Goal: Task Accomplishment & Management: Manage account settings

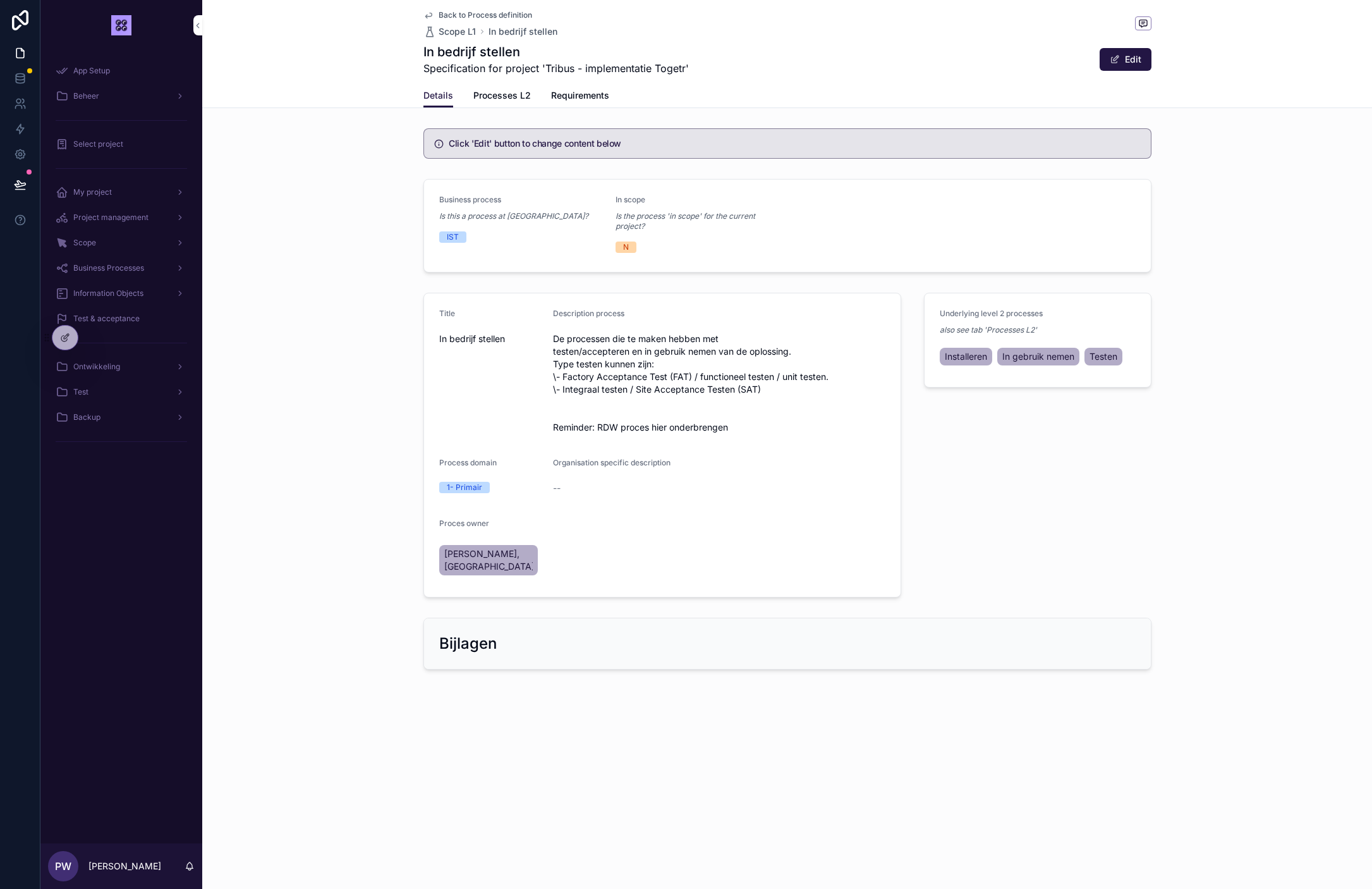
click at [319, 105] on div "Details Processes L2 Requirements" at bounding box center [787, 95] width 1155 height 24
click at [1298, 720] on div "Back to Process definition Scope L1 In bedrijf stellen In bedrijf stellen Speci…" at bounding box center [787, 444] width 1170 height 889
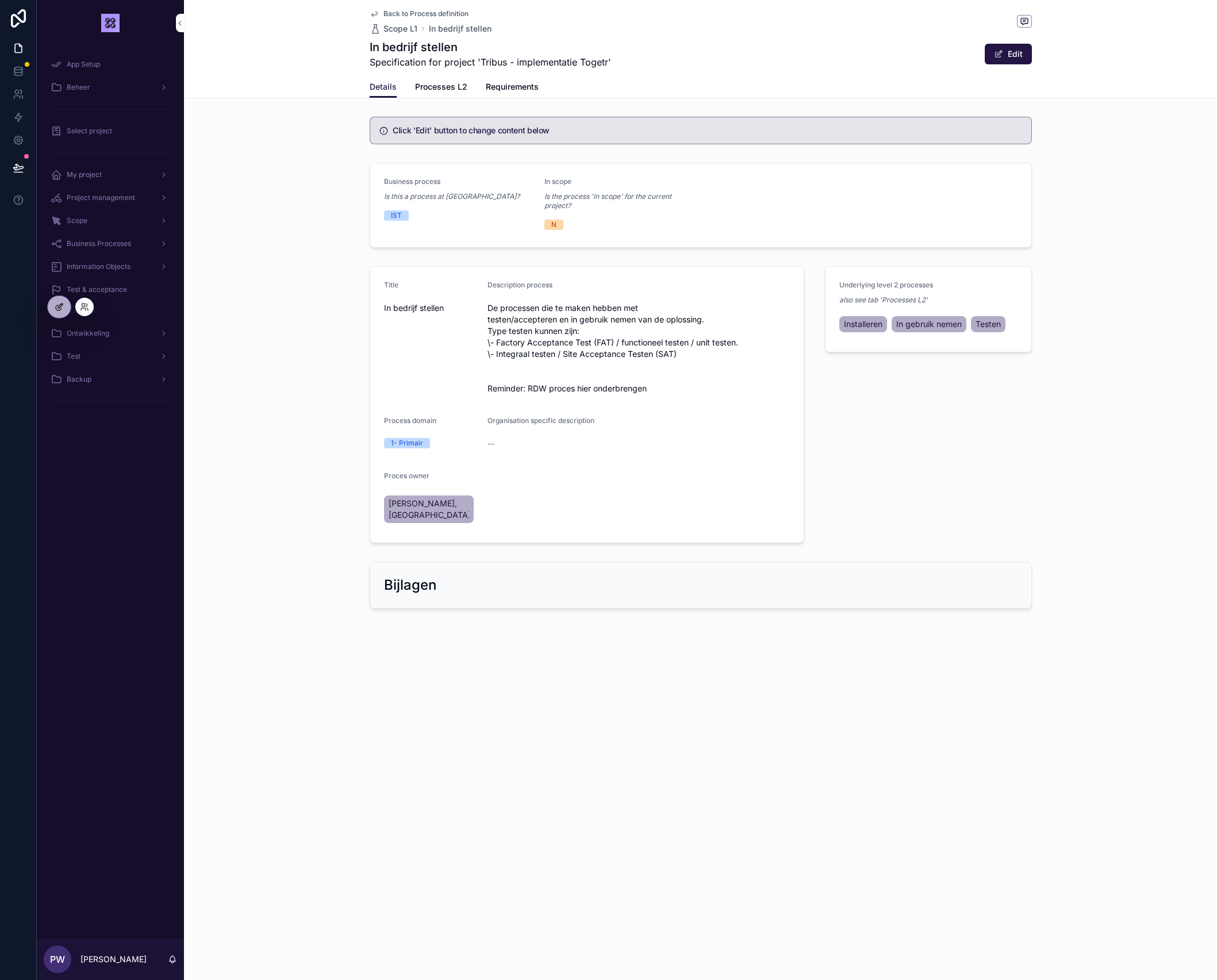
click at [67, 309] on div at bounding box center [59, 307] width 23 height 22
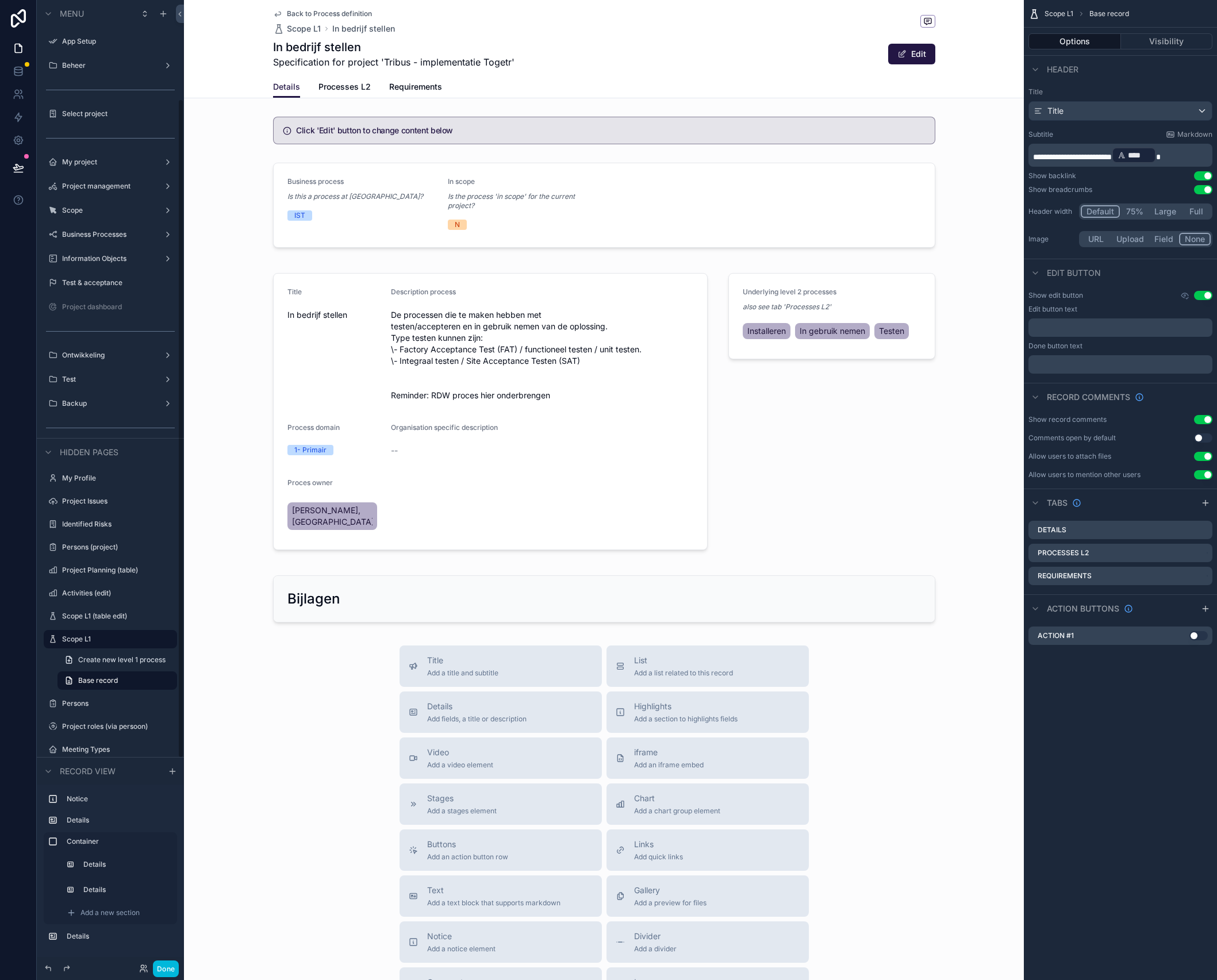
scroll to position [145, 0]
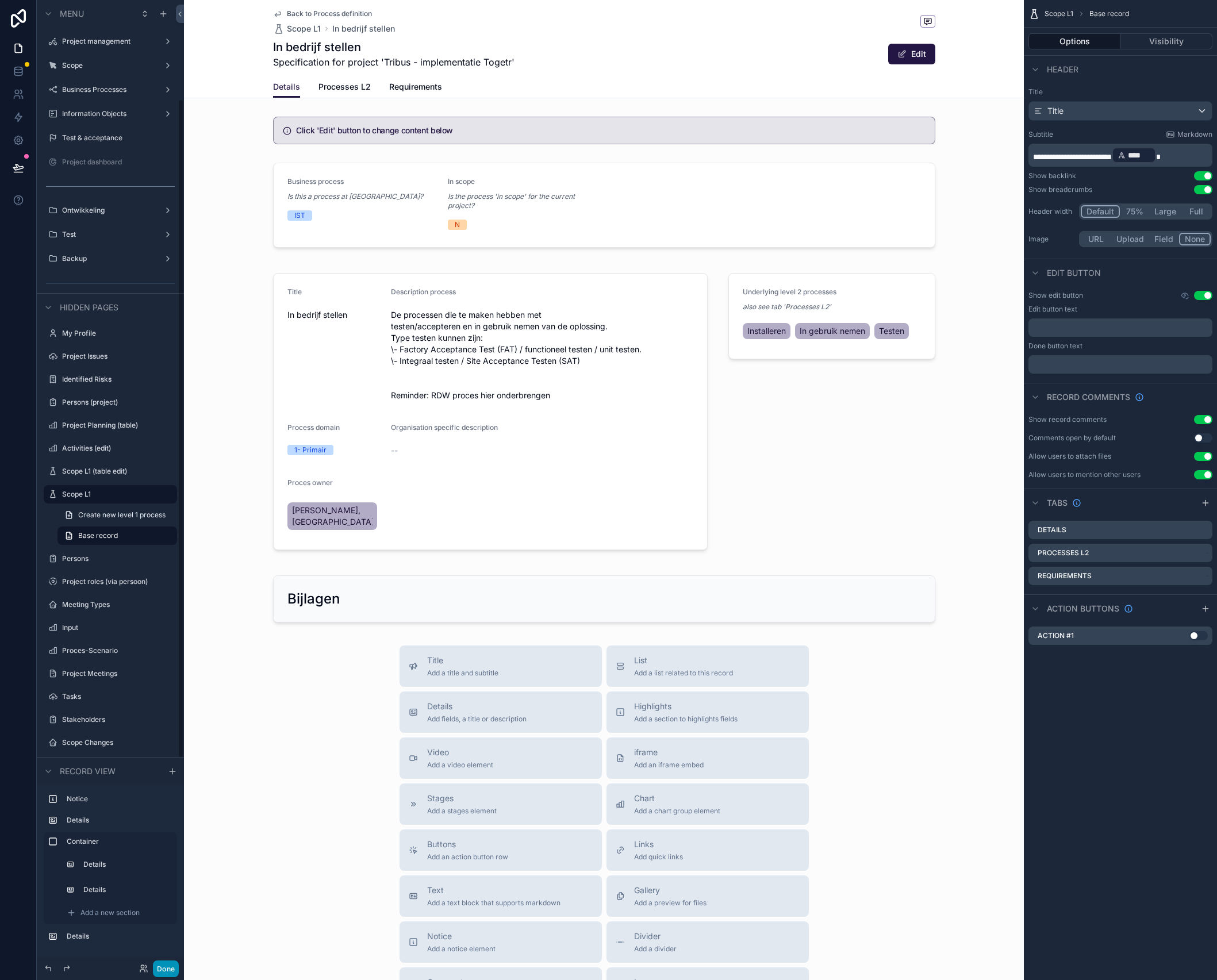
click at [166, 655] on button "Done" at bounding box center [166, 969] width 26 height 17
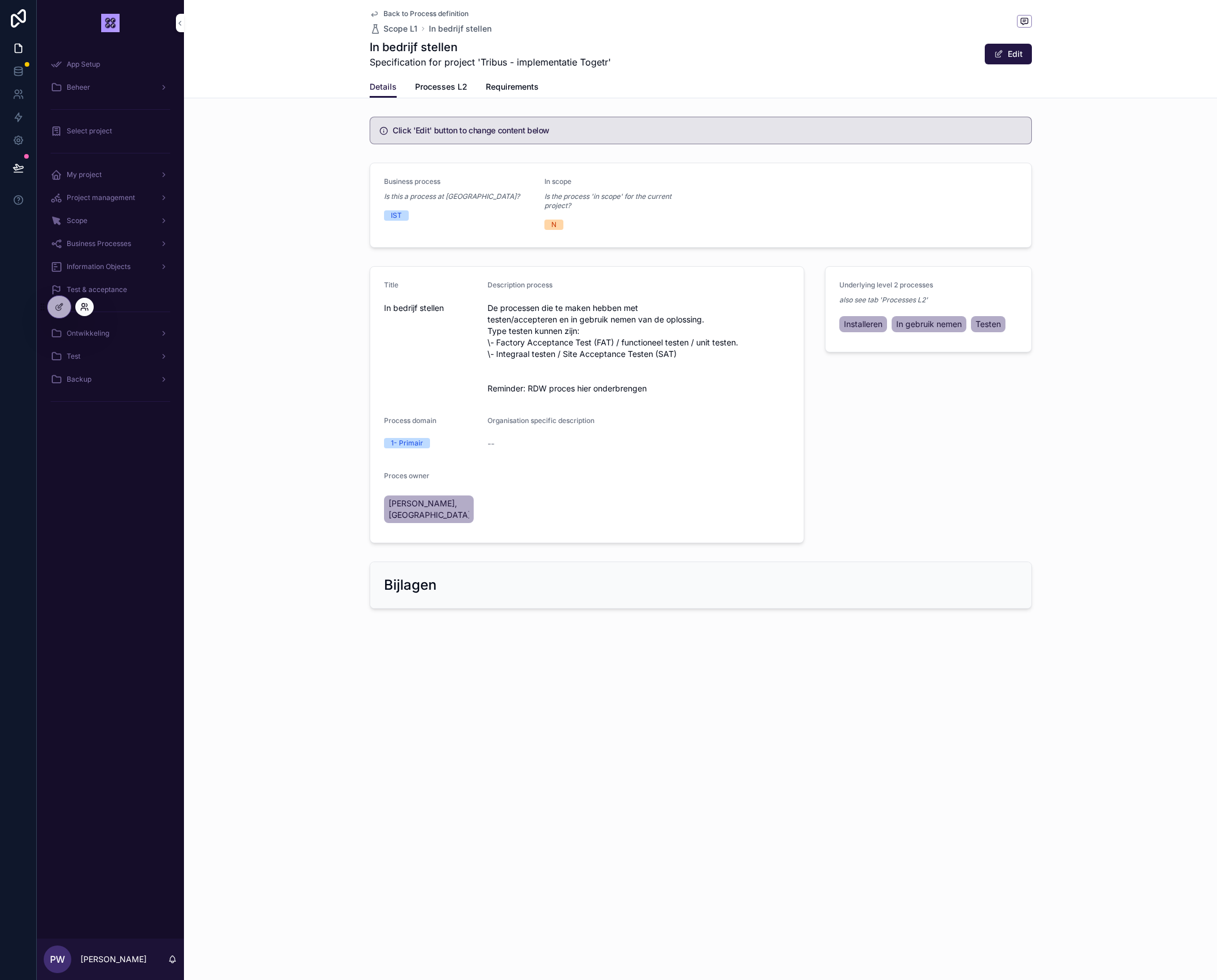
click at [84, 305] on icon at bounding box center [84, 307] width 9 height 9
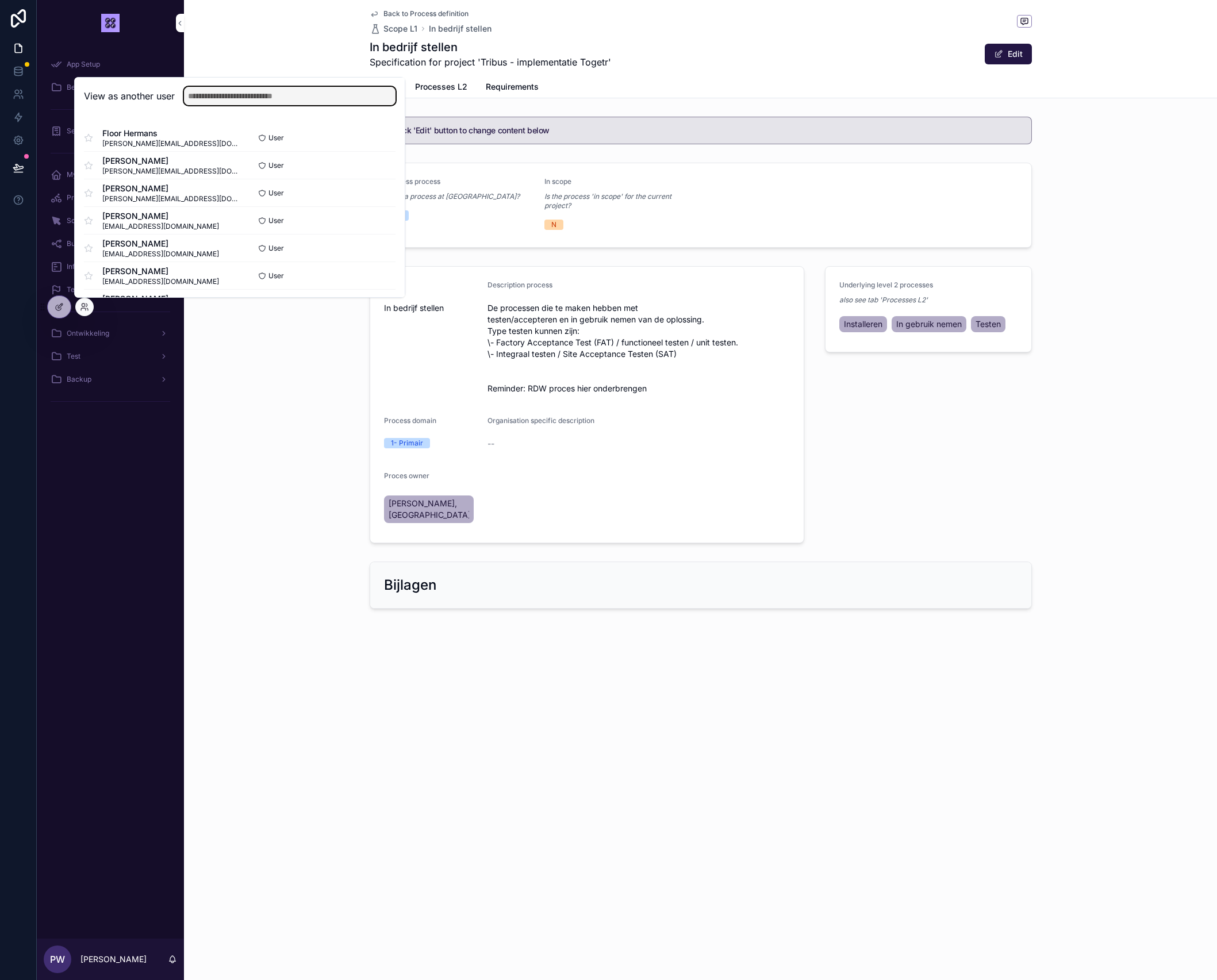
click at [248, 98] on input "text" at bounding box center [290, 96] width 212 height 18
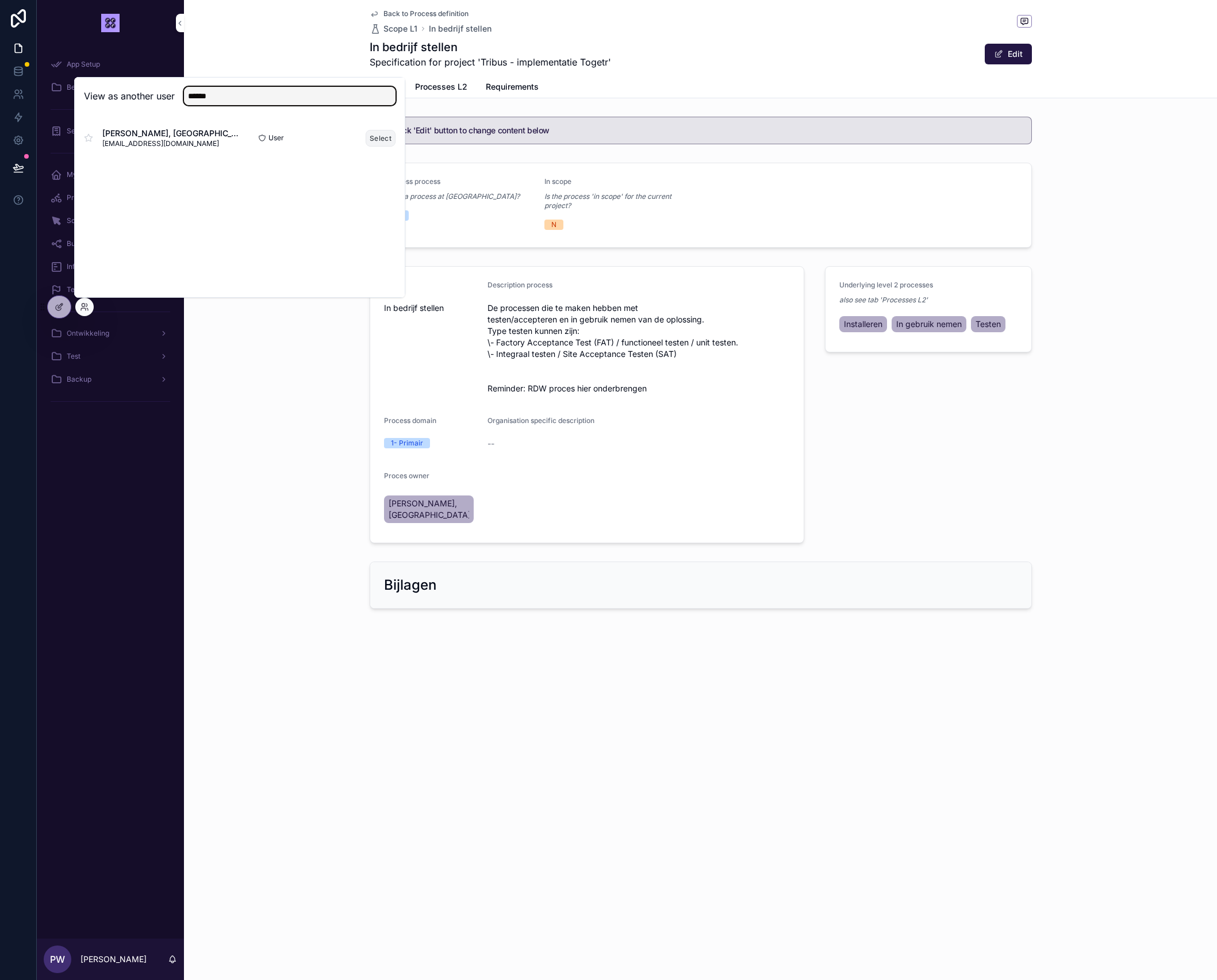
type input "******"
click at [380, 138] on button "Select" at bounding box center [380, 138] width 30 height 17
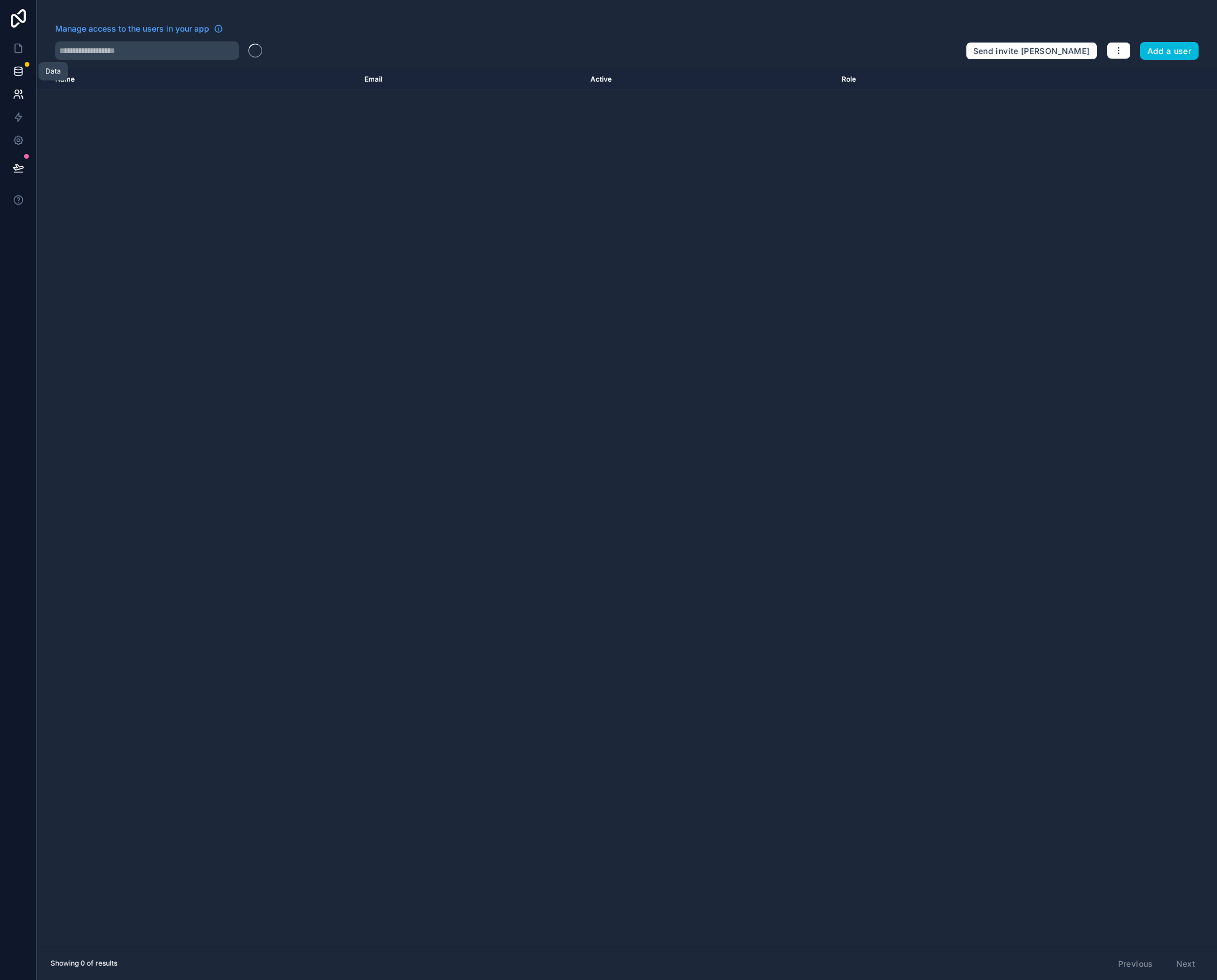
click at [26, 68] on link at bounding box center [18, 71] width 36 height 23
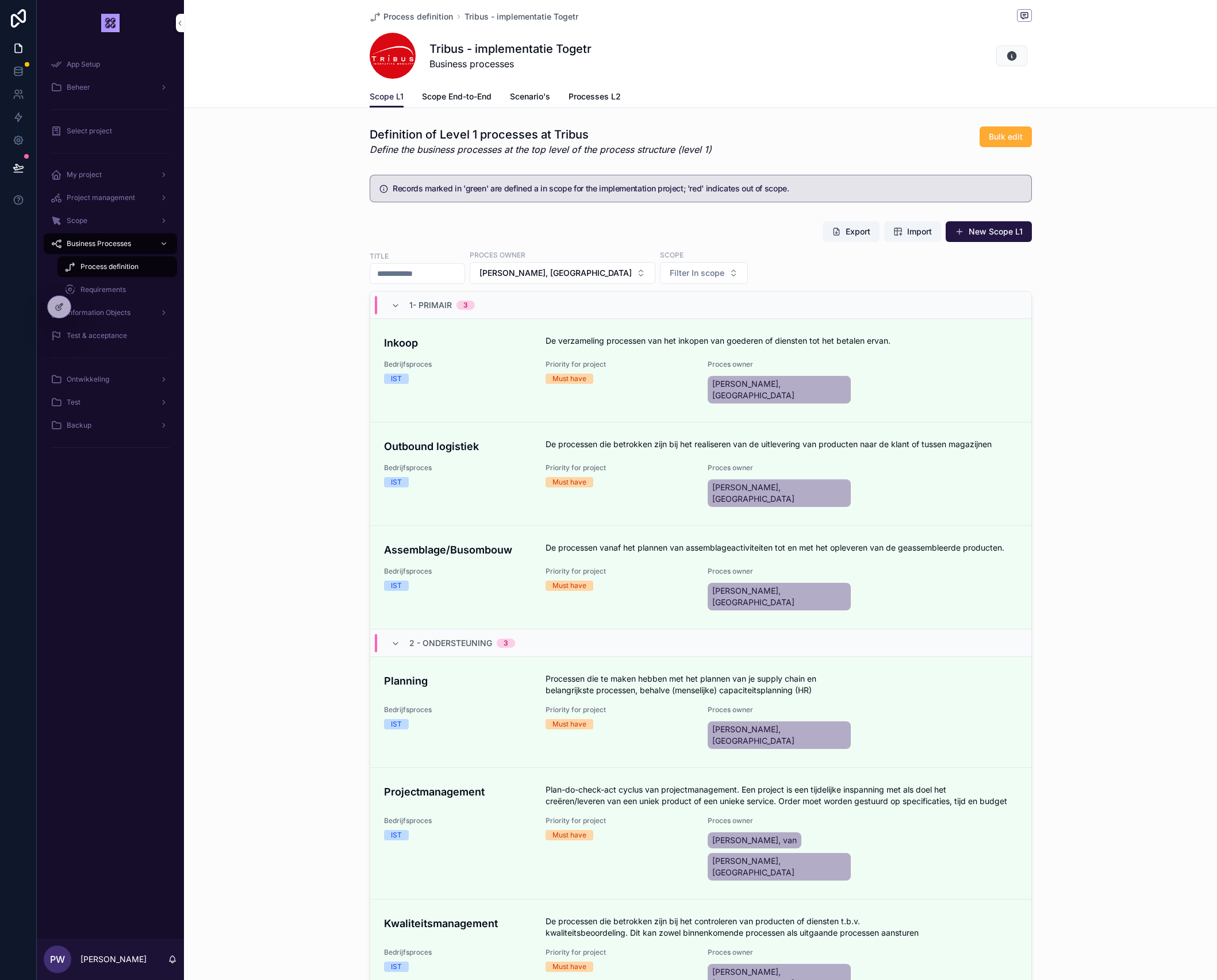
scroll to position [129, 0]
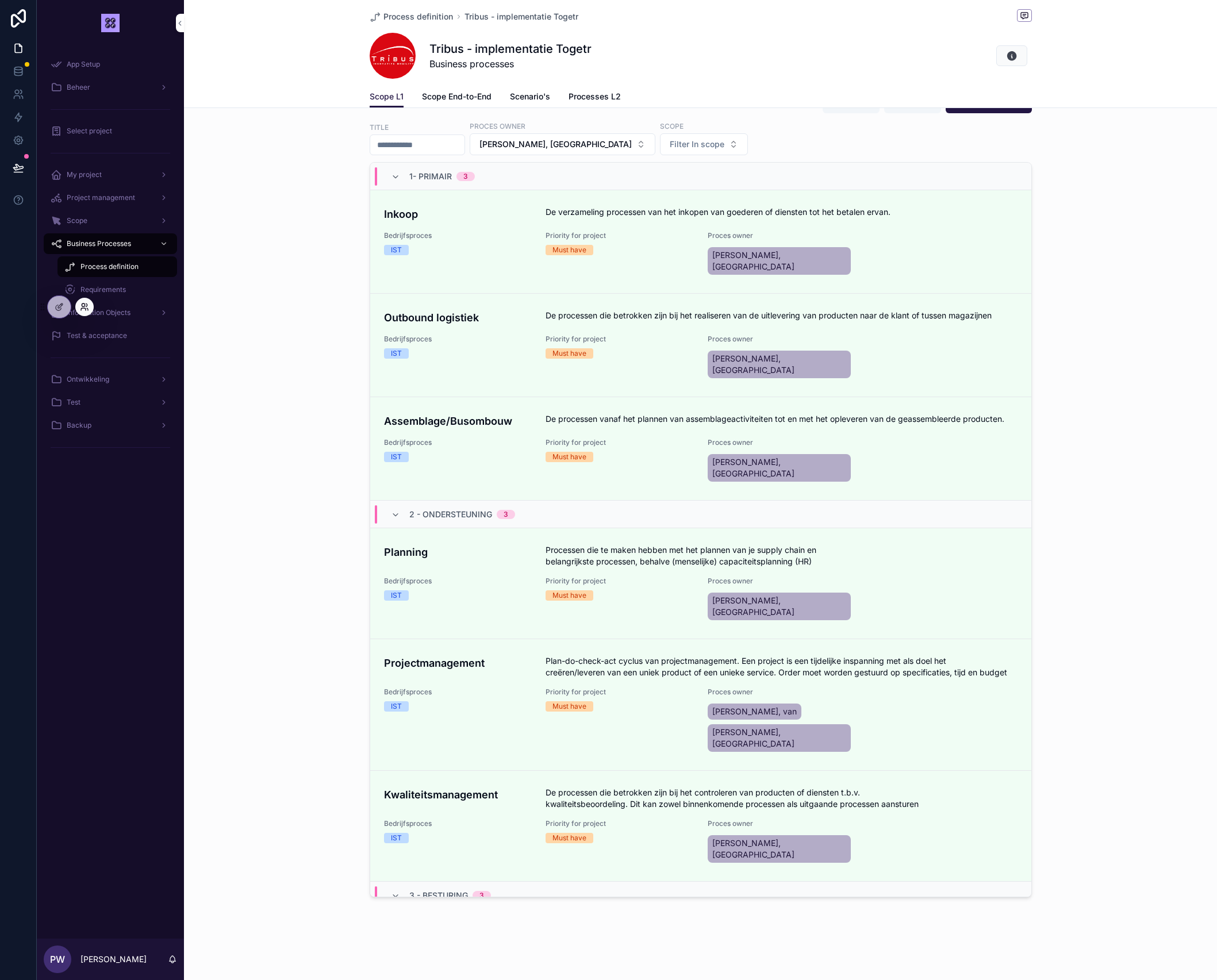
click at [88, 304] on icon at bounding box center [84, 307] width 9 height 9
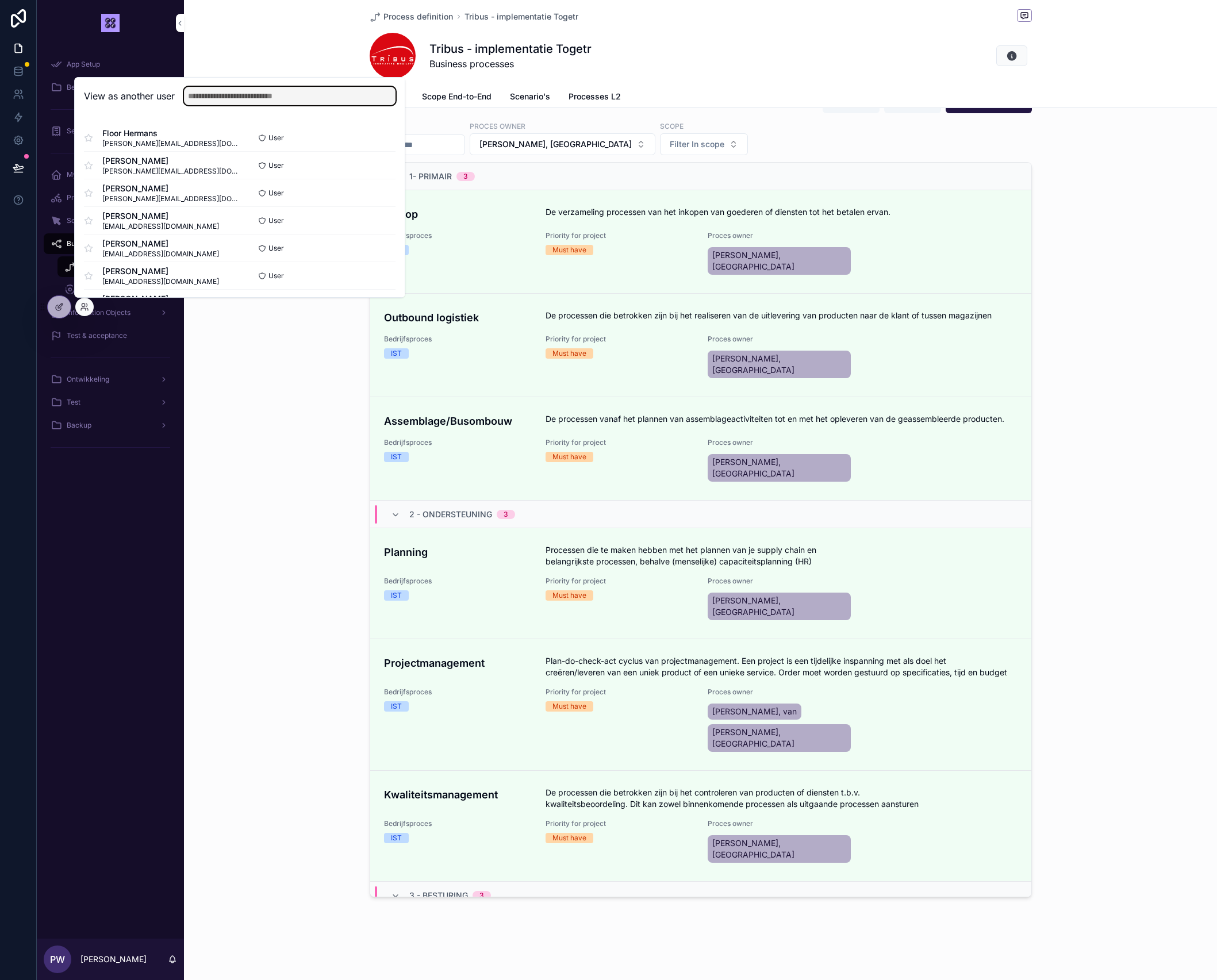
click at [222, 92] on input "text" at bounding box center [290, 96] width 212 height 18
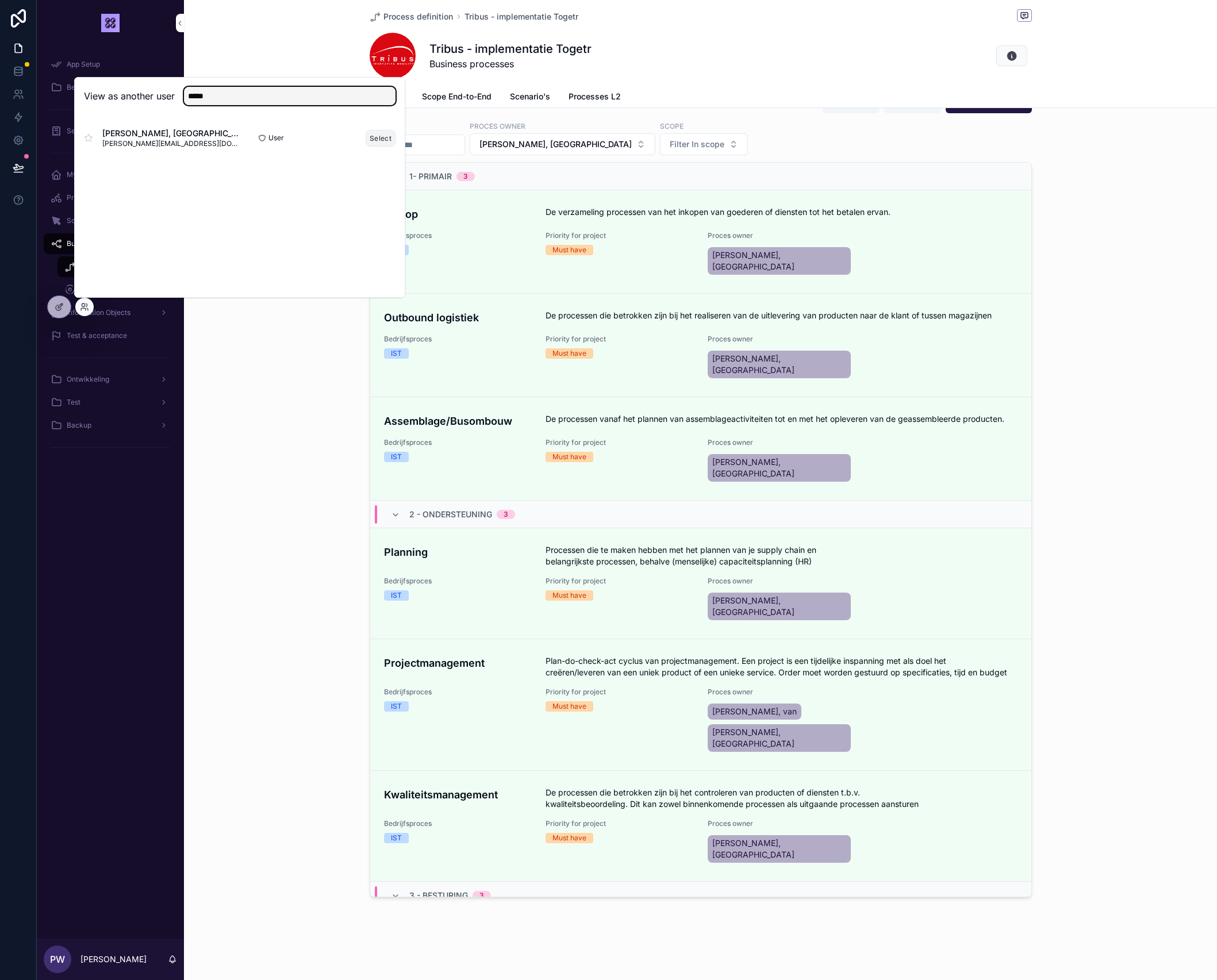
type input "*****"
click at [378, 137] on button "Select" at bounding box center [380, 138] width 30 height 17
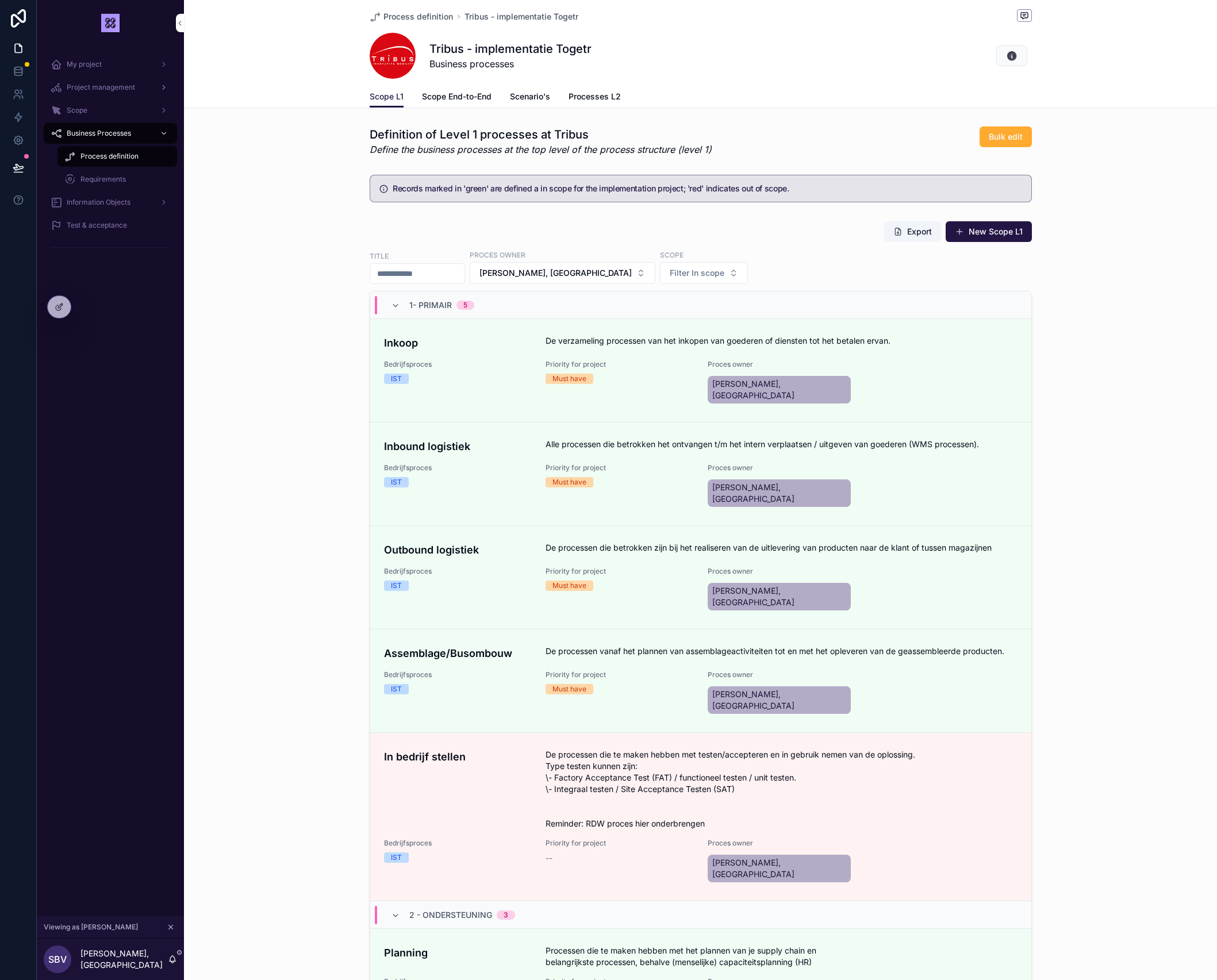
click at [83, 88] on span "Project management" at bounding box center [101, 87] width 68 height 9
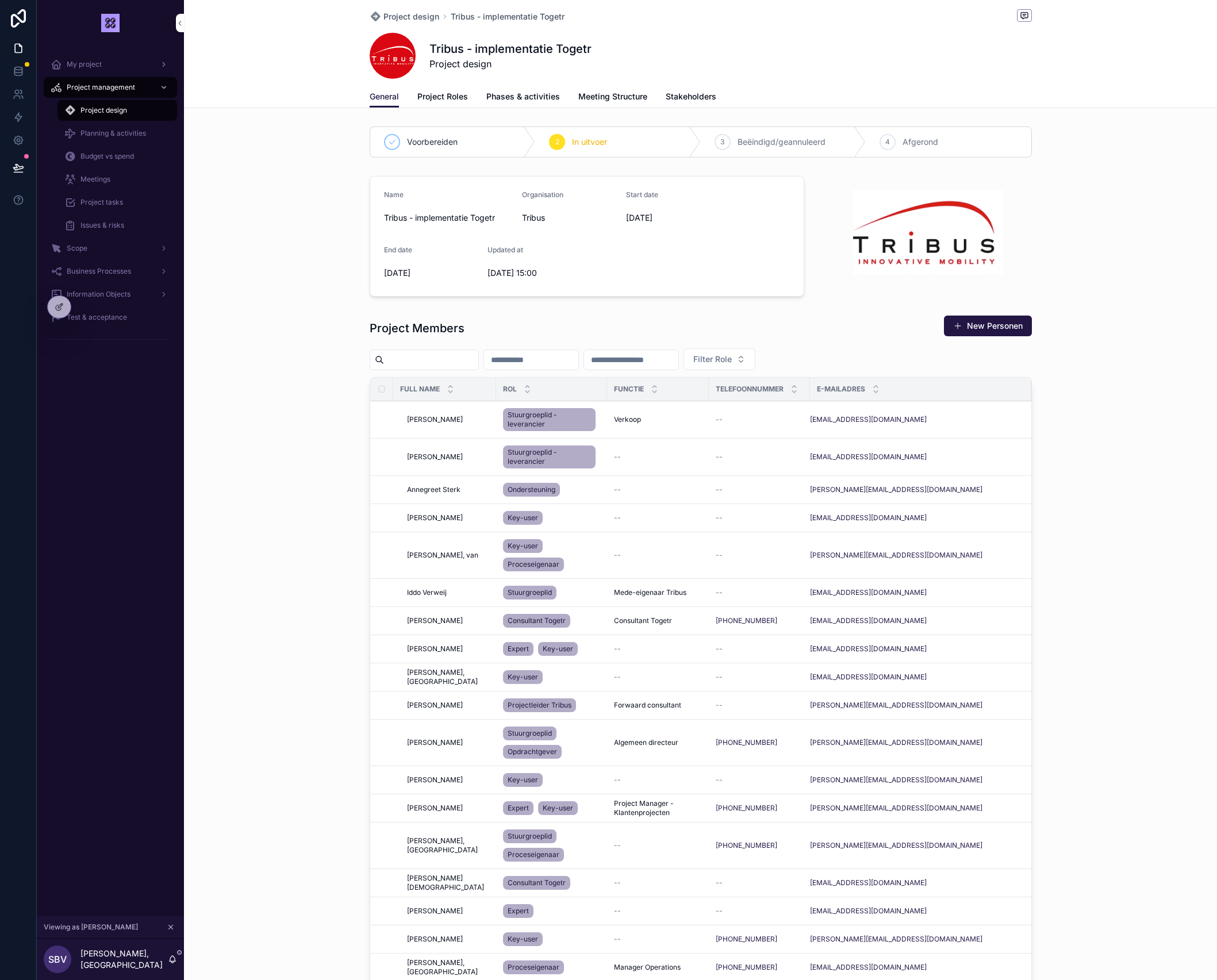
click at [104, 67] on div "My project" at bounding box center [110, 64] width 119 height 18
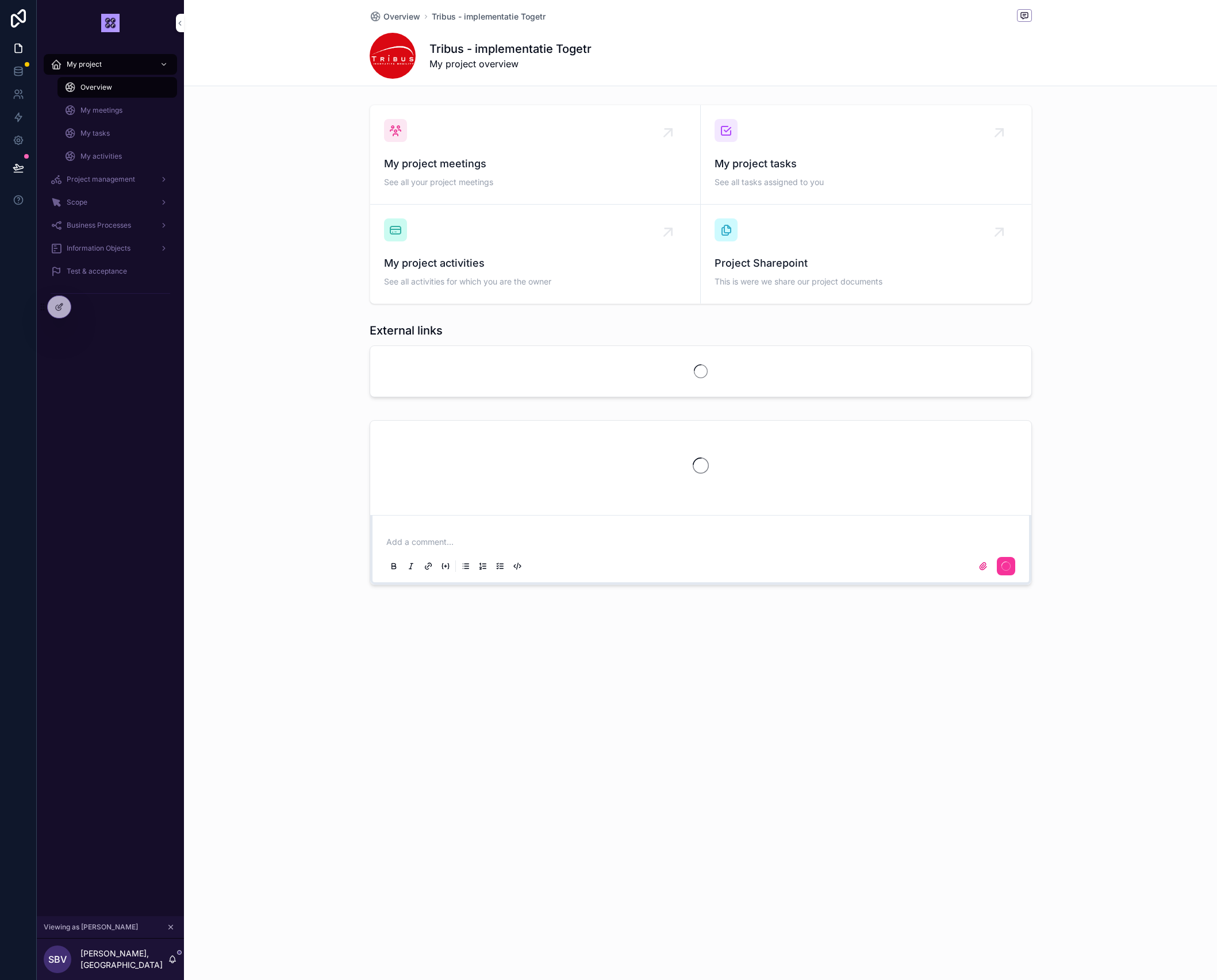
click at [106, 155] on span "My activities" at bounding box center [101, 156] width 42 height 9
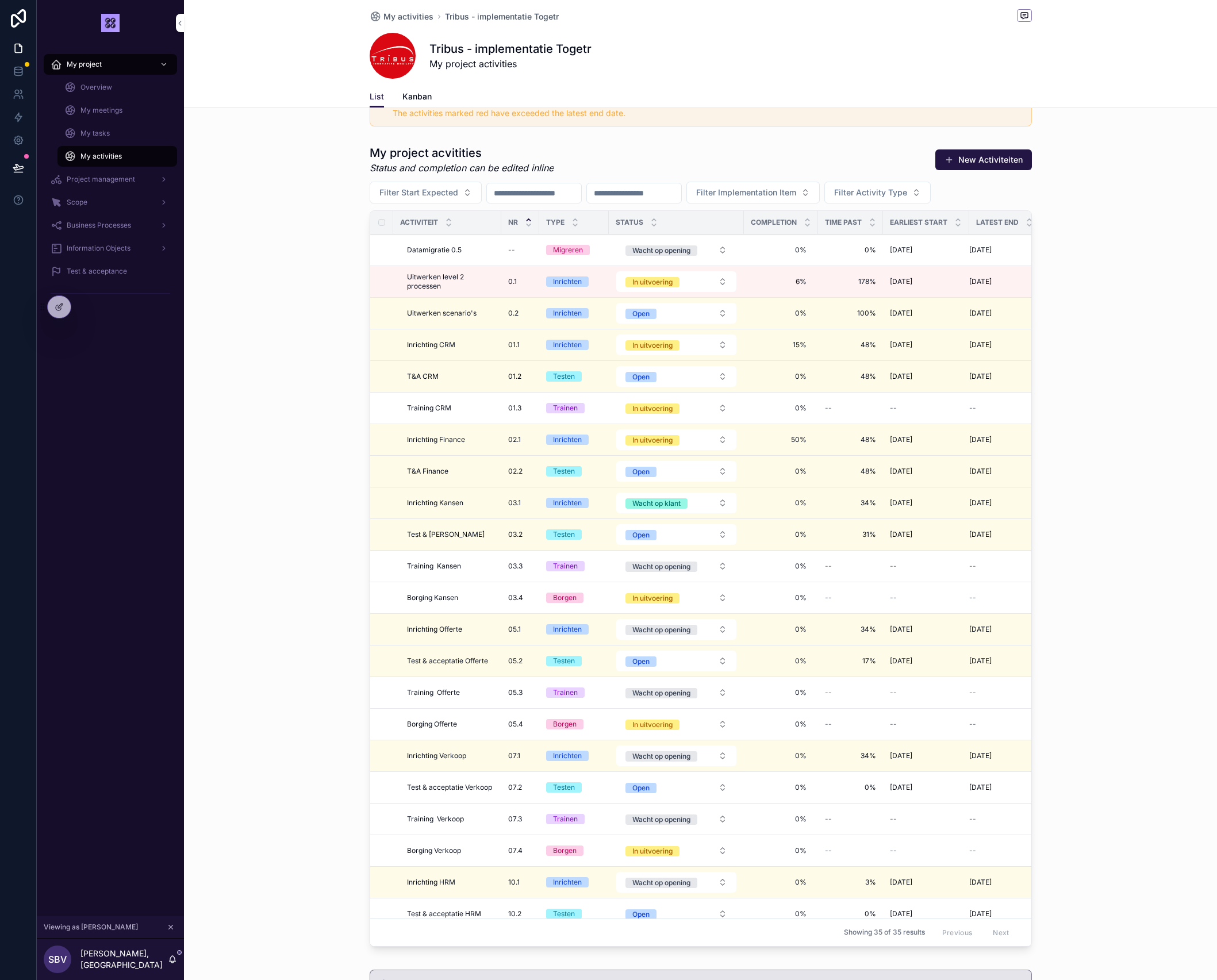
scroll to position [286, 0]
click at [798, 282] on span "6%" at bounding box center [781, 282] width 52 height 9
click at [1120, 258] on div "My project acvitities Status and completion can be edited inline New Activiteit…" at bounding box center [701, 549] width 1033 height 816
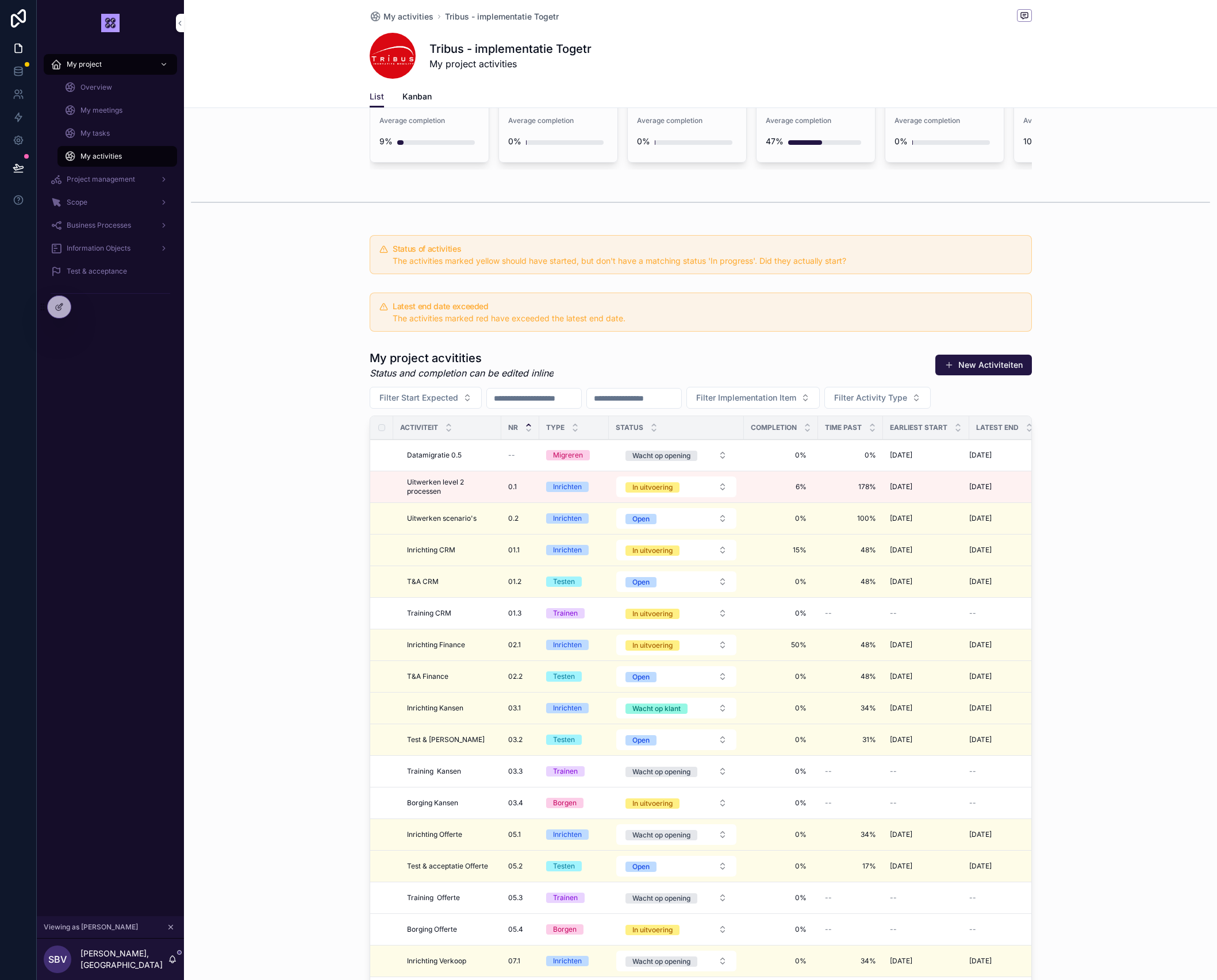
scroll to position [0, 0]
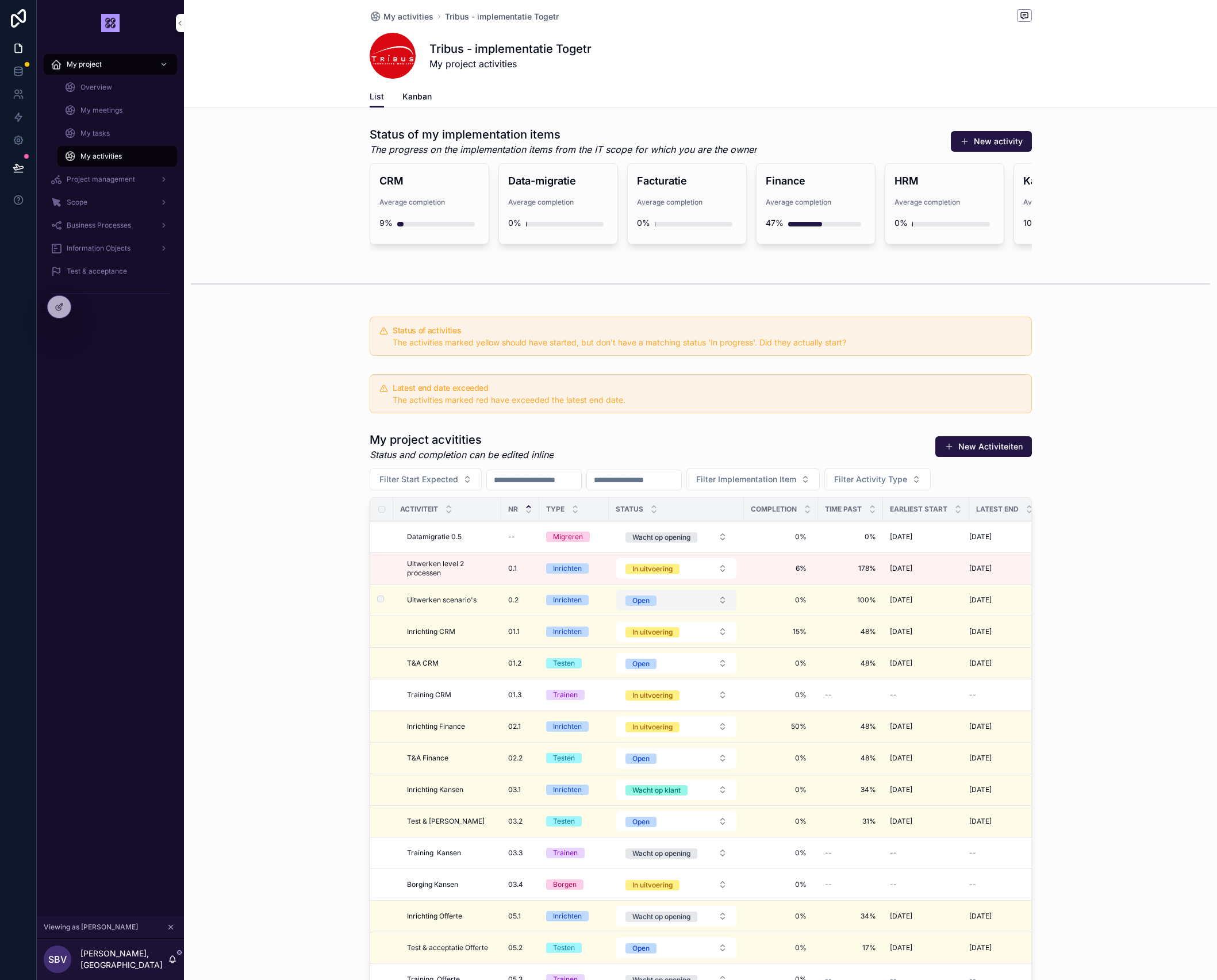
click at [662, 598] on button "Open" at bounding box center [677, 600] width 120 height 20
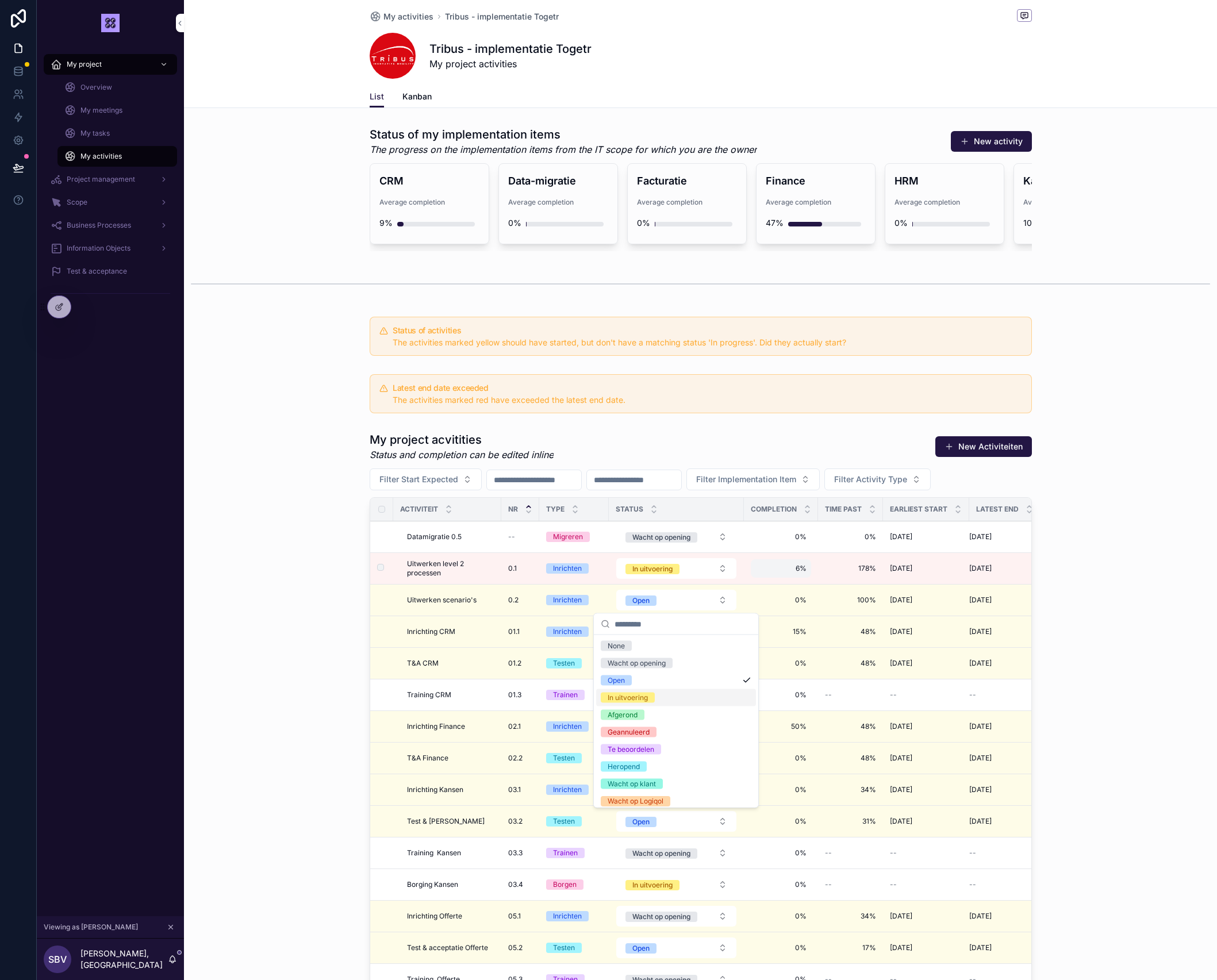
click at [801, 567] on span "6%" at bounding box center [781, 568] width 52 height 9
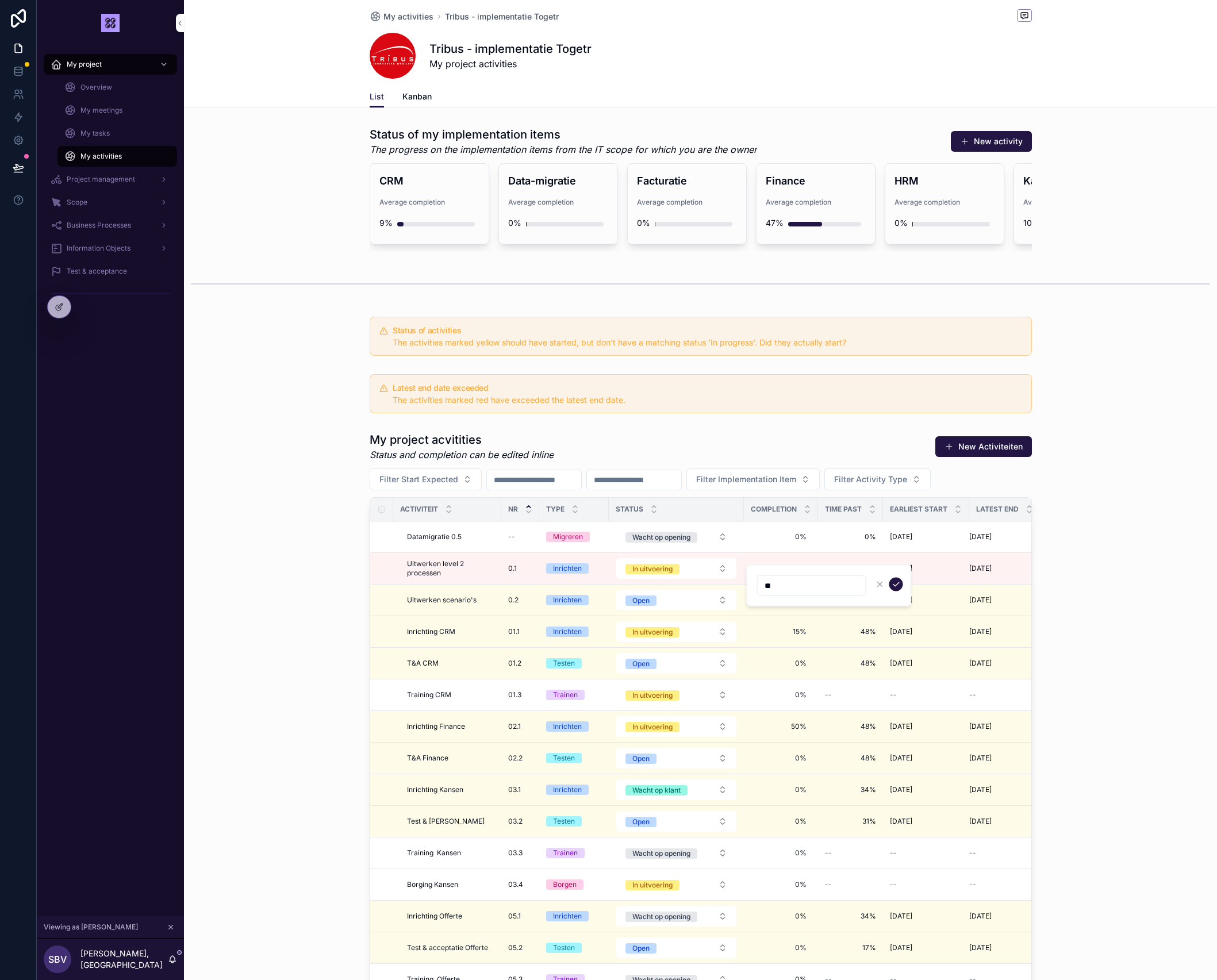
click at [793, 588] on input "**" at bounding box center [811, 586] width 108 height 16
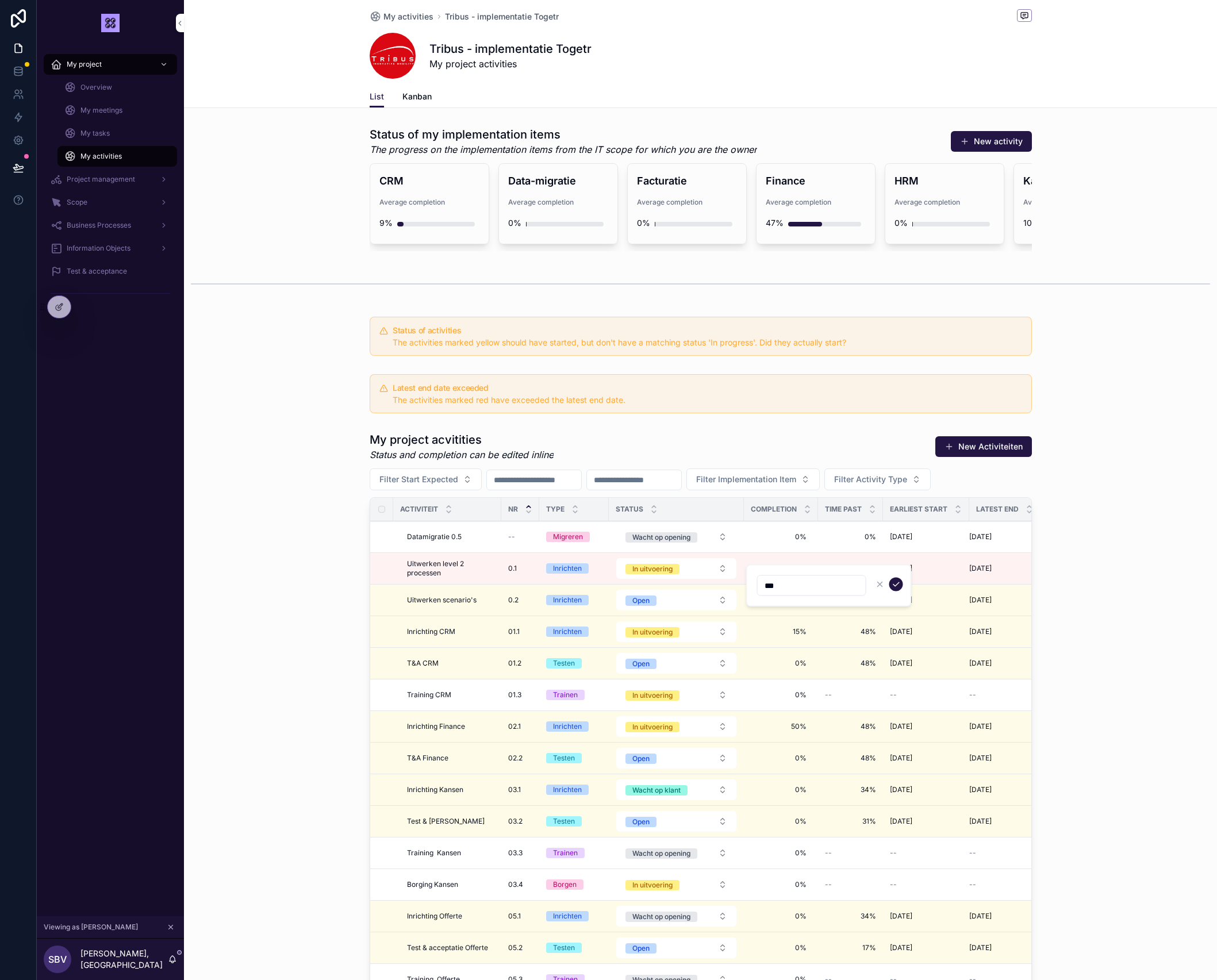
type input "**"
type input "***"
click at [896, 582] on icon "scrollable content" at bounding box center [896, 584] width 9 height 9
click at [694, 542] on span "Wacht op opening" at bounding box center [662, 538] width 72 height 11
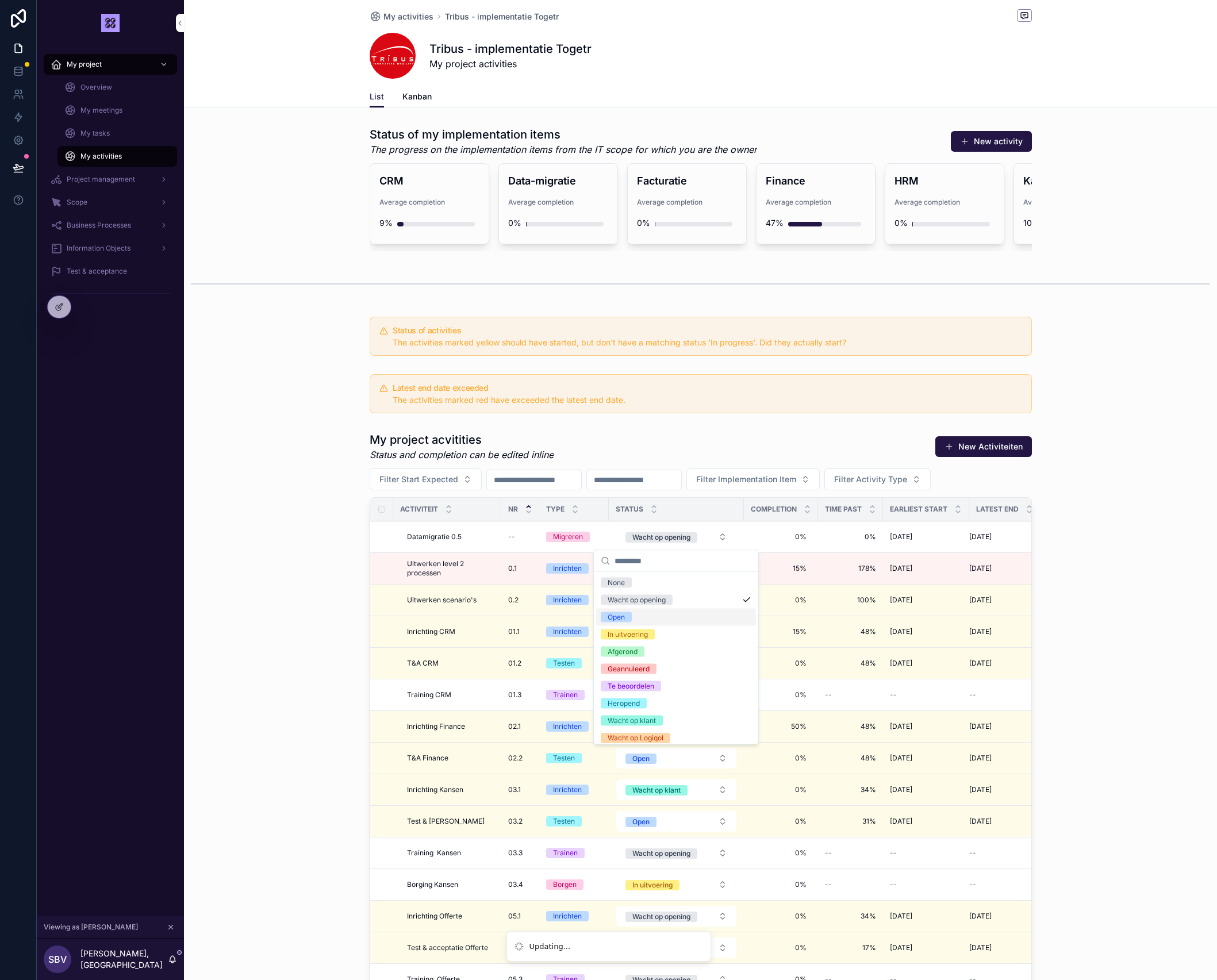
click at [662, 619] on div "Open" at bounding box center [676, 617] width 160 height 17
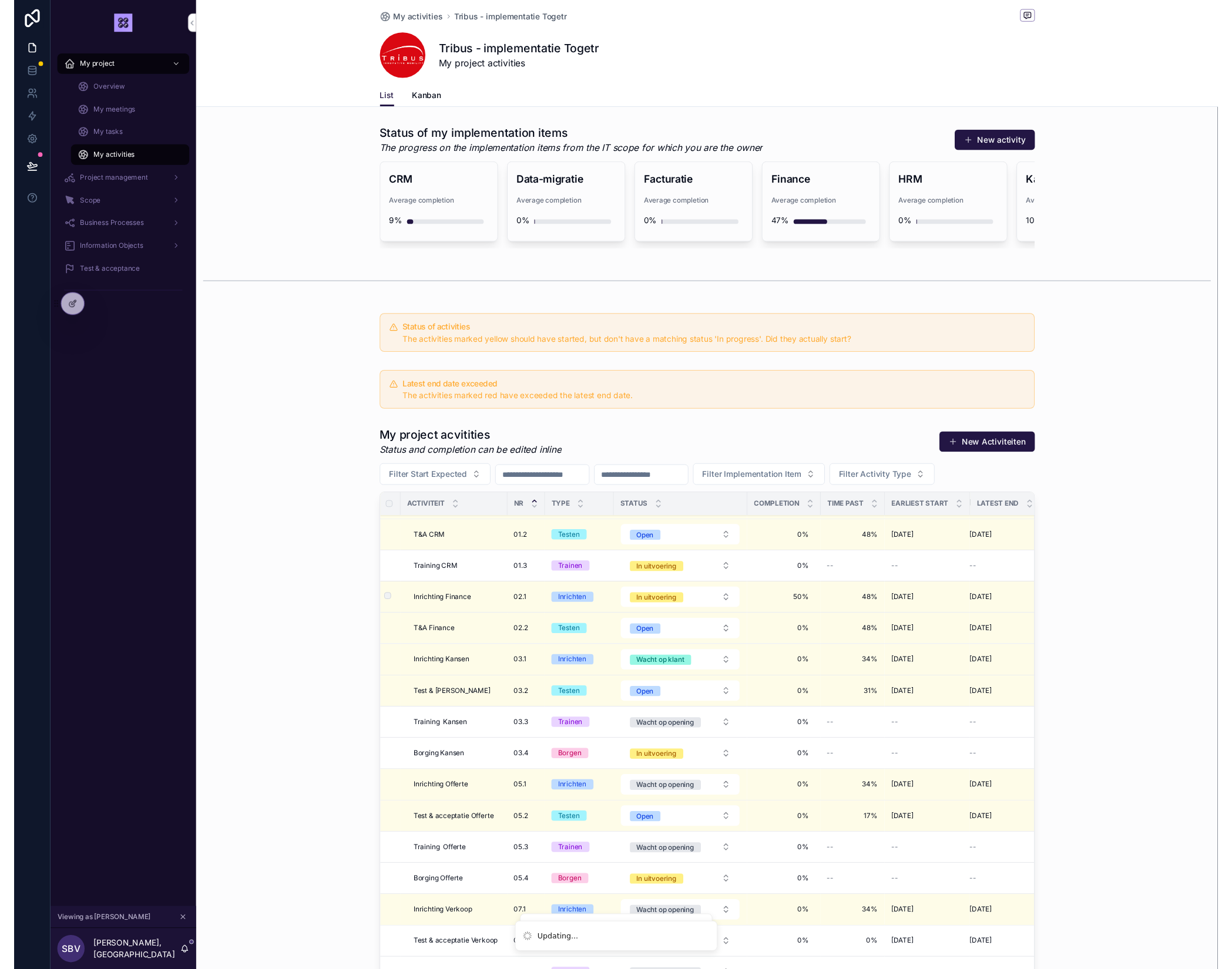
scroll to position [131, 3]
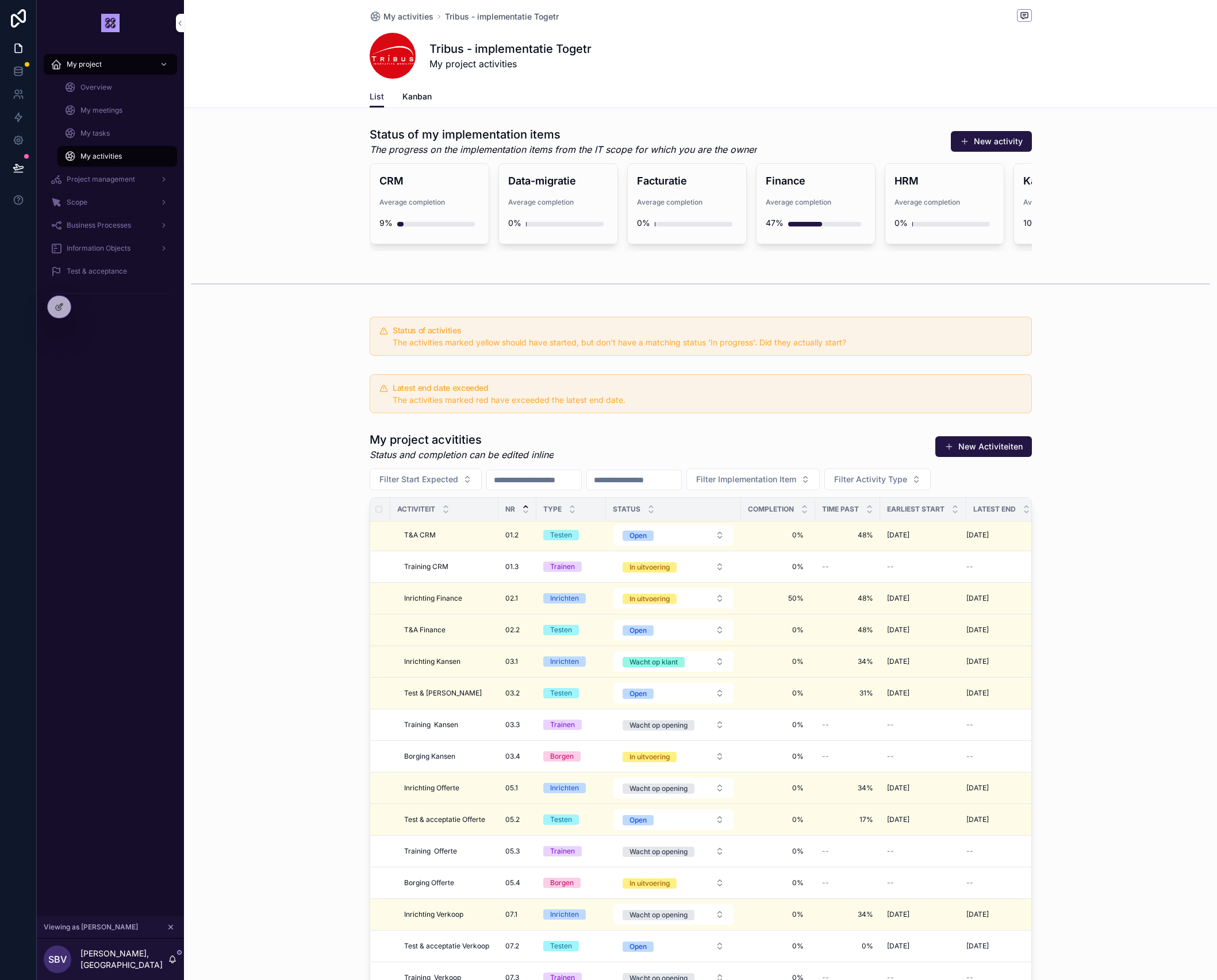
click at [115, 89] on div "Overview" at bounding box center [117, 87] width 106 height 18
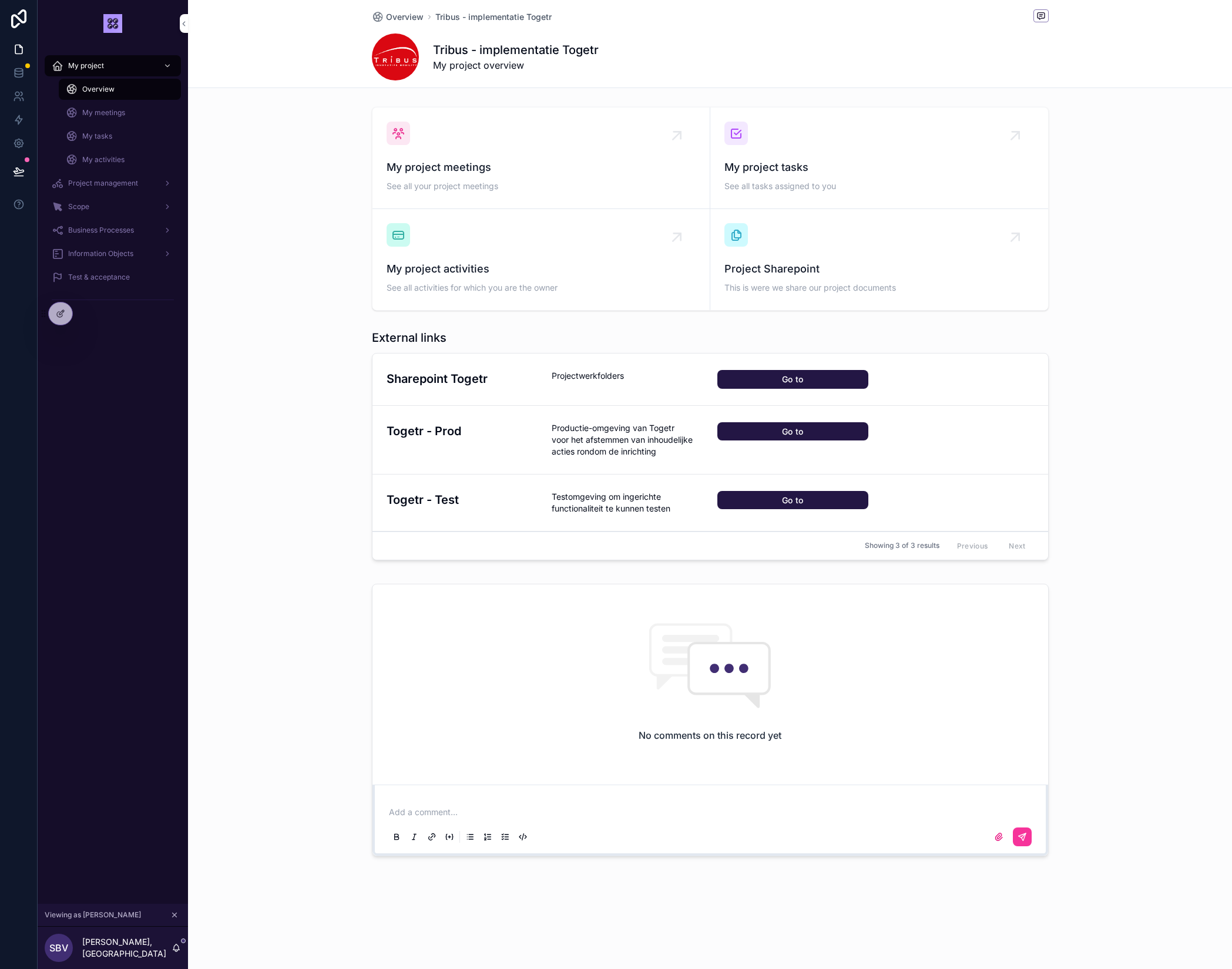
click at [295, 146] on div "My project meetings See all your project meetings My project tasks See all task…" at bounding box center [710, 209] width 1044 height 213
click at [110, 158] on span "My activities" at bounding box center [103, 159] width 43 height 9
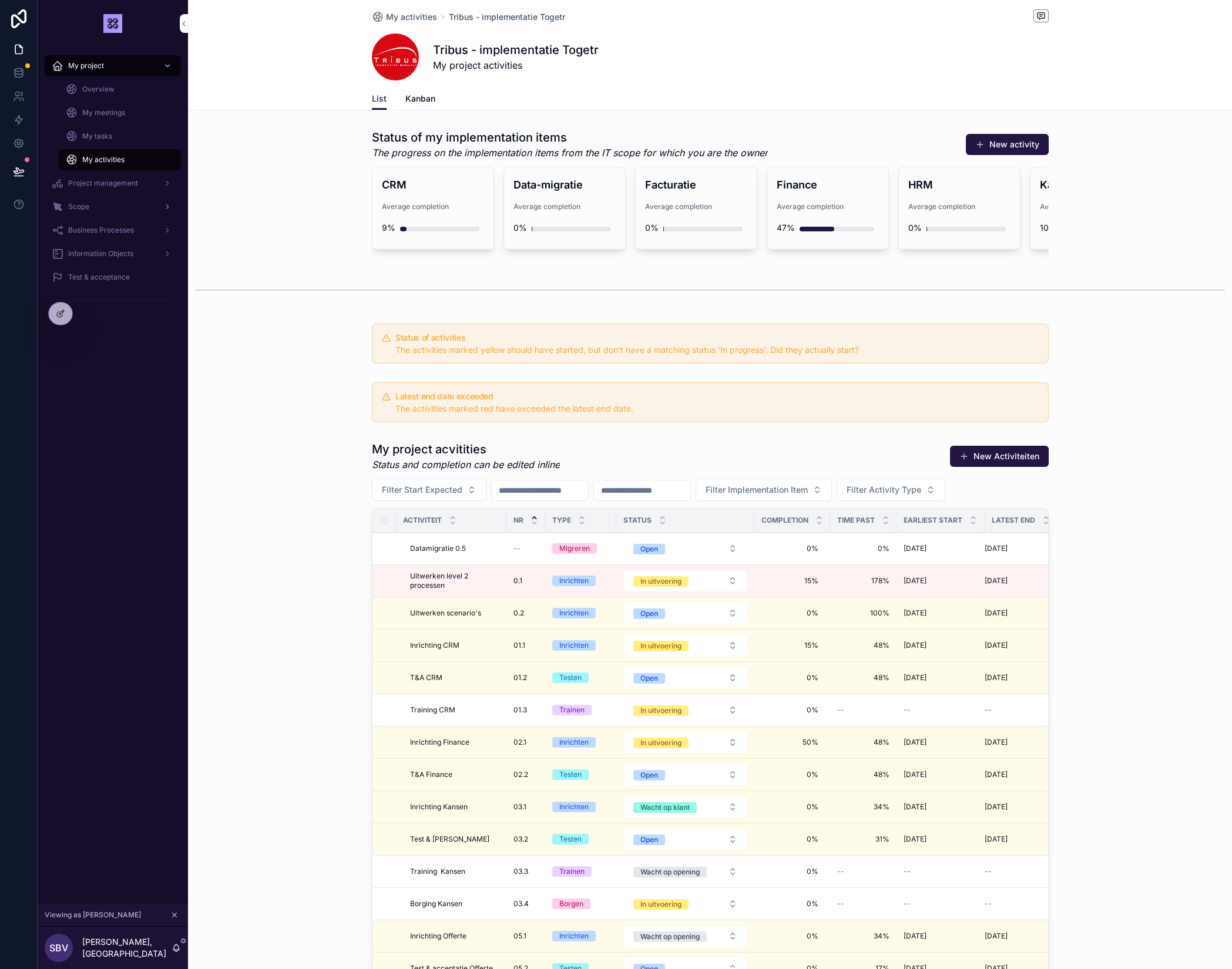
click at [85, 206] on span "Scope" at bounding box center [79, 206] width 21 height 9
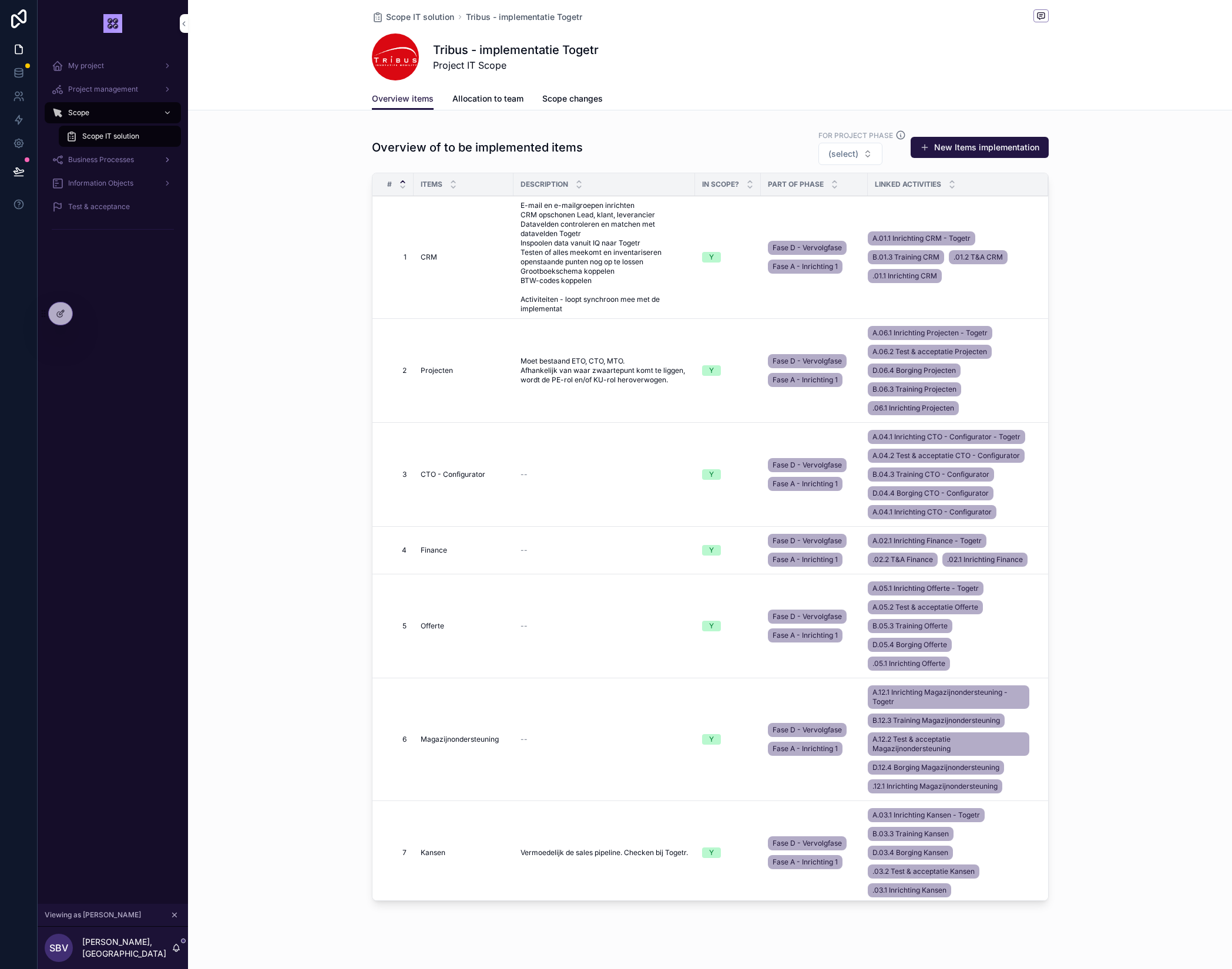
click at [94, 164] on div "Business Processes" at bounding box center [112, 160] width 122 height 19
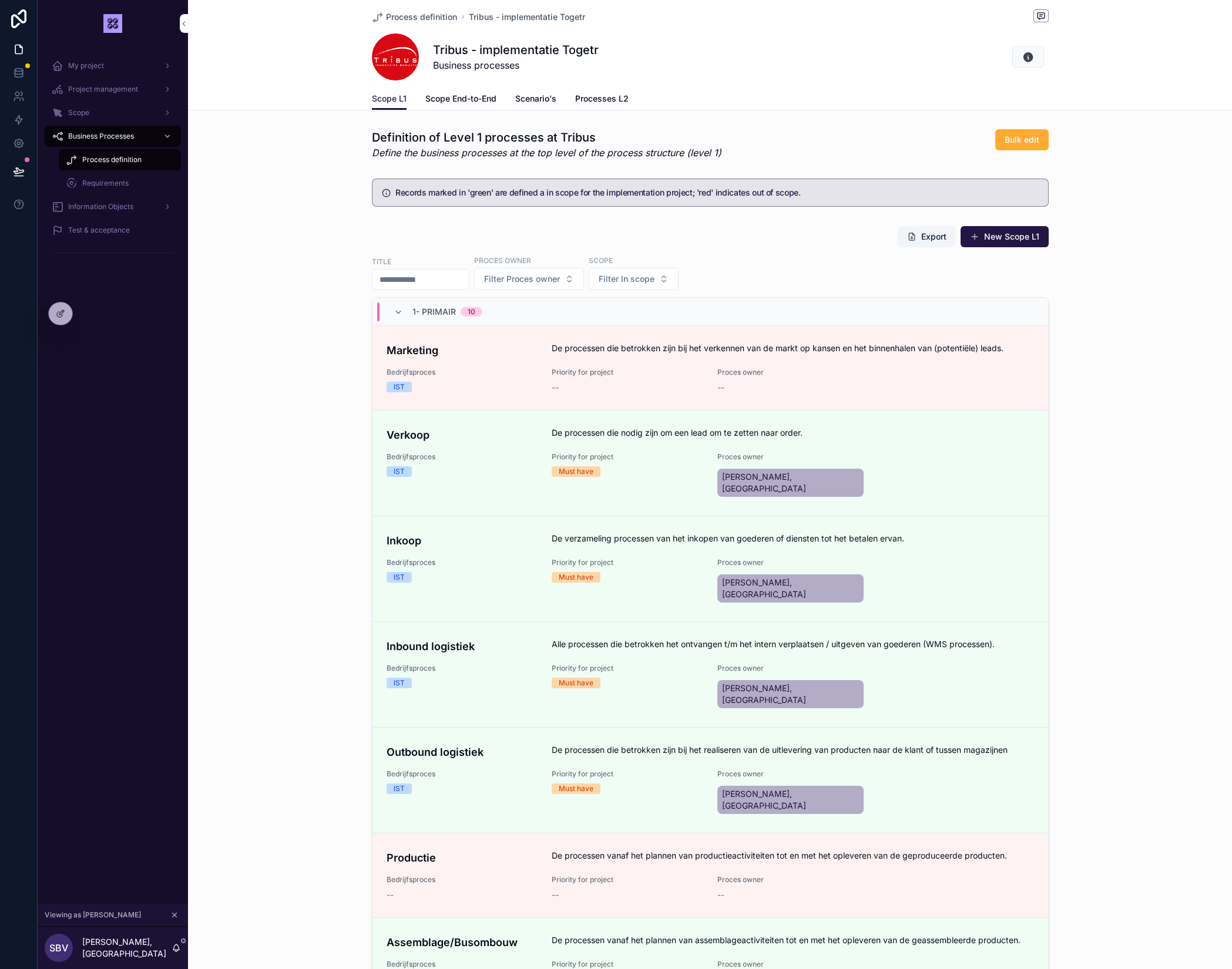
click at [457, 99] on span "Scope End-to-End" at bounding box center [461, 99] width 71 height 12
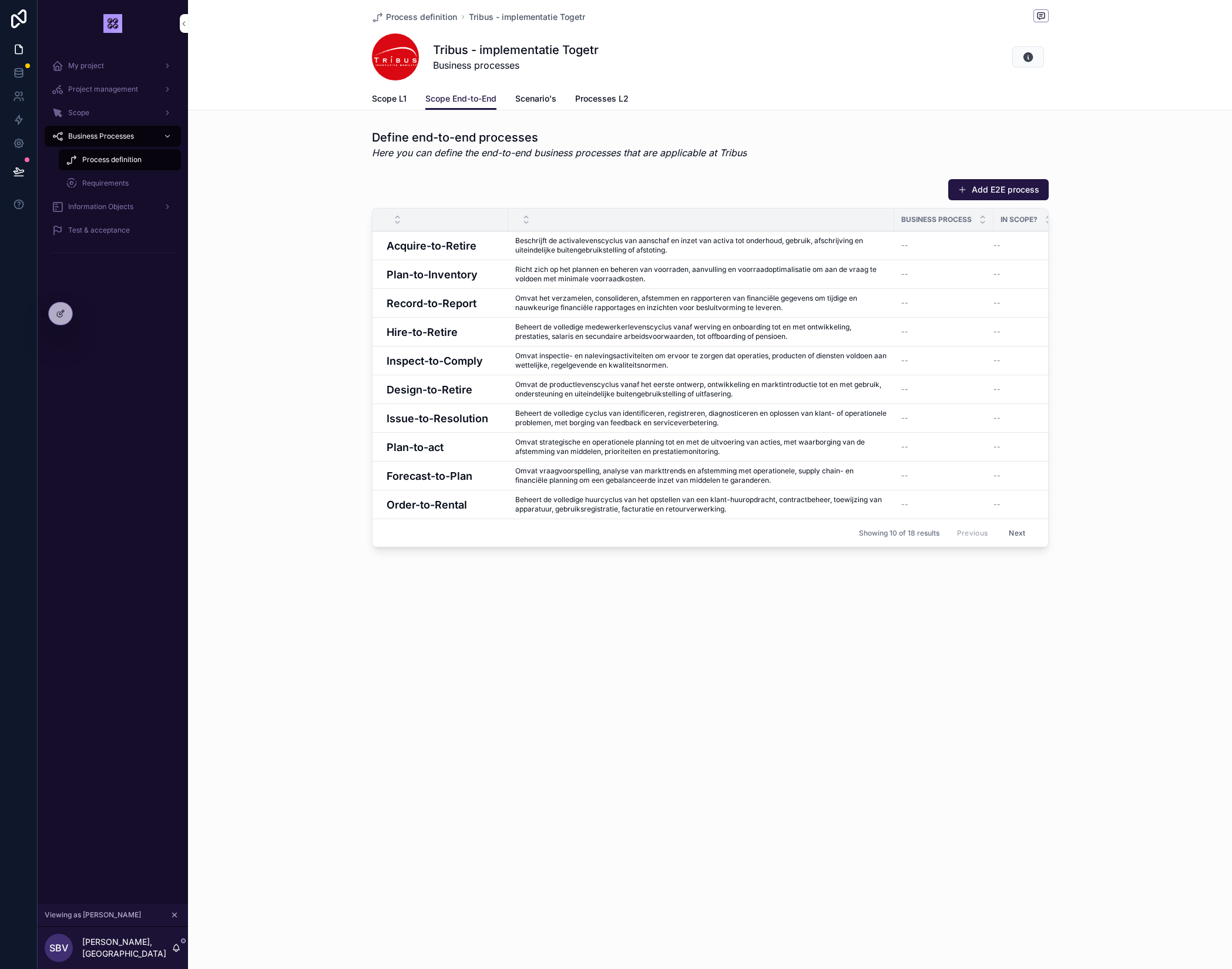
click at [1020, 531] on button "Next" at bounding box center [1017, 533] width 33 height 18
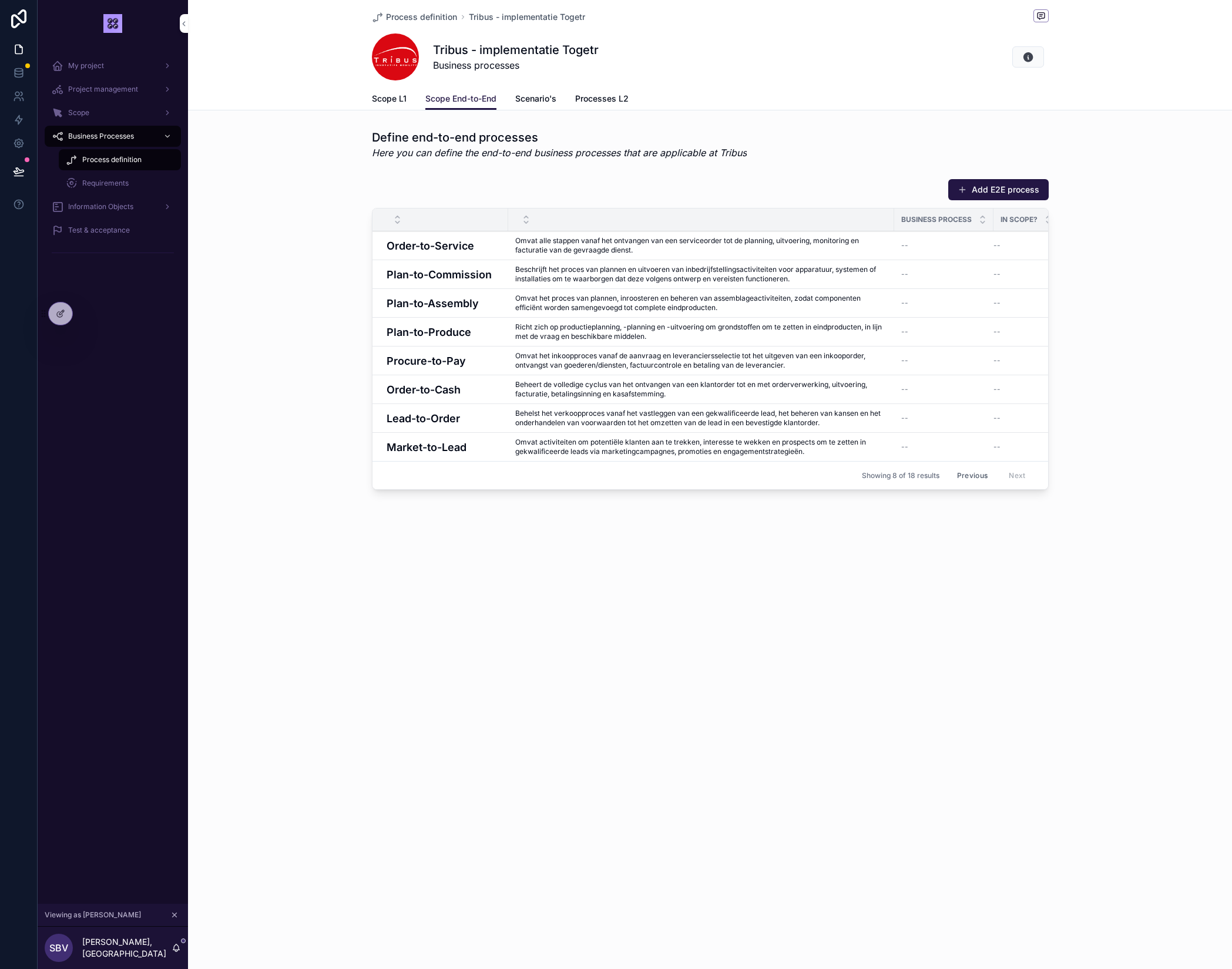
click at [400, 102] on span "Scope L1" at bounding box center [389, 99] width 35 height 12
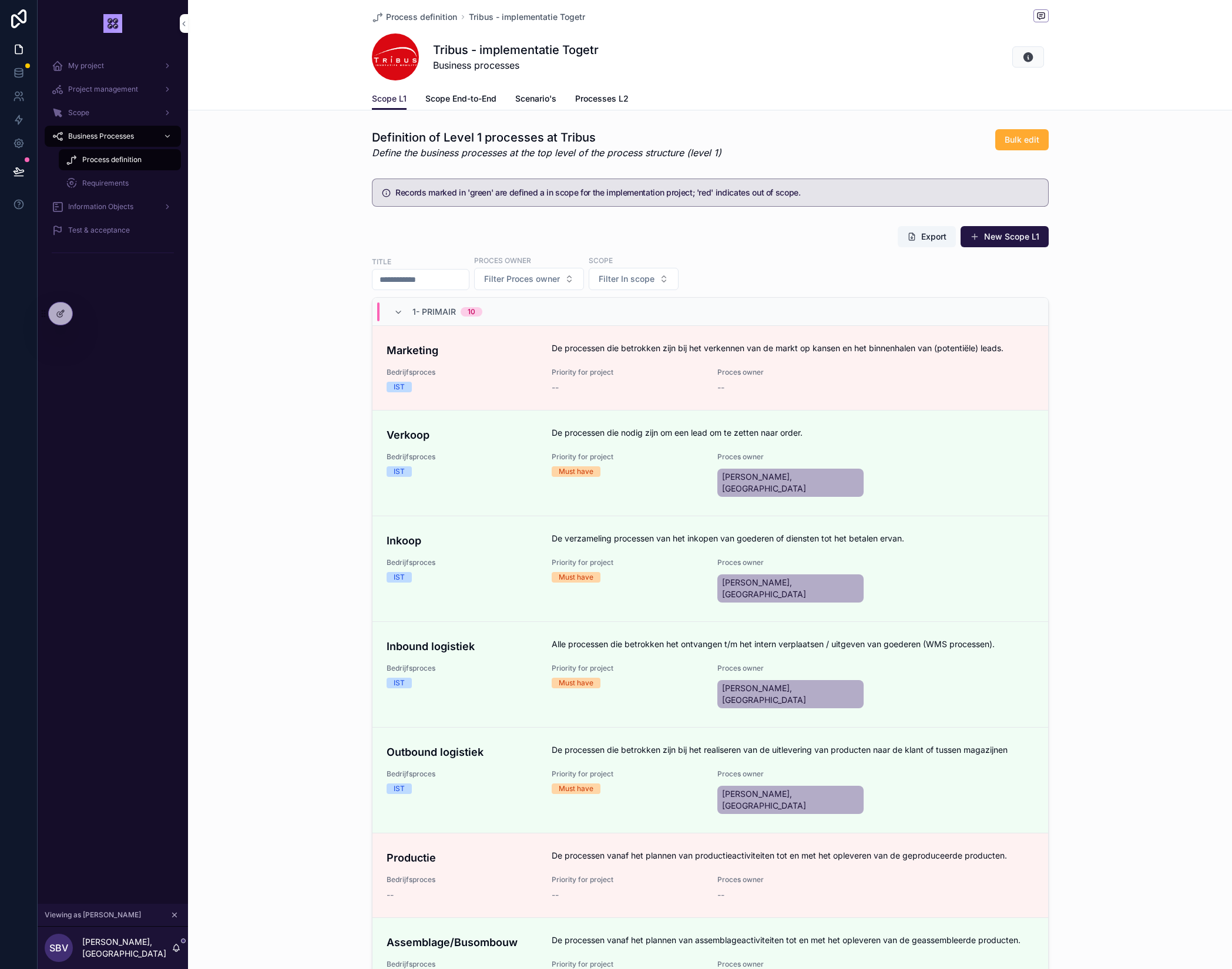
click at [447, 101] on span "Scope End-to-End" at bounding box center [461, 99] width 71 height 12
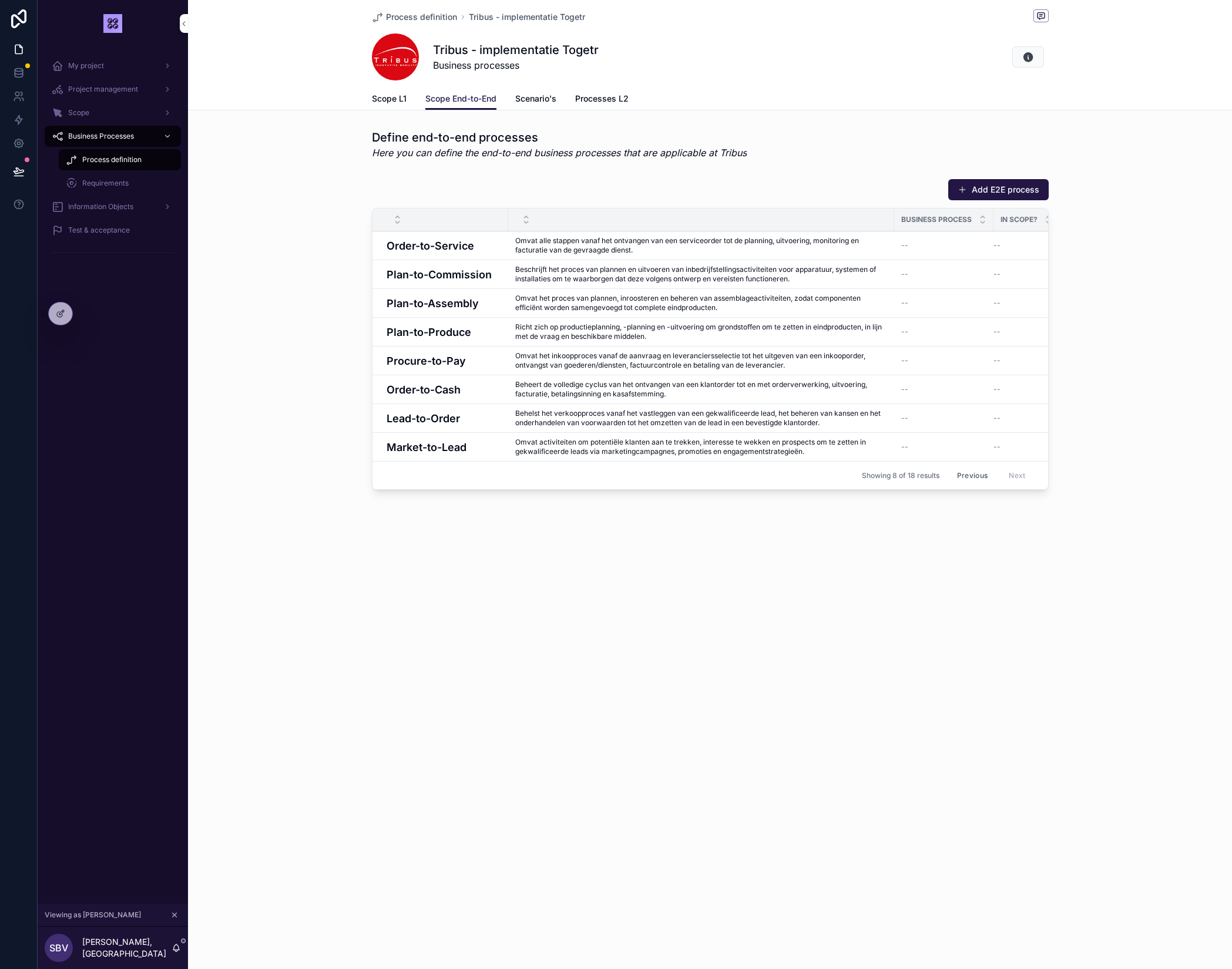
click at [544, 97] on span "Scenario's" at bounding box center [536, 99] width 41 height 12
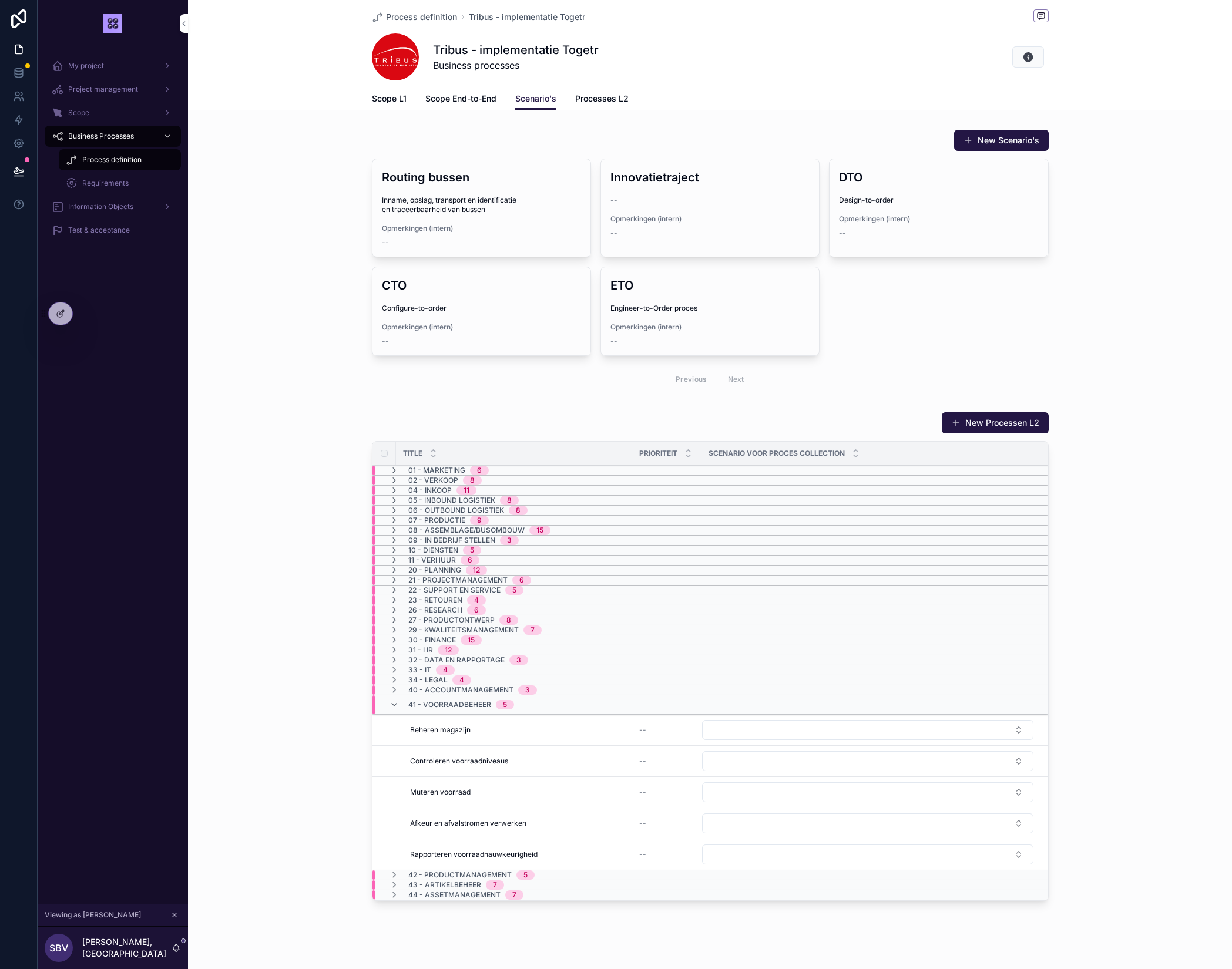
click at [461, 101] on span "Scope End-to-End" at bounding box center [461, 99] width 71 height 12
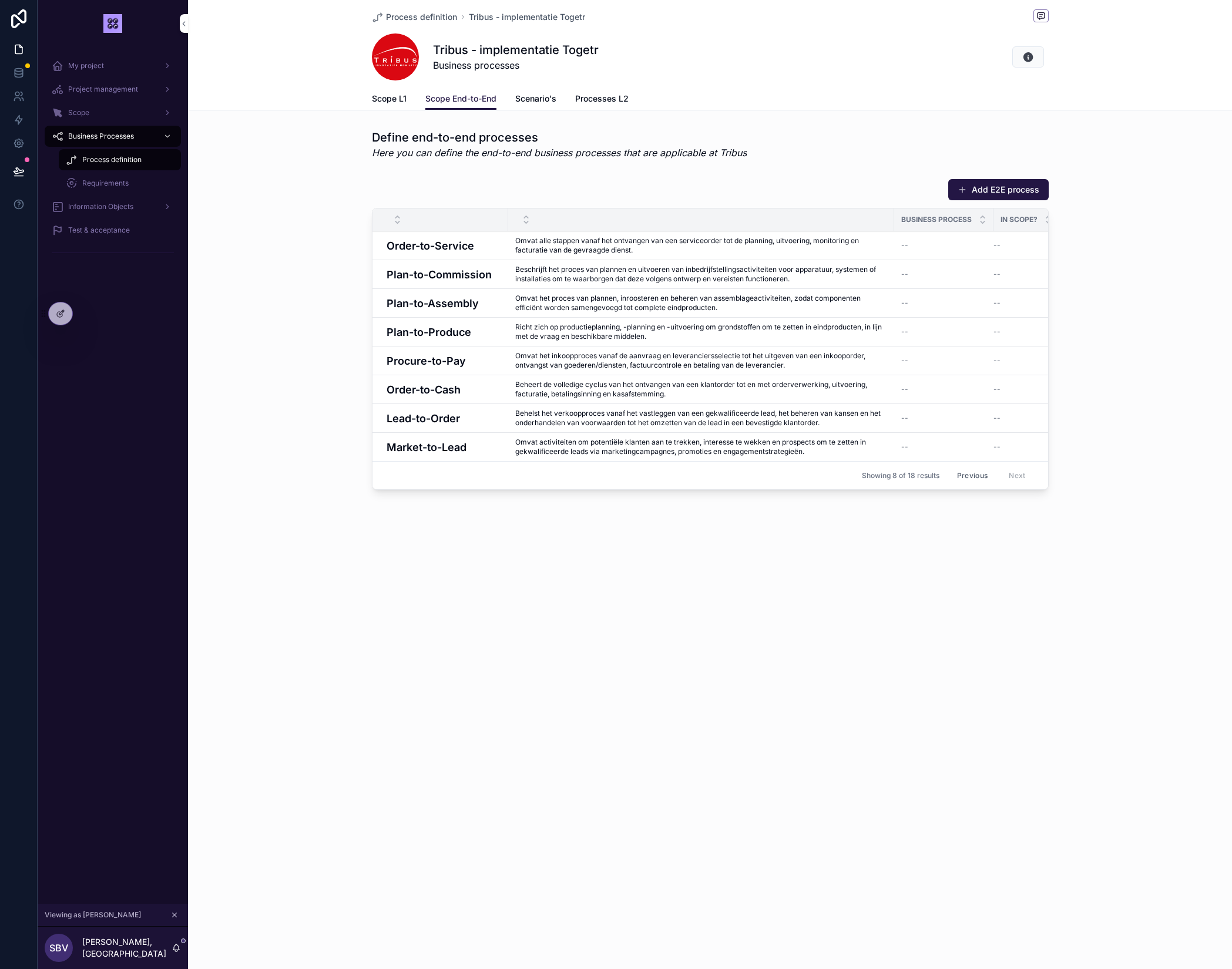
click at [538, 95] on span "Scenario's" at bounding box center [536, 99] width 41 height 12
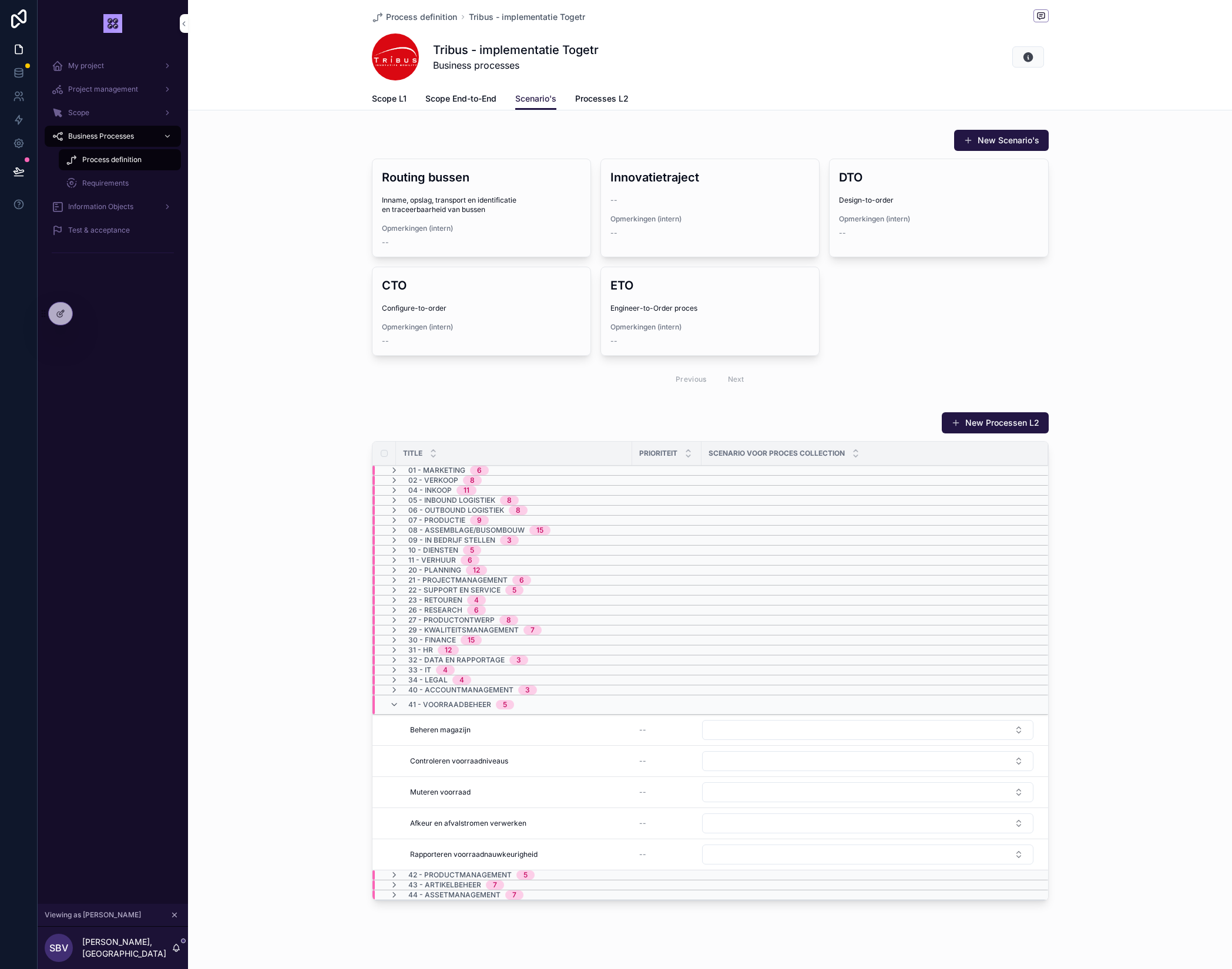
click at [388, 99] on span "Scope L1" at bounding box center [389, 99] width 35 height 12
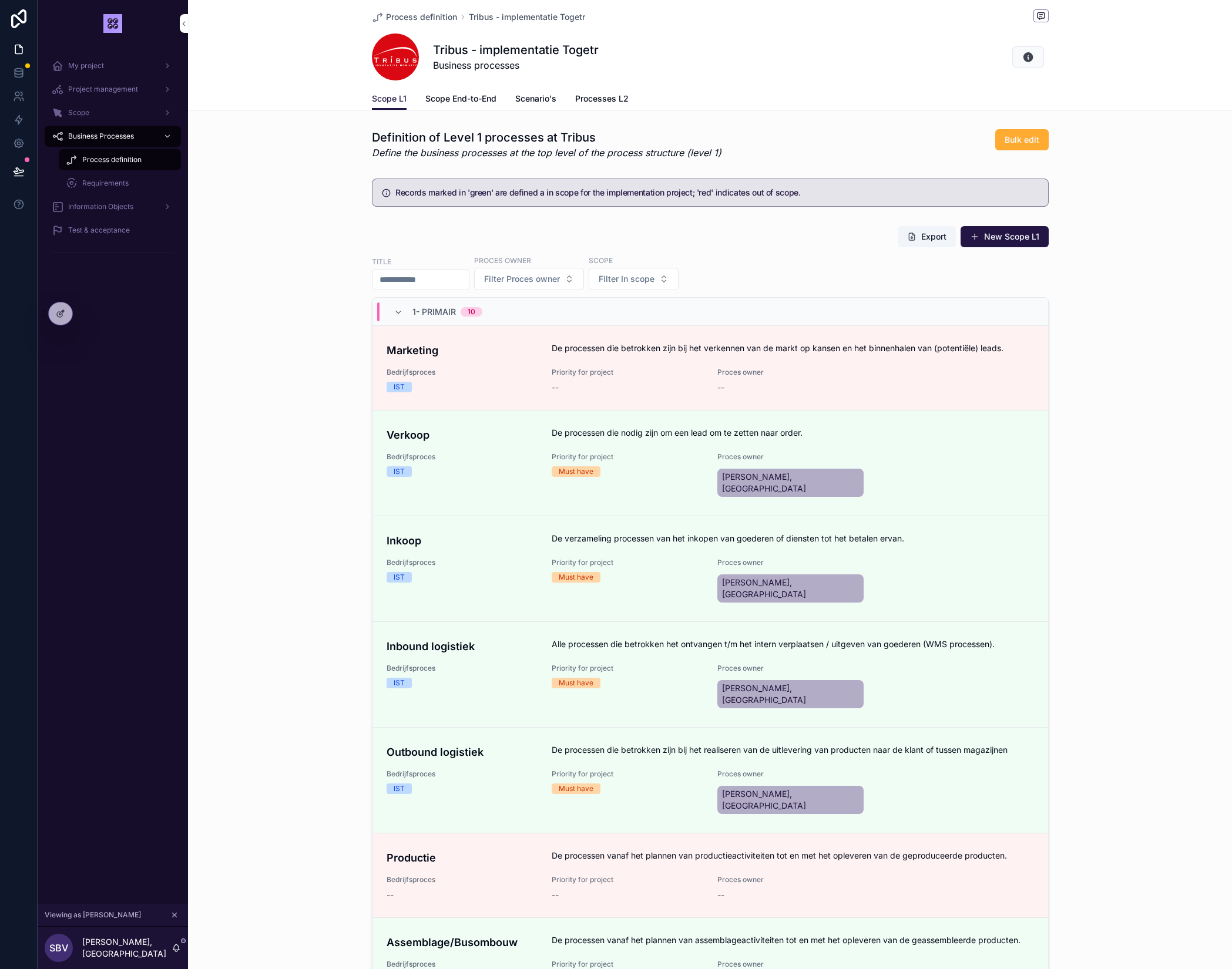
click at [444, 99] on span "Scope End-to-End" at bounding box center [461, 99] width 71 height 12
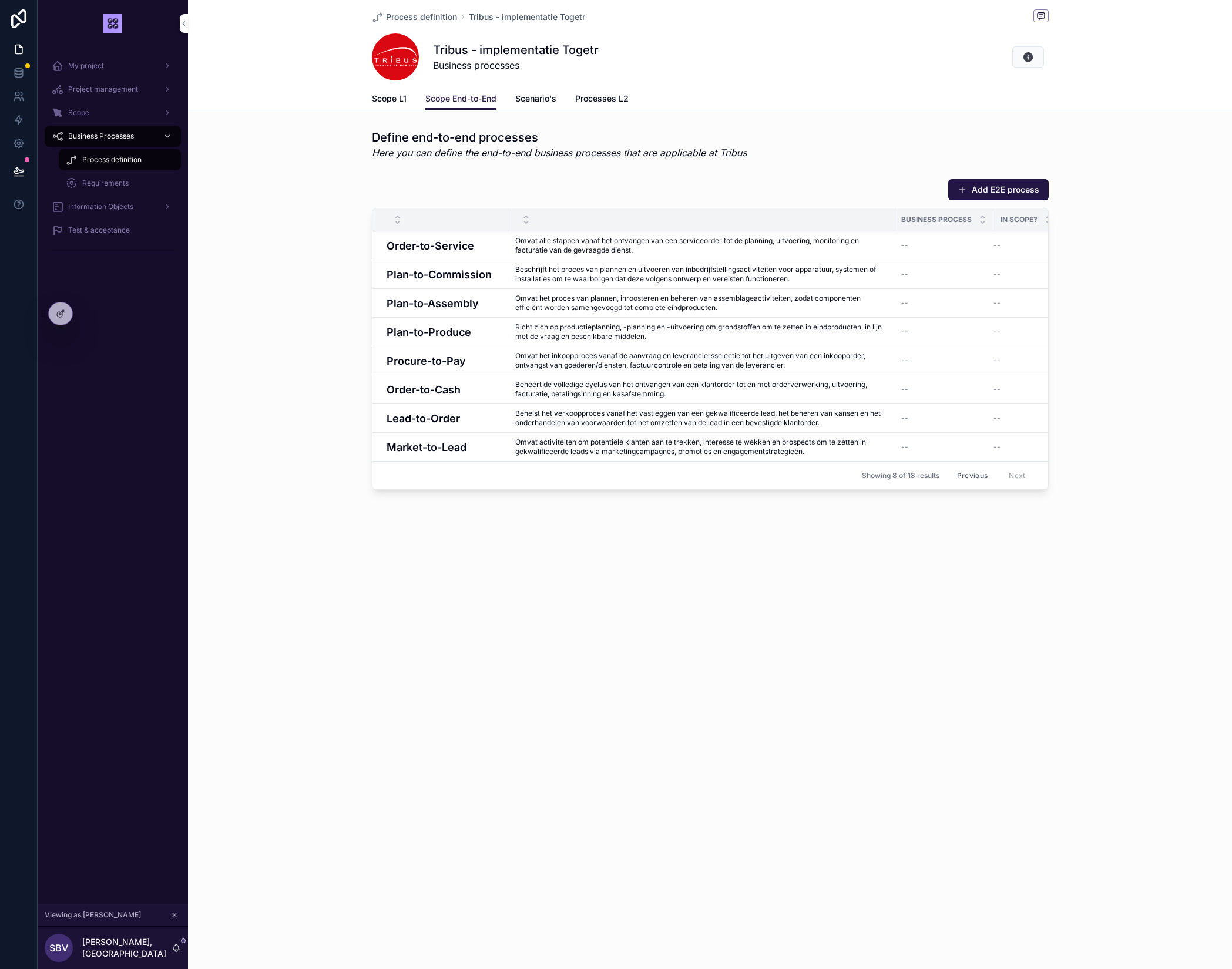
click at [545, 97] on span "Scenario's" at bounding box center [536, 99] width 41 height 12
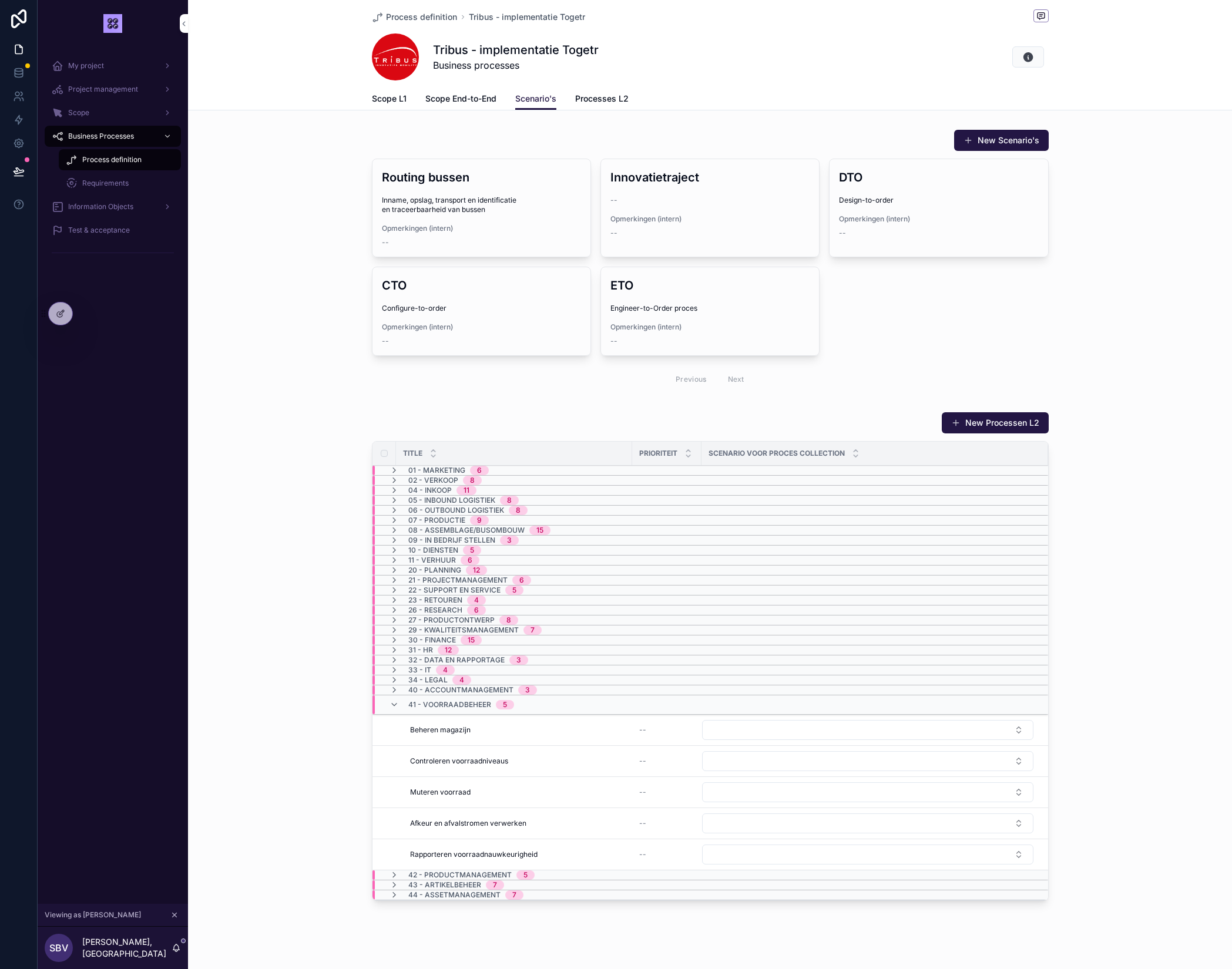
click at [429, 99] on span "Scope End-to-End" at bounding box center [461, 99] width 71 height 12
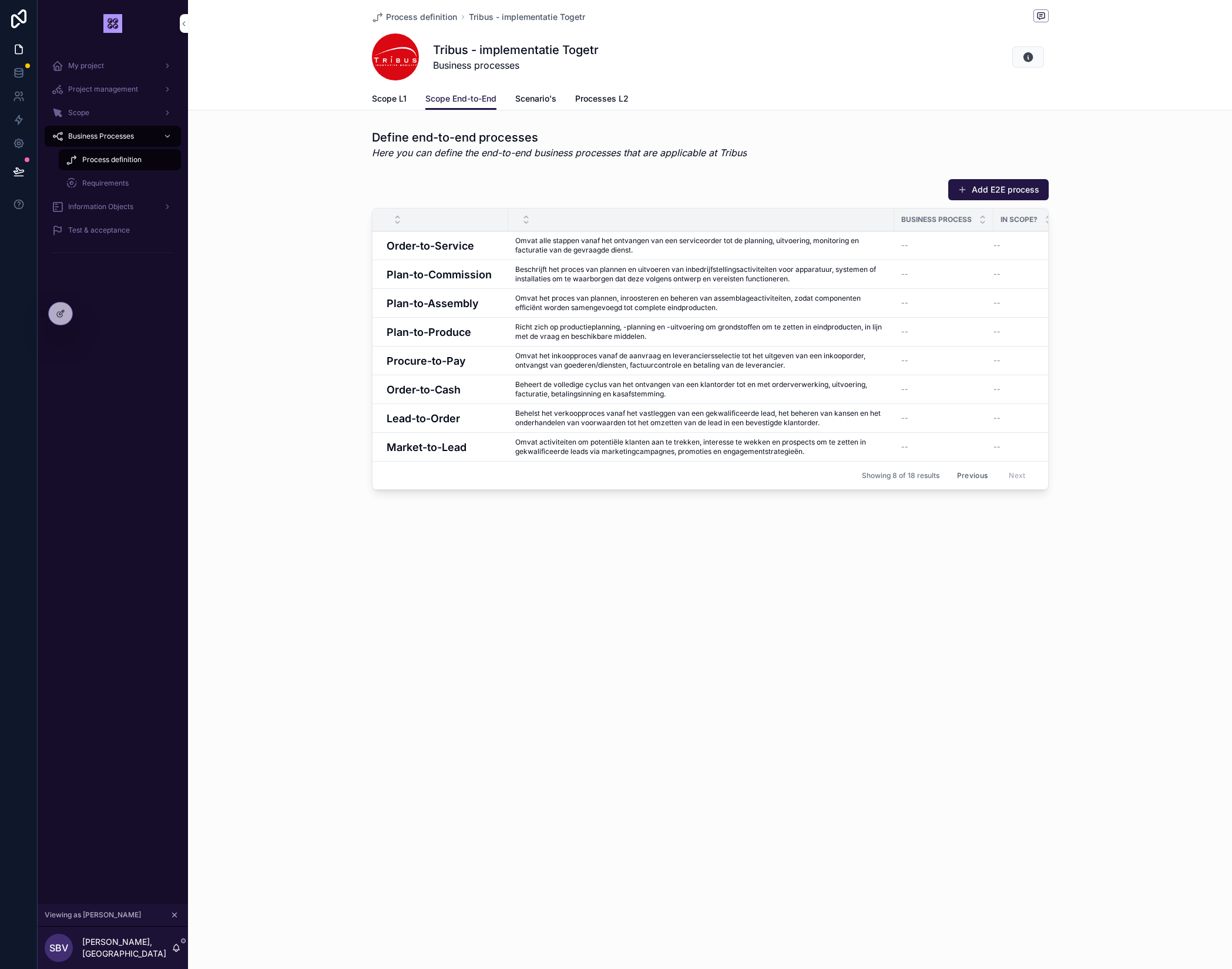
click at [389, 99] on span "Scope L1" at bounding box center [389, 99] width 35 height 12
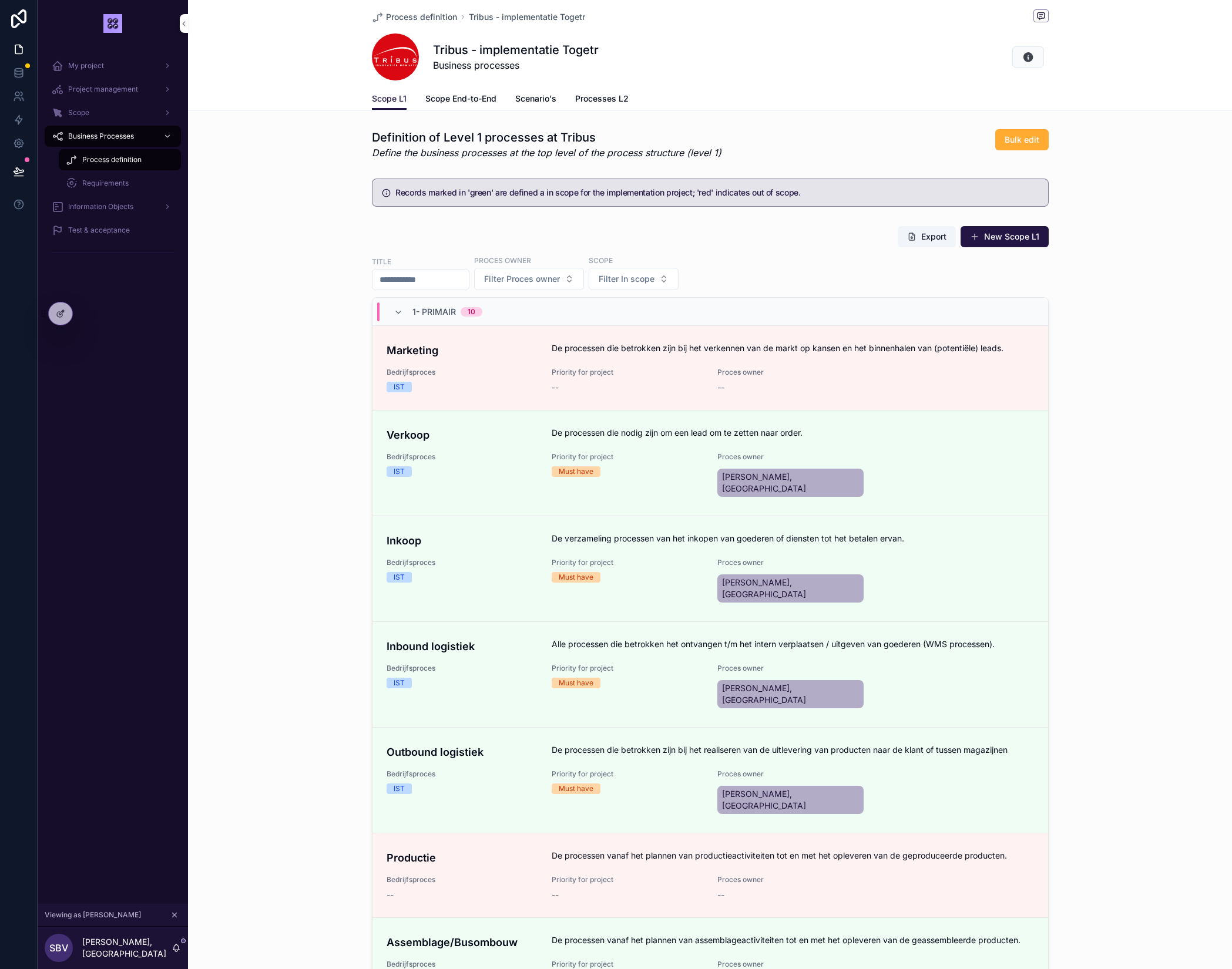
click at [453, 102] on span "Scope End-to-End" at bounding box center [461, 99] width 71 height 12
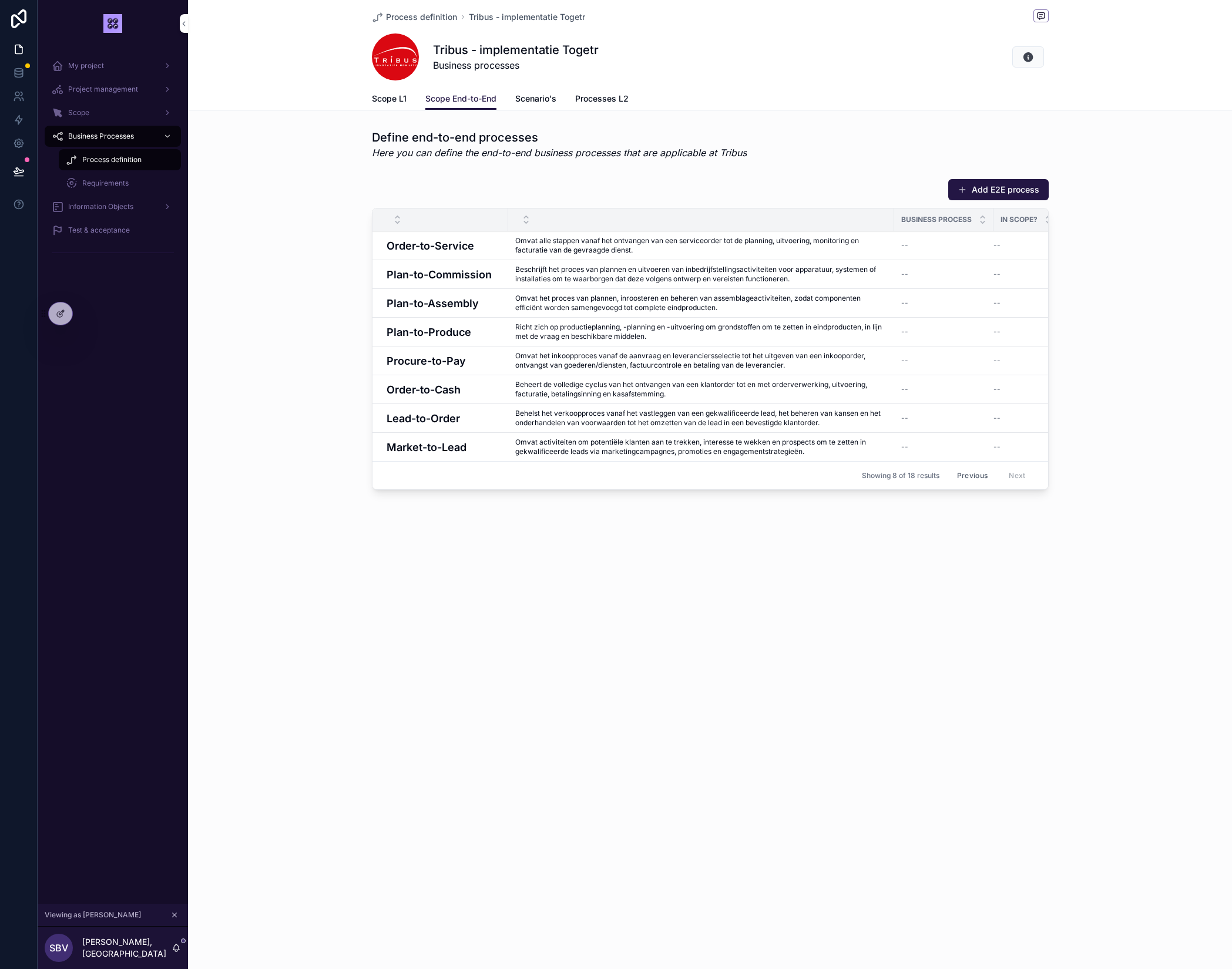
drag, startPoint x: 379, startPoint y: 99, endPoint x: 391, endPoint y: 171, distance: 73.0
click at [379, 99] on span "Scope L1" at bounding box center [389, 99] width 35 height 12
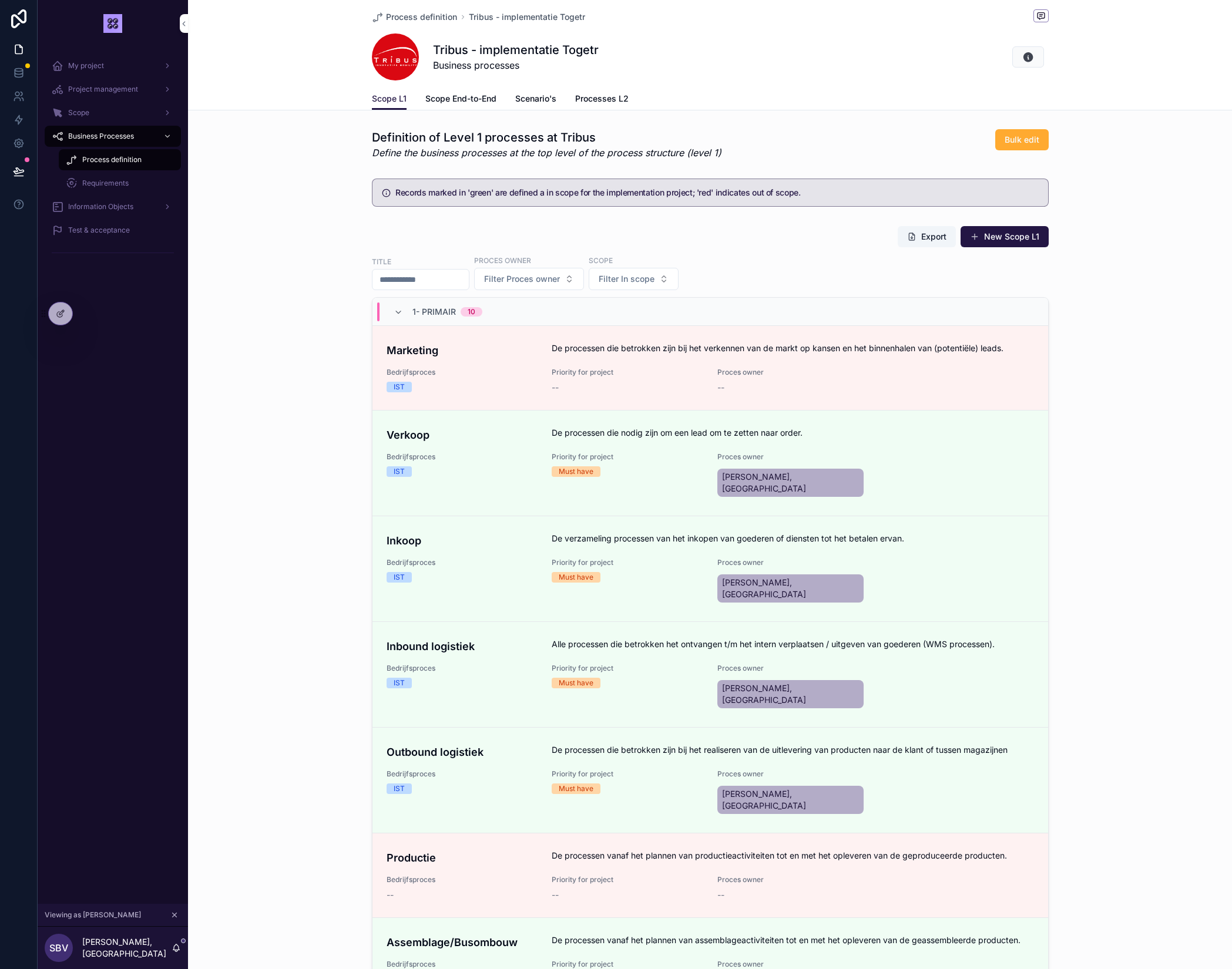
click at [446, 99] on span "Scope End-to-End" at bounding box center [461, 99] width 71 height 12
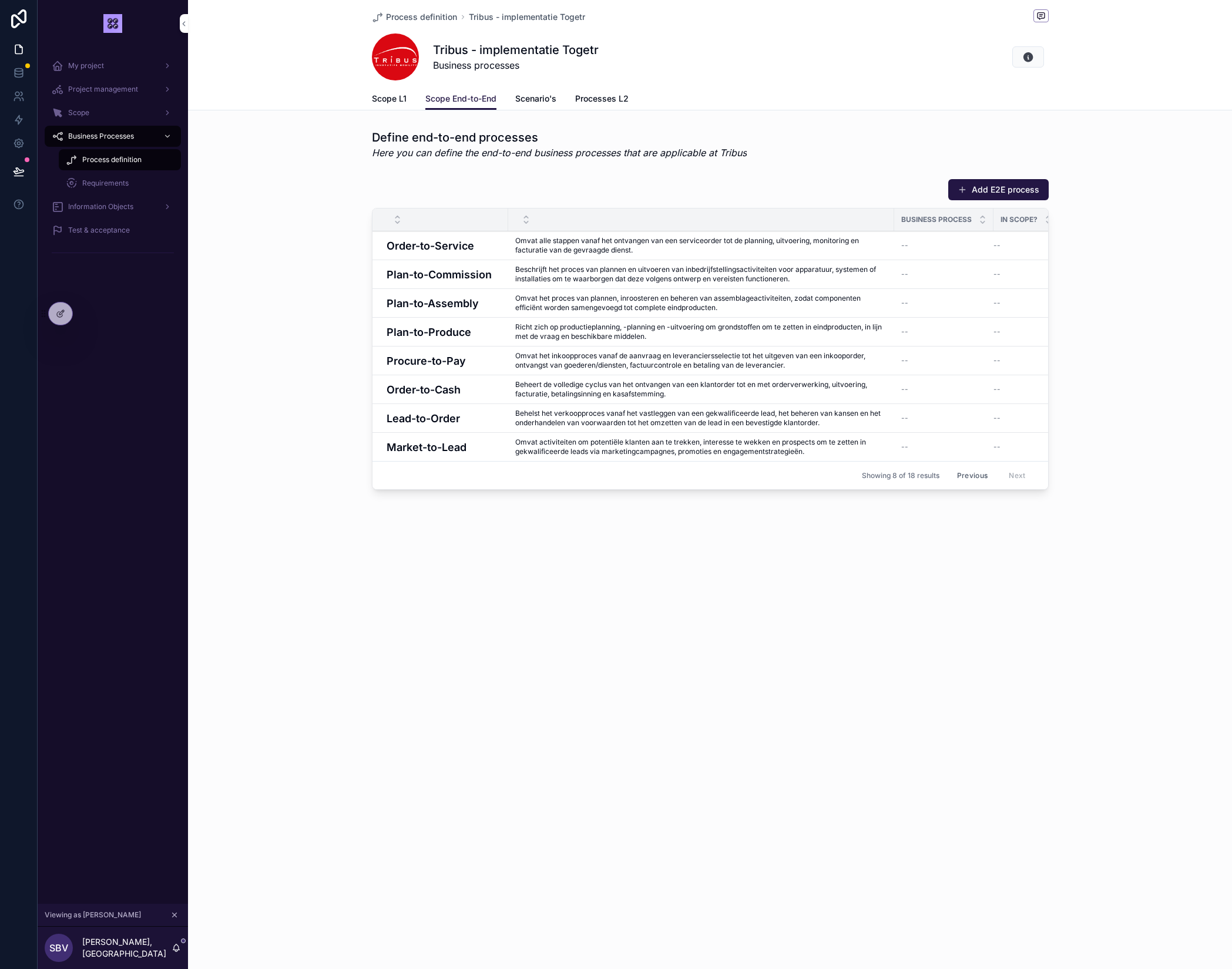
click at [690, 169] on div "Define end-to-end processes Here you can define the end-to-end business process…" at bounding box center [710, 312] width 1044 height 375
click at [129, 94] on div "Project management" at bounding box center [112, 89] width 122 height 19
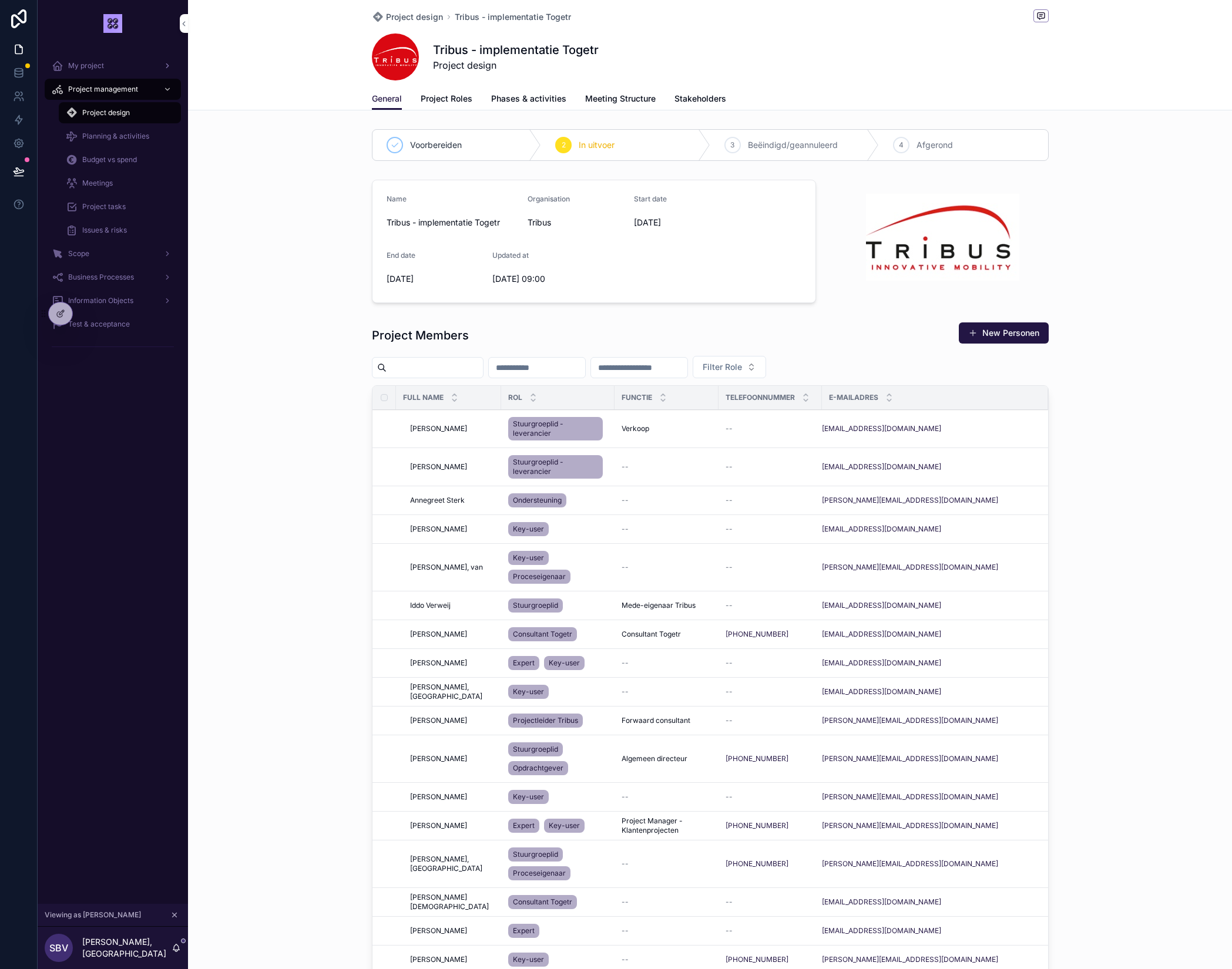
click at [103, 63] on span "My project" at bounding box center [87, 66] width 36 height 9
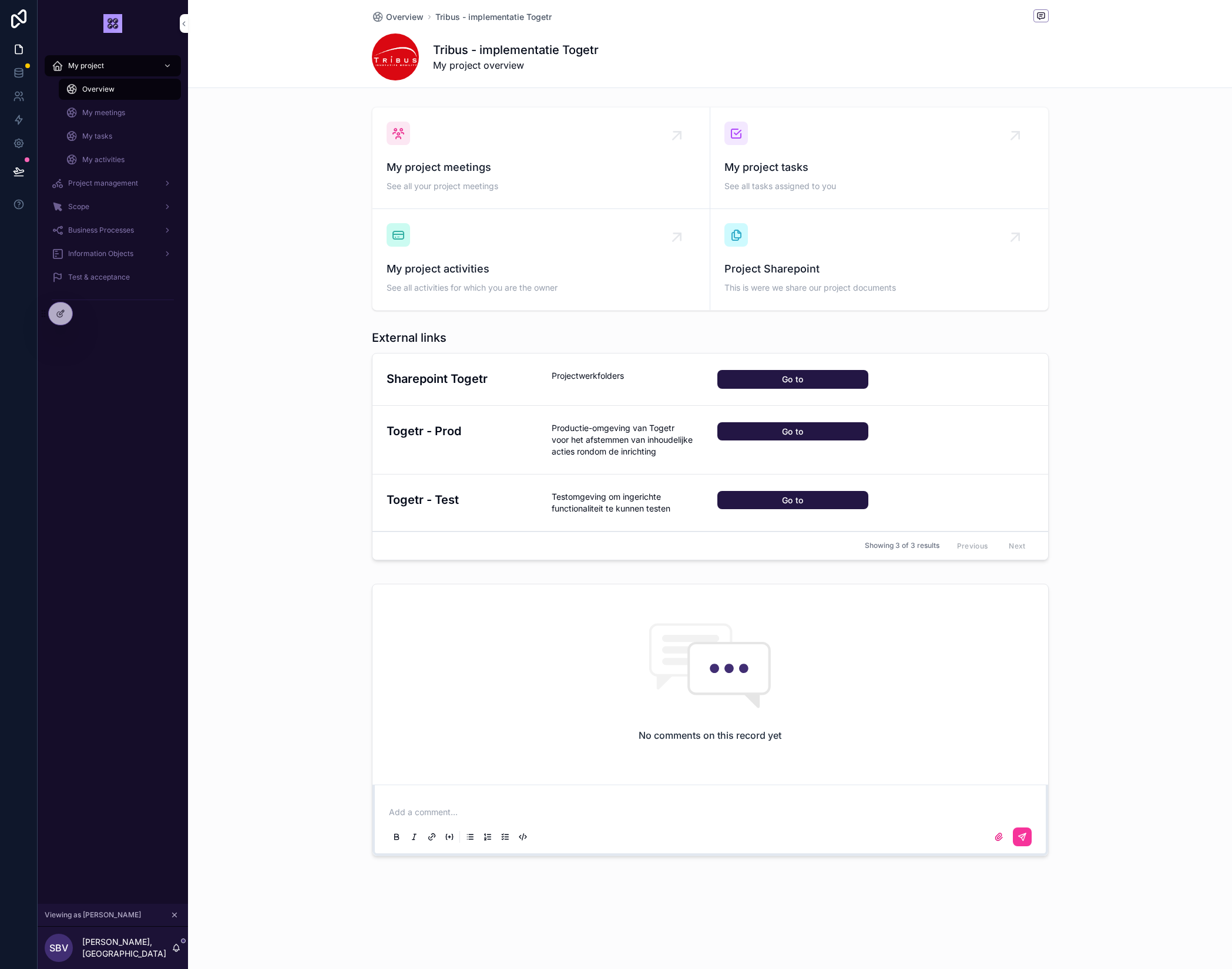
click at [90, 114] on span "My meetings" at bounding box center [103, 112] width 43 height 9
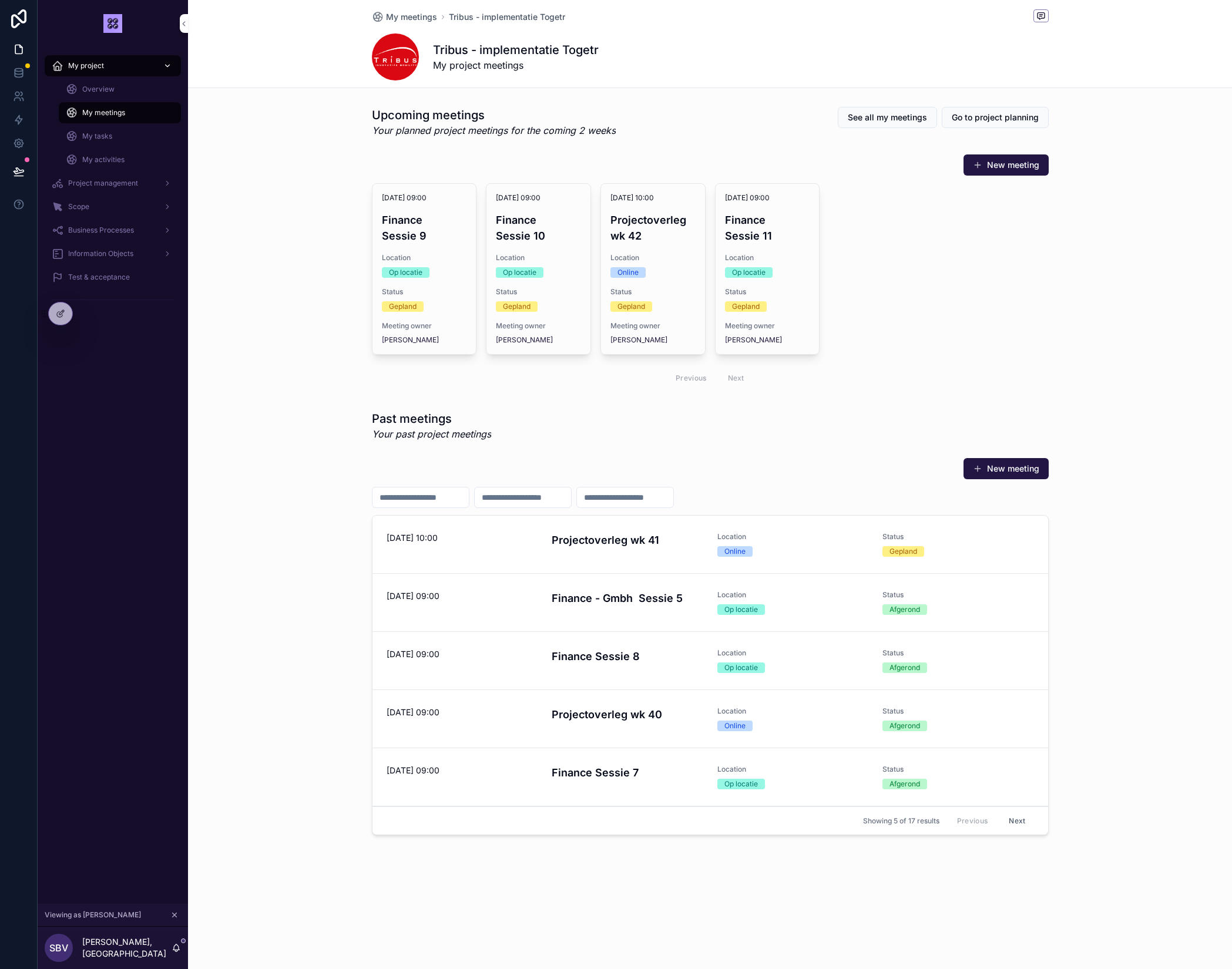
click at [94, 70] on span "My project" at bounding box center [87, 66] width 36 height 9
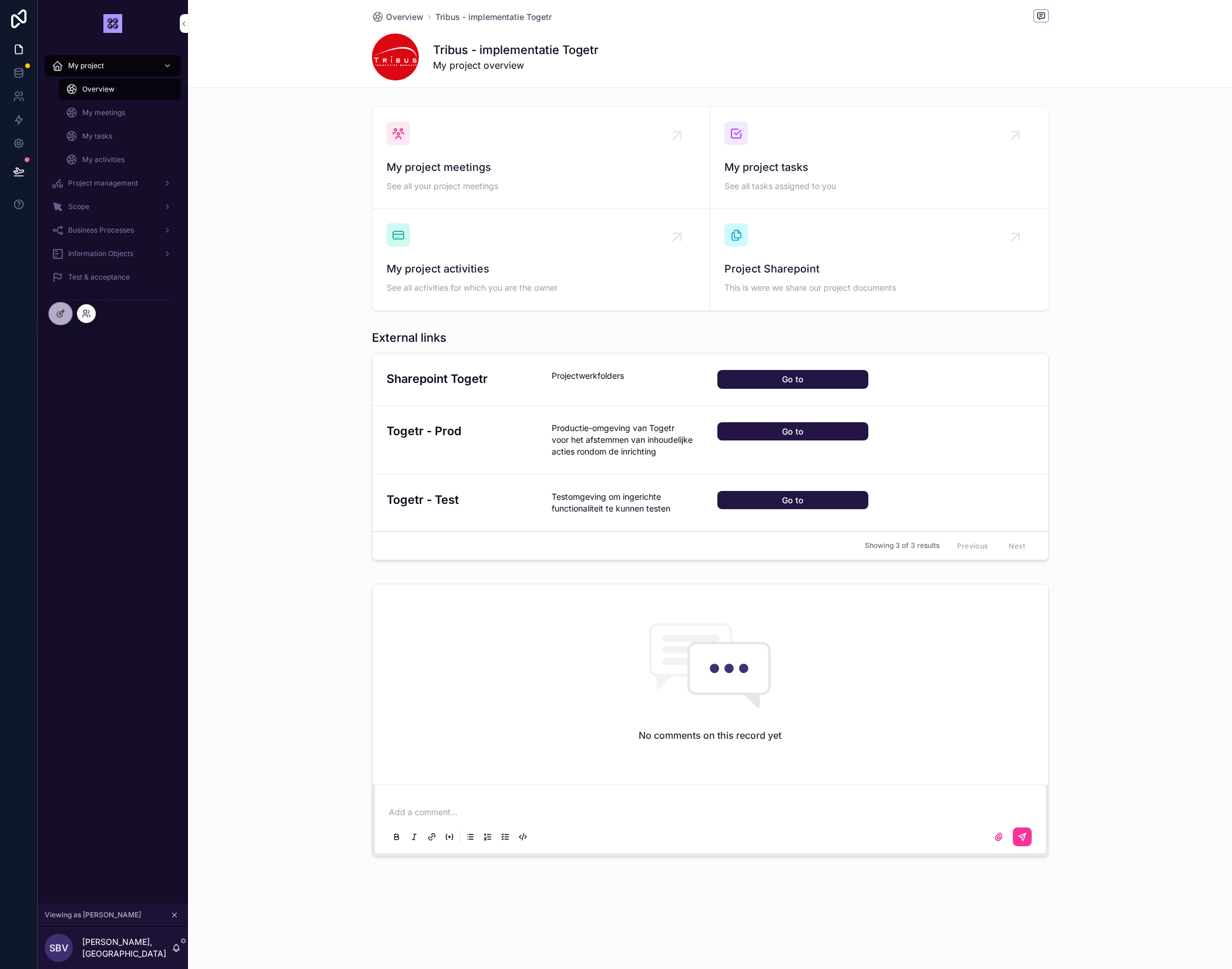
click at [94, 314] on div at bounding box center [87, 314] width 19 height 19
click at [176, 916] on icon "scrollable content" at bounding box center [175, 916] width 4 height 4
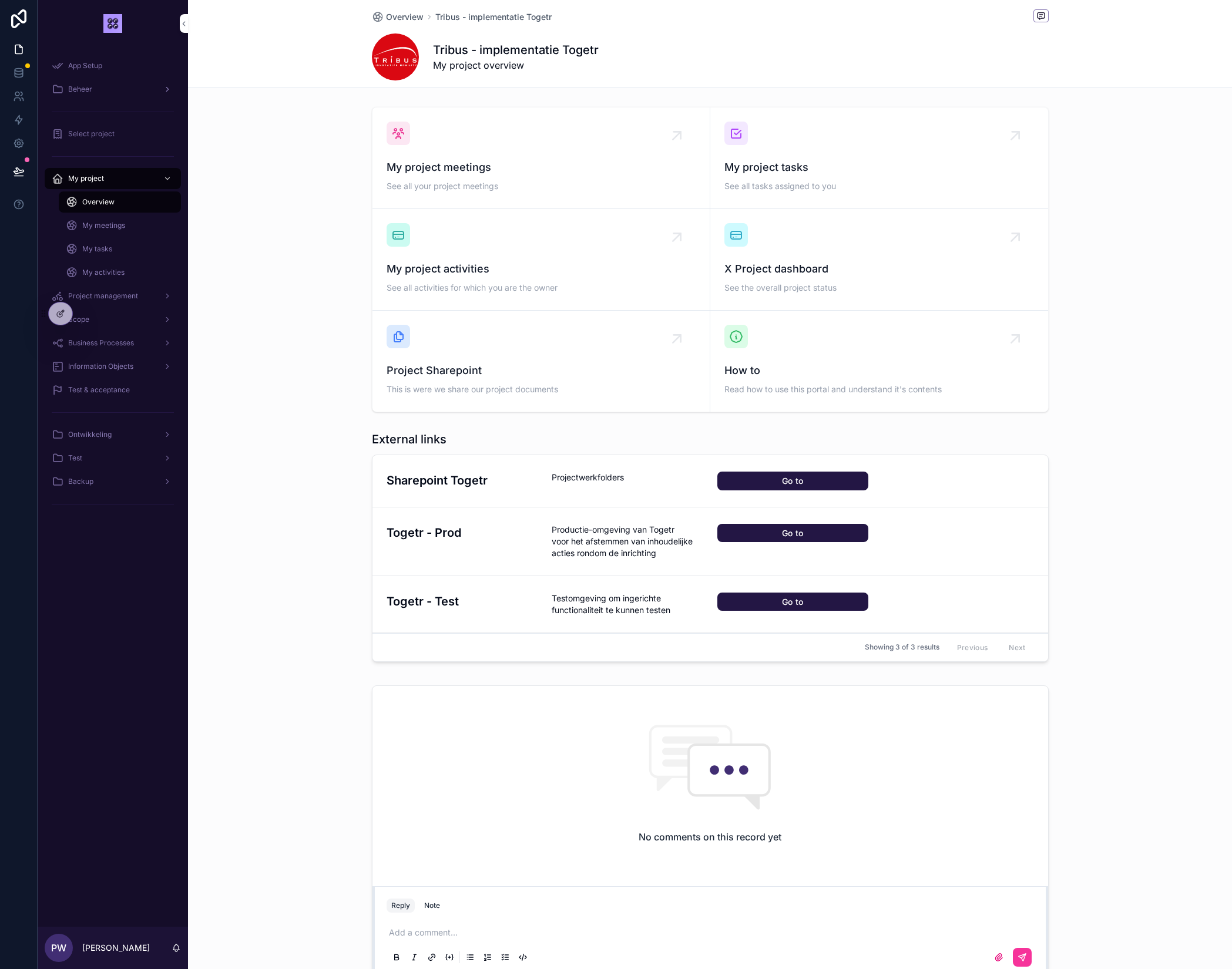
drag, startPoint x: 0, startPoint y: 0, endPoint x: 93, endPoint y: 92, distance: 130.8
click at [94, 92] on div "Beheer" at bounding box center [112, 89] width 122 height 19
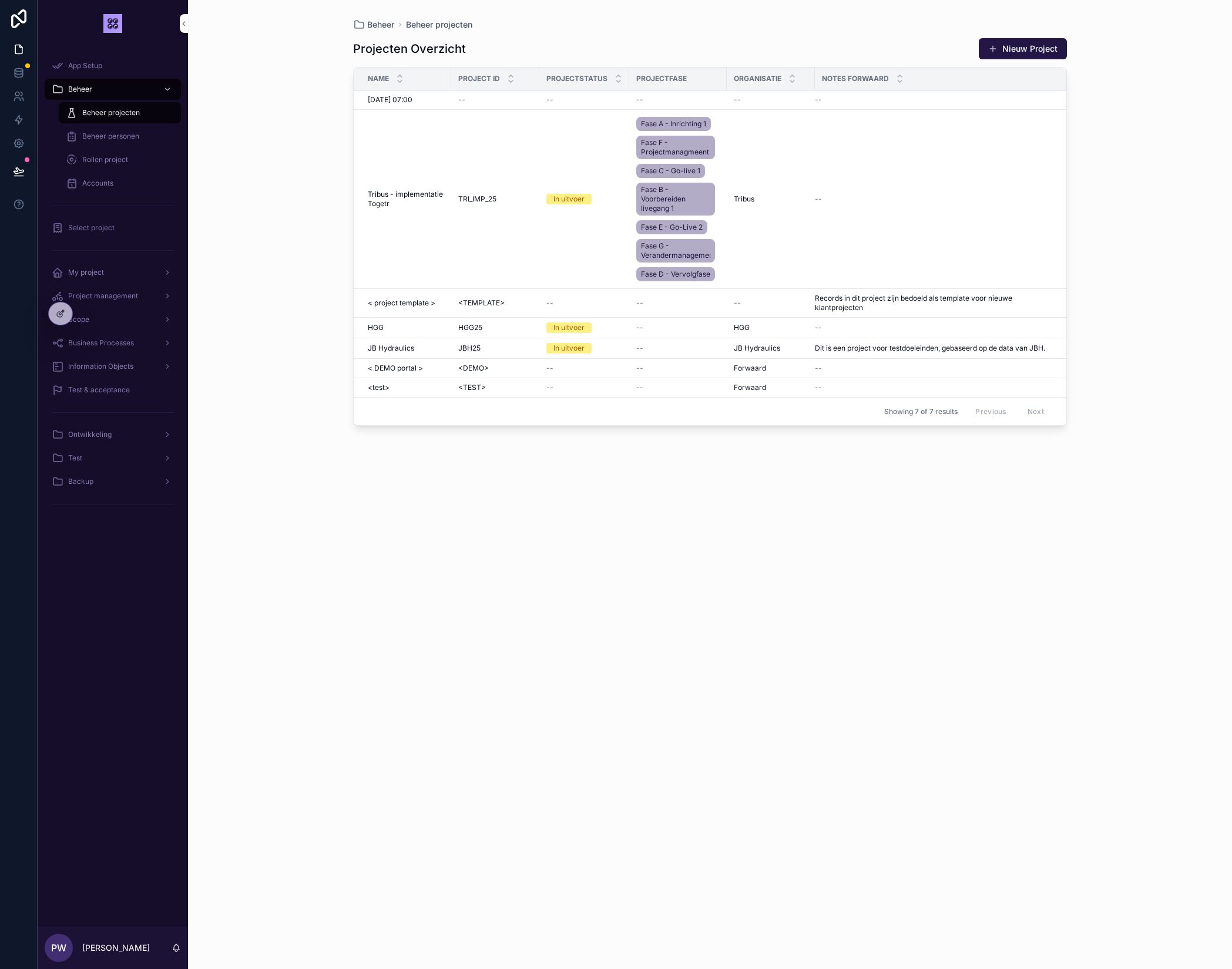
click at [110, 186] on span "Accounts" at bounding box center [97, 183] width 31 height 9
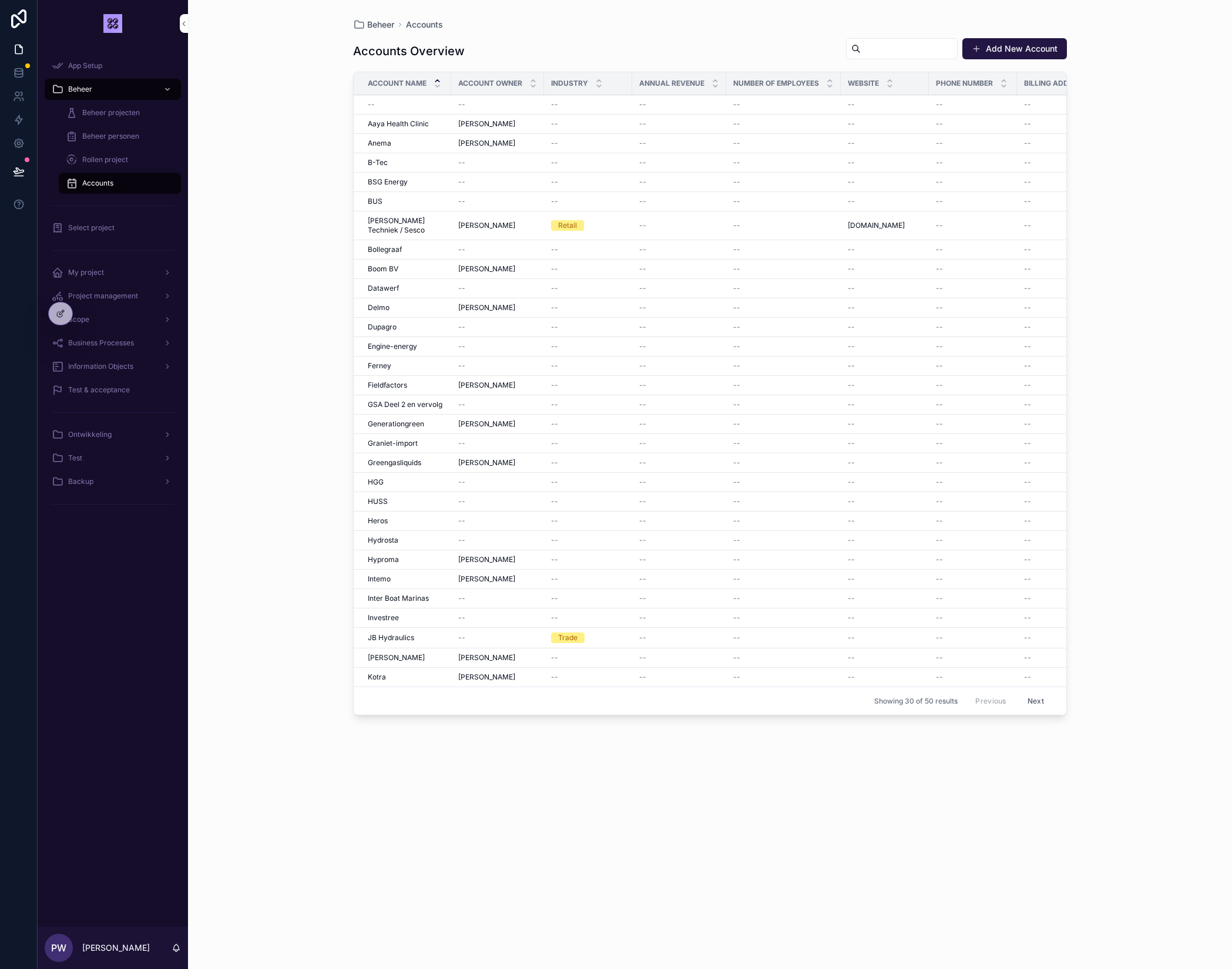
click at [107, 159] on span "Rollen project" at bounding box center [105, 159] width 46 height 9
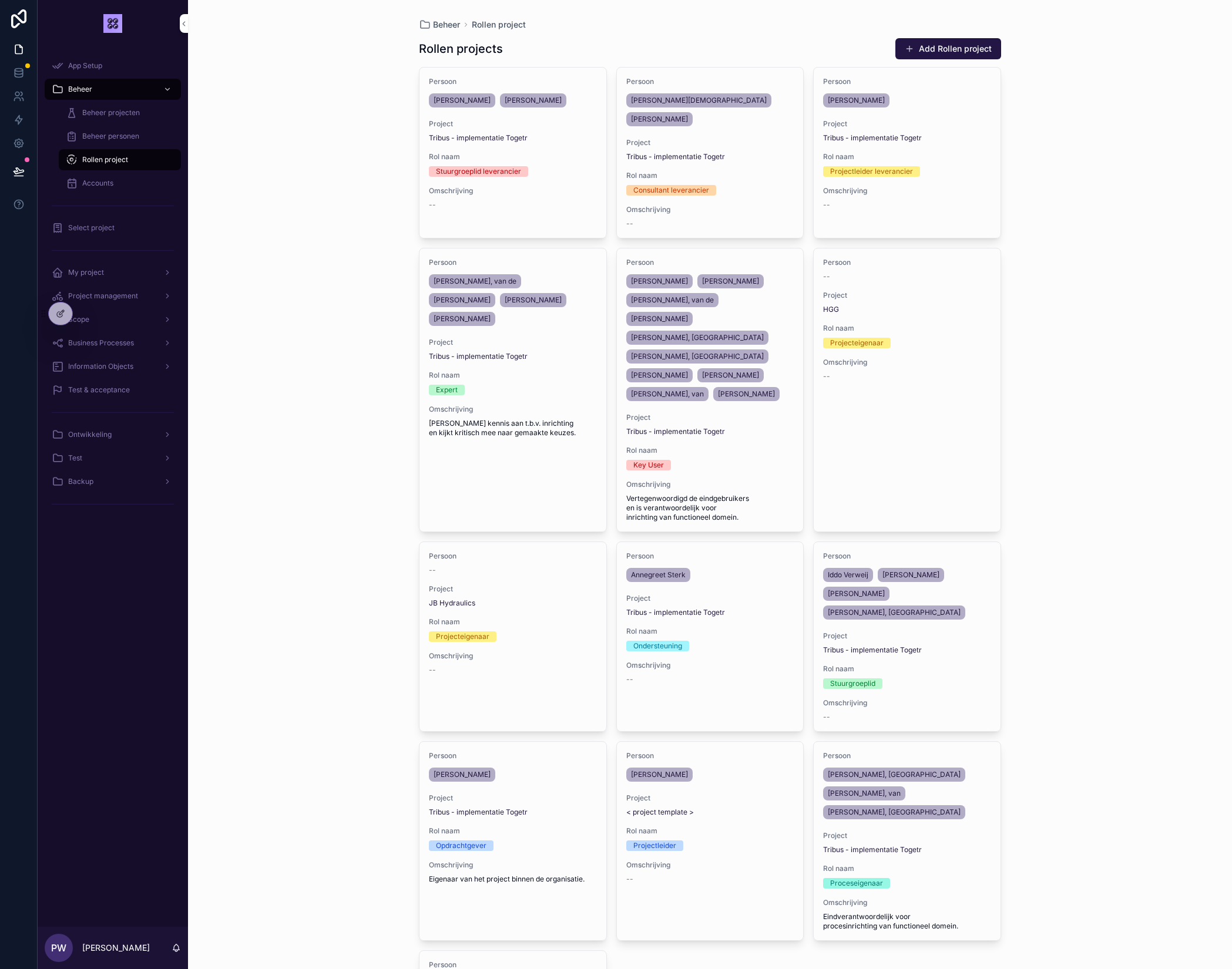
click at [109, 138] on span "Beheer personen" at bounding box center [110, 136] width 57 height 9
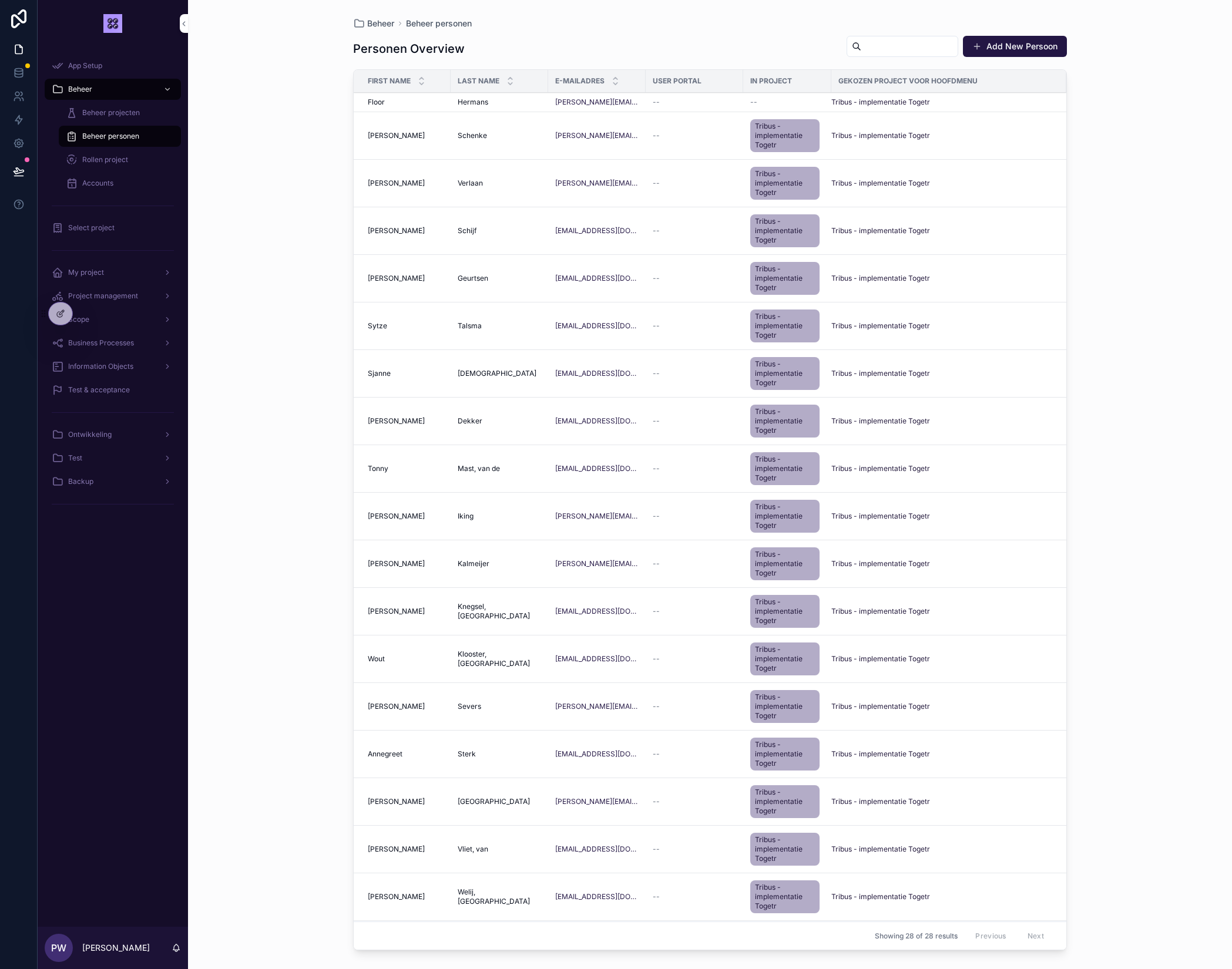
click at [105, 118] on div "Beheer projecten" at bounding box center [120, 112] width 108 height 19
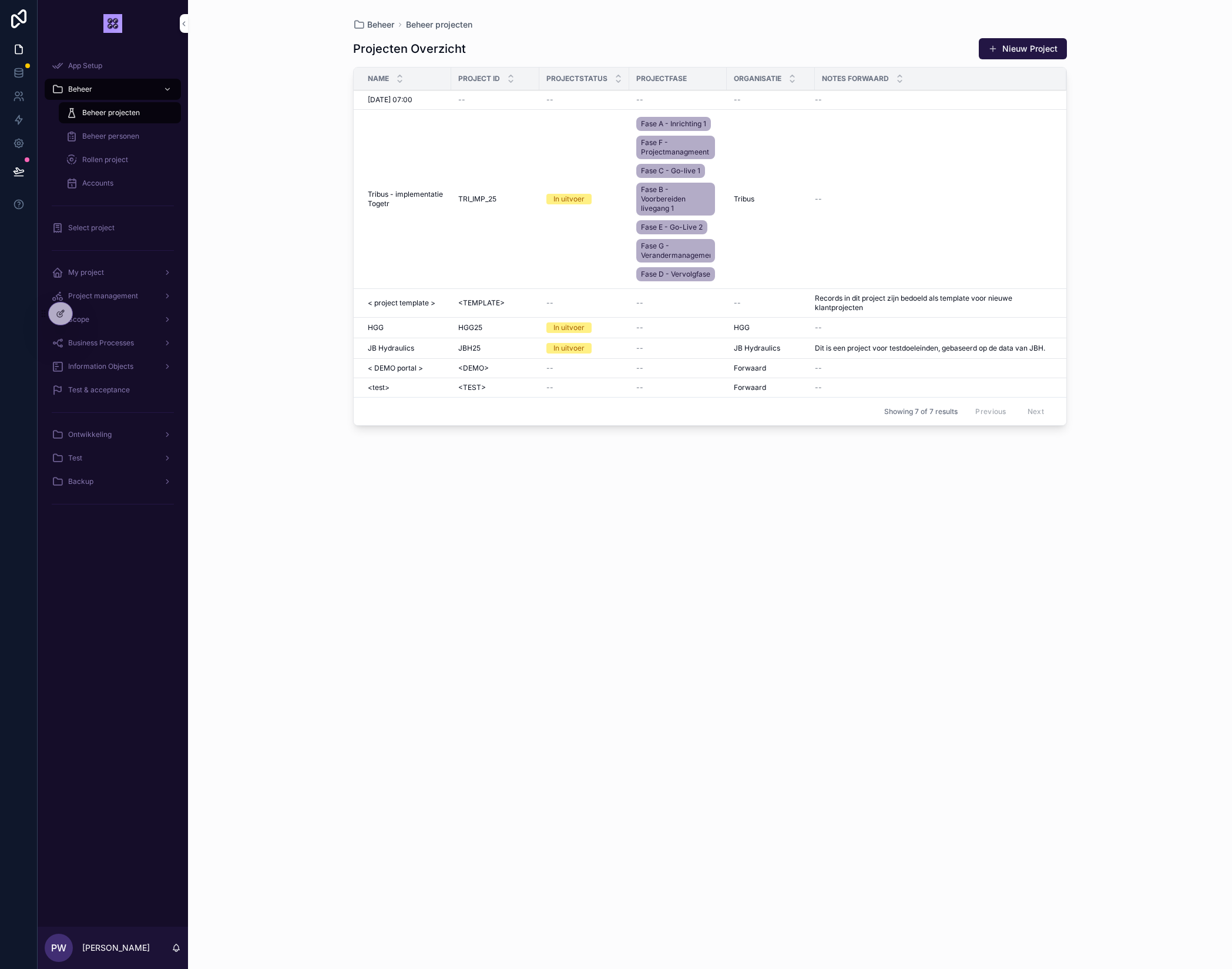
click at [112, 137] on span "Beheer personen" at bounding box center [110, 136] width 57 height 9
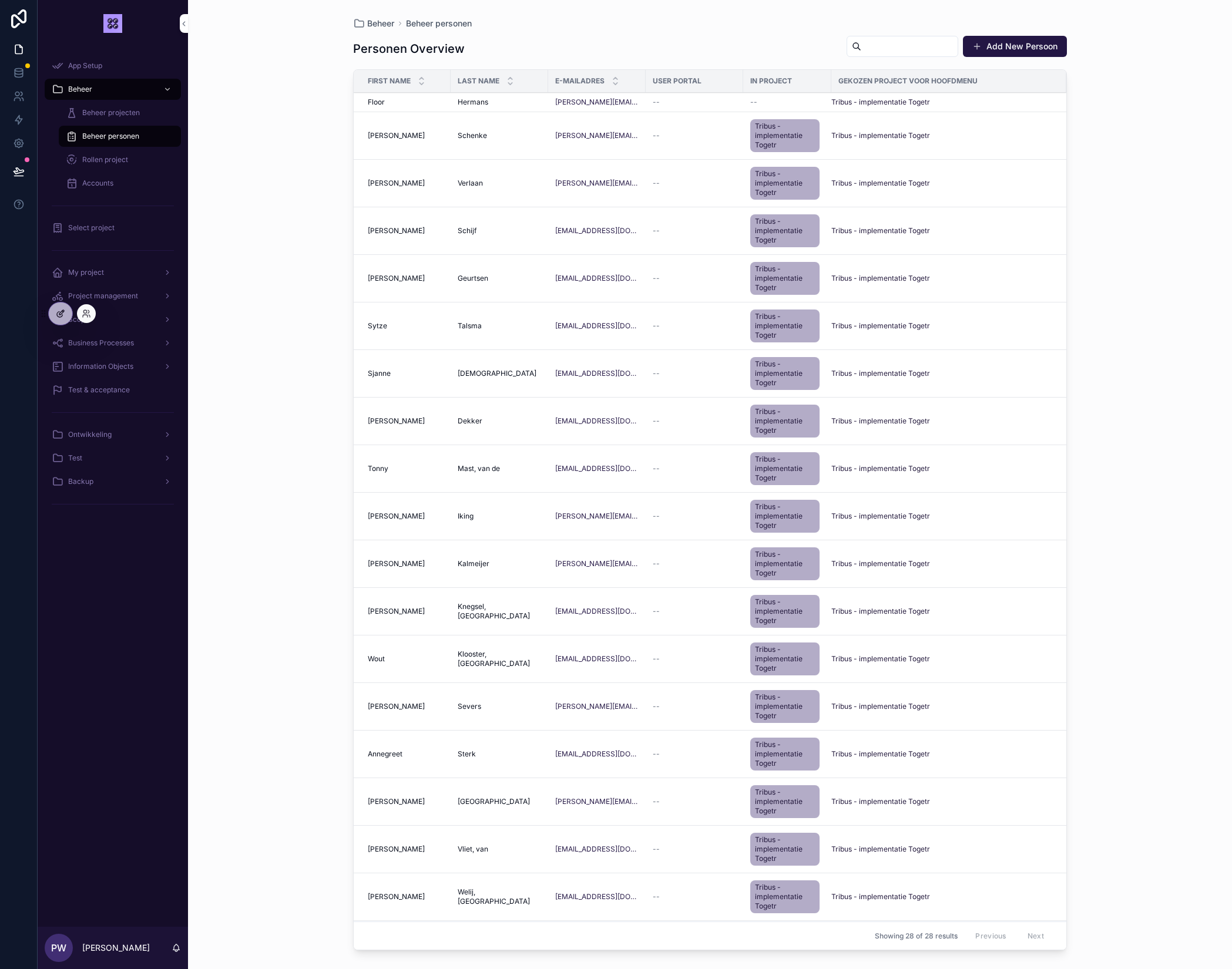
click at [61, 311] on icon at bounding box center [60, 314] width 9 height 9
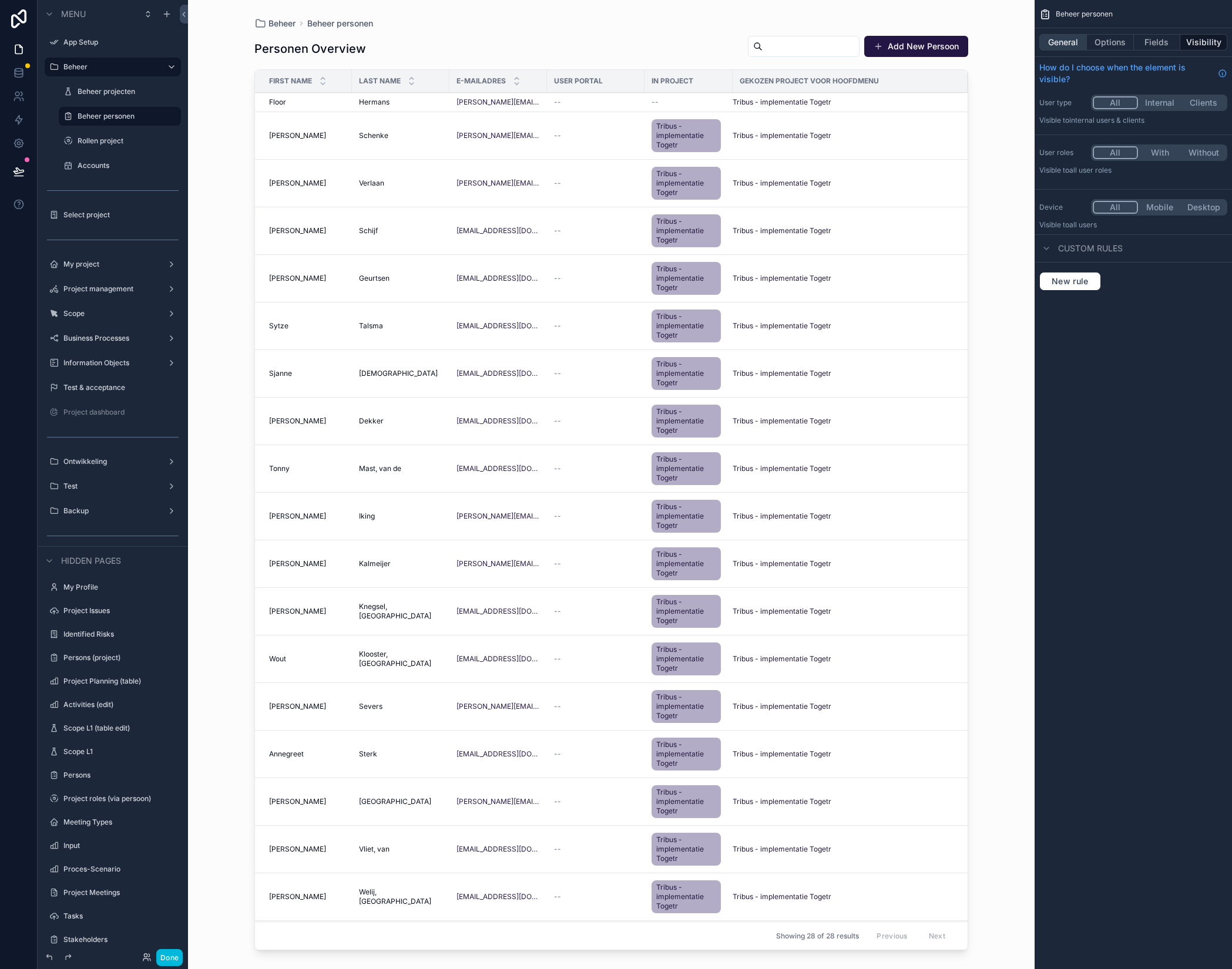
click at [1058, 42] on button "General" at bounding box center [1063, 42] width 48 height 17
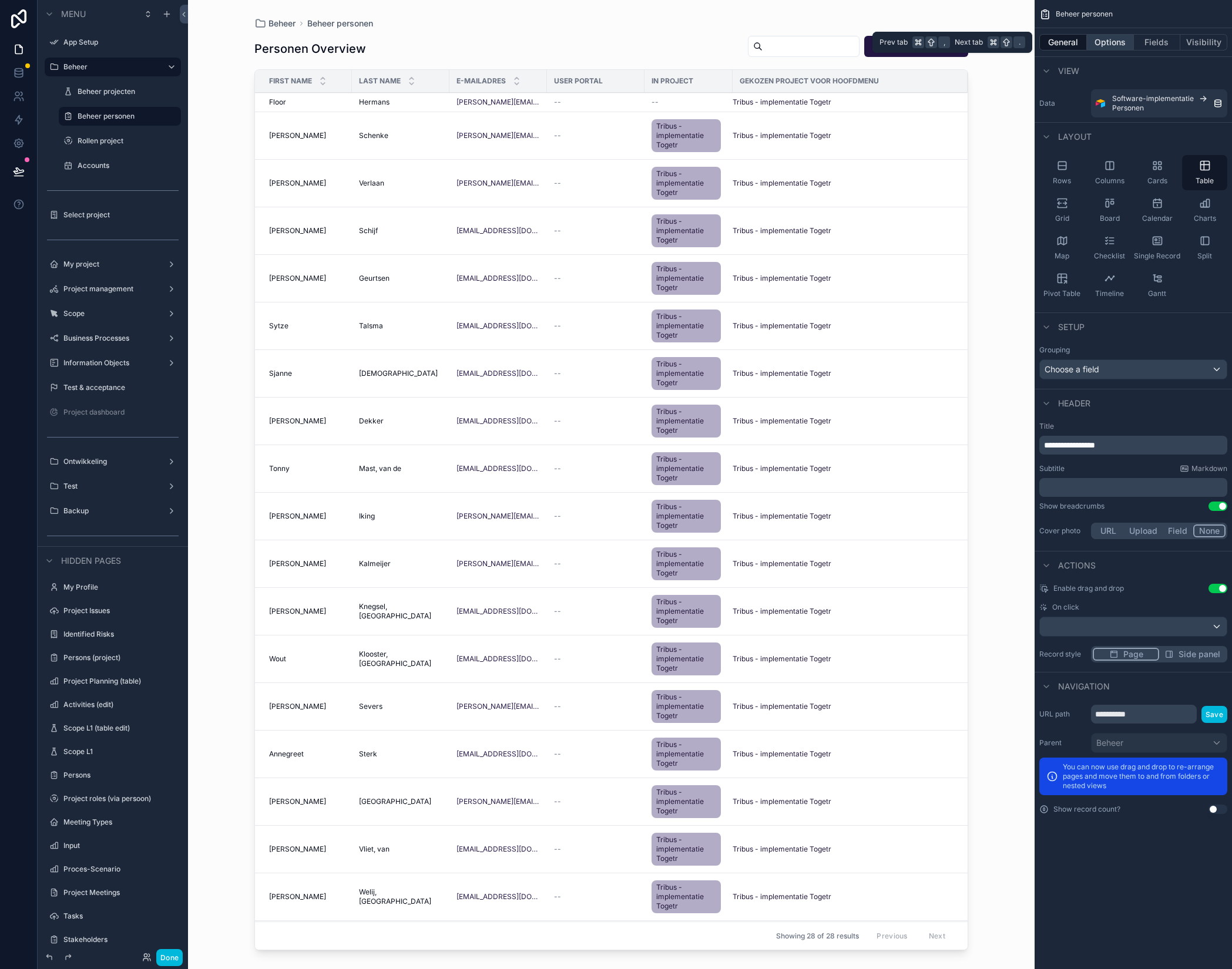
drag, startPoint x: 1109, startPoint y: 43, endPoint x: 1094, endPoint y: 41, distance: 15.1
click at [1109, 41] on button "Options" at bounding box center [1109, 42] width 47 height 17
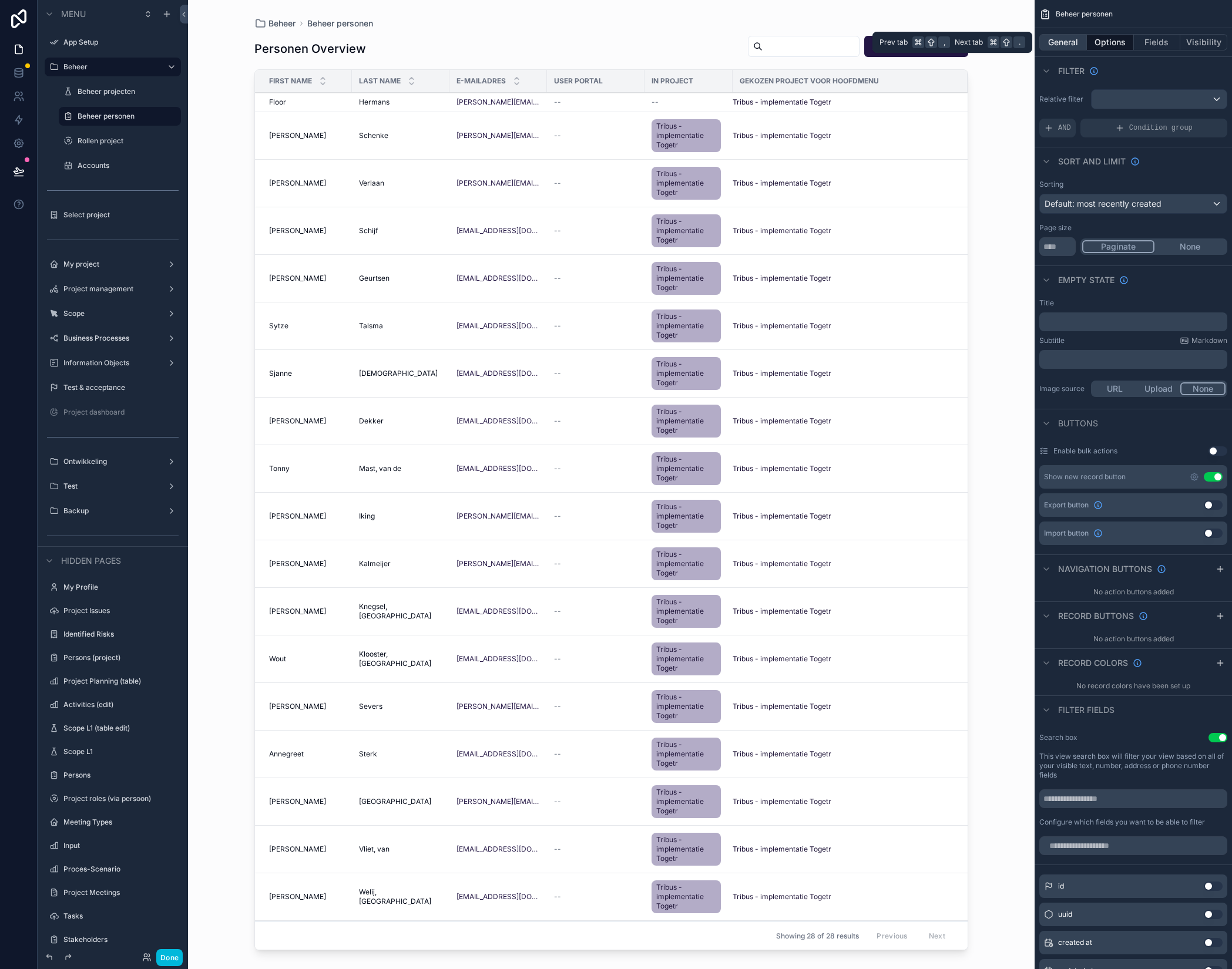
click at [1069, 41] on button "General" at bounding box center [1063, 42] width 48 height 17
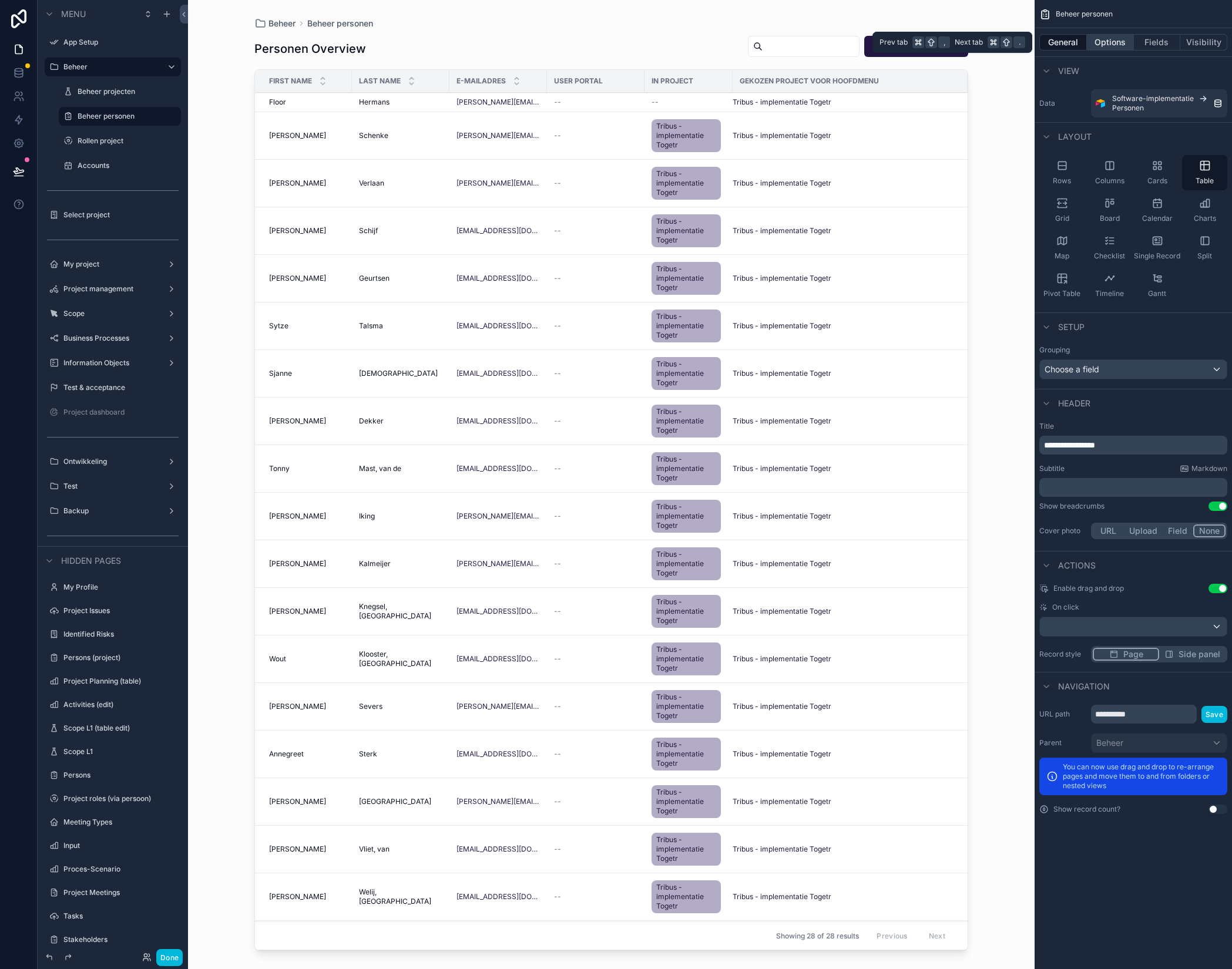
click at [1108, 40] on button "Options" at bounding box center [1109, 42] width 47 height 17
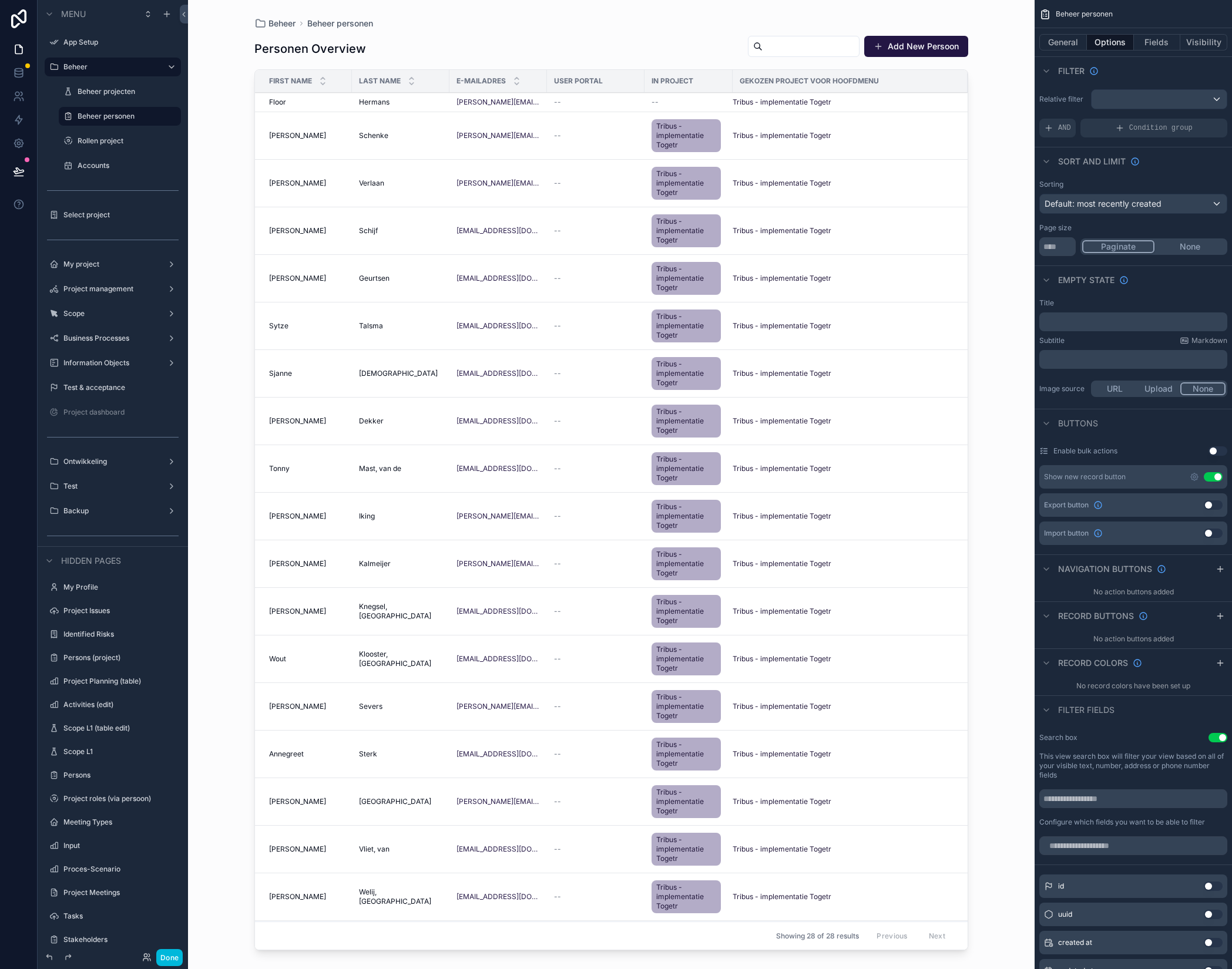
click at [1220, 446] on div "Enable bulk actions Use setting" at bounding box center [1133, 451] width 188 height 19
click at [1218, 449] on button "Use setting" at bounding box center [1218, 451] width 19 height 9
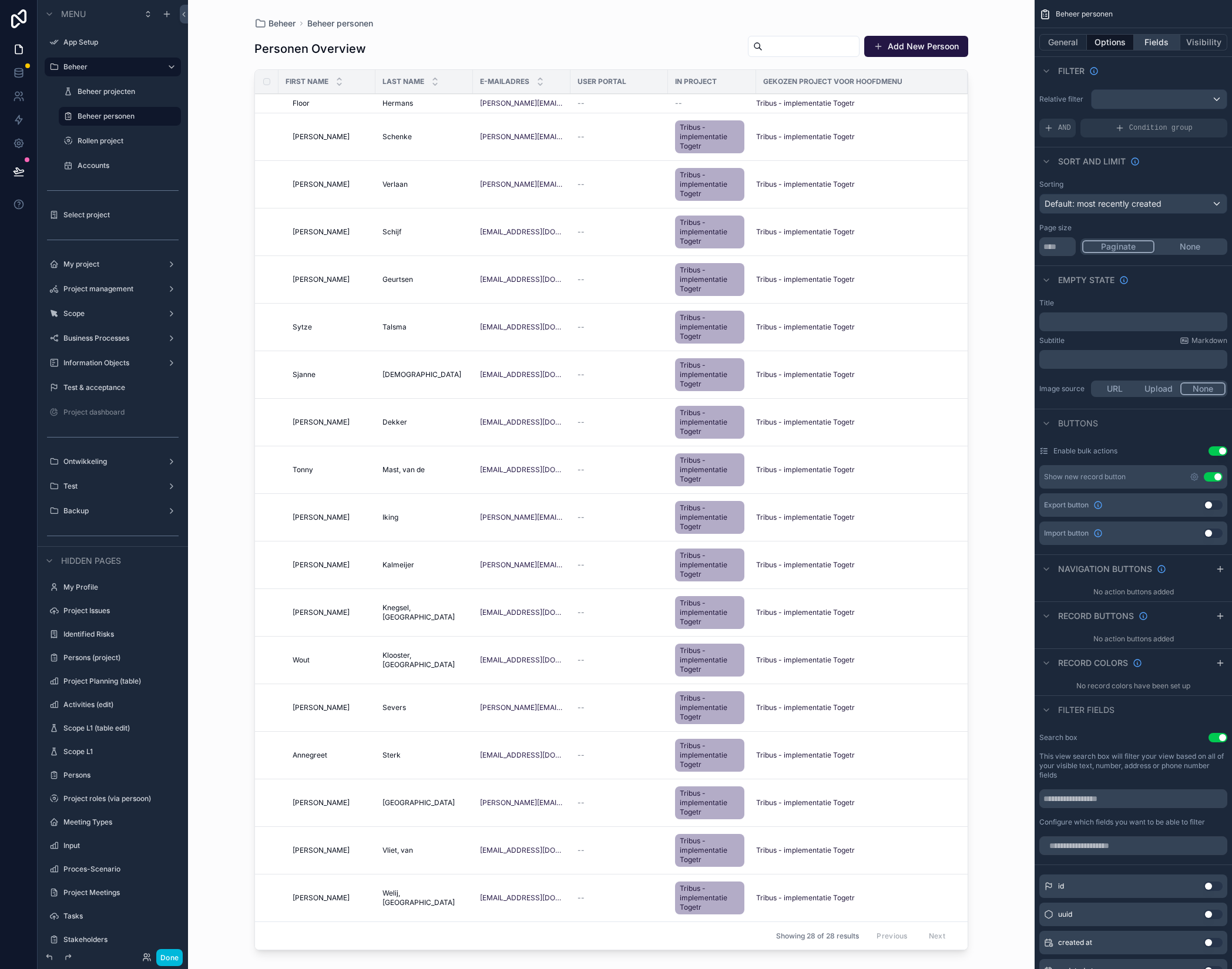
click at [1164, 38] on button "Fields" at bounding box center [1157, 42] width 47 height 17
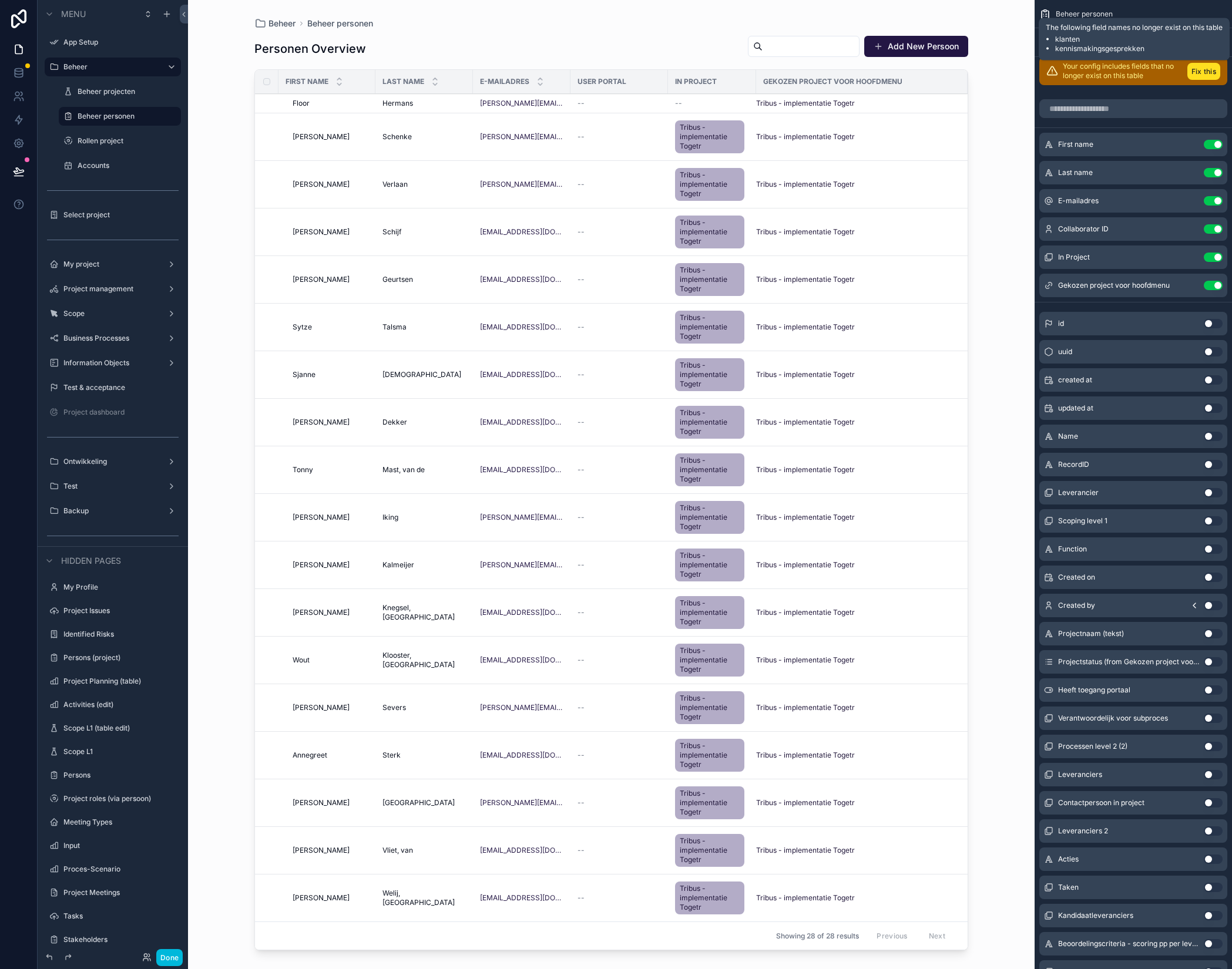
click at [1207, 68] on button "Fix this" at bounding box center [1204, 71] width 33 height 17
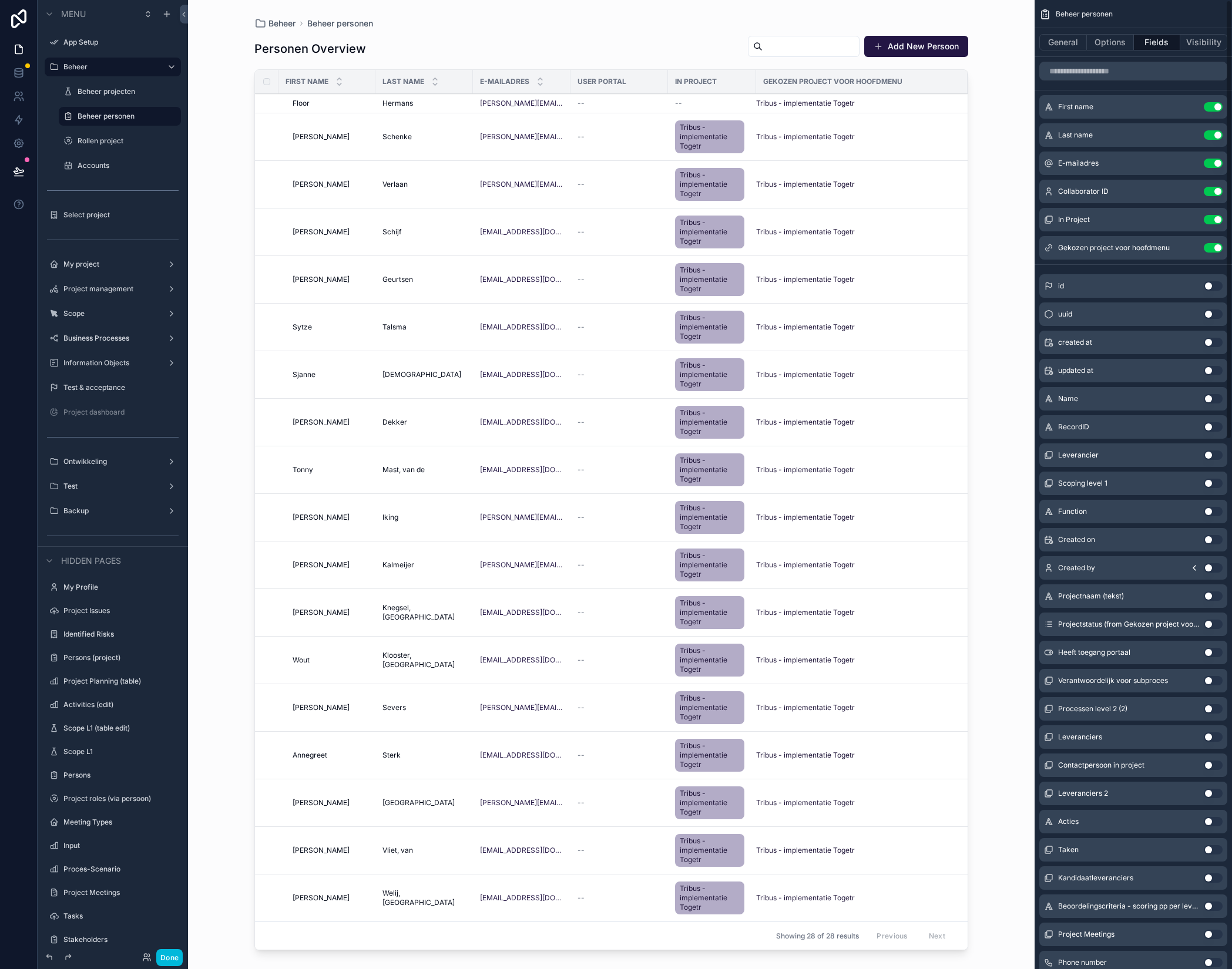
click at [715, 75] on div "In Project" at bounding box center [712, 81] width 88 height 19
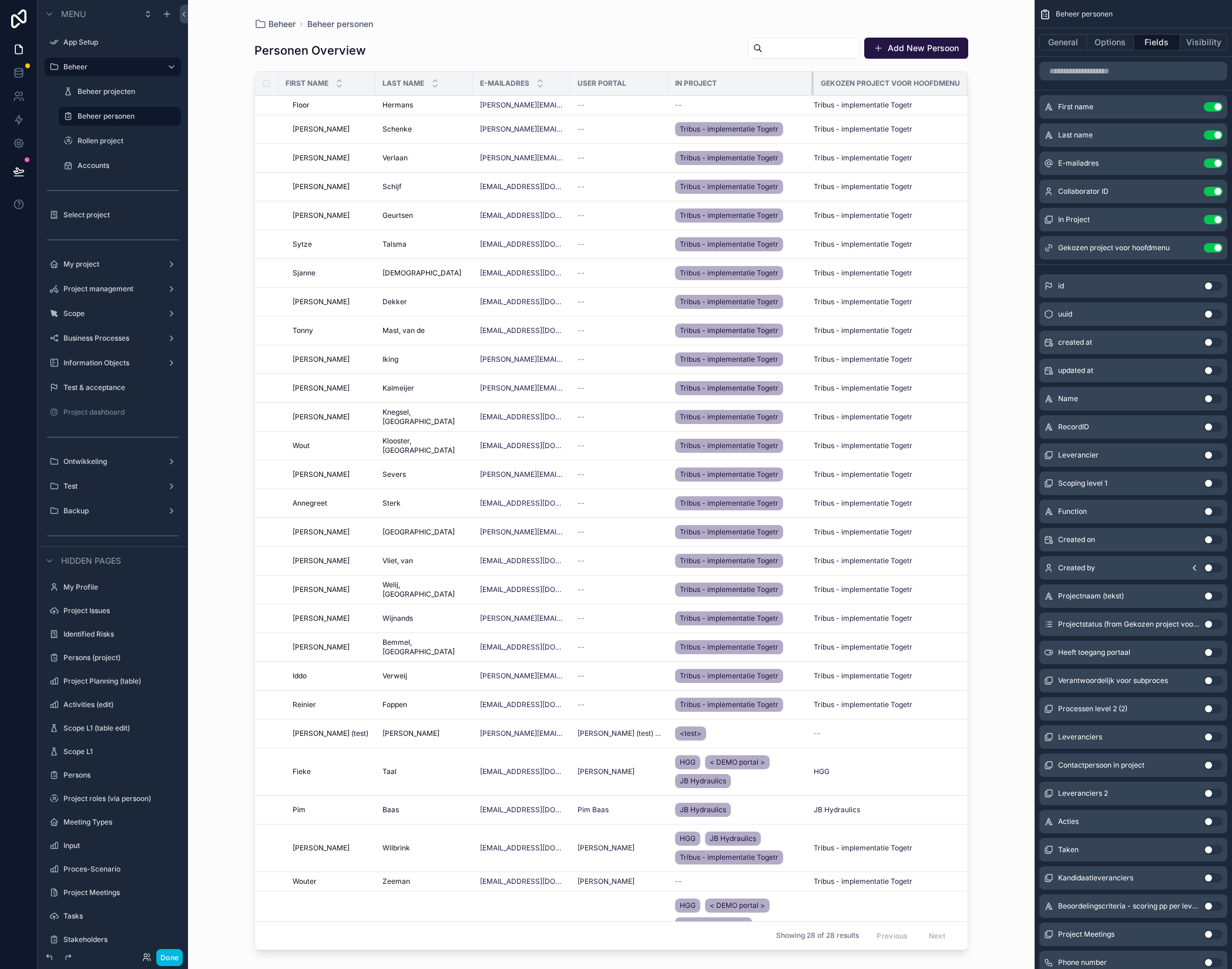
drag, startPoint x: 727, startPoint y: 78, endPoint x: 784, endPoint y: 80, distance: 57.0
click at [811, 80] on div "scrollable content" at bounding box center [813, 83] width 5 height 24
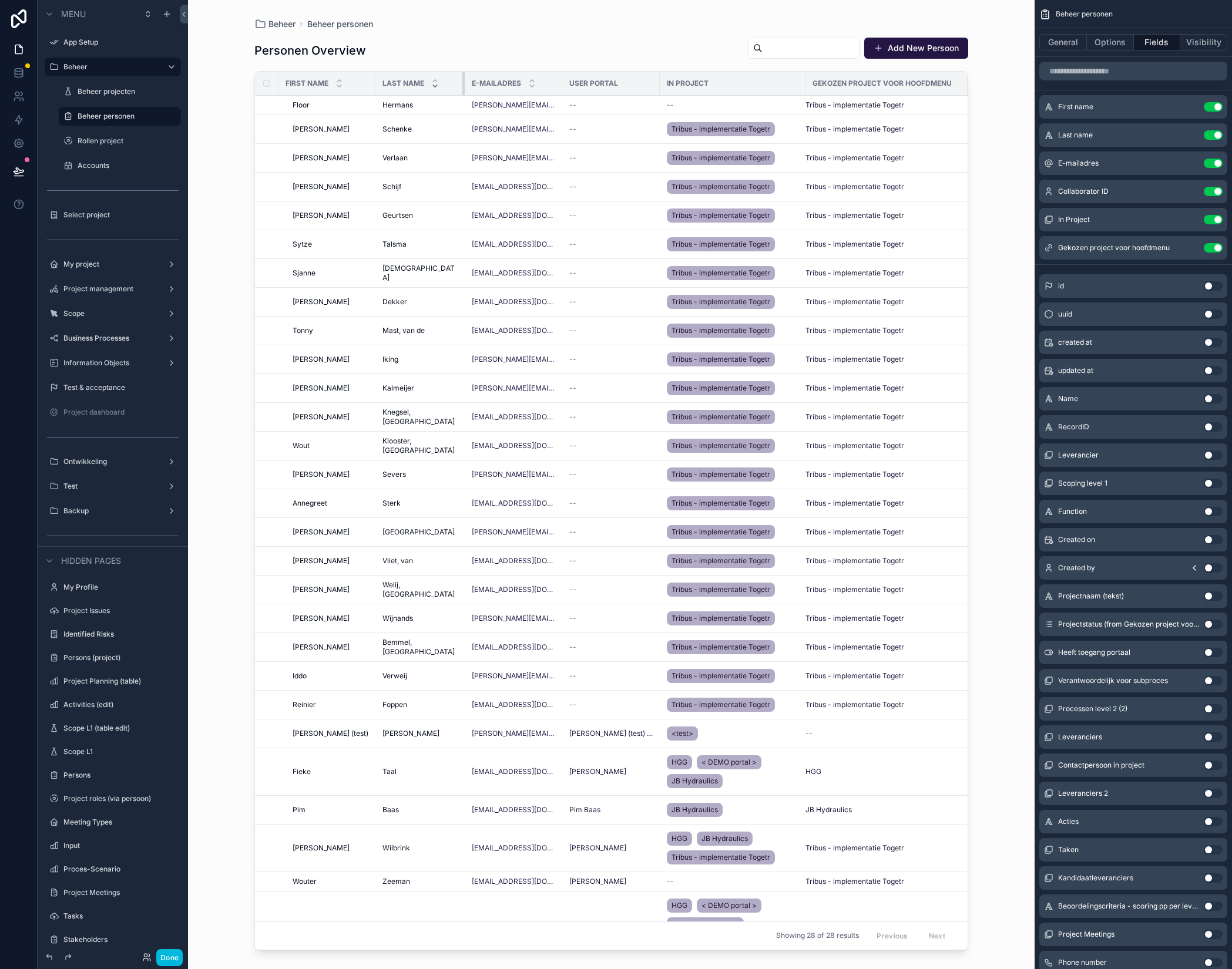
drag, startPoint x: 446, startPoint y: 82, endPoint x: 428, endPoint y: 84, distance: 18.1
click at [462, 82] on div "scrollable content" at bounding box center [464, 83] width 5 height 24
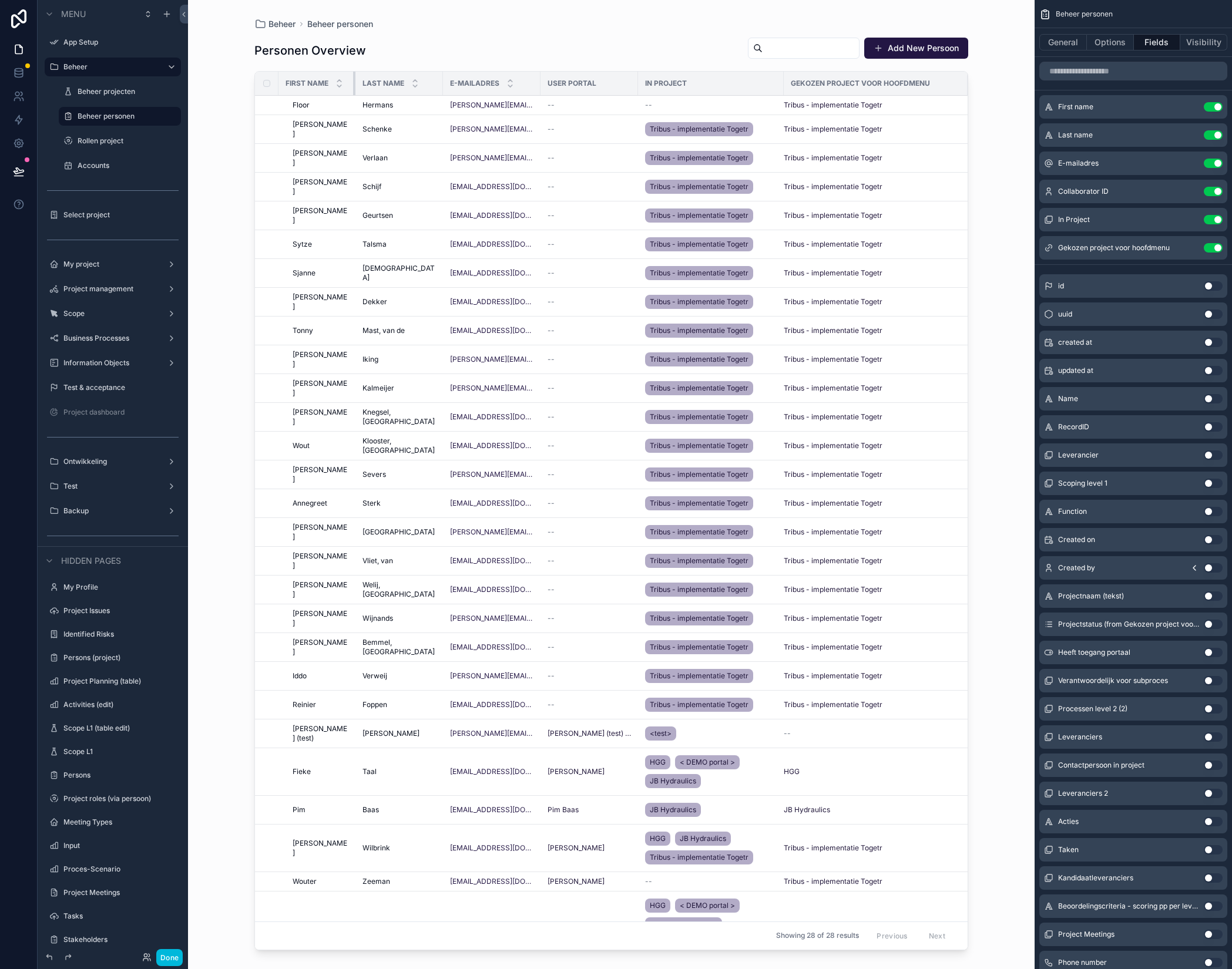
drag, startPoint x: 366, startPoint y: 80, endPoint x: 345, endPoint y: 84, distance: 21.4
click at [345, 84] on th "First name" at bounding box center [316, 83] width 77 height 24
click at [1080, 75] on input "scrollable content" at bounding box center [1133, 71] width 188 height 19
click at [1068, 46] on button "General" at bounding box center [1063, 42] width 48 height 17
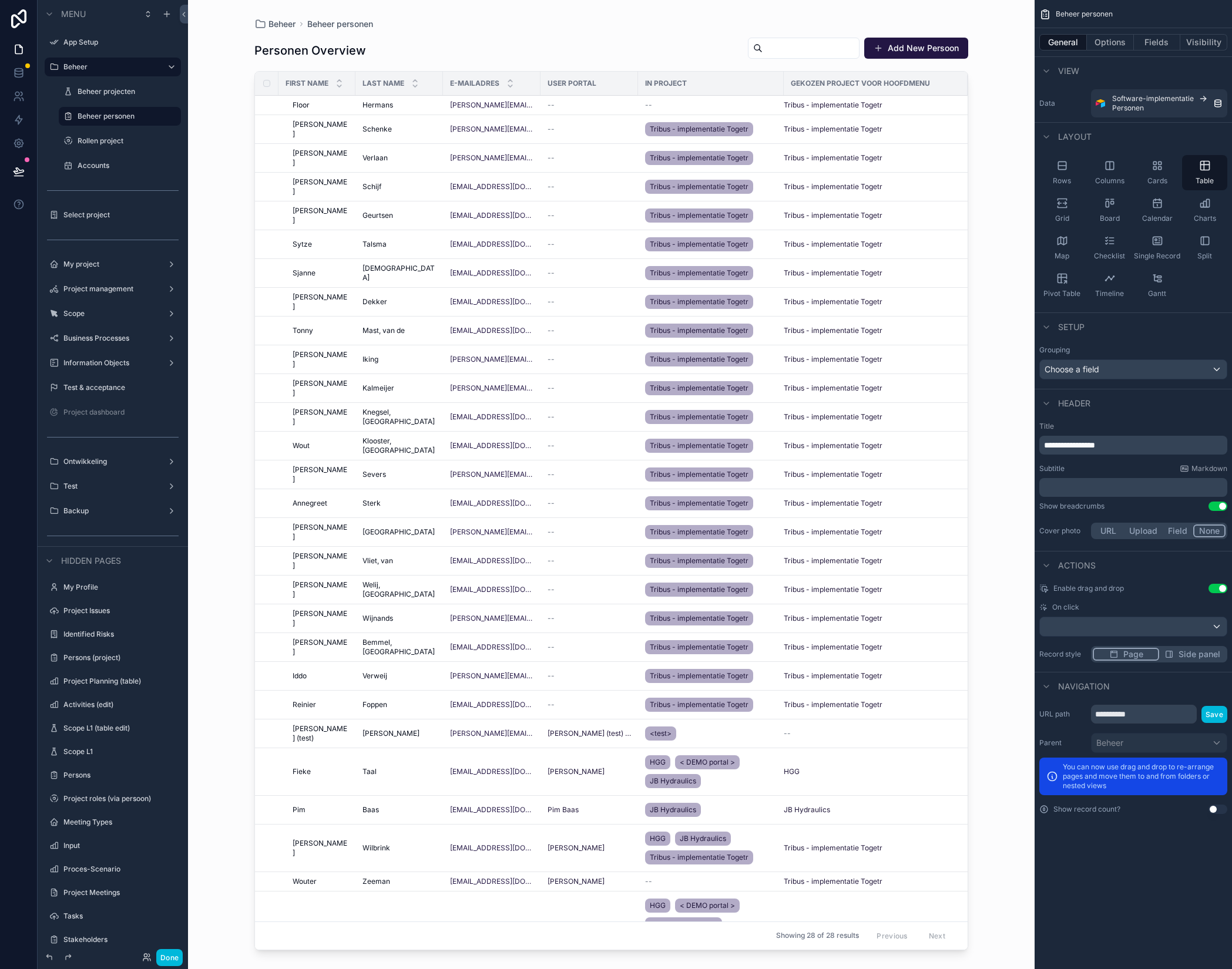
click at [1076, 601] on div "Enable drag and drop Use setting On click Record style Page Side panel" at bounding box center [1133, 623] width 198 height 88
click at [1075, 588] on span "Enable drag and drop" at bounding box center [1089, 588] width 71 height 9
click at [1071, 627] on div "scrollable content" at bounding box center [1133, 627] width 187 height 19
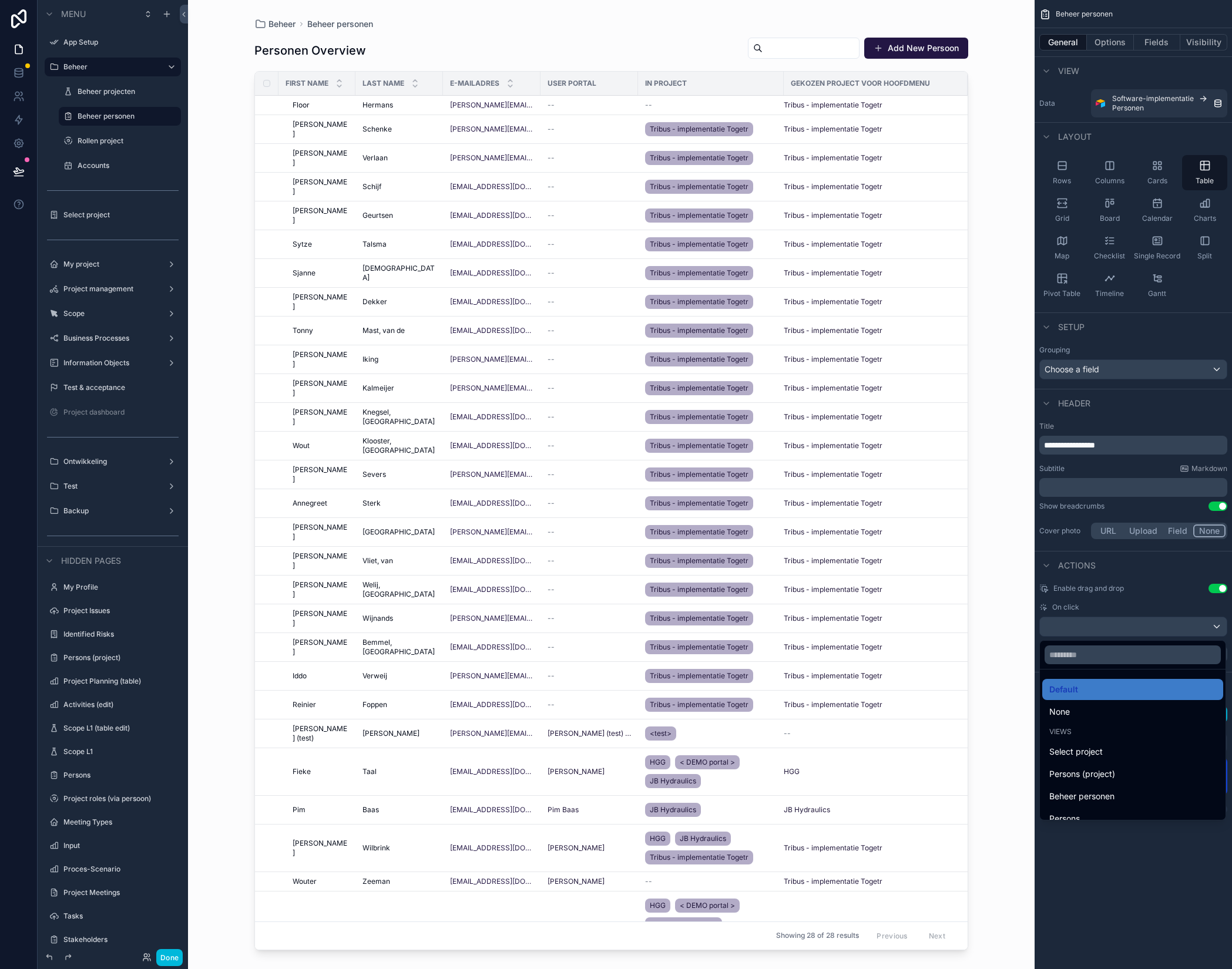
click at [1115, 598] on div "scrollable content" at bounding box center [616, 485] width 1232 height 969
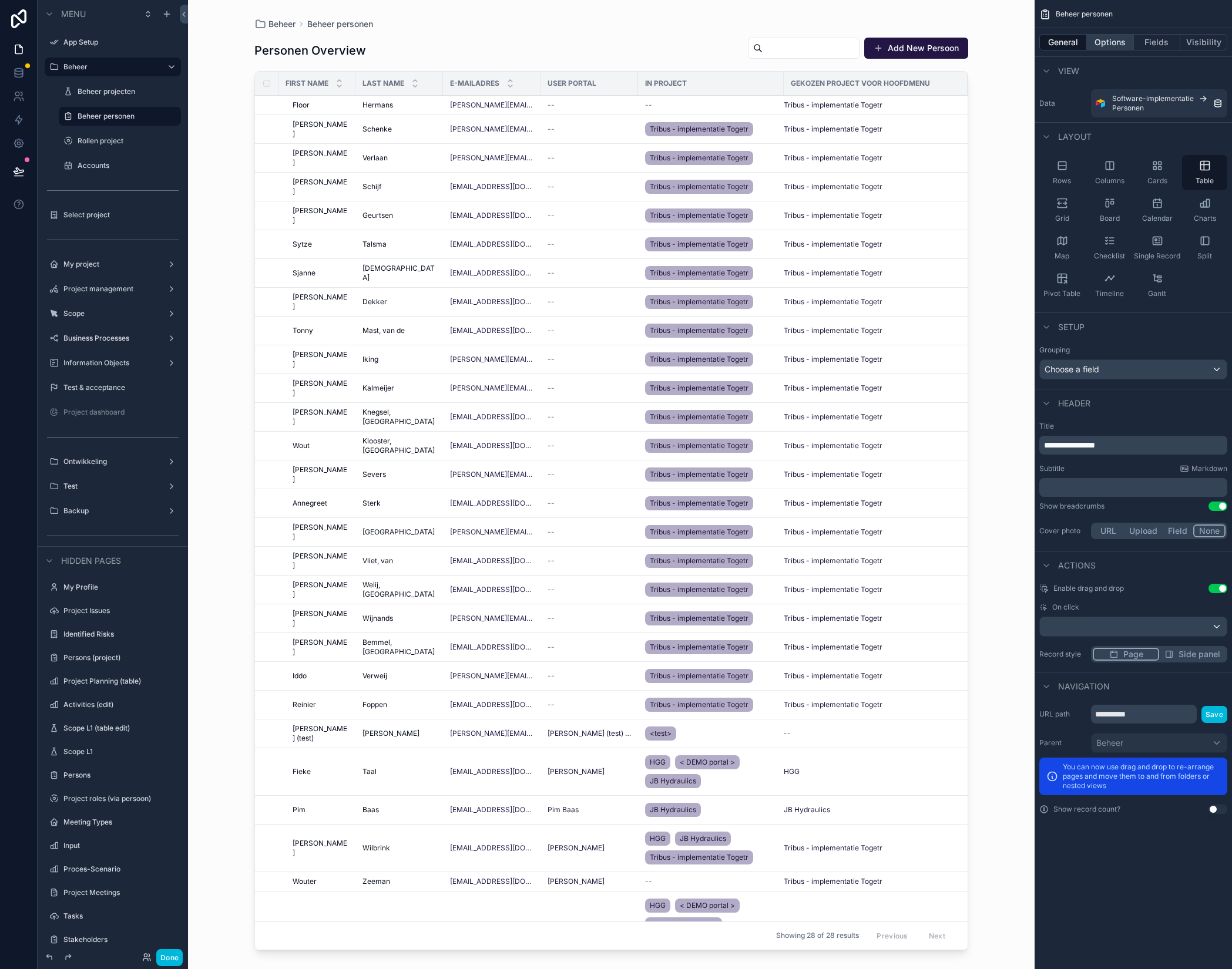
click at [1114, 45] on button "Options" at bounding box center [1109, 42] width 47 height 17
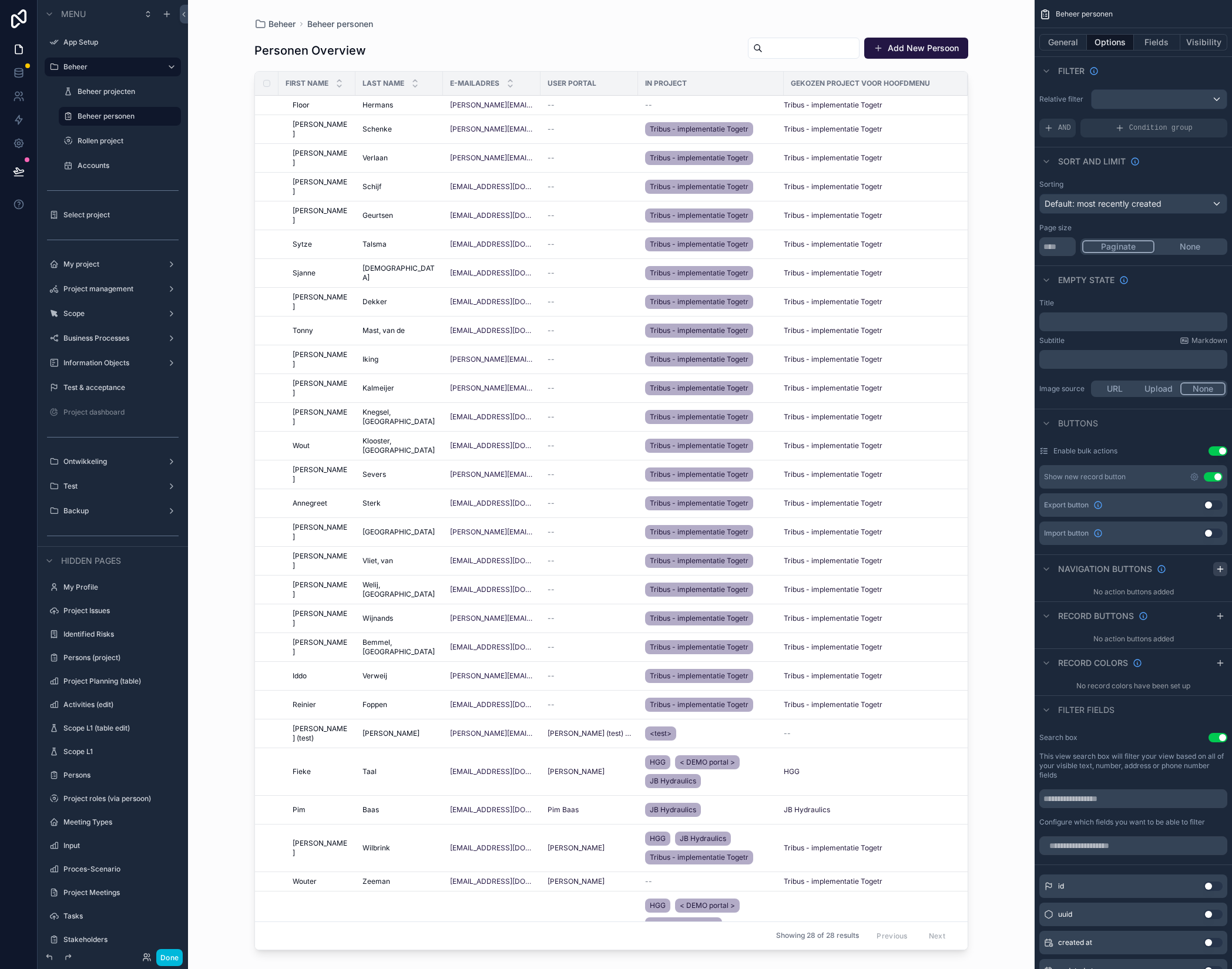
click at [1223, 565] on icon "scrollable content" at bounding box center [1220, 569] width 9 height 9
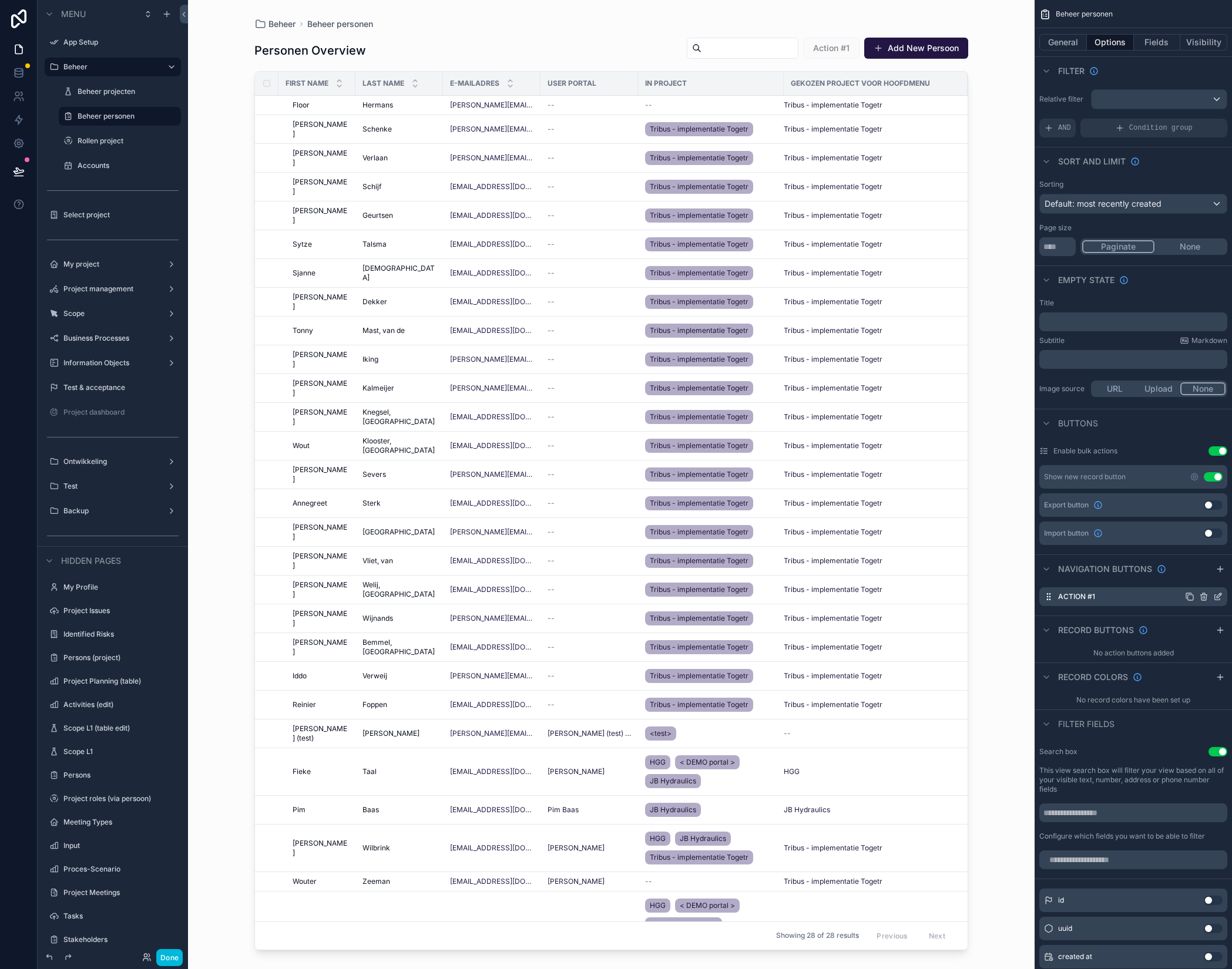
click at [1136, 596] on div "Action #1" at bounding box center [1133, 597] width 188 height 19
click at [1214, 595] on icon "scrollable content" at bounding box center [1218, 596] width 9 height 9
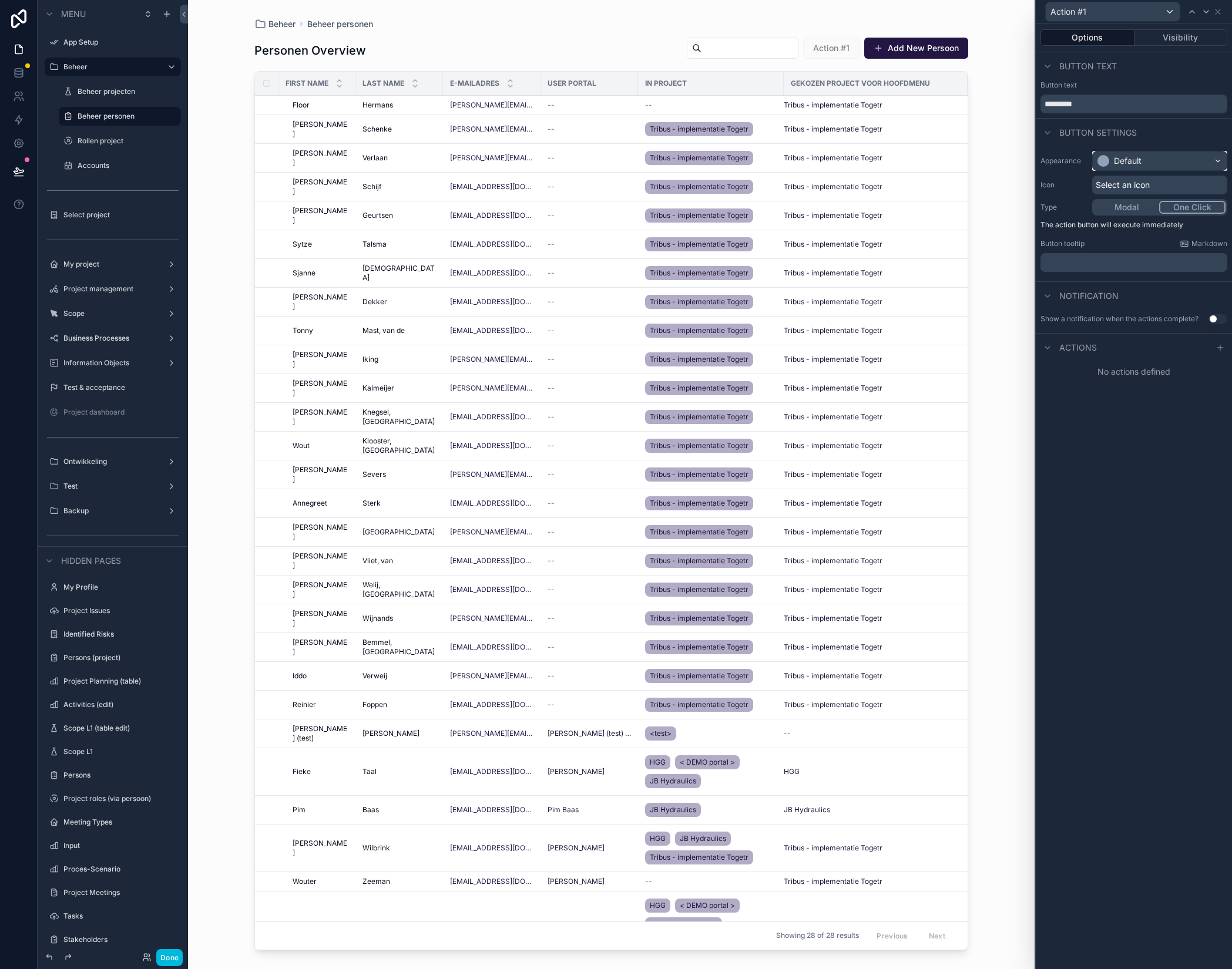
click at [1138, 165] on div "Default" at bounding box center [1127, 161] width 27 height 12
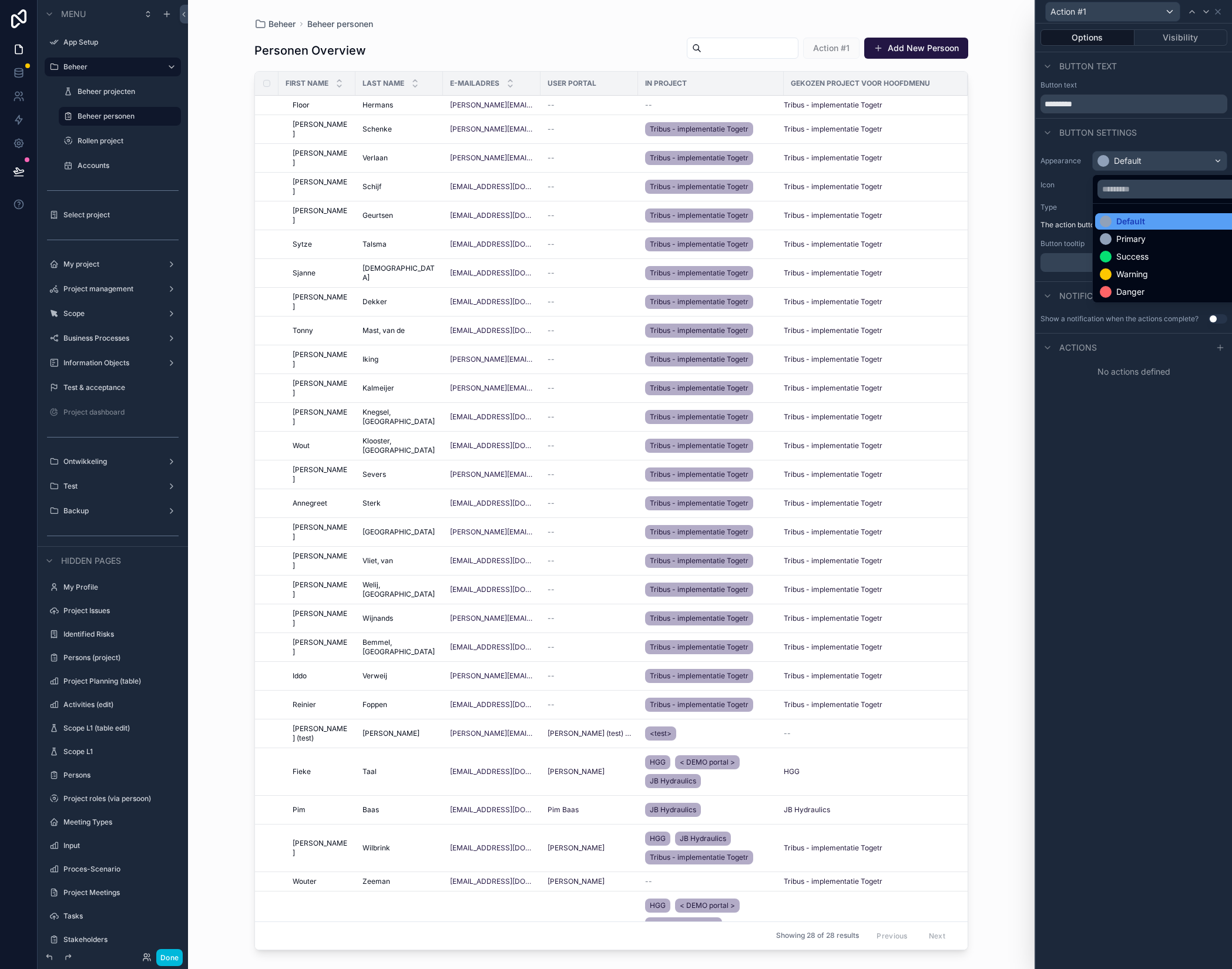
click at [1138, 221] on div "Default" at bounding box center [1130, 221] width 29 height 12
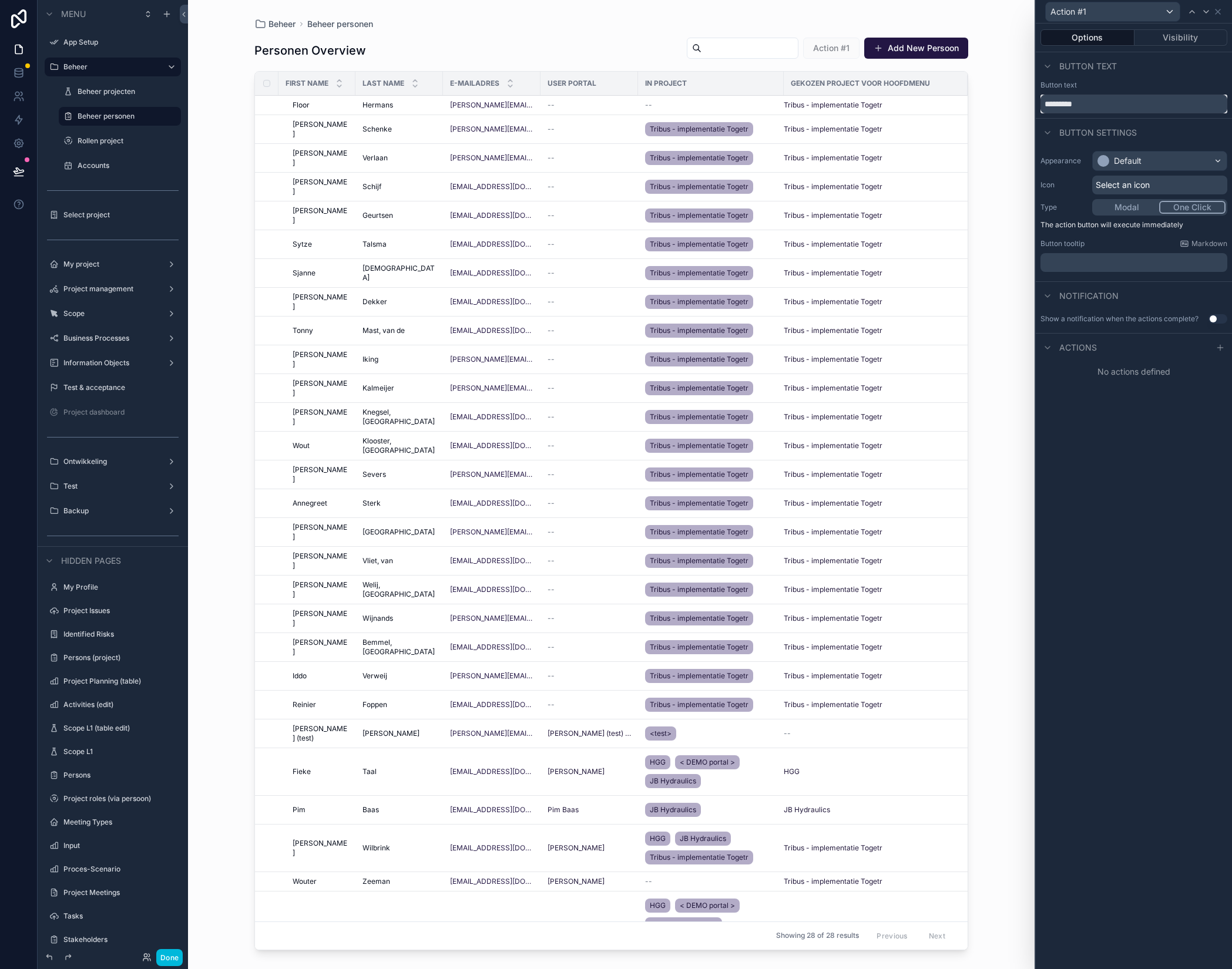
click at [1089, 103] on input "*********" at bounding box center [1133, 104] width 187 height 19
type input "*********"
click at [1089, 348] on span "Actions" at bounding box center [1078, 348] width 37 height 12
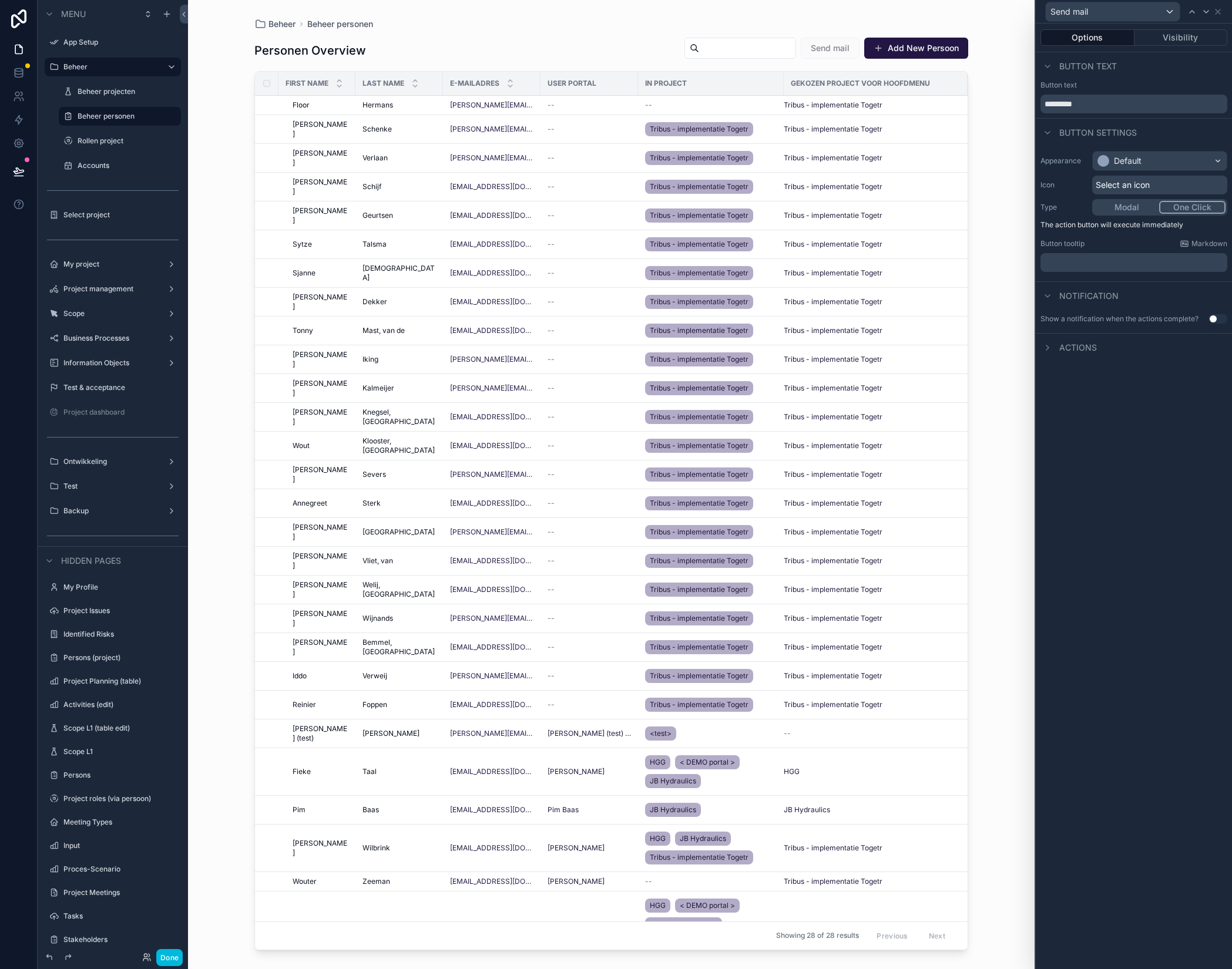
click at [1218, 350] on div "Actions" at bounding box center [1134, 347] width 196 height 28
click at [1220, 344] on div "Actions" at bounding box center [1134, 347] width 196 height 28
click at [1050, 344] on icon at bounding box center [1047, 348] width 9 height 9
click at [1122, 207] on button "Modal" at bounding box center [1127, 208] width 66 height 13
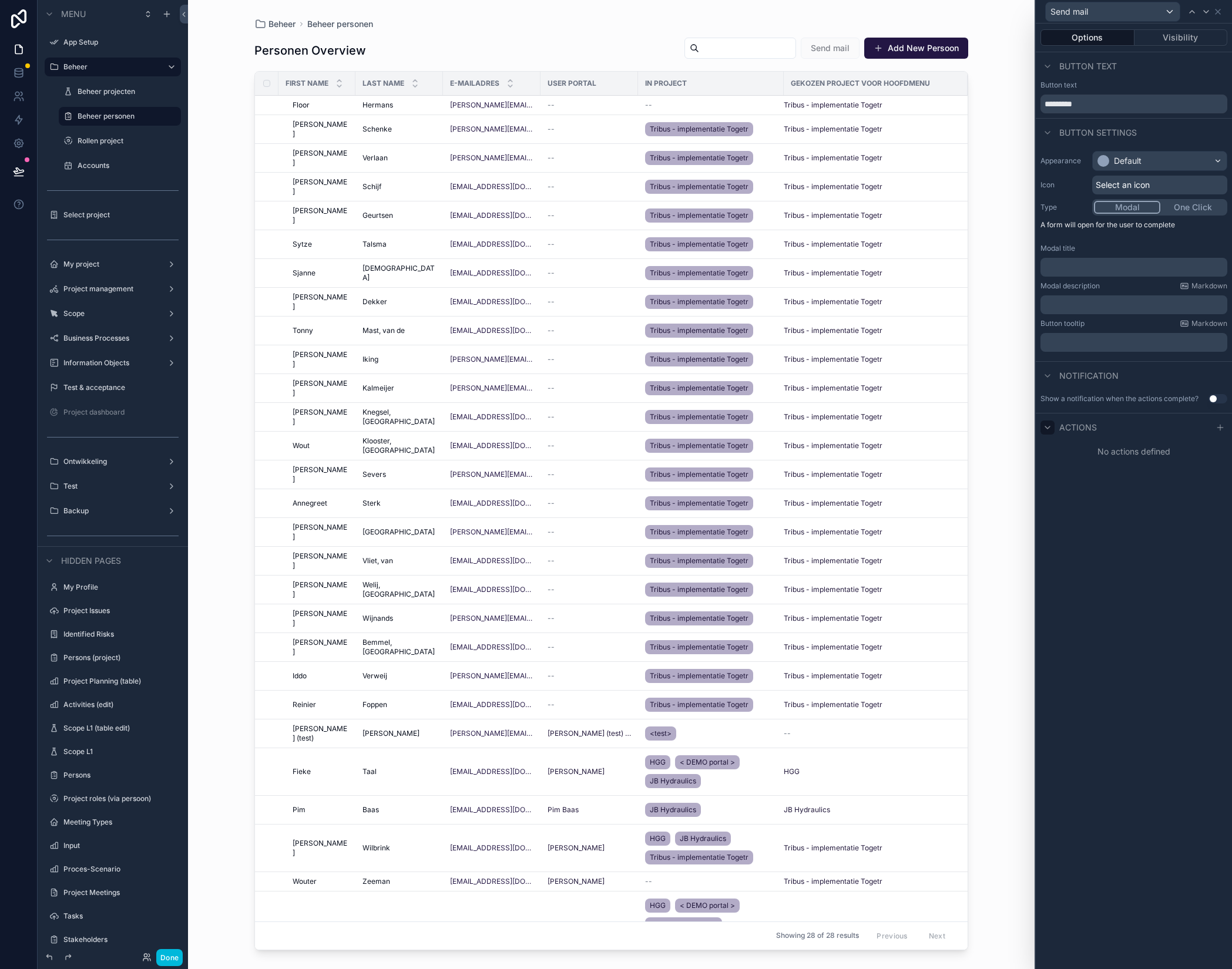
click at [1099, 265] on p "﻿" at bounding box center [1135, 267] width 180 height 12
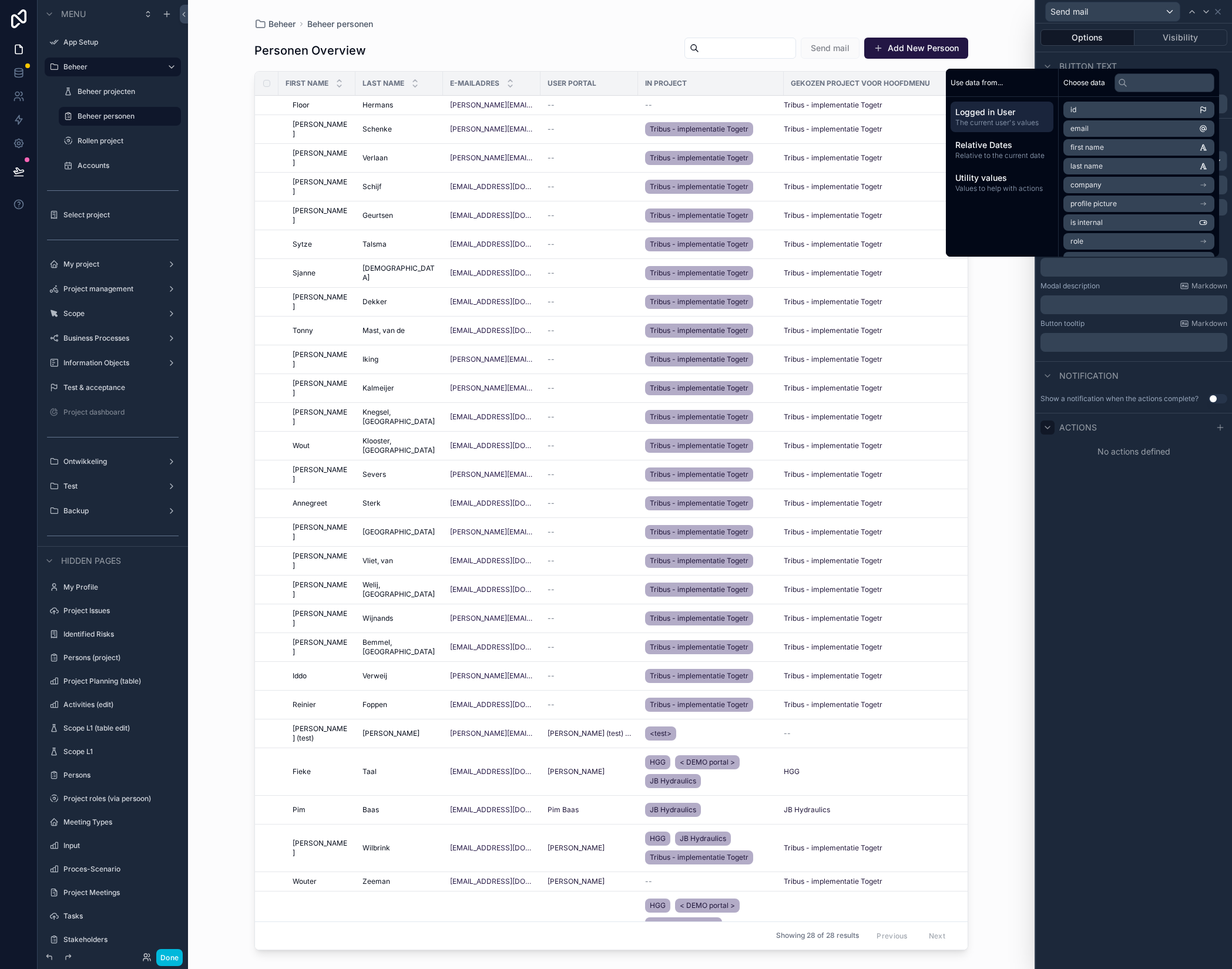
click at [1099, 265] on p "﻿" at bounding box center [1135, 267] width 180 height 12
click at [1131, 355] on div "Appearance Default Icon Select an icon Type Modal One Click A form will open fo…" at bounding box center [1134, 252] width 196 height 211
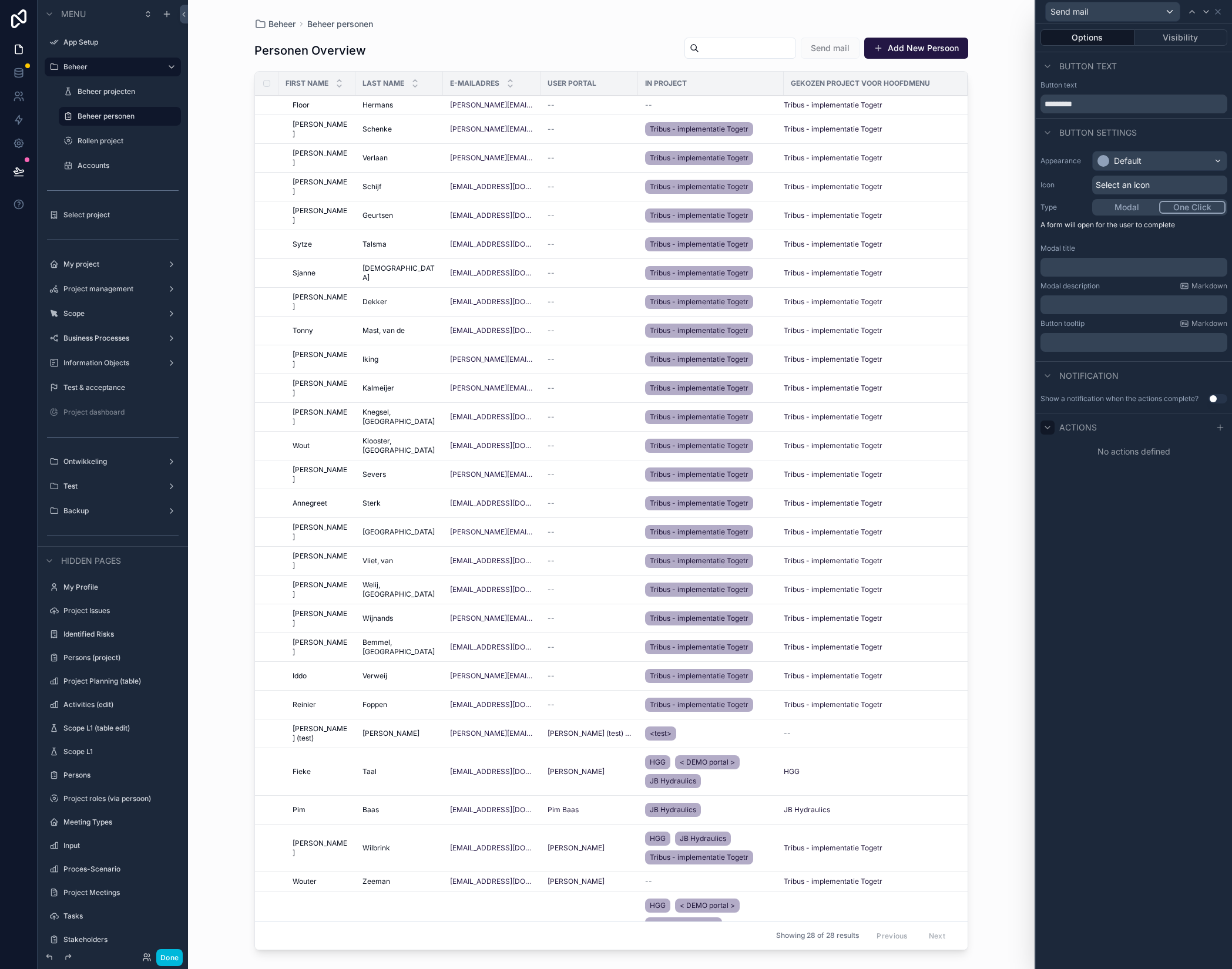
click at [1179, 211] on button "One Click" at bounding box center [1192, 208] width 66 height 13
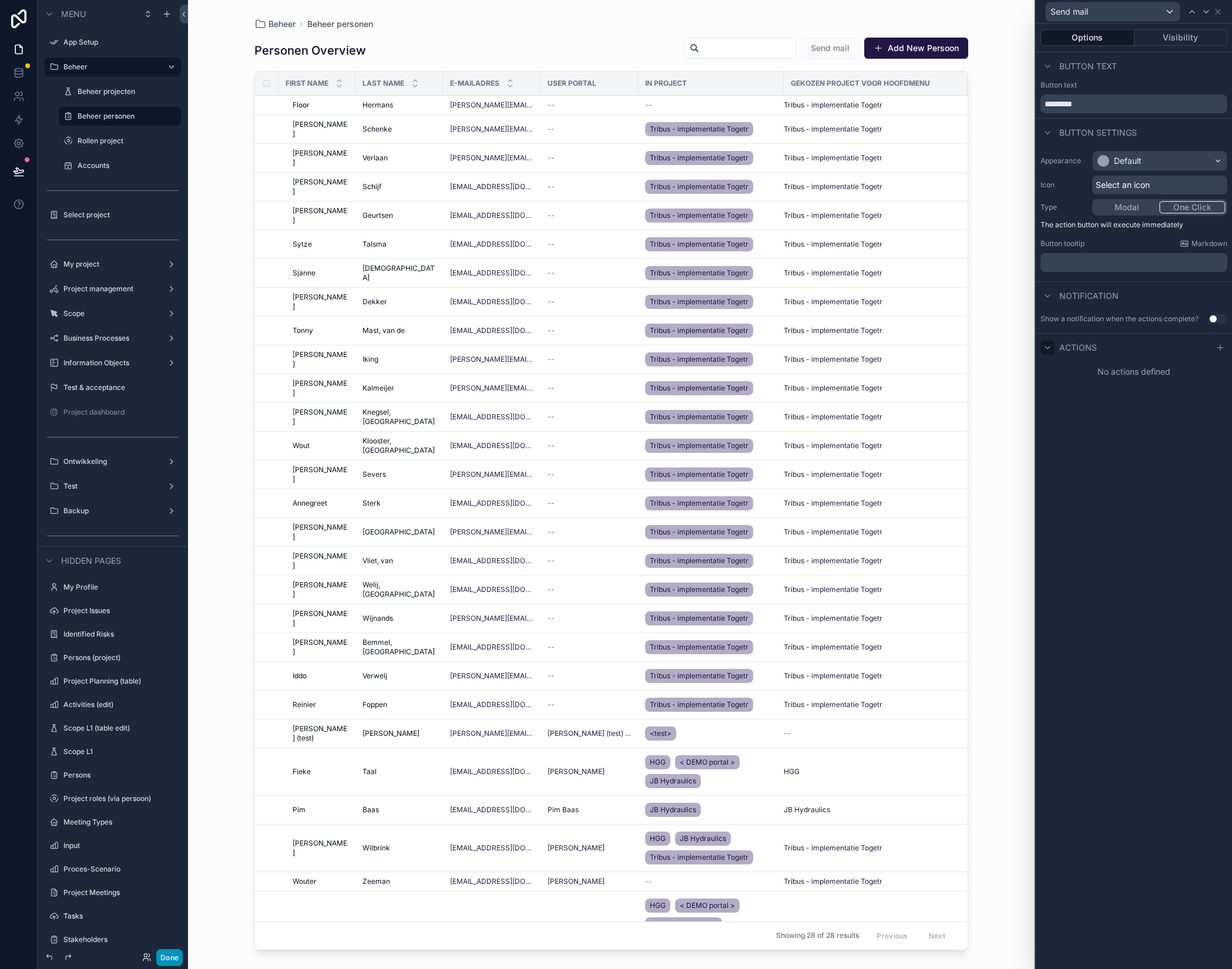
click at [174, 961] on button "Done" at bounding box center [169, 958] width 27 height 17
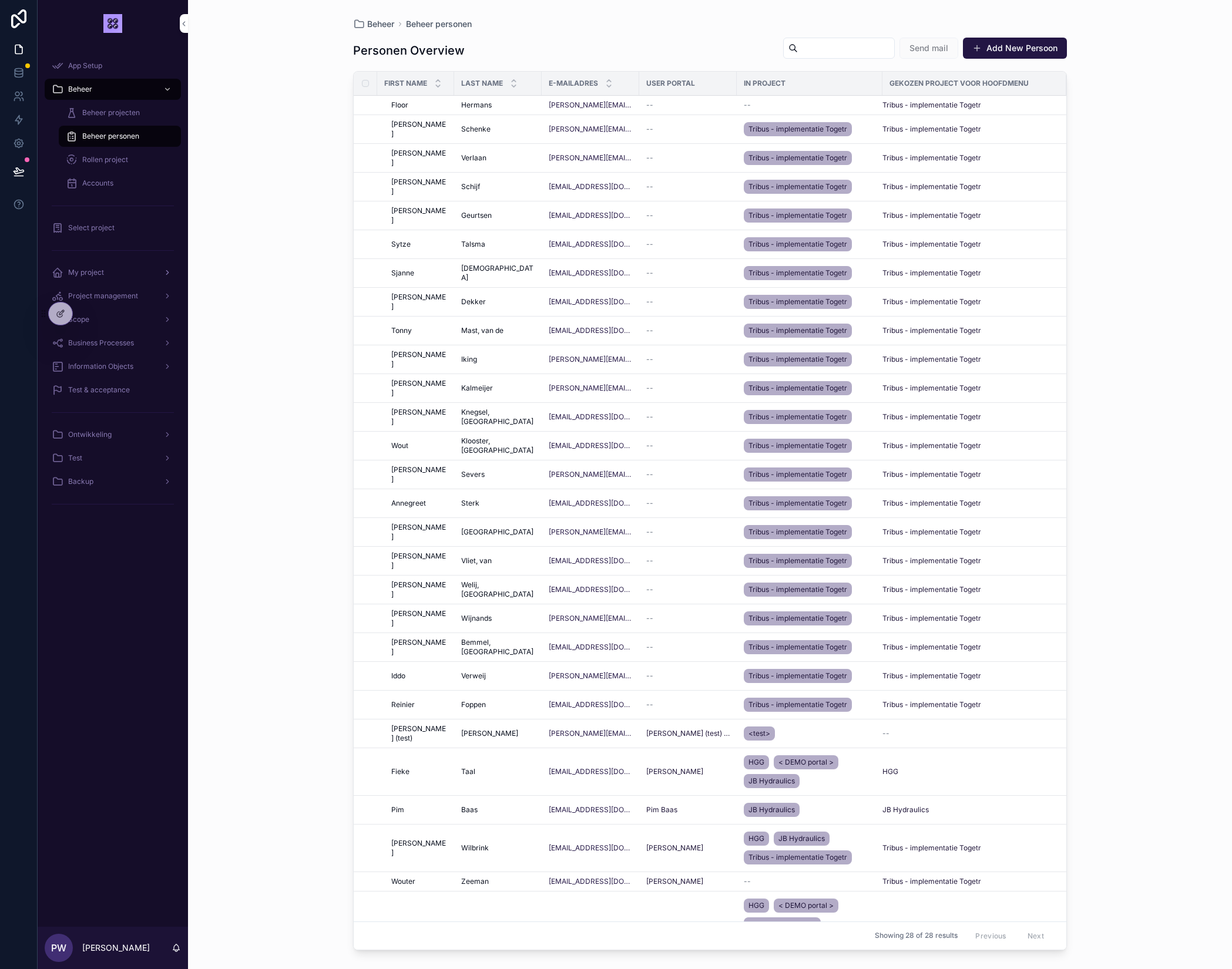
click at [97, 271] on span "My project" at bounding box center [87, 273] width 36 height 9
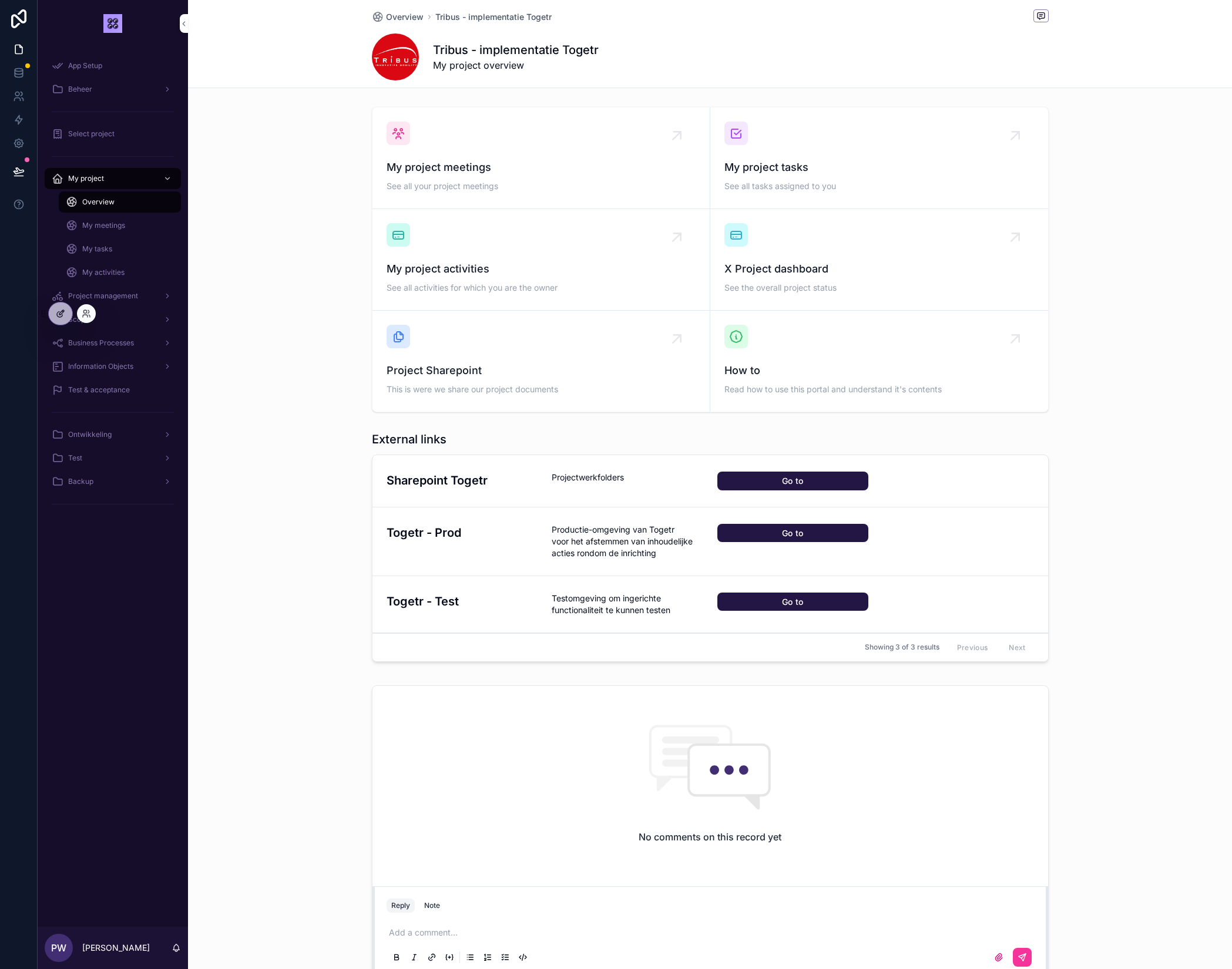
click at [58, 322] on div at bounding box center [61, 314] width 24 height 22
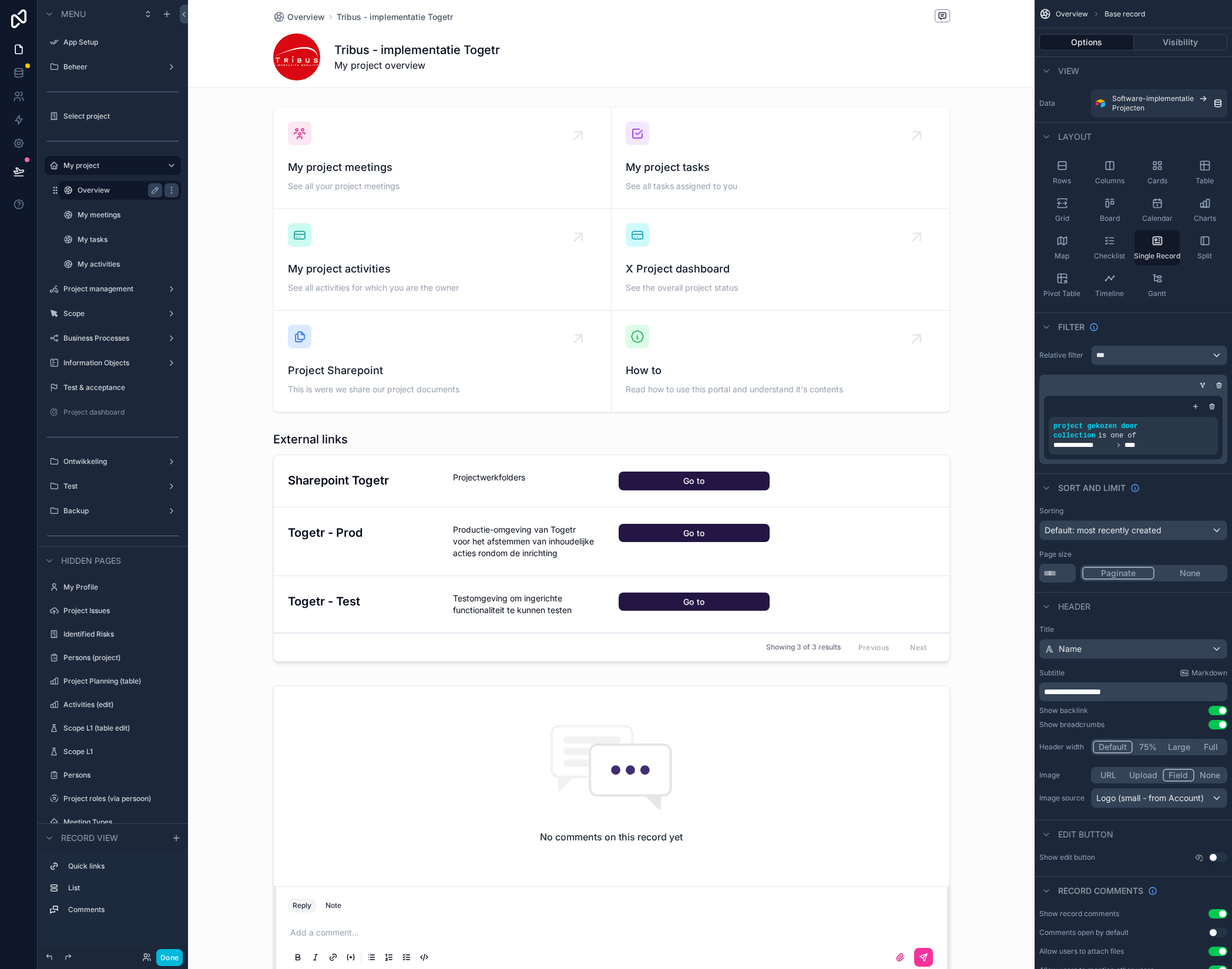
click at [108, 190] on label "Overview" at bounding box center [118, 190] width 80 height 9
click at [115, 218] on label "My meetings" at bounding box center [118, 215] width 80 height 9
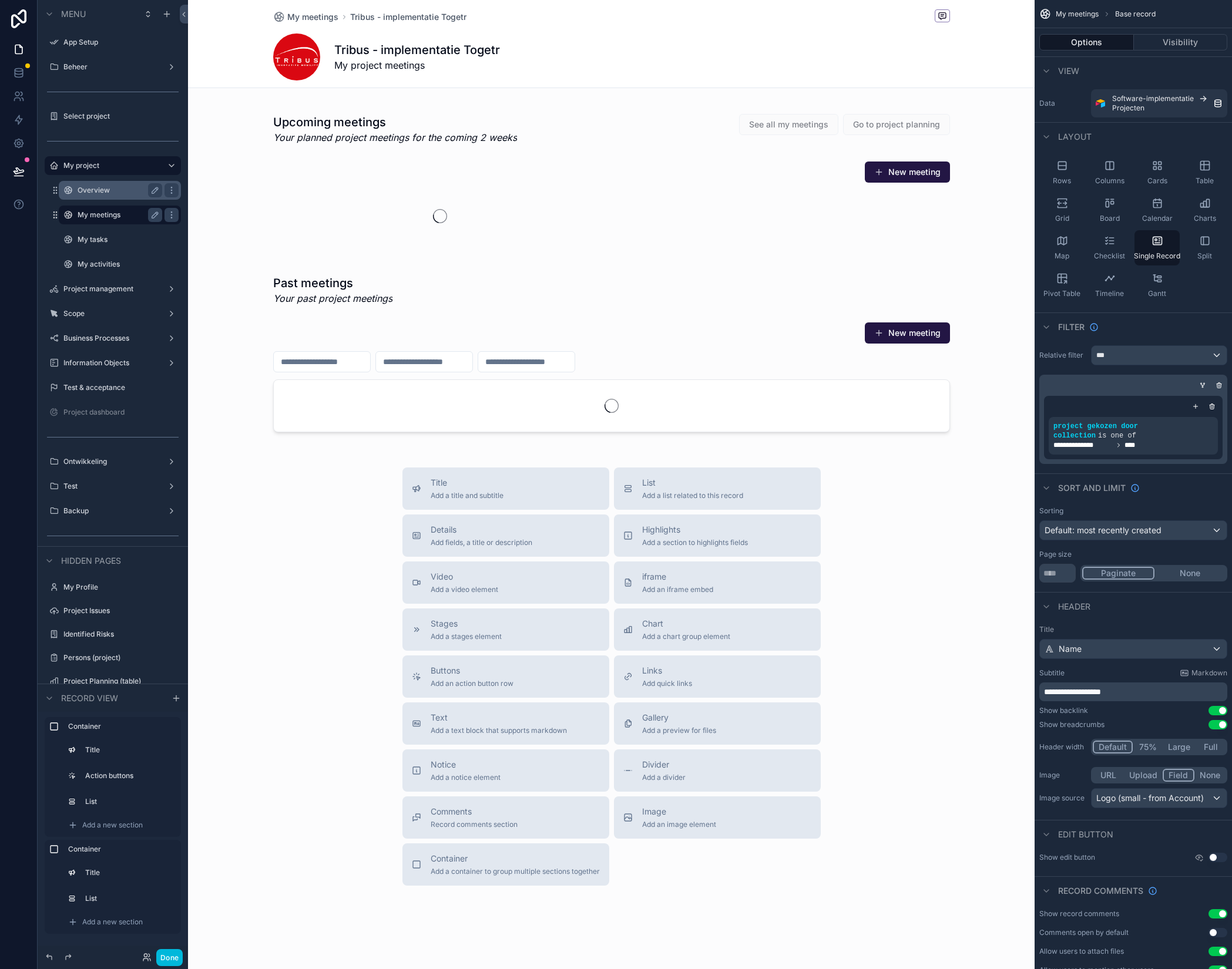
scroll to position [1, 0]
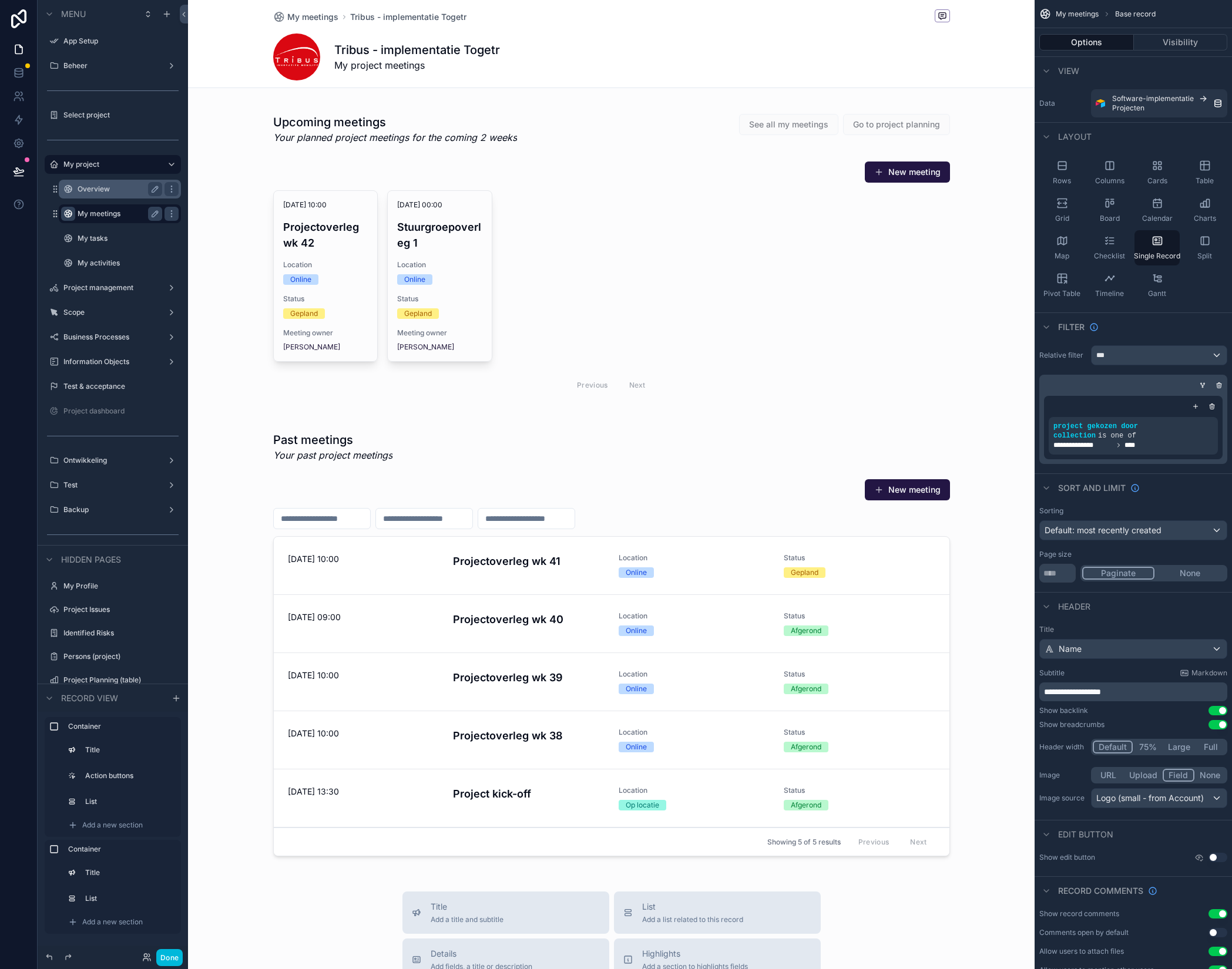
click at [71, 214] on icon "scrollable content" at bounding box center [68, 213] width 9 height 9
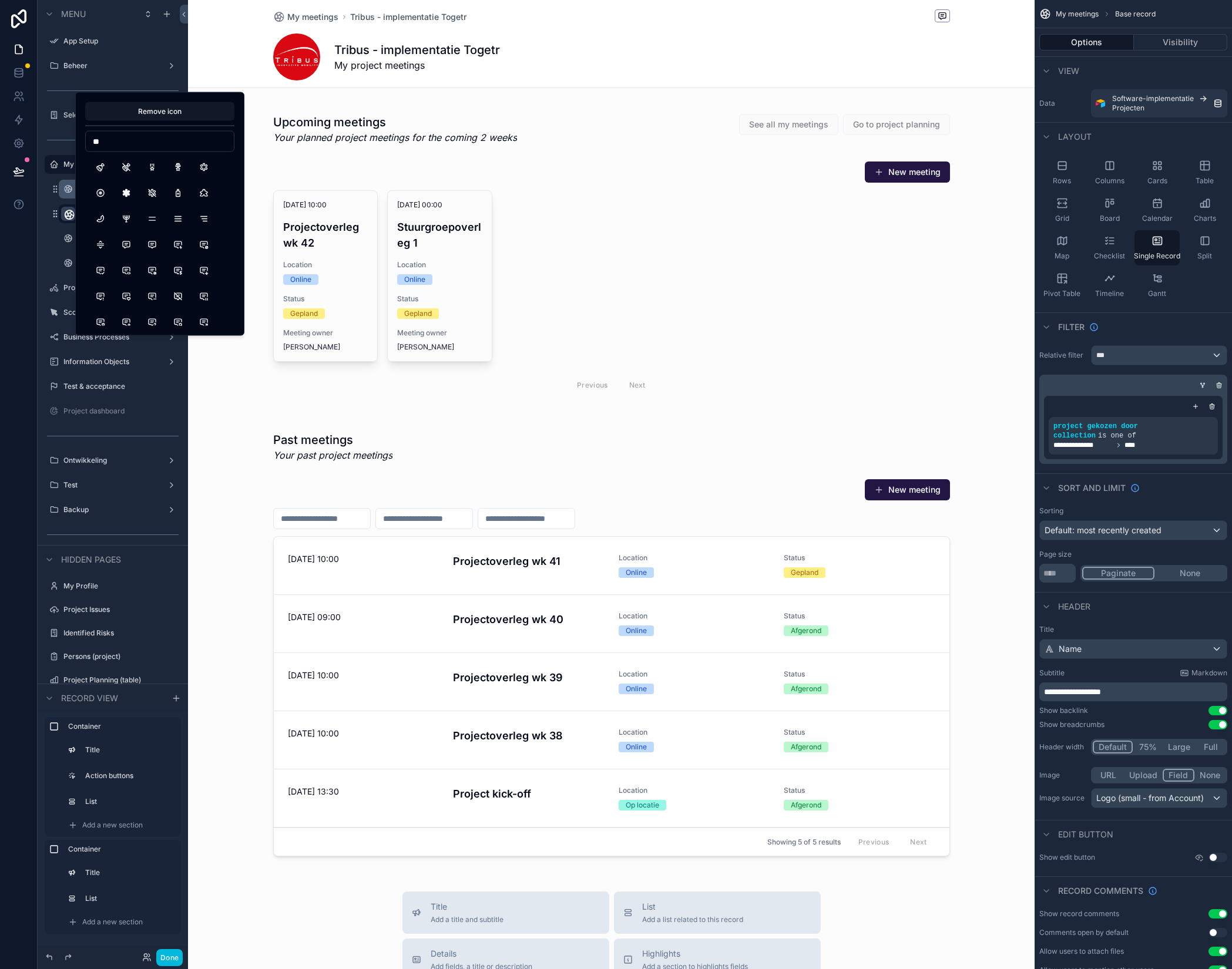
type input "*"
type input "*****"
click at [95, 165] on button "UsersGroup" at bounding box center [100, 167] width 21 height 21
click at [45, 244] on div "**********" at bounding box center [112, 213] width 151 height 121
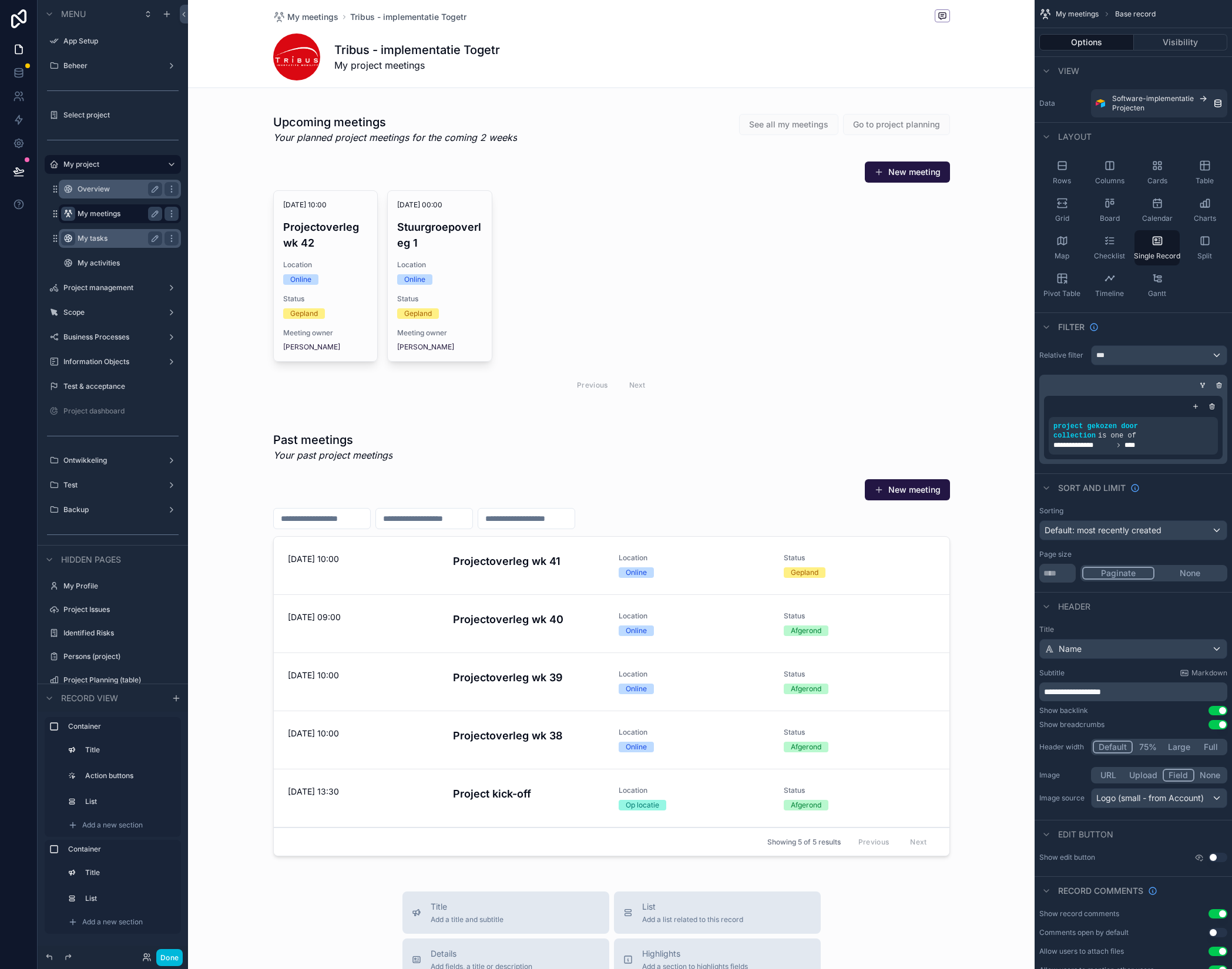
click at [67, 239] on icon "scrollable content" at bounding box center [68, 238] width 9 height 9
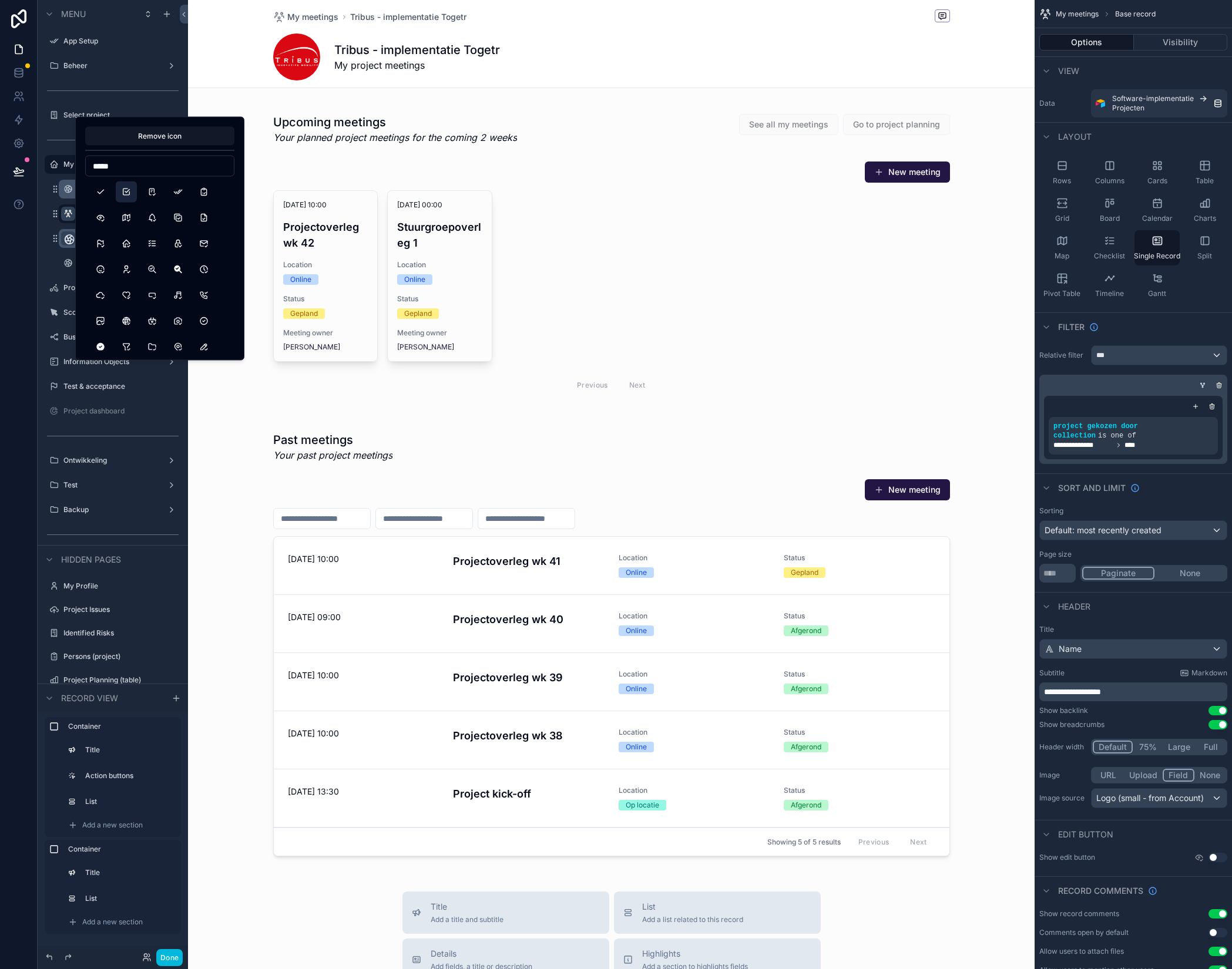
type input "*****"
click at [123, 190] on button "Checkbox" at bounding box center [126, 192] width 21 height 21
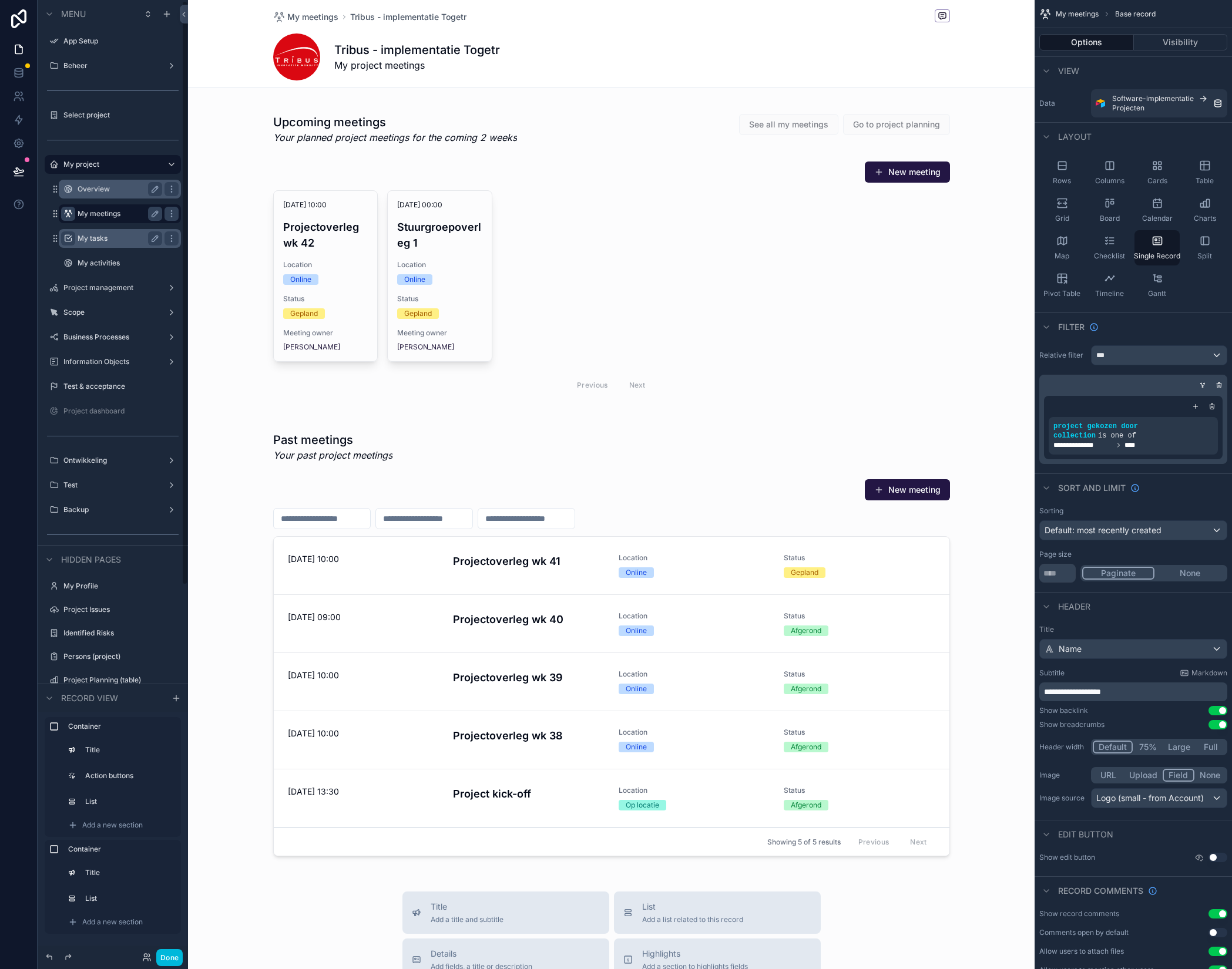
click at [40, 273] on div "My project Overview My meetings My tasks My activities" at bounding box center [112, 213] width 151 height 121
click at [70, 265] on icon "scrollable content" at bounding box center [68, 263] width 9 height 9
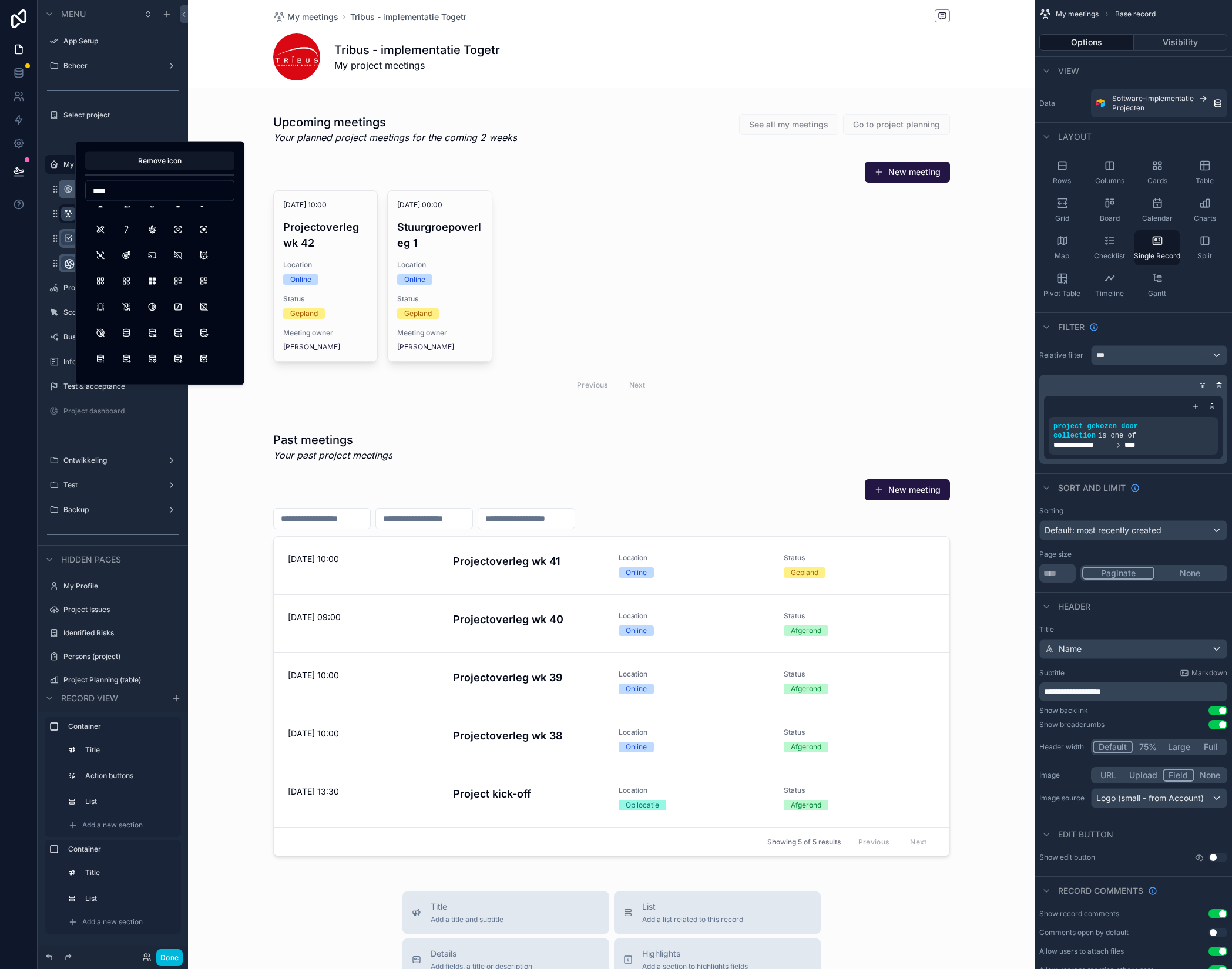
scroll to position [595, 0]
click at [148, 193] on input "****" at bounding box center [159, 190] width 148 height 17
type input "****"
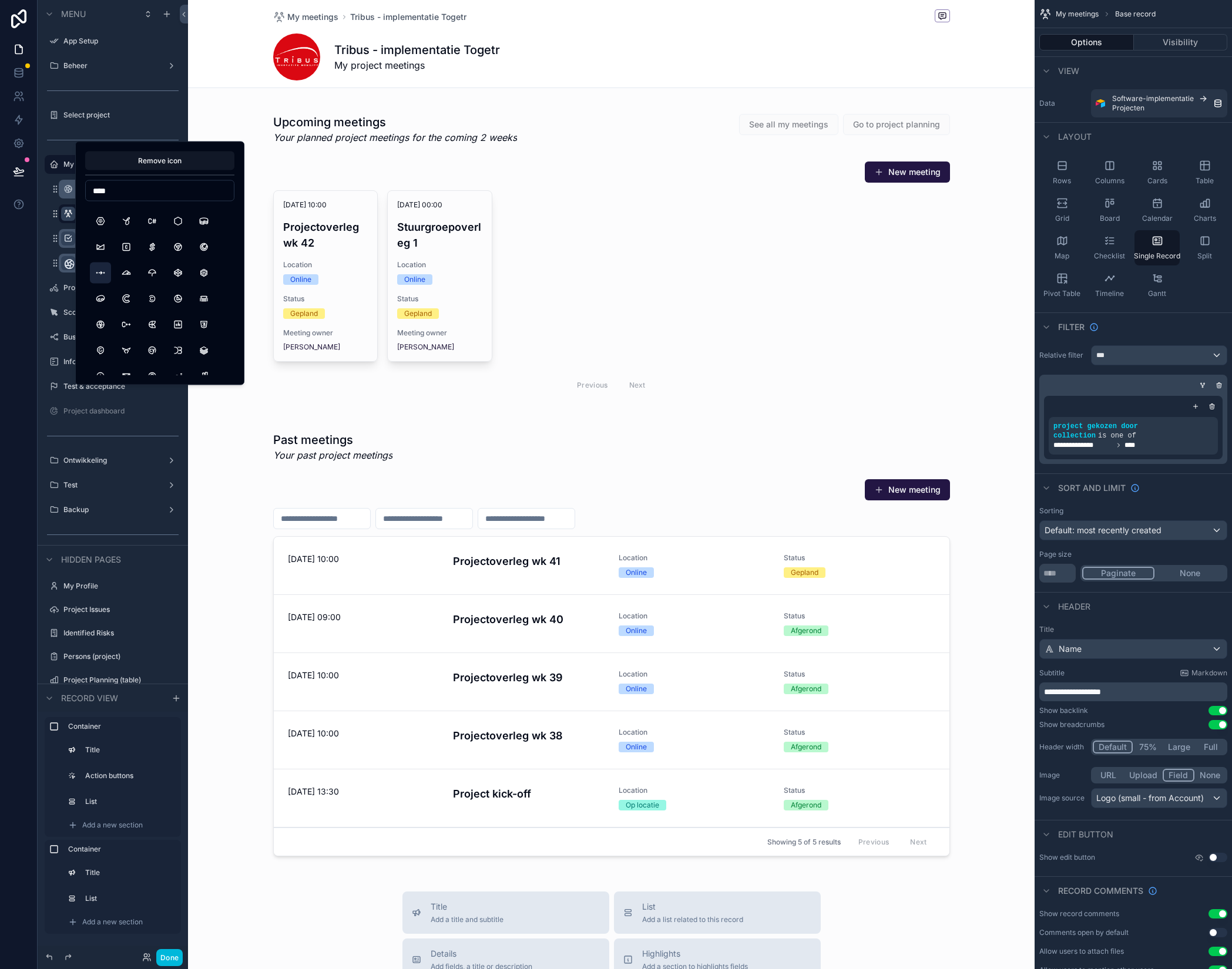
click at [107, 273] on button "BrandCitymapper" at bounding box center [100, 273] width 21 height 21
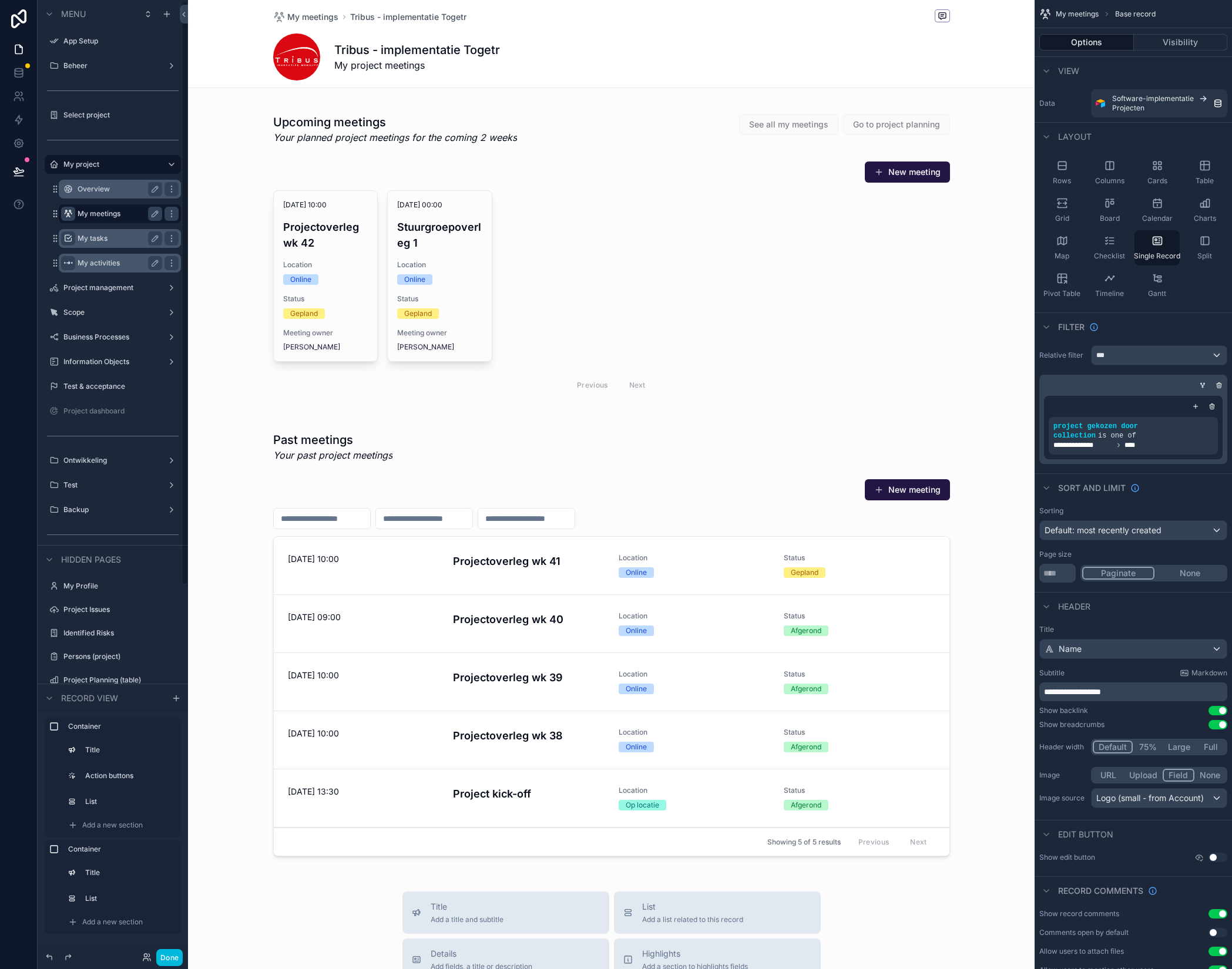
click at [43, 233] on div "My project Overview My meetings My tasks My activities" at bounding box center [112, 213] width 151 height 121
click at [608, 265] on div "scrollable content" at bounding box center [611, 702] width 846 height 1404
click at [96, 193] on label "Overview" at bounding box center [118, 189] width 80 height 9
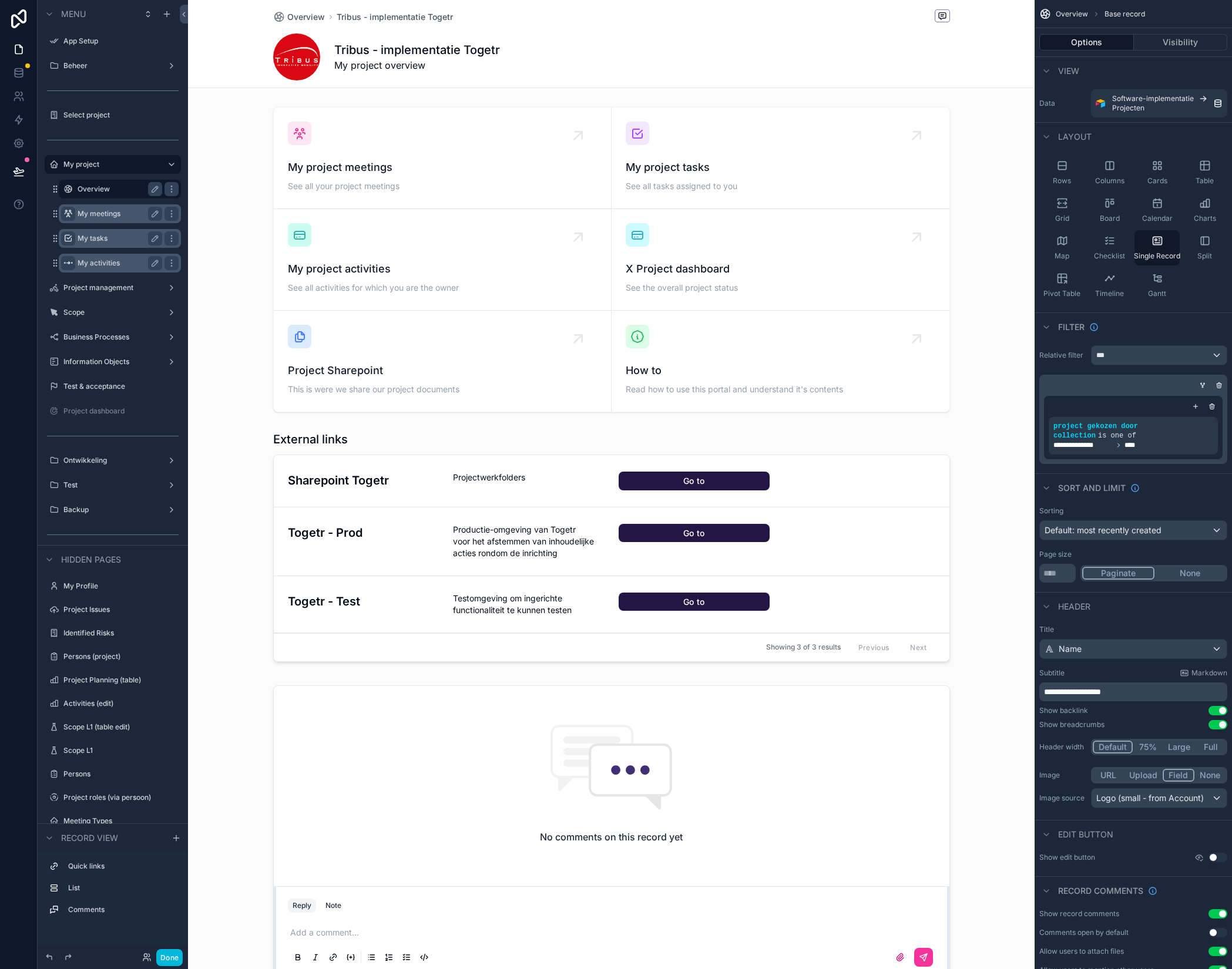
click at [94, 216] on label "My meetings" at bounding box center [118, 213] width 80 height 9
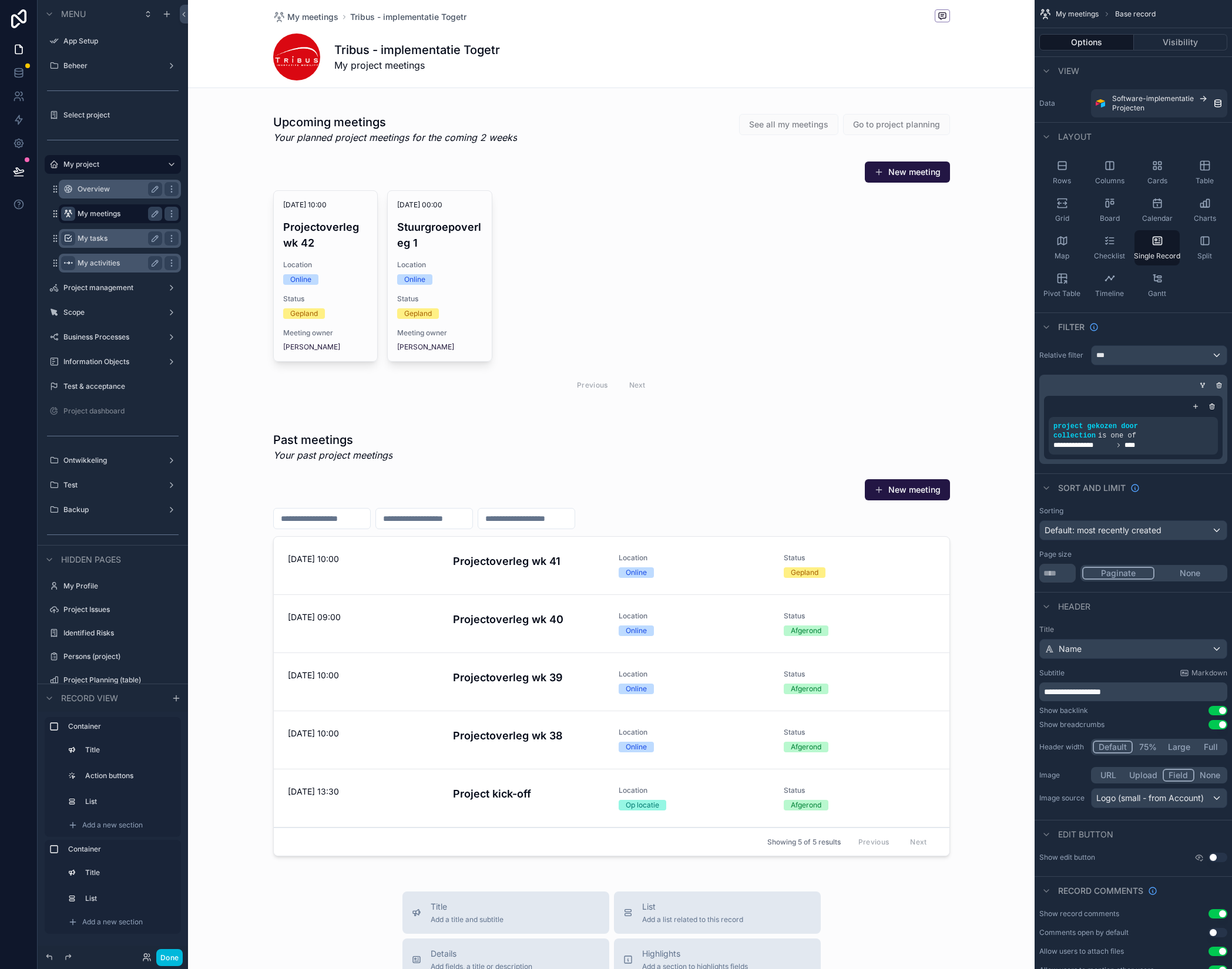
click at [101, 183] on div "Overview" at bounding box center [120, 190] width 84 height 14
click at [102, 193] on label "Overview" at bounding box center [118, 189] width 80 height 9
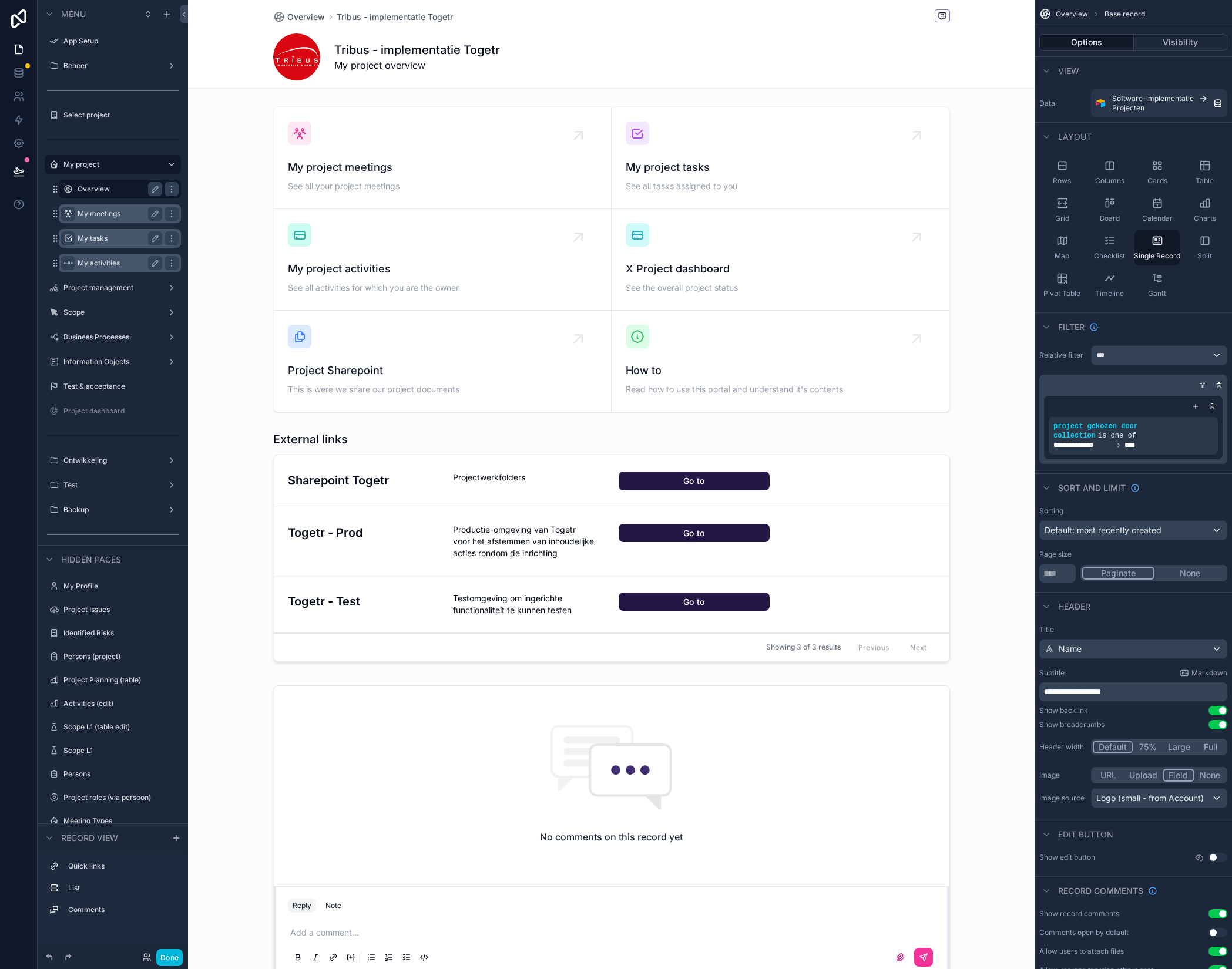
click at [99, 217] on label "My meetings" at bounding box center [118, 213] width 80 height 9
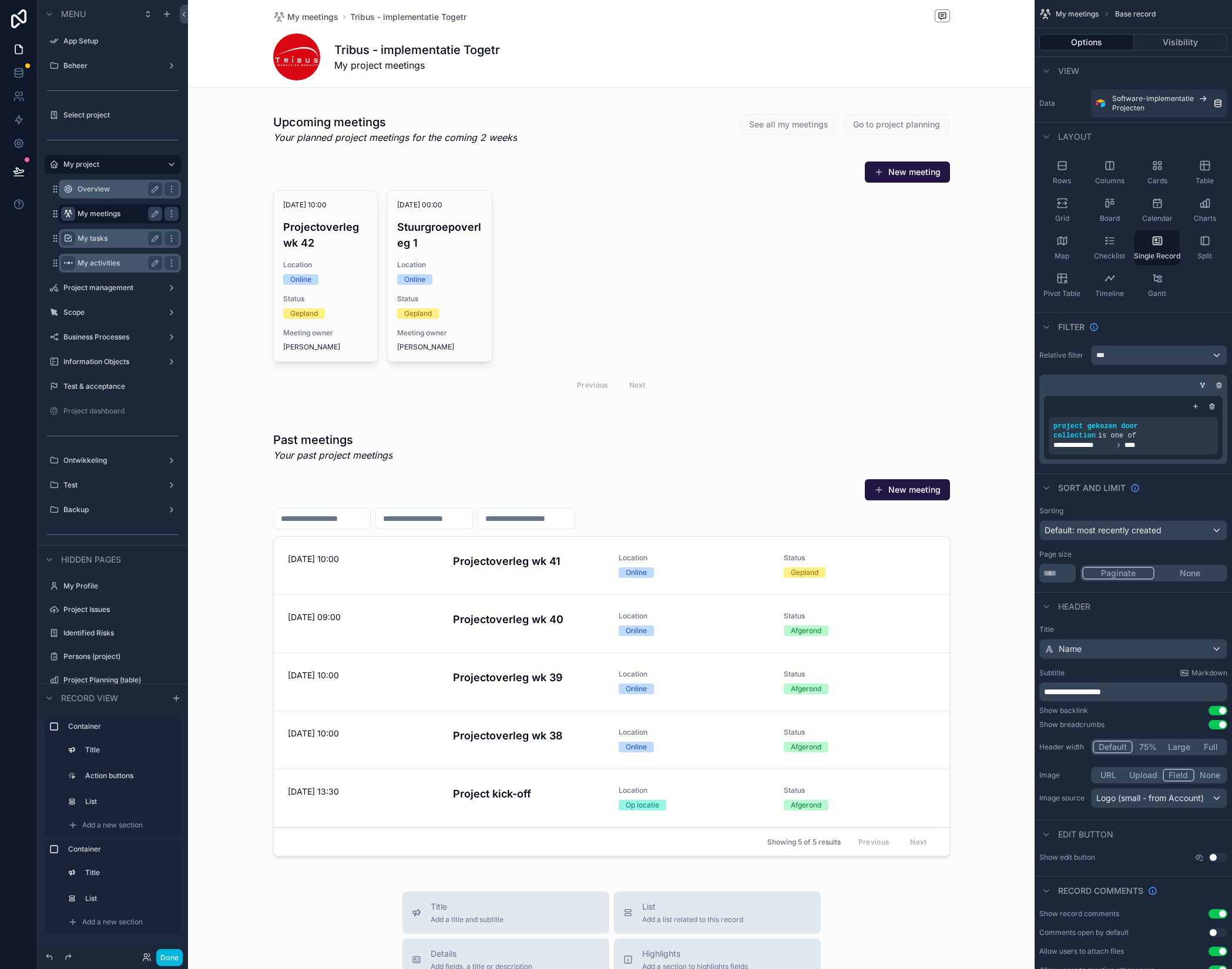
click at [97, 237] on label "My tasks" at bounding box center [118, 238] width 80 height 9
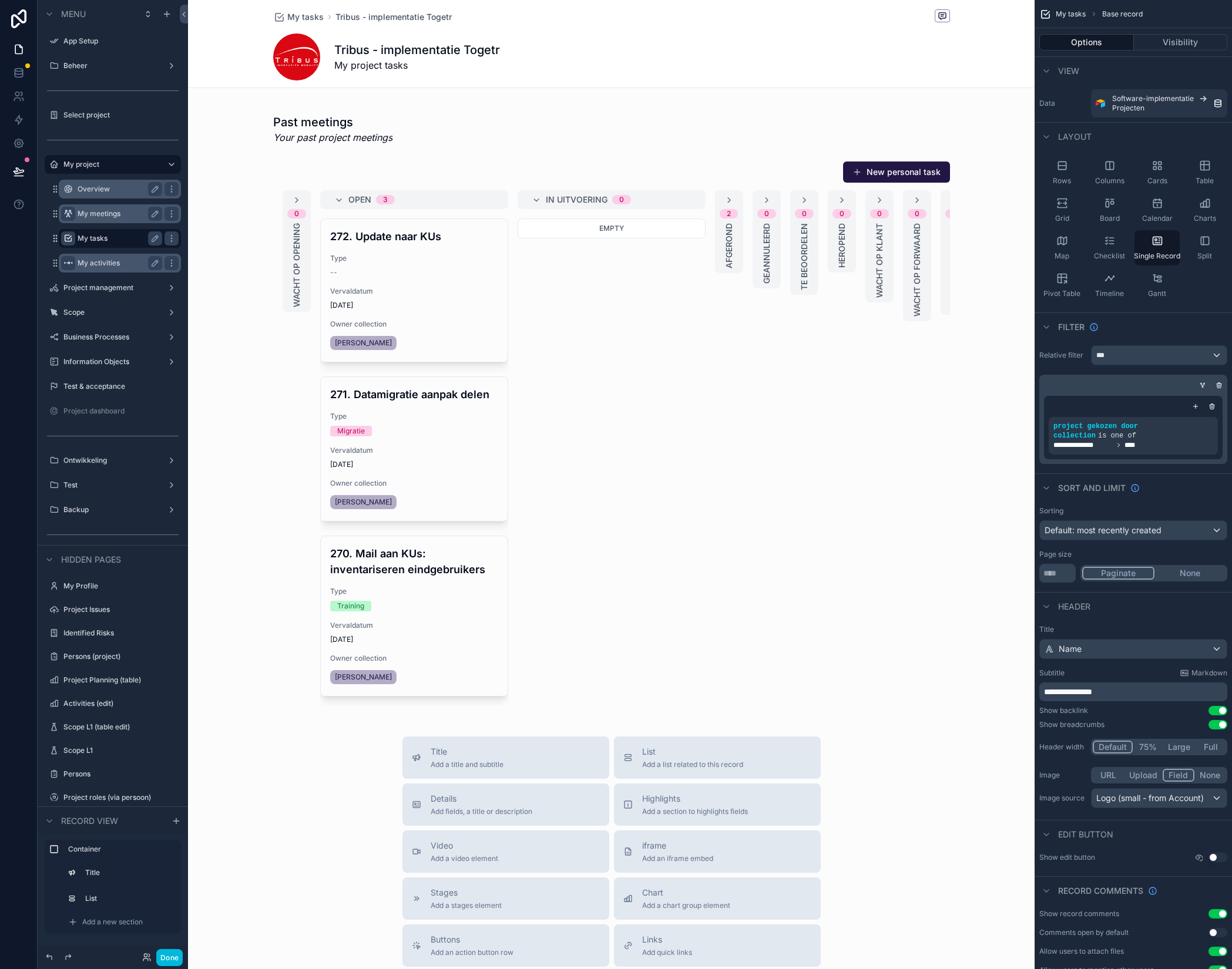
click at [102, 267] on label "My activities" at bounding box center [118, 263] width 80 height 9
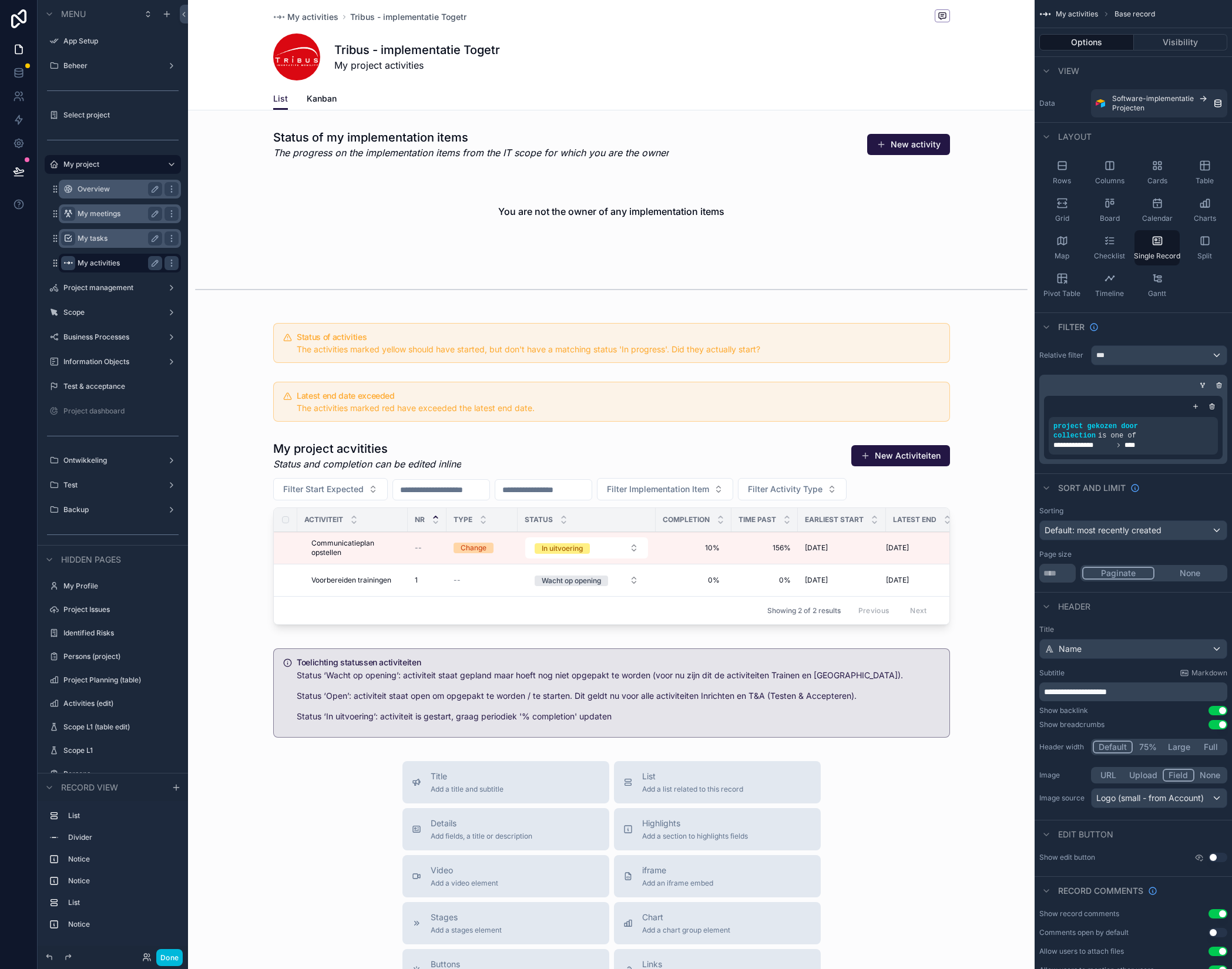
click at [312, 97] on span "Kanban" at bounding box center [322, 99] width 30 height 12
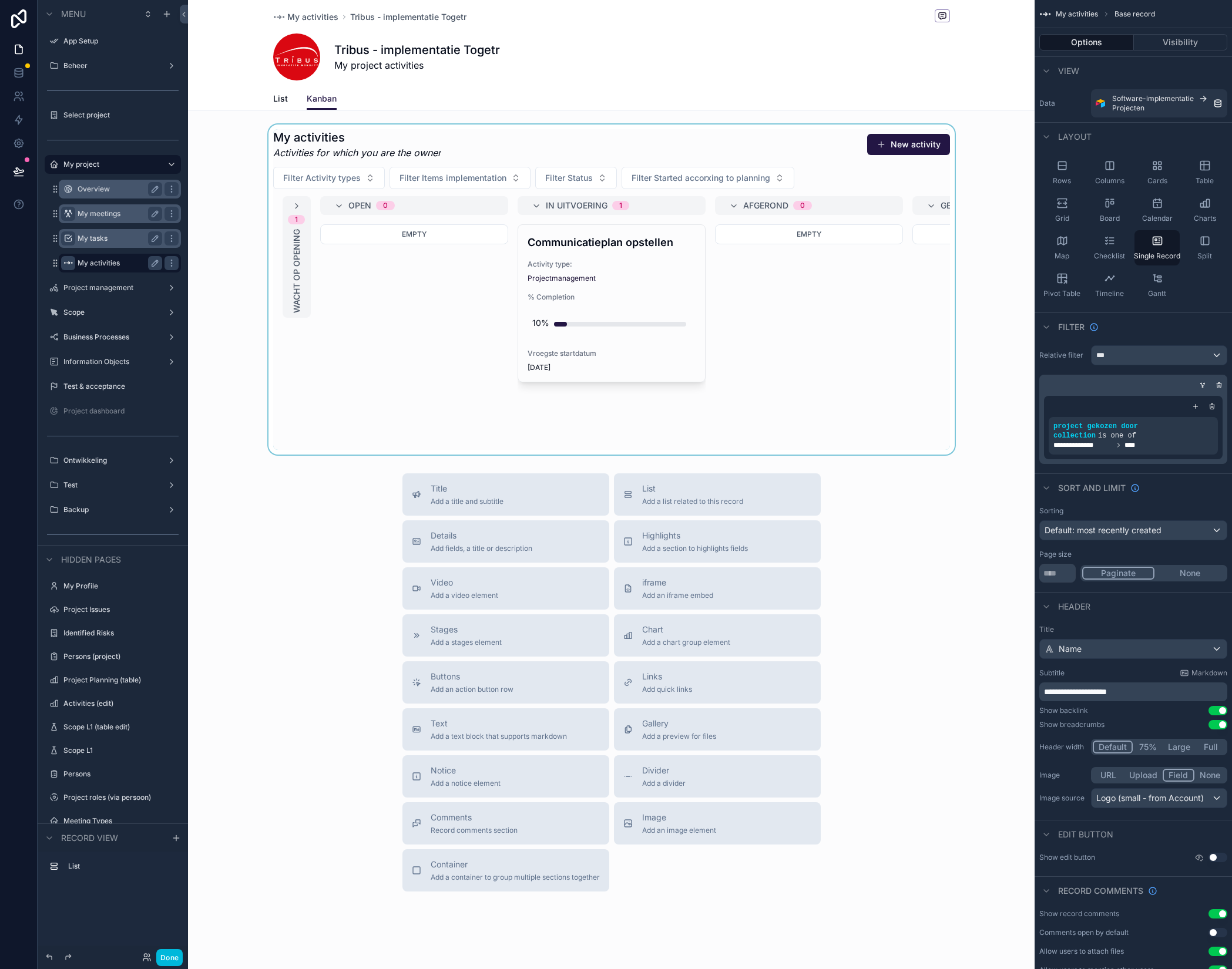
click at [339, 206] on div "scrollable content" at bounding box center [611, 290] width 846 height 330
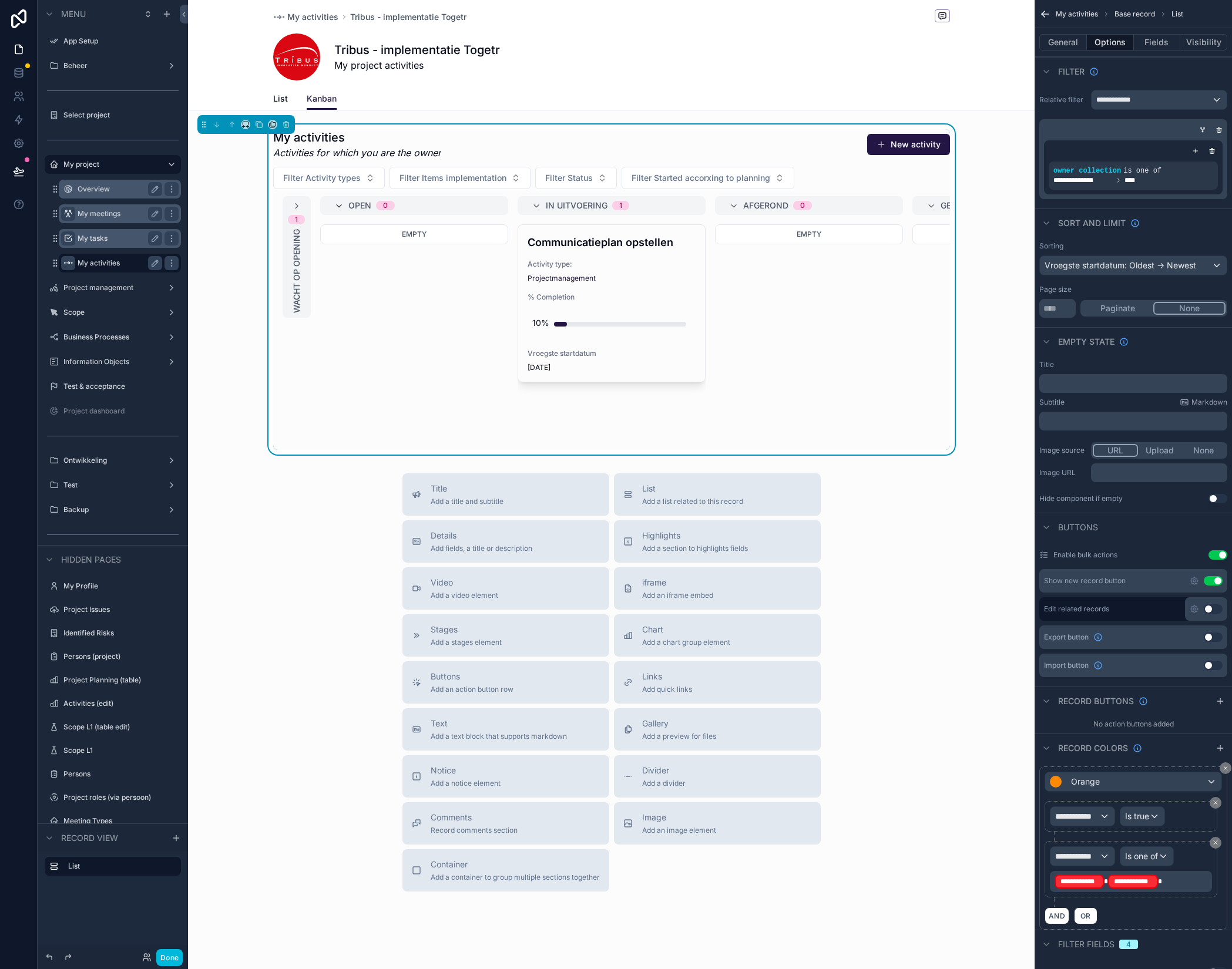
click at [337, 203] on icon "scrollable content" at bounding box center [339, 205] width 9 height 9
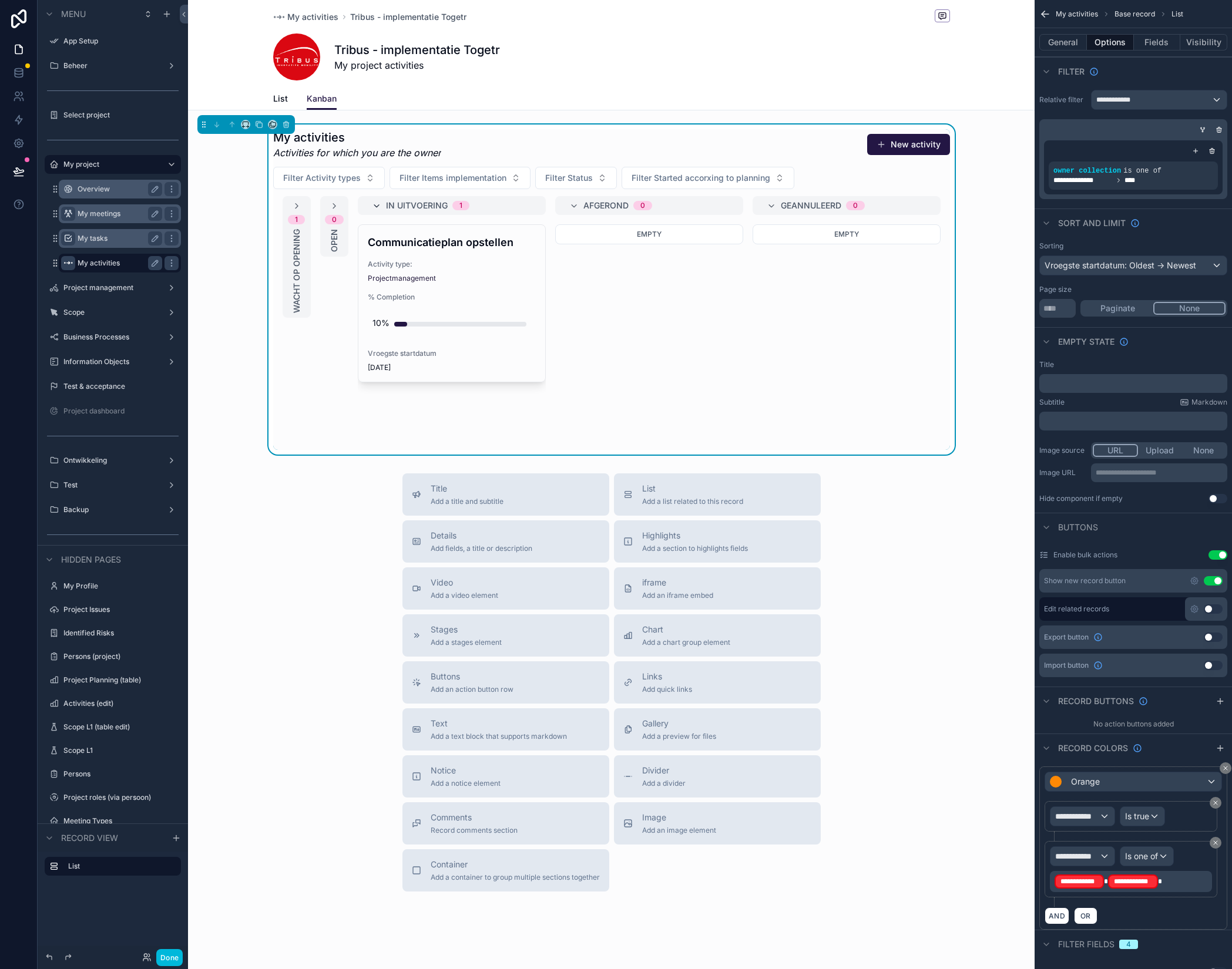
click at [379, 205] on icon "scrollable content" at bounding box center [376, 205] width 9 height 9
click at [414, 203] on icon "scrollable content" at bounding box center [414, 205] width 9 height 9
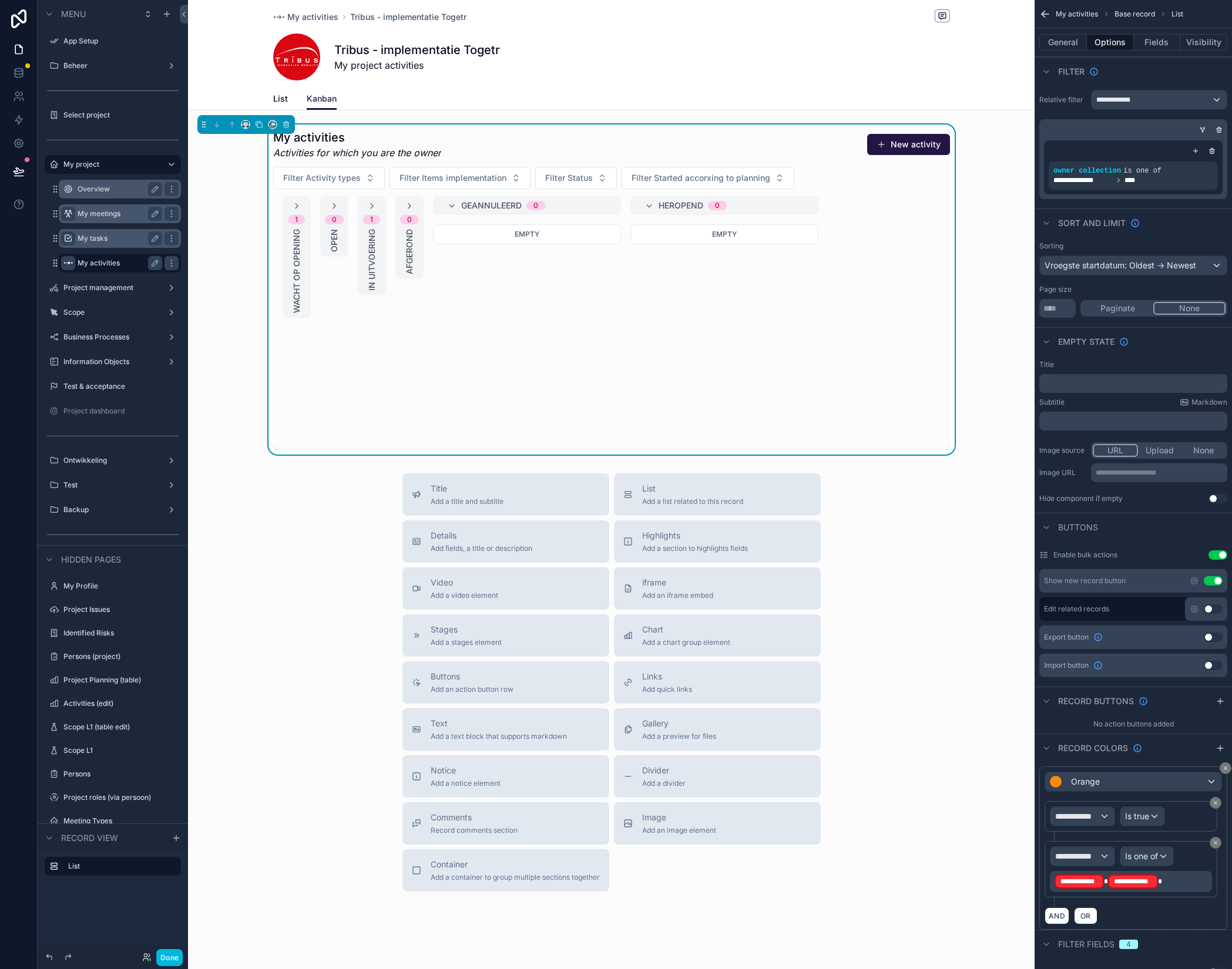
click at [444, 204] on div "Geannuleerd 0" at bounding box center [527, 205] width 188 height 19
drag, startPoint x: 487, startPoint y: 202, endPoint x: 407, endPoint y: 208, distance: 80.2
click at [487, 202] on icon "scrollable content" at bounding box center [489, 205] width 9 height 9
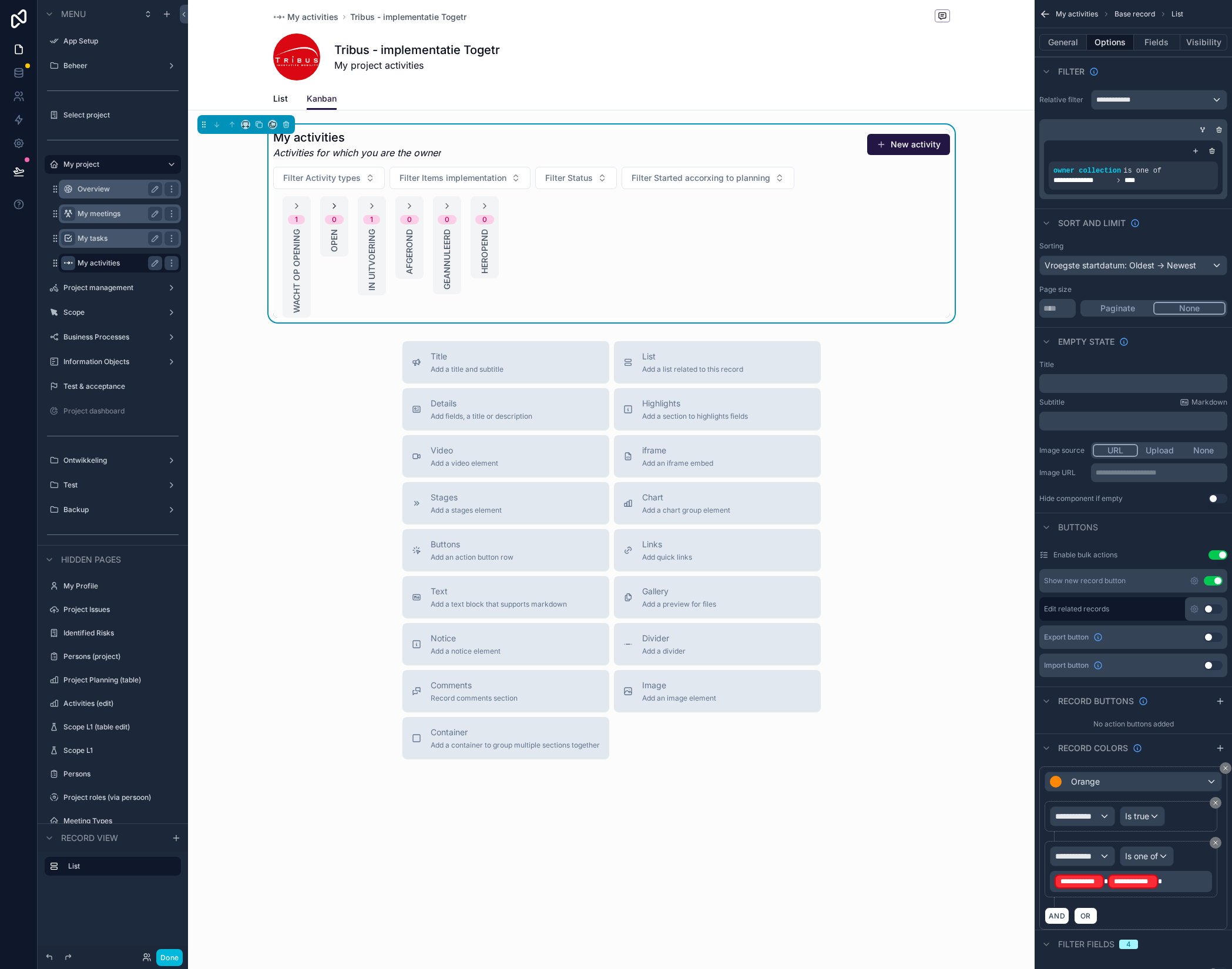
click at [337, 206] on icon "scrollable content" at bounding box center [334, 205] width 9 height 9
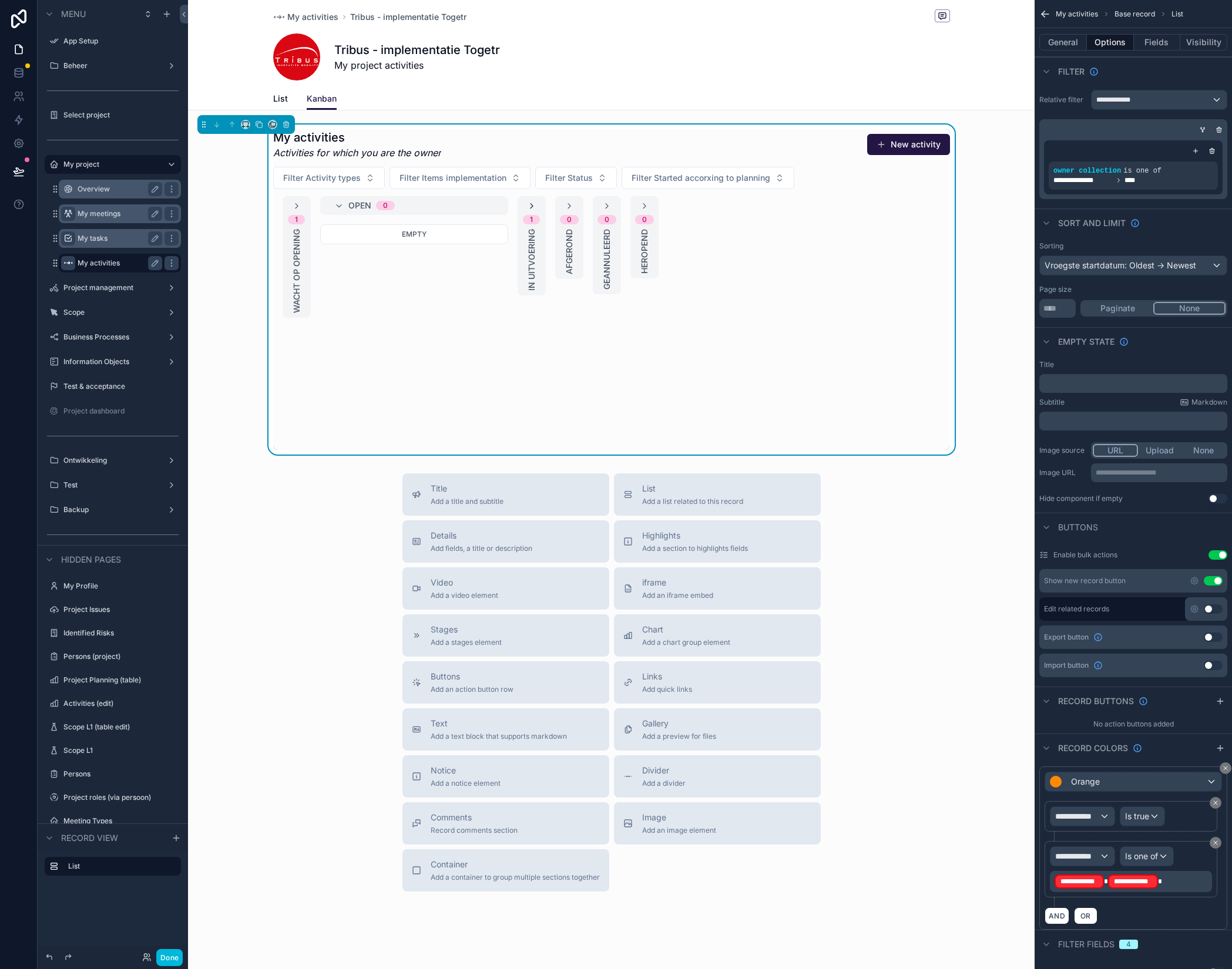
click at [534, 202] on icon "scrollable content" at bounding box center [531, 205] width 9 height 9
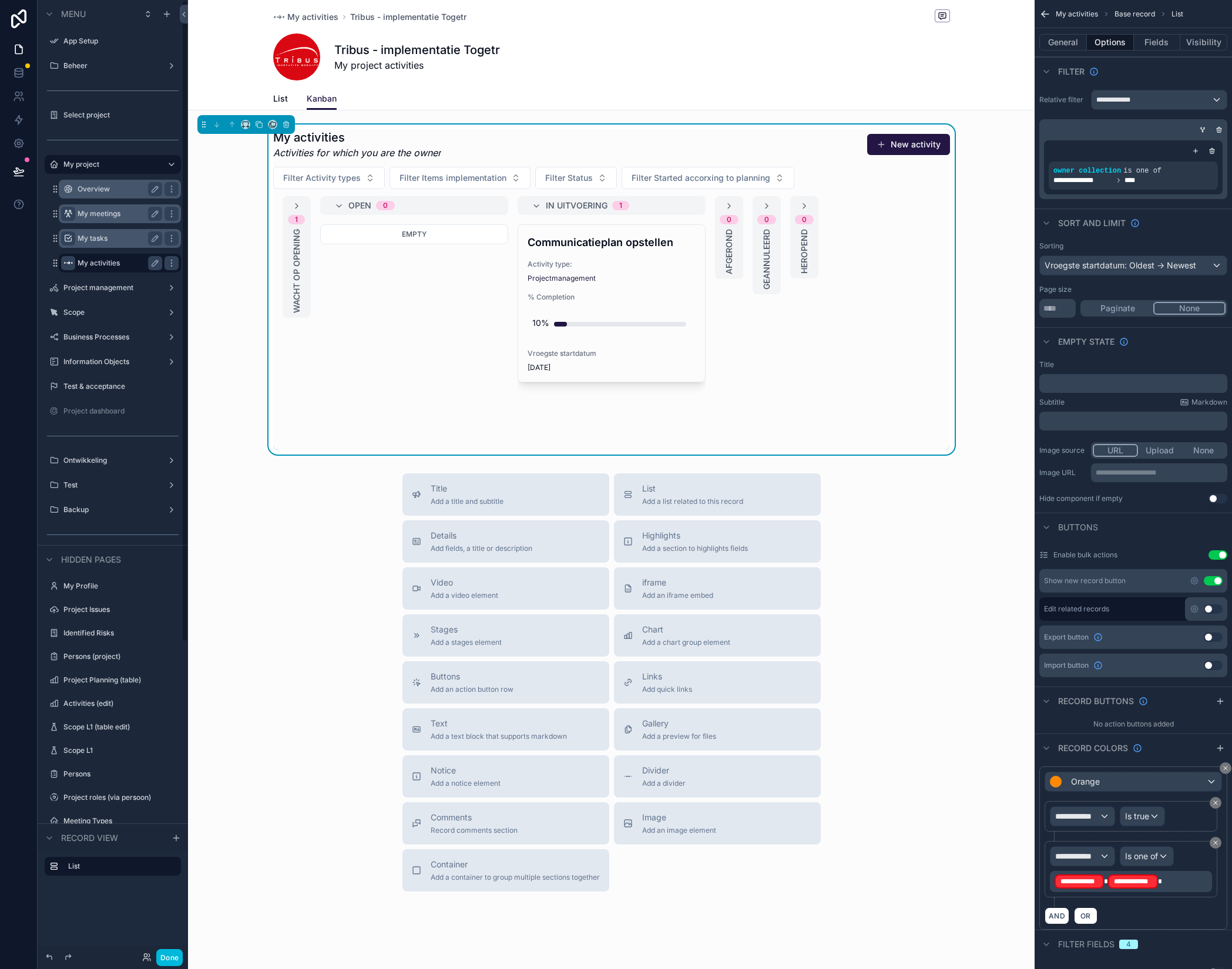
click at [283, 97] on span "List" at bounding box center [280, 99] width 14 height 12
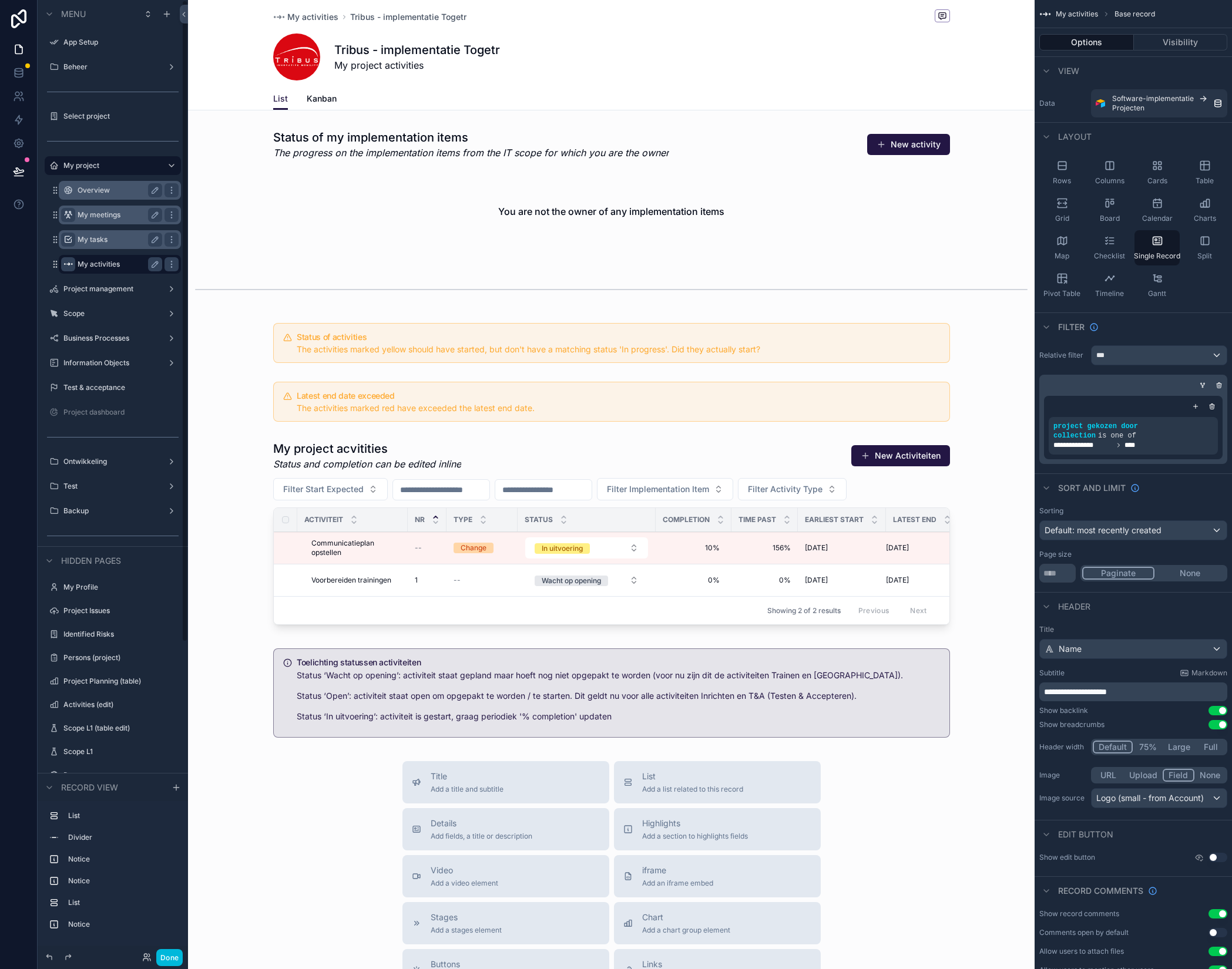
scroll to position [1, 0]
click at [482, 214] on div "scrollable content" at bounding box center [611, 193] width 846 height 136
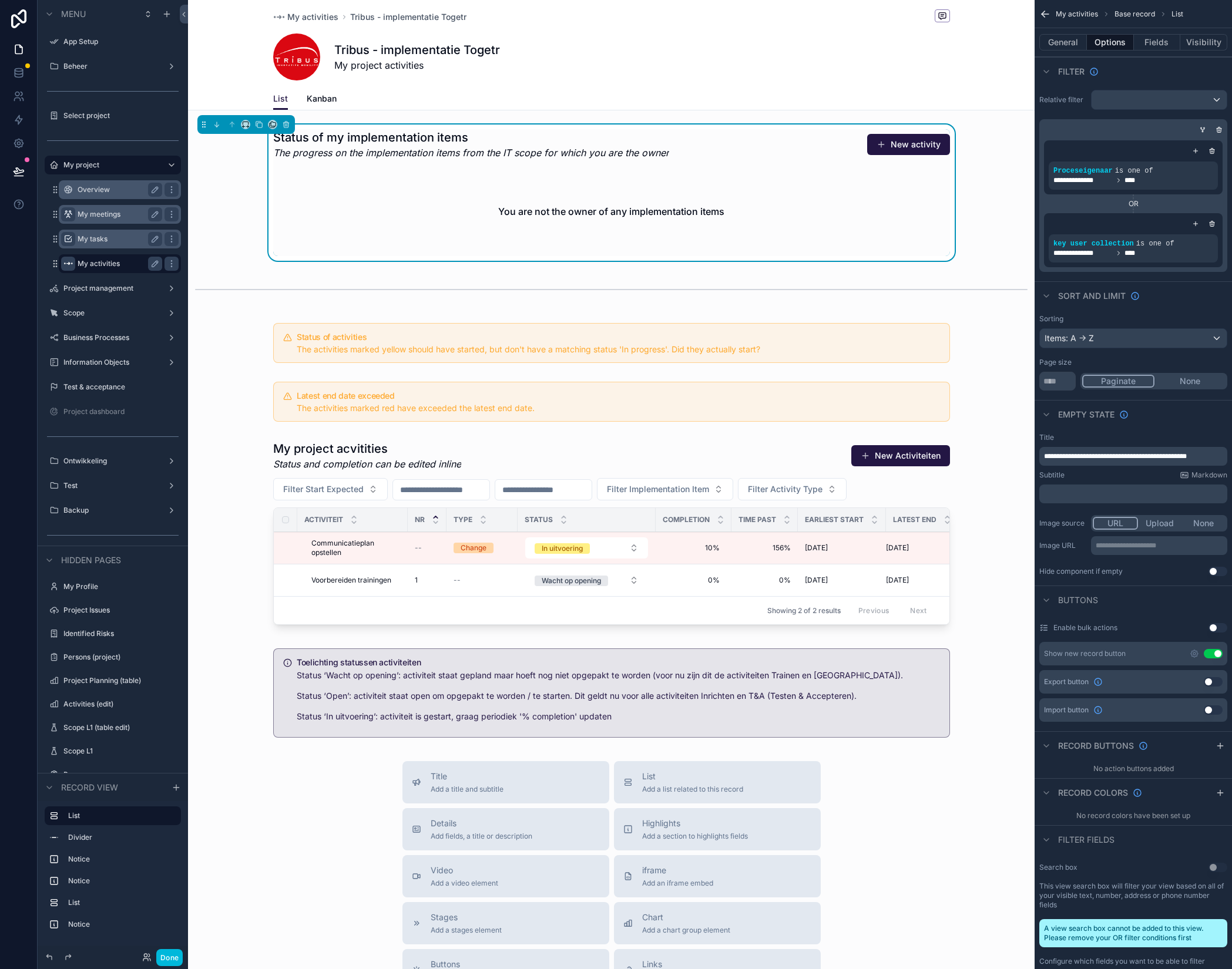
click at [805, 140] on div "Status of my implementation items The progress on the implementation items from…" at bounding box center [611, 144] width 677 height 30
click at [979, 286] on div "scrollable content" at bounding box center [611, 290] width 846 height 39
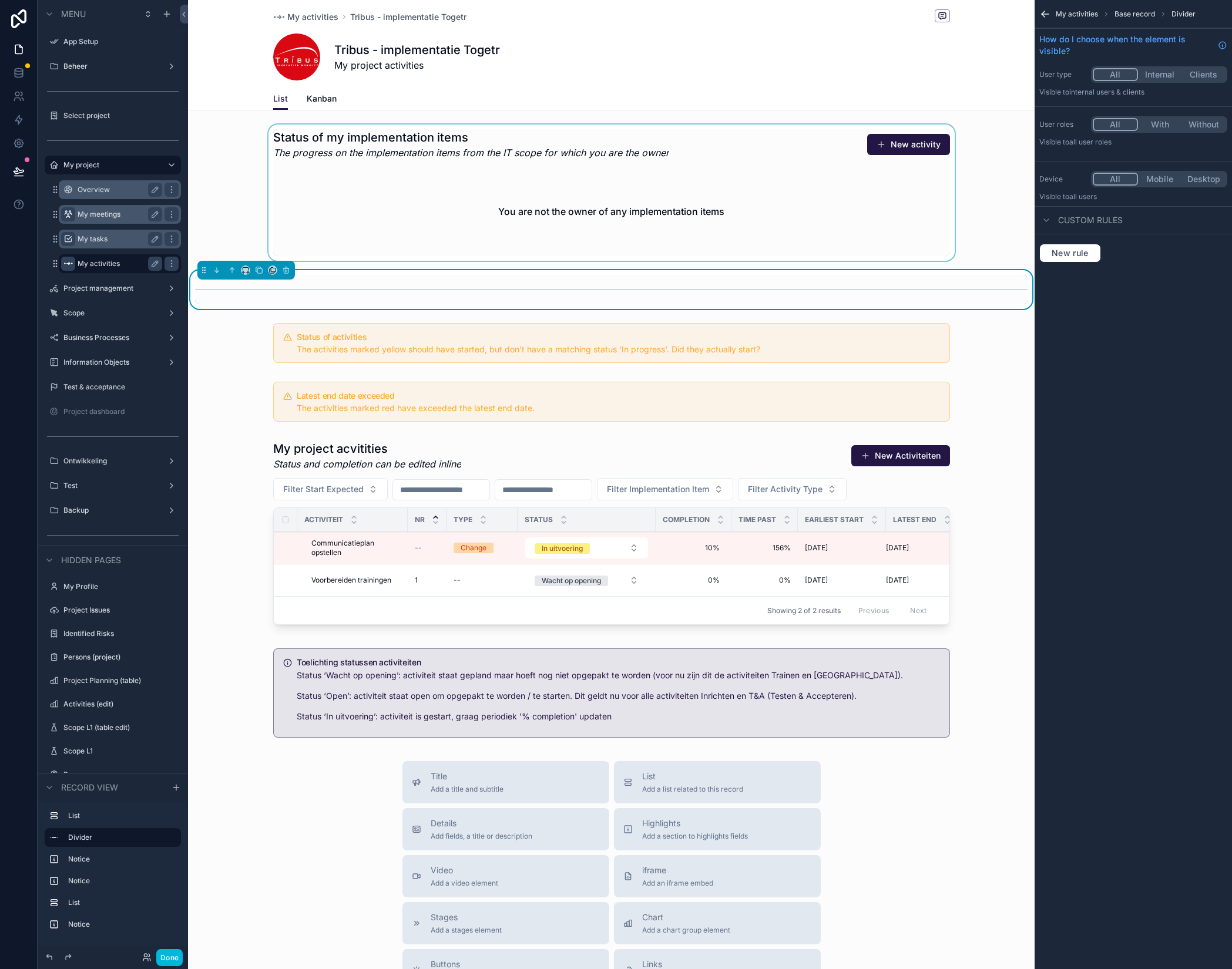
click at [776, 141] on div "scrollable content" at bounding box center [611, 193] width 846 height 136
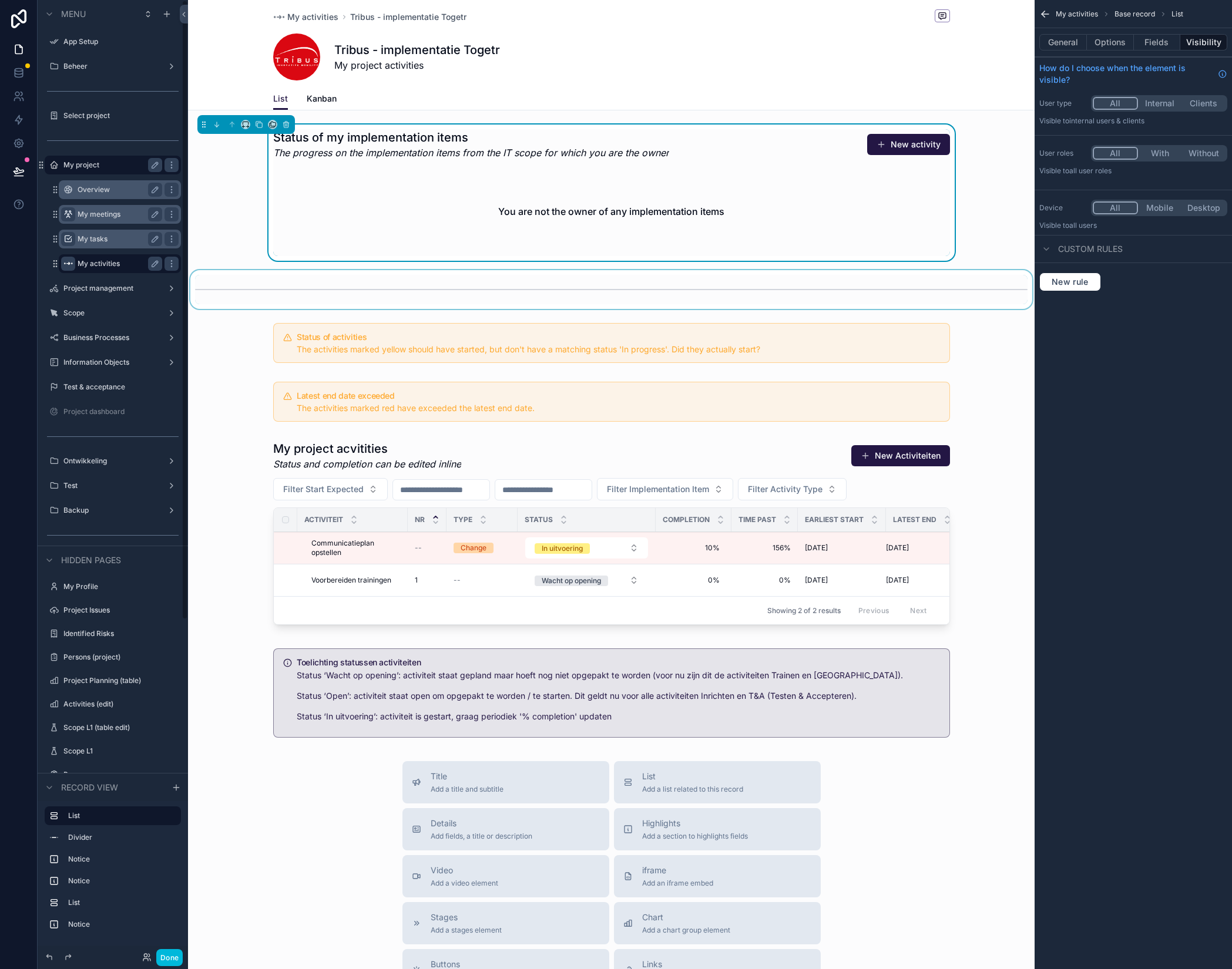
click at [92, 169] on label "My project" at bounding box center [110, 164] width 94 height 9
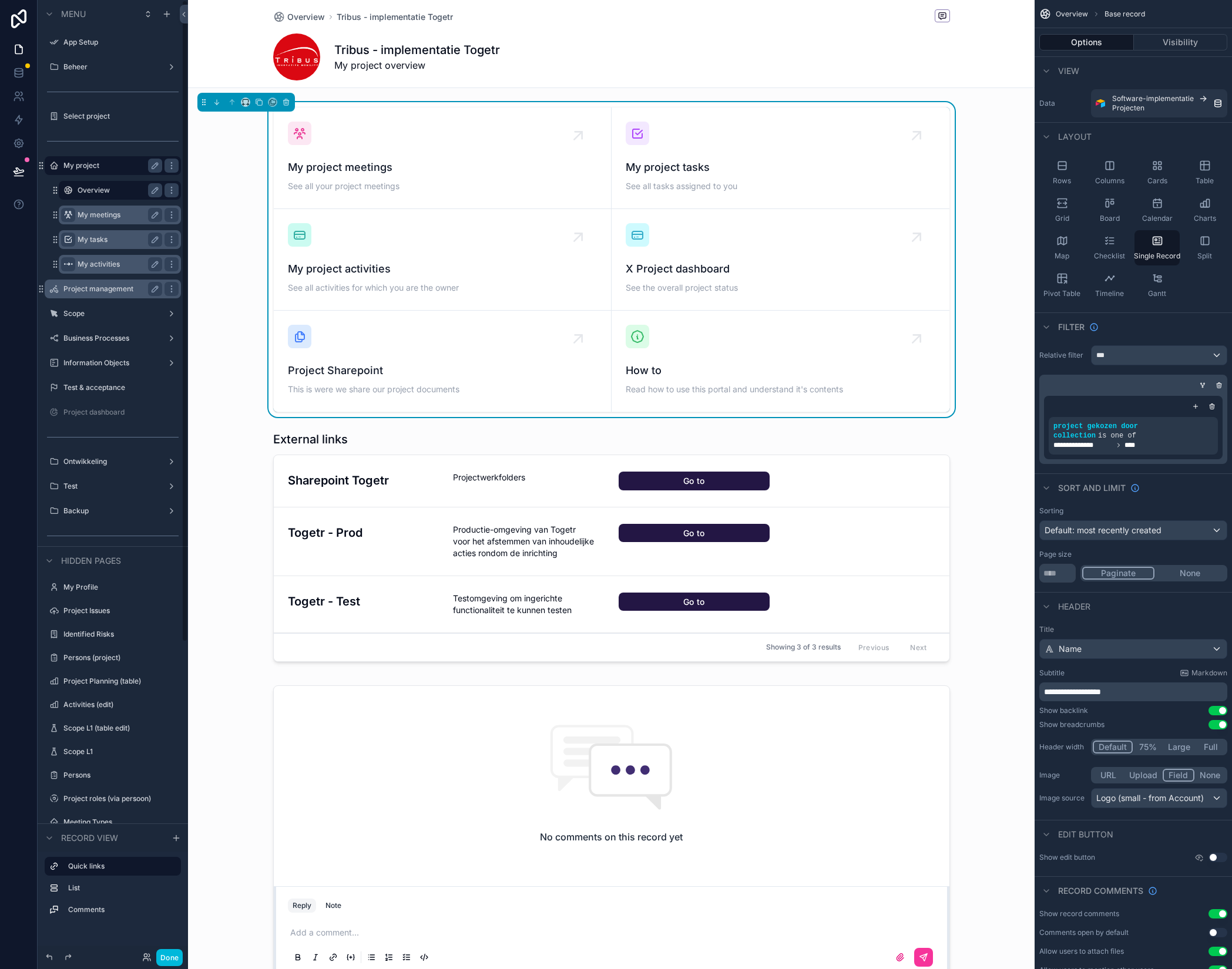
click at [114, 289] on label "Project management" at bounding box center [110, 288] width 94 height 9
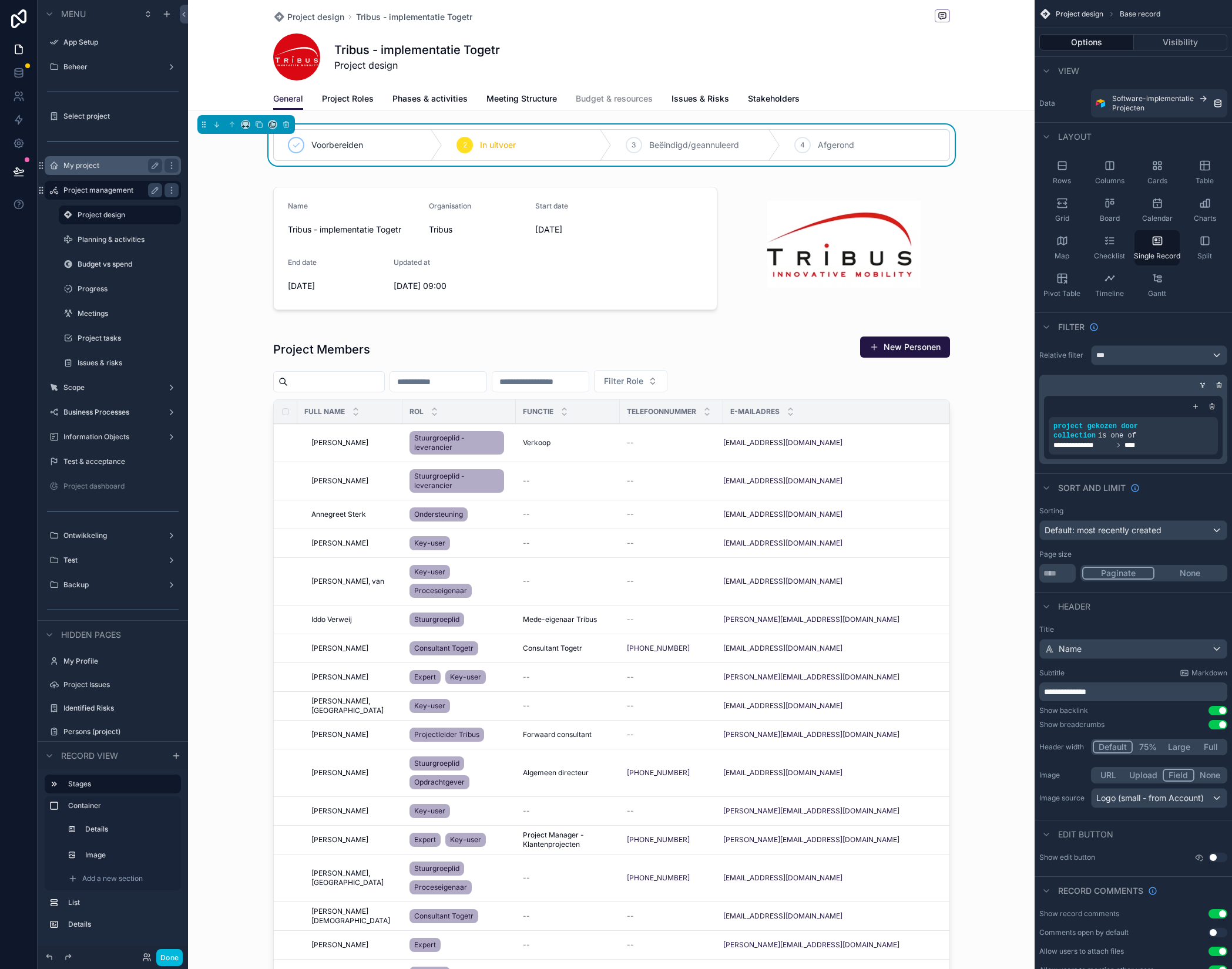
click at [90, 169] on label "My project" at bounding box center [110, 165] width 94 height 9
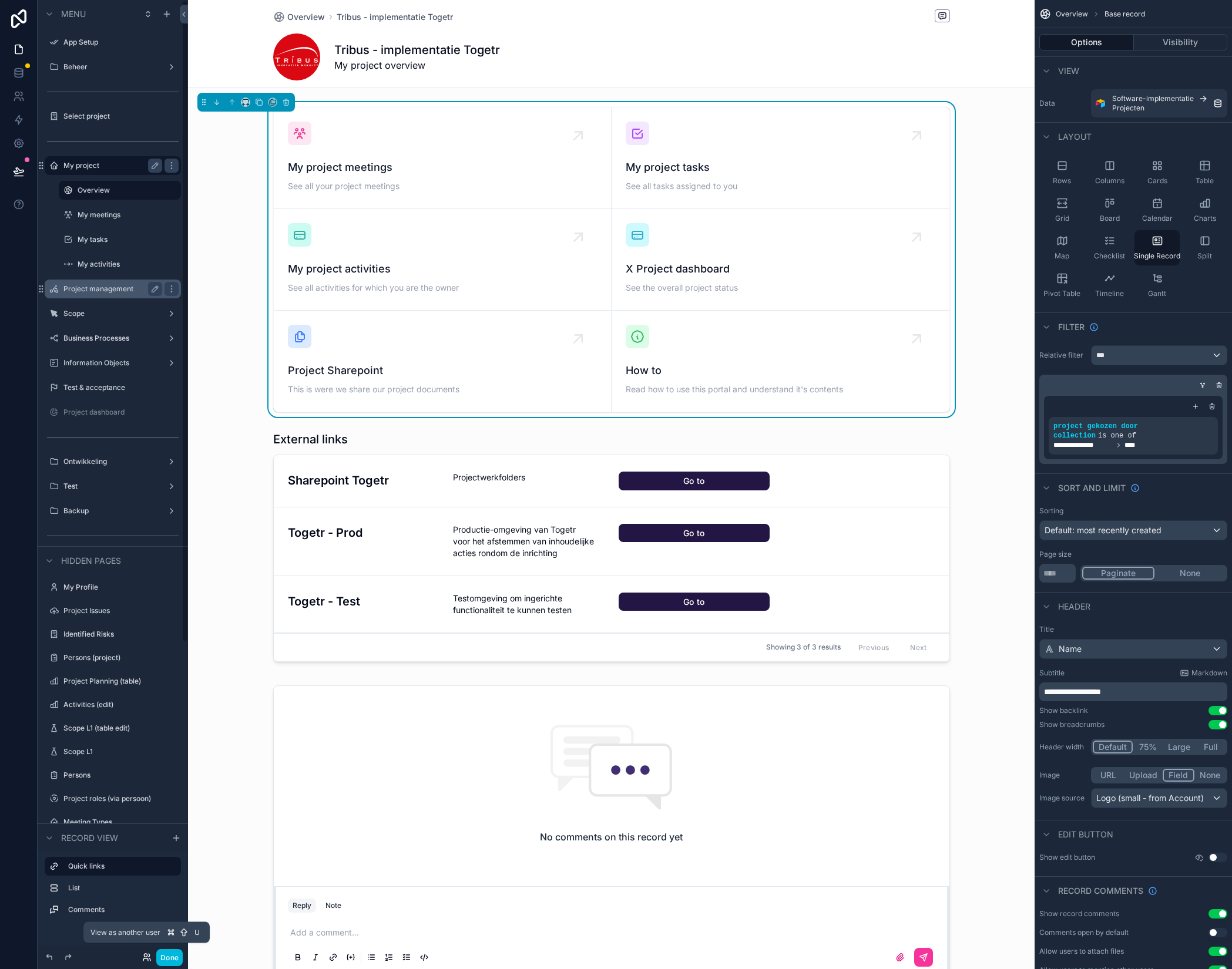
click at [146, 961] on icon at bounding box center [146, 957] width 9 height 9
click at [167, 957] on button "Done" at bounding box center [169, 958] width 27 height 17
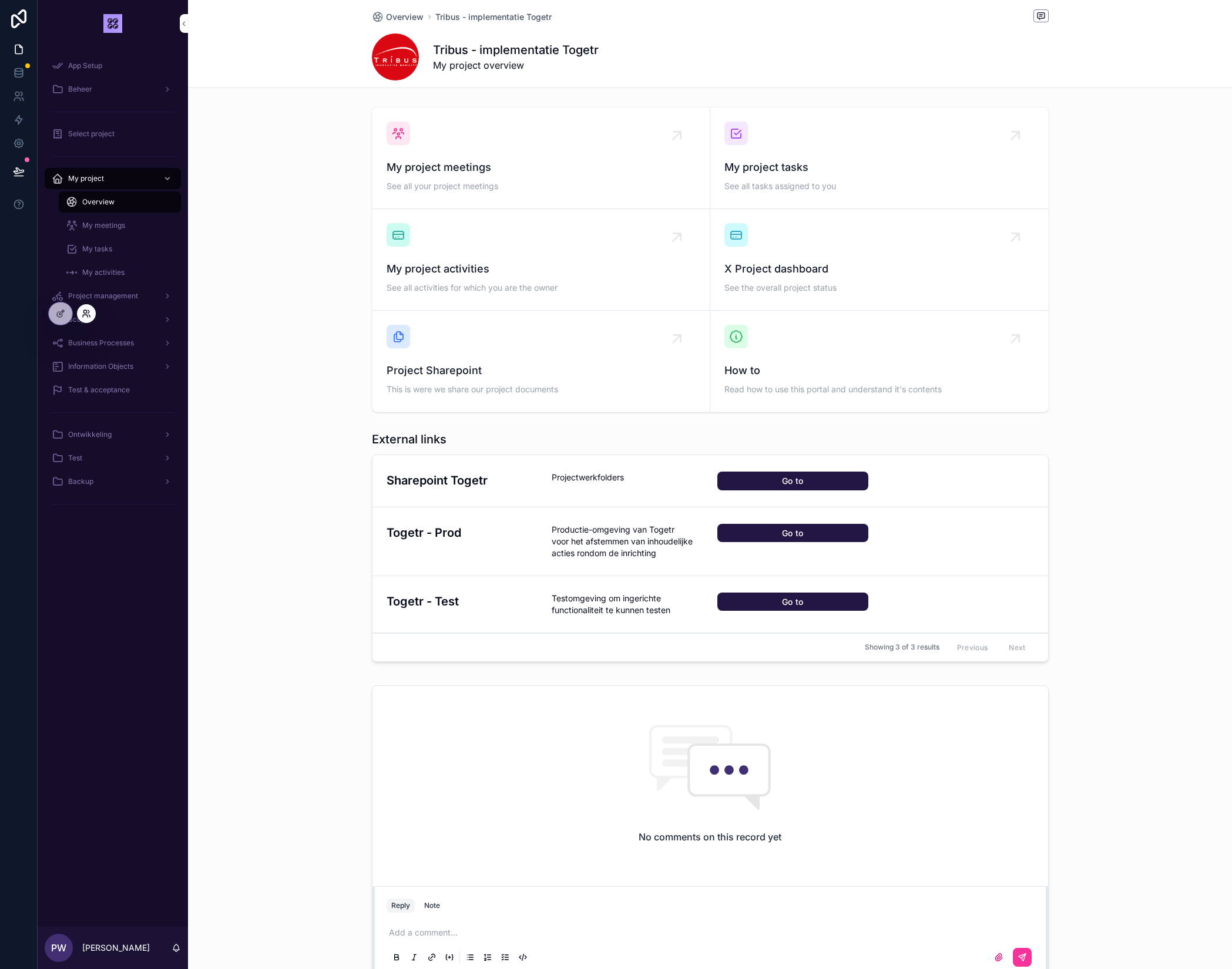
click at [82, 313] on icon at bounding box center [86, 314] width 9 height 9
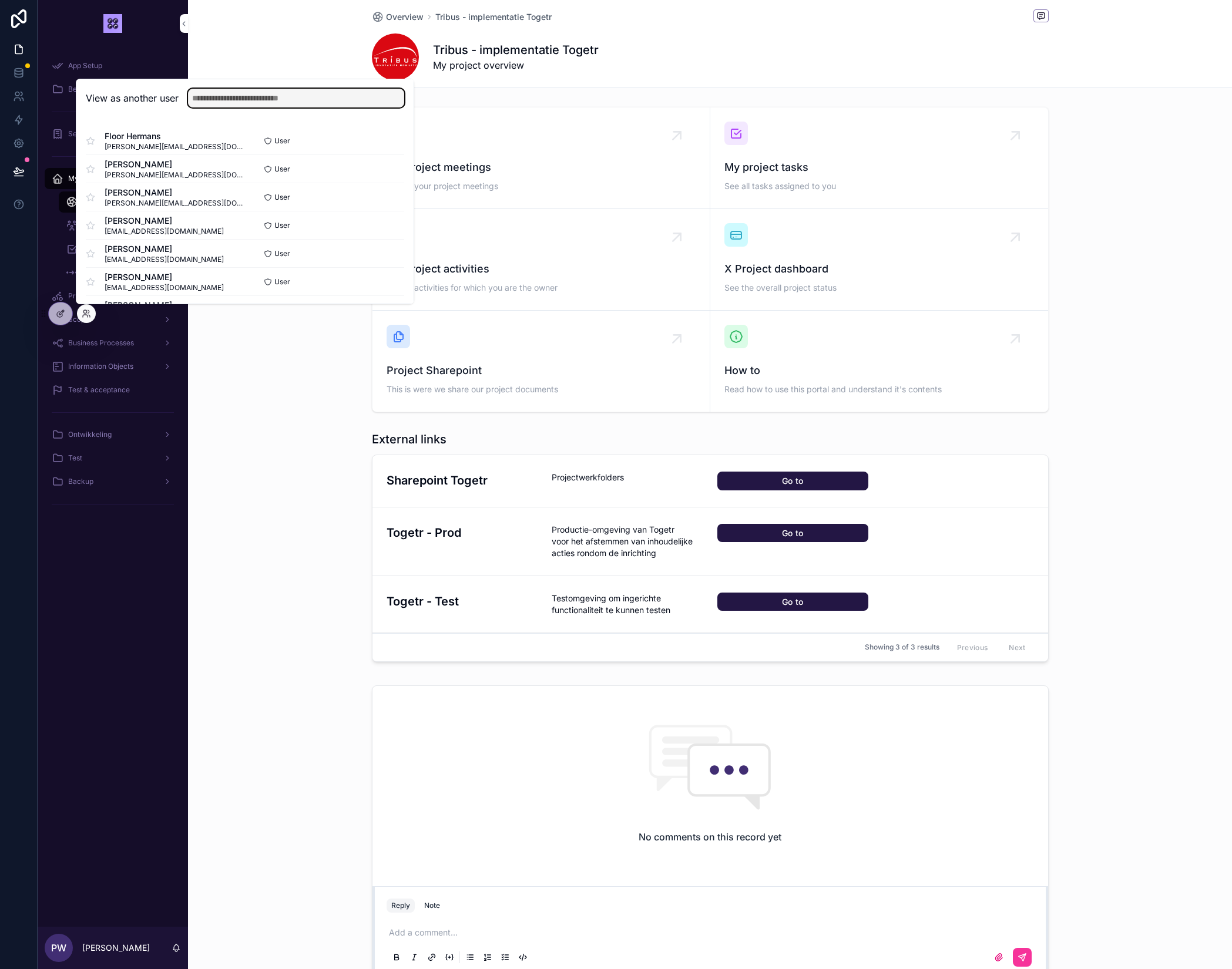
click at [236, 92] on input "text" at bounding box center [296, 98] width 216 height 19
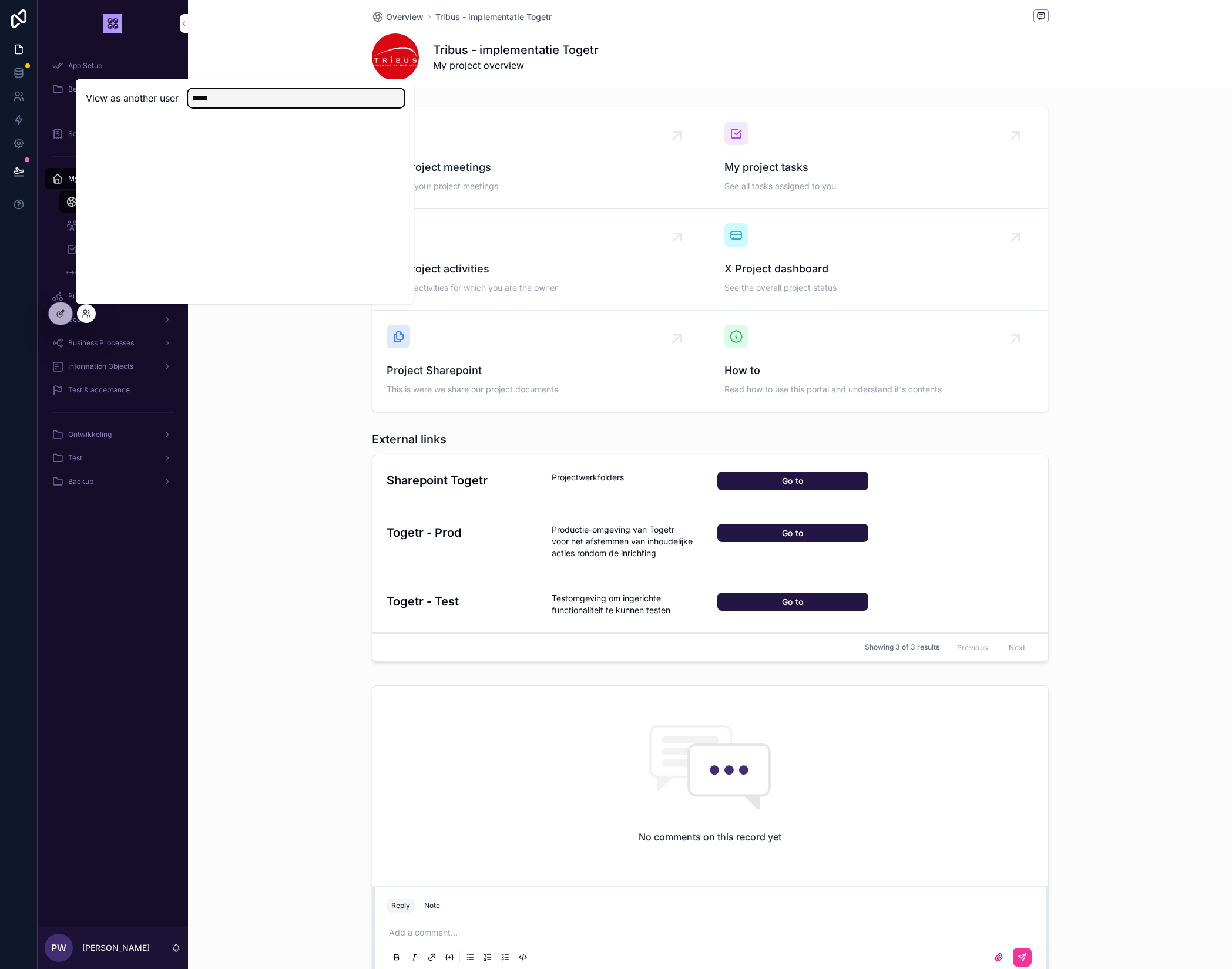
click at [208, 100] on input "*****" at bounding box center [296, 98] width 216 height 19
type input "******"
click at [389, 141] on button "Select" at bounding box center [389, 141] width 30 height 17
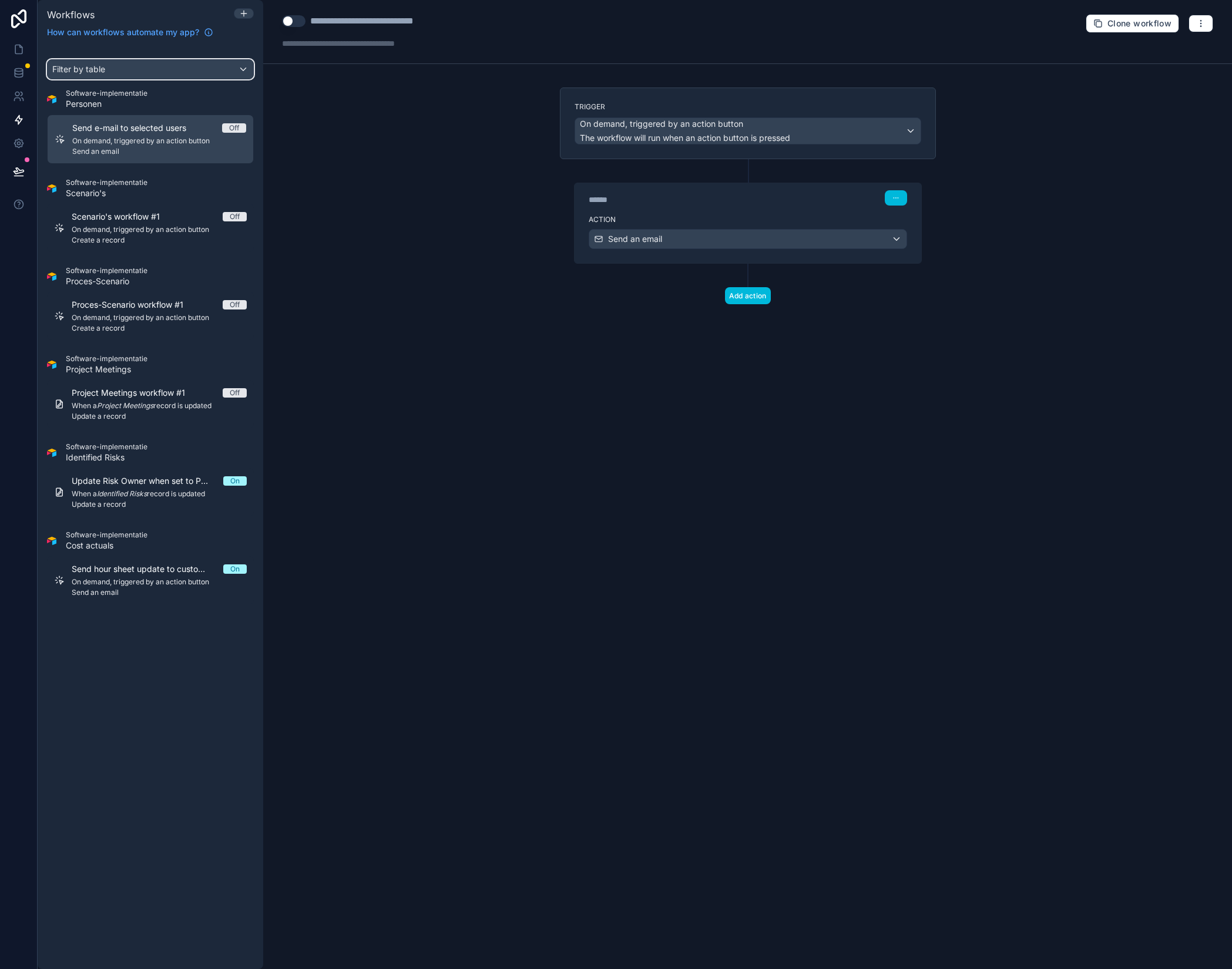
click at [241, 69] on div "Filter by table" at bounding box center [150, 69] width 205 height 19
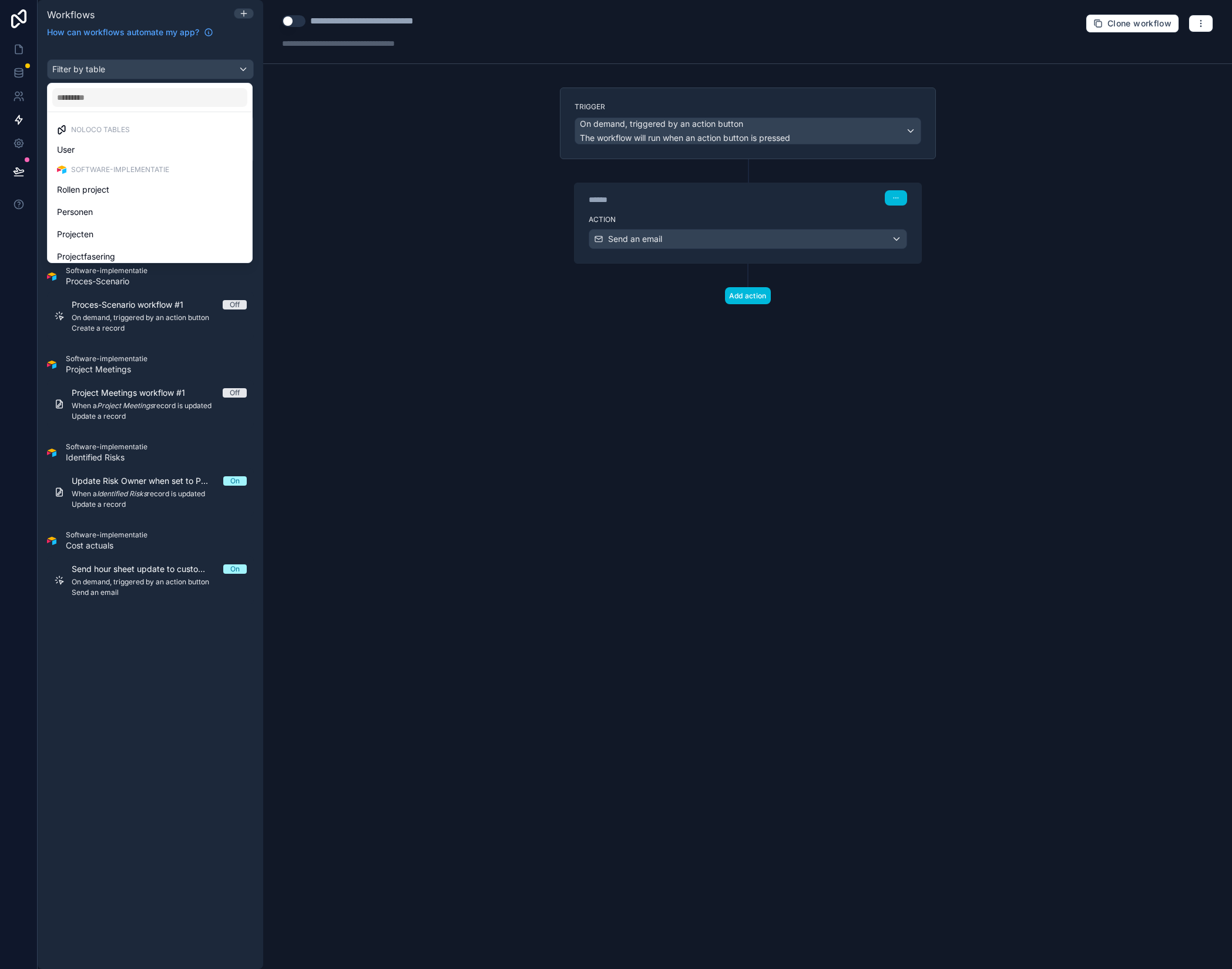
click at [244, 14] on div "scrollable content" at bounding box center [616, 485] width 1232 height 969
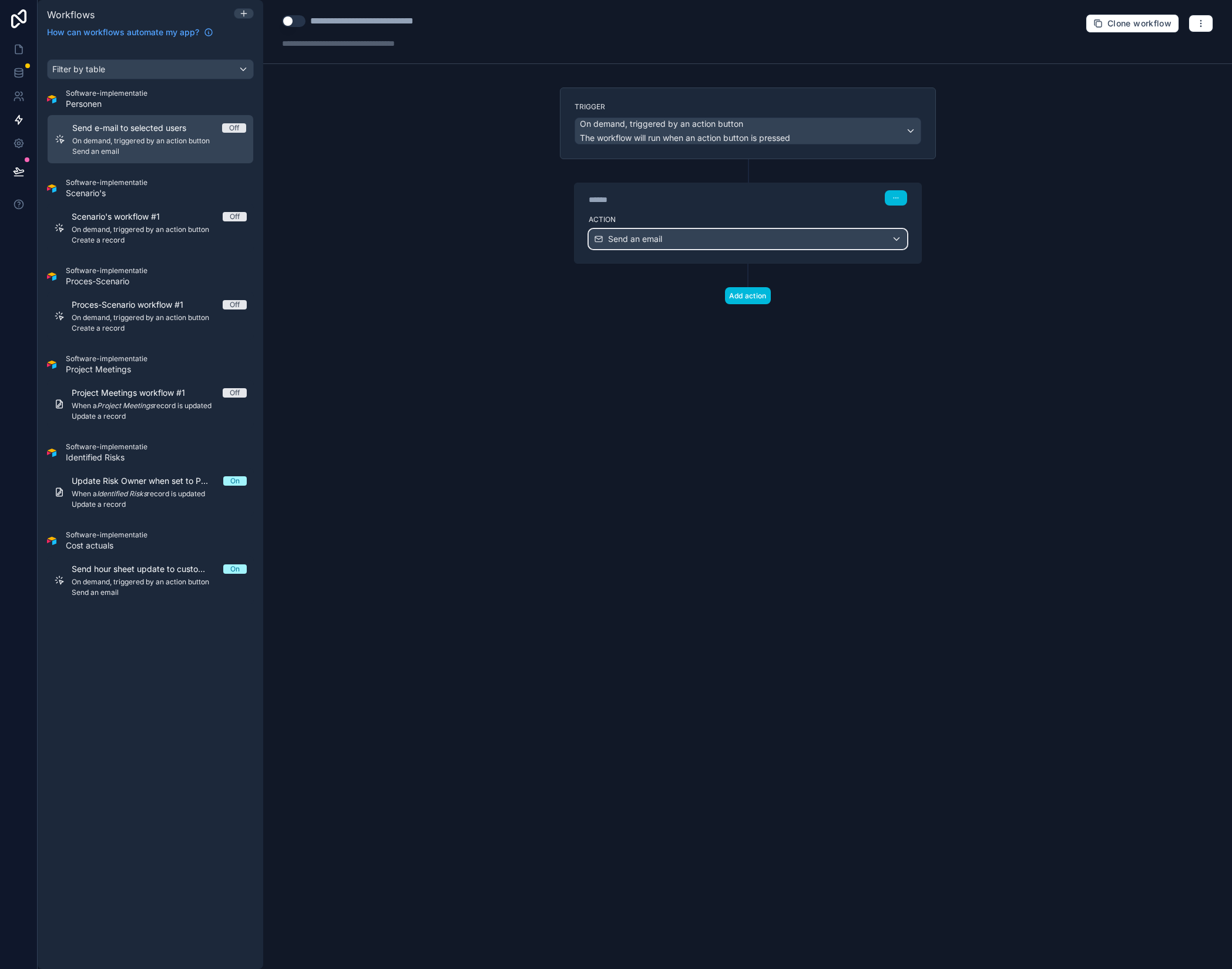
click at [633, 242] on span "Send an email" at bounding box center [634, 239] width 54 height 12
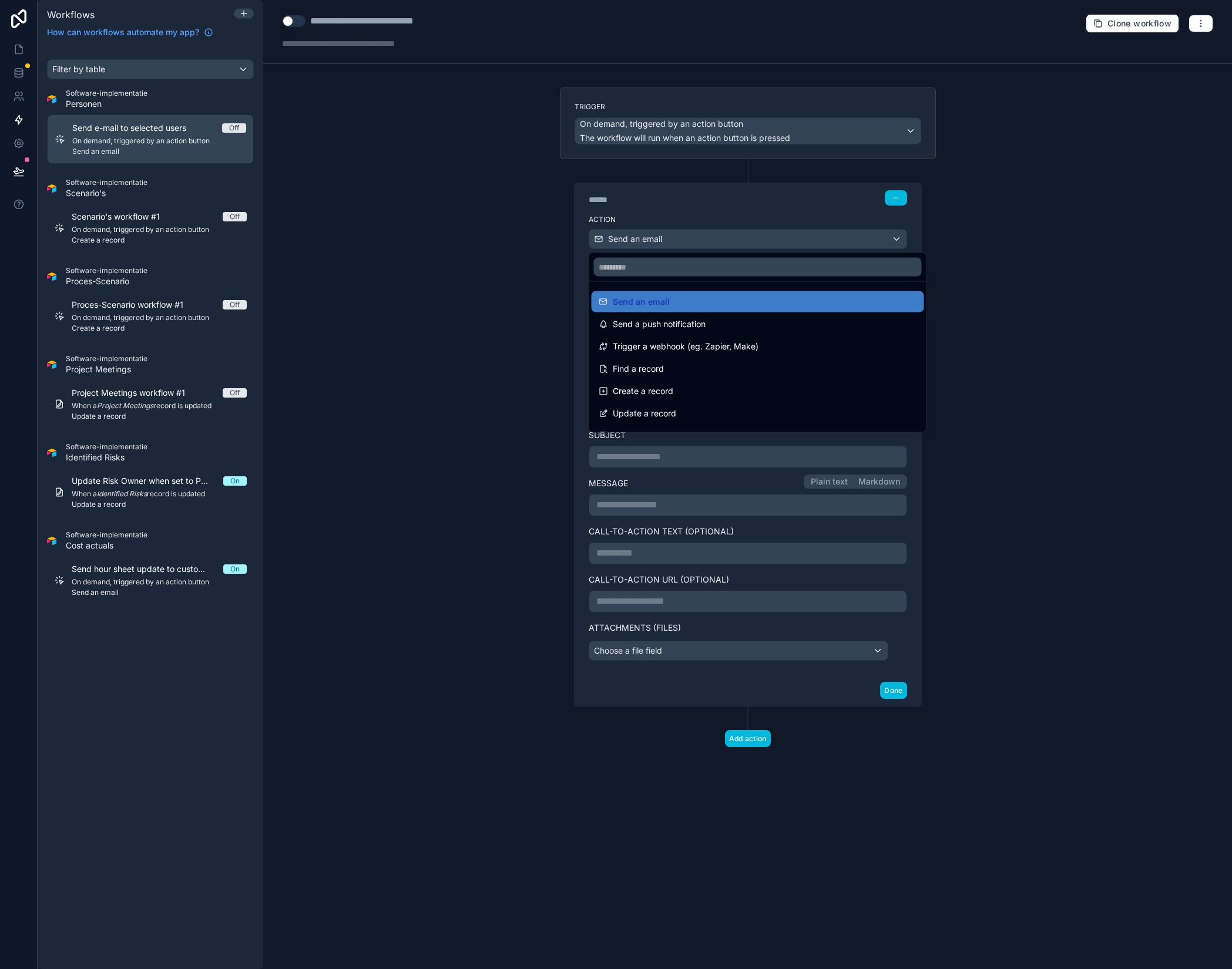
drag, startPoint x: 659, startPoint y: 176, endPoint x: 660, endPoint y: 166, distance: 10.0
click at [659, 176] on div at bounding box center [616, 485] width 1232 height 969
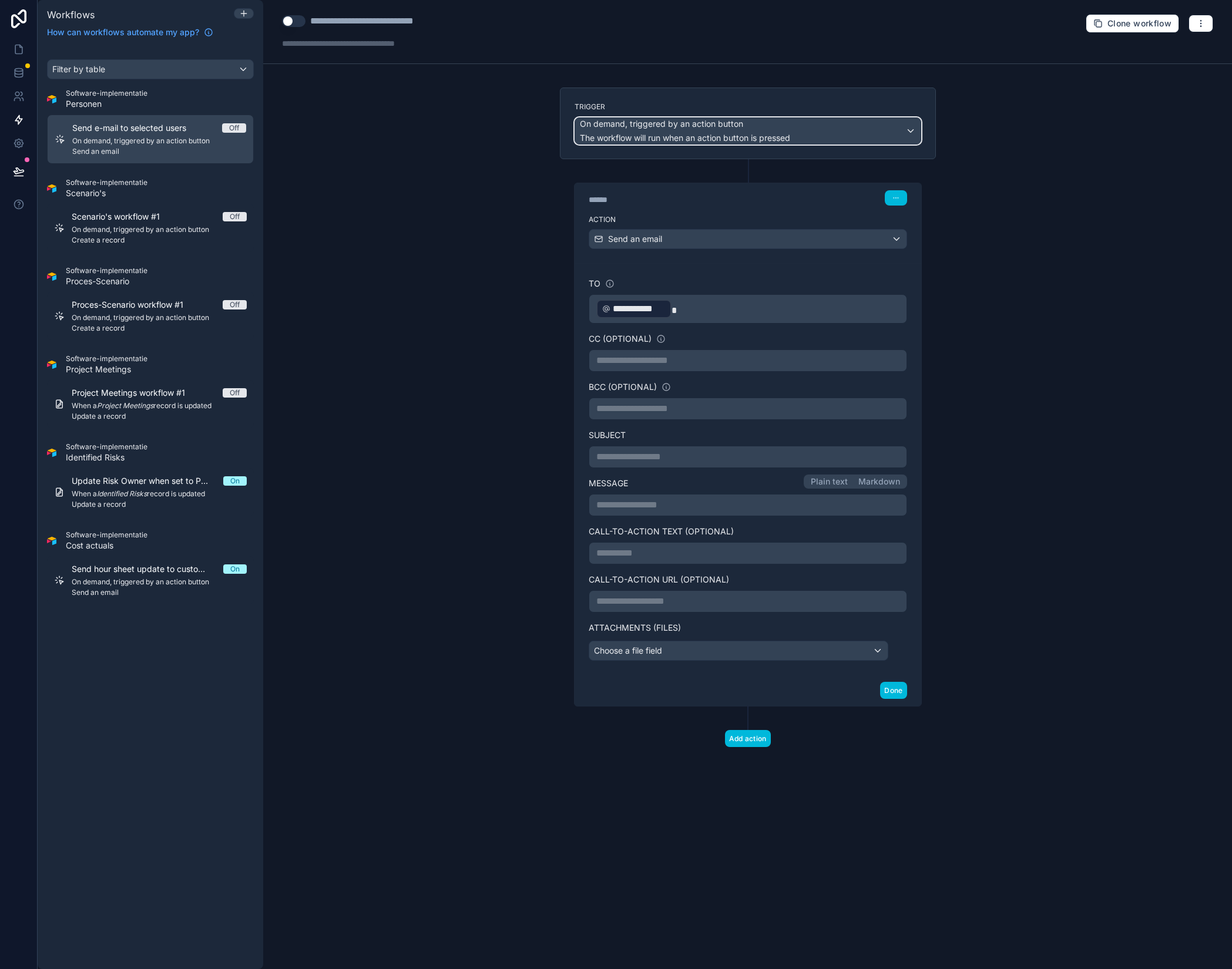
click at [668, 132] on div "On demand, triggered by an action button The workflow will run when an action b…" at bounding box center [685, 131] width 210 height 26
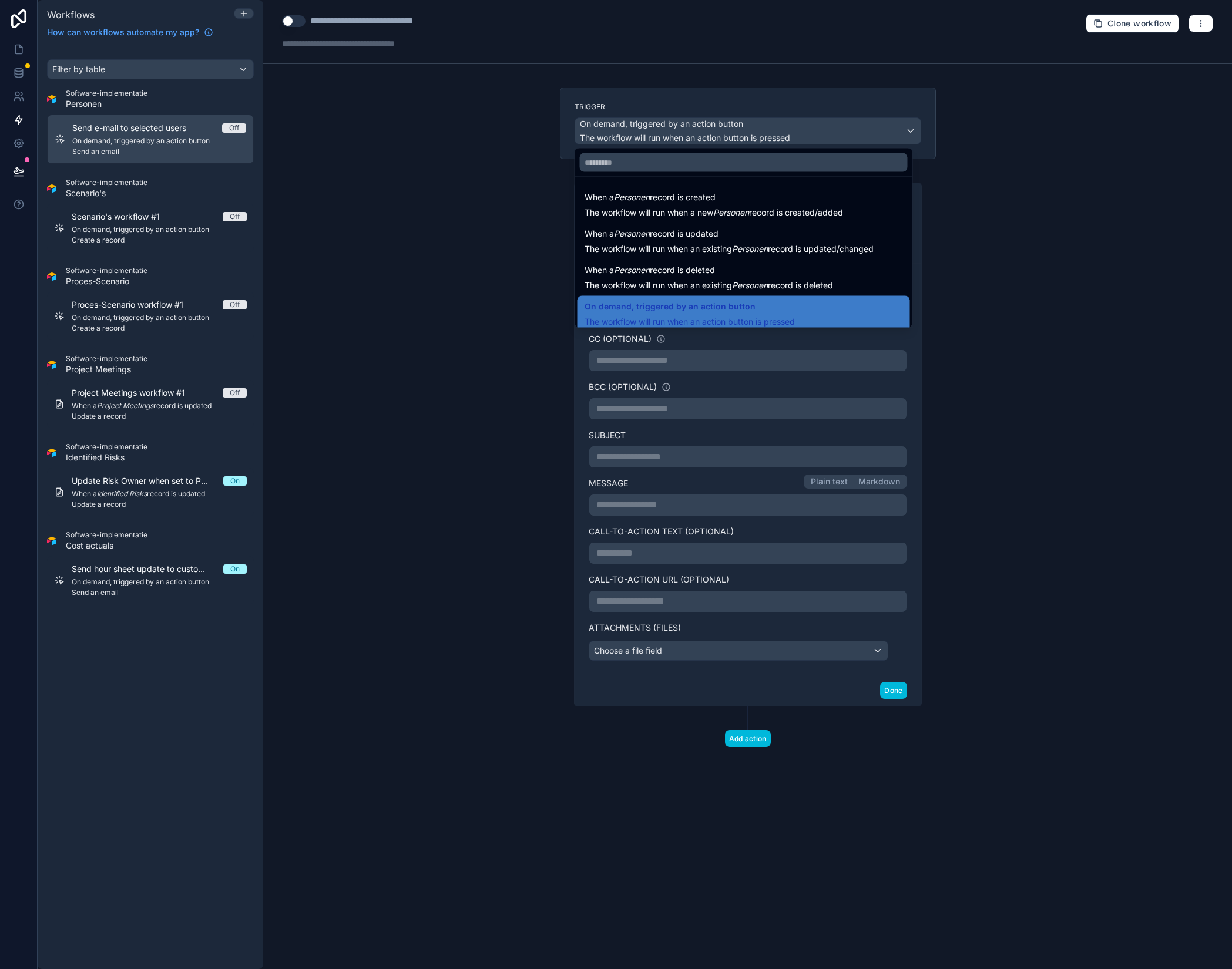
click at [668, 132] on div at bounding box center [616, 485] width 1232 height 969
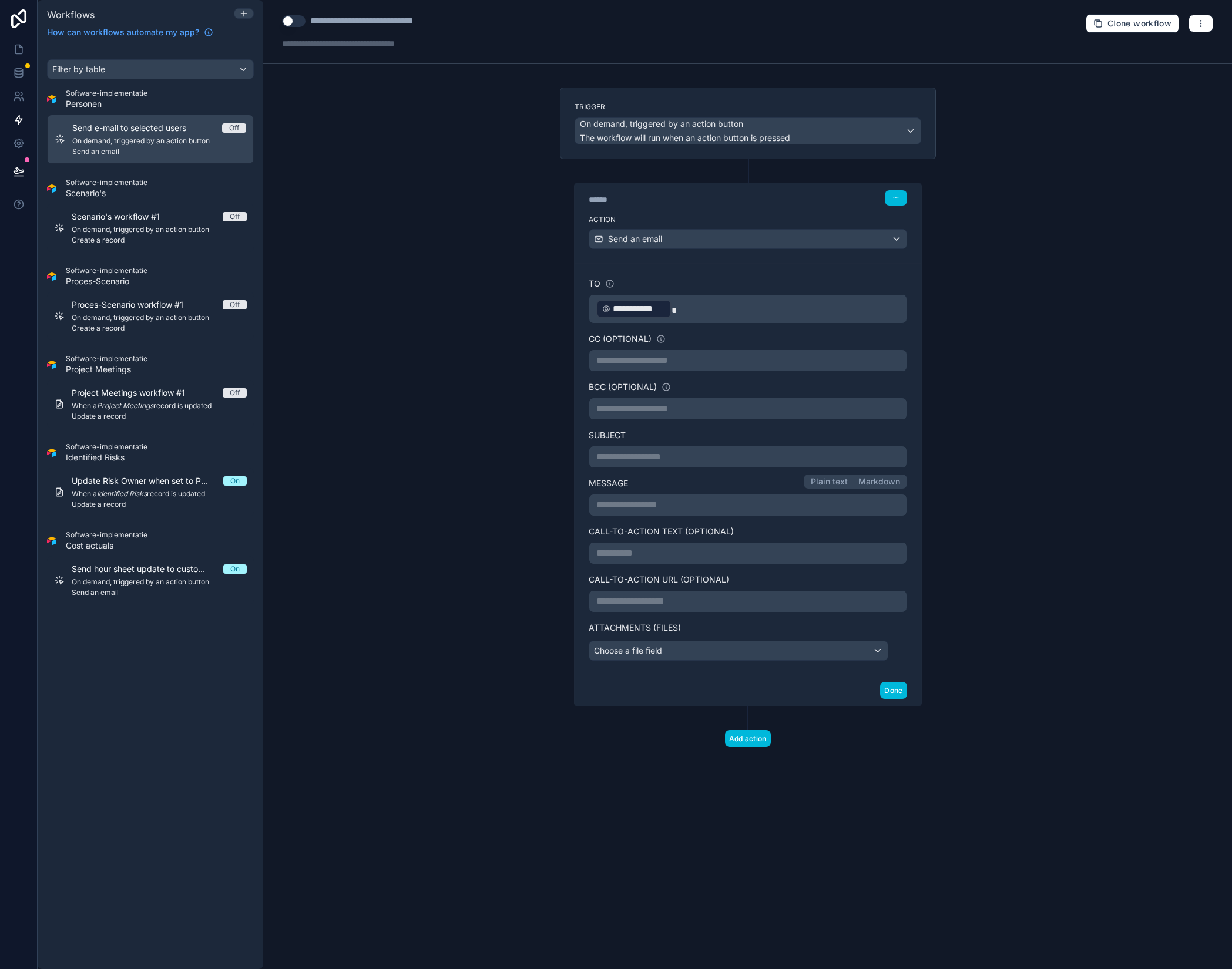
click at [487, 149] on div "**********" at bounding box center [748, 485] width 969 height 969
click at [1086, 168] on div "**********" at bounding box center [748, 485] width 969 height 969
click at [683, 315] on div "Separate multiple addresses with commas." at bounding box center [739, 322] width 157 height 19
click at [719, 309] on p "**********" at bounding box center [748, 309] width 303 height 21
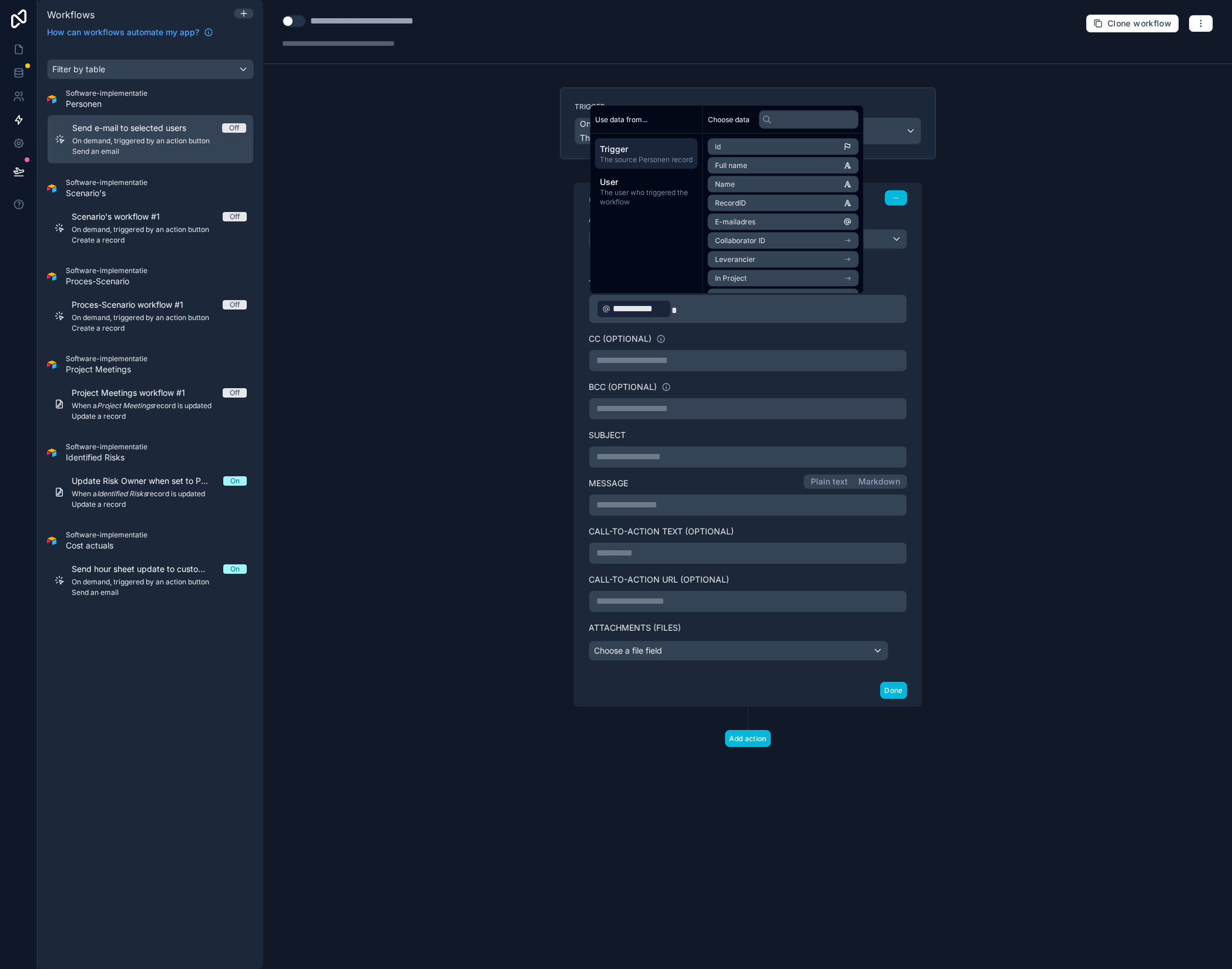
click at [647, 460] on p "**********" at bounding box center [748, 457] width 303 height 14
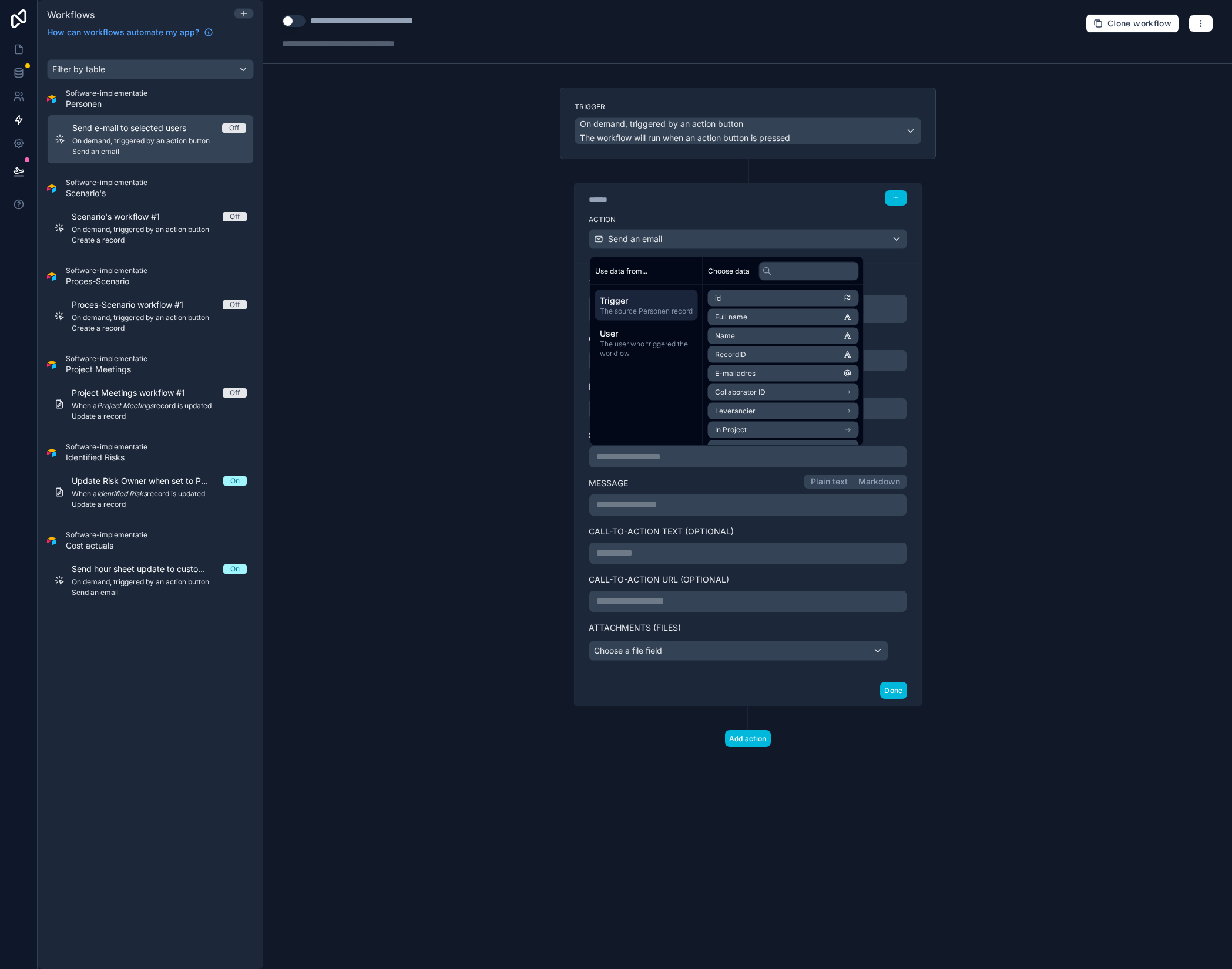
click at [542, 287] on div "**********" at bounding box center [748, 485] width 969 height 969
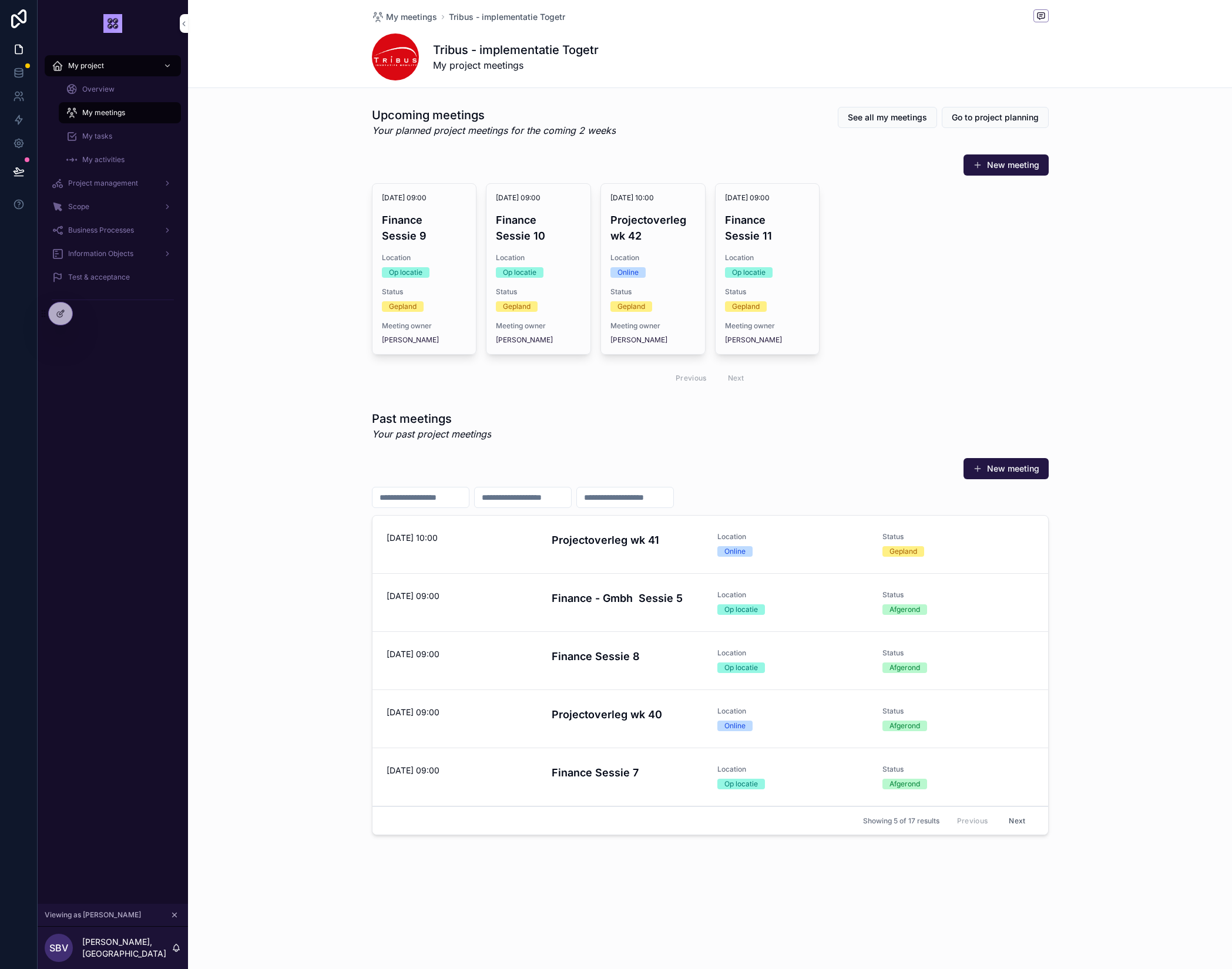
click at [97, 89] on span "Overview" at bounding box center [98, 89] width 32 height 9
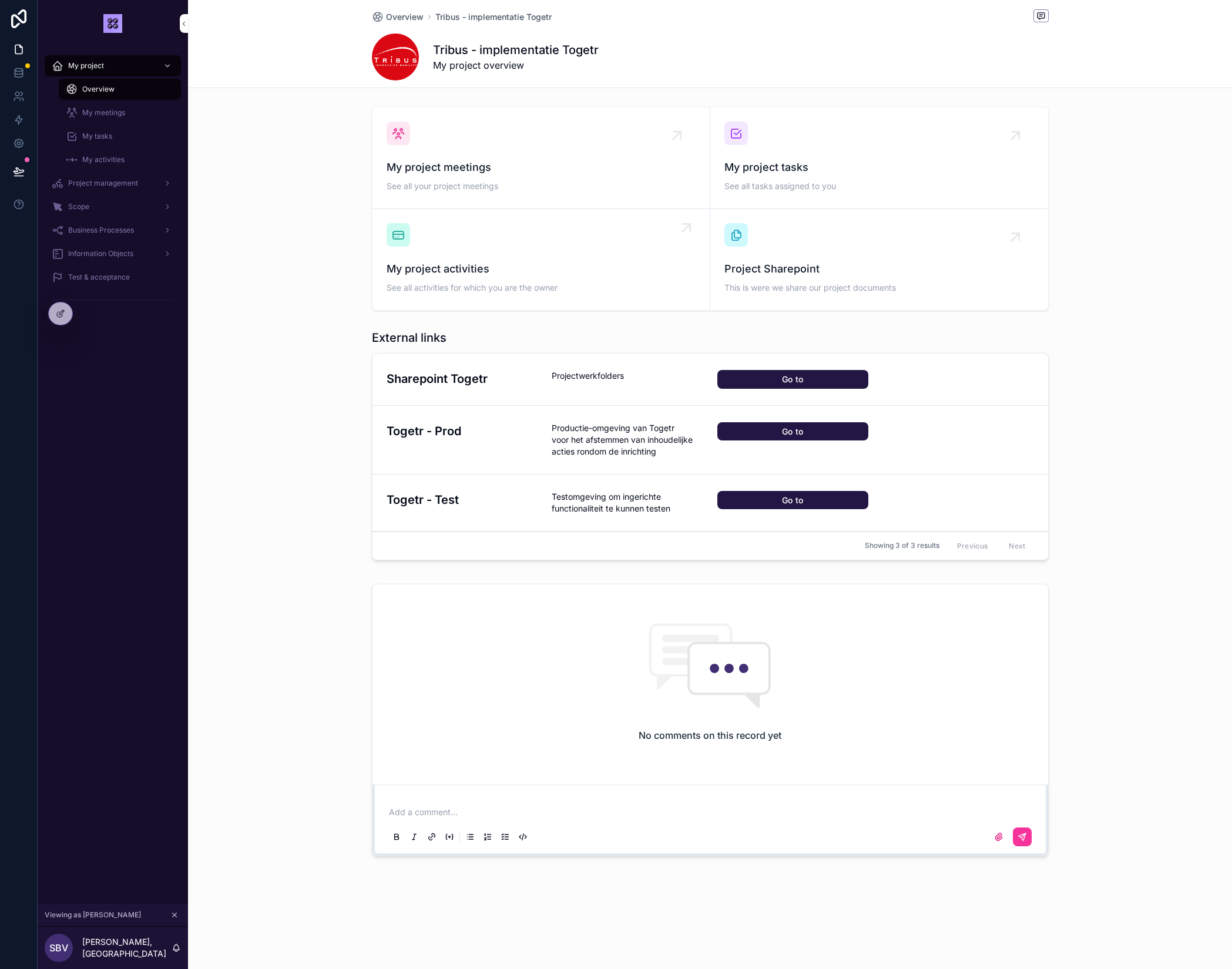
click at [461, 283] on span "See all activities for which you are the owner" at bounding box center [541, 288] width 309 height 12
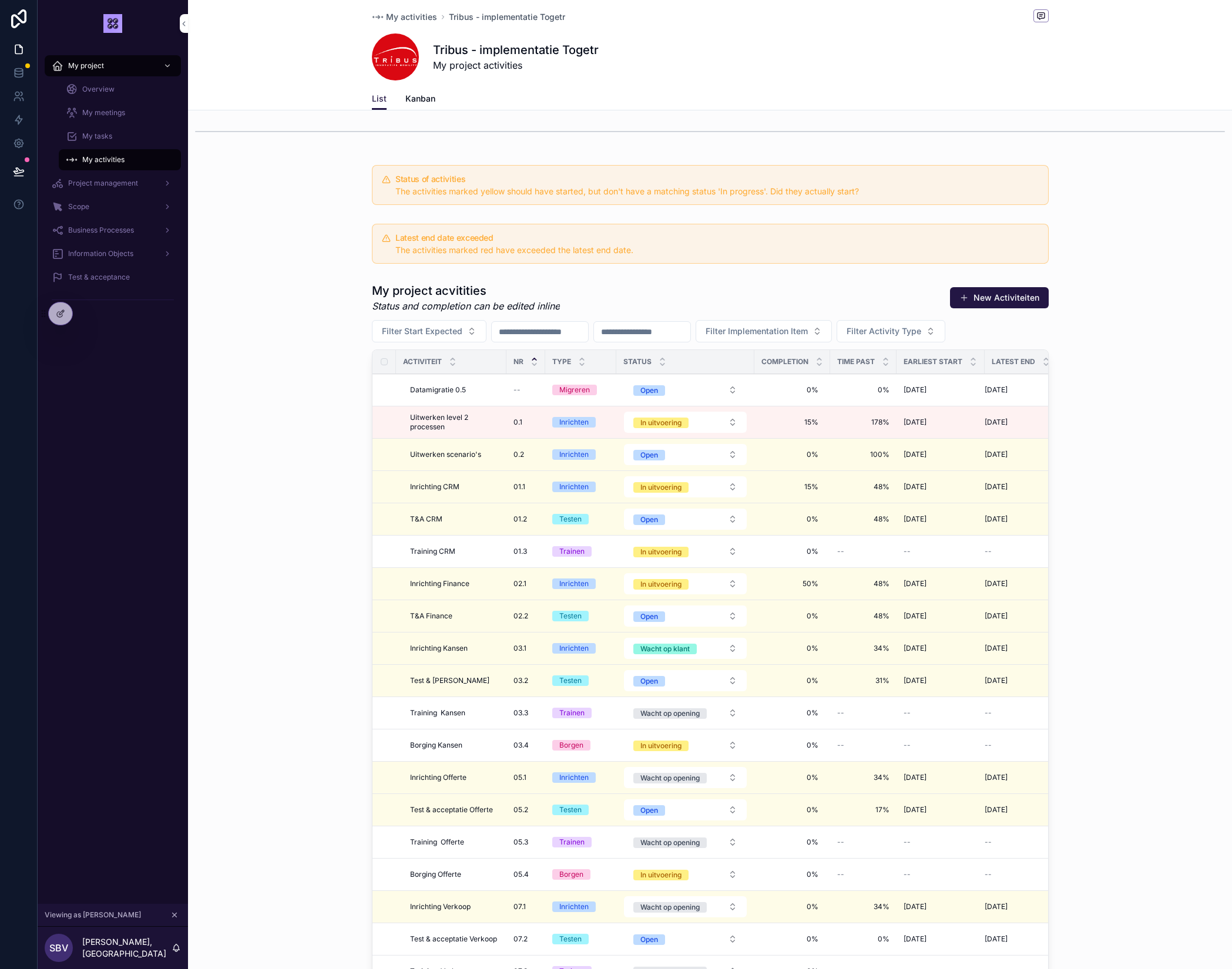
scroll to position [159, 0]
click at [813, 459] on span "0%" at bounding box center [792, 453] width 53 height 9
click at [1155, 354] on div "My project acvitities Status and completion can be edited inline New Activiteit…" at bounding box center [710, 682] width 1044 height 810
click at [1004, 422] on span "2-10-2025" at bounding box center [996, 422] width 23 height 9
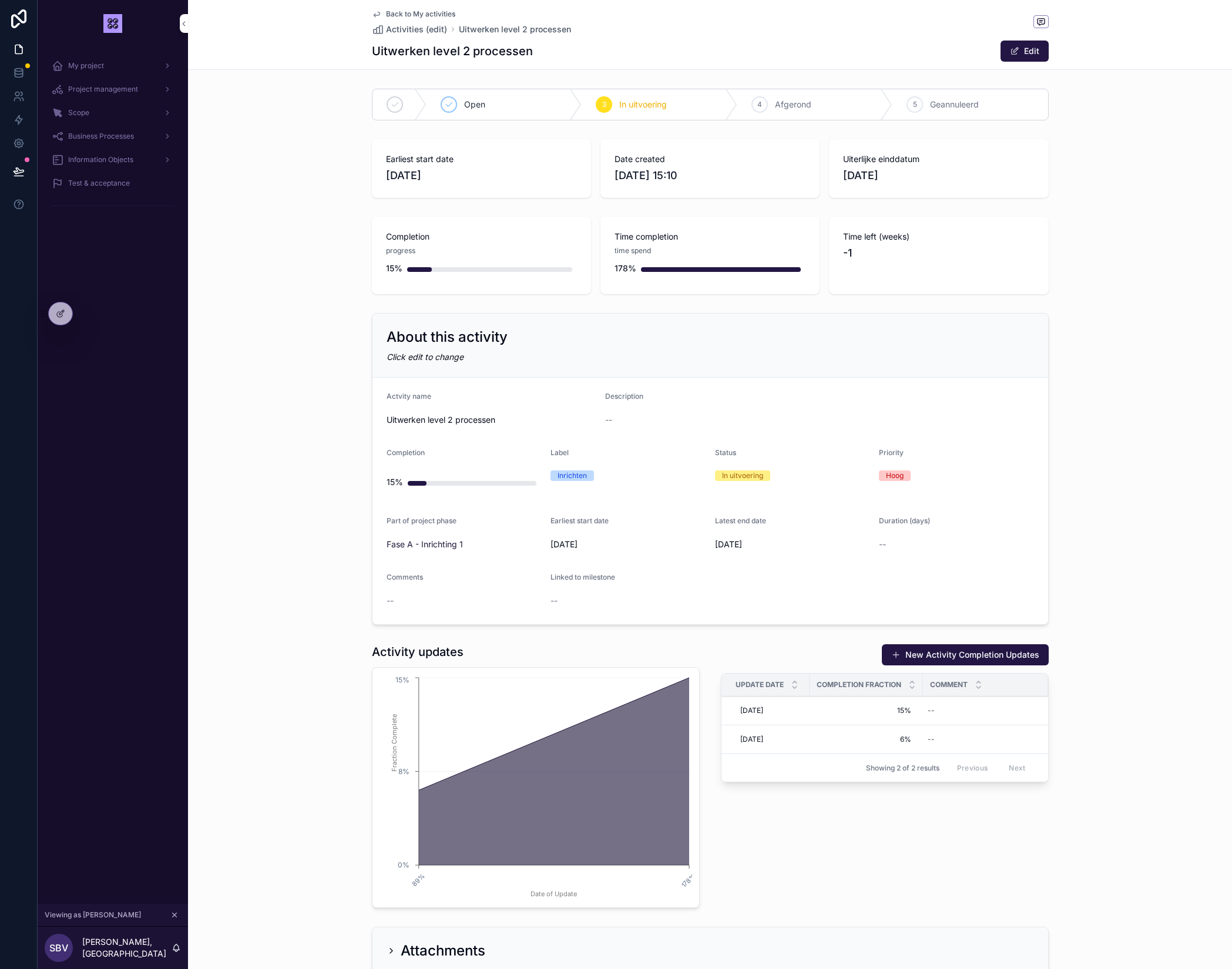
click at [386, 14] on span "Back to My activities" at bounding box center [420, 14] width 69 height 9
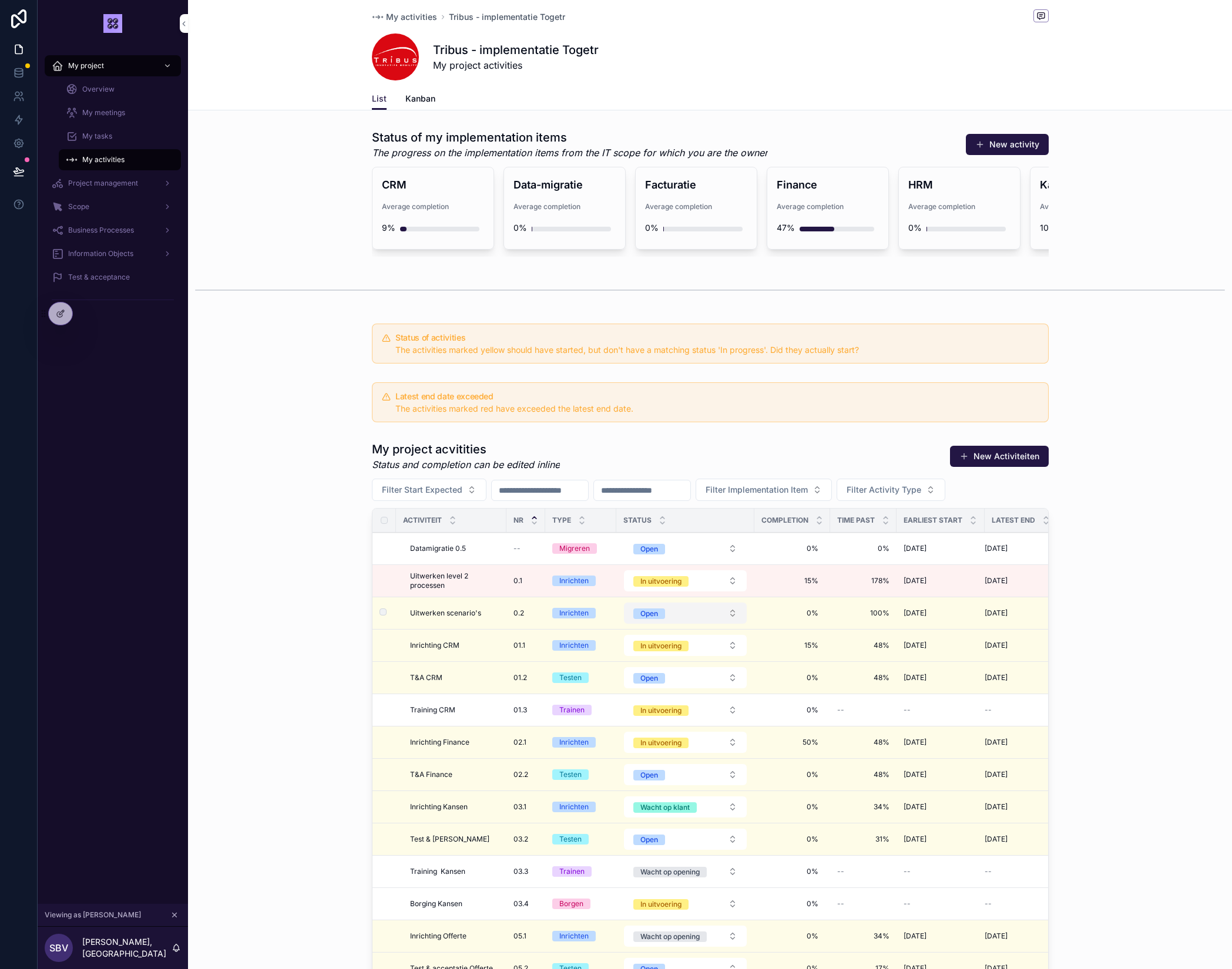
click at [686, 608] on button "Open" at bounding box center [685, 613] width 123 height 21
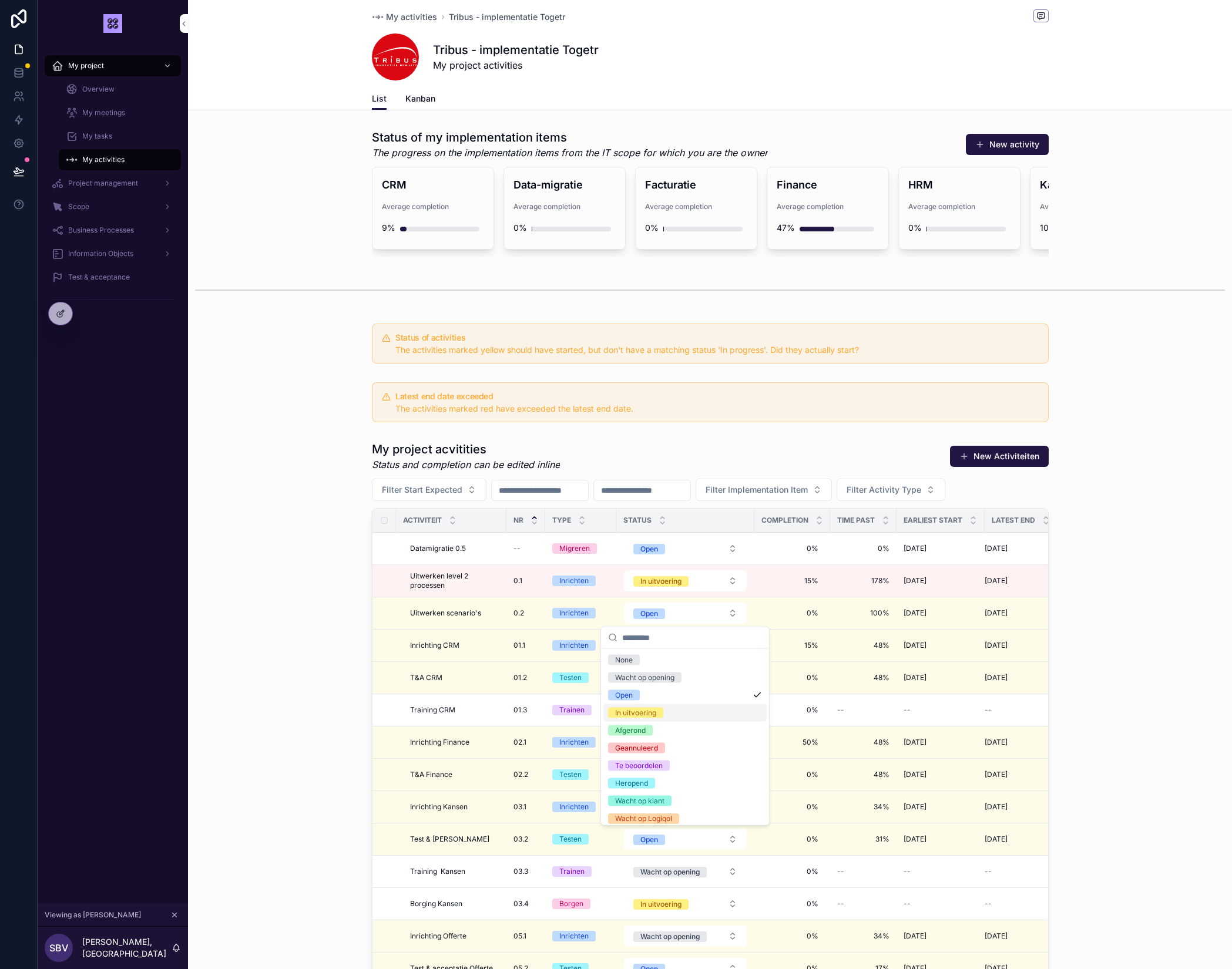
click at [665, 710] on div "In uitvoering" at bounding box center [685, 713] width 164 height 17
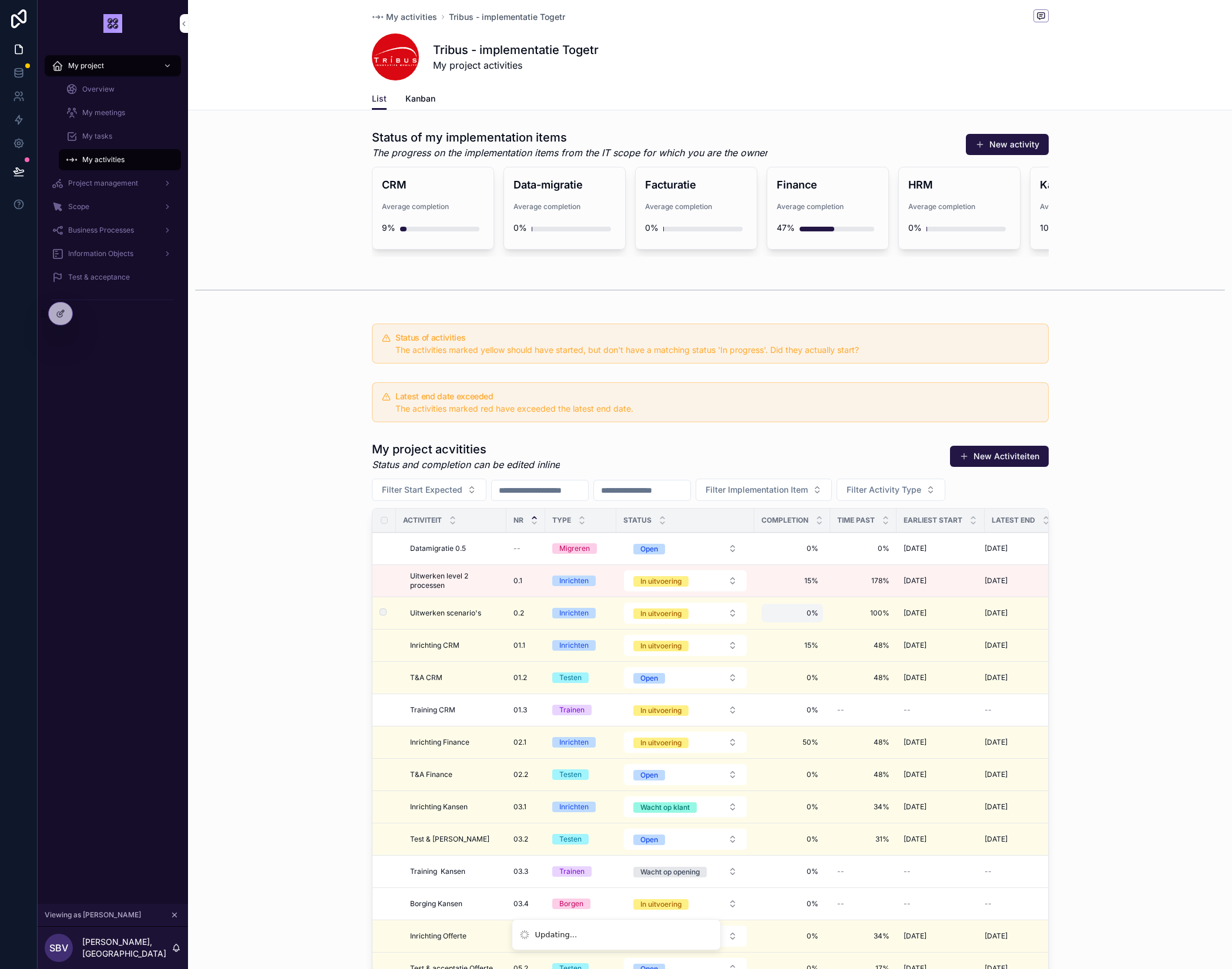
click at [810, 617] on span "0%" at bounding box center [792, 613] width 53 height 9
click at [813, 587] on div "15% 15%" at bounding box center [792, 581] width 62 height 19
click at [824, 598] on input "***" at bounding box center [823, 598] width 110 height 17
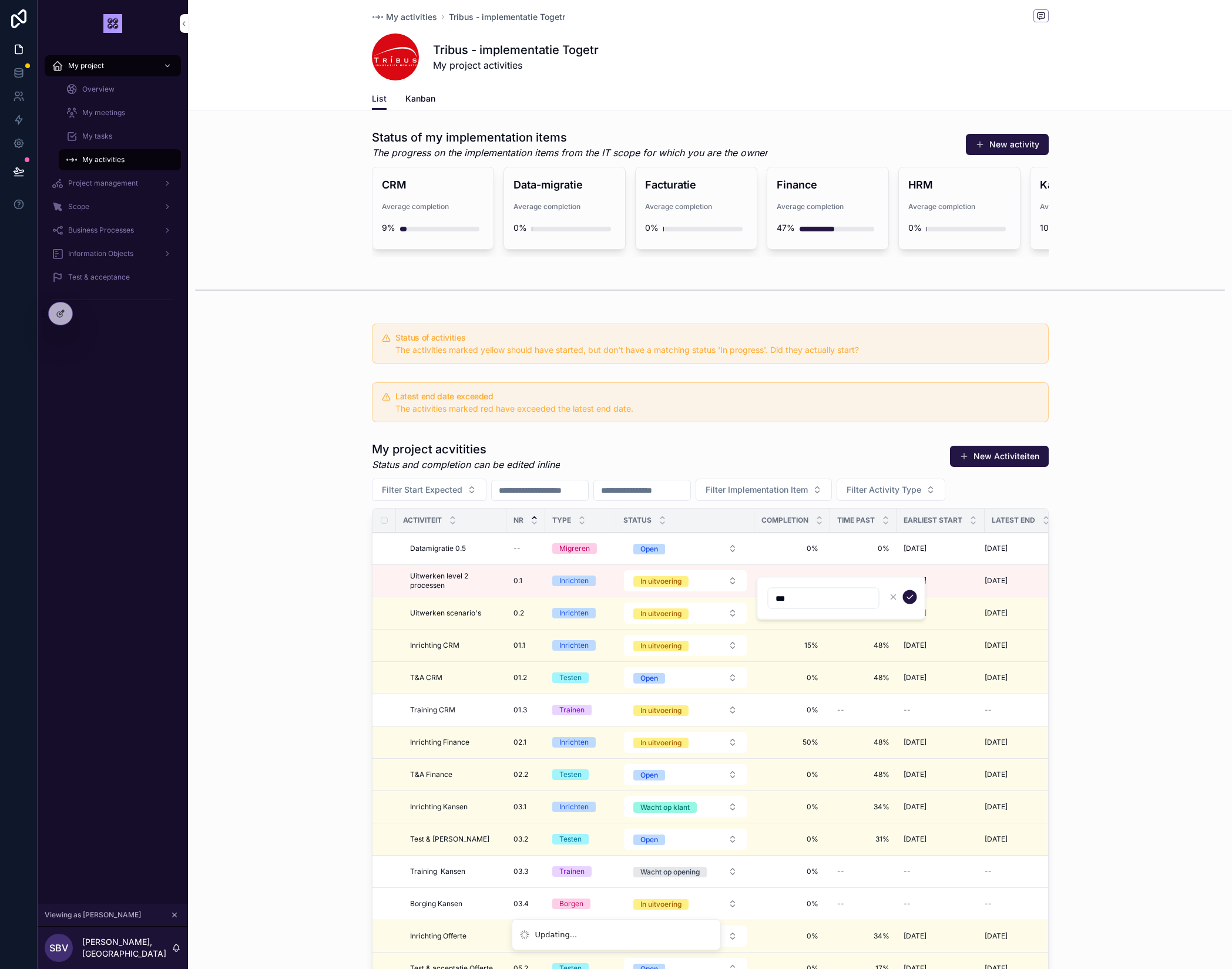
click at [824, 598] on input "***" at bounding box center [823, 598] width 110 height 17
type input "**"
type input "***"
click at [909, 597] on icon "scrollable content" at bounding box center [910, 597] width 9 height 9
click at [809, 614] on span "0%" at bounding box center [792, 613] width 53 height 9
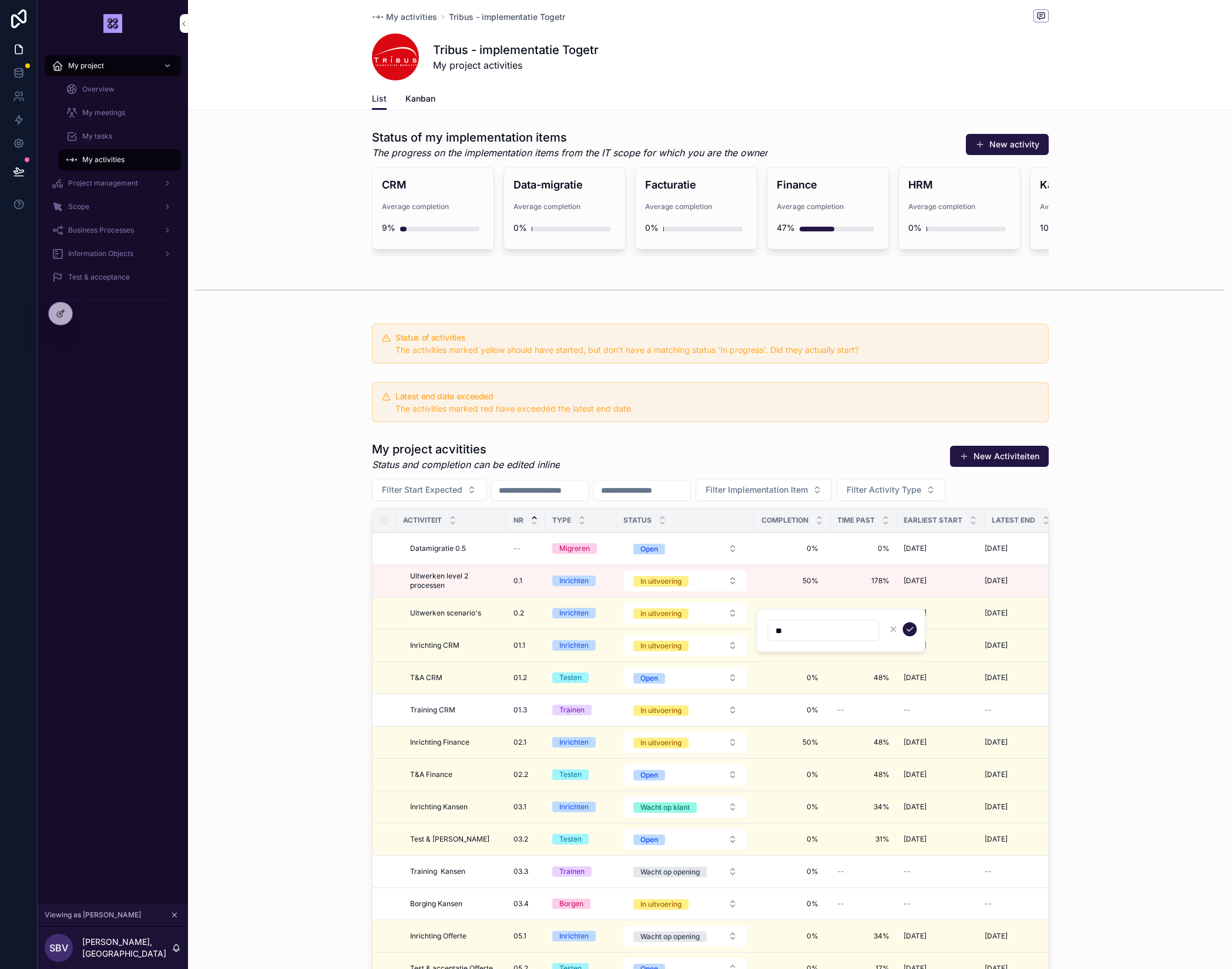
click at [823, 627] on input "**" at bounding box center [823, 631] width 110 height 17
type input "***"
click at [907, 629] on icon "scrollable content" at bounding box center [910, 629] width 9 height 9
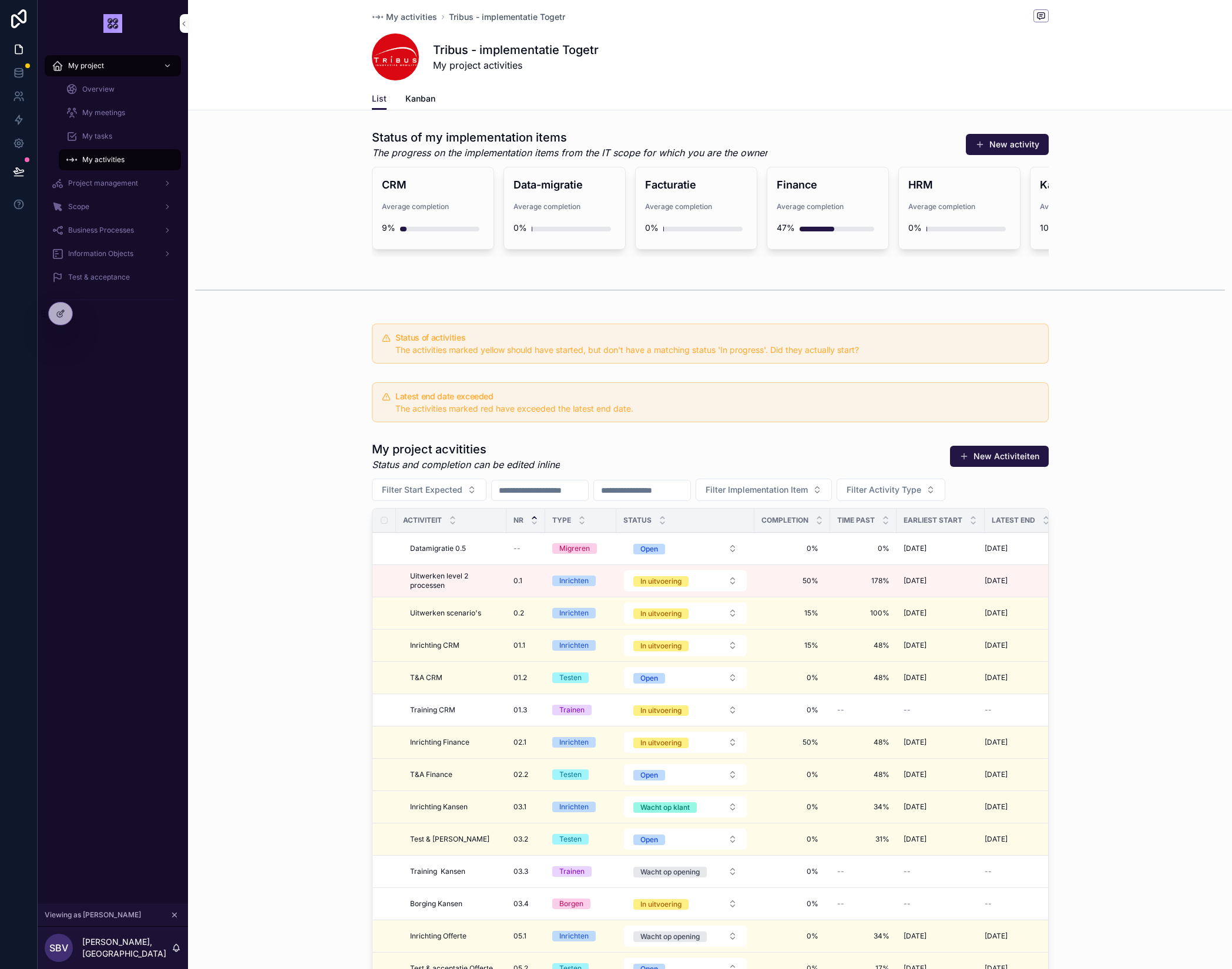
click at [482, 582] on span "Uitwerken level 2 processen" at bounding box center [455, 581] width 89 height 19
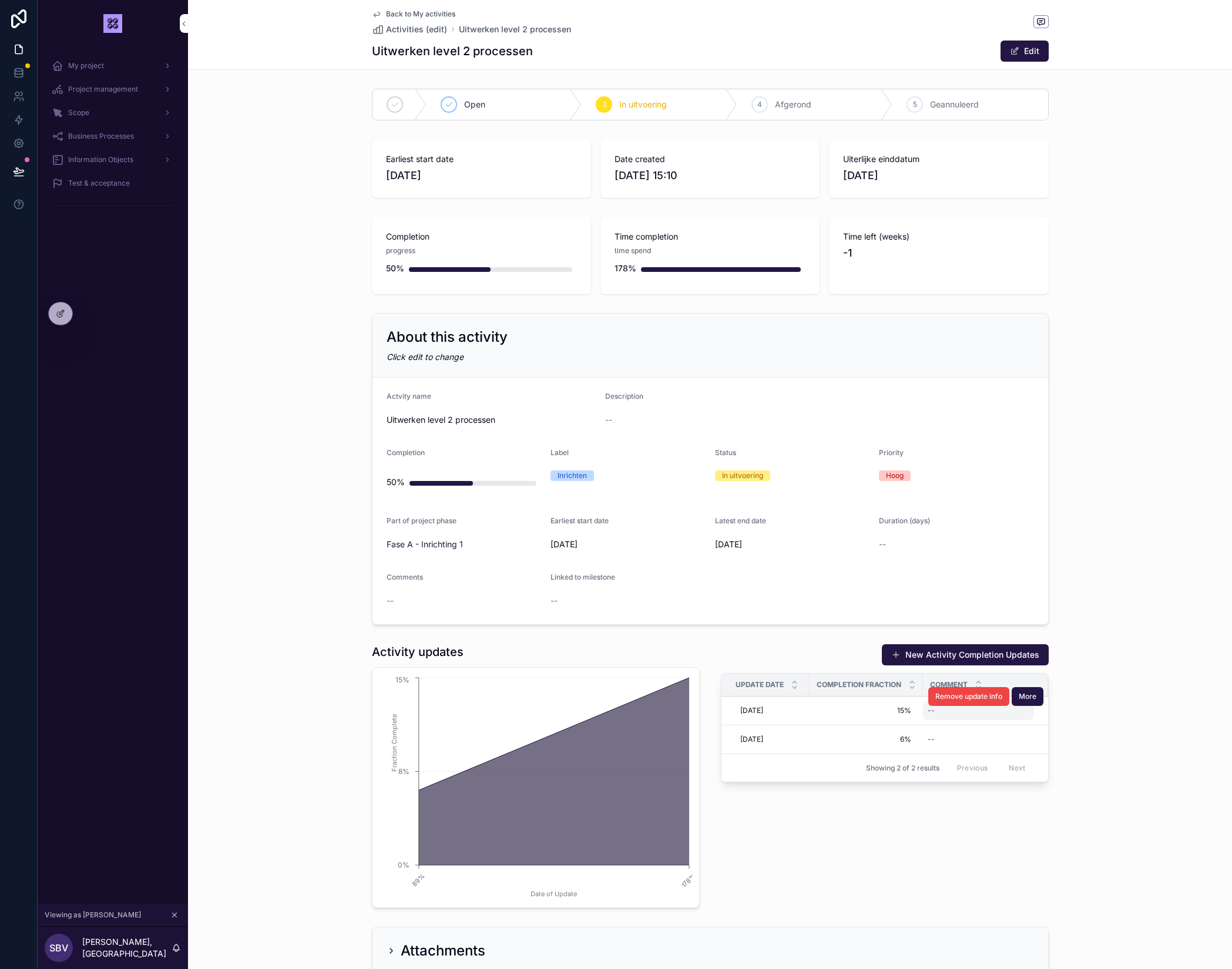
click at [941, 715] on div "--" at bounding box center [978, 711] width 111 height 19
click at [833, 845] on div "New Activity Completion Updates Update Date Completion Fraction Comment 9-10-20…" at bounding box center [885, 776] width 342 height 274
click at [942, 709] on div "Remove update info More" at bounding box center [985, 696] width 115 height 28
click at [941, 716] on div "--" at bounding box center [978, 711] width 111 height 19
drag, startPoint x: 938, startPoint y: 877, endPoint x: 943, endPoint y: 813, distance: 64.2
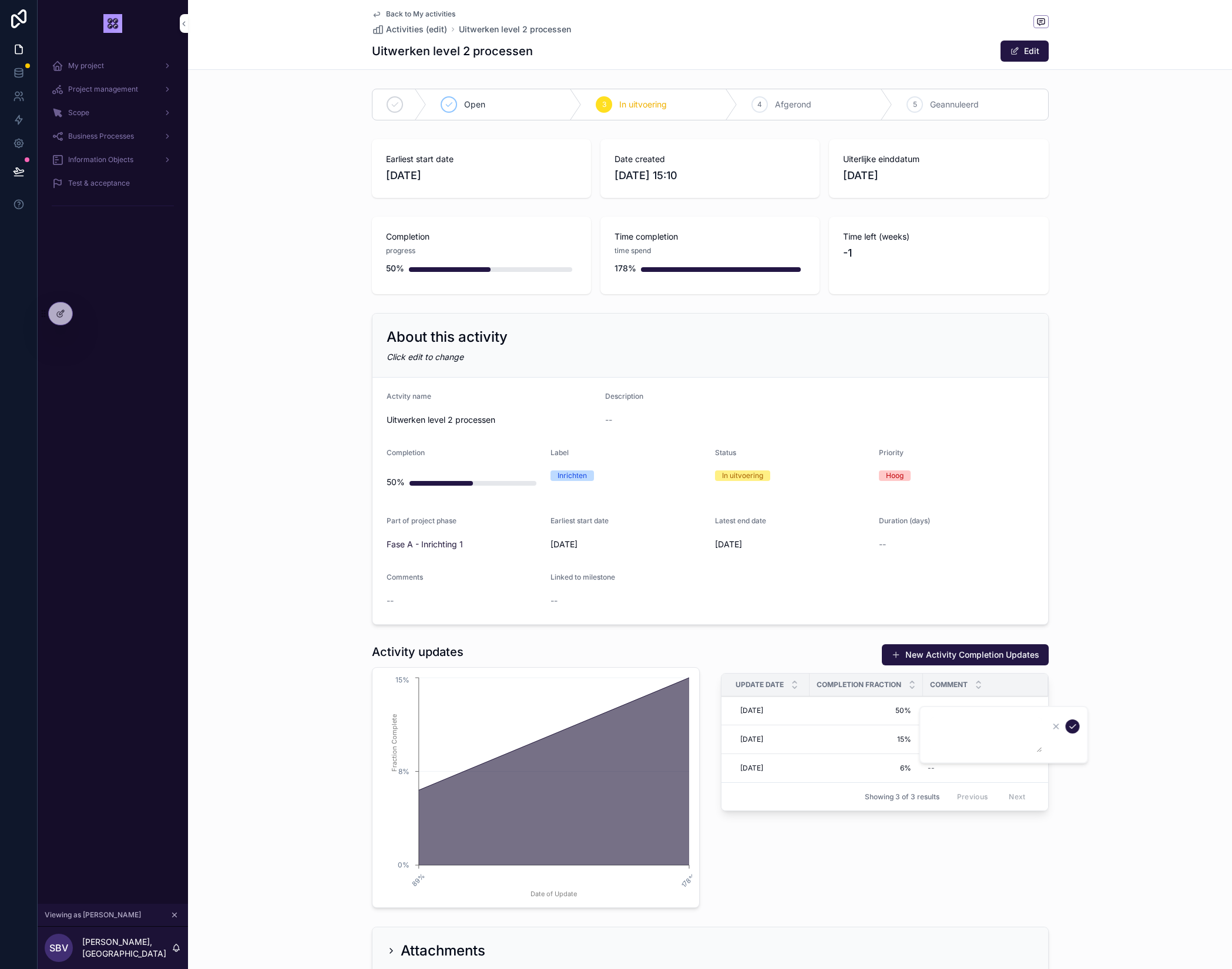
click at [938, 877] on div "New Activity Completion Updates Update Date Completion Fraction Comment 9-10-20…" at bounding box center [885, 776] width 342 height 274
click at [957, 709] on div "Remove update info More" at bounding box center [985, 696] width 115 height 28
click at [940, 711] on div "--" at bounding box center [978, 711] width 111 height 19
type textarea "**********"
click at [1071, 727] on icon "scrollable content" at bounding box center [1072, 726] width 9 height 9
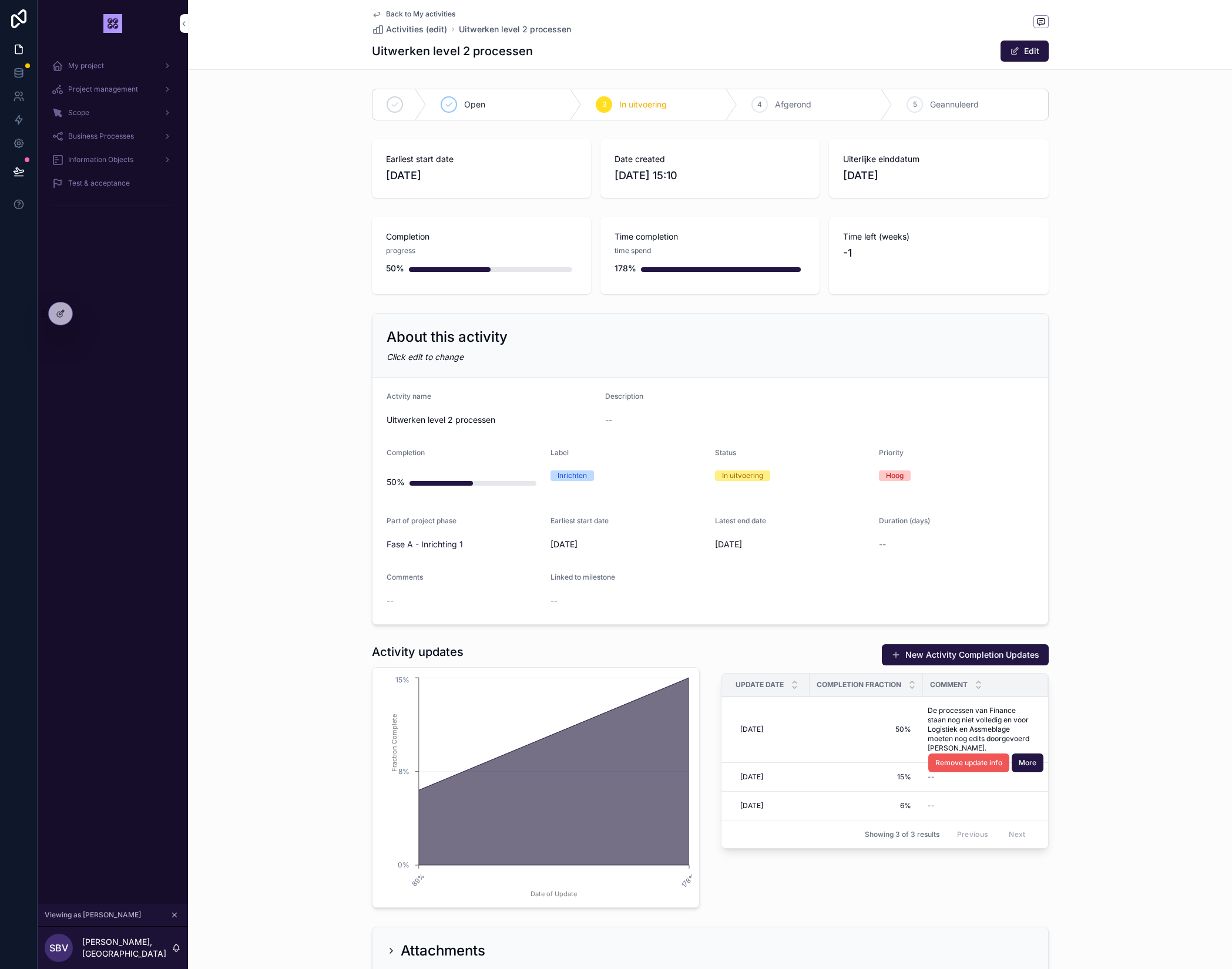
click at [949, 768] on span "Remove update info" at bounding box center [968, 763] width 67 height 9
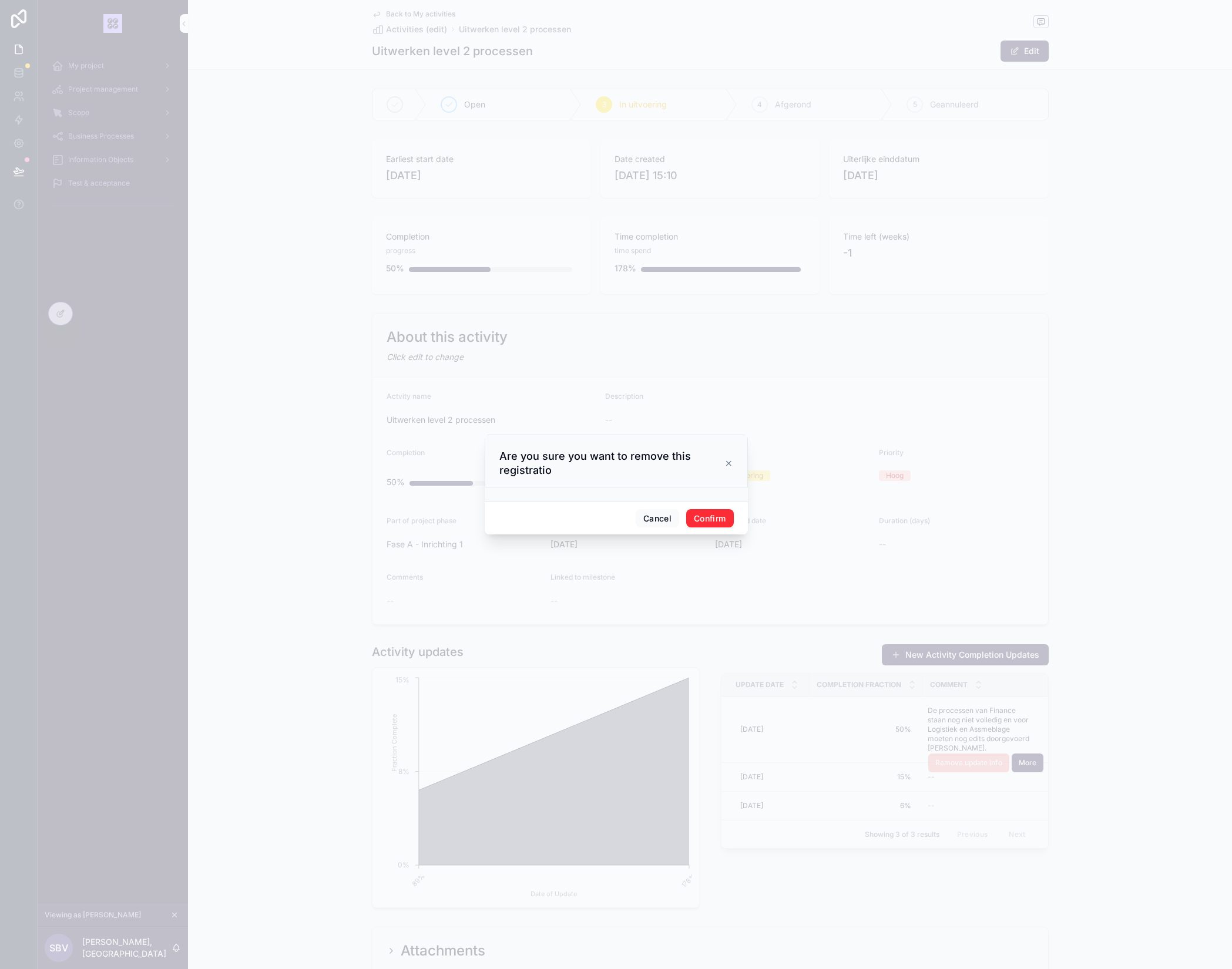
click at [722, 518] on button "Confirm" at bounding box center [709, 518] width 47 height 19
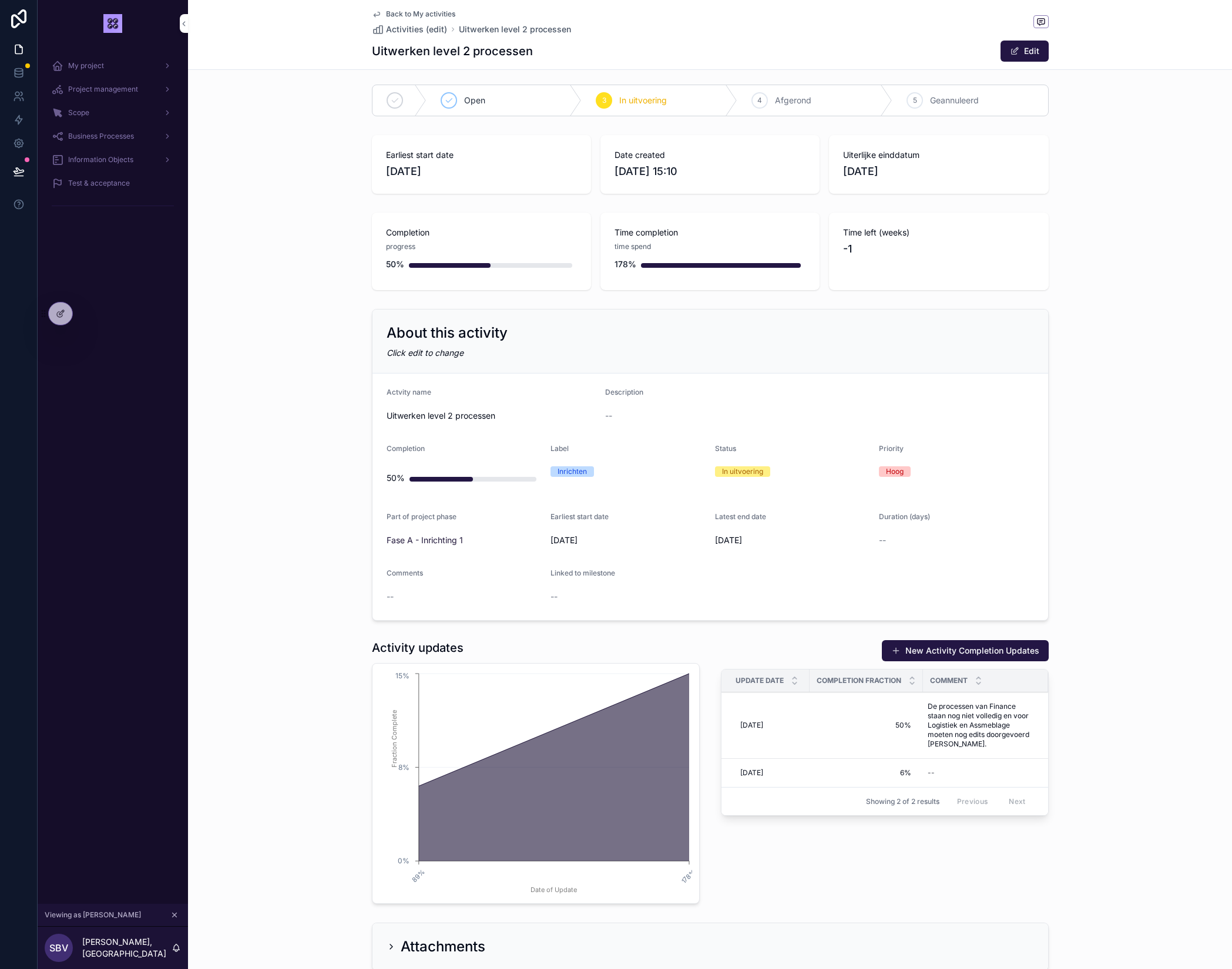
scroll to position [5, 0]
click at [994, 244] on span "-1" at bounding box center [938, 249] width 191 height 17
click at [1002, 227] on span "Time left (weeks)" at bounding box center [938, 231] width 191 height 12
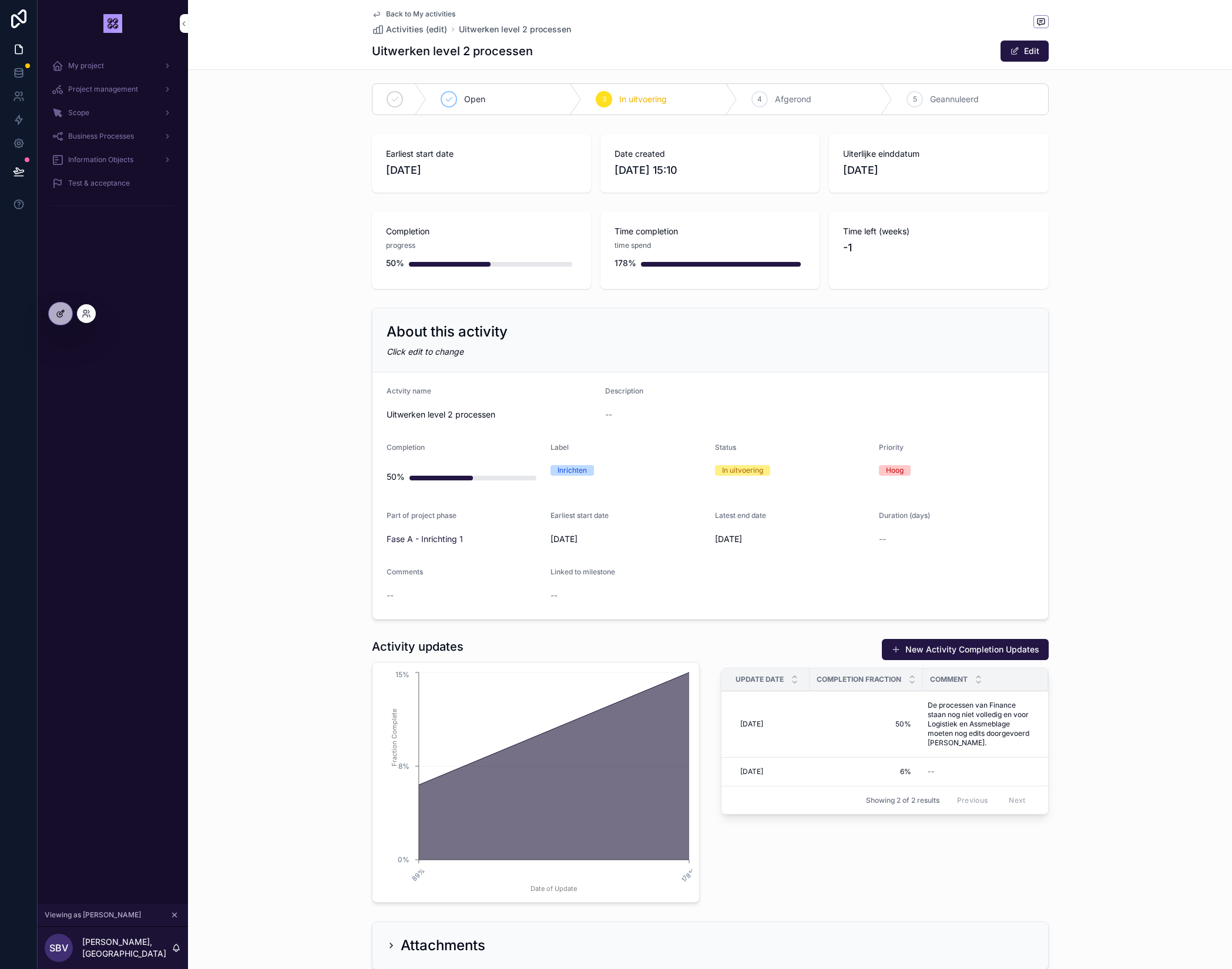
click at [57, 314] on icon at bounding box center [59, 314] width 5 height 5
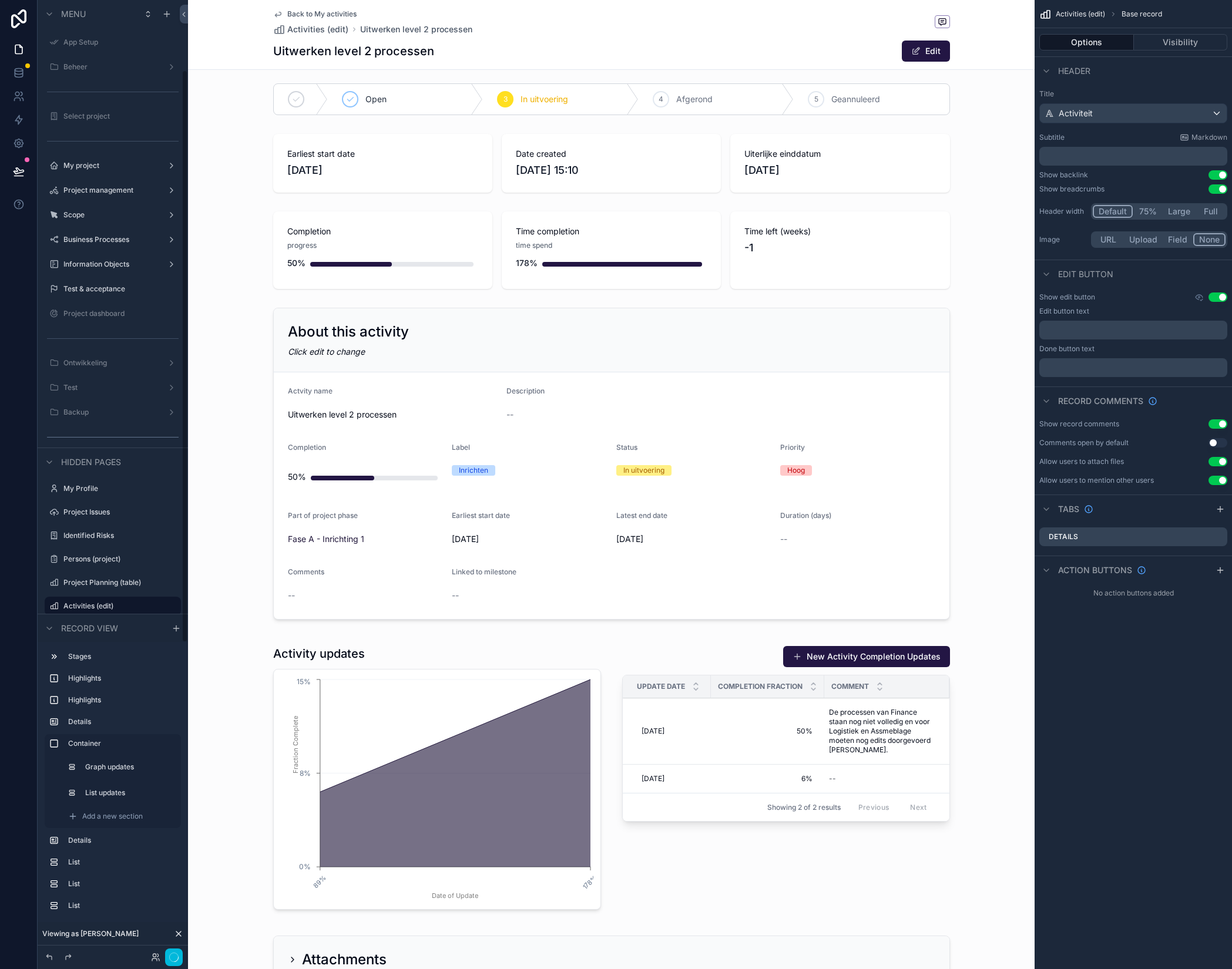
scroll to position [117, 0]
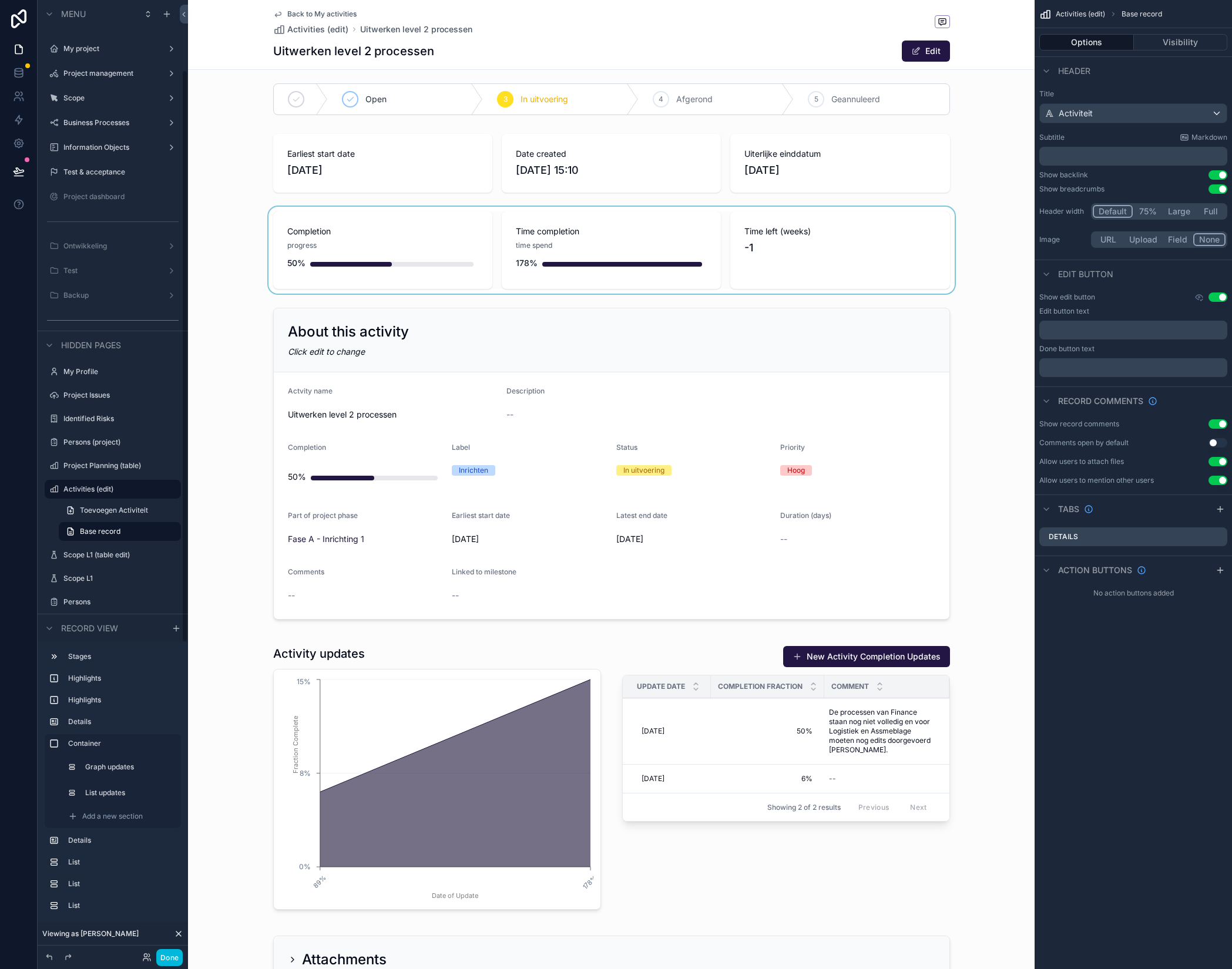
click at [900, 243] on div "scrollable content" at bounding box center [611, 250] width 846 height 87
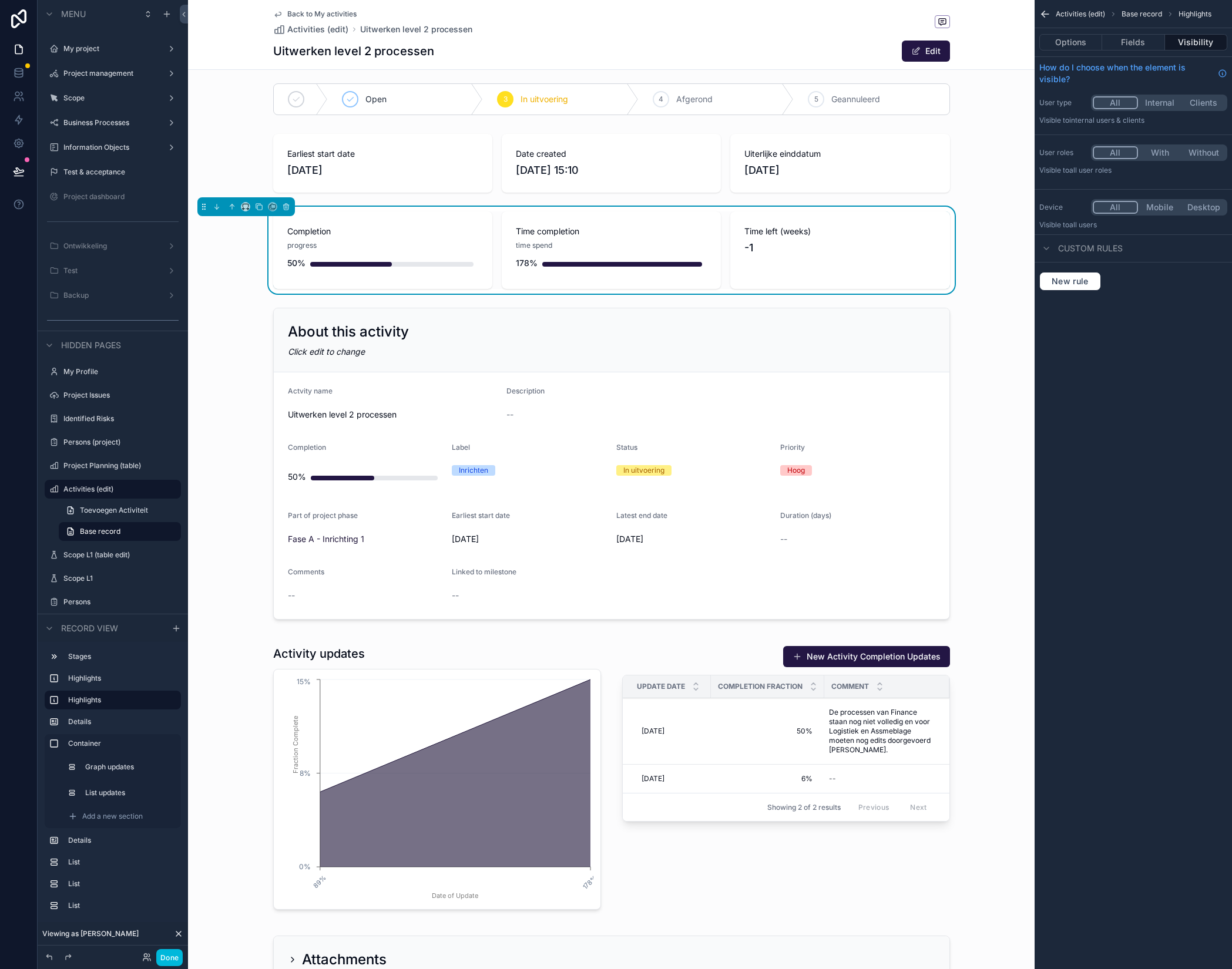
click at [900, 249] on span "-1" at bounding box center [839, 247] width 191 height 17
click at [1143, 43] on button "Fields" at bounding box center [1133, 42] width 62 height 17
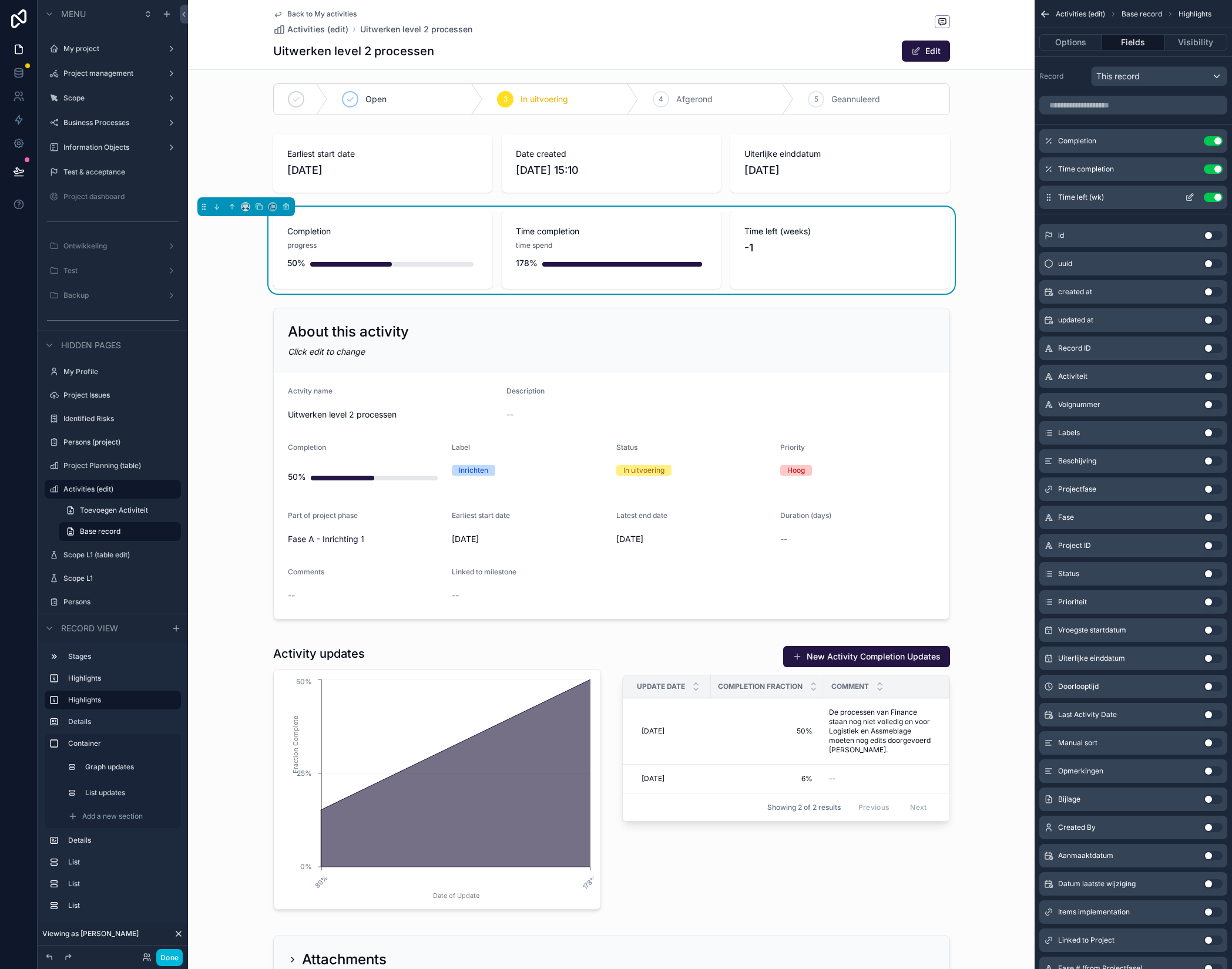
click at [1192, 195] on icon "scrollable content" at bounding box center [1190, 196] width 5 height 5
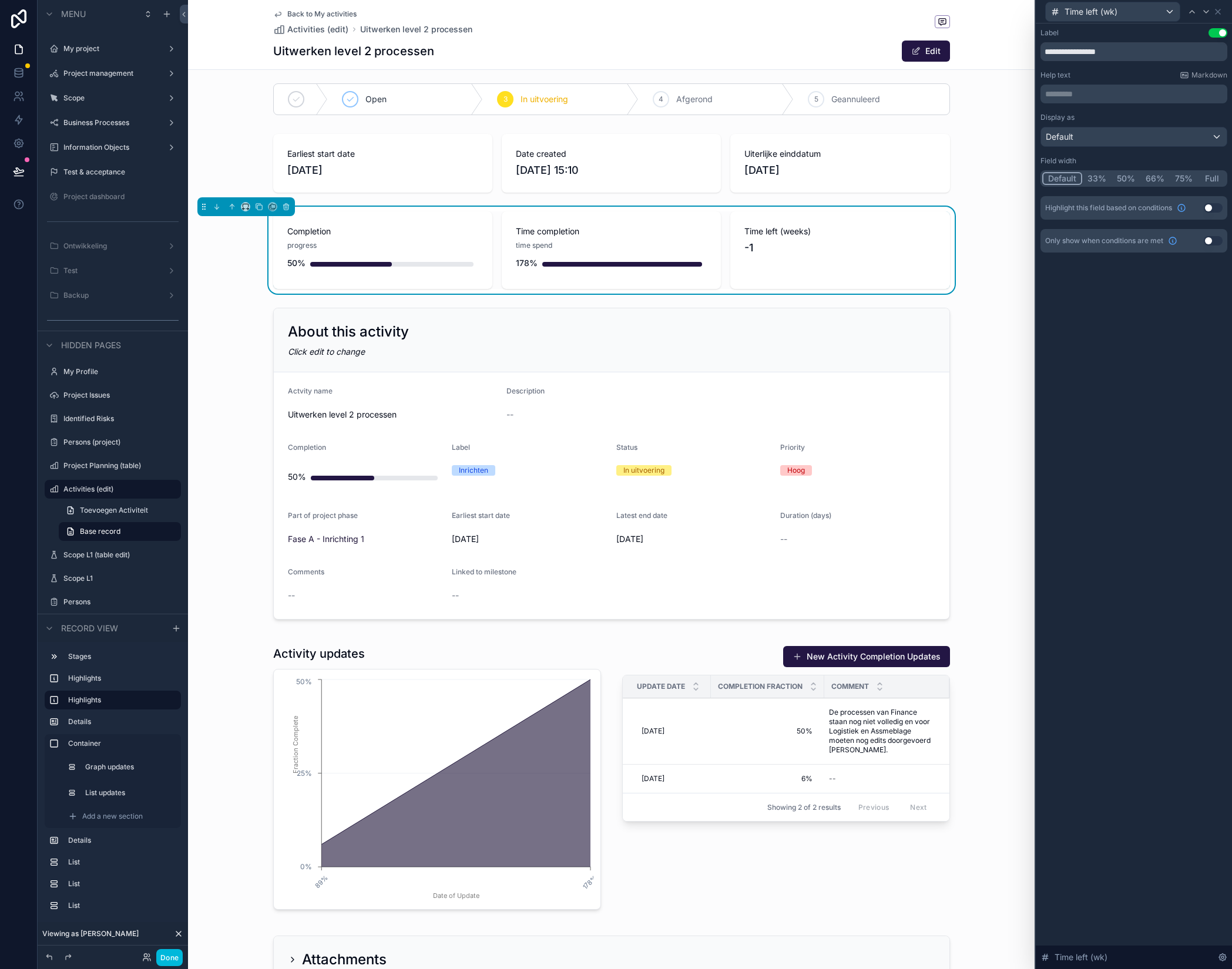
click at [1211, 208] on button "Use setting" at bounding box center [1213, 208] width 19 height 9
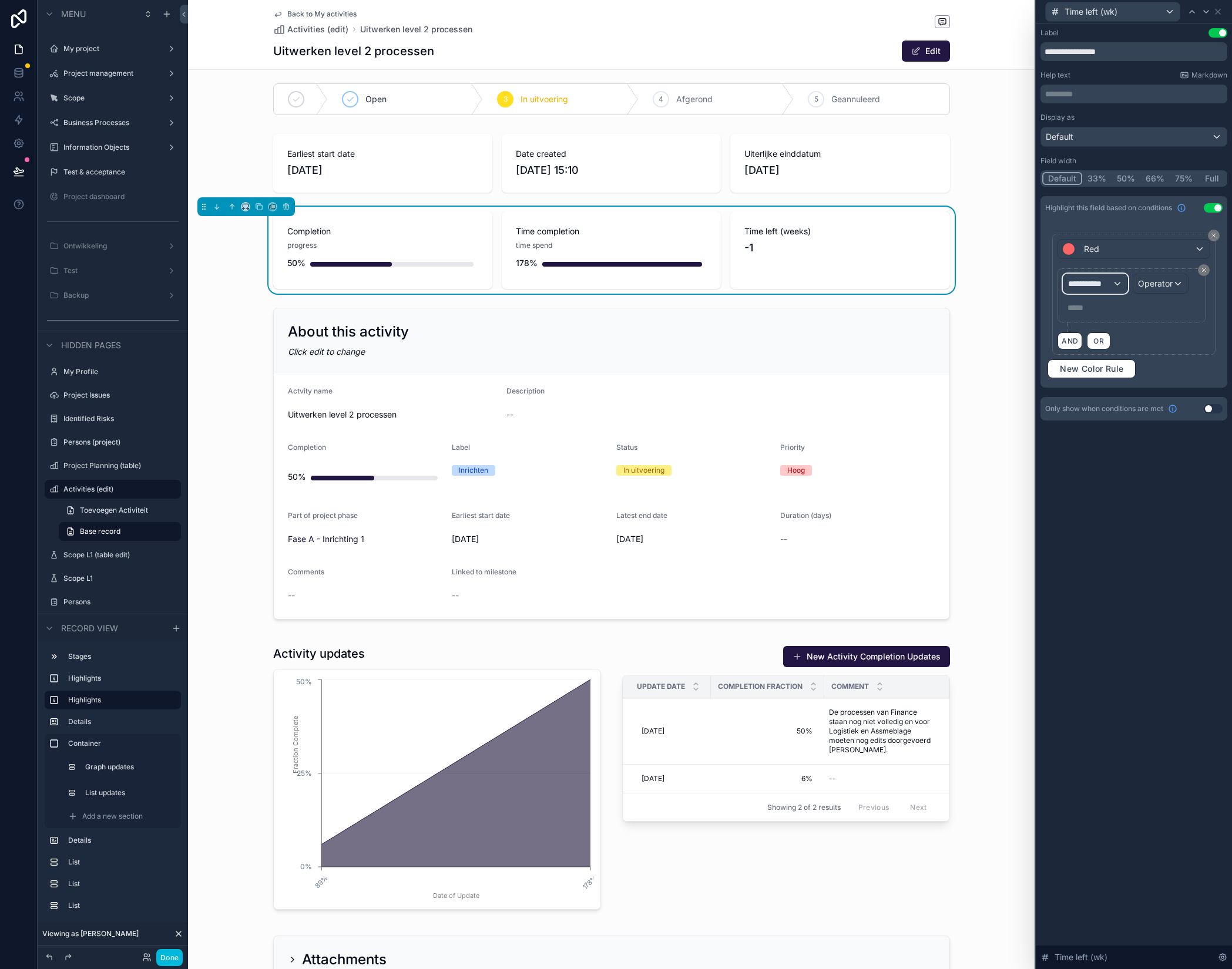
click at [1104, 289] on span "**********" at bounding box center [1089, 283] width 43 height 12
click at [1104, 289] on div at bounding box center [1134, 485] width 196 height 969
click at [1105, 288] on span "**********" at bounding box center [1089, 283] width 43 height 12
click at [1105, 350] on span "Activiteiten" at bounding box center [1095, 347] width 43 height 14
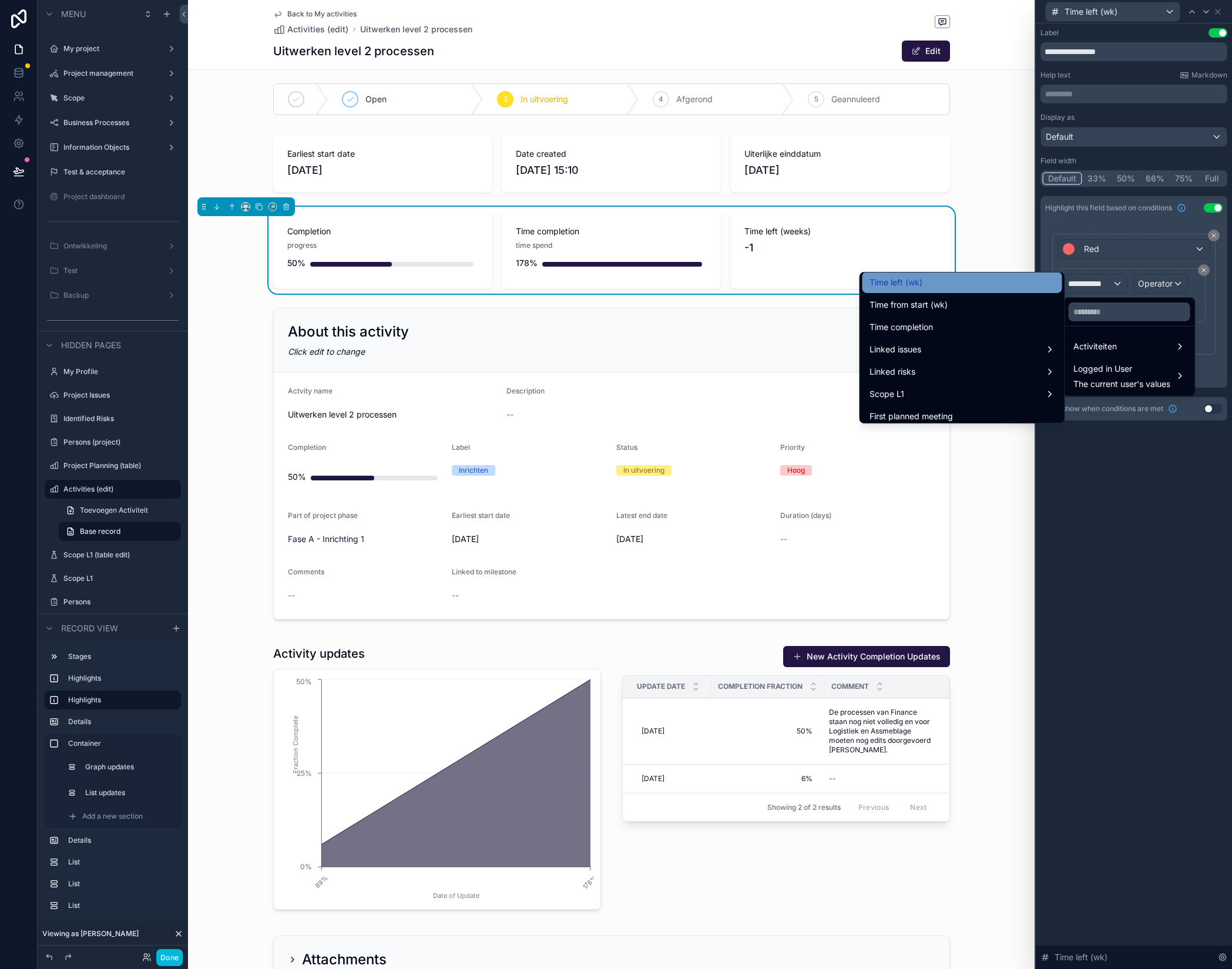
scroll to position [719, 0]
click at [921, 287] on div "Time left (wk)" at bounding box center [962, 281] width 185 height 14
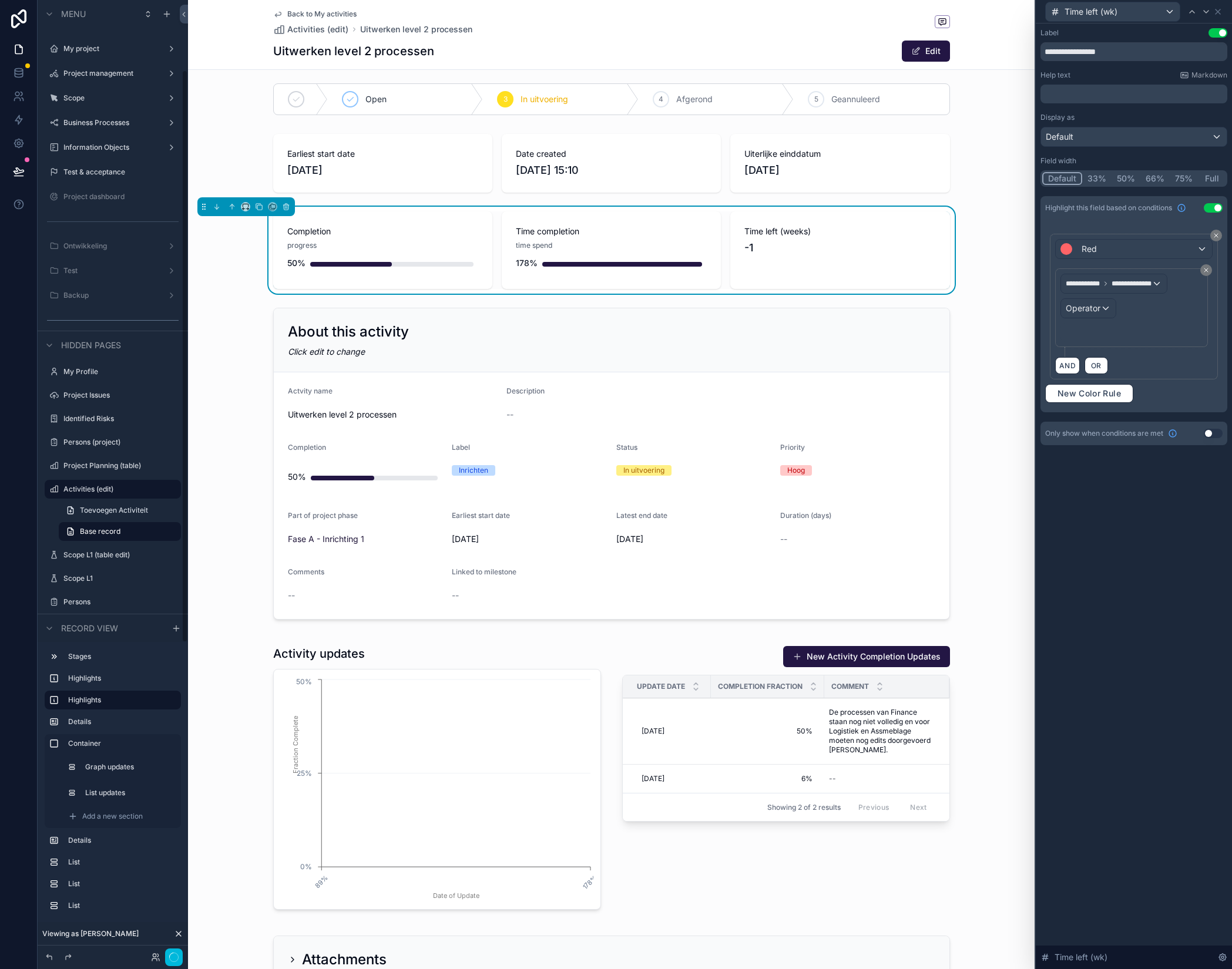
scroll to position [117, 0]
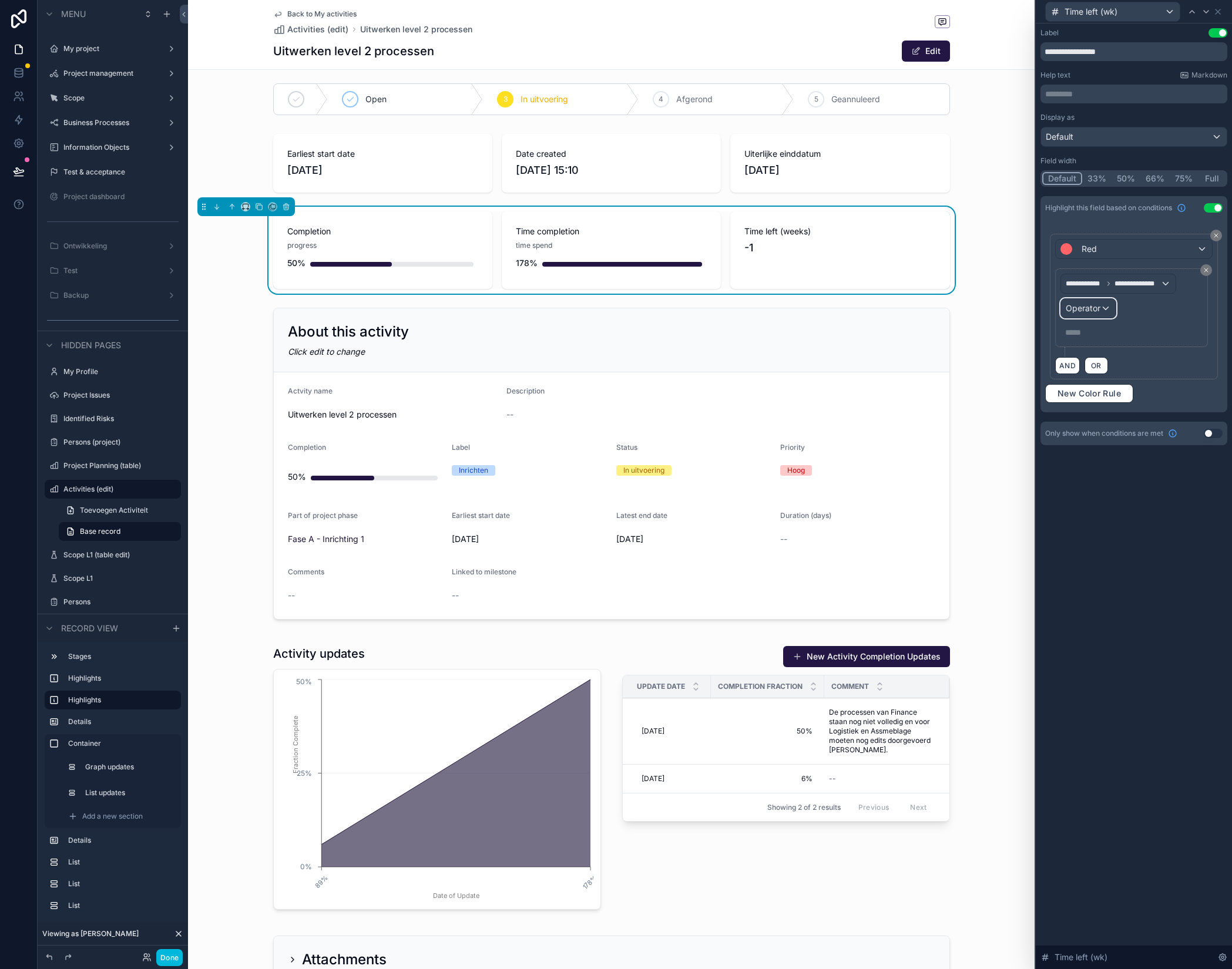
click at [1099, 311] on span "Operator" at bounding box center [1083, 308] width 35 height 10
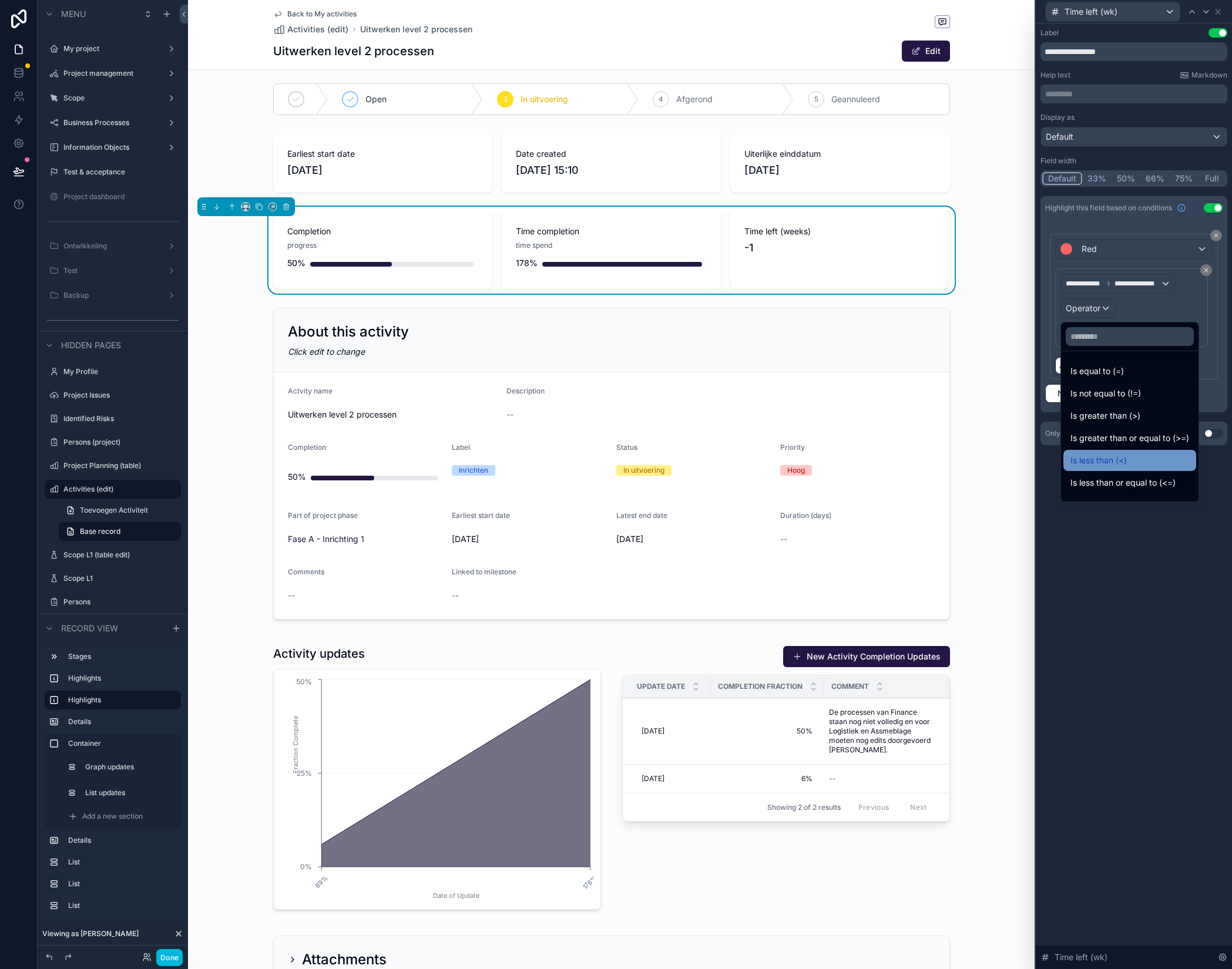
click at [1139, 456] on div "Is less than (<)" at bounding box center [1130, 461] width 119 height 14
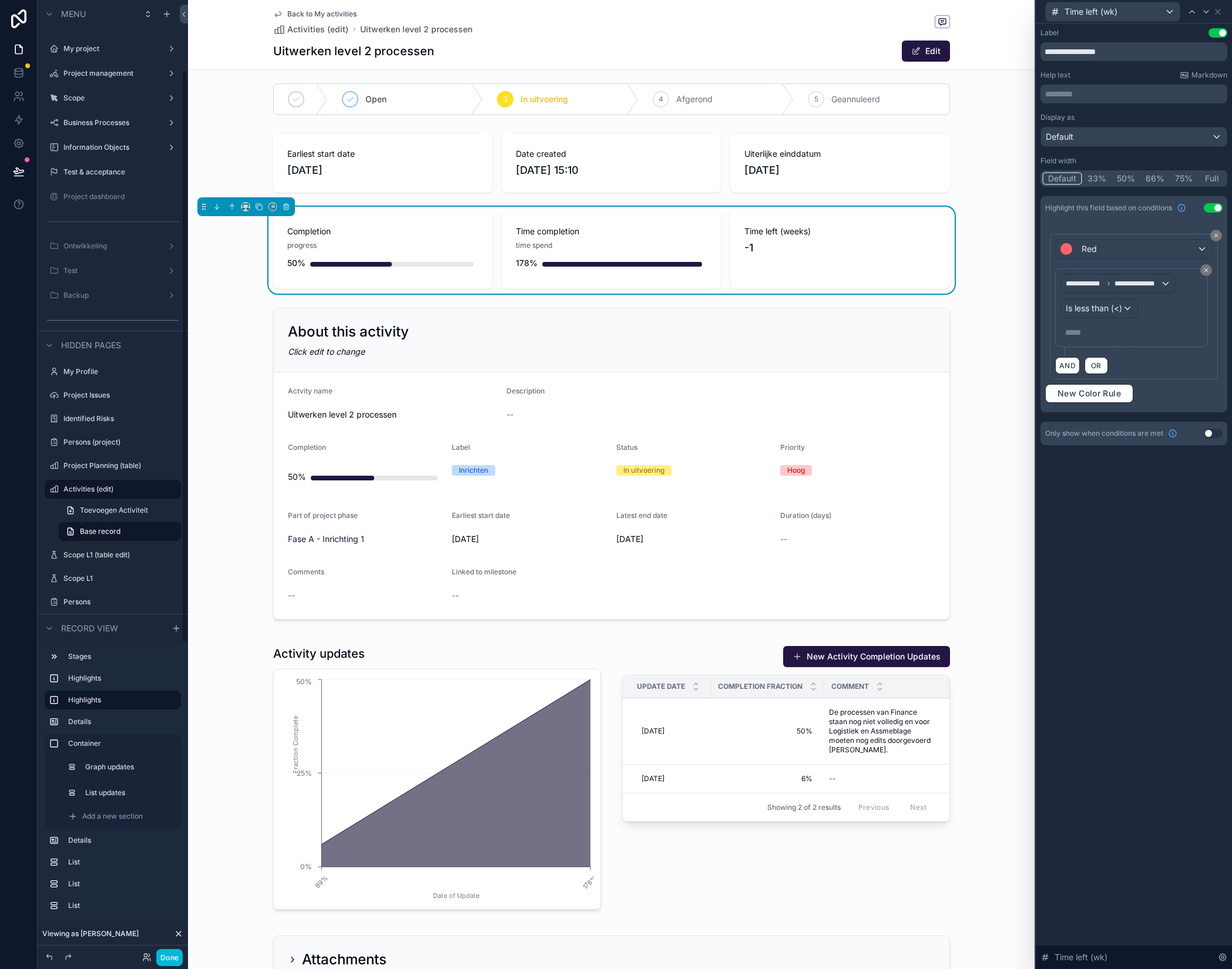
click at [1086, 334] on p "***** ﻿" at bounding box center [1132, 332] width 135 height 12
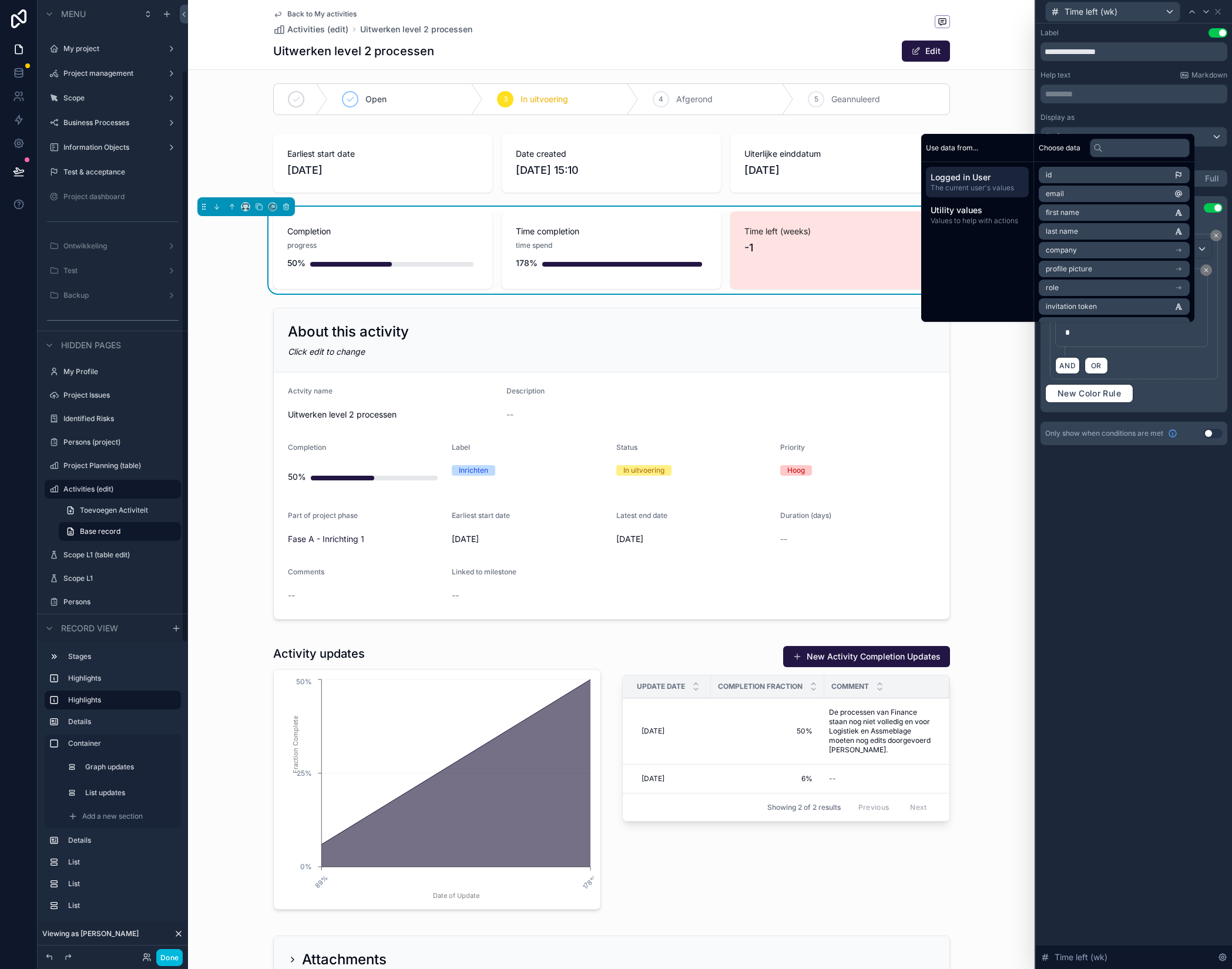
click at [1105, 547] on div "**********" at bounding box center [1134, 497] width 196 height 946
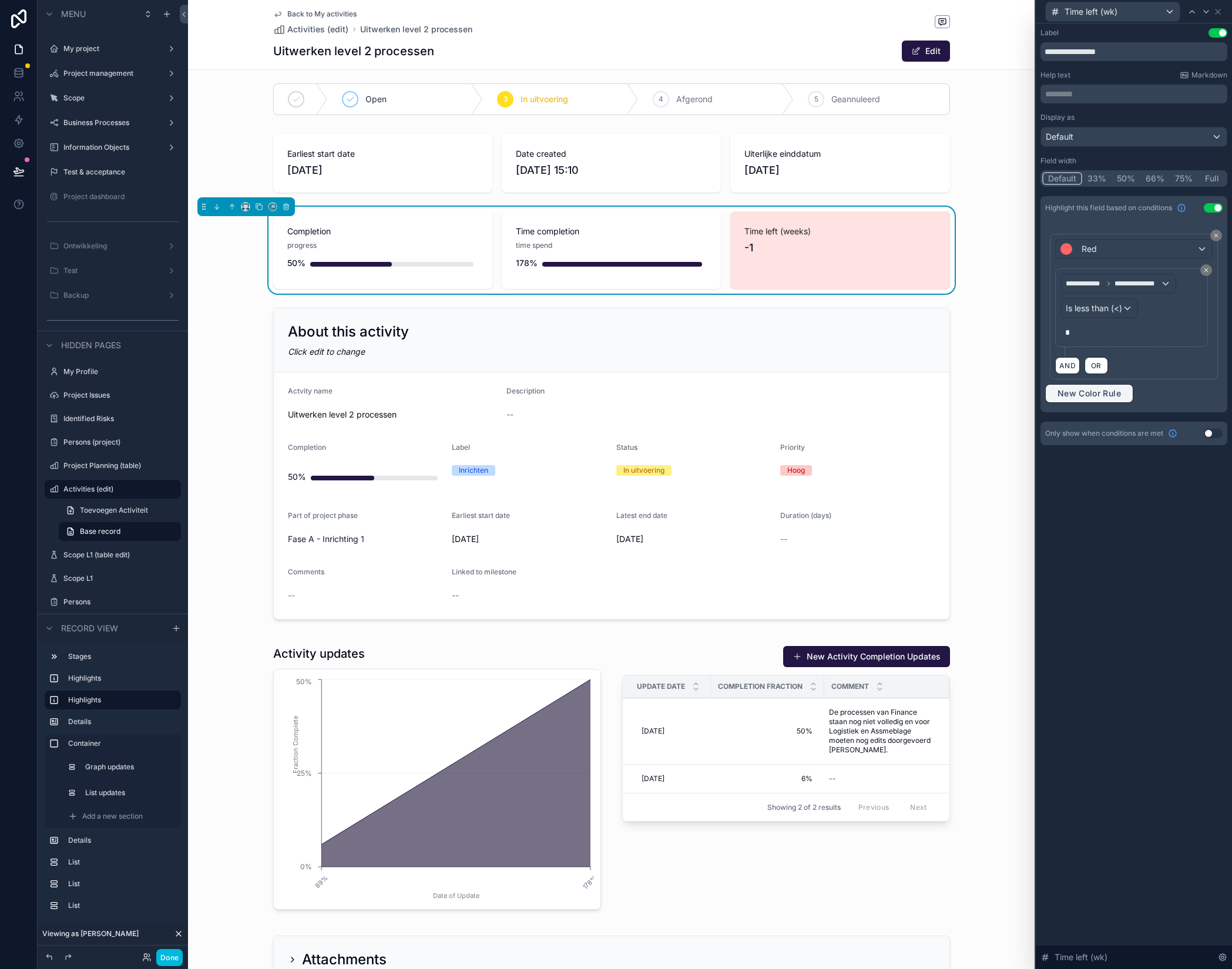
click at [1114, 395] on span "New Color Rule" at bounding box center [1089, 394] width 73 height 11
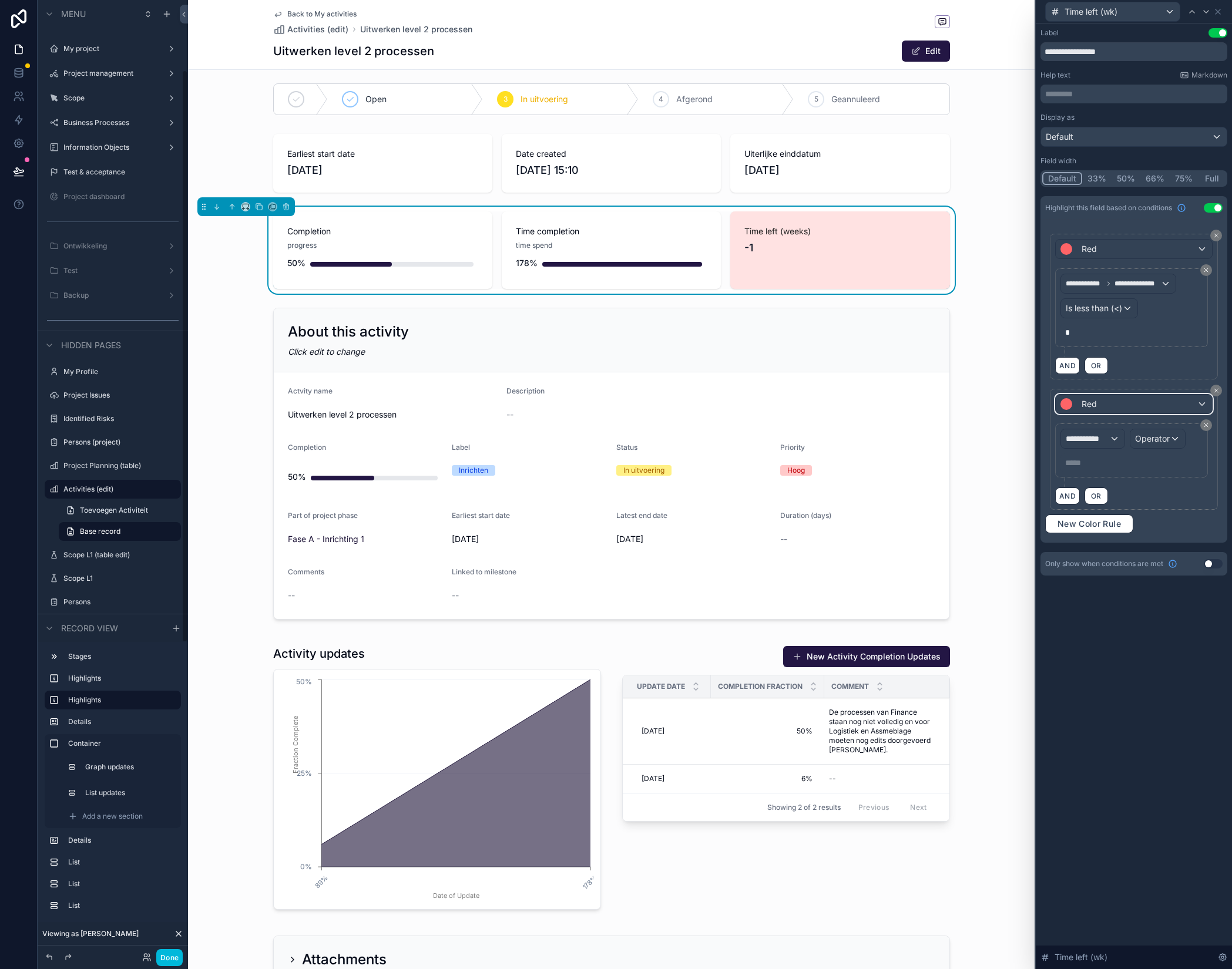
click at [1101, 406] on div "Red" at bounding box center [1133, 404] width 156 height 19
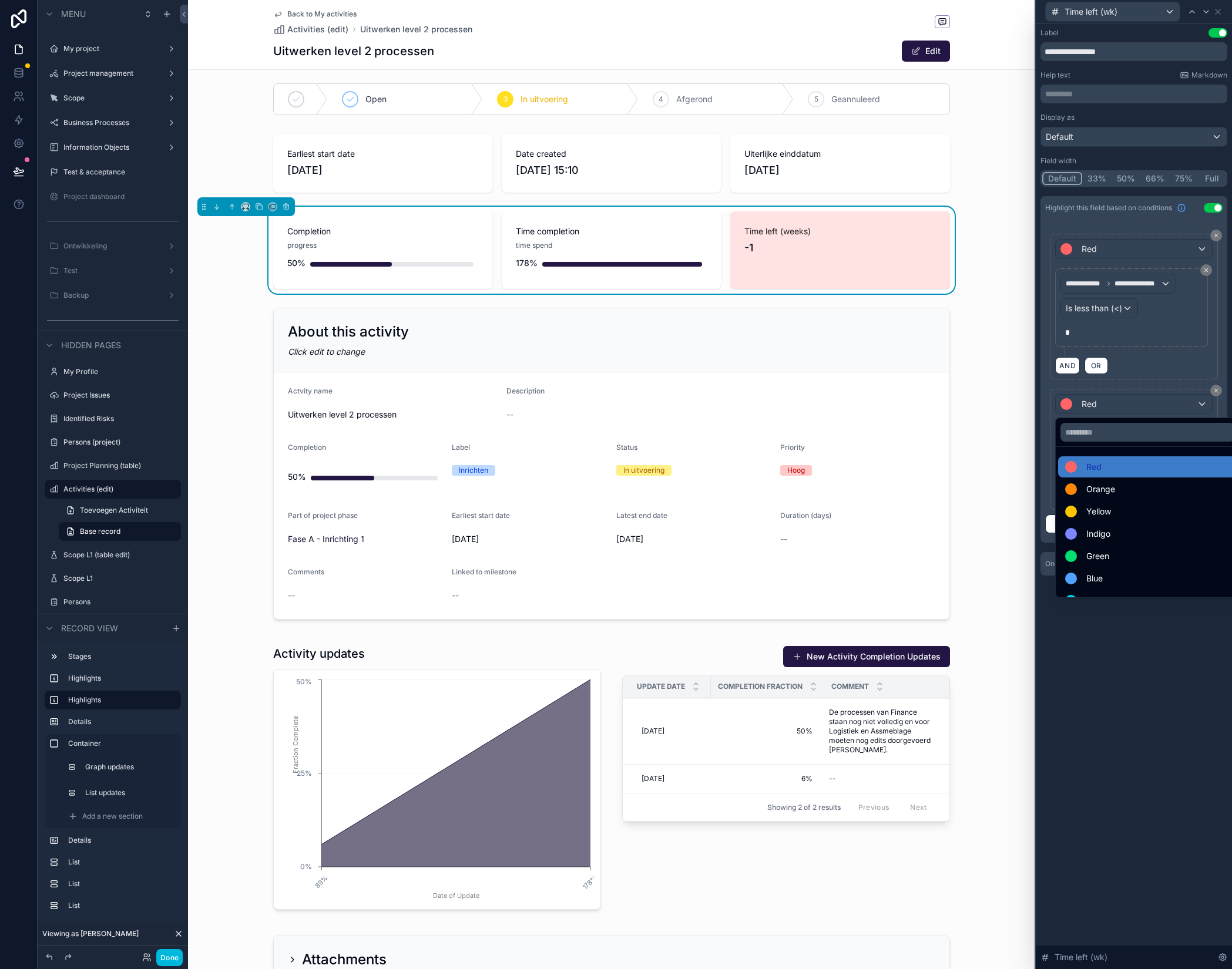
click at [1116, 510] on div "Yellow" at bounding box center [1147, 512] width 164 height 14
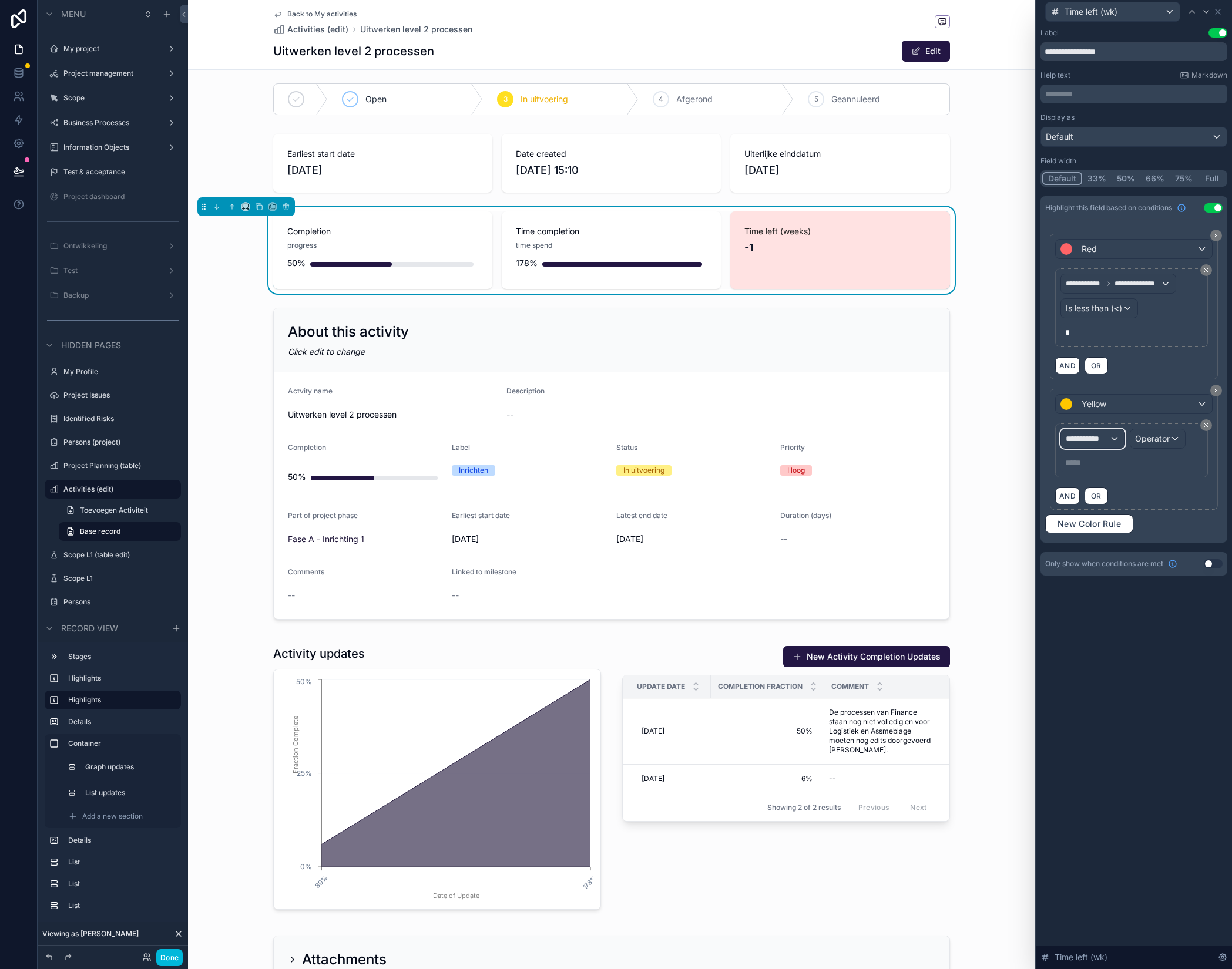
click at [1106, 440] on span "**********" at bounding box center [1087, 439] width 43 height 12
click at [1104, 503] on span "Activiteiten" at bounding box center [1092, 502] width 43 height 14
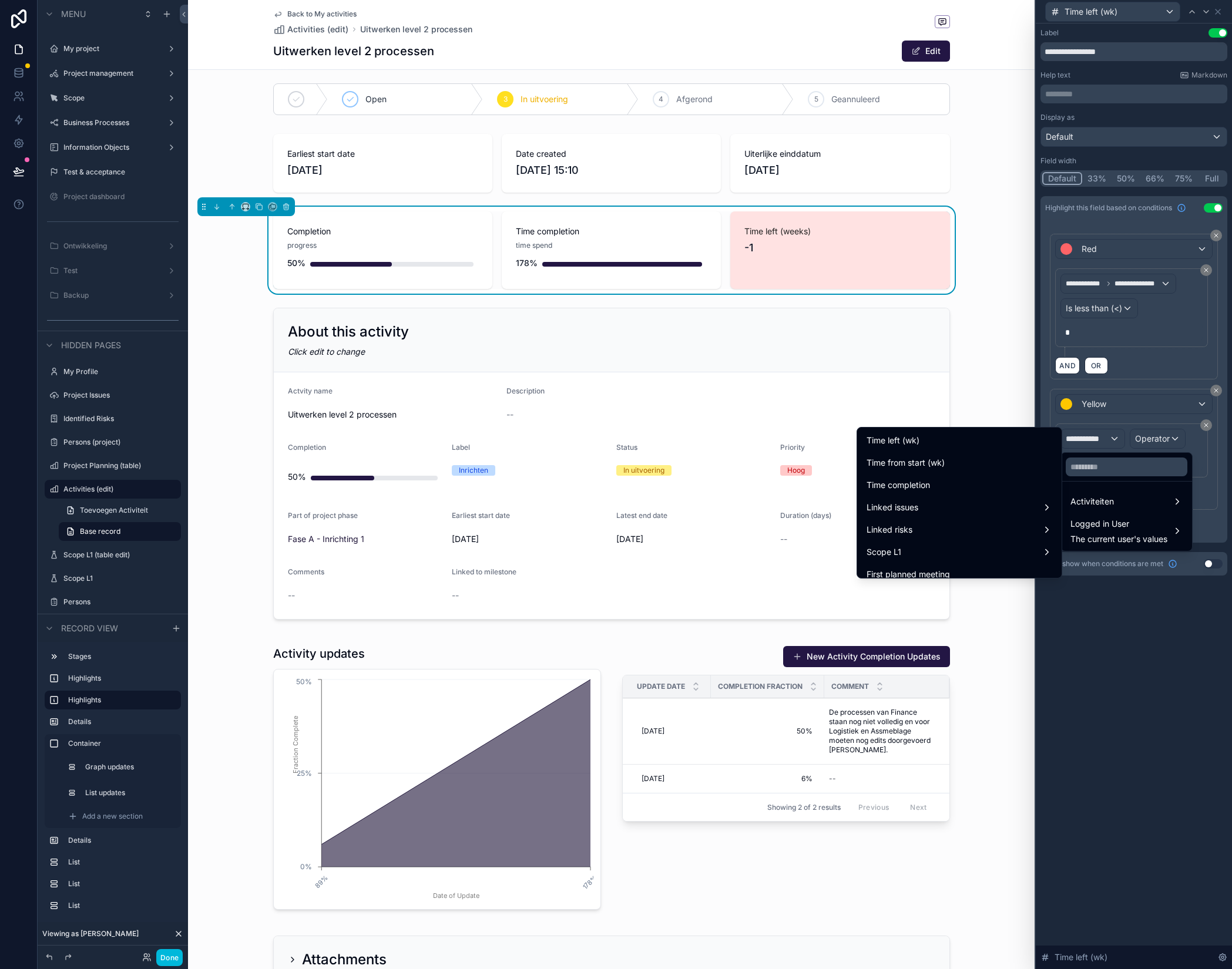
scroll to position [715, 0]
click at [977, 443] on div "Time left (wk)" at bounding box center [959, 440] width 185 height 14
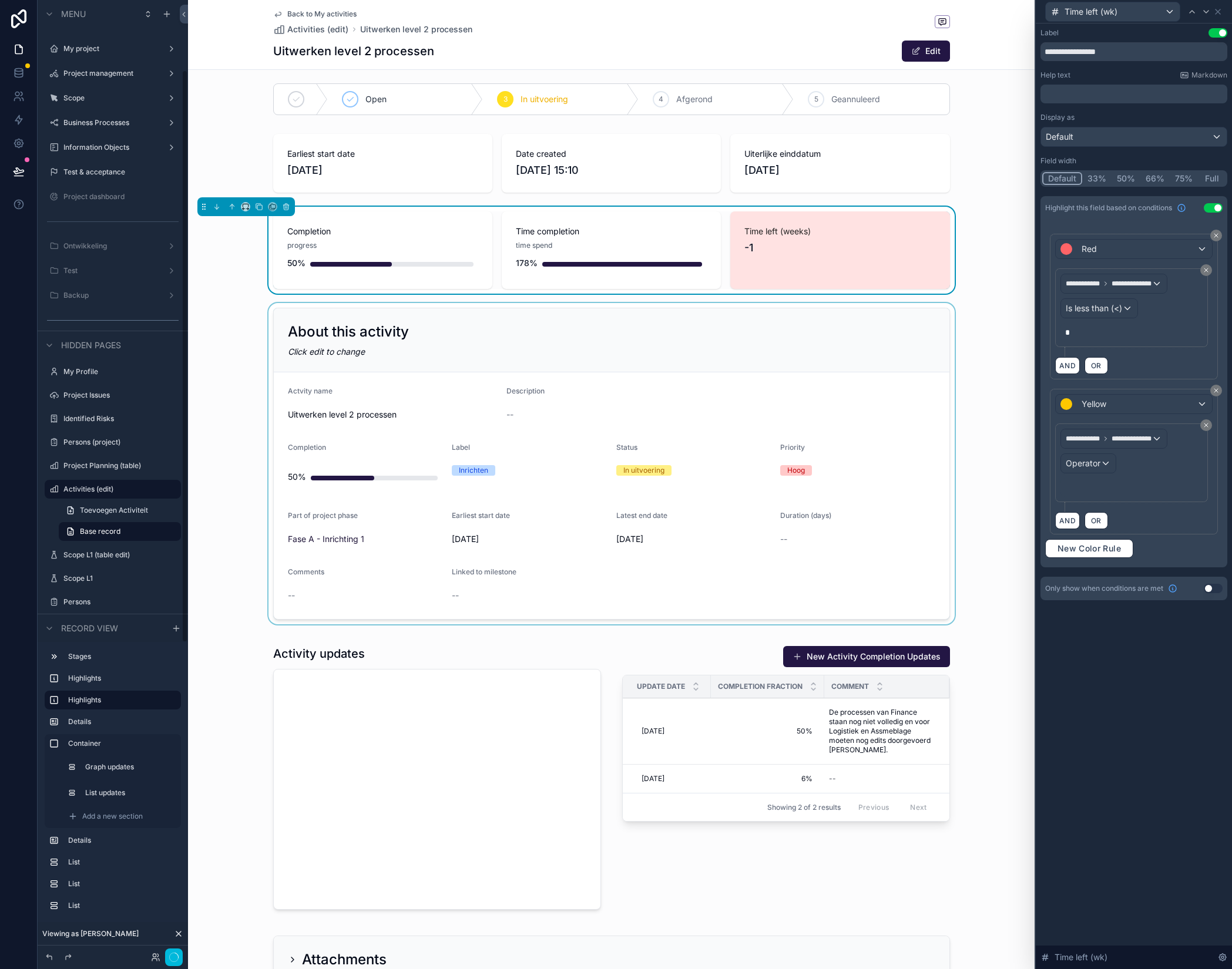
scroll to position [117, 0]
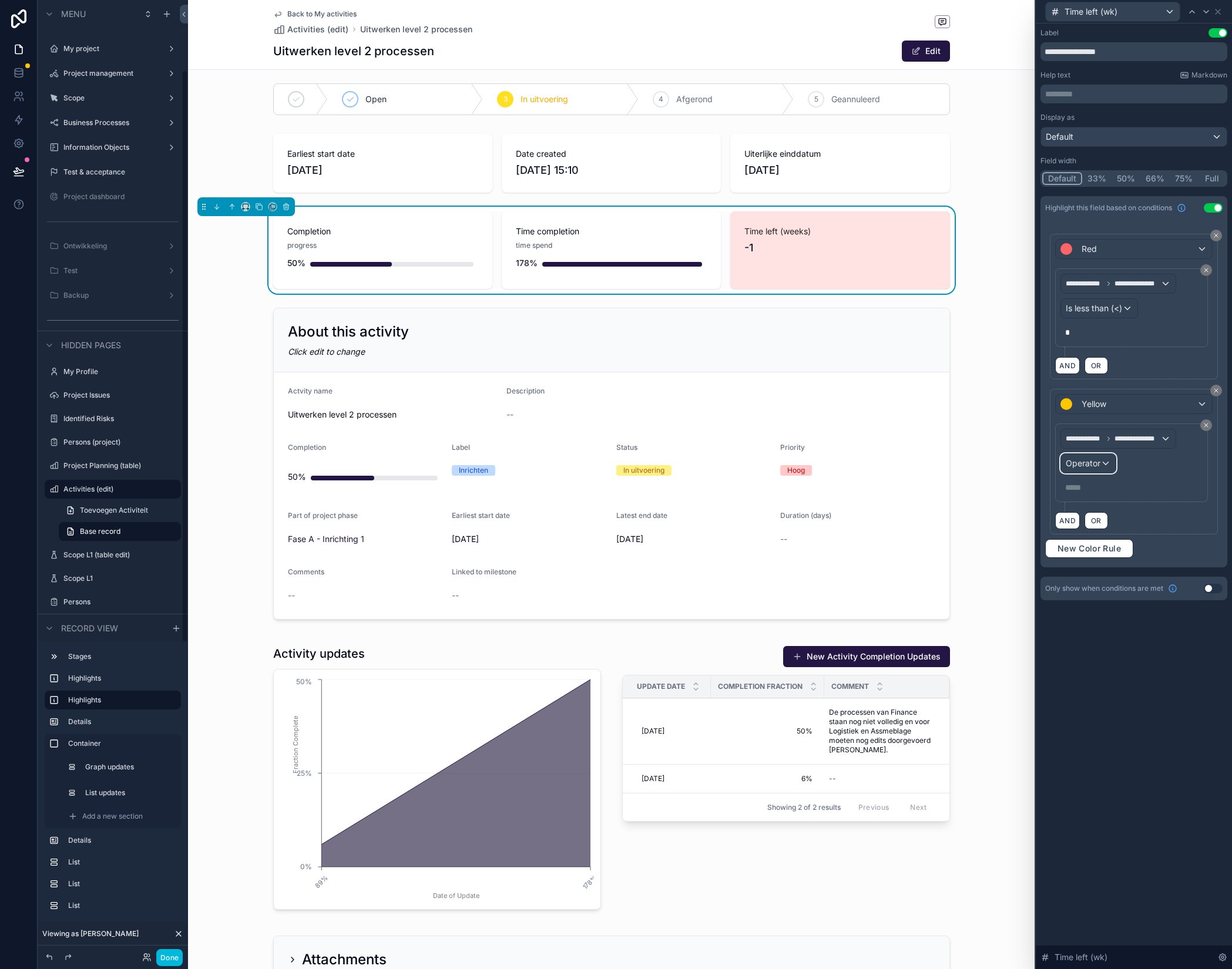
click at [1069, 465] on span "Operator" at bounding box center [1083, 464] width 35 height 10
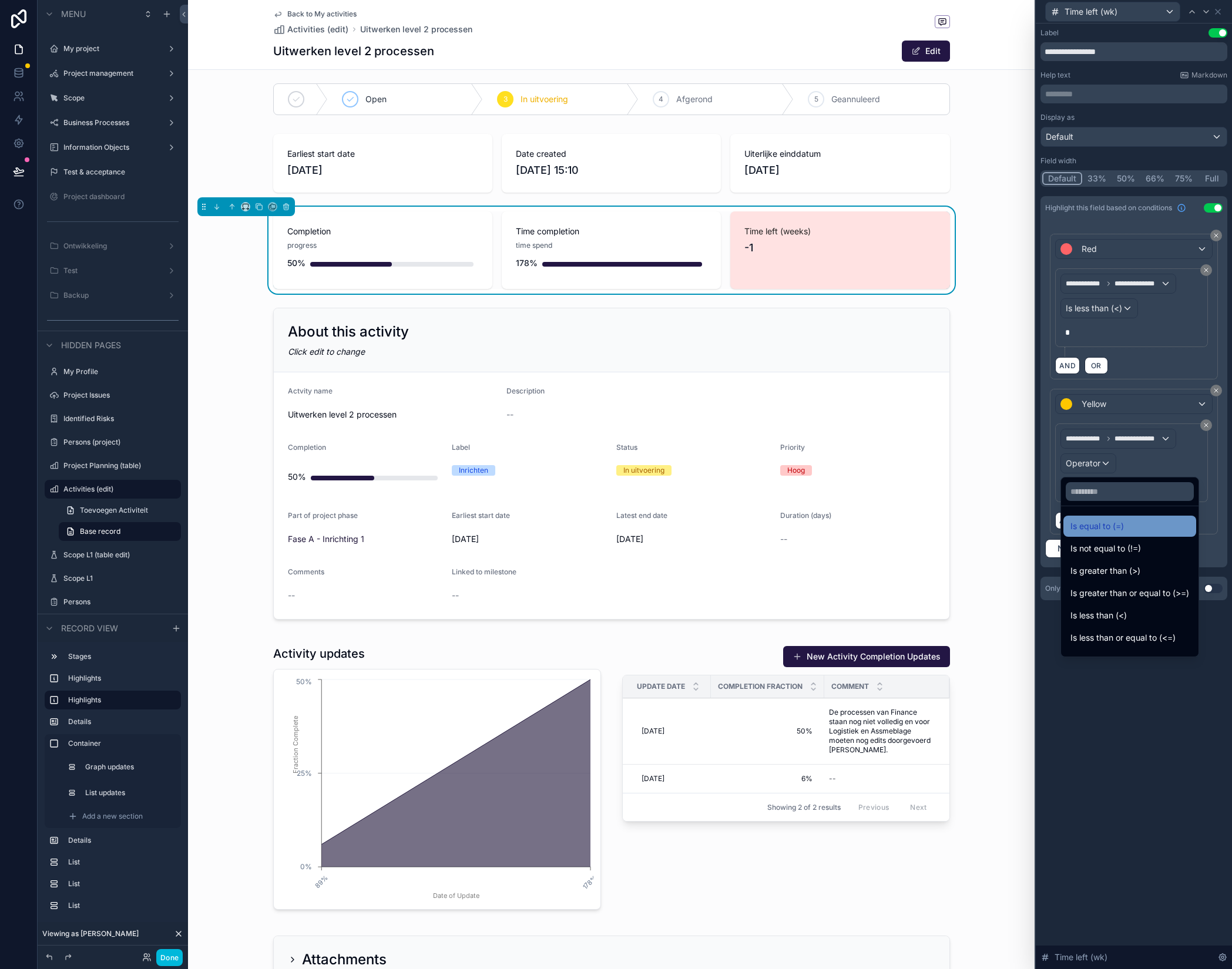
click at [1106, 532] on span "Is equal to (=)" at bounding box center [1097, 526] width 53 height 14
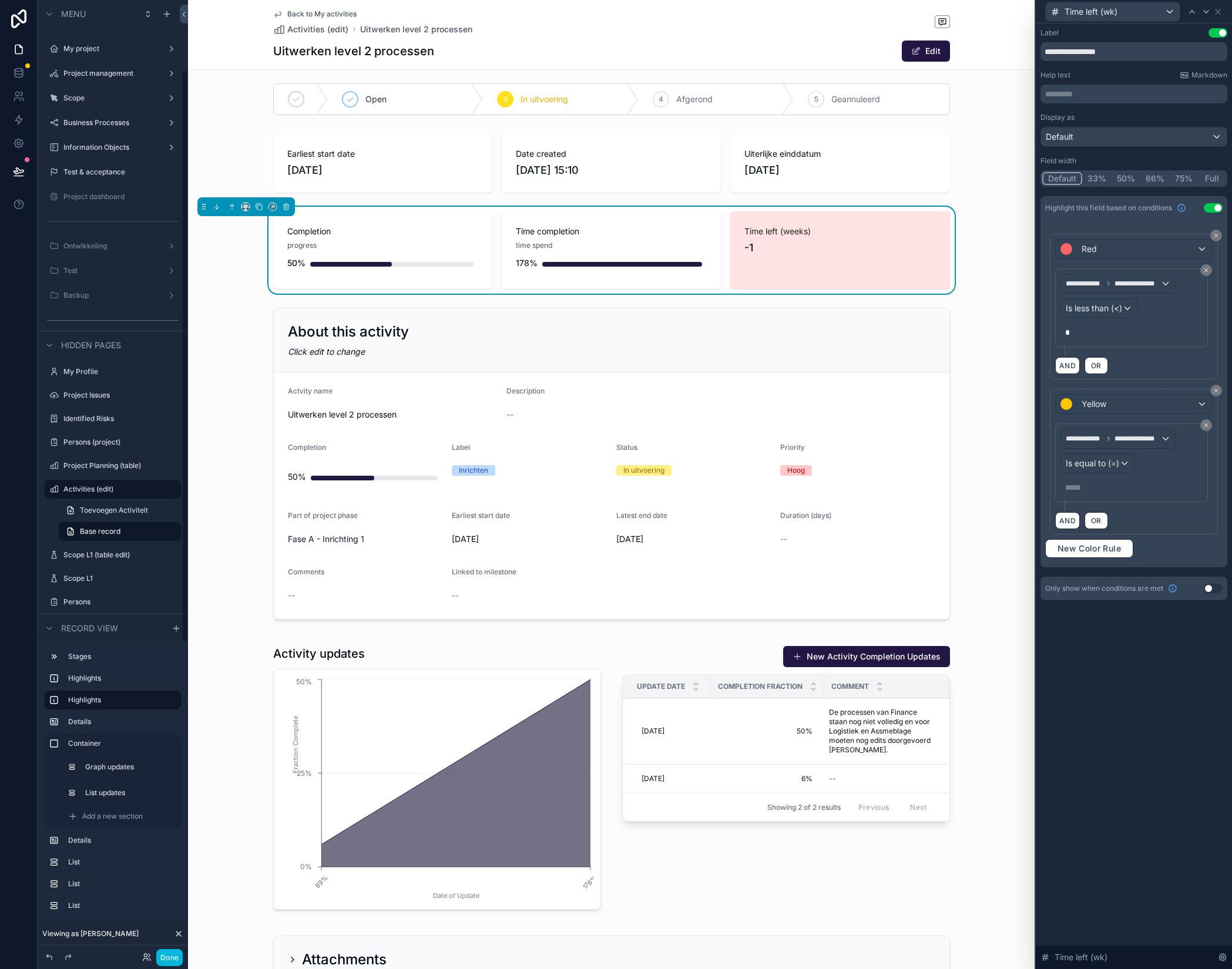
click at [1102, 490] on p "***** ﻿" at bounding box center [1132, 487] width 135 height 12
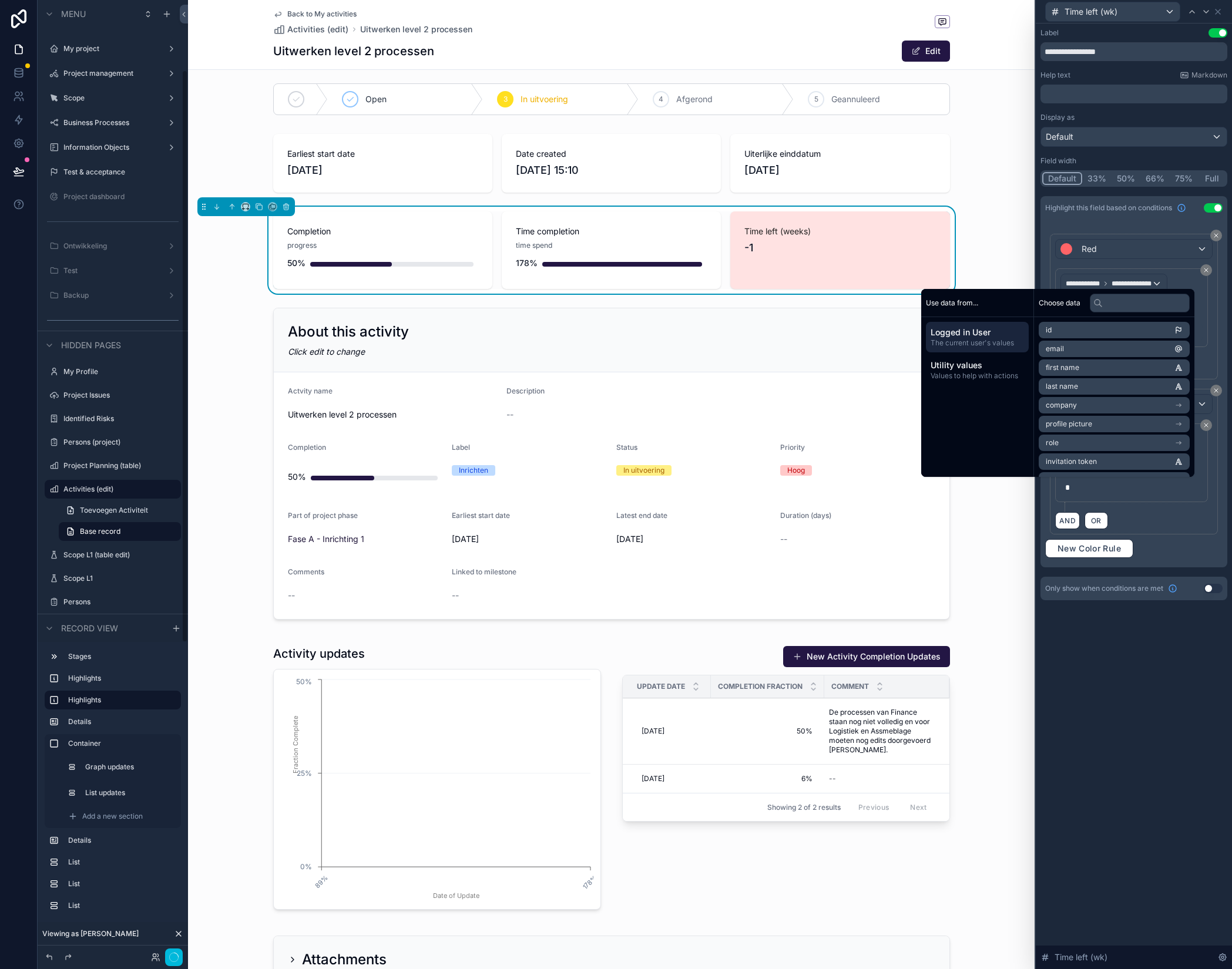
click at [1119, 631] on div "**********" at bounding box center [1134, 497] width 196 height 946
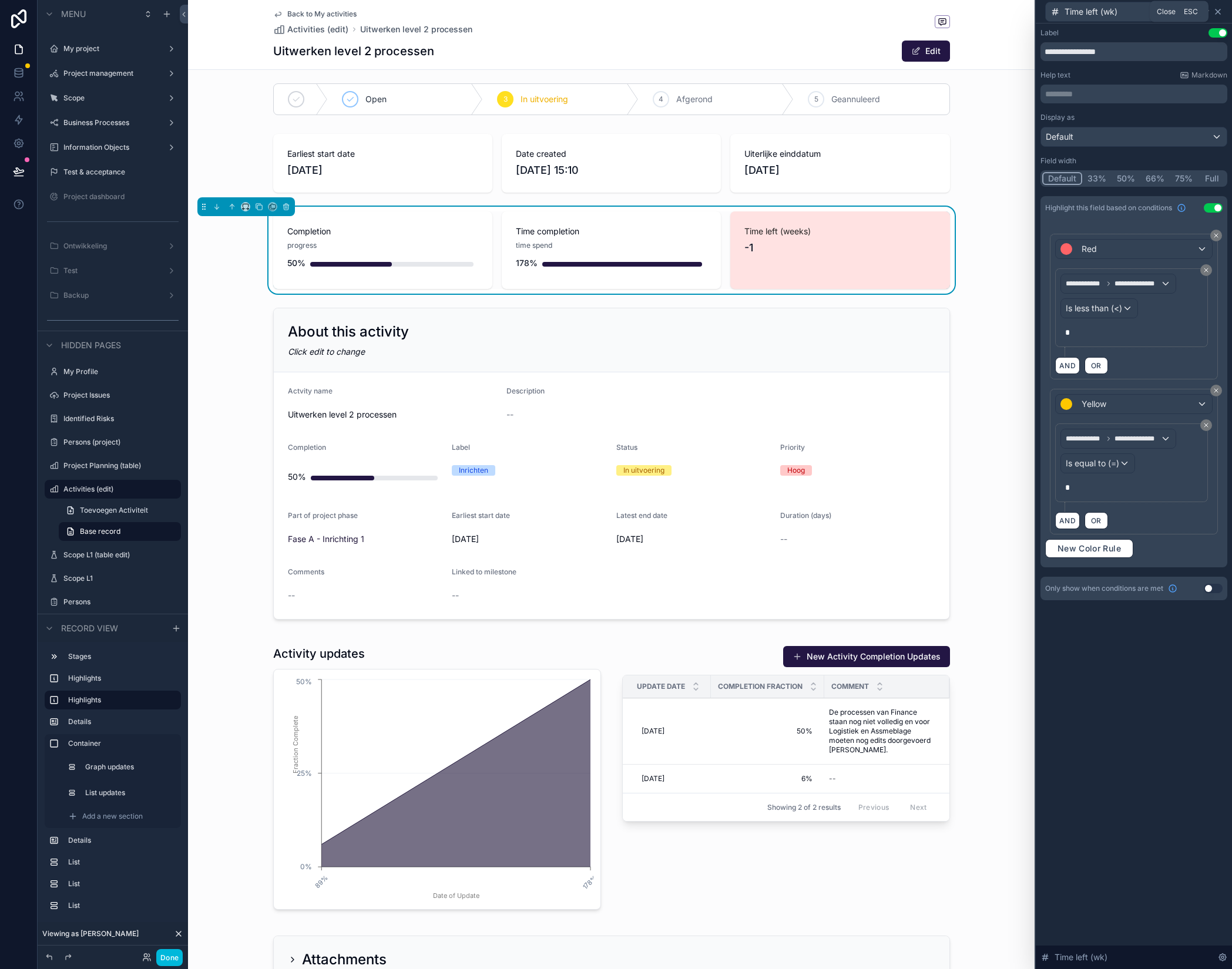
click at [1218, 12] on icon at bounding box center [1218, 12] width 5 height 5
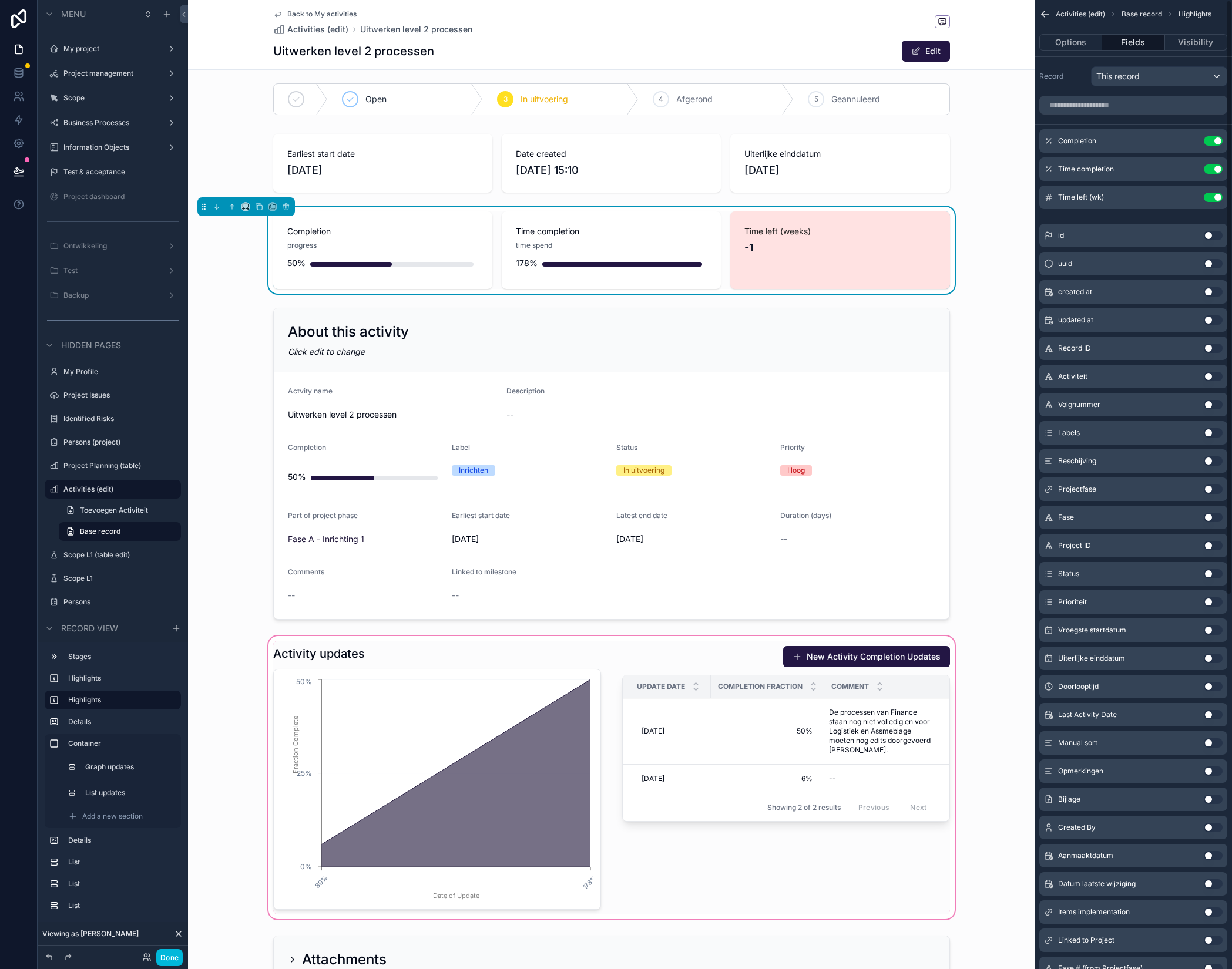
click at [734, 674] on div "scrollable content" at bounding box center [611, 777] width 846 height 288
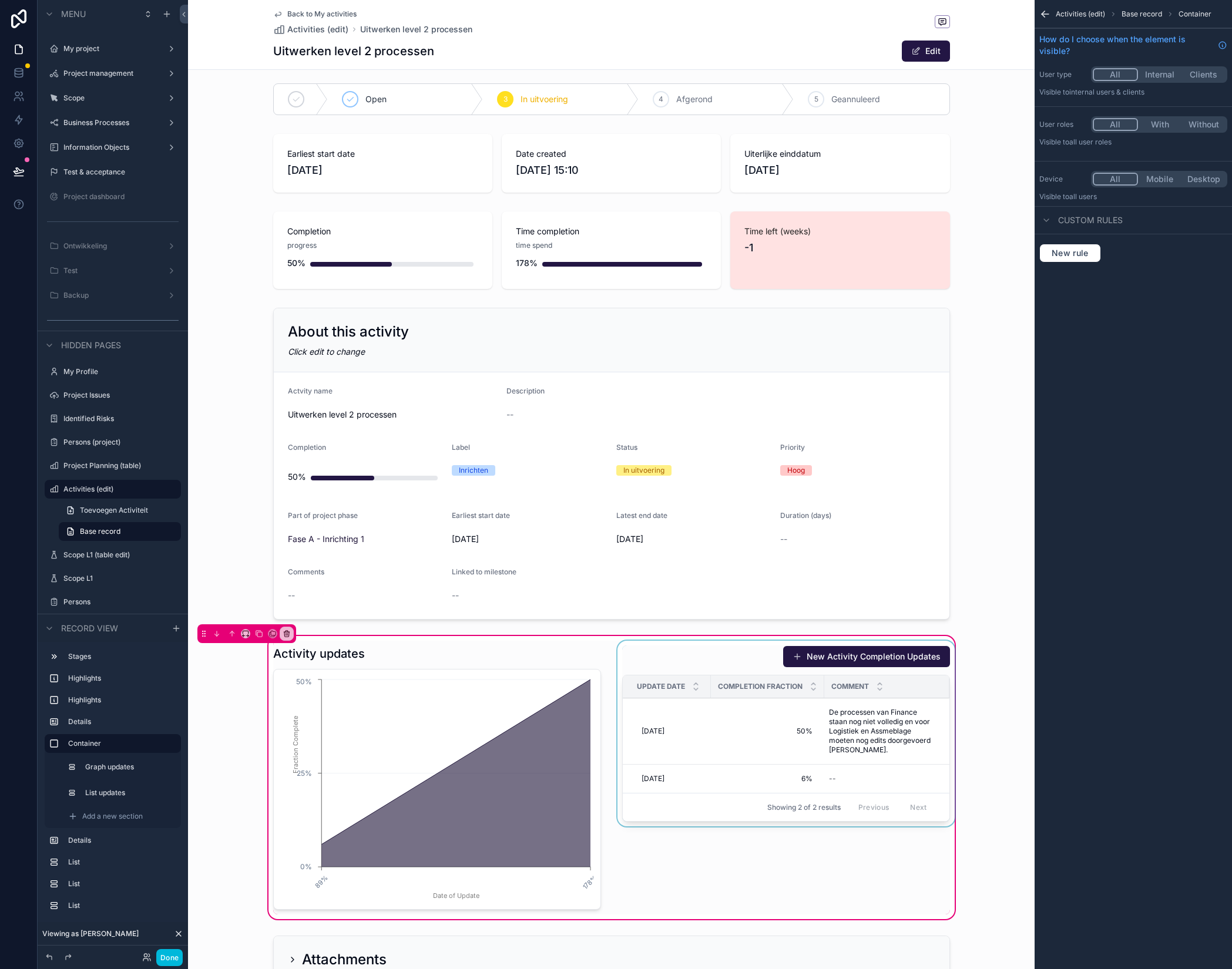
click at [724, 689] on span "Completion Fraction" at bounding box center [760, 686] width 84 height 9
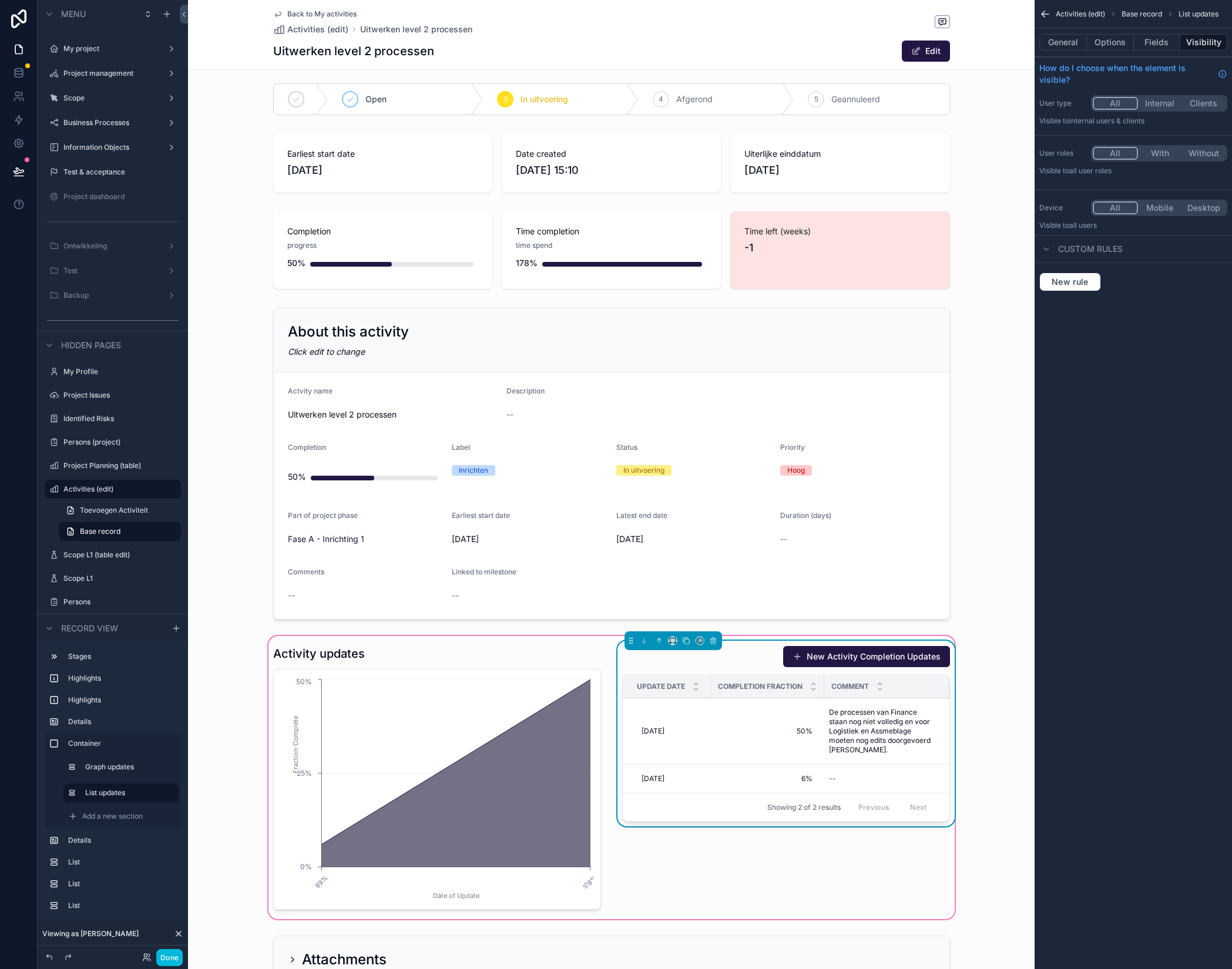
click at [738, 658] on div "New Activity Completion Updates" at bounding box center [786, 657] width 328 height 22
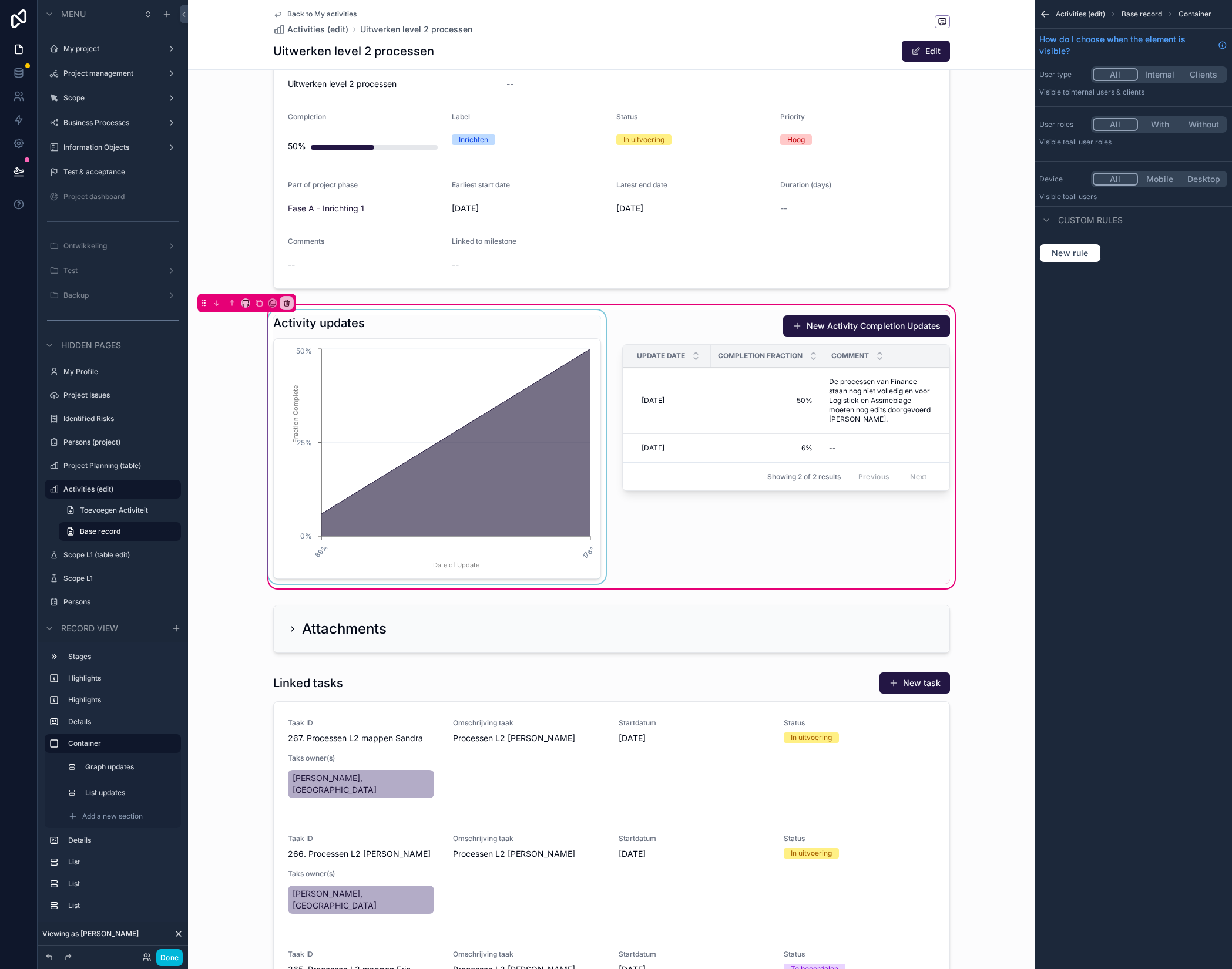
scroll to position [341, 0]
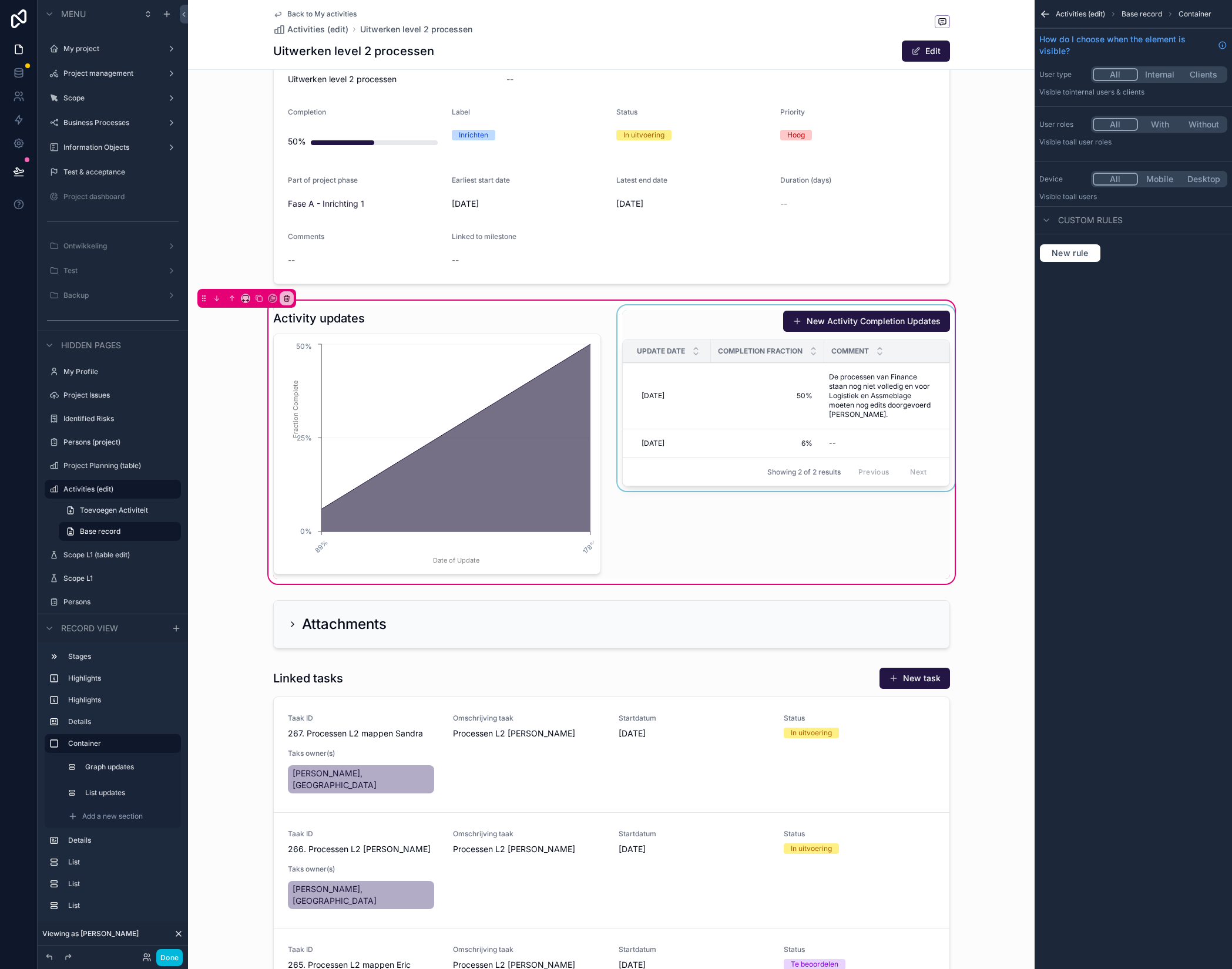
click at [652, 325] on div "scrollable content" at bounding box center [786, 443] width 342 height 274
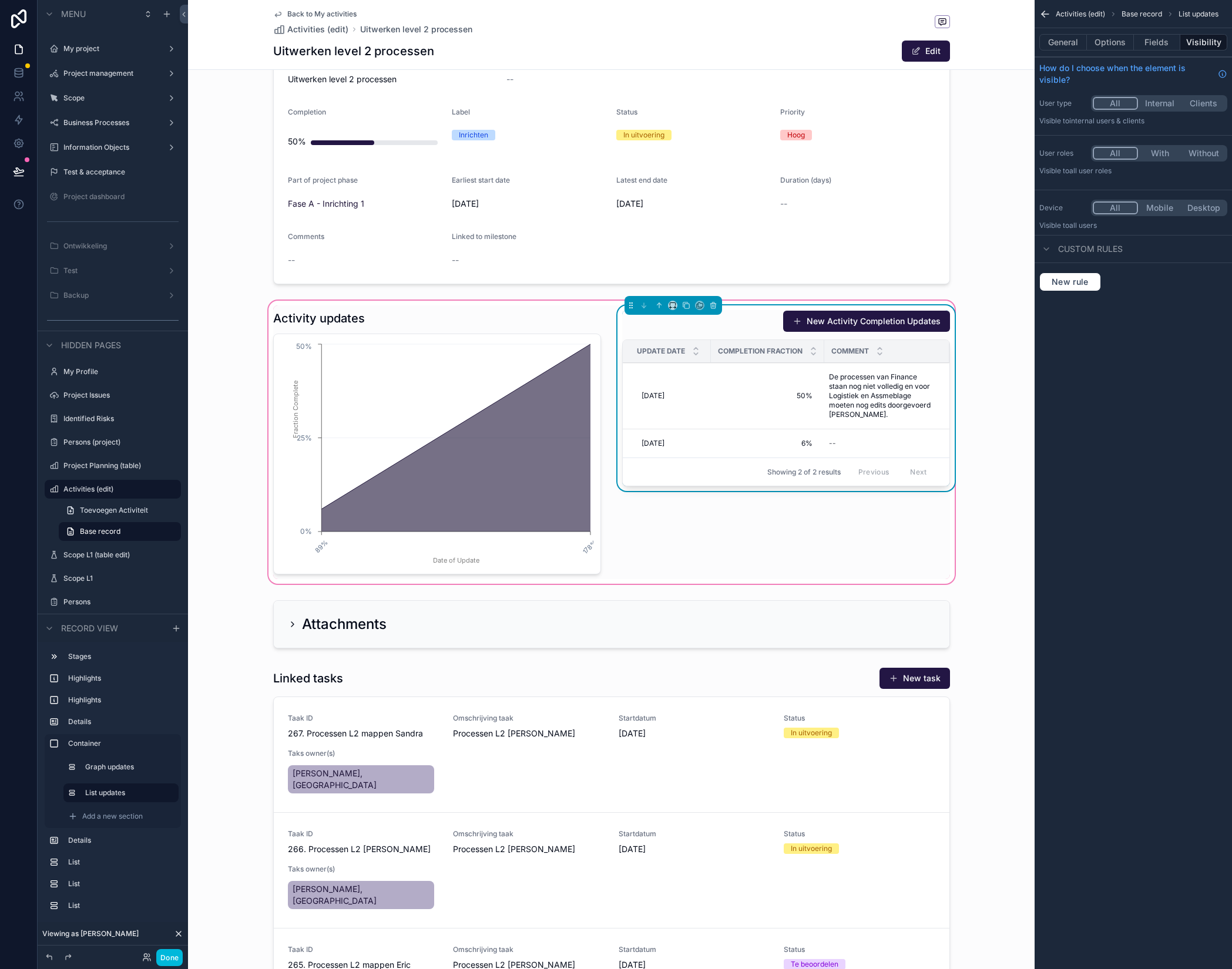
drag, startPoint x: 632, startPoint y: 306, endPoint x: 598, endPoint y: 293, distance: 36.4
click at [598, 293] on div "Open 3 In uitvoering 4 Afgerond 5 Geannuleerd Earliest start date 23-9-2025 Dat…" at bounding box center [611, 550] width 846 height 1614
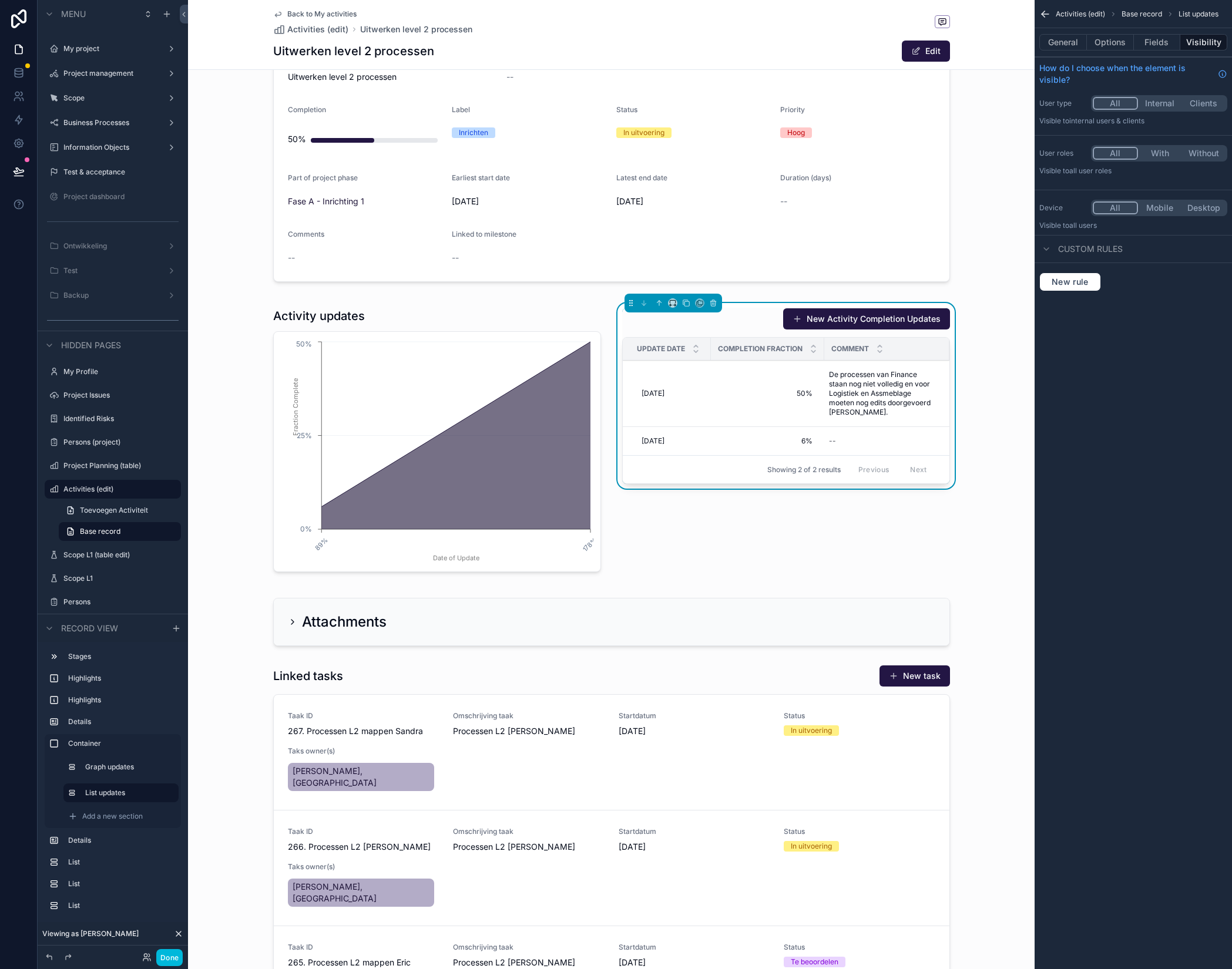
drag, startPoint x: 632, startPoint y: 304, endPoint x: 611, endPoint y: 295, distance: 22.8
click at [608, 290] on div "Open 3 In uitvoering 4 Afgerond 5 Geannuleerd Earliest start date 23-9-2025 Dat…" at bounding box center [611, 548] width 846 height 1614
click at [633, 303] on icon "scrollable content" at bounding box center [630, 303] width 8 height 8
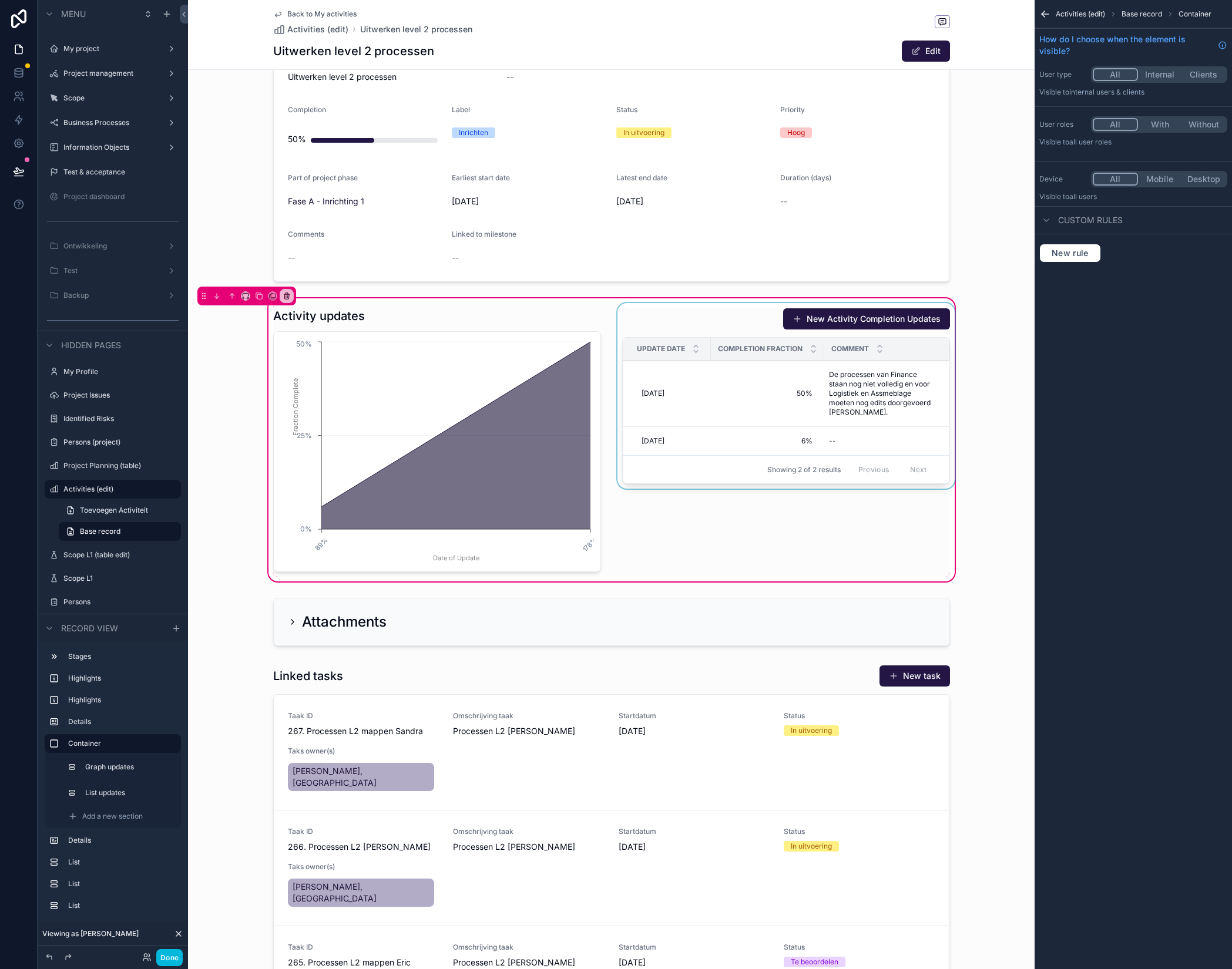
click at [636, 301] on div "Activity updates 89% 178% Date of Update 0% 25% 50% Fraction Complete New Activ…" at bounding box center [611, 440] width 846 height 288
click at [638, 313] on div "scrollable content" at bounding box center [786, 440] width 342 height 274
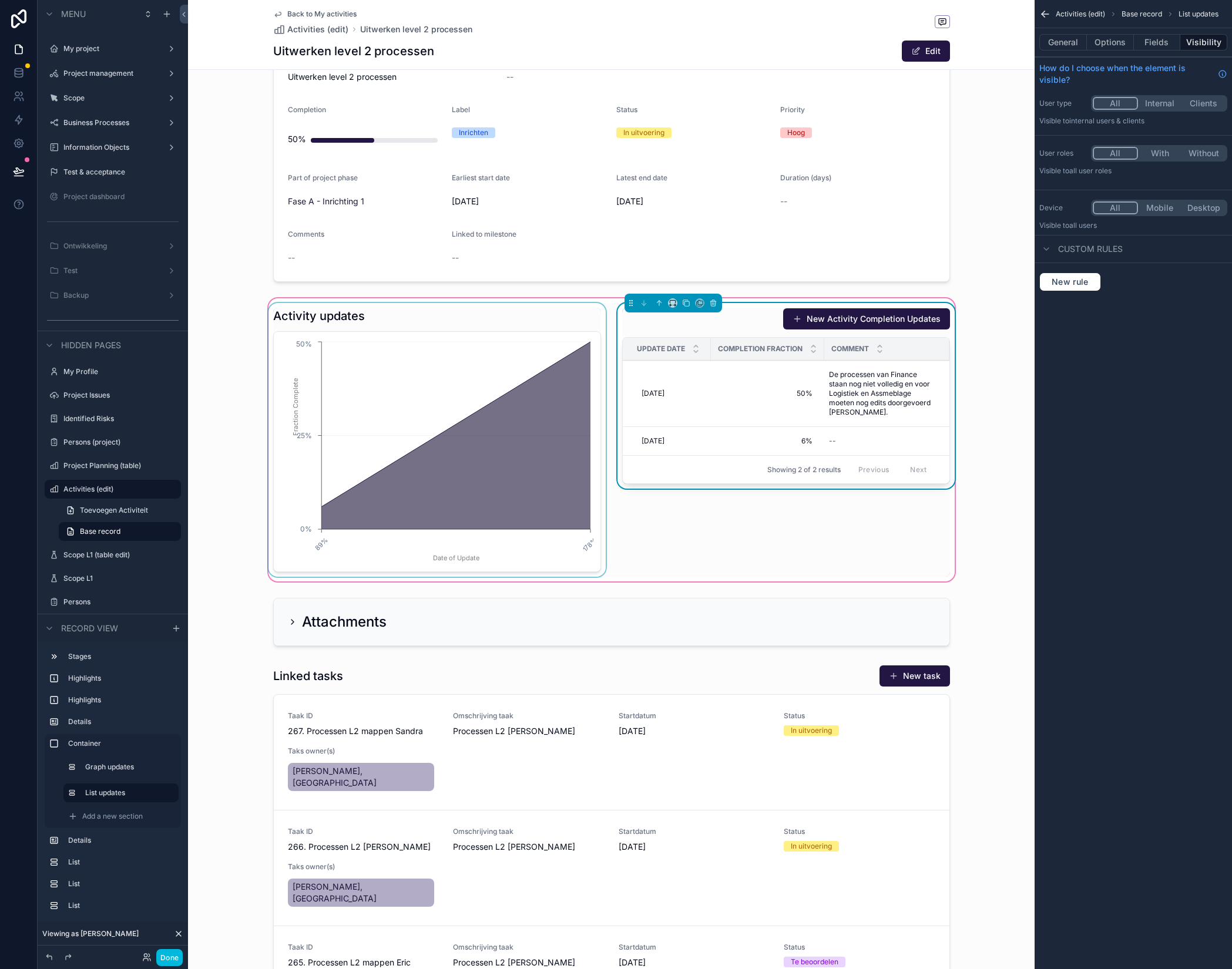
drag, startPoint x: 632, startPoint y: 304, endPoint x: 516, endPoint y: 503, distance: 230.3
click at [461, 588] on div "Open 3 In uitvoering 4 Afgerond 5 Geannuleerd Earliest start date 23-9-2025 Dat…" at bounding box center [611, 548] width 846 height 1614
drag, startPoint x: 631, startPoint y: 304, endPoint x: 639, endPoint y: 312, distance: 11.3
click at [639, 312] on div "scrollable content" at bounding box center [673, 303] width 97 height 19
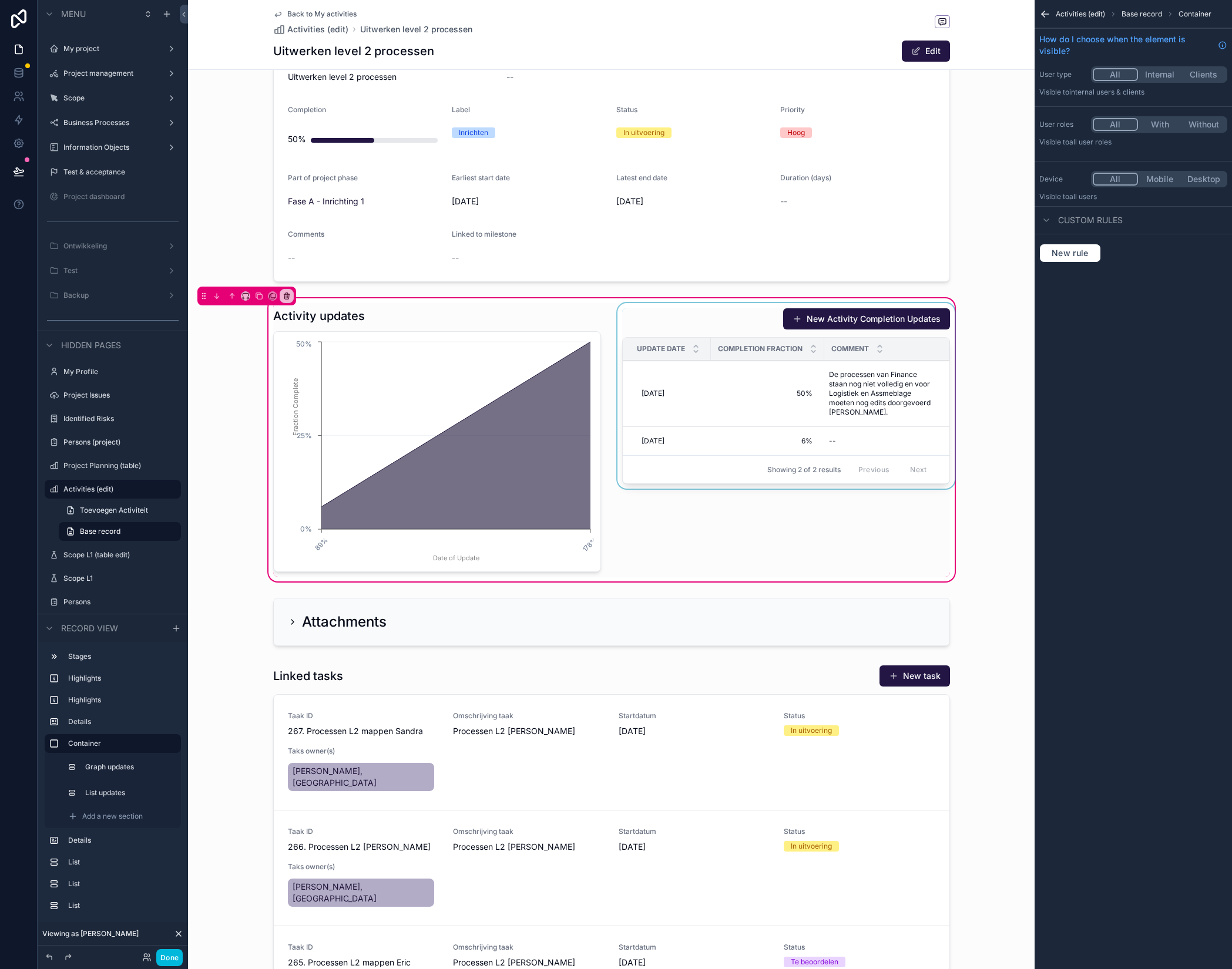
click at [642, 318] on div "scrollable content" at bounding box center [786, 440] width 342 height 274
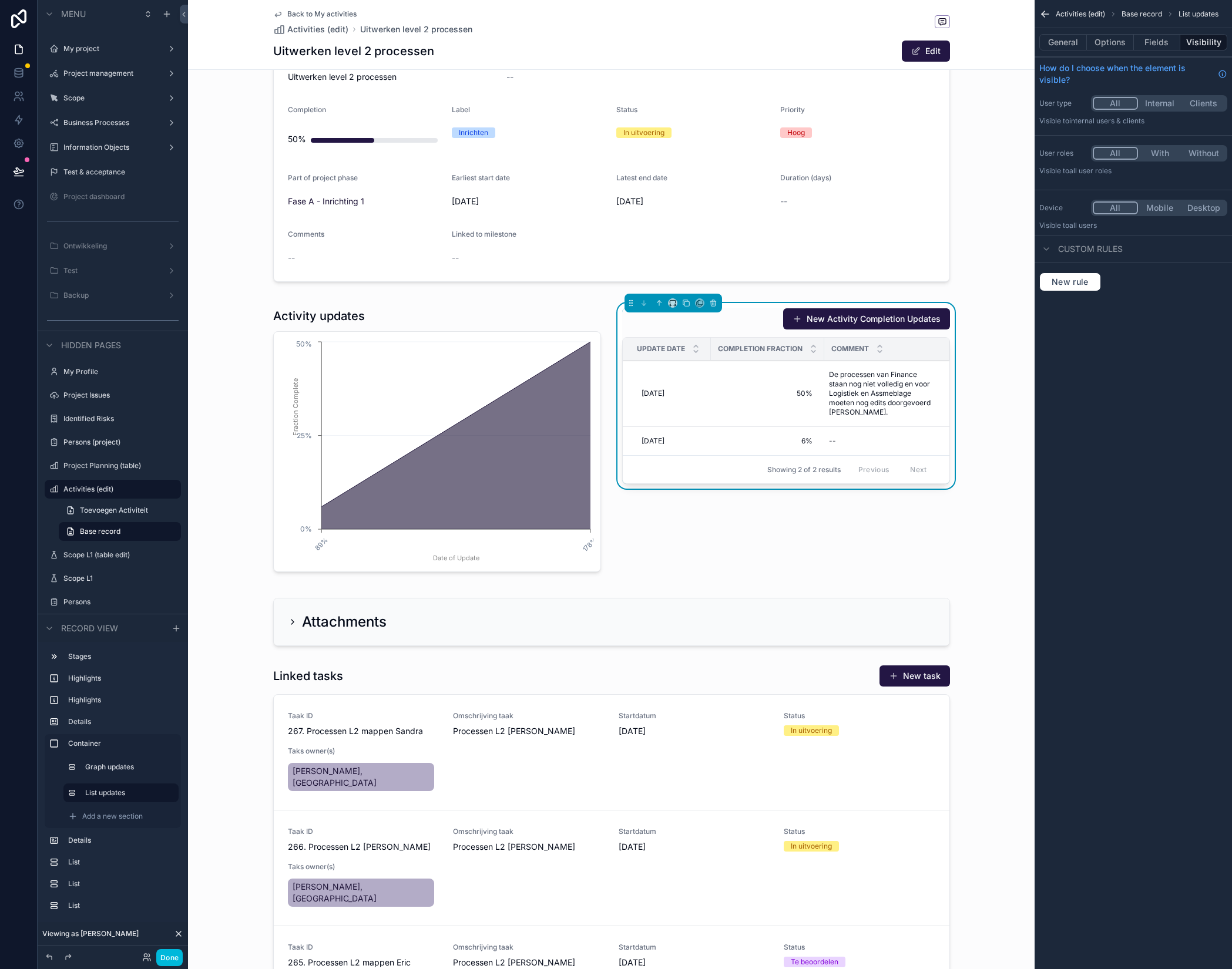
drag, startPoint x: 632, startPoint y: 305, endPoint x: 634, endPoint y: 350, distance: 45.0
click at [652, 327] on div "New Activity Completion Updates Update Date Completion Fraction Comment 9-10-20…" at bounding box center [786, 396] width 328 height 176
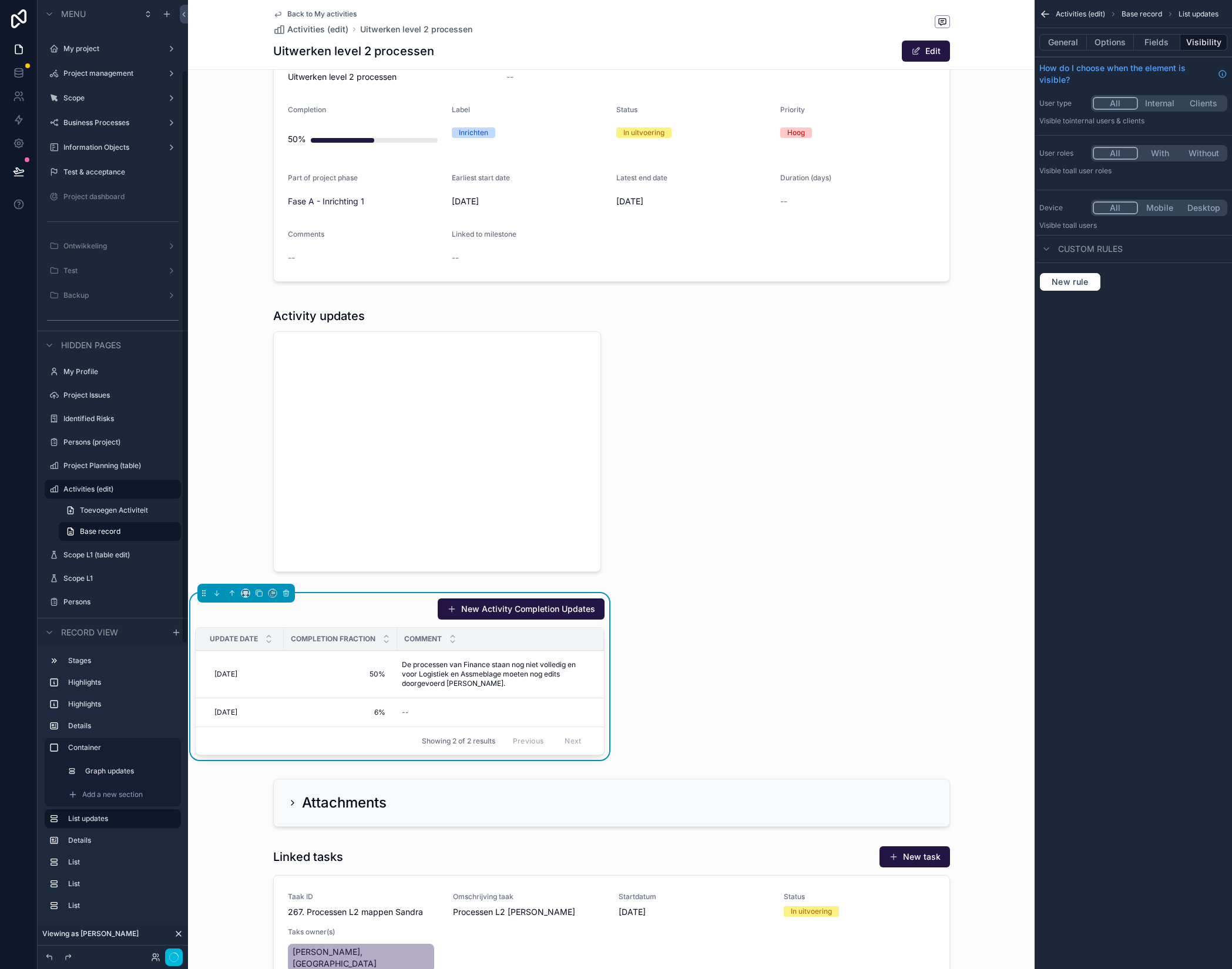
scroll to position [117, 0]
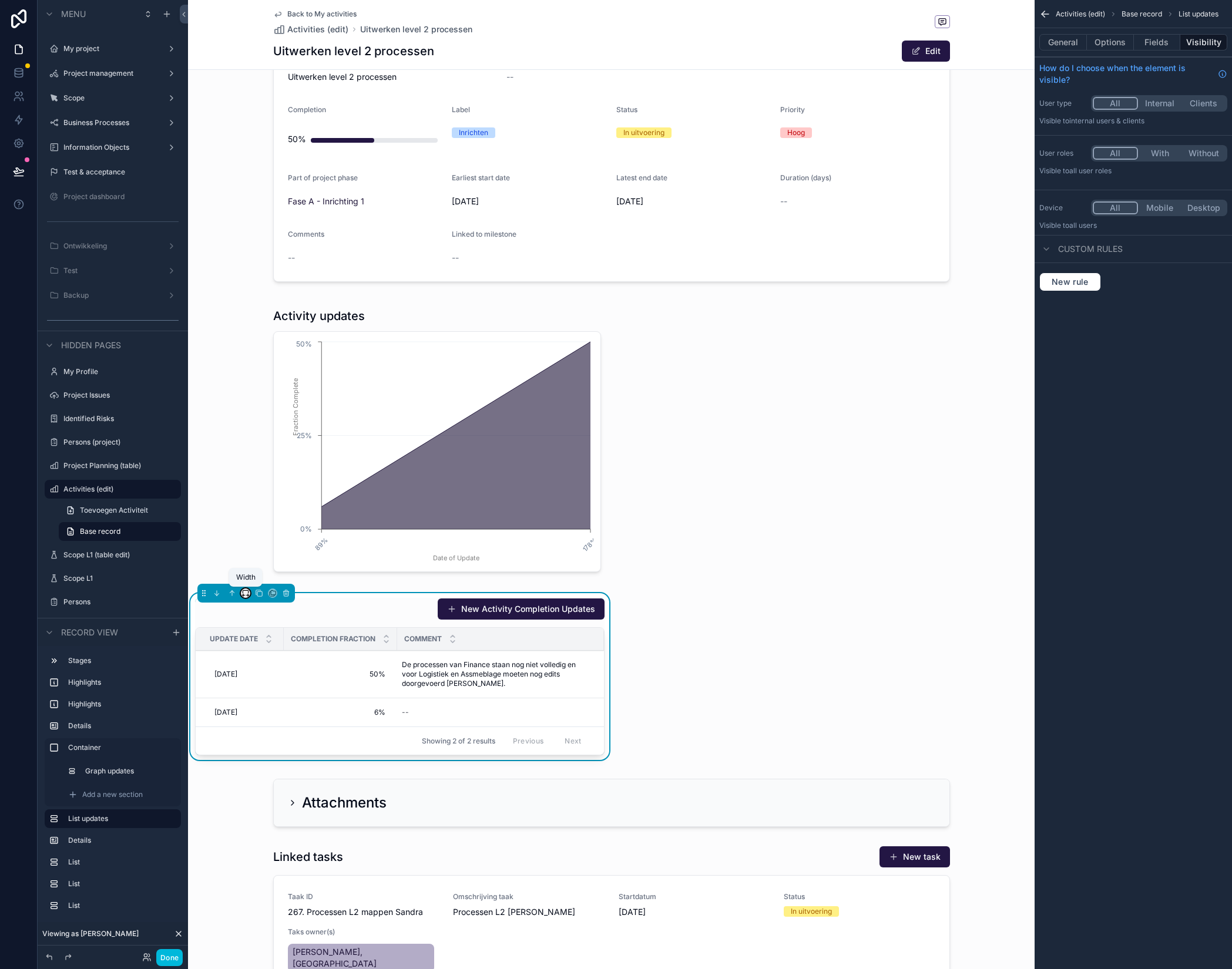
click at [248, 593] on icon "scrollable content" at bounding box center [245, 593] width 8 height 8
click at [267, 617] on span "Default" at bounding box center [265, 615] width 27 height 14
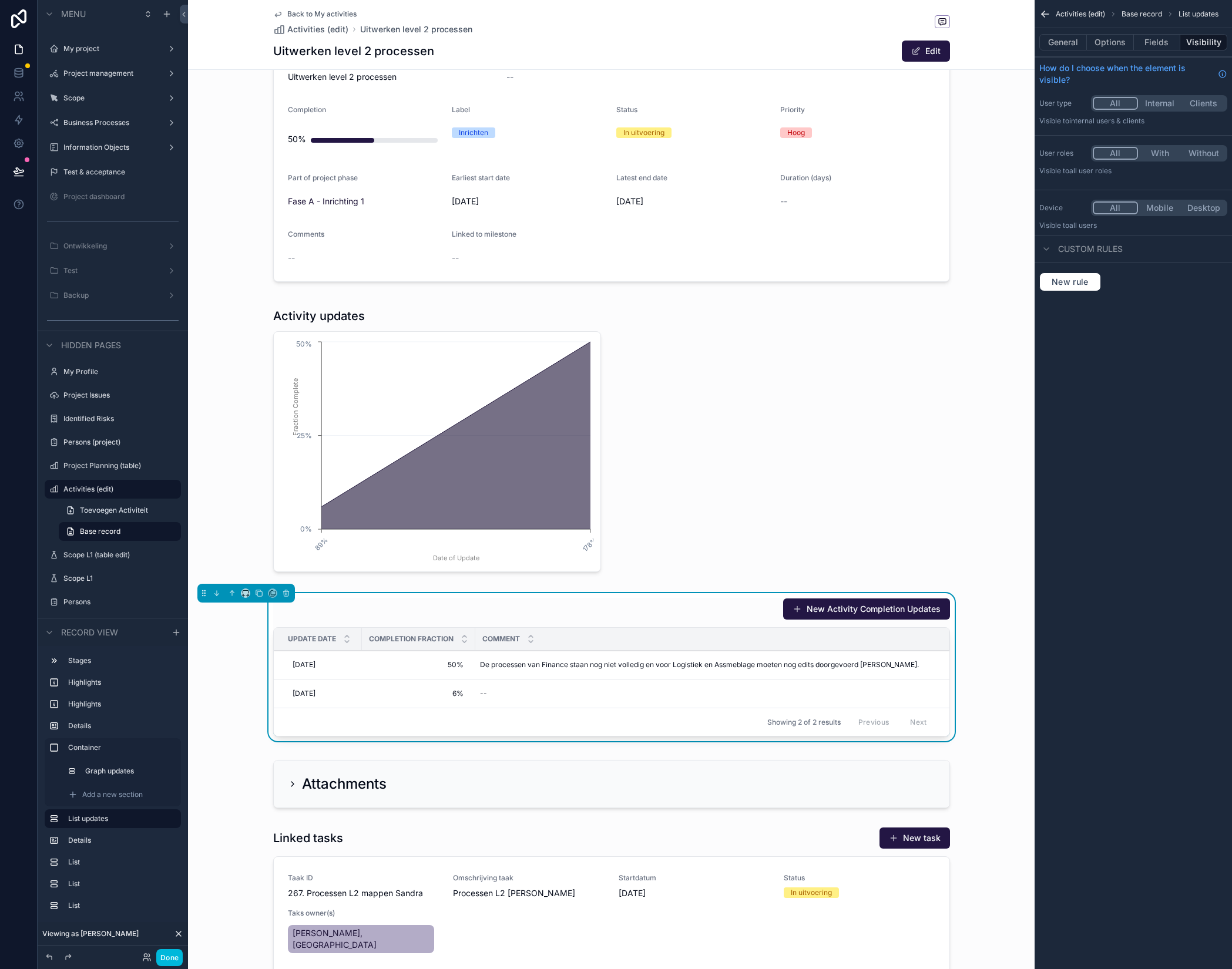
scroll to position [345, 0]
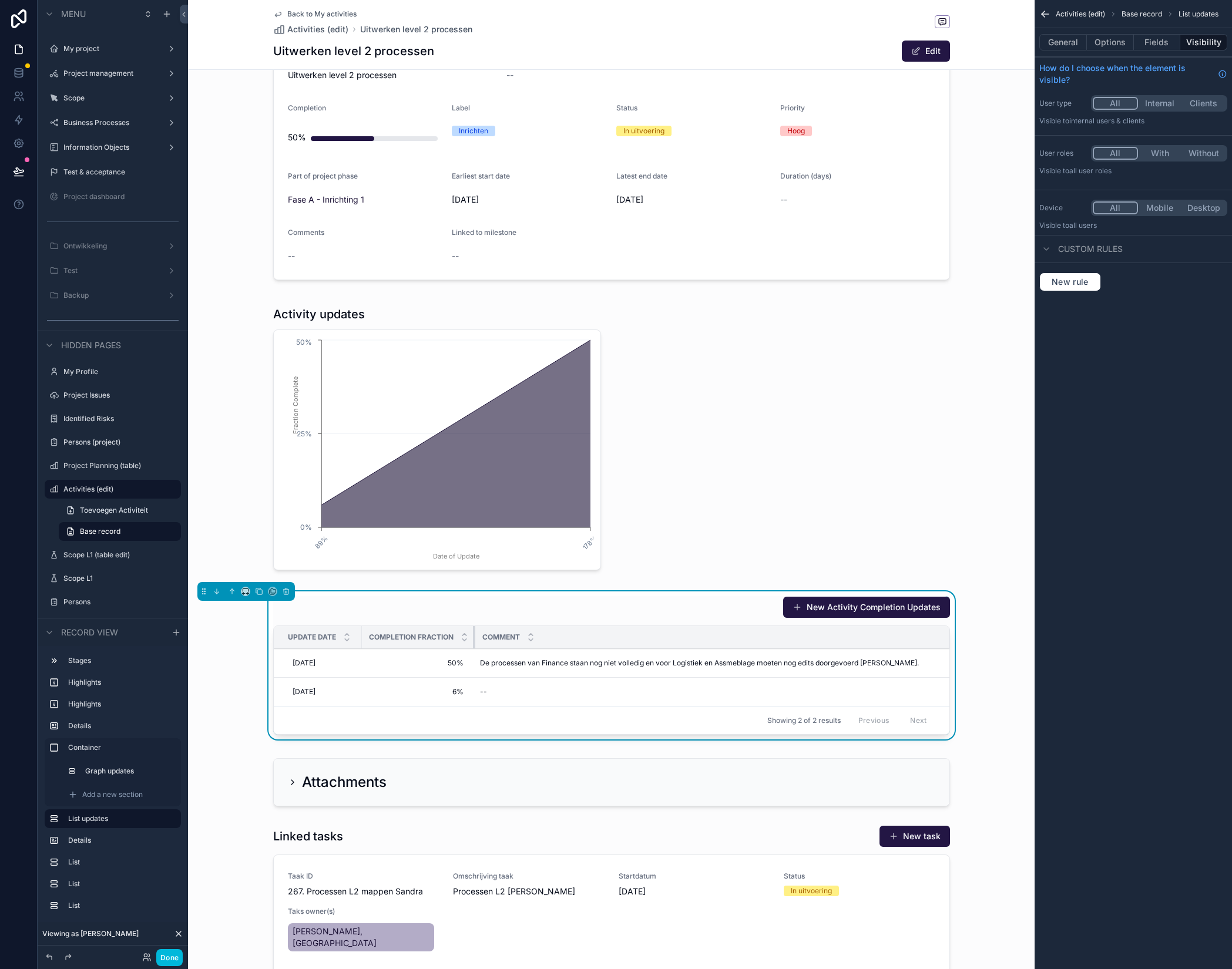
drag, startPoint x: 476, startPoint y: 632, endPoint x: 686, endPoint y: 622, distance: 210.2
click at [467, 632] on th "Completion Fraction" at bounding box center [418, 638] width 113 height 23
click at [687, 608] on div "New Activity Completion Updates" at bounding box center [611, 607] width 677 height 22
click at [1153, 43] on button "Fields" at bounding box center [1157, 42] width 47 height 17
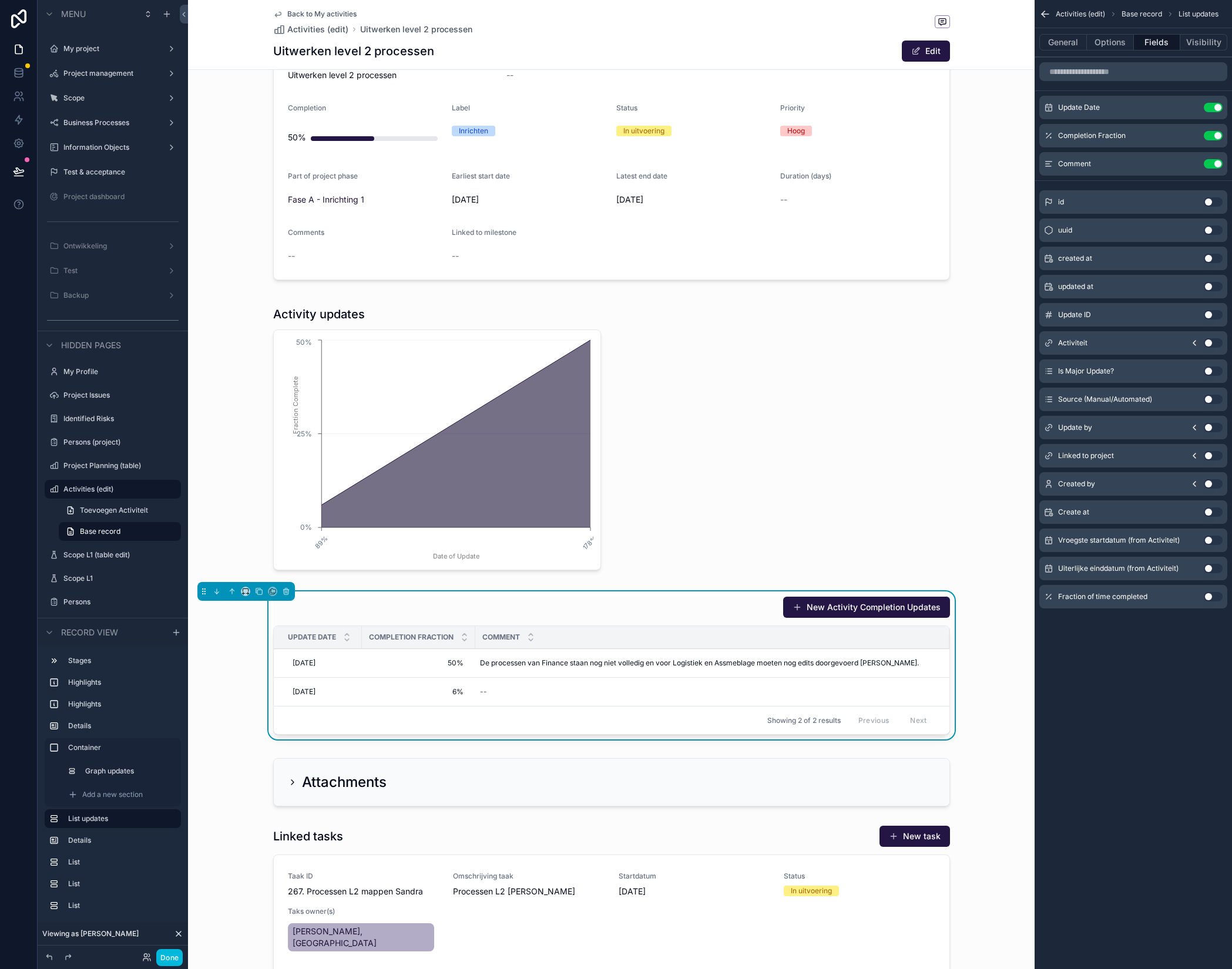
click at [1213, 428] on button "Use setting" at bounding box center [1213, 428] width 19 height 9
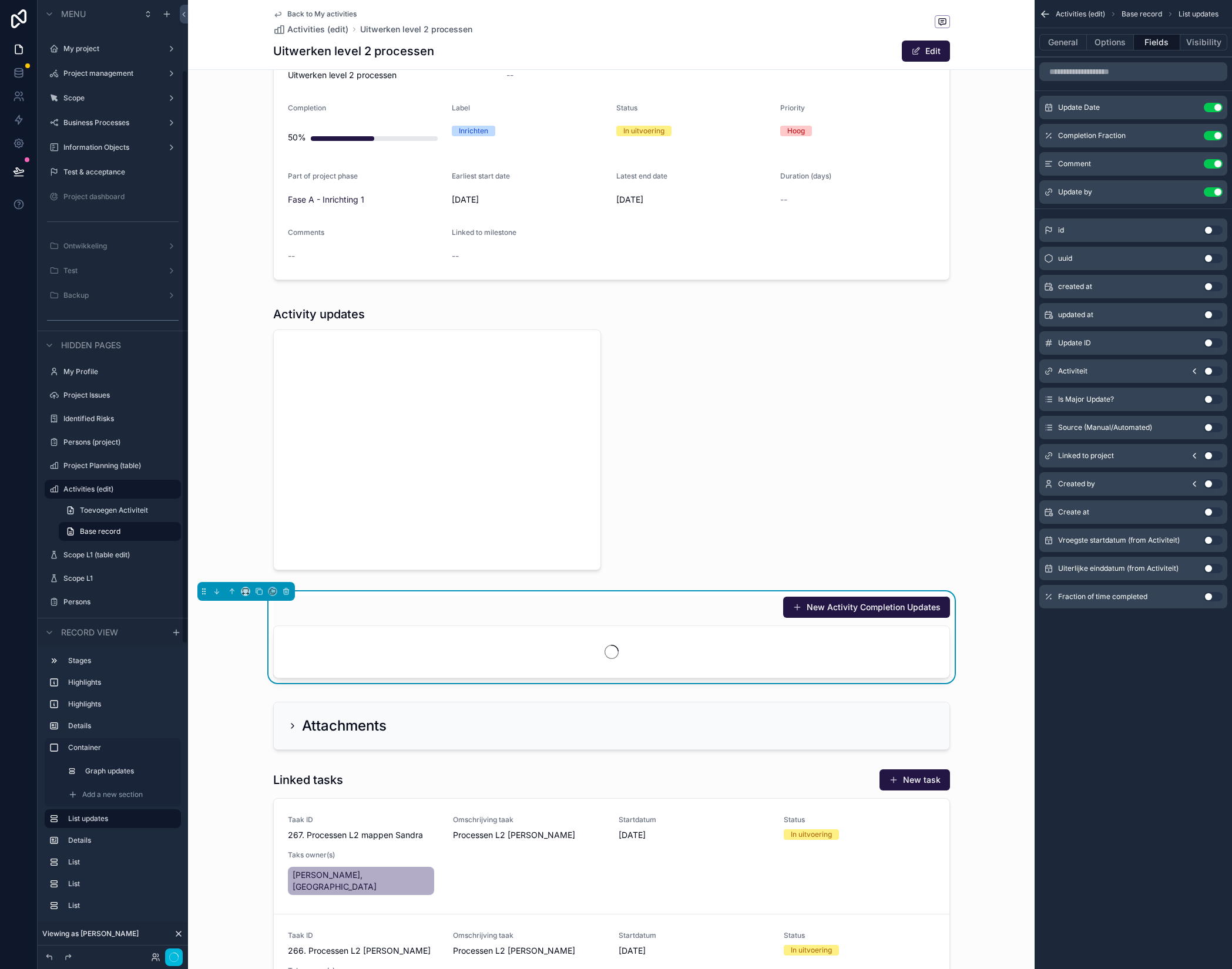
scroll to position [117, 0]
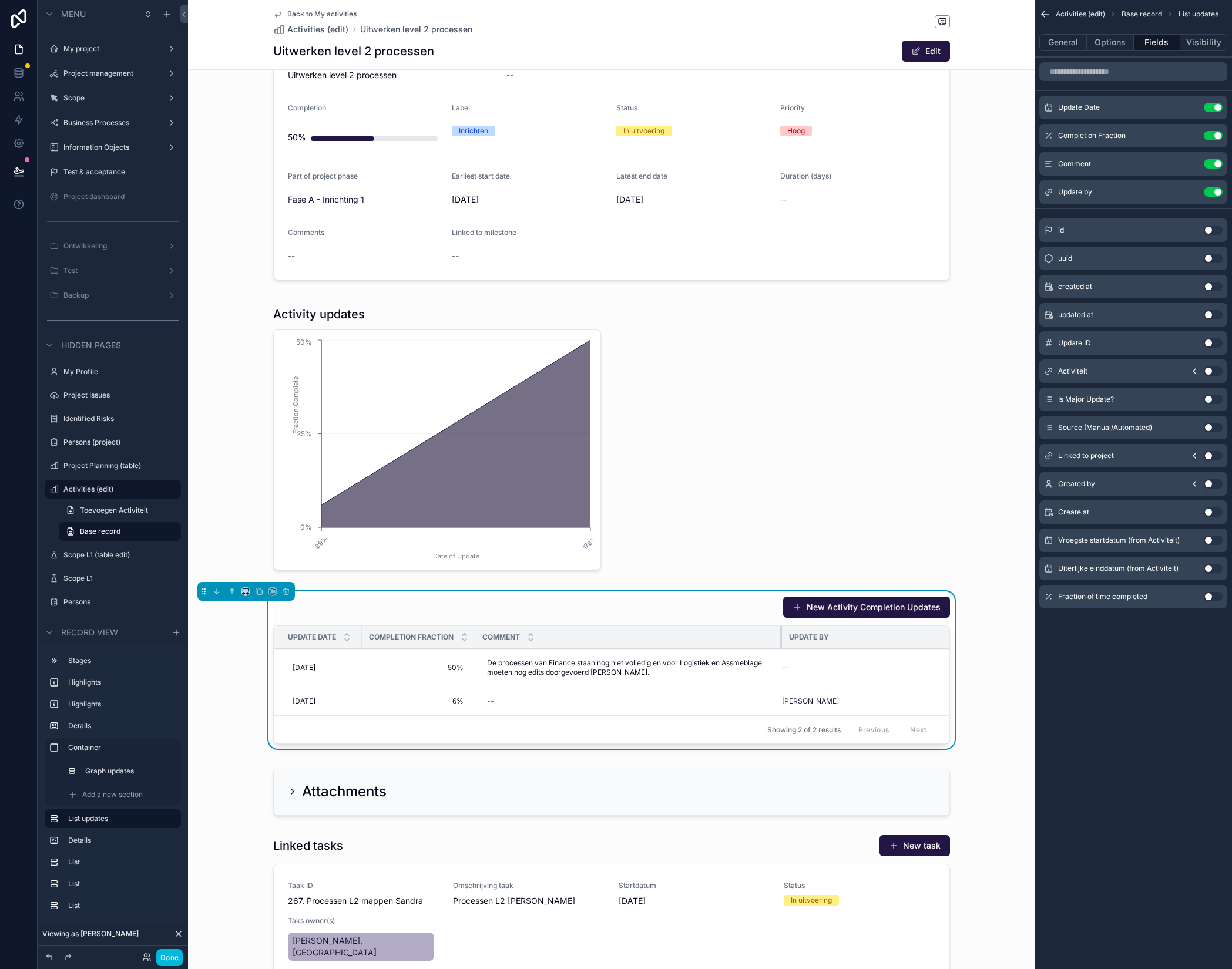
drag, startPoint x: 572, startPoint y: 637, endPoint x: 782, endPoint y: 636, distance: 210.0
click at [782, 636] on div "scrollable content" at bounding box center [781, 637] width 5 height 22
click at [1191, 192] on icon "scrollable content" at bounding box center [1190, 191] width 5 height 5
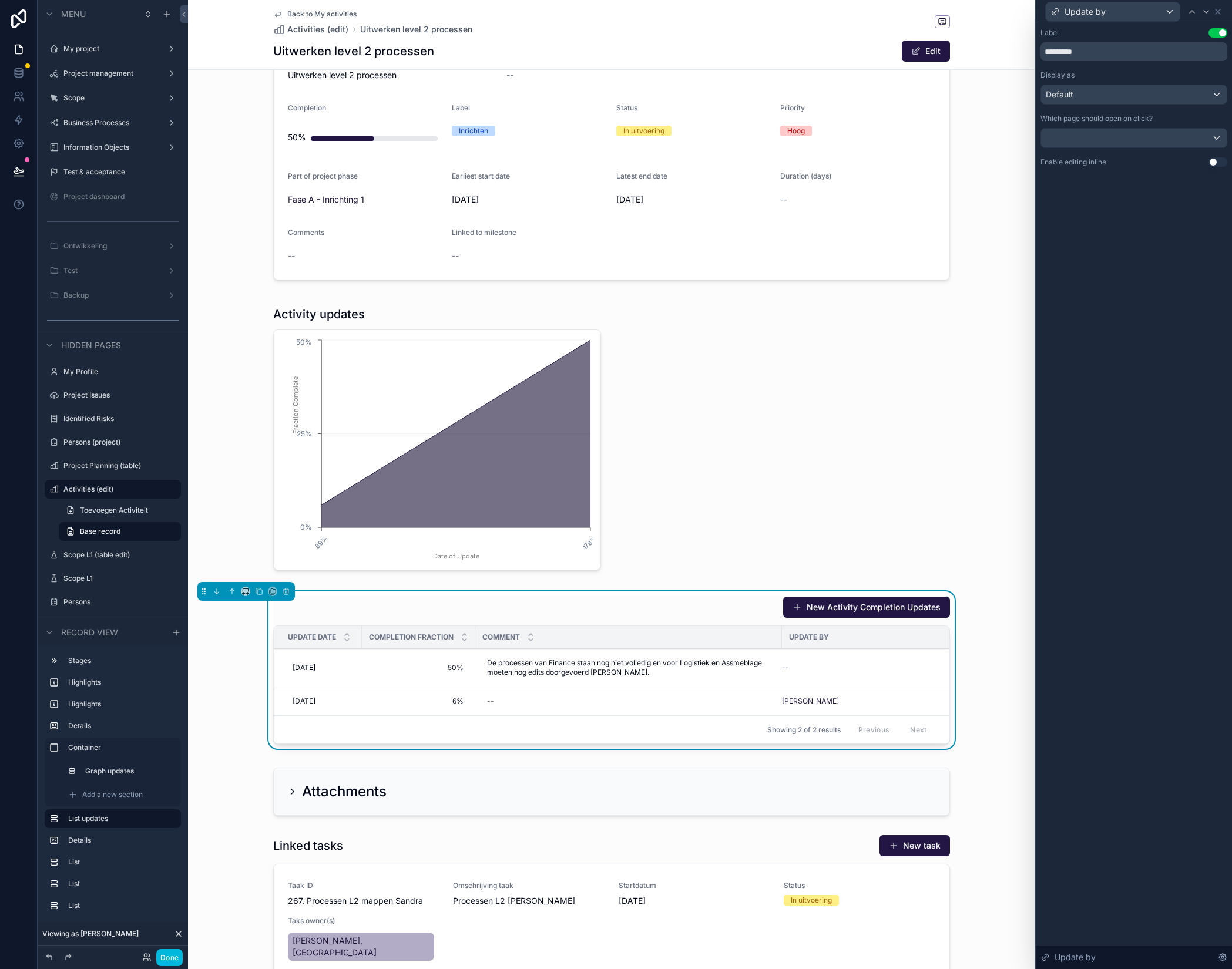
click at [1216, 164] on button "Use setting" at bounding box center [1218, 162] width 19 height 9
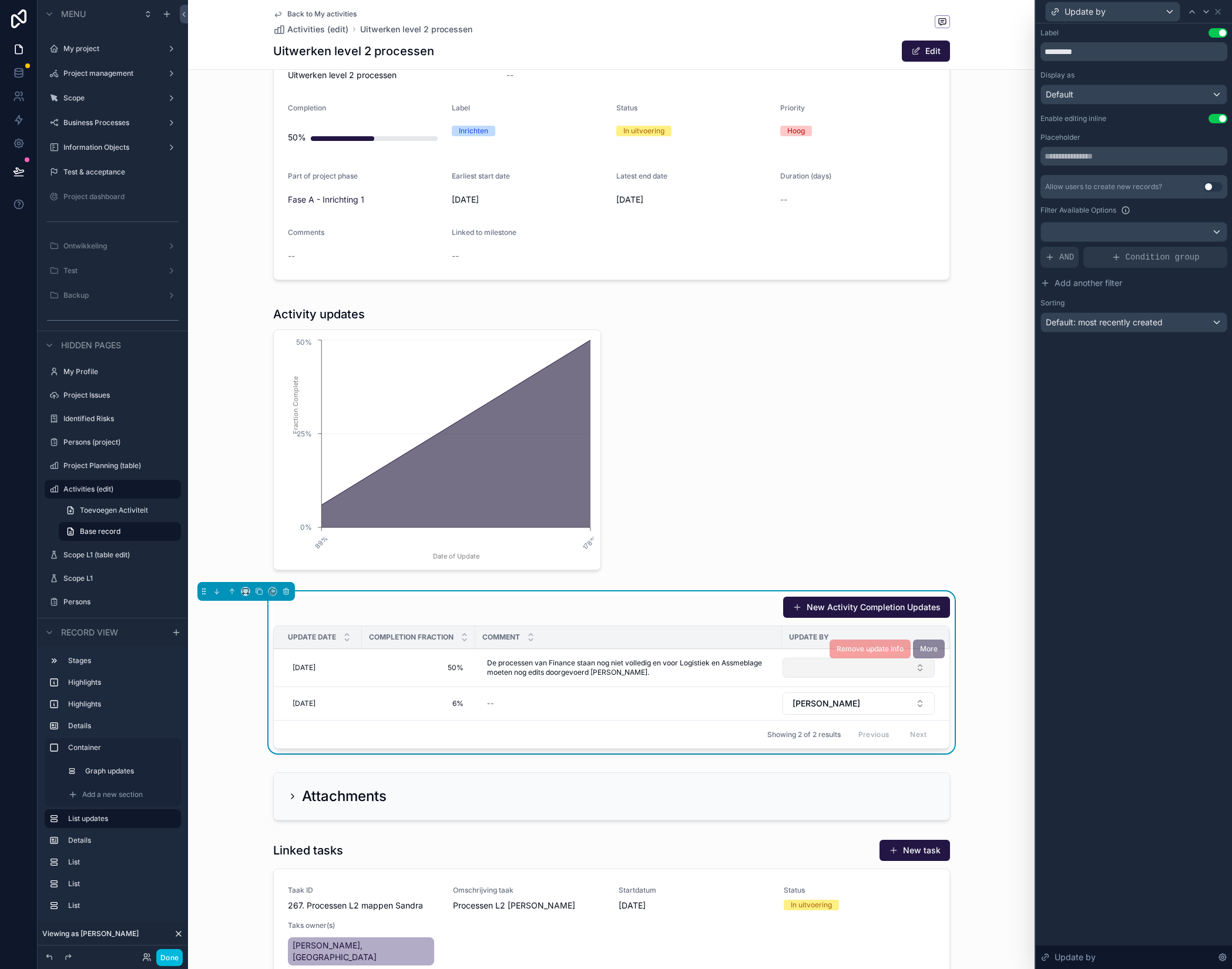
click at [812, 670] on button "Select Button" at bounding box center [858, 668] width 152 height 20
click at [810, 690] on input "**" at bounding box center [866, 691] width 140 height 21
type input "**"
click at [811, 735] on span "[PERSON_NAME], [GEOGRAPHIC_DATA]" at bounding box center [852, 739] width 140 height 24
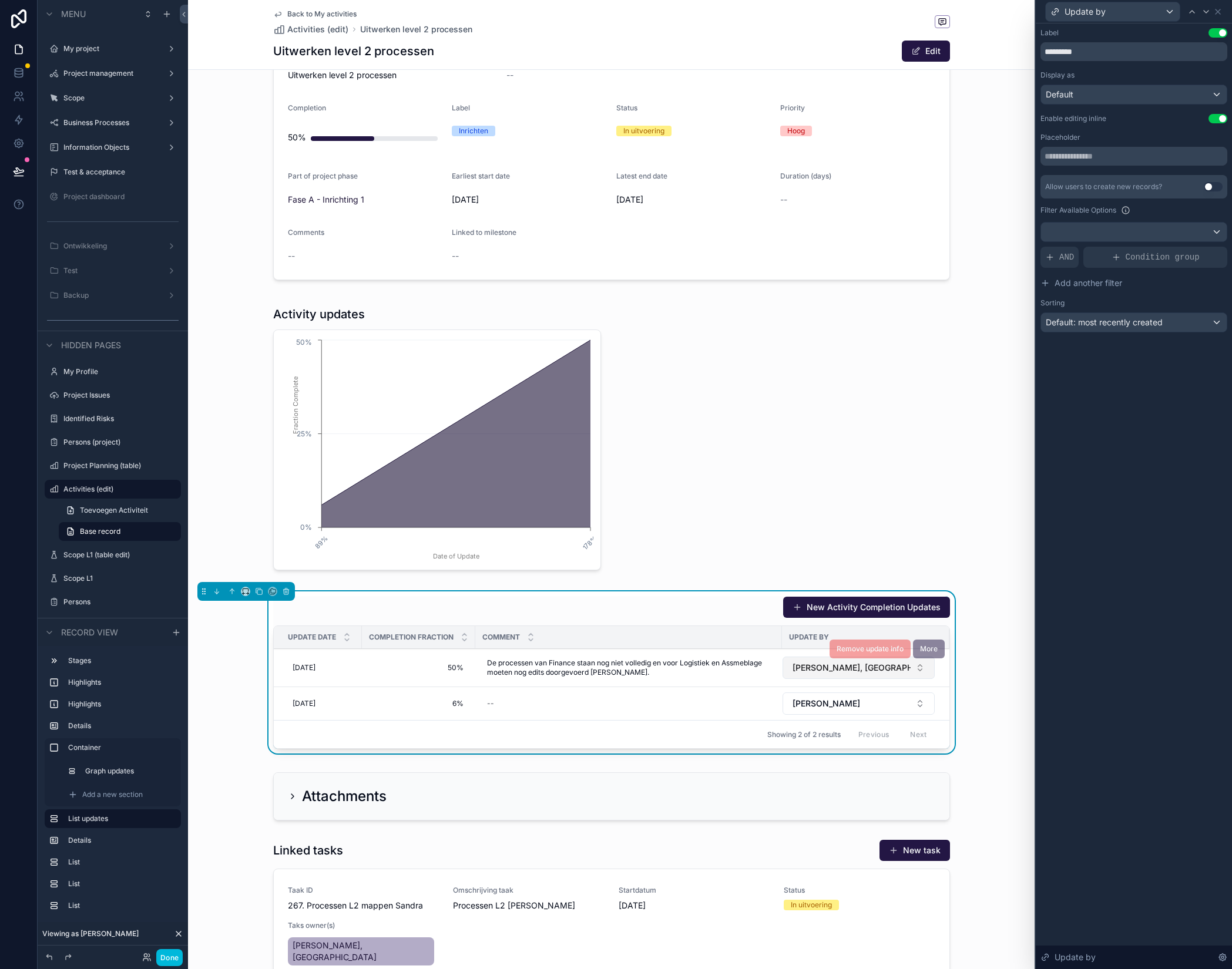
click at [805, 669] on span "[PERSON_NAME], [GEOGRAPHIC_DATA]" at bounding box center [851, 668] width 118 height 12
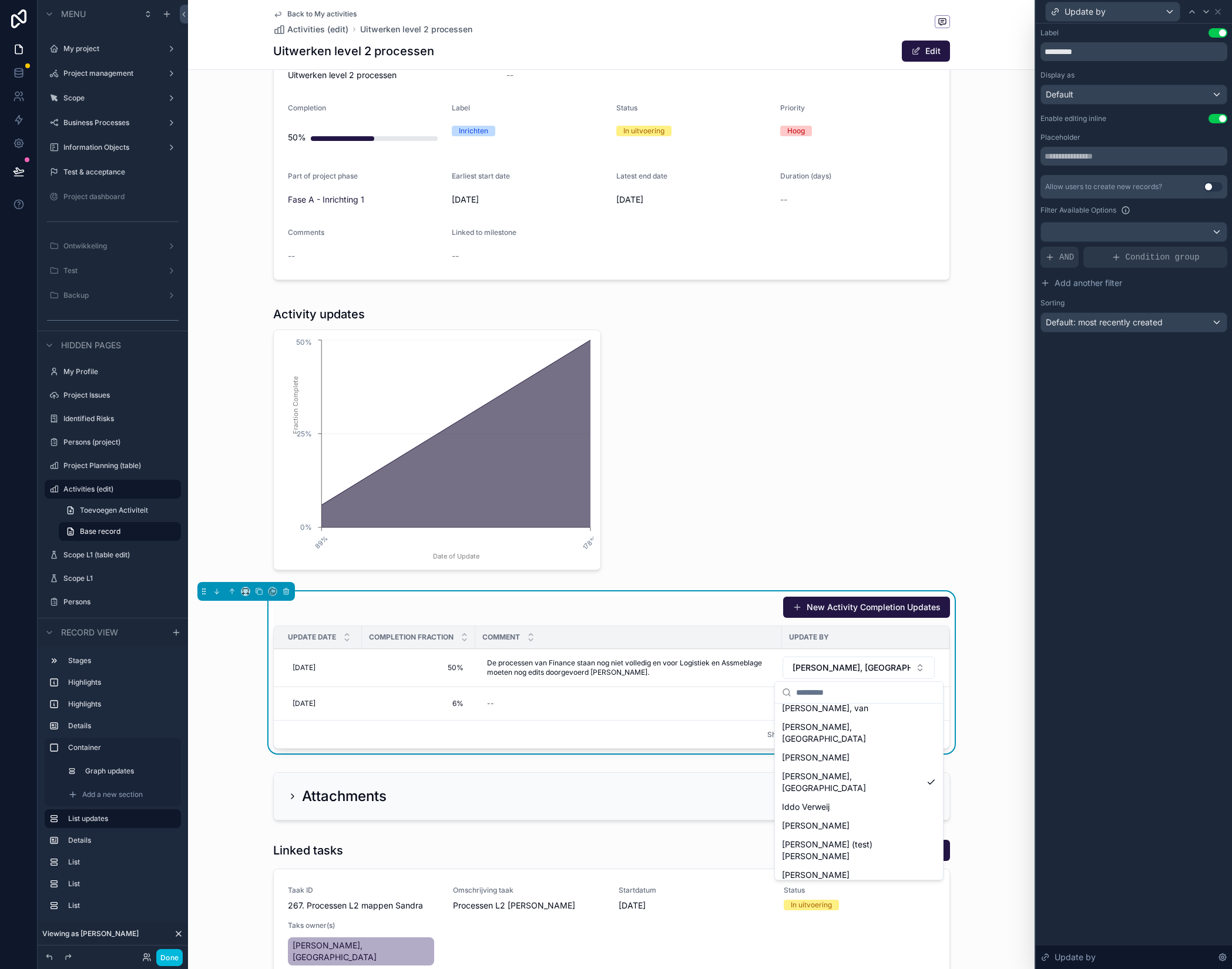
scroll to position [373, 0]
click at [823, 759] on span "[PERSON_NAME], [GEOGRAPHIC_DATA]" at bounding box center [852, 771] width 140 height 24
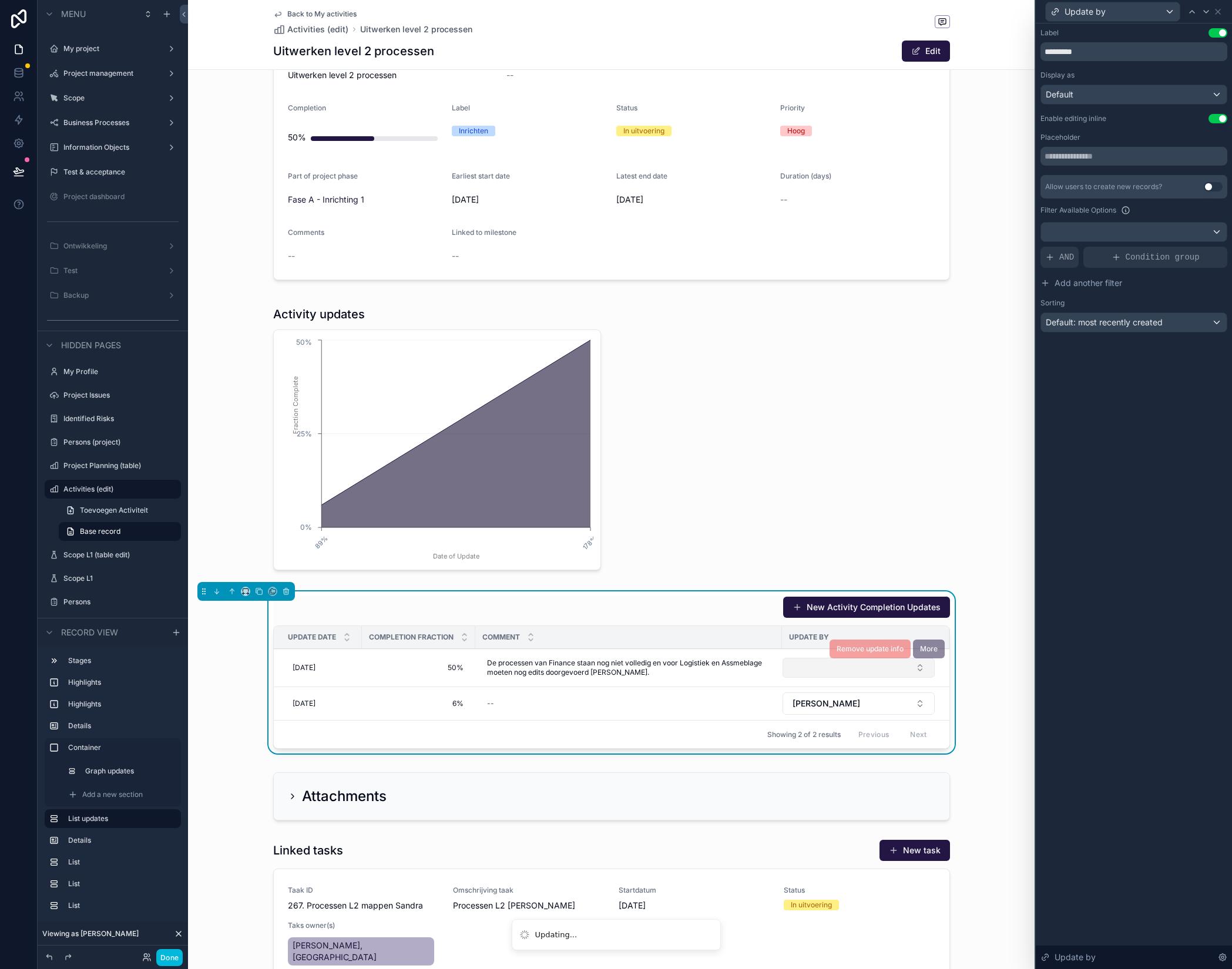
click at [819, 671] on button "Select Button" at bounding box center [858, 668] width 152 height 20
type input "***"
click at [836, 675] on button "Select Button" at bounding box center [858, 668] width 152 height 20
type input "****"
click at [807, 739] on span "[PERSON_NAME]" at bounding box center [816, 745] width 68 height 12
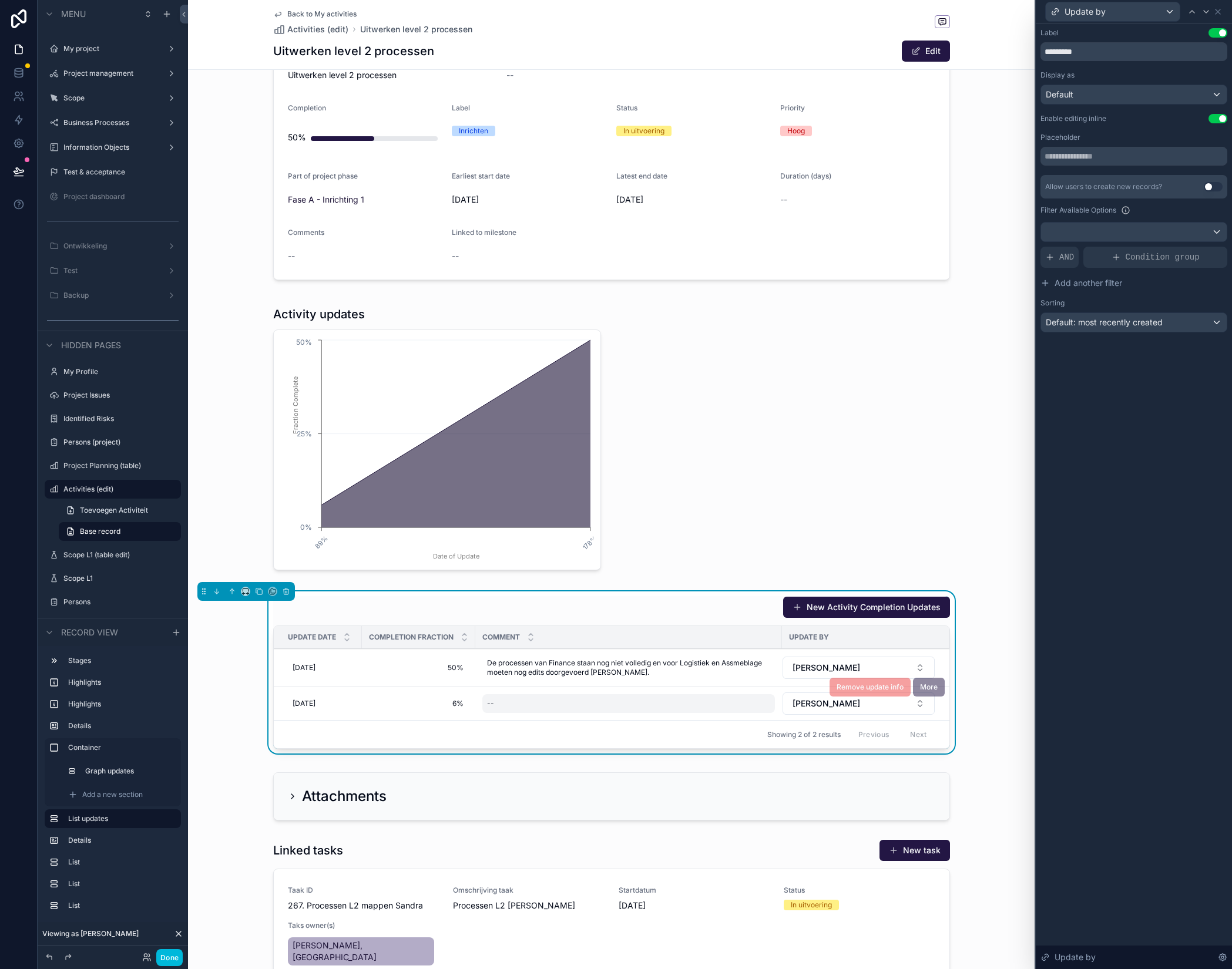
click at [538, 703] on div "--" at bounding box center [629, 704] width 293 height 19
click at [693, 731] on div "Showing 2 of 2 results Previous Next" at bounding box center [611, 734] width 675 height 28
click at [728, 667] on span "De processen van Finance staan nog niet volledig en voor Logistiek en Assmeblag…" at bounding box center [629, 668] width 283 height 19
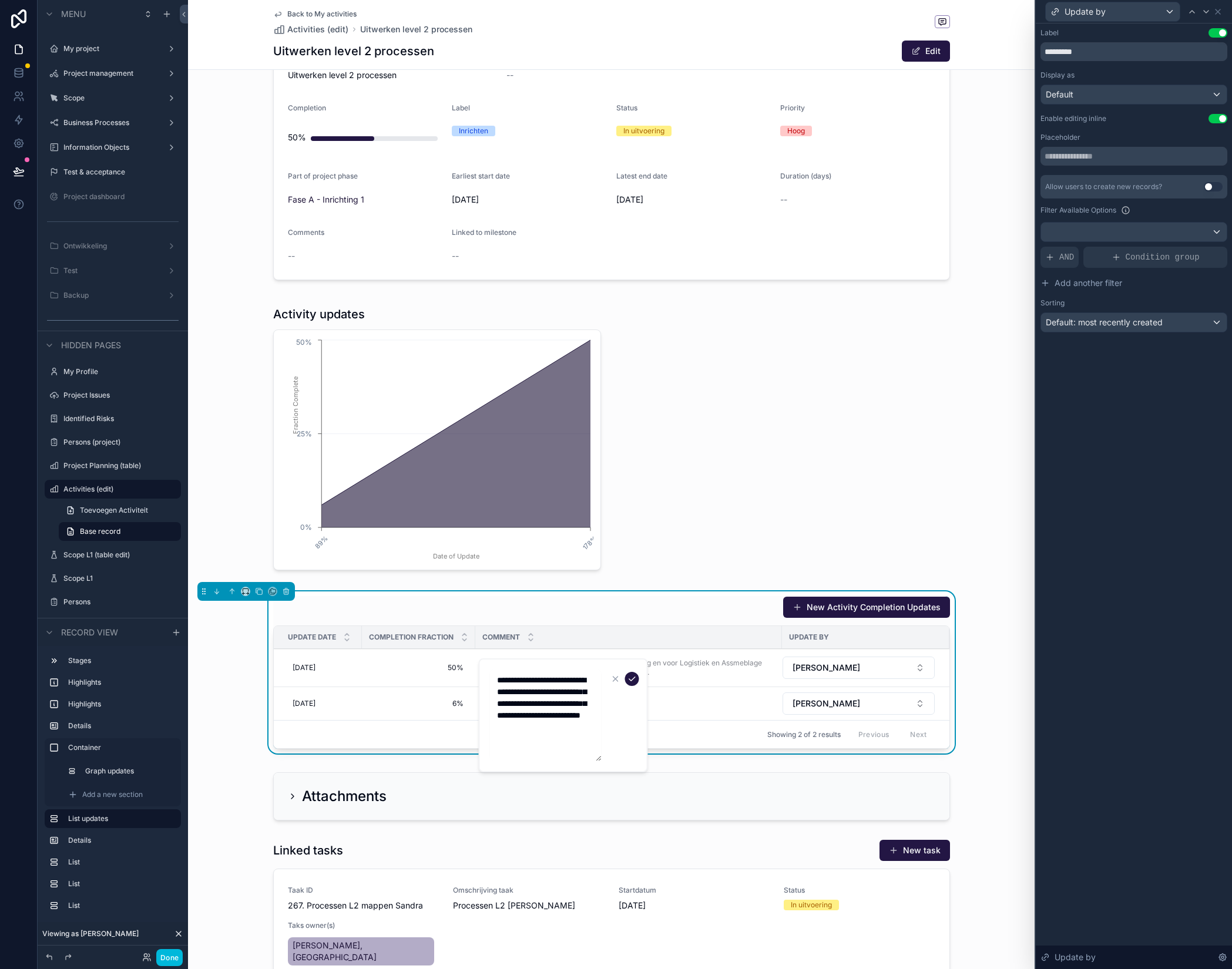
click at [571, 717] on textarea "**********" at bounding box center [546, 715] width 112 height 92
type textarea "**********"
click at [634, 681] on icon "scrollable content" at bounding box center [631, 678] width 9 height 9
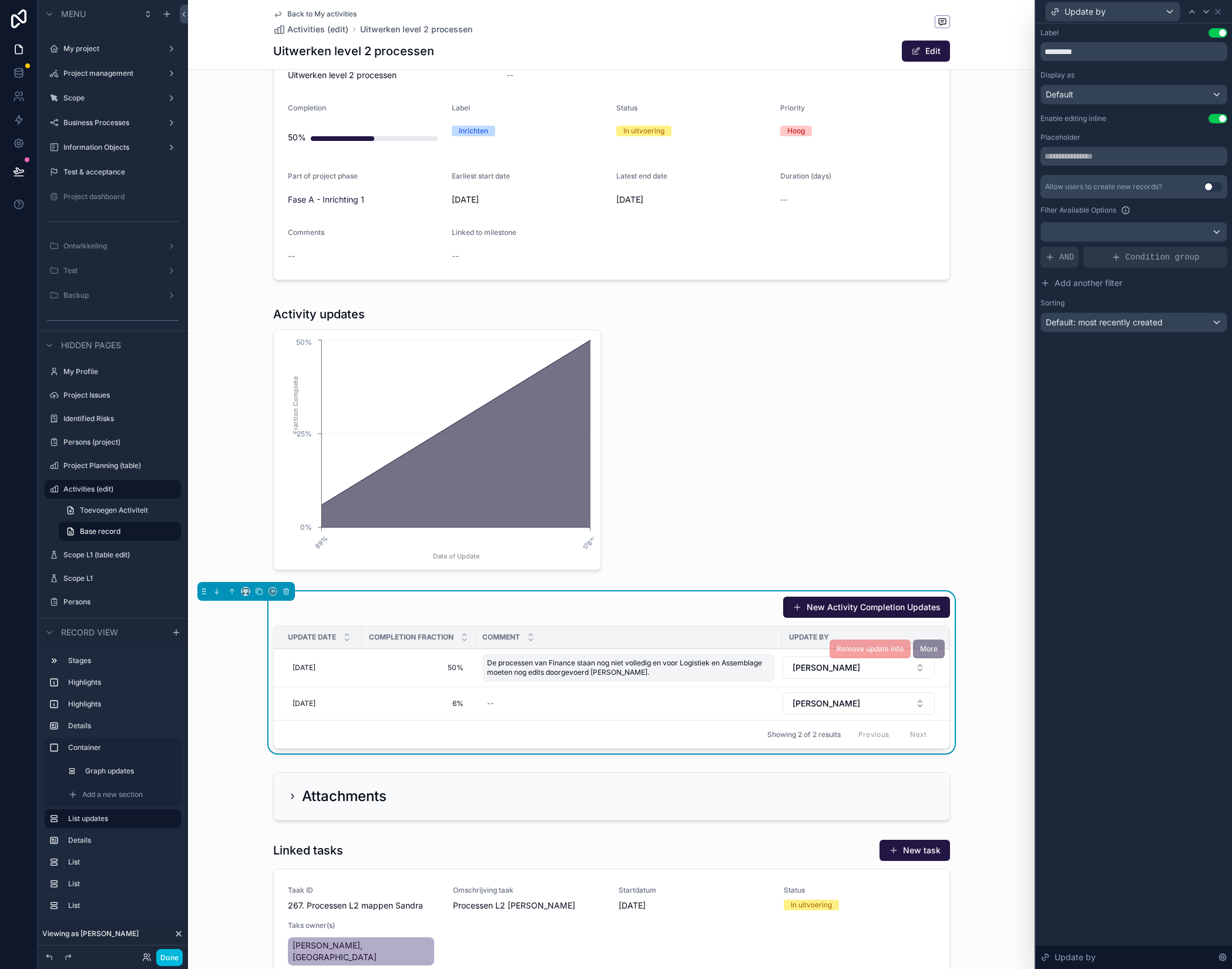
click at [651, 674] on span "De processen van Finance staan nog niet volledig en voor Logistiek en Assemblag…" at bounding box center [629, 668] width 283 height 19
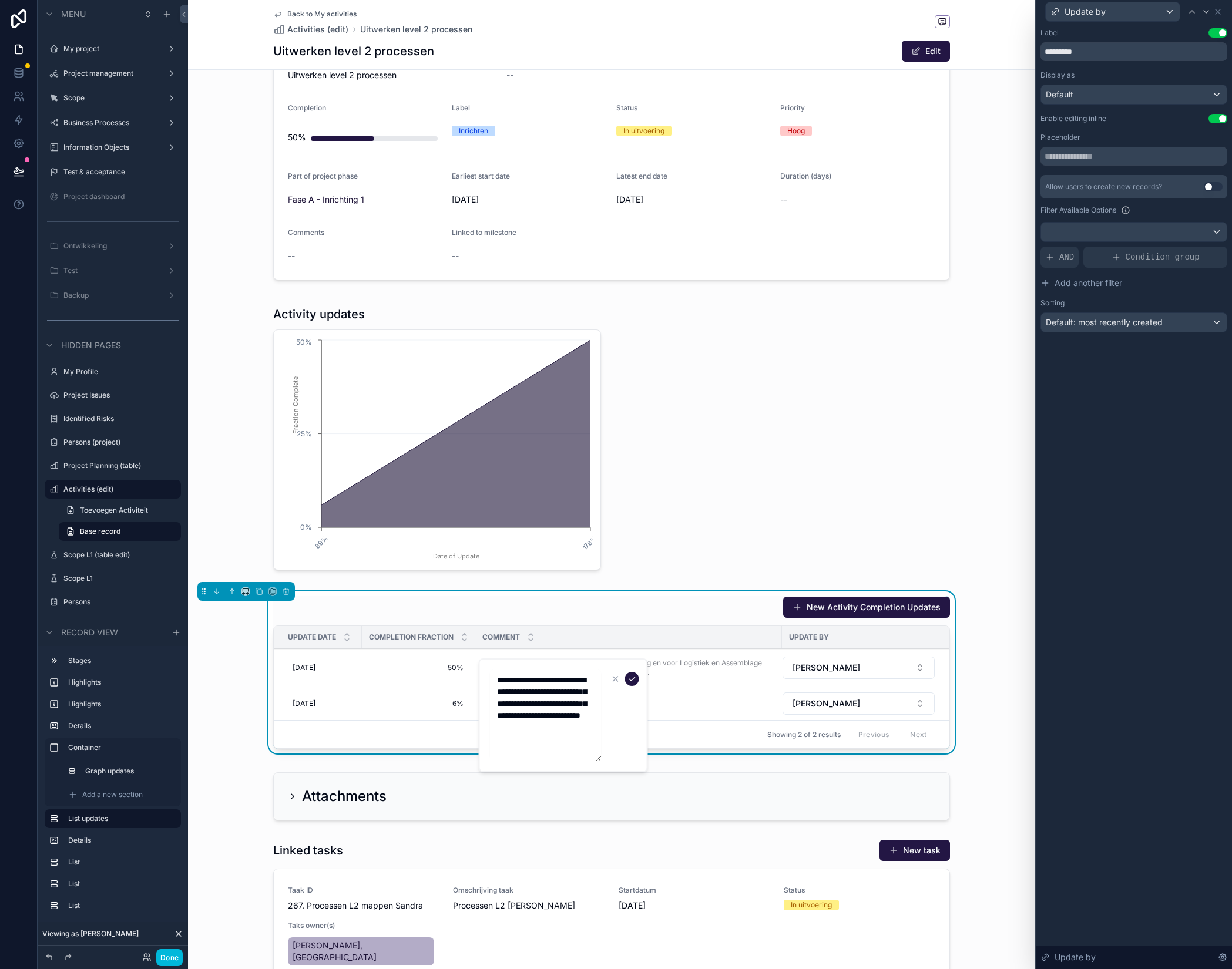
click at [601, 738] on form "**********" at bounding box center [564, 715] width 151 height 93
click at [585, 741] on textarea "**********" at bounding box center [546, 715] width 112 height 92
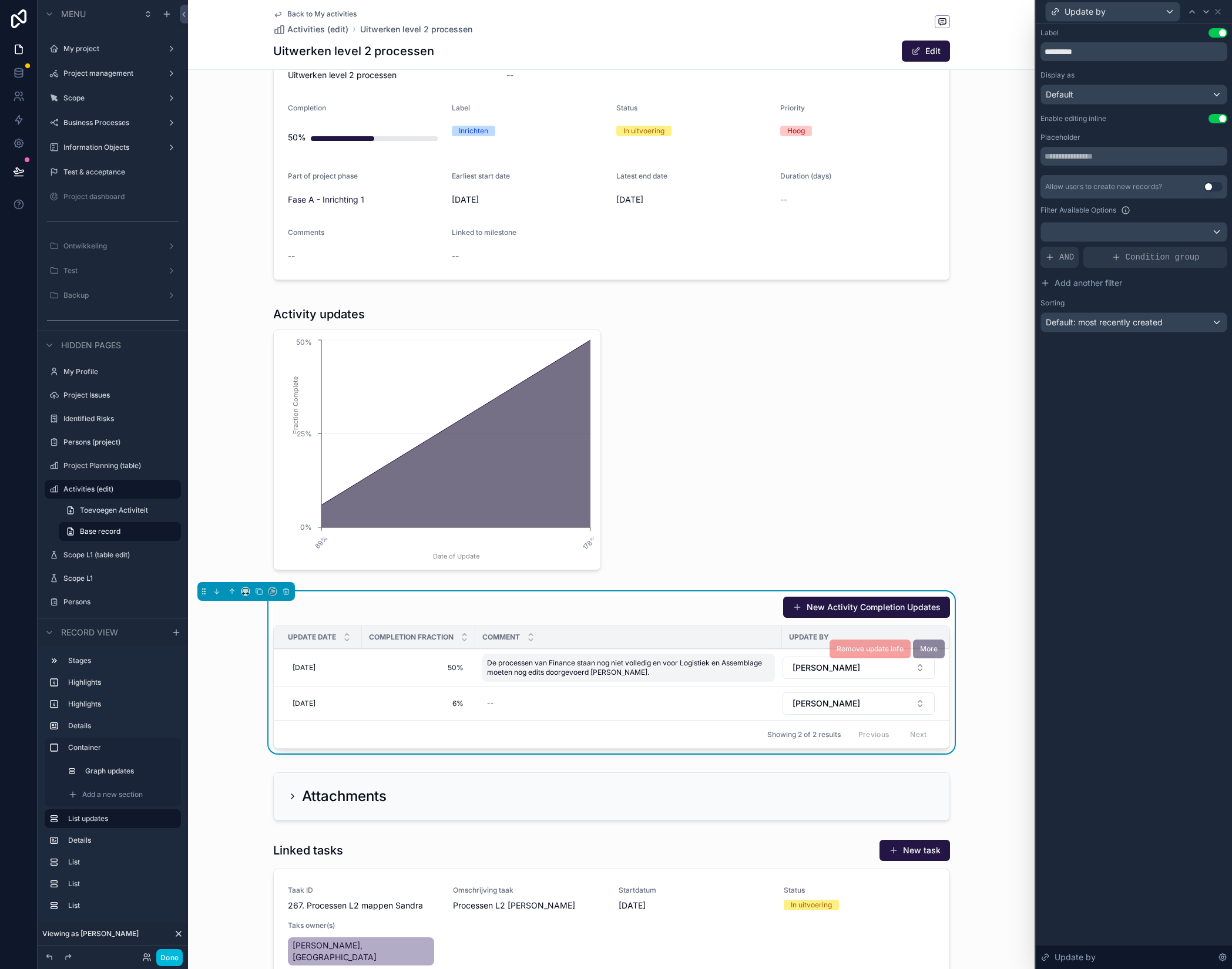
click at [629, 671] on span "De processen van Finance staan nog niet volledig en voor Logistiek en Assemblag…" at bounding box center [629, 668] width 283 height 19
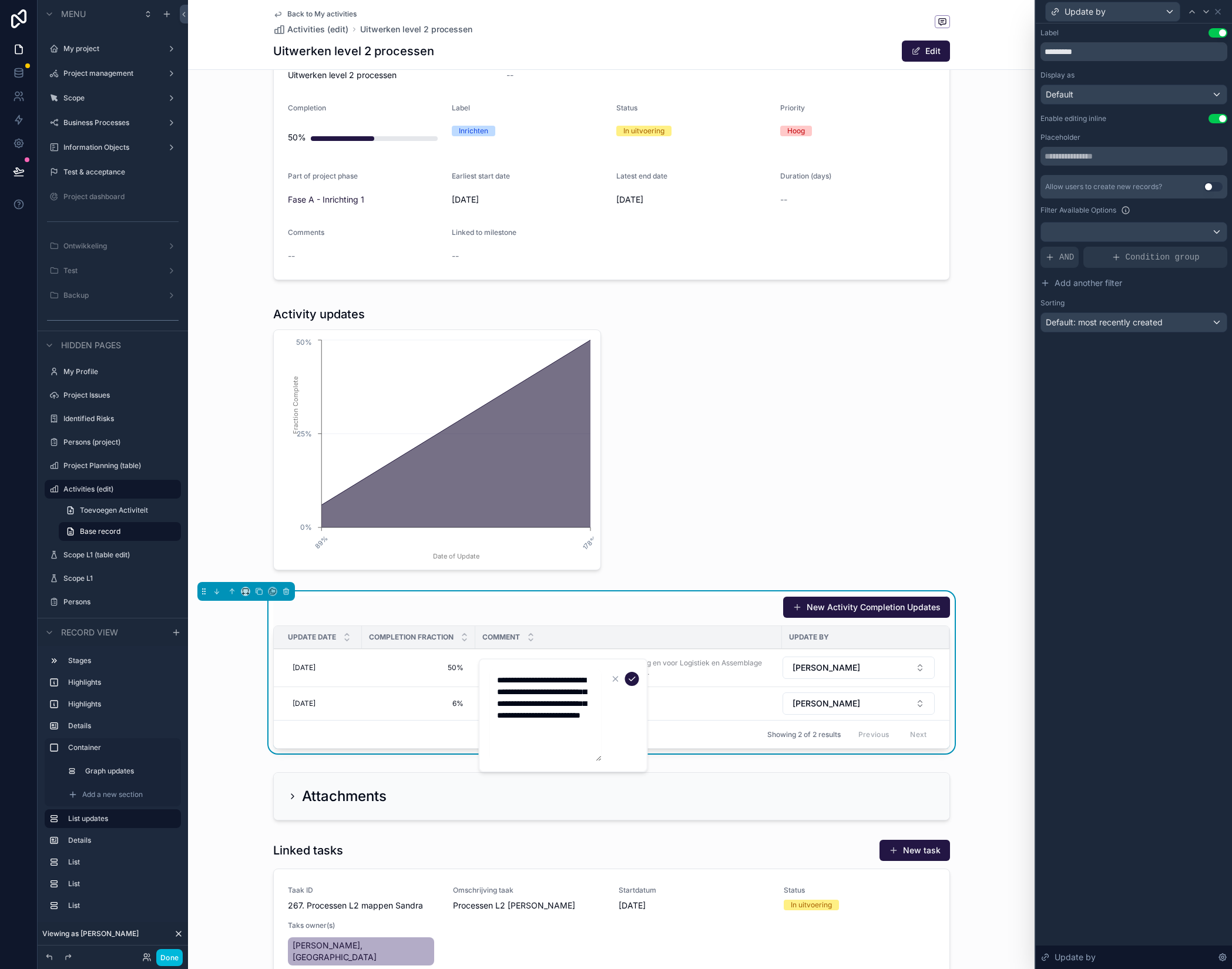
click at [585, 741] on textarea "**********" at bounding box center [546, 715] width 112 height 92
type textarea "**********"
click at [633, 681] on icon "scrollable content" at bounding box center [631, 678] width 9 height 9
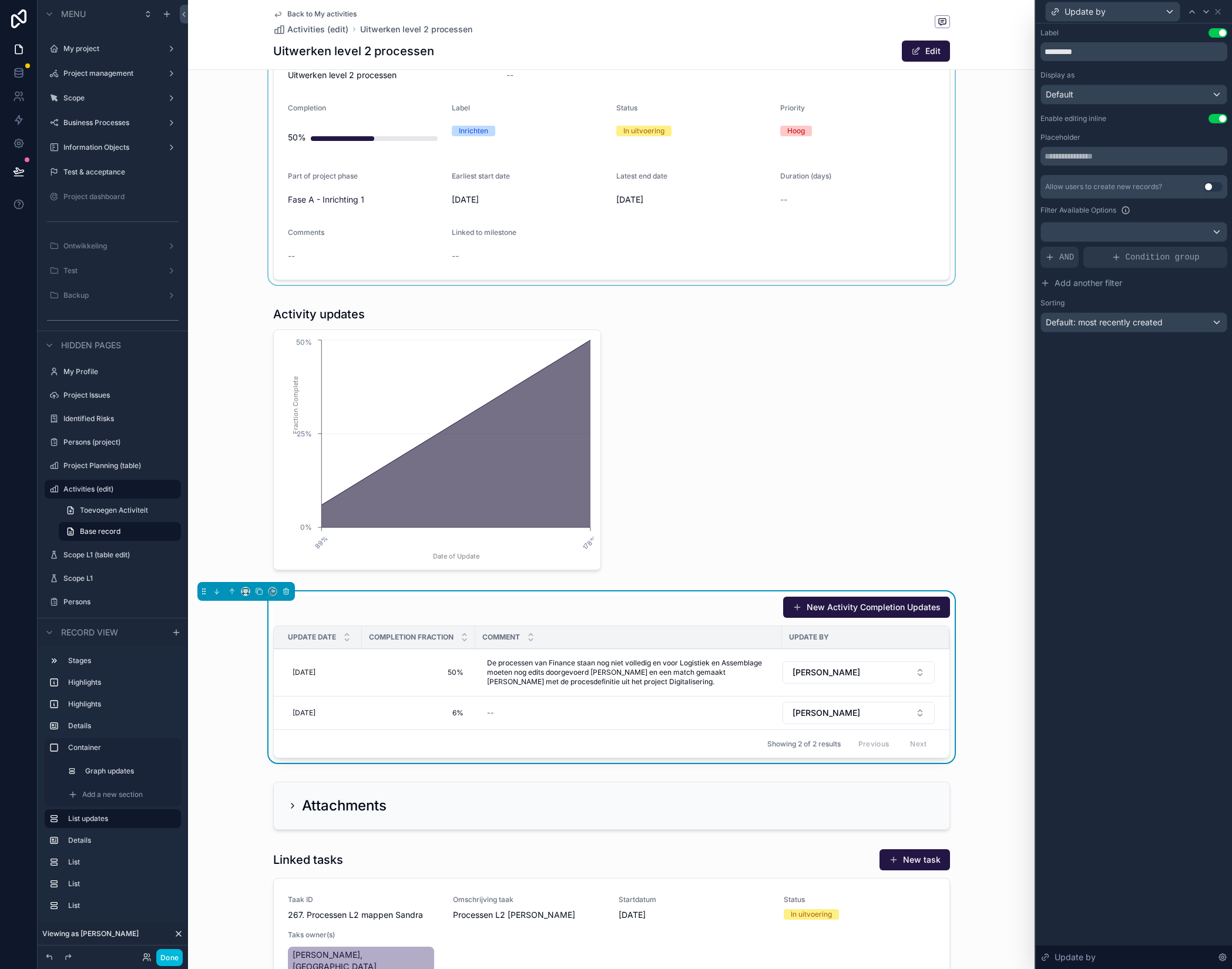
click at [393, 190] on div "scrollable content" at bounding box center [611, 124] width 846 height 322
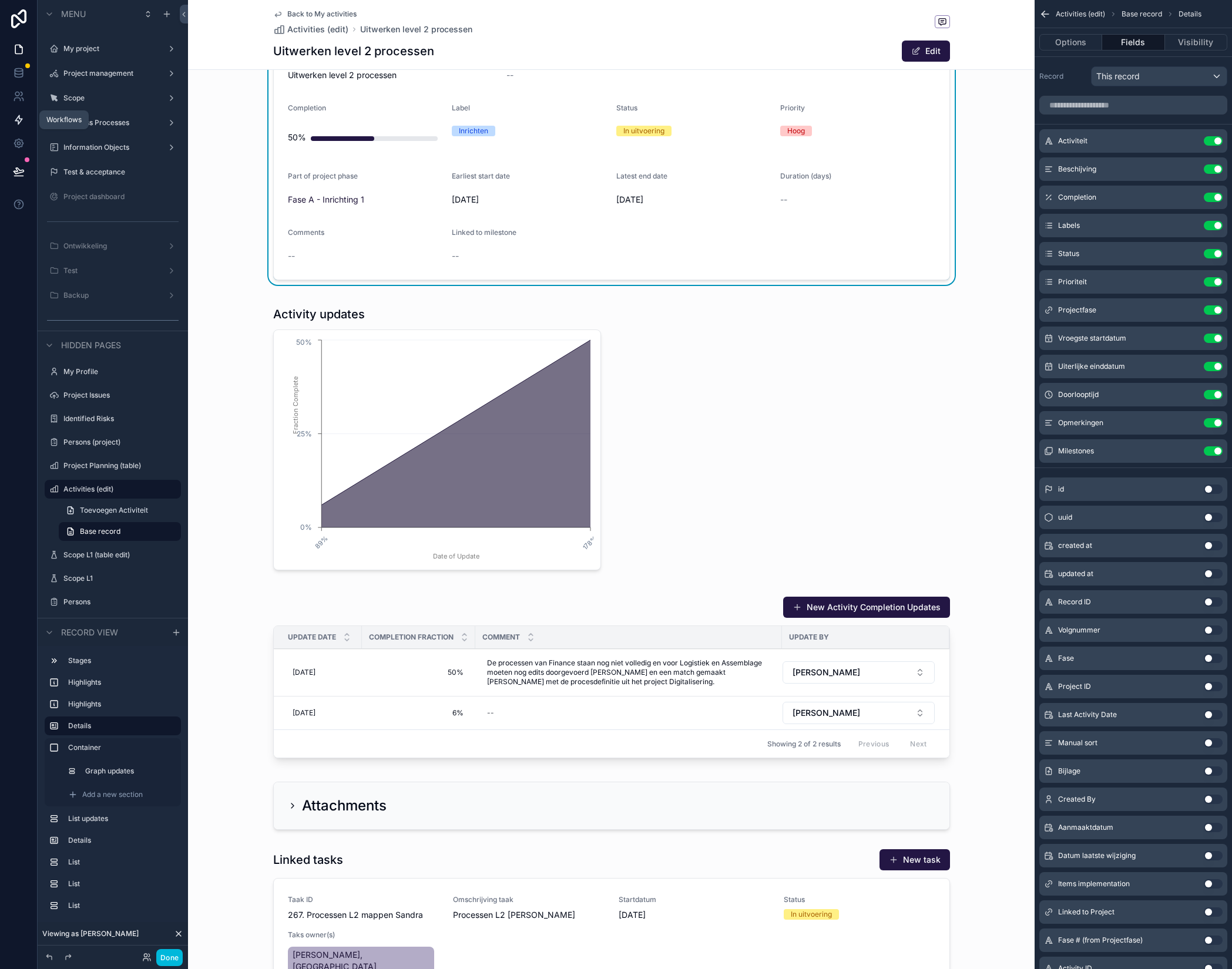
click at [22, 125] on icon at bounding box center [19, 120] width 12 height 12
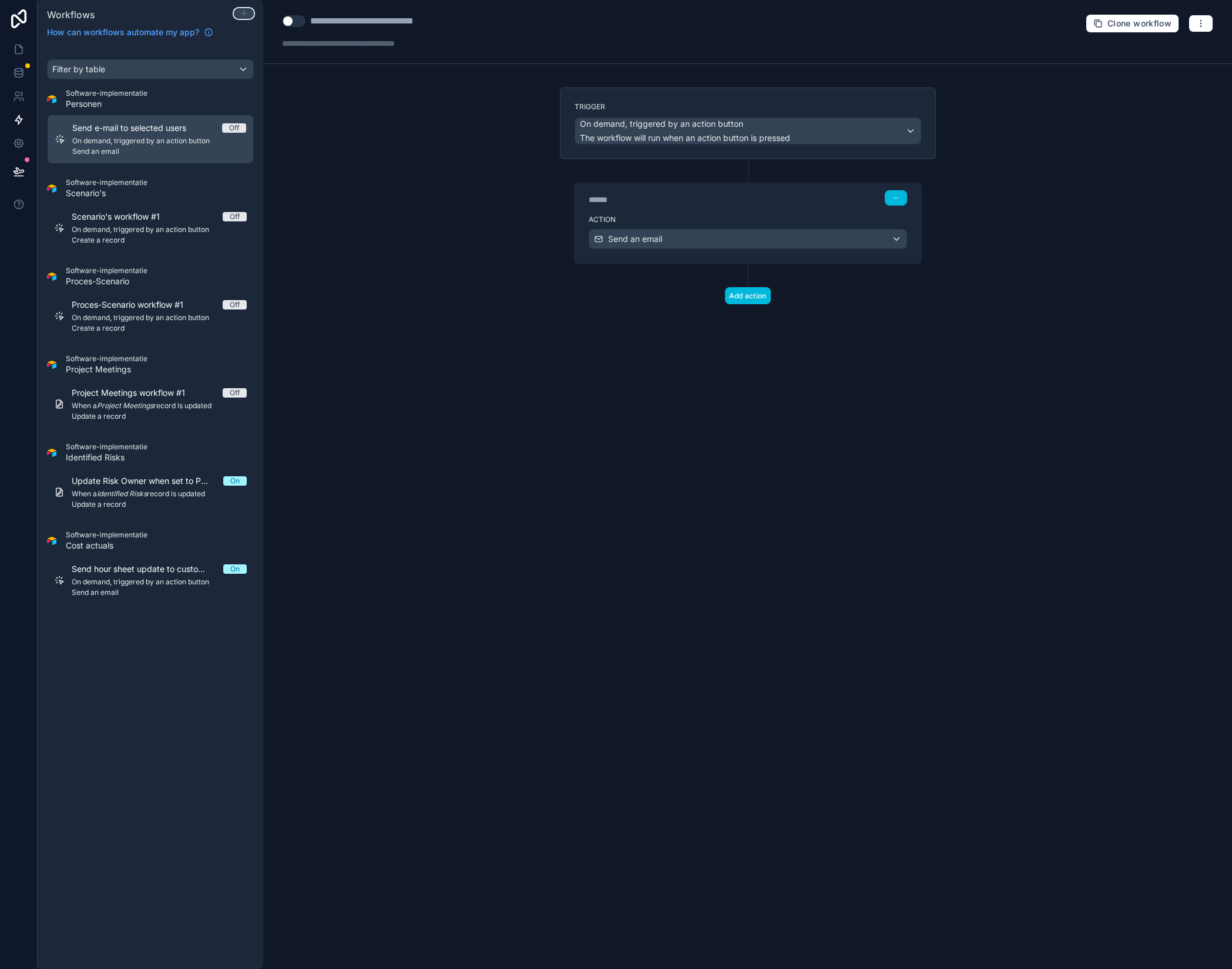
click at [241, 14] on icon at bounding box center [243, 14] width 5 height 0
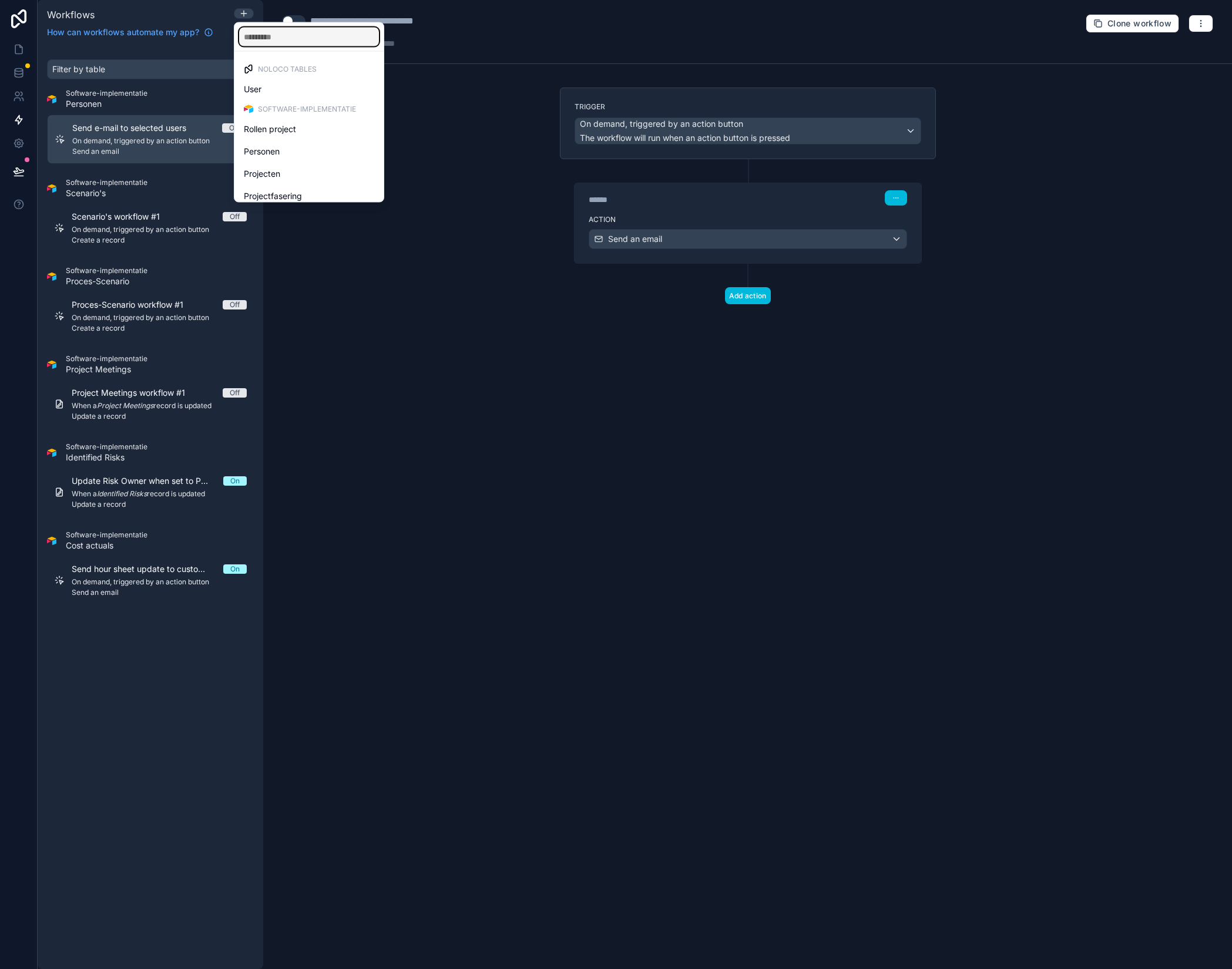
click at [310, 38] on input "text" at bounding box center [309, 37] width 140 height 19
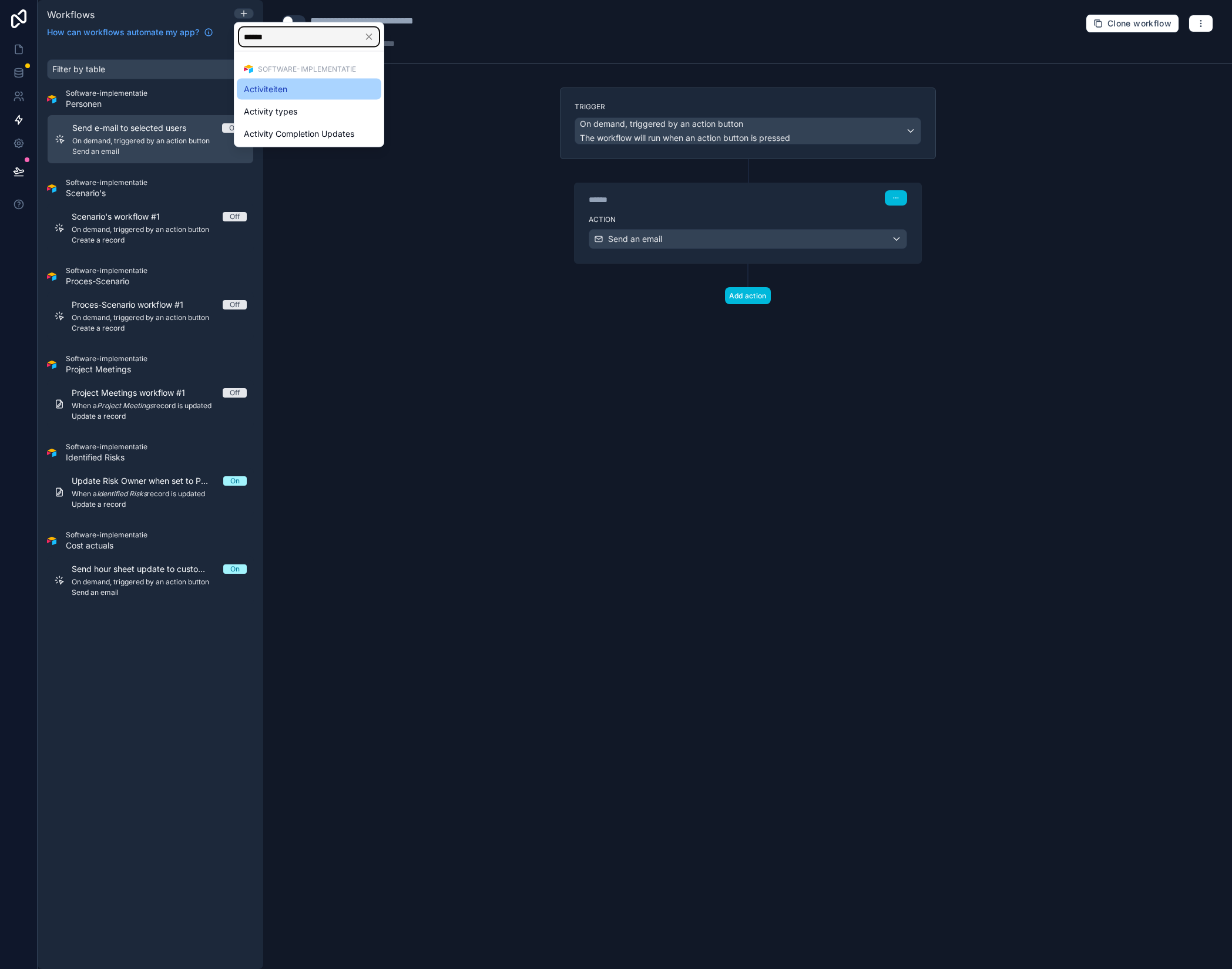
type input "******"
click at [306, 87] on div "Activiteiten" at bounding box center [309, 89] width 130 height 14
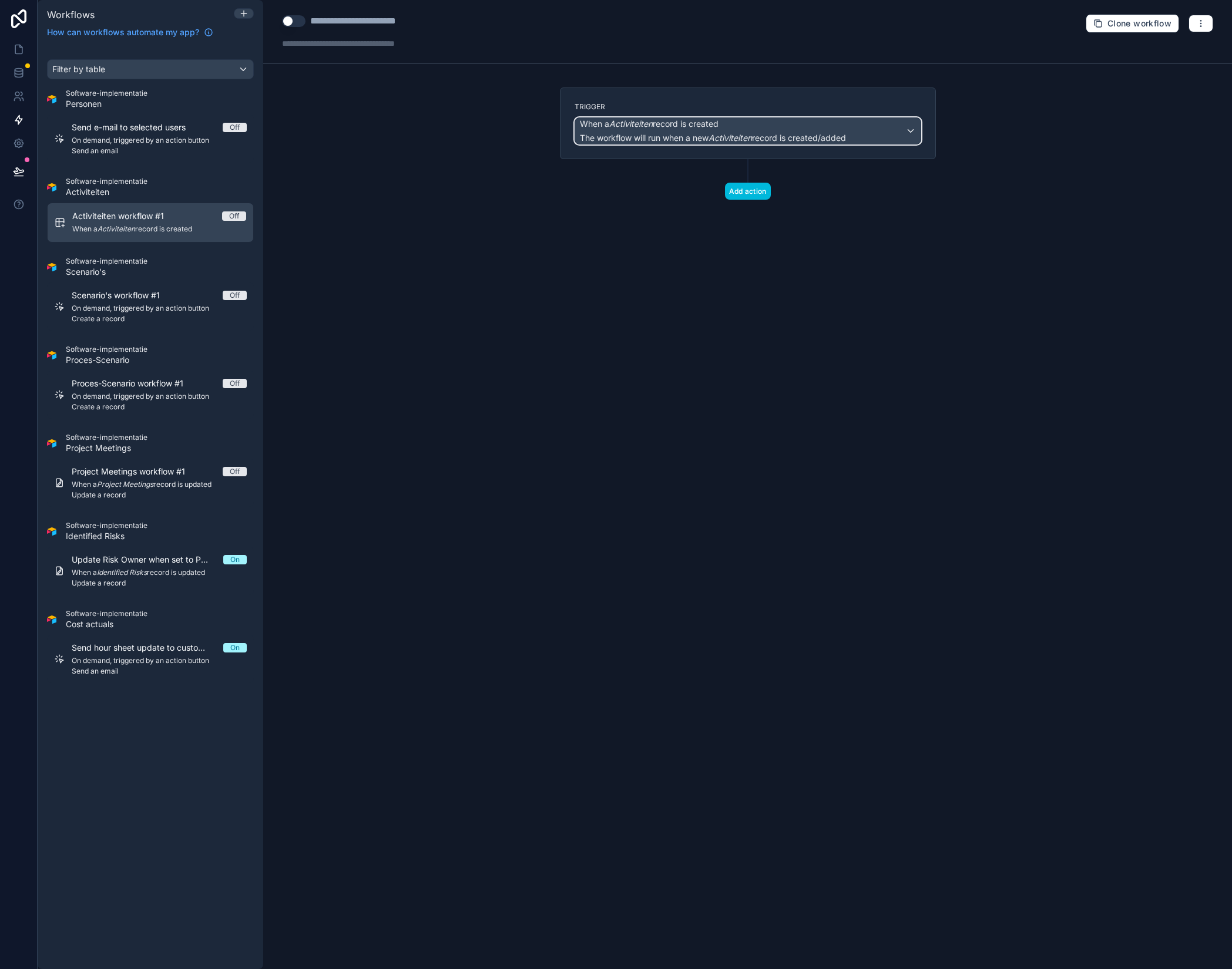
click at [642, 133] on span "The workflow will run when a new Activiteiten record is created/added" at bounding box center [712, 138] width 266 height 10
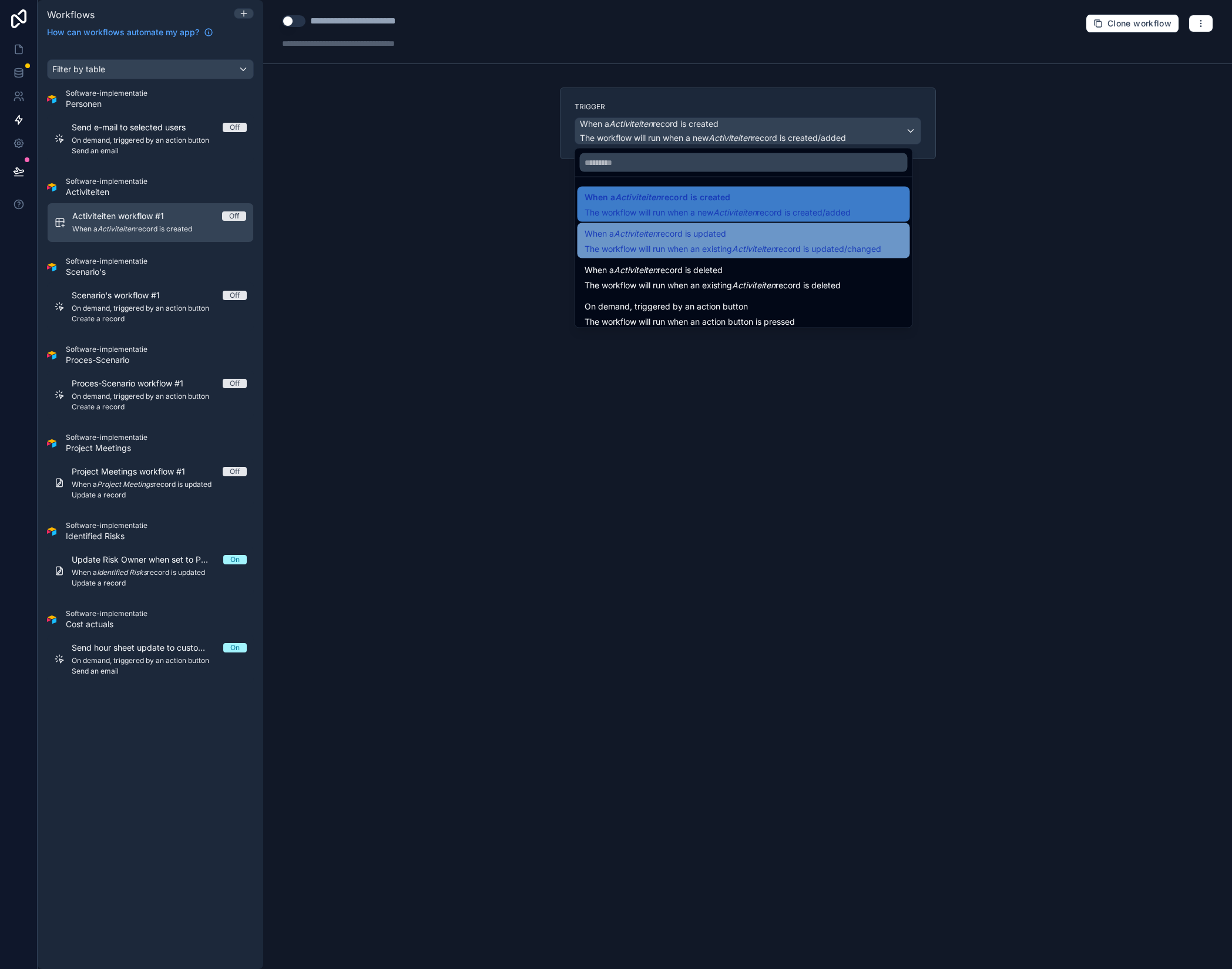
click at [687, 245] on span "The workflow will run when an existing Activiteiten record is updated/changed" at bounding box center [732, 249] width 296 height 10
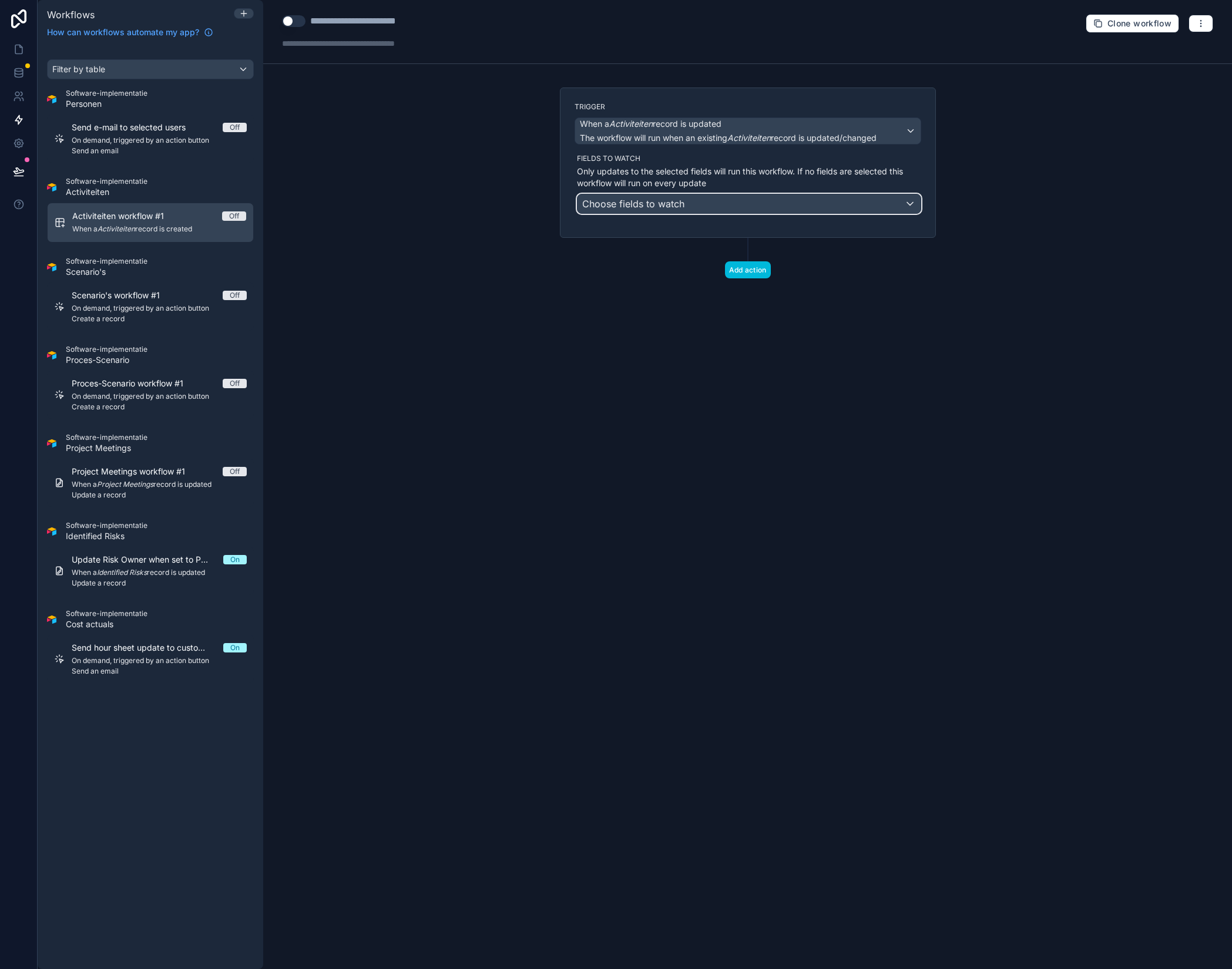
click at [665, 208] on span "Choose fields to watch" at bounding box center [634, 204] width 102 height 12
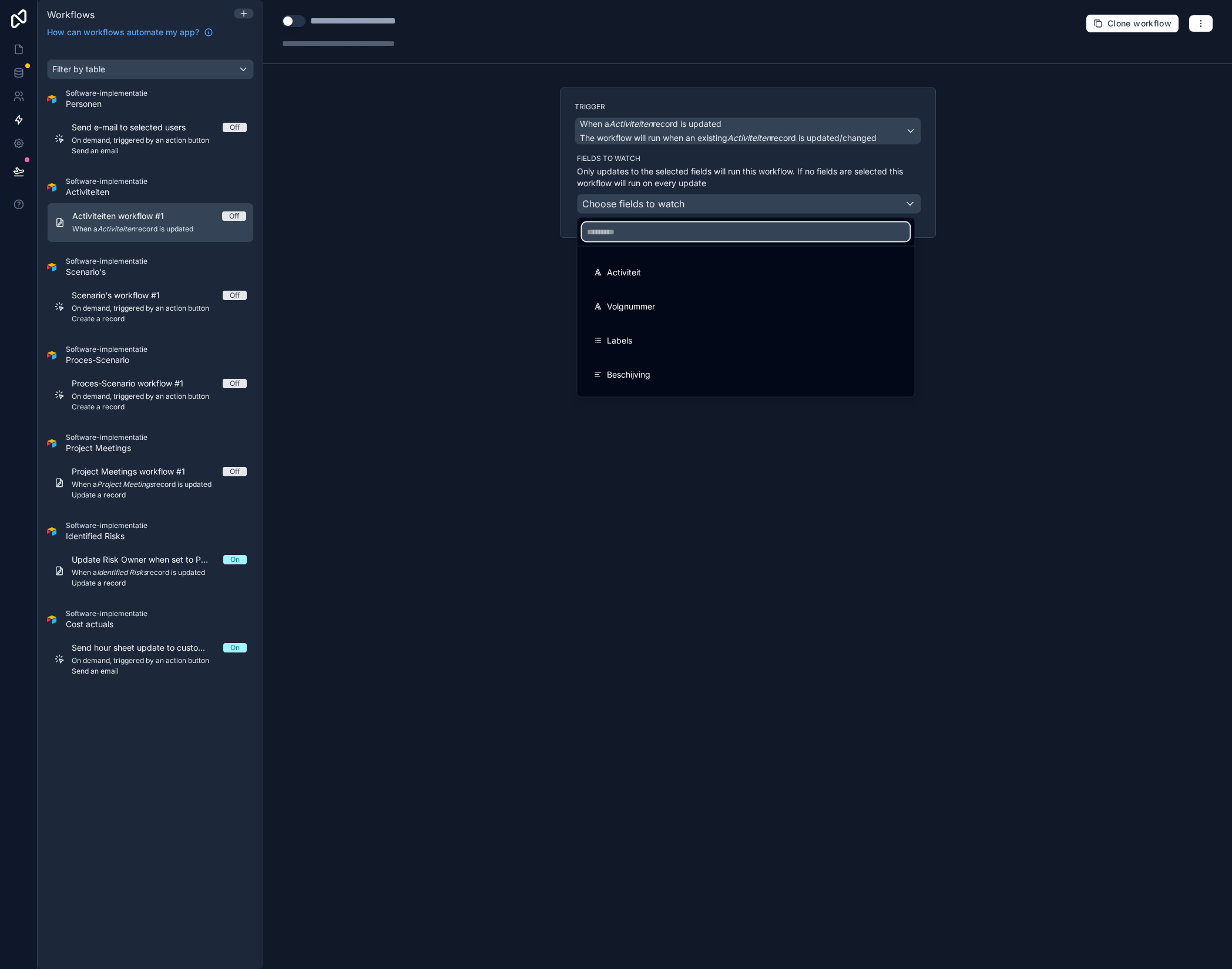
click at [650, 229] on input "text" at bounding box center [746, 232] width 328 height 19
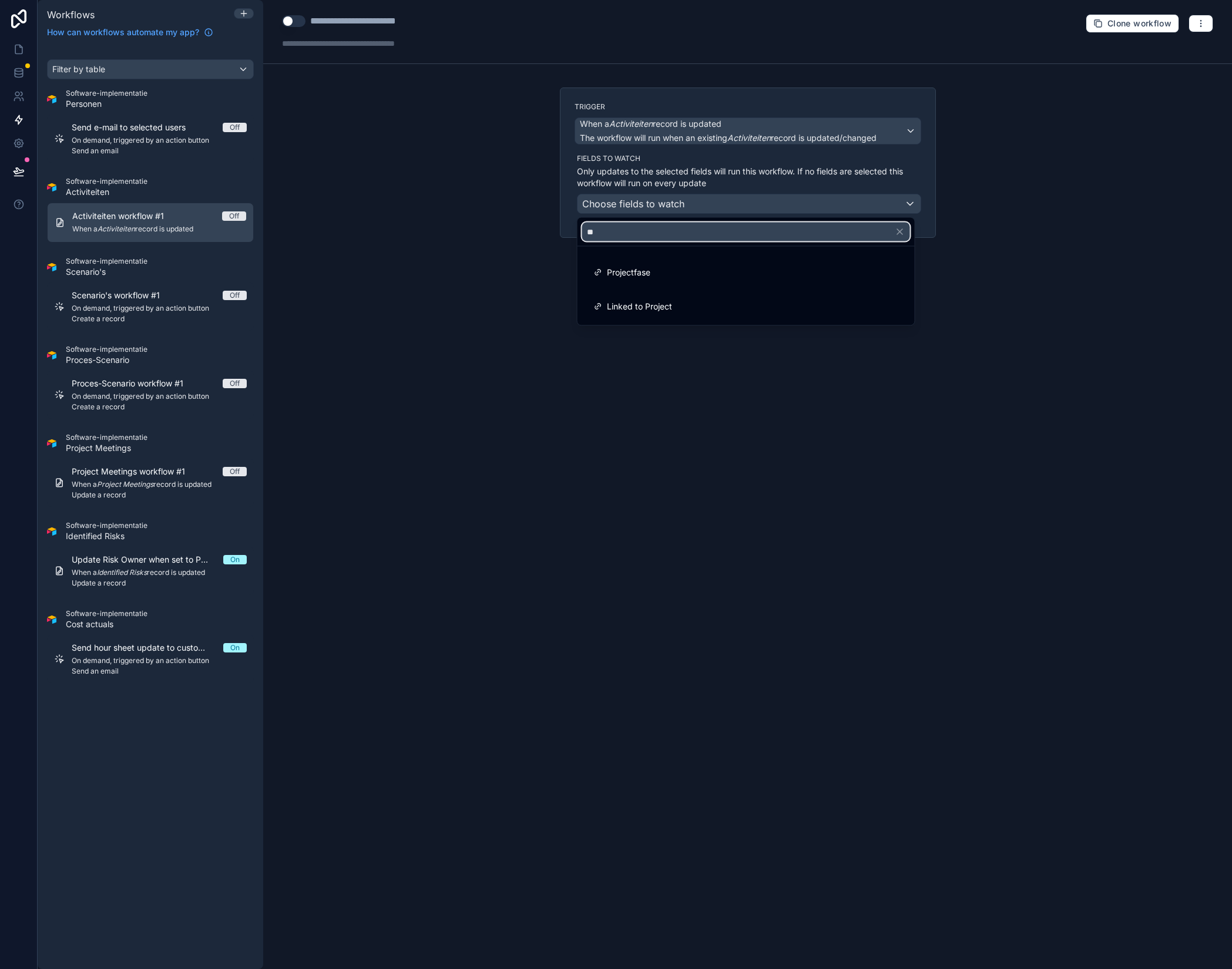
type input "*"
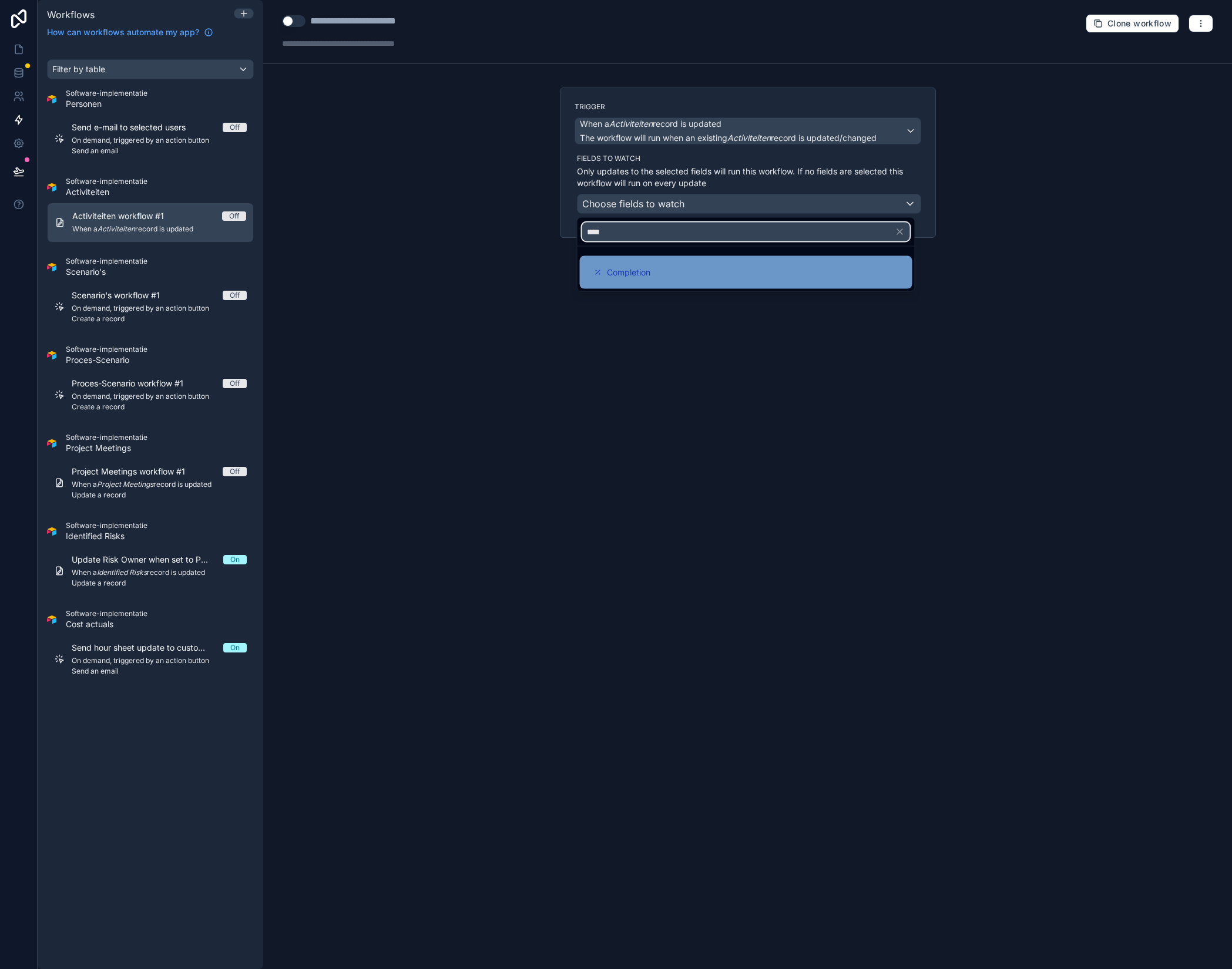
type input "****"
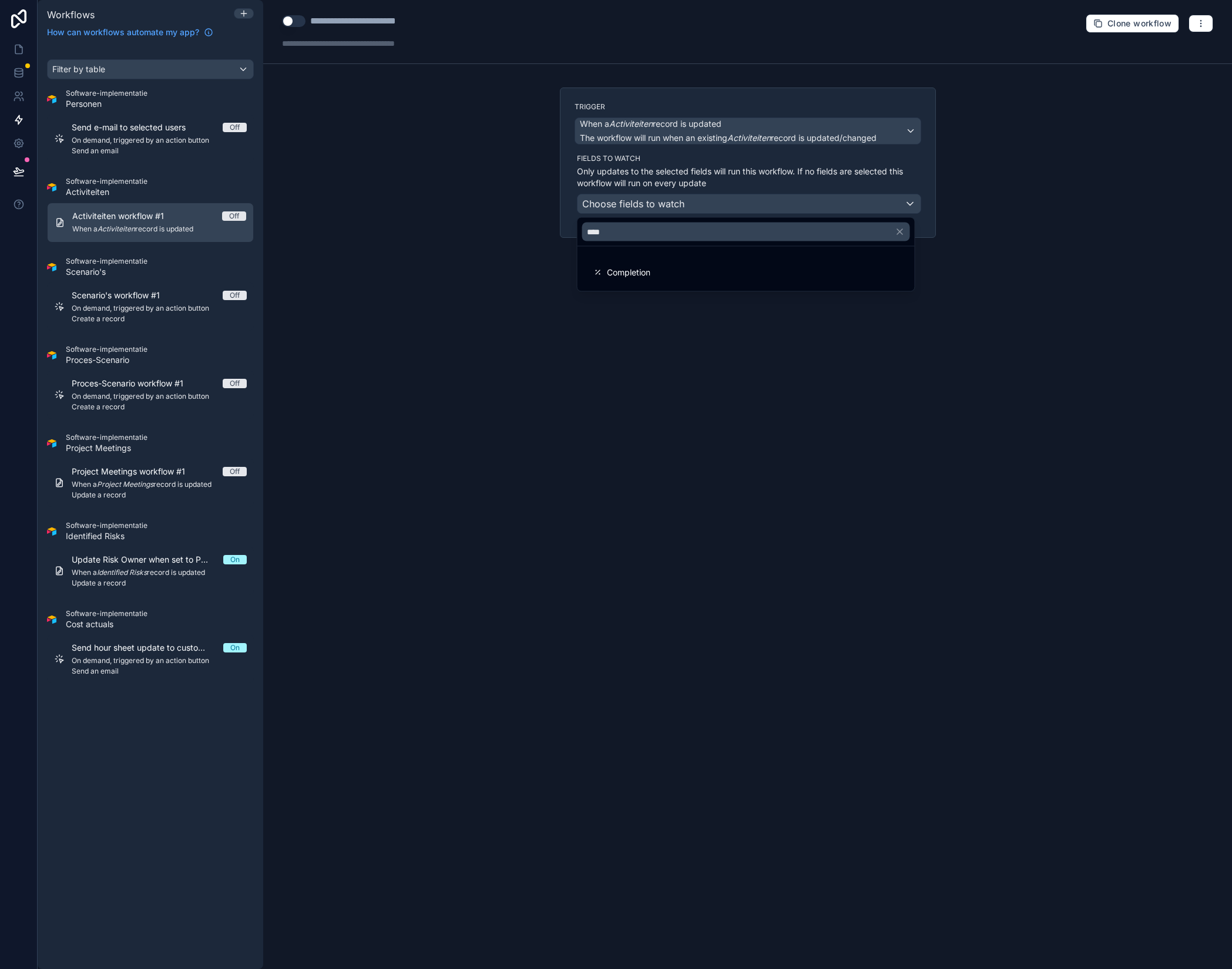
click at [629, 274] on span "Completion" at bounding box center [629, 273] width 43 height 14
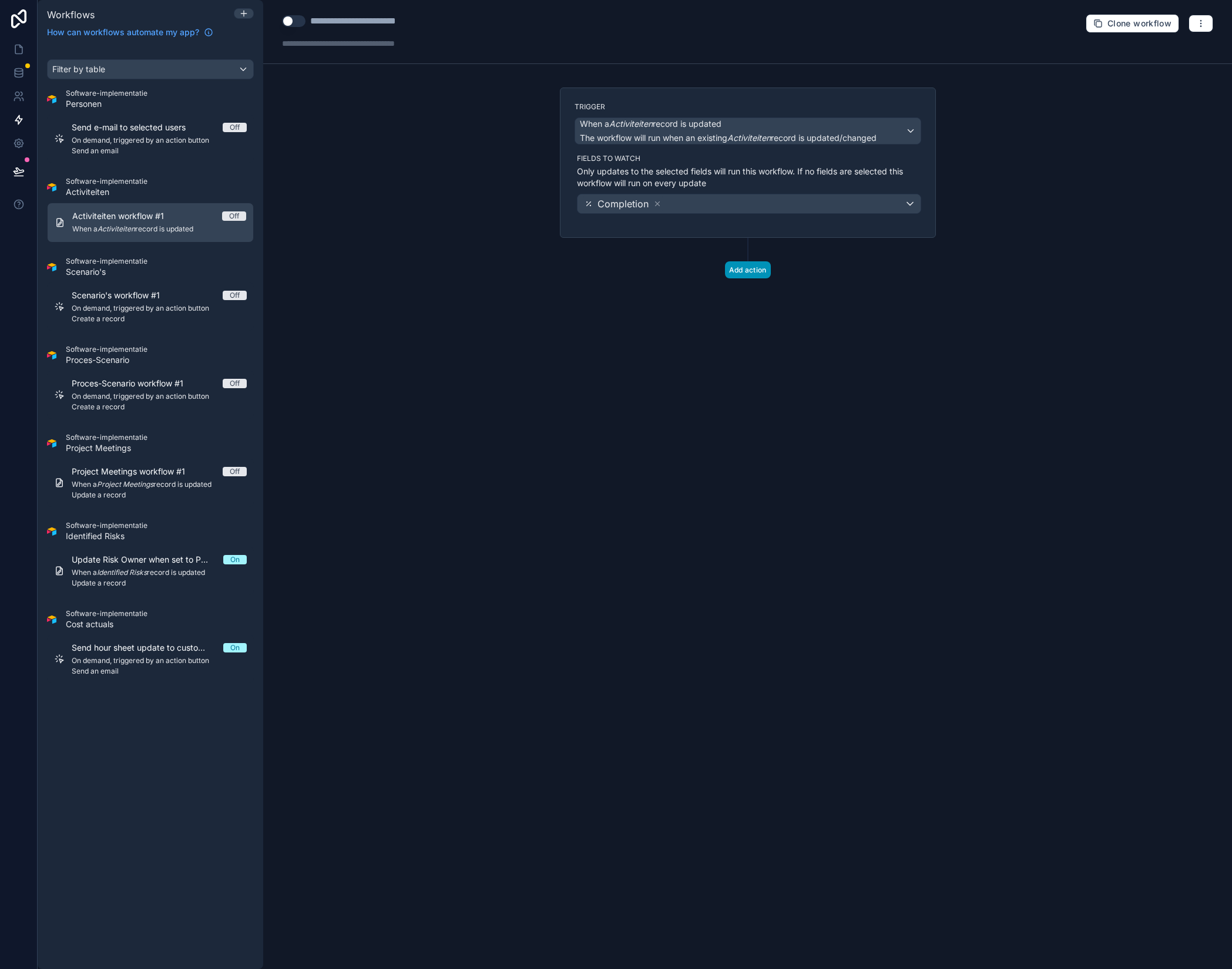
click at [750, 275] on button "Add action" at bounding box center [748, 270] width 46 height 17
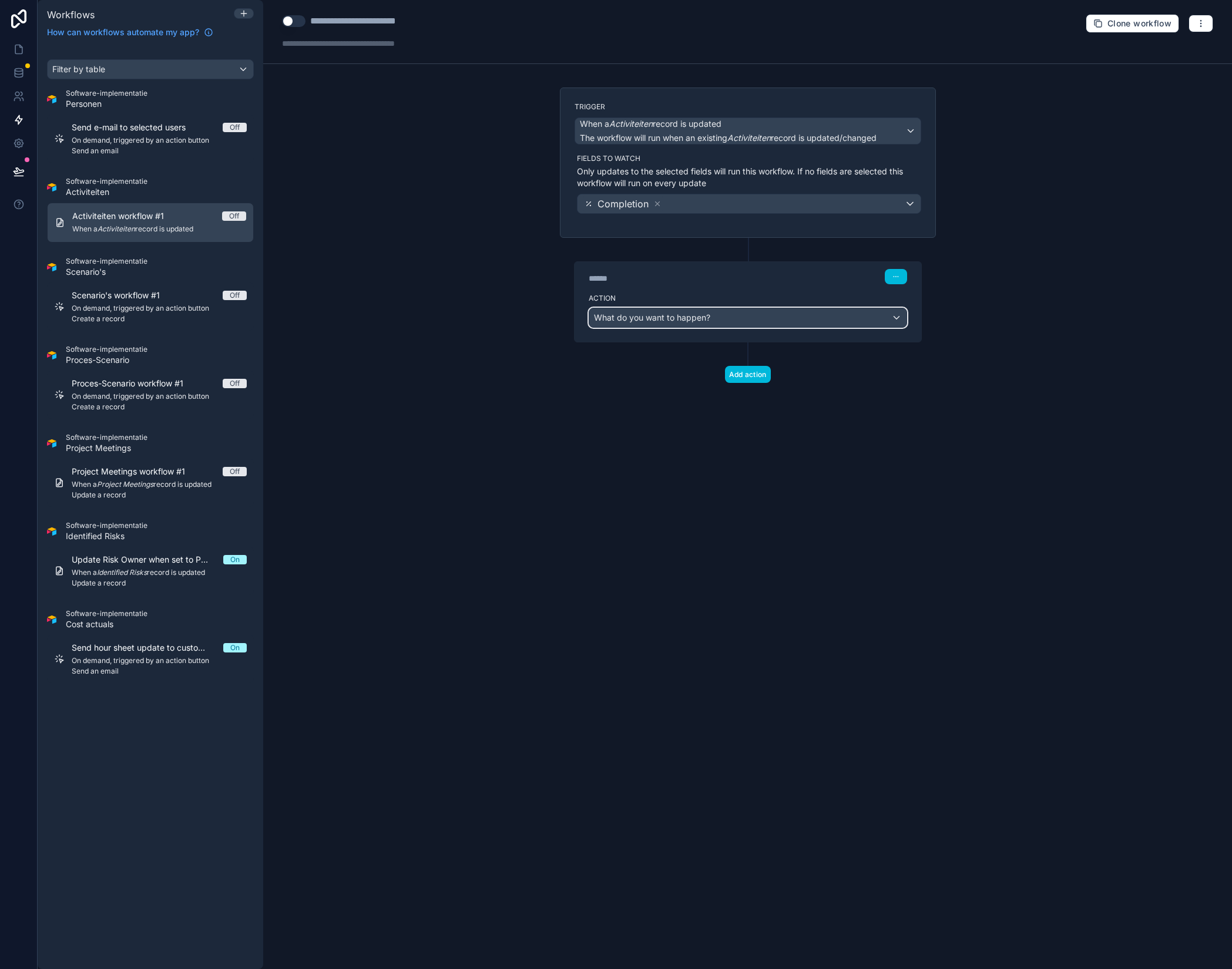
click at [655, 321] on span "What do you want to happen?" at bounding box center [652, 317] width 116 height 10
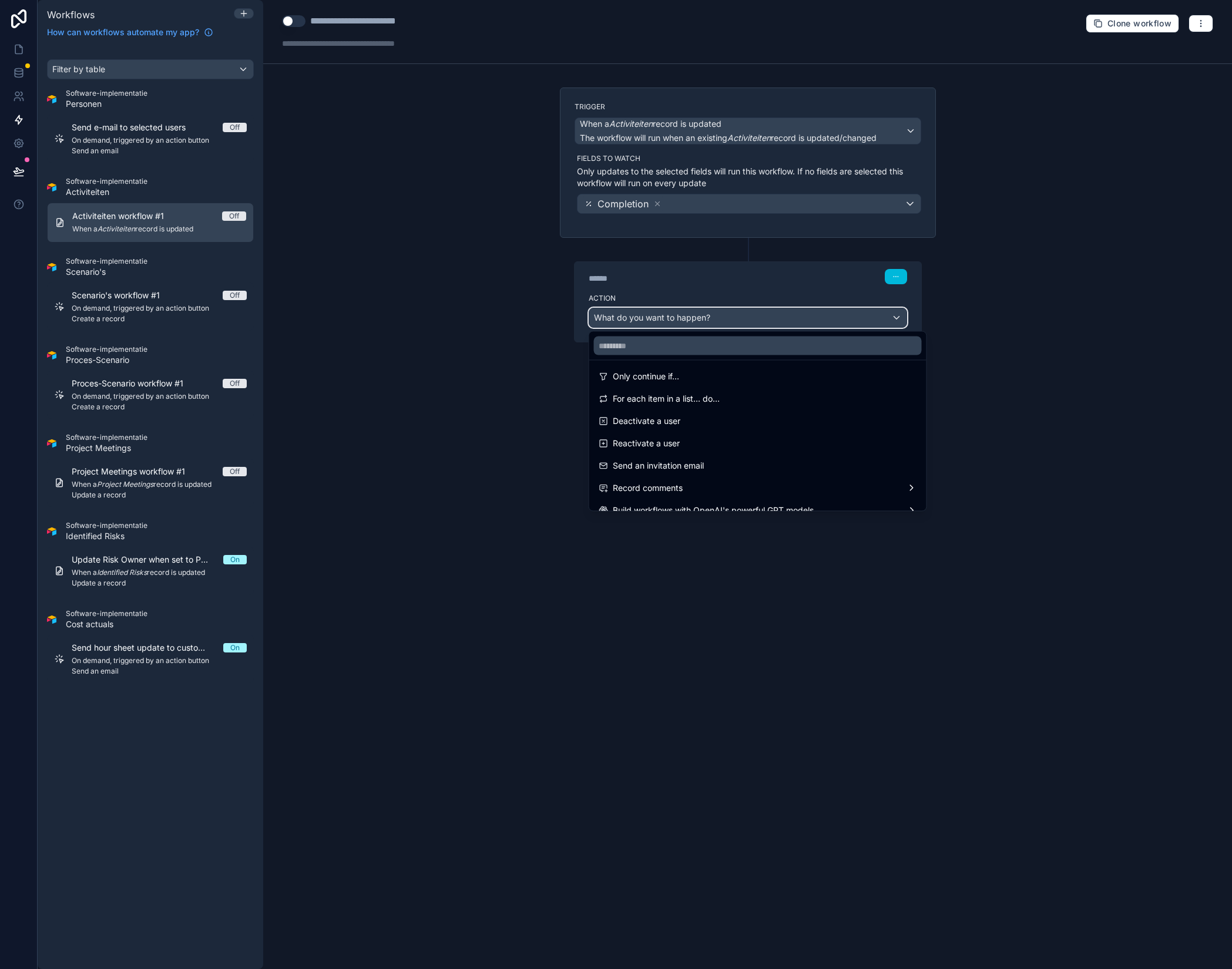
scroll to position [164, 0]
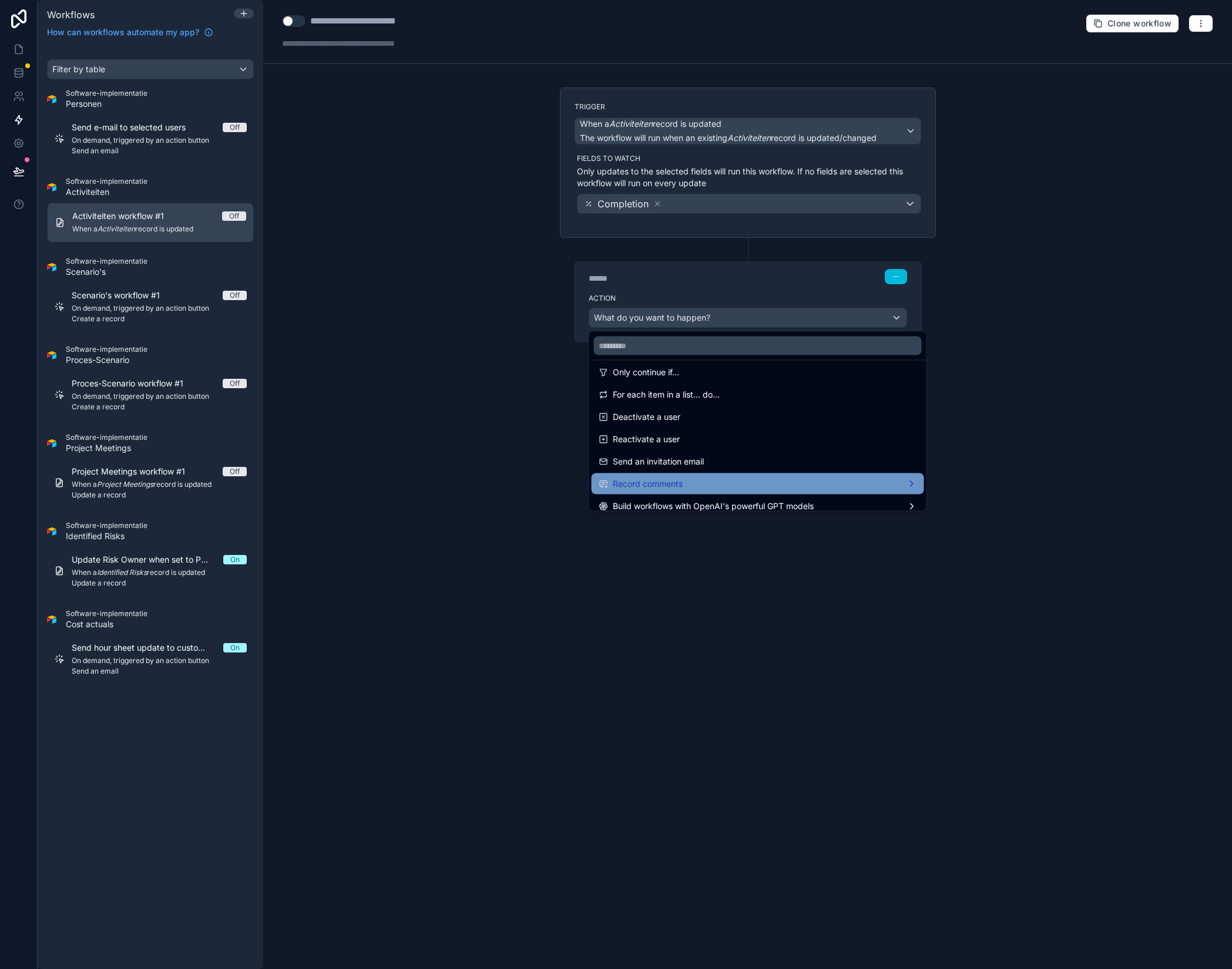
click at [714, 482] on div "Record comments" at bounding box center [758, 485] width 319 height 14
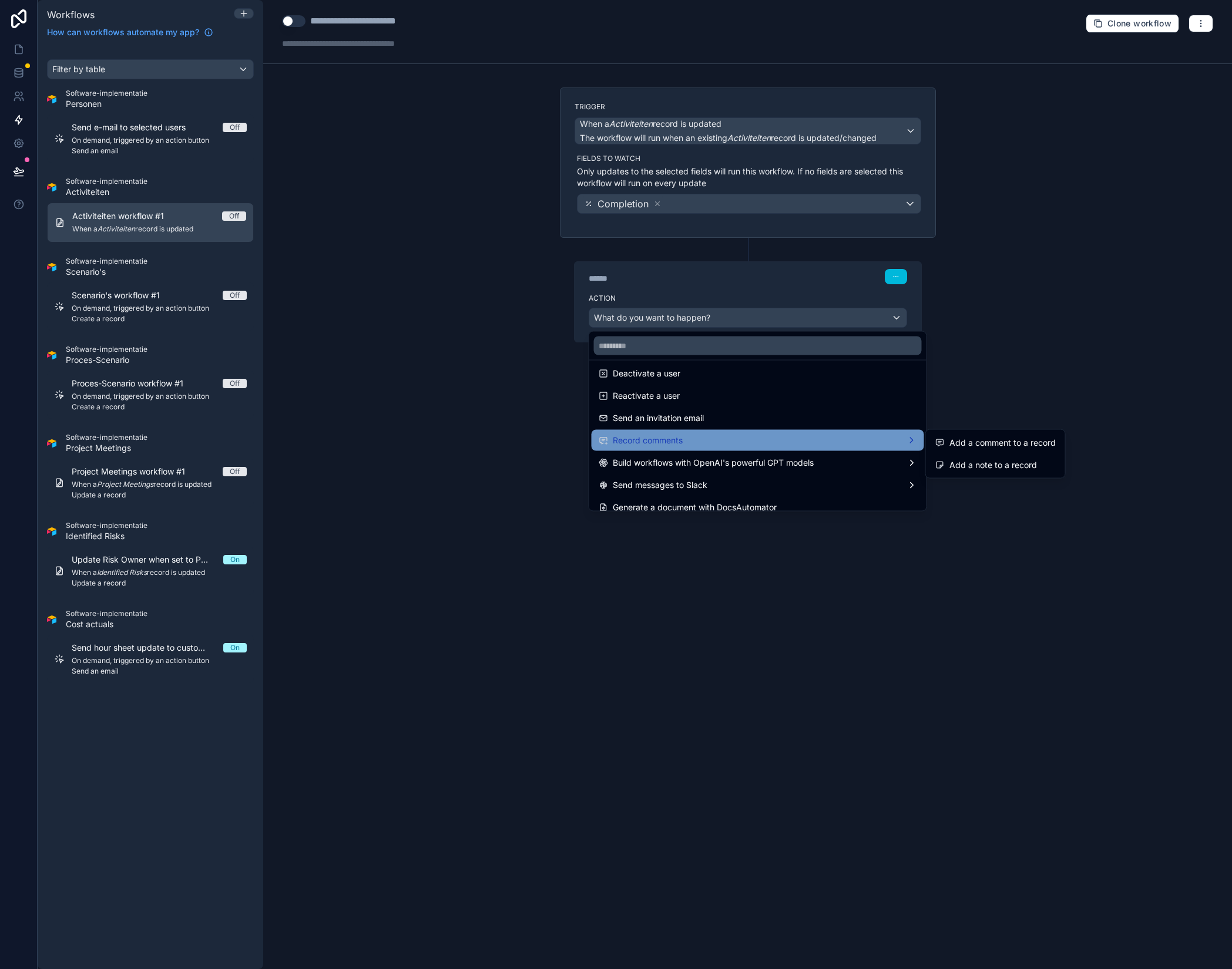
scroll to position [217, 0]
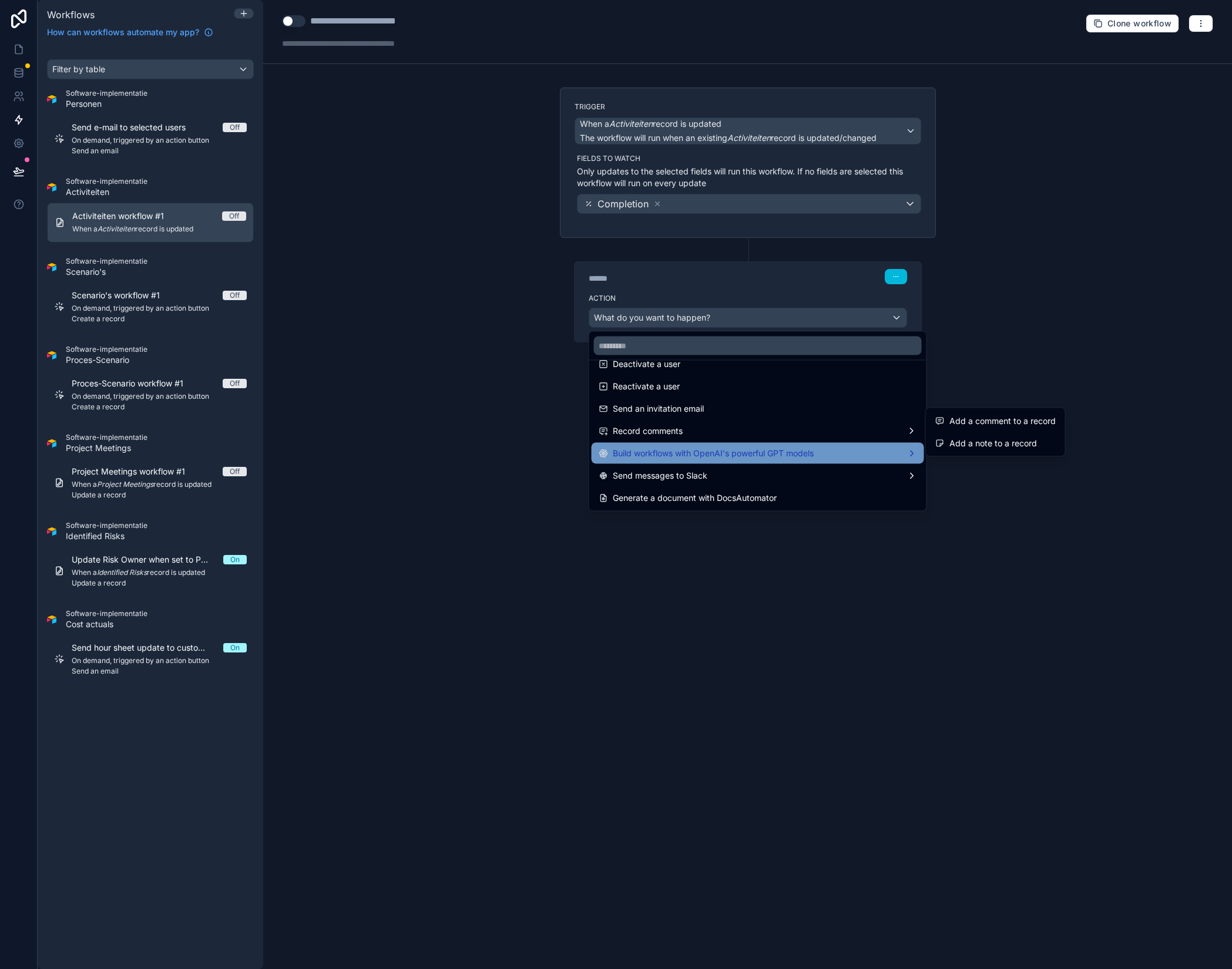
click at [773, 456] on span "Build workflows with OpenAI's powerful GPT models" at bounding box center [713, 453] width 201 height 14
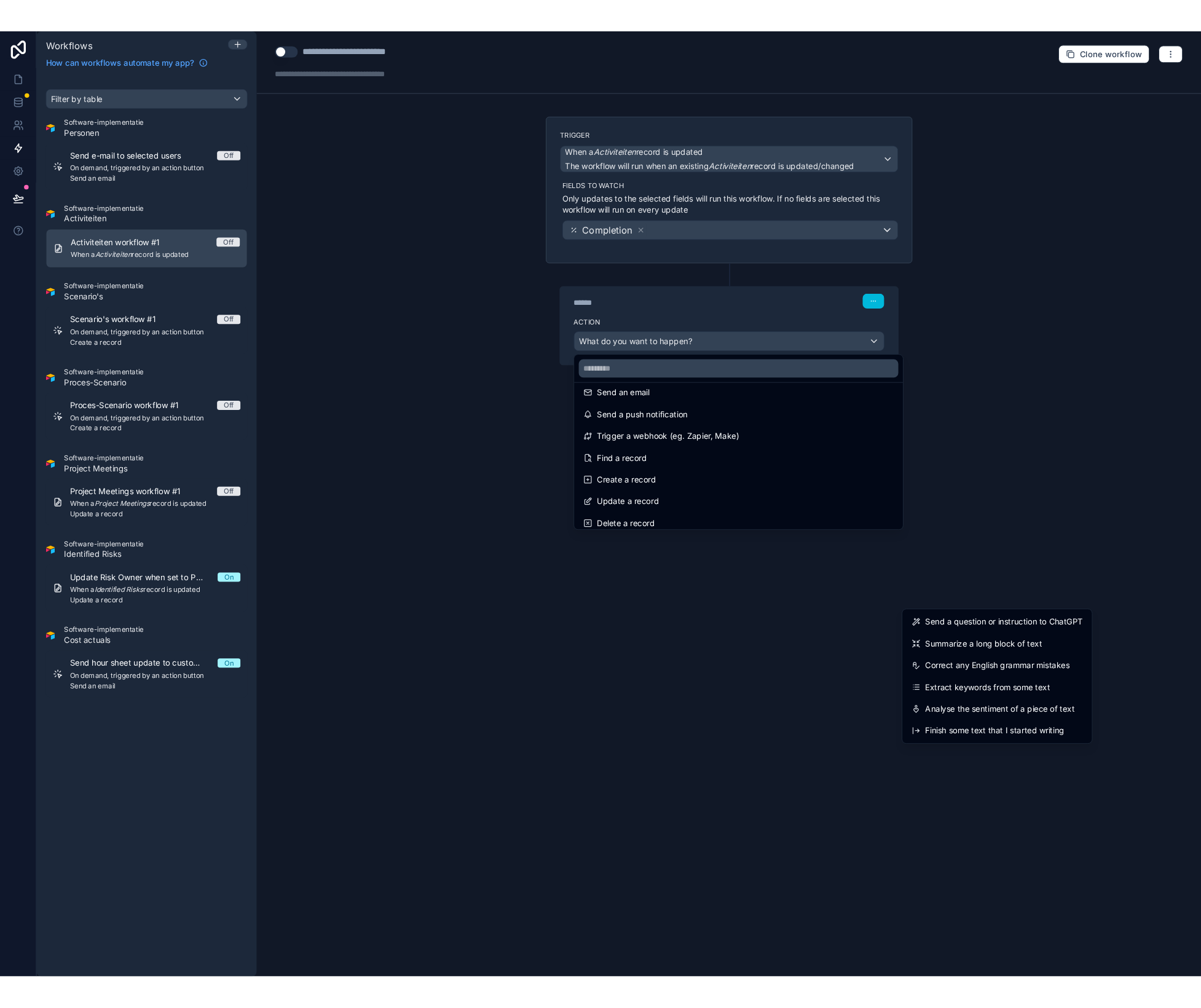
scroll to position [0, 0]
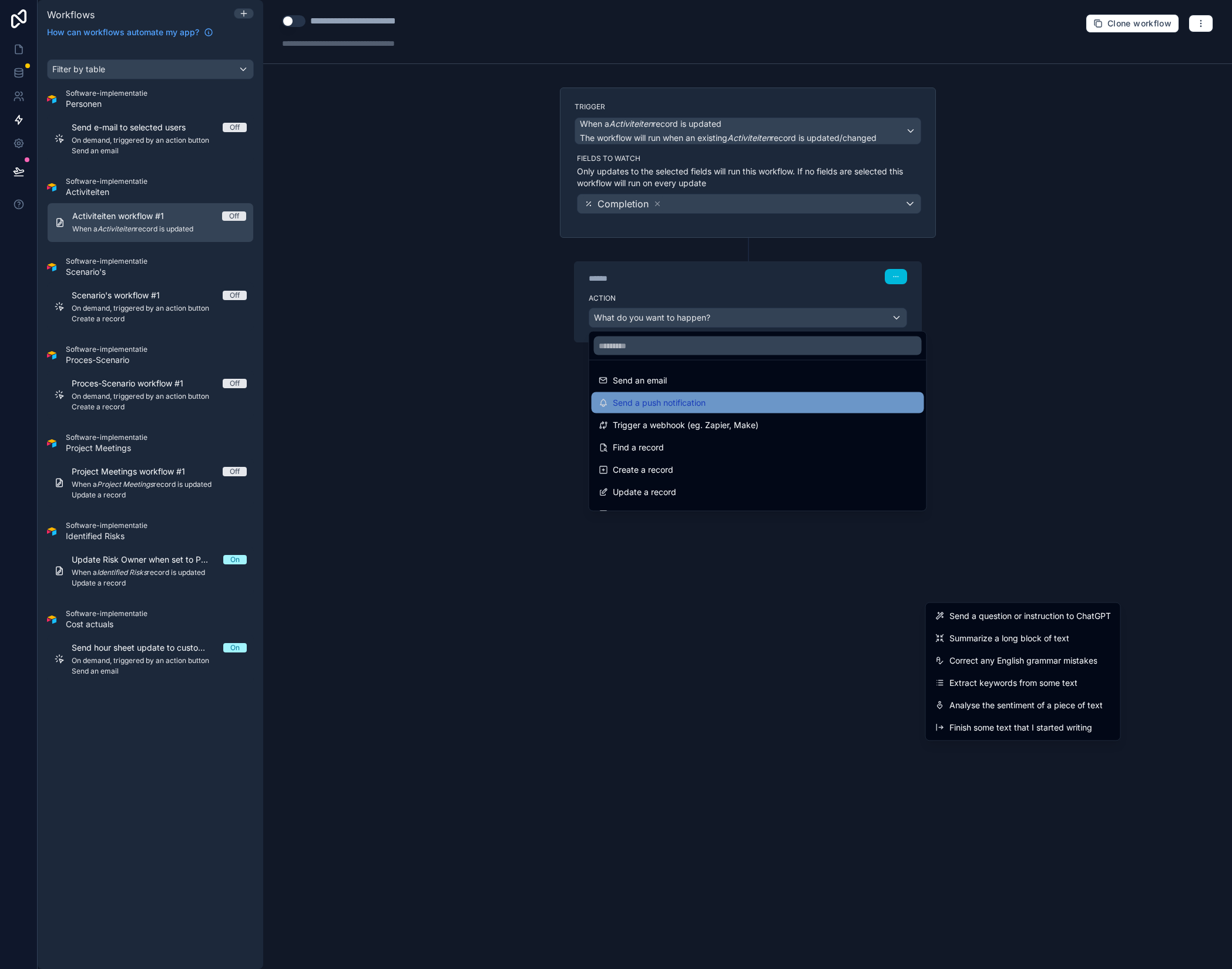
click at [691, 401] on span "Send a push notification" at bounding box center [659, 403] width 93 height 14
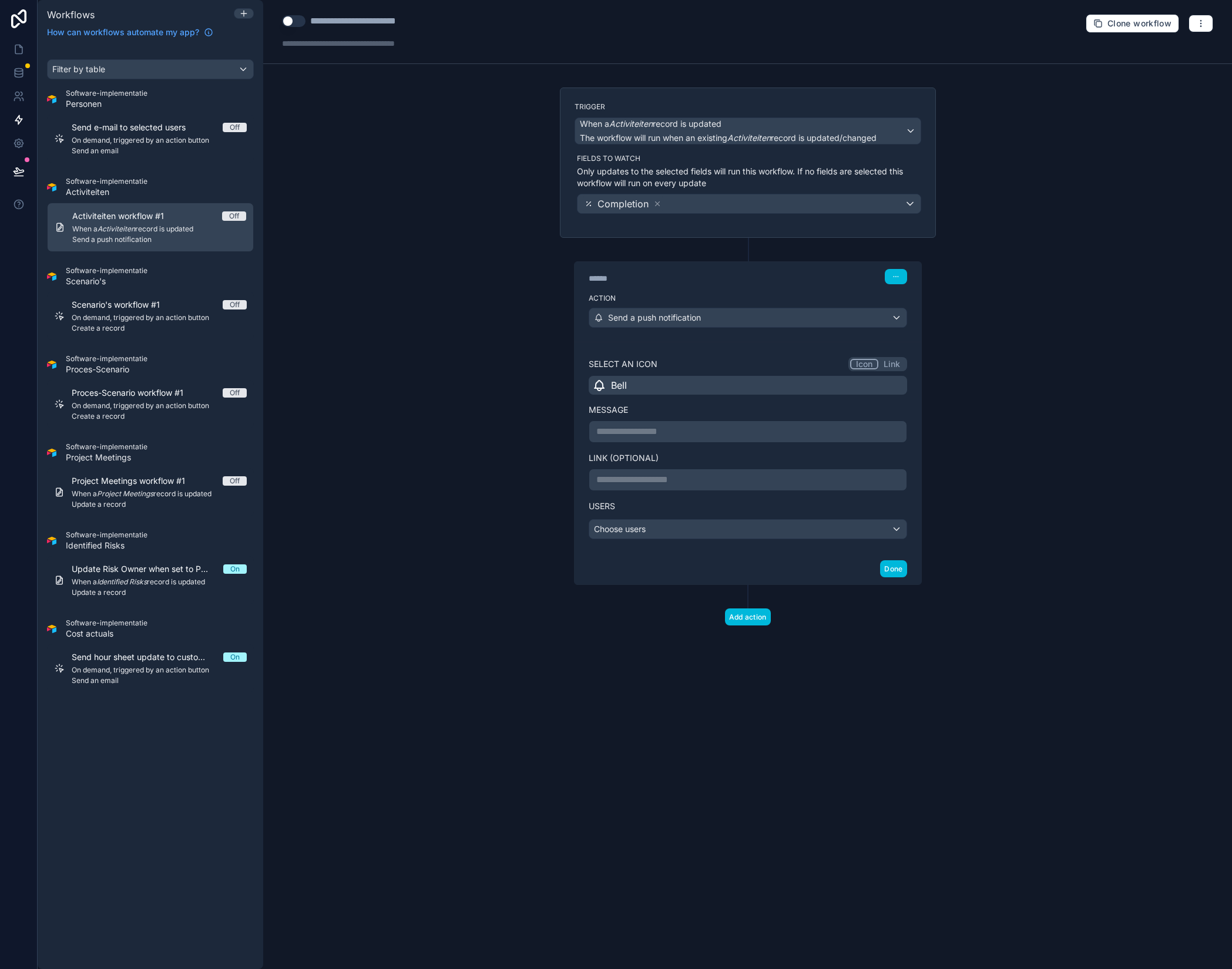
click at [652, 433] on p "**********" at bounding box center [748, 432] width 303 height 14
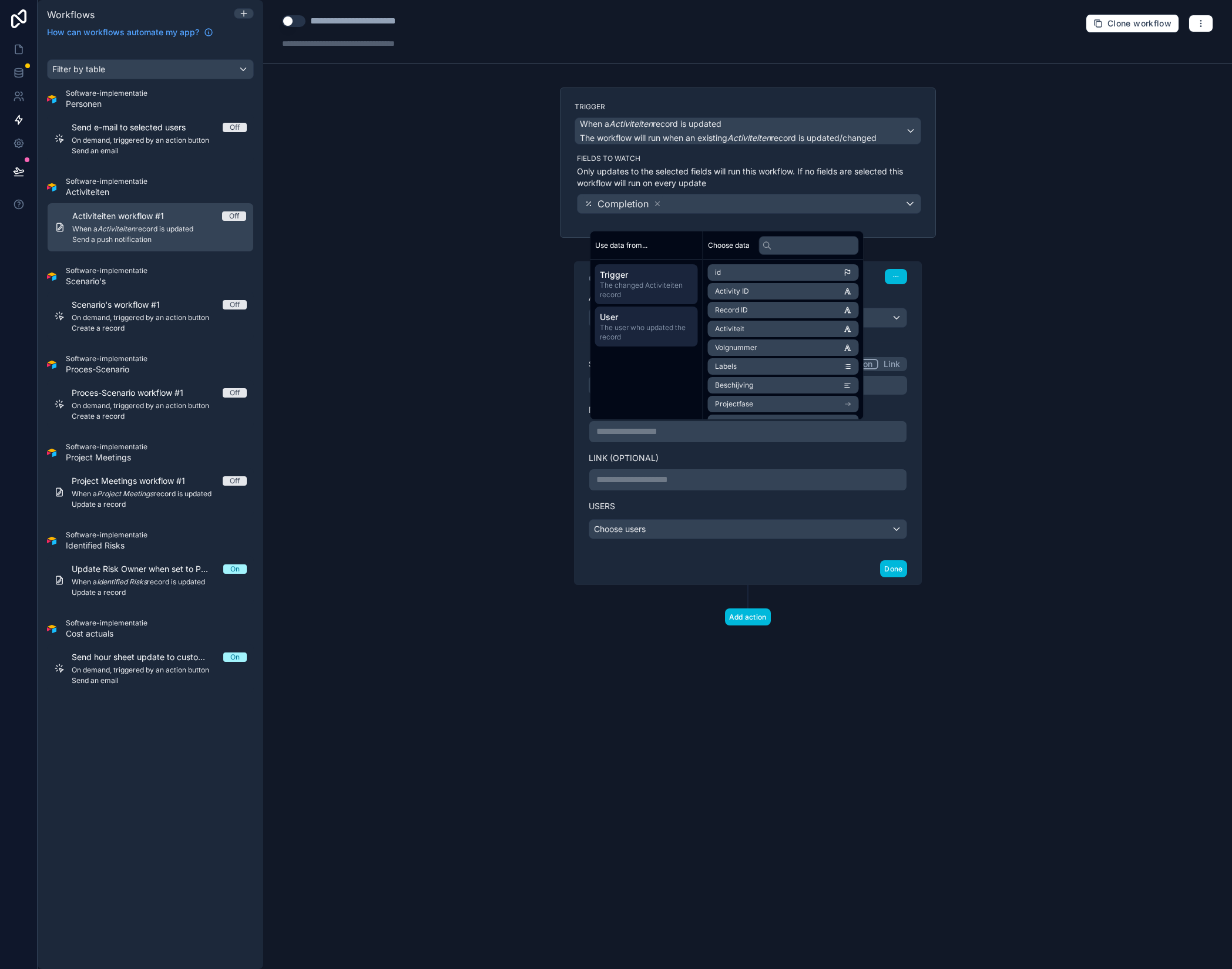
click at [652, 332] on span "The user who updated the record" at bounding box center [647, 332] width 94 height 19
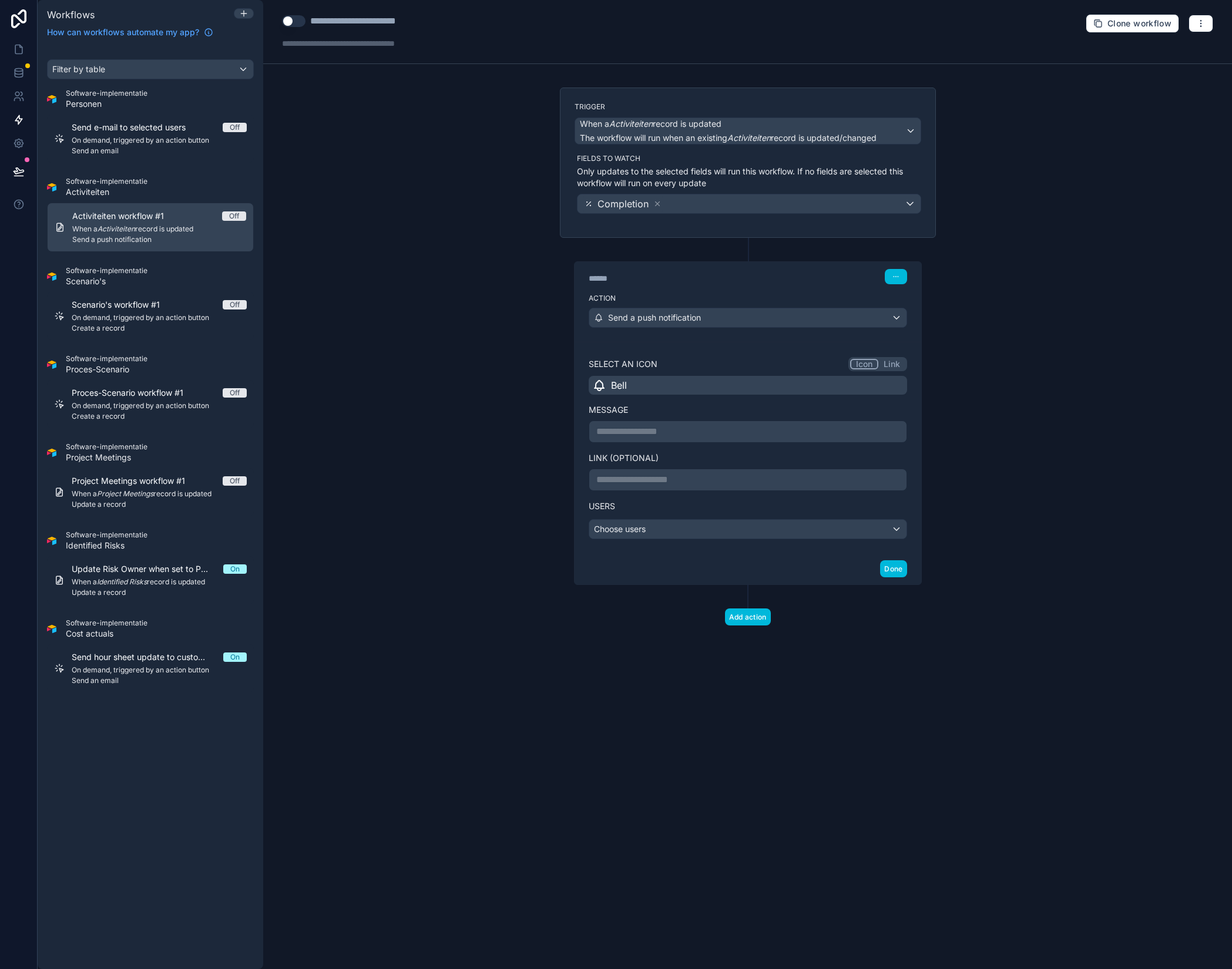
click at [611, 450] on div "**********" at bounding box center [748, 424] width 319 height 135
click at [630, 433] on p "**********" at bounding box center [748, 432] width 303 height 14
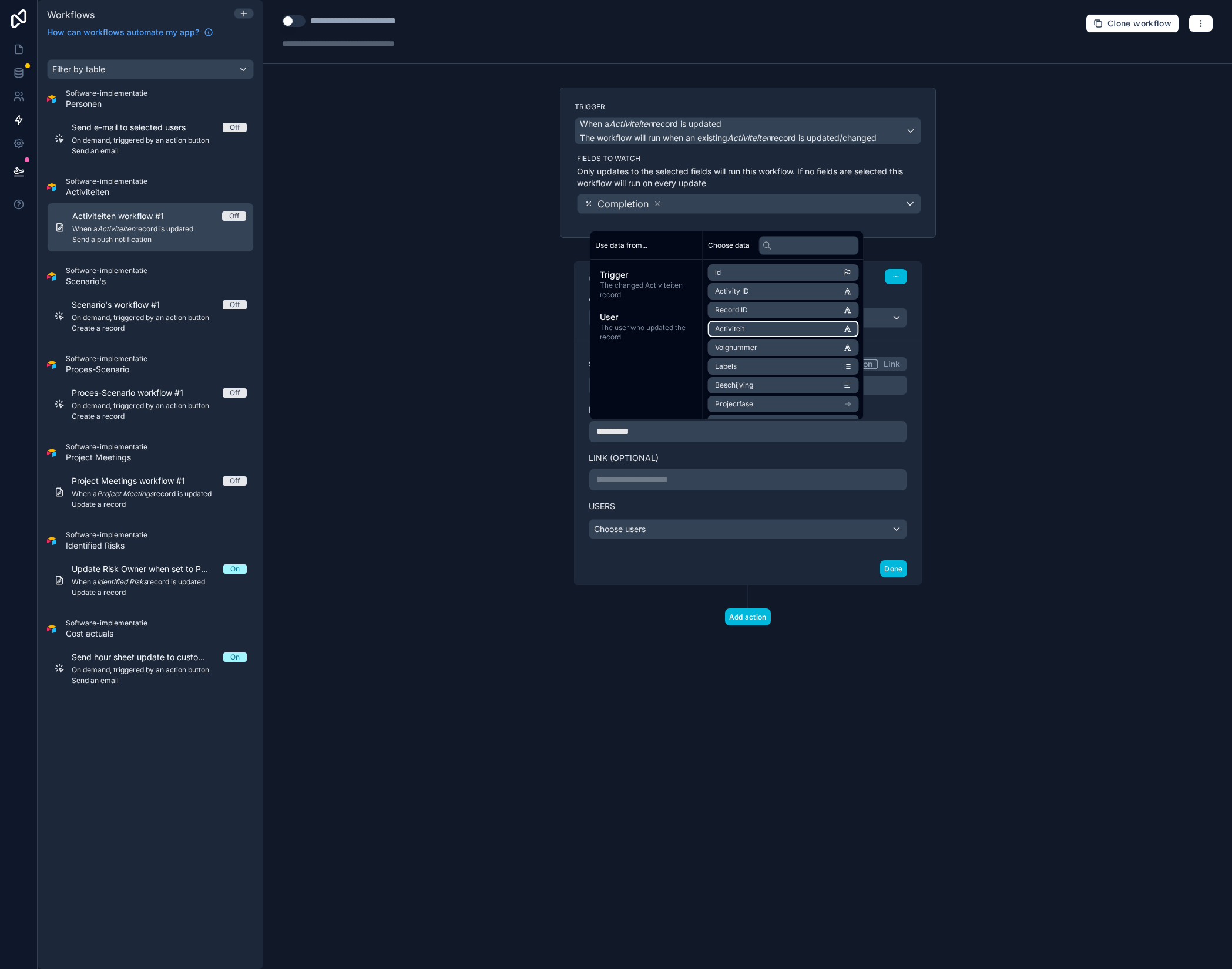
click at [755, 328] on li "Activiteit" at bounding box center [783, 329] width 151 height 17
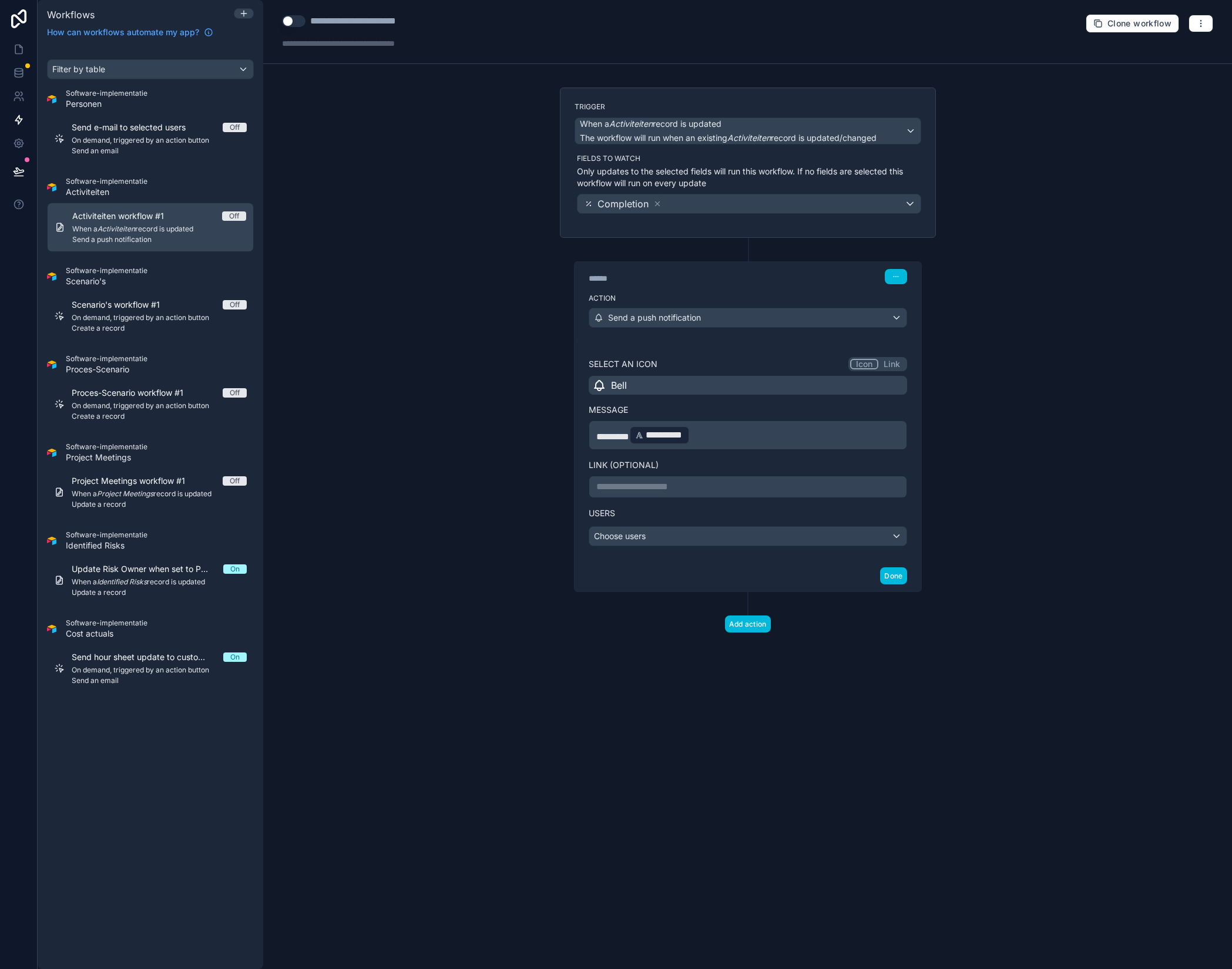
click at [719, 441] on p "**********" at bounding box center [748, 435] width 303 height 21
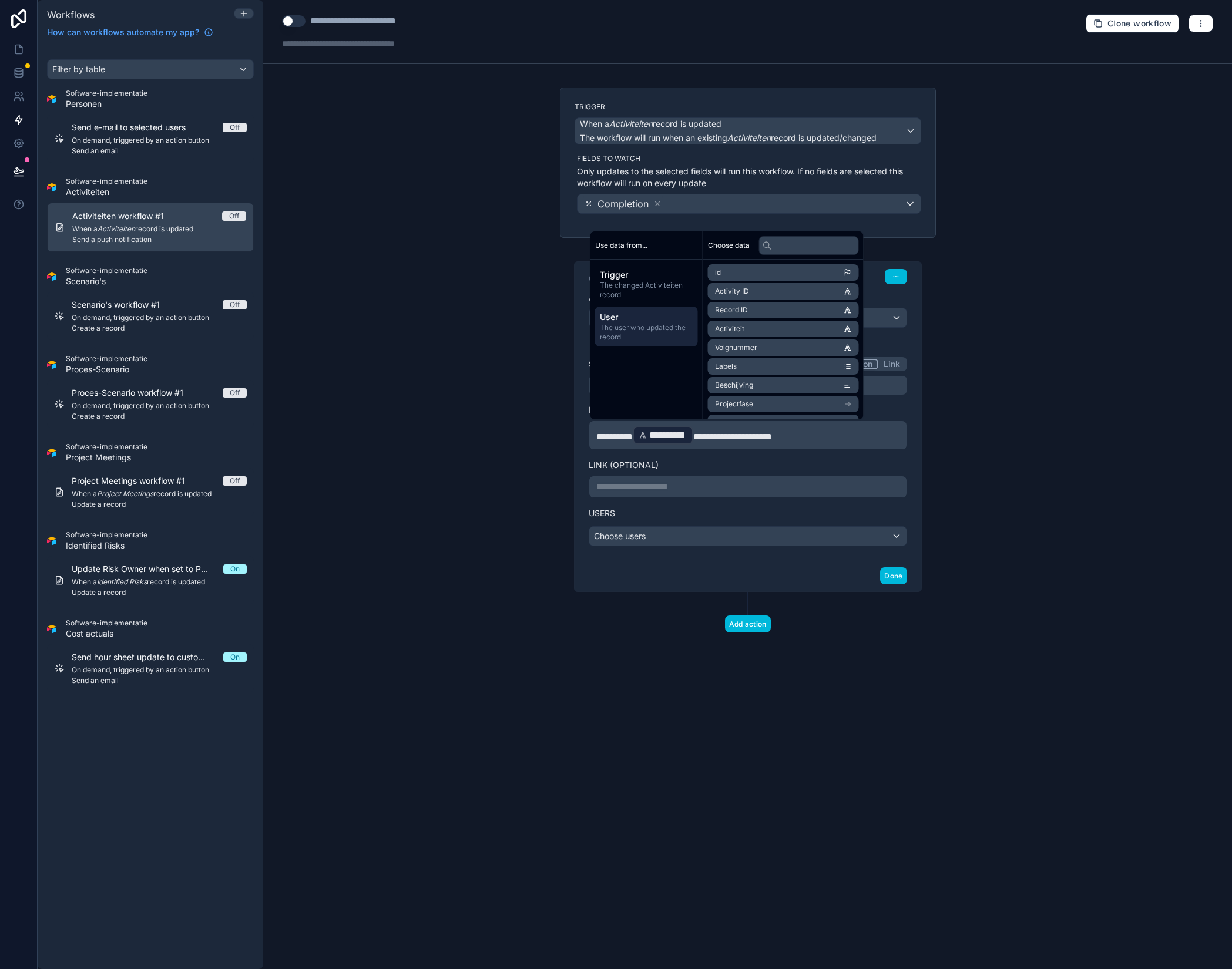
click at [655, 328] on span "The user who updated the record" at bounding box center [647, 332] width 94 height 19
click at [760, 314] on li "first name" at bounding box center [783, 310] width 151 height 17
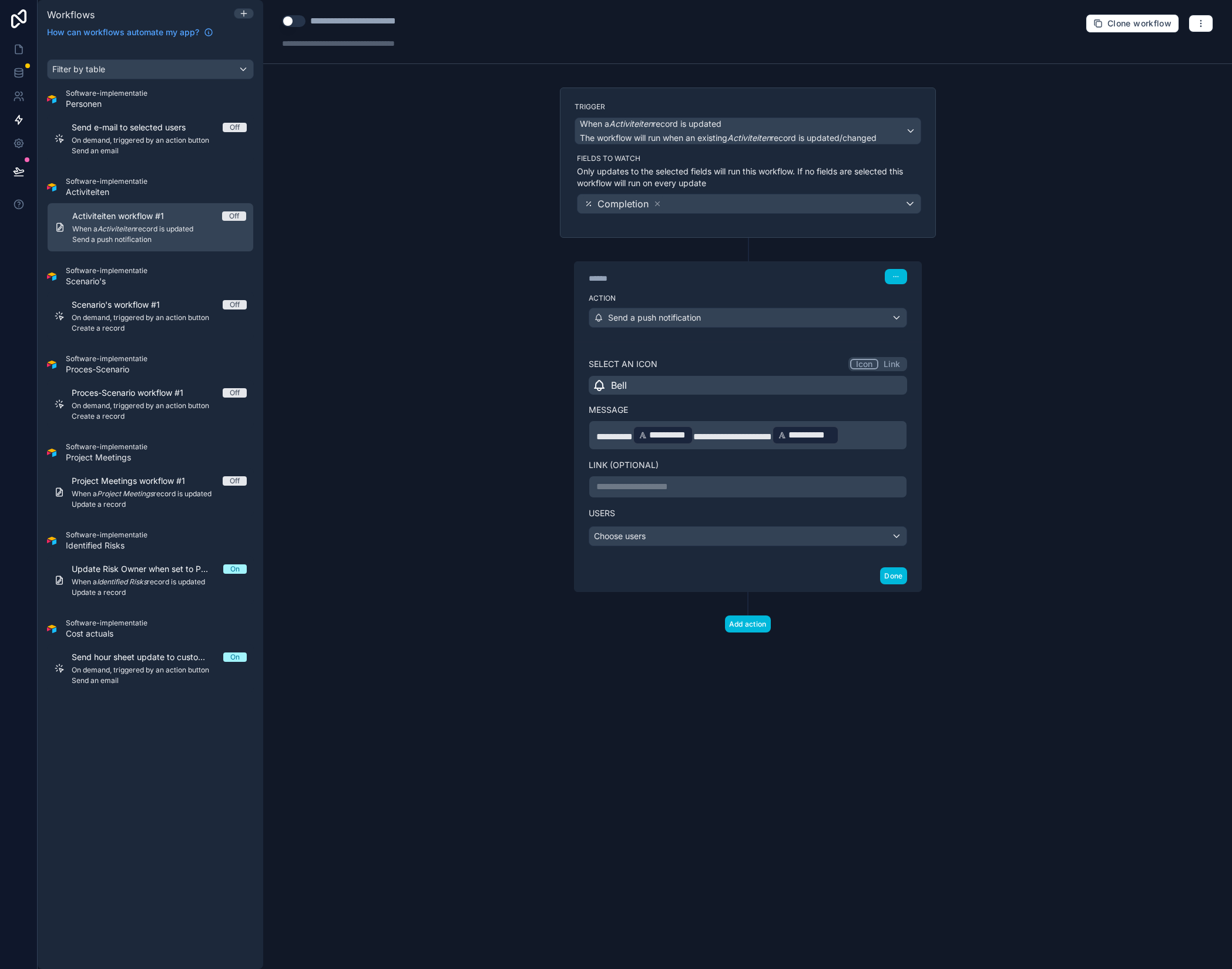
click at [884, 443] on p "**********" at bounding box center [748, 435] width 303 height 21
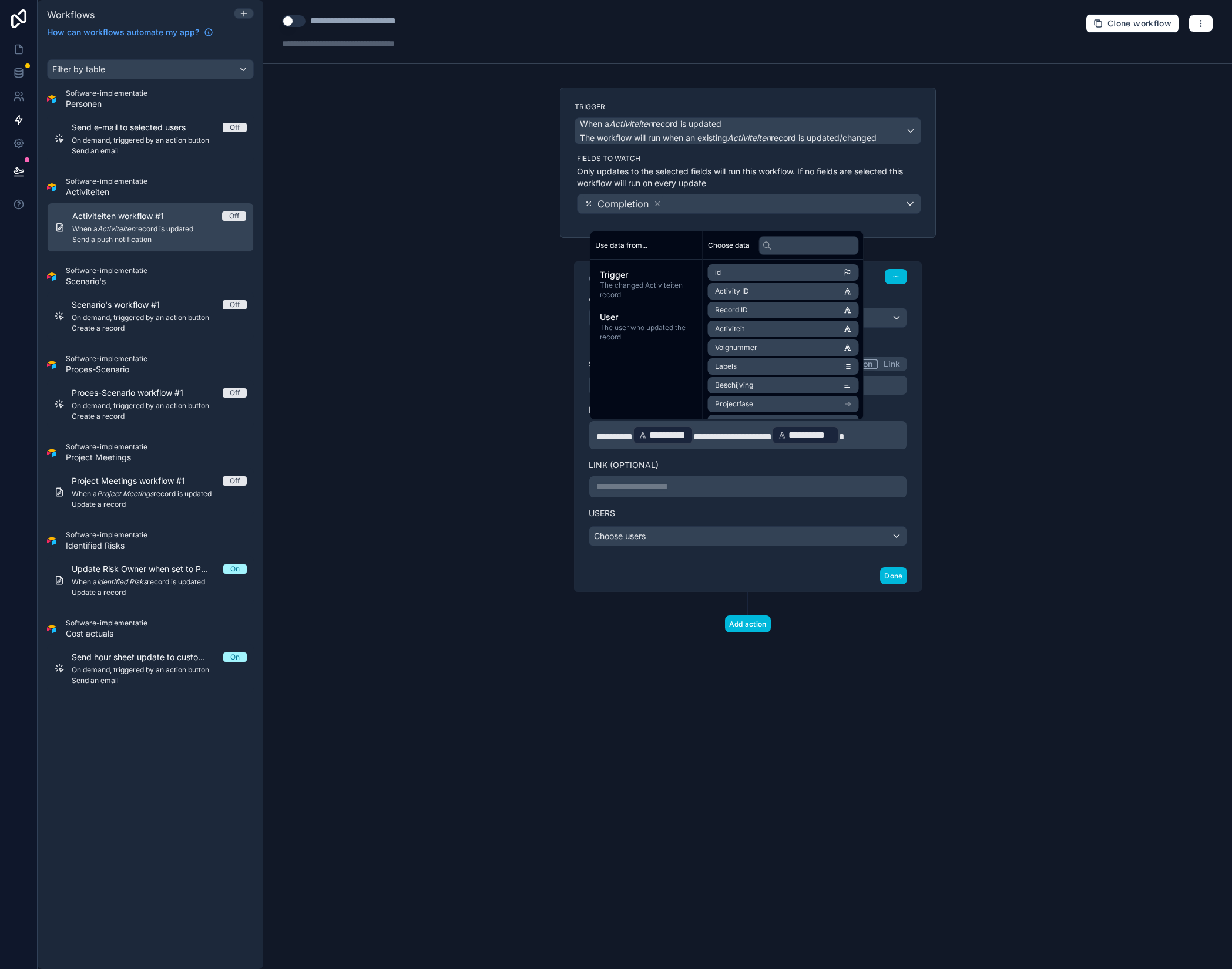
click at [741, 484] on p "**********" at bounding box center [748, 487] width 303 height 14
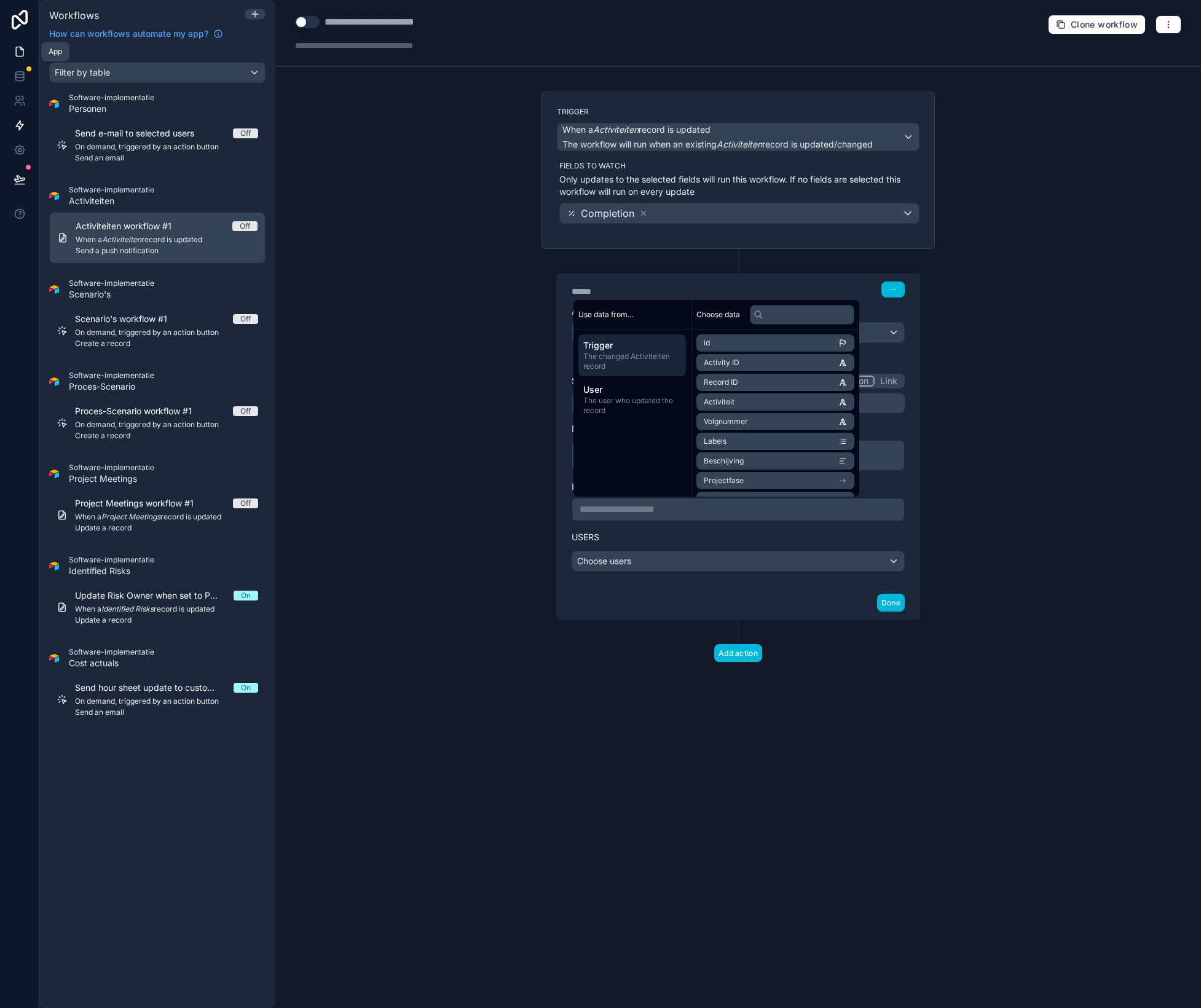
click at [21, 53] on icon at bounding box center [20, 51] width 12 height 12
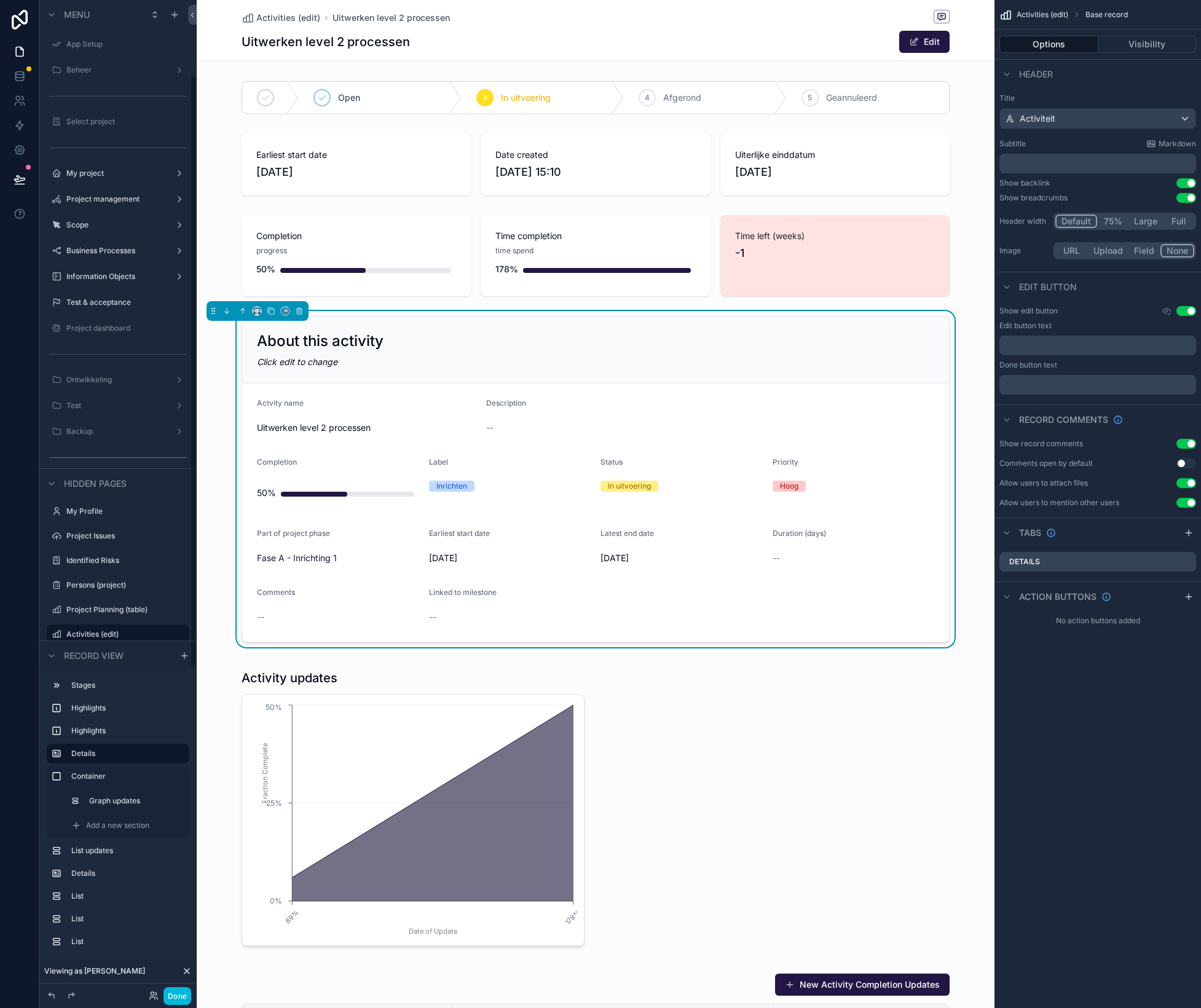
scroll to position [125, 0]
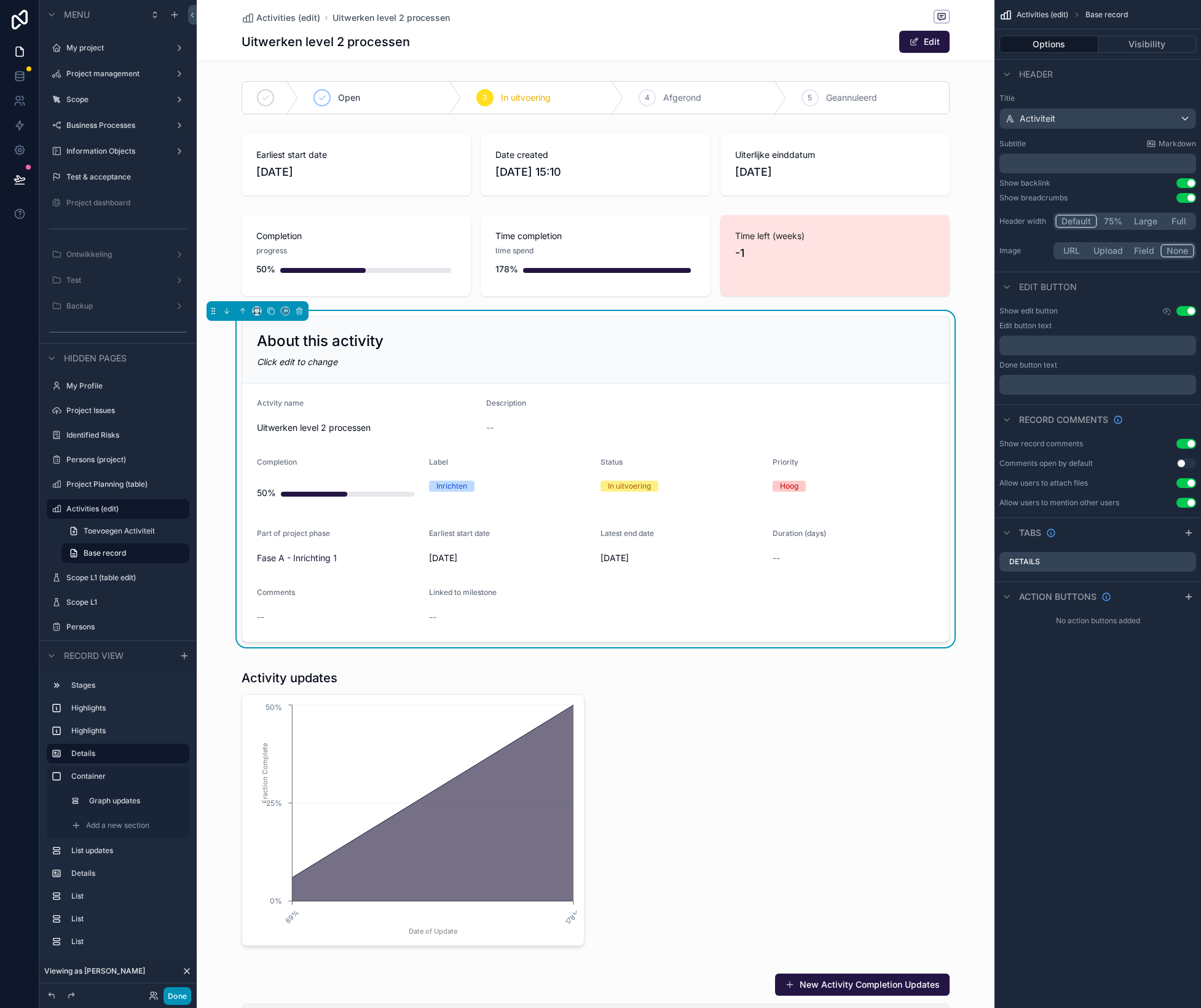
click at [175, 992] on button "Done" at bounding box center [177, 997] width 28 height 18
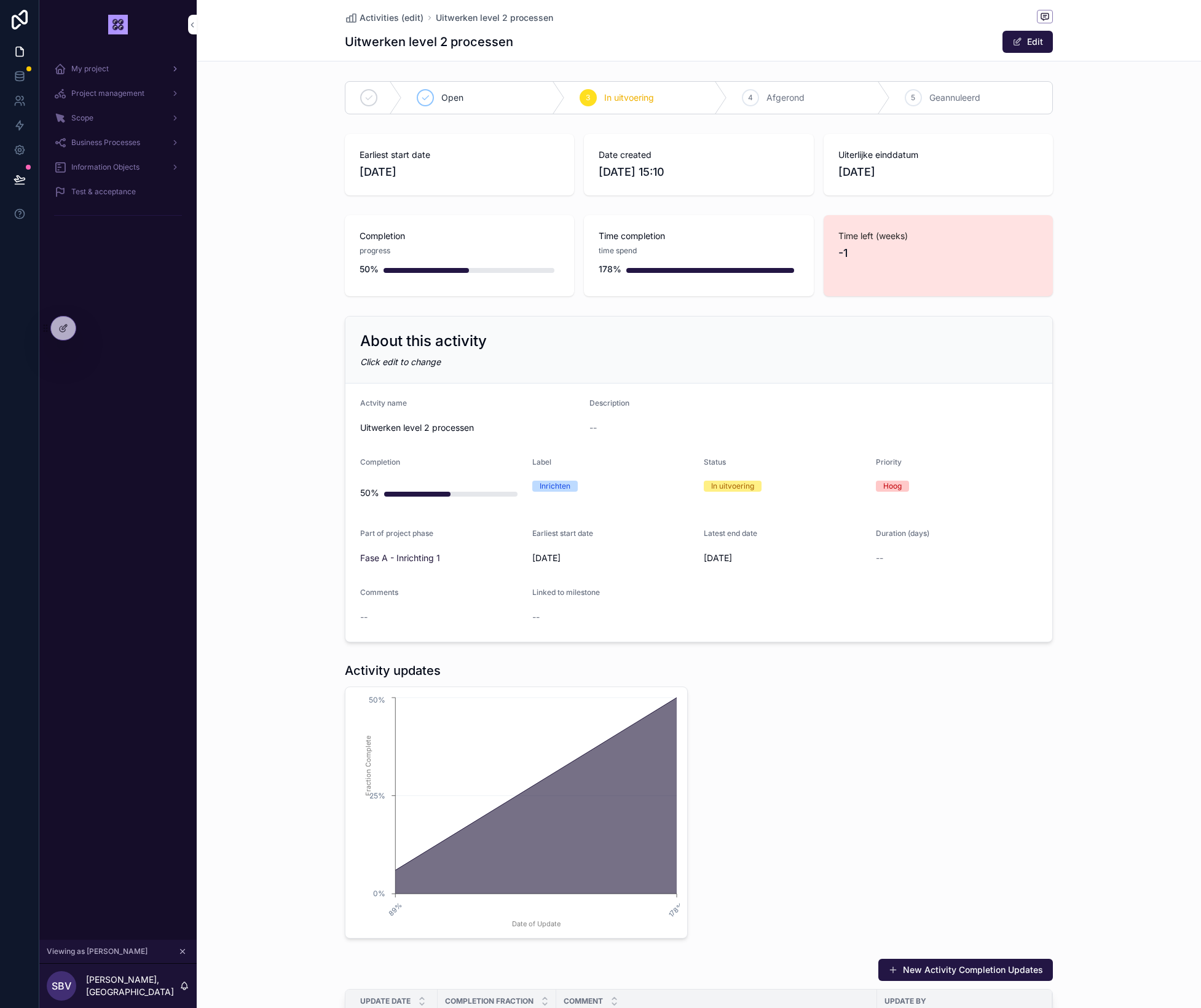
click at [100, 72] on span "My project" at bounding box center [91, 69] width 38 height 10
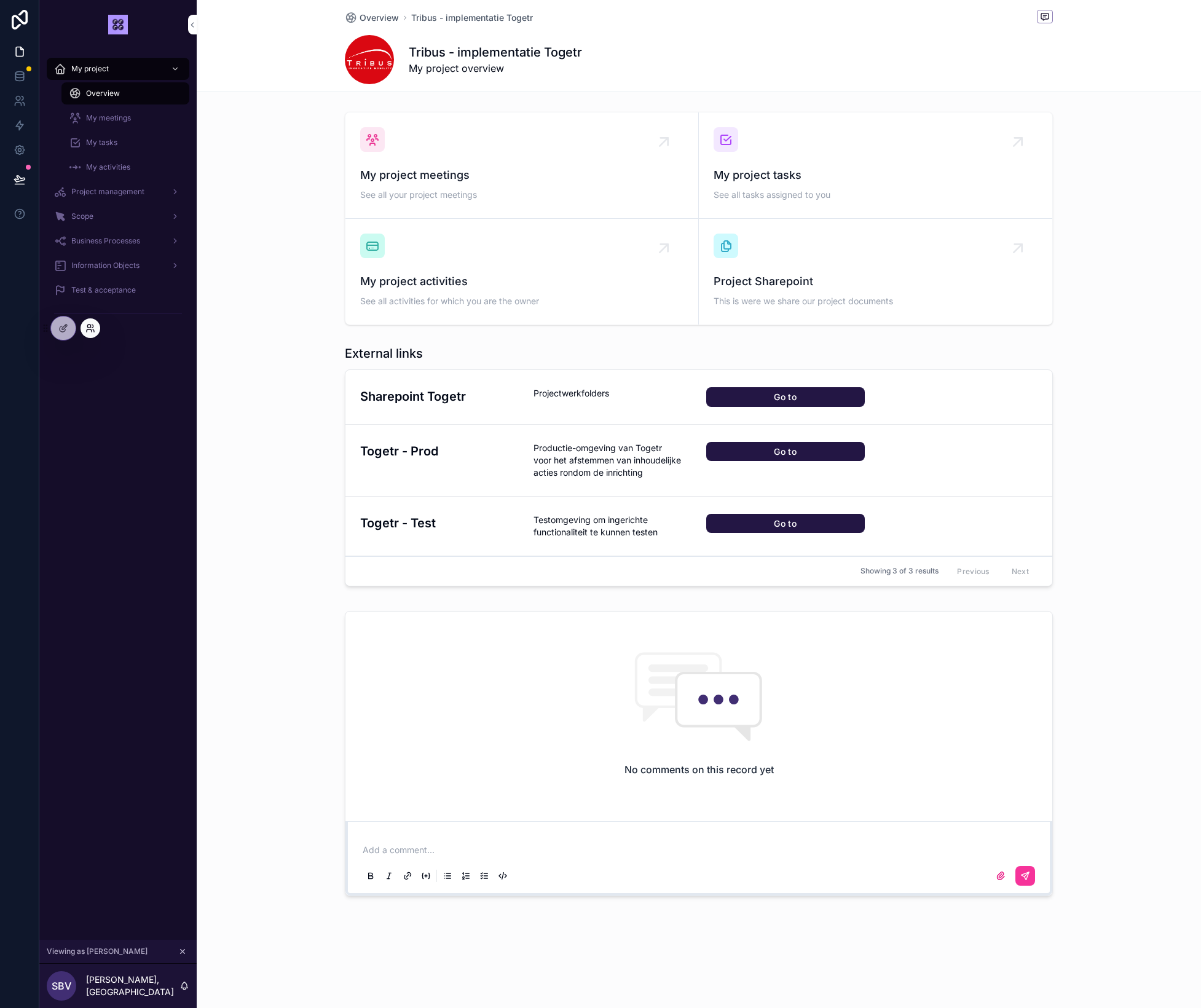
click at [93, 327] on icon at bounding box center [90, 328] width 10 height 10
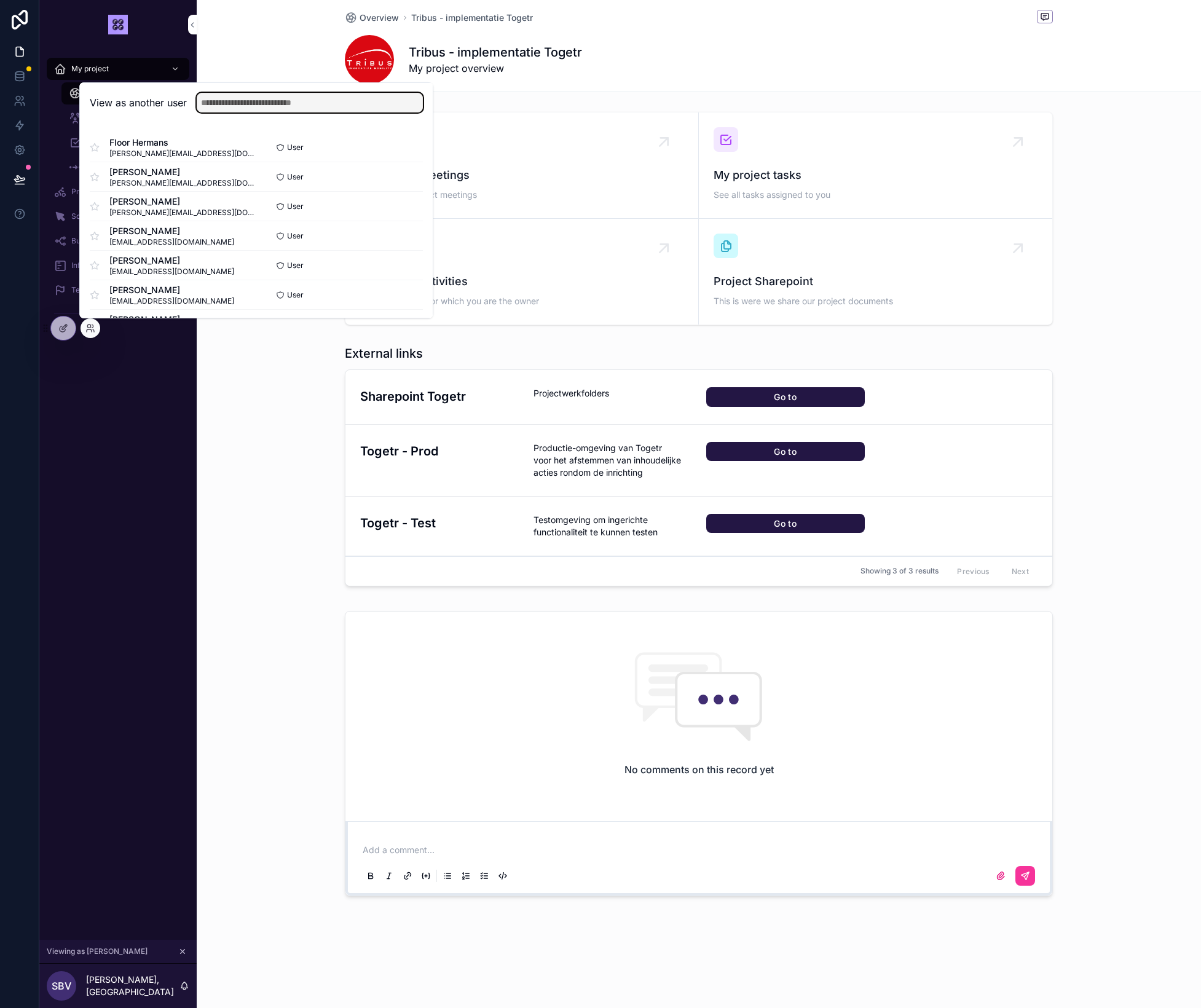
click at [275, 103] on input "text" at bounding box center [310, 103] width 226 height 20
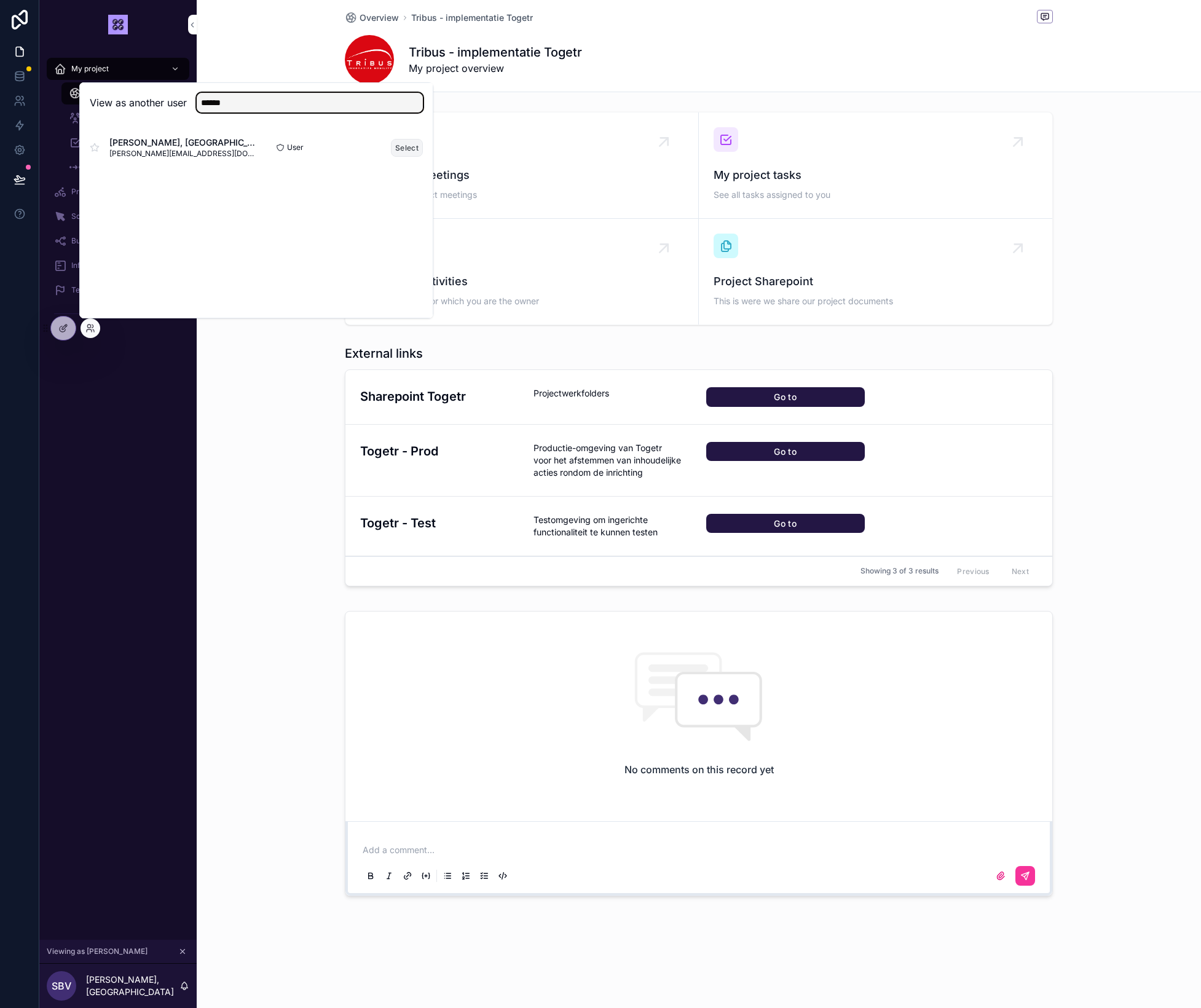
type input "******"
click at [407, 148] on button "Select" at bounding box center [407, 148] width 32 height 18
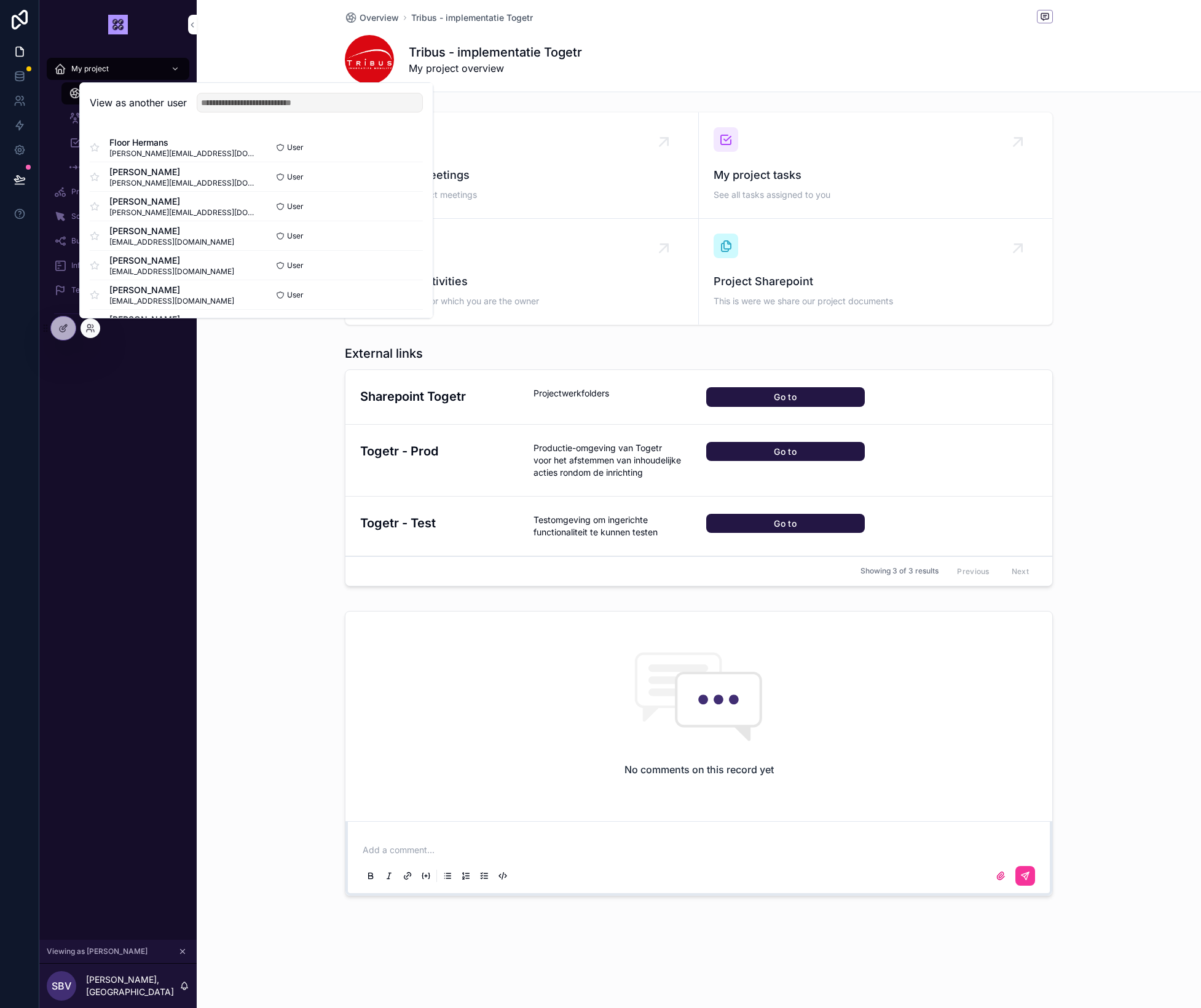
click at [238, 527] on div "External links Sharepoint Togetr Projectwerkfolders Go to Togetr - Prod Product…" at bounding box center [699, 469] width 1004 height 257
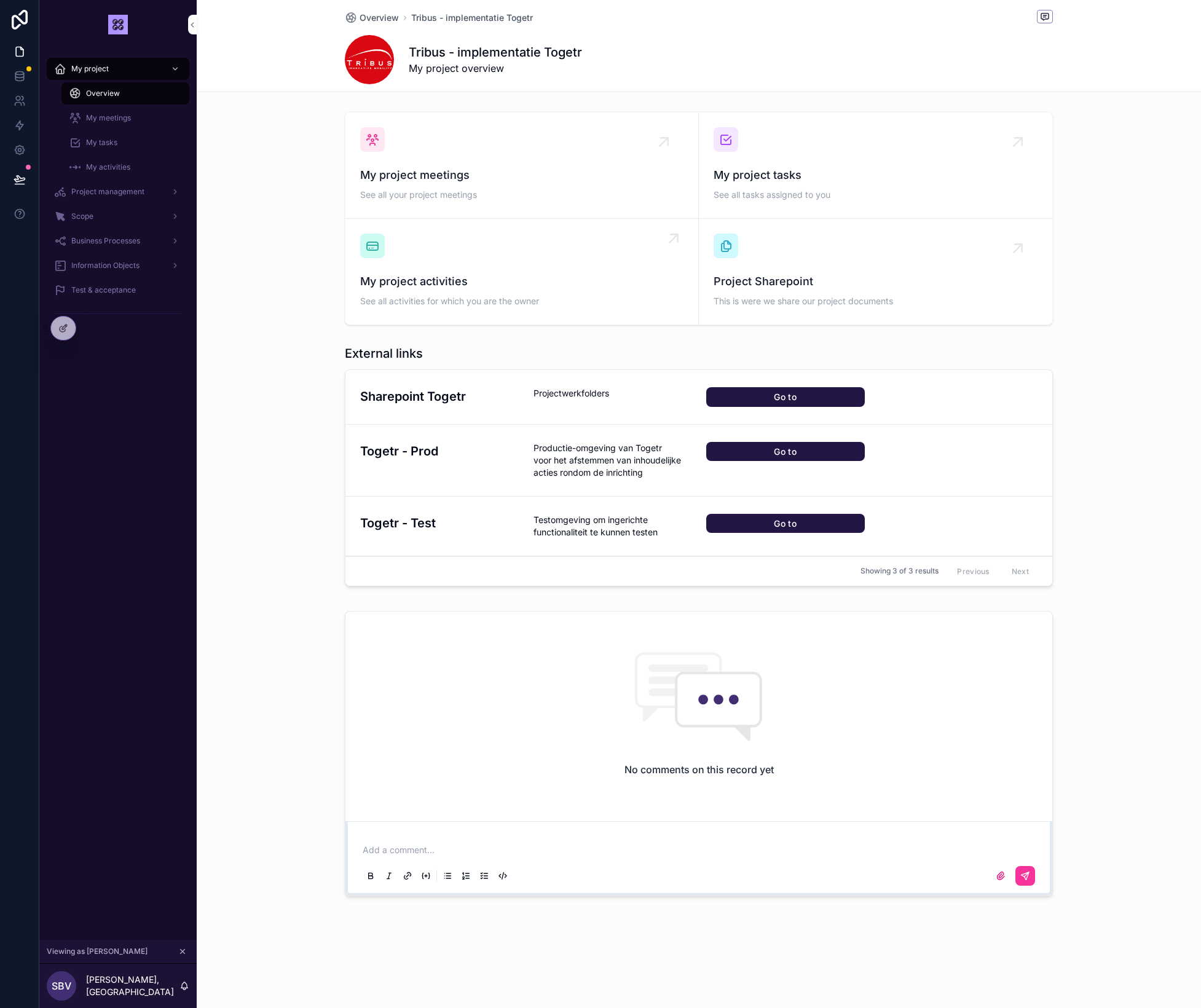
click at [453, 275] on span "My project activities" at bounding box center [521, 281] width 324 height 17
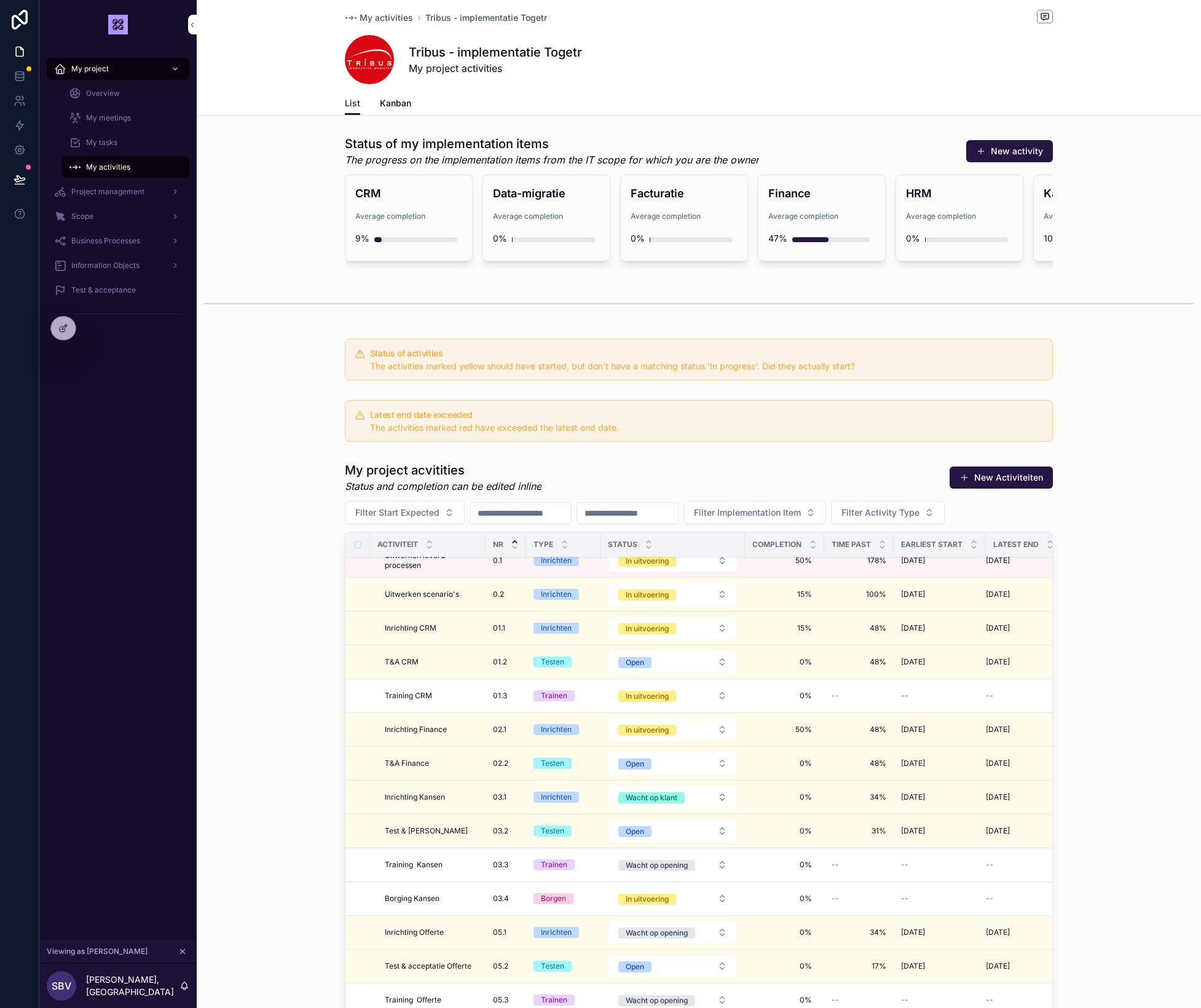
scroll to position [0, 1]
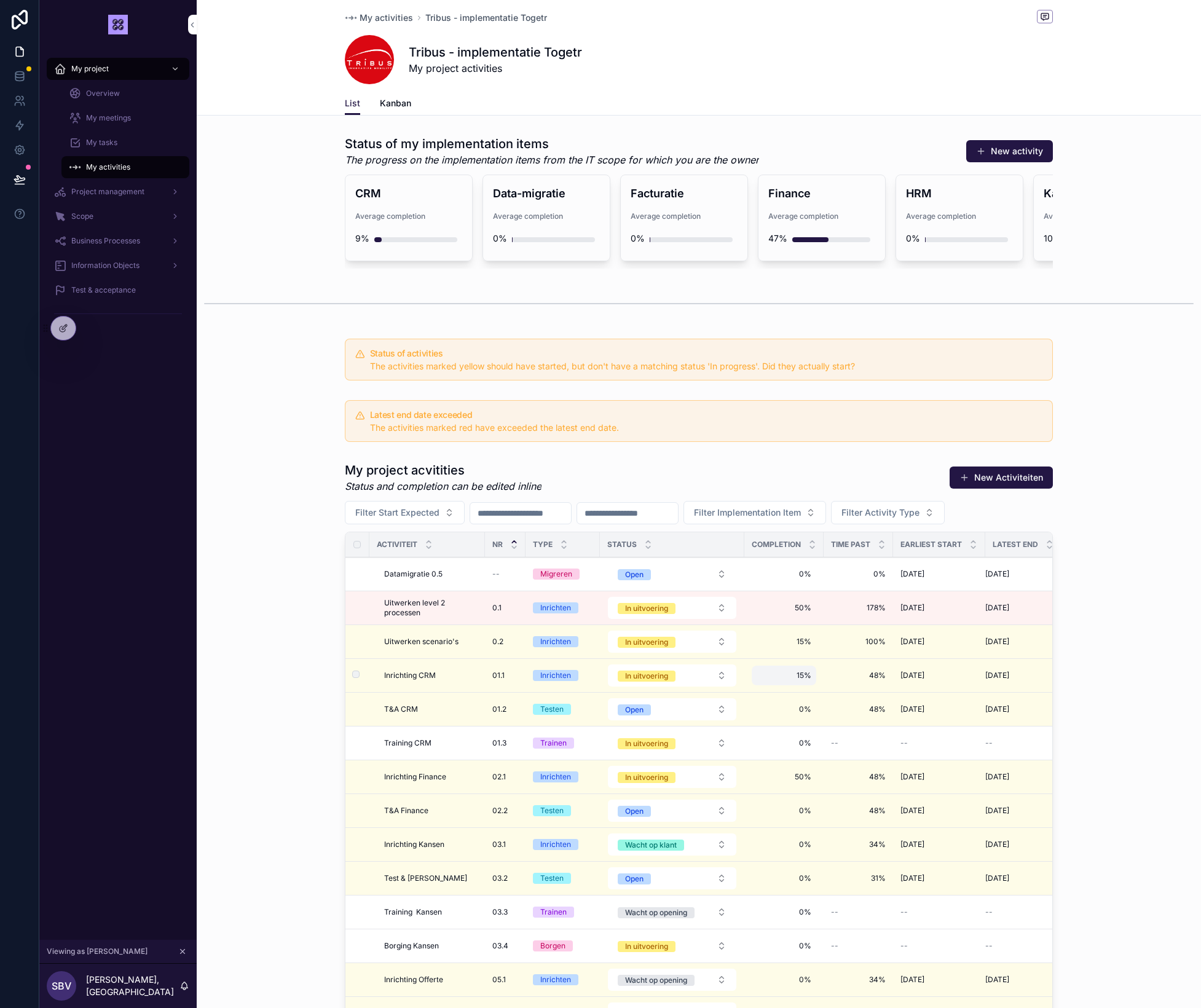
click at [800, 678] on span "15%" at bounding box center [784, 675] width 55 height 10
click at [794, 690] on input "***" at bounding box center [816, 694] width 115 height 17
click at [791, 698] on input "***" at bounding box center [816, 694] width 115 height 17
type input "**"
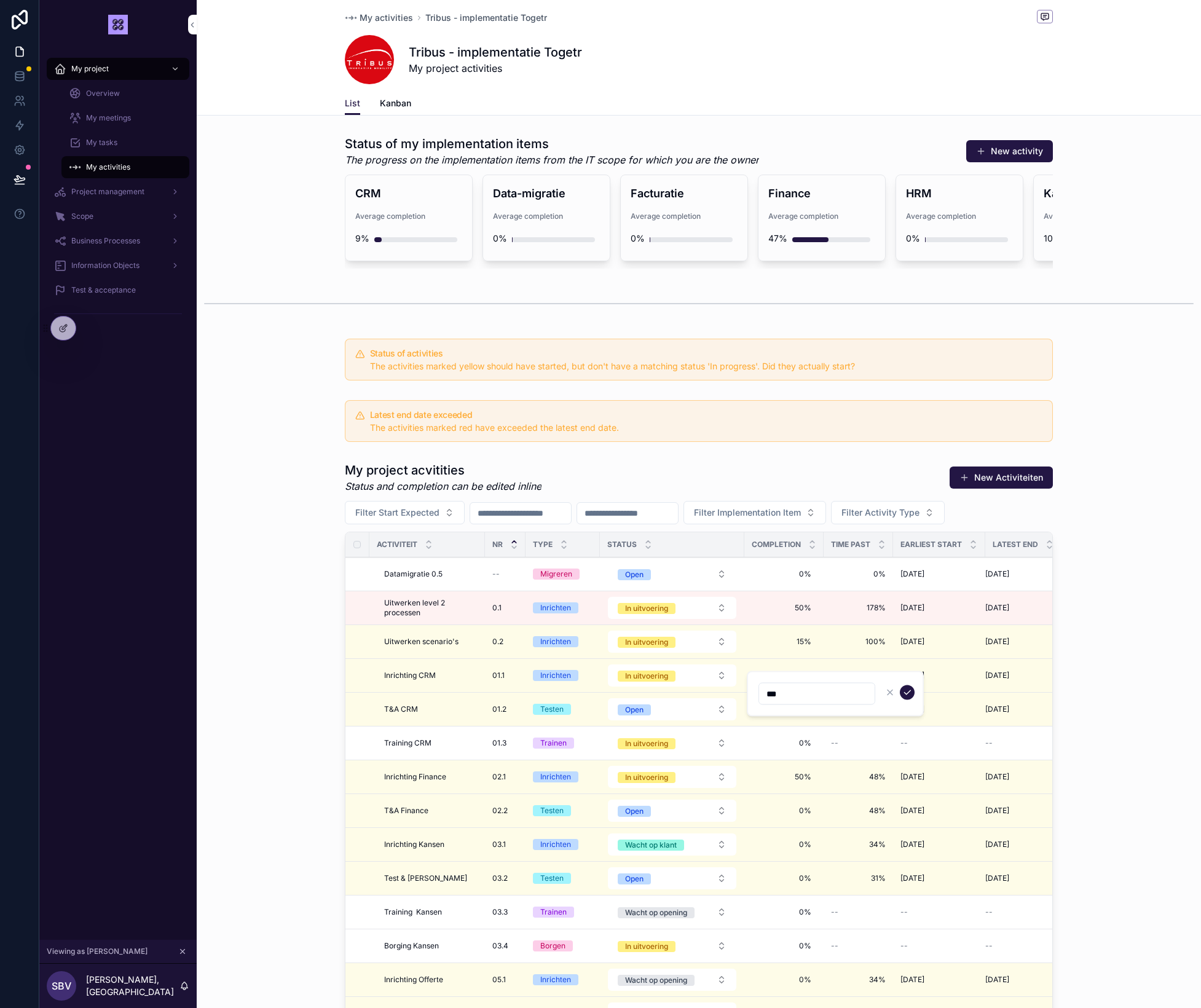
type input "***"
click at [908, 691] on icon "scrollable content" at bounding box center [907, 693] width 10 height 10
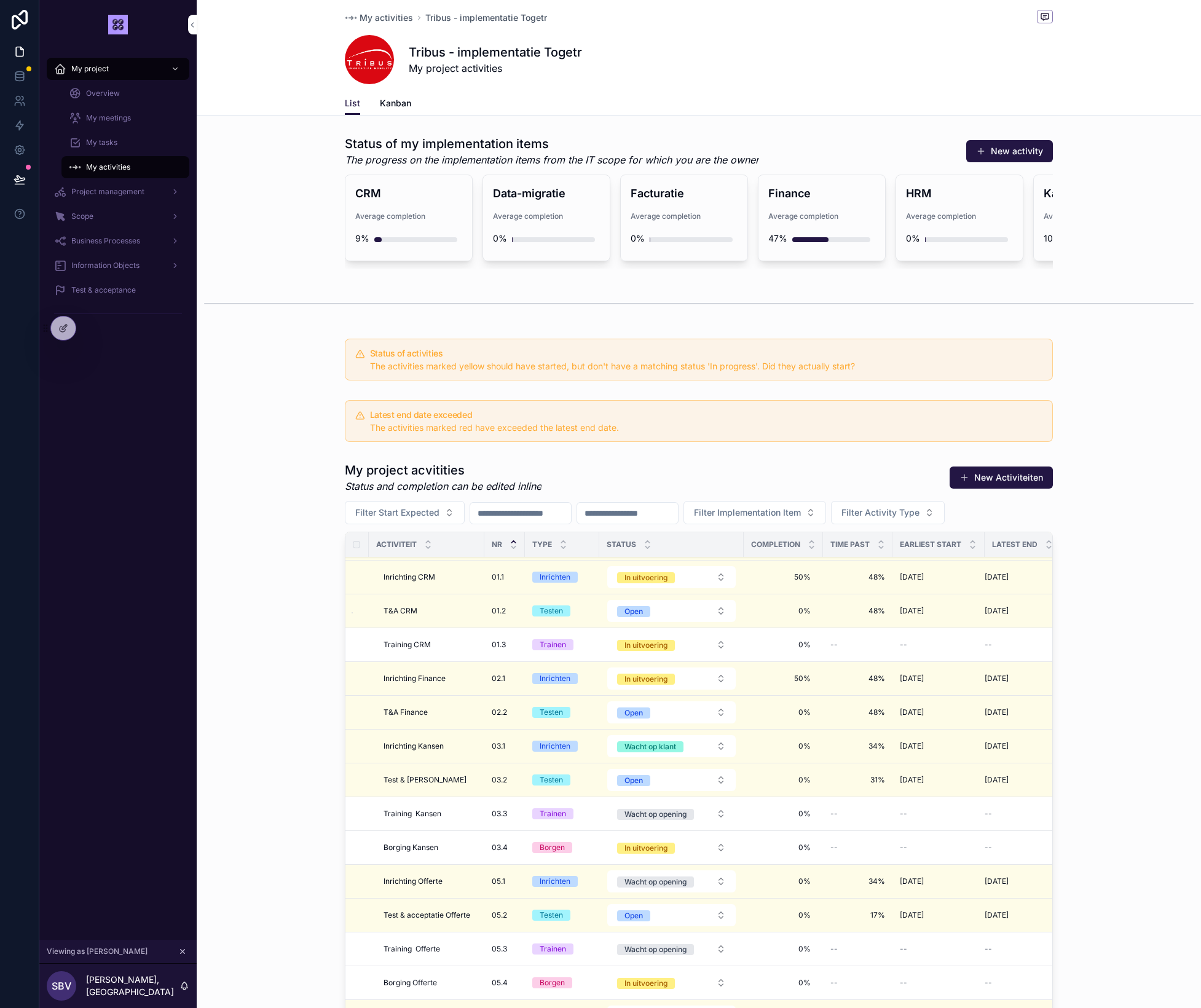
scroll to position [100, 1]
click at [798, 613] on span "0%" at bounding box center [784, 610] width 55 height 10
click at [795, 631] on input "**" at bounding box center [816, 628] width 115 height 17
click at [794, 630] on input "**" at bounding box center [816, 628] width 115 height 17
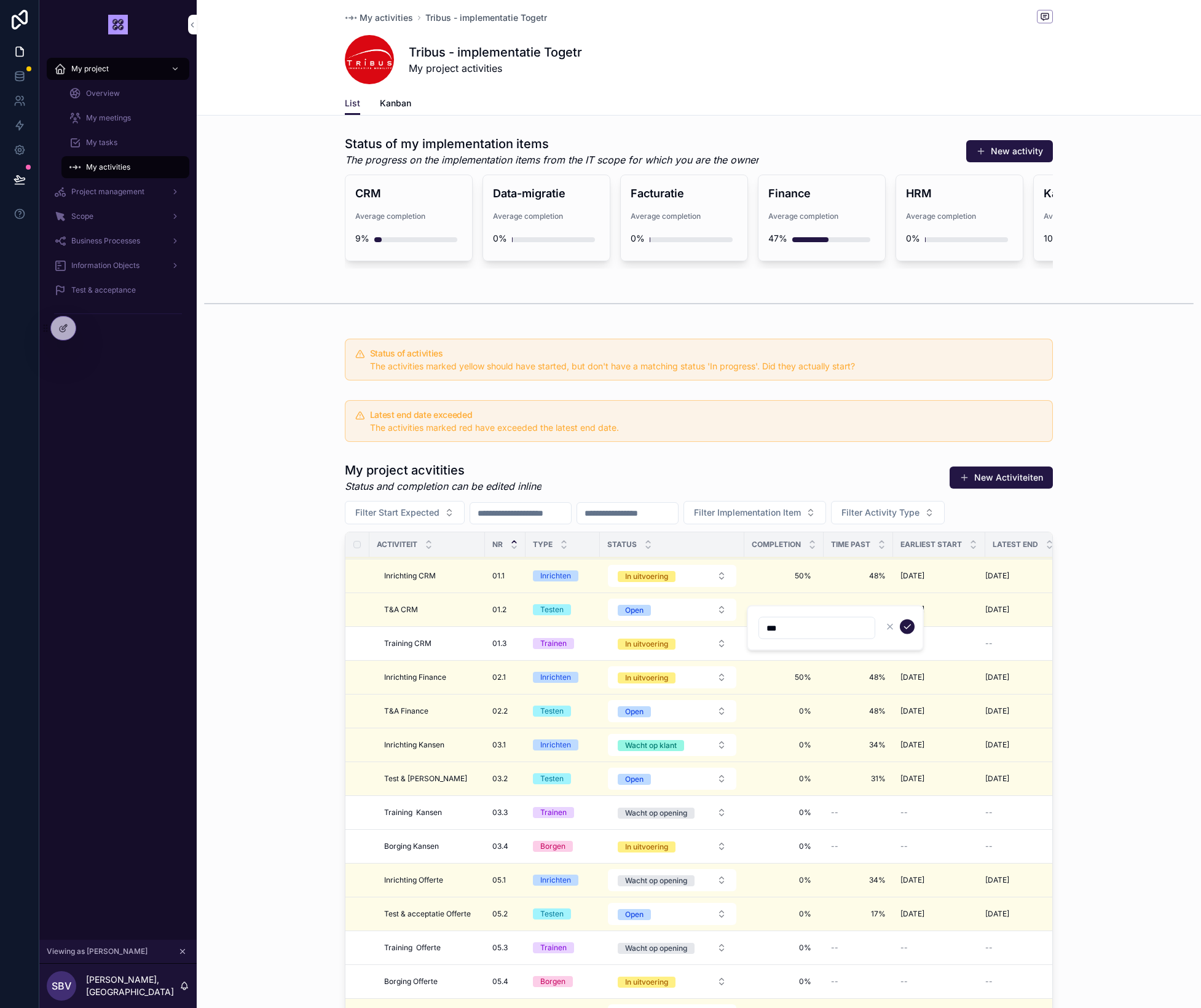
type input "***"
click at [905, 623] on icon "scrollable content" at bounding box center [907, 627] width 10 height 10
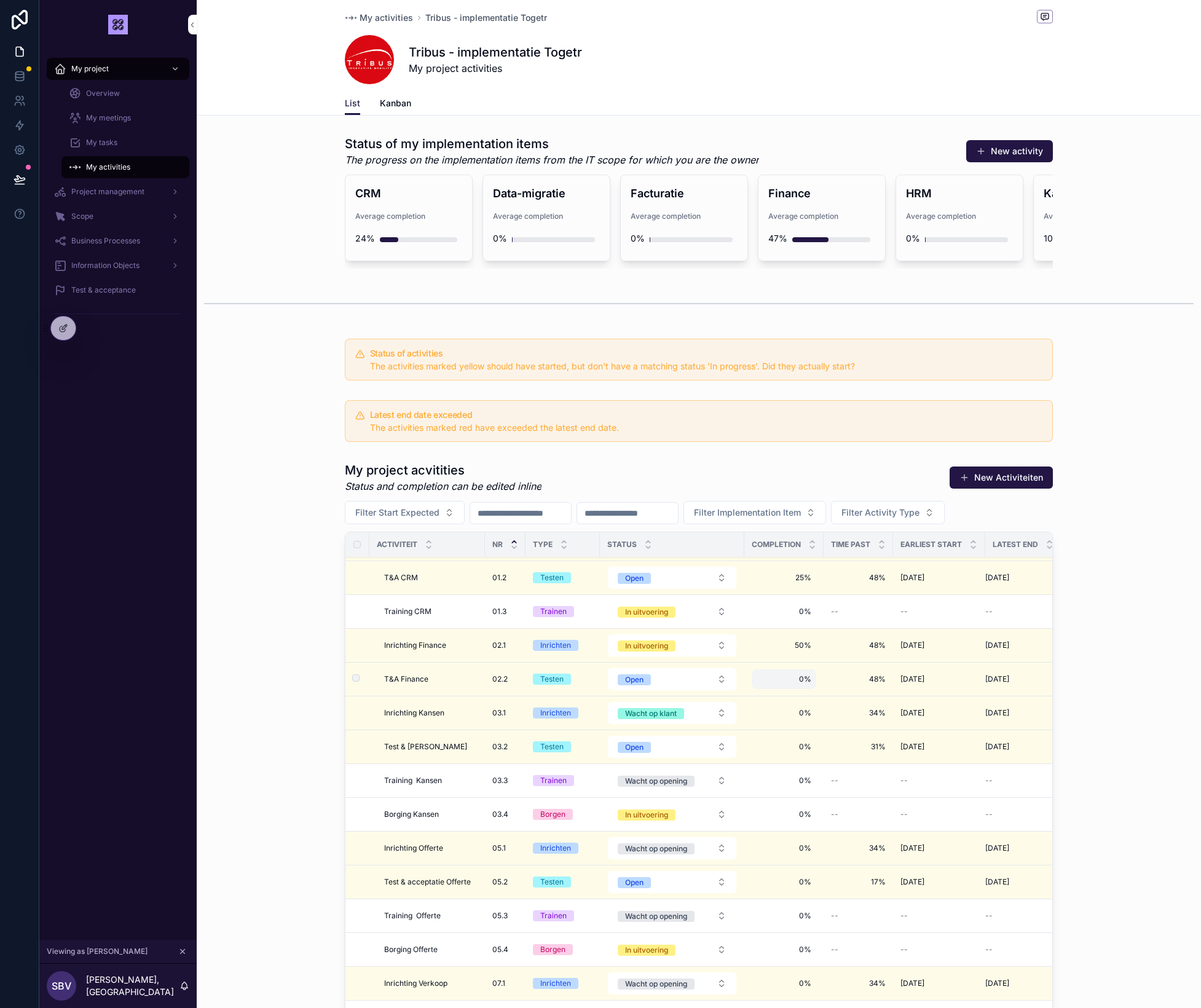
click at [798, 683] on span "0%" at bounding box center [784, 679] width 55 height 10
type input "**"
click at [908, 696] on icon "scrollable content" at bounding box center [907, 696] width 10 height 10
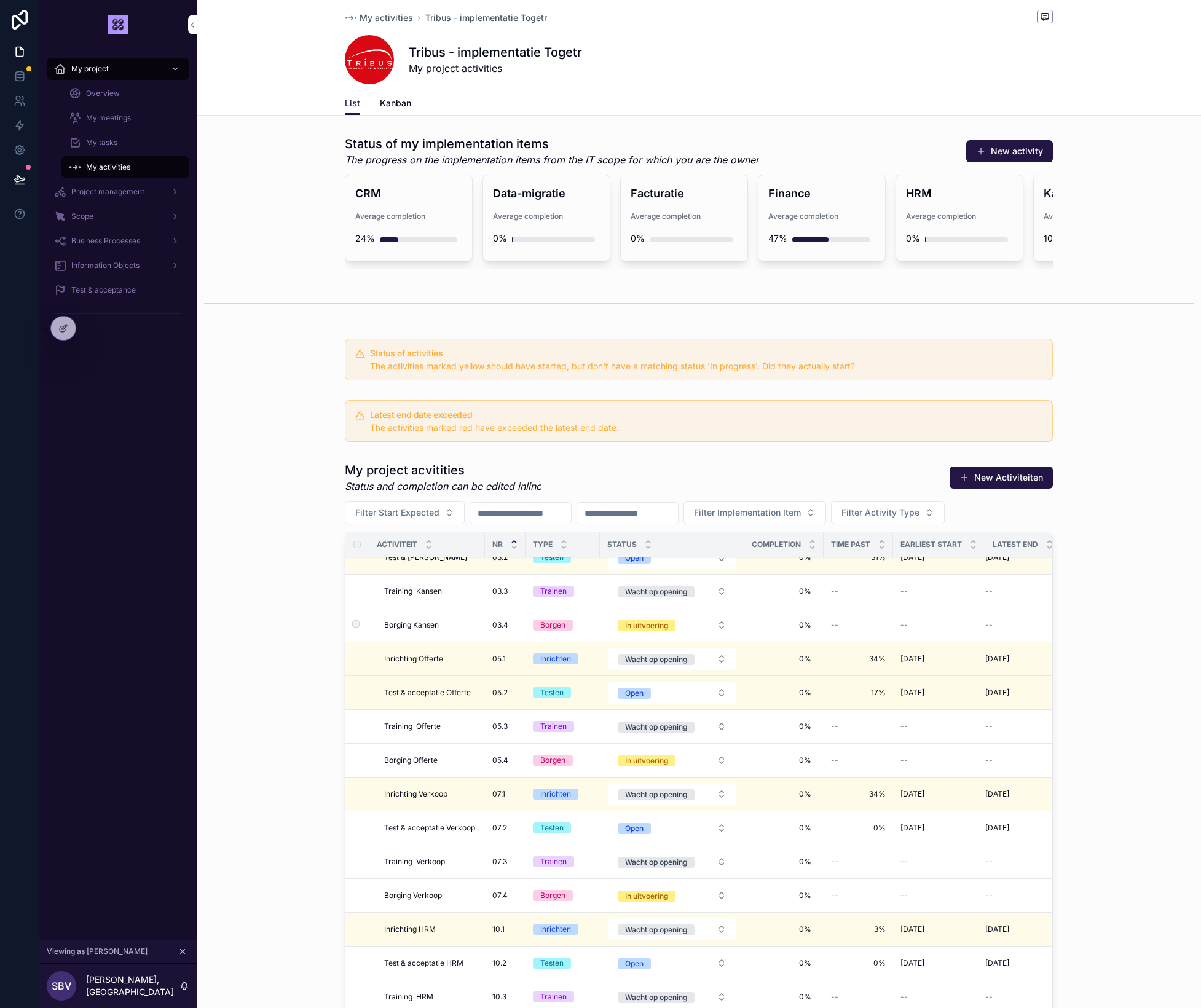
scroll to position [324, 0]
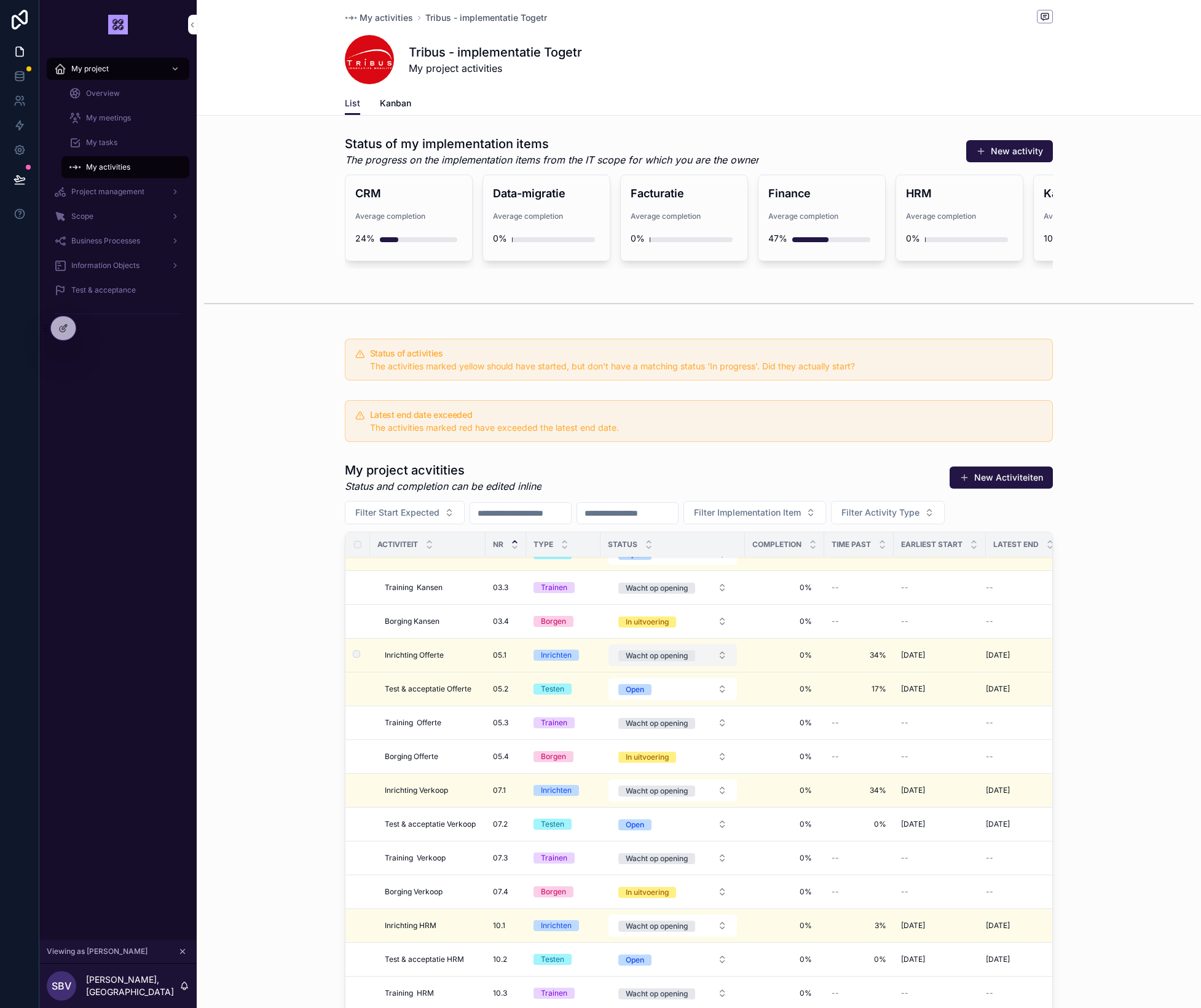
click at [662, 659] on div "Wacht op opening" at bounding box center [657, 656] width 62 height 11
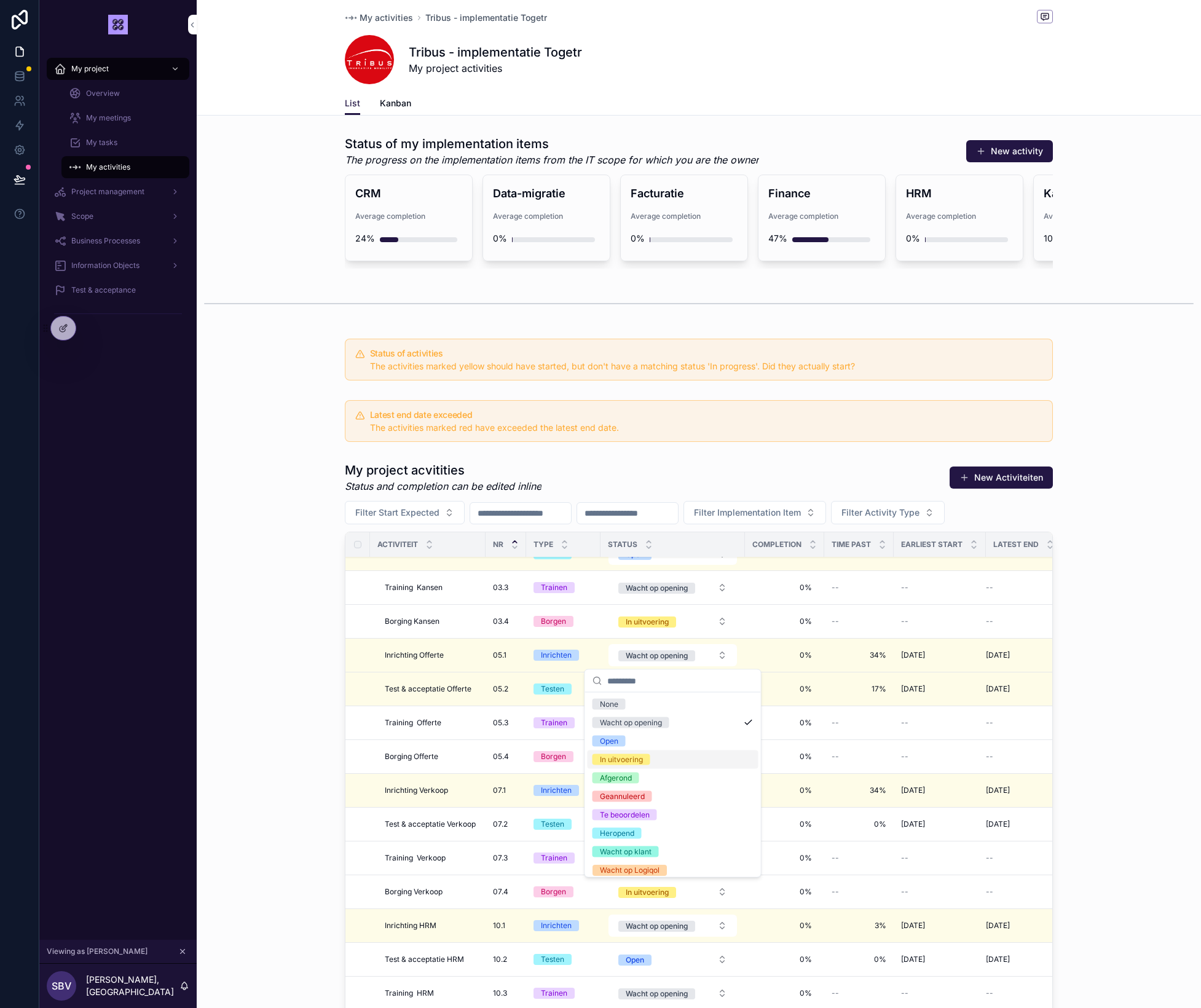
click at [637, 762] on div "In uitvoering" at bounding box center [621, 760] width 43 height 11
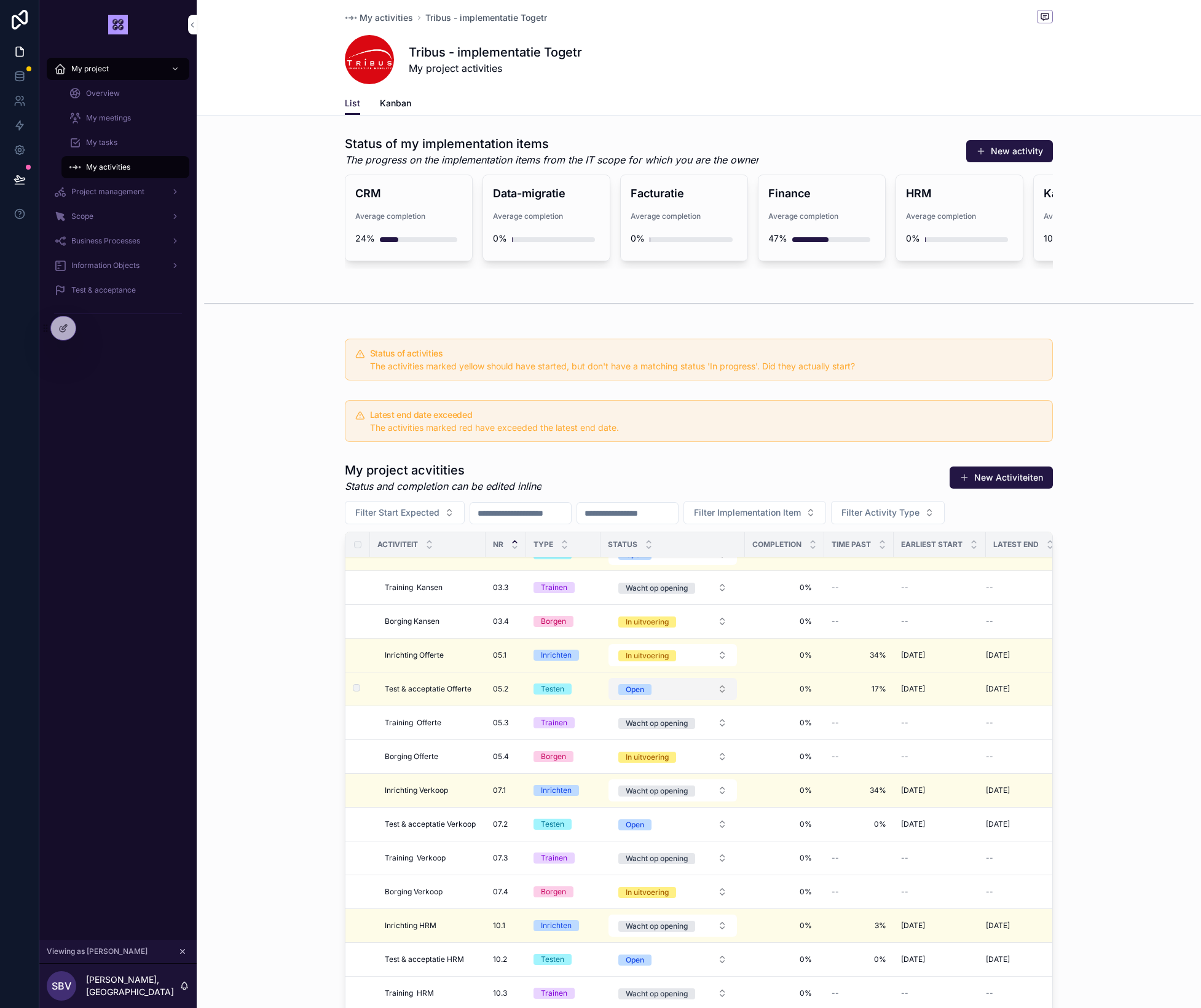
click at [677, 691] on button "Open" at bounding box center [673, 689] width 128 height 22
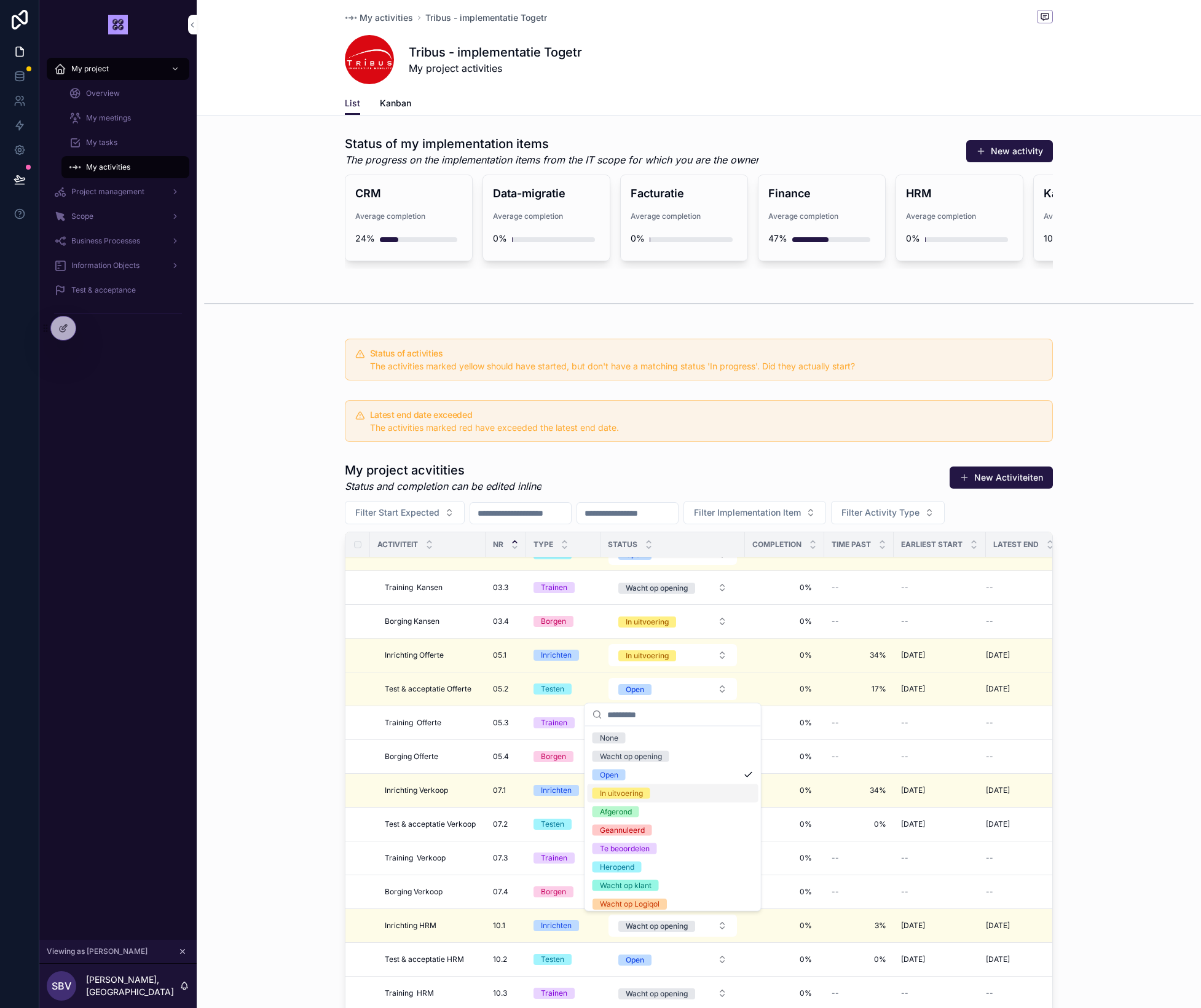
click at [642, 795] on div "In uitvoering" at bounding box center [621, 794] width 43 height 11
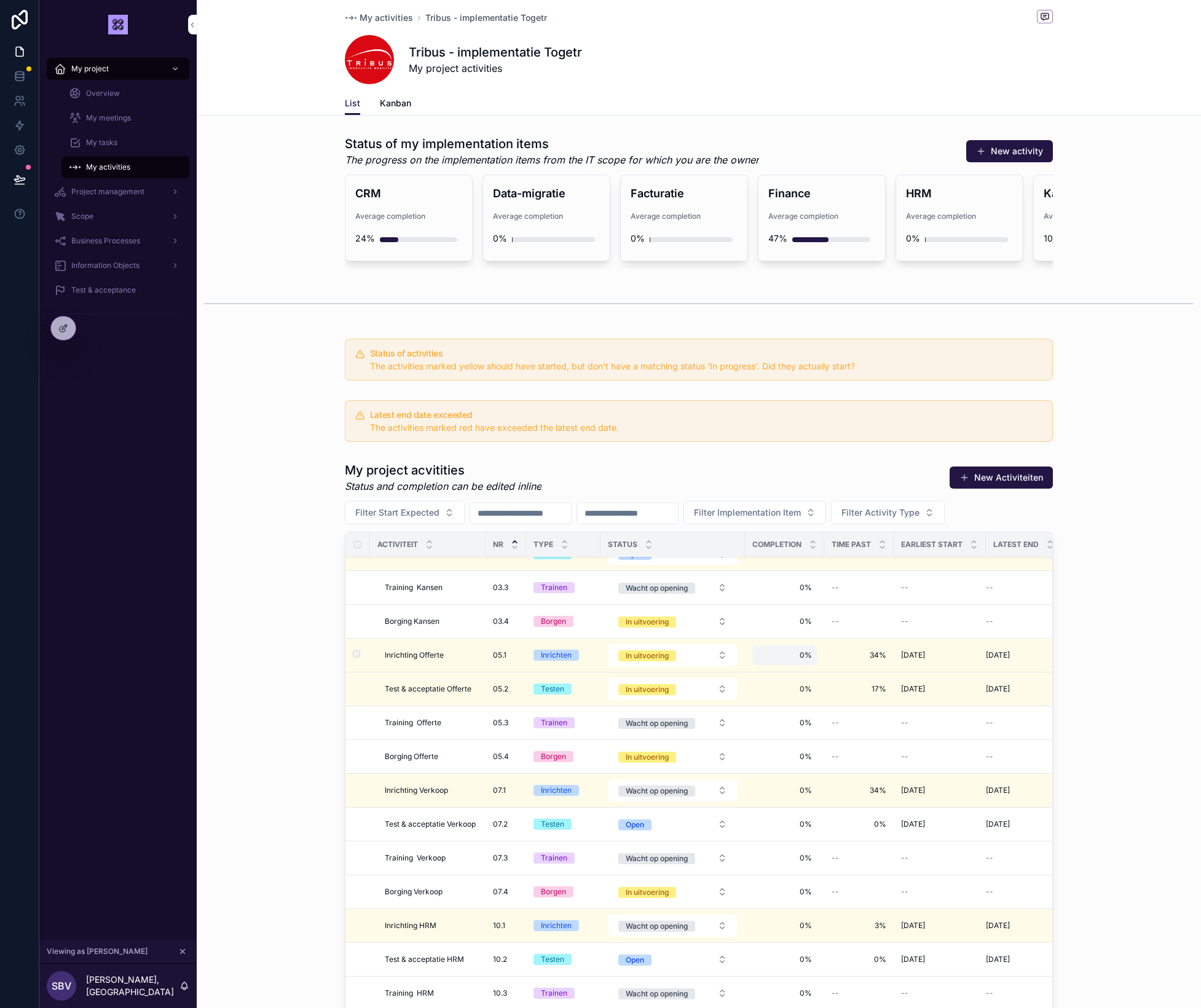
click at [802, 659] on span "0%" at bounding box center [785, 655] width 55 height 10
click at [798, 689] on span "0%" at bounding box center [785, 689] width 55 height 10
type input "**"
click at [909, 706] on icon "scrollable content" at bounding box center [908, 706] width 6 height 5
click at [798, 656] on span "0%" at bounding box center [785, 655] width 55 height 10
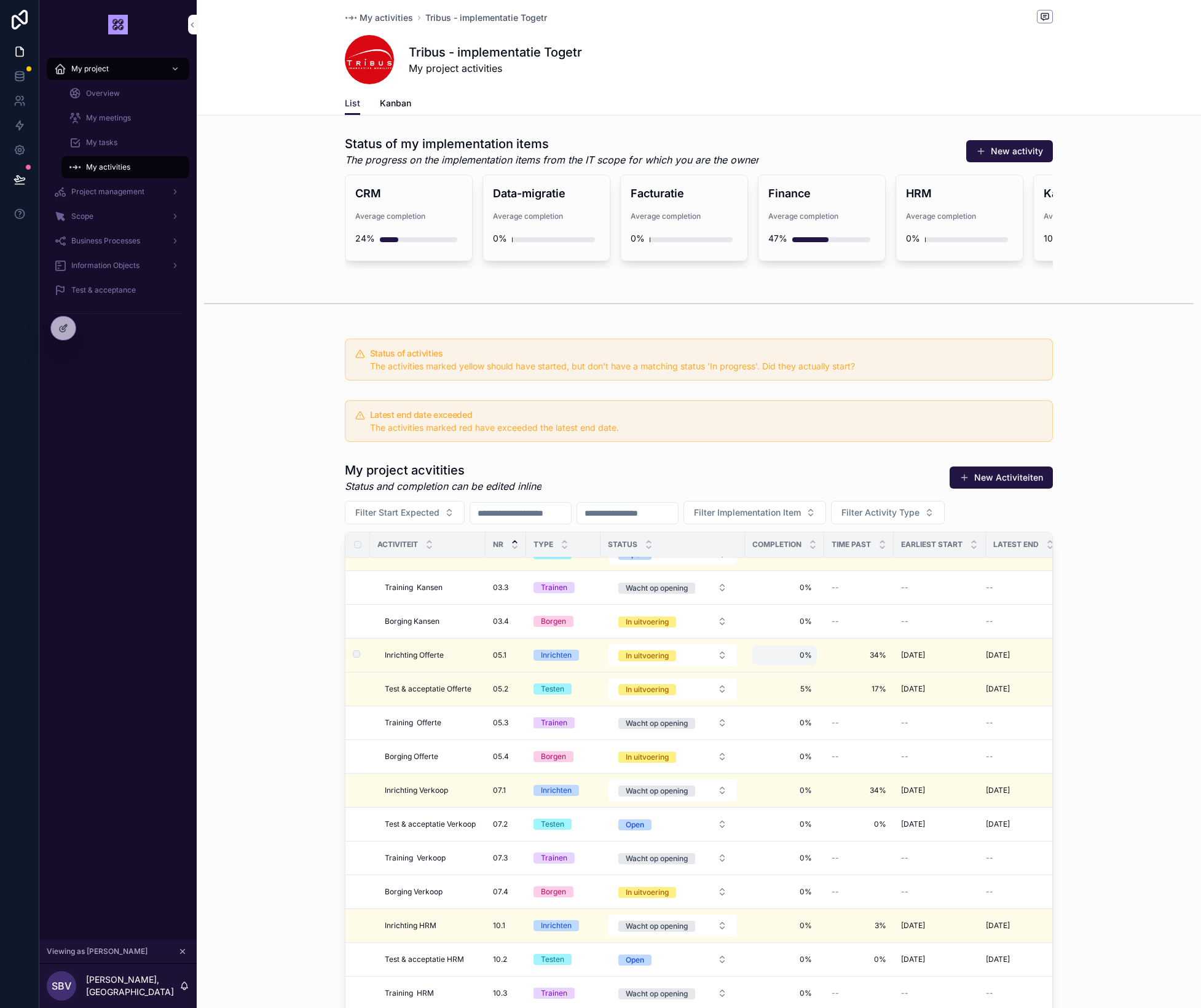
click at [804, 656] on span "0%" at bounding box center [785, 655] width 55 height 10
type input "***"
click at [805, 659] on span "0%" at bounding box center [785, 655] width 55 height 10
click at [906, 675] on icon "scrollable content" at bounding box center [908, 672] width 10 height 10
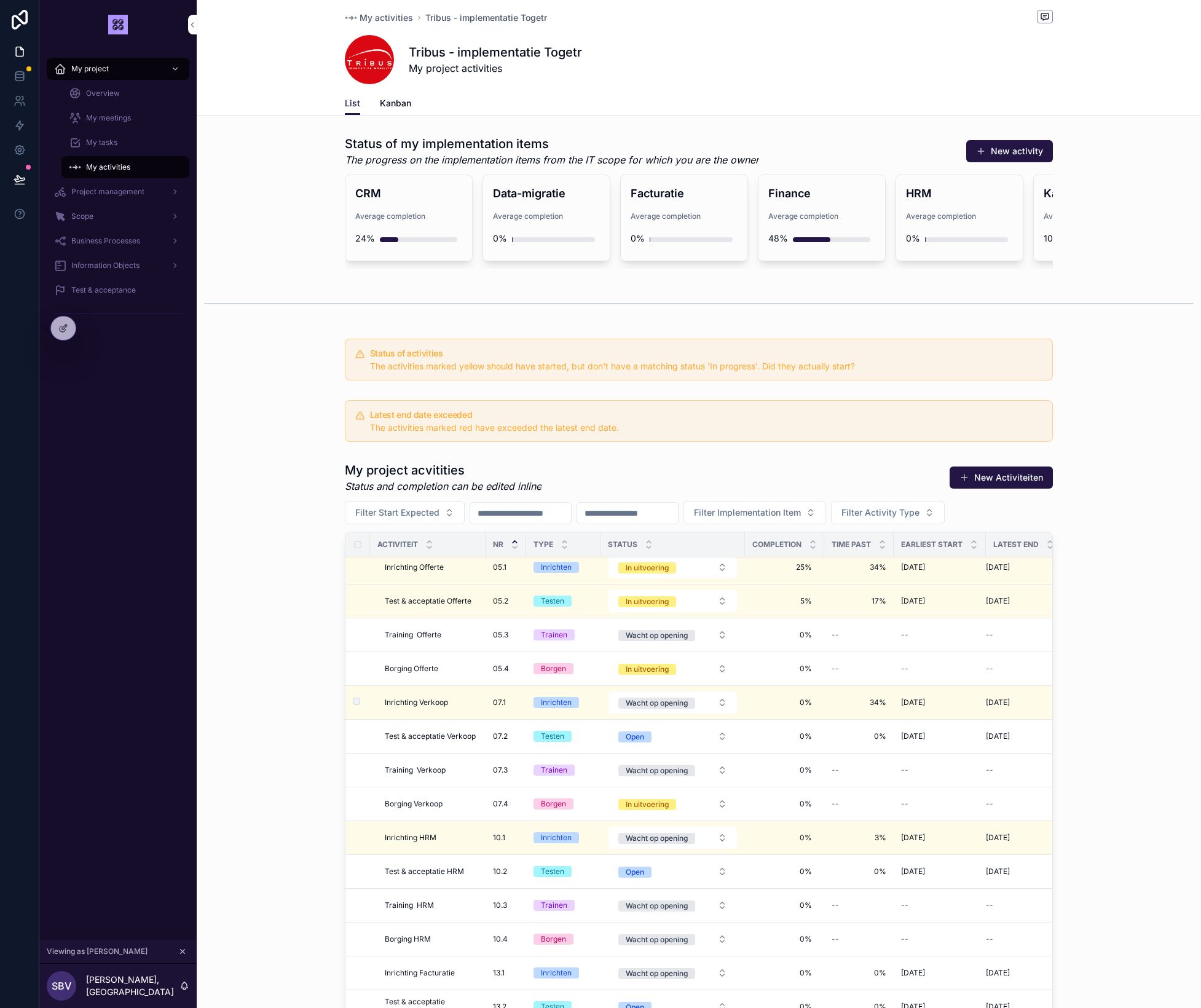
scroll to position [416, 0]
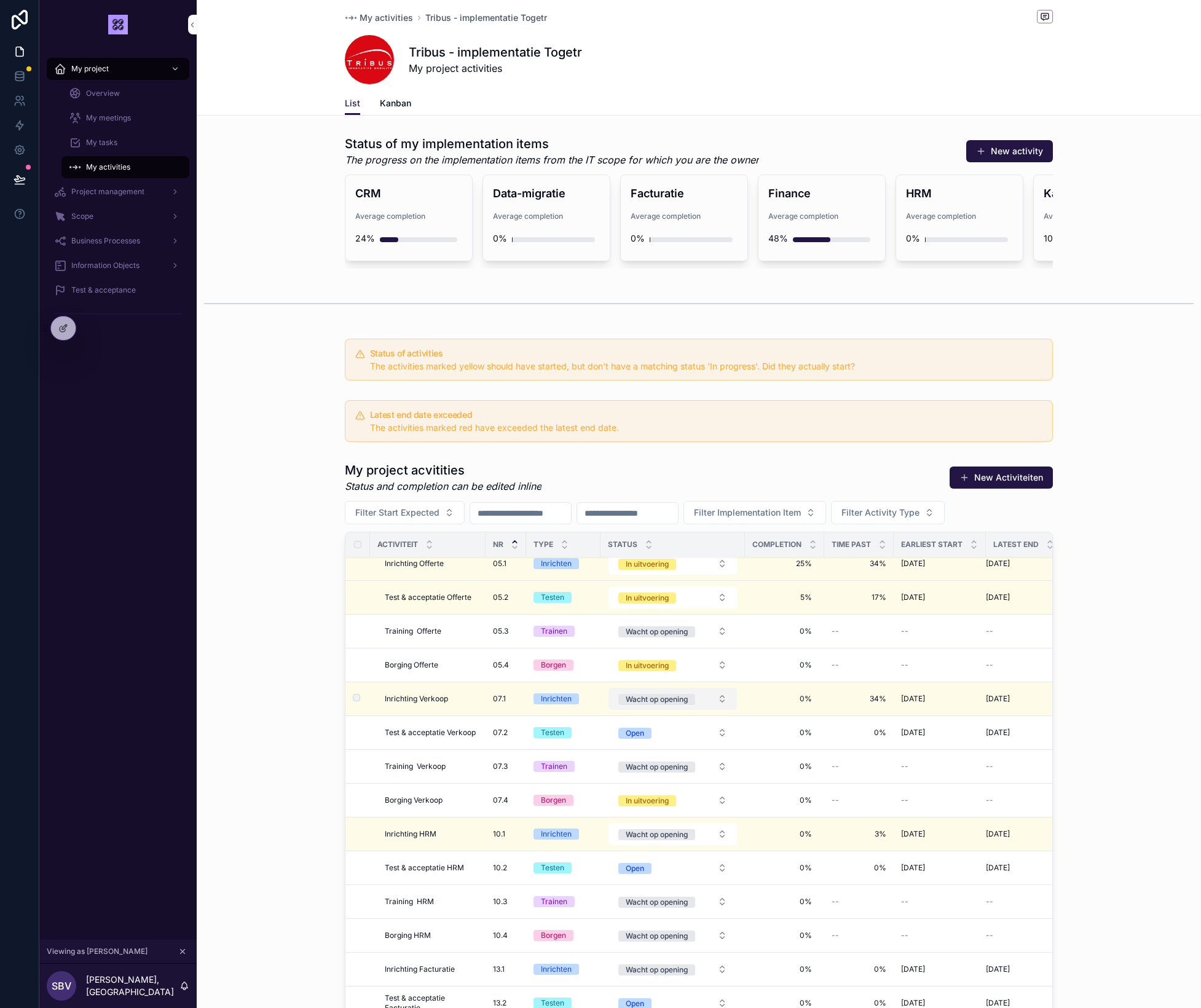
click at [669, 705] on div "Wacht op opening" at bounding box center [657, 699] width 62 height 11
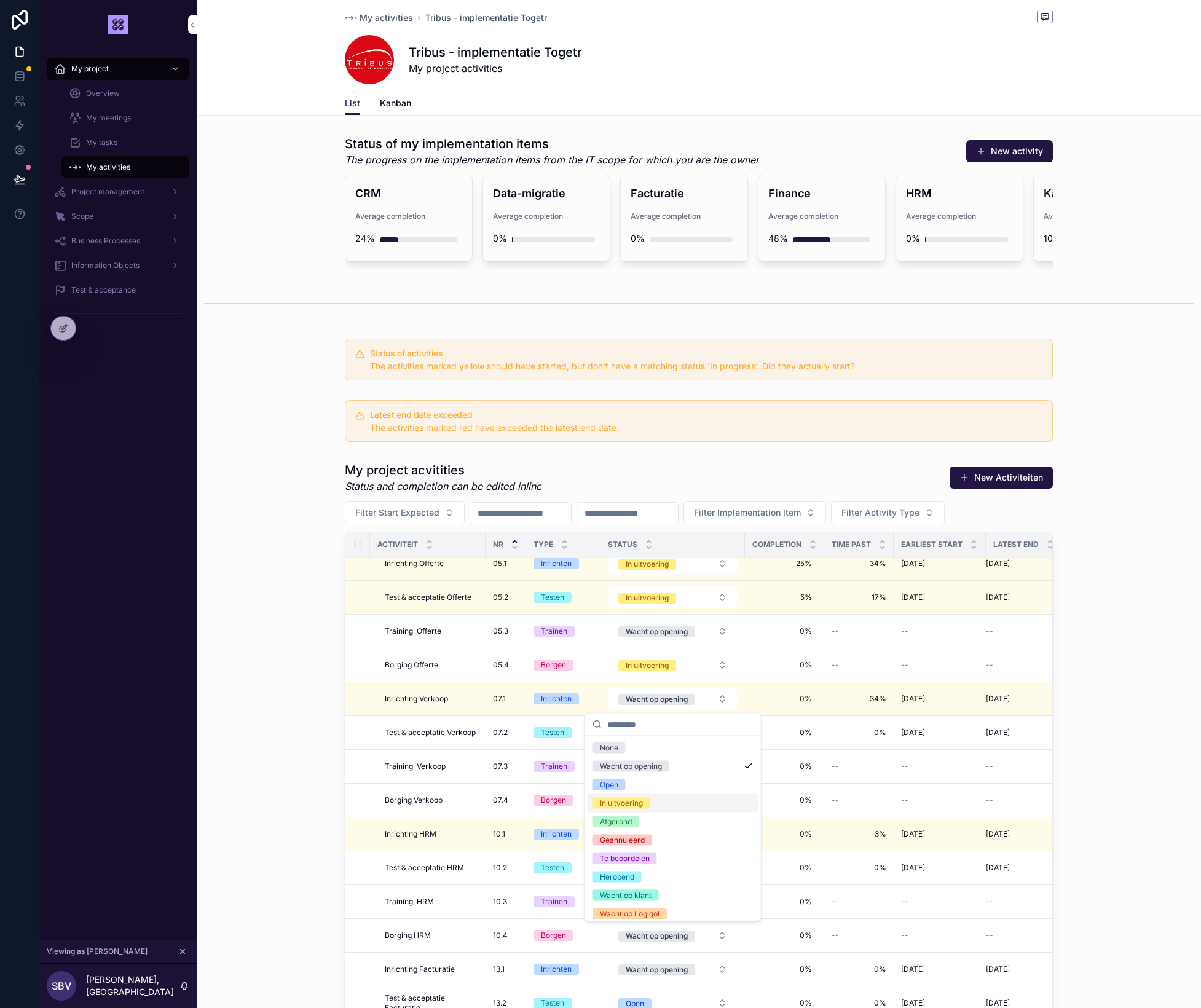
click at [639, 804] on div "In uitvoering" at bounding box center [621, 804] width 43 height 11
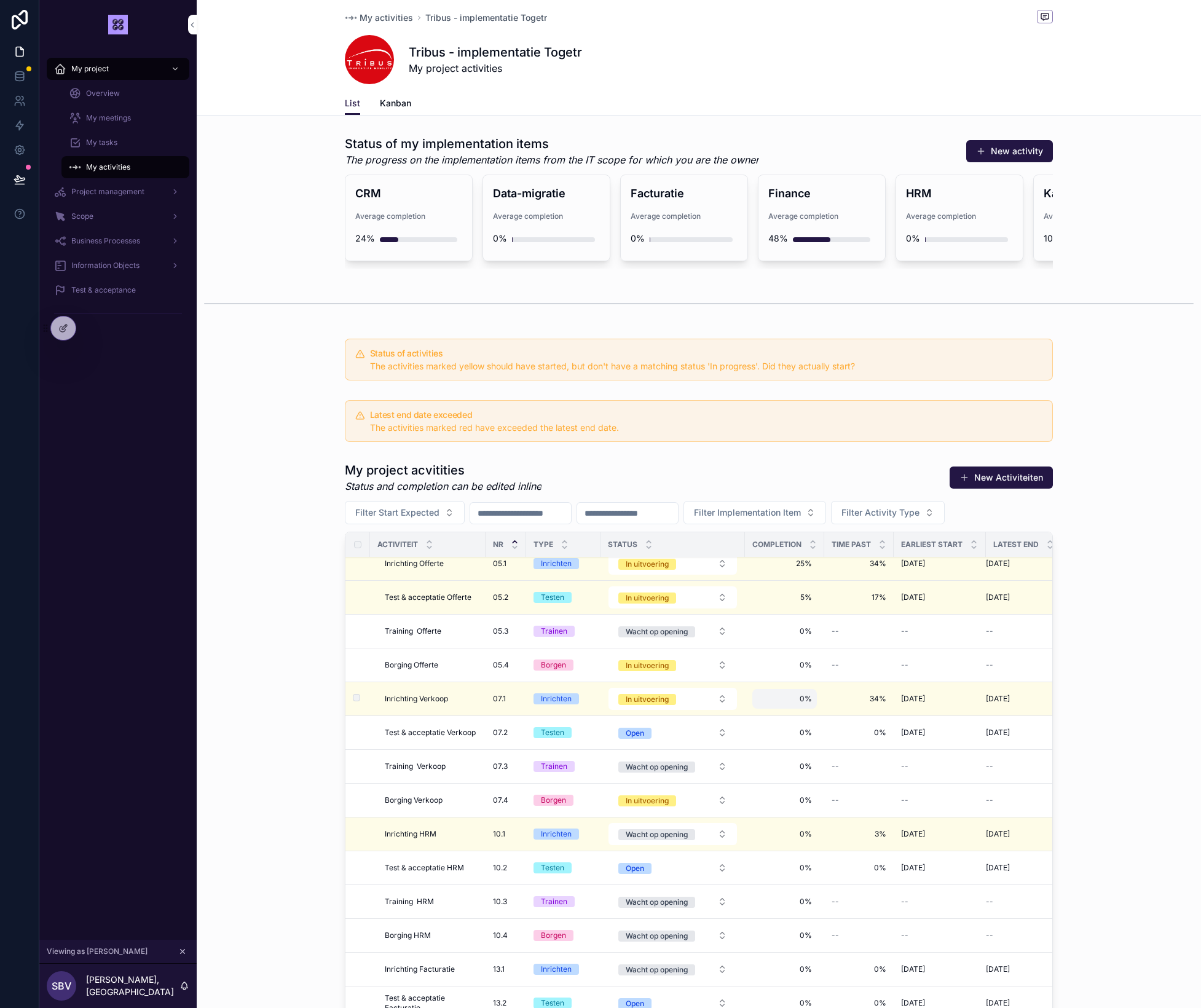
click at [802, 702] on span "0%" at bounding box center [785, 699] width 55 height 10
type input "***"
click at [911, 714] on icon "scrollable content" at bounding box center [908, 716] width 10 height 10
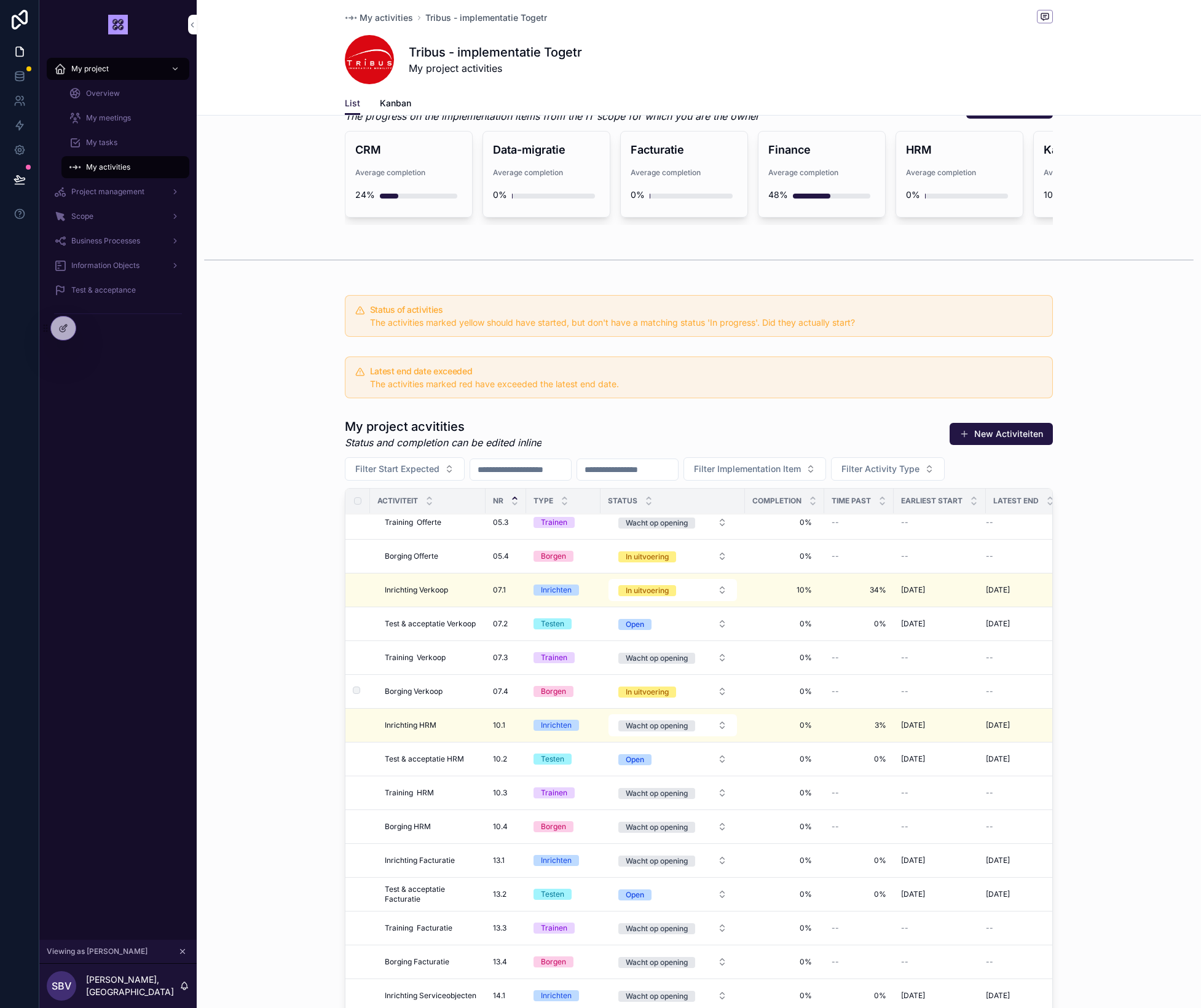
scroll to position [52, 0]
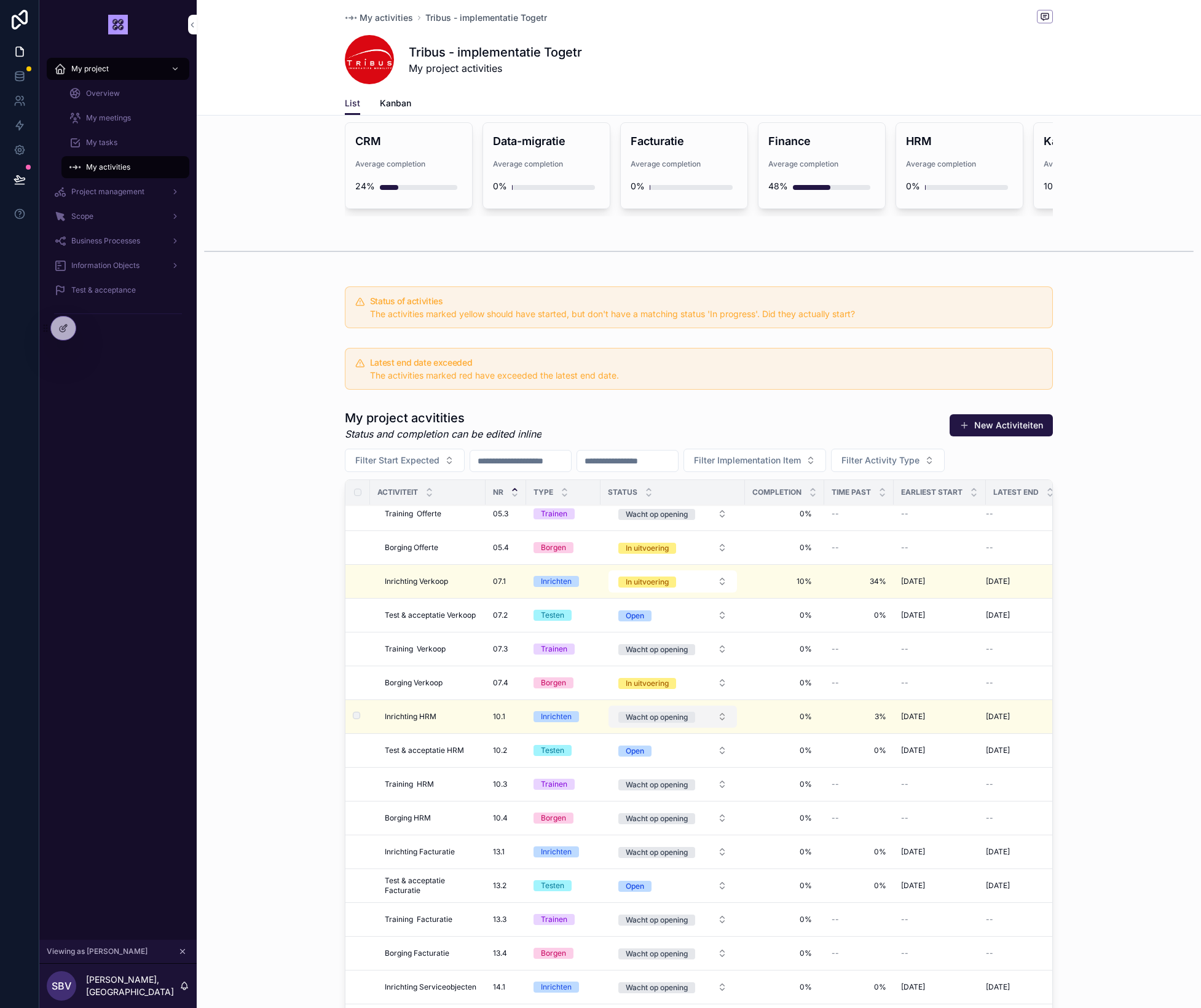
click at [724, 720] on button "Wacht op opening" at bounding box center [673, 716] width 128 height 22
click at [680, 807] on div "Open" at bounding box center [673, 802] width 171 height 18
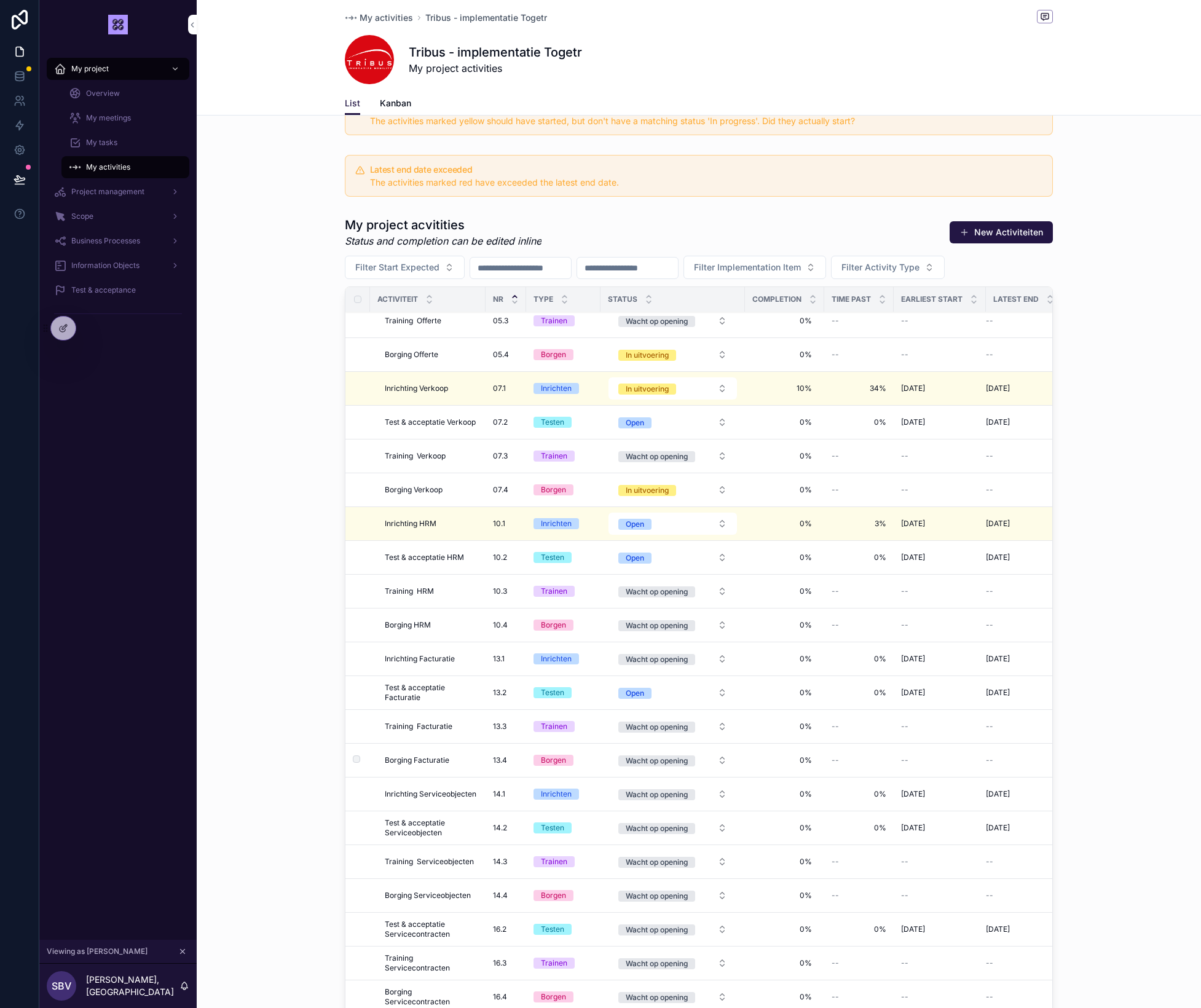
scroll to position [247, 0]
click at [643, 662] on div "Wacht op opening" at bounding box center [657, 658] width 62 height 11
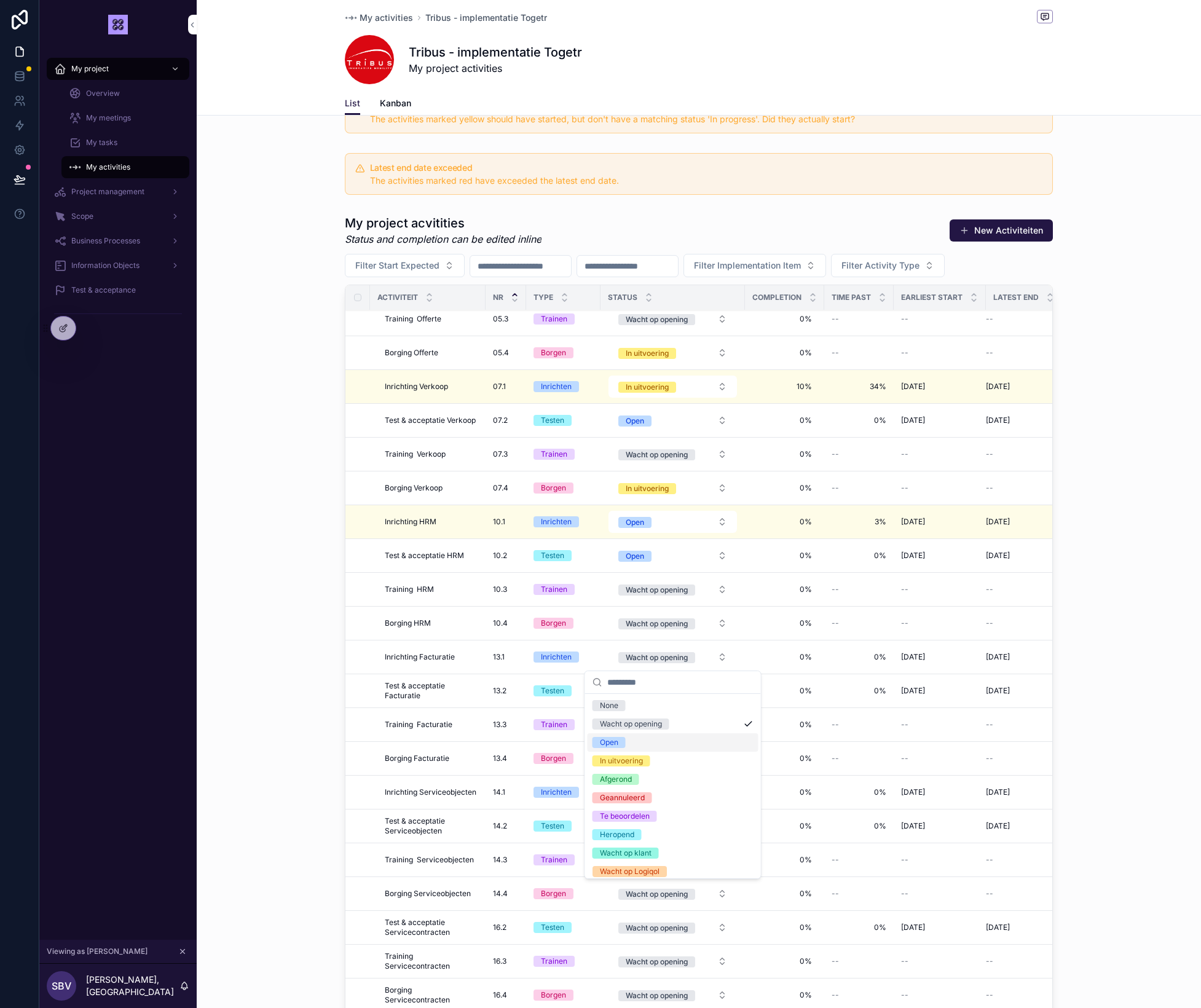
click at [635, 743] on div "Open" at bounding box center [673, 742] width 171 height 18
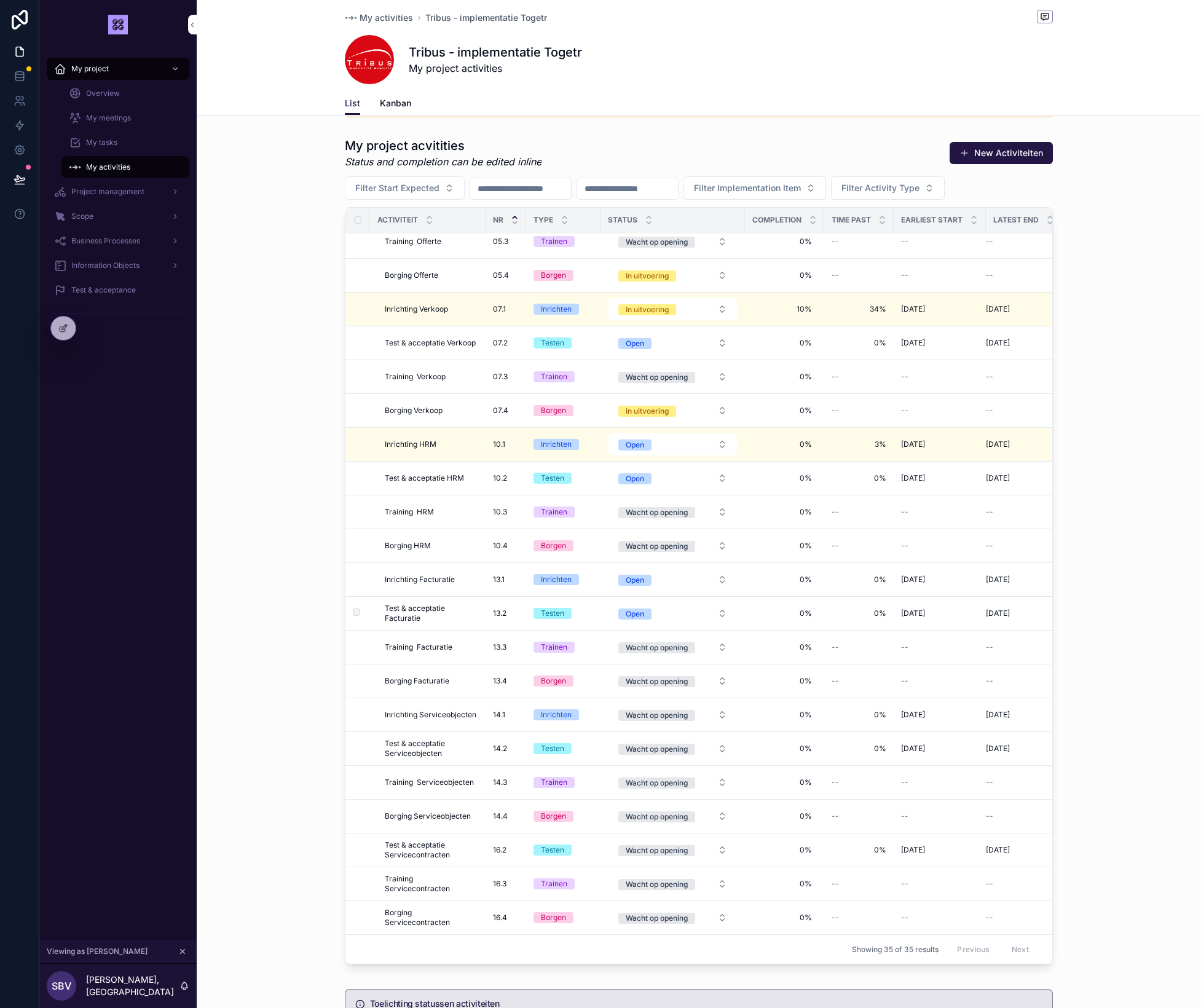
scroll to position [354, 0]
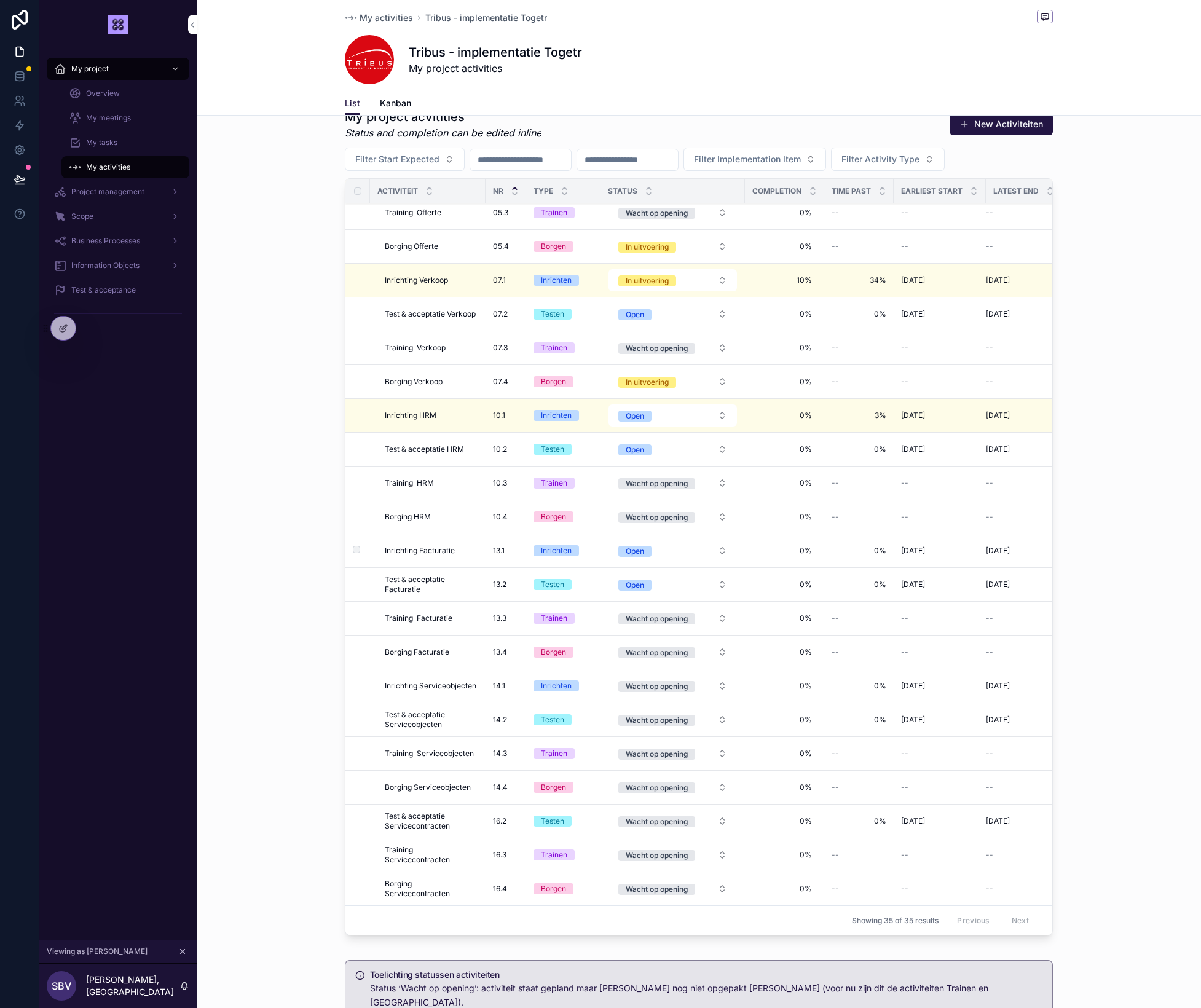
click at [913, 552] on span "27-10-2025" at bounding box center [914, 551] width 24 height 10
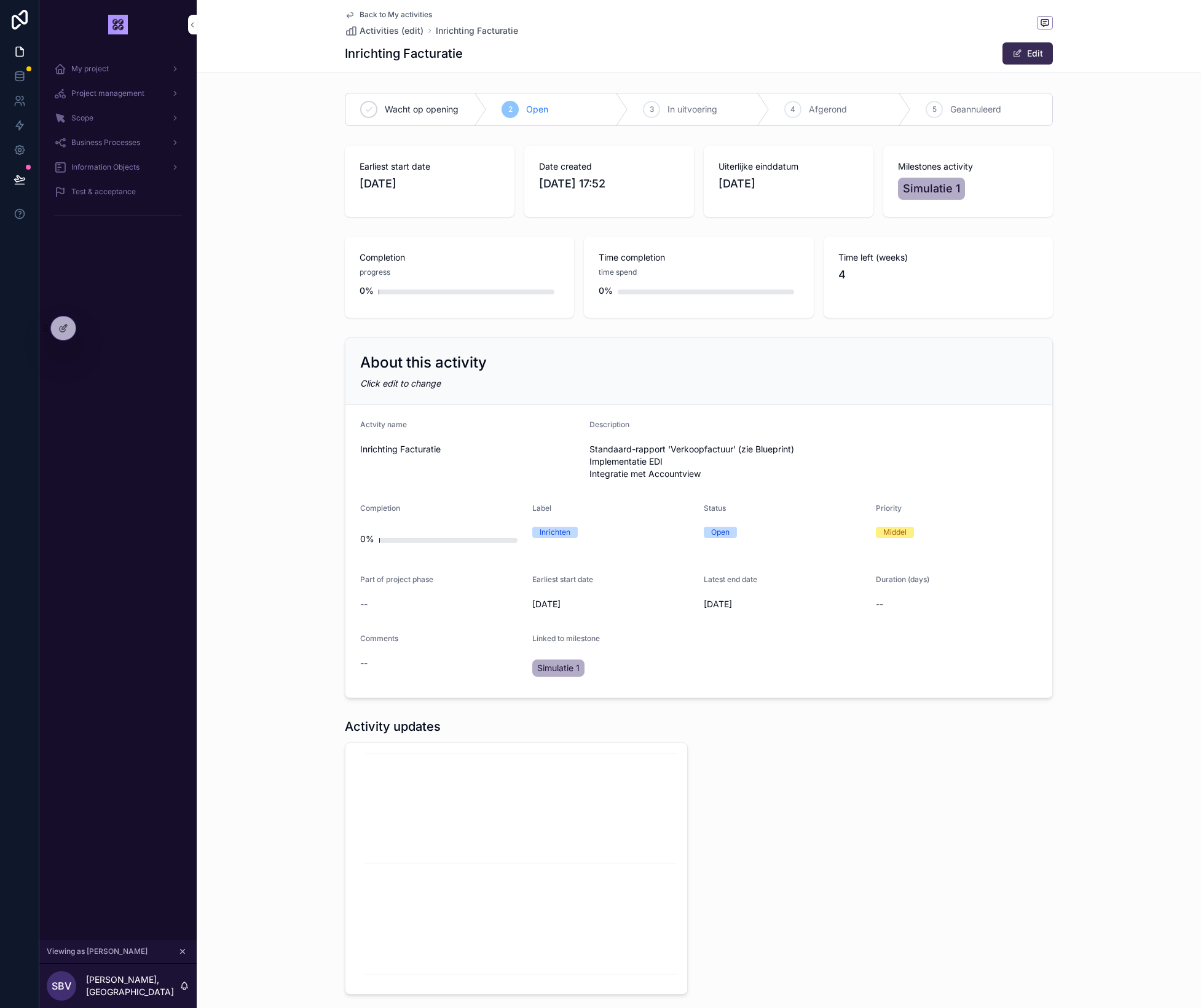
click at [1037, 52] on button "Edit" at bounding box center [1027, 53] width 51 height 22
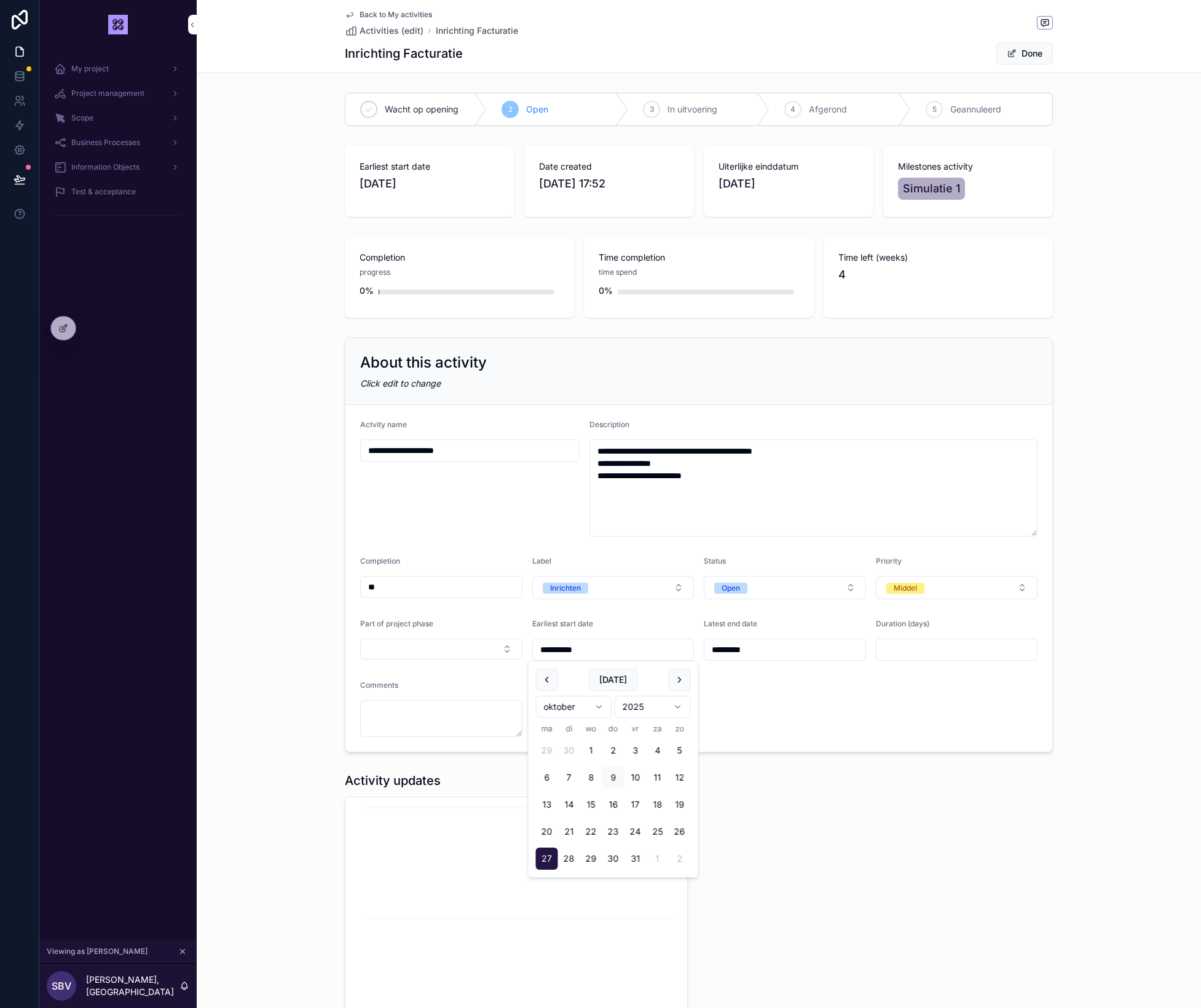
click at [573, 647] on input "**********" at bounding box center [613, 650] width 161 height 17
click at [548, 804] on button "13" at bounding box center [547, 804] width 22 height 22
type input "**********"
click at [816, 830] on div "Activity updates" at bounding box center [699, 911] width 723 height 287
click at [1018, 55] on button "Done" at bounding box center [1024, 53] width 57 height 22
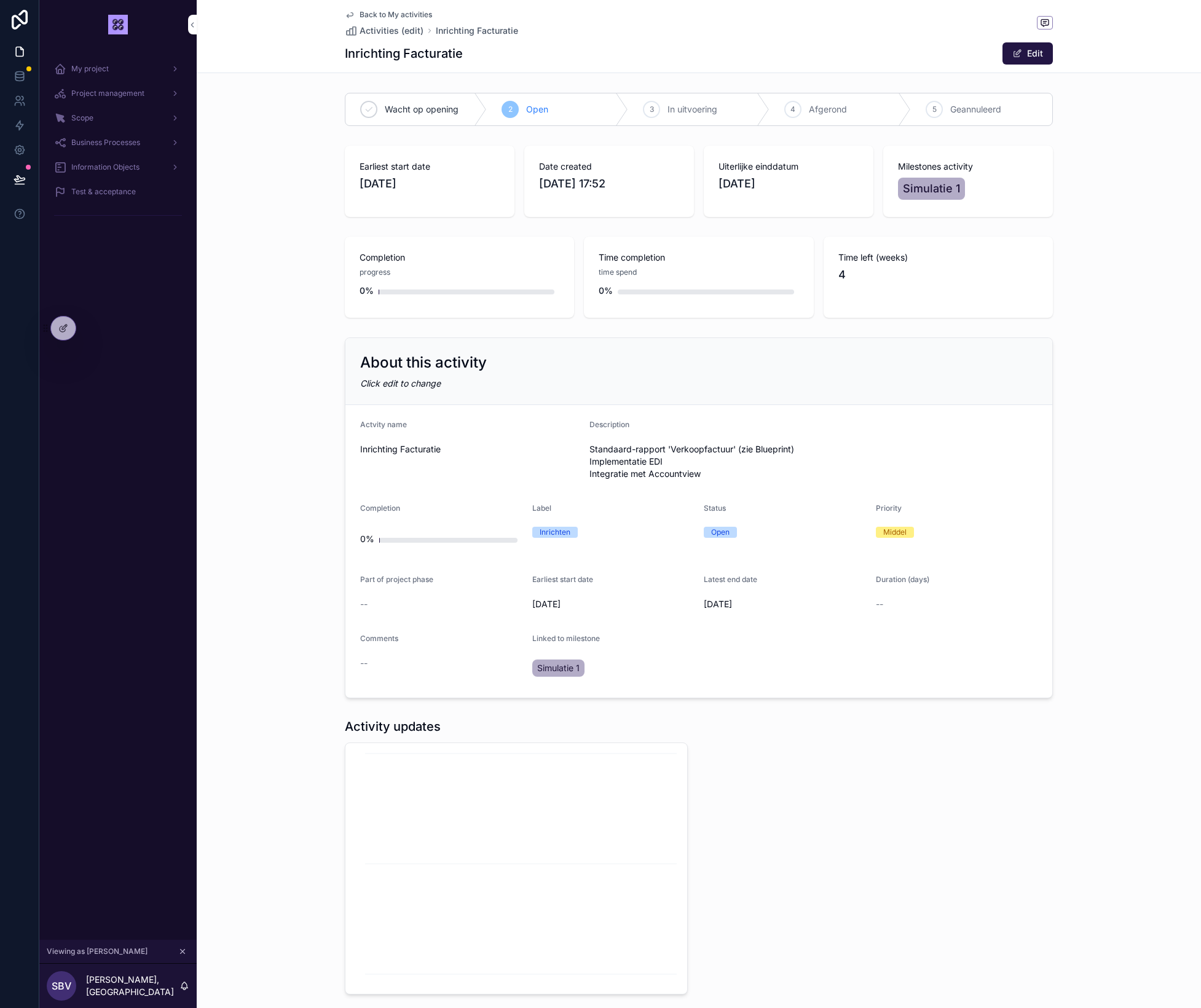
click at [359, 15] on link "Back to My activities" at bounding box center [389, 14] width 88 height 10
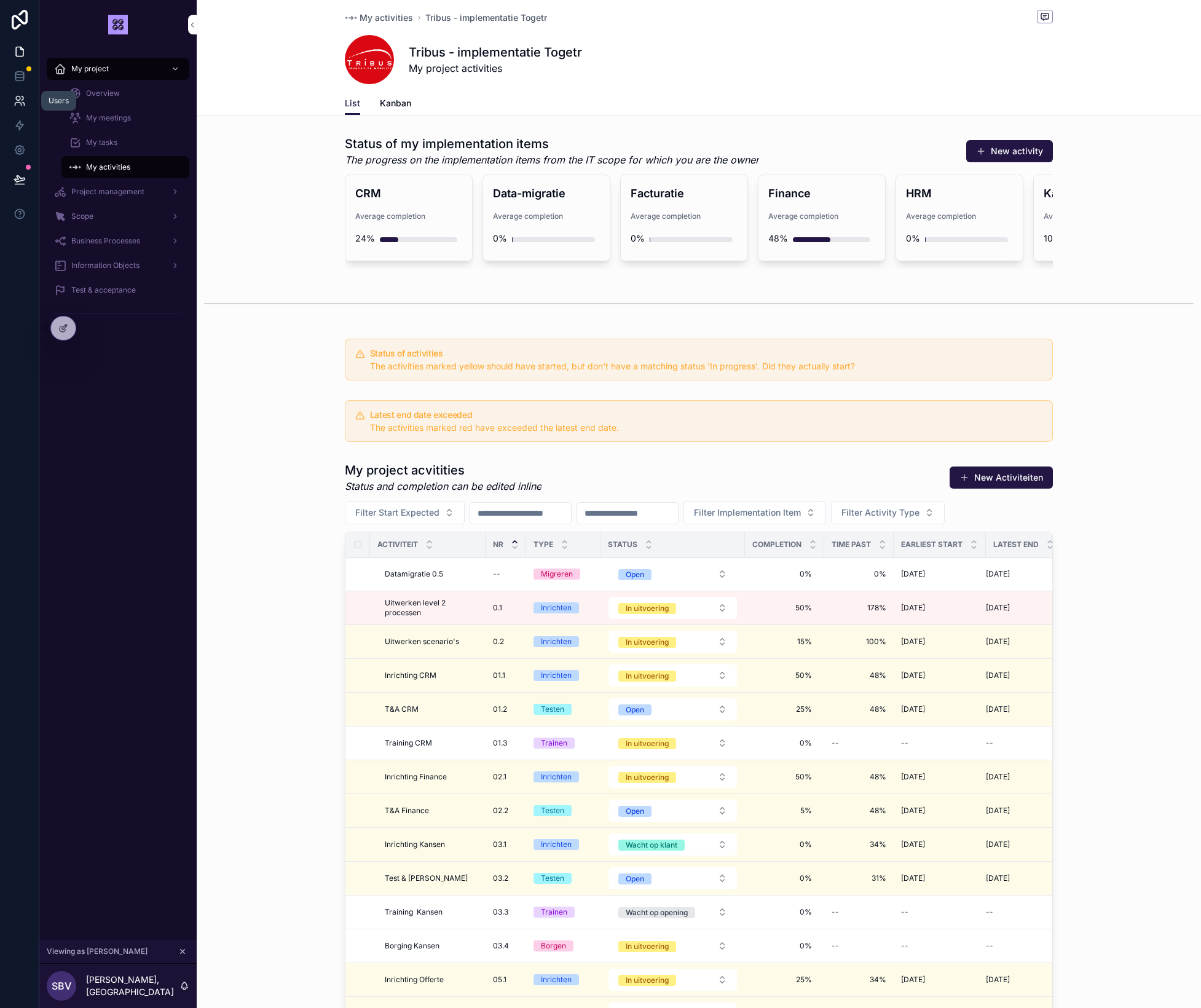
click at [21, 101] on icon at bounding box center [20, 100] width 12 height 12
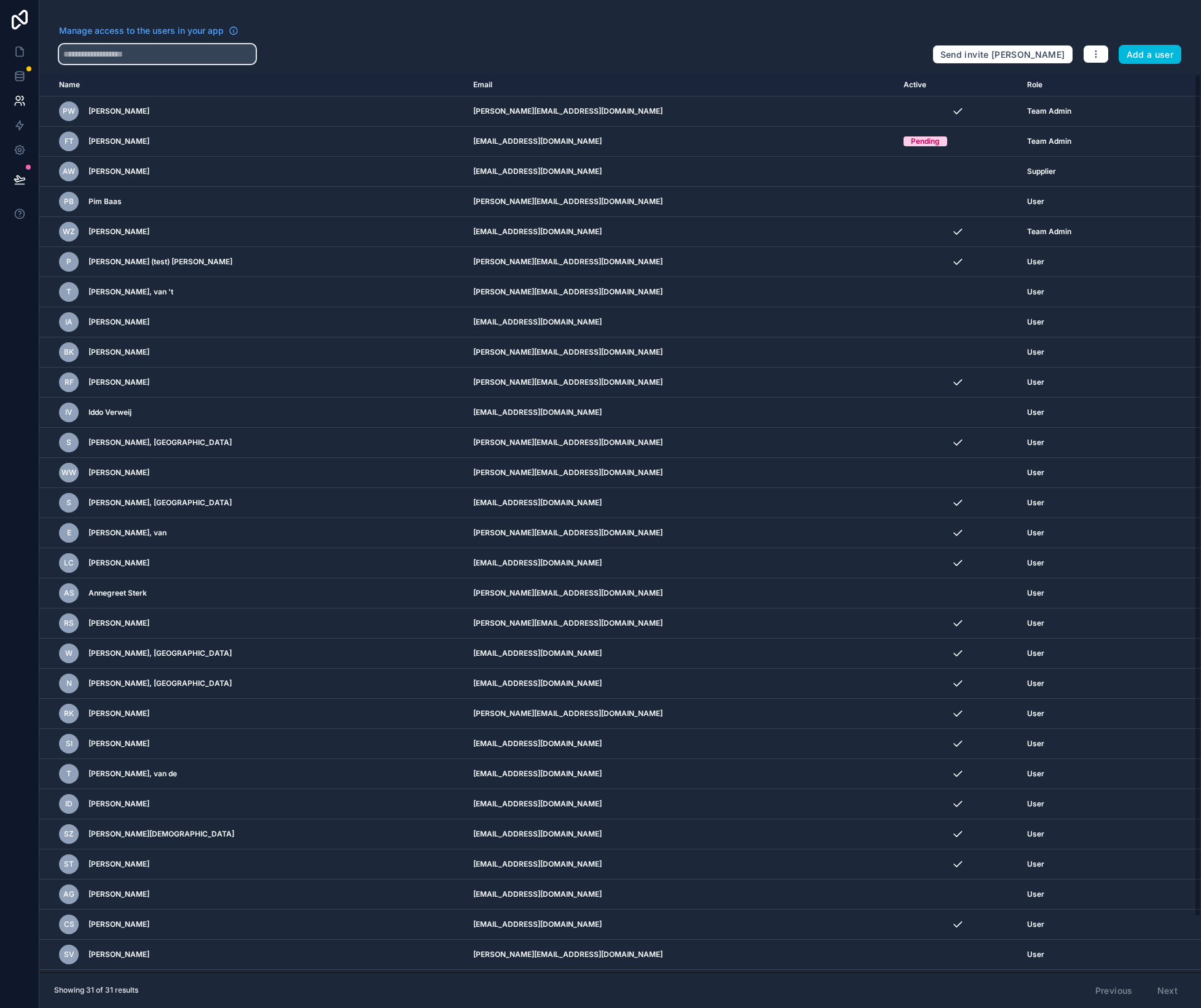
click at [94, 52] on input "text" at bounding box center [157, 54] width 197 height 20
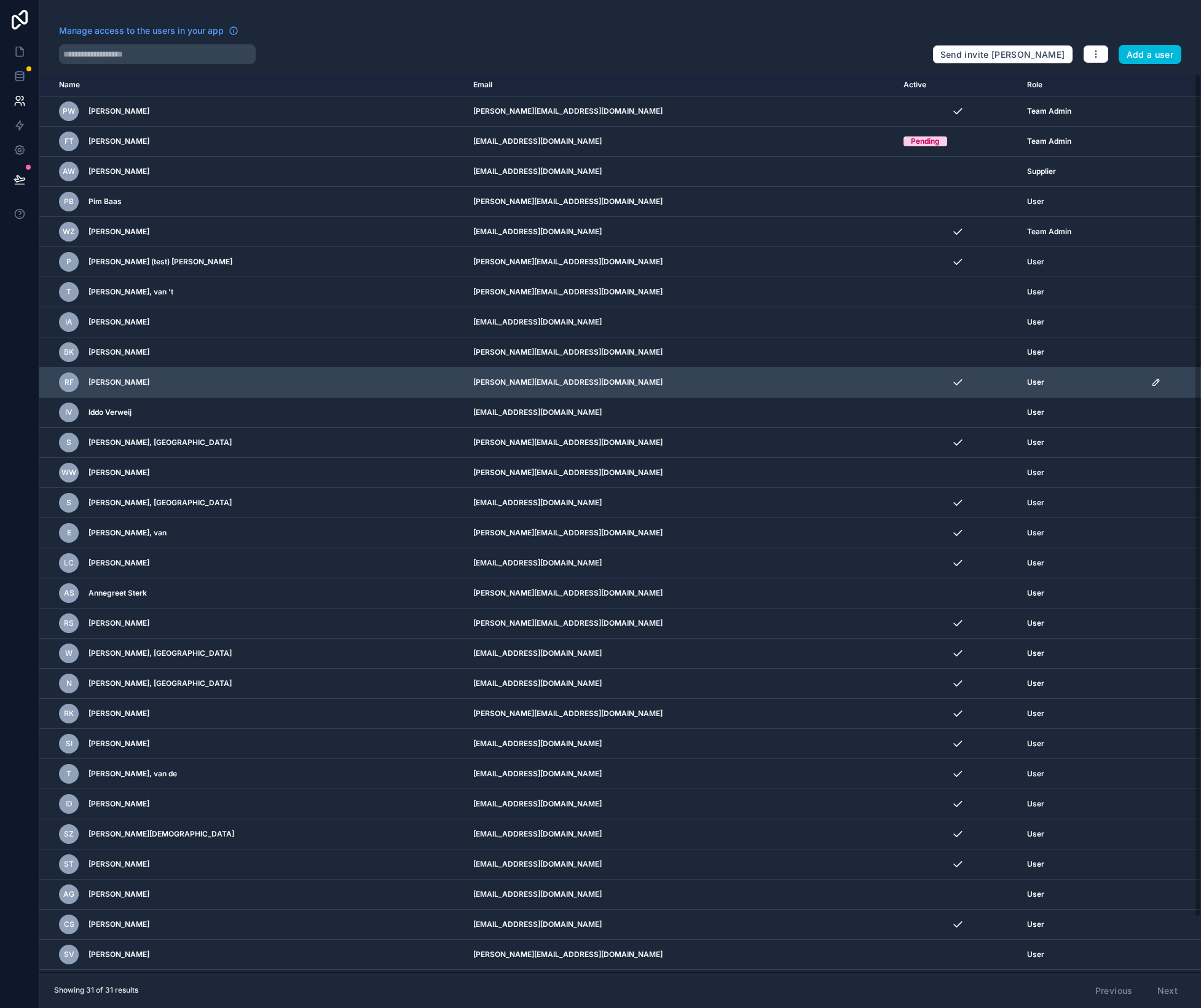
click at [1151, 382] on icon "scrollable content" at bounding box center [1156, 382] width 10 height 10
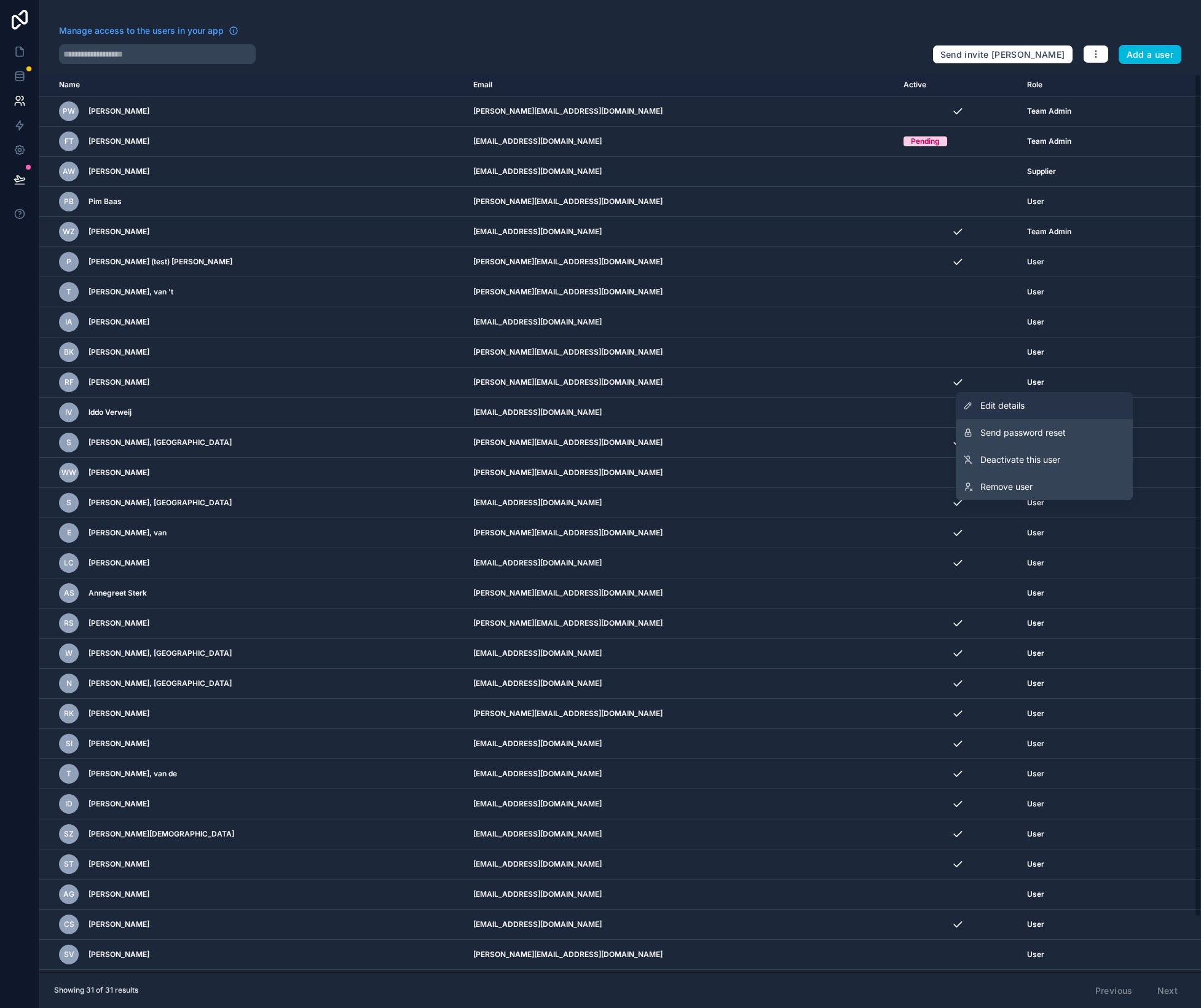
click at [1055, 402] on link "Edit details" at bounding box center [1044, 406] width 177 height 27
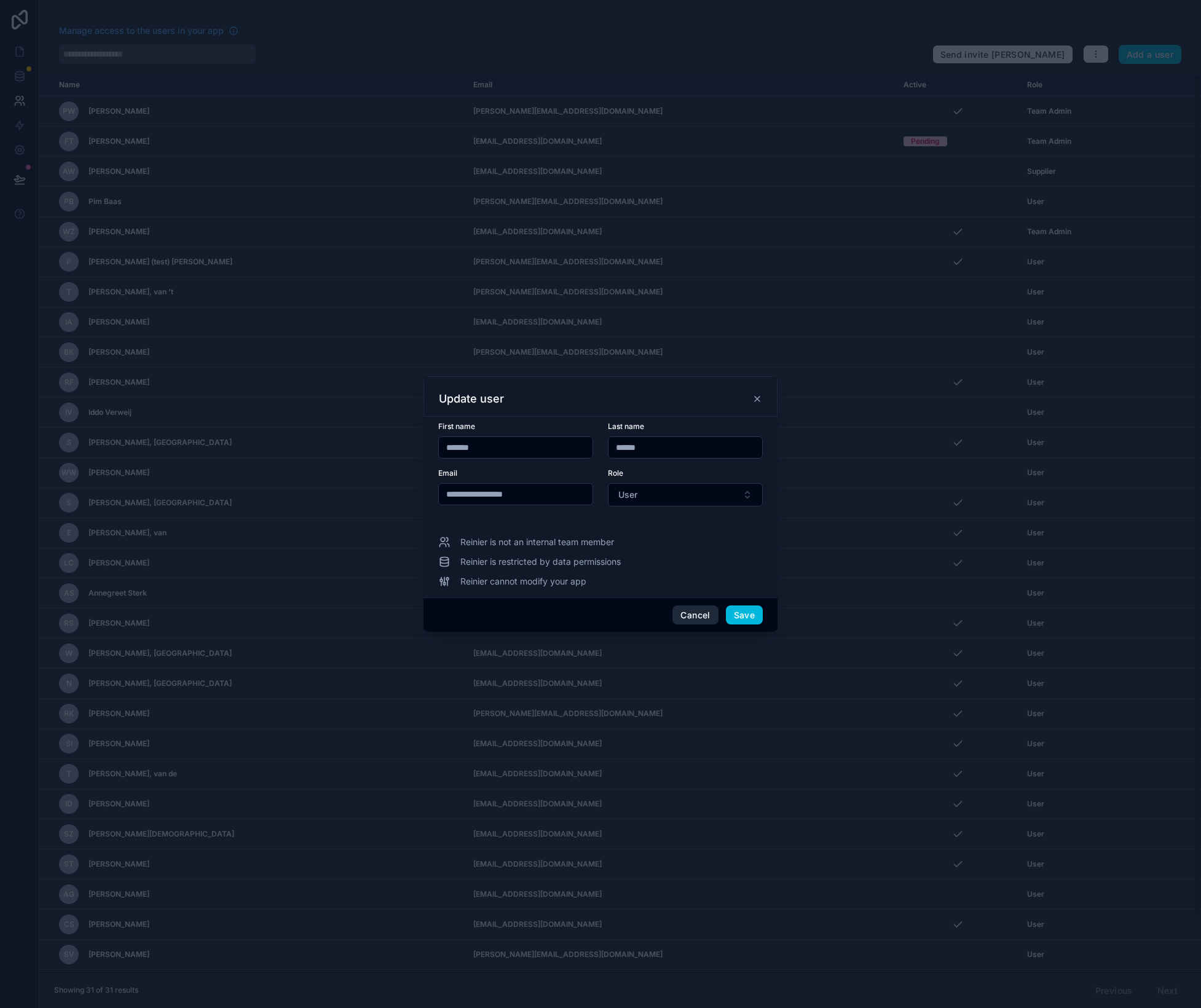
click at [690, 615] on button "Cancel" at bounding box center [695, 616] width 45 height 20
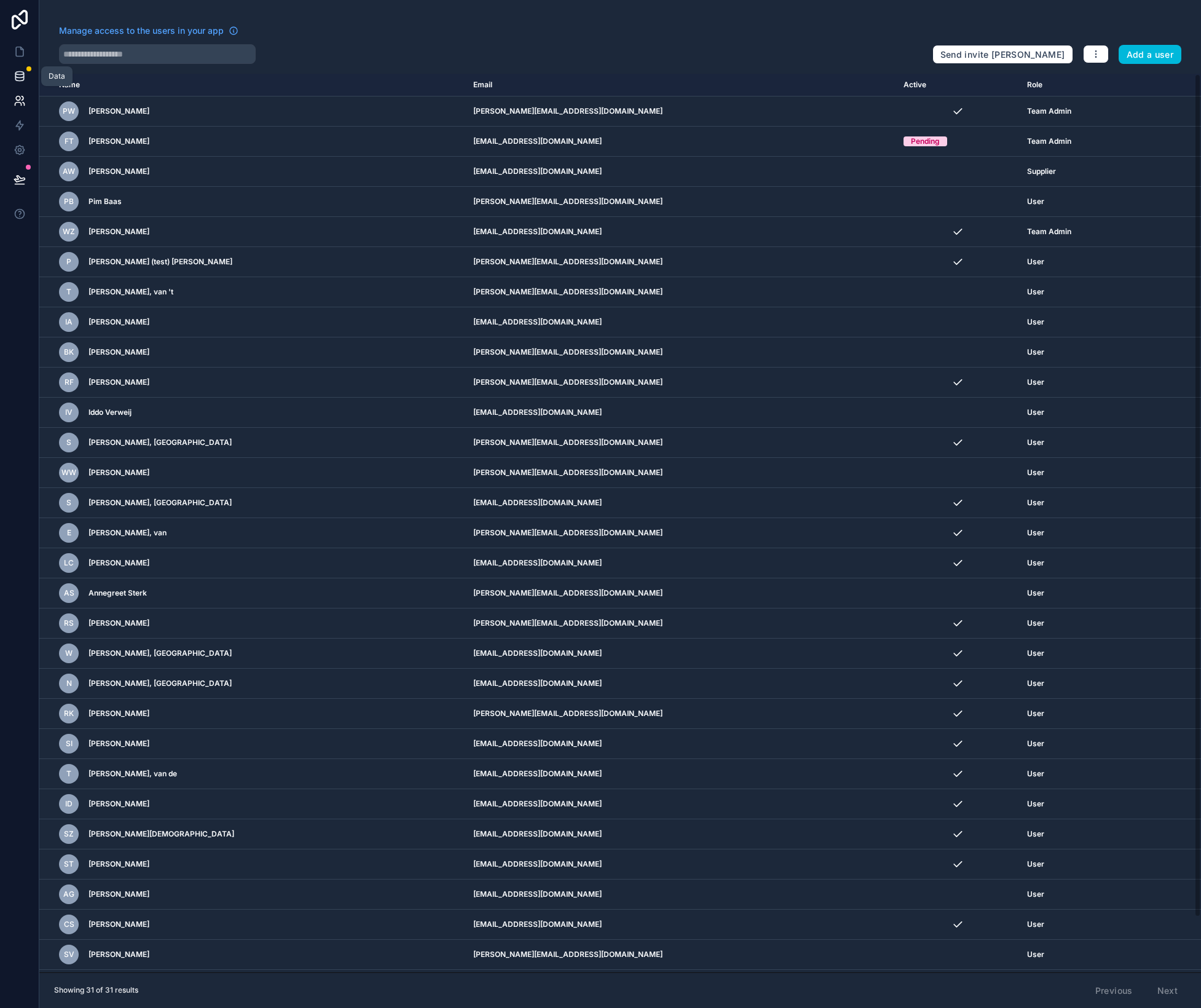
click at [20, 74] on icon at bounding box center [20, 76] width 12 height 12
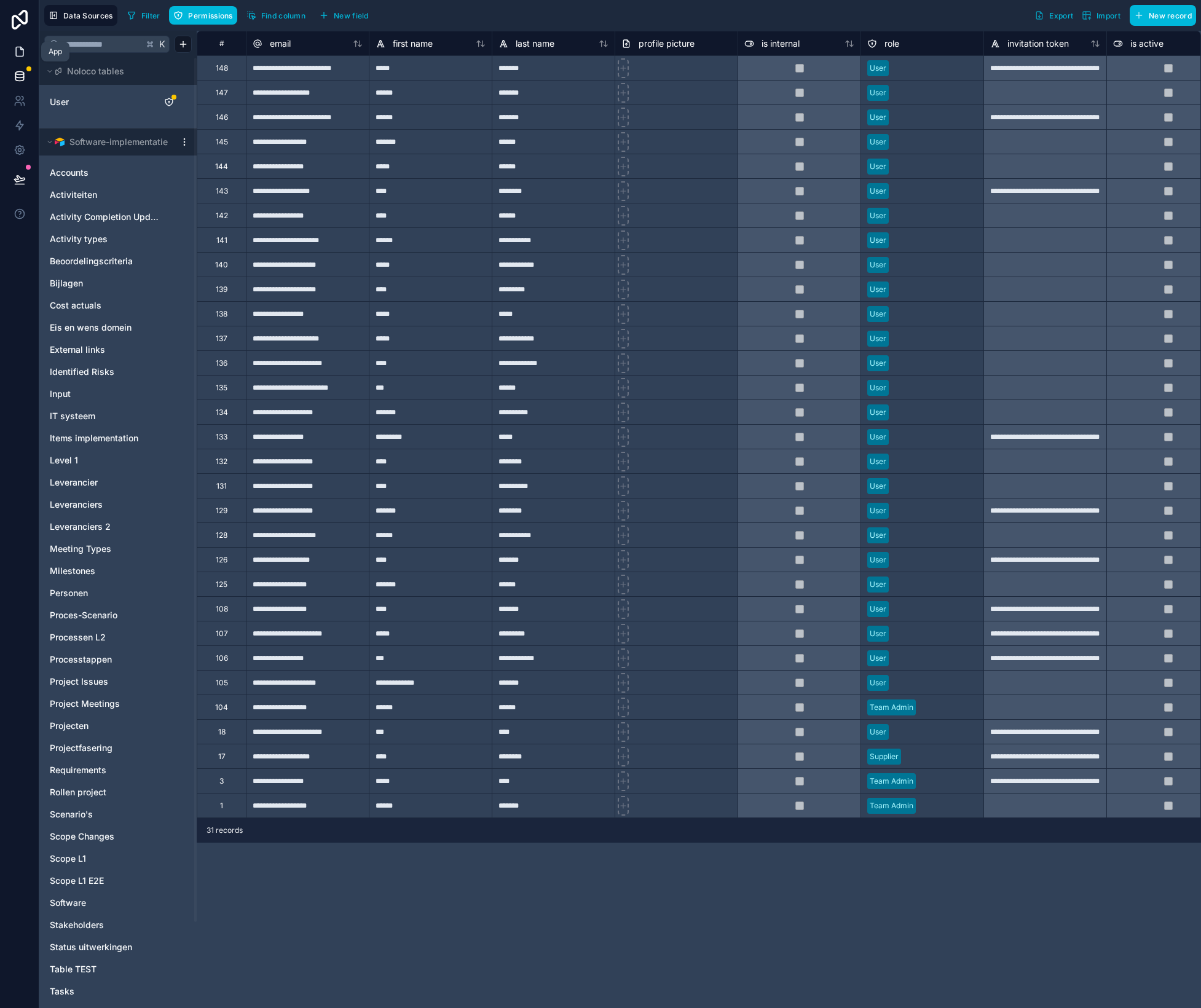
click at [17, 51] on icon at bounding box center [20, 51] width 12 height 12
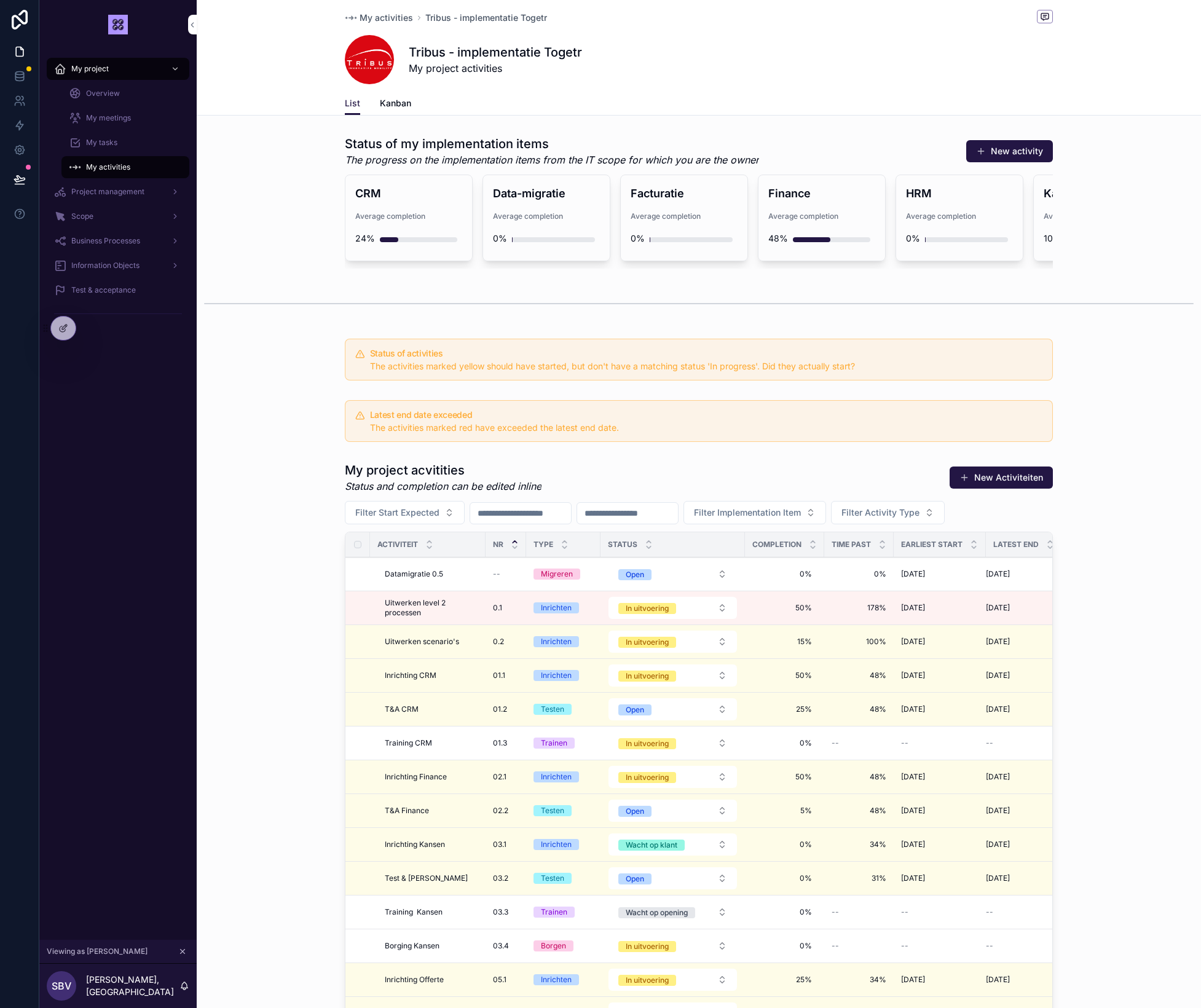
click at [183, 954] on icon "scrollable content" at bounding box center [182, 951] width 8 height 8
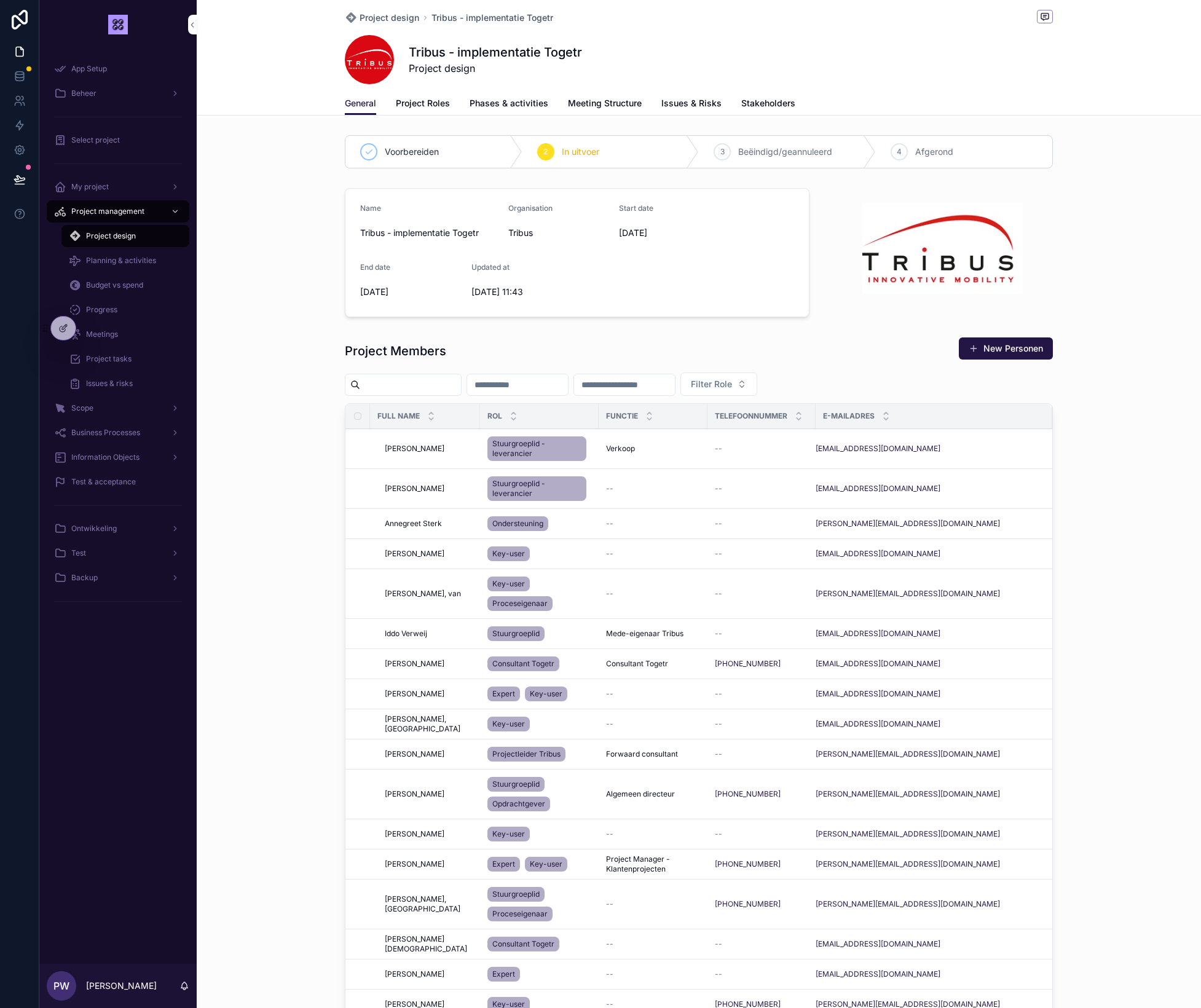
click at [121, 263] on span "Planning & activities" at bounding box center [121, 260] width 70 height 10
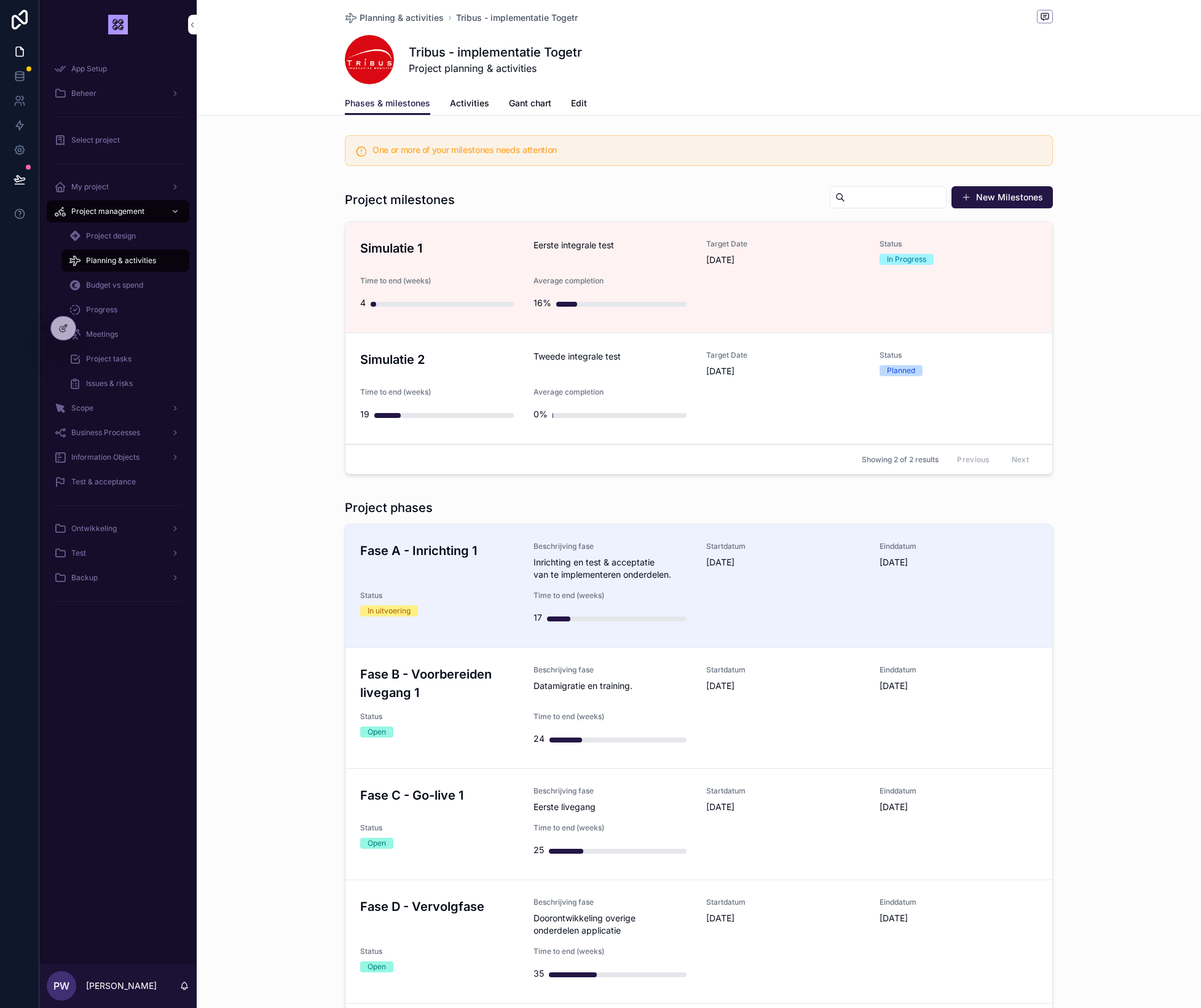
click at [466, 107] on span "Activities" at bounding box center [469, 103] width 39 height 12
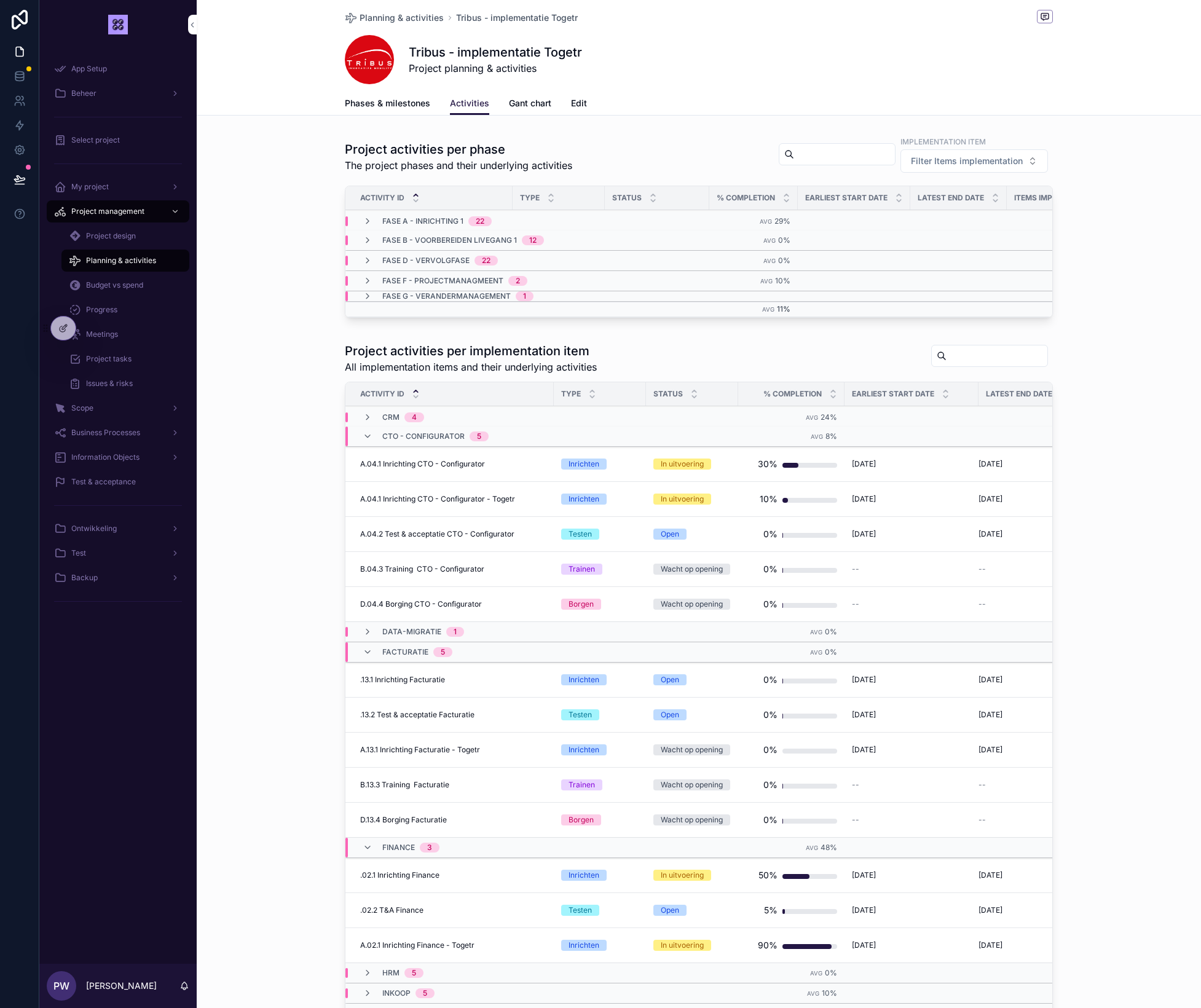
click at [95, 337] on span "Meetings" at bounding box center [102, 334] width 32 height 10
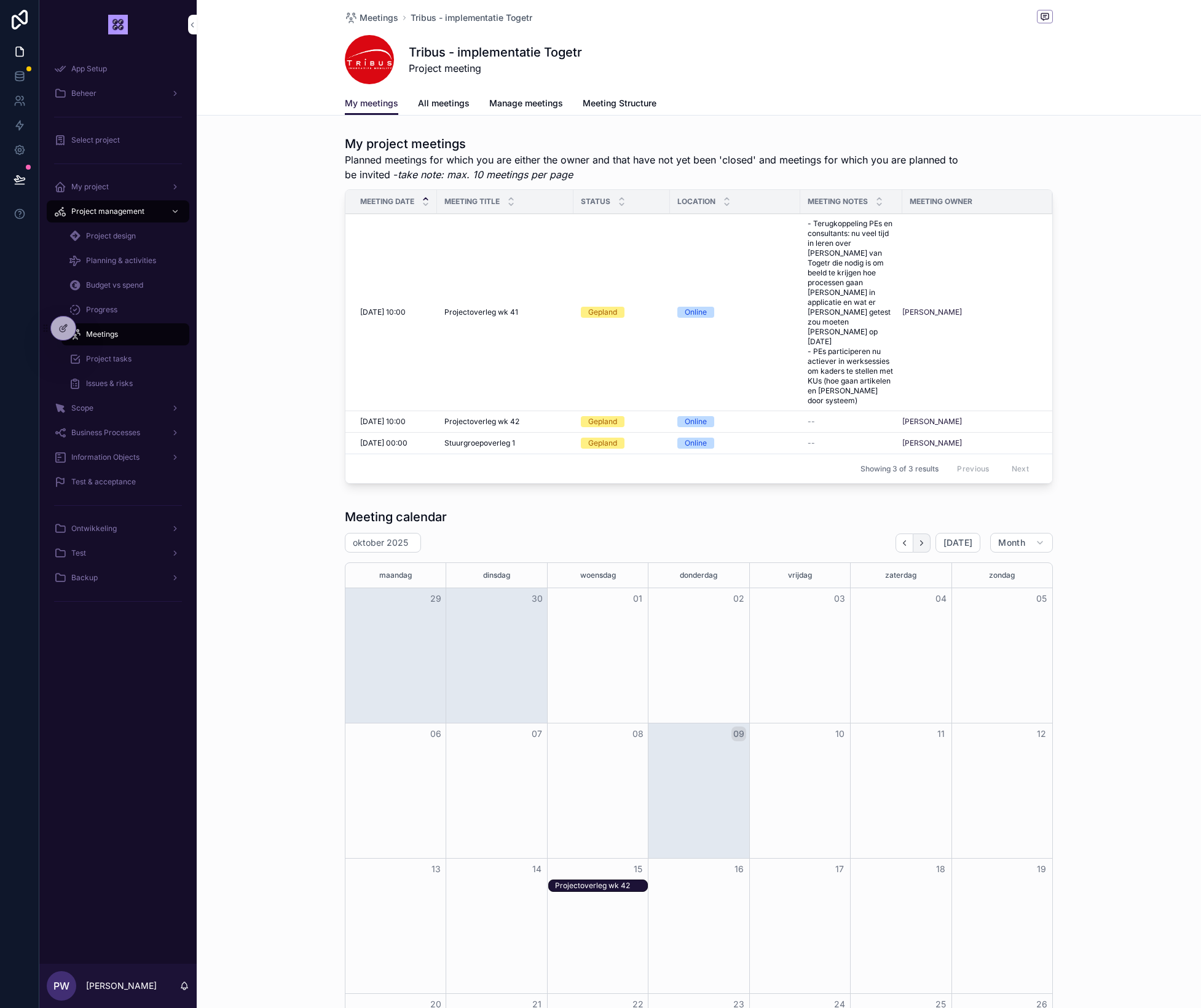
click at [926, 539] on icon "Next" at bounding box center [922, 543] width 9 height 9
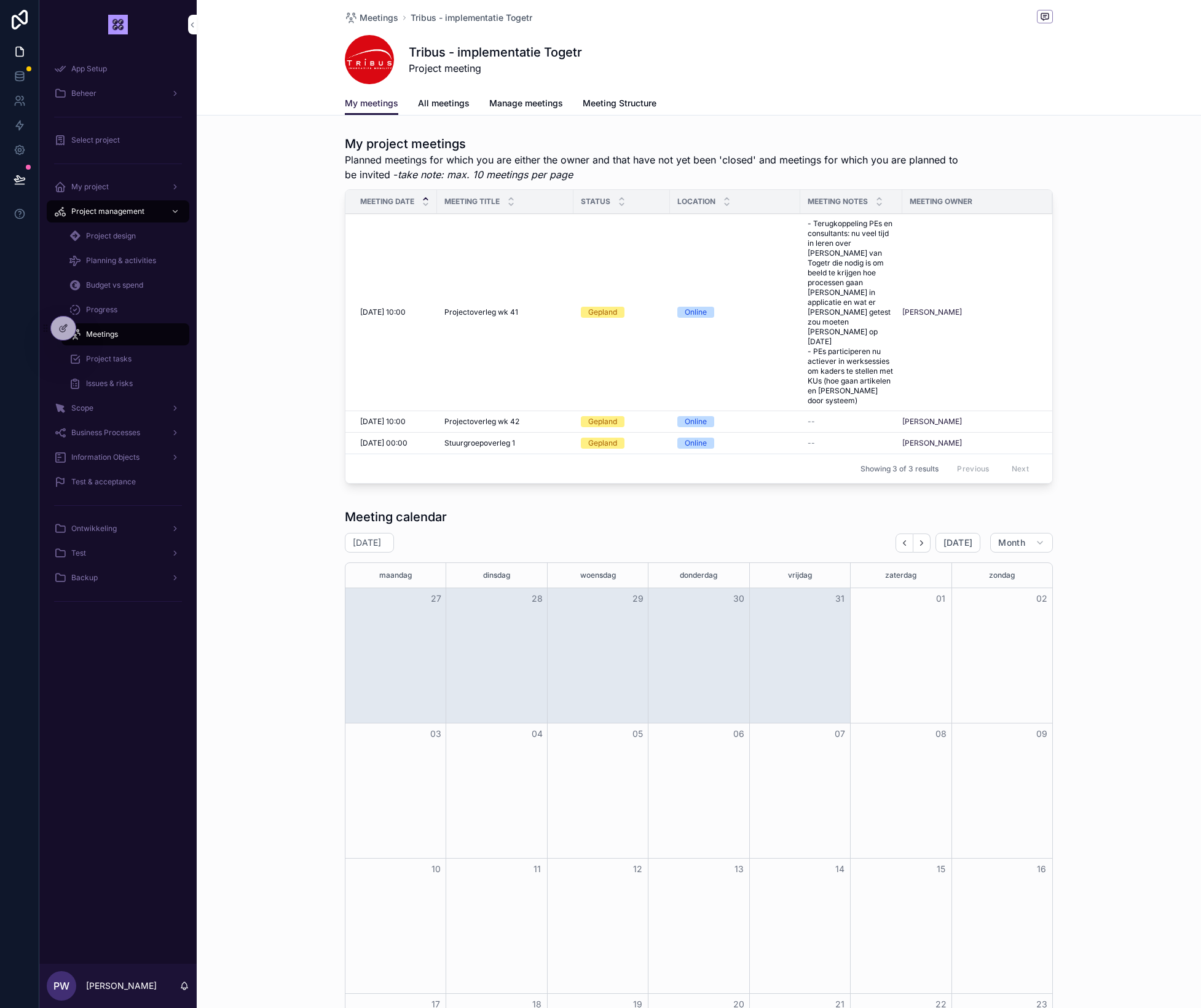
click at [926, 539] on icon "Next" at bounding box center [922, 543] width 9 height 9
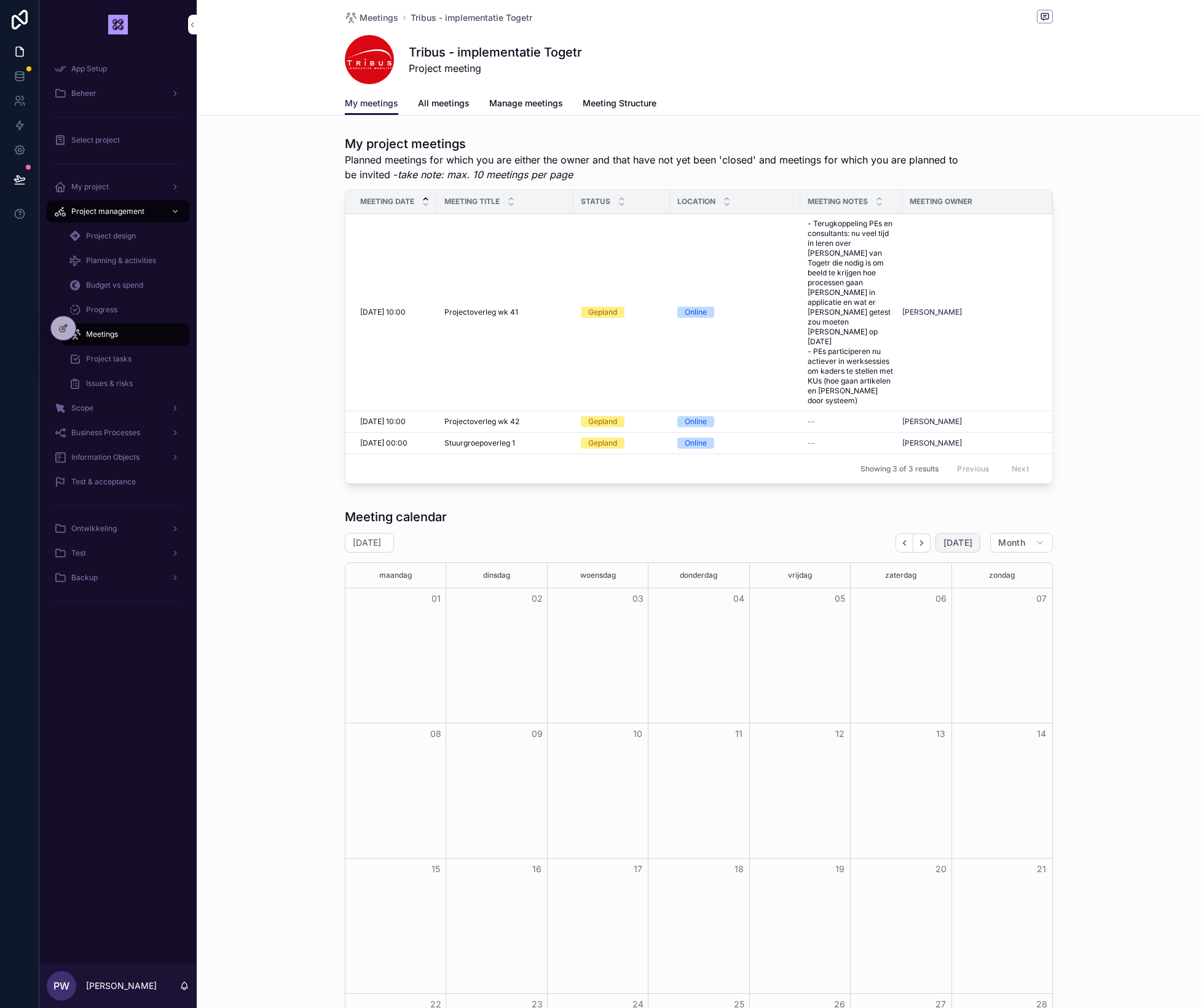
click at [971, 537] on span "[DATE]" at bounding box center [958, 542] width 29 height 11
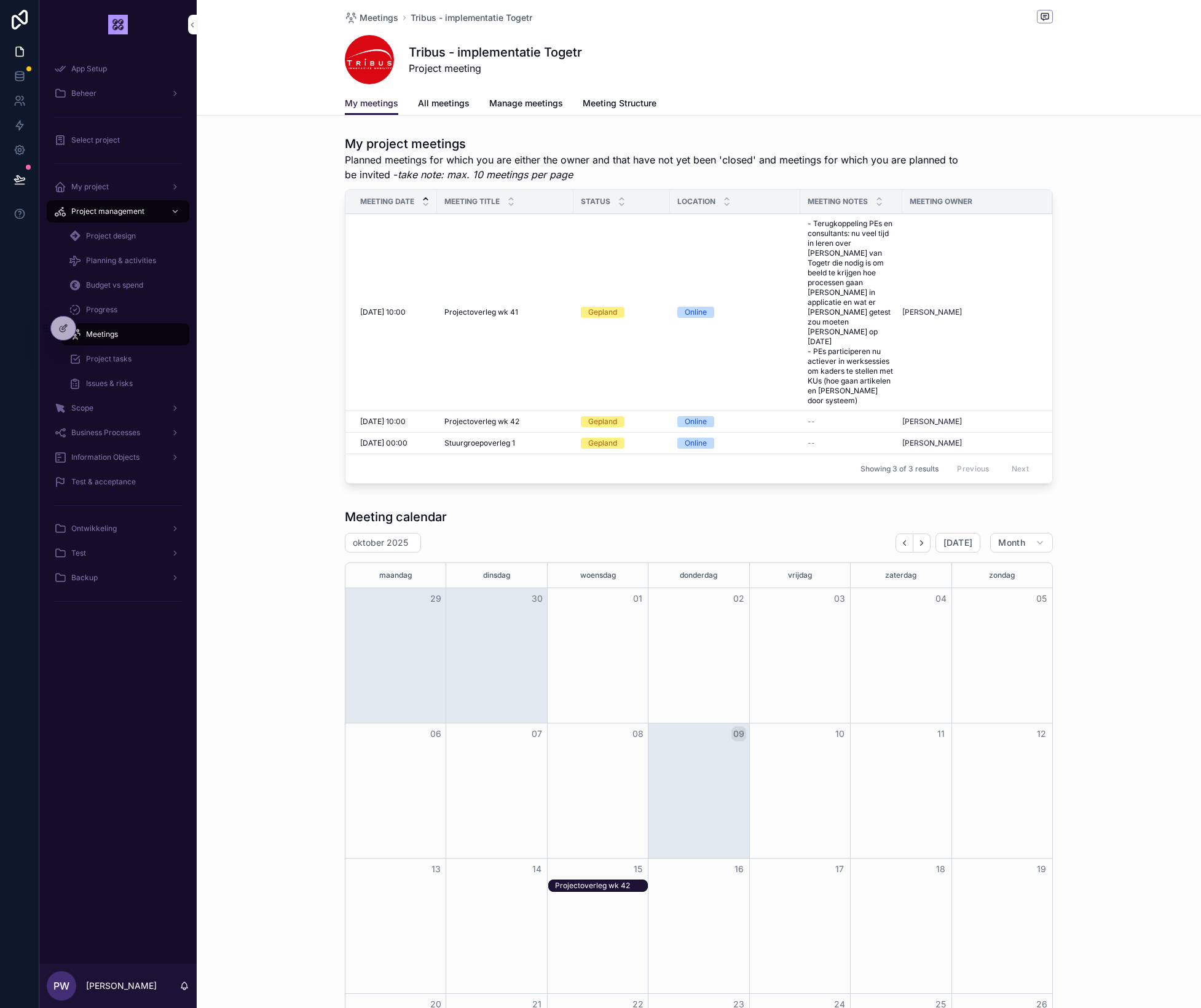
click at [450, 106] on span "All meetings" at bounding box center [444, 103] width 51 height 12
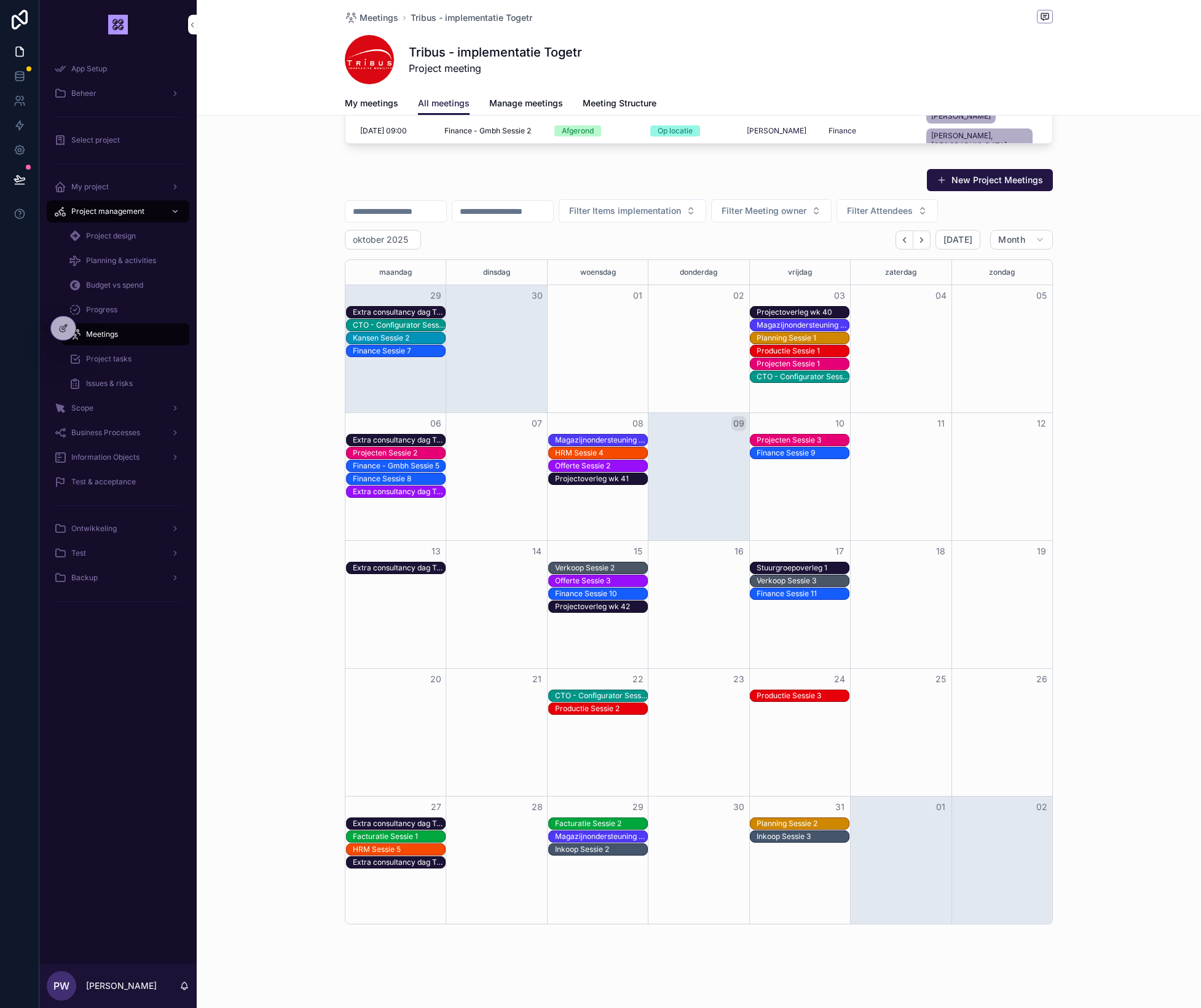
scroll to position [816, 0]
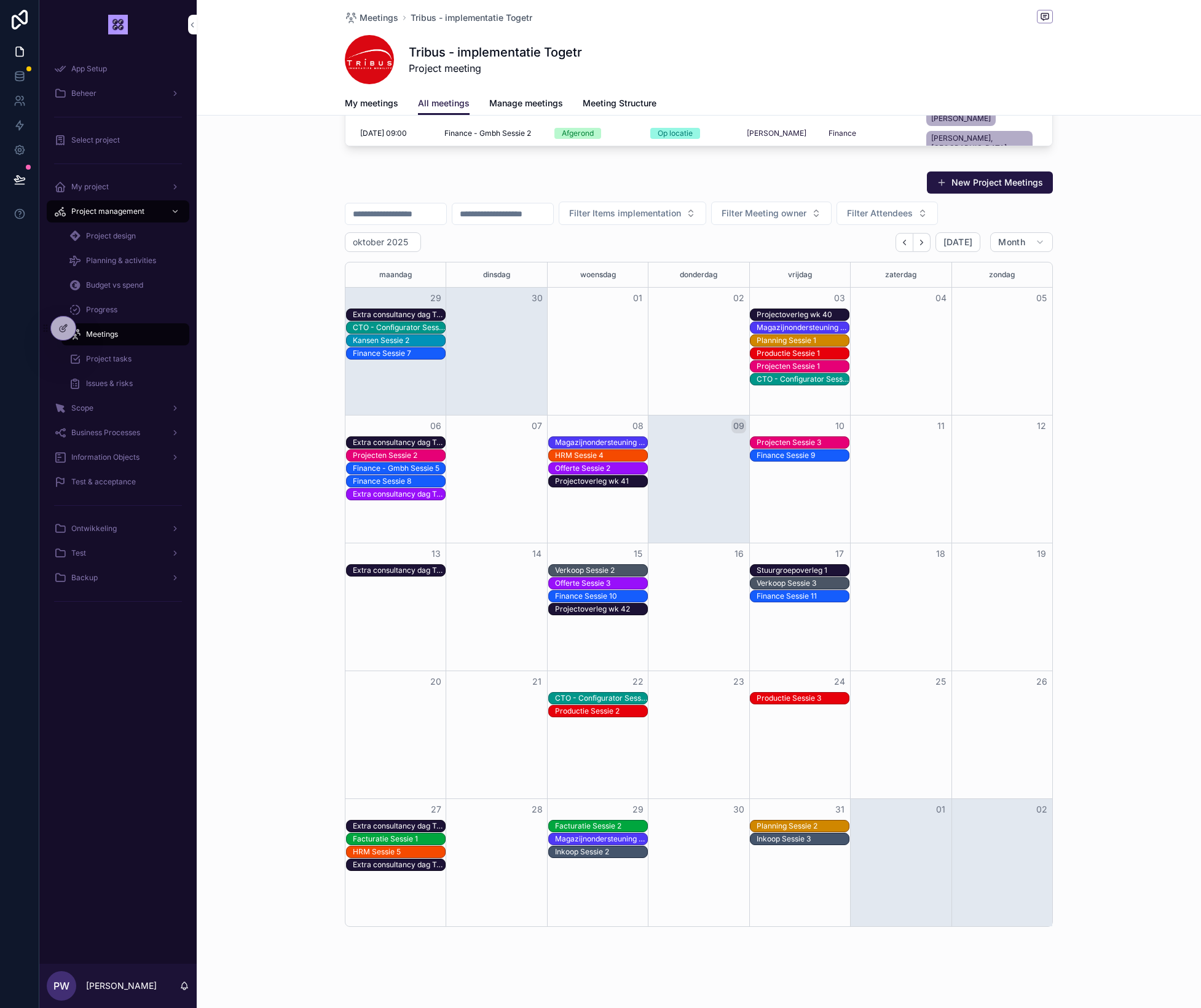
click at [382, 840] on div "Facturatie Sessie 1" at bounding box center [399, 839] width 92 height 10
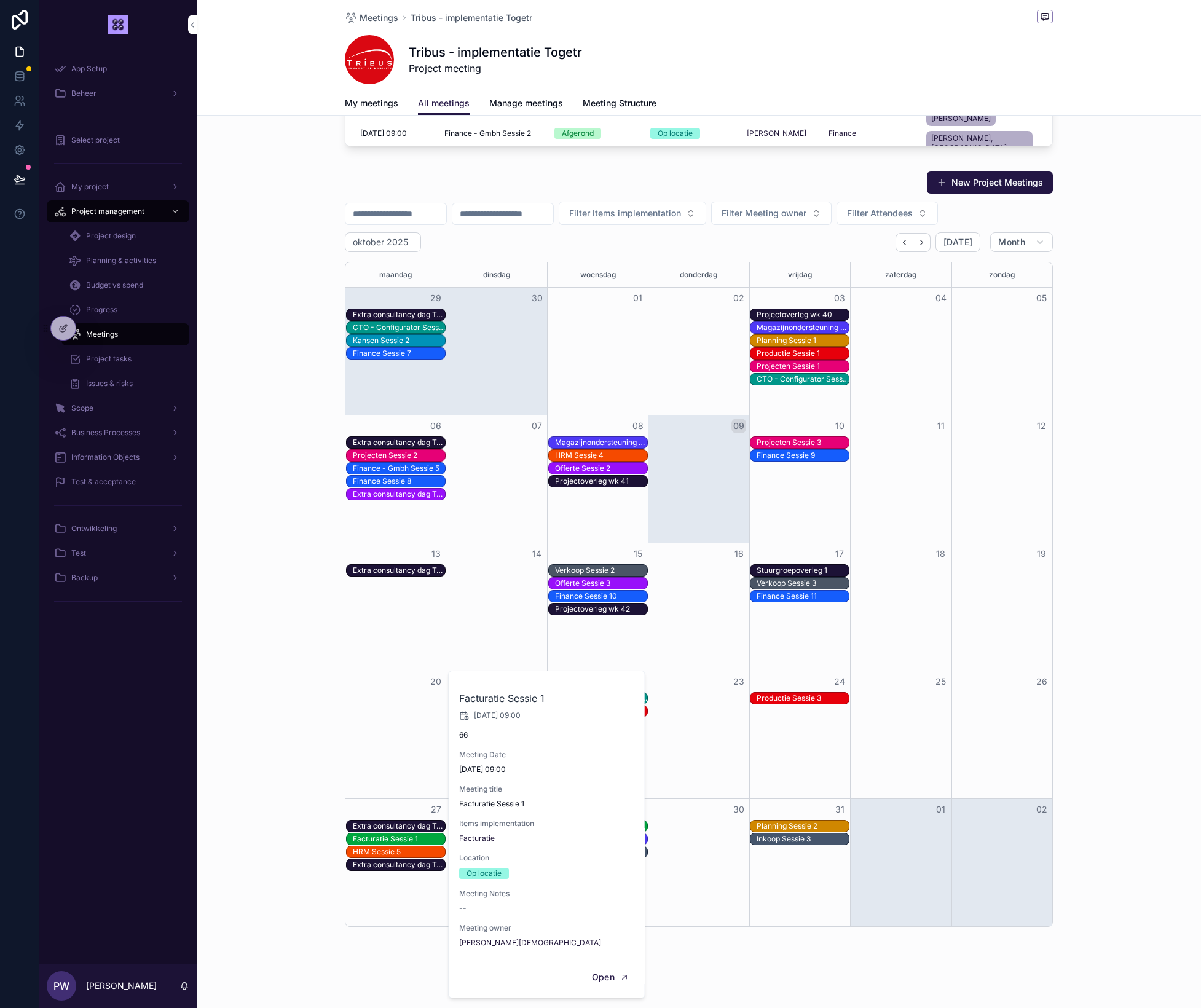
click at [256, 686] on div "New Project Meetings Filter Items implementation Filter Meeting owner Filter At…" at bounding box center [699, 549] width 1004 height 766
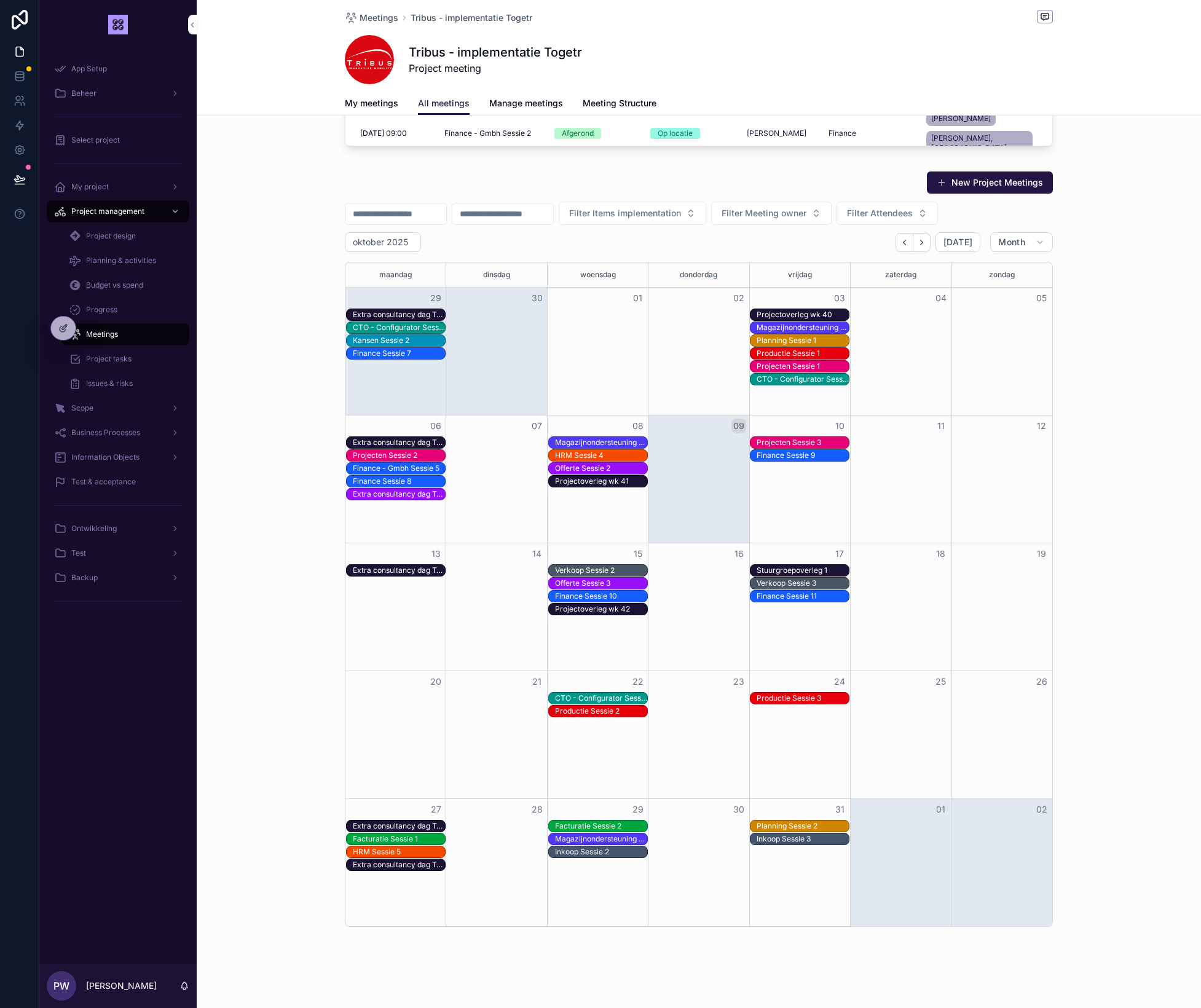
click at [126, 263] on span "Planning & activities" at bounding box center [121, 260] width 70 height 10
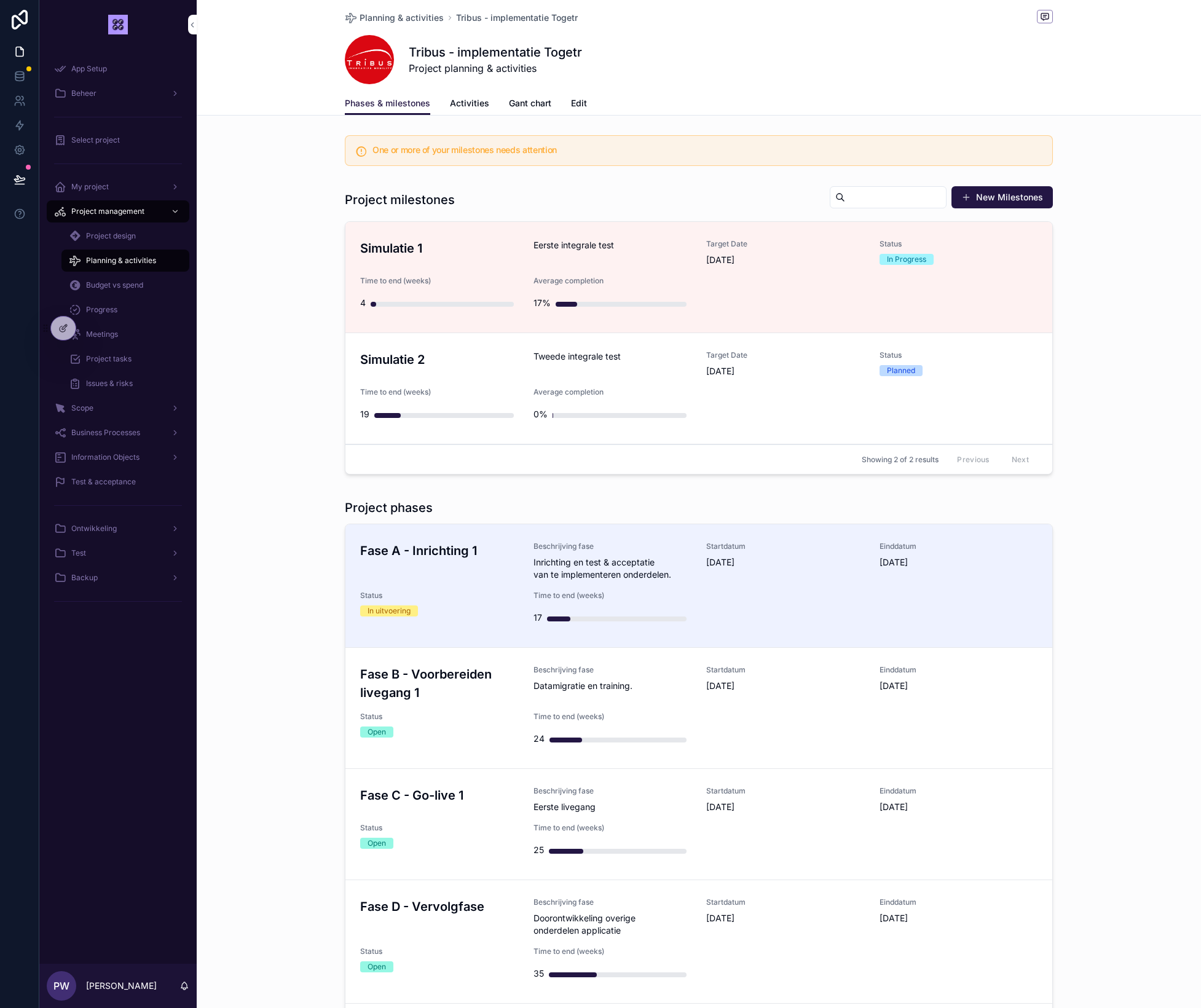
click at [809, 269] on div "Simulatie 1 Eerste integrale test Target Date [DATE] Status In Progress Time to…" at bounding box center [699, 277] width 677 height 76
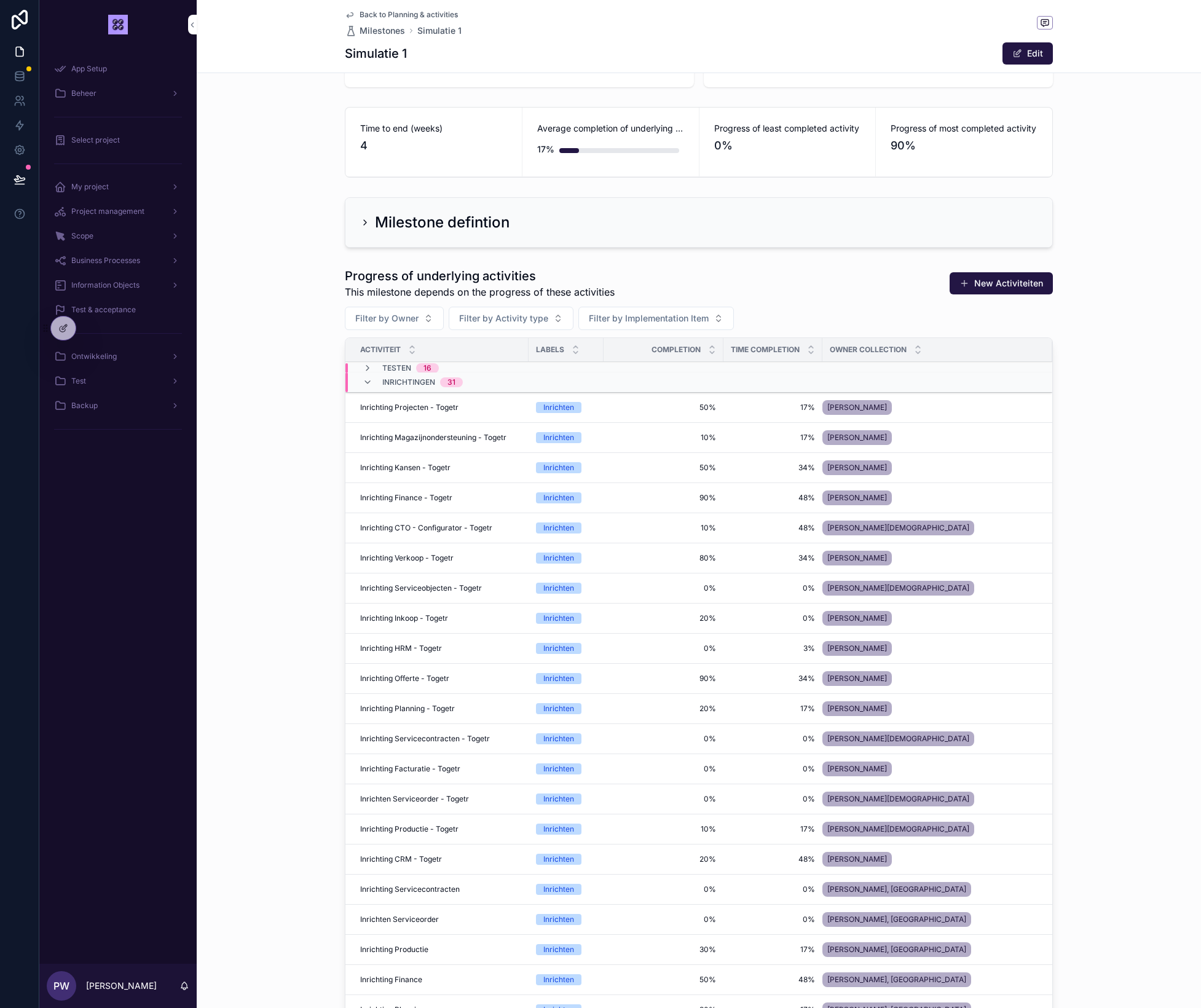
scroll to position [128, 0]
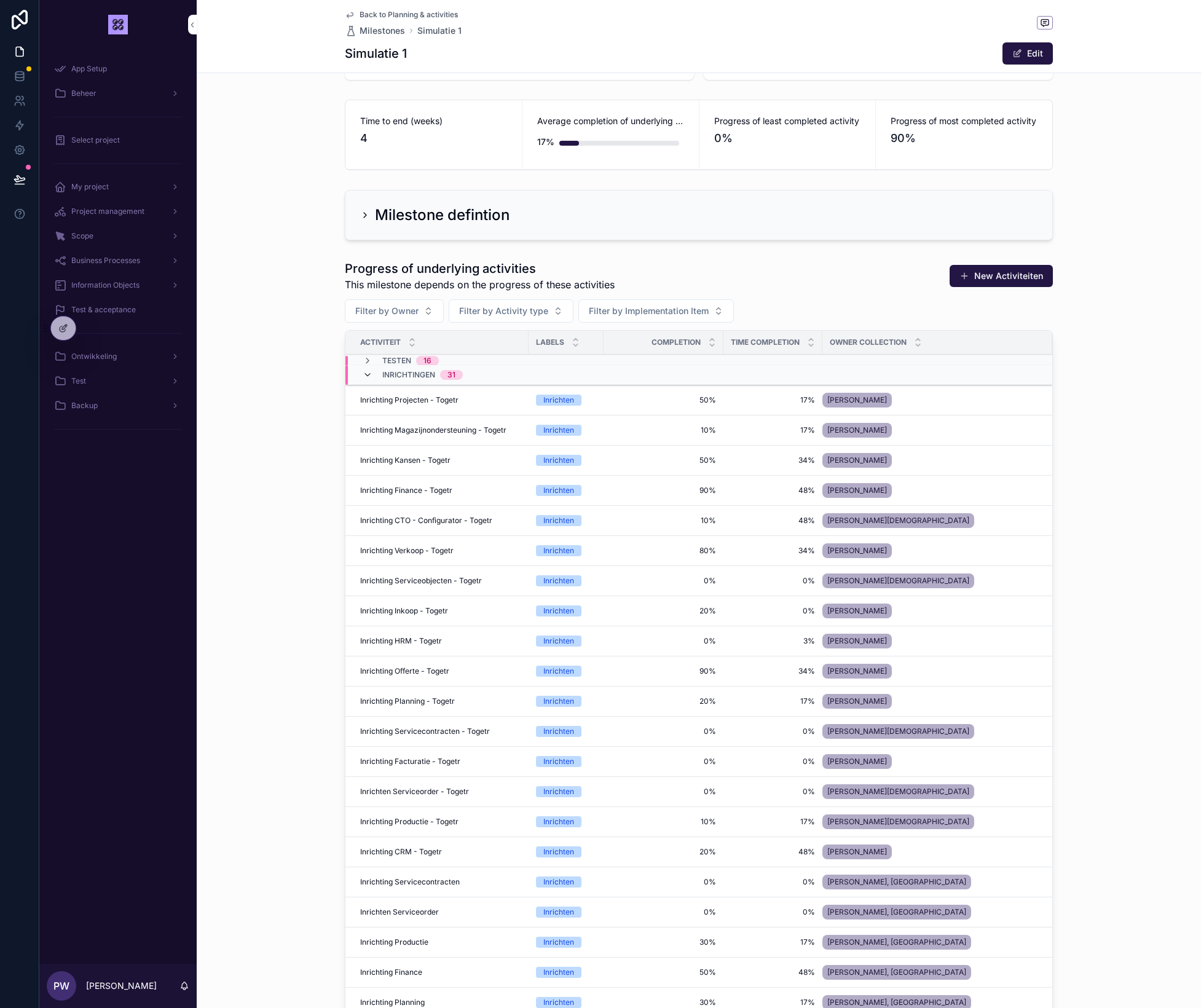
click at [366, 377] on icon "scrollable content" at bounding box center [367, 375] width 10 height 10
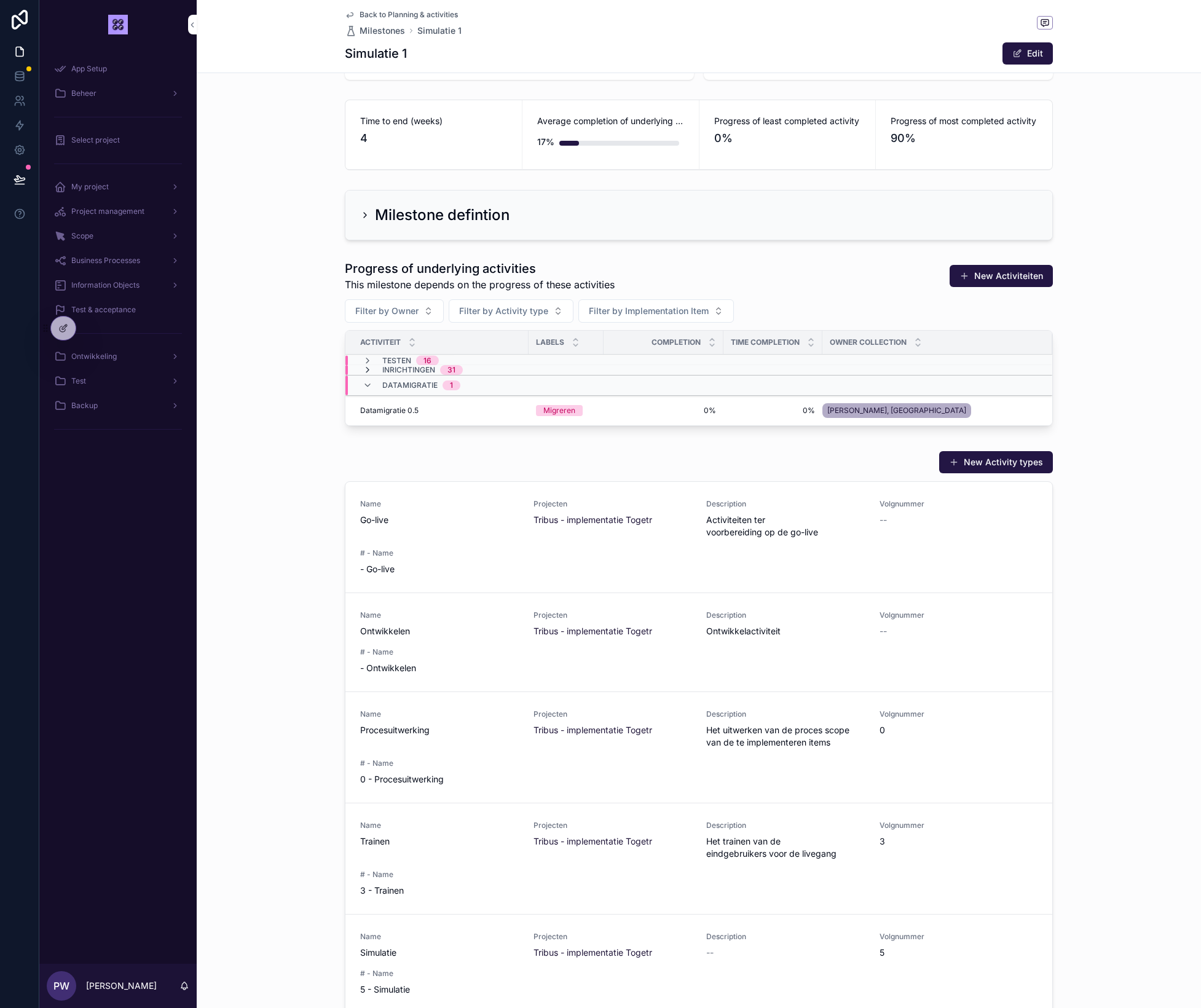
click at [368, 374] on icon "scrollable content" at bounding box center [367, 370] width 10 height 10
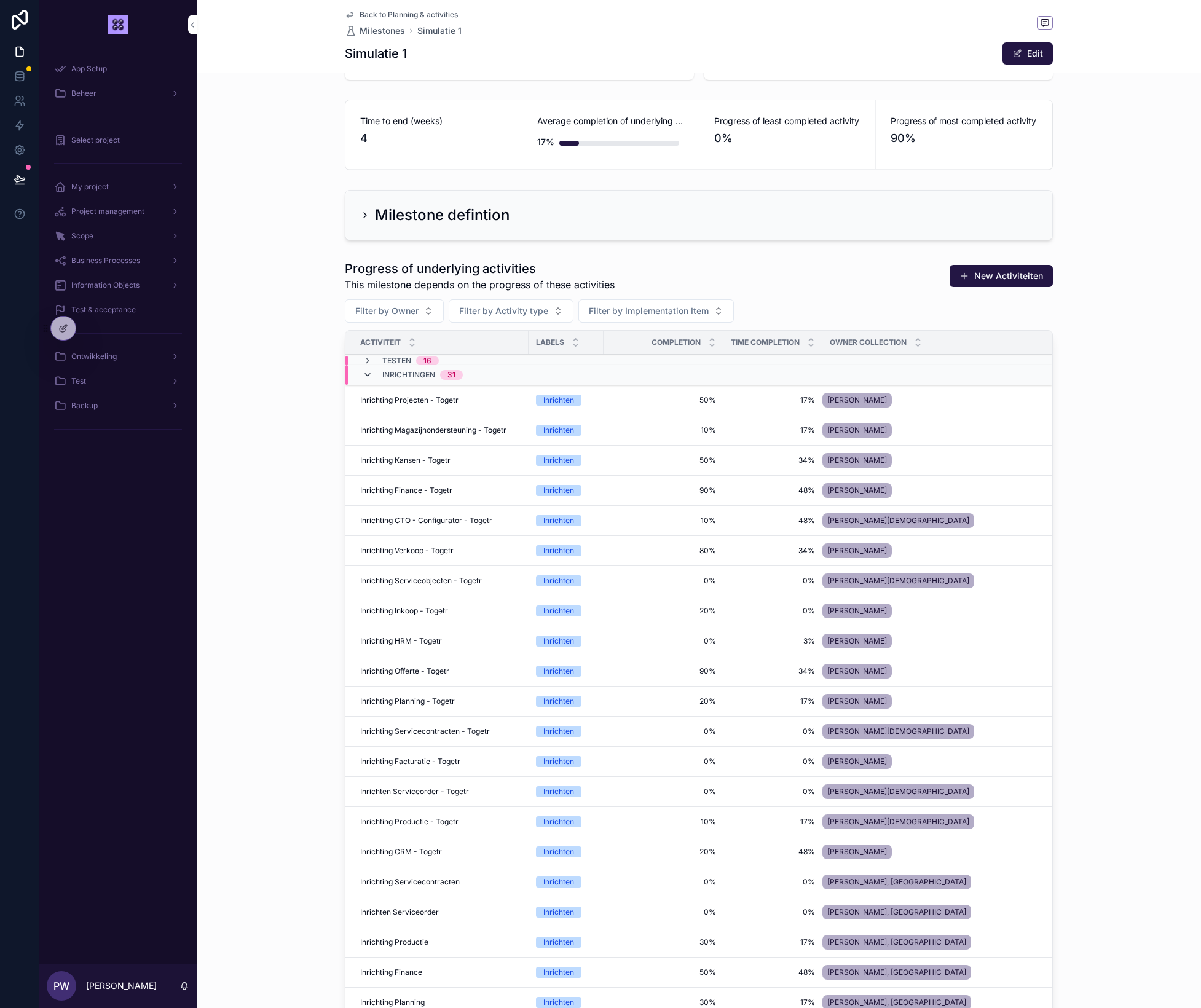
click at [367, 378] on icon "scrollable content" at bounding box center [367, 375] width 10 height 10
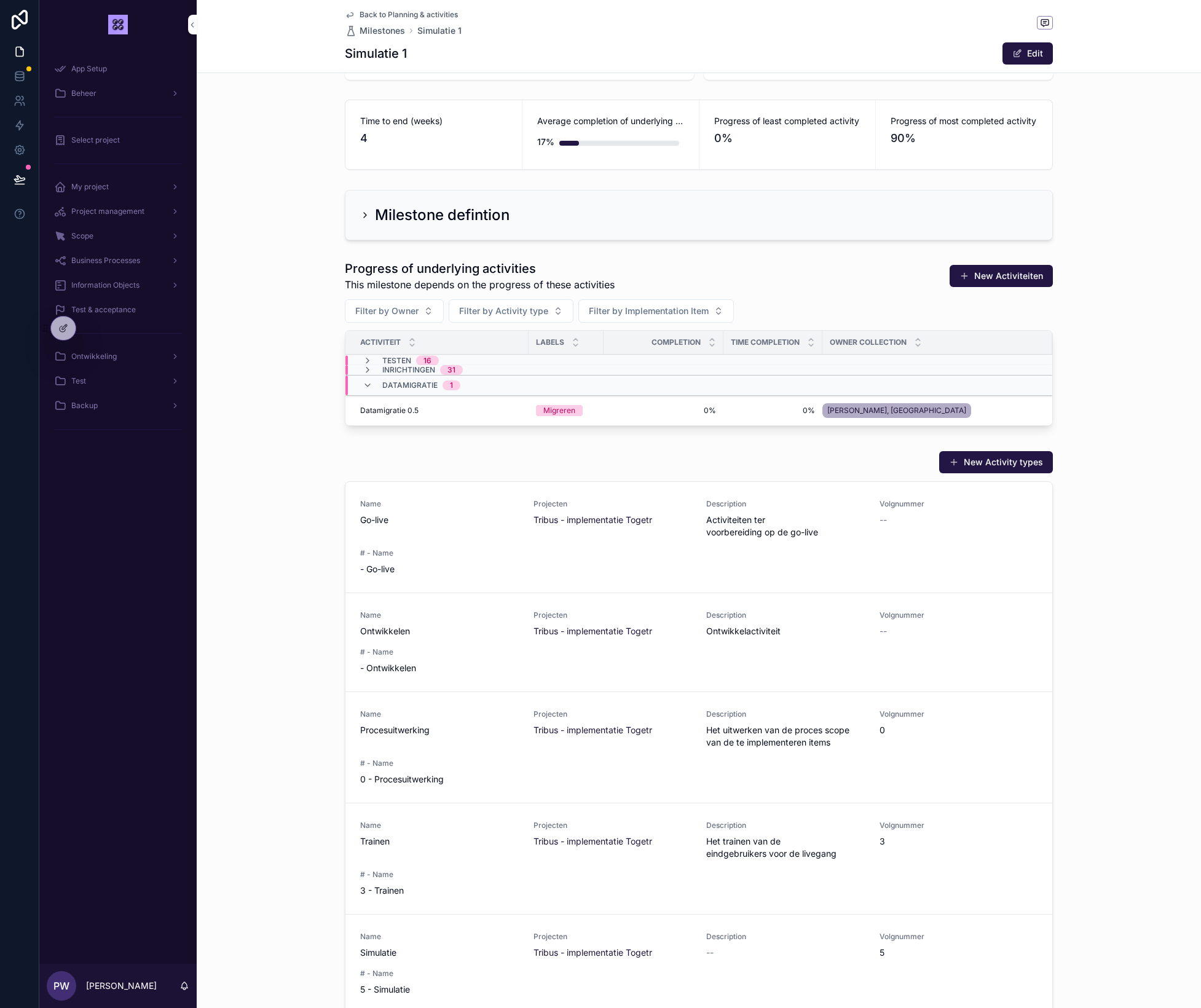
click at [369, 387] on icon "scrollable content" at bounding box center [367, 385] width 10 height 10
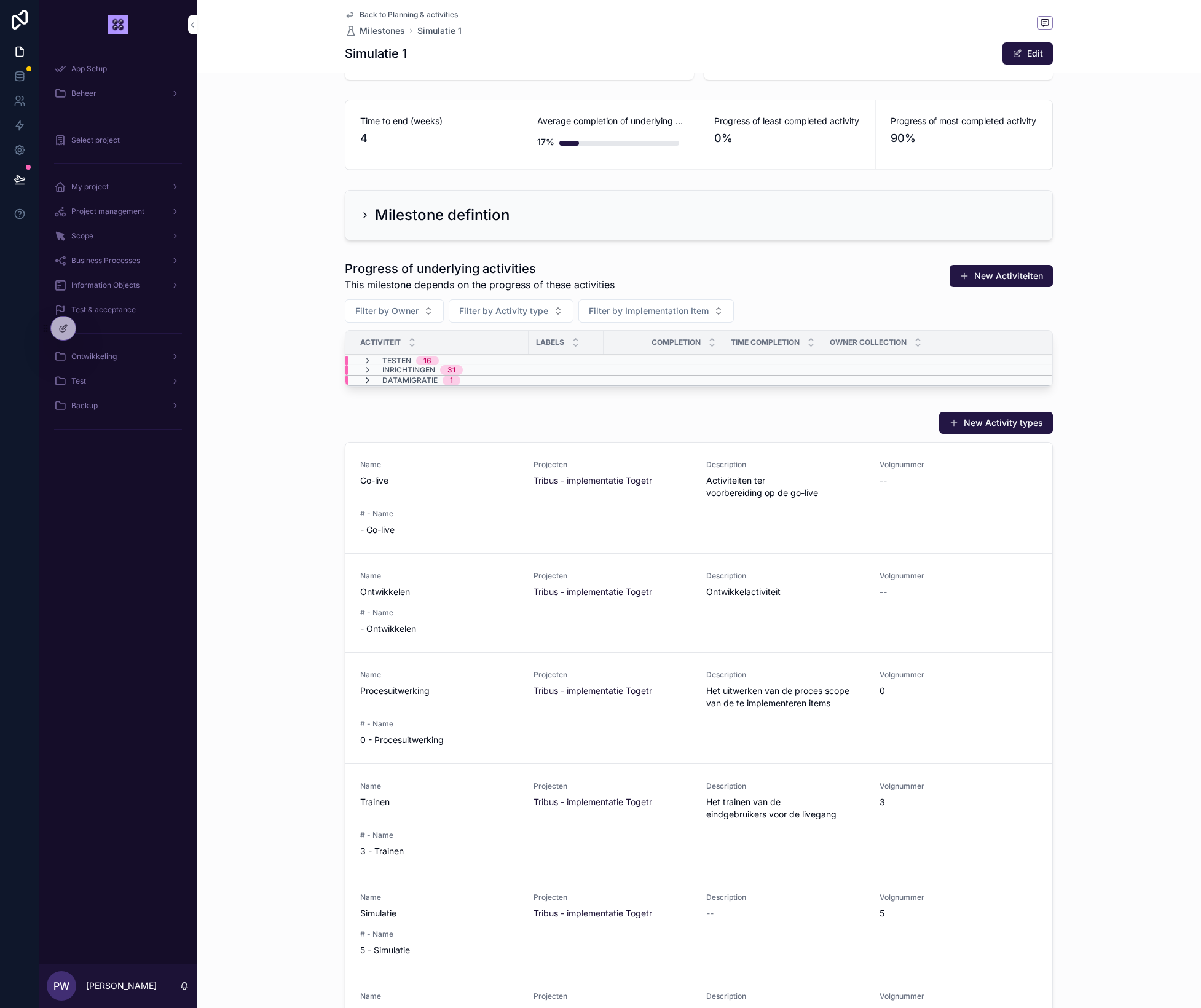
click at [367, 380] on icon "scrollable content" at bounding box center [367, 380] width 10 height 10
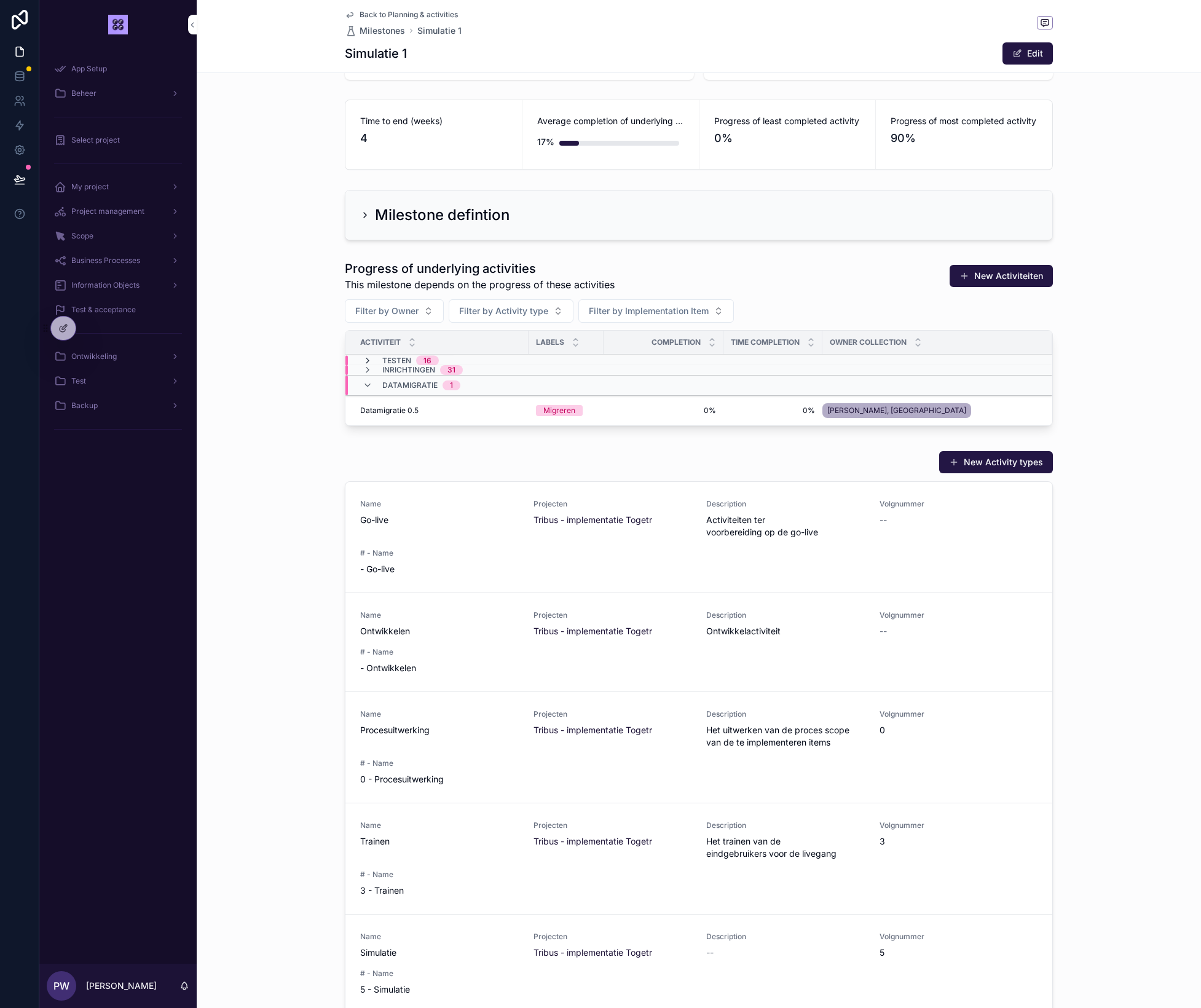
click at [367, 364] on icon "scrollable content" at bounding box center [367, 361] width 10 height 10
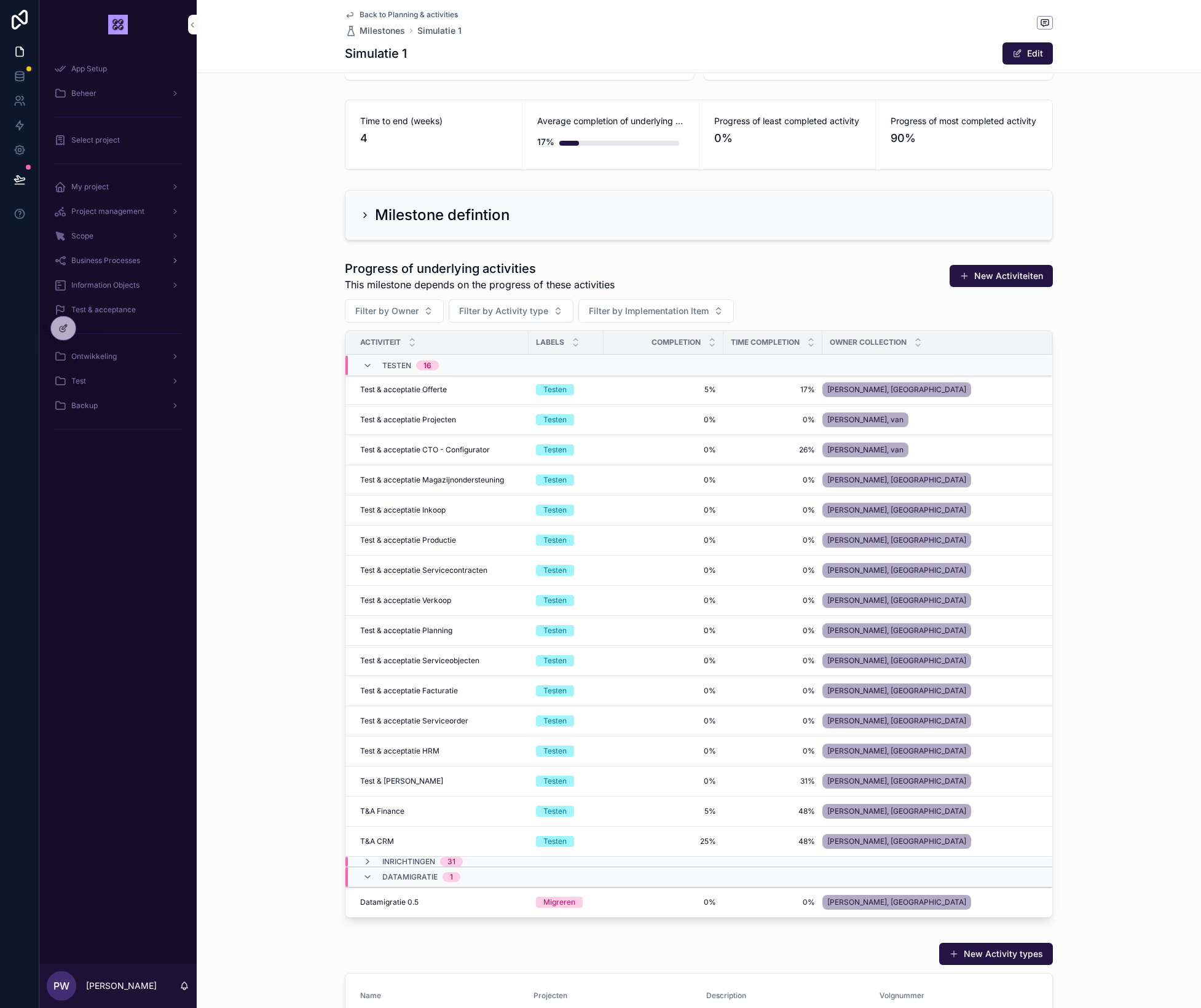
click at [106, 263] on span "Business Processes" at bounding box center [106, 260] width 69 height 10
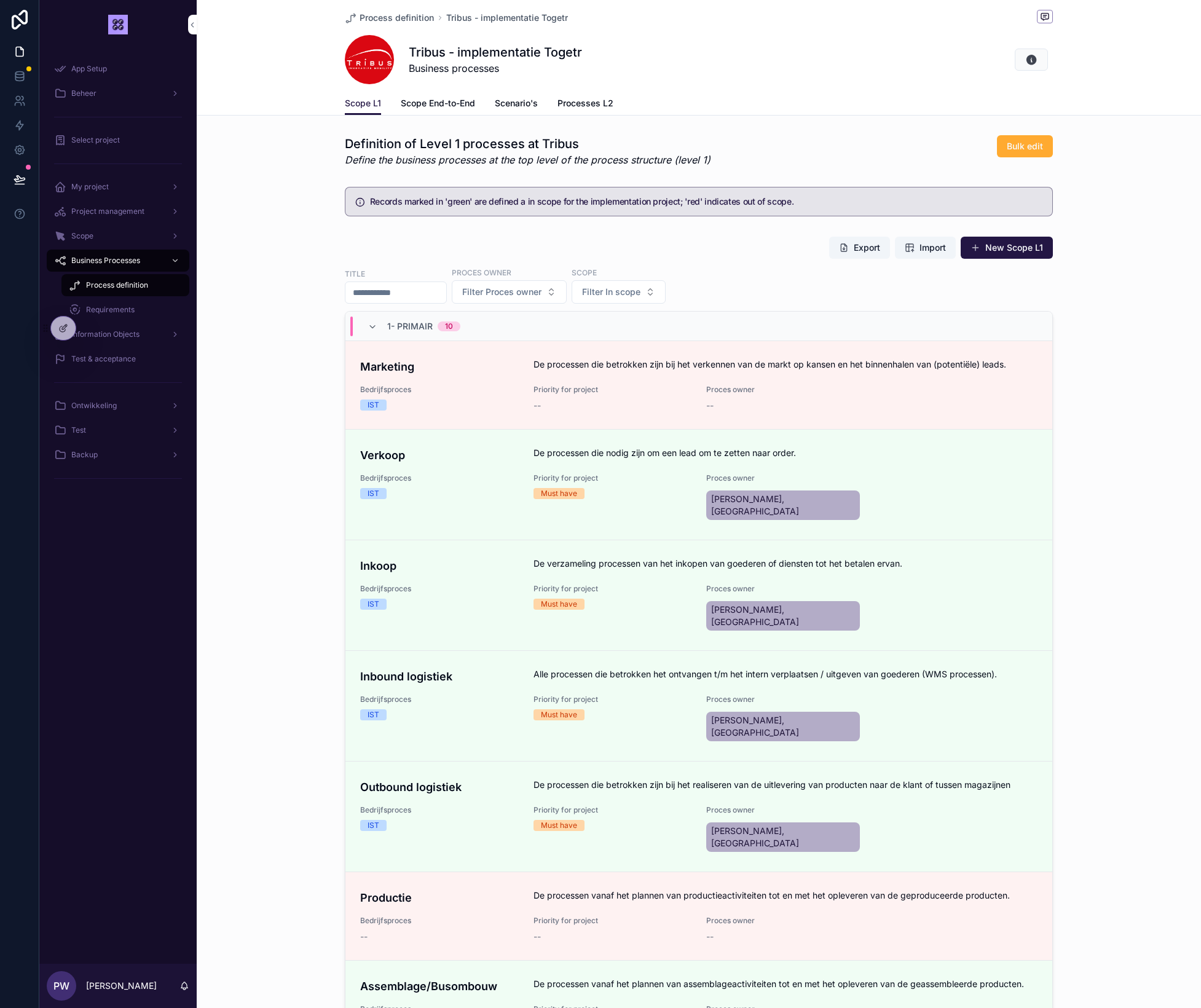
click at [807, 201] on h5 "Records marked in 'green' are defined a in scope for the implementation project…" at bounding box center [706, 201] width 672 height 8
click at [745, 201] on h5 "Records marked in 'green' are defined a in scope for the implementation project…" at bounding box center [706, 201] width 672 height 8
click at [290, 322] on div "Export Import New Scope L1 Title Proces owner Filter Proces owner Scope Filter …" at bounding box center [699, 653] width 1004 height 846
click at [90, 188] on span "My project" at bounding box center [91, 186] width 38 height 10
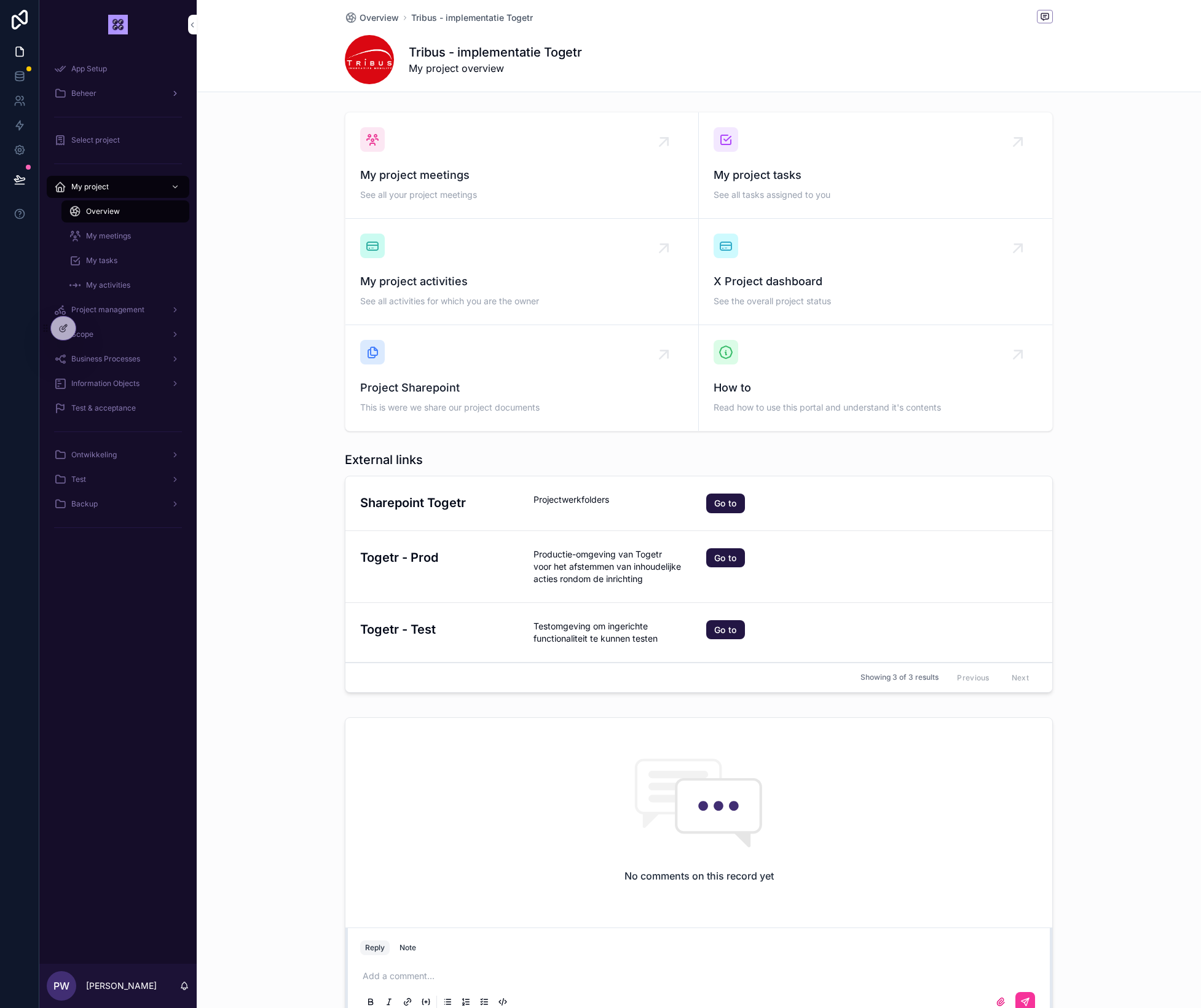
click at [83, 94] on span "Beheer" at bounding box center [84, 93] width 25 height 10
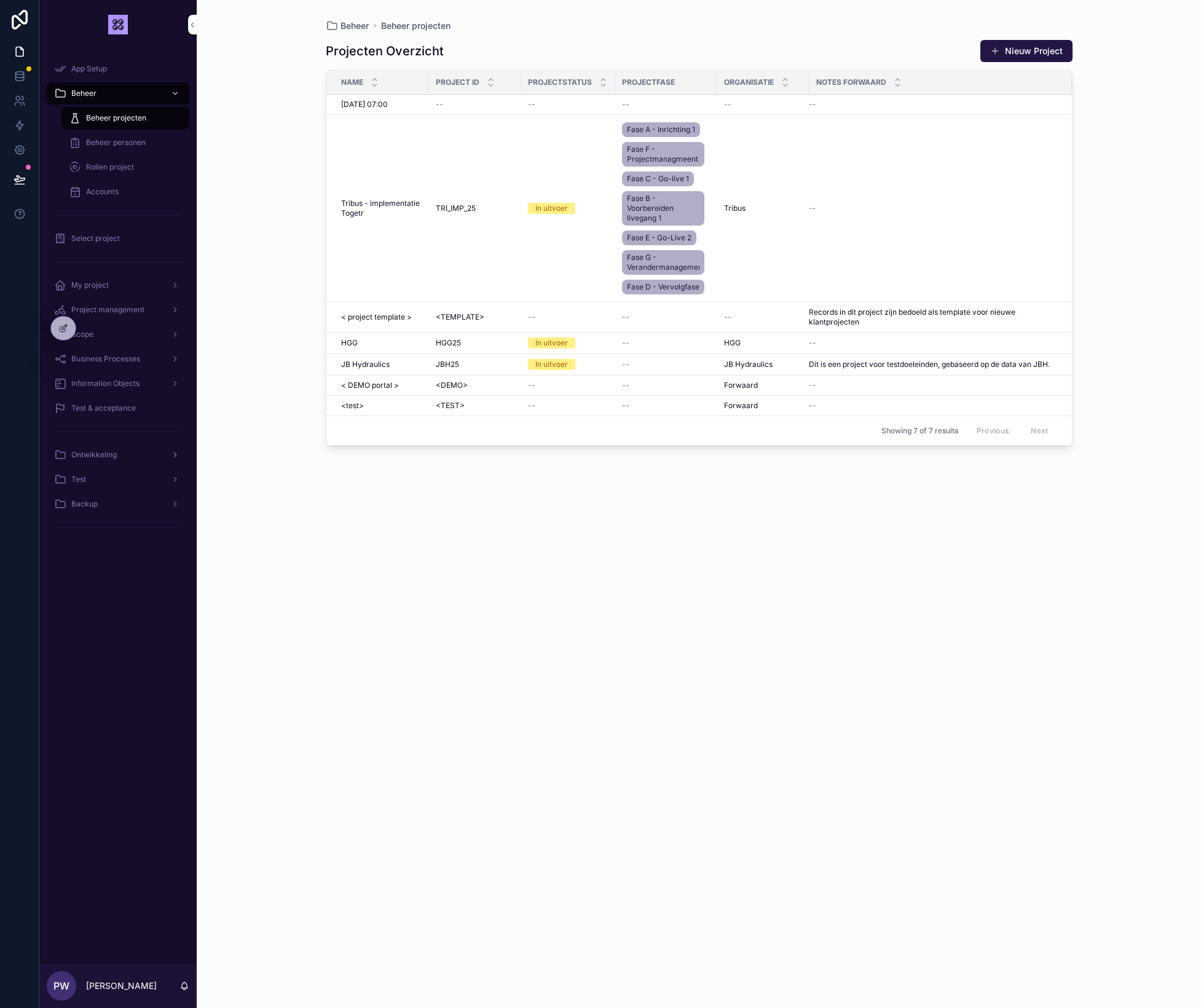
click at [87, 456] on span "Ontwikkeling" at bounding box center [94, 454] width 45 height 10
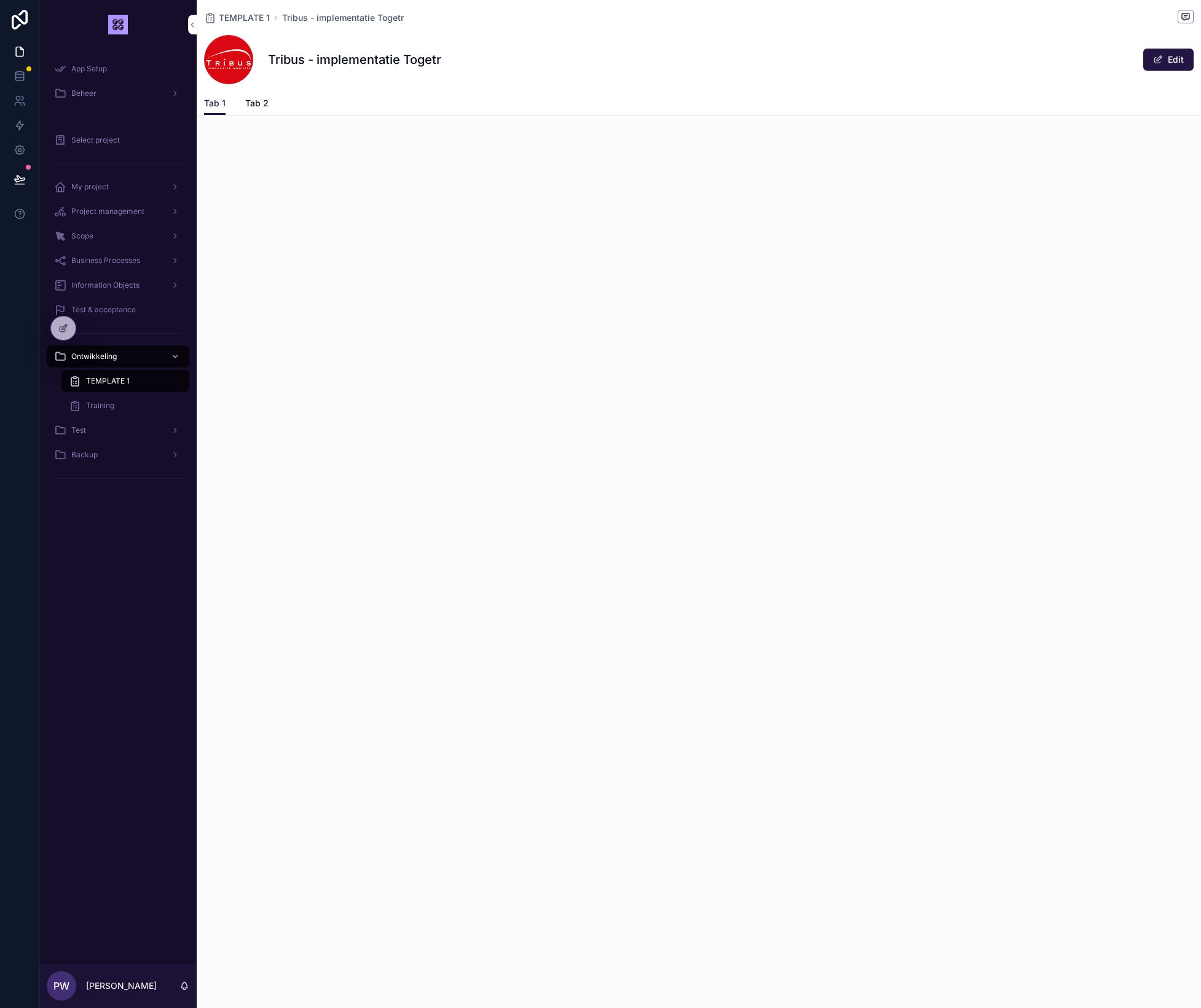
click at [98, 407] on span "Training" at bounding box center [100, 405] width 28 height 10
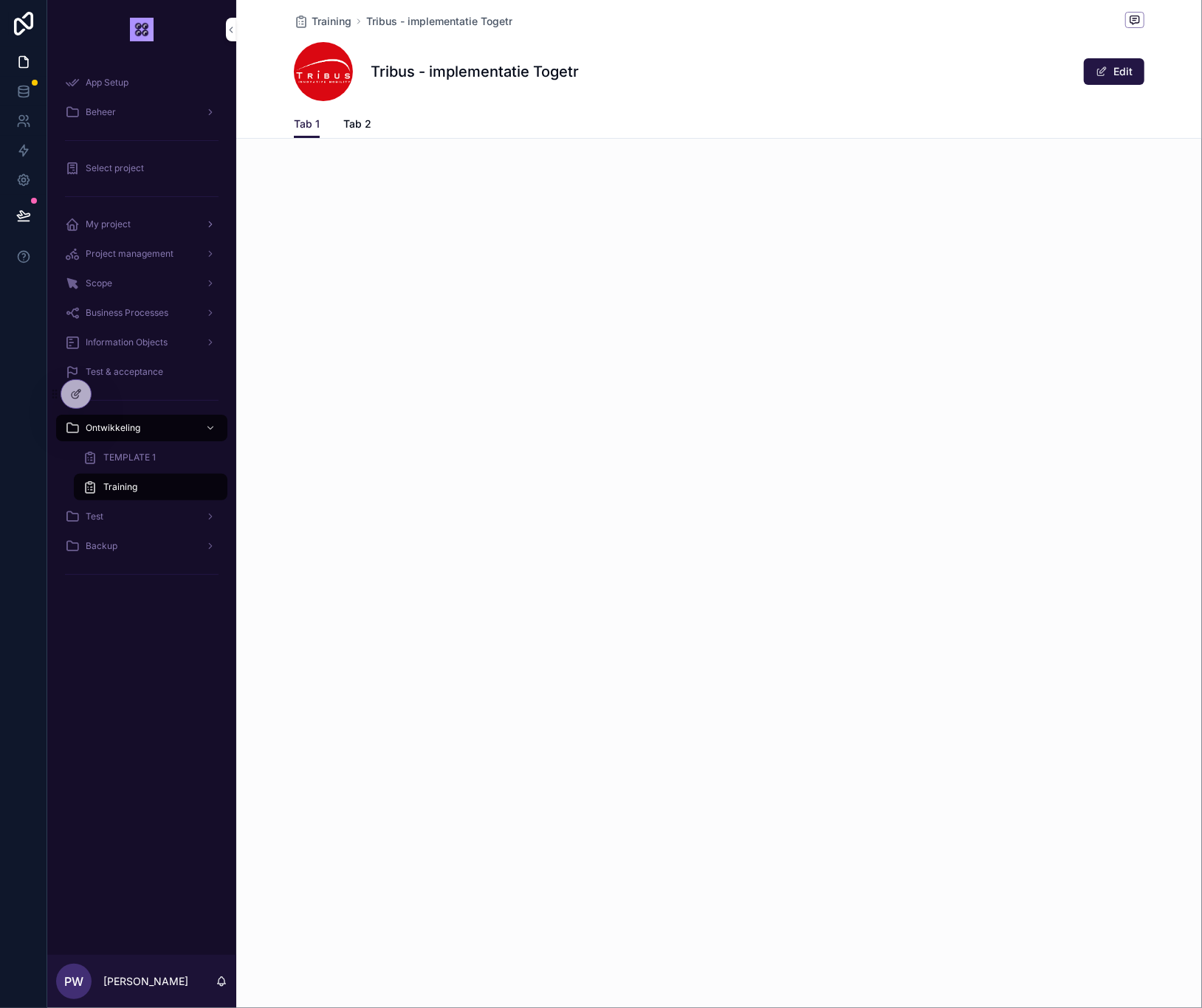
click at [114, 222] on span "My project" at bounding box center [109, 224] width 45 height 12
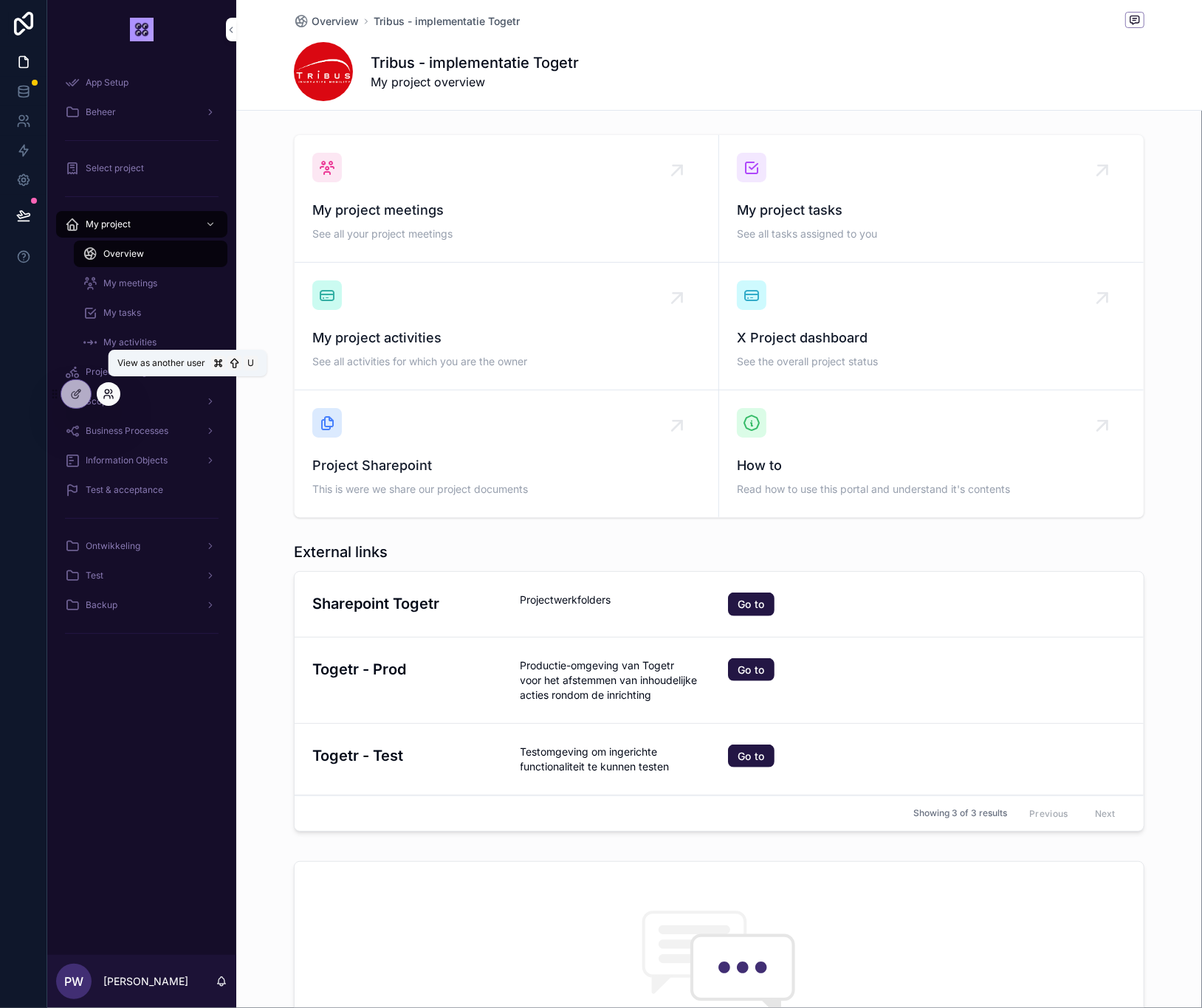
click at [104, 392] on icon at bounding box center [108, 394] width 12 height 12
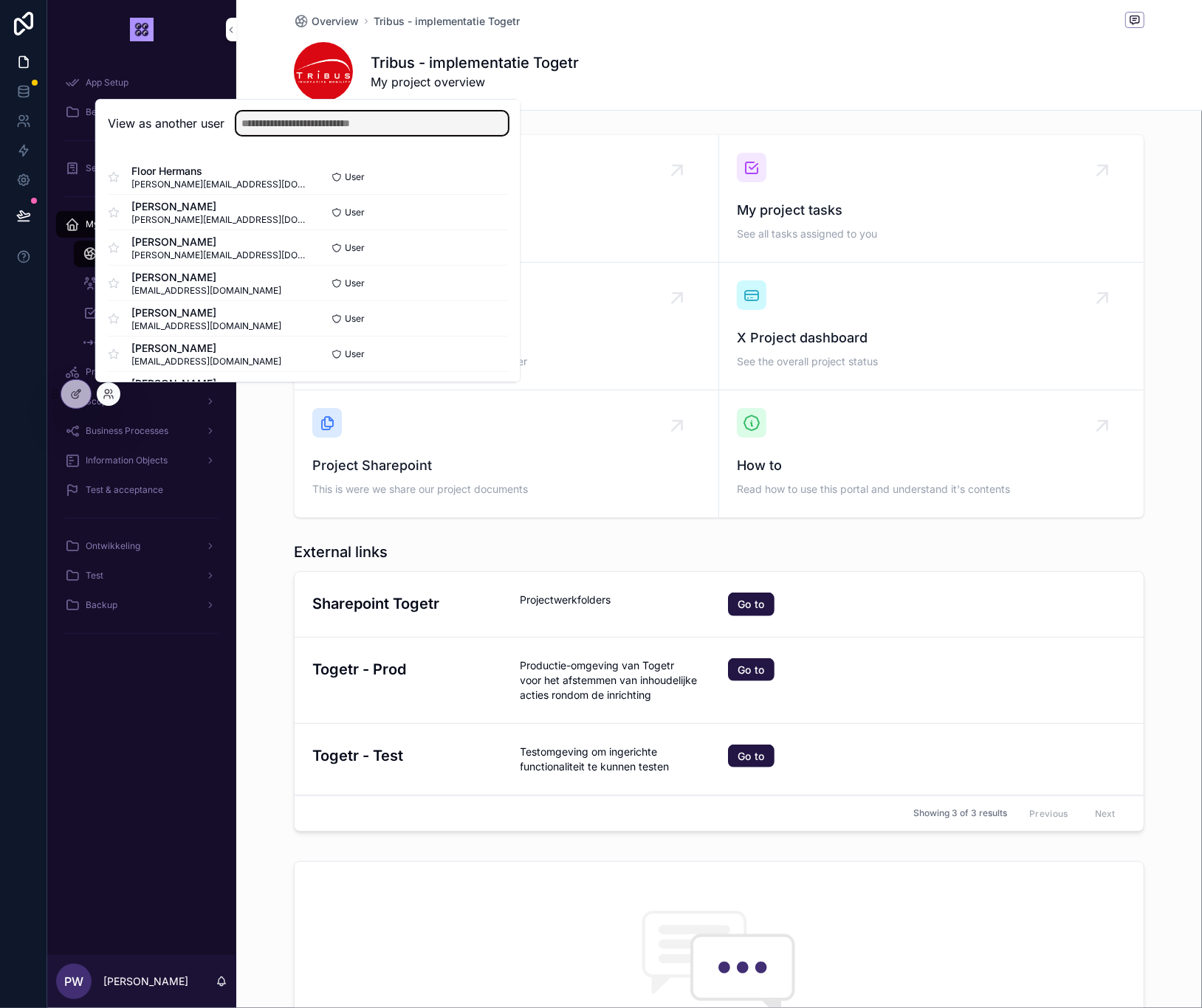
click at [258, 115] on input "text" at bounding box center [372, 123] width 272 height 24
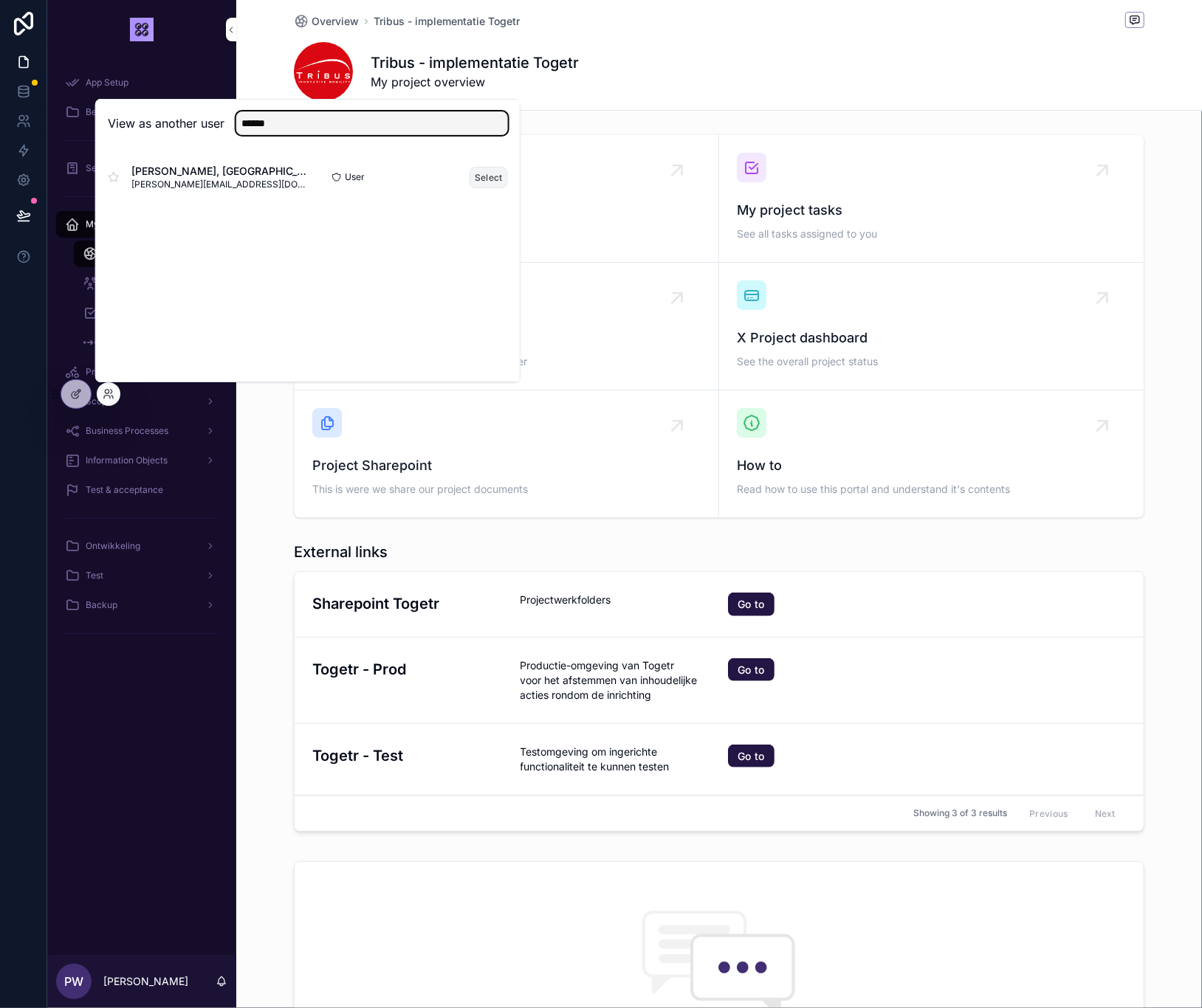
type input "******"
click at [493, 180] on button "Select" at bounding box center [488, 178] width 38 height 22
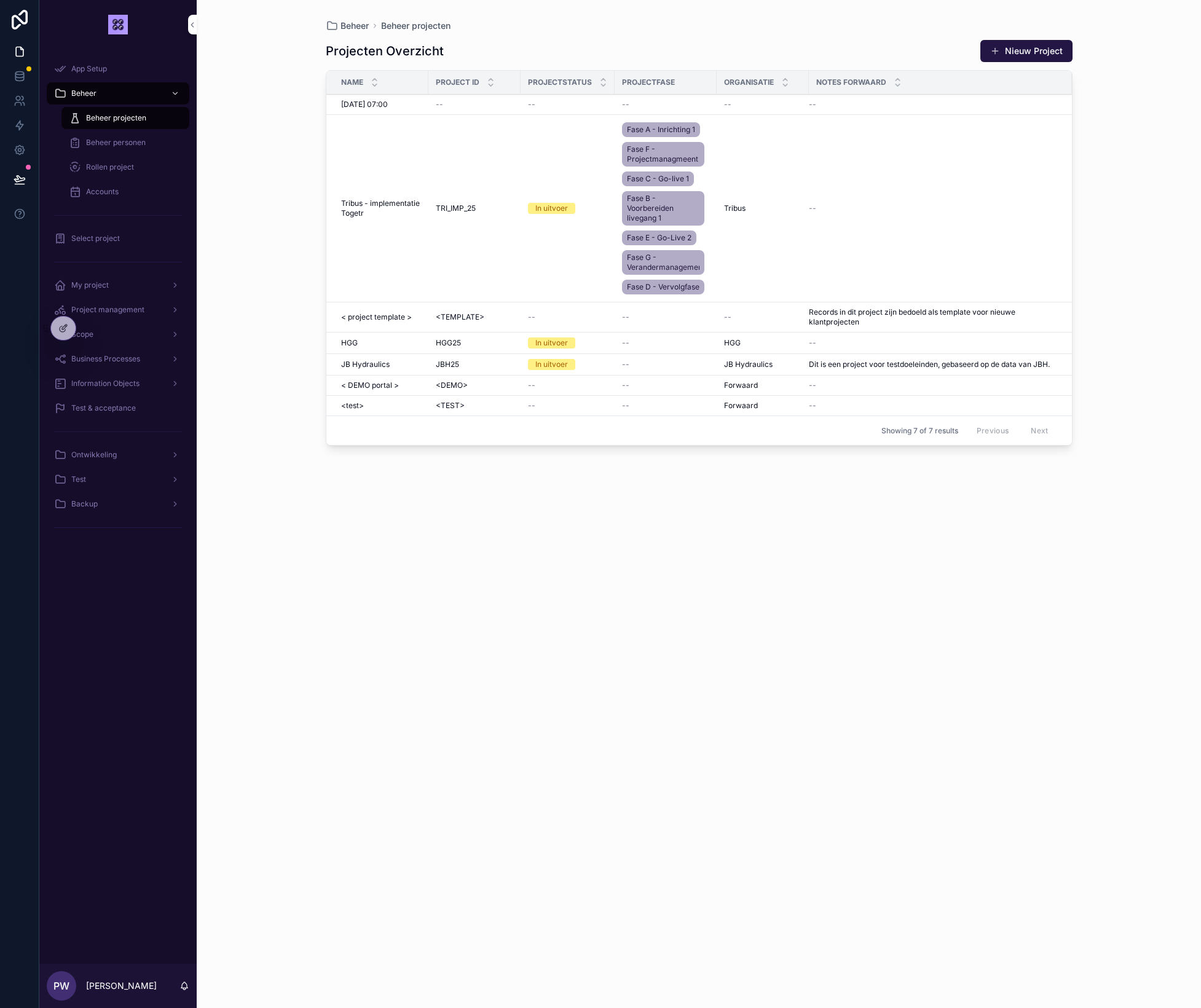
click at [122, 146] on span "Beheer personen" at bounding box center [115, 143] width 60 height 10
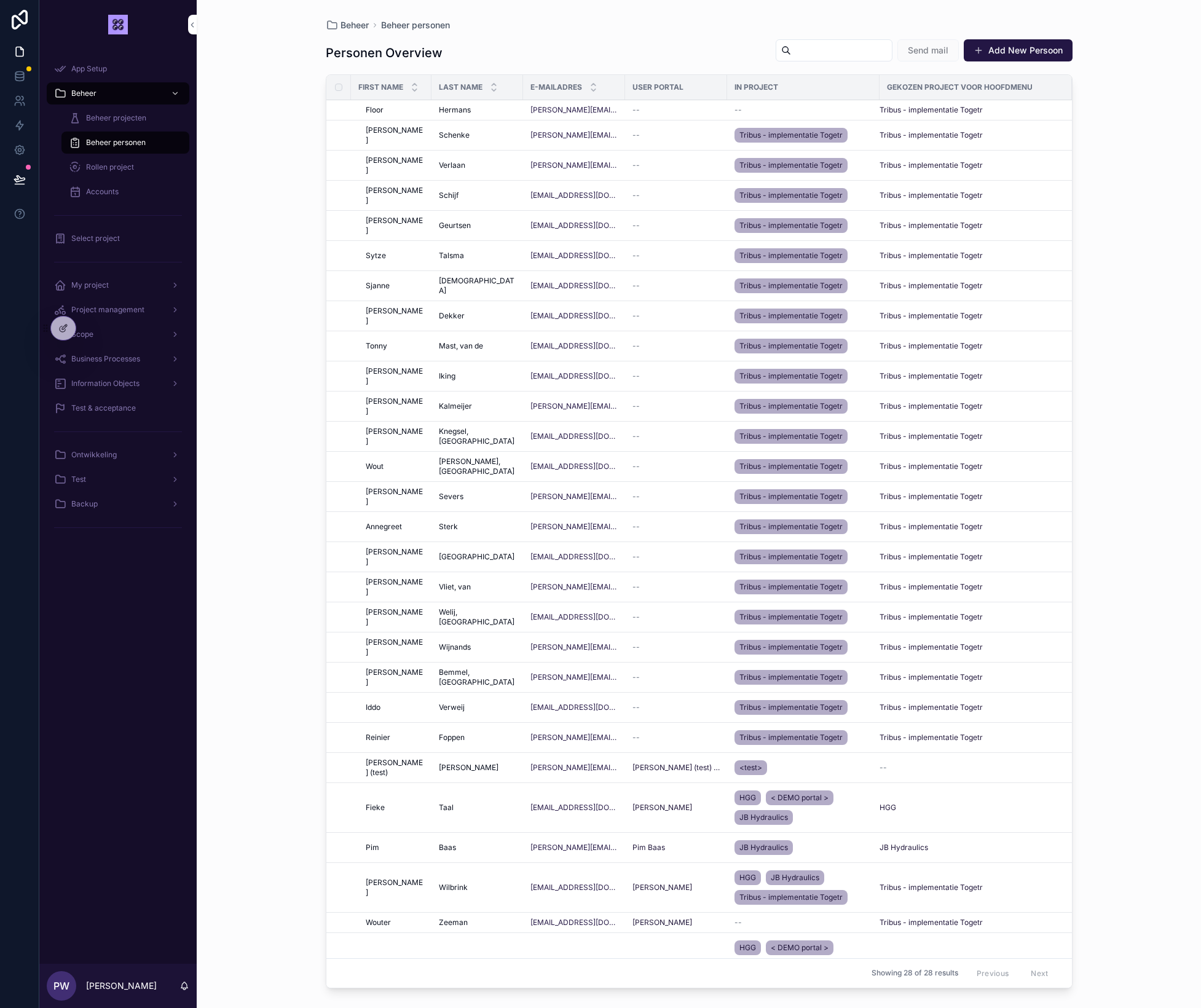
click at [797, 48] on input "scrollable content" at bounding box center [842, 50] width 101 height 17
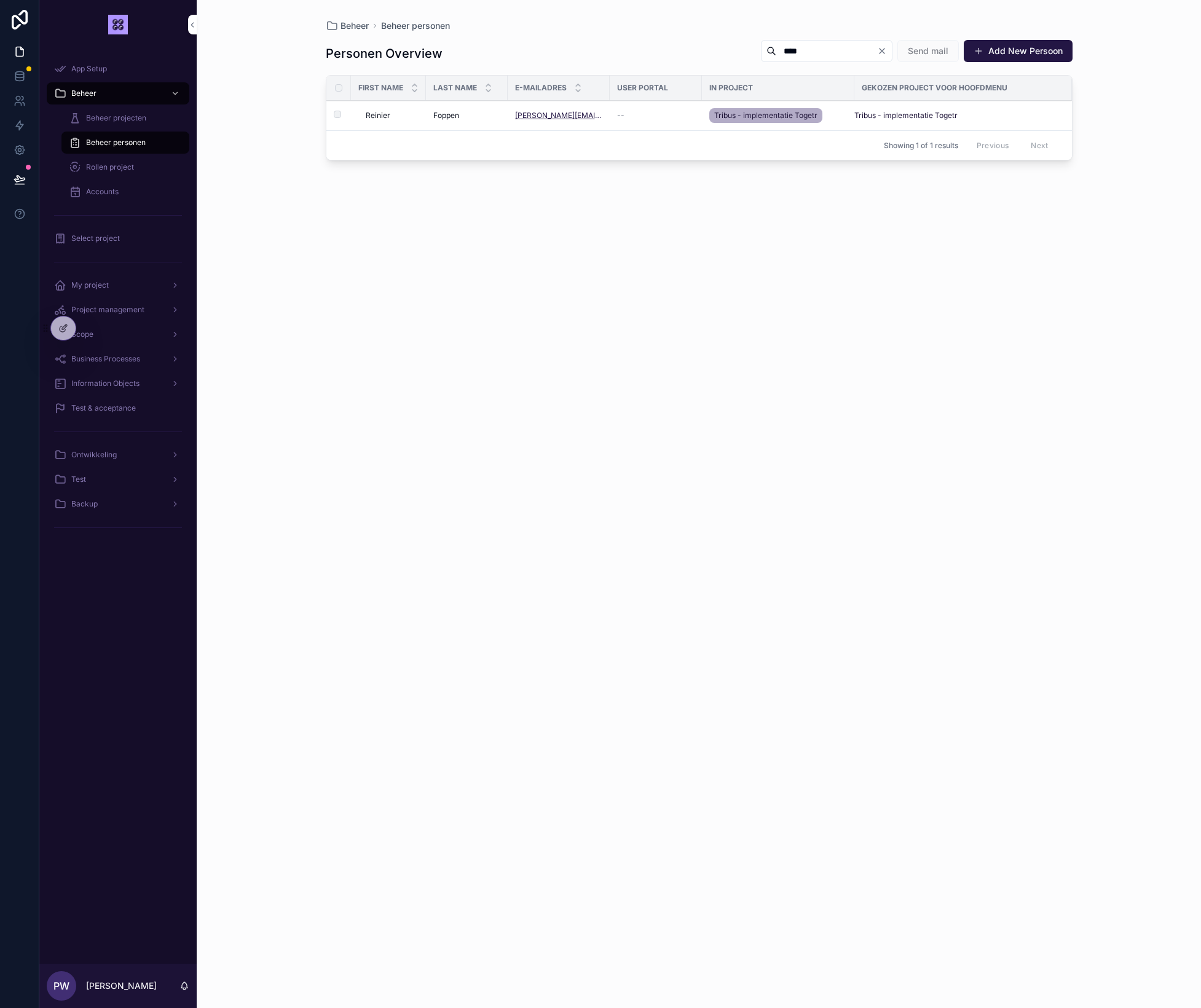
type input "****"
click at [543, 117] on link "[PERSON_NAME][EMAIL_ADDRESS][DOMAIN_NAME]" at bounding box center [559, 115] width 88 height 10
click at [416, 118] on div "[PERSON_NAME]" at bounding box center [392, 115] width 53 height 10
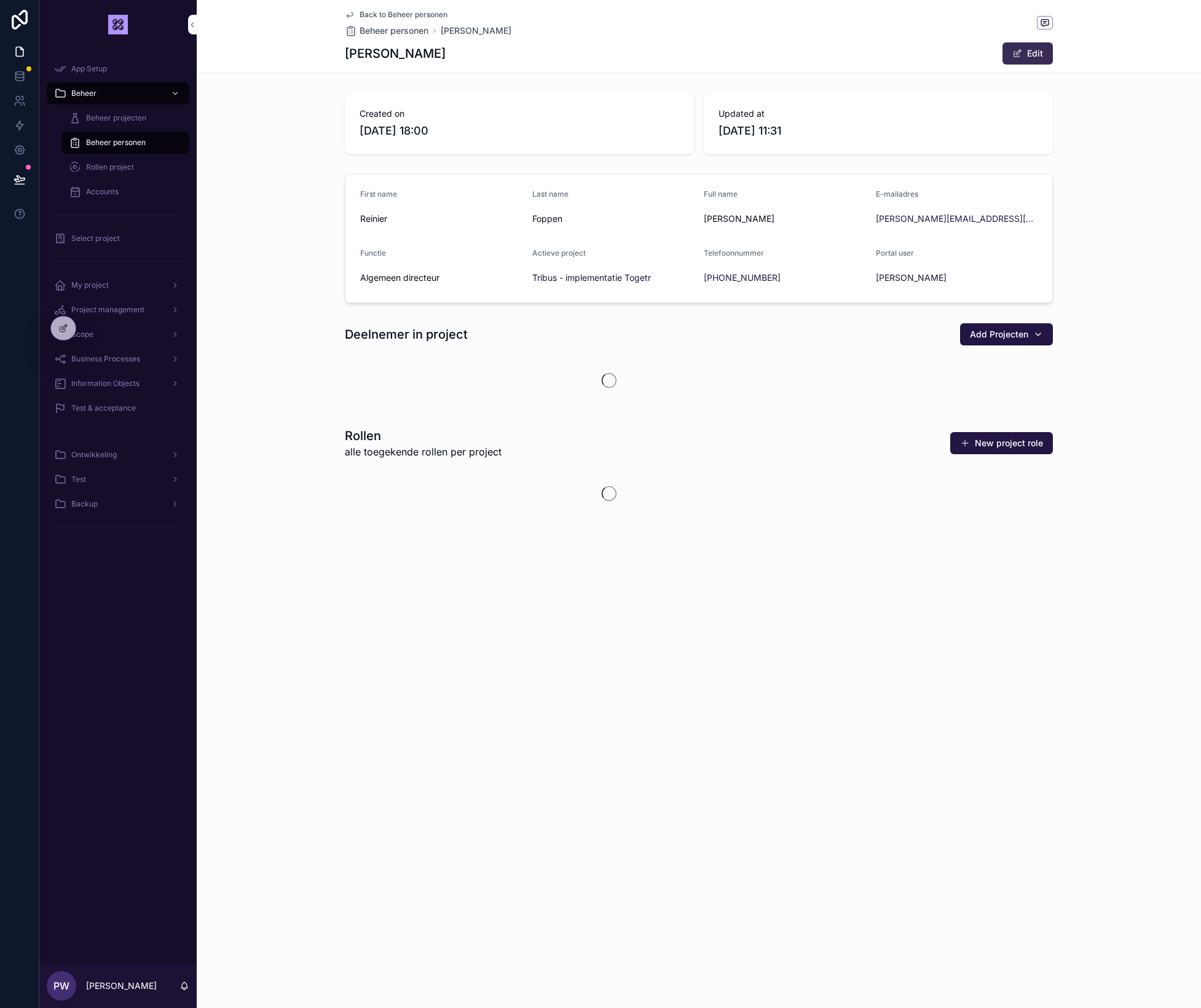
click at [1025, 55] on button "Edit" at bounding box center [1027, 53] width 51 height 22
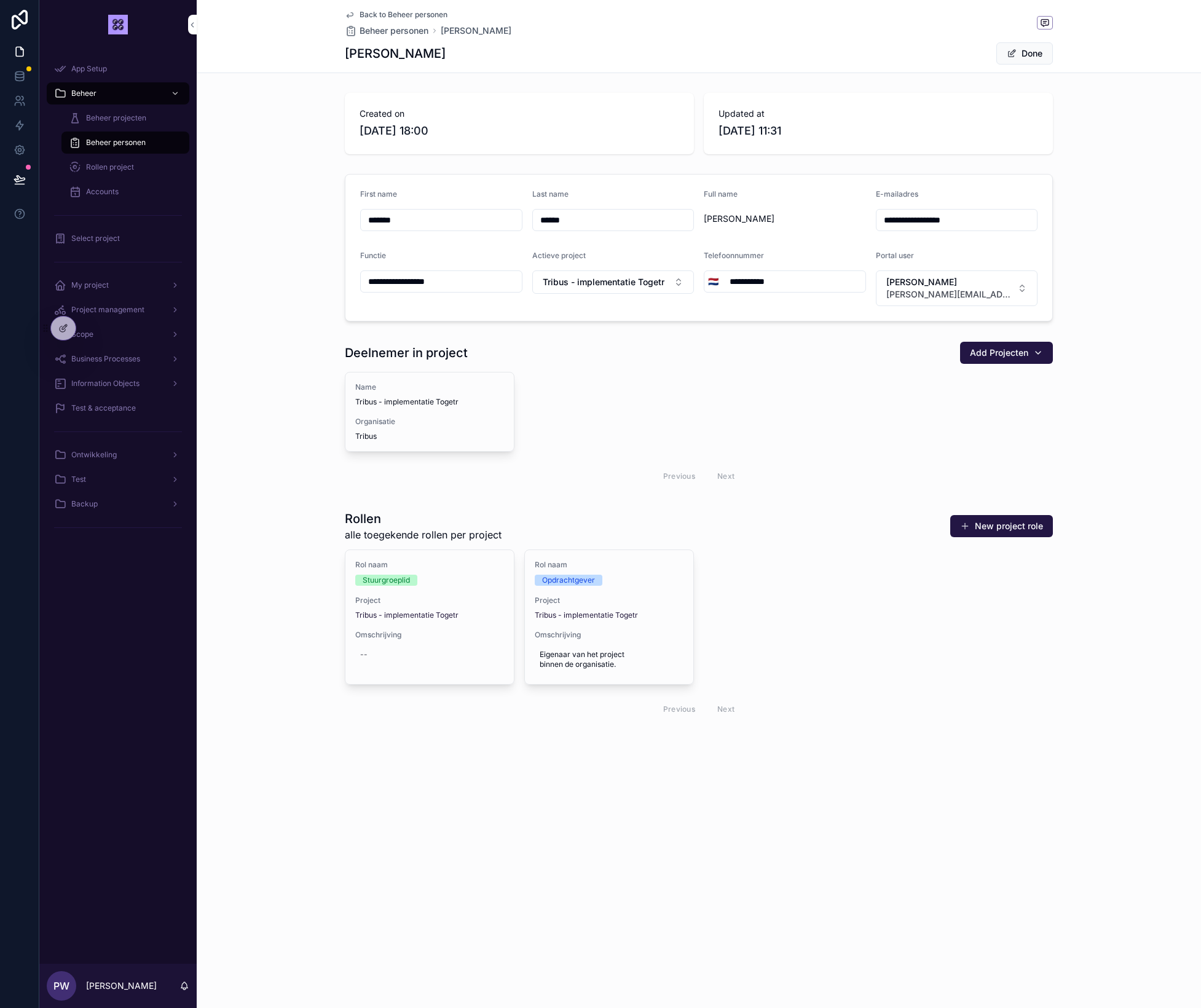
click at [926, 221] on input "**********" at bounding box center [957, 220] width 161 height 17
click at [953, 220] on input "**********" at bounding box center [957, 220] width 161 height 17
type input "**********"
click at [1040, 57] on button "Done" at bounding box center [1024, 53] width 57 height 22
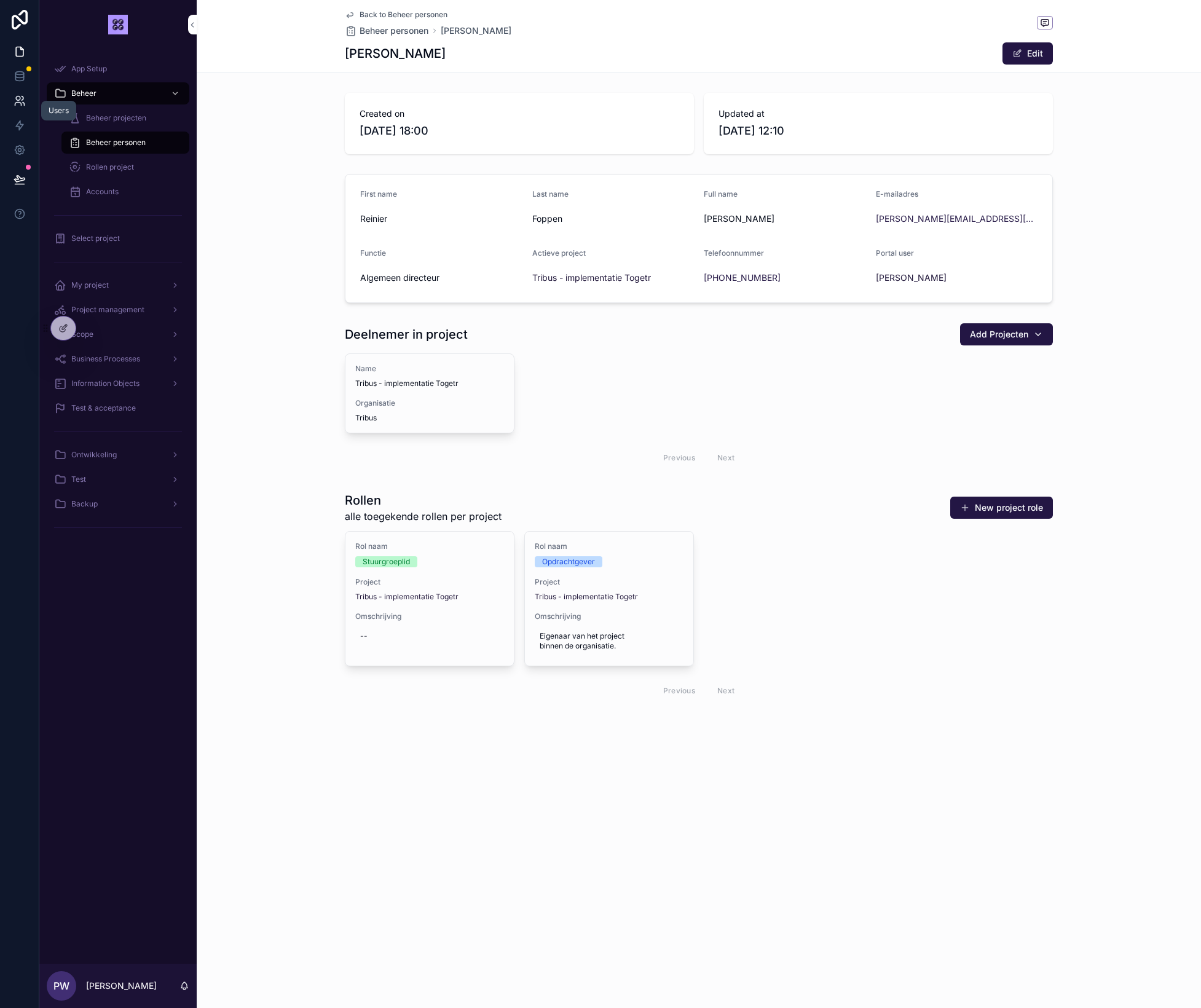
click at [19, 102] on icon at bounding box center [20, 100] width 12 height 12
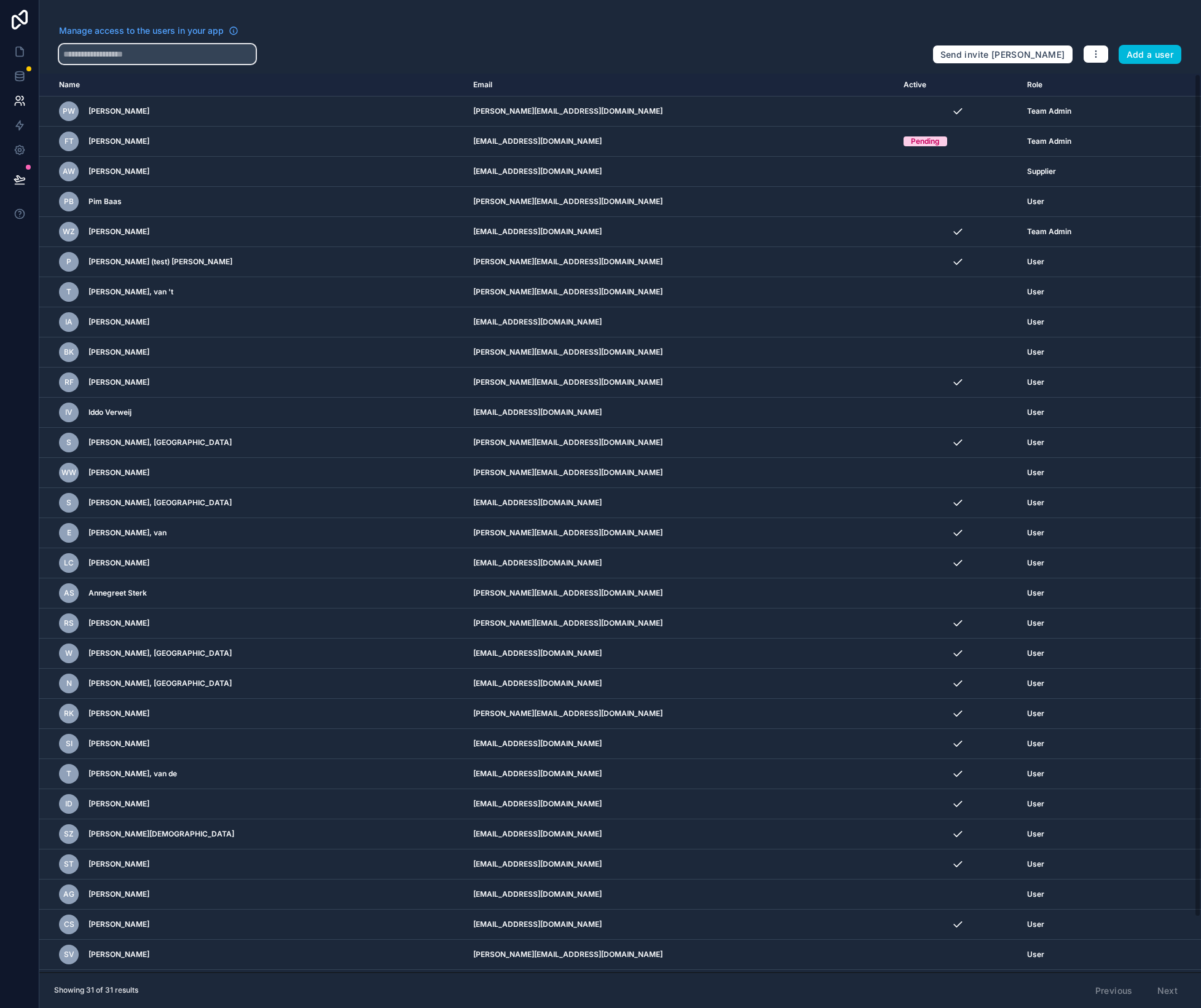
click at [145, 54] on input "text" at bounding box center [157, 54] width 197 height 20
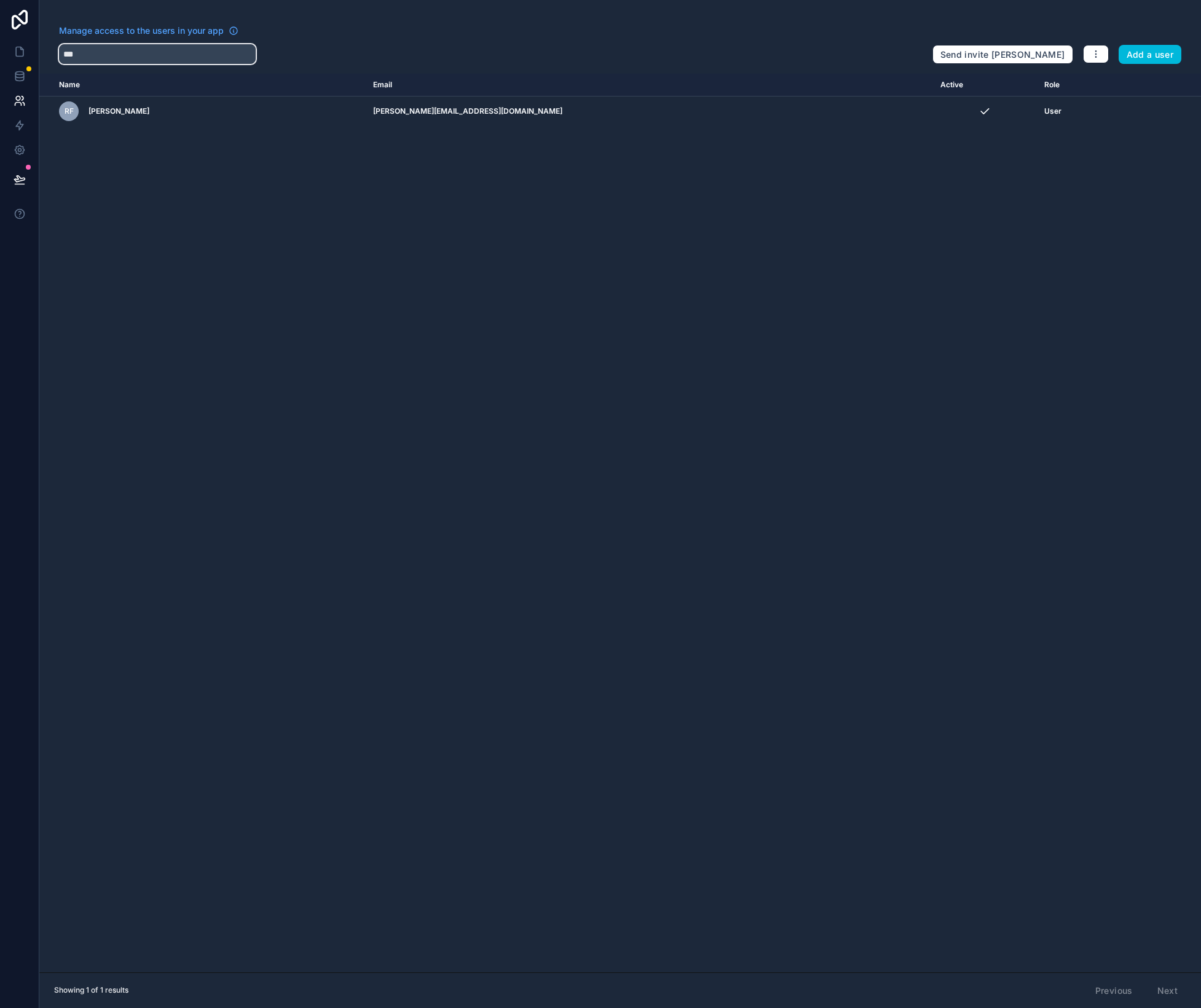
type input "***"
click at [252, 200] on div "Name Email Active Role [DOMAIN_NAME] [PERSON_NAME] Foppen [PERSON_NAME][EMAIL_A…" at bounding box center [620, 523] width 1162 height 899
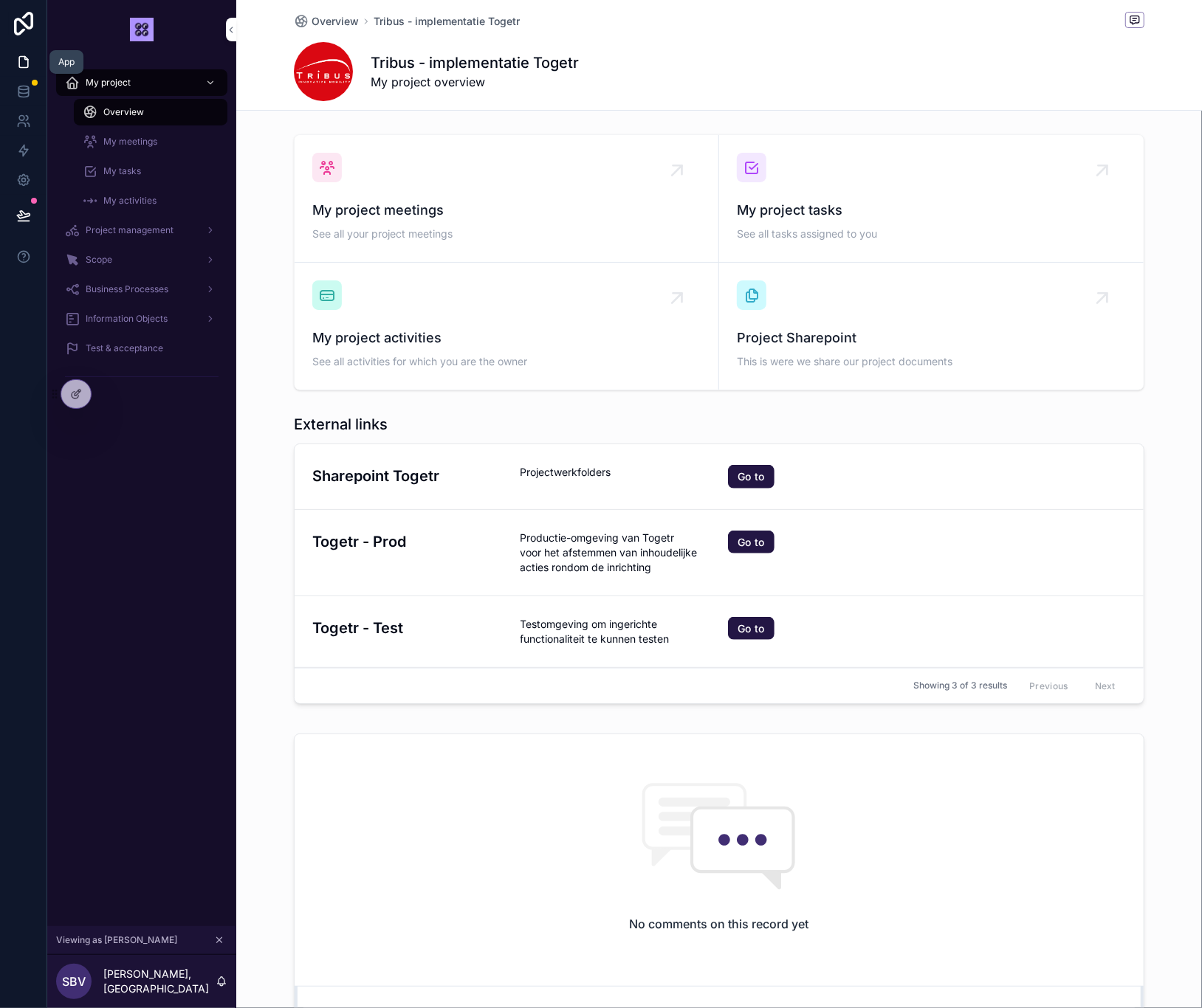
click at [24, 62] on icon at bounding box center [24, 62] width 14 height 14
click at [422, 217] on span "My project meetings" at bounding box center [506, 210] width 389 height 21
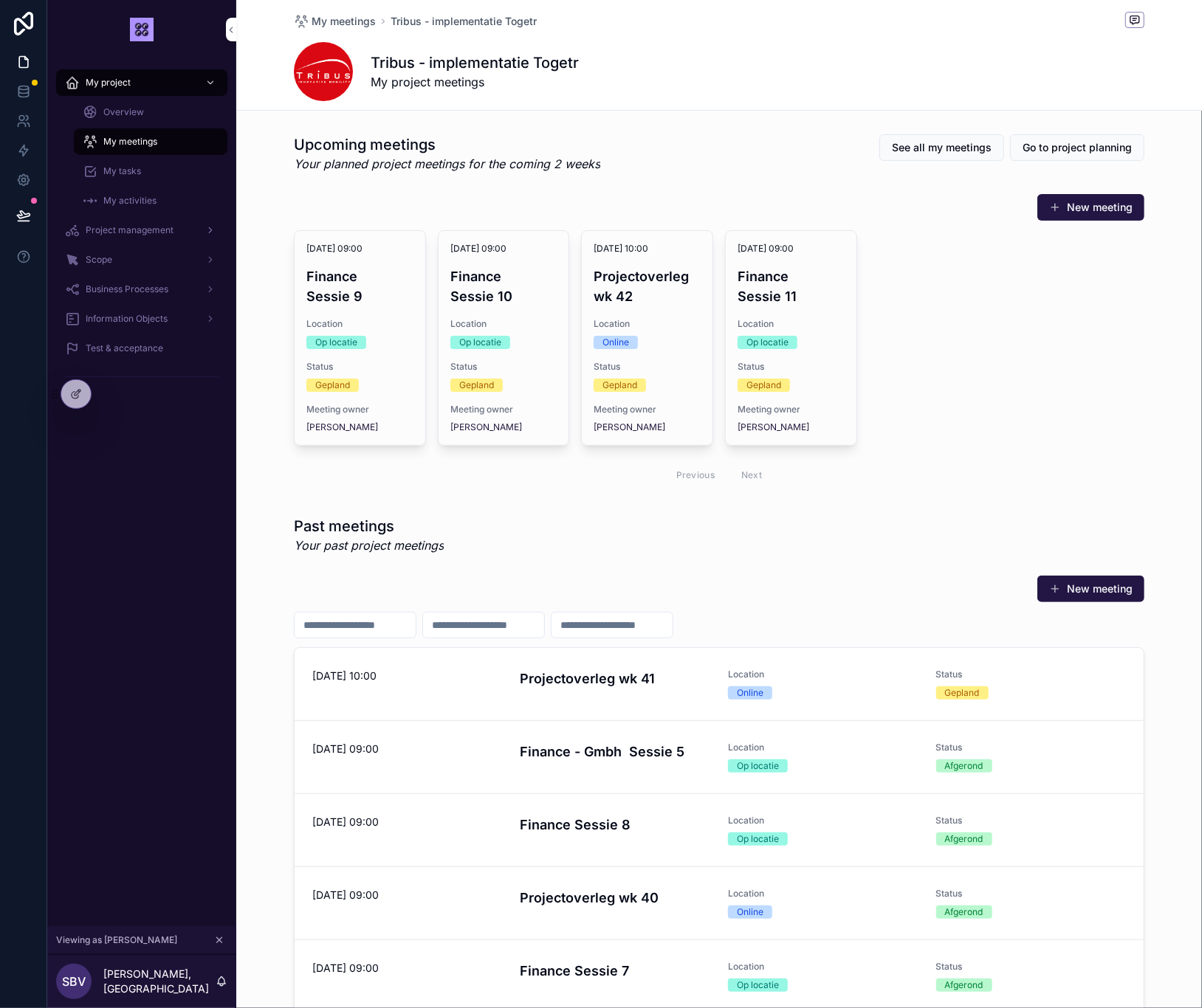
click at [127, 233] on span "Project management" at bounding box center [130, 230] width 88 height 12
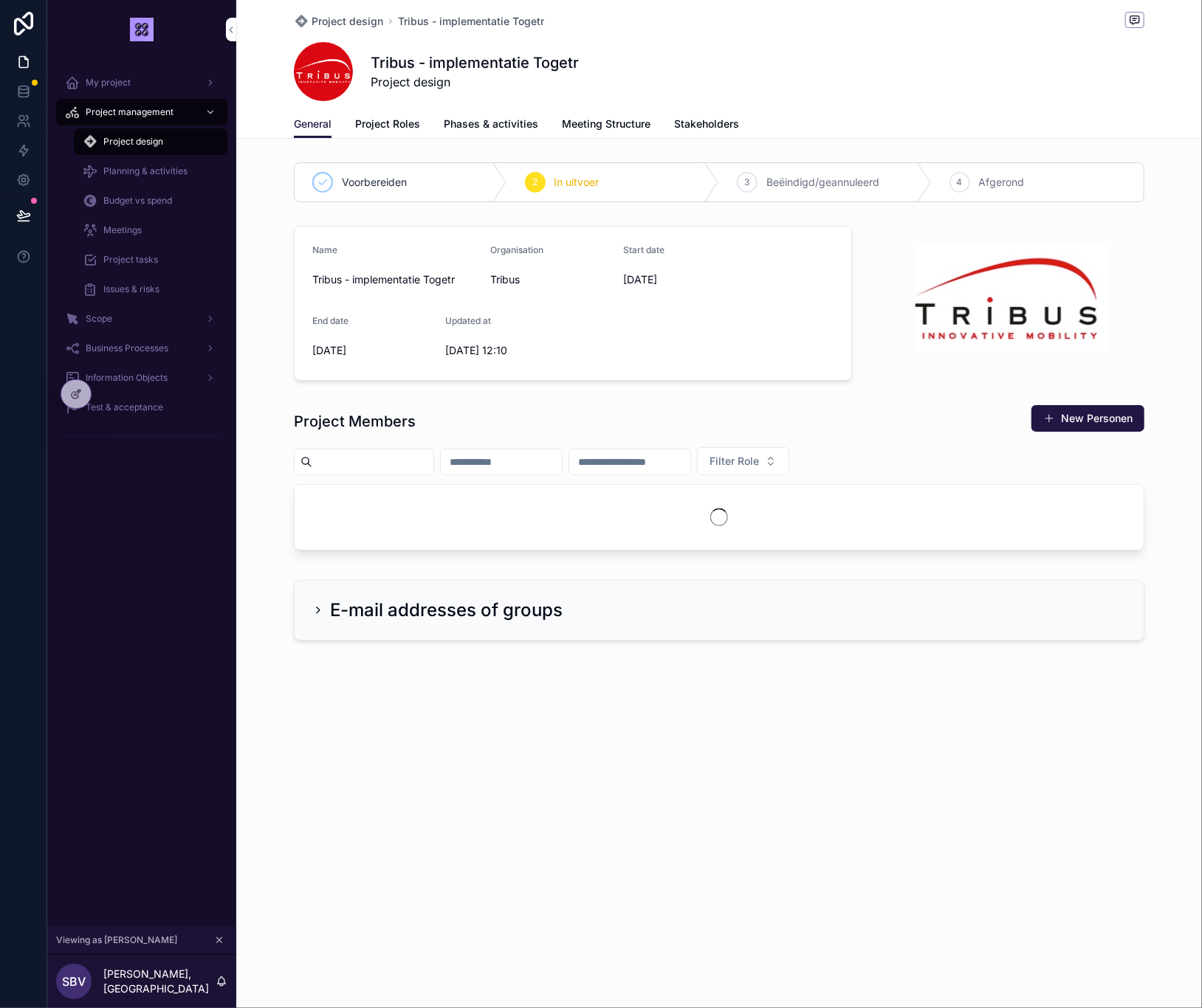
click at [139, 235] on span "Meetings" at bounding box center [122, 230] width 38 height 12
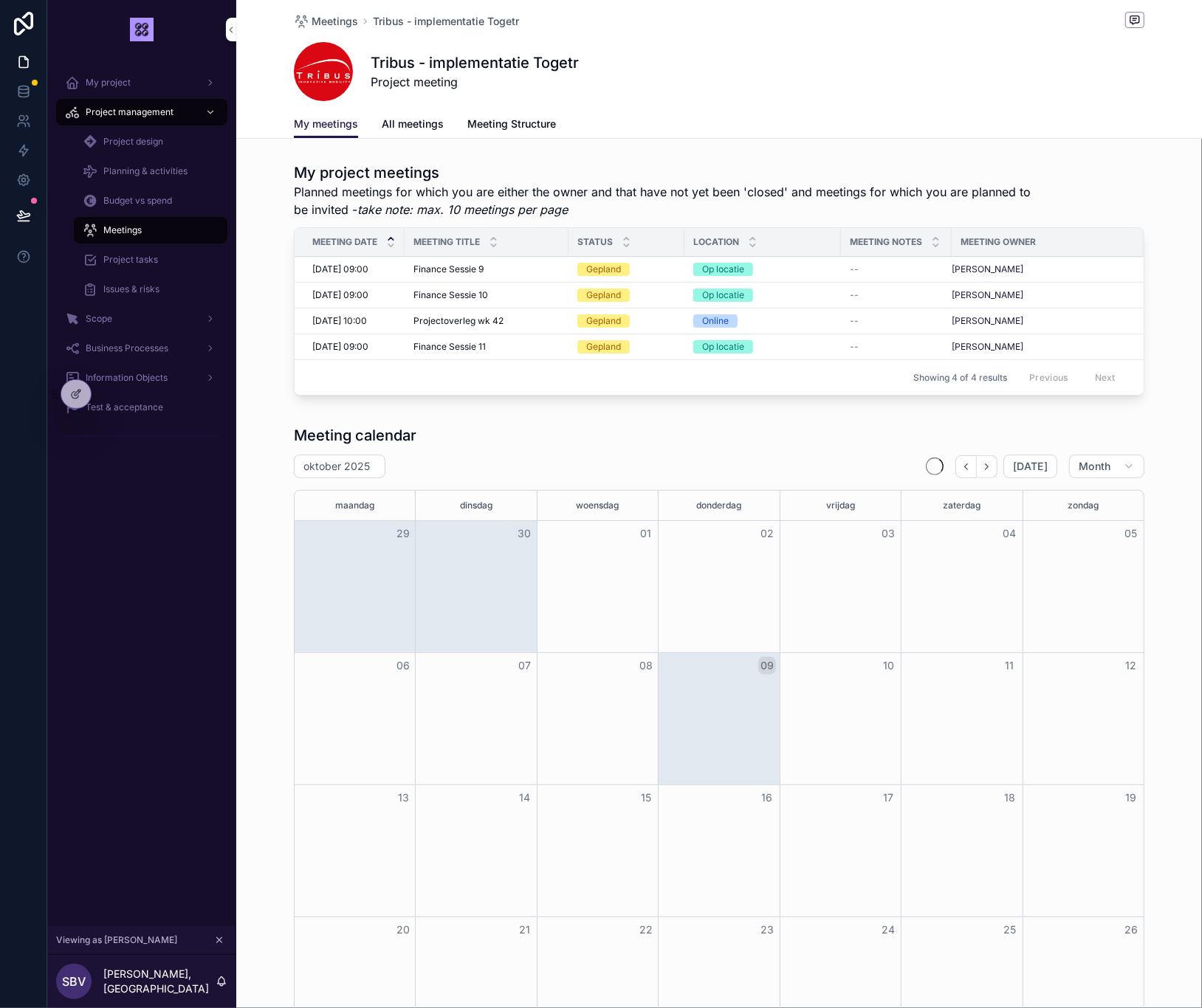
click at [405, 130] on span "All meetings" at bounding box center [412, 124] width 62 height 14
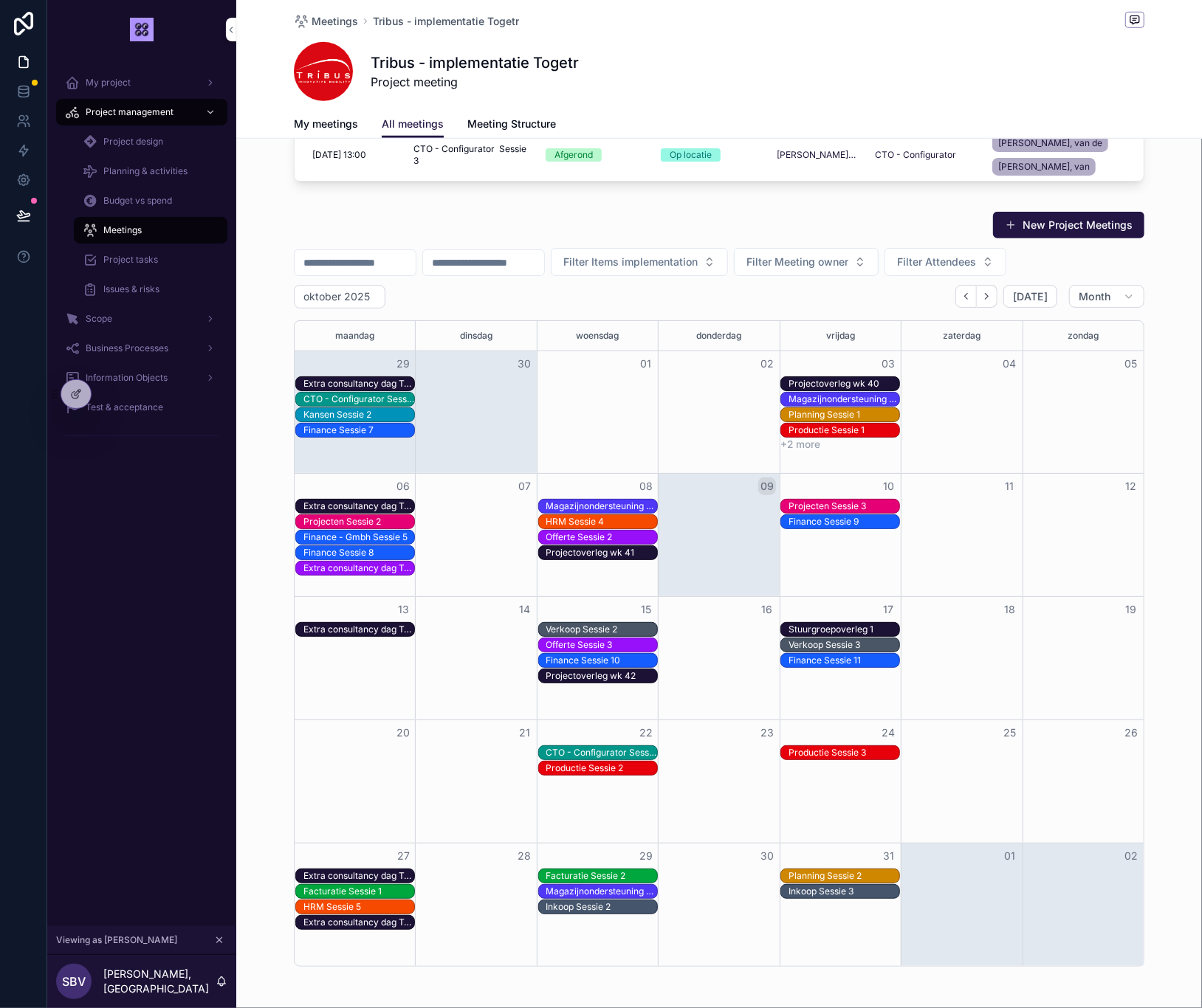
scroll to position [881, 0]
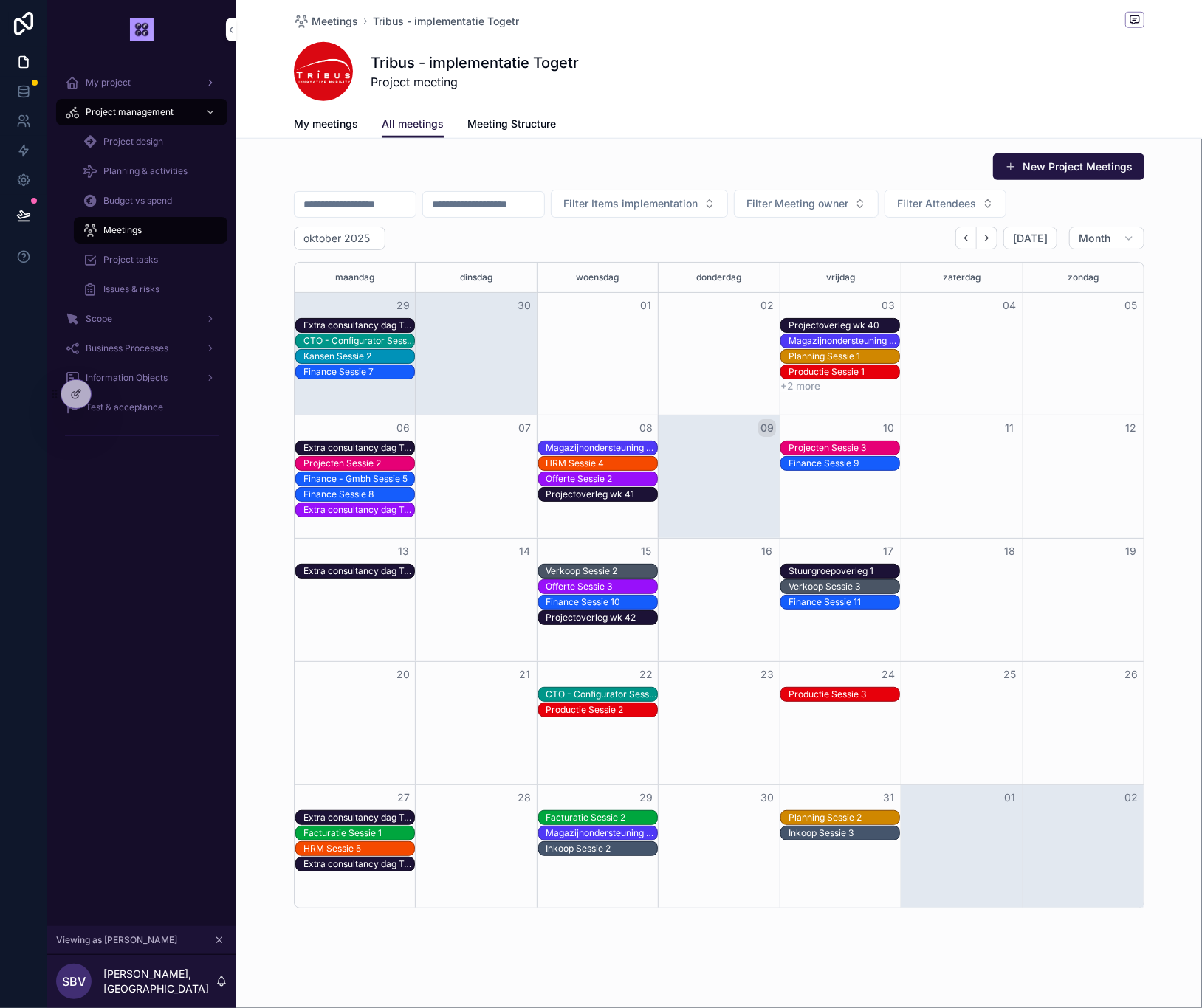
click at [103, 86] on span "My project" at bounding box center [109, 82] width 45 height 12
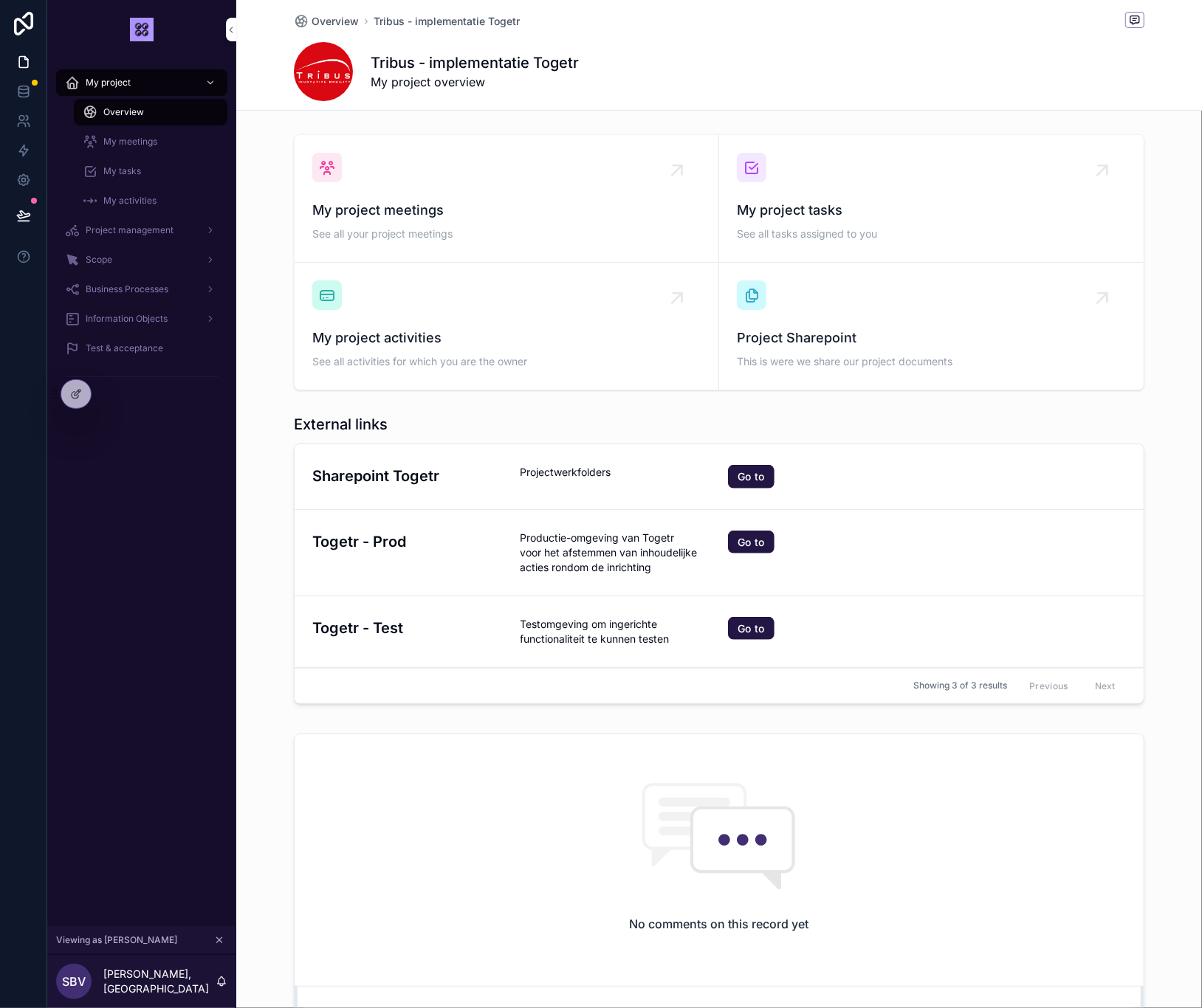
click at [126, 141] on span "My meetings" at bounding box center [130, 141] width 53 height 12
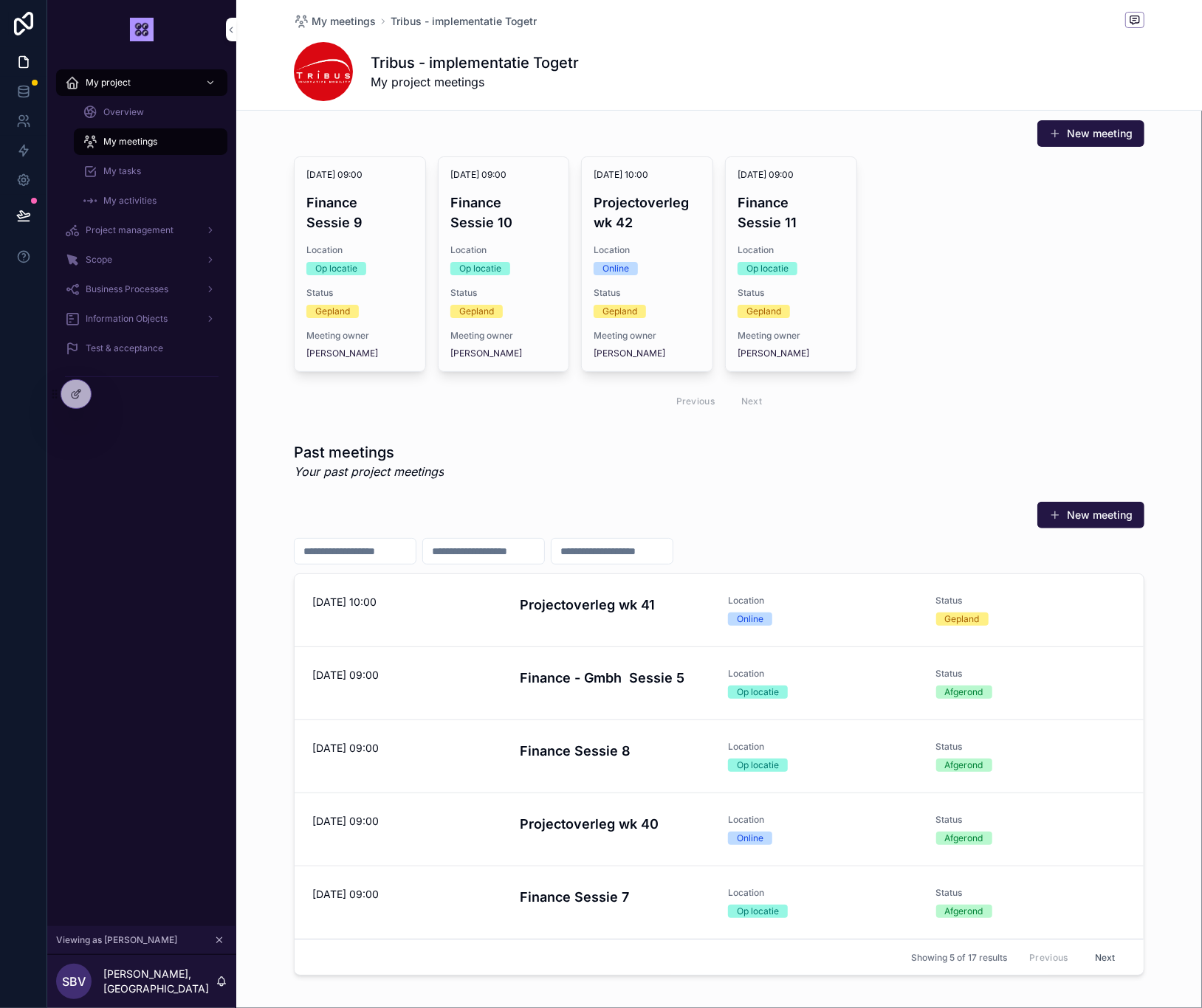
scroll to position [145, 0]
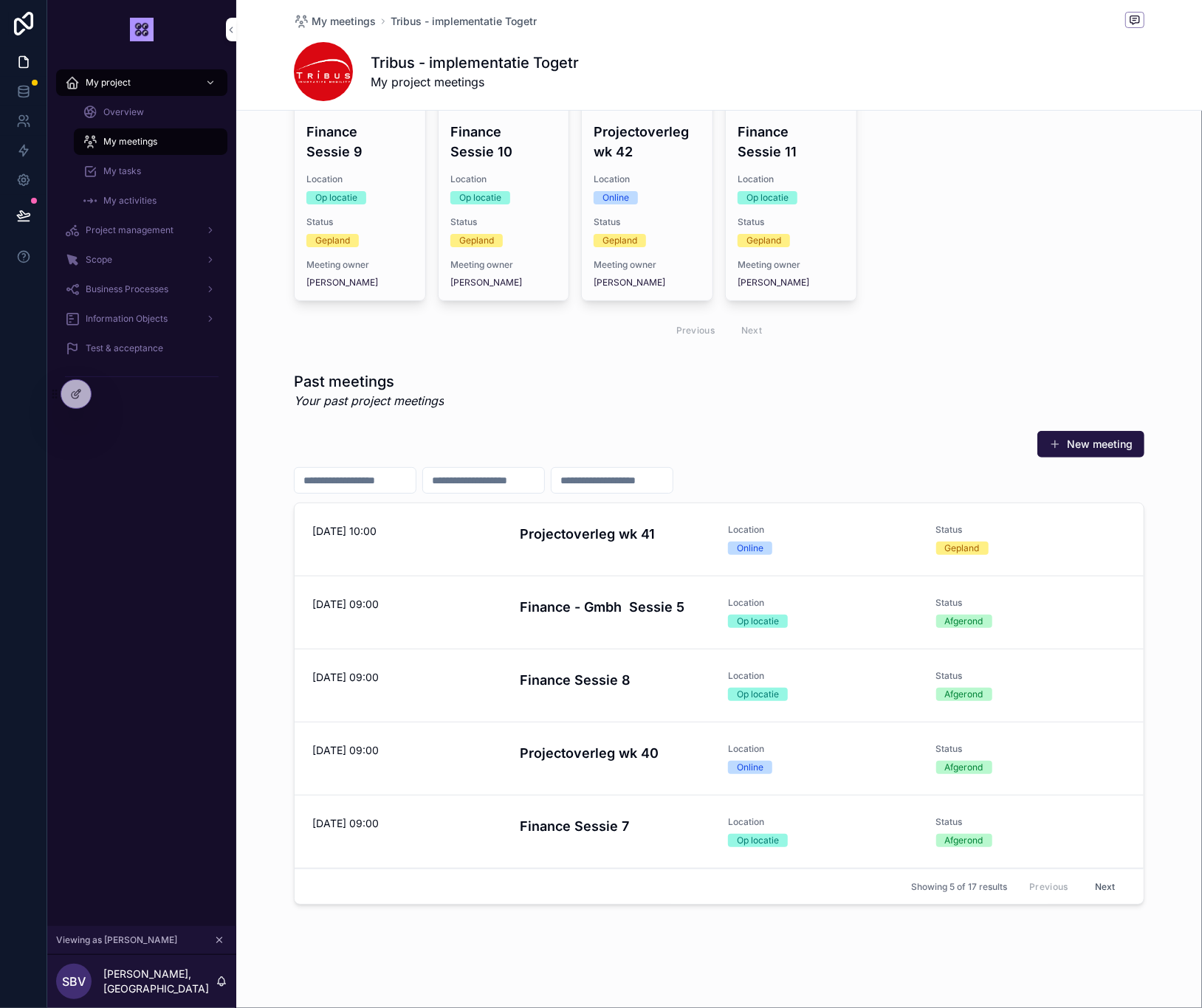
drag, startPoint x: 1115, startPoint y: 878, endPoint x: 1112, endPoint y: 888, distance: 10.4
click at [1114, 878] on button "Next" at bounding box center [1105, 886] width 42 height 23
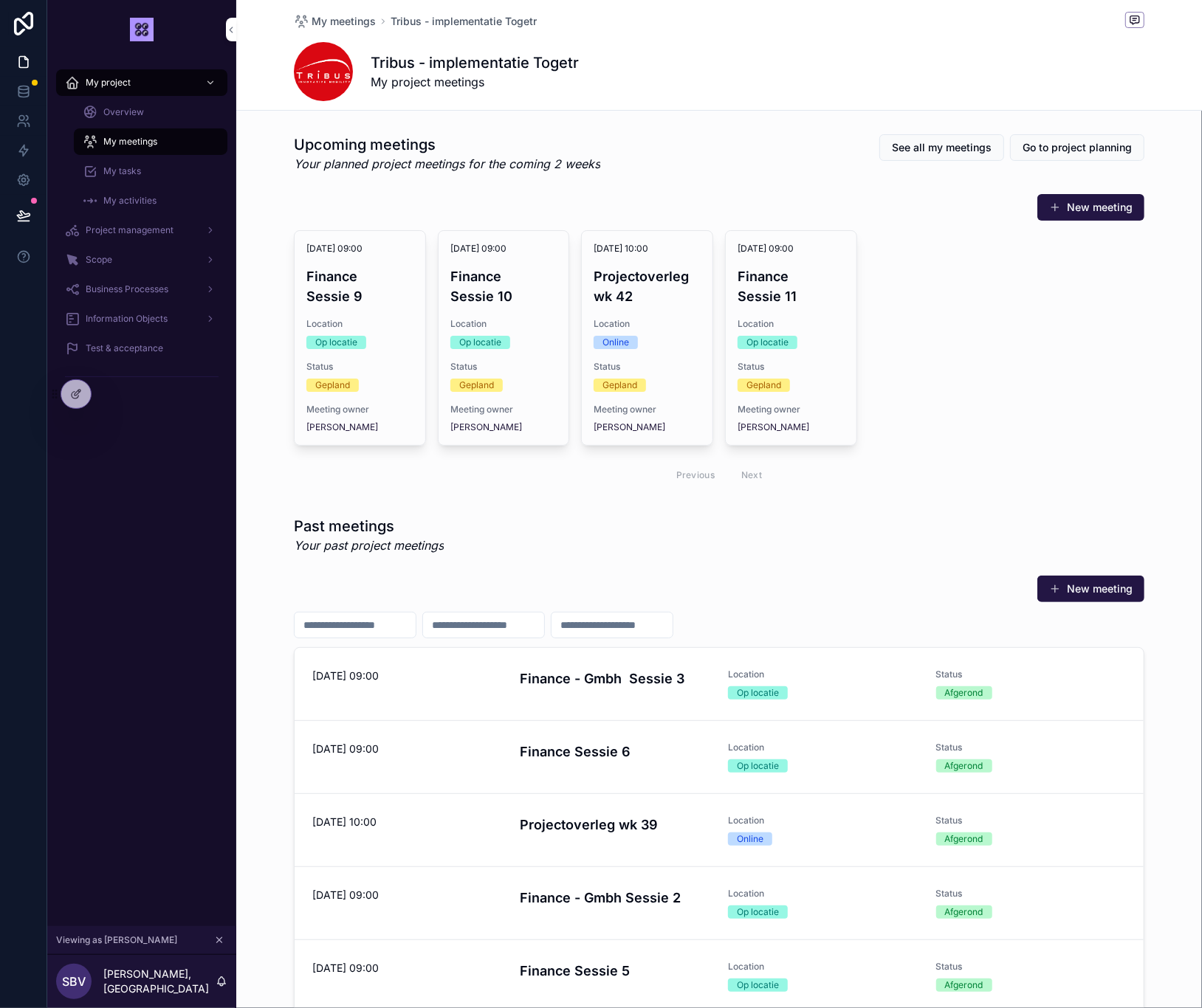
click at [591, 677] on h4 "Finance - Gmbh Sessie 3" at bounding box center [615, 678] width 190 height 20
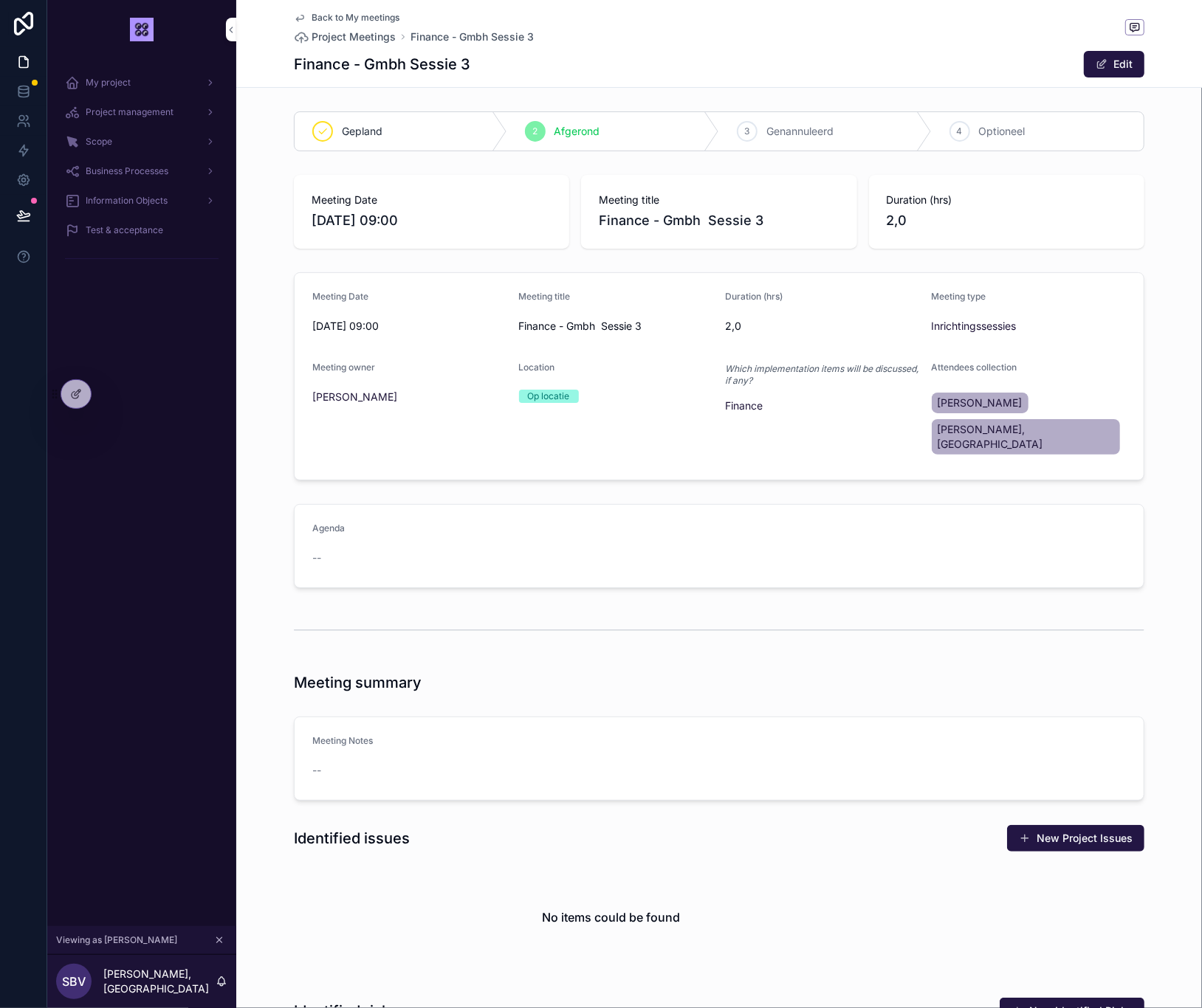
click at [301, 18] on icon "scrollable content" at bounding box center [300, 18] width 7 height 6
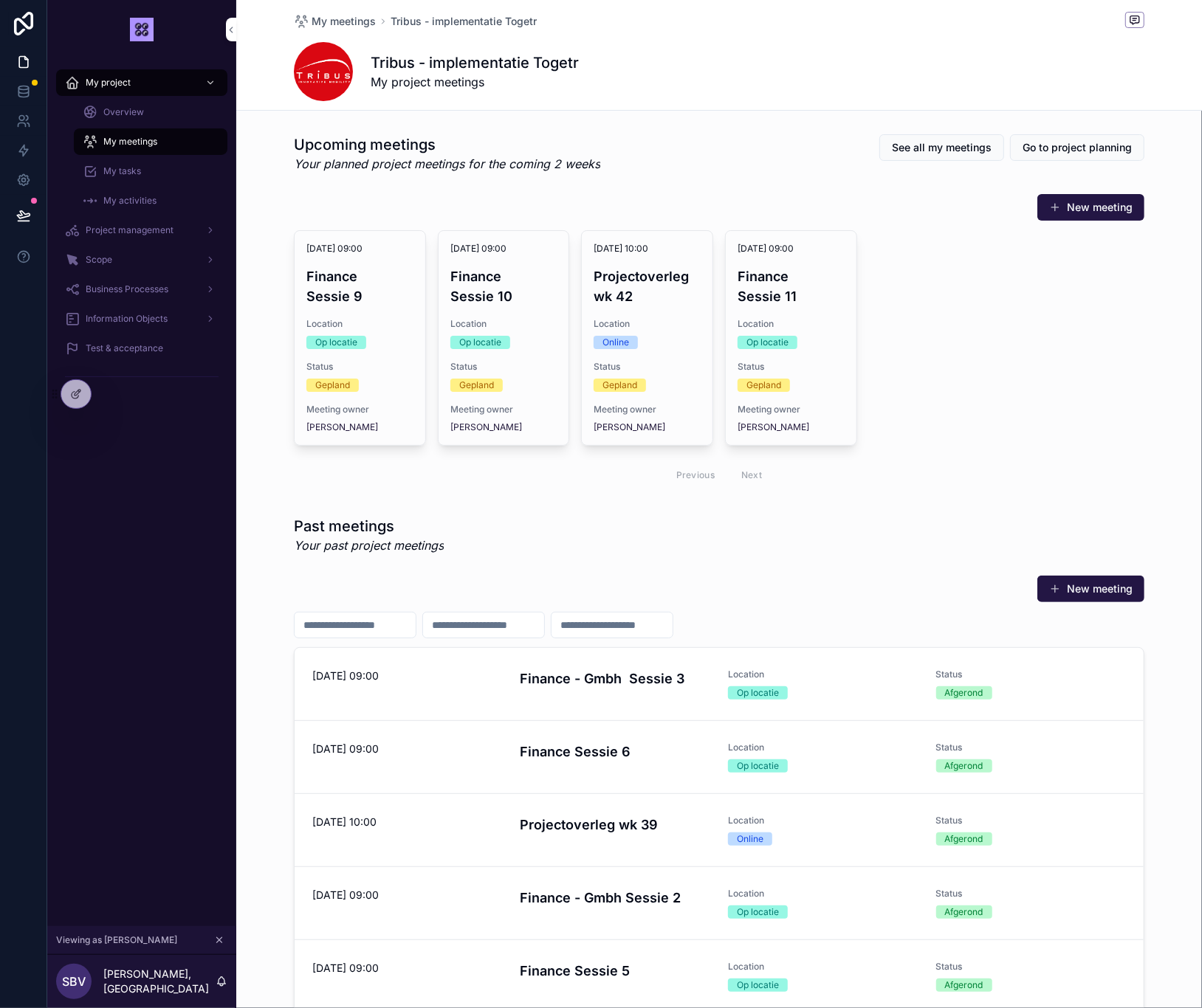
click at [137, 178] on div "My tasks" at bounding box center [150, 171] width 136 height 24
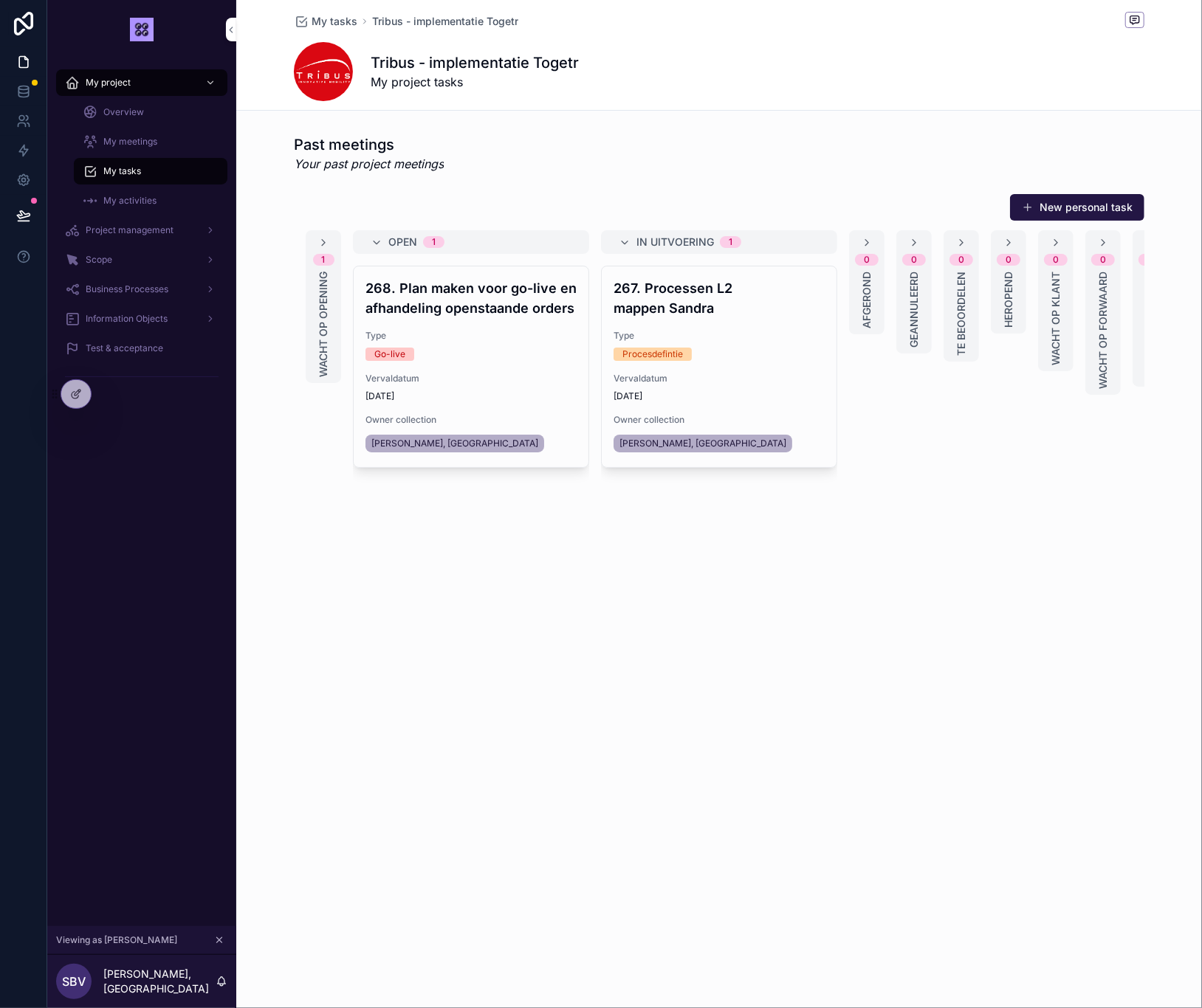
click at [126, 206] on span "My activities" at bounding box center [130, 200] width 53 height 12
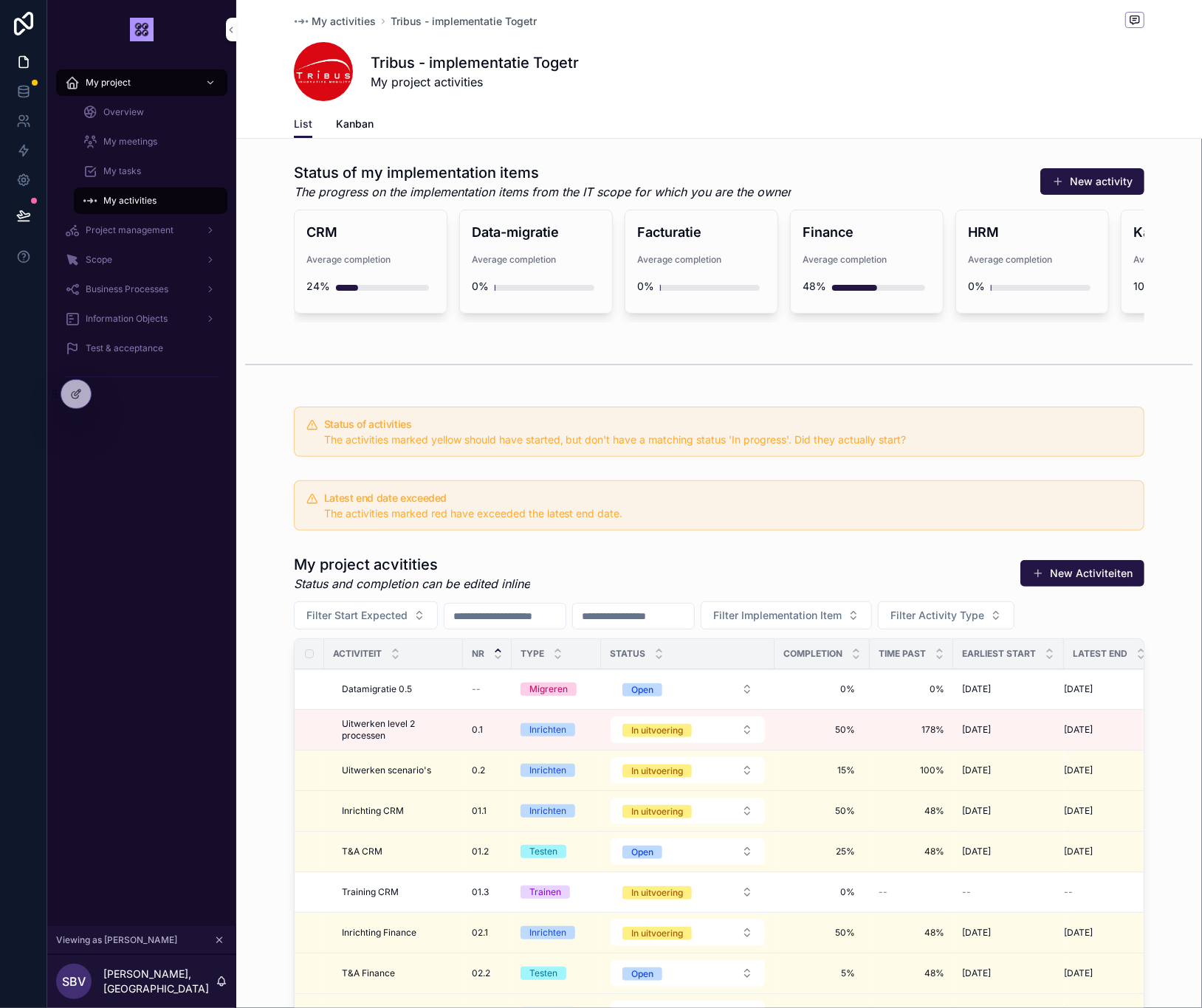
click at [358, 130] on span "Kanban" at bounding box center [355, 124] width 38 height 14
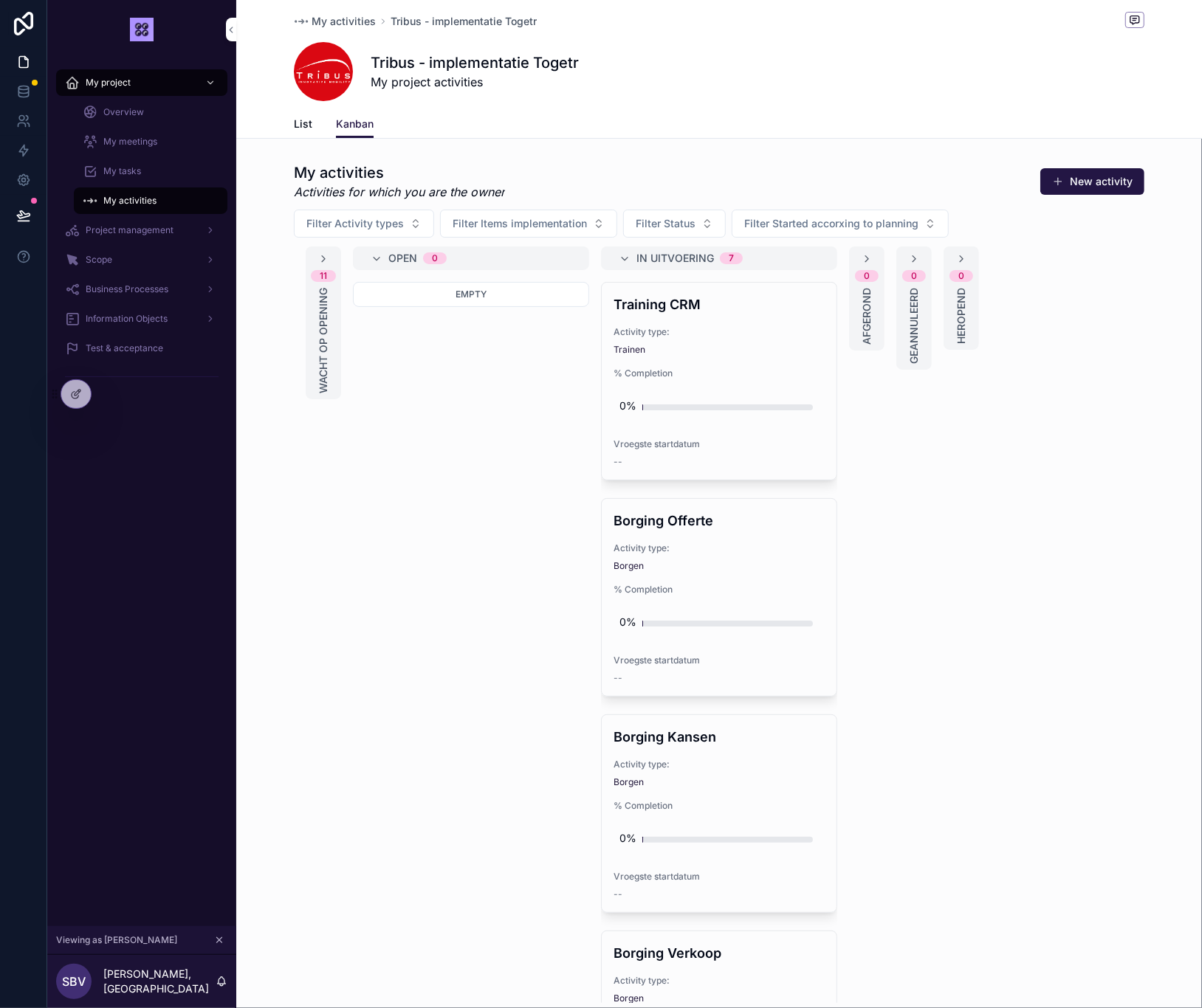
click at [304, 124] on span "List" at bounding box center [303, 124] width 18 height 14
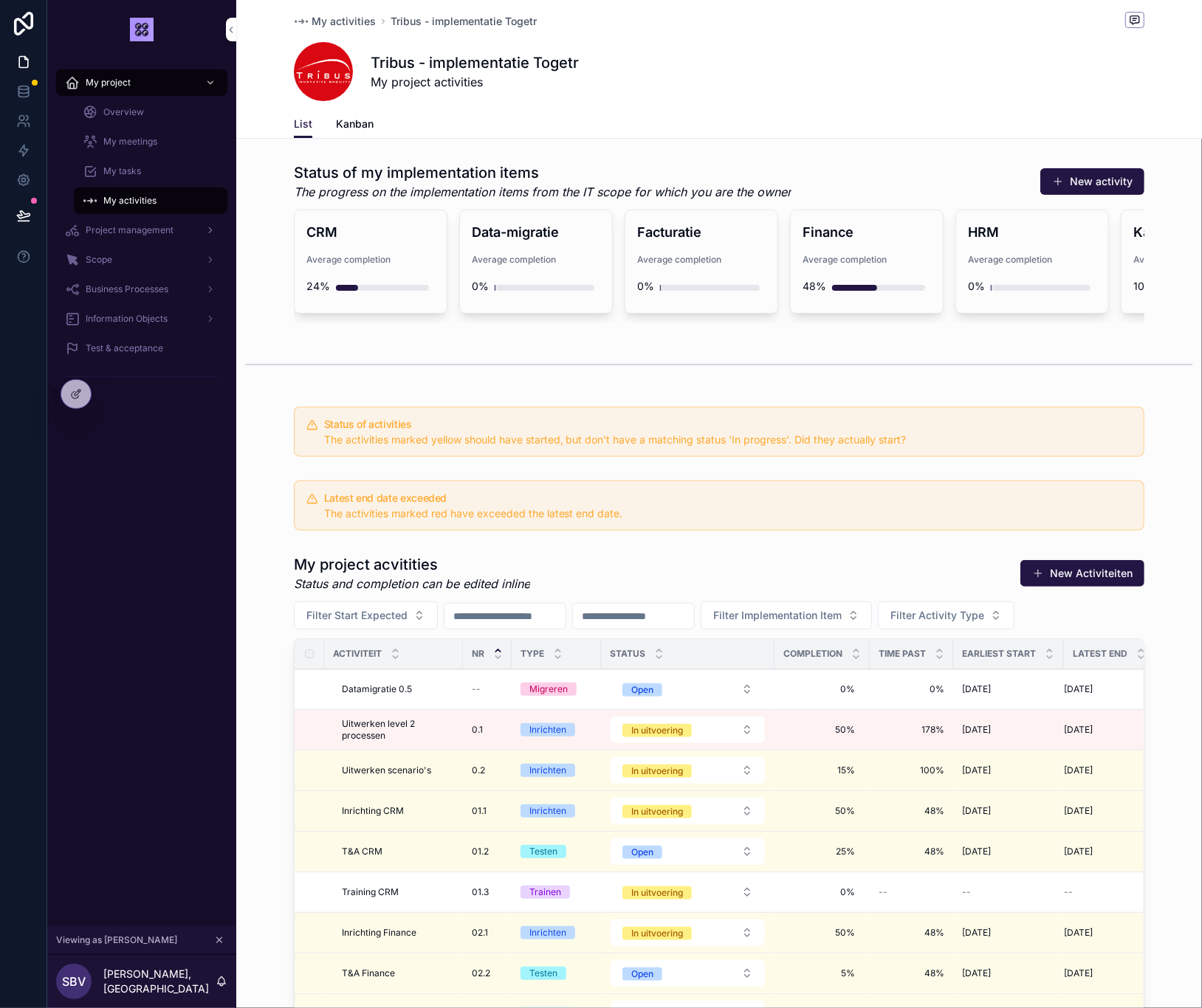
click at [138, 231] on span "Project management" at bounding box center [130, 230] width 88 height 12
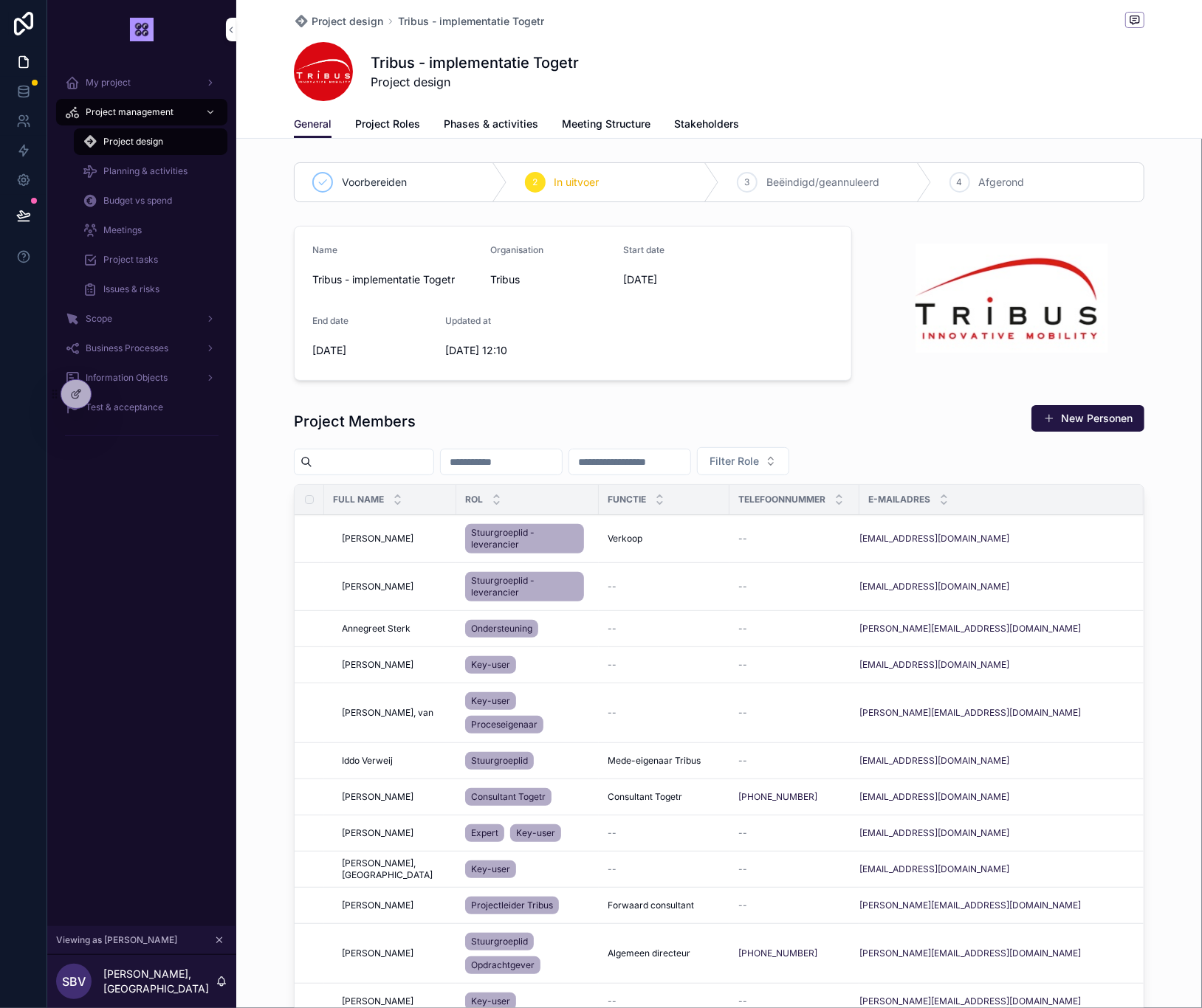
click at [377, 121] on span "Project Roles" at bounding box center [388, 124] width 65 height 14
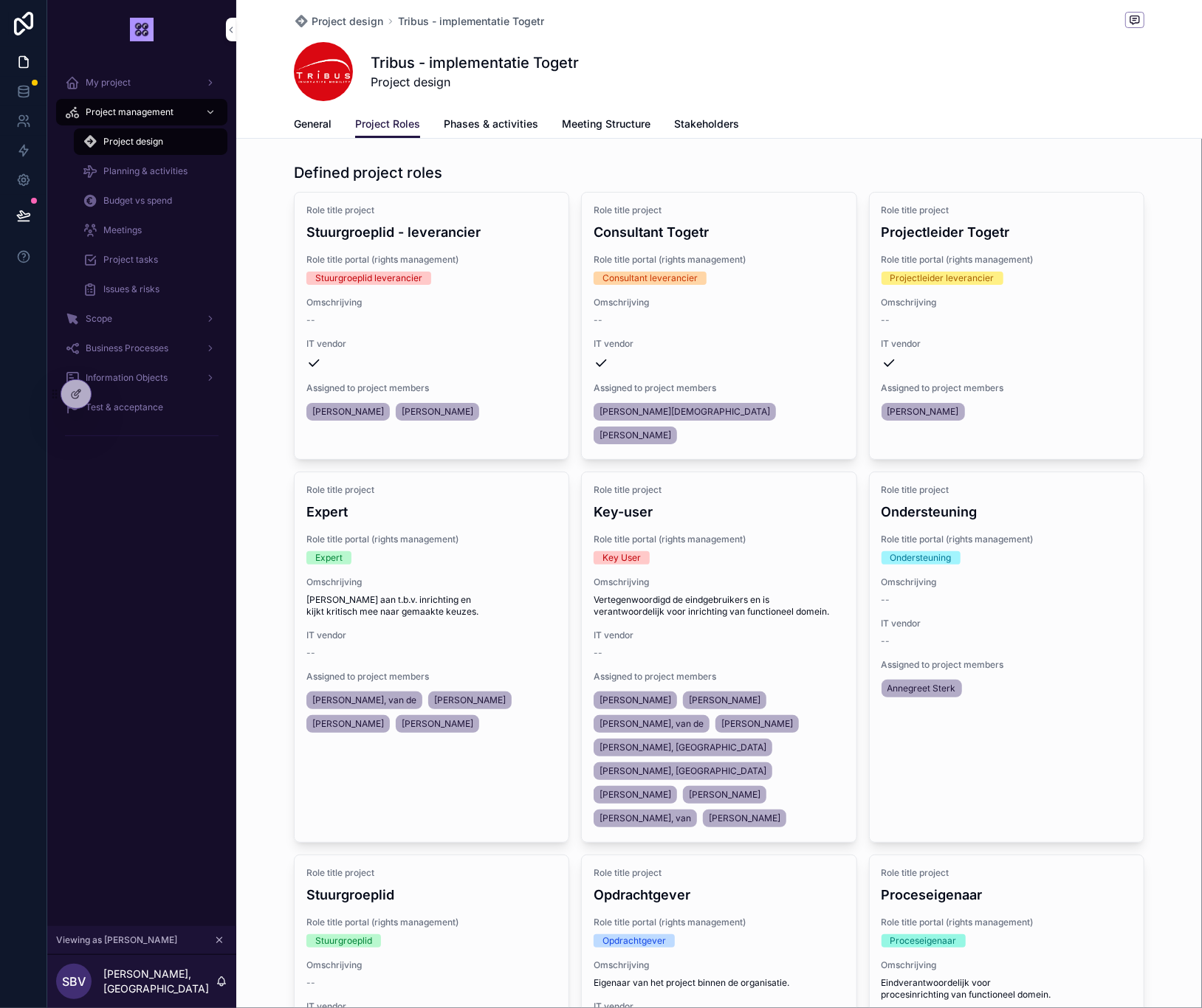
click at [476, 125] on span "Phases & activities" at bounding box center [491, 124] width 94 height 14
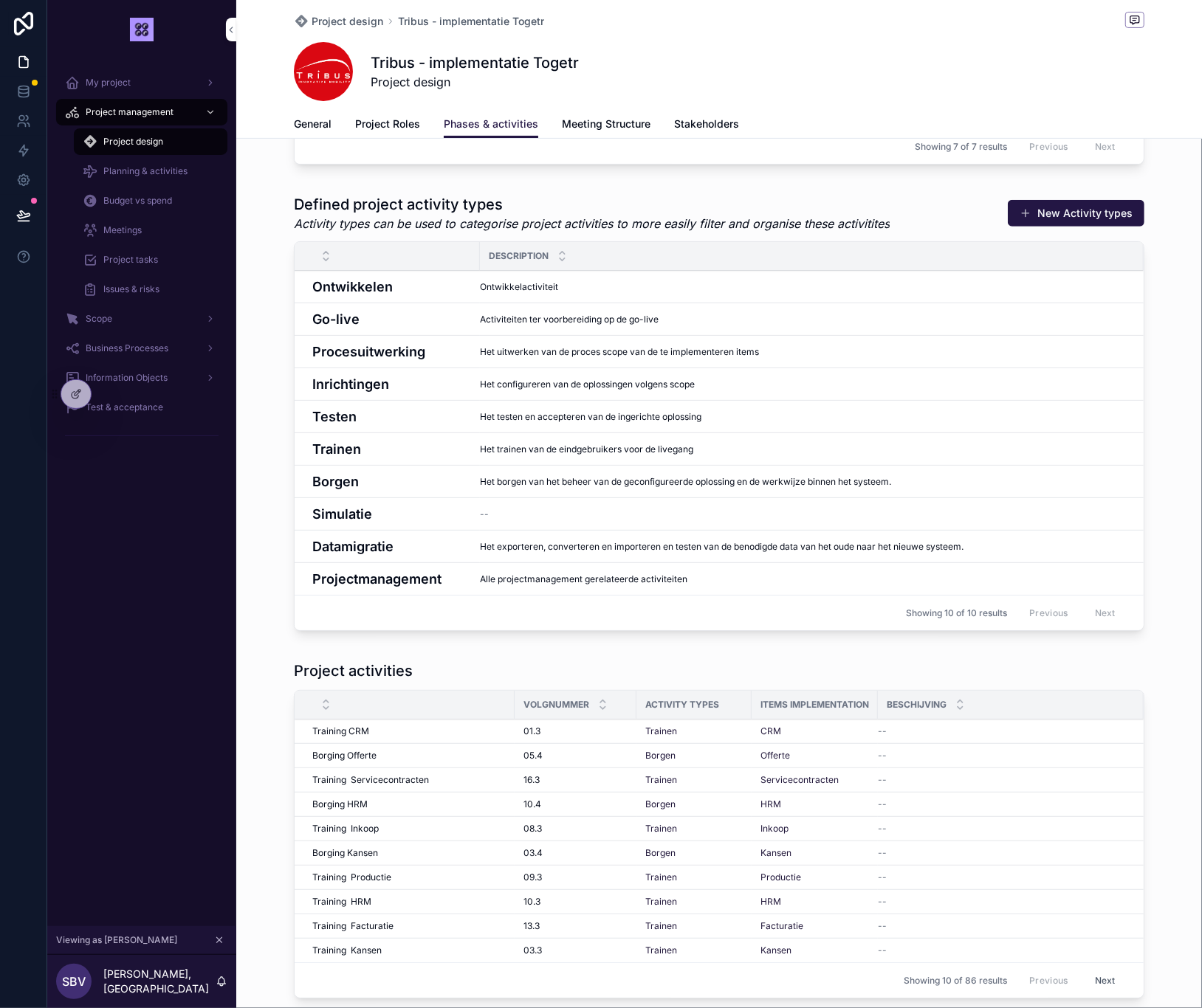
scroll to position [382, 0]
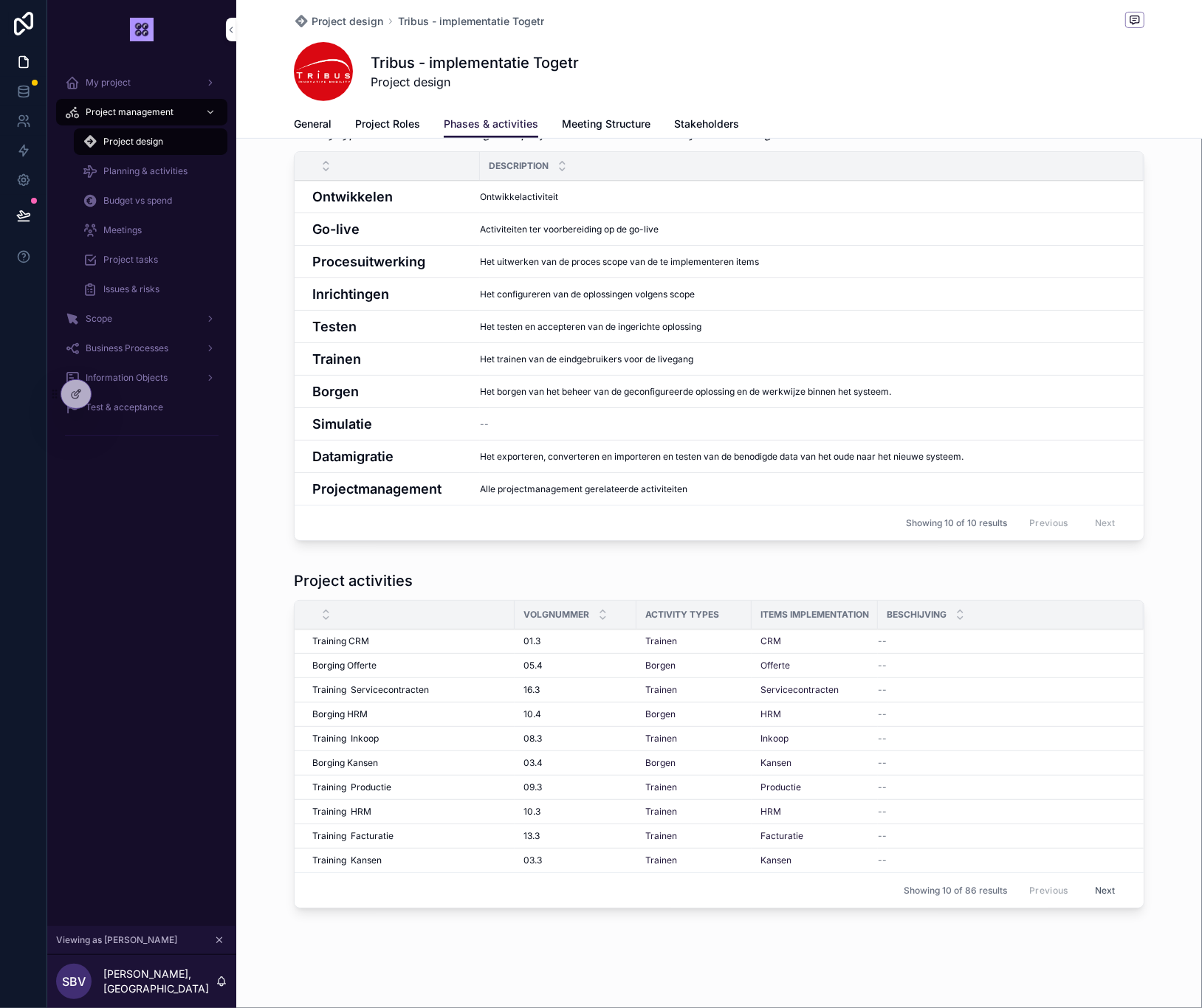
click at [221, 941] on icon "scrollable content" at bounding box center [218, 939] width 10 height 10
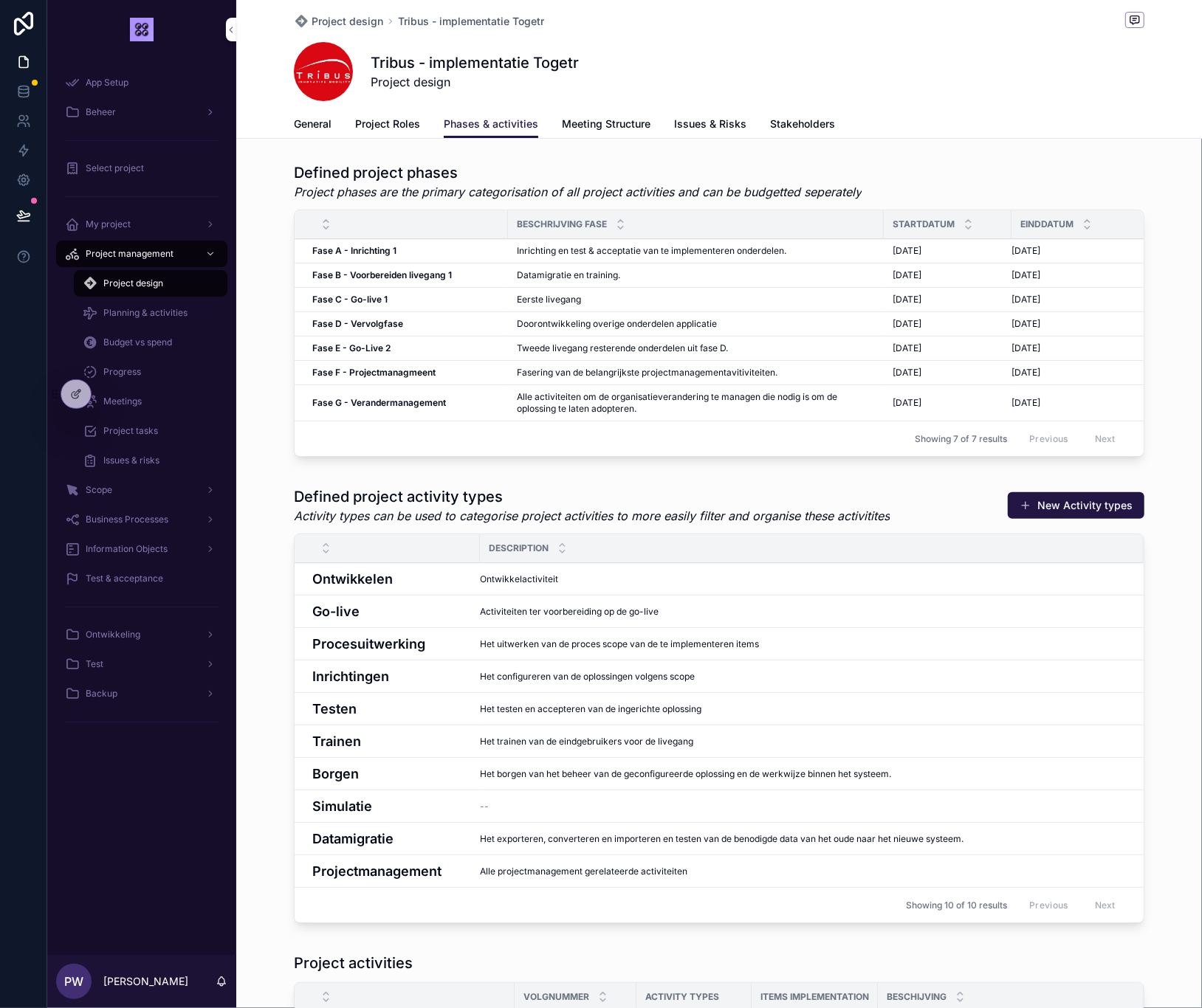
click at [874, 83] on div "Tribus - implementatie Togetr Project design" at bounding box center [718, 71] width 851 height 59
click at [601, 125] on span "Meeting Structure" at bounding box center [606, 124] width 89 height 14
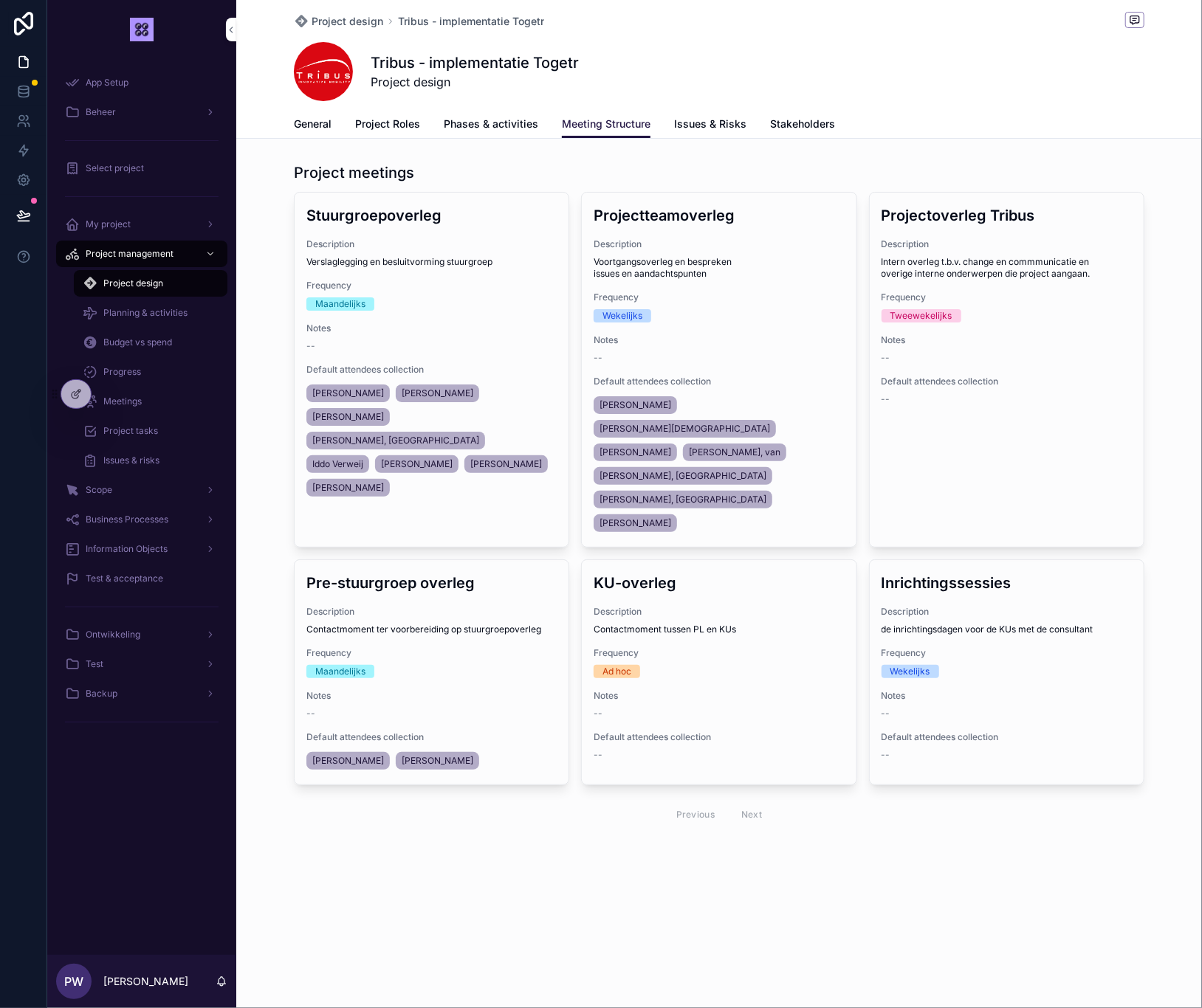
click at [789, 124] on span "Stakeholders" at bounding box center [803, 124] width 65 height 14
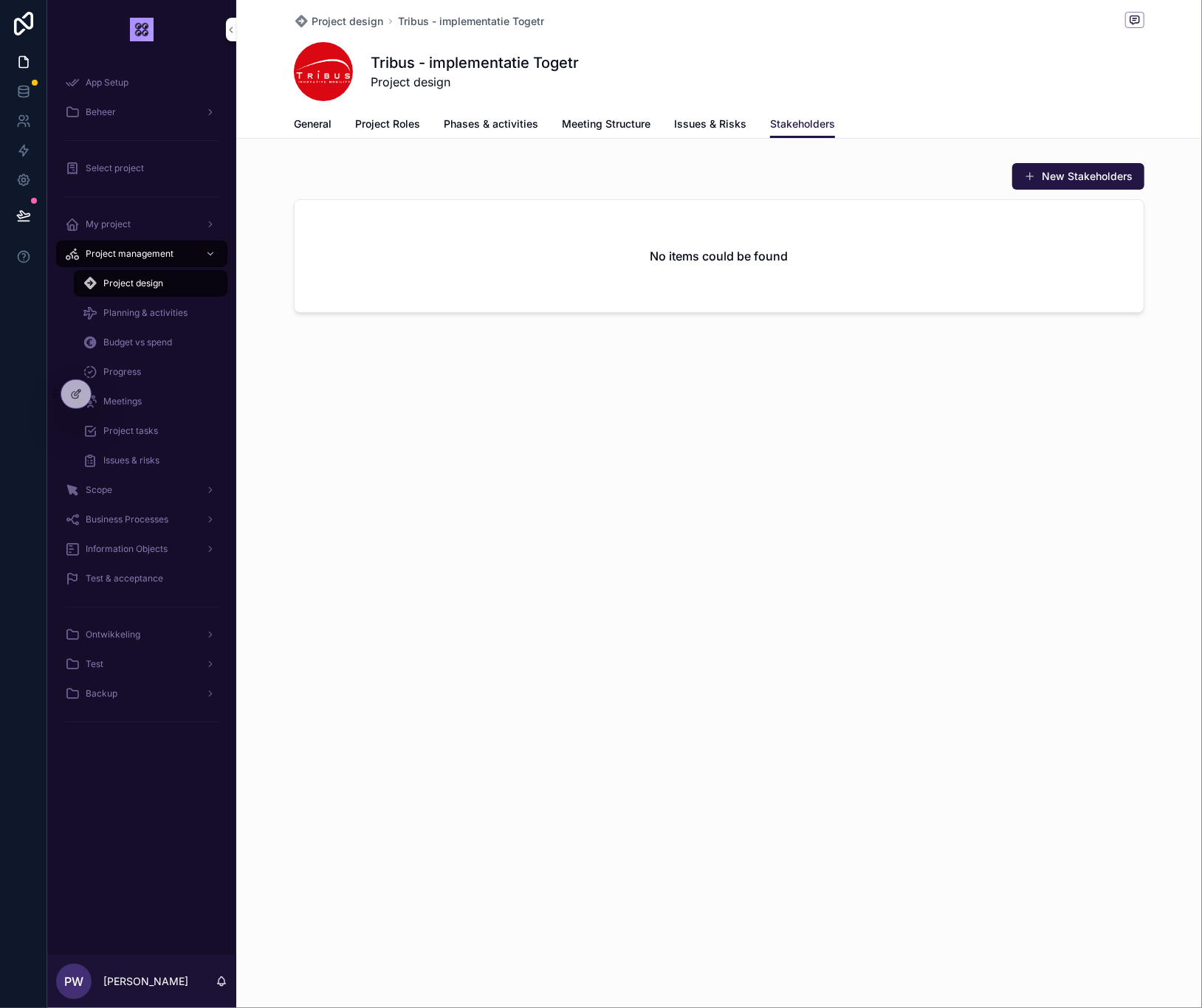
click at [508, 128] on span "Phases & activities" at bounding box center [491, 124] width 94 height 14
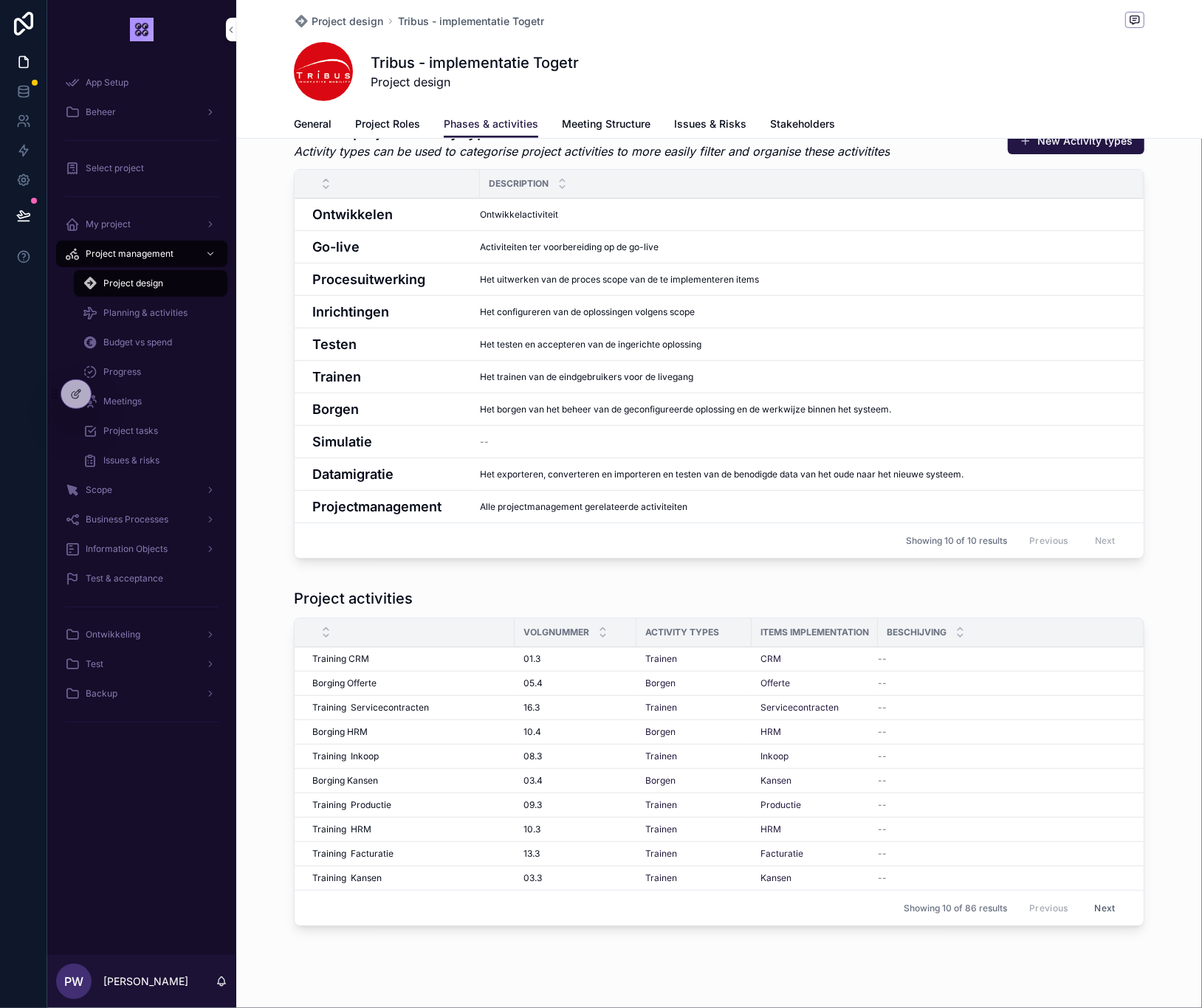
scroll to position [382, 0]
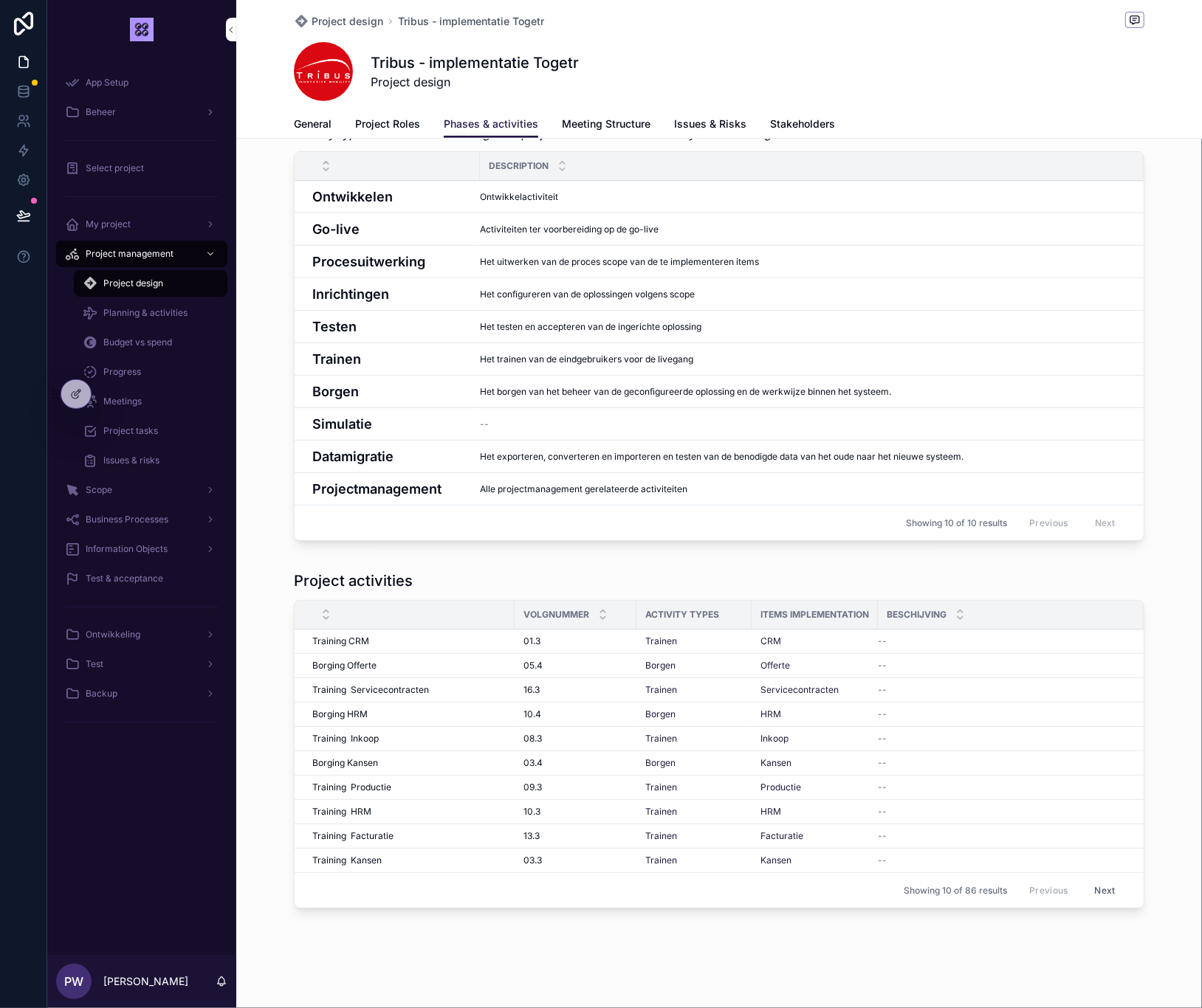
click at [130, 312] on span "Planning & activities" at bounding box center [145, 312] width 84 height 12
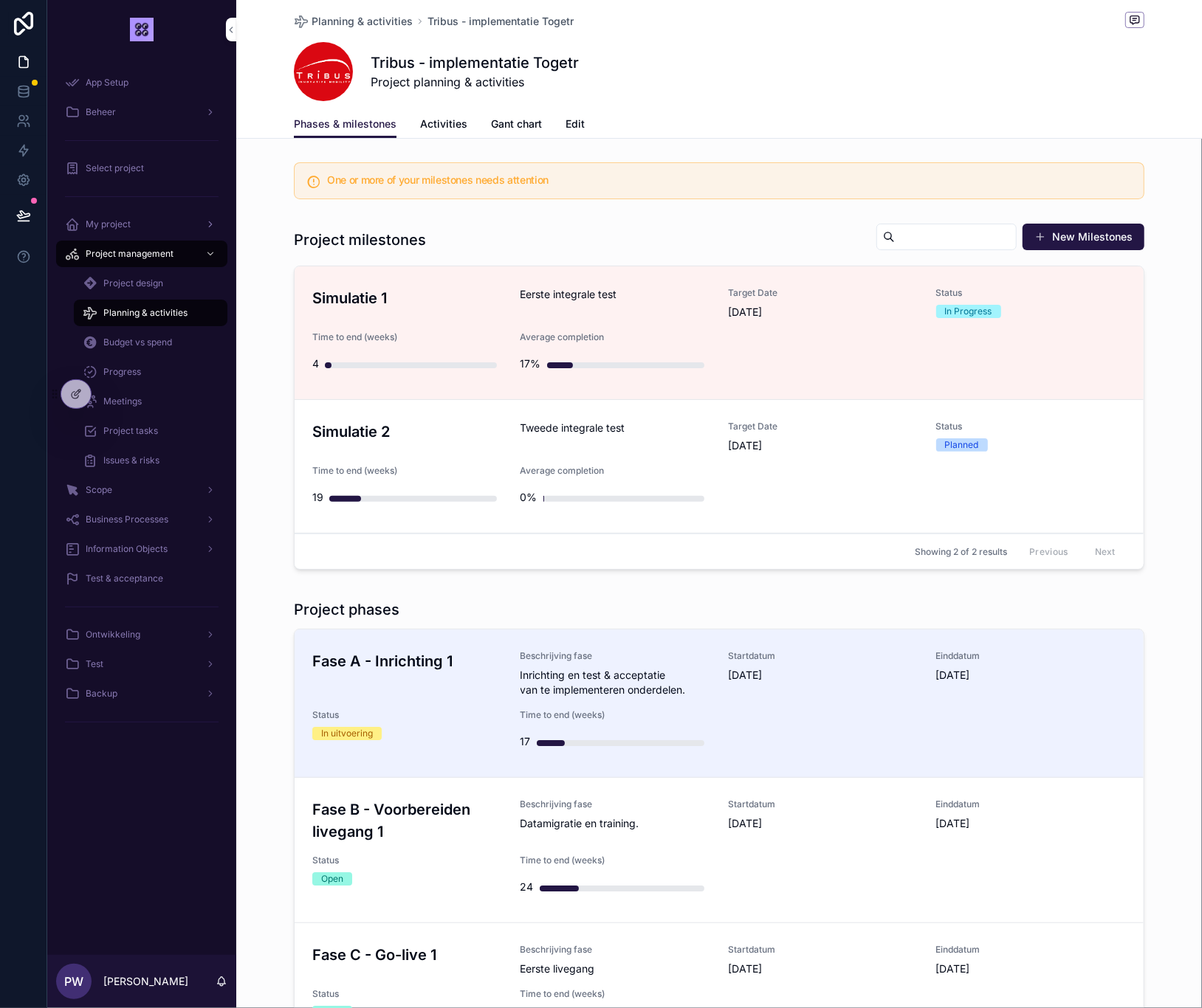
click at [111, 222] on span "My project" at bounding box center [109, 224] width 45 height 12
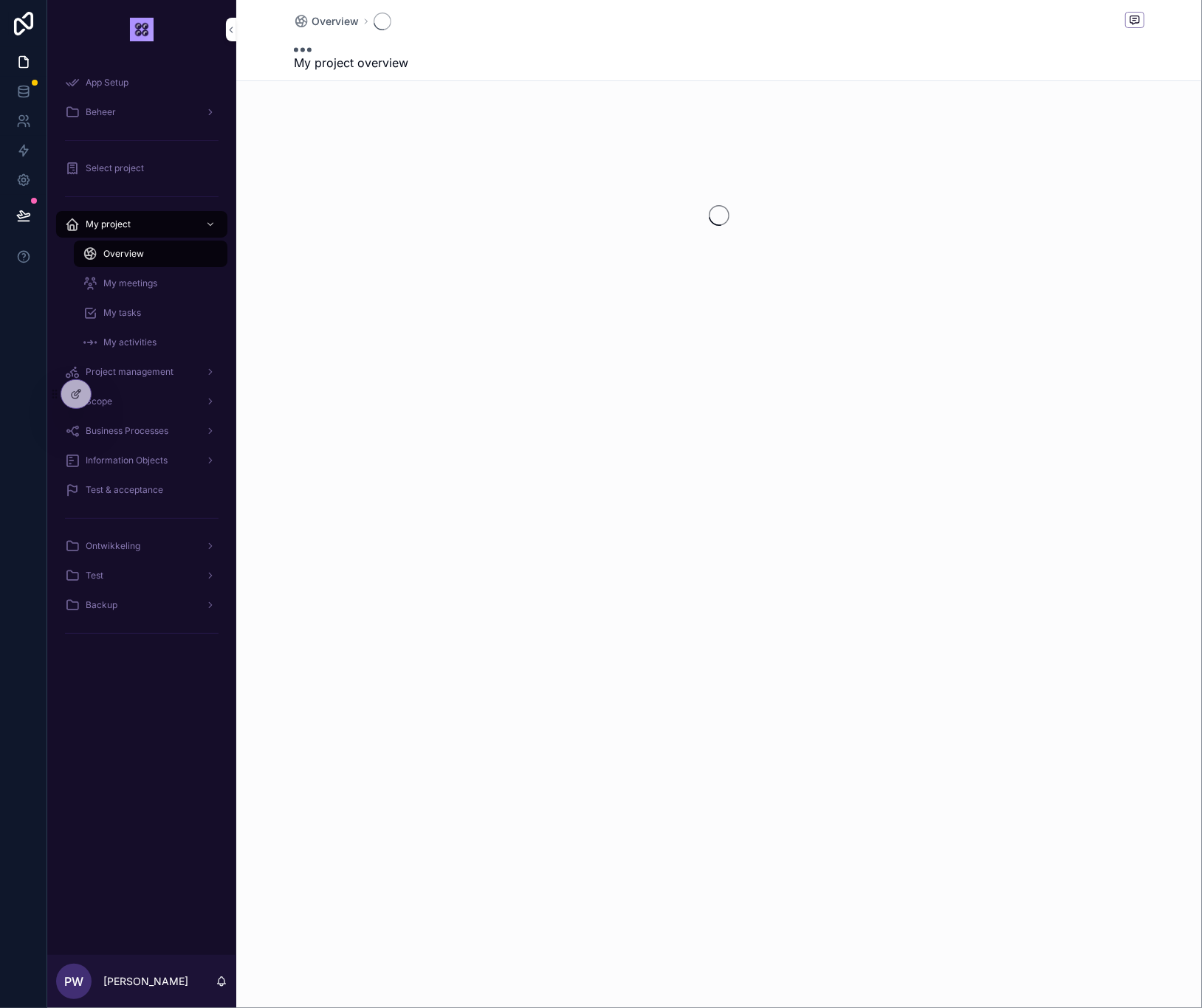
click at [135, 341] on span "My activities" at bounding box center [130, 342] width 53 height 12
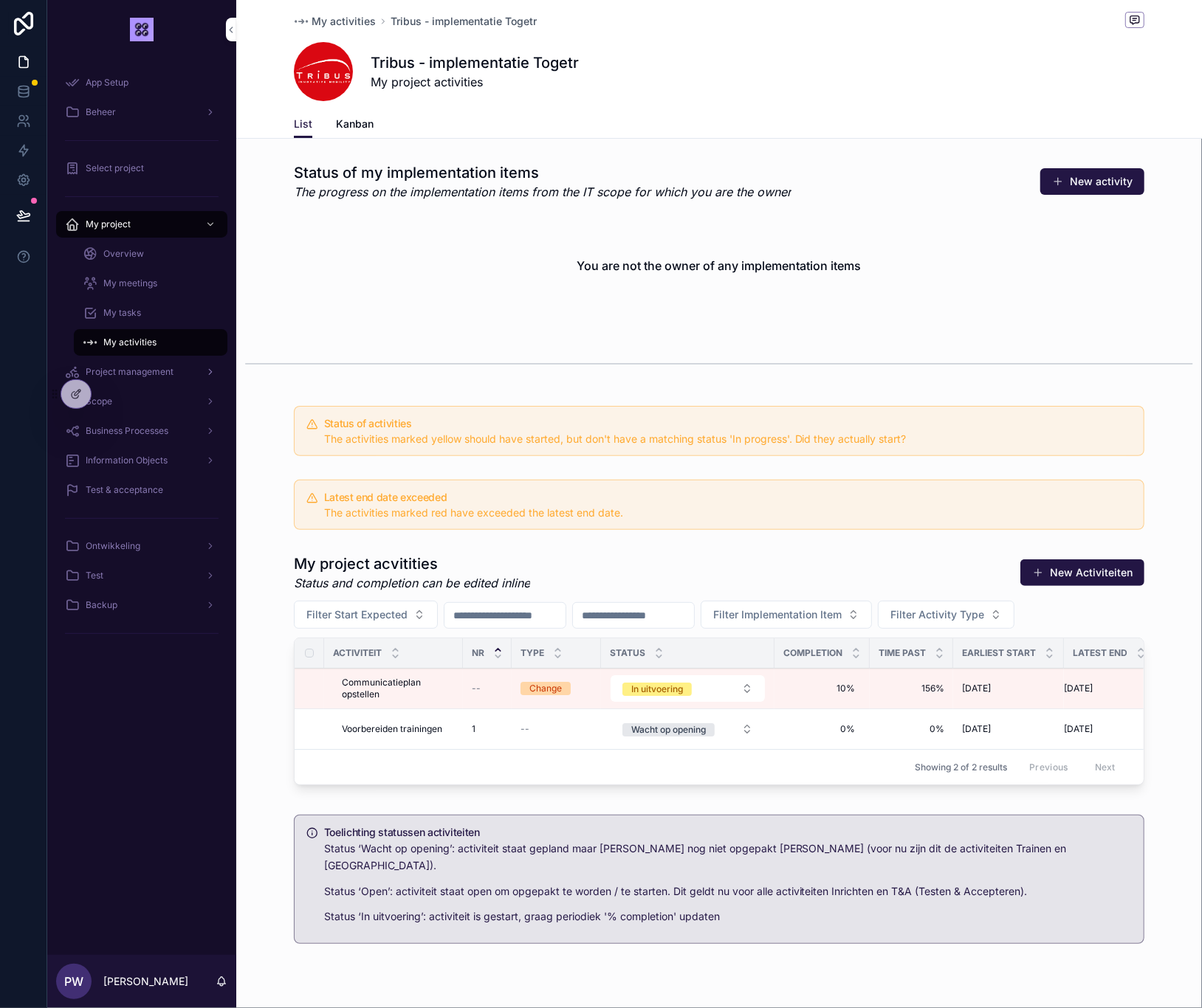
click at [118, 368] on span "Project management" at bounding box center [130, 371] width 88 height 12
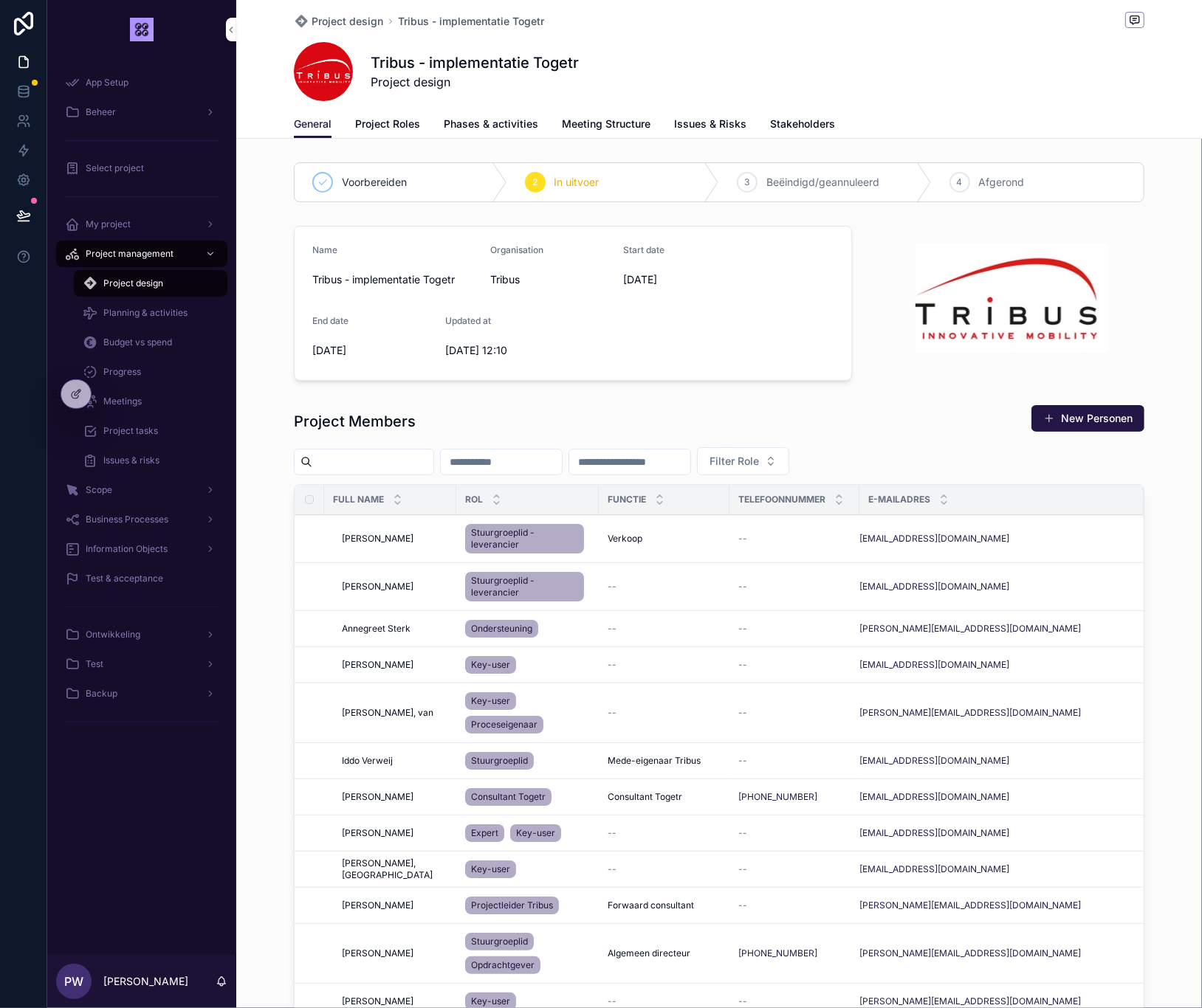
click at [140, 317] on span "Planning & activities" at bounding box center [145, 312] width 84 height 12
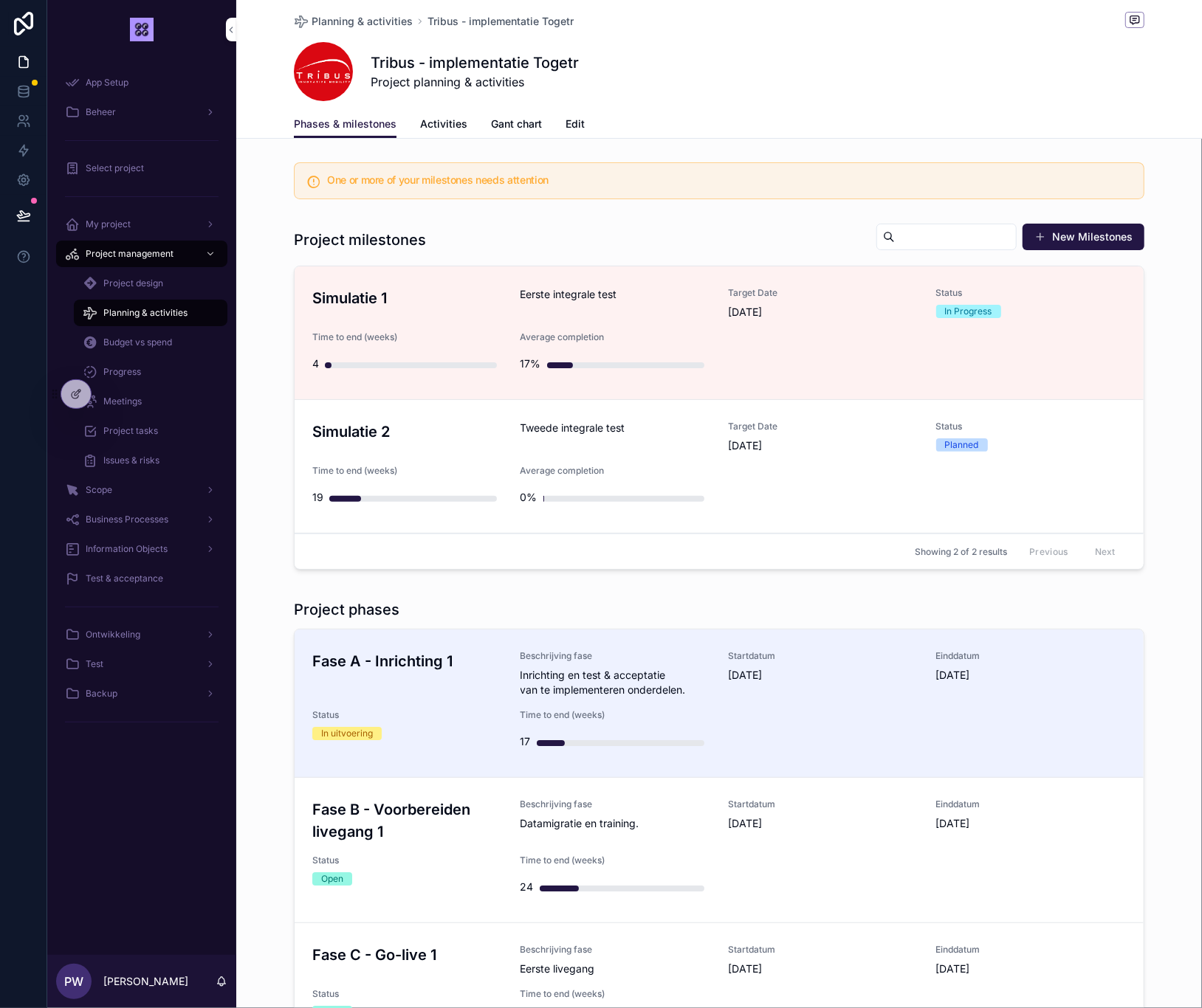
click at [687, 320] on div "Simulatie 1 Eerste integrale test Target Date [DATE] Status In Progress Time to…" at bounding box center [719, 332] width 813 height 91
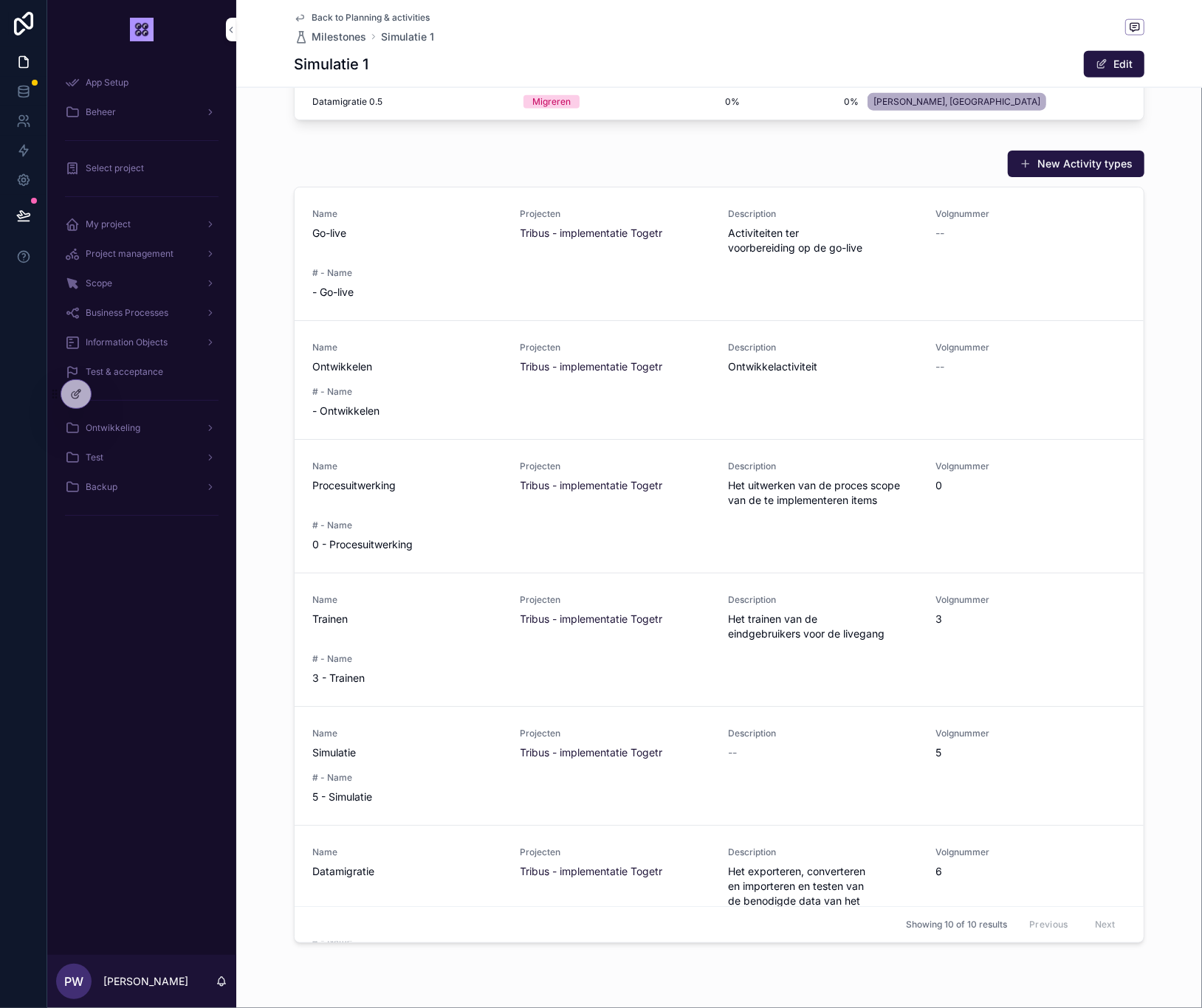
scroll to position [1137, 0]
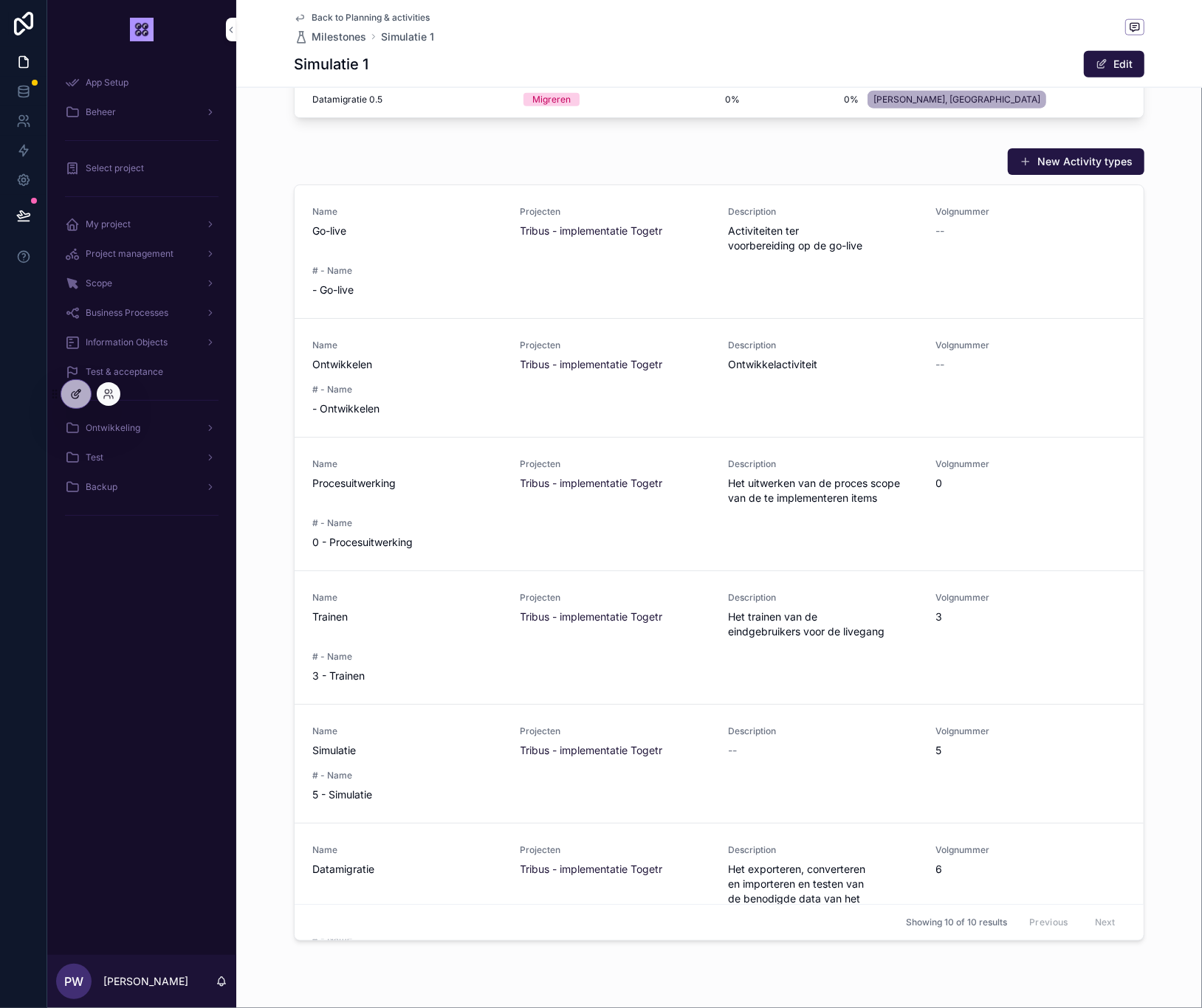
click at [85, 394] on div at bounding box center [76, 394] width 30 height 28
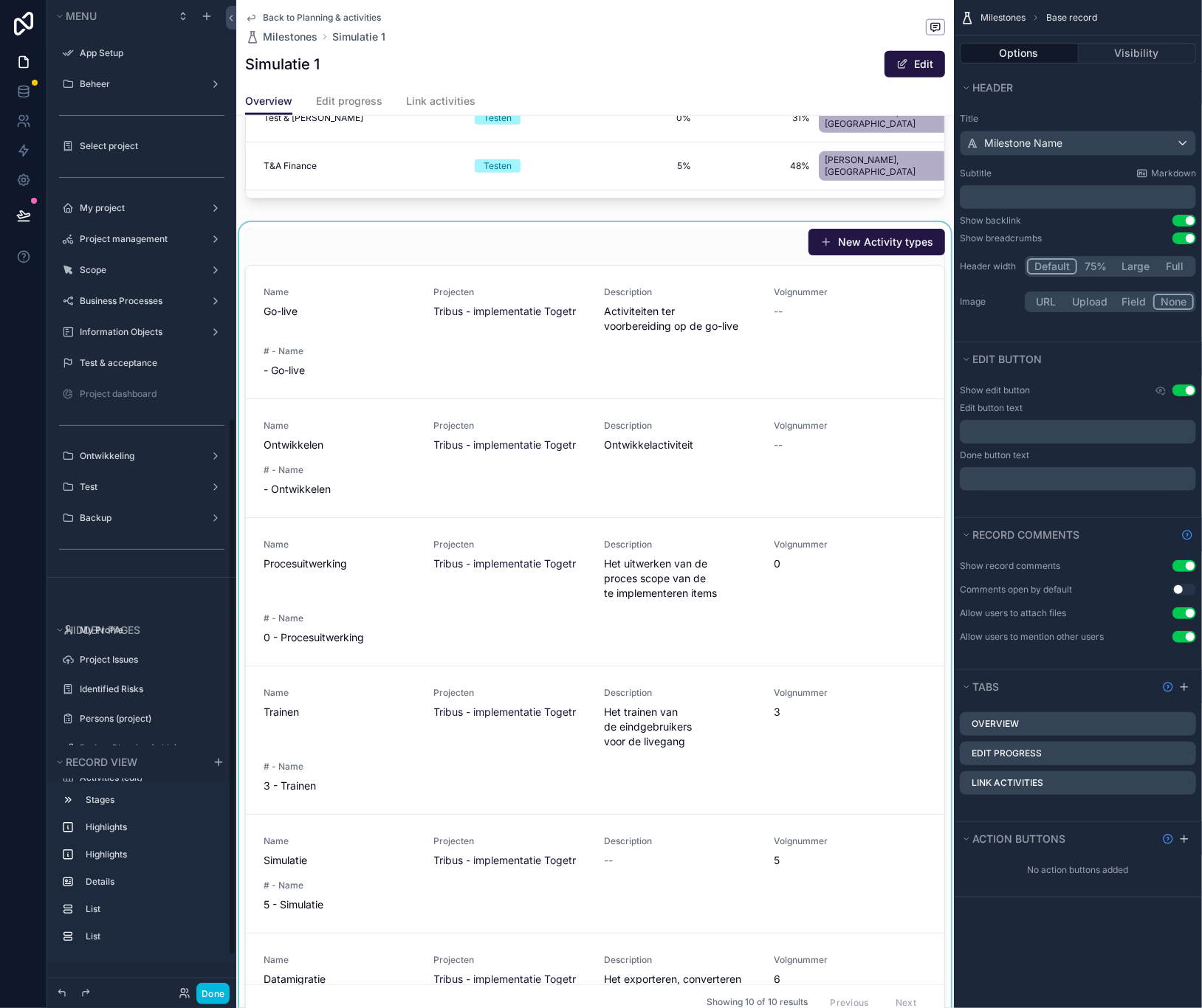
scroll to position [771, 0]
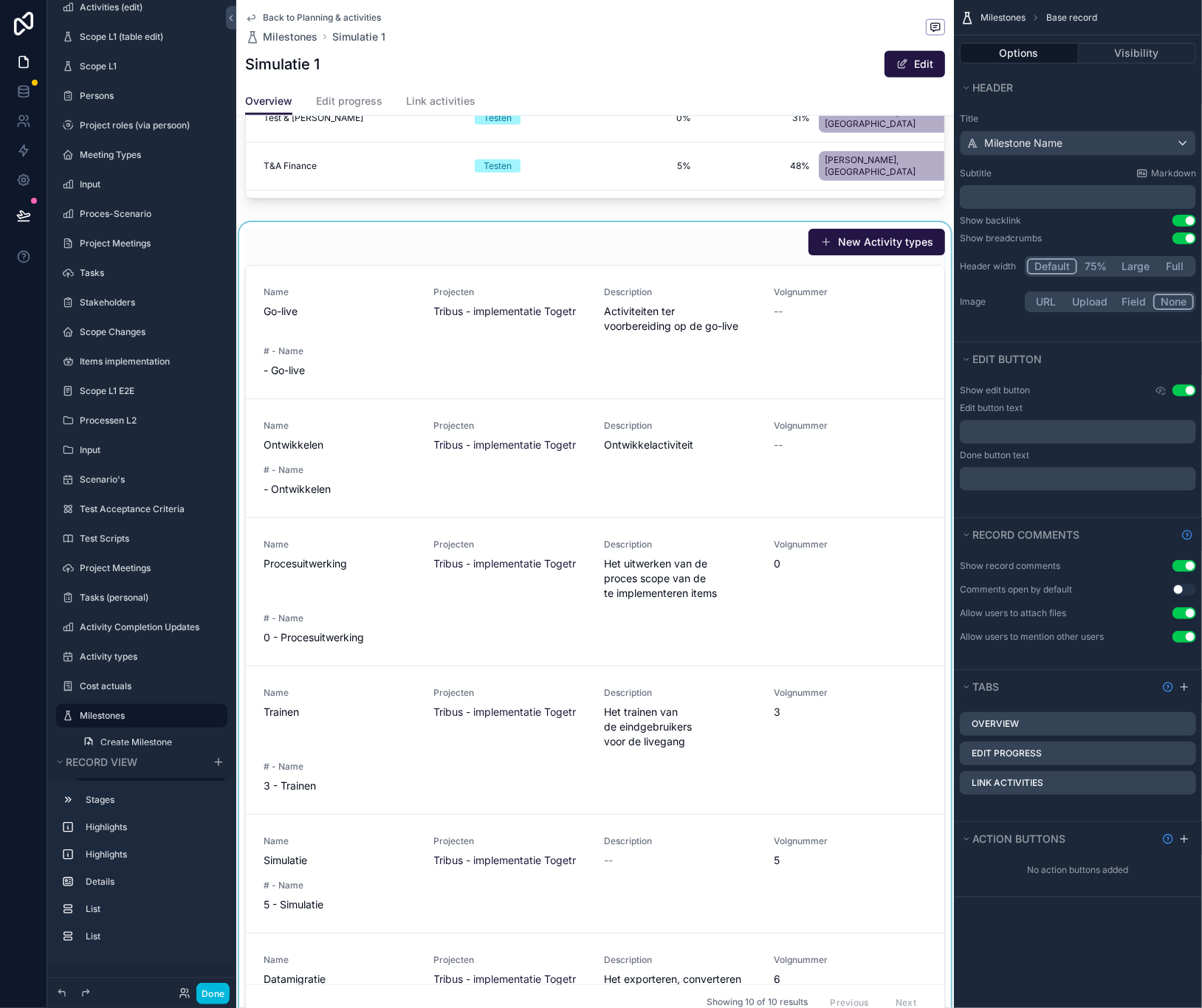
click at [674, 222] on div "scrollable content" at bounding box center [595, 628] width 717 height 811
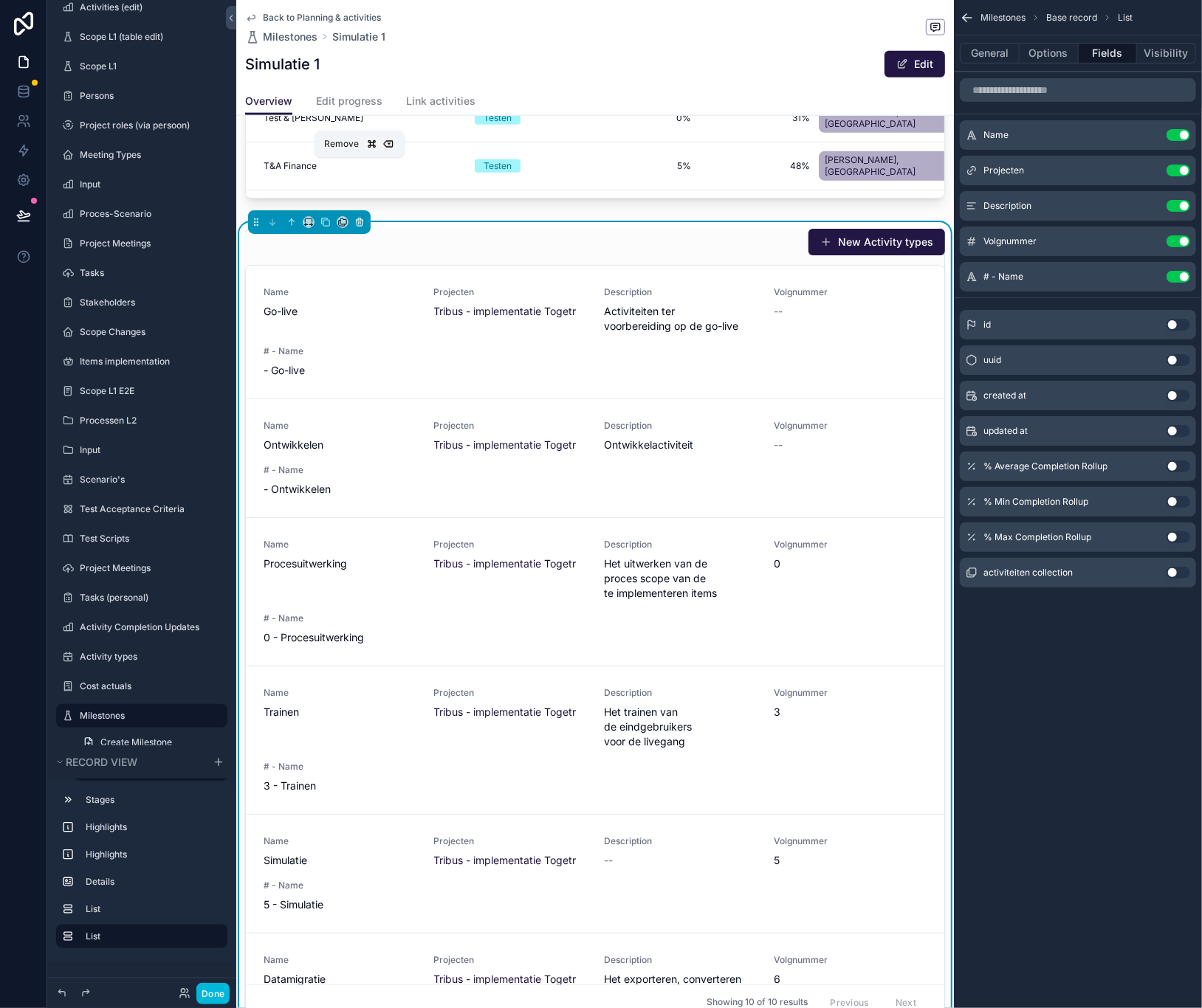
click at [358, 217] on icon "scrollable content" at bounding box center [359, 222] width 10 height 10
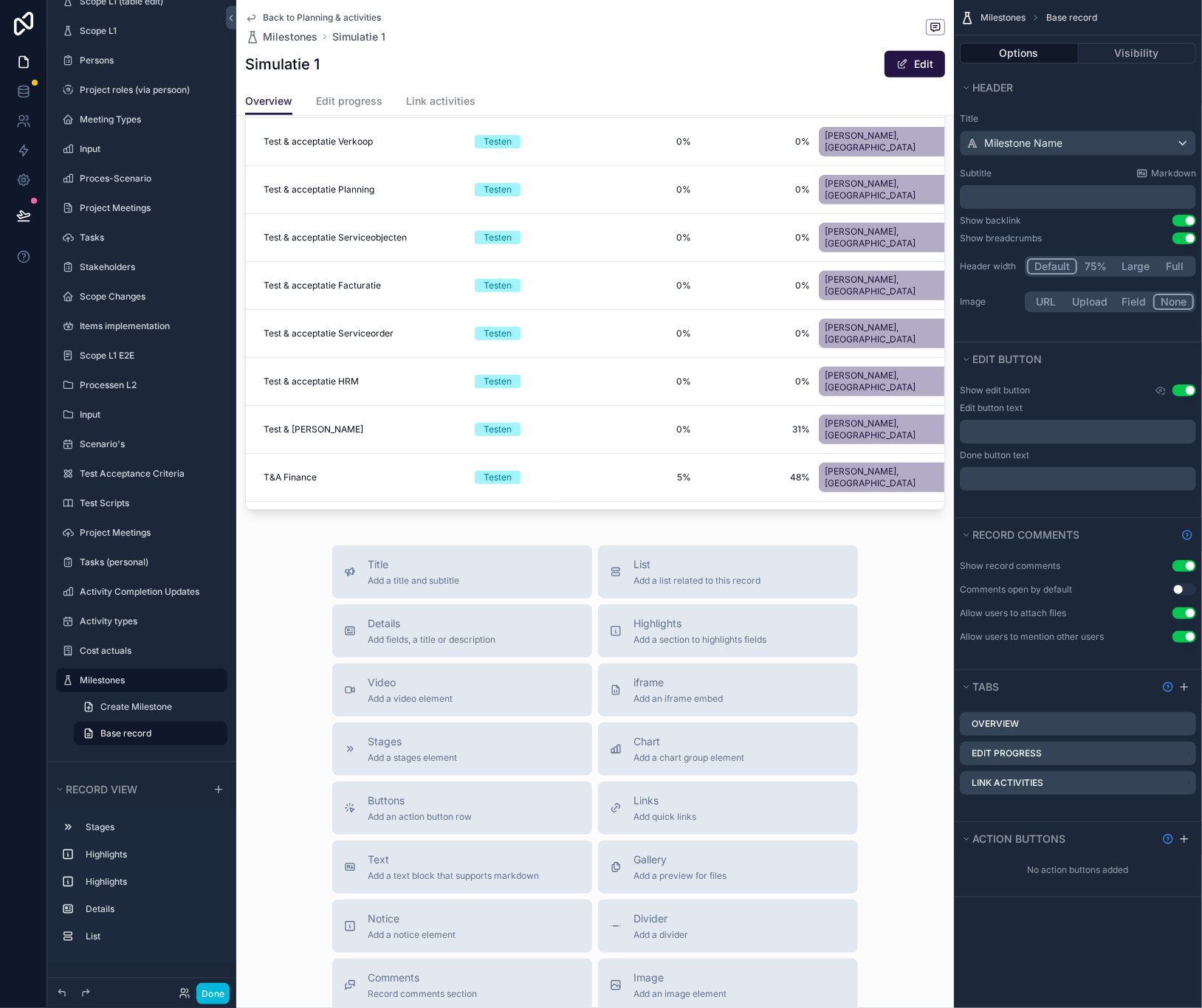
scroll to position [949, 0]
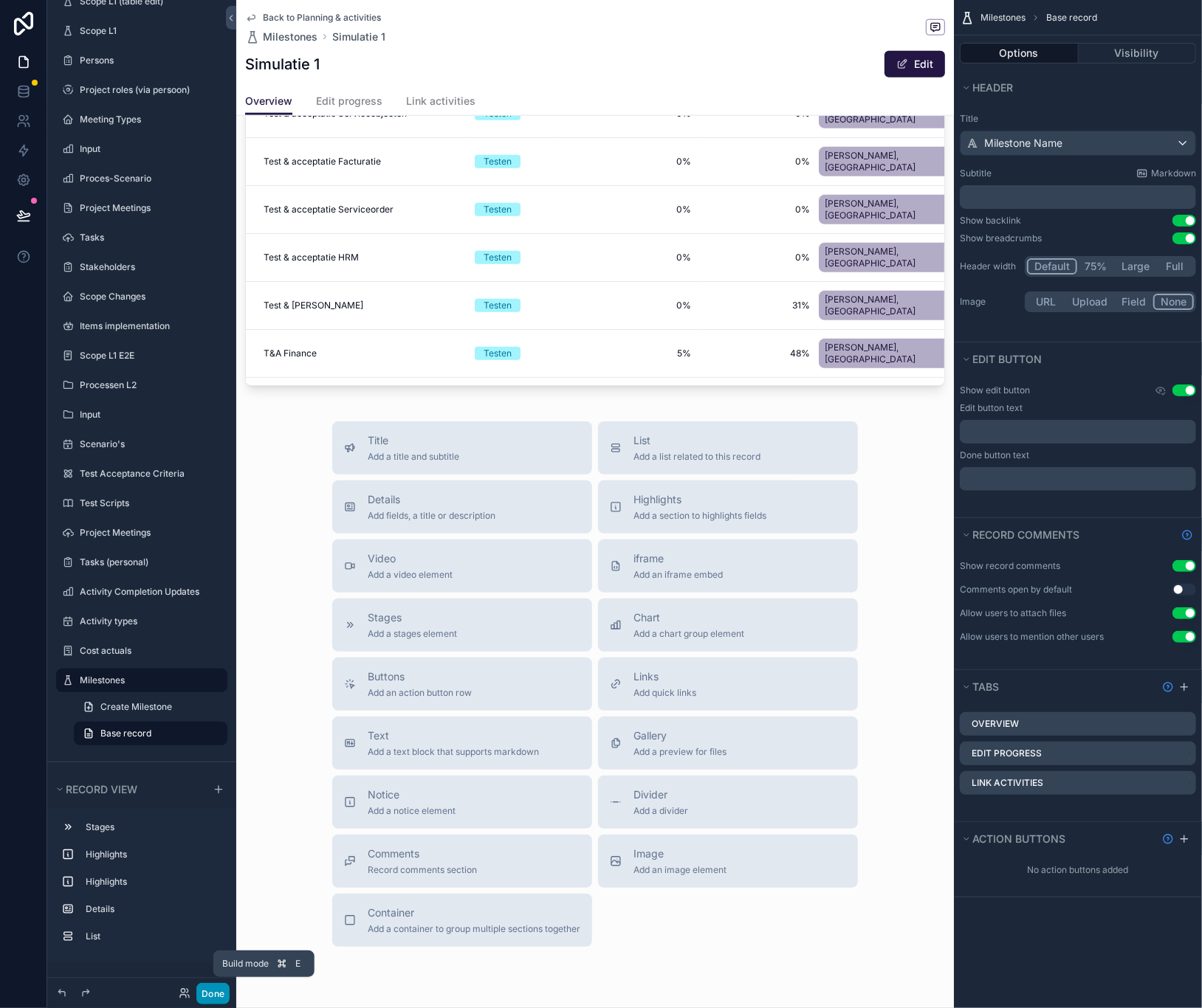
click at [216, 994] on button "Done" at bounding box center [213, 994] width 34 height 22
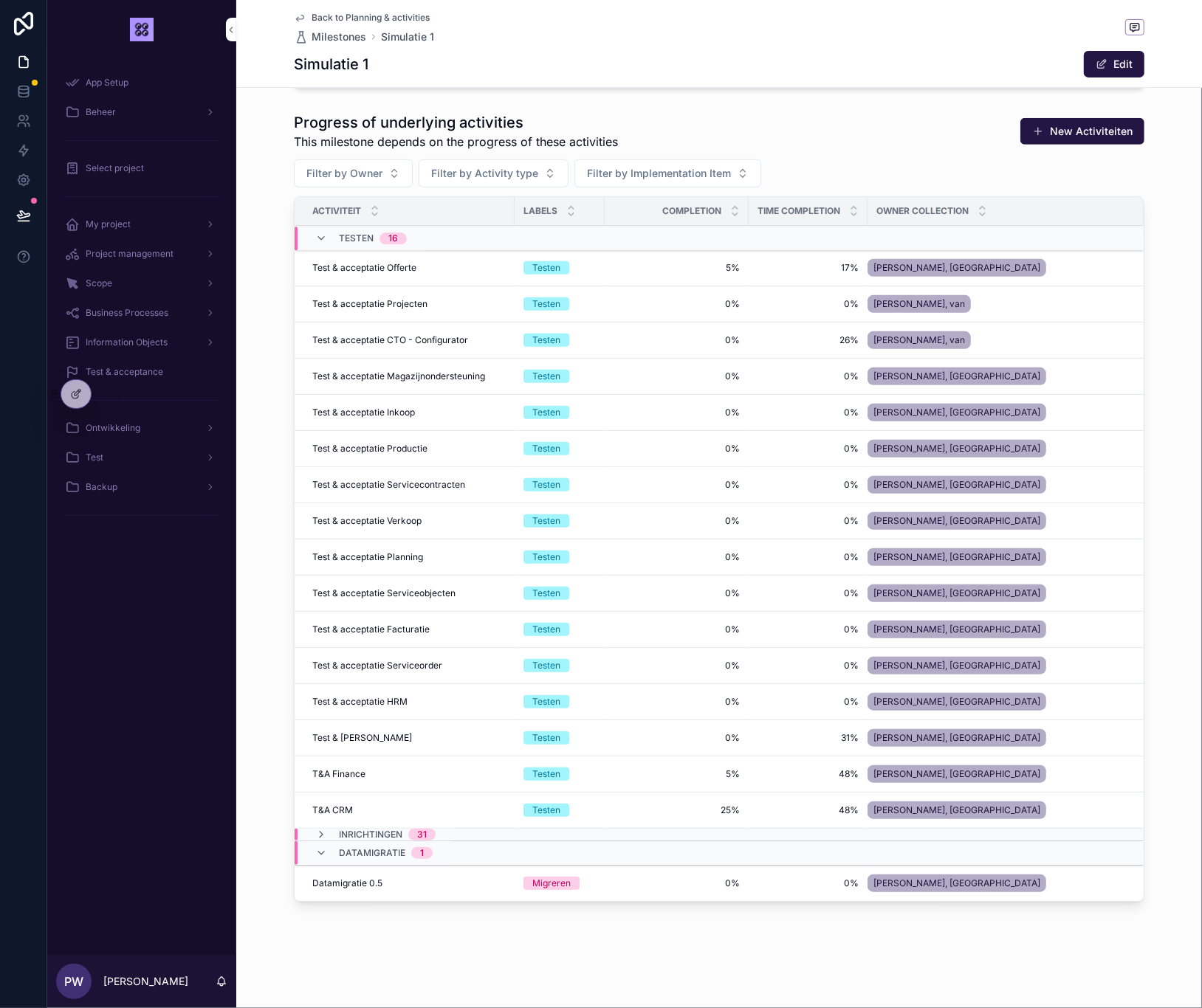
scroll to position [282, 0]
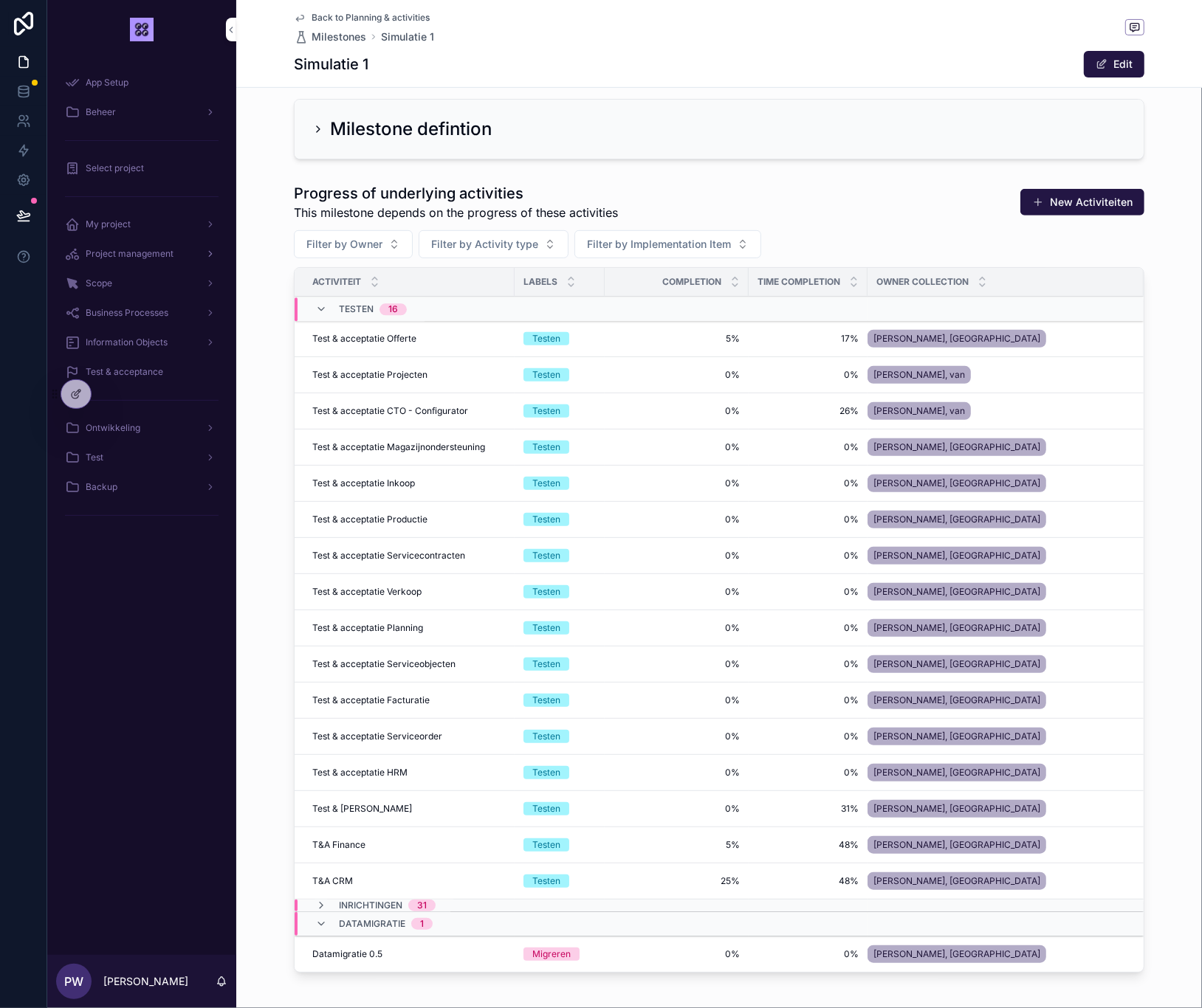
click at [125, 254] on span "Project management" at bounding box center [130, 254] width 88 height 12
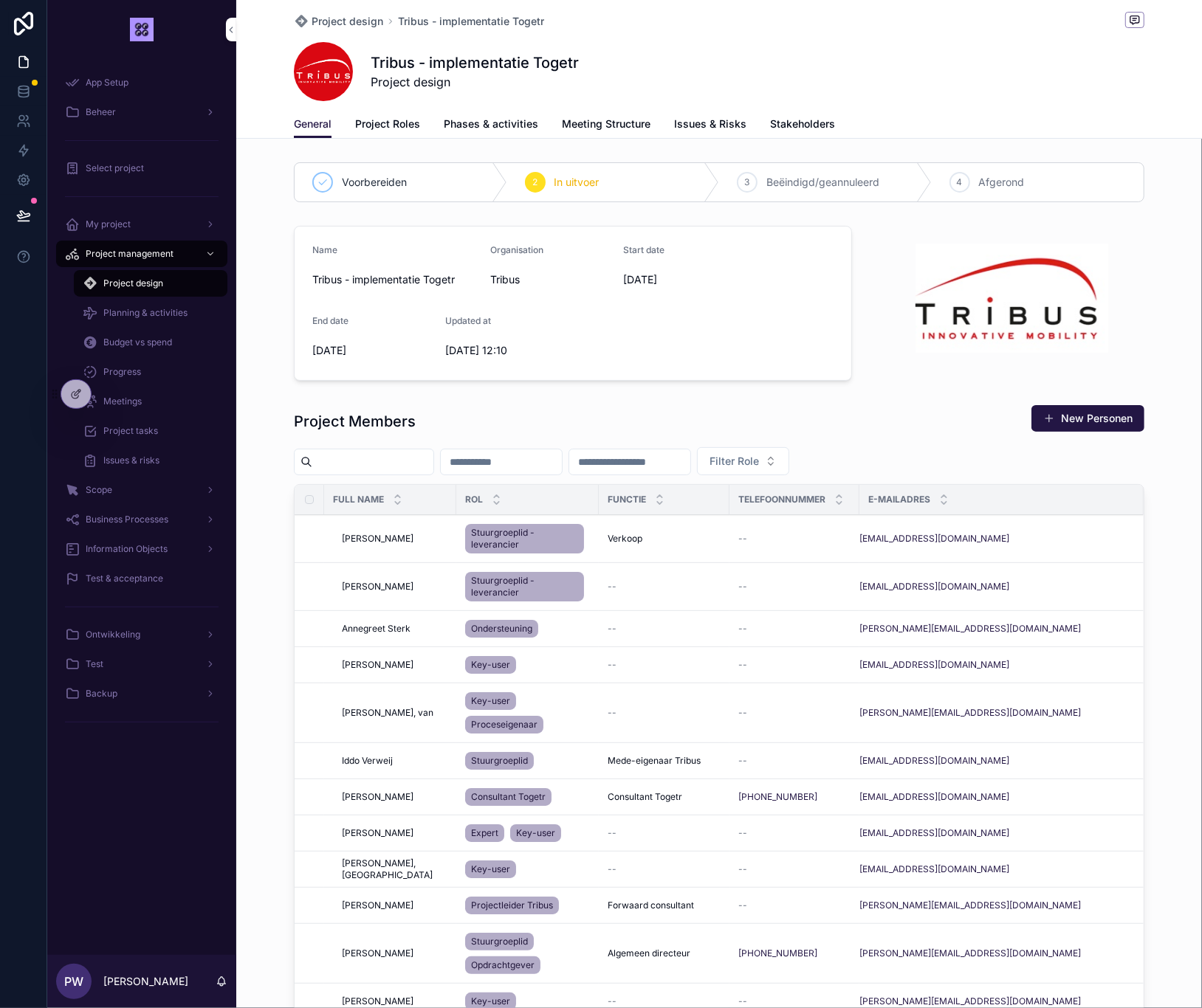
click at [131, 316] on span "Planning & activities" at bounding box center [145, 312] width 84 height 12
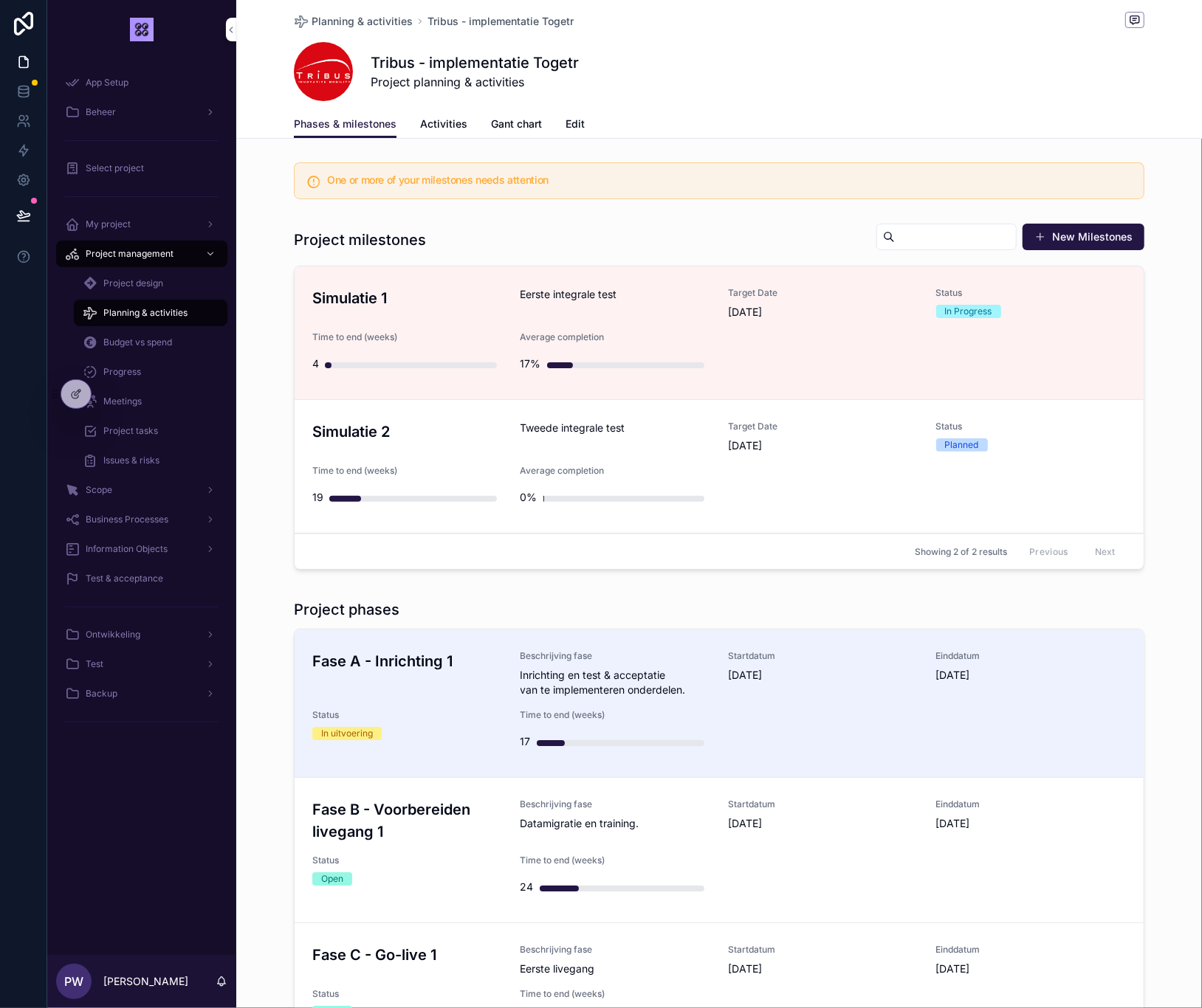
click at [441, 130] on span "Activities" at bounding box center [444, 124] width 47 height 14
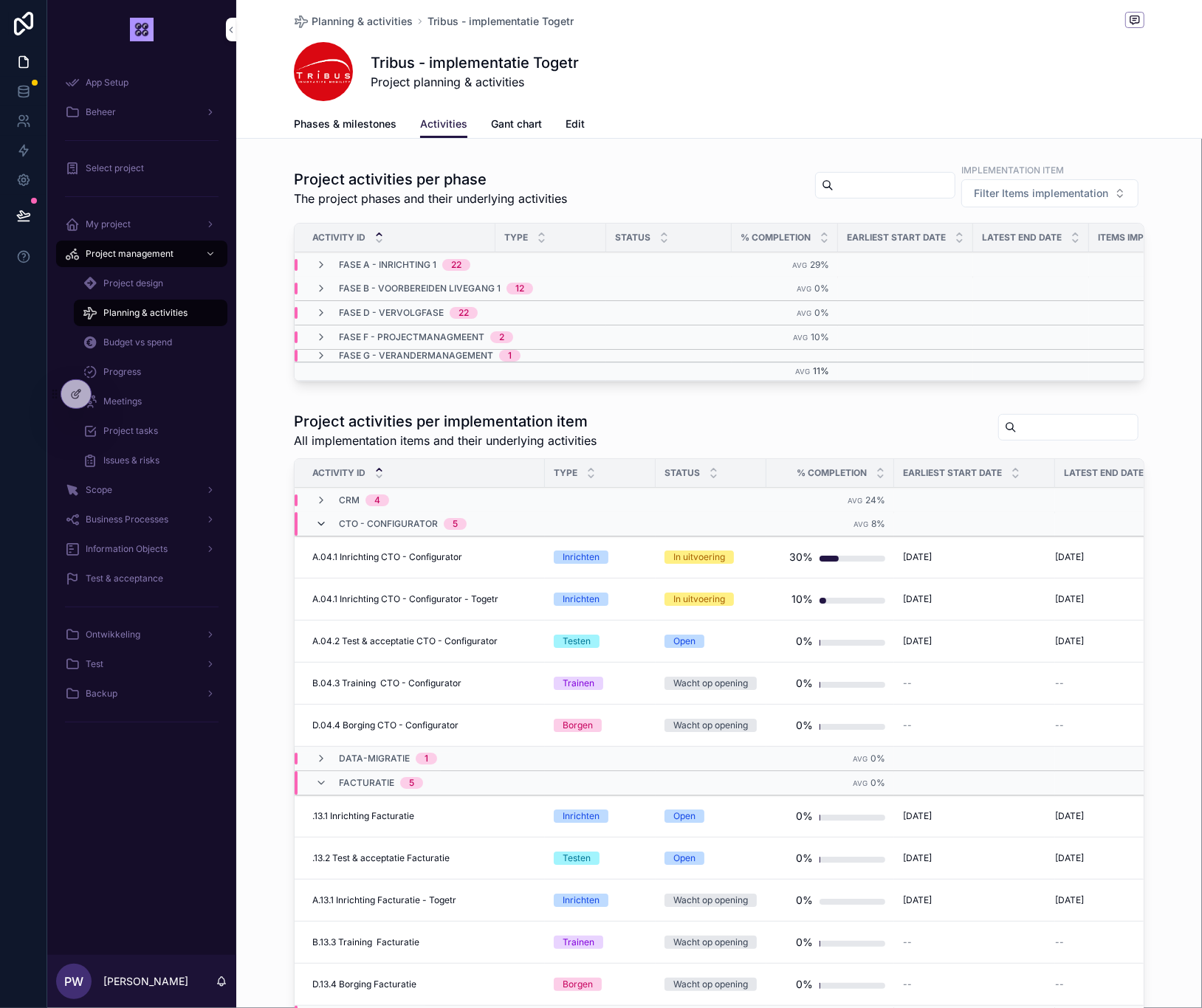
click at [319, 523] on icon "scrollable content" at bounding box center [321, 523] width 12 height 12
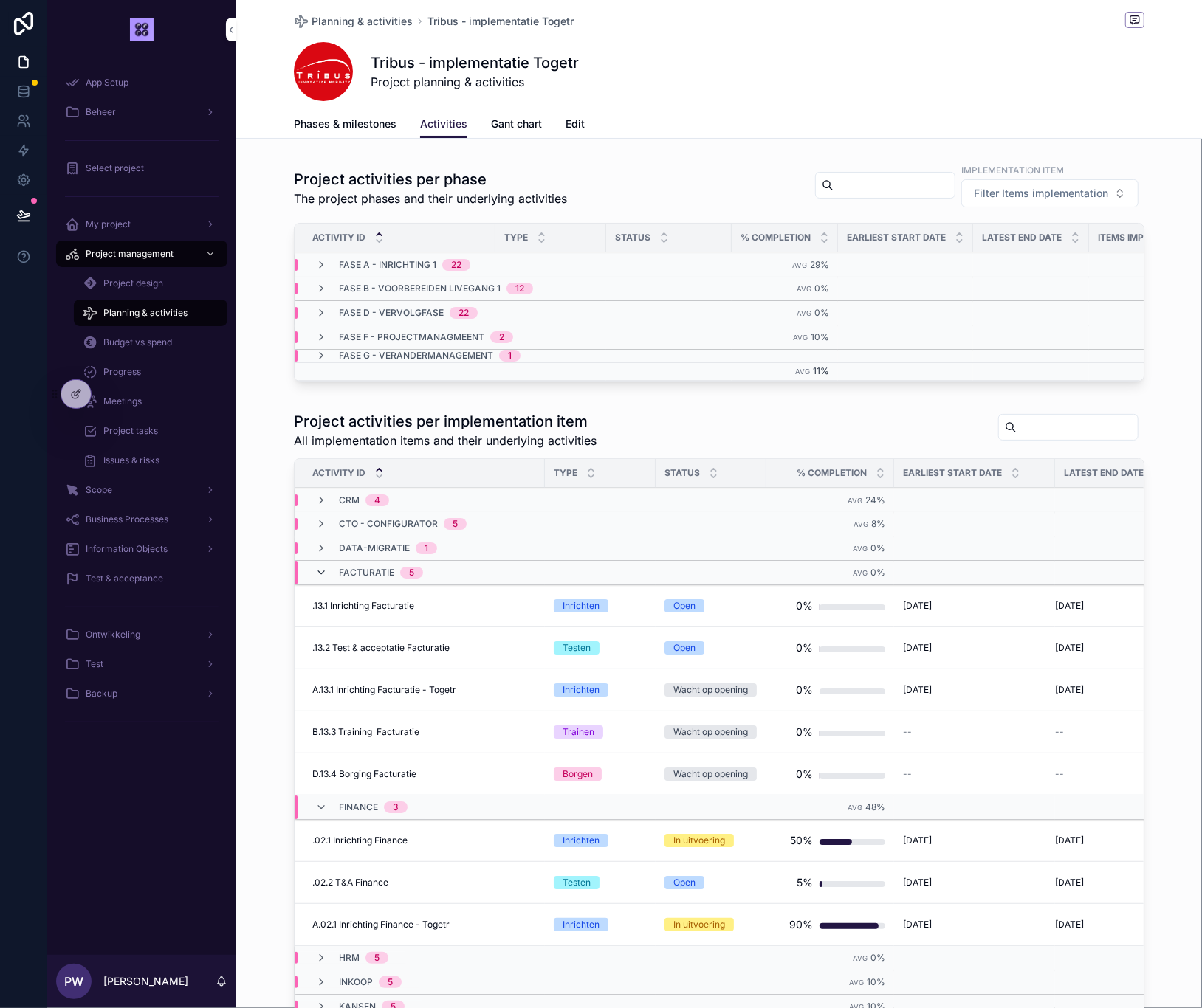
click at [318, 572] on icon "scrollable content" at bounding box center [321, 572] width 12 height 12
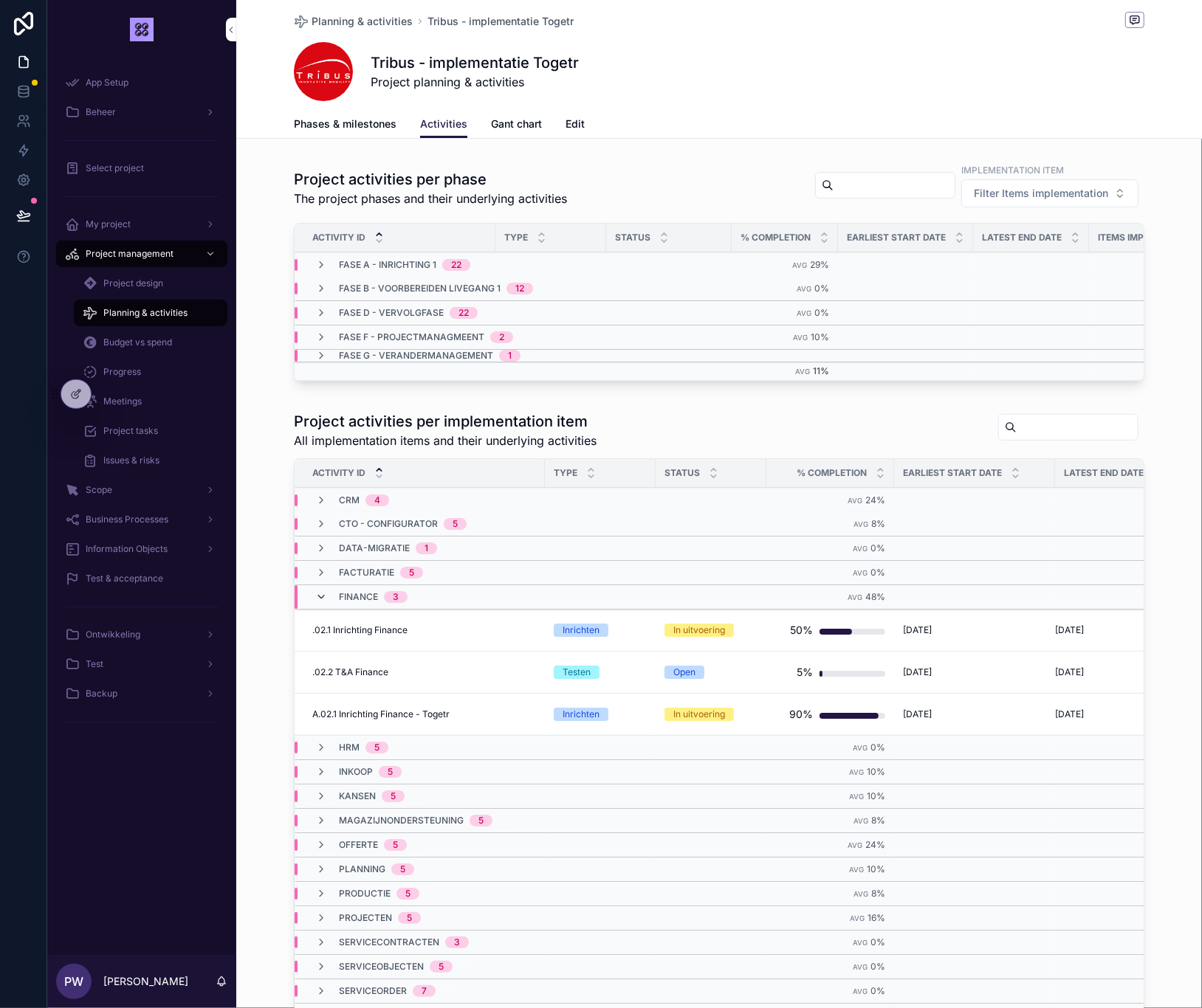
click at [327, 591] on icon "scrollable content" at bounding box center [321, 597] width 12 height 12
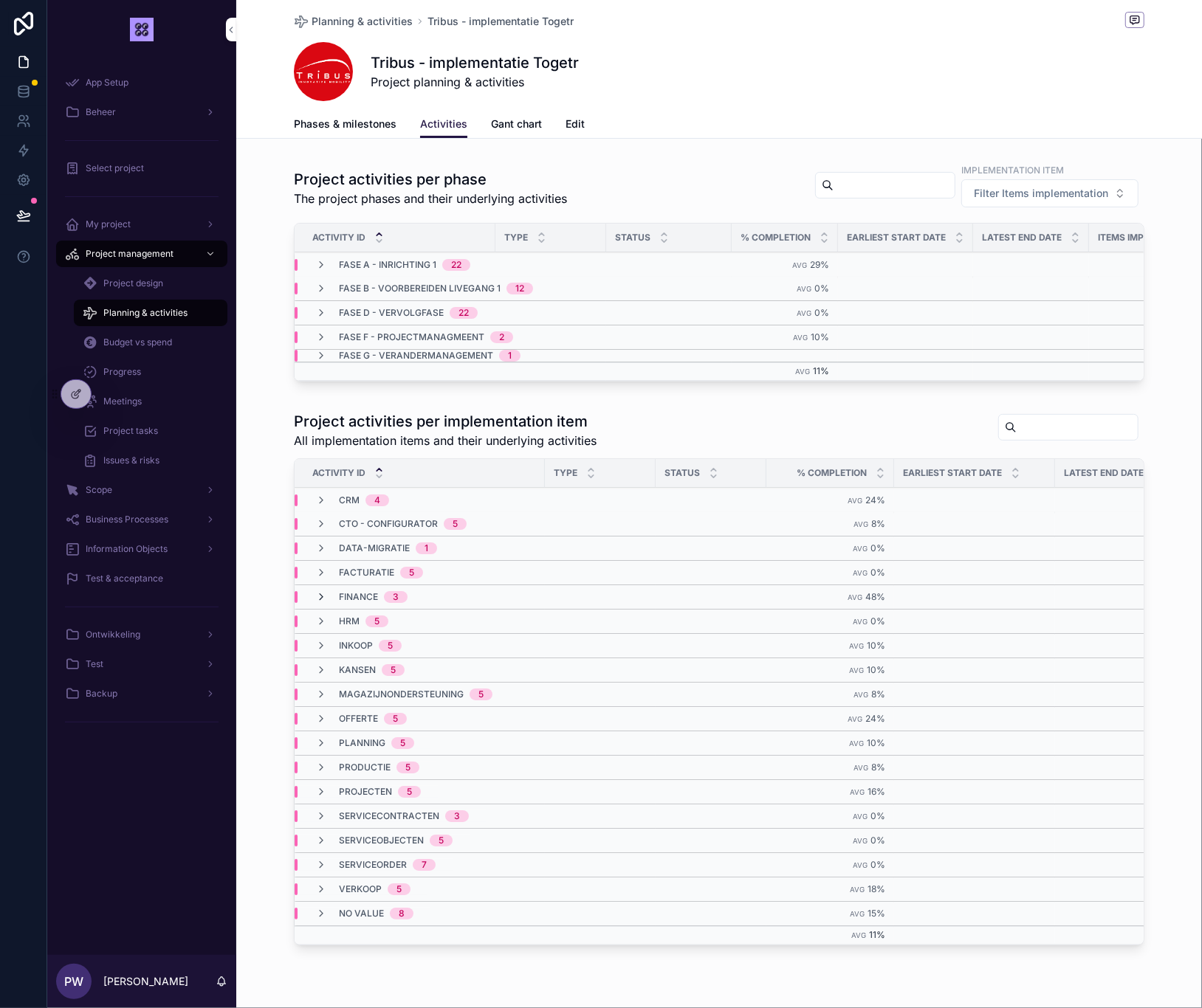
click at [317, 599] on icon "scrollable content" at bounding box center [321, 597] width 12 height 12
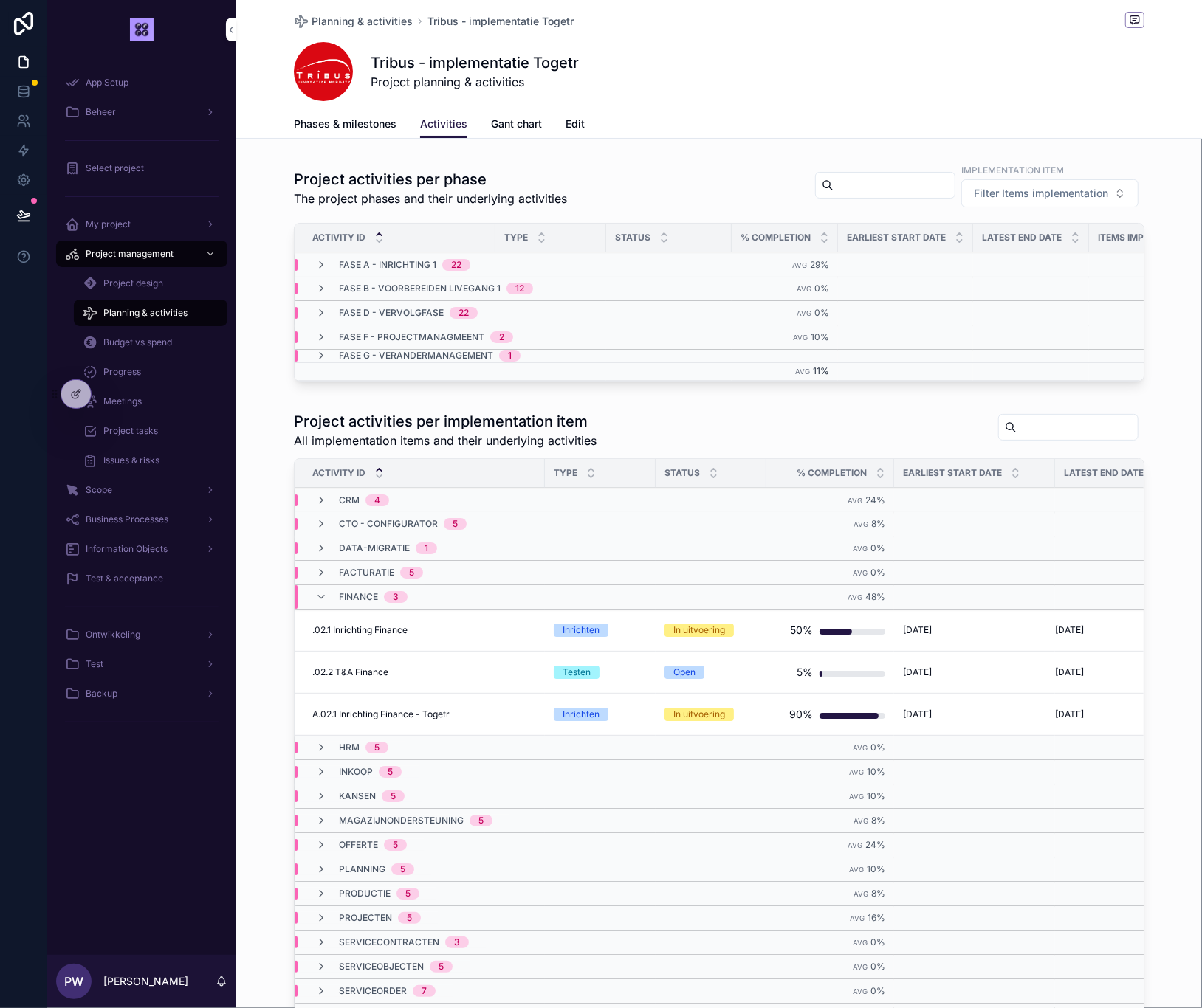
click at [693, 674] on div "Open" at bounding box center [684, 672] width 22 height 14
click at [512, 121] on span "Gant chart" at bounding box center [516, 124] width 51 height 14
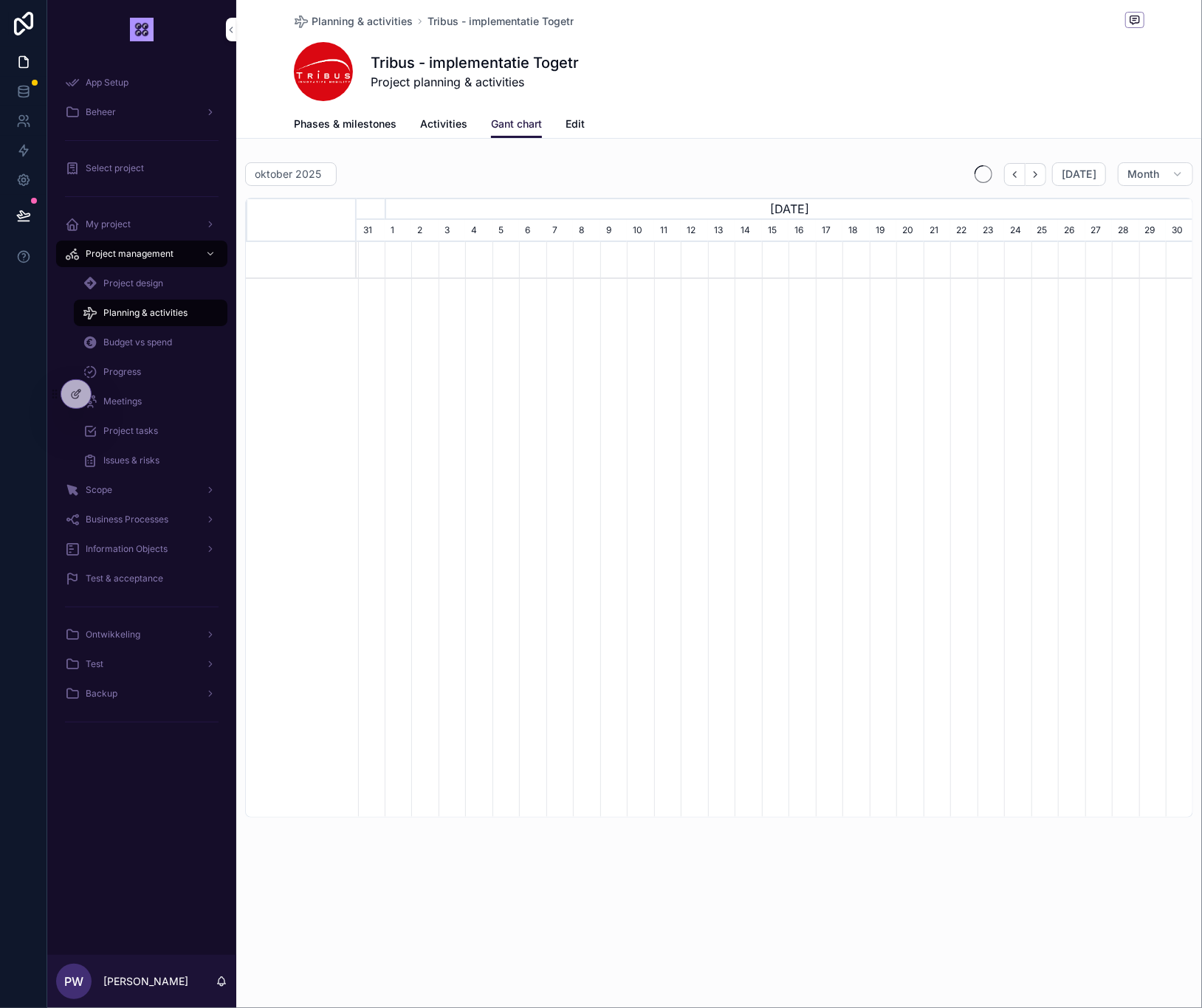
scroll to position [0, 835]
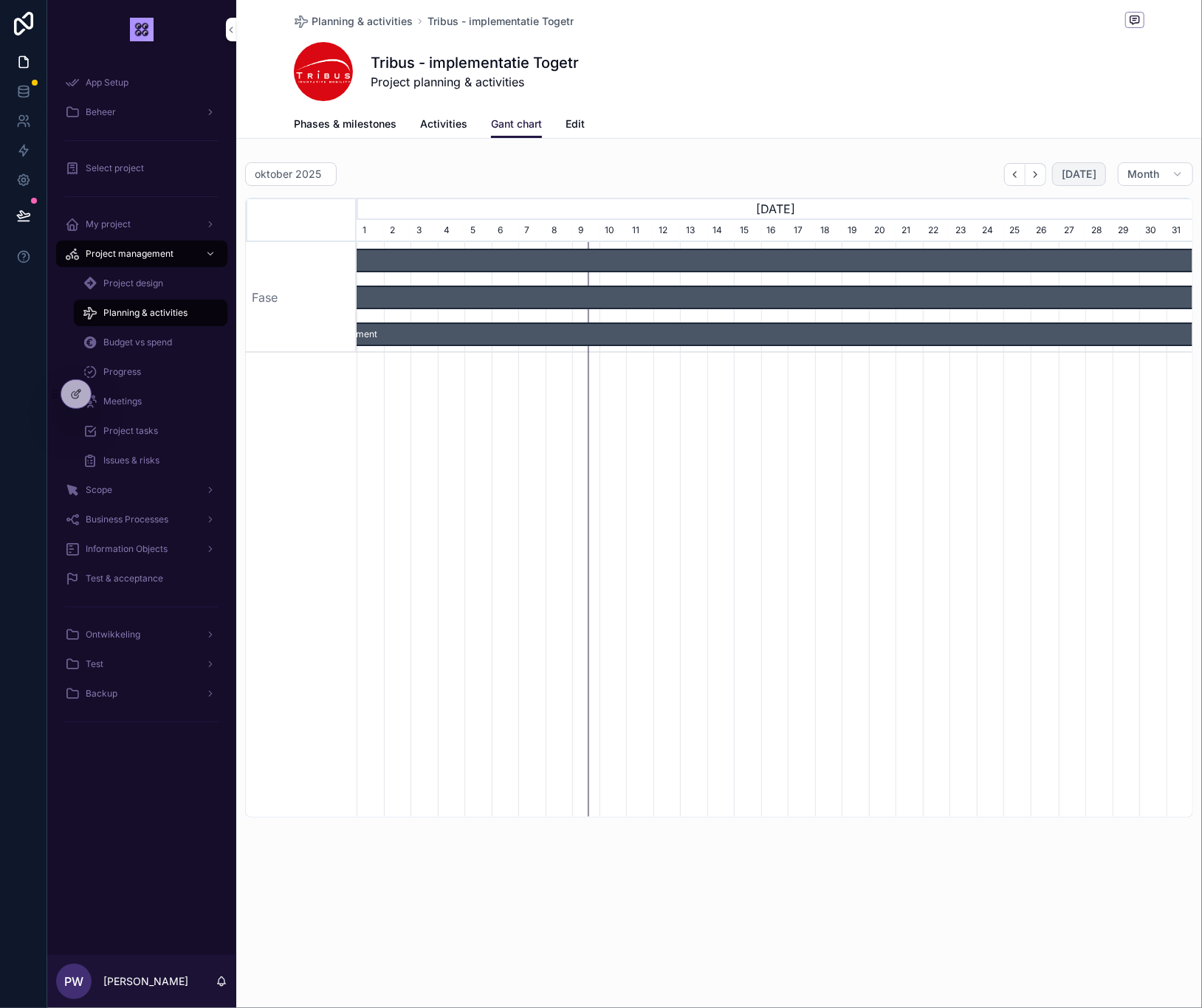
click at [1085, 177] on span "[DATE]" at bounding box center [1079, 174] width 34 height 14
click at [1164, 168] on button "Month" at bounding box center [1155, 174] width 75 height 24
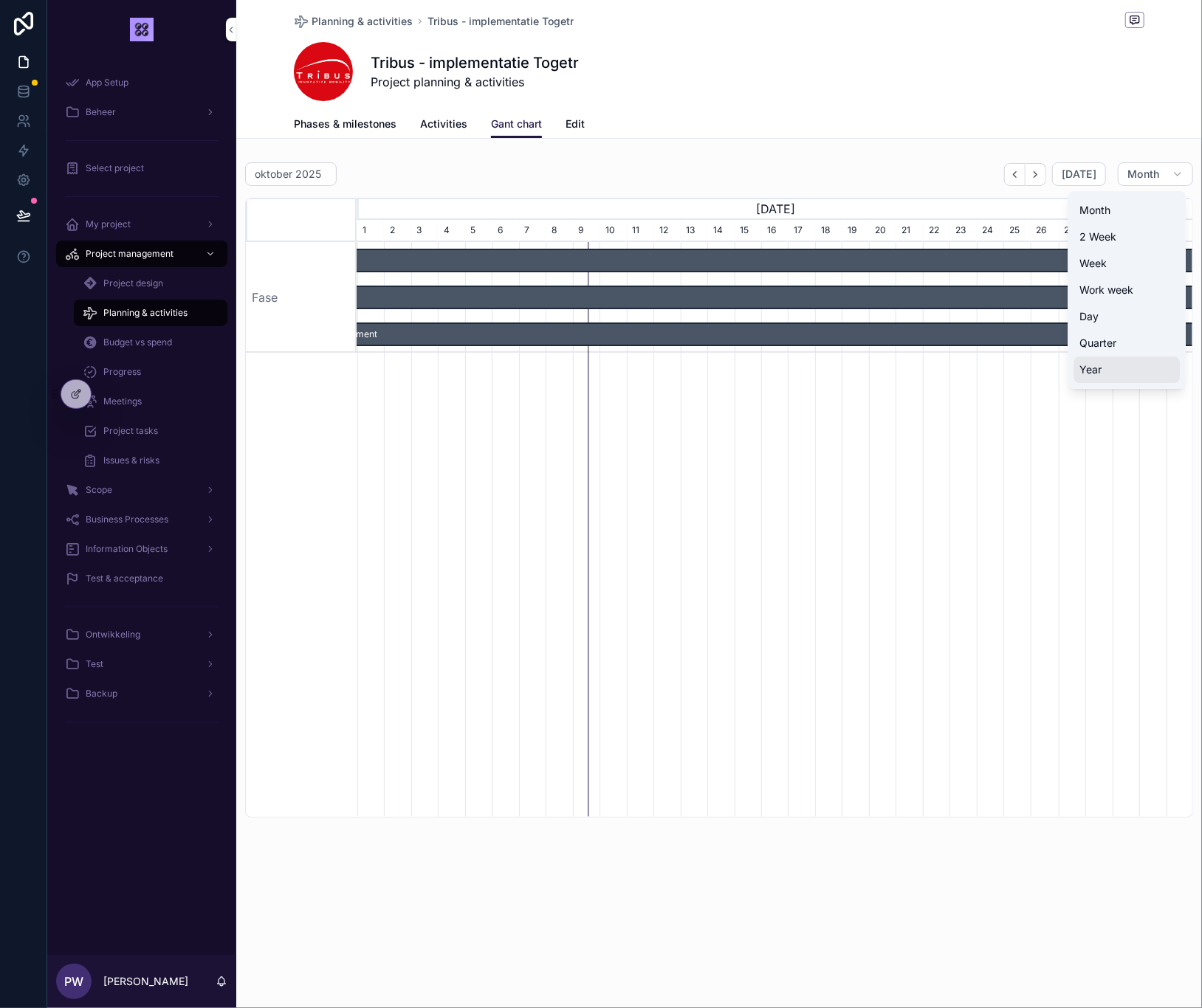
click at [1125, 364] on button "Year" at bounding box center [1126, 370] width 106 height 26
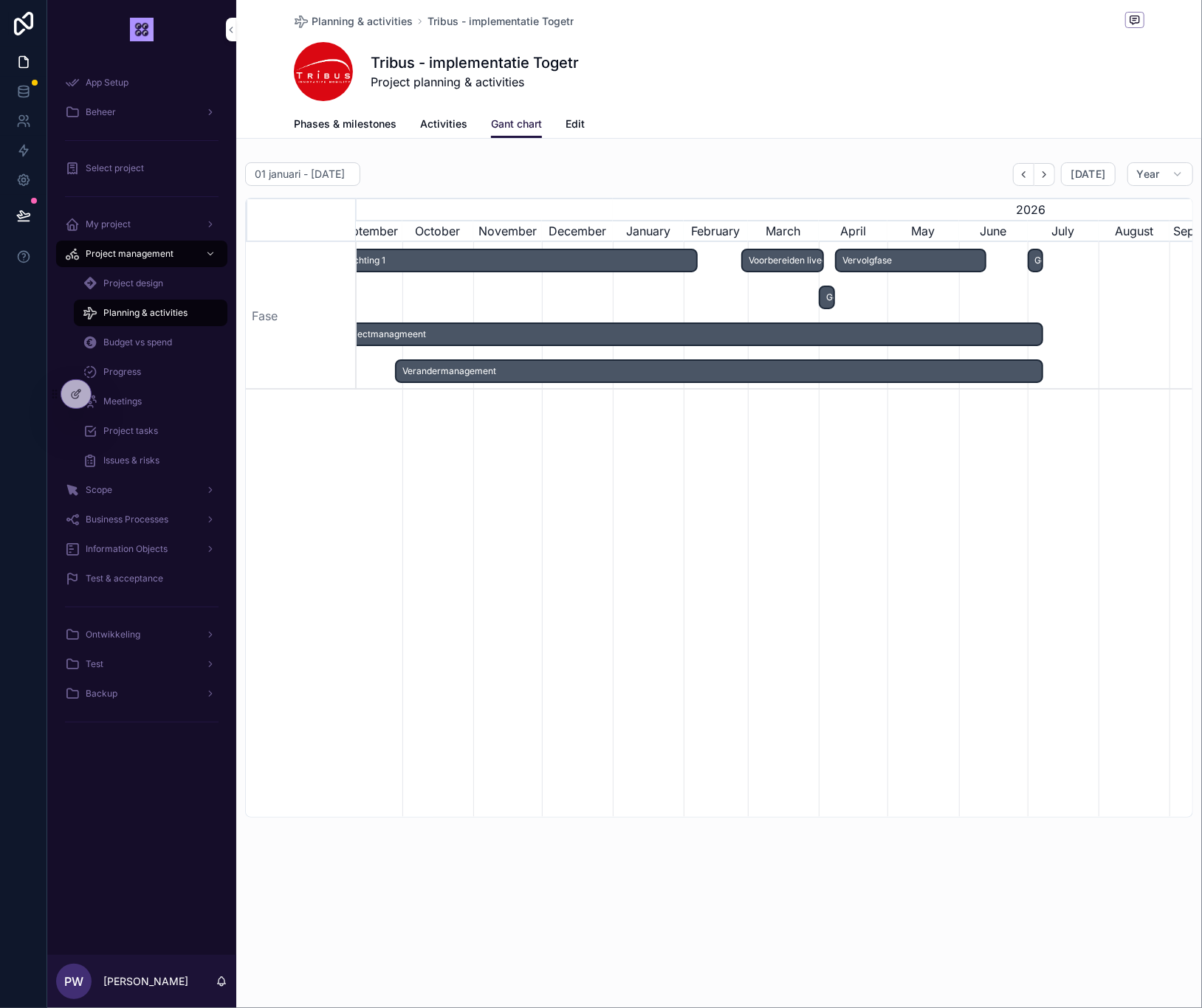
click at [580, 126] on span "Edit" at bounding box center [574, 124] width 19 height 14
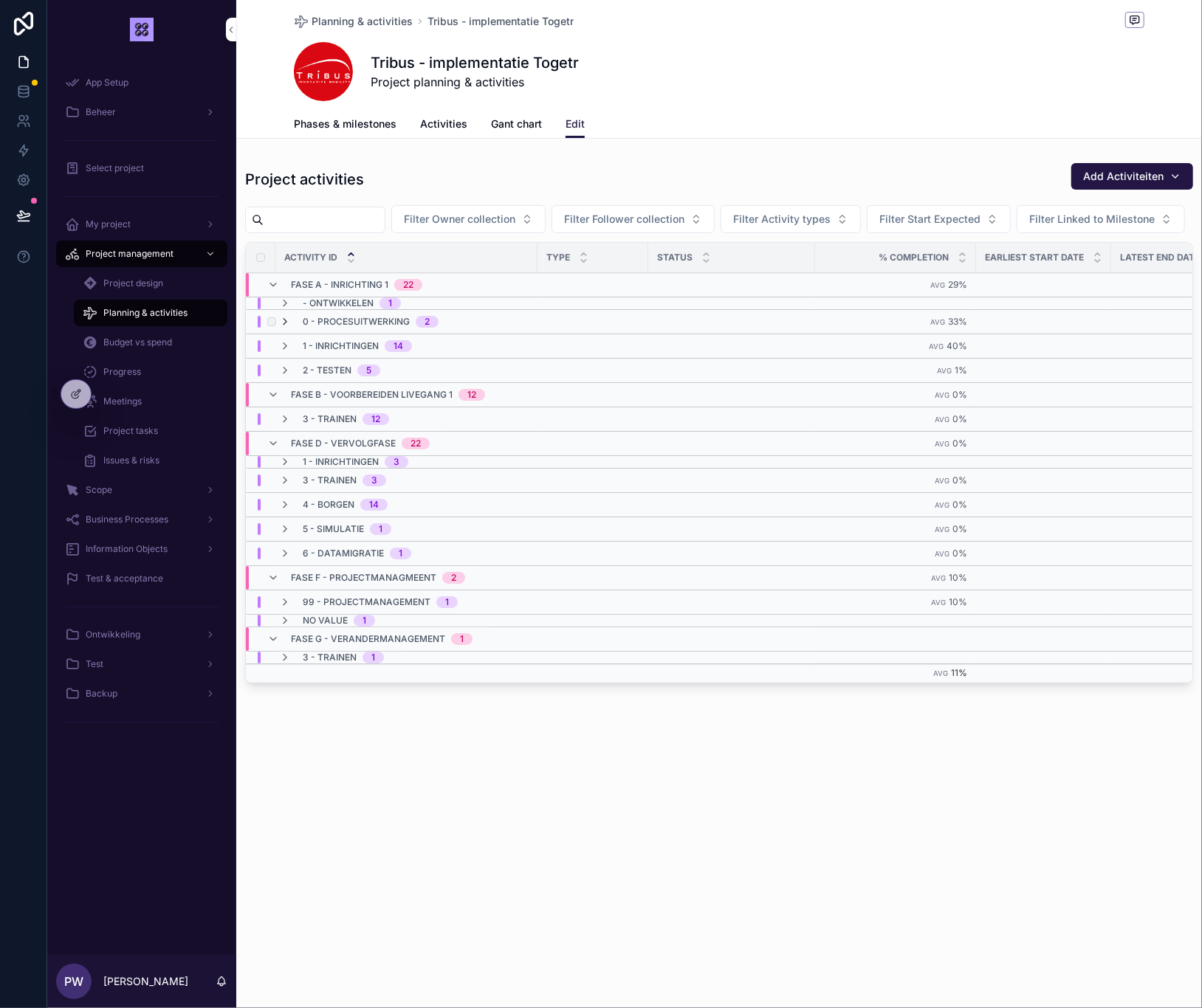
click at [281, 328] on icon "scrollable content" at bounding box center [284, 322] width 12 height 12
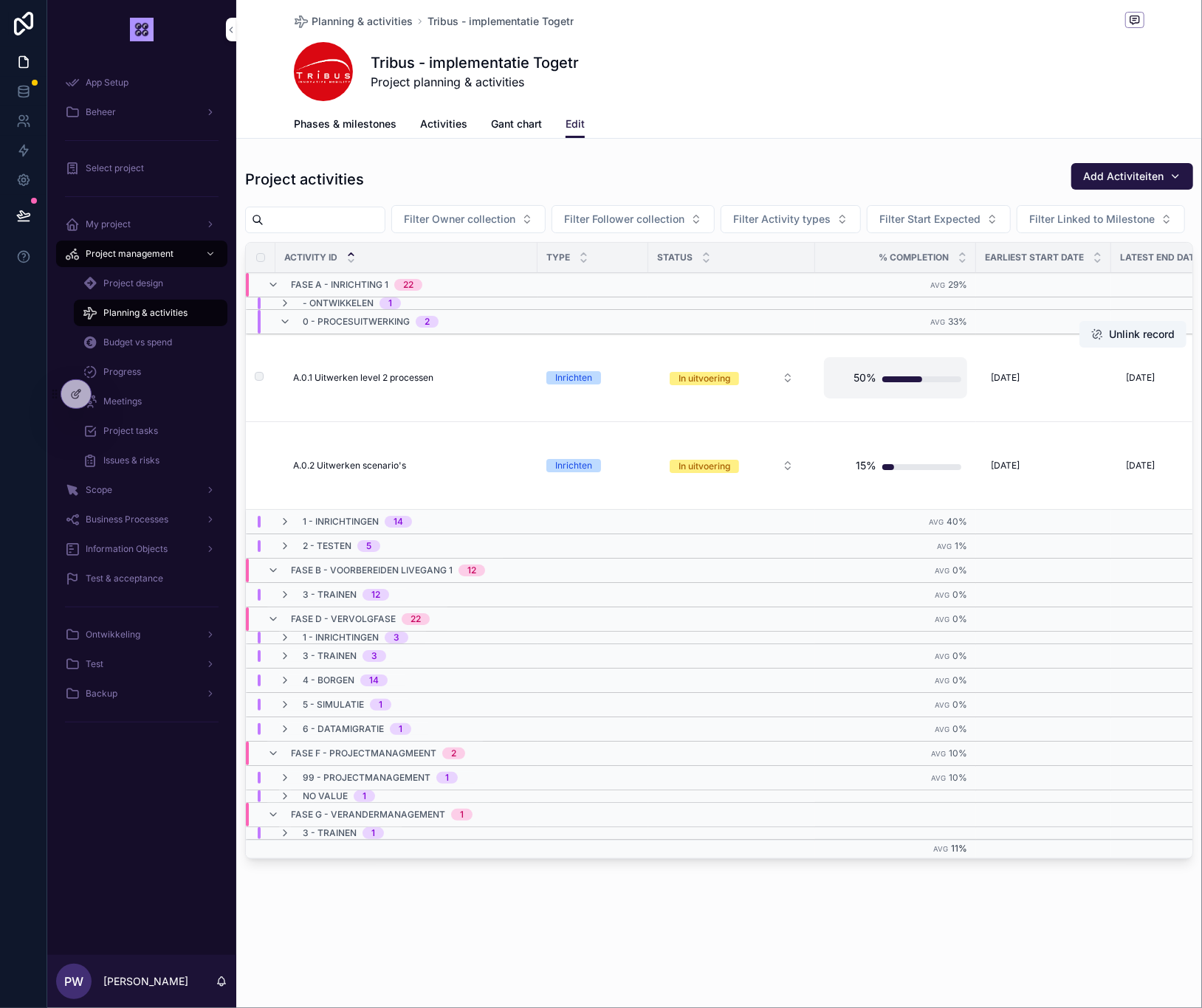
click at [849, 392] on div "50%" at bounding box center [895, 378] width 131 height 30
click at [988, 420] on icon "scrollable content" at bounding box center [989, 420] width 6 height 6
click at [452, 384] on div "A.0.1 Uitwerken level 2 processen A.0.1 Uitwerken level 2 processen" at bounding box center [410, 378] width 236 height 12
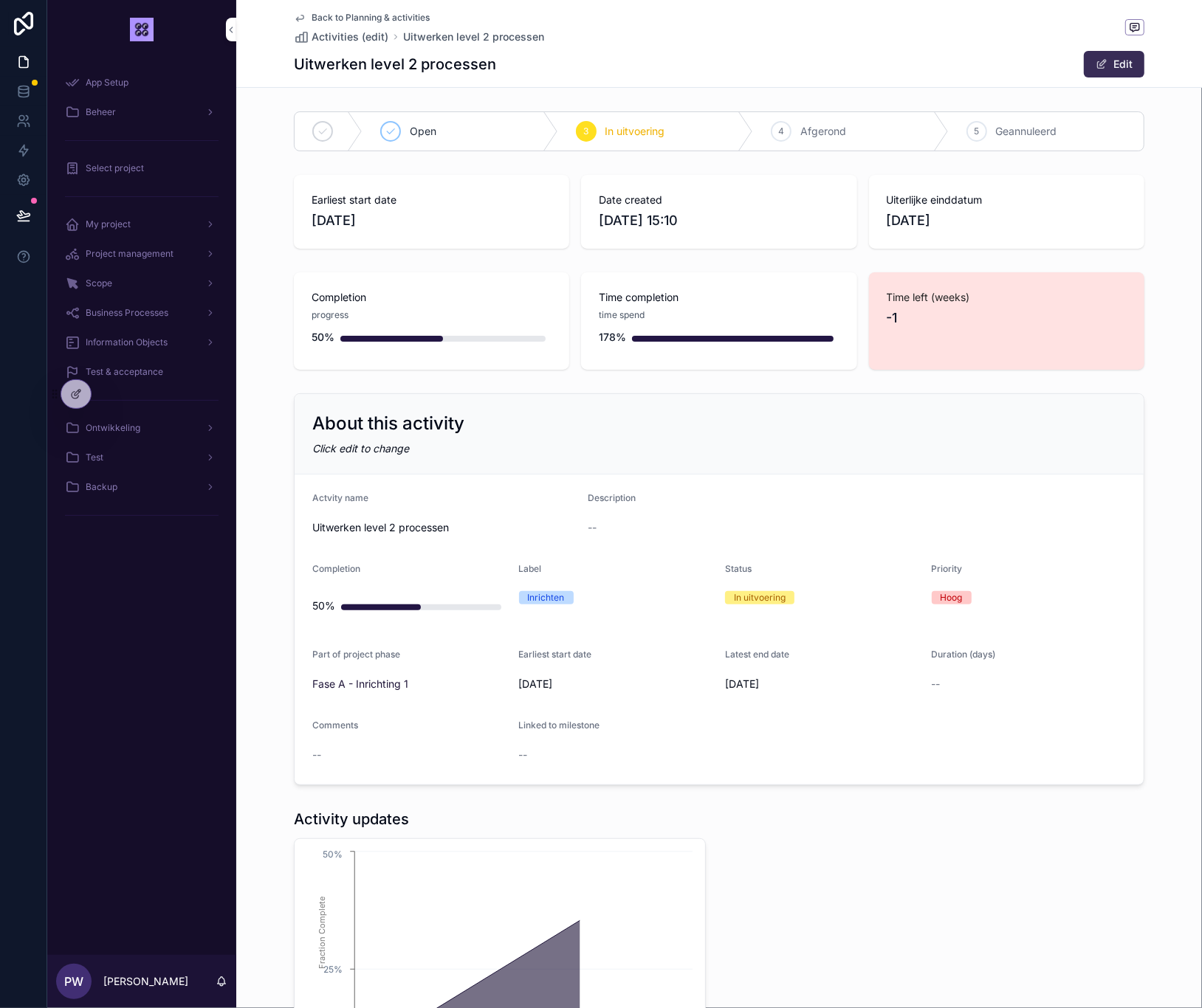
click at [1103, 66] on span "scrollable content" at bounding box center [1101, 63] width 12 height 12
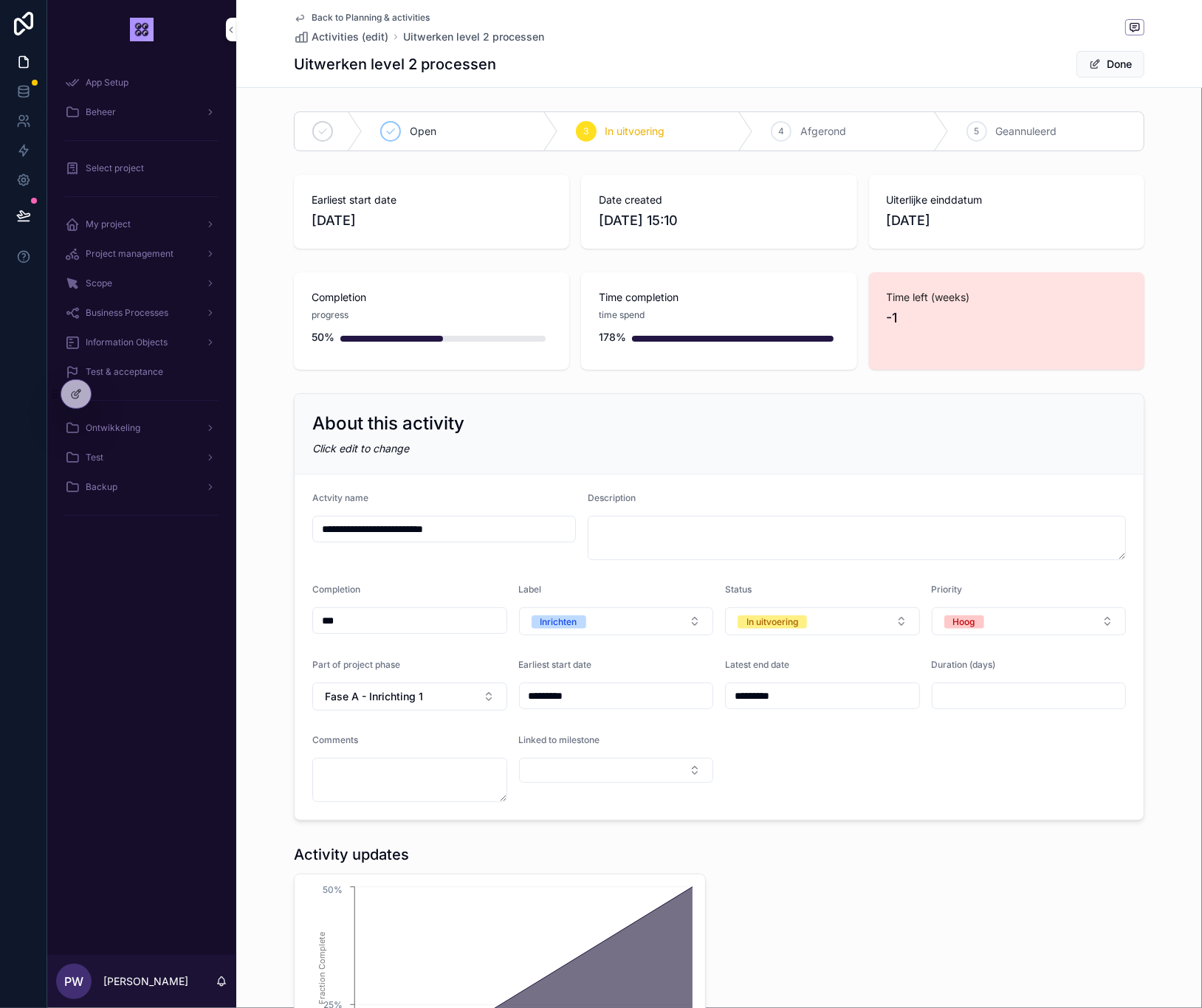
click at [1158, 66] on div "Back to Planning & activities Activities (edit) Uitwerken level 2 processen Uit…" at bounding box center [719, 43] width 966 height 88
click at [1123, 67] on button "Done" at bounding box center [1110, 63] width 68 height 26
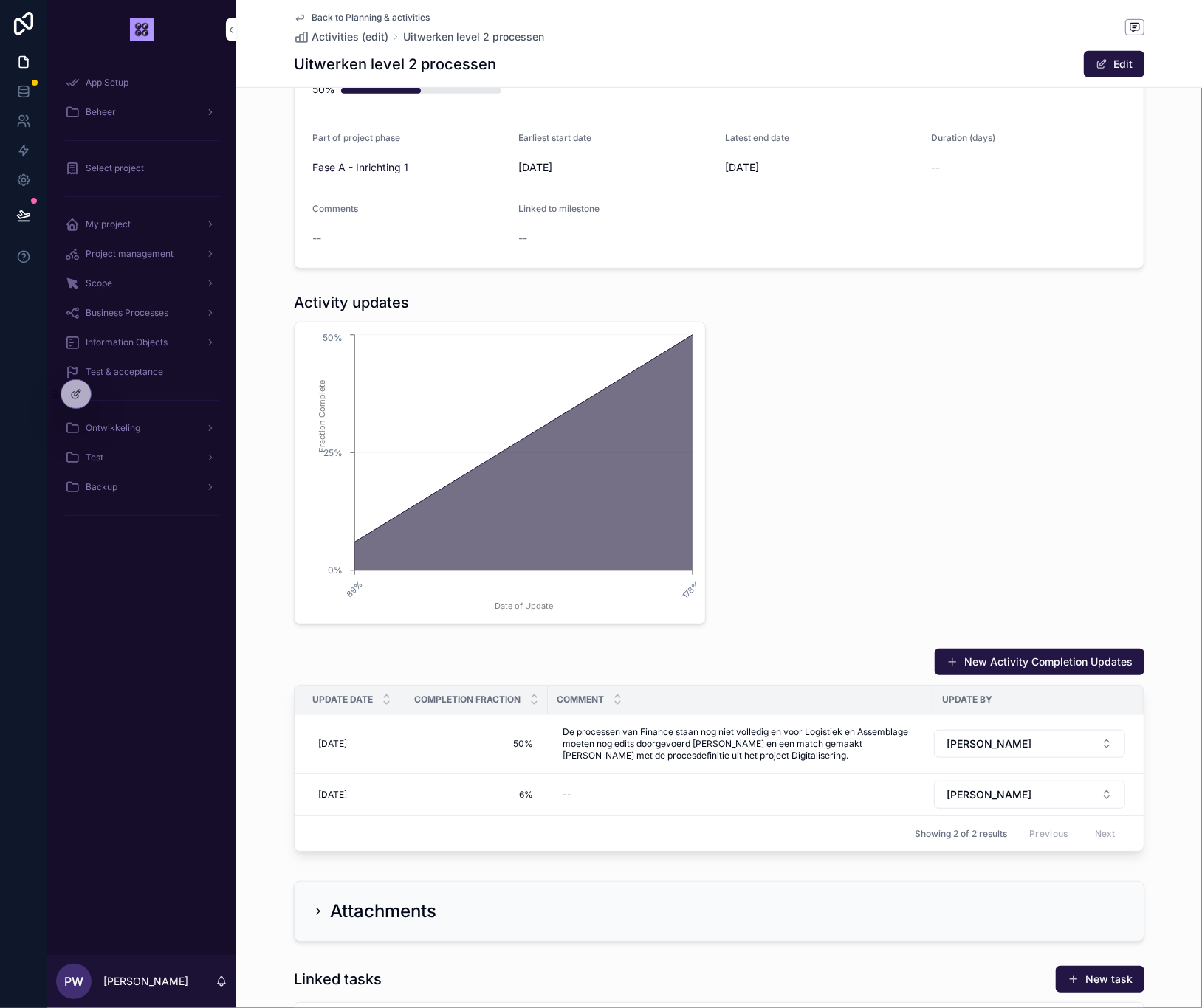
scroll to position [484, 0]
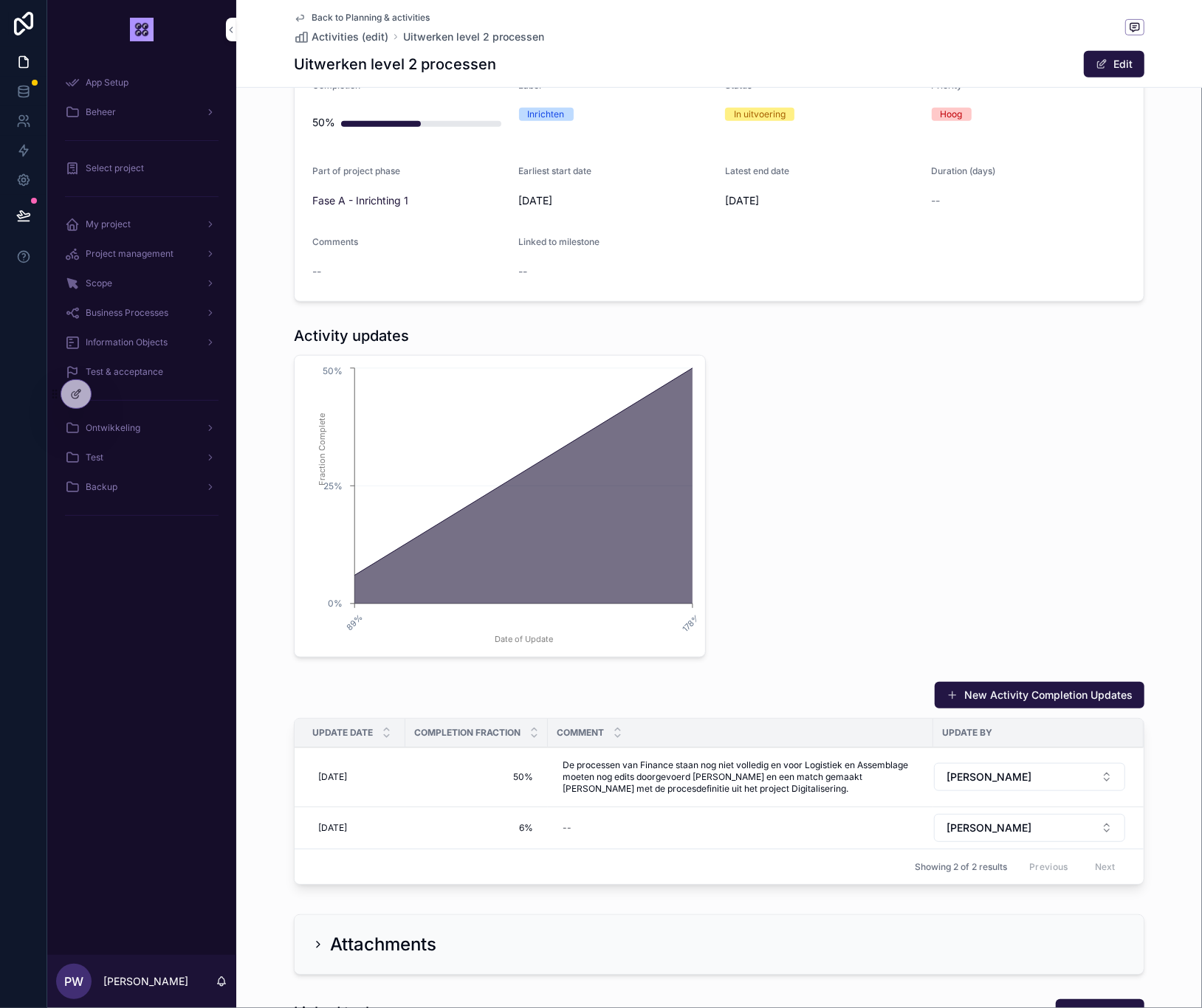
click at [895, 413] on div "Activity updates 89% 178% Date of Update 0% 25% 50% Fraction Complete" at bounding box center [719, 492] width 868 height 344
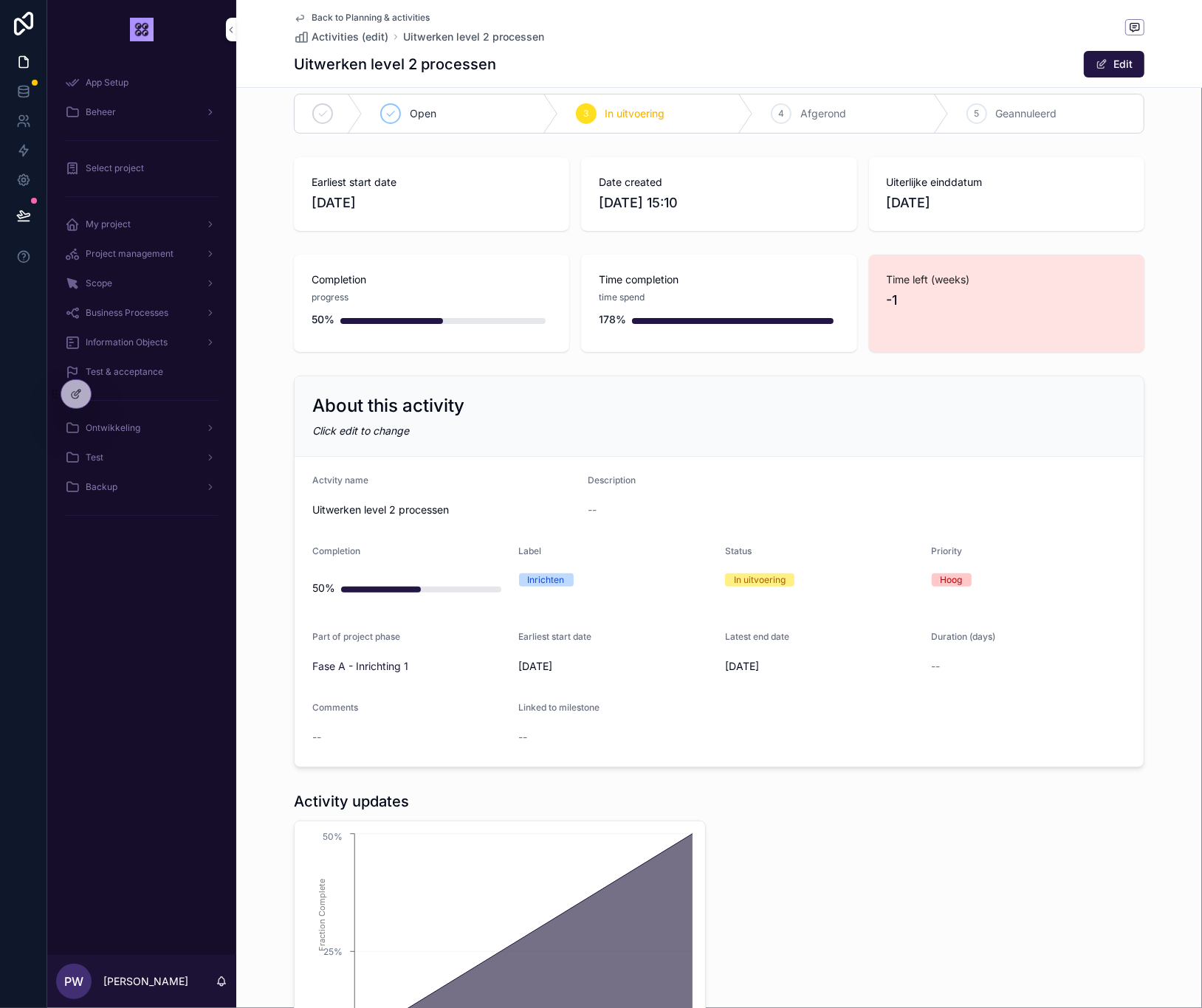
scroll to position [0, 0]
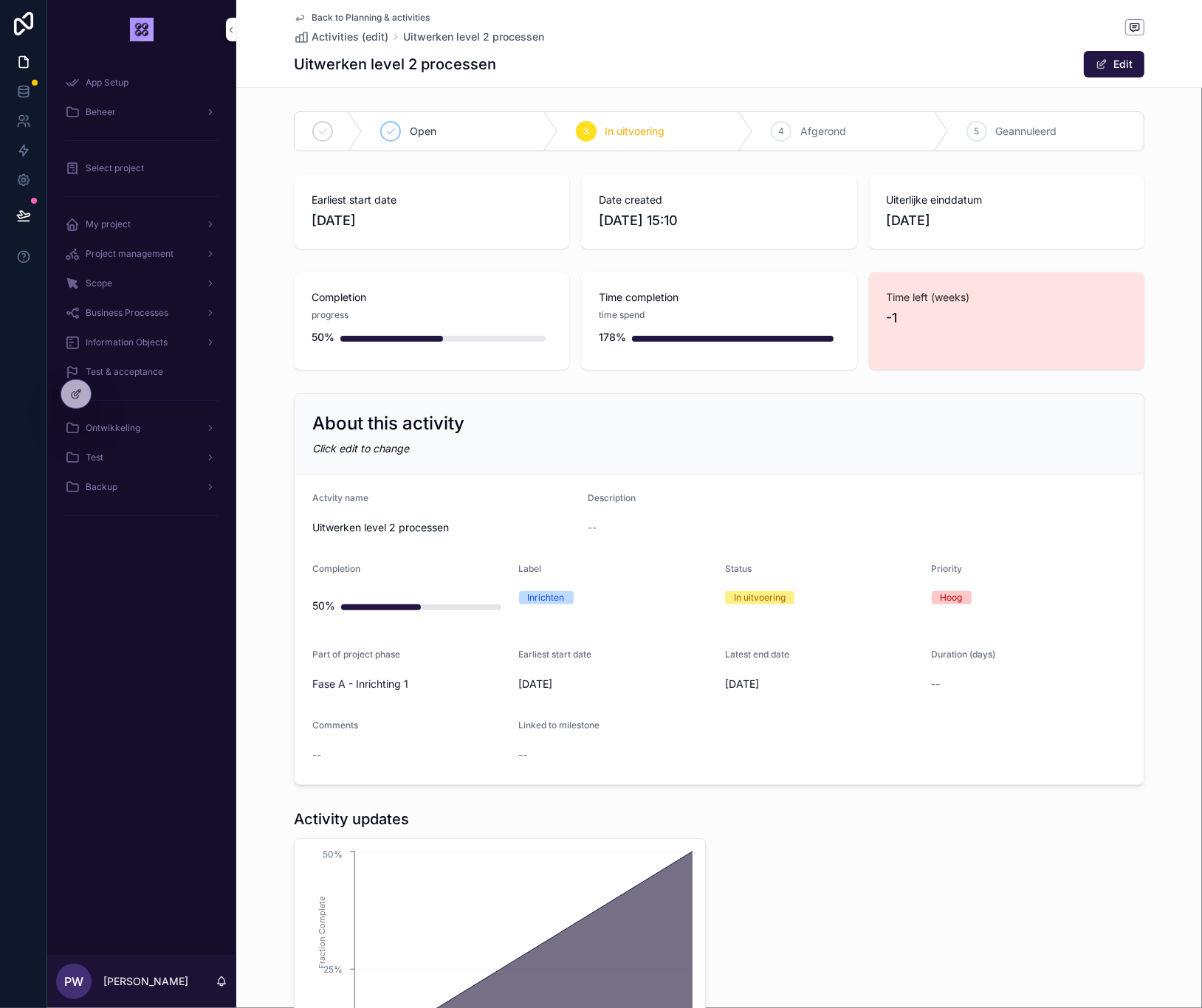
click at [331, 18] on span "Back to Planning & activities" at bounding box center [370, 17] width 118 height 12
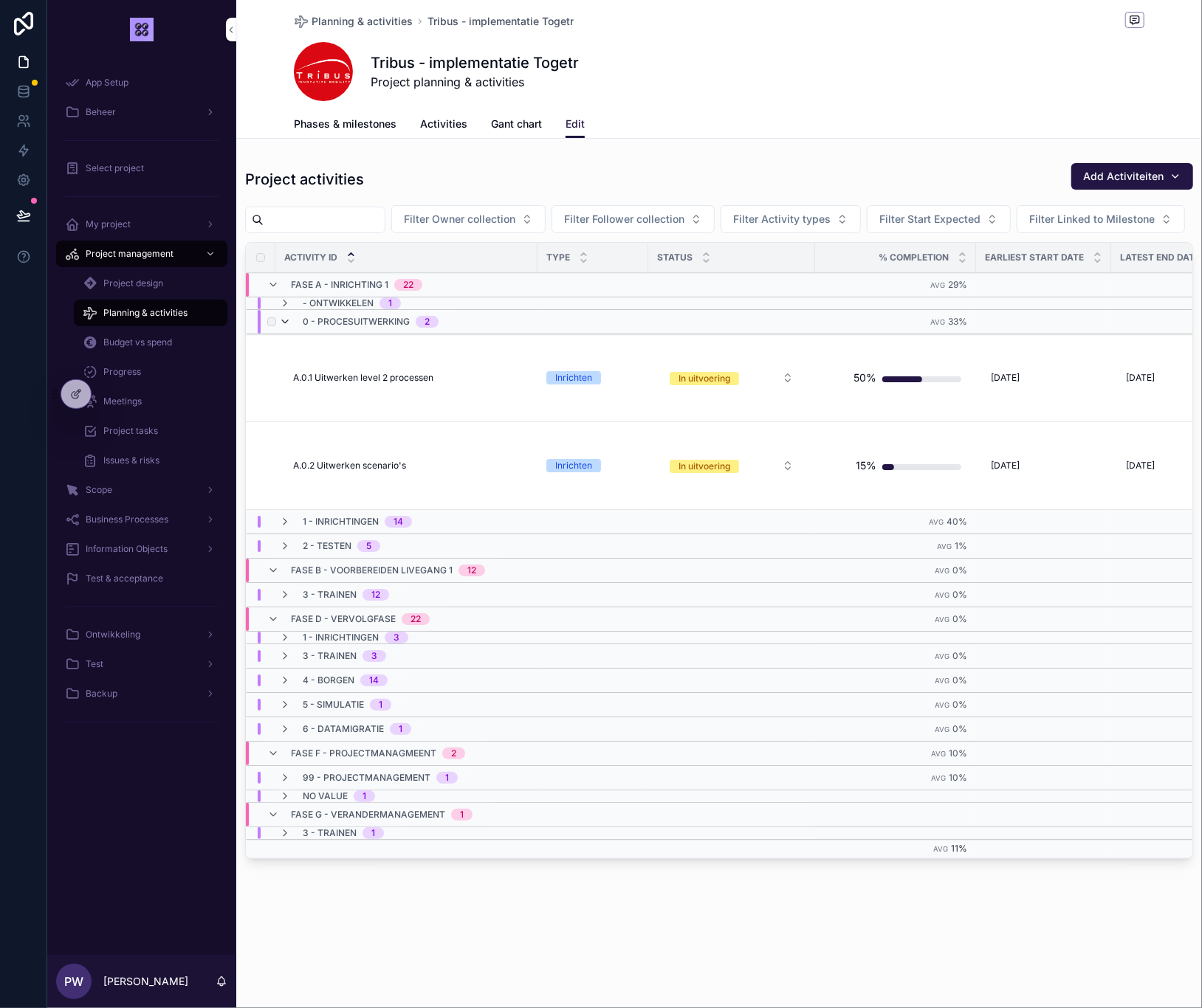
click at [284, 328] on icon "scrollable content" at bounding box center [284, 322] width 12 height 12
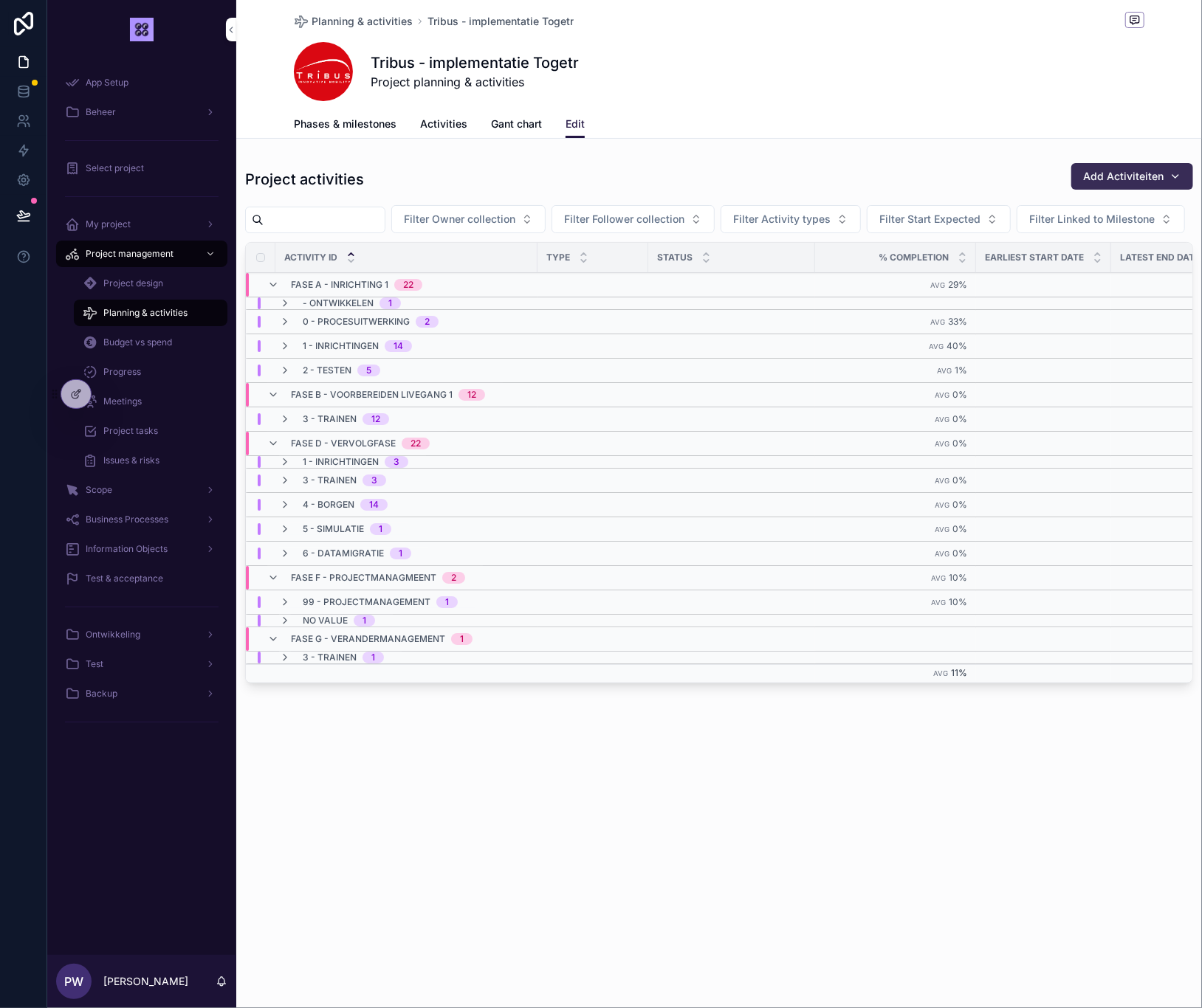
click at [1116, 176] on span "Add Activiteiten" at bounding box center [1122, 177] width 81 height 14
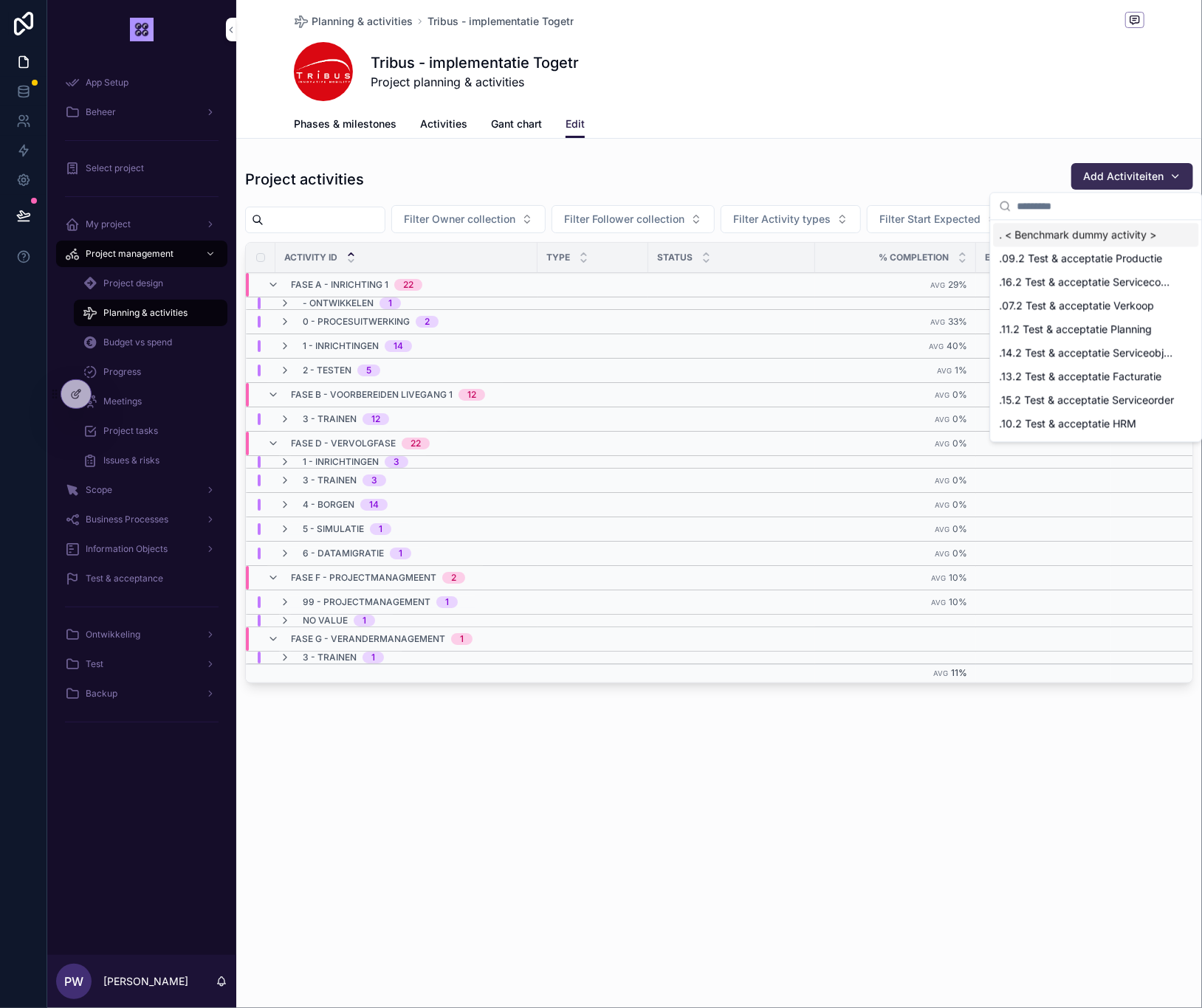
click at [1116, 176] on span "Add Activiteiten" at bounding box center [1122, 177] width 81 height 14
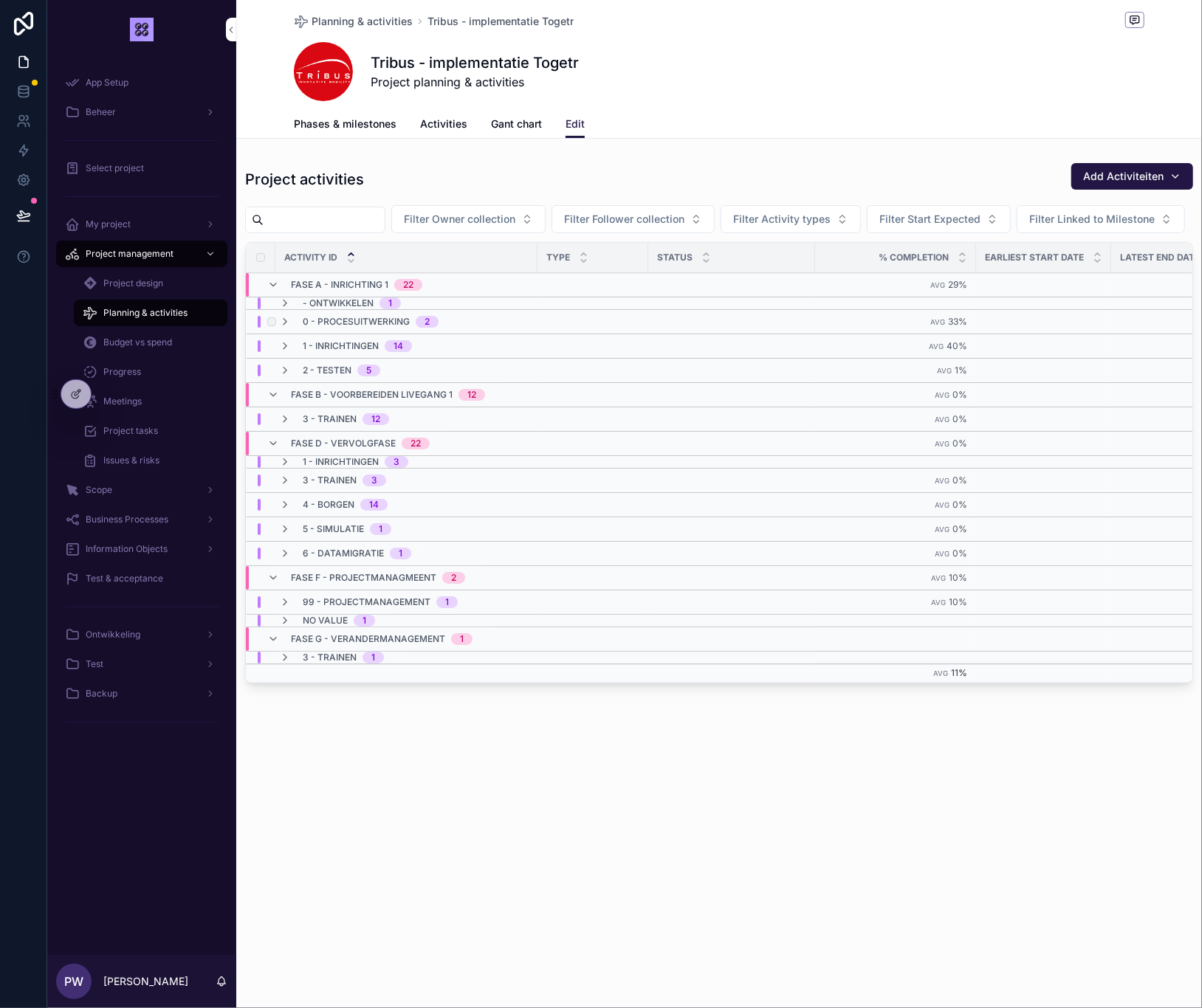
click at [460, 328] on div "0 - Procesuitwerking 2" at bounding box center [530, 322] width 569 height 12
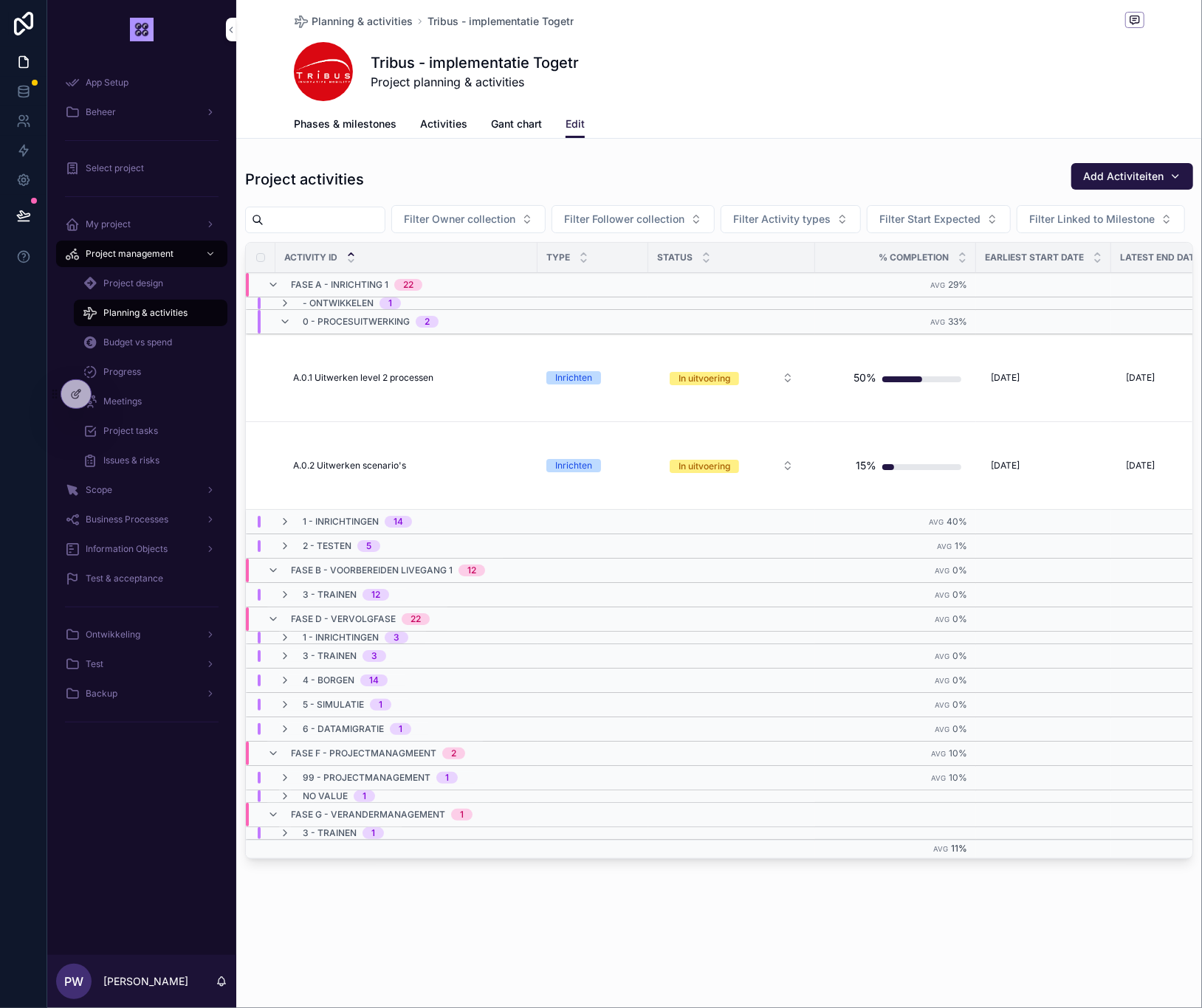
click at [460, 333] on div "0 - Procesuitwerking 2" at bounding box center [530, 322] width 569 height 24
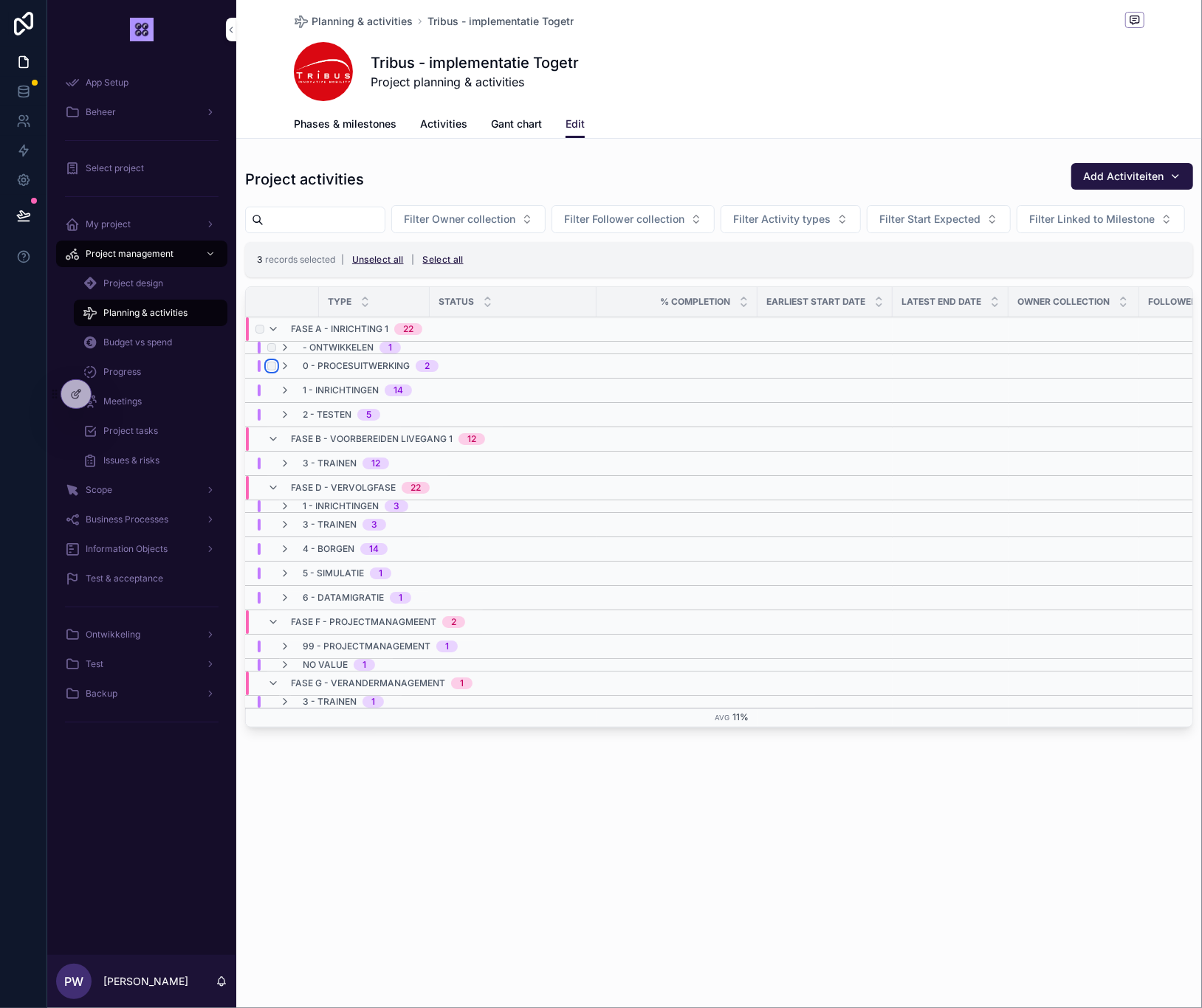
scroll to position [0, 275]
click at [289, 372] on icon "scrollable content" at bounding box center [284, 366] width 12 height 12
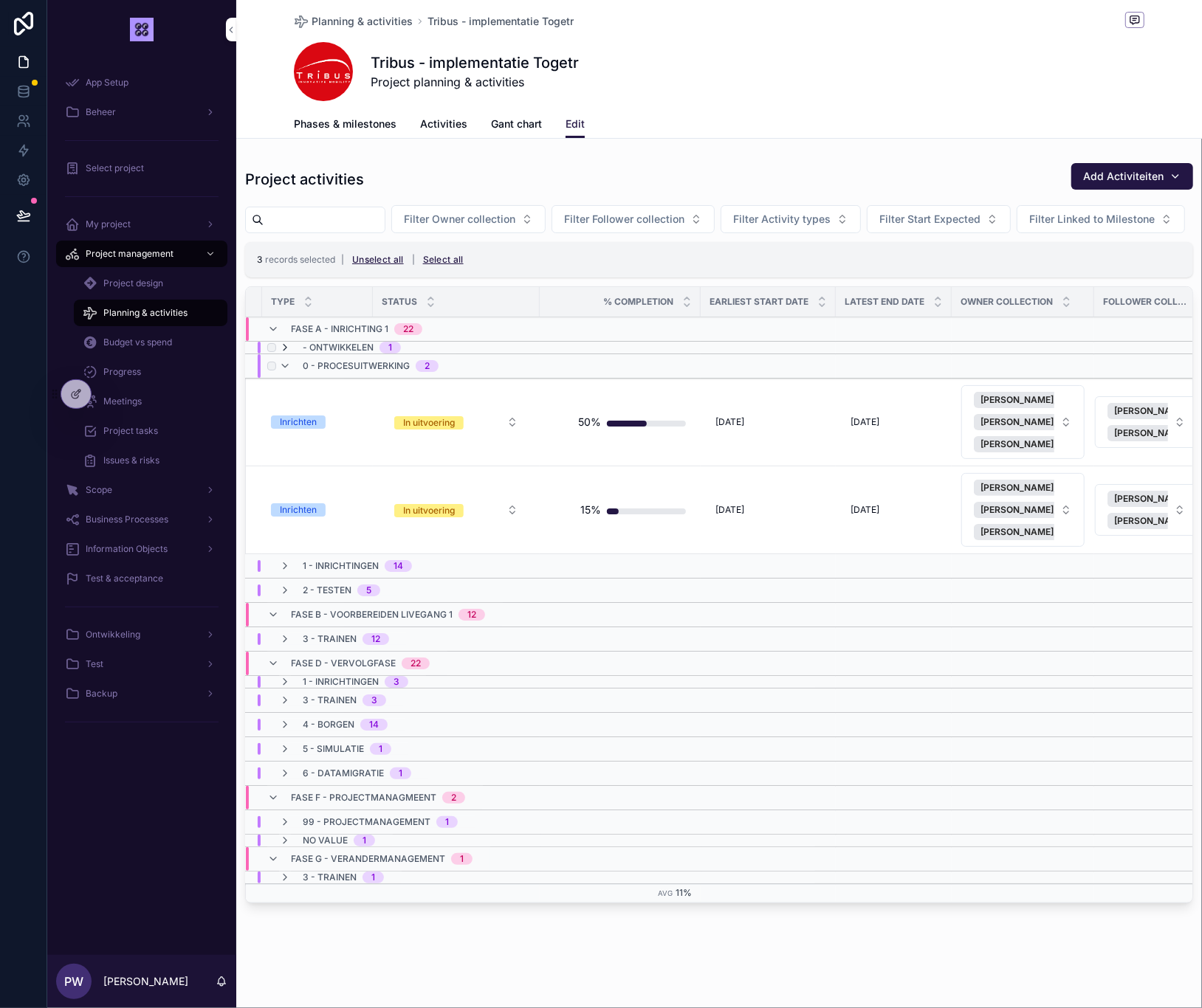
click at [288, 353] on icon "scrollable content" at bounding box center [284, 347] width 12 height 12
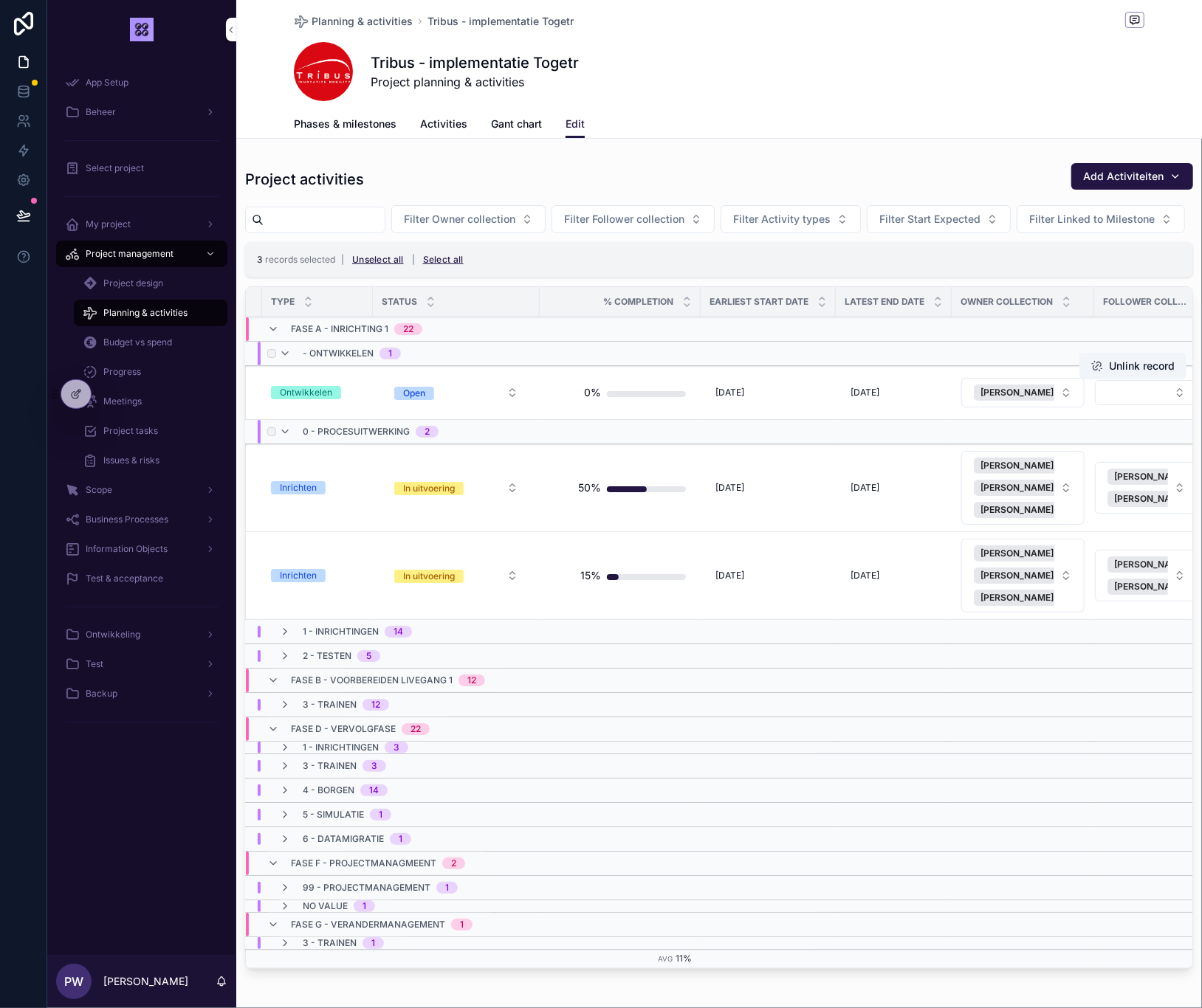
click at [259, 420] on td "A. Configureren koppeling NodeRed A. Configureren koppeling NodeRed" at bounding box center [130, 392] width 262 height 53
click at [1071, 516] on button "[PERSON_NAME], van [PERSON_NAME], van [PERSON_NAME], van" at bounding box center [1023, 487] width 123 height 73
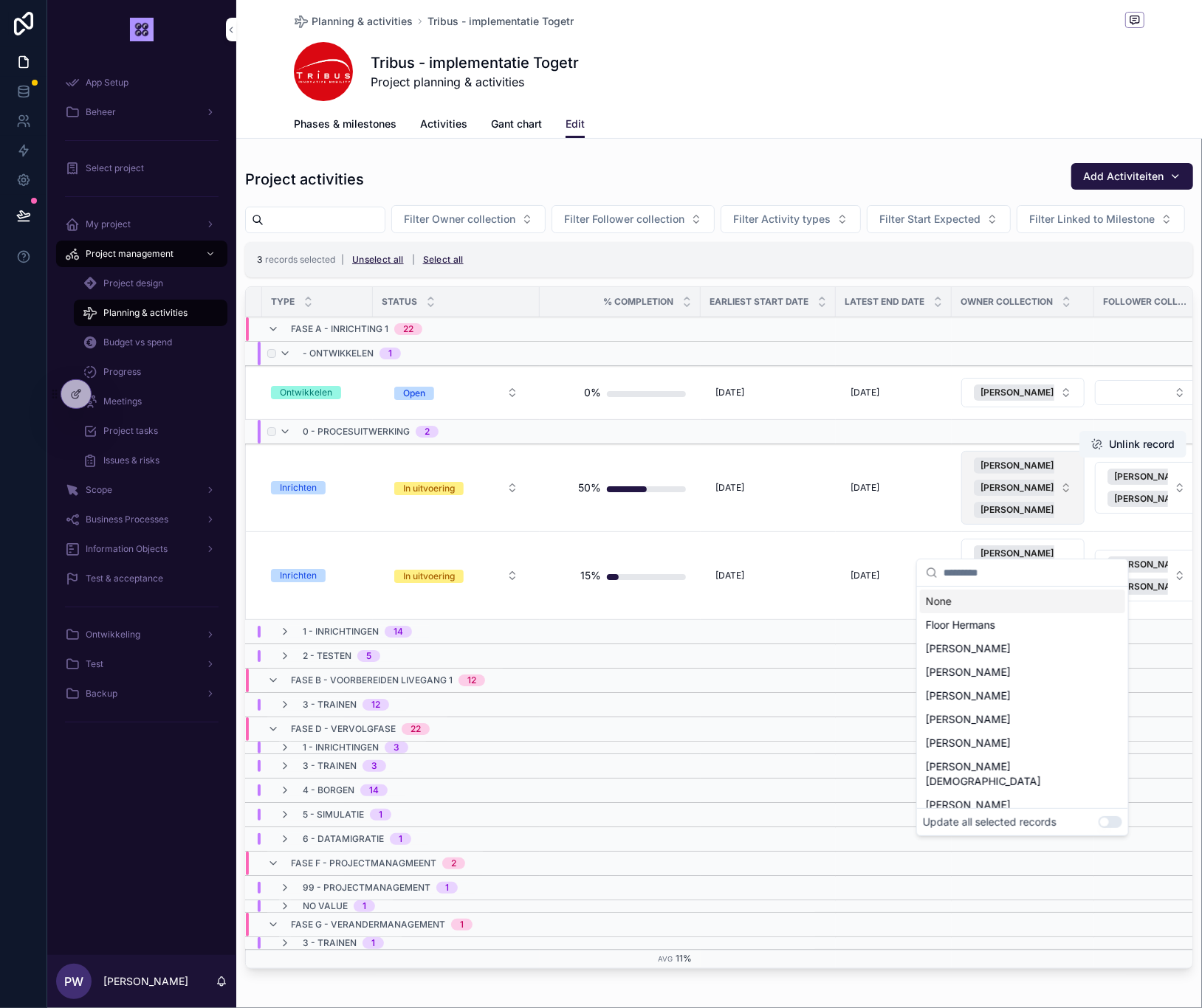
click at [1071, 516] on button "[PERSON_NAME], van [PERSON_NAME], van [PERSON_NAME], van" at bounding box center [1023, 487] width 123 height 73
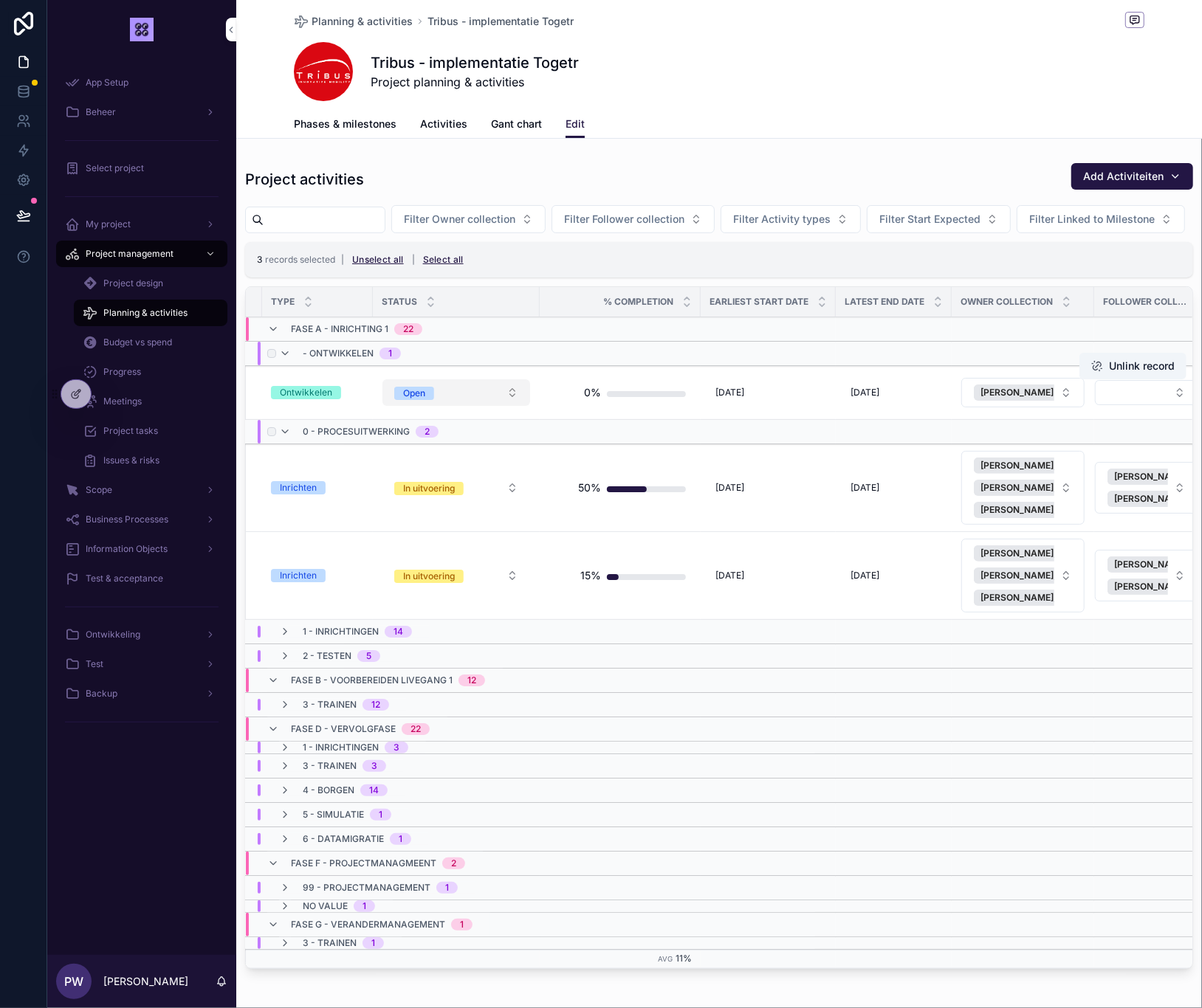
click at [523, 406] on button "Open" at bounding box center [456, 392] width 148 height 26
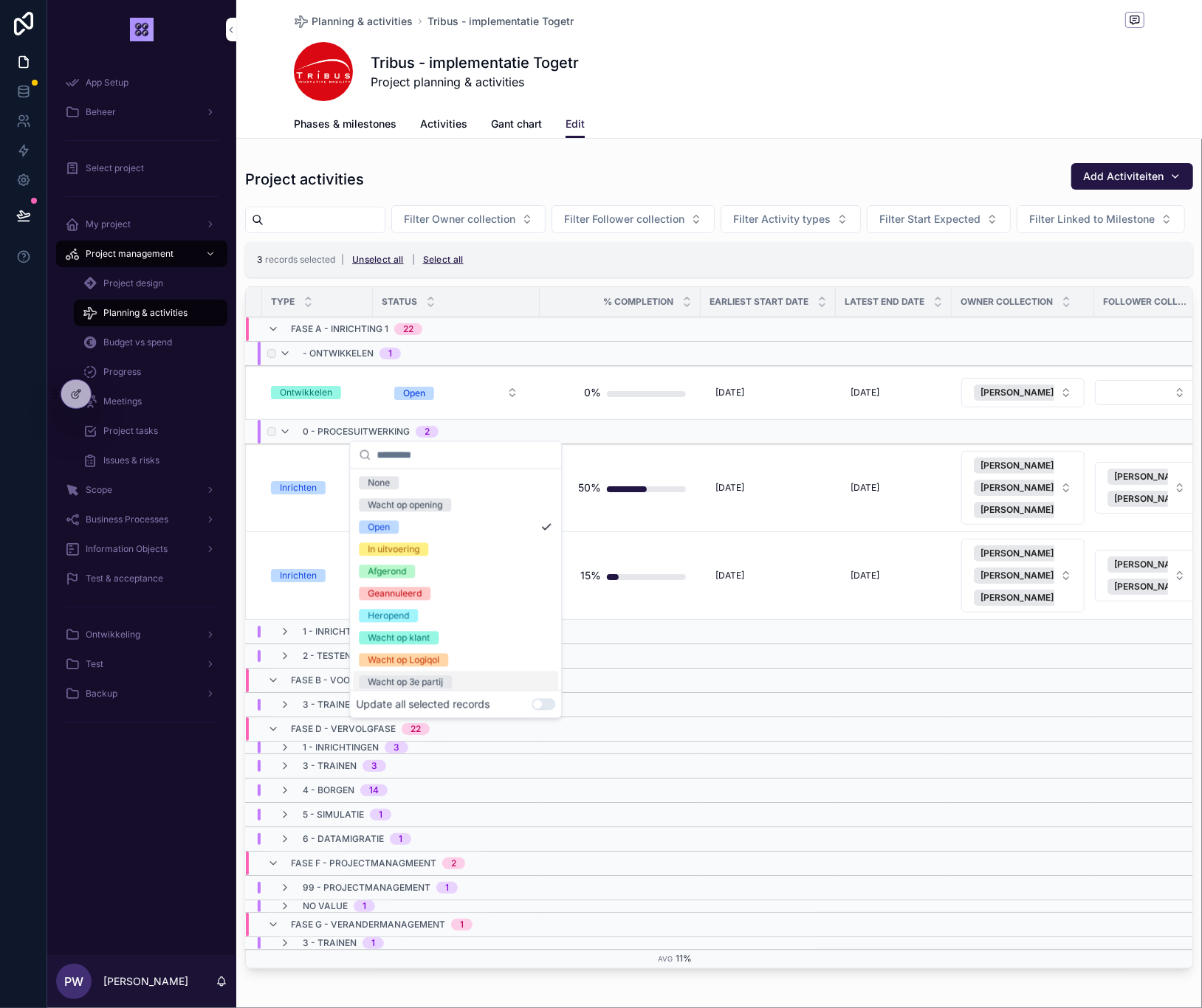
click at [546, 707] on button "Use setting" at bounding box center [543, 705] width 24 height 12
click at [880, 742] on td "scrollable content" at bounding box center [893, 729] width 116 height 24
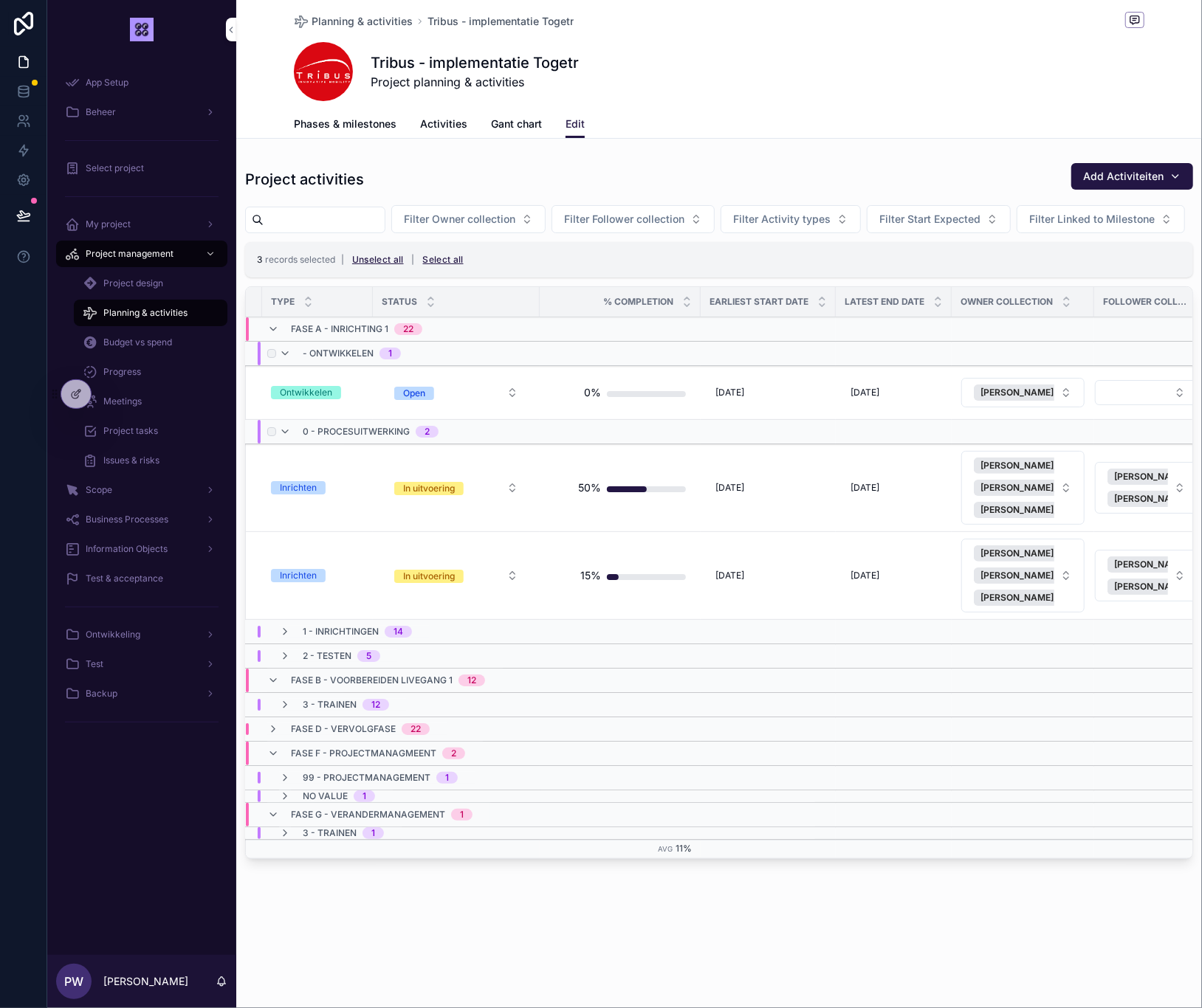
click at [141, 341] on span "Budget vs spend" at bounding box center [138, 342] width 69 height 12
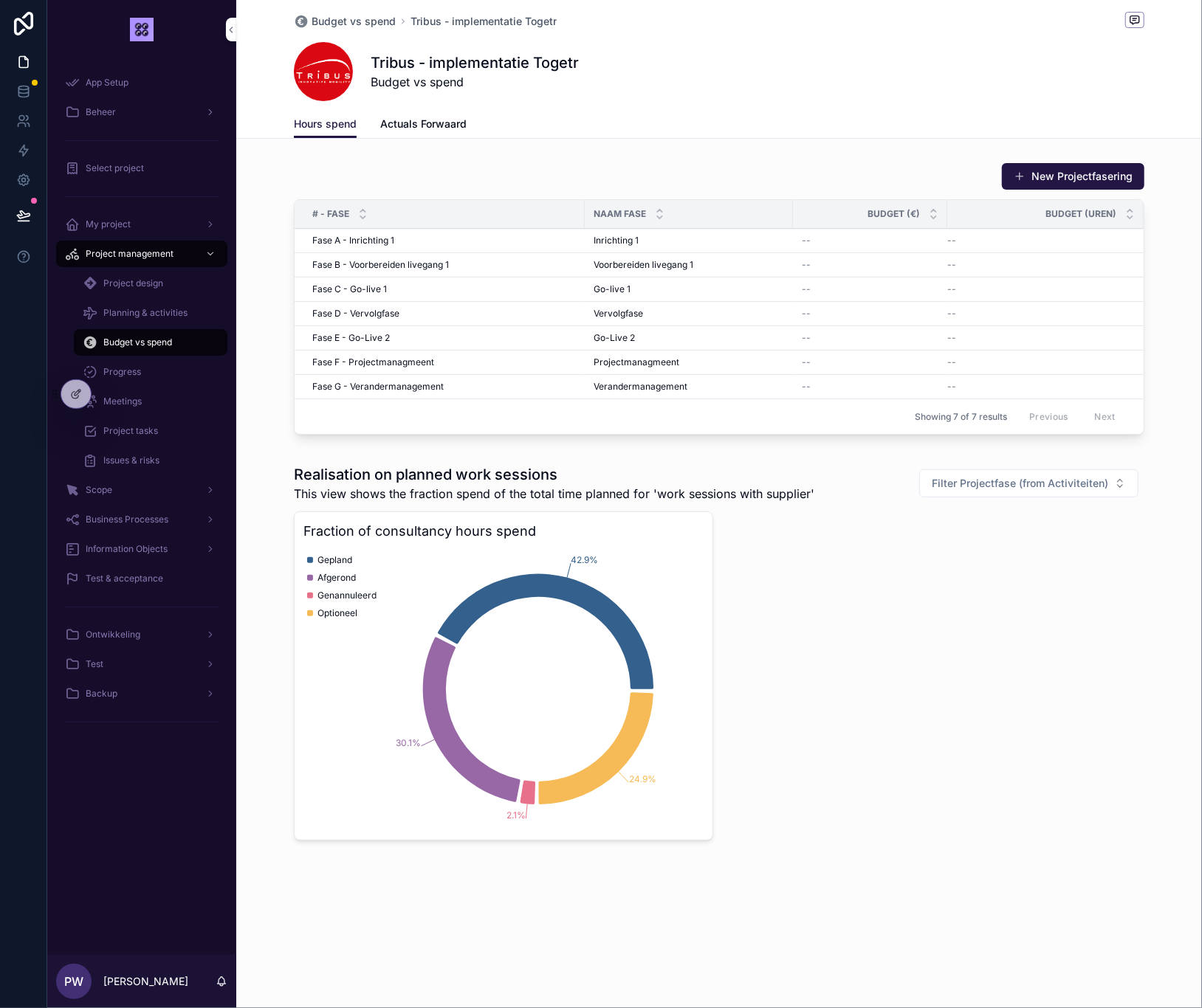
click at [434, 124] on span "Actuals Forwaard" at bounding box center [423, 124] width 86 height 14
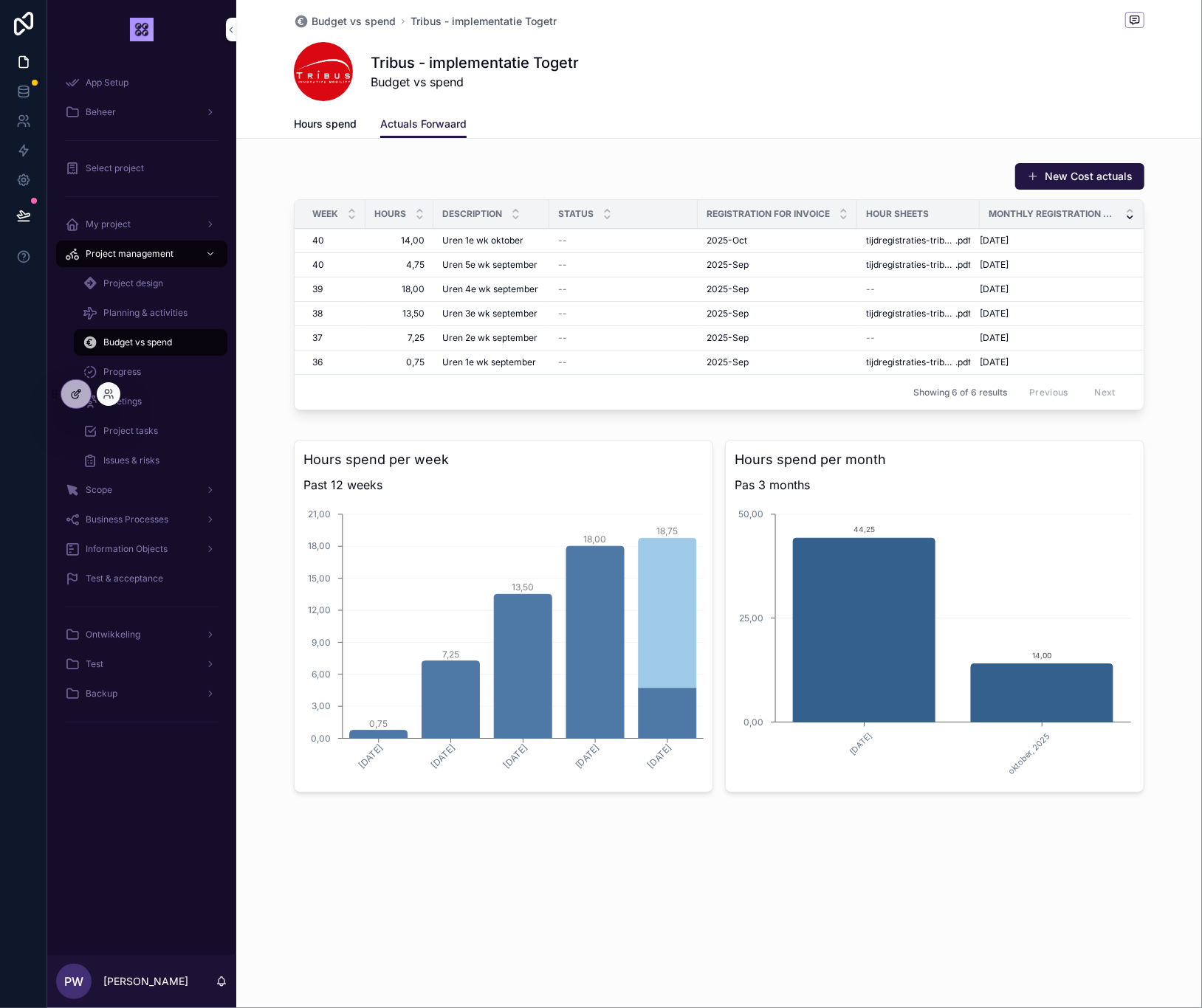
click at [89, 398] on div at bounding box center [76, 394] width 30 height 28
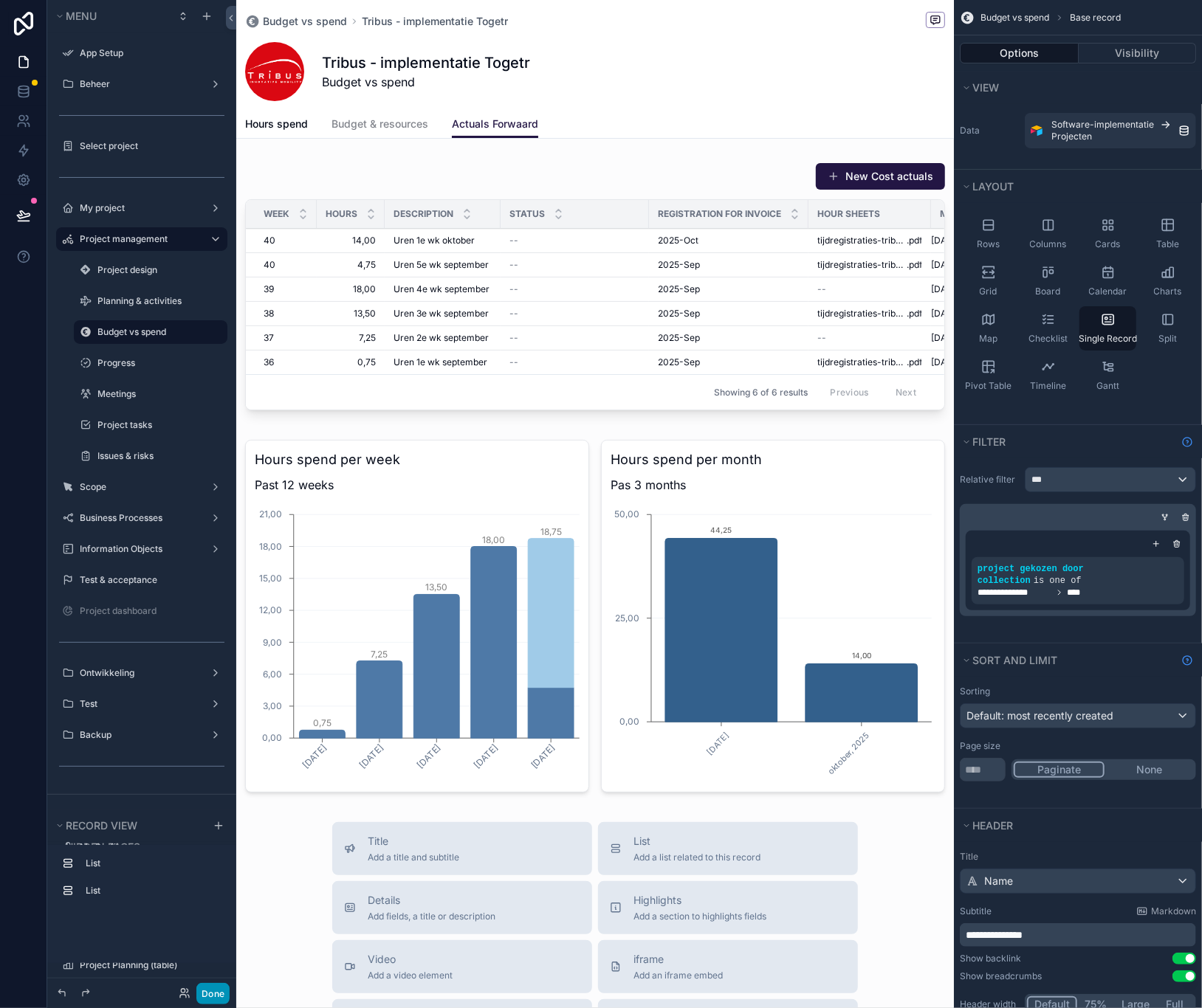
click at [216, 994] on button "Done" at bounding box center [213, 994] width 34 height 22
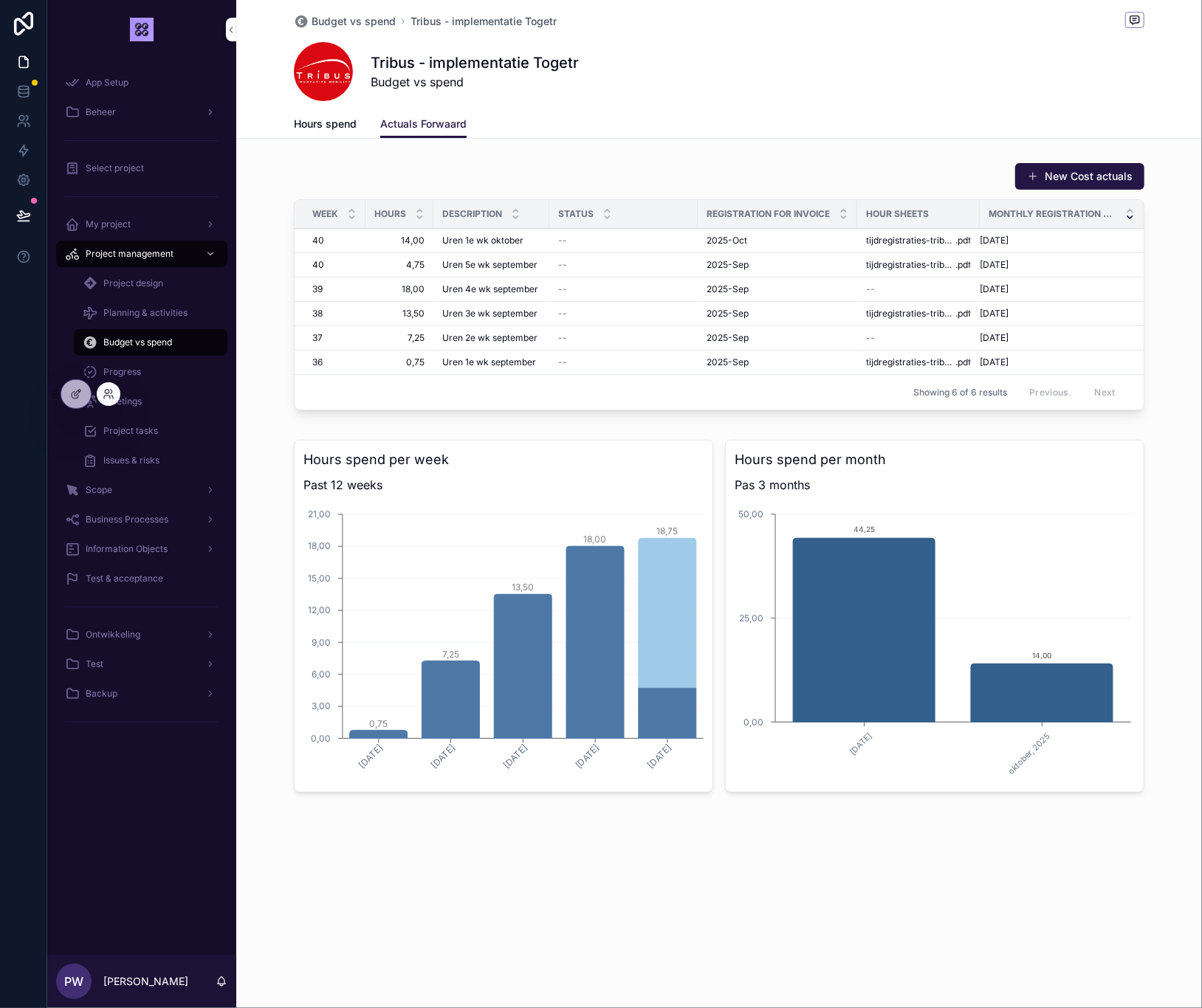
click at [101, 396] on div at bounding box center [109, 394] width 24 height 24
click at [106, 392] on icon at bounding box center [108, 394] width 12 height 12
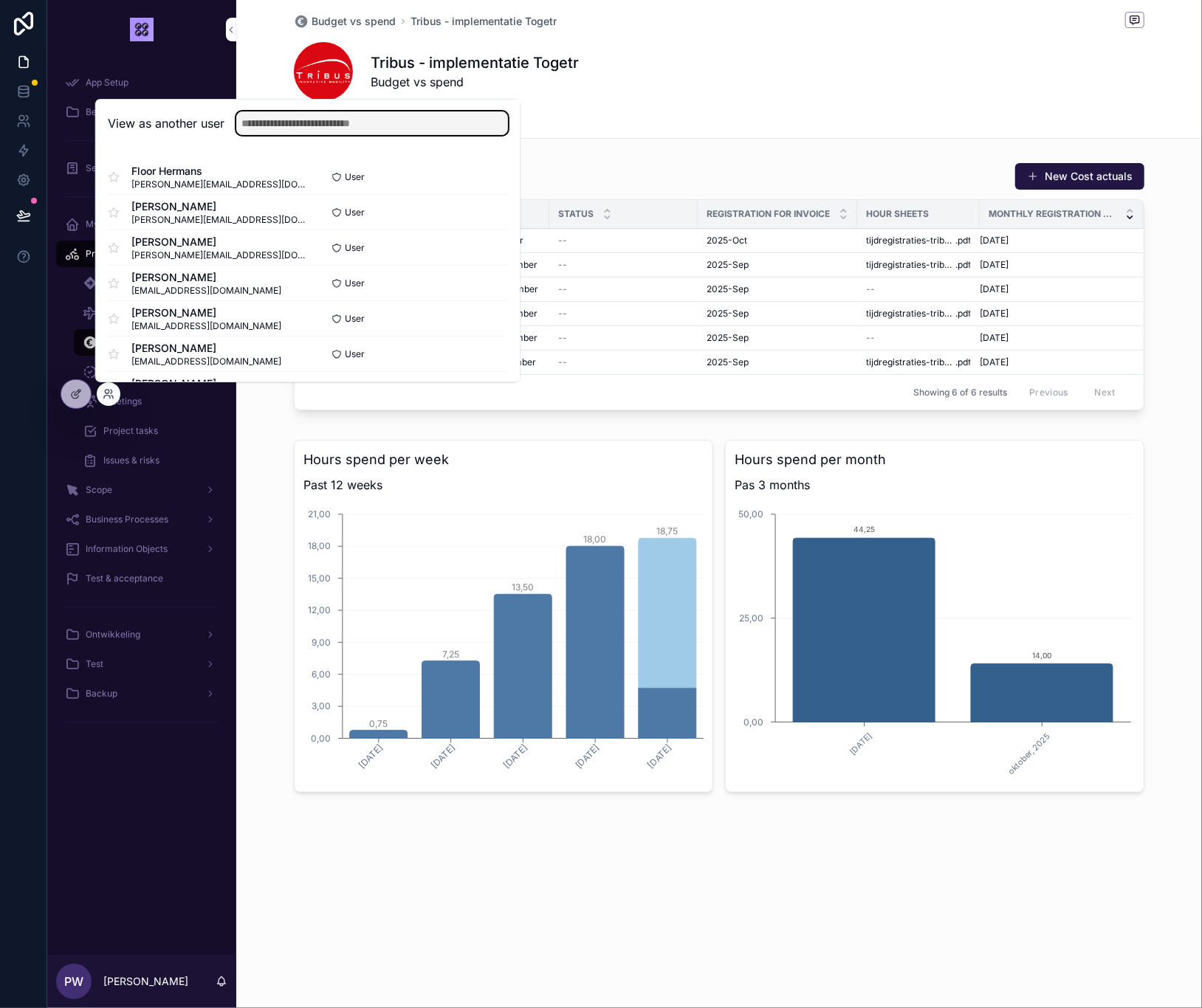
click at [313, 122] on input "text" at bounding box center [372, 123] width 272 height 24
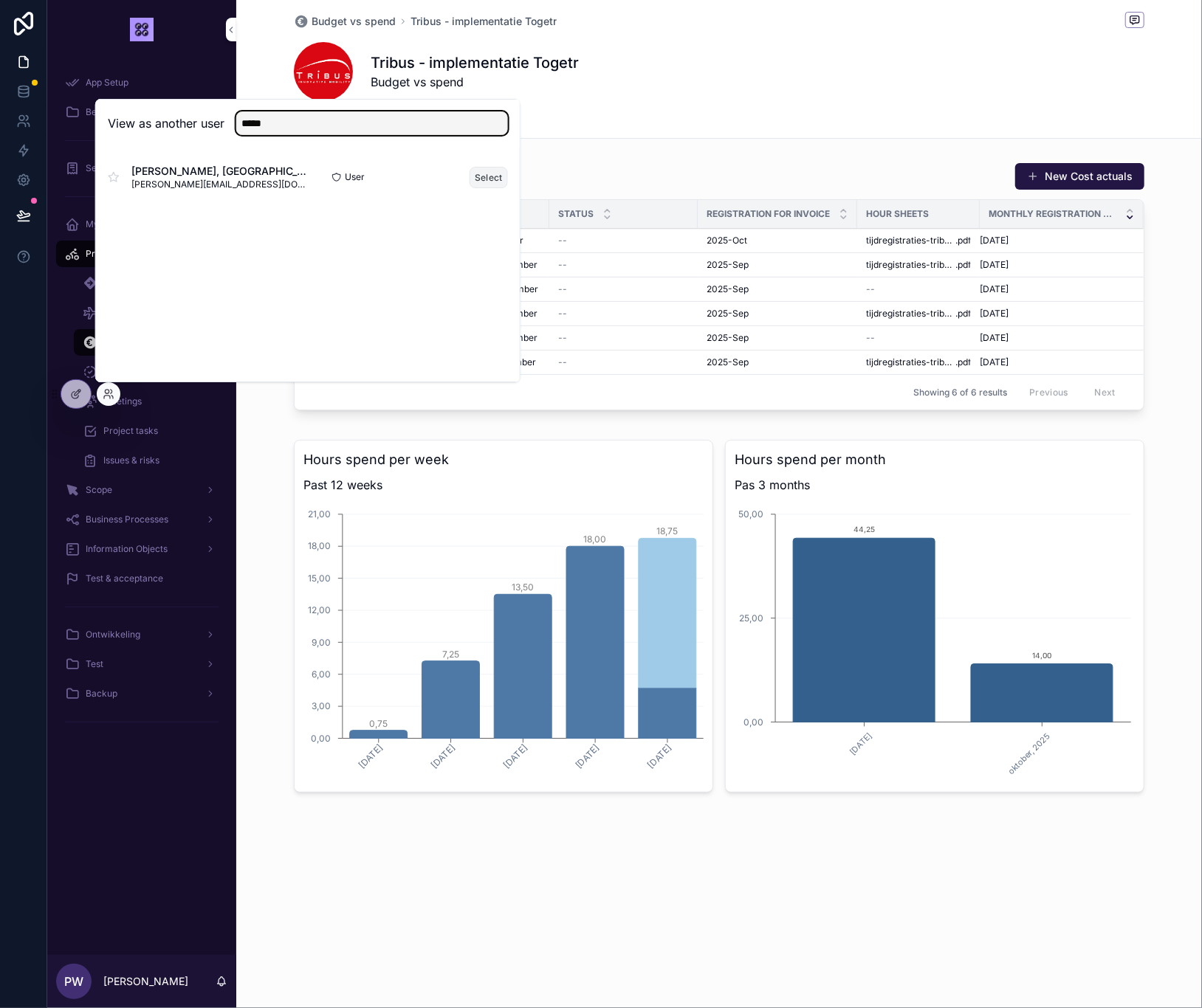
type input "*****"
click at [493, 176] on button "Select" at bounding box center [488, 178] width 38 height 22
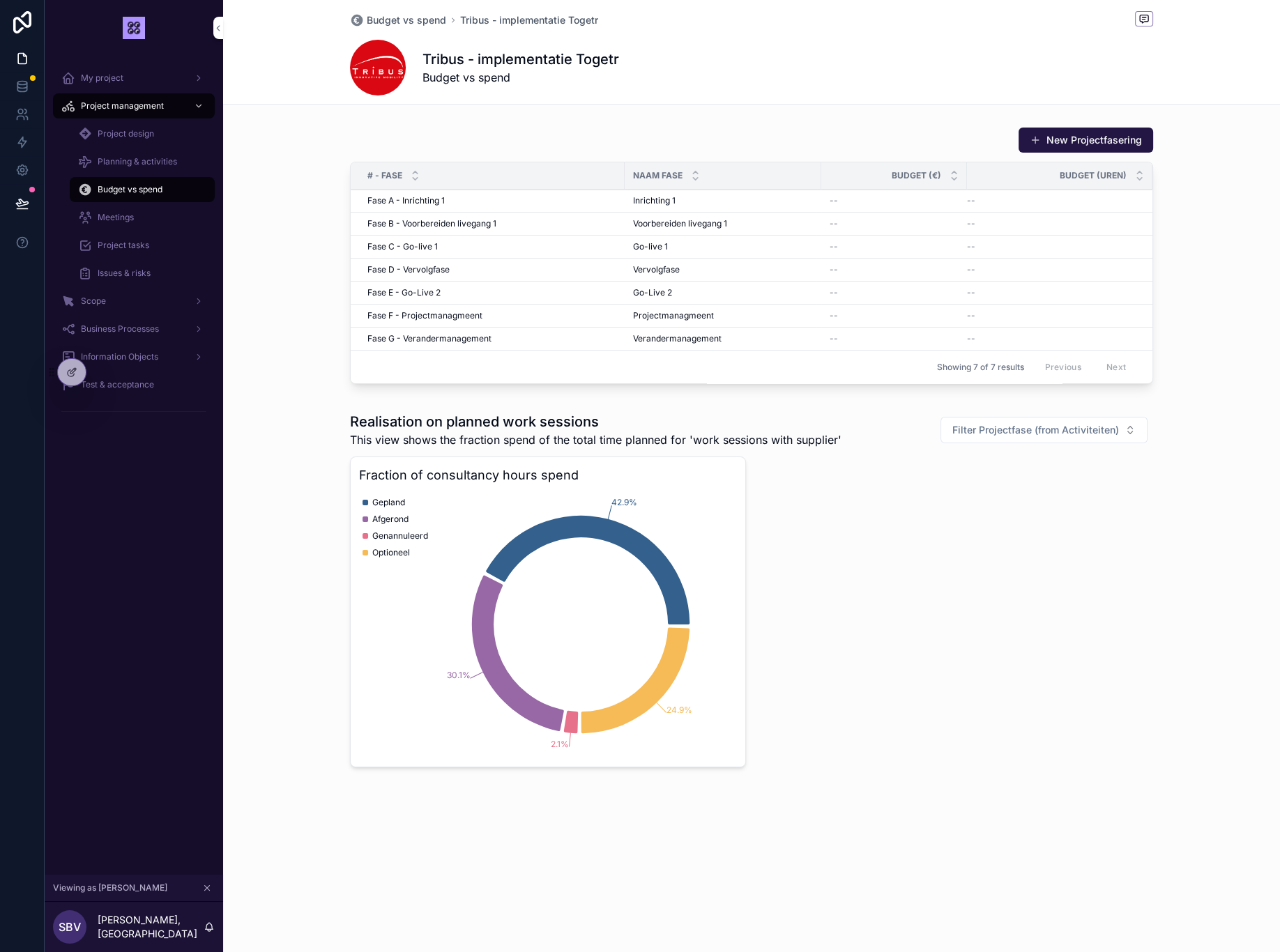
click at [209, 889] on icon "scrollable content" at bounding box center [206, 887] width 9 height 9
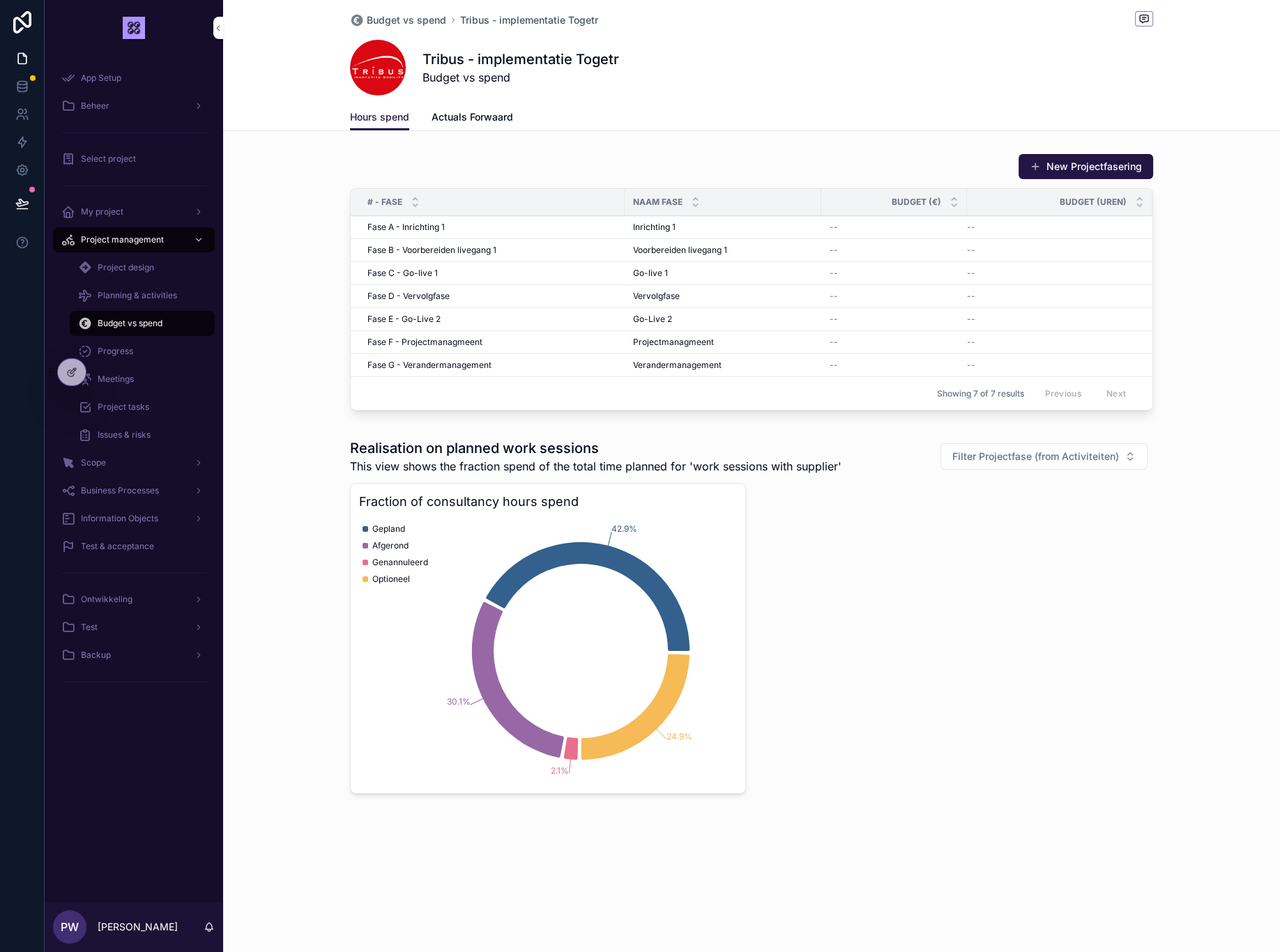
click at [119, 350] on span "Progress" at bounding box center [116, 351] width 36 height 11
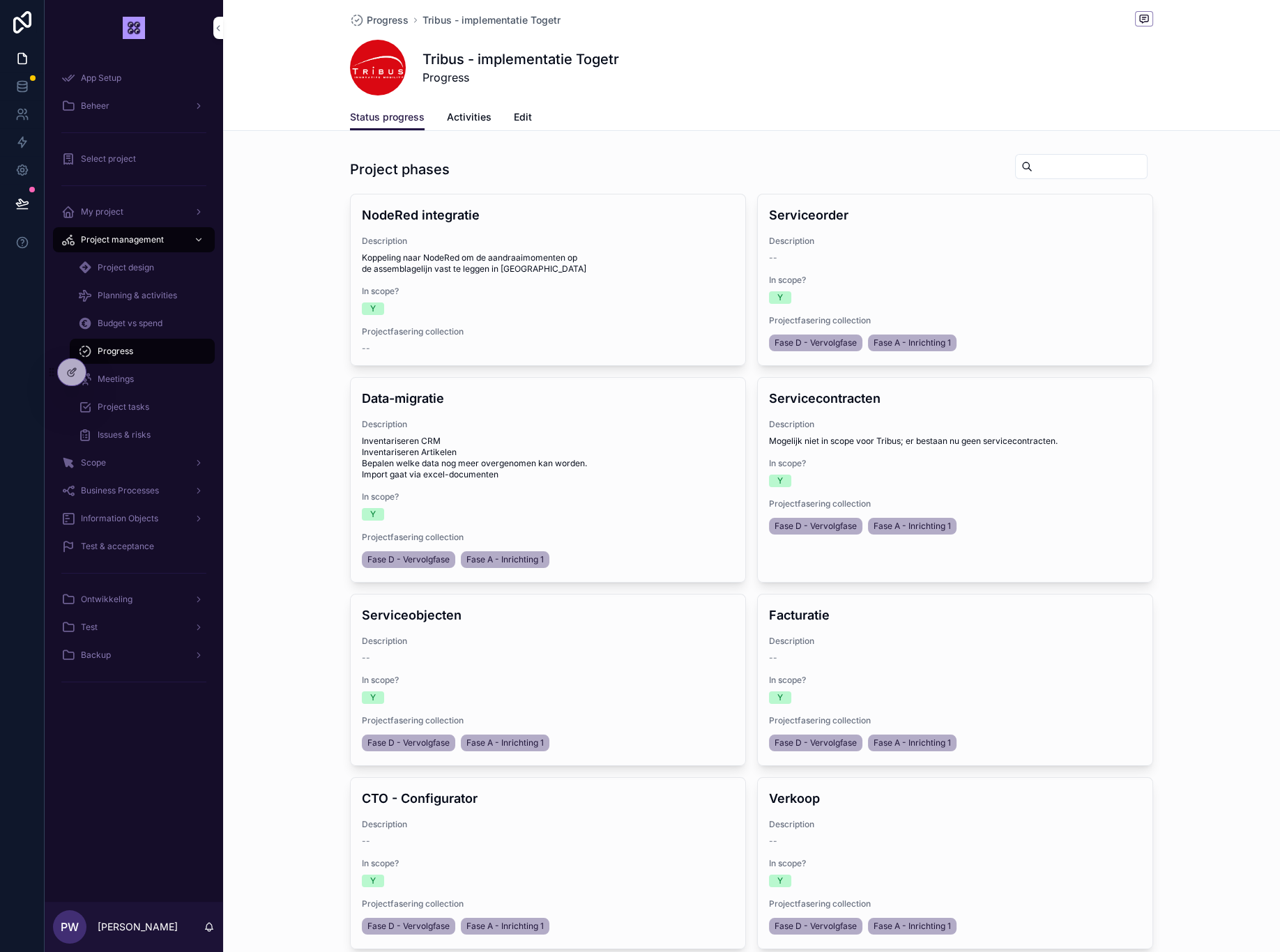
click at [122, 383] on span "Meetings" at bounding box center [116, 379] width 36 height 11
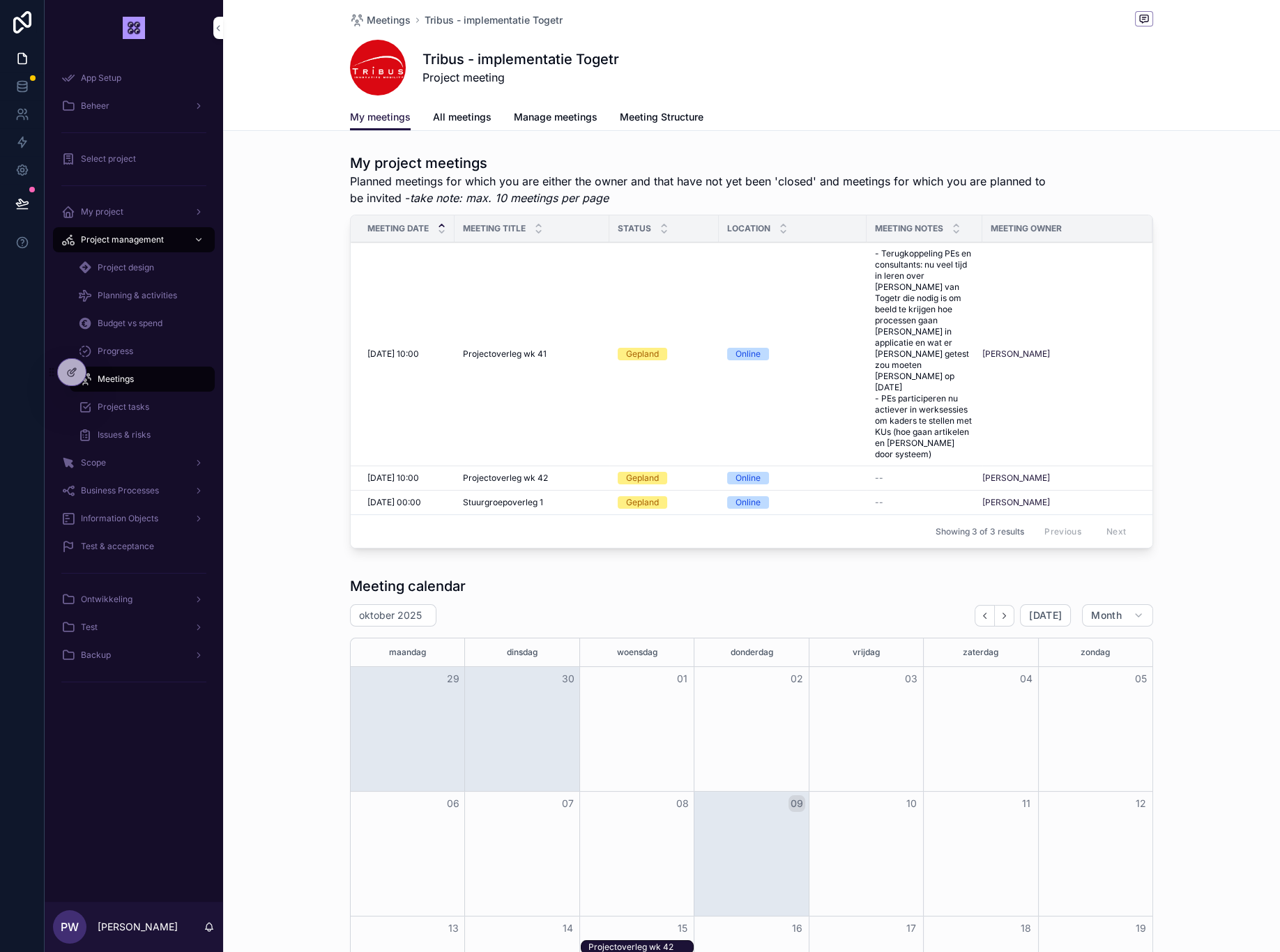
click at [120, 411] on span "Project tasks" at bounding box center [123, 406] width 51 height 11
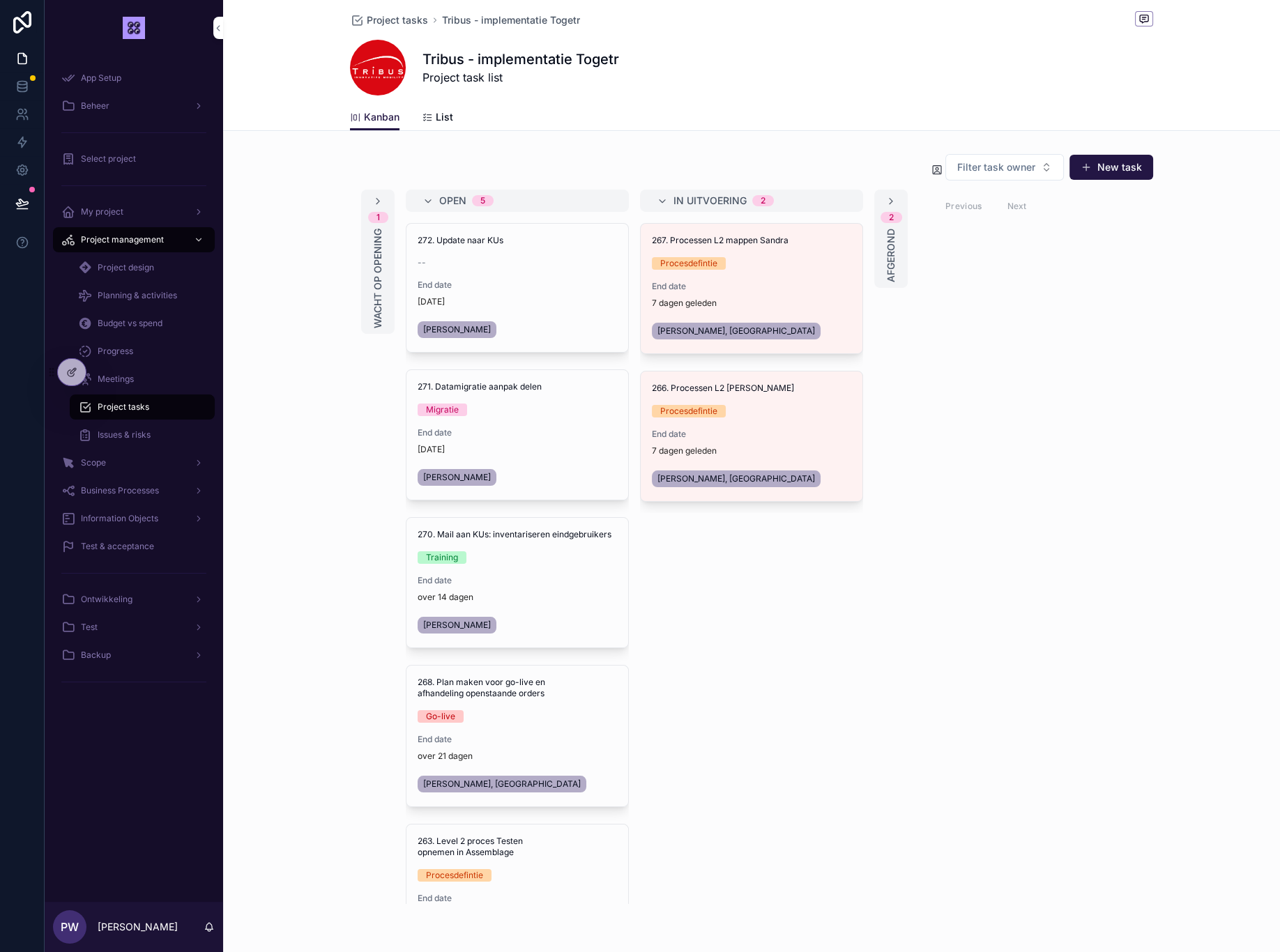
click at [129, 439] on span "Issues & risks" at bounding box center [124, 435] width 53 height 11
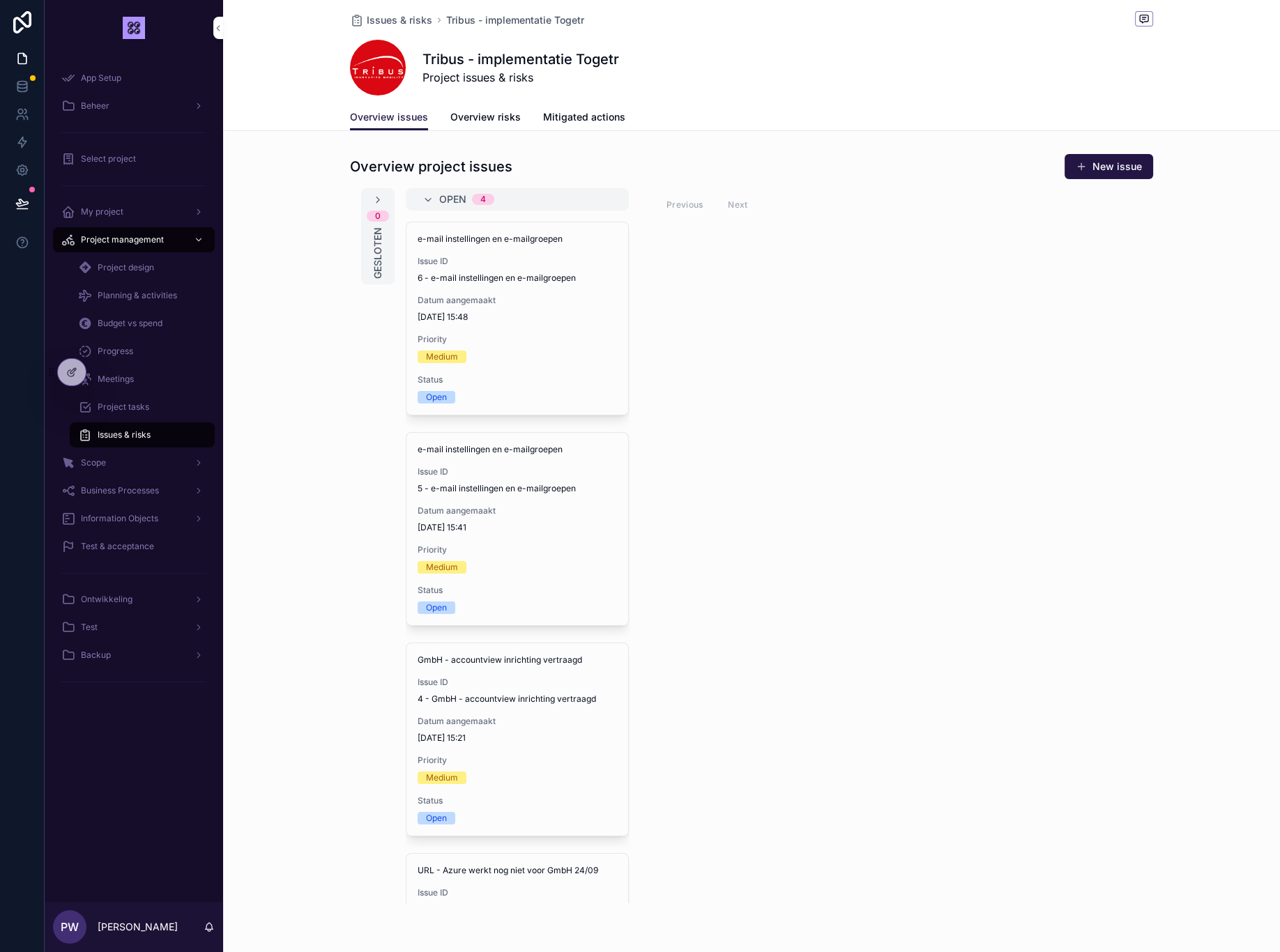
click at [466, 122] on span "Overview risks" at bounding box center [485, 117] width 70 height 14
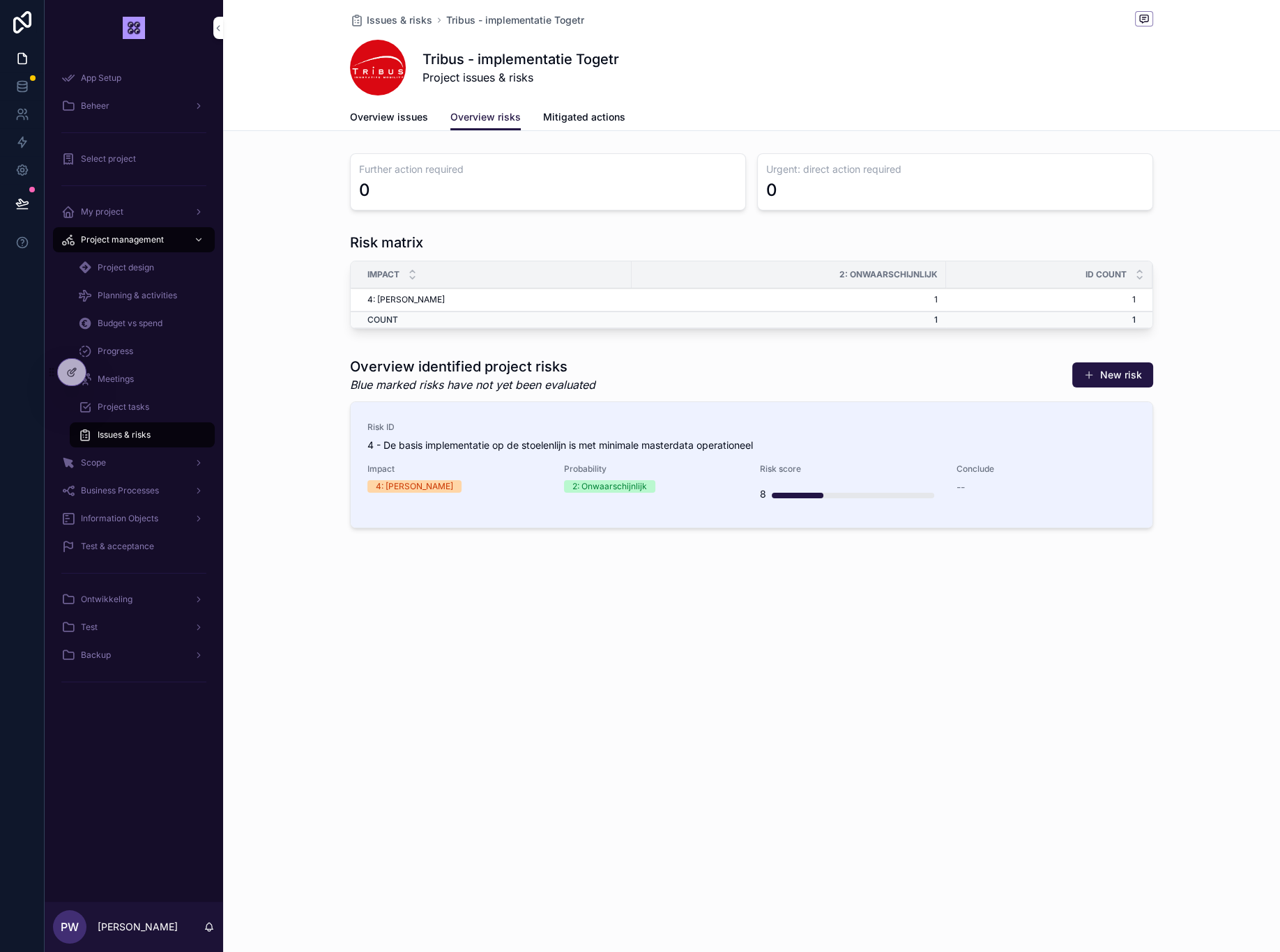
click at [709, 468] on span "Probability" at bounding box center [654, 469] width 180 height 11
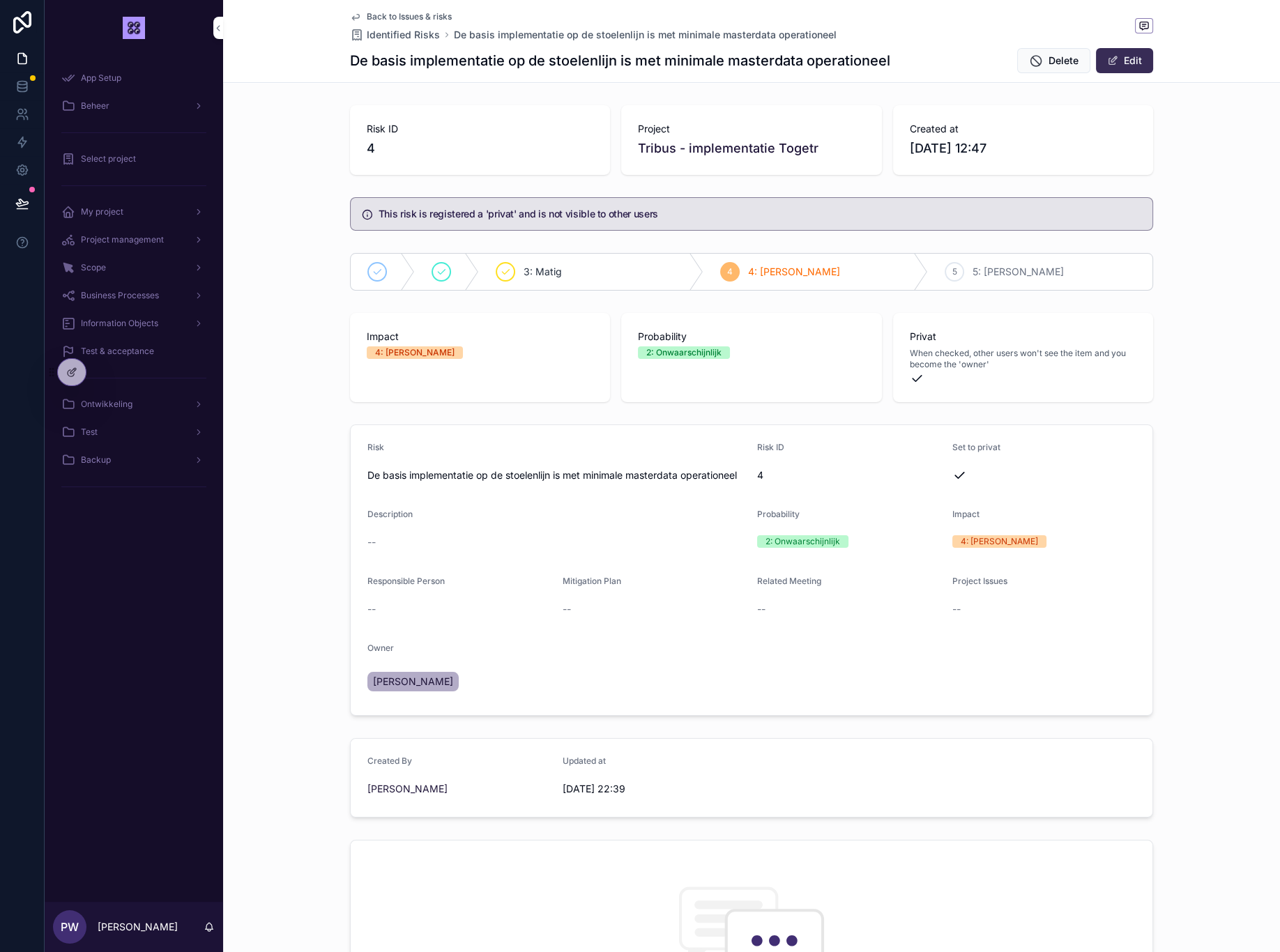
click at [1123, 62] on button "Edit" at bounding box center [1124, 60] width 57 height 25
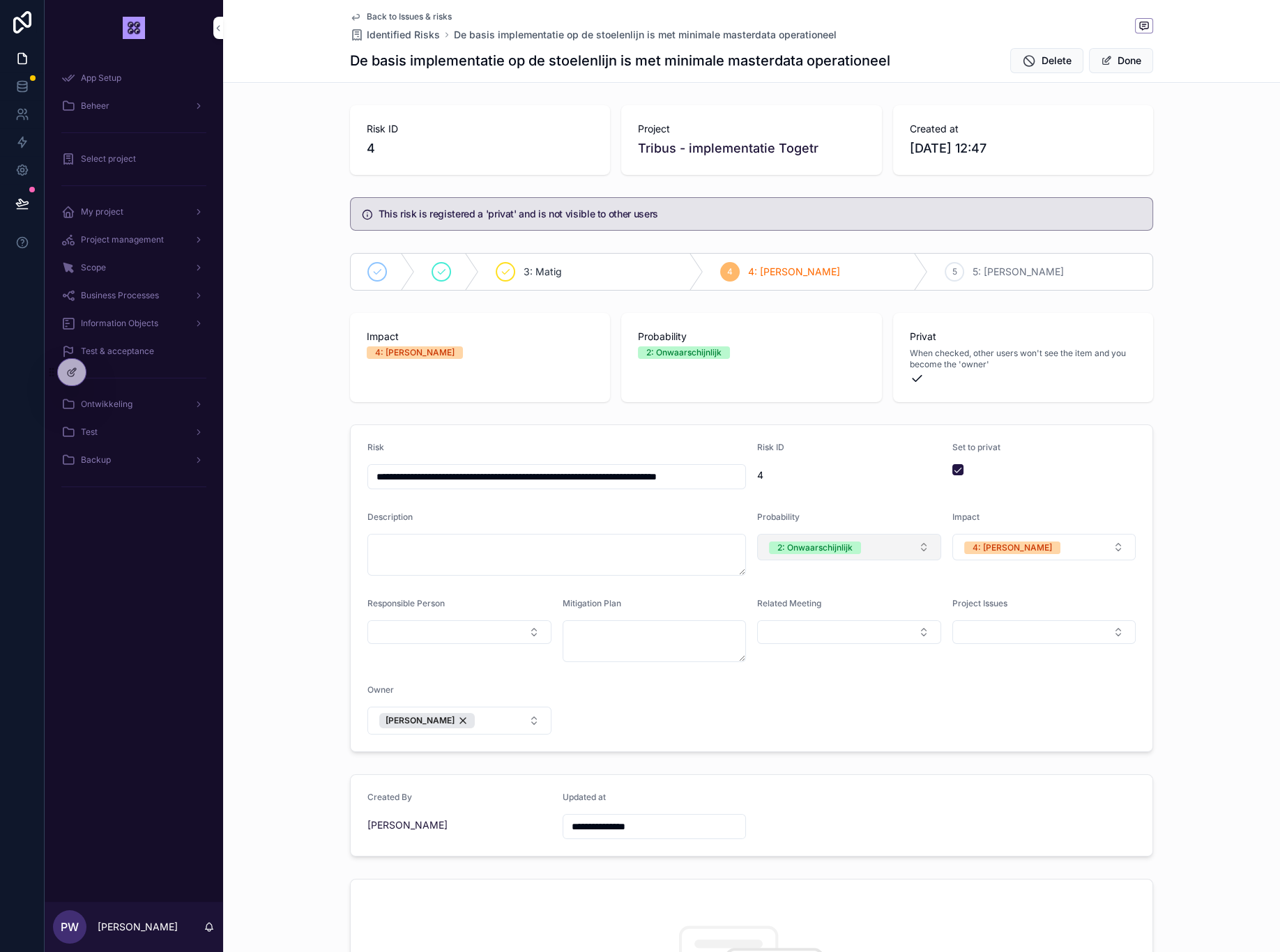
click at [910, 552] on button "2: Onwaarschijnlijk" at bounding box center [849, 547] width 184 height 27
click at [1052, 547] on button "4: [PERSON_NAME]" at bounding box center [1044, 547] width 184 height 27
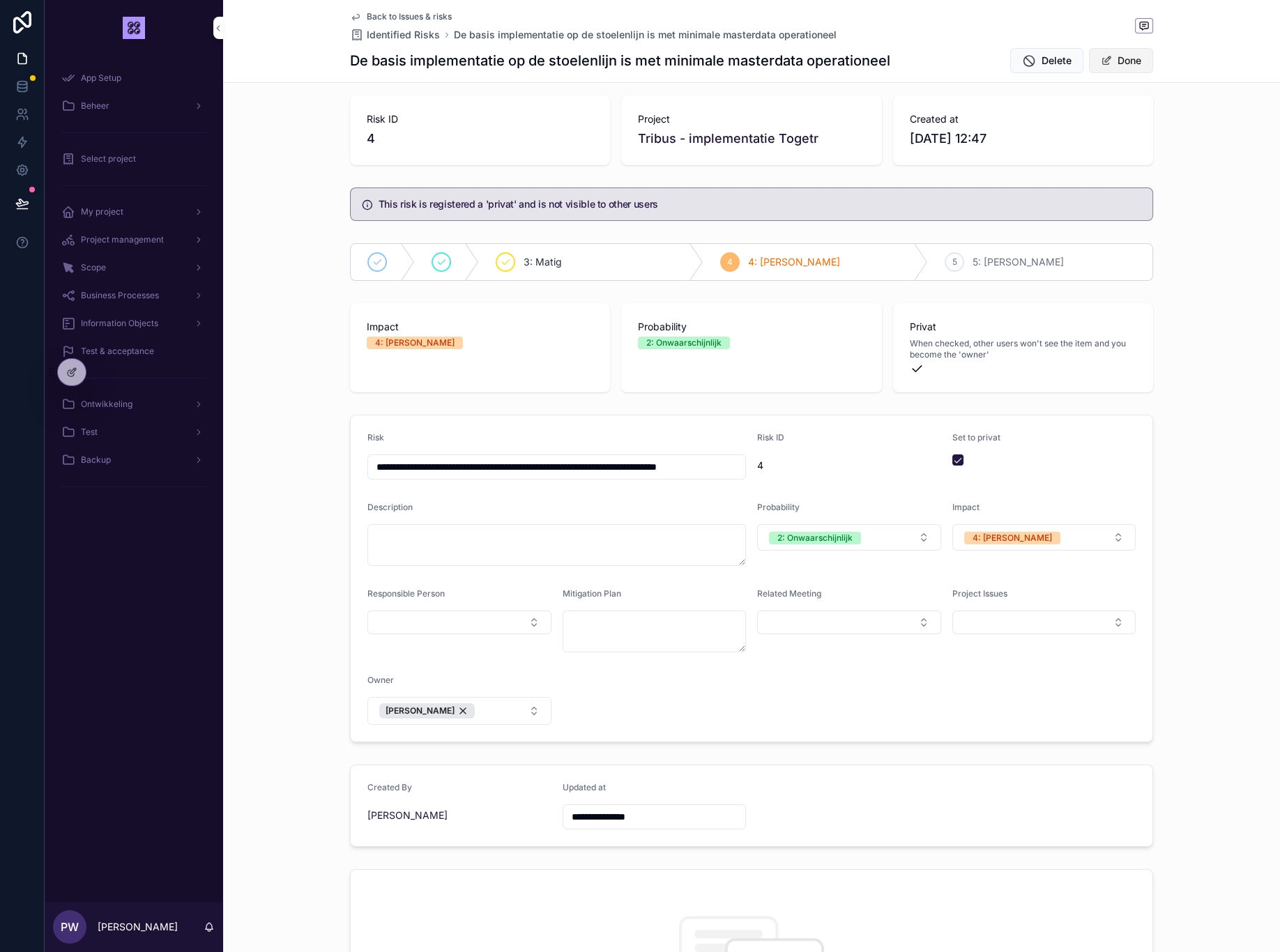
click at [1131, 55] on button "Done" at bounding box center [1121, 60] width 64 height 25
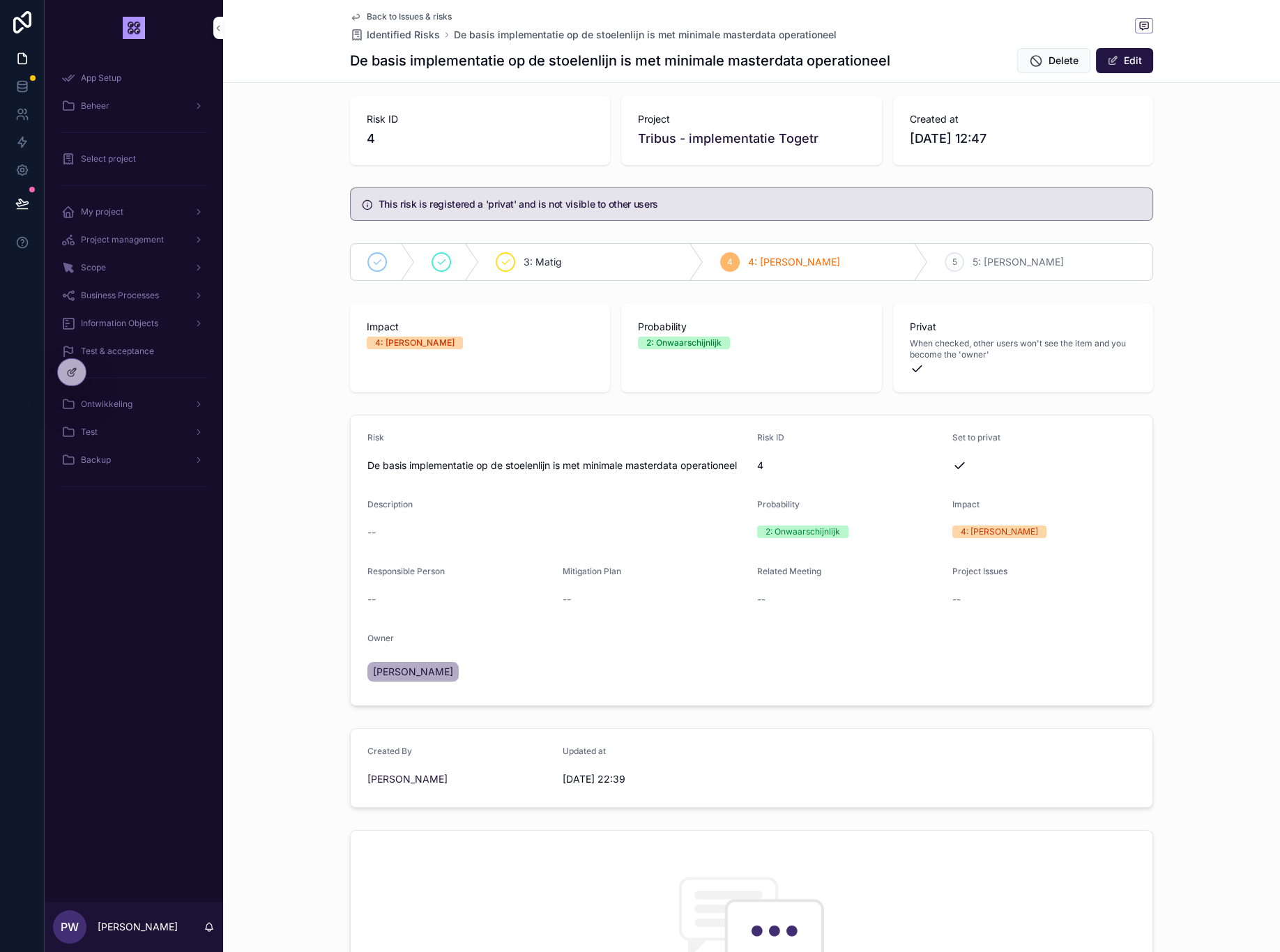
click at [396, 19] on span "Back to Issues & risks" at bounding box center [409, 16] width 85 height 11
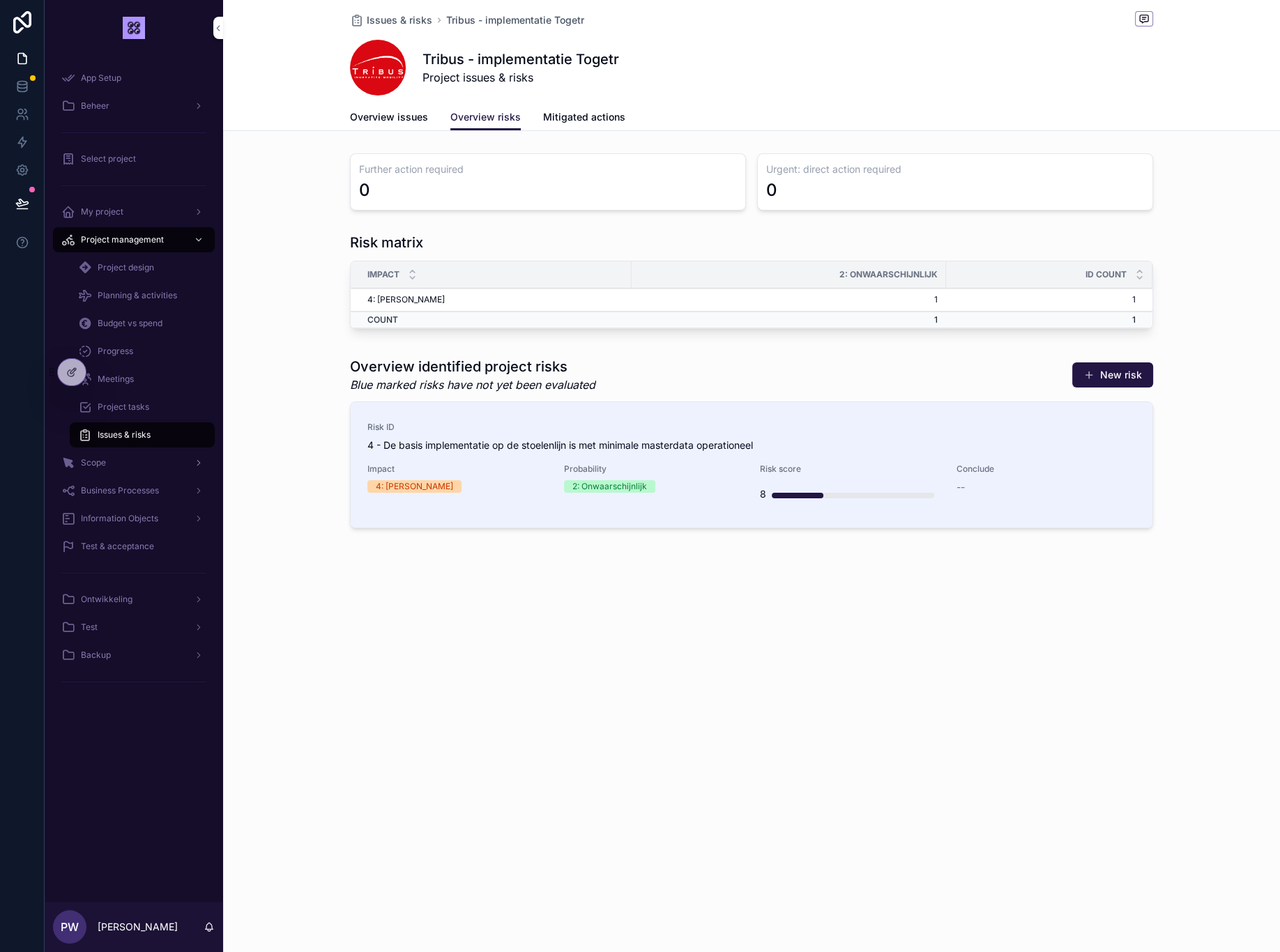
click at [97, 465] on span "Scope" at bounding box center [93, 463] width 25 height 11
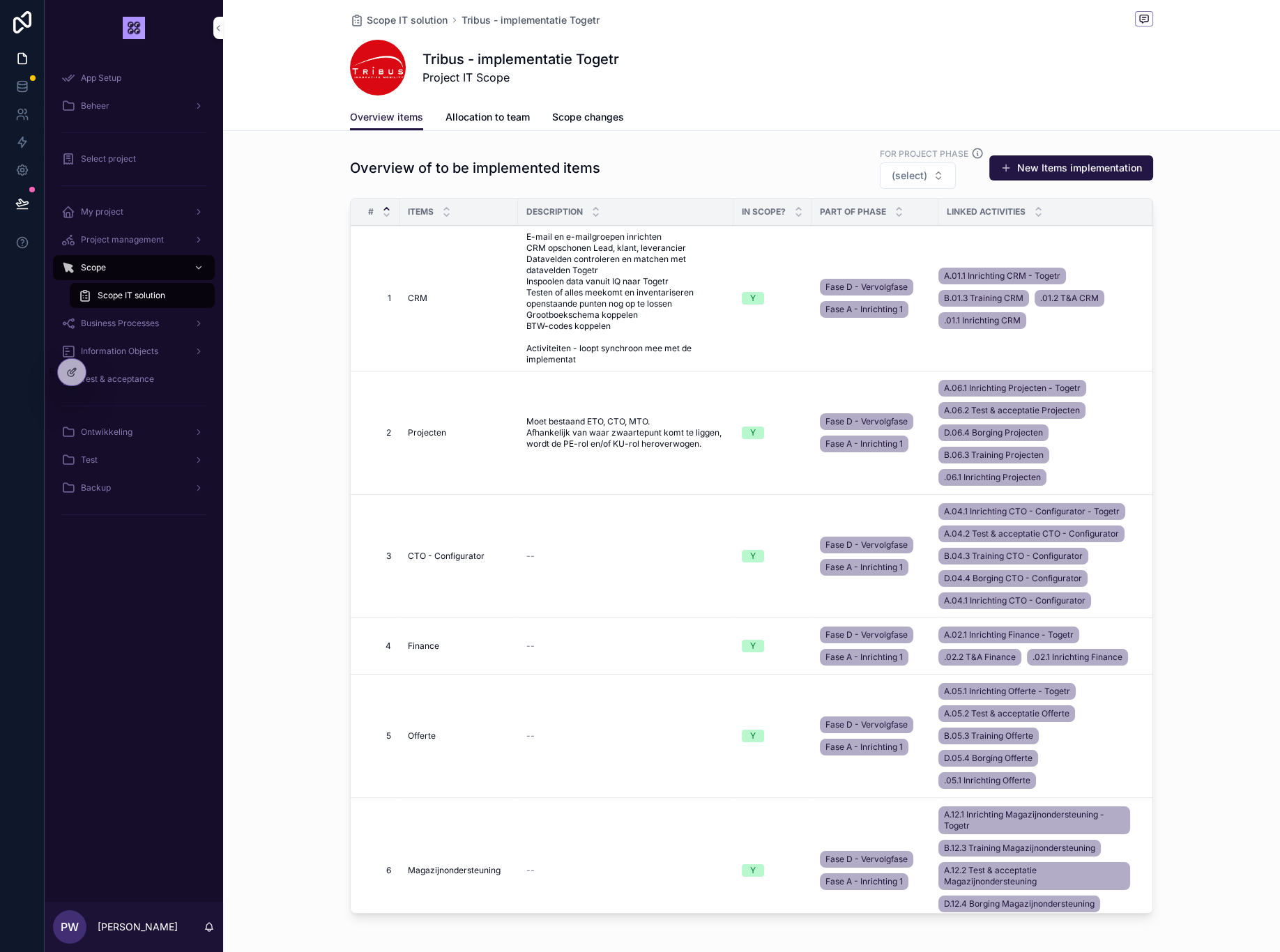
click at [477, 121] on span "Allocation to team" at bounding box center [488, 117] width 85 height 14
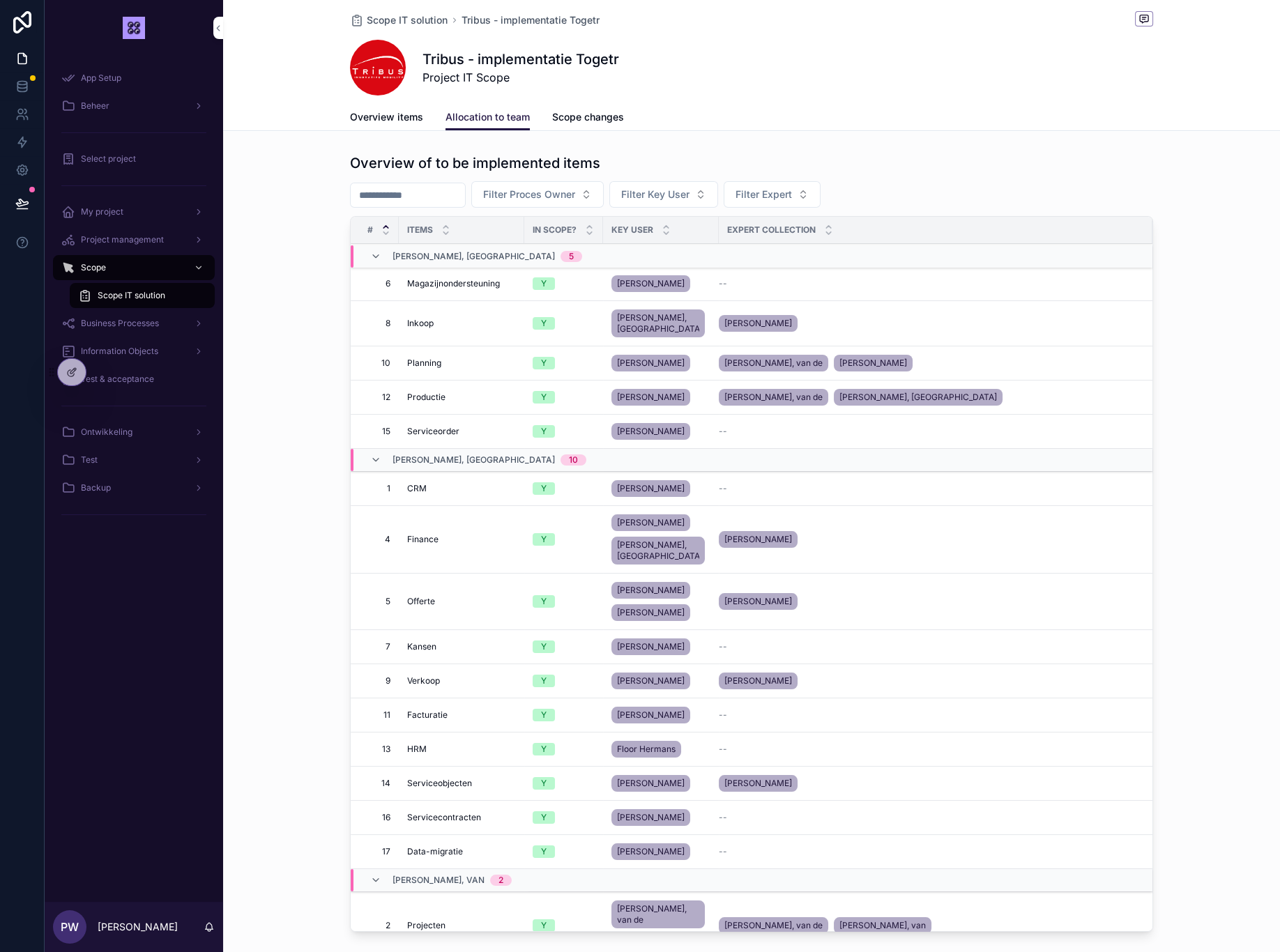
click at [583, 110] on span "Scope changes" at bounding box center [588, 117] width 72 height 14
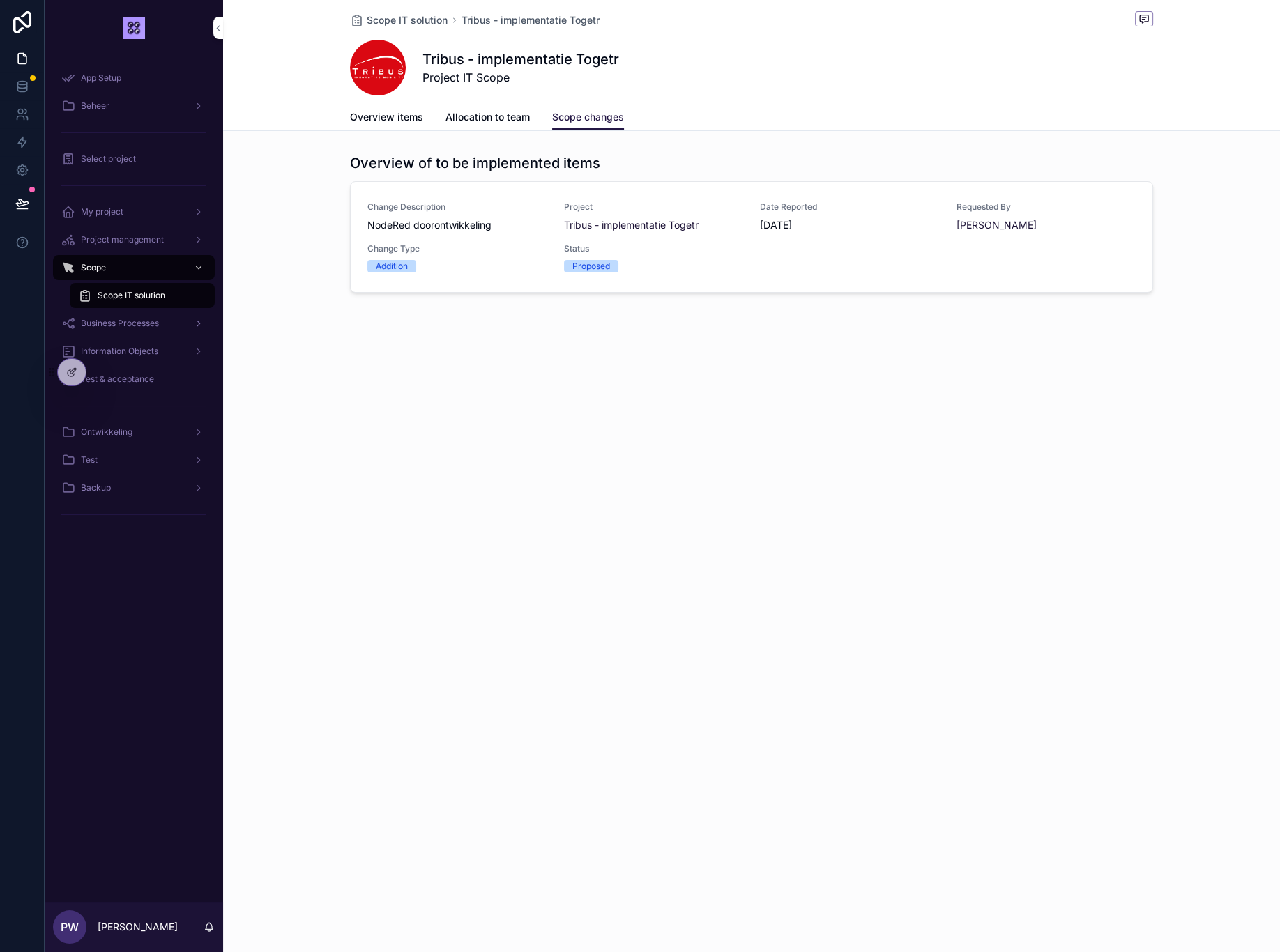
click at [118, 327] on span "Business Processes" at bounding box center [120, 323] width 78 height 11
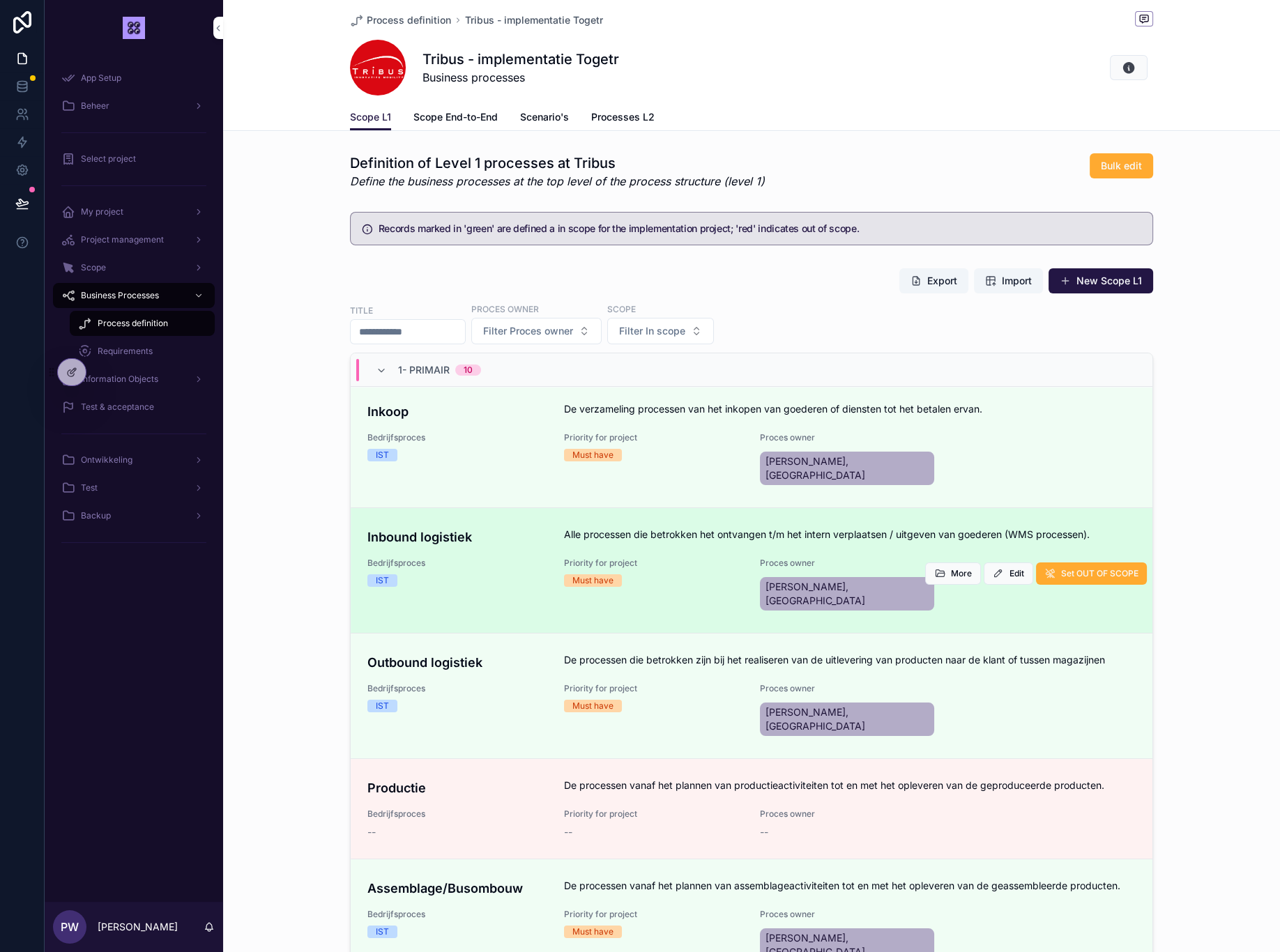
scroll to position [232, 0]
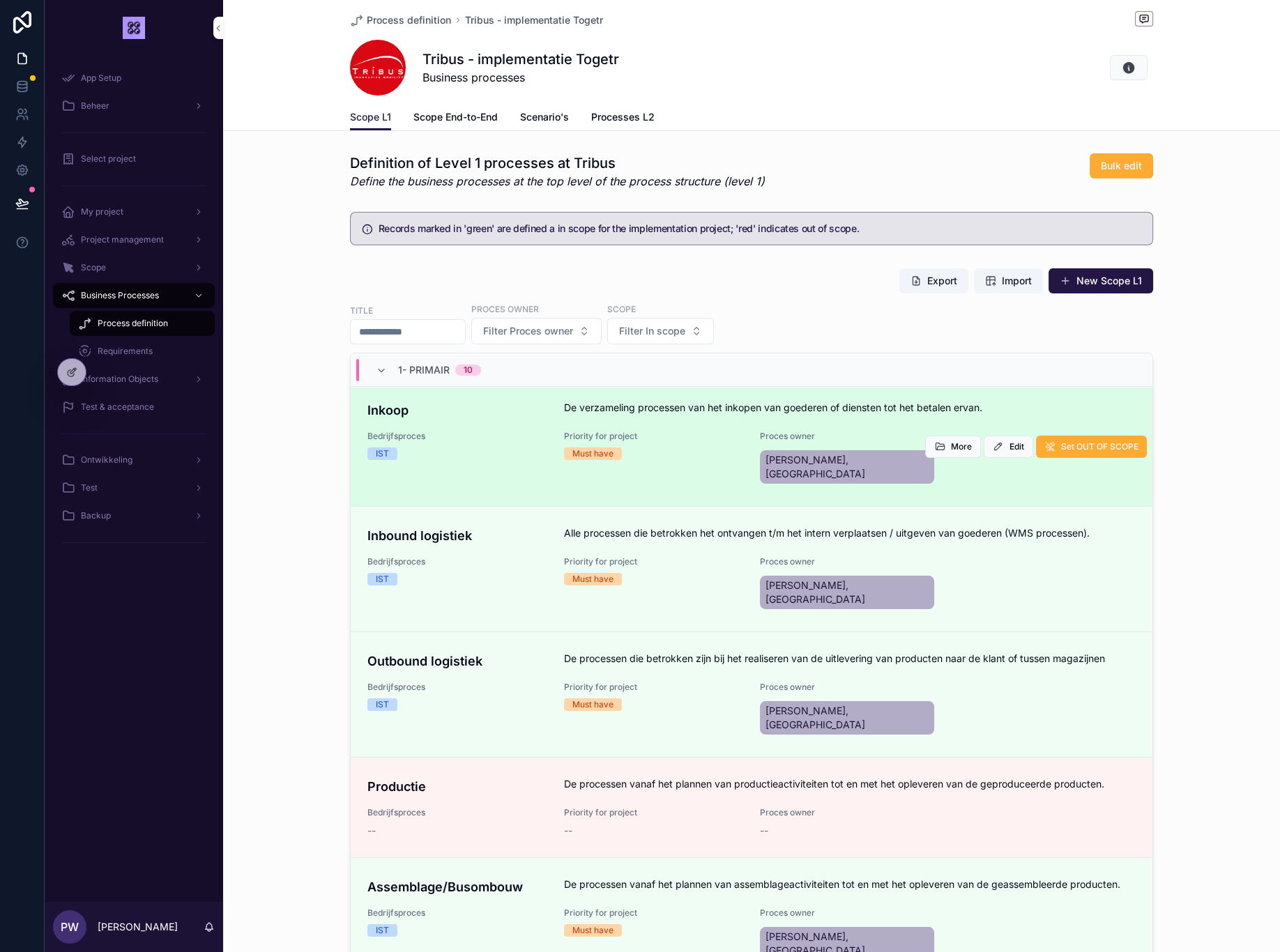
click at [509, 447] on div "IST" at bounding box center [457, 453] width 180 height 13
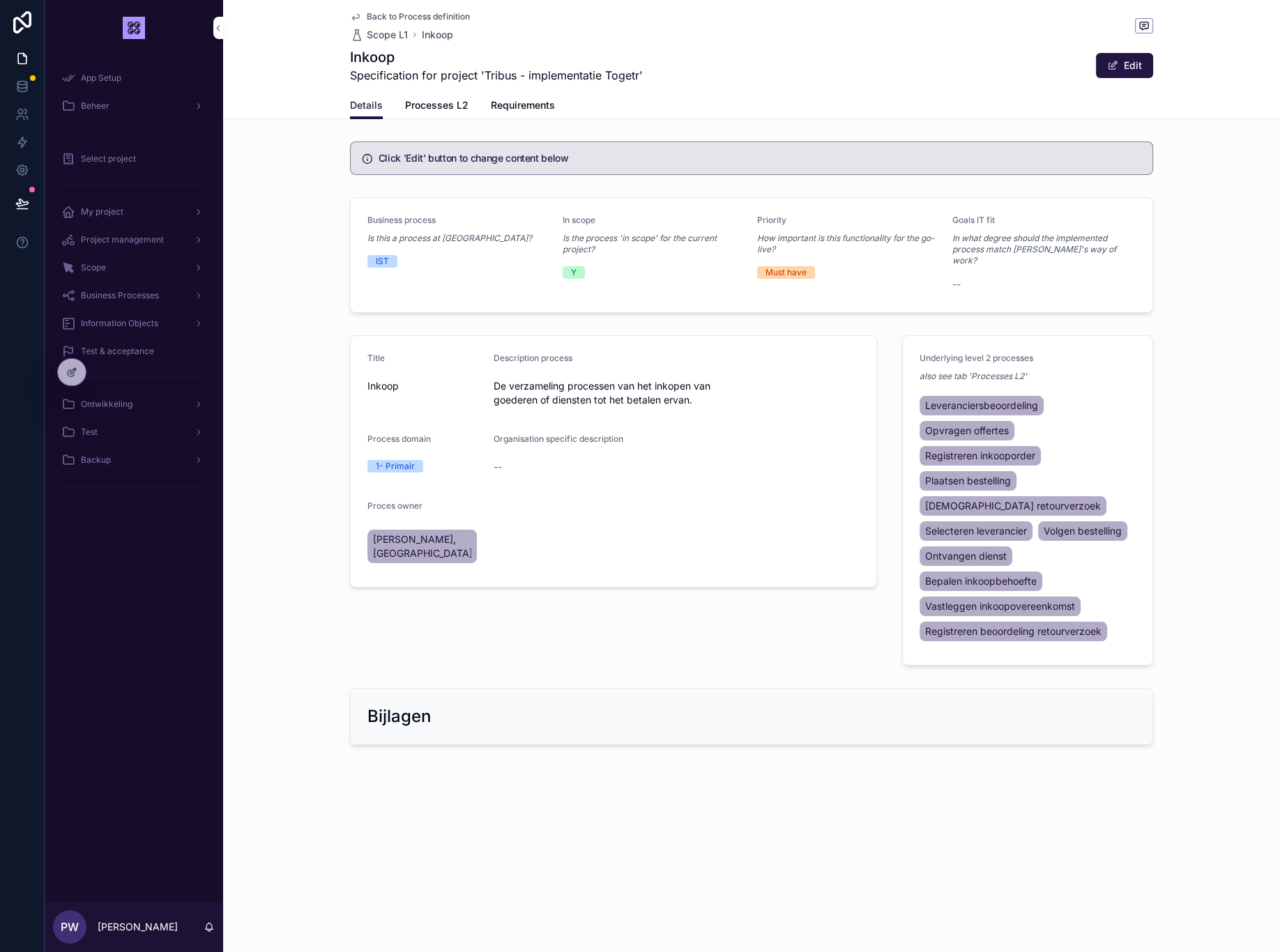
click at [427, 105] on span "Processes L2" at bounding box center [436, 105] width 63 height 14
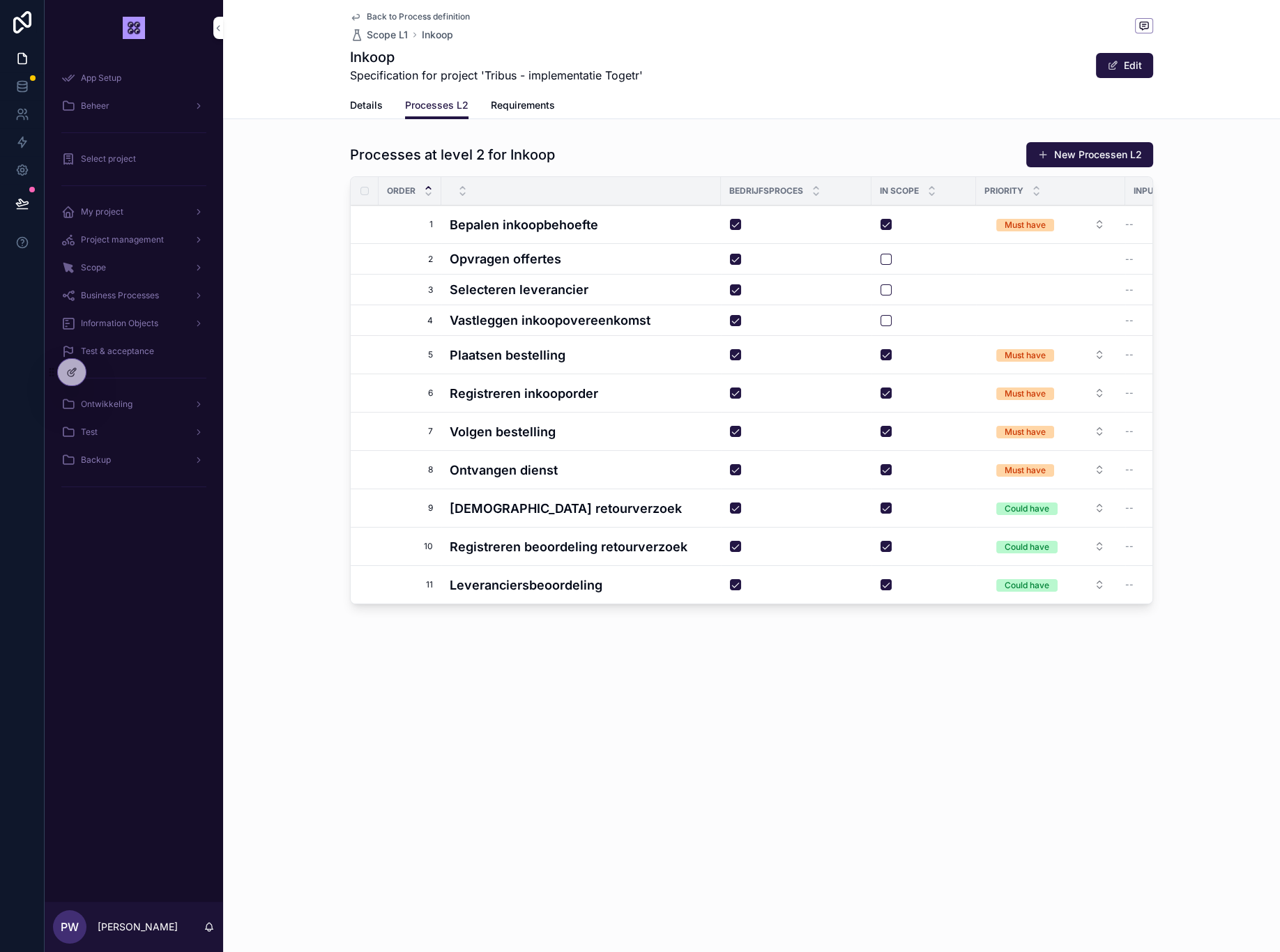
click at [359, 19] on icon "scrollable content" at bounding box center [355, 16] width 11 height 11
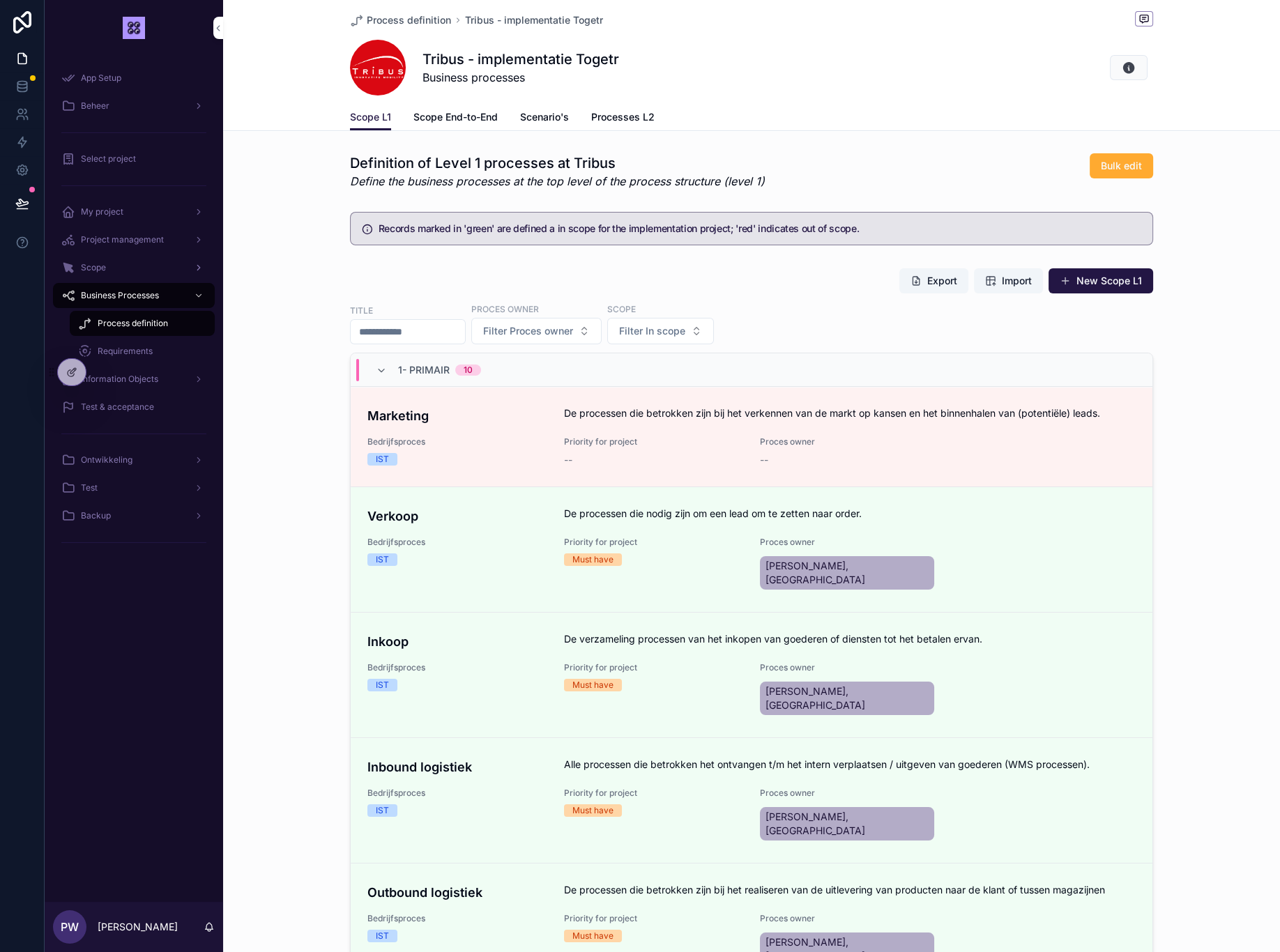
click at [90, 267] on span "Scope" at bounding box center [93, 267] width 25 height 11
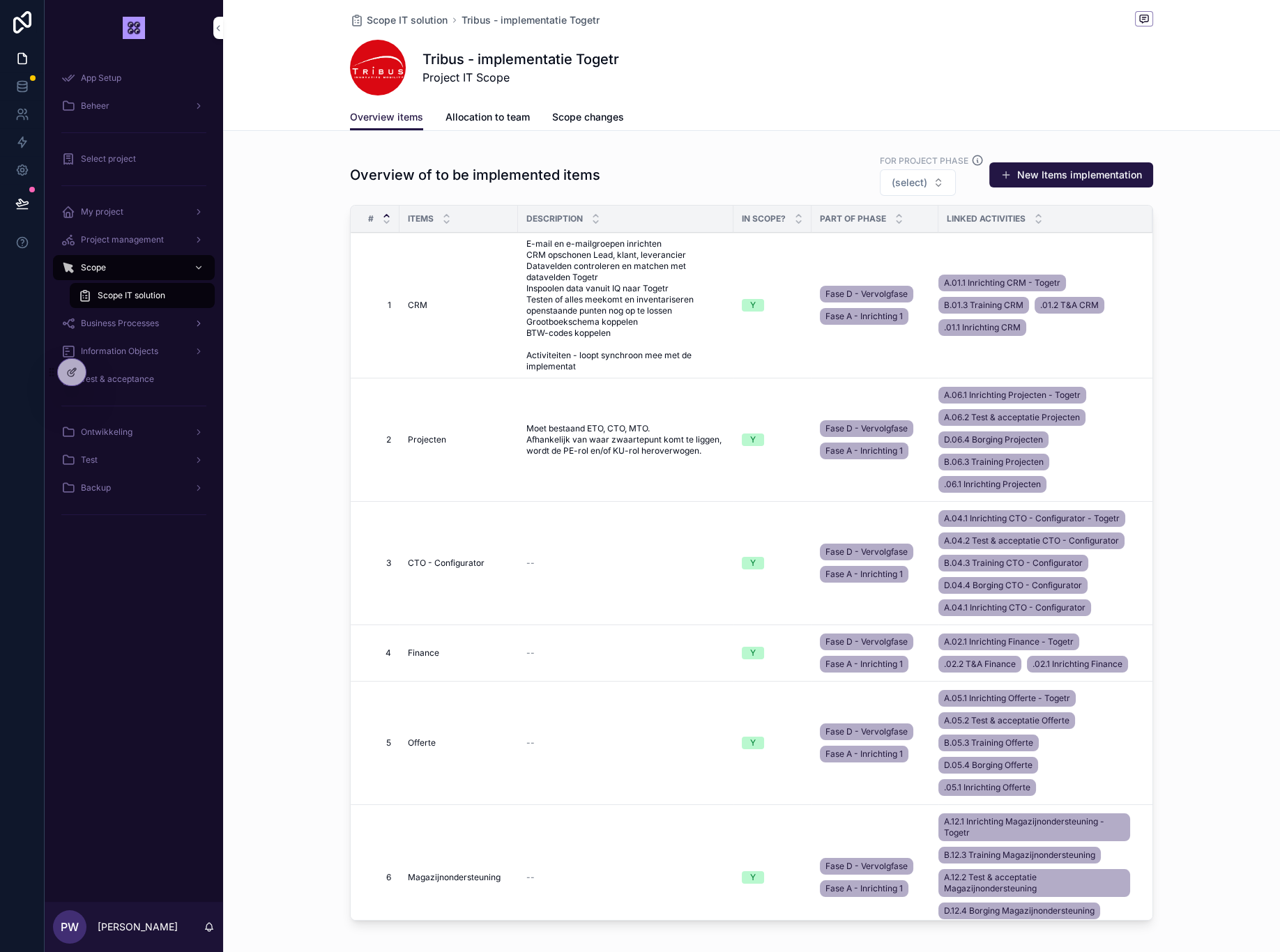
click at [117, 326] on span "Business Processes" at bounding box center [120, 323] width 78 height 11
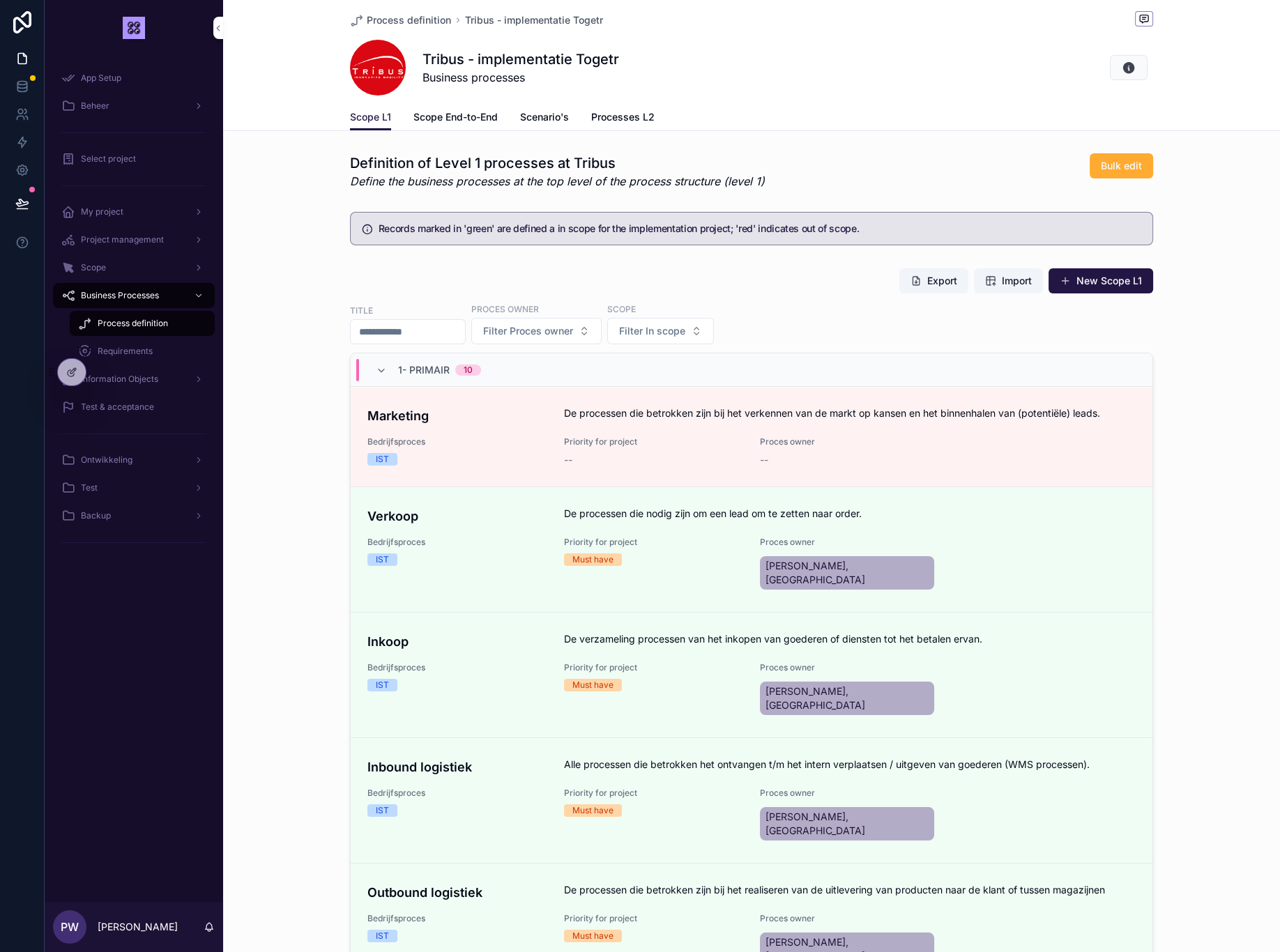
click at [616, 122] on span "Processes L2" at bounding box center [623, 117] width 63 height 14
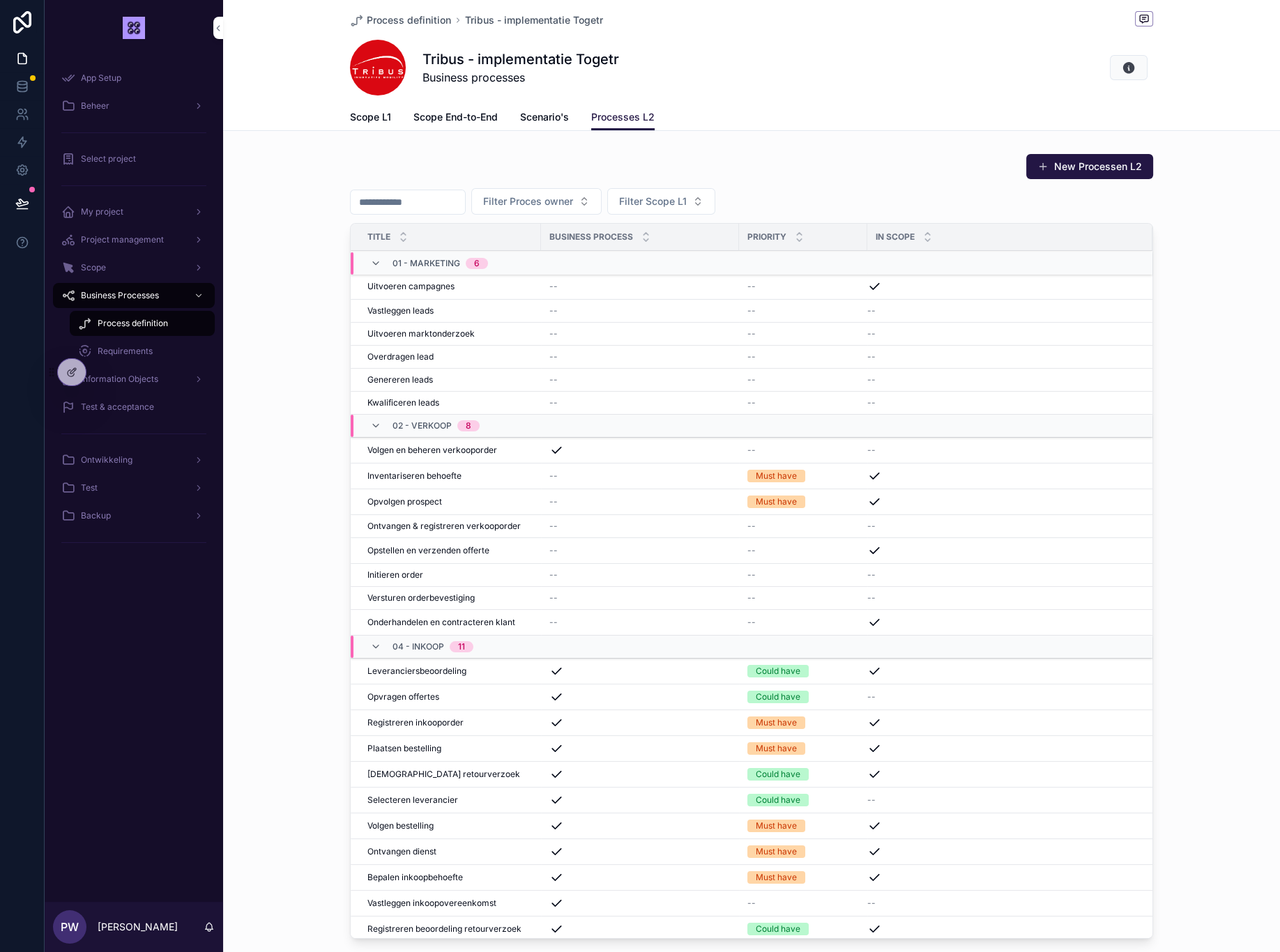
click at [115, 348] on span "Requirements" at bounding box center [125, 351] width 55 height 11
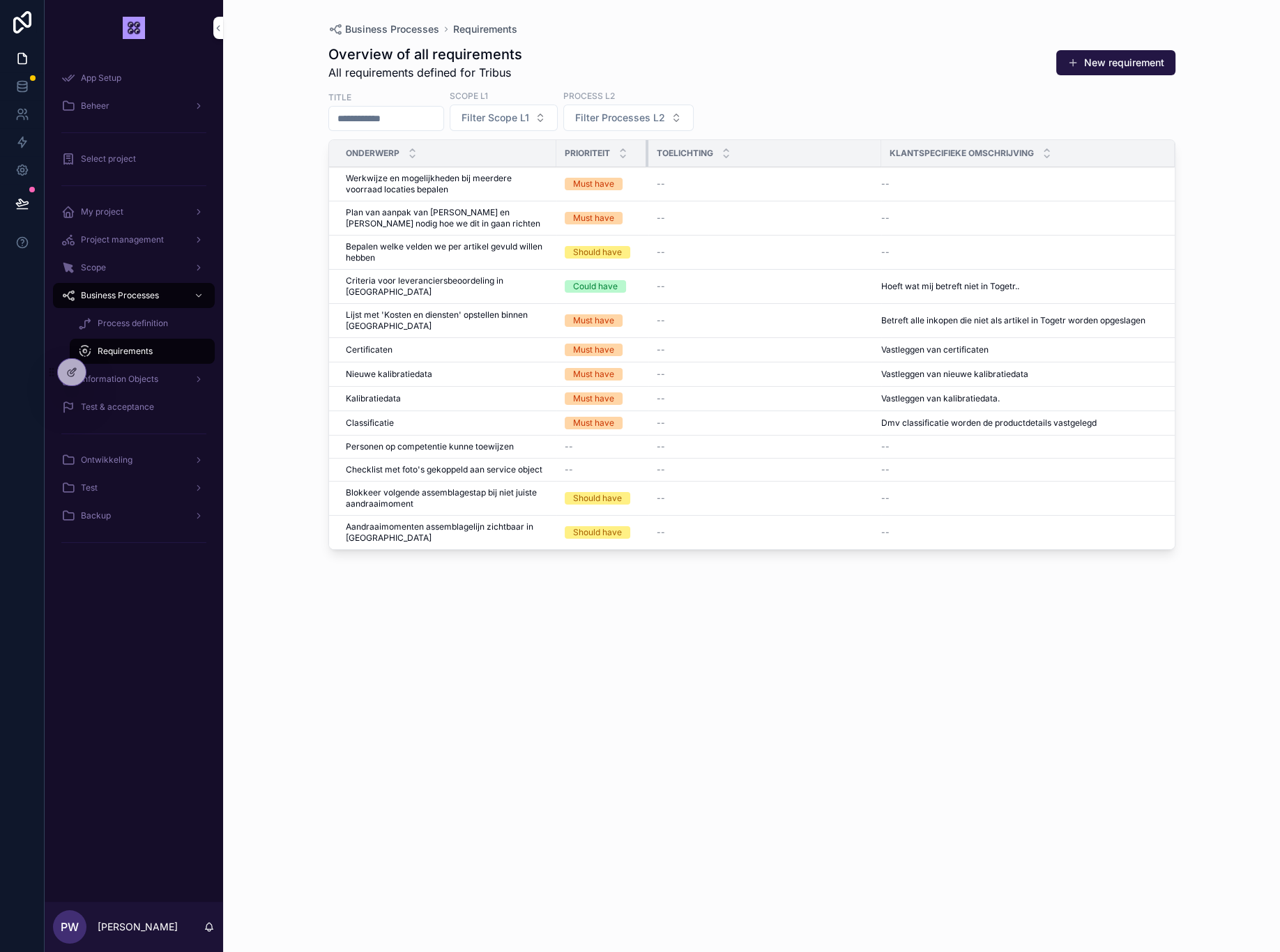
drag, startPoint x: 711, startPoint y: 150, endPoint x: 647, endPoint y: 157, distance: 64.4
click at [647, 157] on div "scrollable content" at bounding box center [649, 153] width 6 height 27
click at [152, 384] on span "Information Objects" at bounding box center [120, 379] width 77 height 11
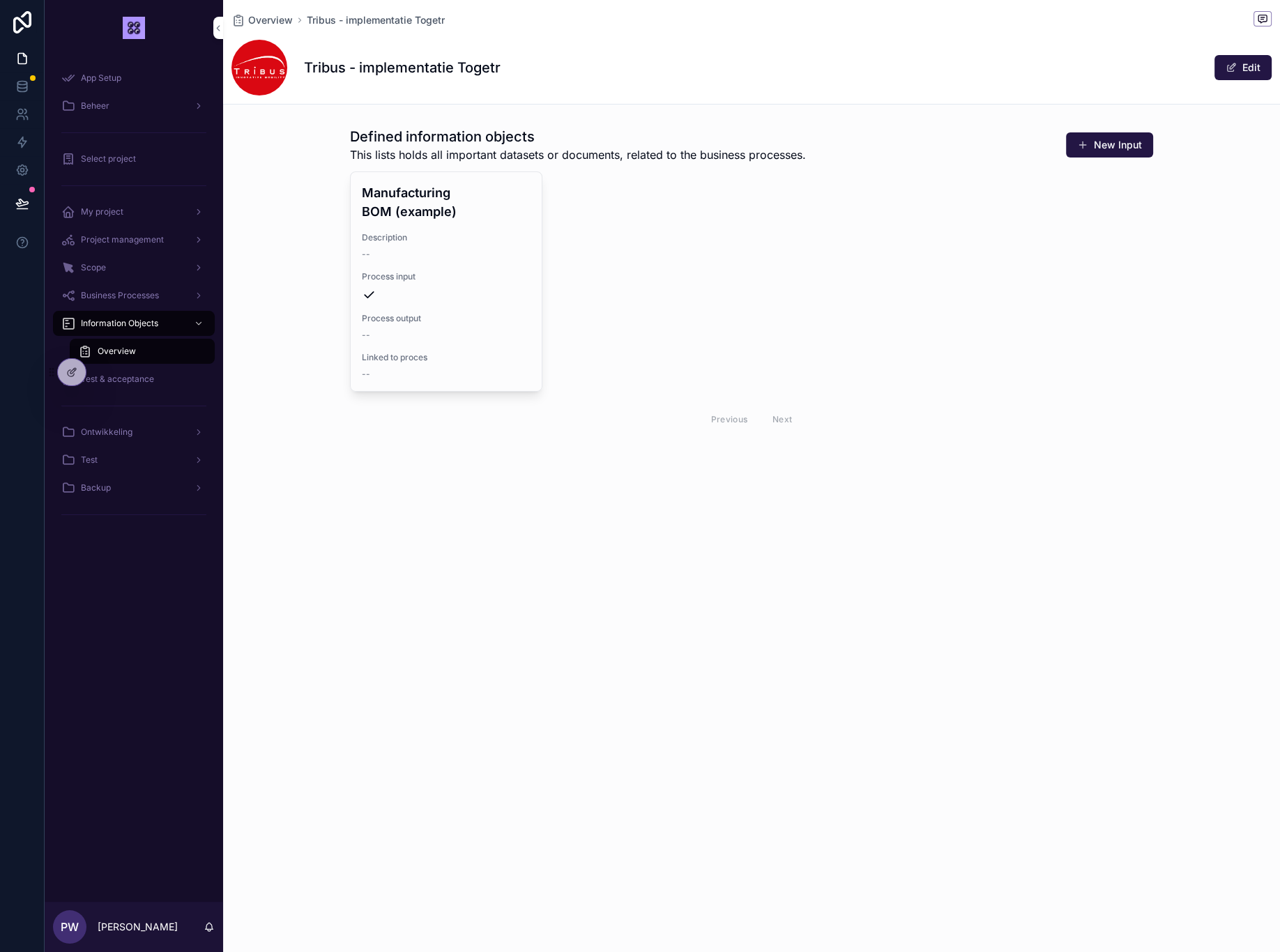
click at [152, 383] on span "Test & acceptance" at bounding box center [118, 379] width 74 height 11
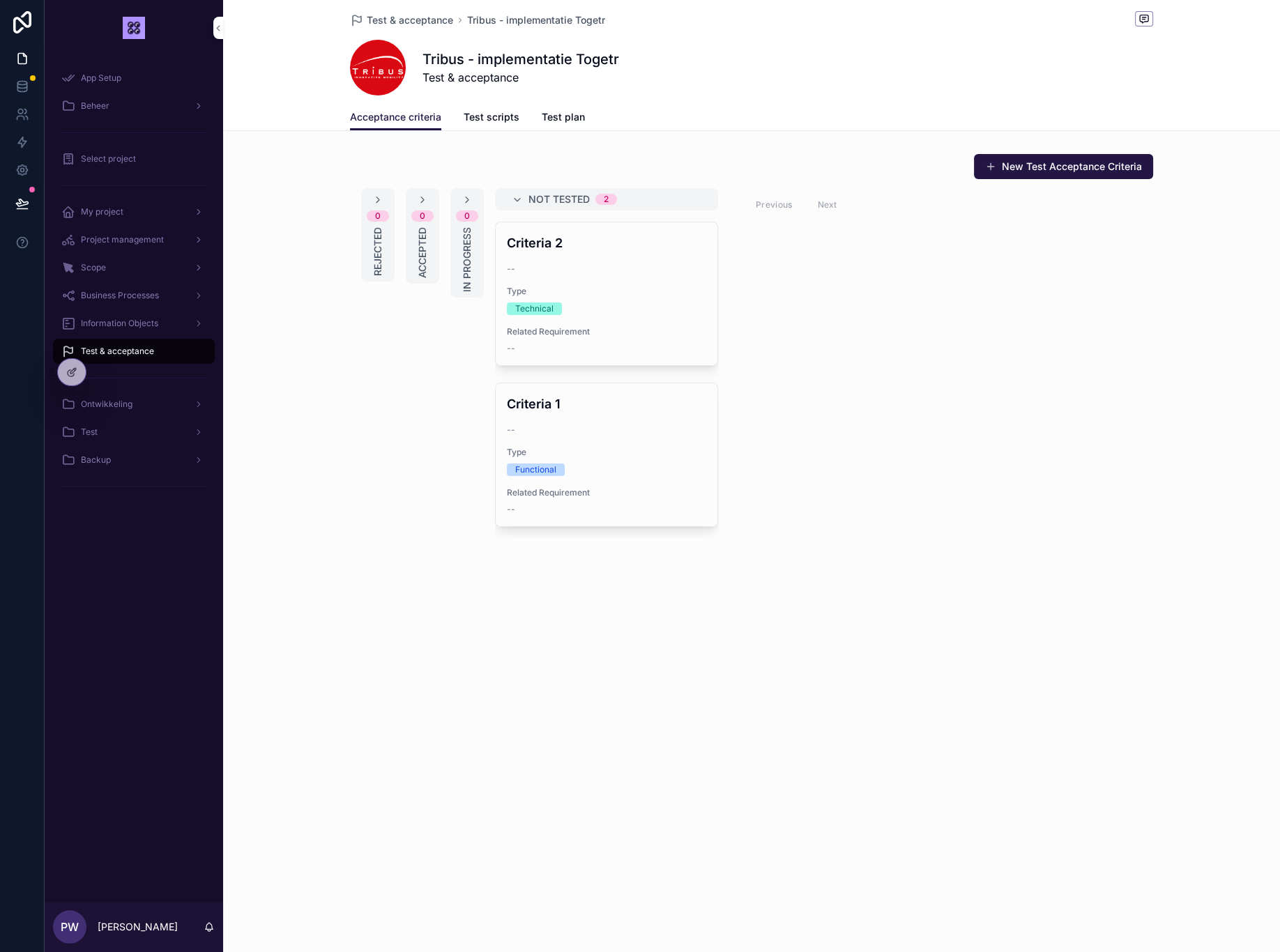
click at [509, 116] on span "Test scripts" at bounding box center [491, 117] width 56 height 14
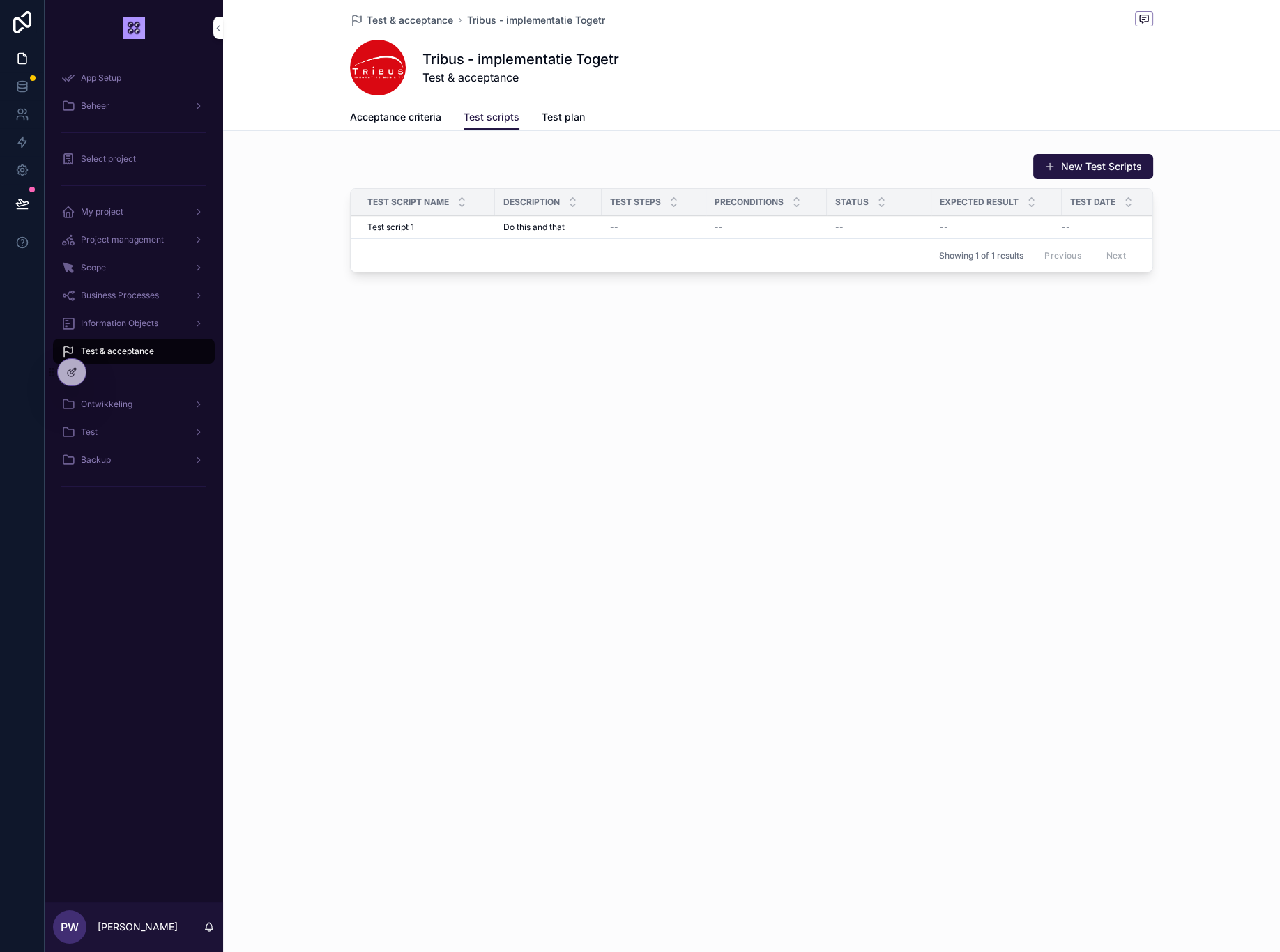
click at [554, 115] on span "Test plan" at bounding box center [563, 117] width 44 height 14
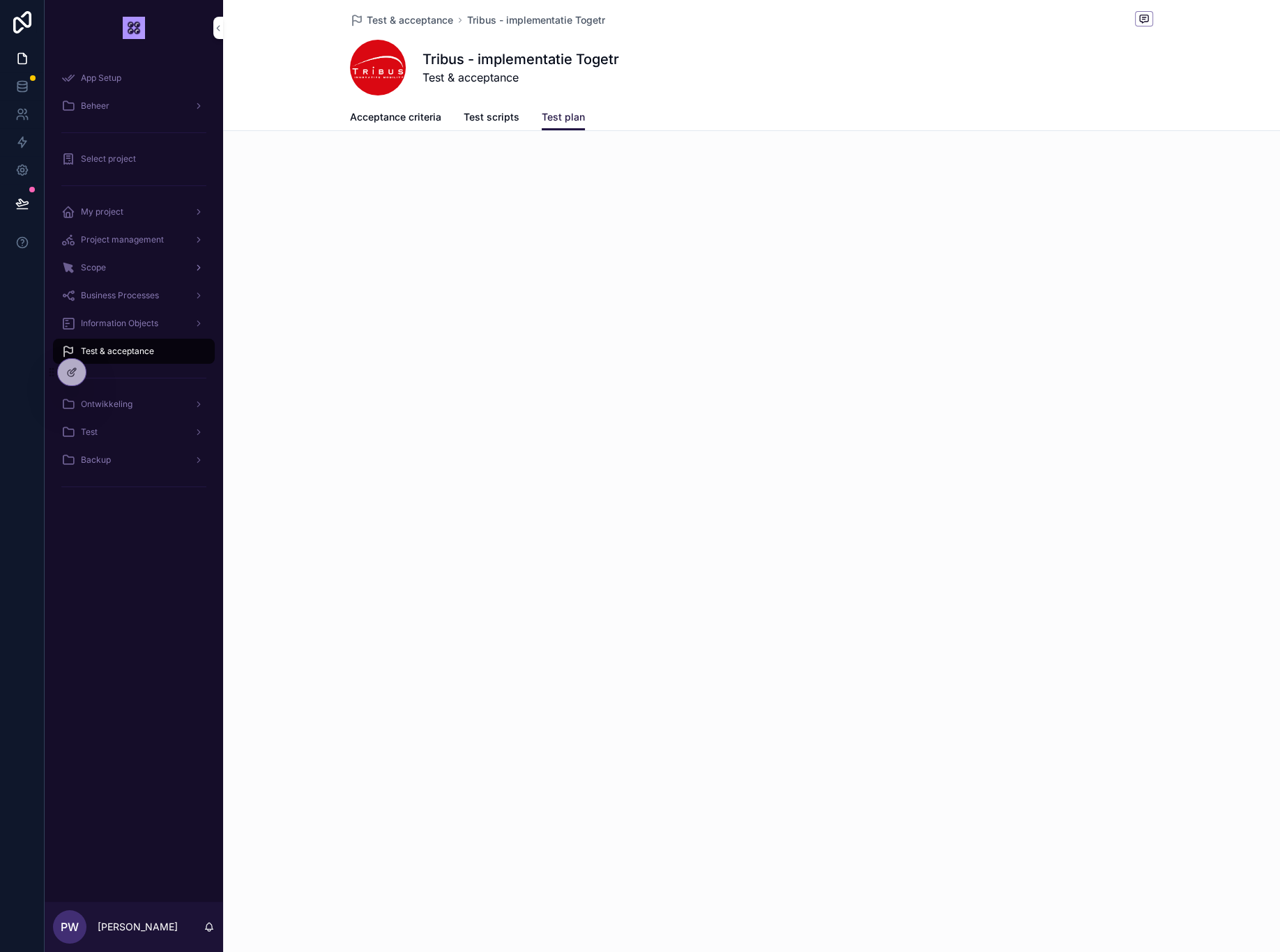
click at [94, 268] on span "Scope" at bounding box center [93, 267] width 25 height 11
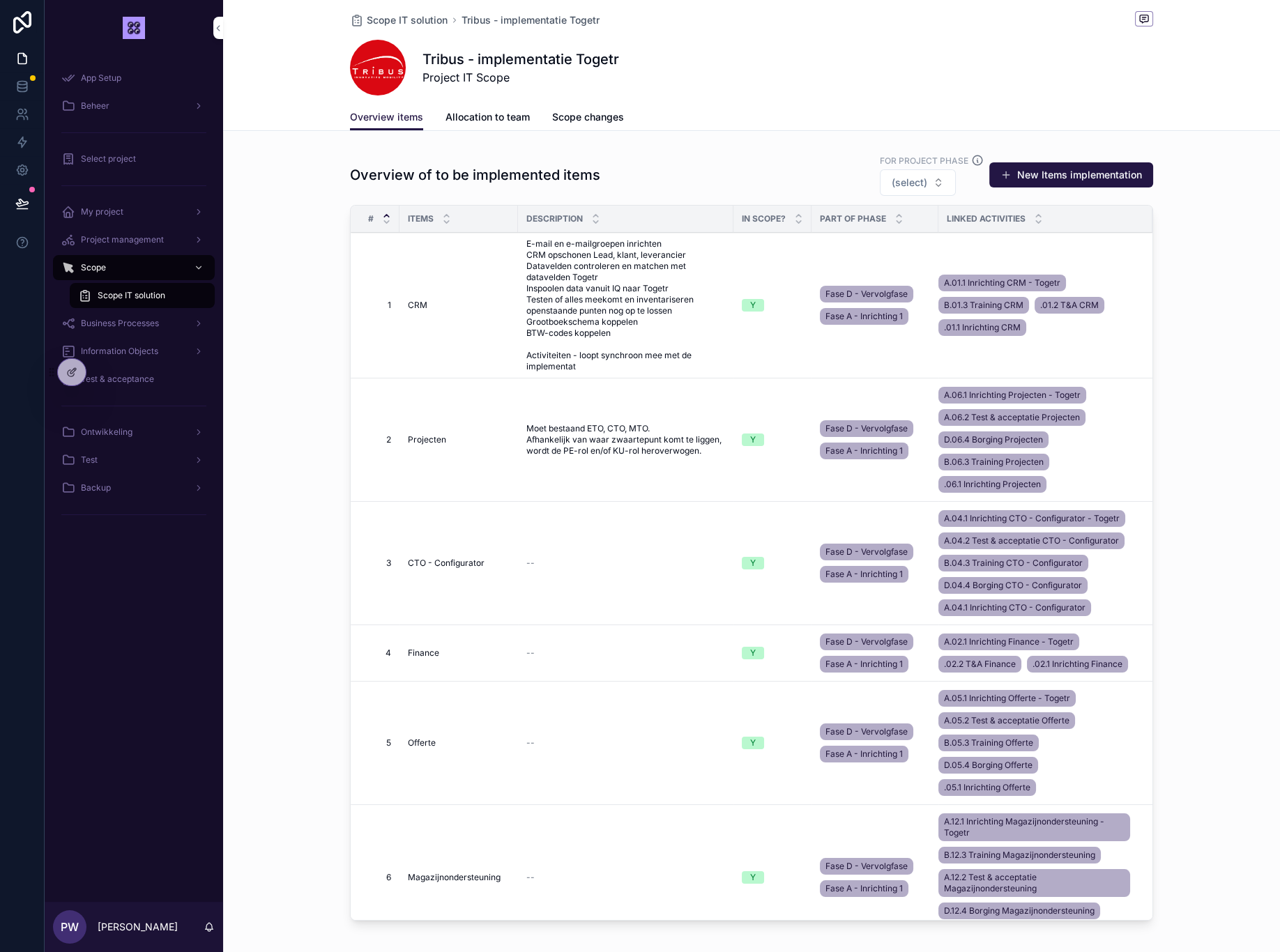
click at [419, 290] on td "CRM CRM" at bounding box center [459, 305] width 119 height 145
click at [441, 308] on div "CRM CRM" at bounding box center [459, 305] width 102 height 11
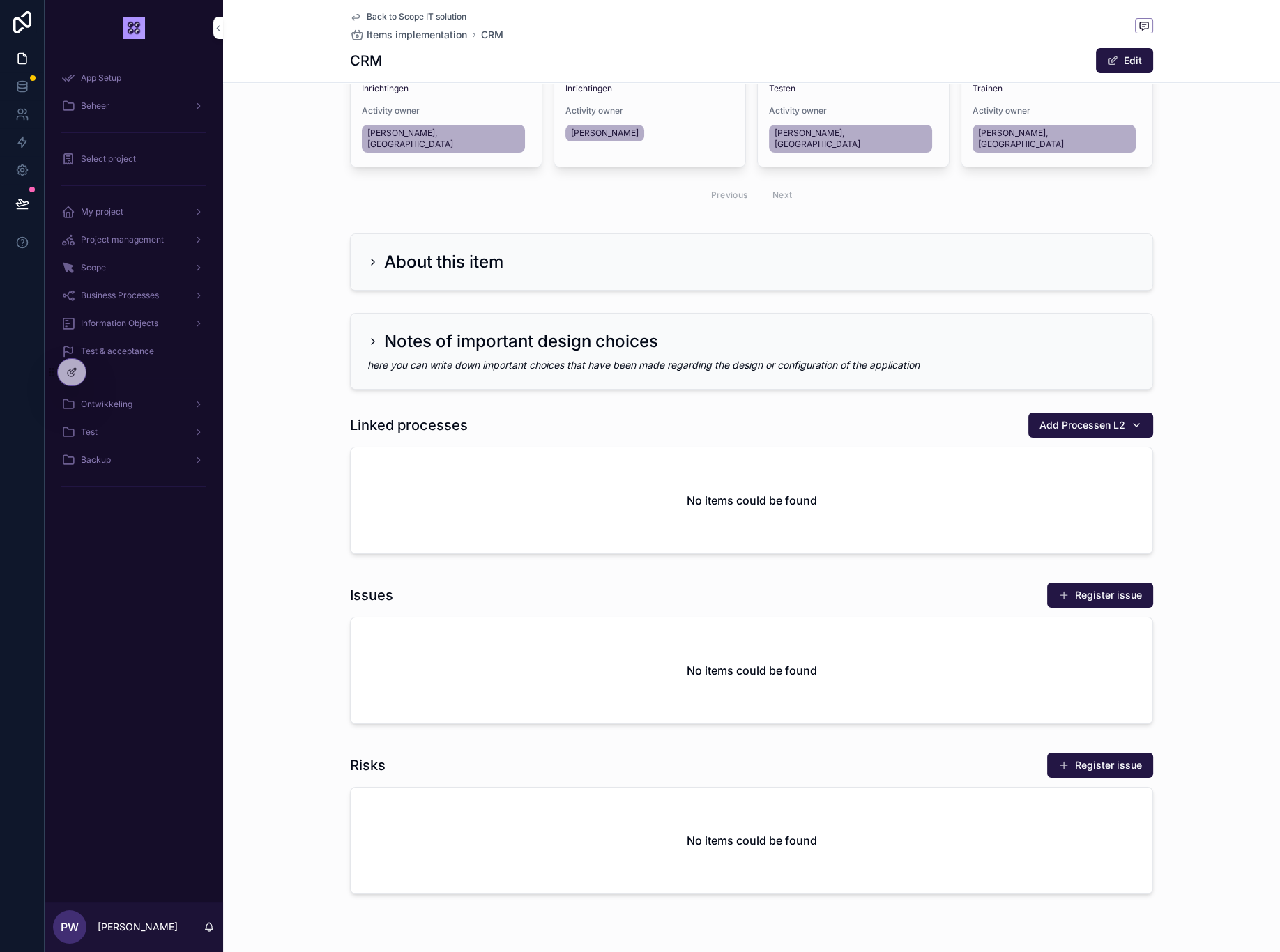
scroll to position [496, 0]
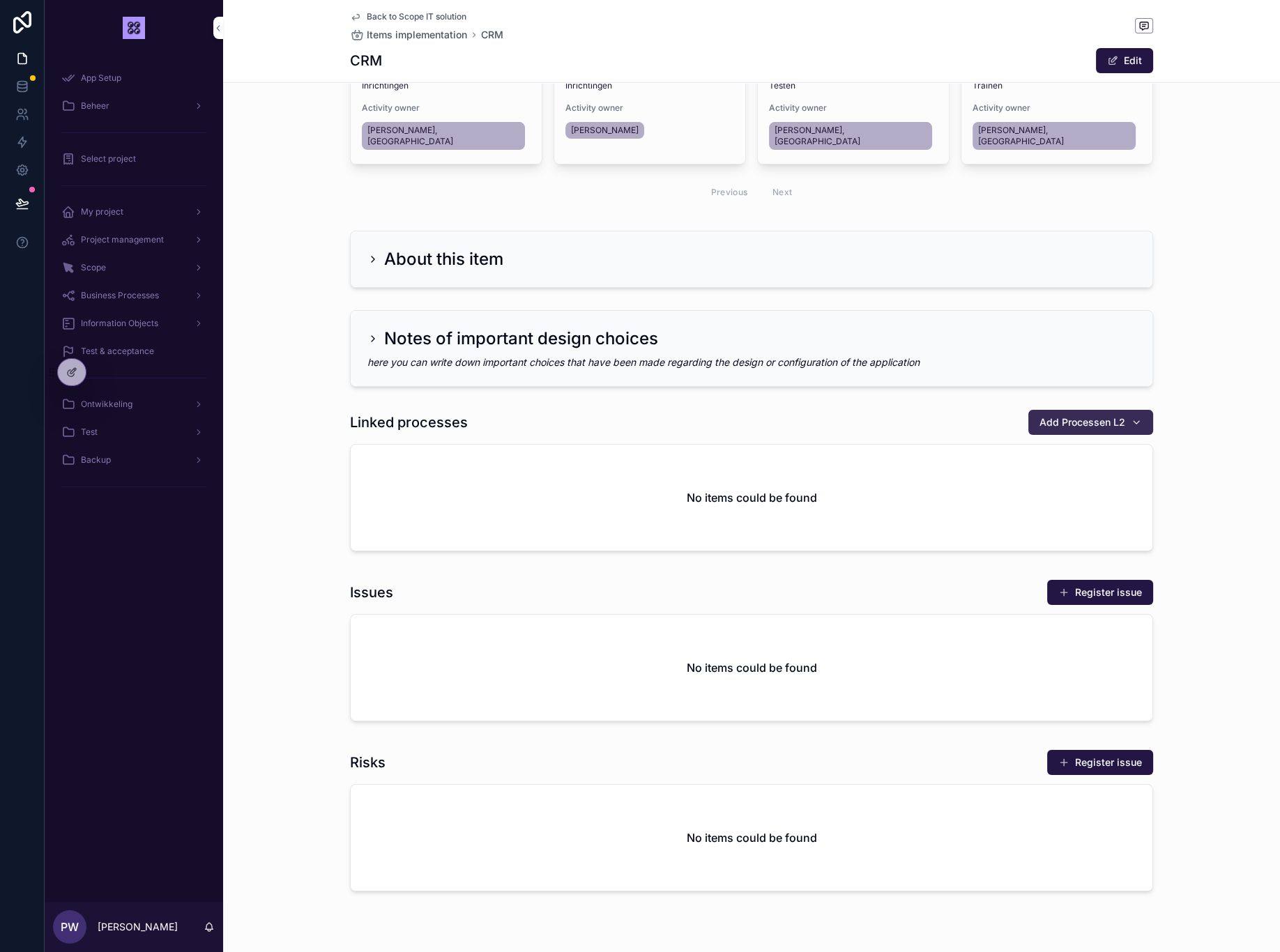
click at [1084, 417] on button "Add Processen L2" at bounding box center [1091, 422] width 125 height 25
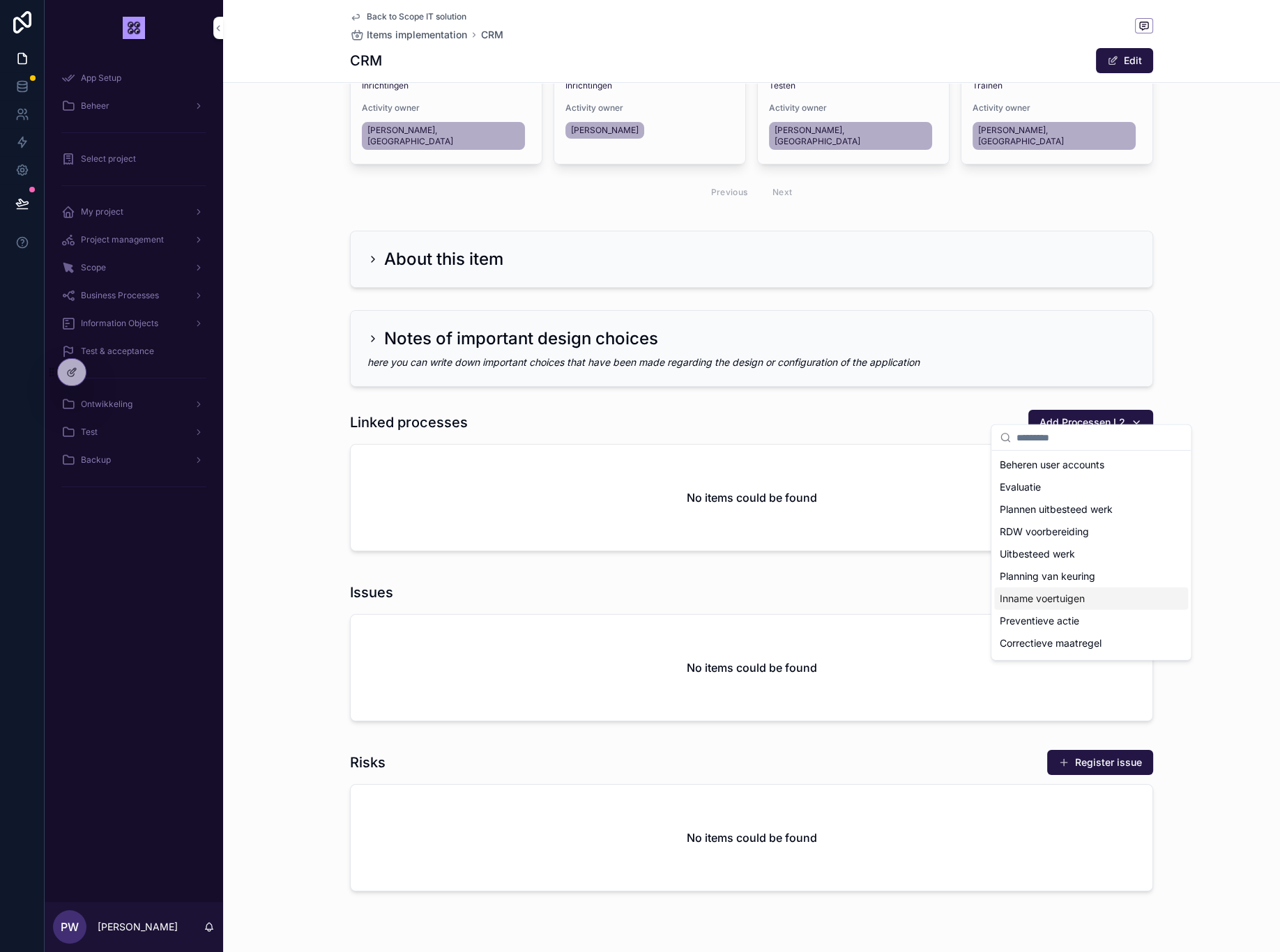
click at [871, 409] on div "Linked processes Add Processen L2" at bounding box center [751, 422] width 803 height 27
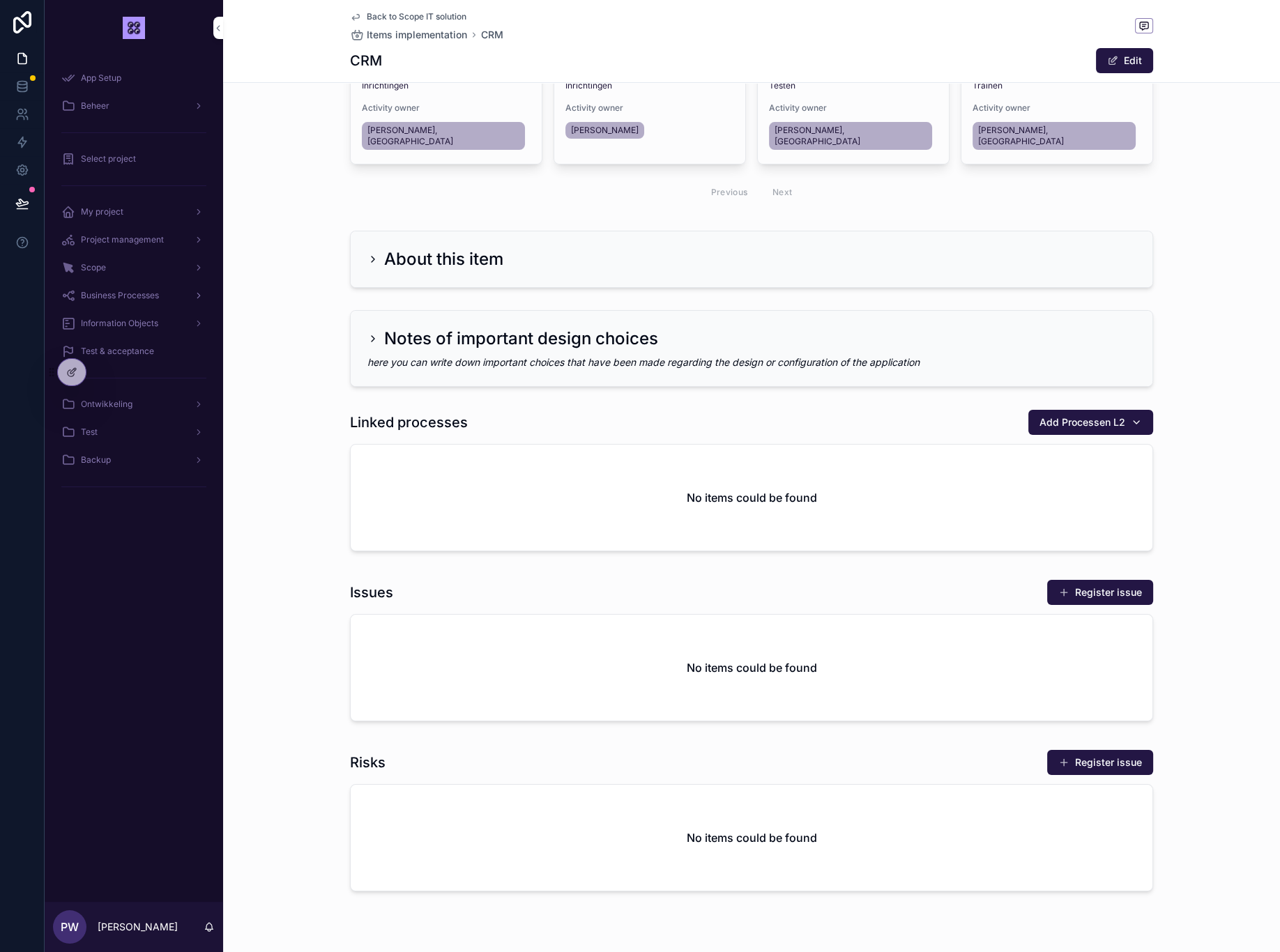
click at [108, 303] on div "Business Processes" at bounding box center [133, 295] width 145 height 22
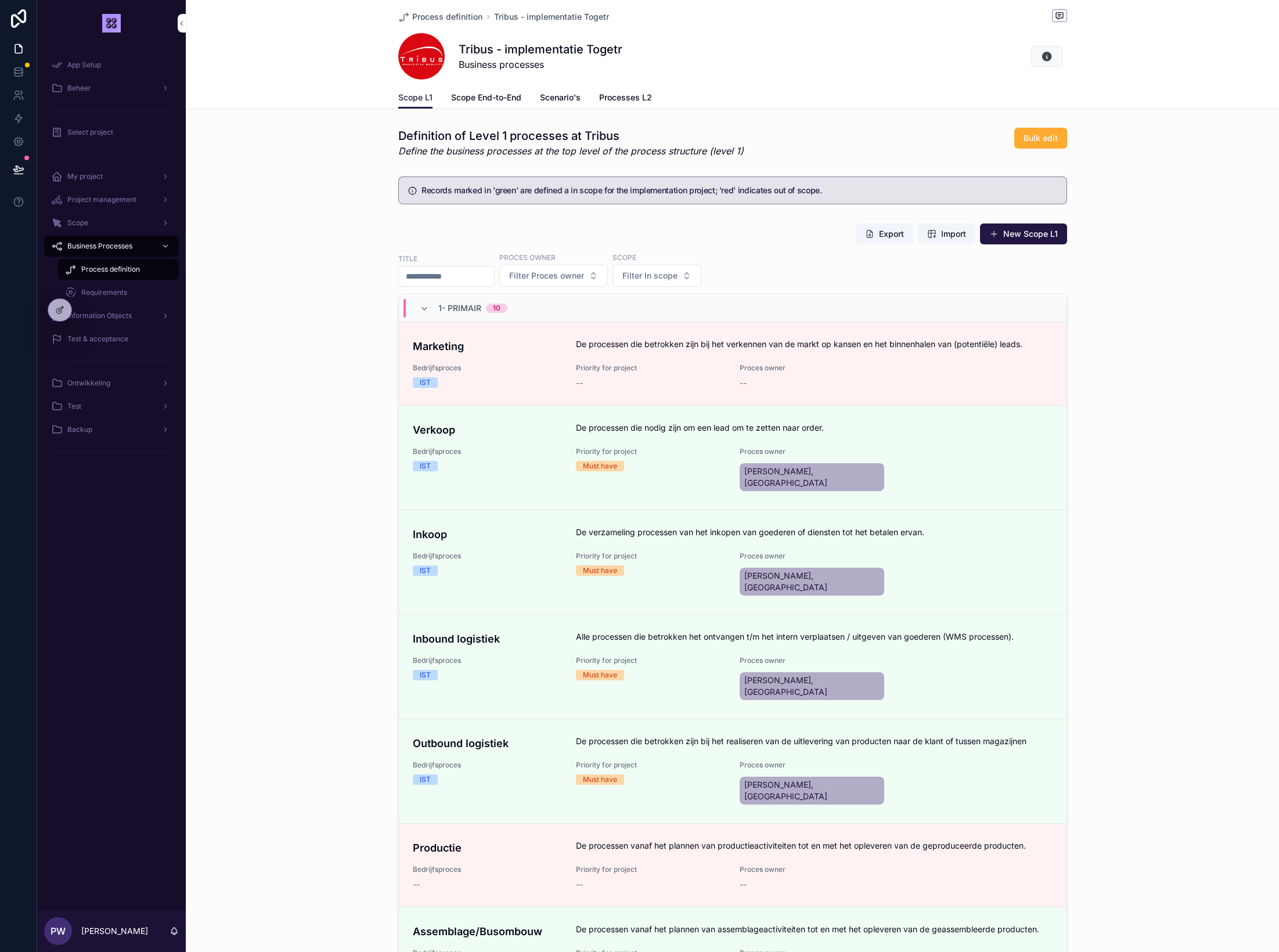
drag, startPoint x: 232, startPoint y: 371, endPoint x: 222, endPoint y: 368, distance: 10.4
click at [230, 370] on div "Export Import New Scope L1 Title Proces owner Filter Proces owner Scope Filter …" at bounding box center [732, 617] width 1093 height 799
click at [95, 196] on span "Project management" at bounding box center [102, 200] width 69 height 9
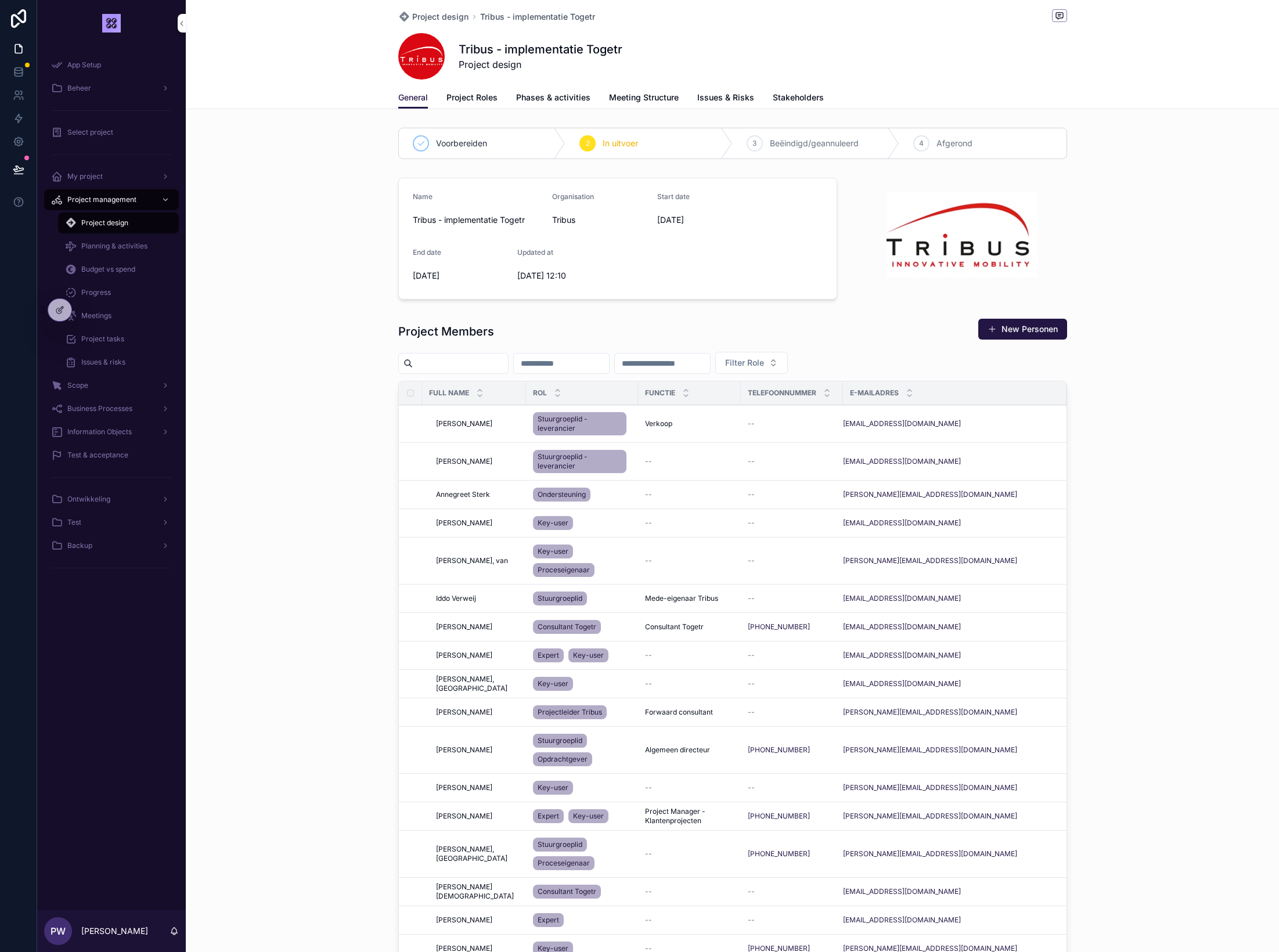
click at [77, 460] on span "Test & acceptance" at bounding box center [98, 455] width 61 height 9
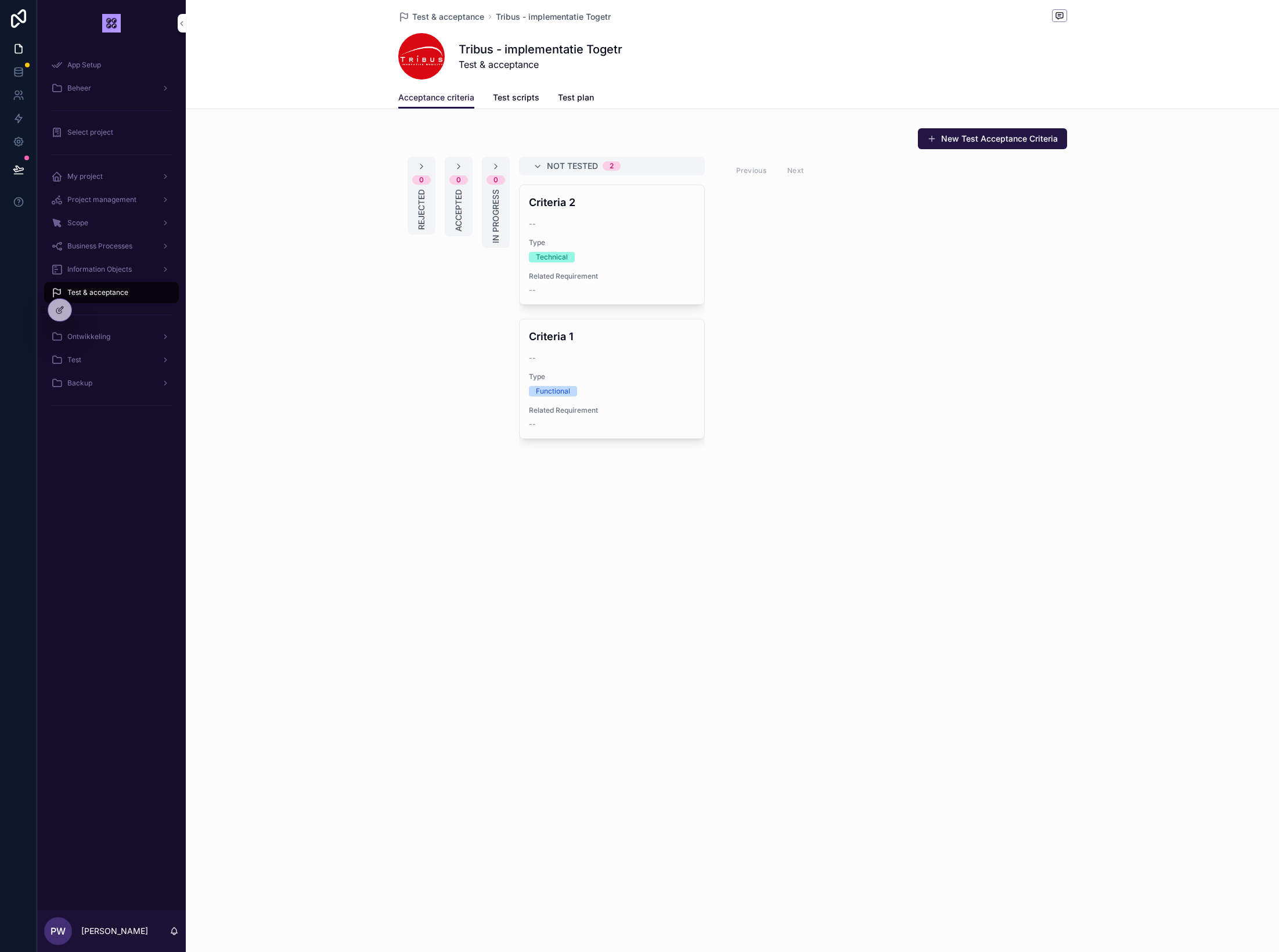
click at [565, 98] on span "Test plan" at bounding box center [576, 98] width 36 height 11
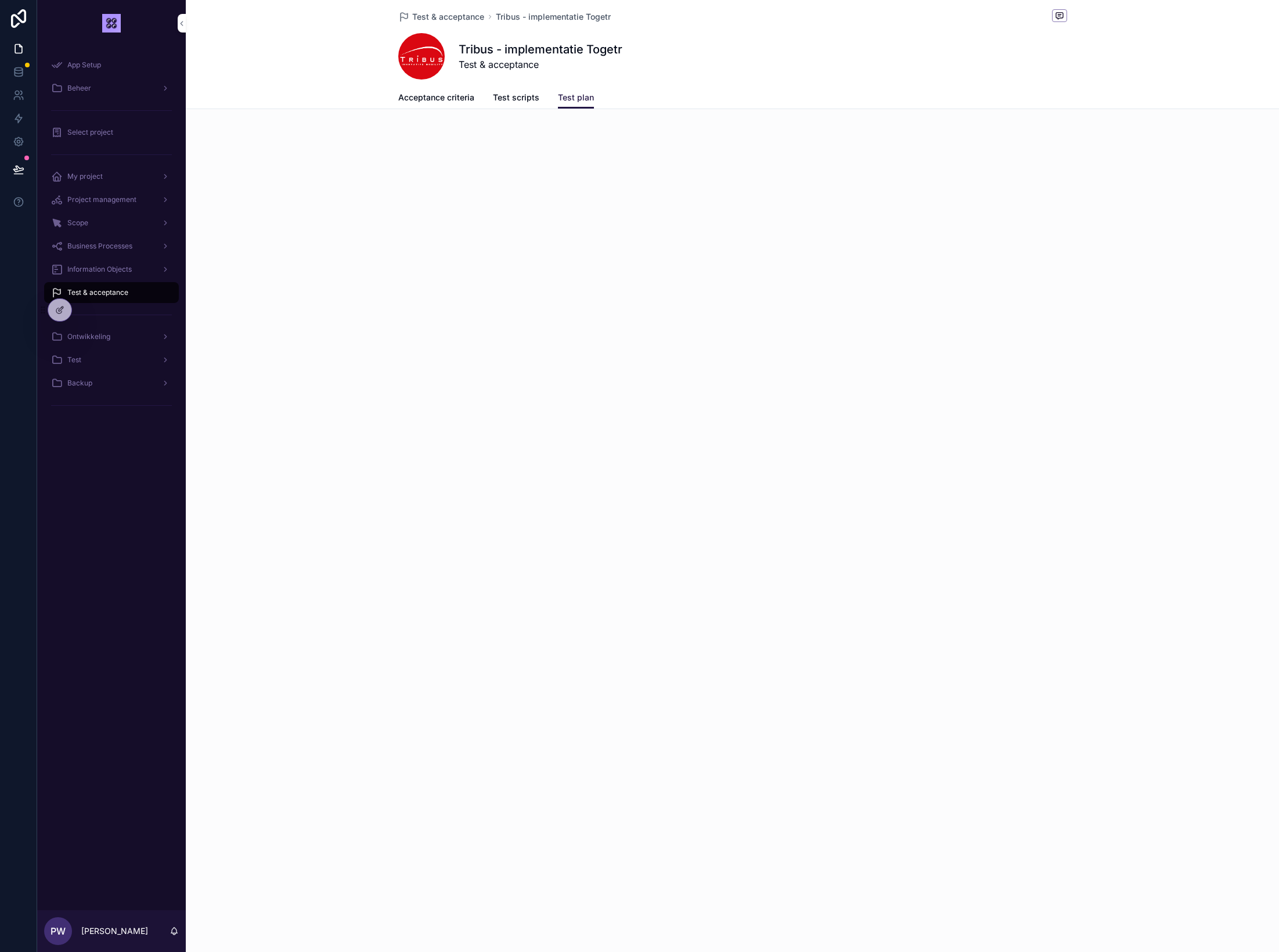
click at [538, 102] on span "Test scripts" at bounding box center [516, 98] width 46 height 11
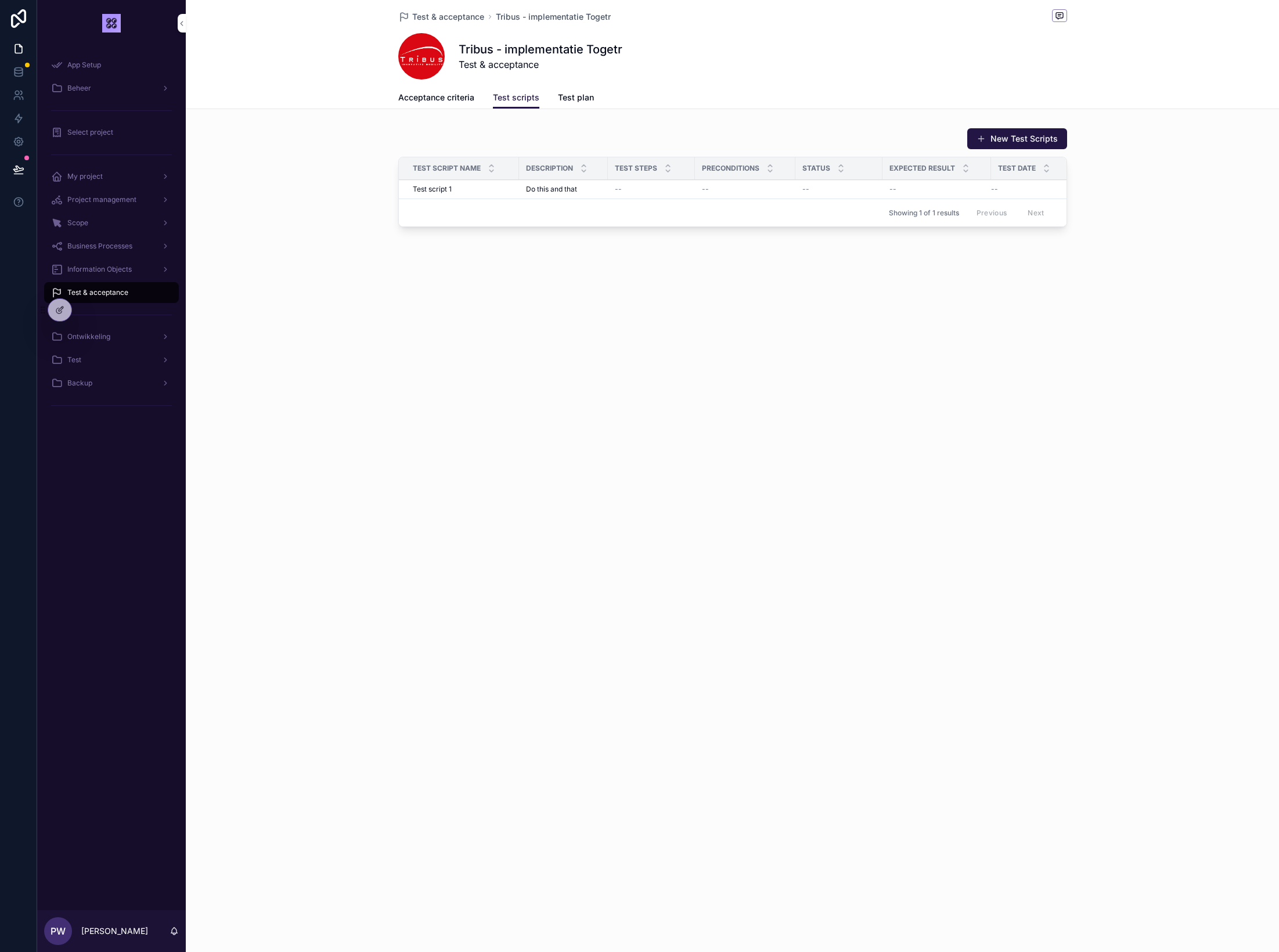
click at [437, 103] on span "Acceptance criteria" at bounding box center [436, 98] width 76 height 11
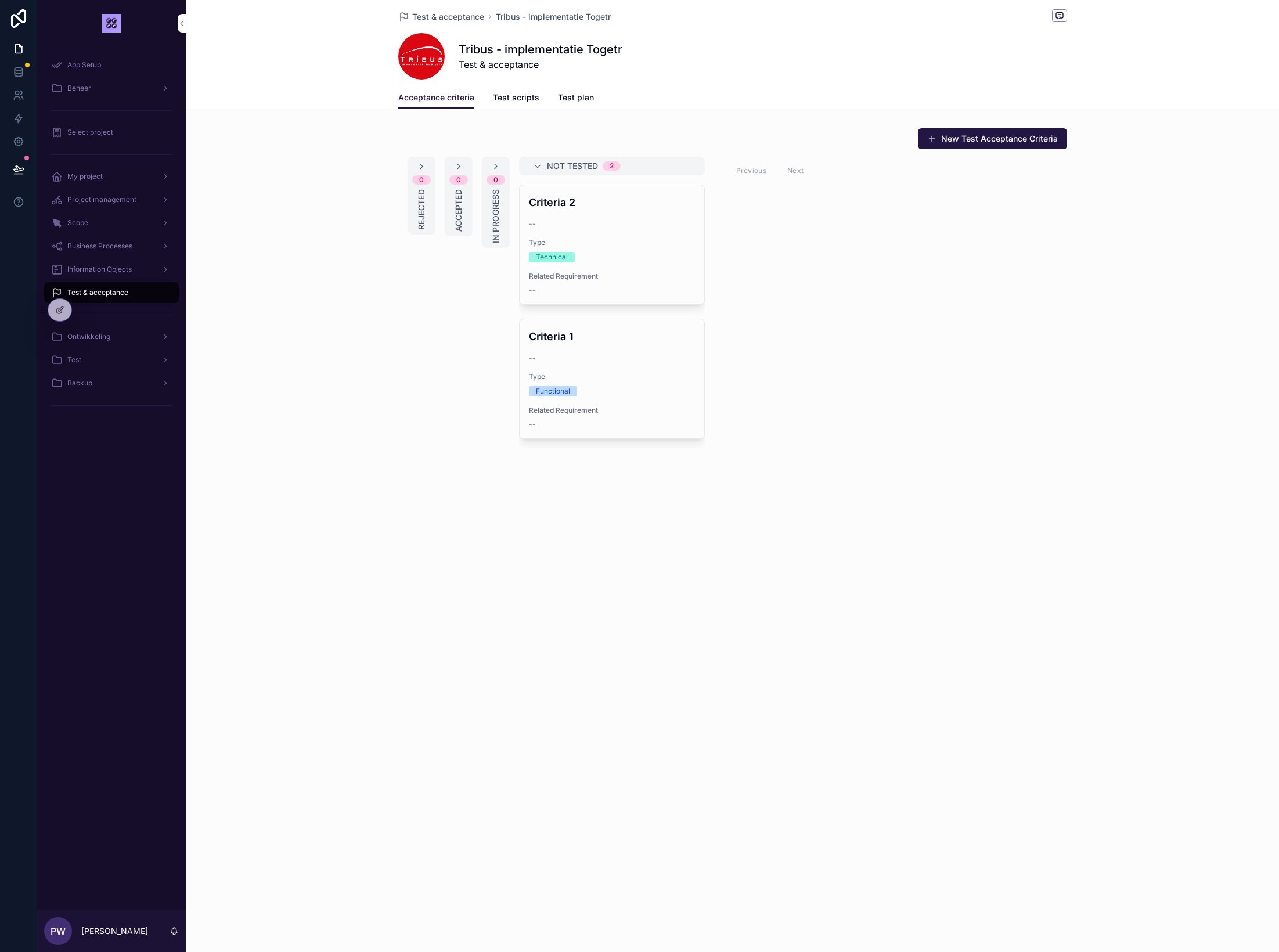
click at [554, 96] on div "Acceptance criteria Test scripts Test plan" at bounding box center [732, 97] width 669 height 22
click at [558, 103] on span "Test plan" at bounding box center [576, 98] width 36 height 11
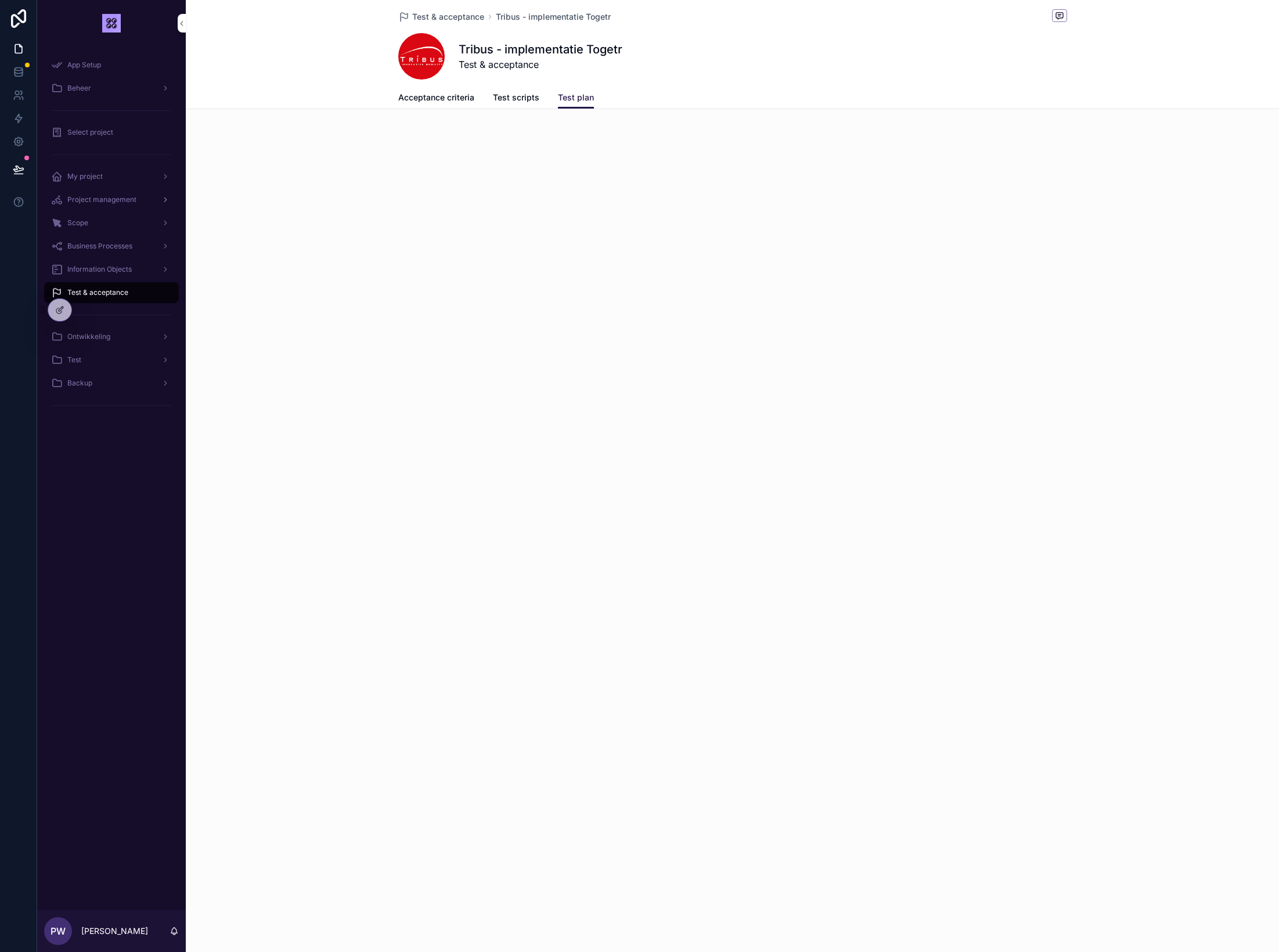
click at [108, 201] on span "Project management" at bounding box center [102, 200] width 69 height 9
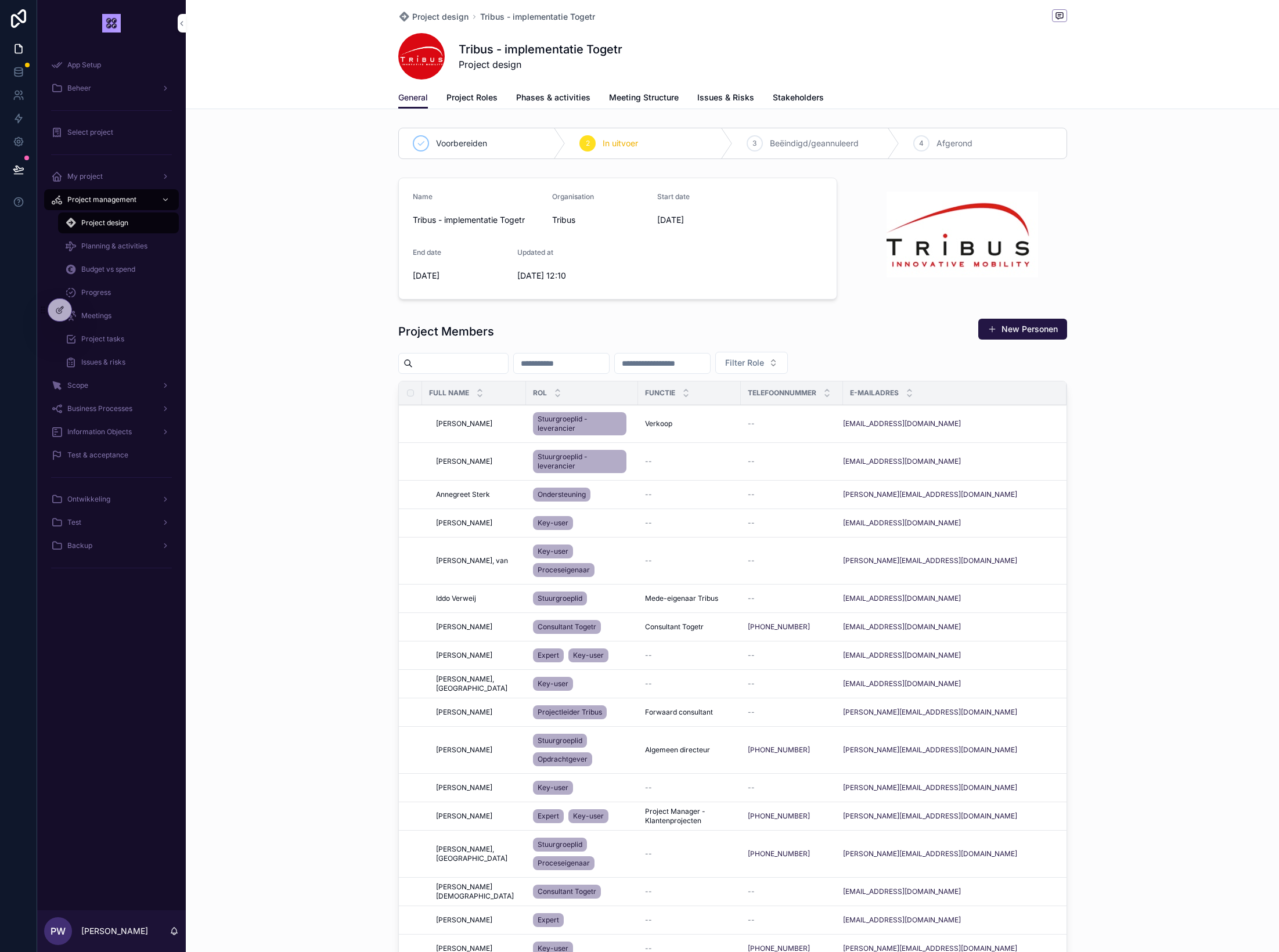
click at [128, 270] on span "Budget vs spend" at bounding box center [108, 269] width 54 height 9
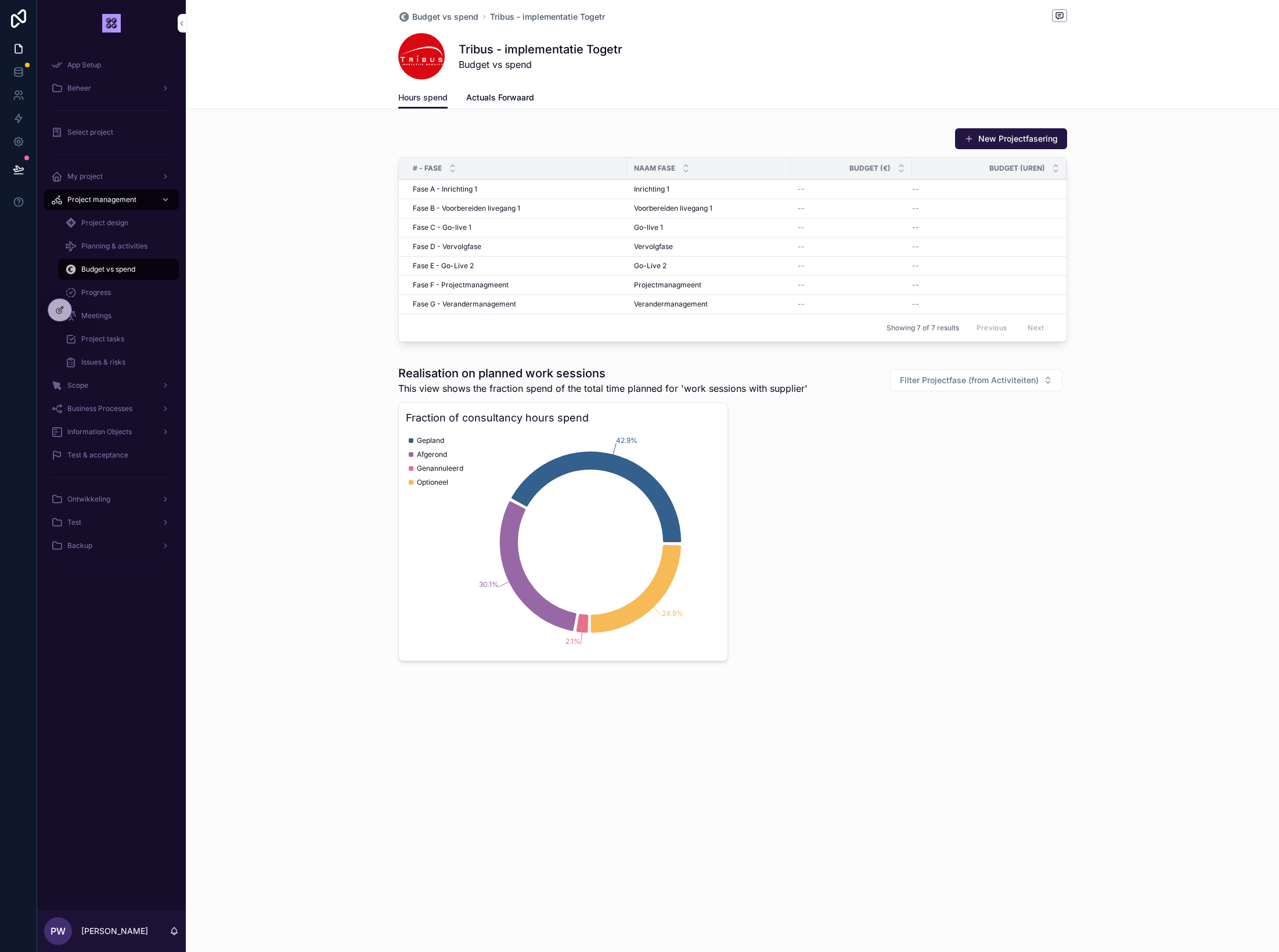
click at [473, 98] on span "Actuals Forwaard" at bounding box center [499, 98] width 68 height 11
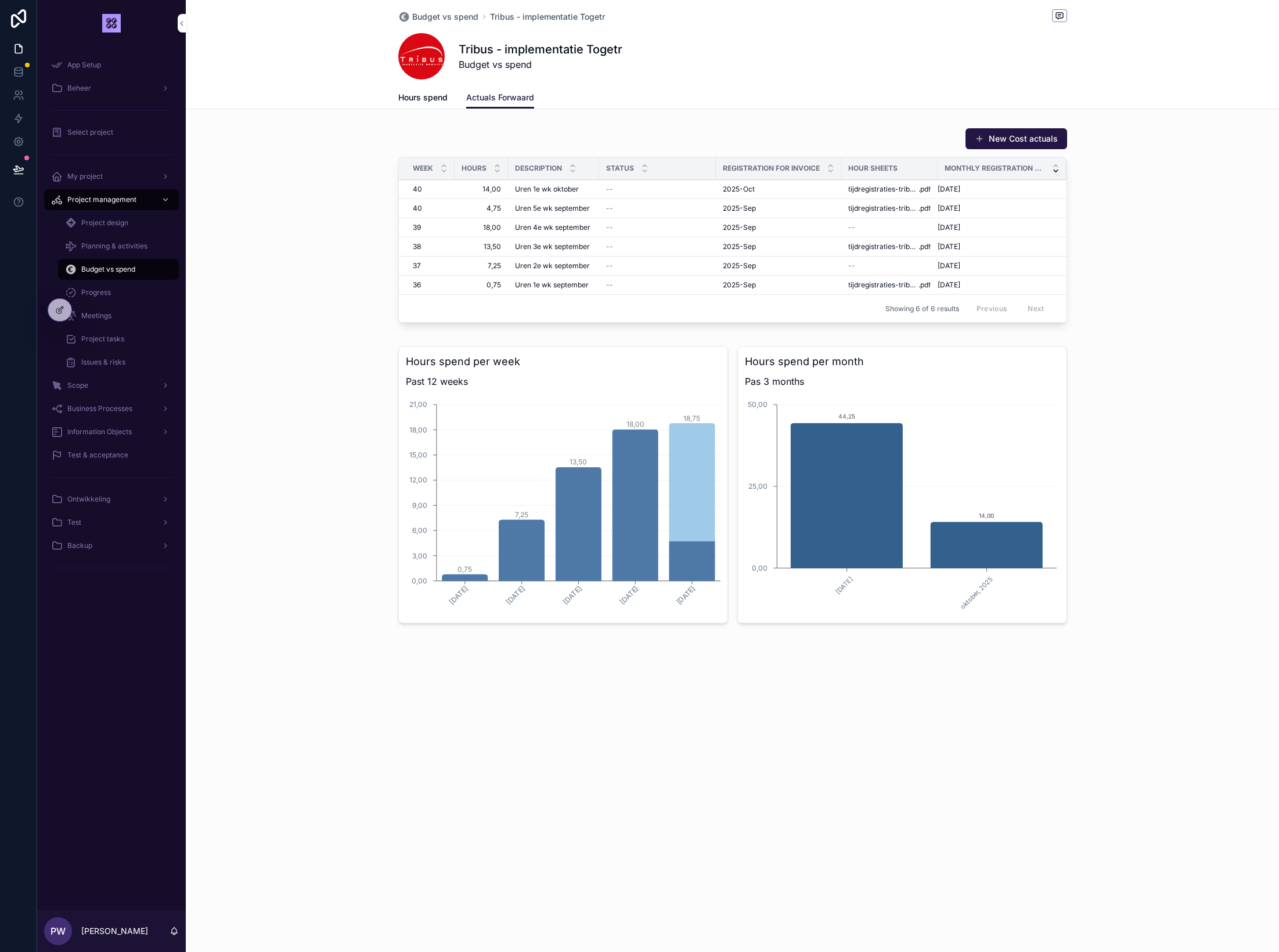
click at [647, 209] on div "--" at bounding box center [658, 208] width 103 height 9
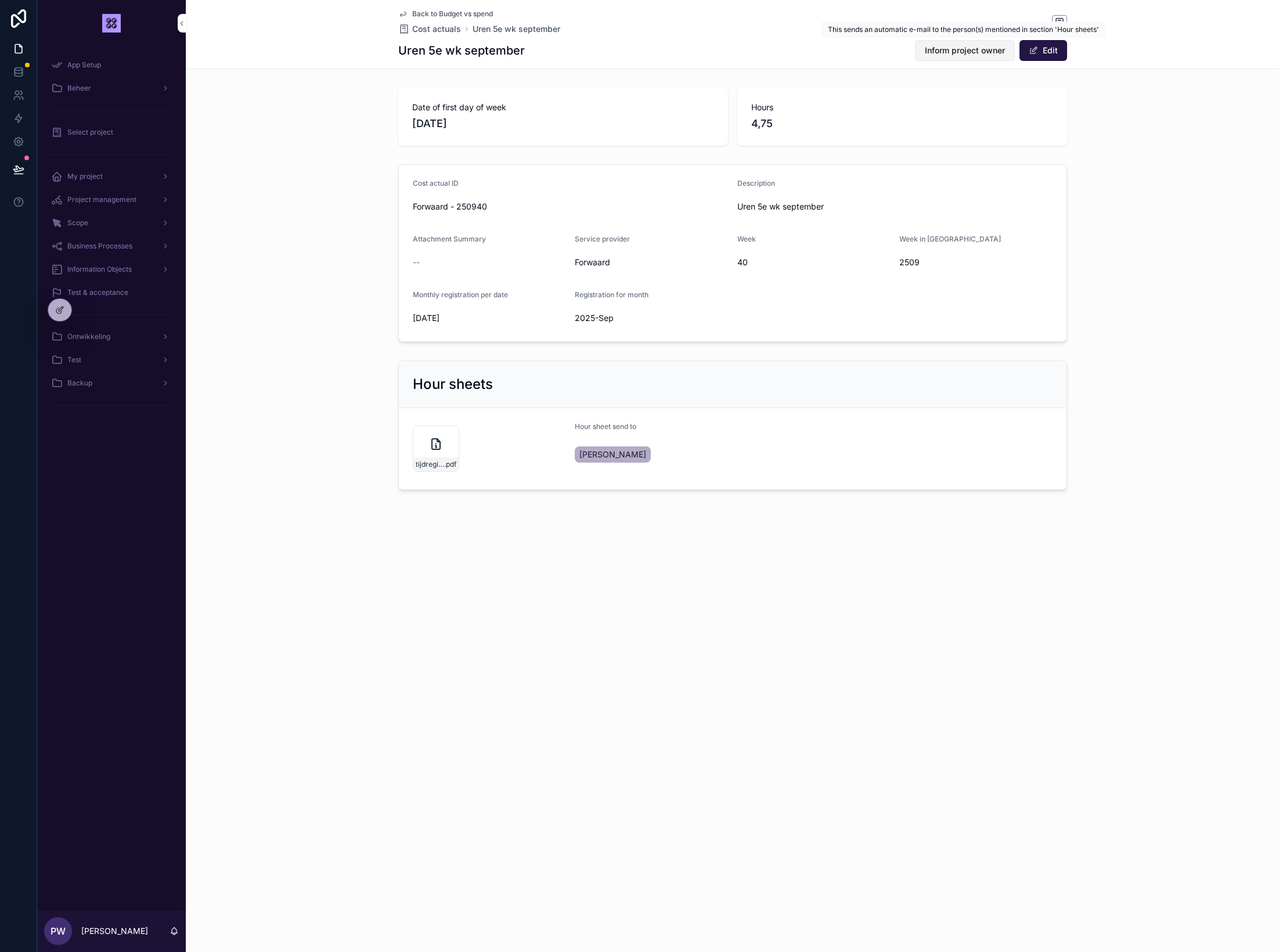
click at [939, 51] on span "Inform project owner" at bounding box center [965, 51] width 80 height 11
click at [405, 12] on icon "scrollable content" at bounding box center [403, 14] width 6 height 5
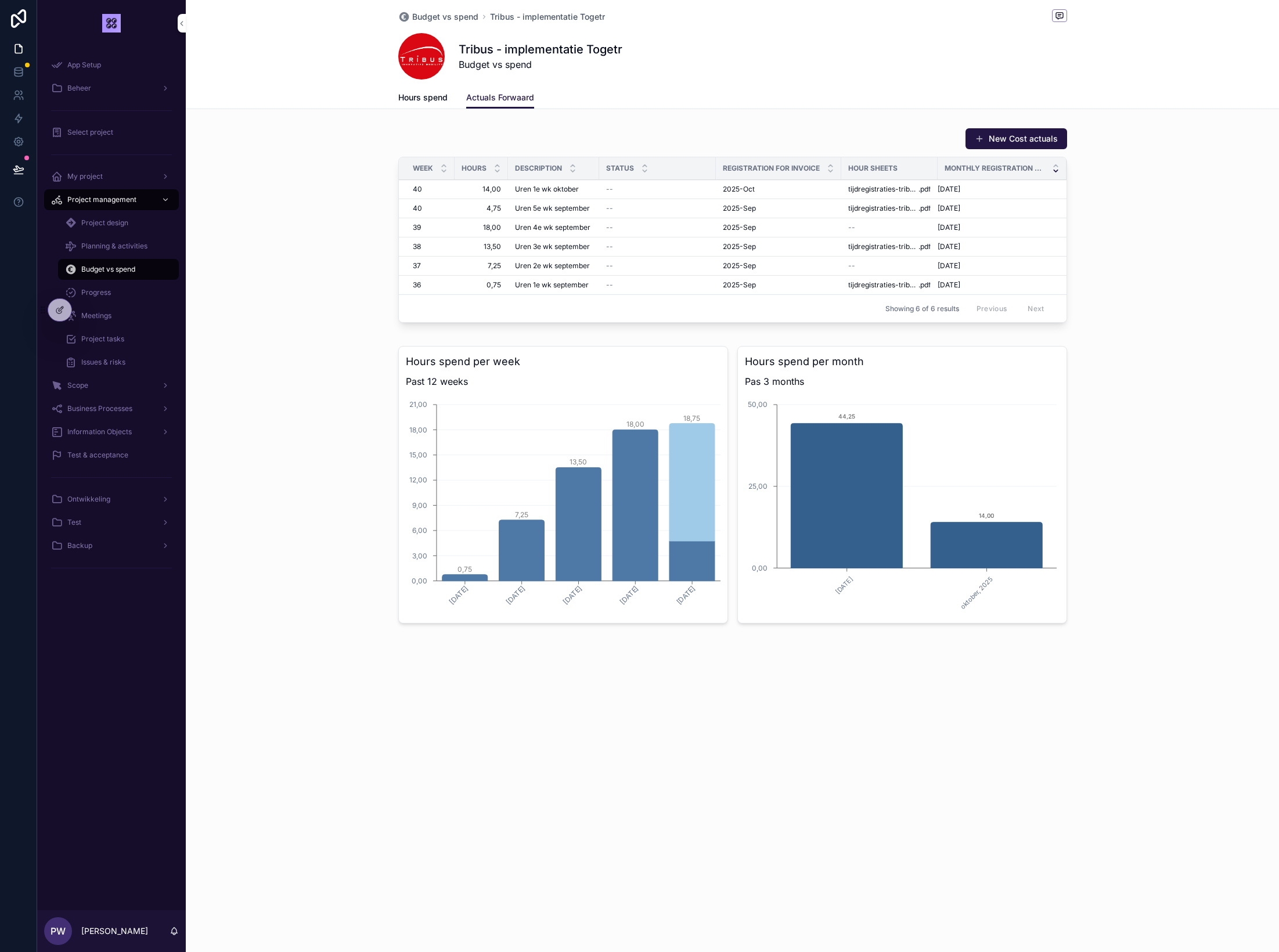
click at [643, 190] on div "--" at bounding box center [658, 189] width 103 height 9
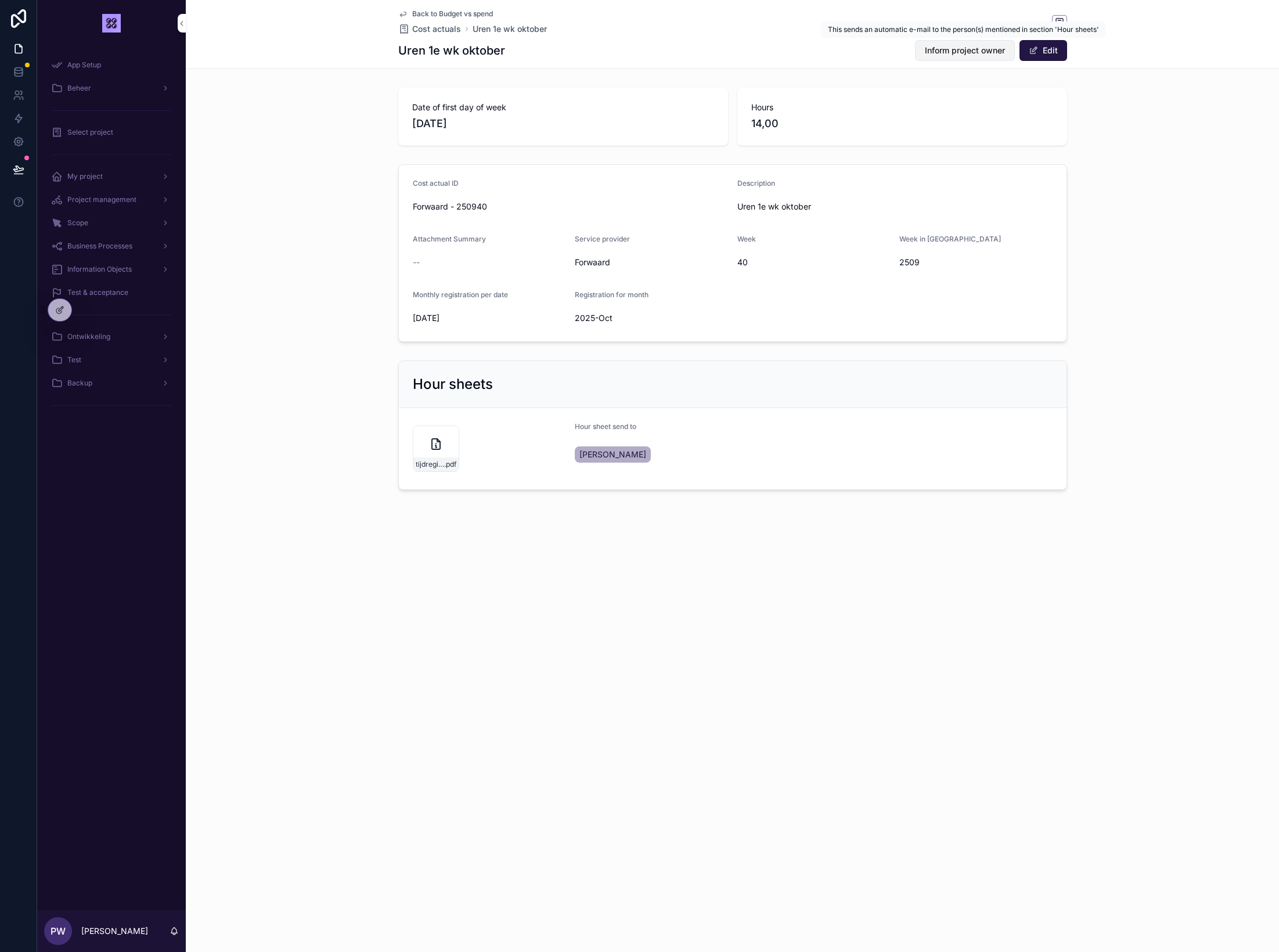
click at [963, 56] on span "Inform project owner" at bounding box center [965, 51] width 80 height 11
click at [93, 338] on span "Ontwikkeling" at bounding box center [89, 336] width 43 height 9
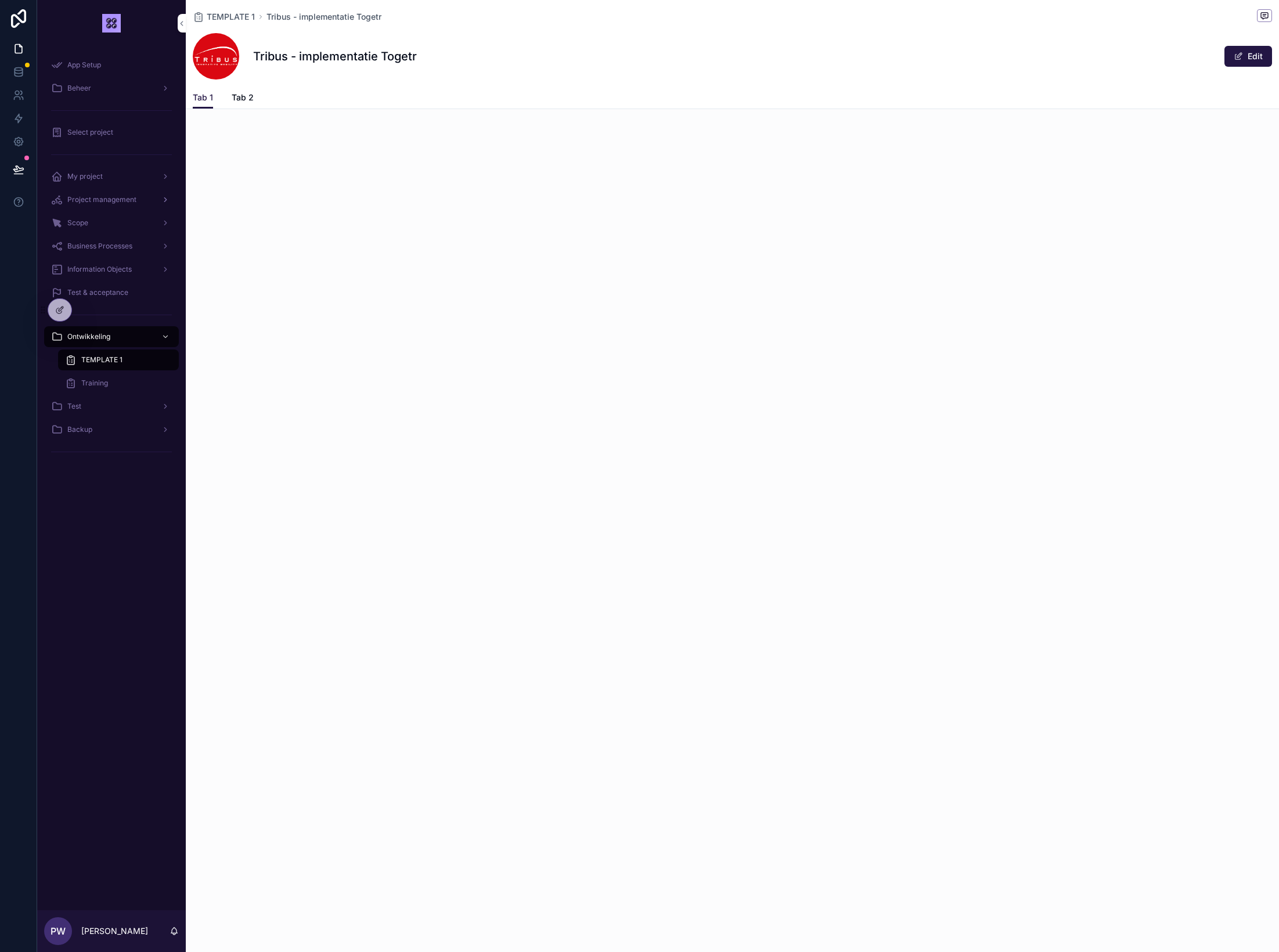
click at [125, 200] on span "Project management" at bounding box center [102, 200] width 69 height 9
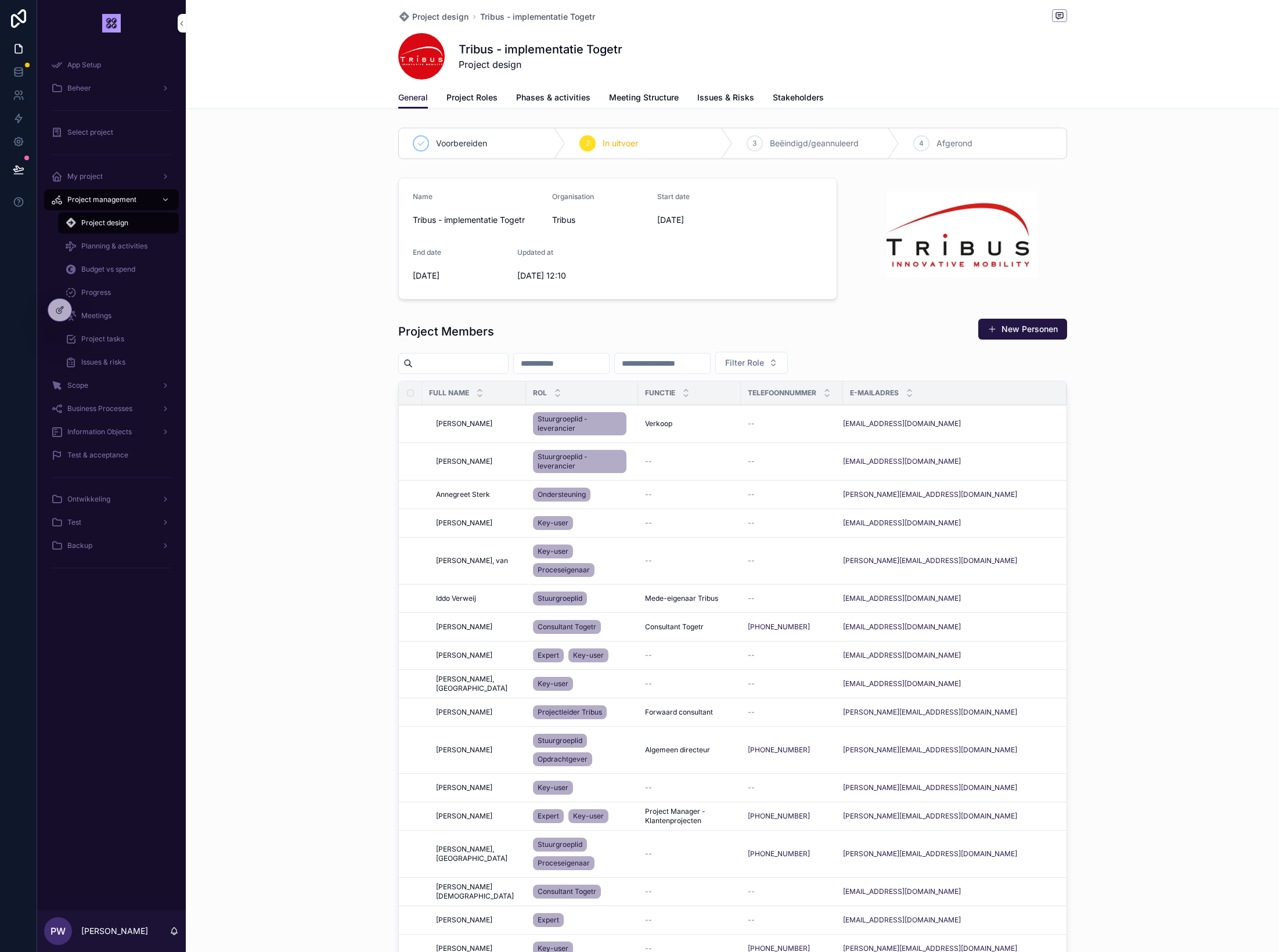
click at [486, 98] on span "Project Roles" at bounding box center [472, 98] width 51 height 11
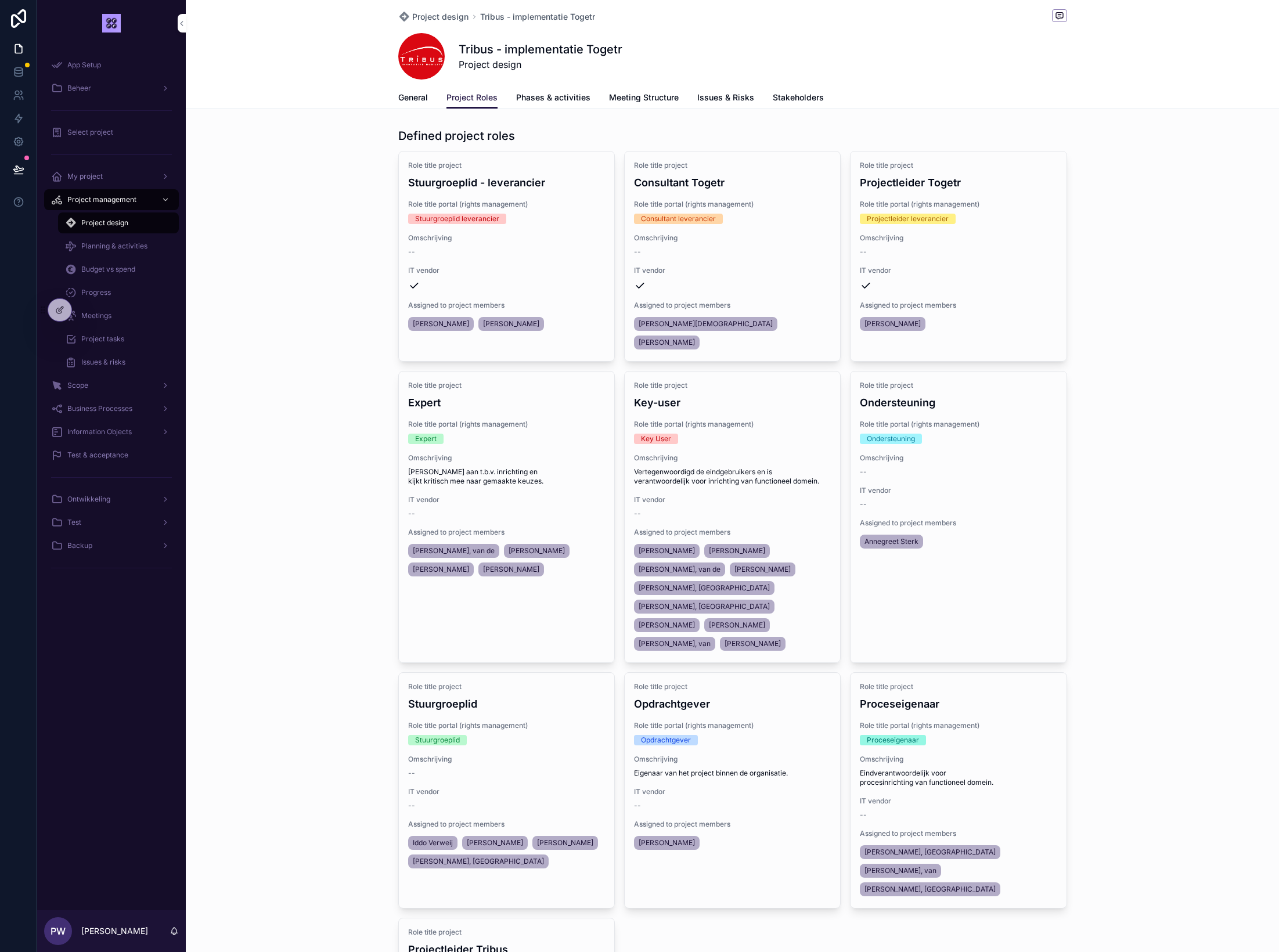
click at [431, 95] on div "General Project Roles Phases & activities Meeting Structure Issues & Risks Stak…" at bounding box center [732, 97] width 669 height 22
click at [408, 97] on span "General" at bounding box center [413, 98] width 30 height 11
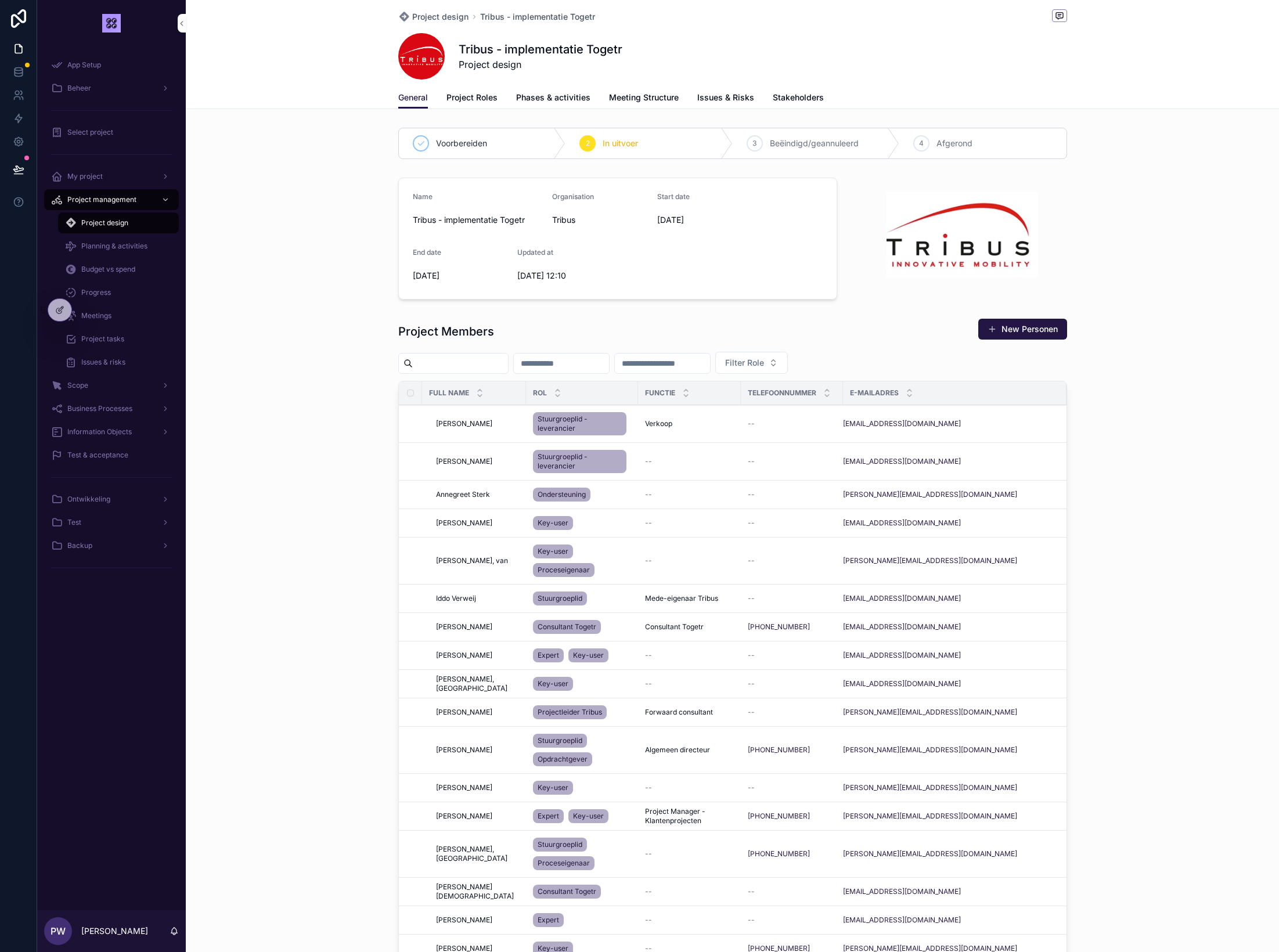
click at [480, 99] on span "Project Roles" at bounding box center [472, 98] width 51 height 11
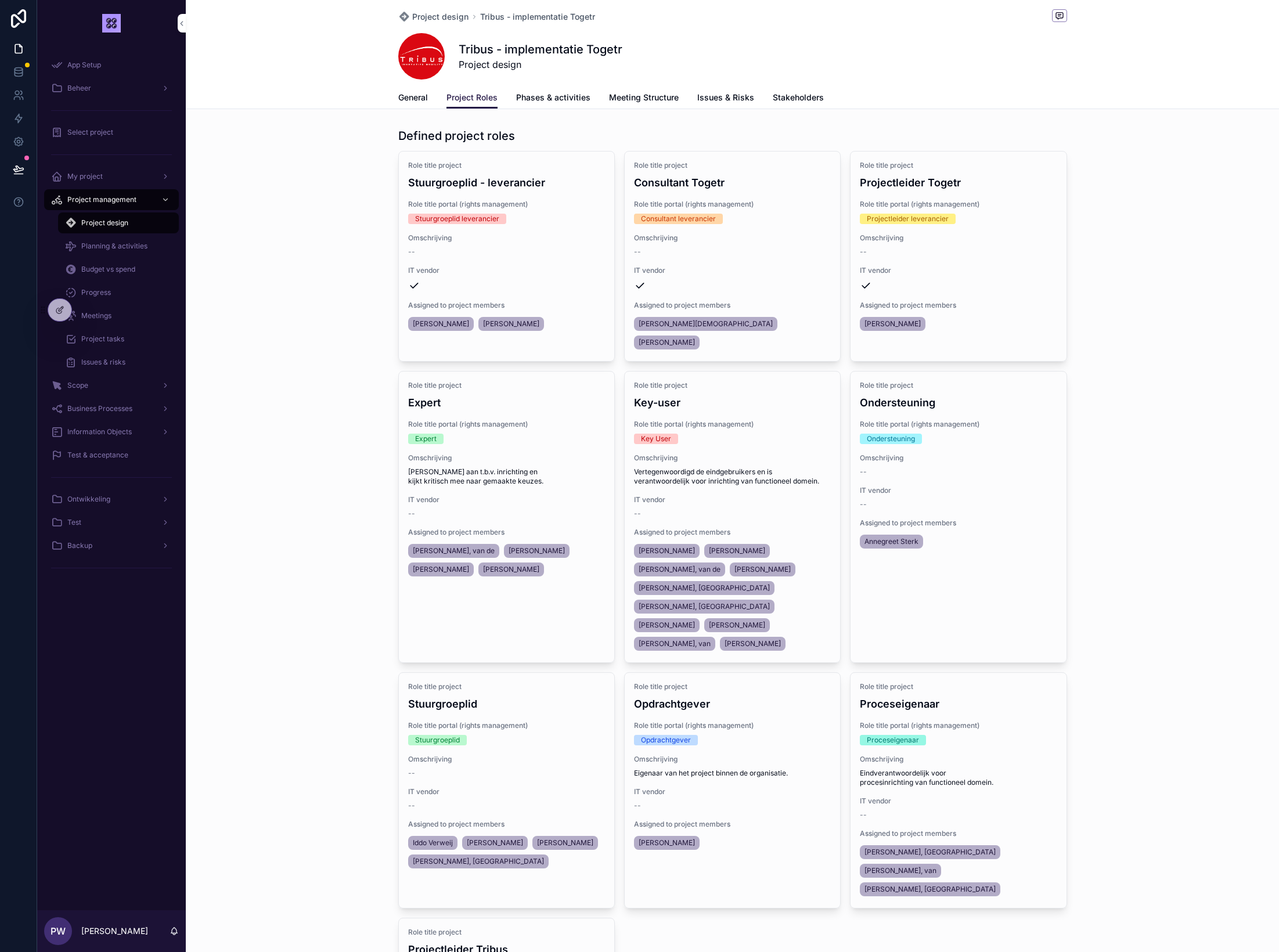
click at [539, 261] on div "Role title project Stuurgroeplid - leverancier Role title portal (rights manage…" at bounding box center [507, 247] width 215 height 191
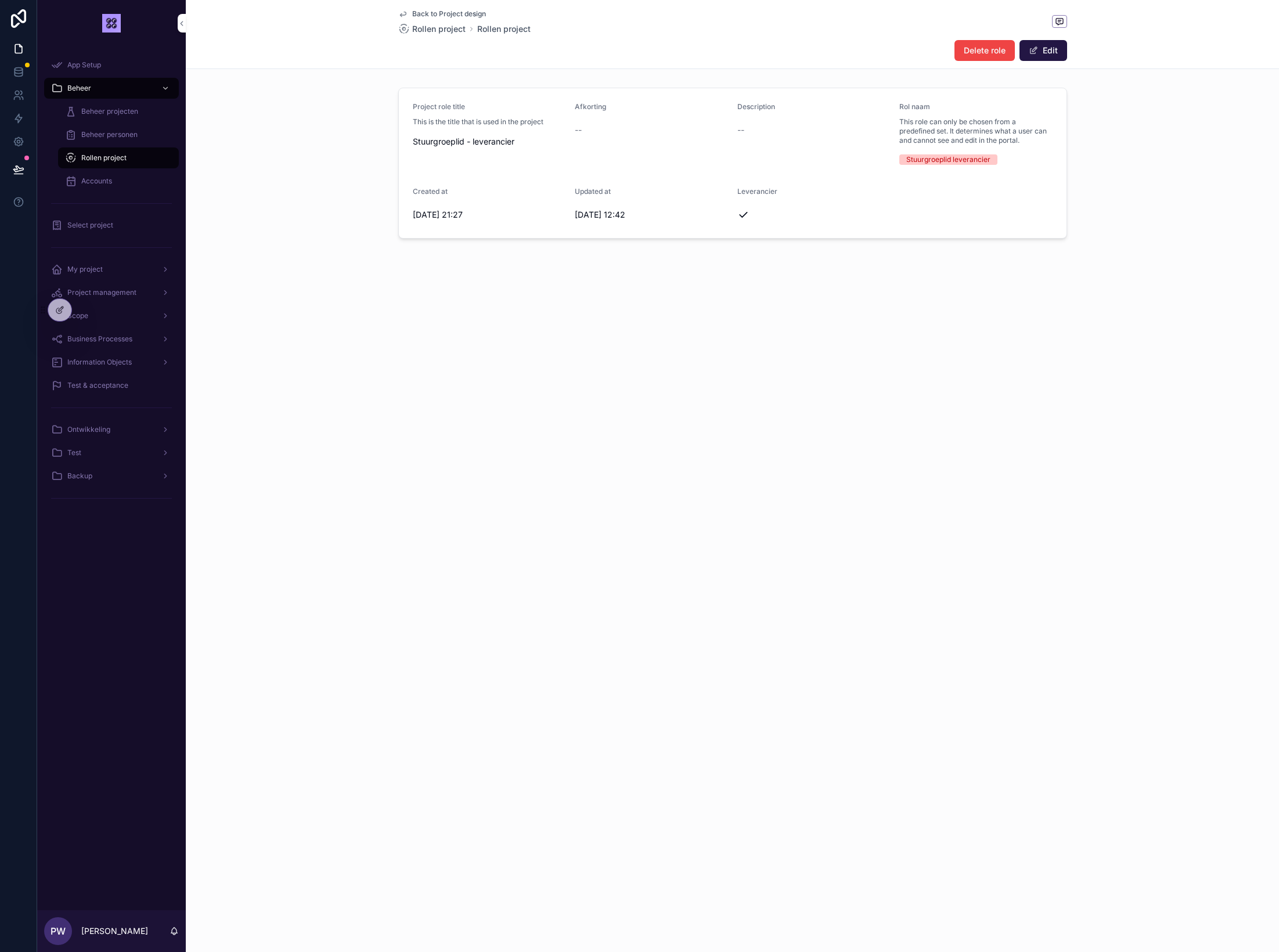
click at [446, 11] on span "Back to Project design" at bounding box center [449, 14] width 73 height 9
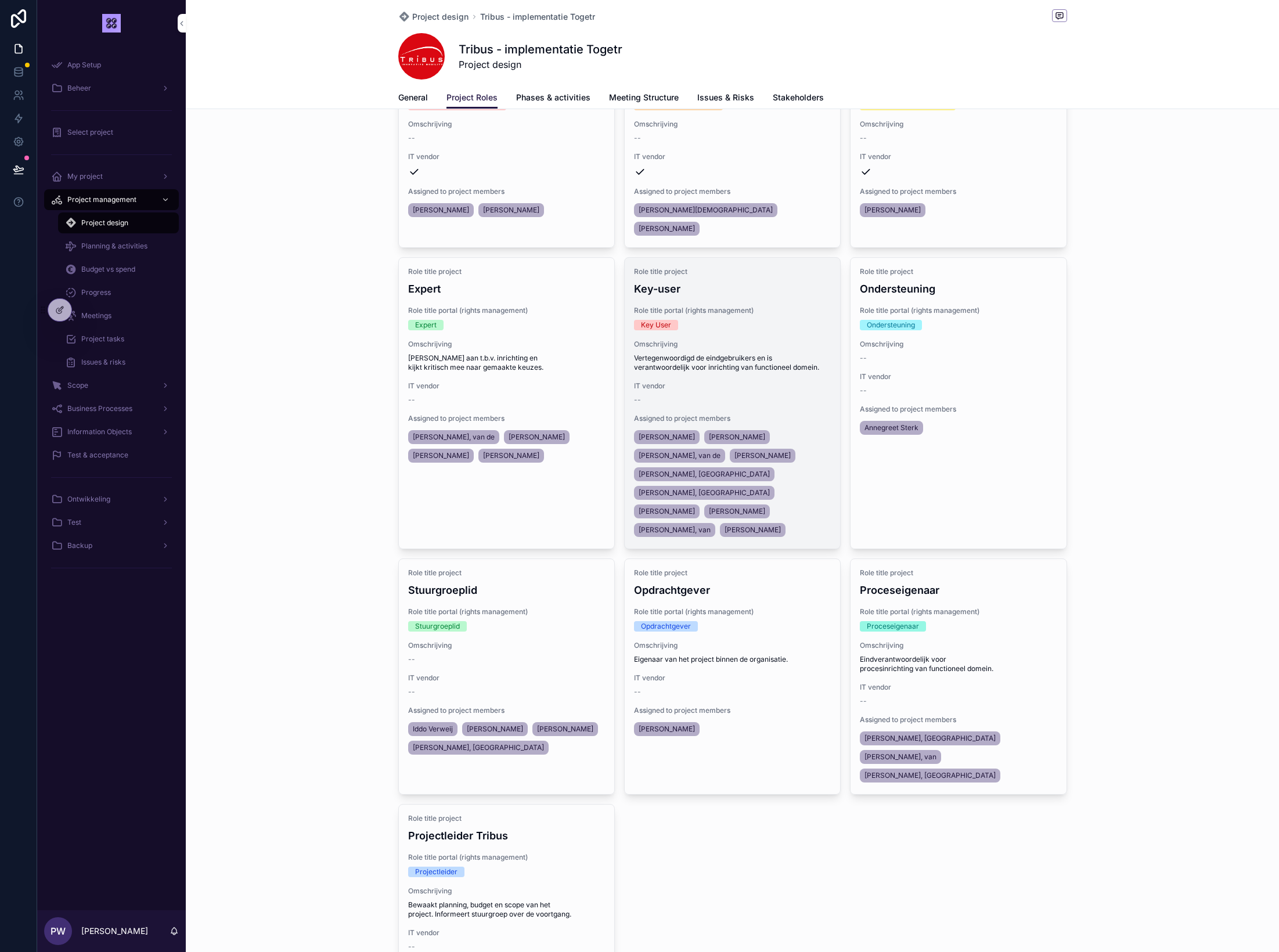
scroll to position [122, 0]
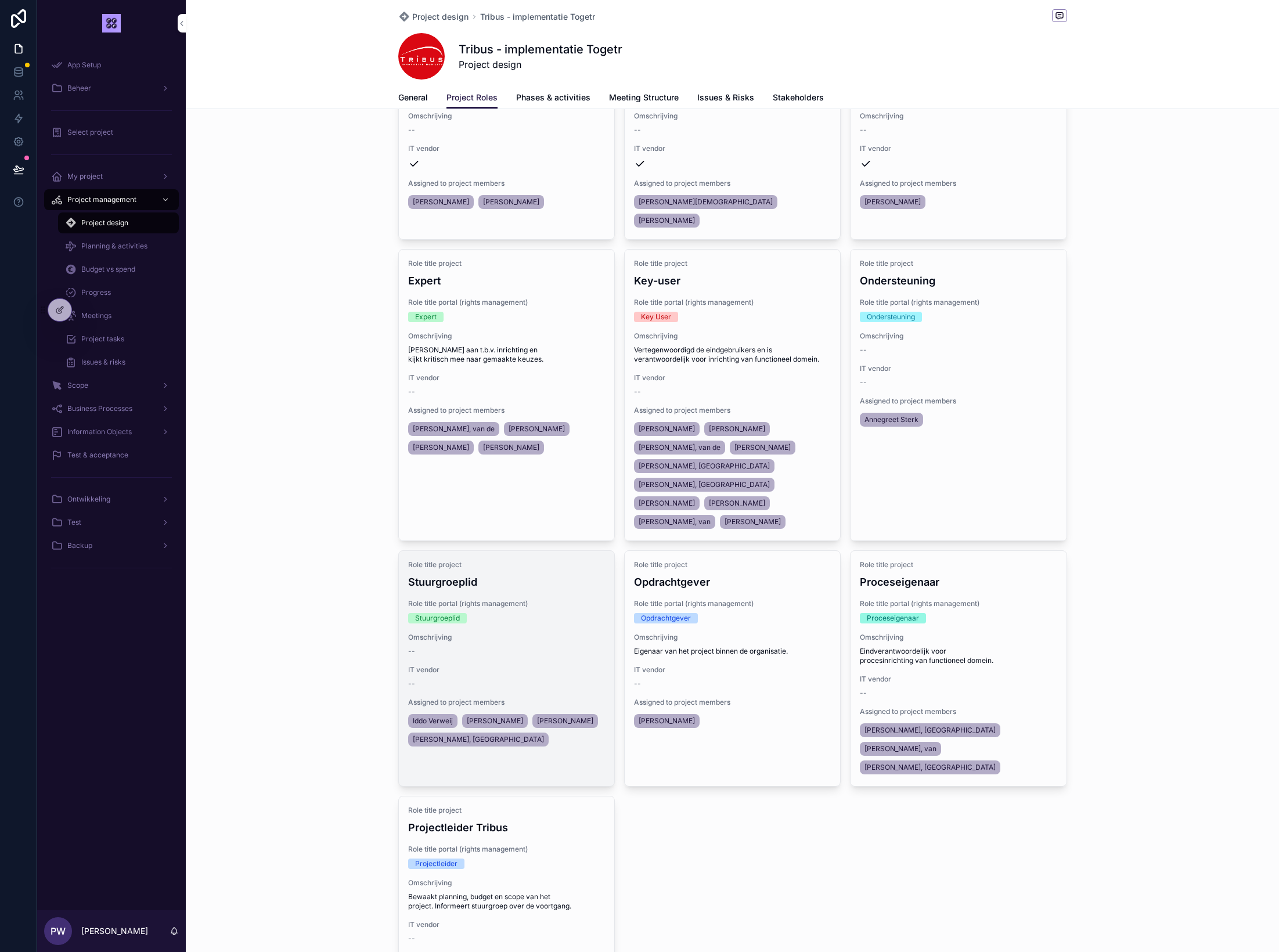
click at [552, 599] on span "Role title portal (rights management)" at bounding box center [507, 604] width 197 height 9
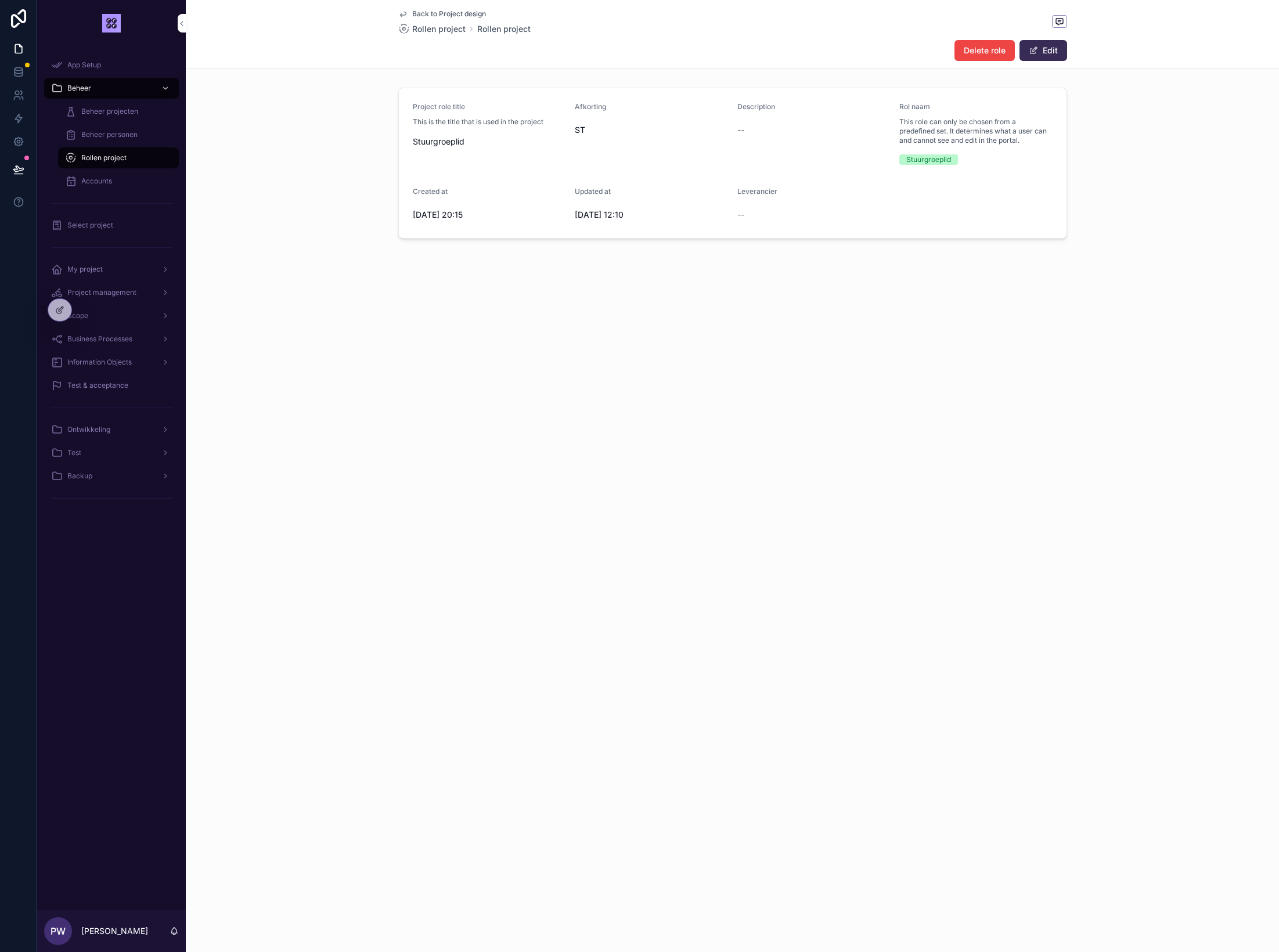
click at [1042, 53] on button "Edit" at bounding box center [1043, 50] width 48 height 21
click at [1032, 53] on button "Done" at bounding box center [1040, 50] width 53 height 21
click at [437, 14] on span "Back to Project design" at bounding box center [449, 14] width 73 height 9
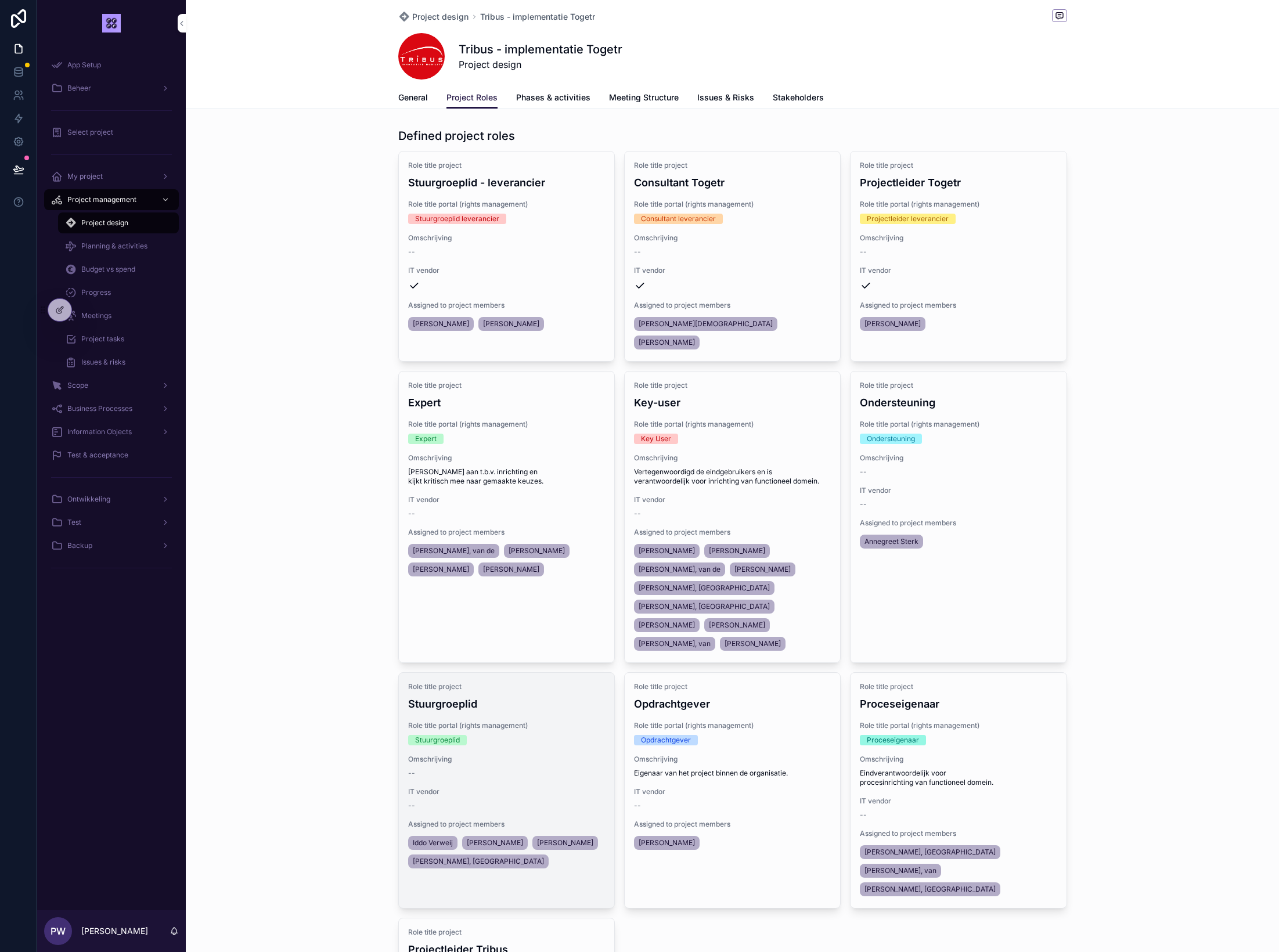
click at [549, 721] on span "Role title portal (rights management)" at bounding box center [507, 725] width 197 height 9
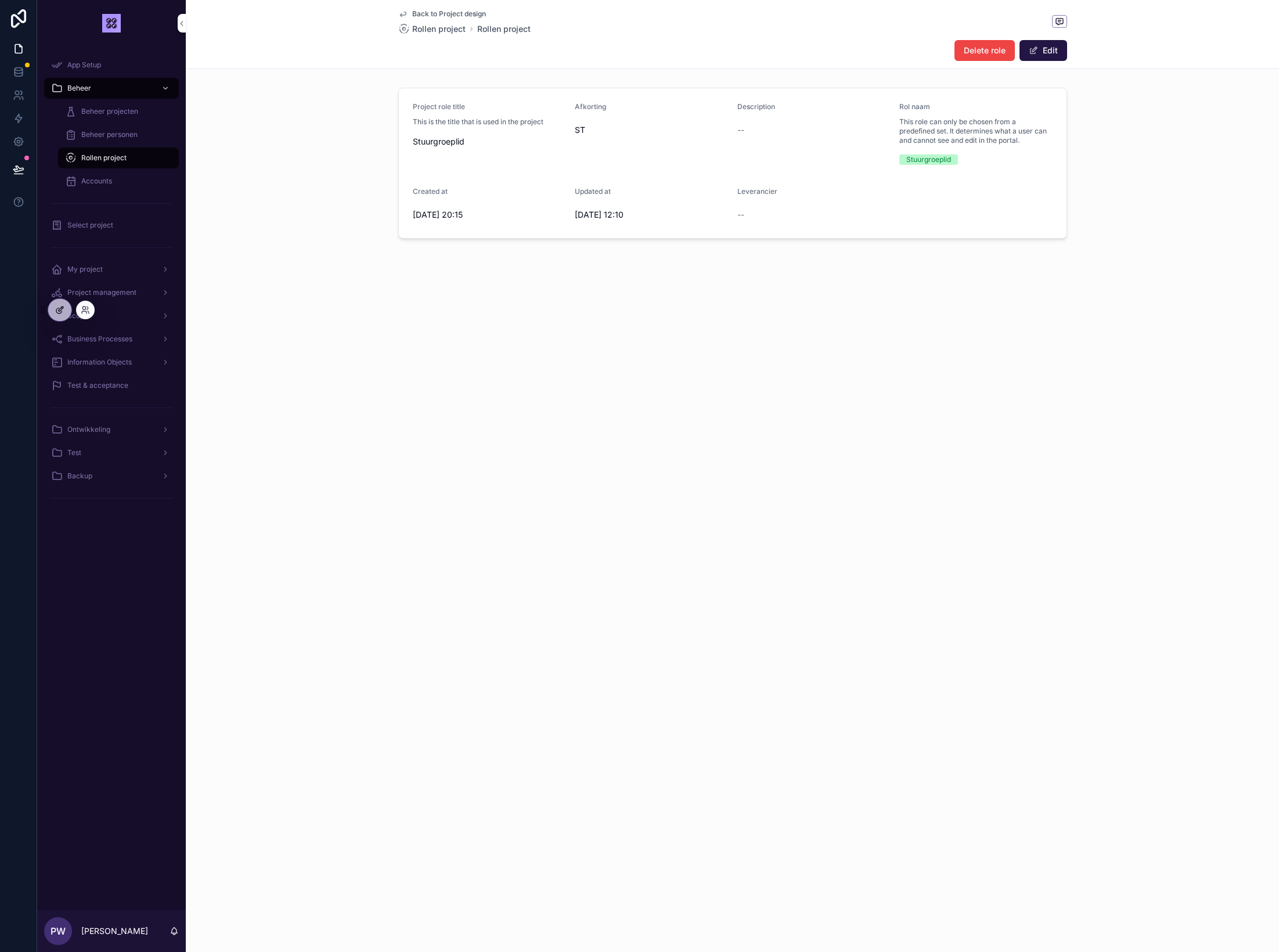
click at [63, 311] on icon at bounding box center [59, 310] width 9 height 9
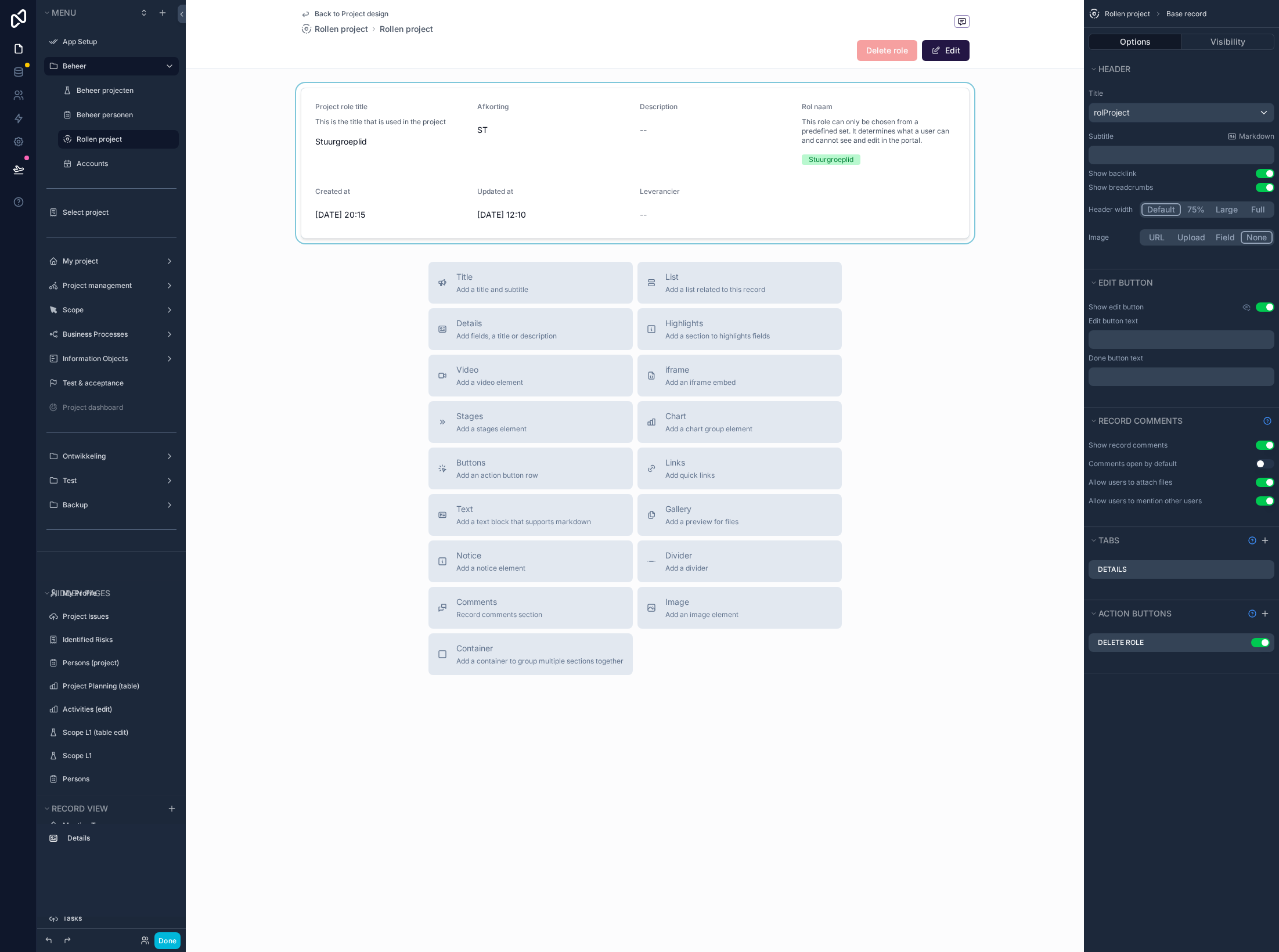
click at [661, 178] on div "scrollable content" at bounding box center [635, 163] width 899 height 160
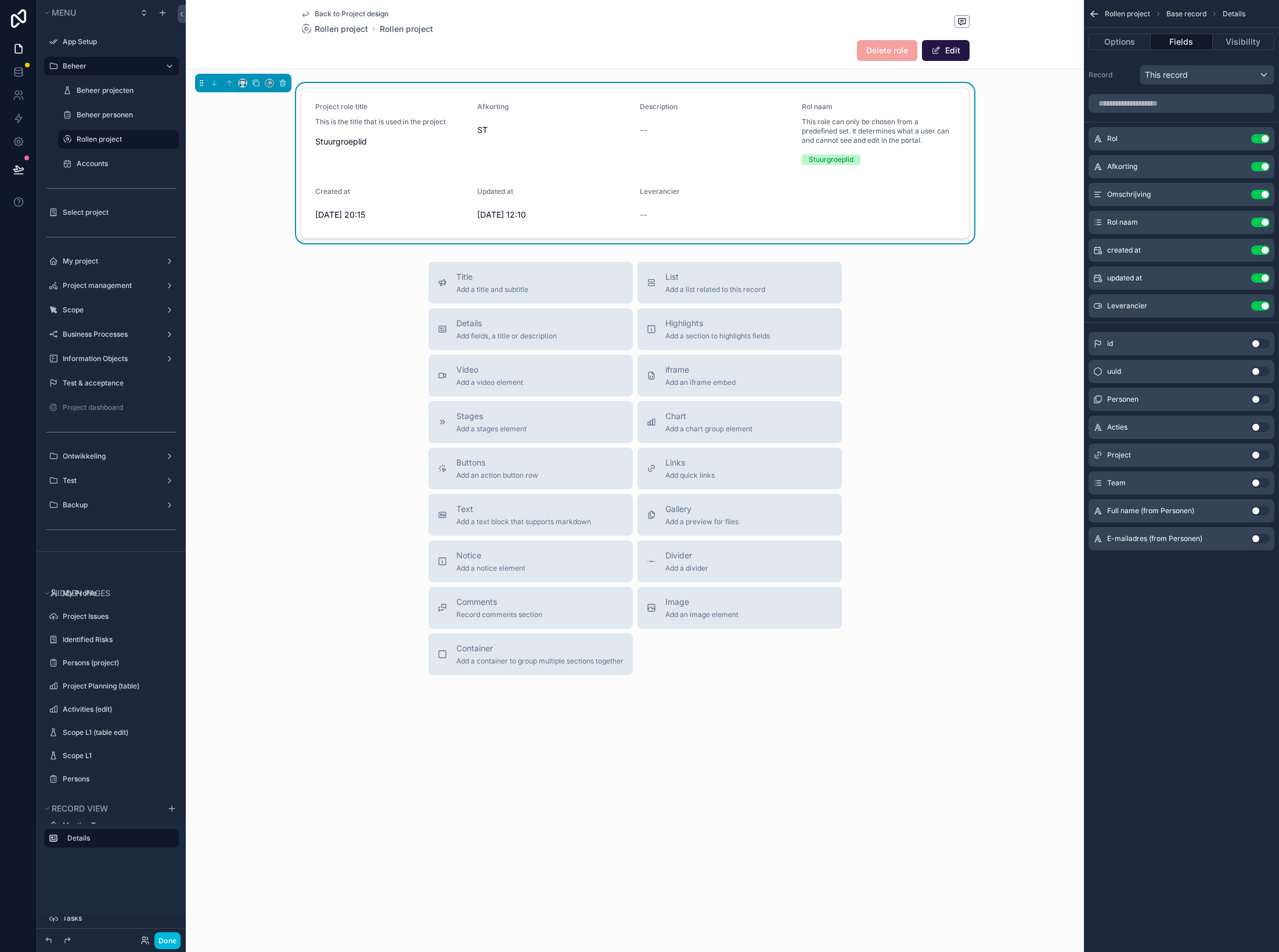
click at [714, 187] on form "Project role title This is the title that is used in the project Stuurgroeplid …" at bounding box center [635, 163] width 668 height 150
click at [1065, 307] on button "Use setting" at bounding box center [1260, 306] width 19 height 9
click at [689, 294] on span "Add a list related to this record" at bounding box center [715, 289] width 100 height 9
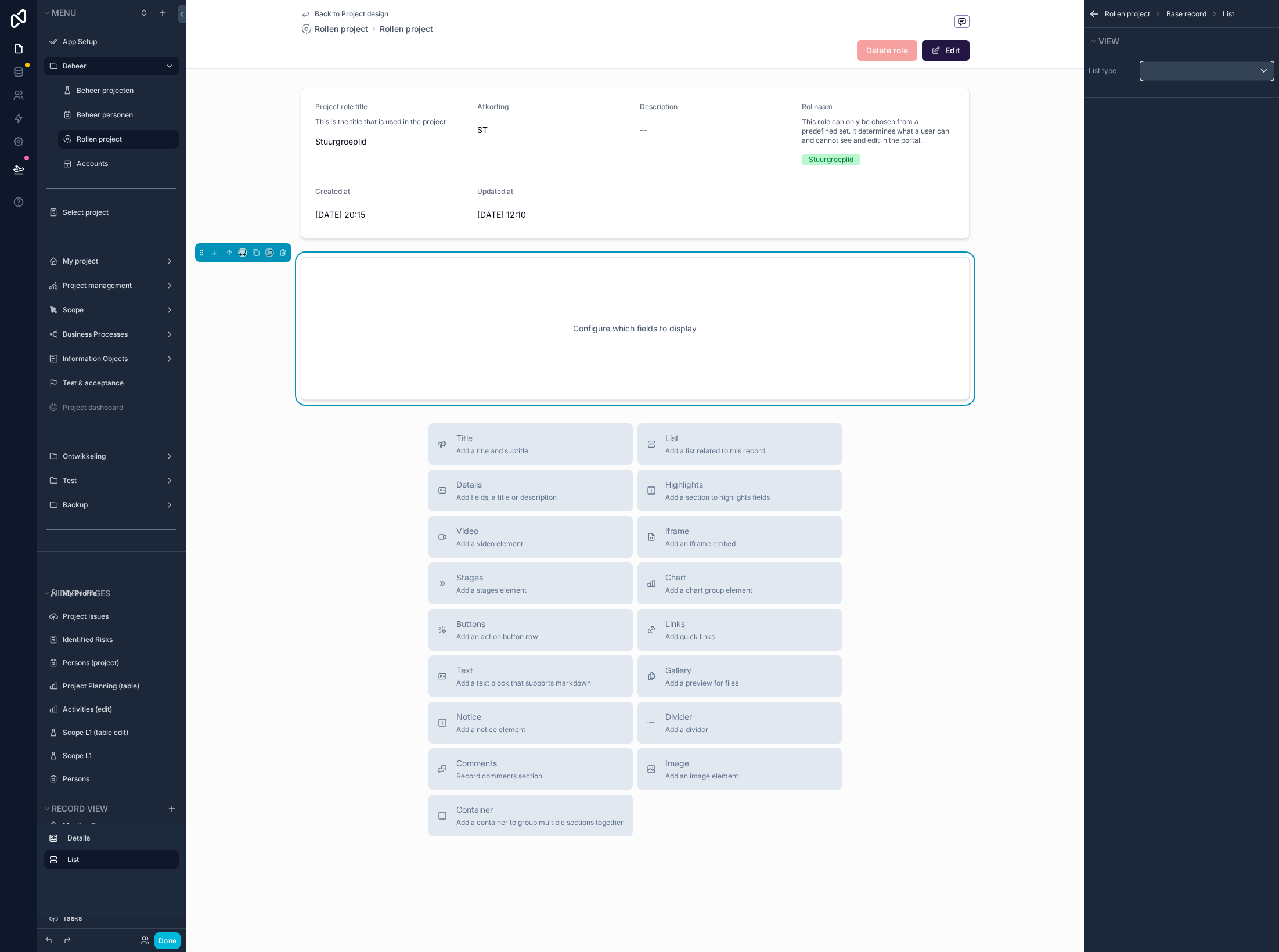
click at [1065, 68] on div "scrollable content" at bounding box center [1206, 71] width 133 height 19
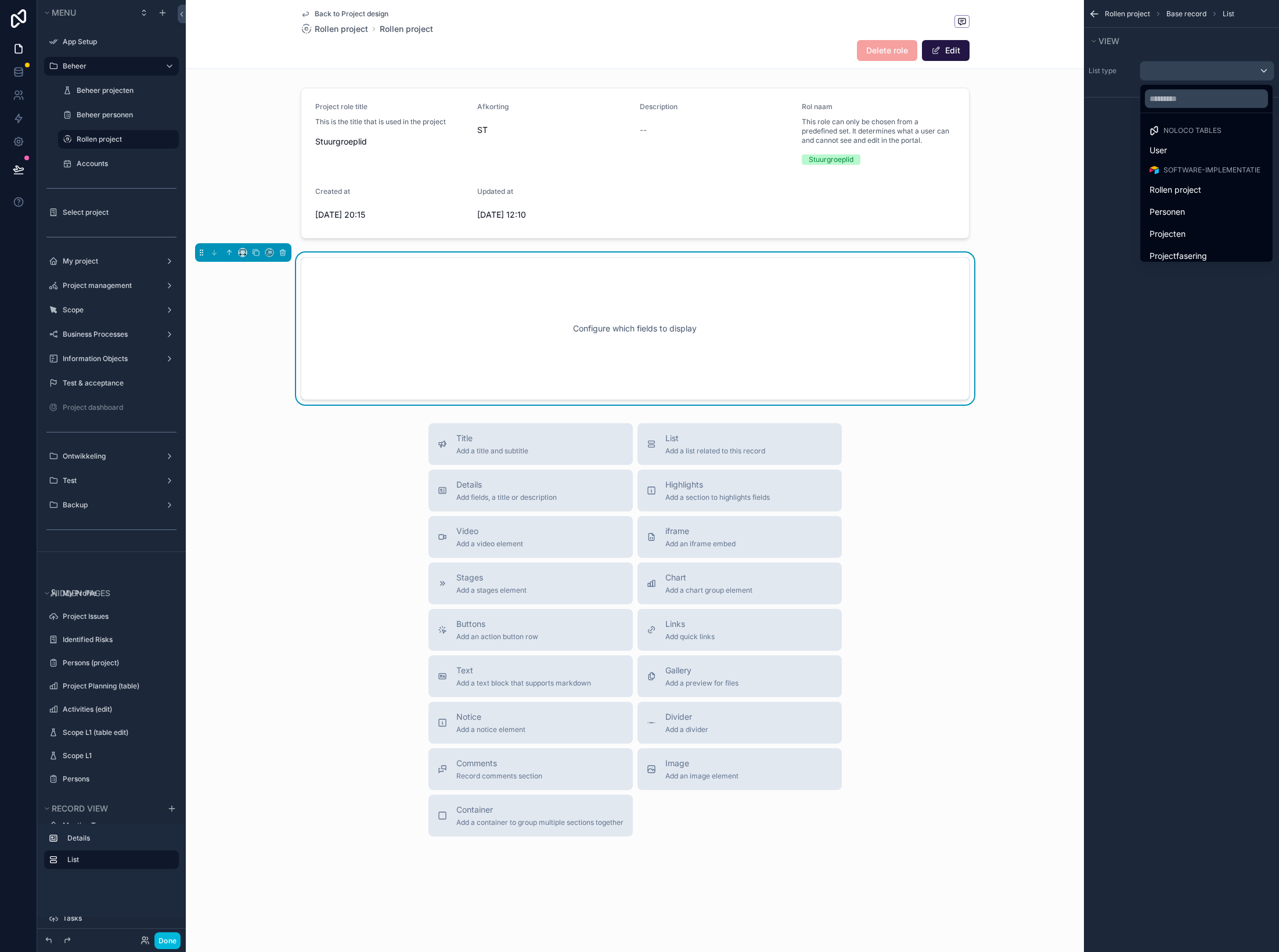
click at [1065, 75] on div "scrollable content" at bounding box center [639, 476] width 1279 height 952
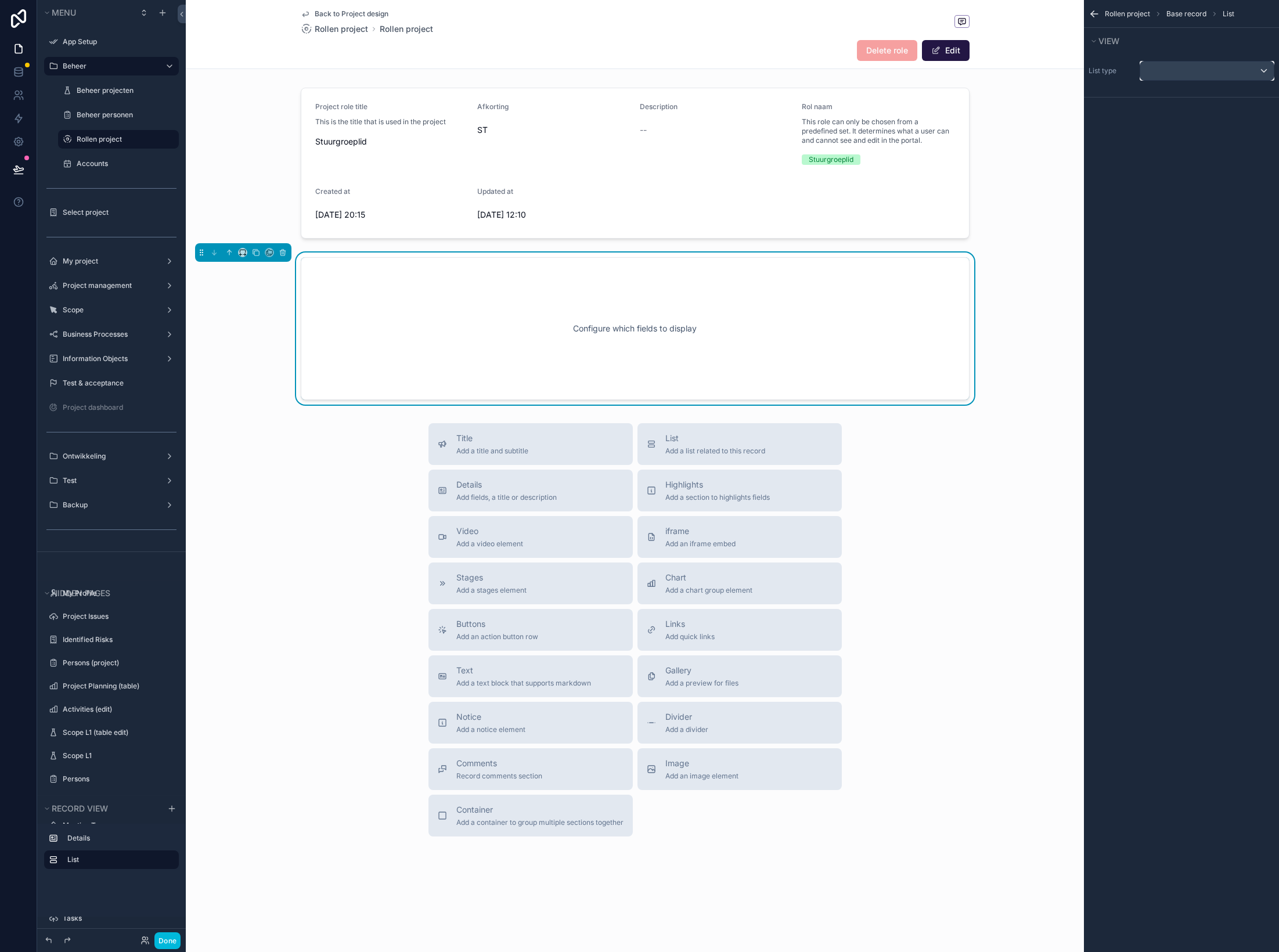
click at [1065, 76] on div "scrollable content" at bounding box center [1206, 71] width 133 height 19
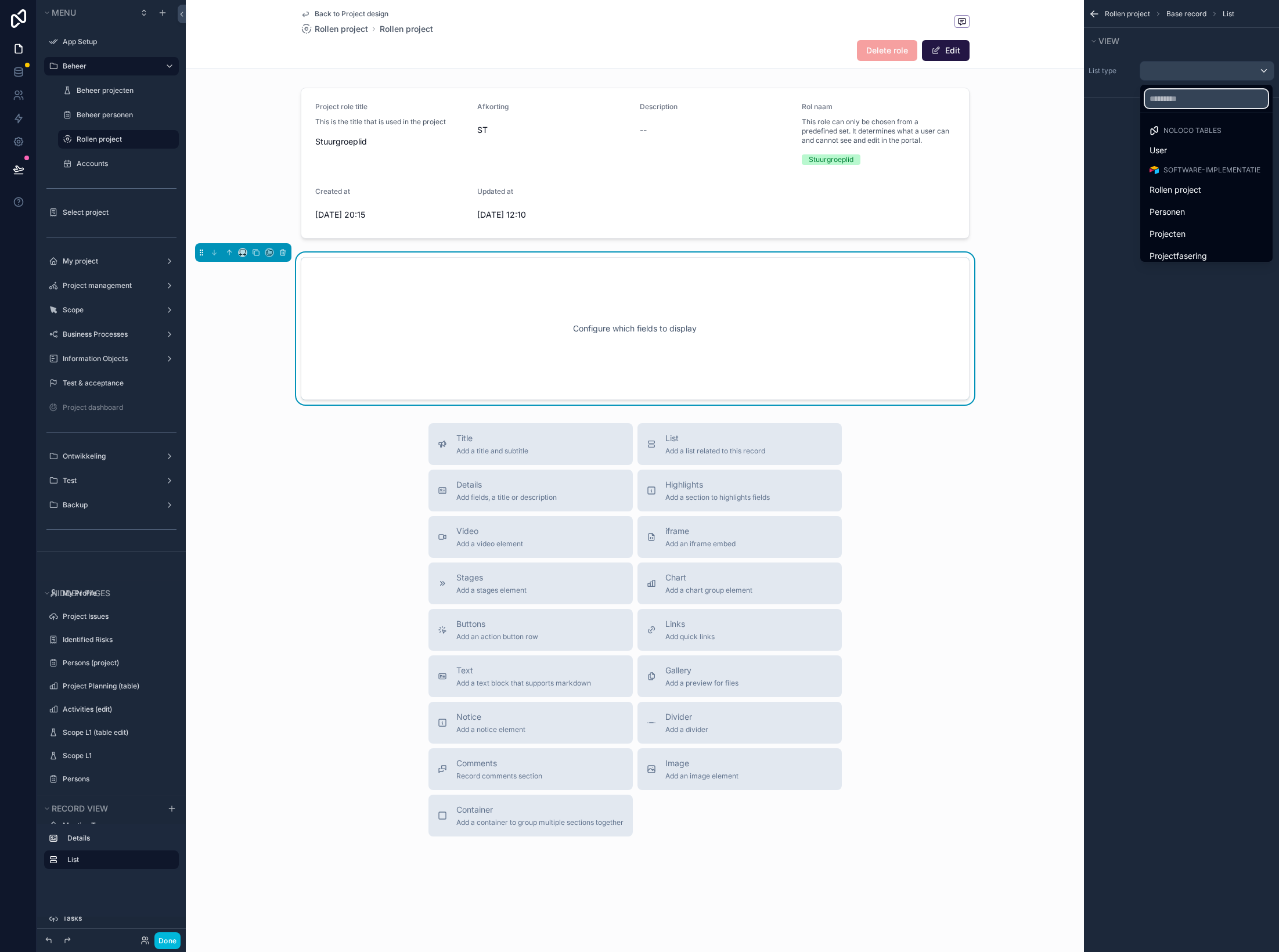
click at [1065, 105] on input "text" at bounding box center [1206, 98] width 123 height 19
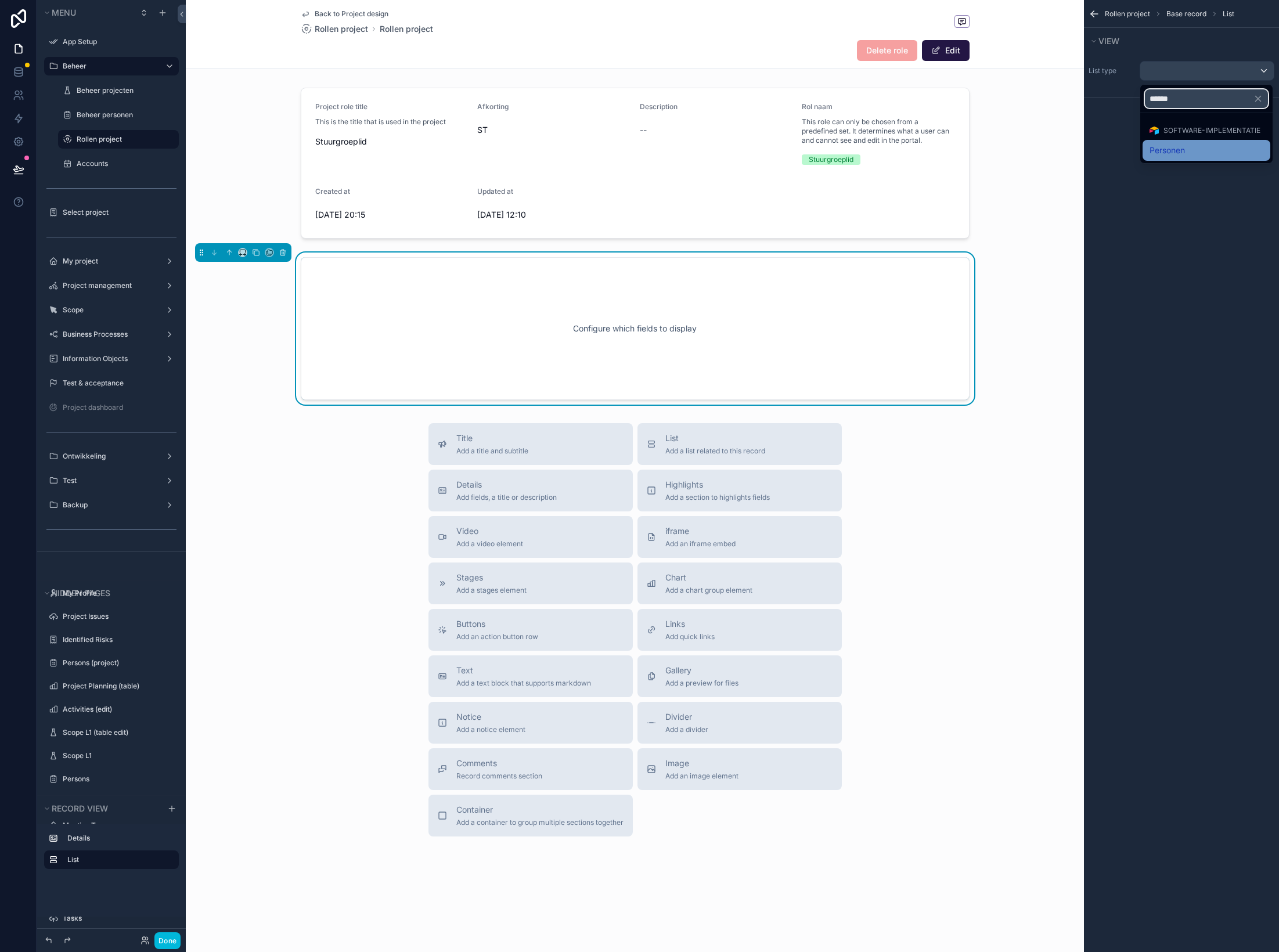
type input "******"
click at [1065, 154] on span "Personen" at bounding box center [1167, 150] width 36 height 14
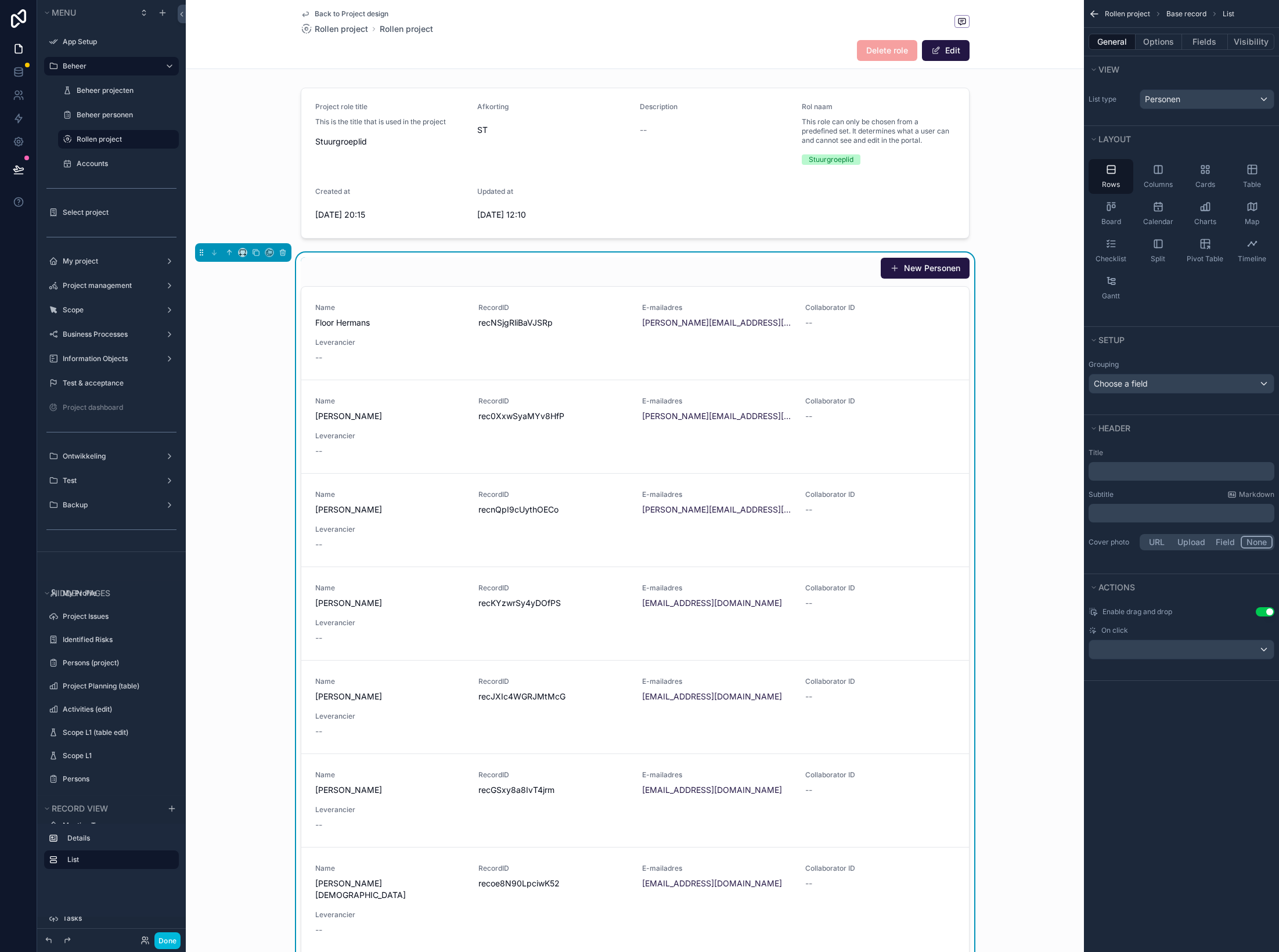
click at [760, 266] on div "New Personen" at bounding box center [635, 268] width 669 height 22
click at [642, 268] on div "New Personen" at bounding box center [635, 268] width 669 height 22
click at [1065, 476] on p "﻿" at bounding box center [1182, 472] width 179 height 11
click at [1065, 509] on p "﻿" at bounding box center [1182, 513] width 179 height 11
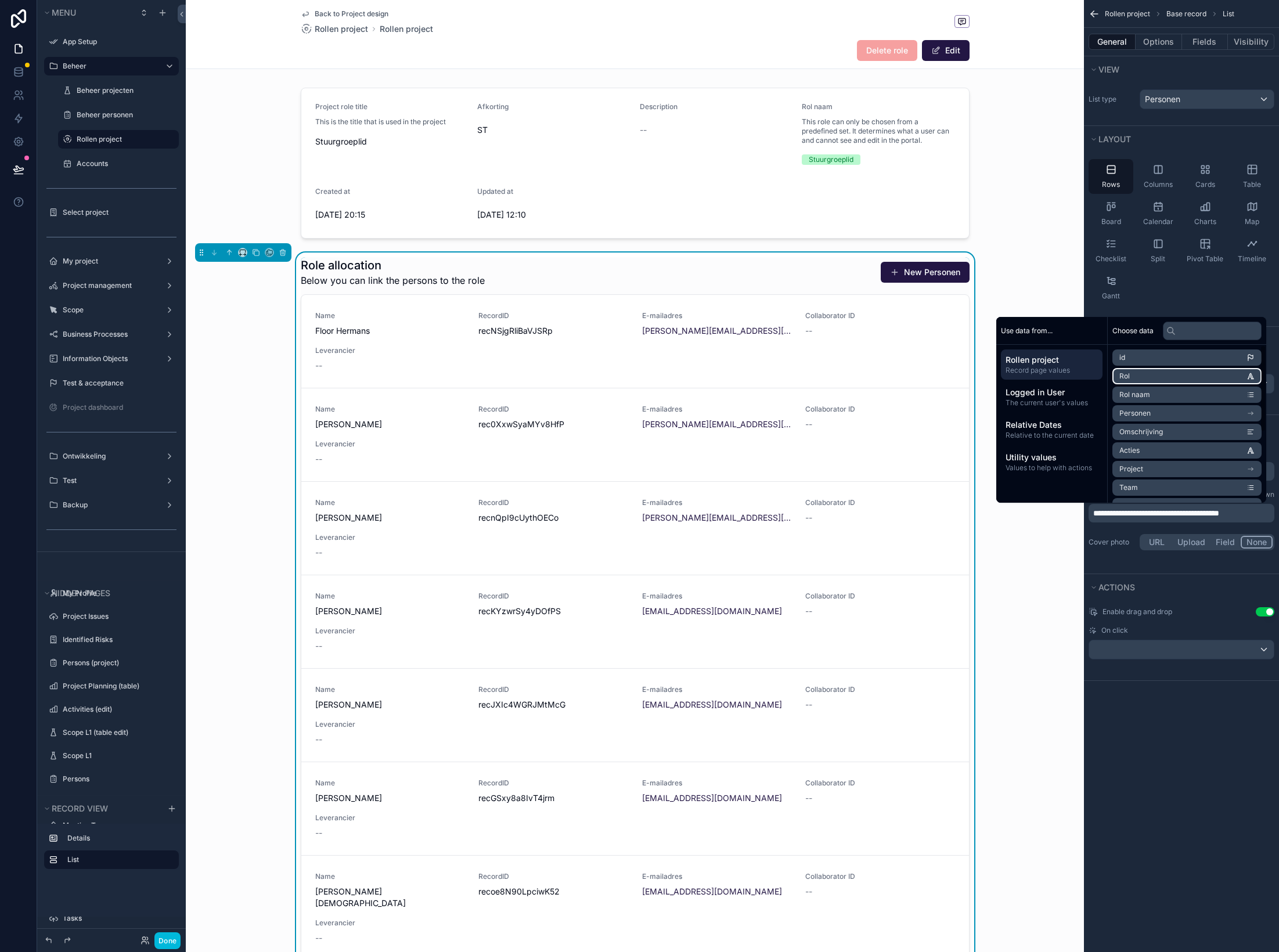
click at [1065, 376] on li "Rol" at bounding box center [1186, 376] width 149 height 16
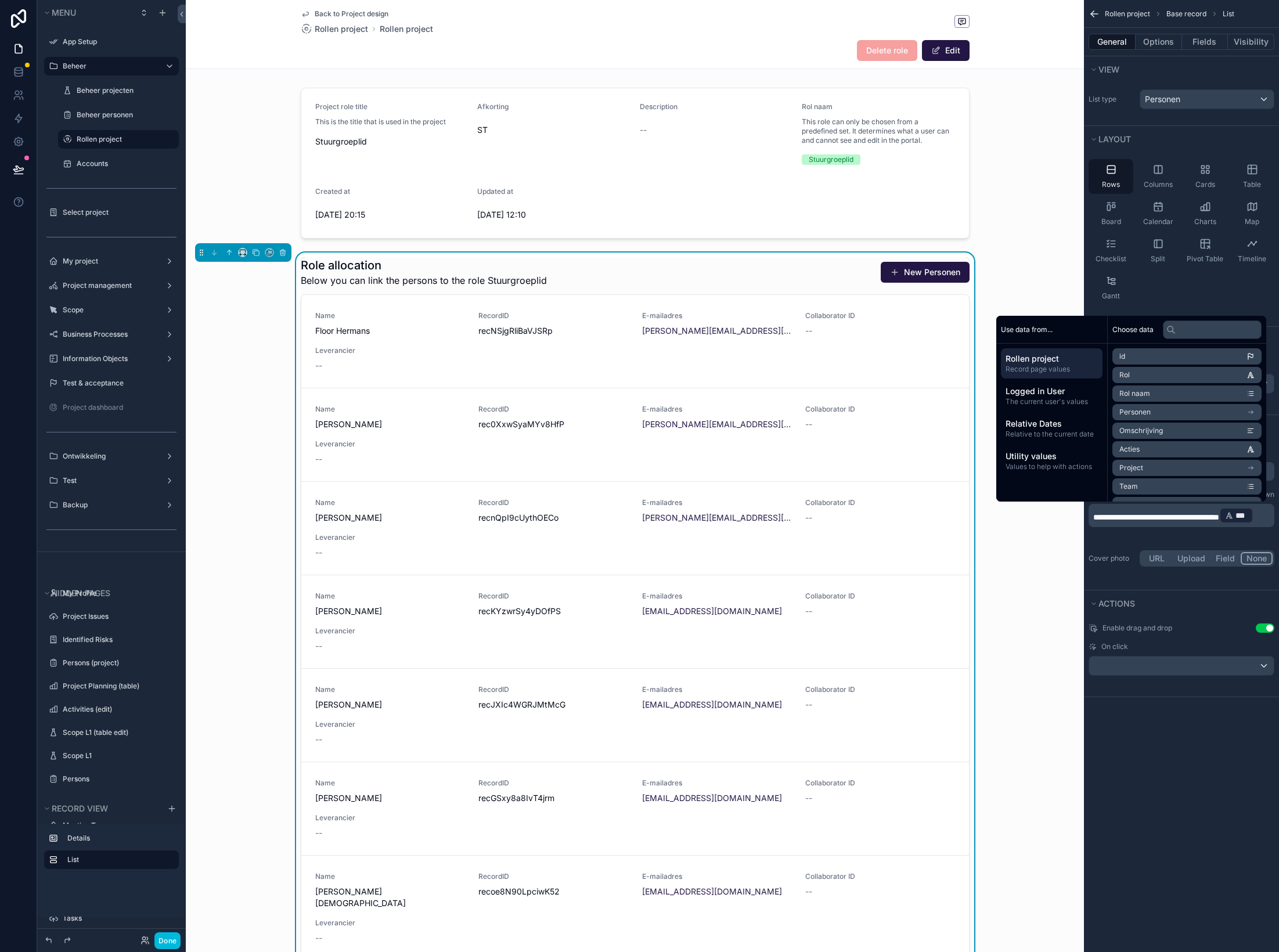
click at [1065, 525] on p "**********" at bounding box center [1182, 516] width 179 height 19
click at [1065, 513] on span "**********" at bounding box center [1157, 517] width 129 height 8
click at [1065, 525] on p "**********" at bounding box center [1182, 516] width 179 height 19
click at [1065, 756] on div "**********" at bounding box center [1181, 476] width 195 height 952
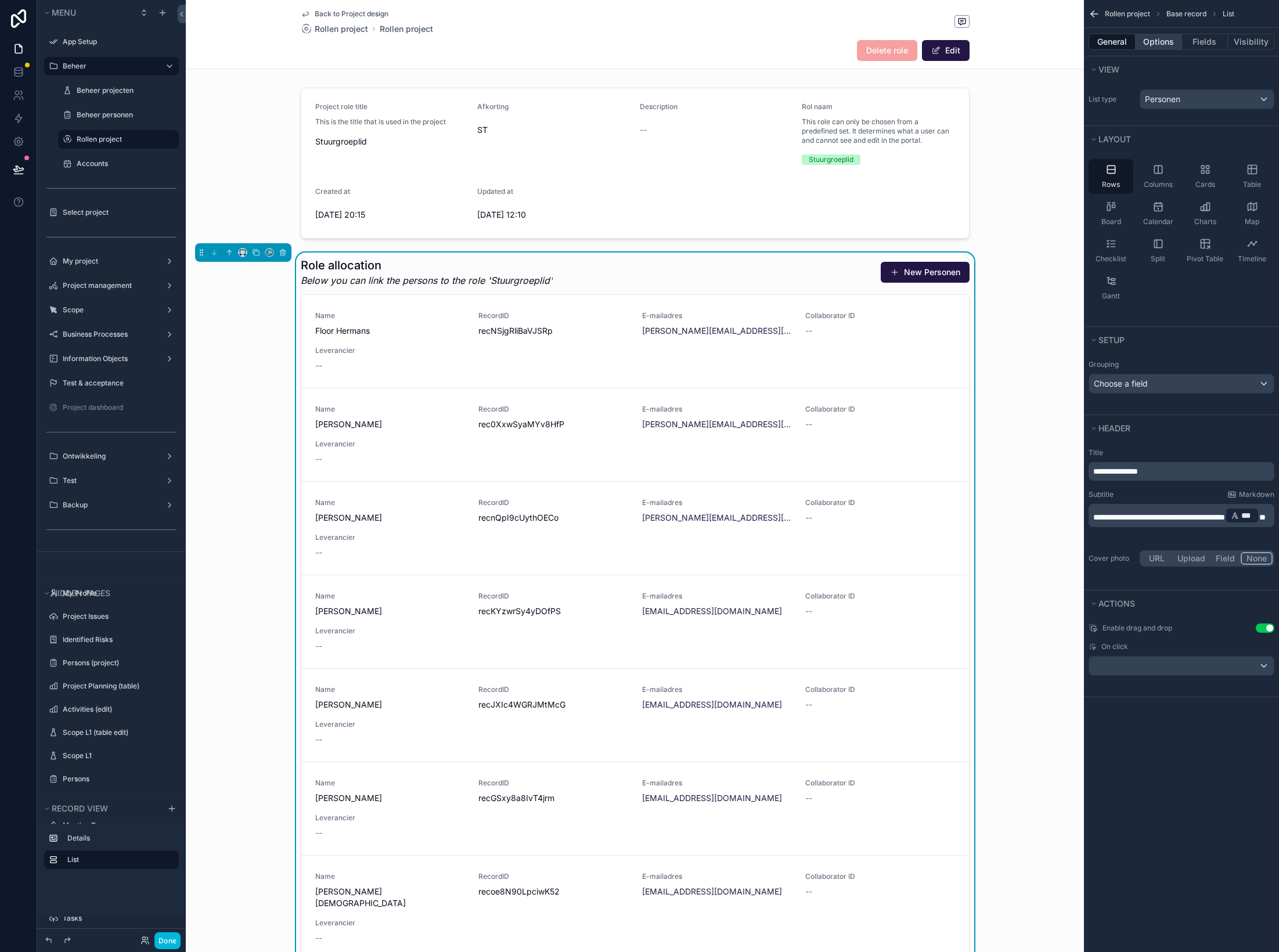
click at [1065, 43] on button "Options" at bounding box center [1159, 41] width 46 height 16
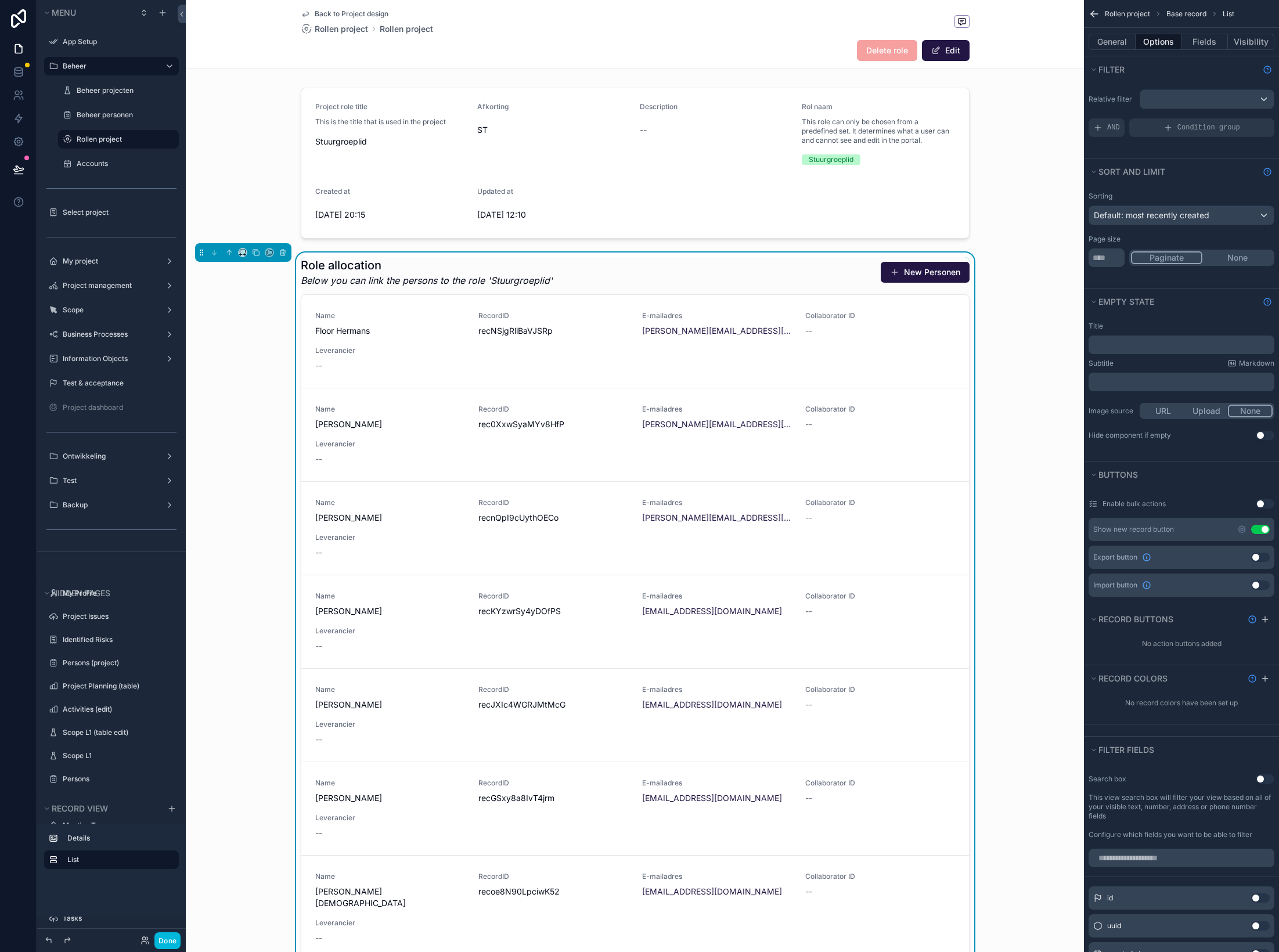
click at [1065, 531] on button "Use setting" at bounding box center [1260, 529] width 19 height 9
click at [1065, 507] on button "Use setting" at bounding box center [1265, 504] width 19 height 9
click at [848, 275] on div "Role allocation Below you can link the persons to the role 'Stuurgroeplid'" at bounding box center [635, 272] width 669 height 30
click at [1065, 44] on button "General" at bounding box center [1112, 41] width 47 height 16
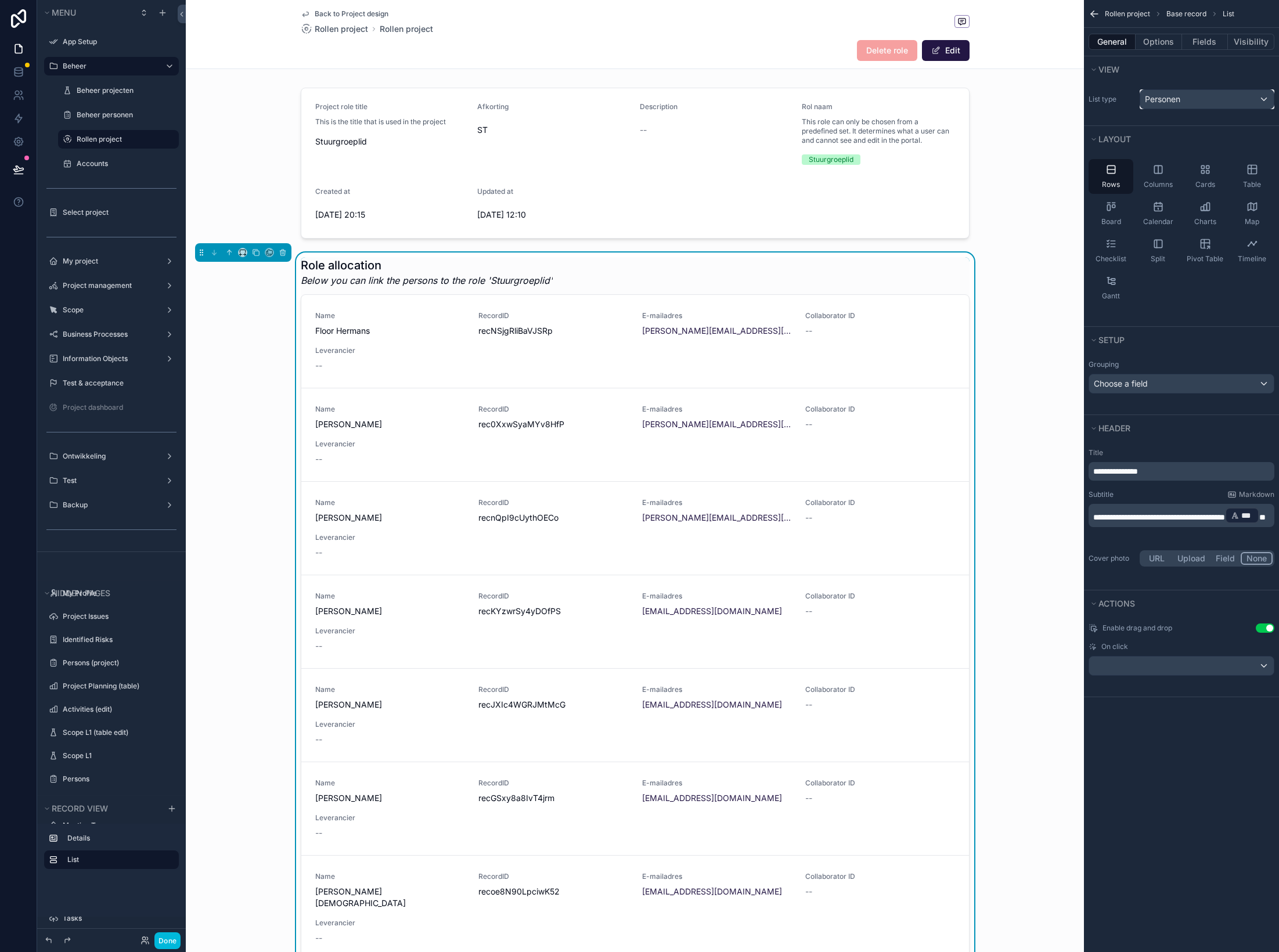
click at [1065, 102] on div "Personen" at bounding box center [1206, 99] width 133 height 19
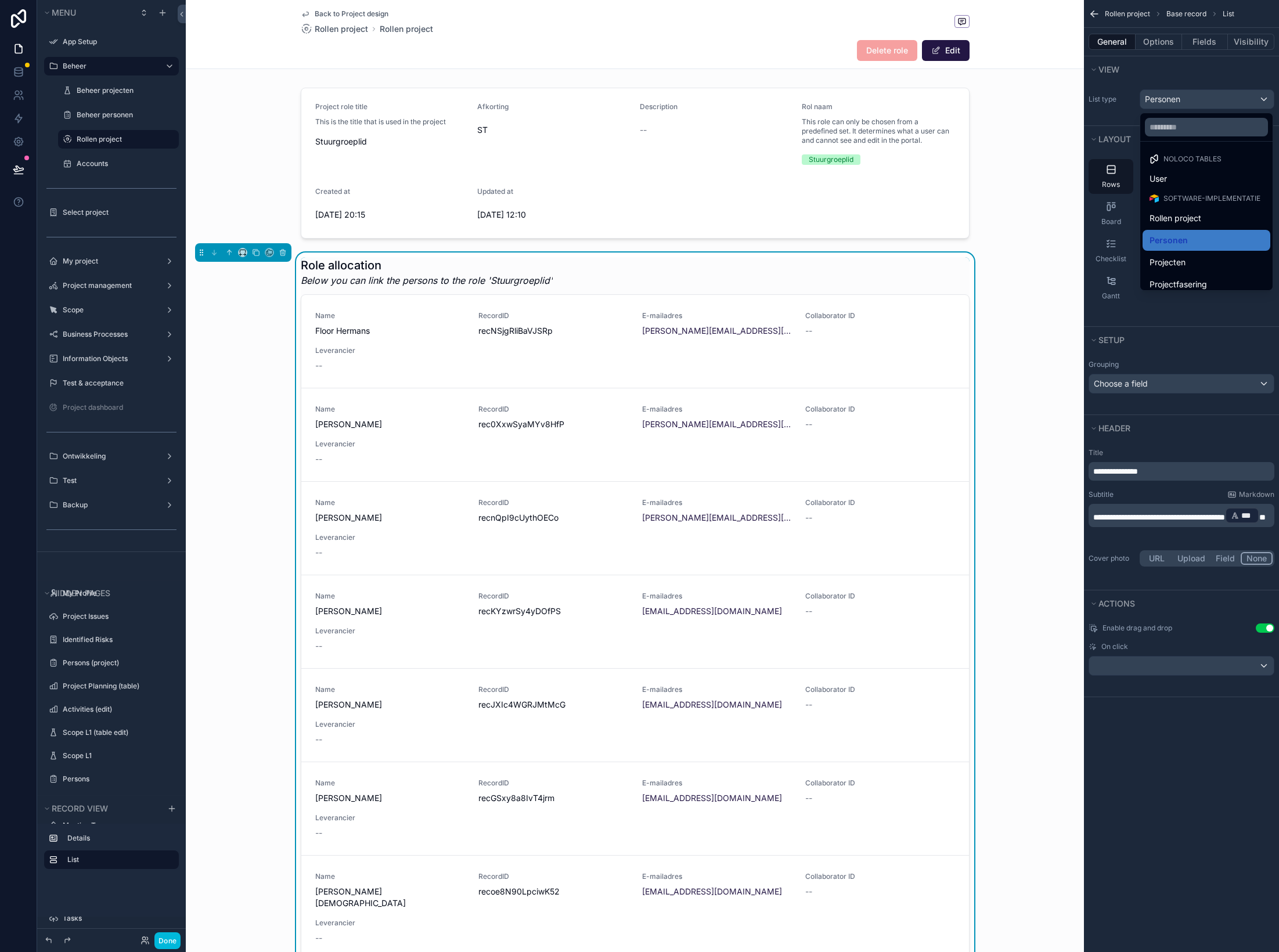
click at [1065, 46] on div "scrollable content" at bounding box center [639, 476] width 1279 height 952
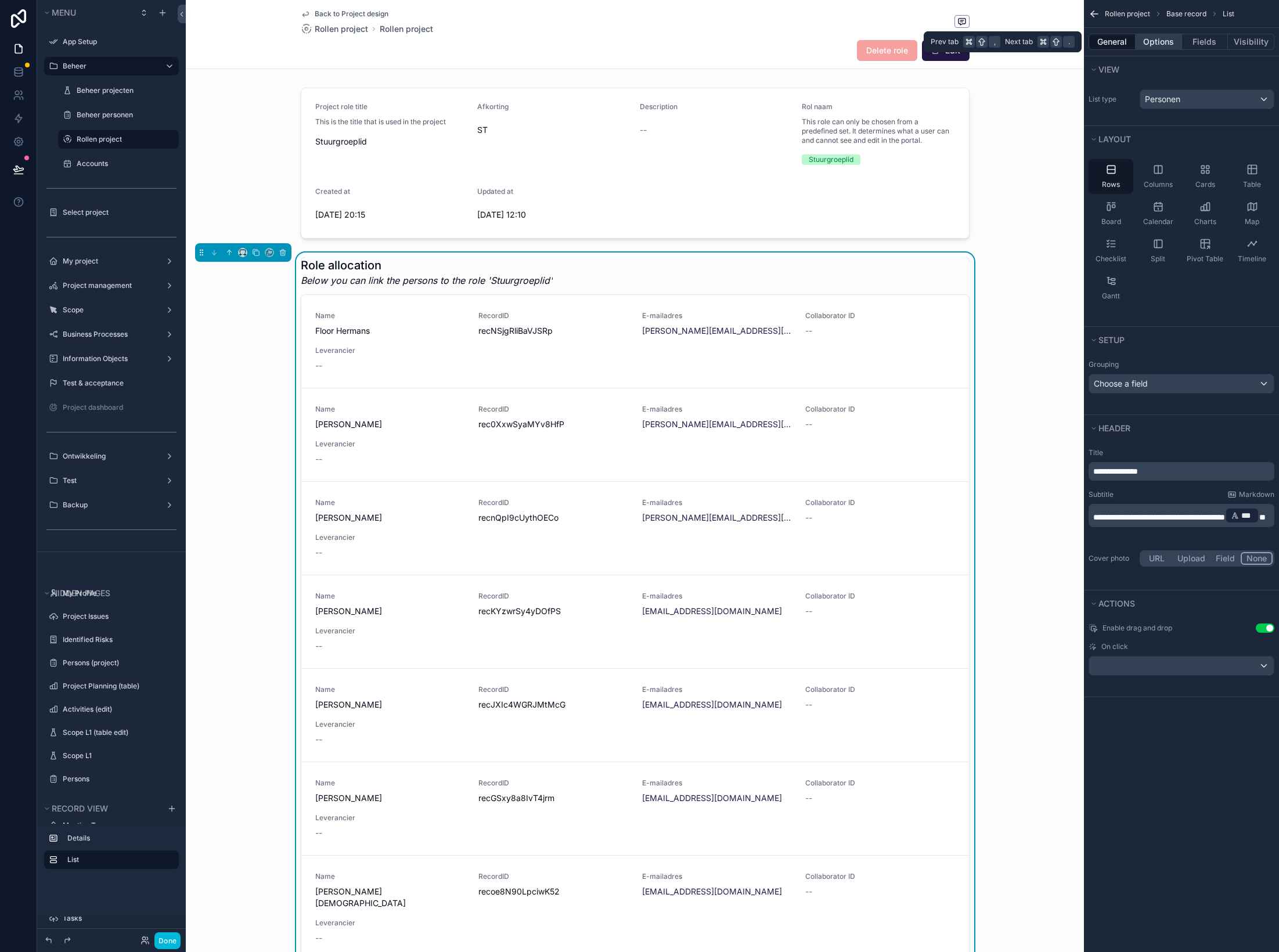
click at [1065, 46] on button "Options" at bounding box center [1159, 41] width 46 height 16
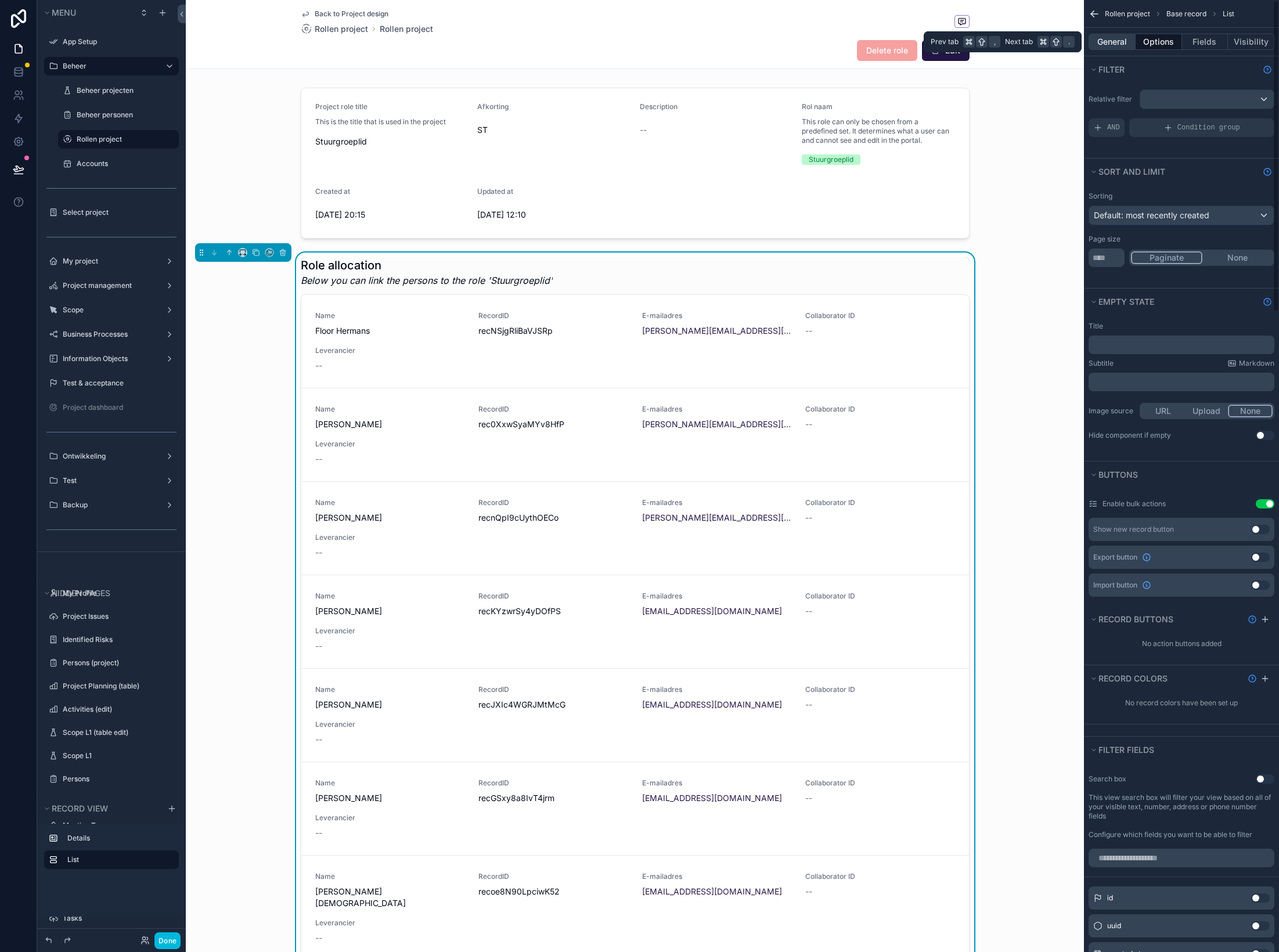
click at [1065, 39] on button "General" at bounding box center [1112, 41] width 47 height 16
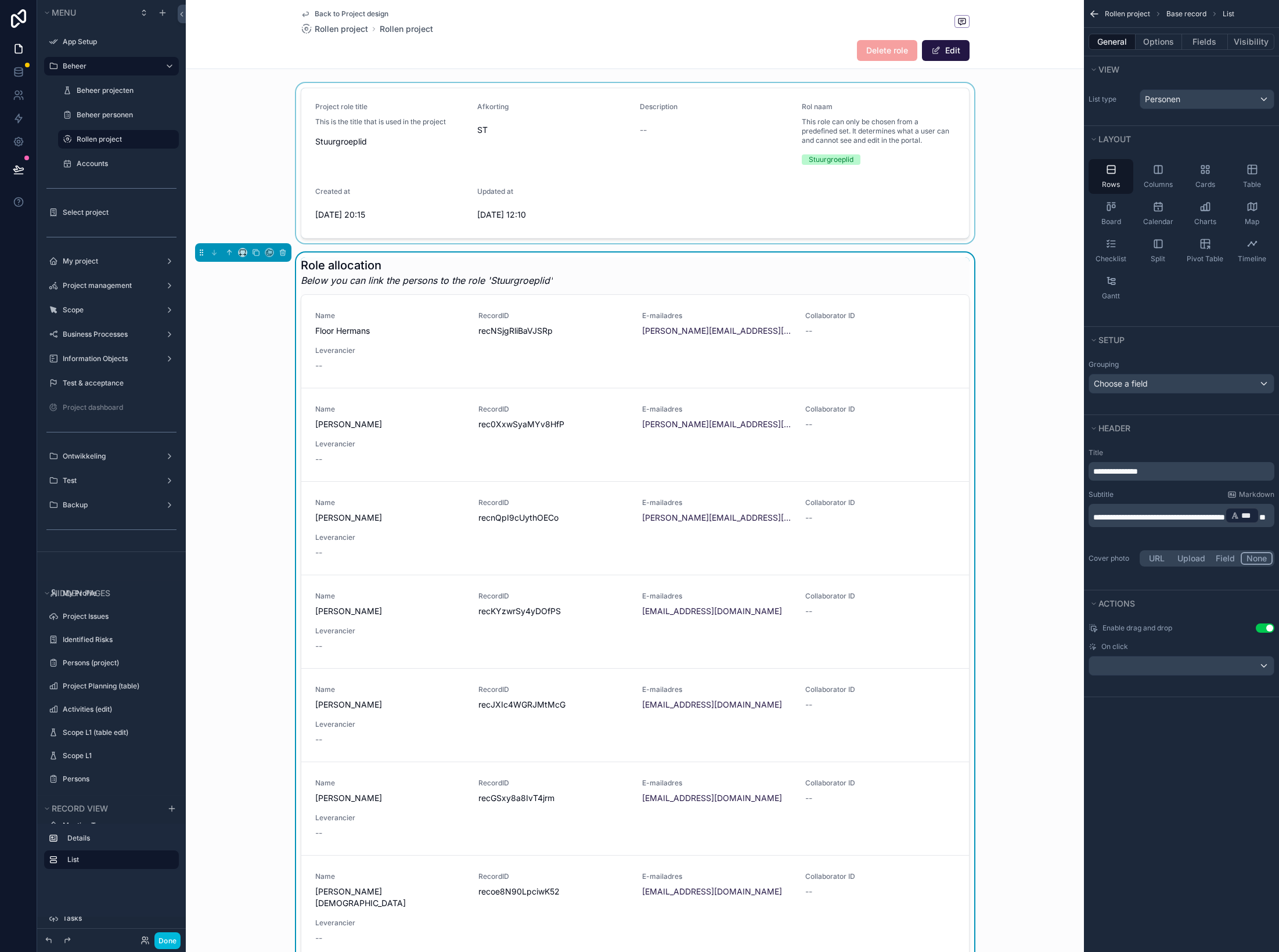
click at [735, 193] on div "scrollable content" at bounding box center [635, 163] width 899 height 160
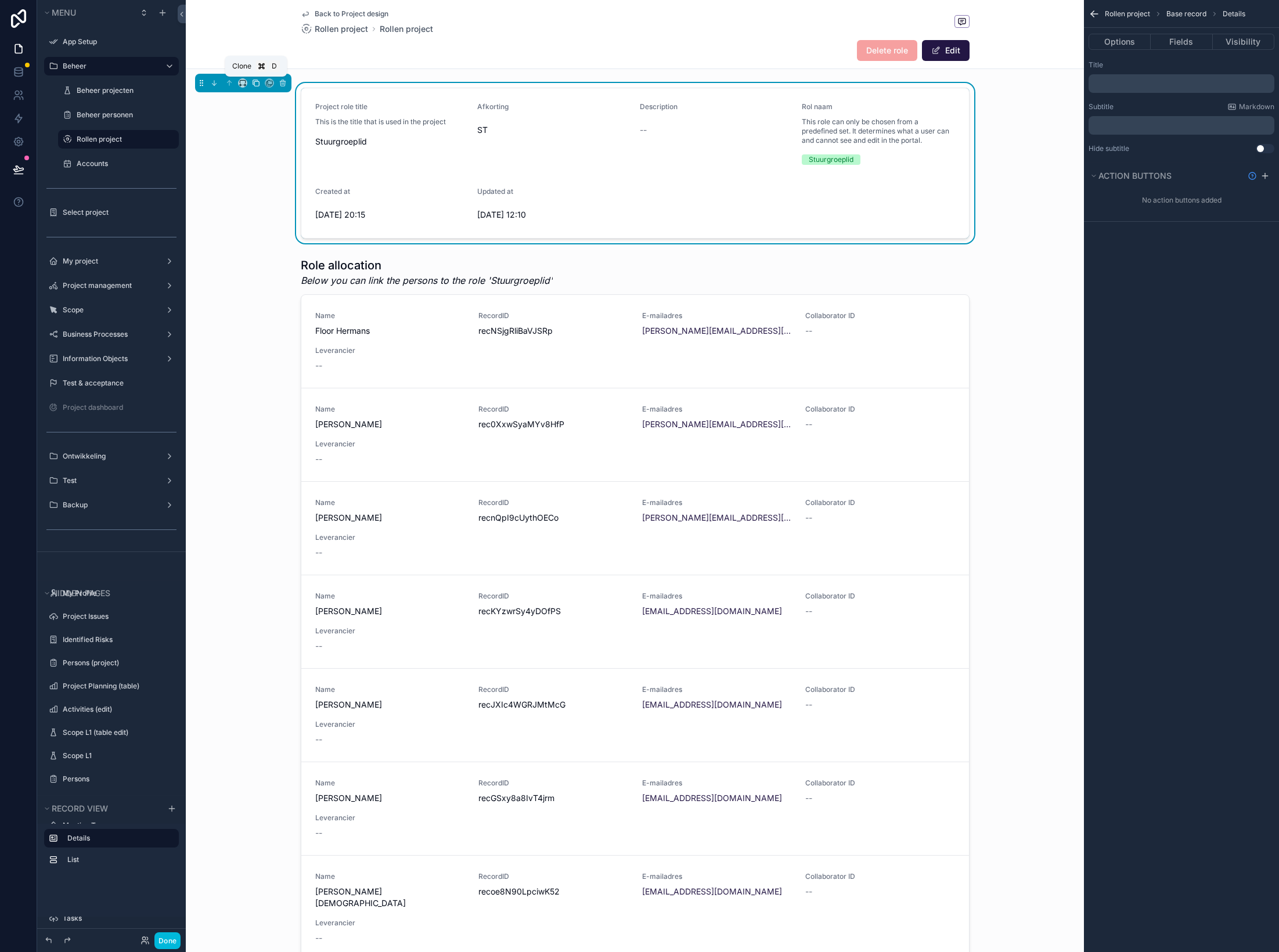
click at [256, 83] on icon "scrollable content" at bounding box center [256, 83] width 8 height 8
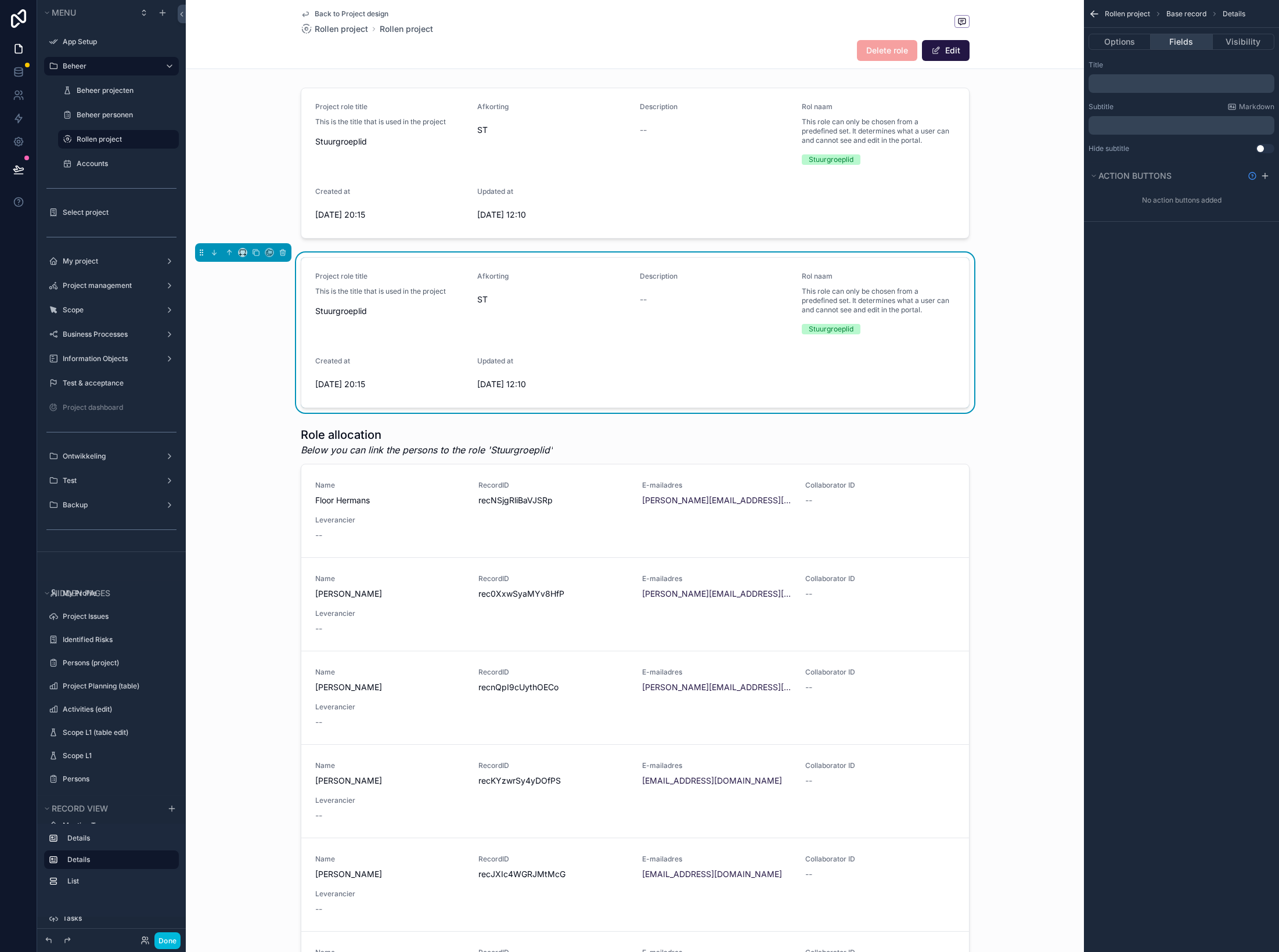
click at [1065, 41] on button "Fields" at bounding box center [1181, 41] width 61 height 16
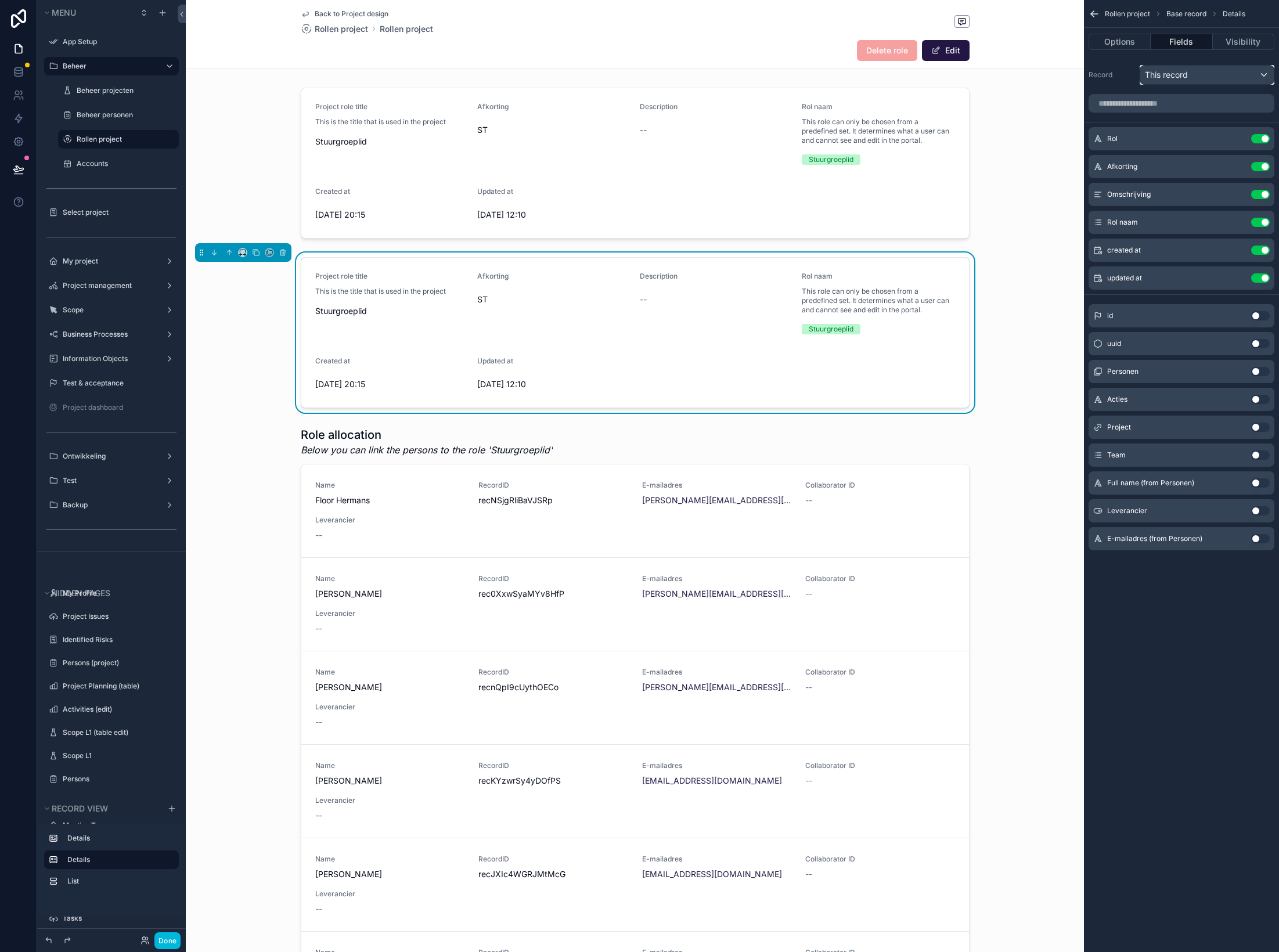
click at [1065, 75] on span "This record" at bounding box center [1166, 75] width 43 height 11
click at [1065, 105] on input "text" at bounding box center [1221, 103] width 151 height 19
click at [1065, 155] on span "Project" at bounding box center [1176, 159] width 26 height 14
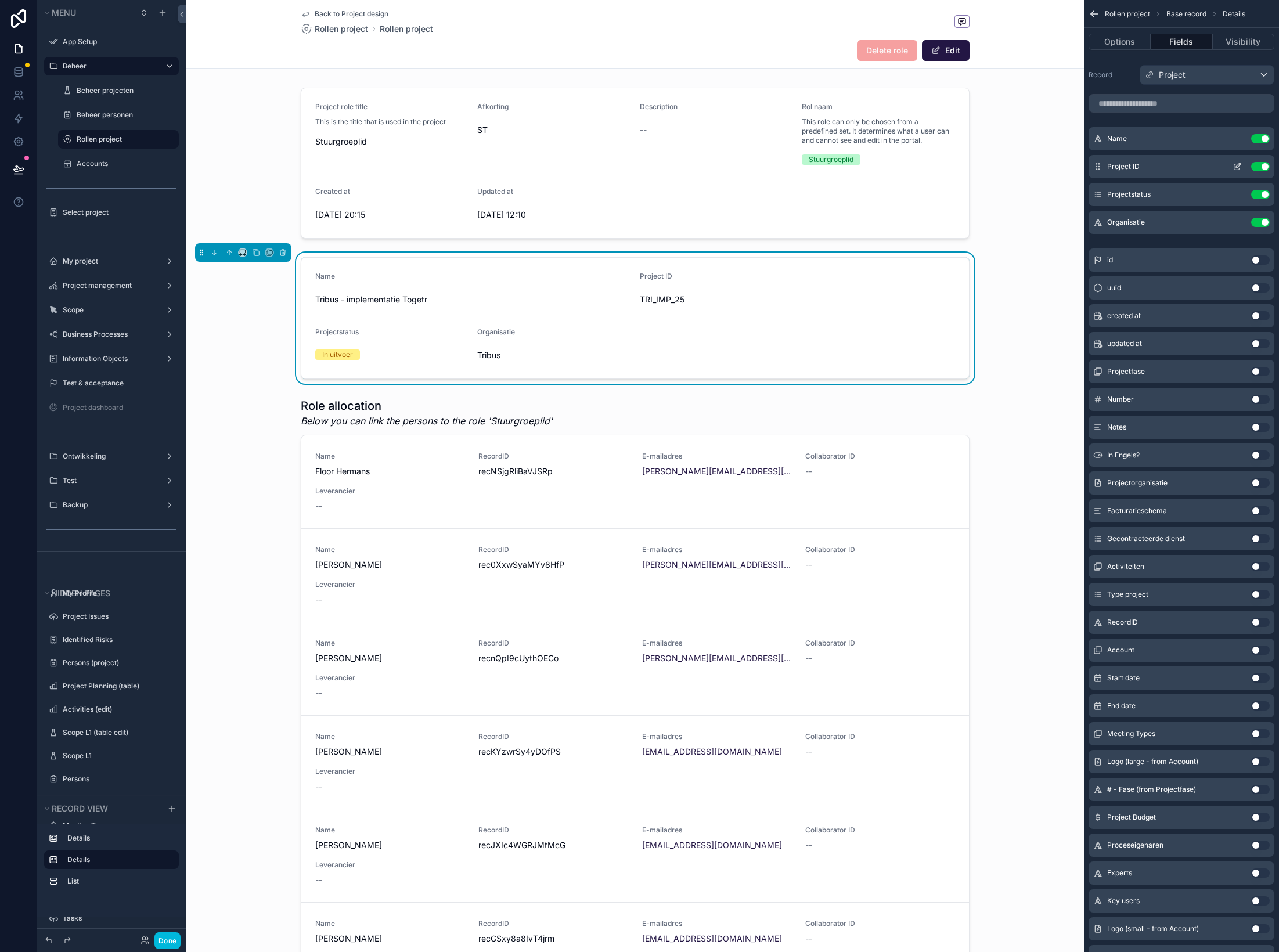
click at [1065, 140] on button "Use setting" at bounding box center [1260, 138] width 19 height 9
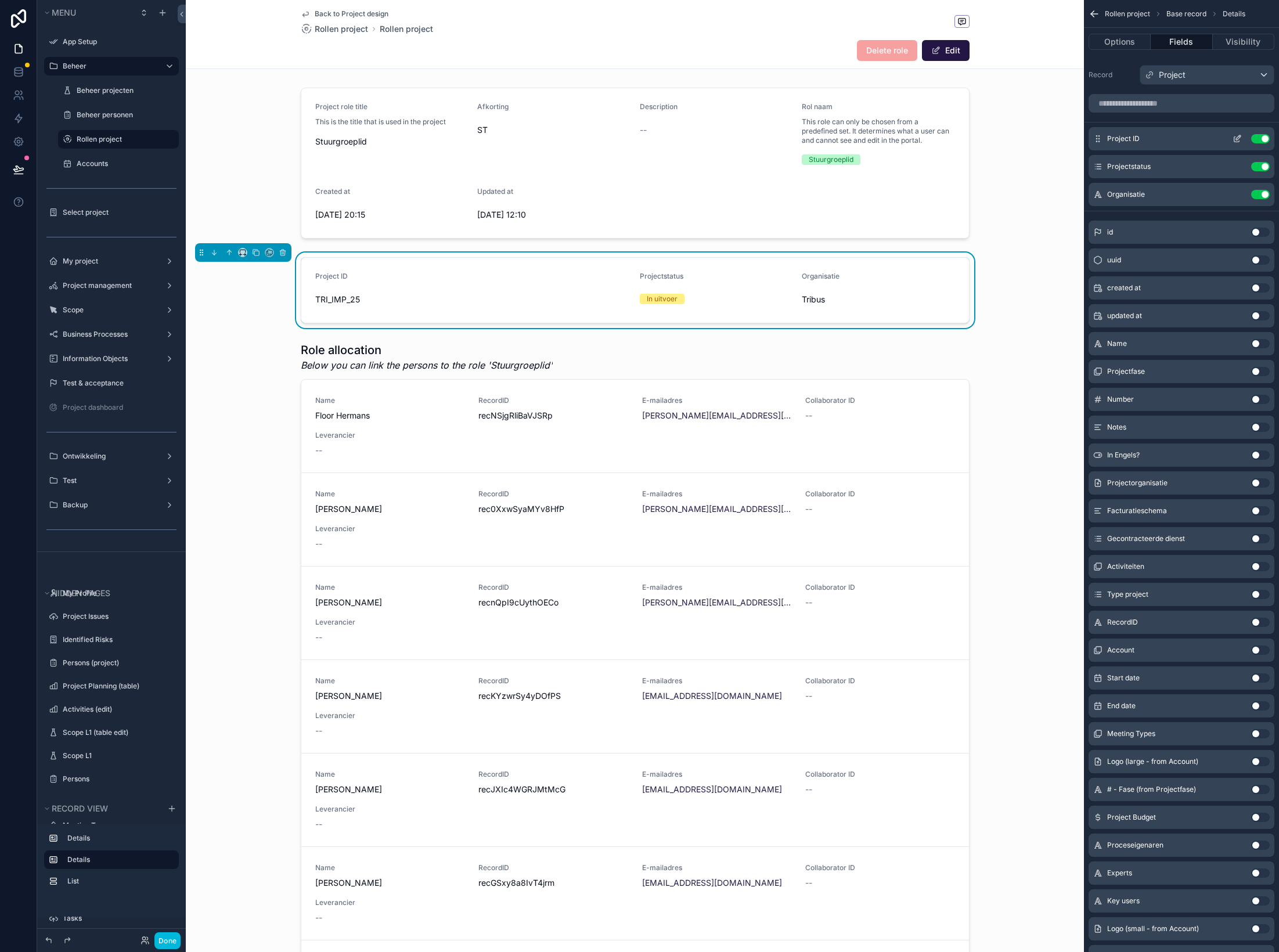
click at [1065, 140] on button "Use setting" at bounding box center [1260, 138] width 19 height 9
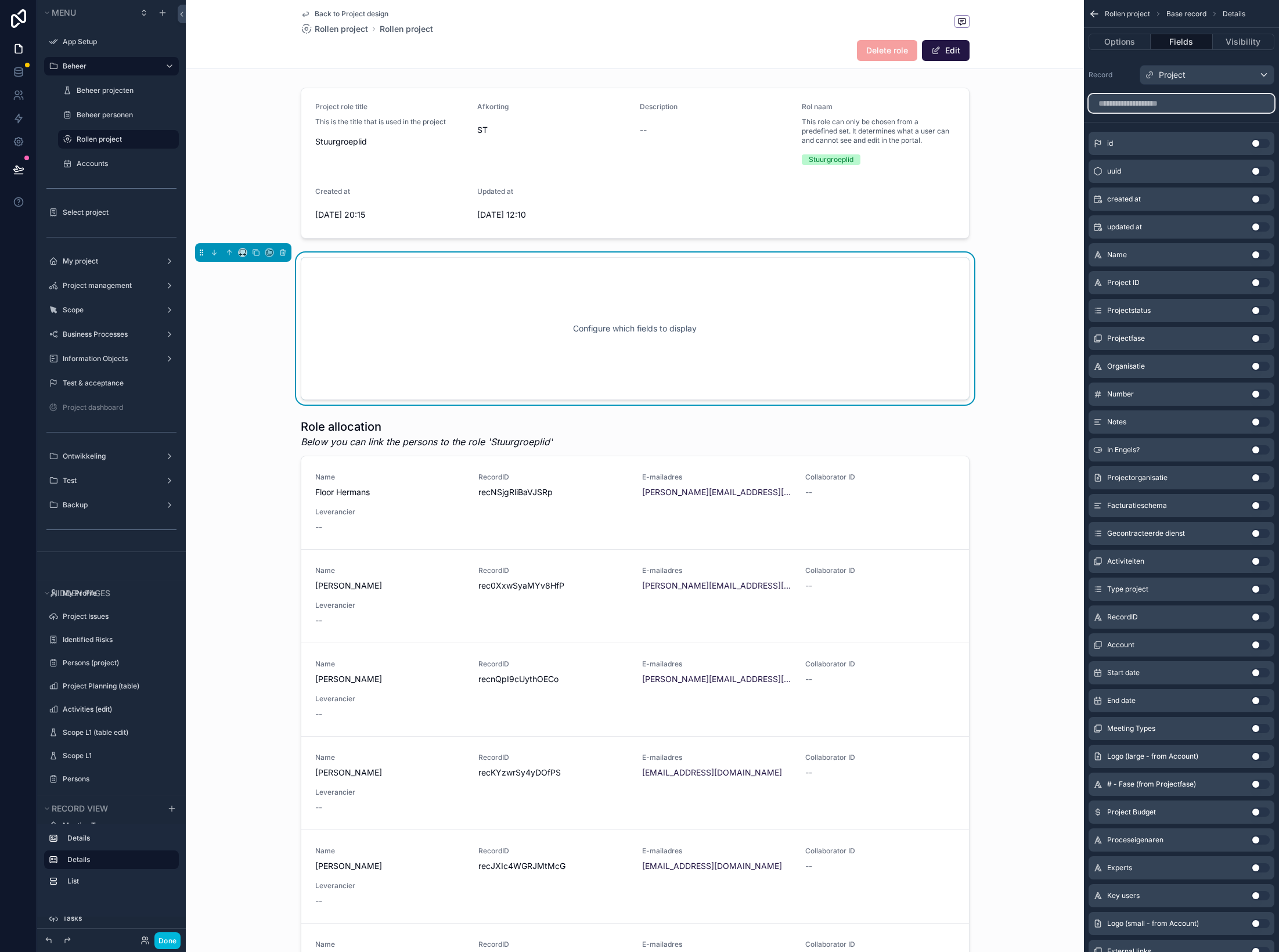
click at [1065, 97] on input "scrollable content" at bounding box center [1181, 103] width 186 height 19
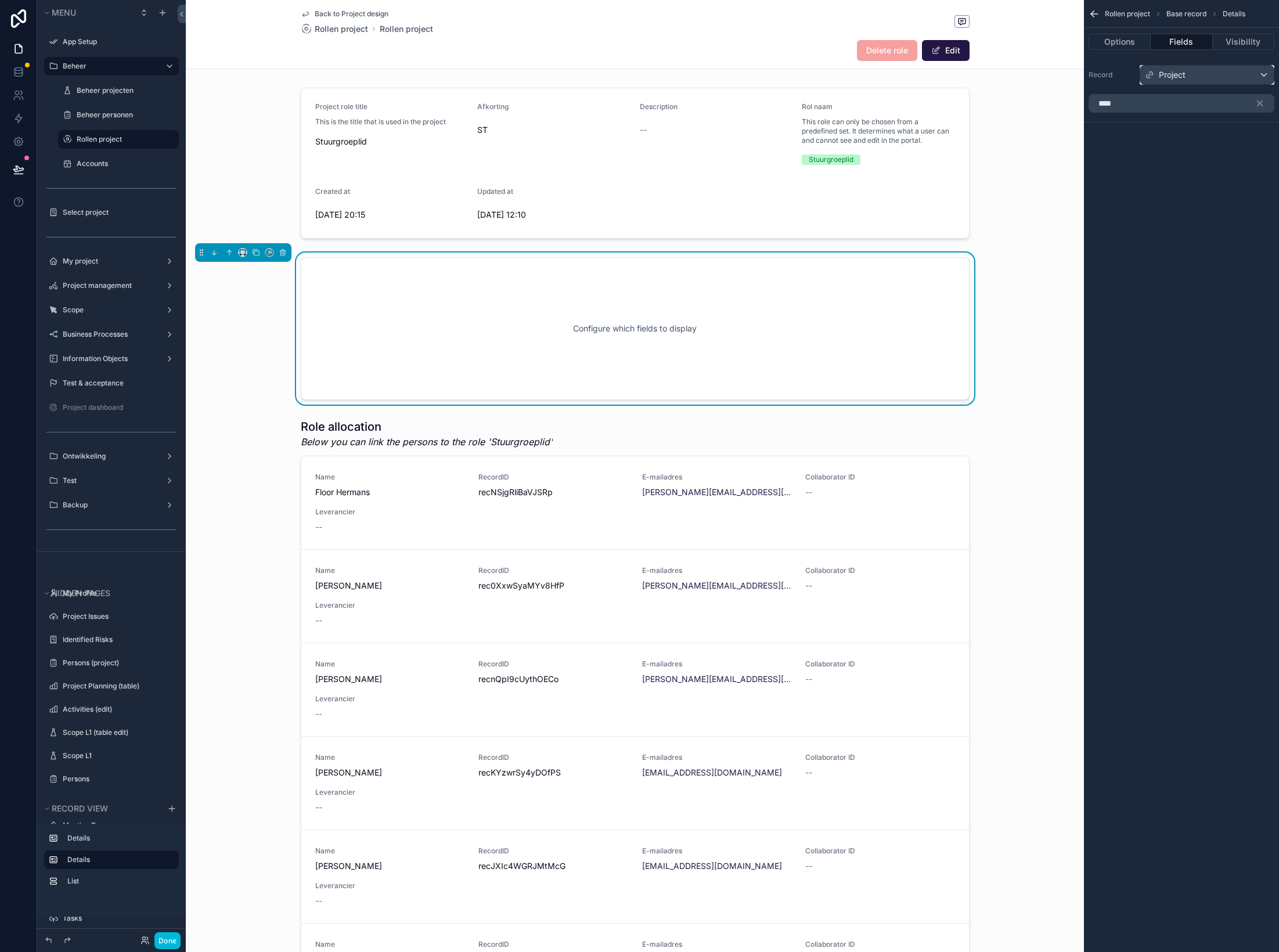
click at [1065, 76] on div "Project" at bounding box center [1206, 75] width 133 height 19
click at [1065, 74] on div "scrollable content" at bounding box center [639, 476] width 1279 height 952
click at [1065, 74] on div "Project" at bounding box center [1206, 75] width 133 height 19
click at [1065, 141] on span "This record" at bounding box center [1171, 138] width 43 height 14
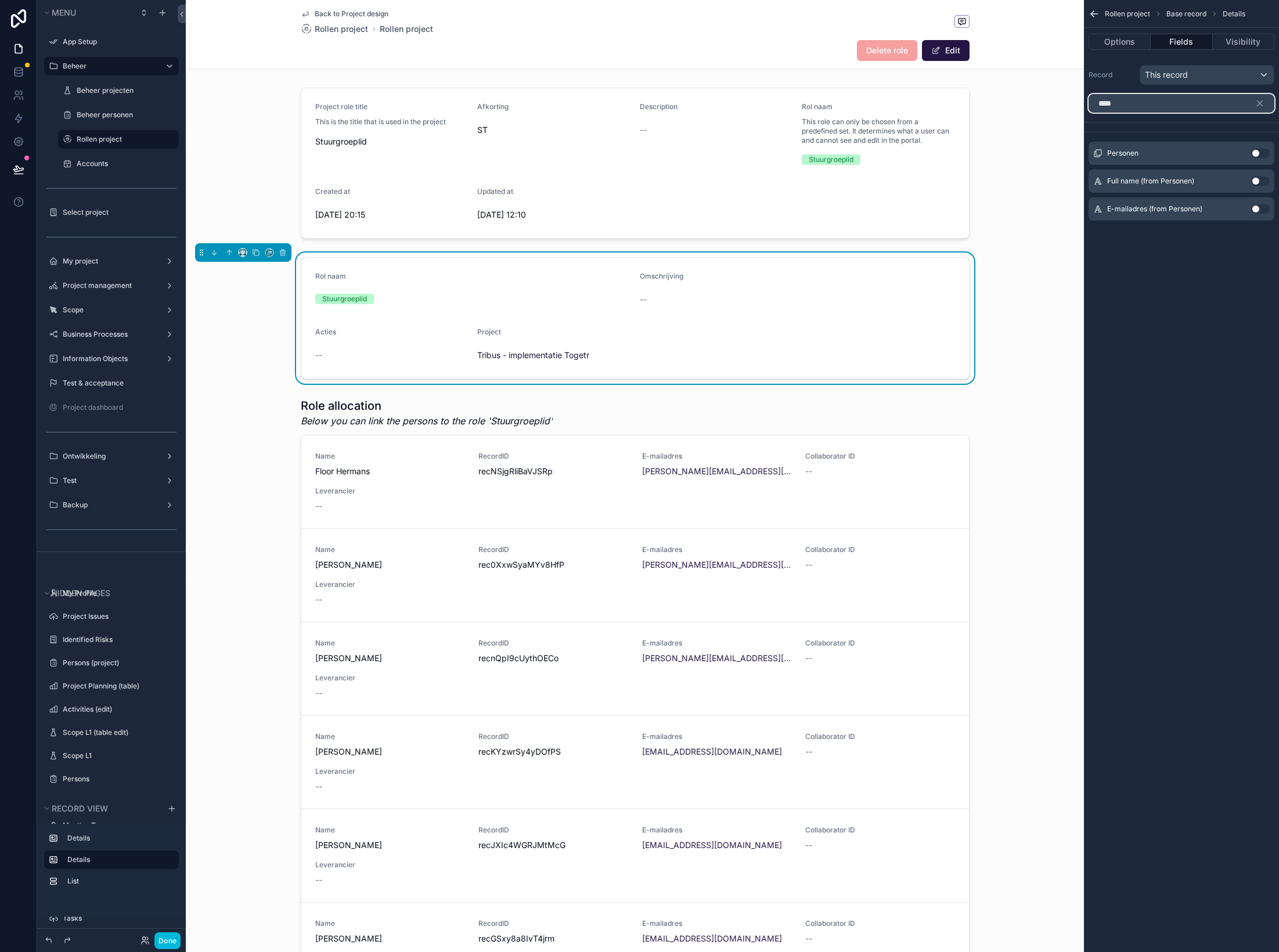
click at [1065, 102] on input "****" at bounding box center [1181, 103] width 186 height 19
type input "******"
click at [1065, 152] on button "Use setting" at bounding box center [1260, 153] width 19 height 9
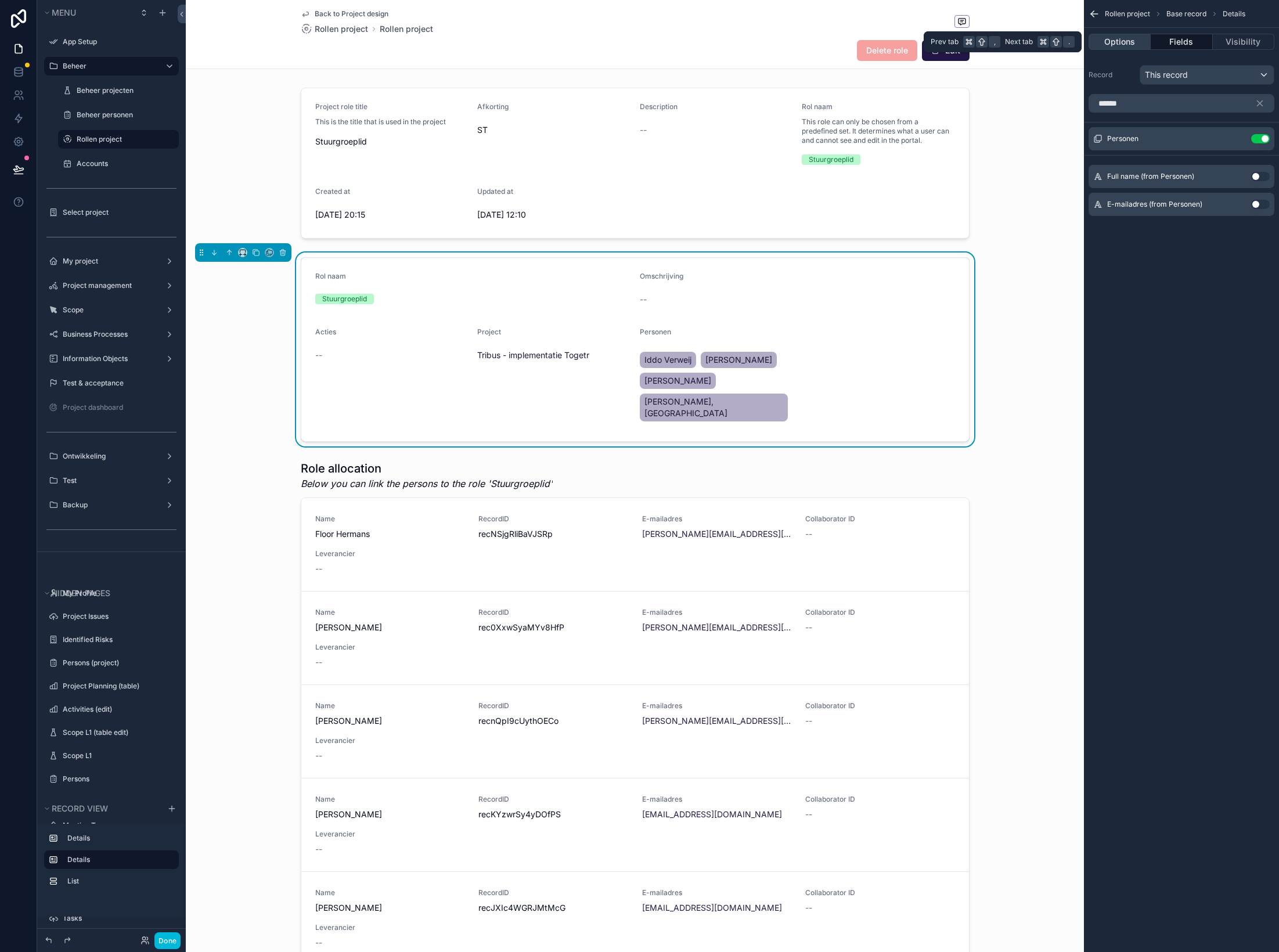
click at [1065, 46] on button "Options" at bounding box center [1119, 41] width 62 height 16
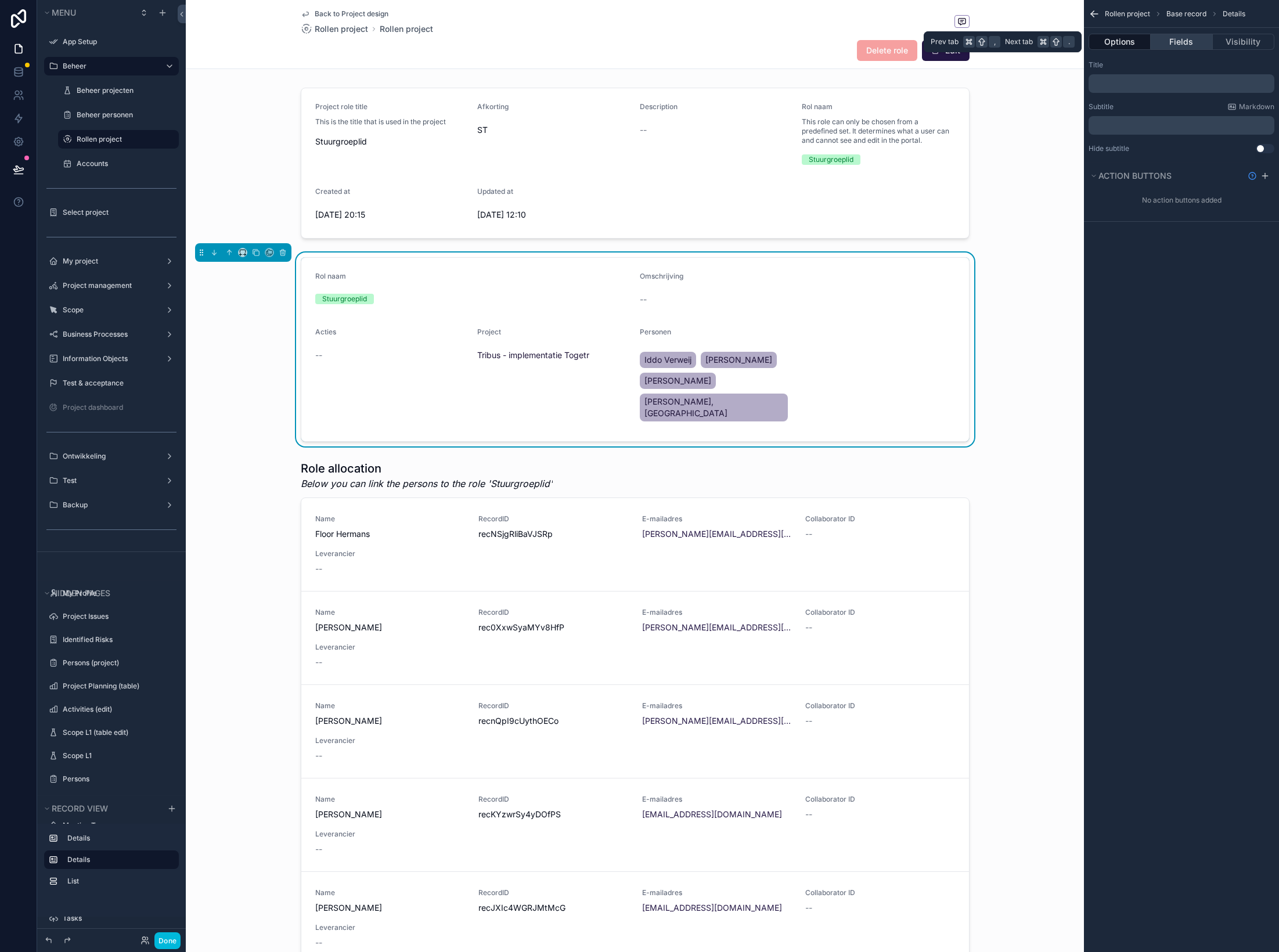
click at [1065, 36] on button "Fields" at bounding box center [1181, 41] width 61 height 16
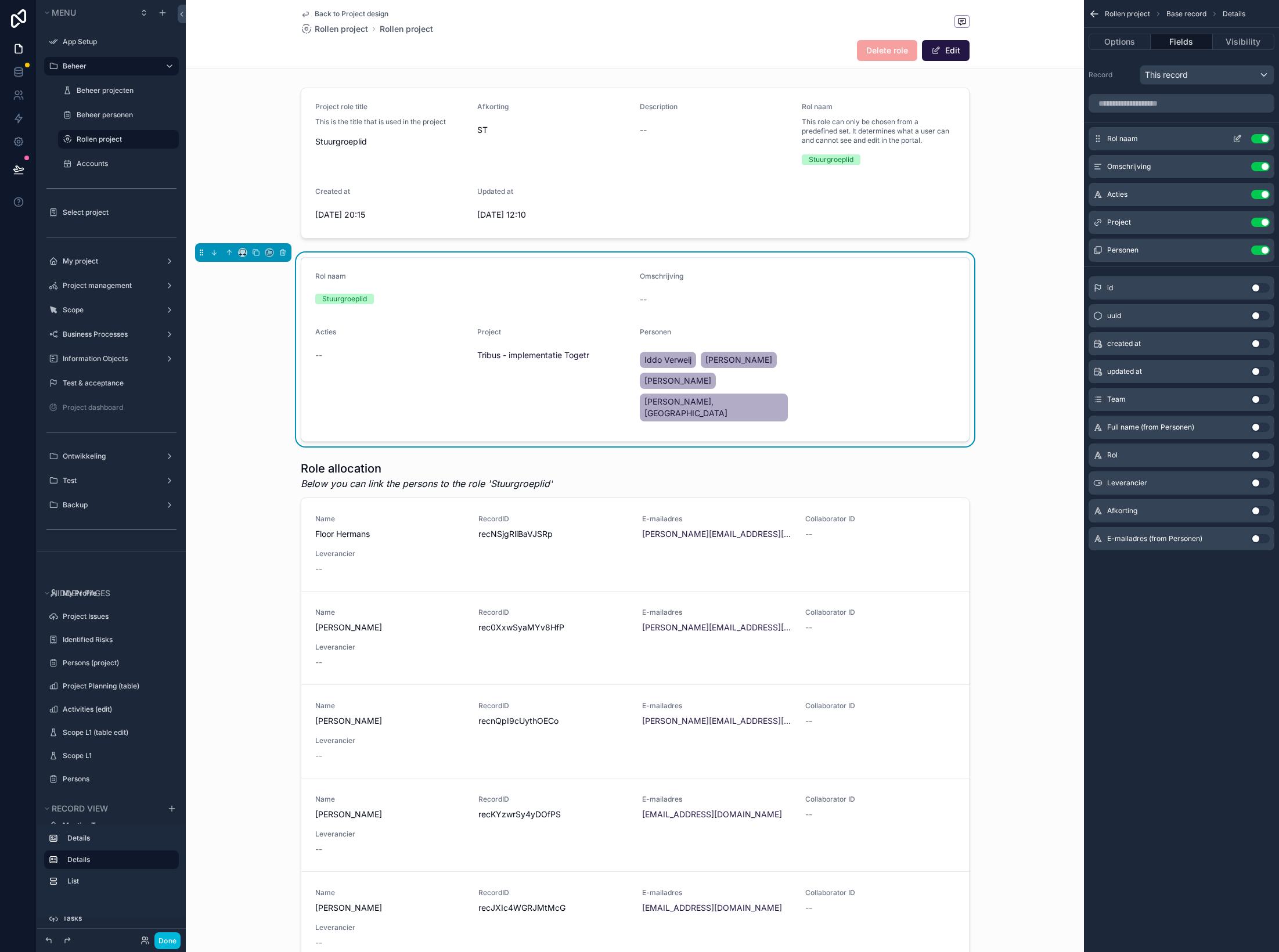
click at [1065, 137] on button "Use setting" at bounding box center [1260, 138] width 19 height 9
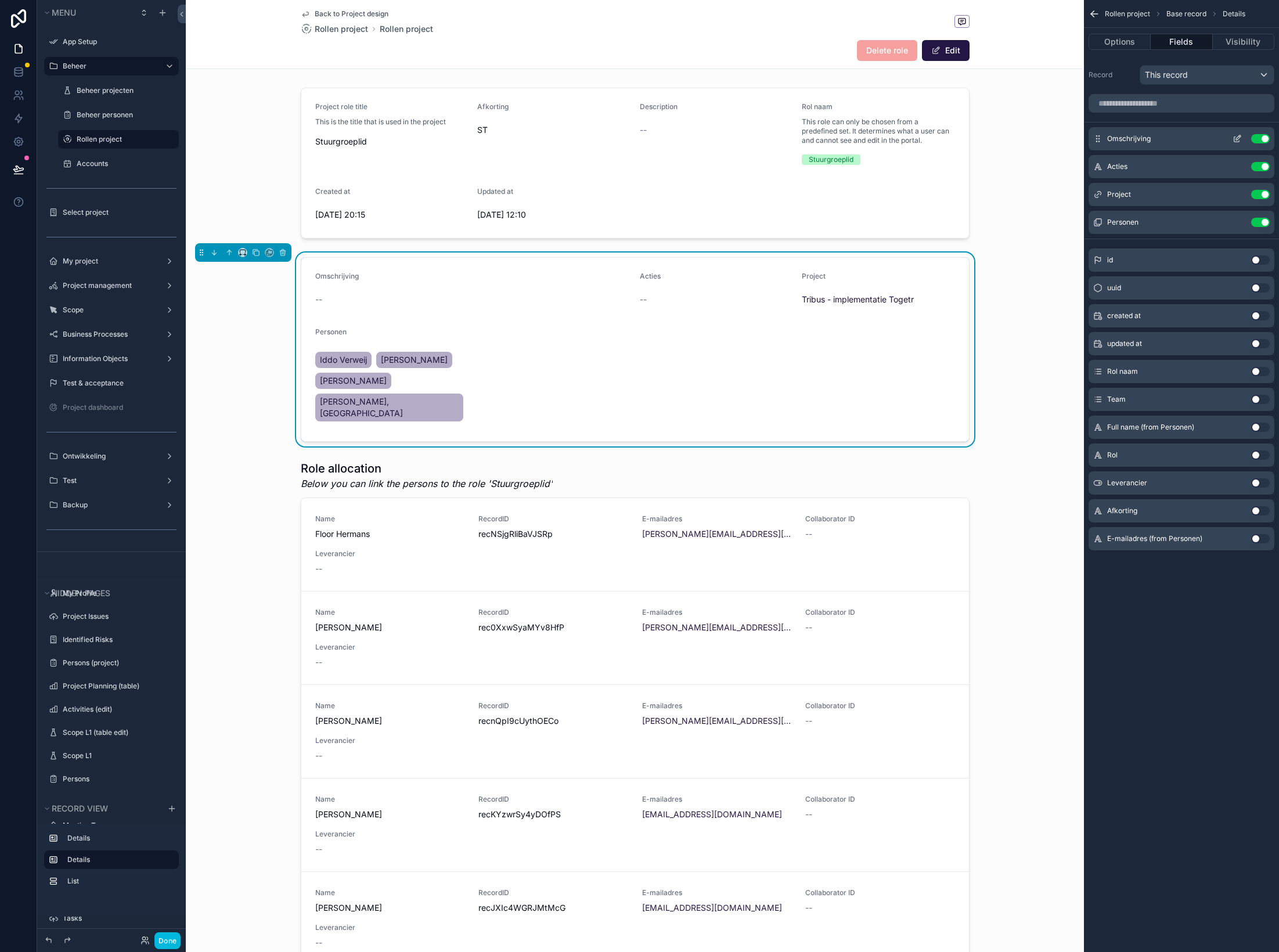
click at [1065, 137] on button "Use setting" at bounding box center [1260, 138] width 19 height 9
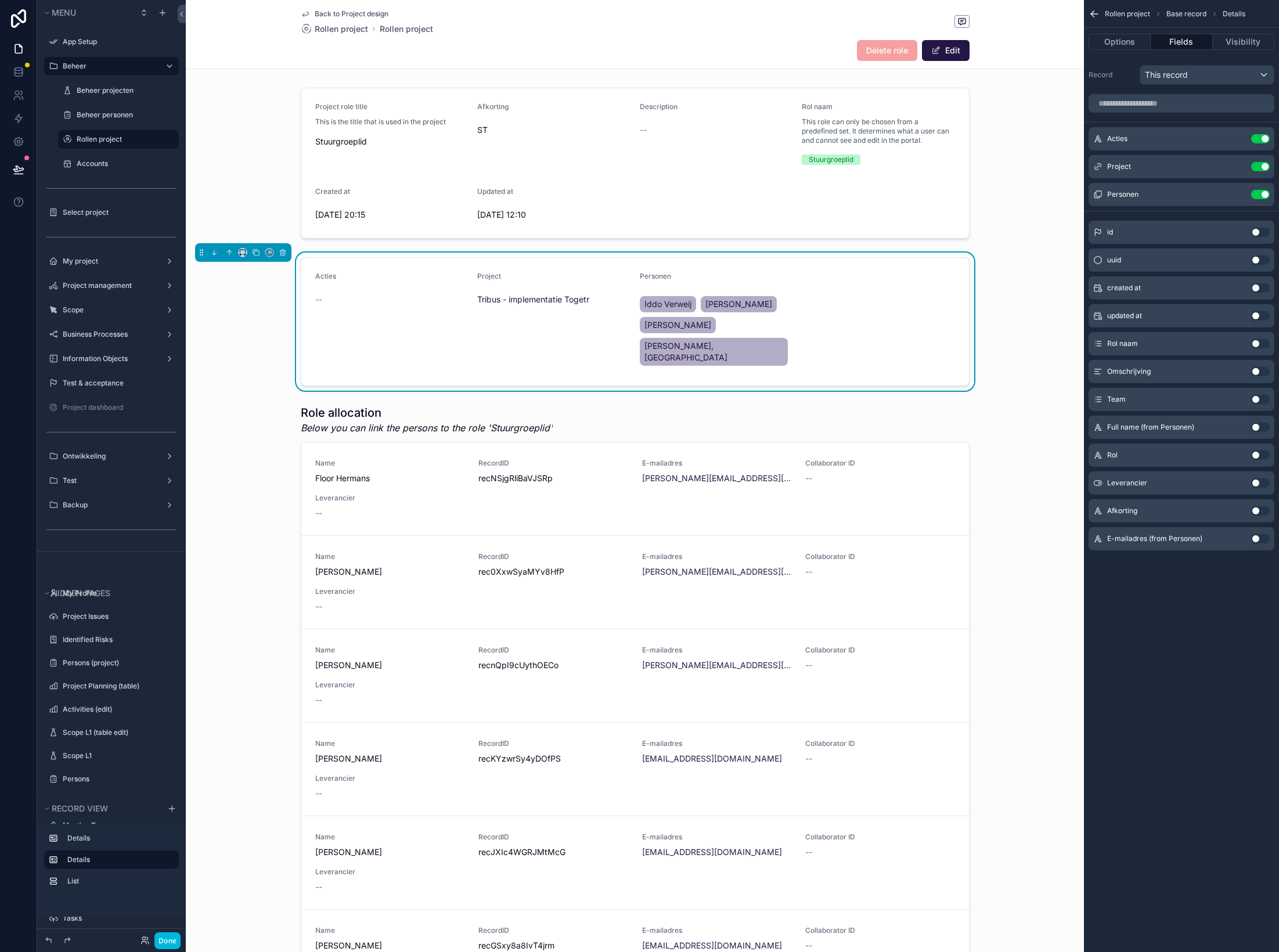
click at [1065, 137] on button "Use setting" at bounding box center [1260, 138] width 19 height 9
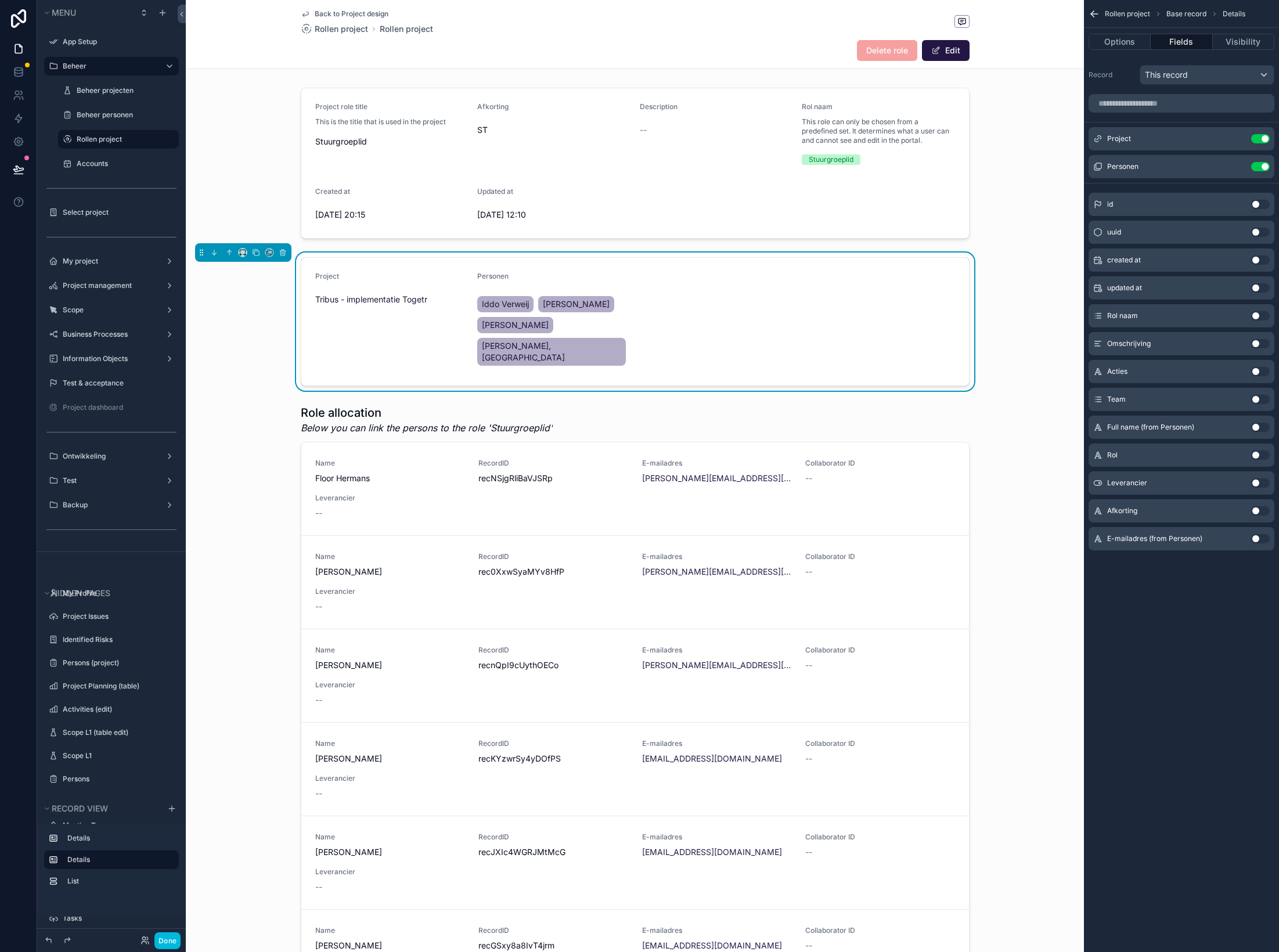
click at [1065, 137] on button "Use setting" at bounding box center [1260, 138] width 19 height 9
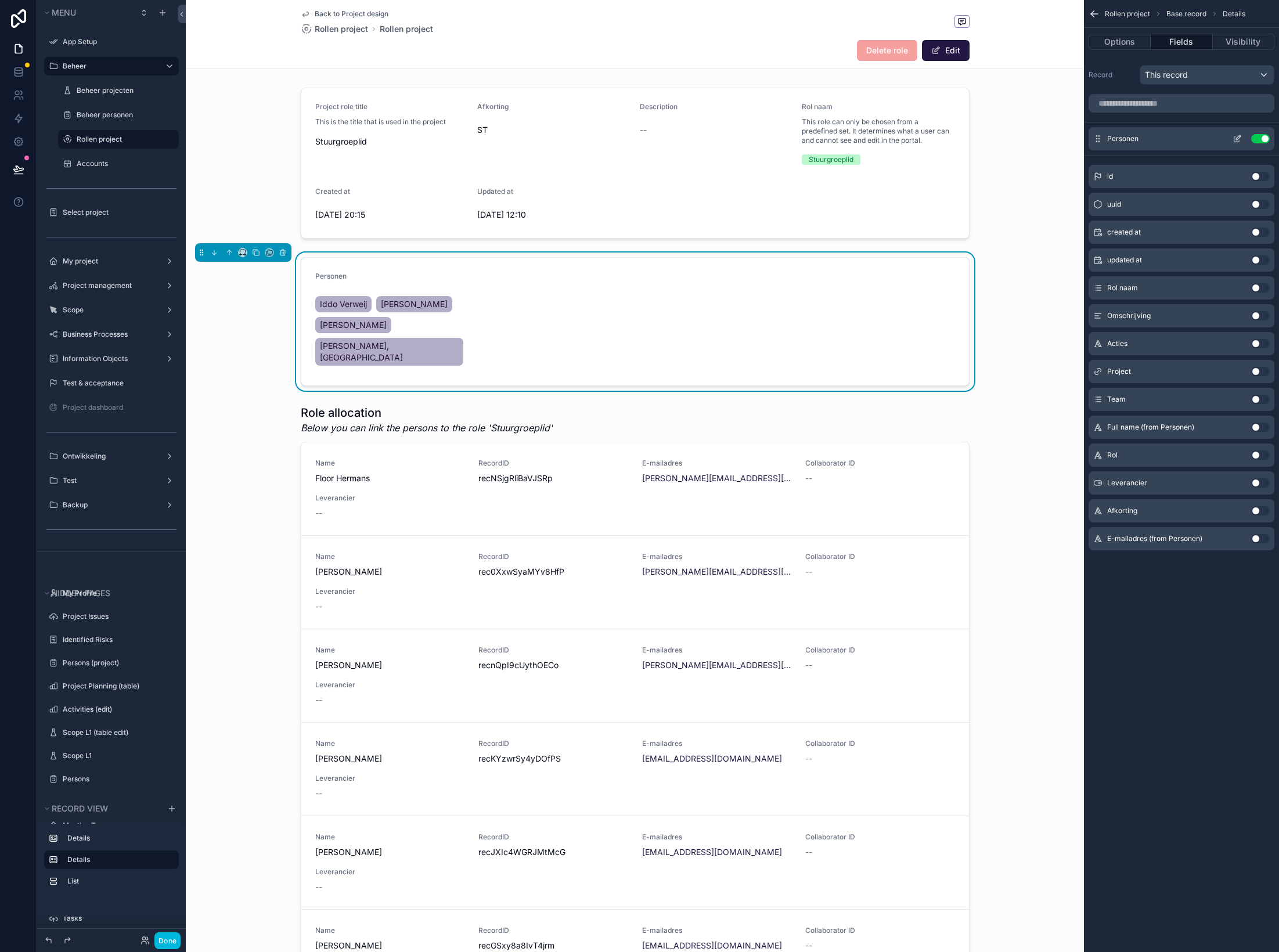
click at [1065, 135] on icon "scrollable content" at bounding box center [1238, 138] width 5 height 5
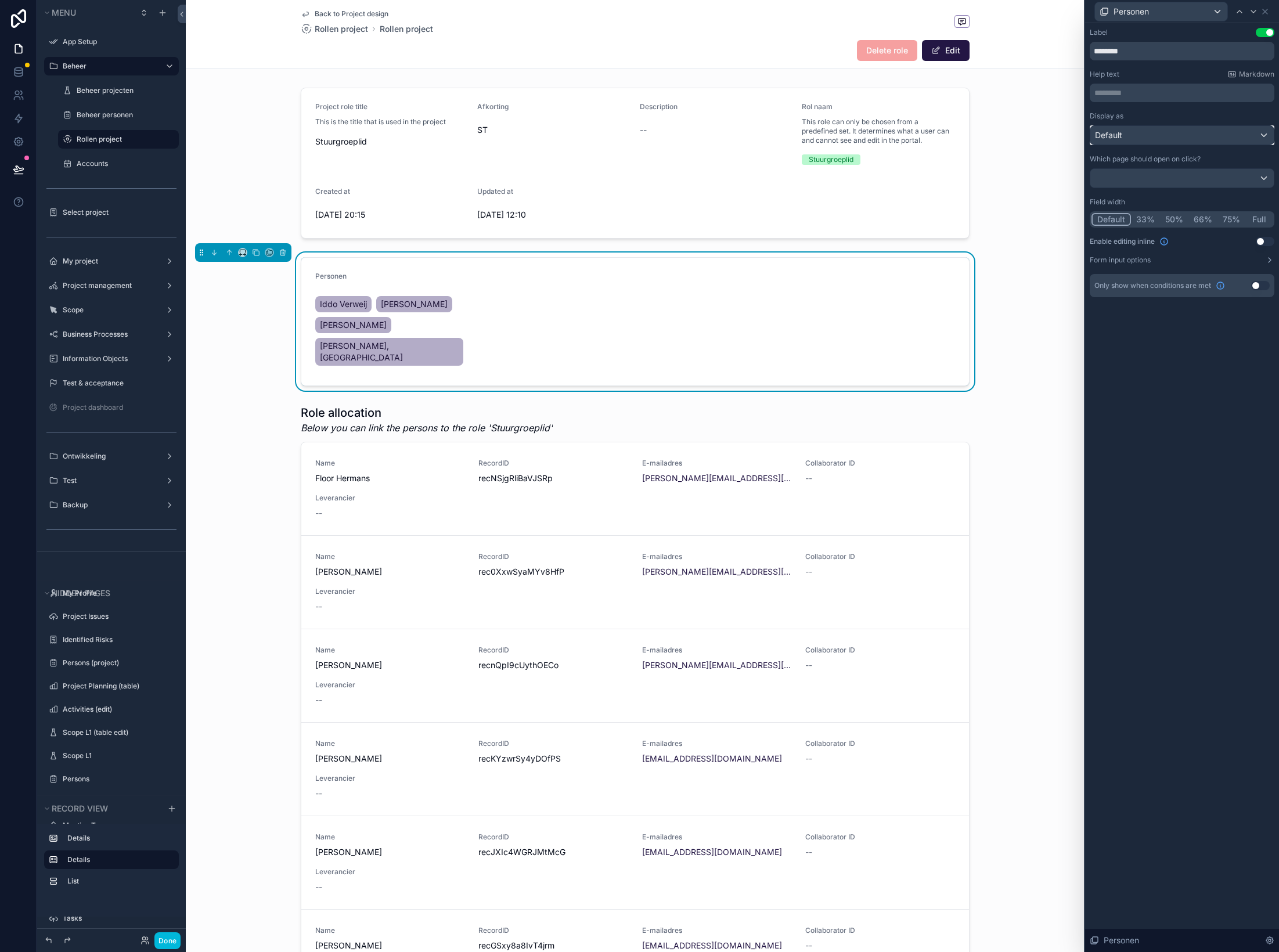
click at [1065, 138] on div "Default" at bounding box center [1181, 135] width 183 height 19
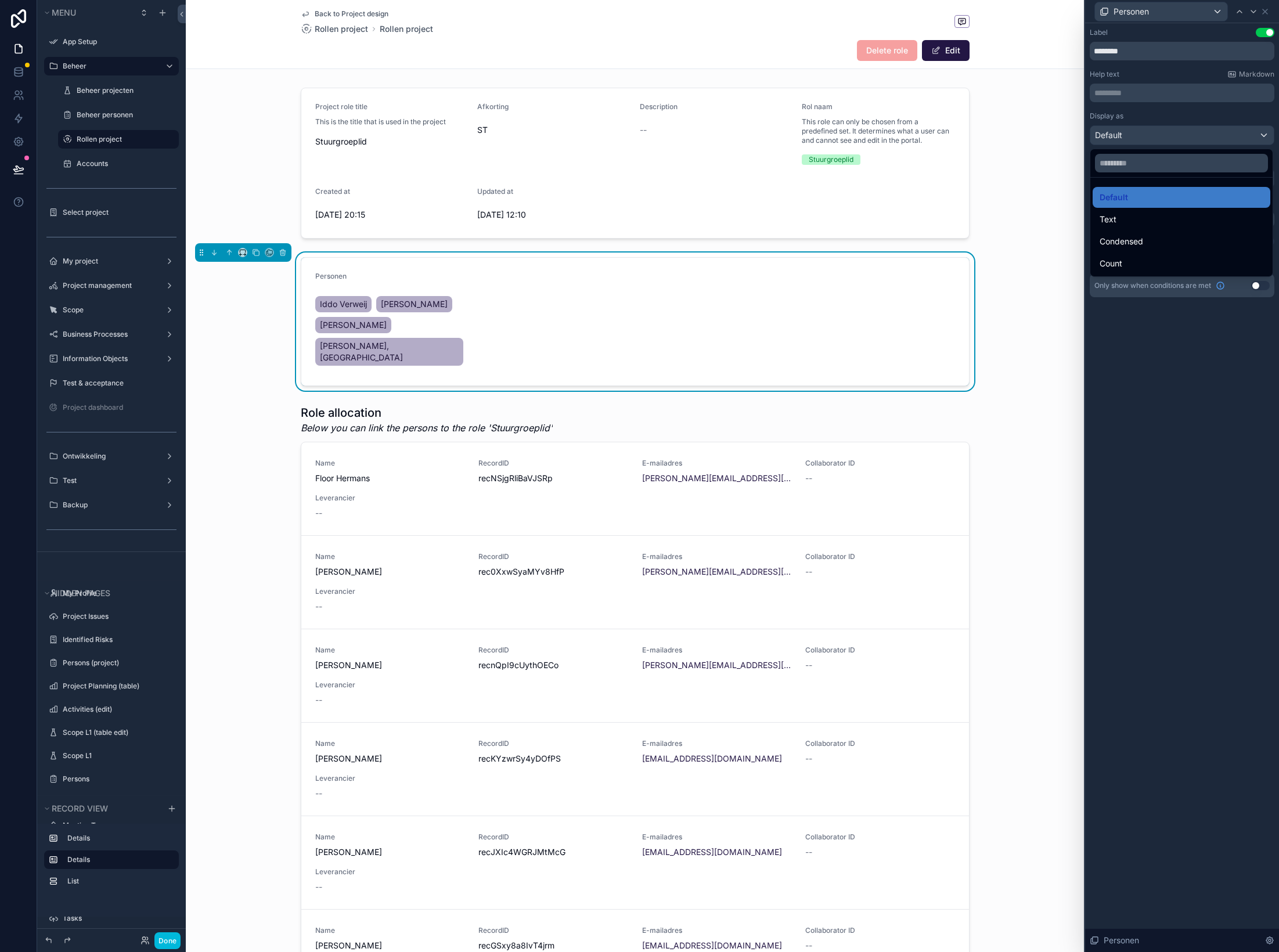
click at [1065, 445] on div at bounding box center [1182, 476] width 194 height 952
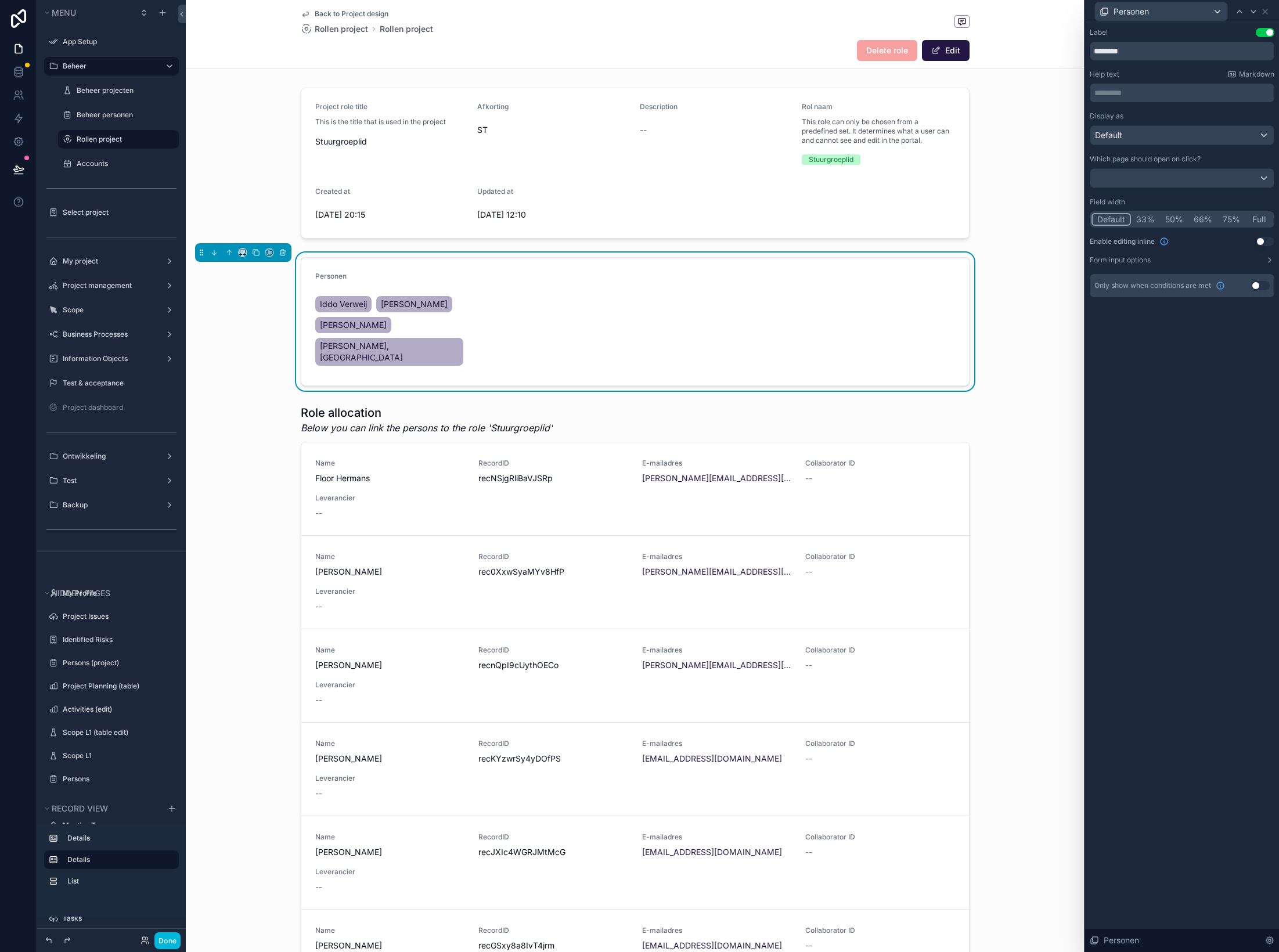
click at [1065, 219] on button "50%" at bounding box center [1174, 219] width 29 height 13
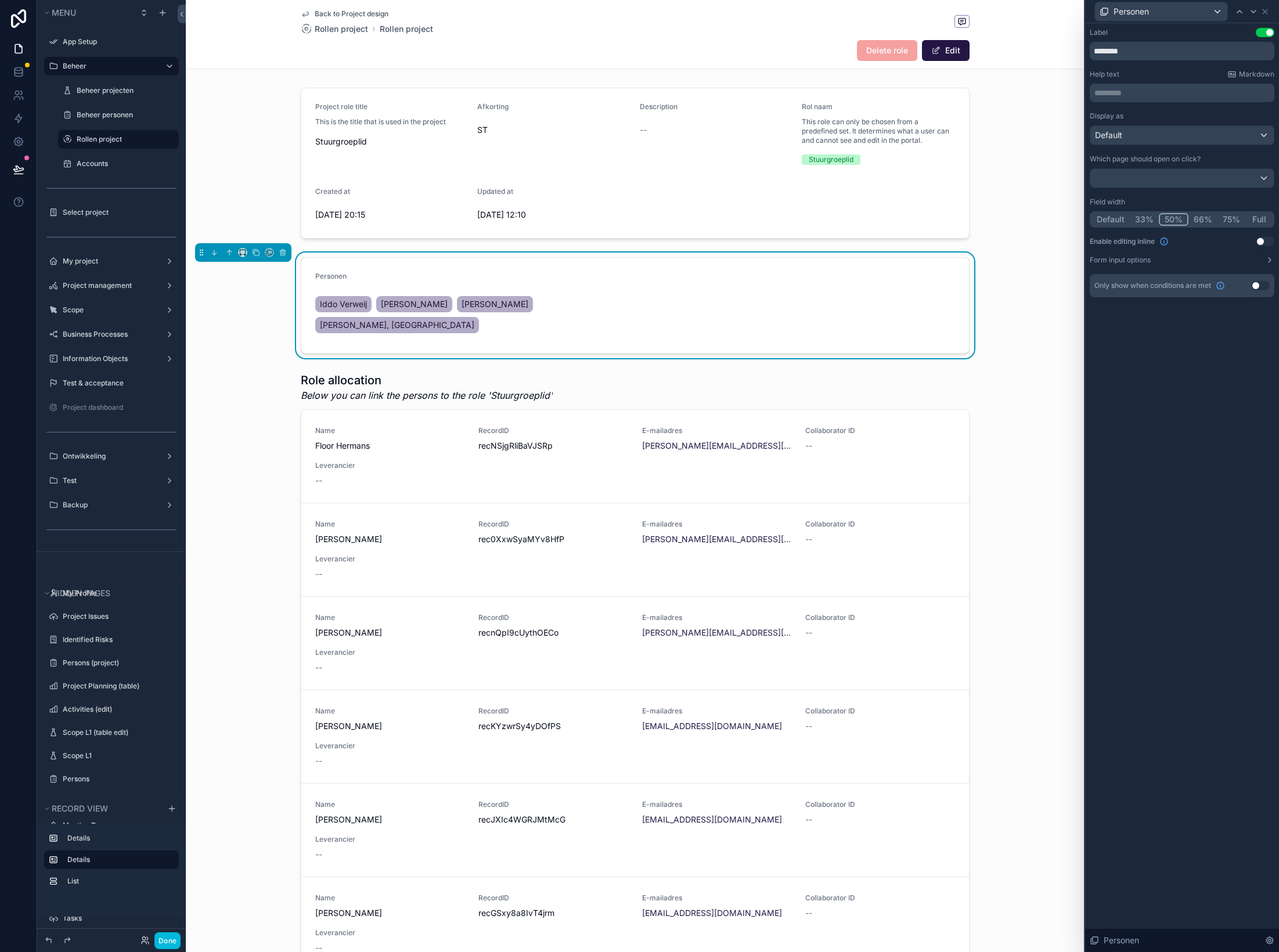
click at [1065, 220] on button "Default" at bounding box center [1111, 219] width 38 height 13
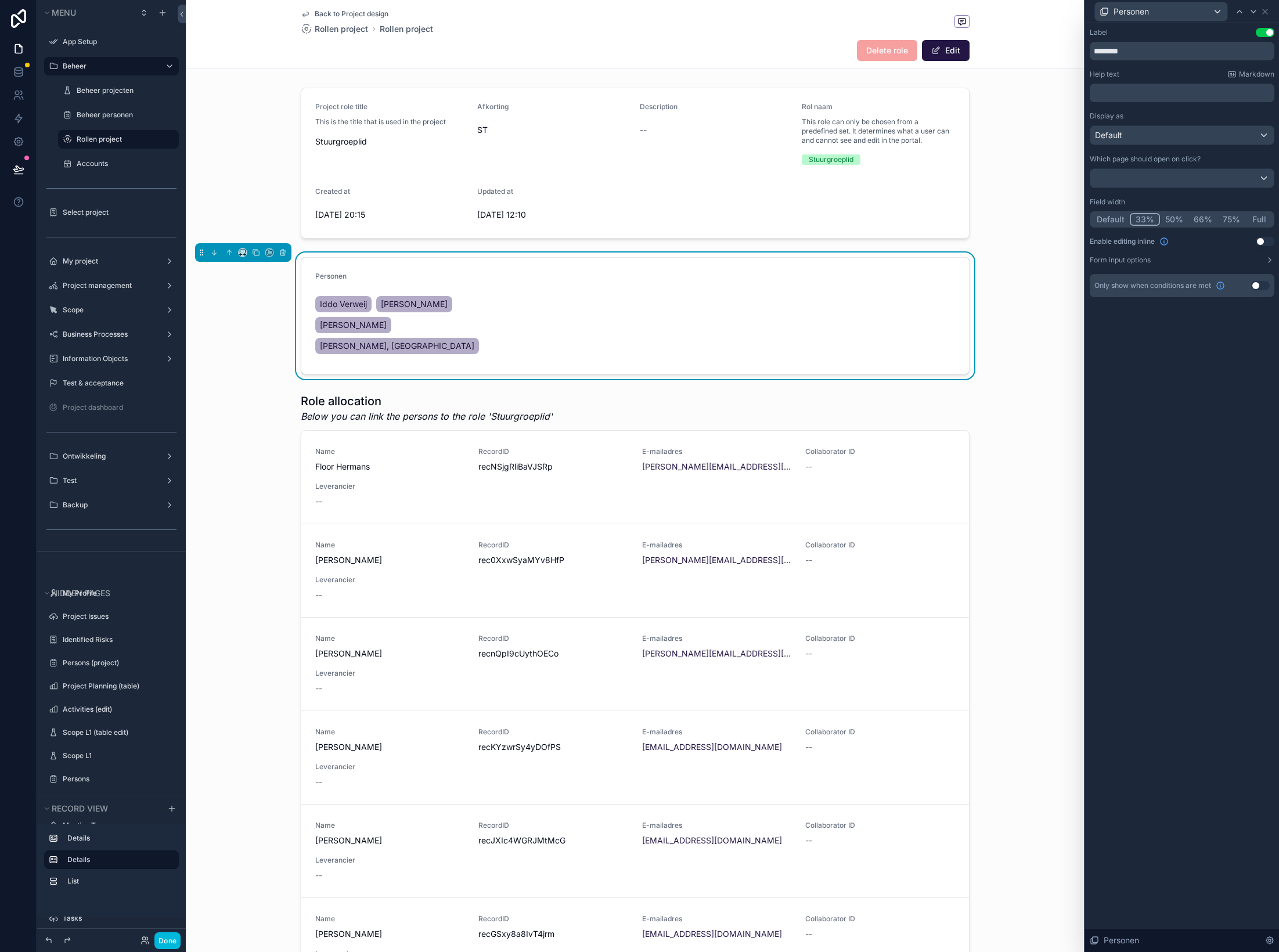
click at [1065, 219] on button "33%" at bounding box center [1145, 219] width 30 height 13
click at [1065, 218] on button "Full" at bounding box center [1259, 219] width 27 height 13
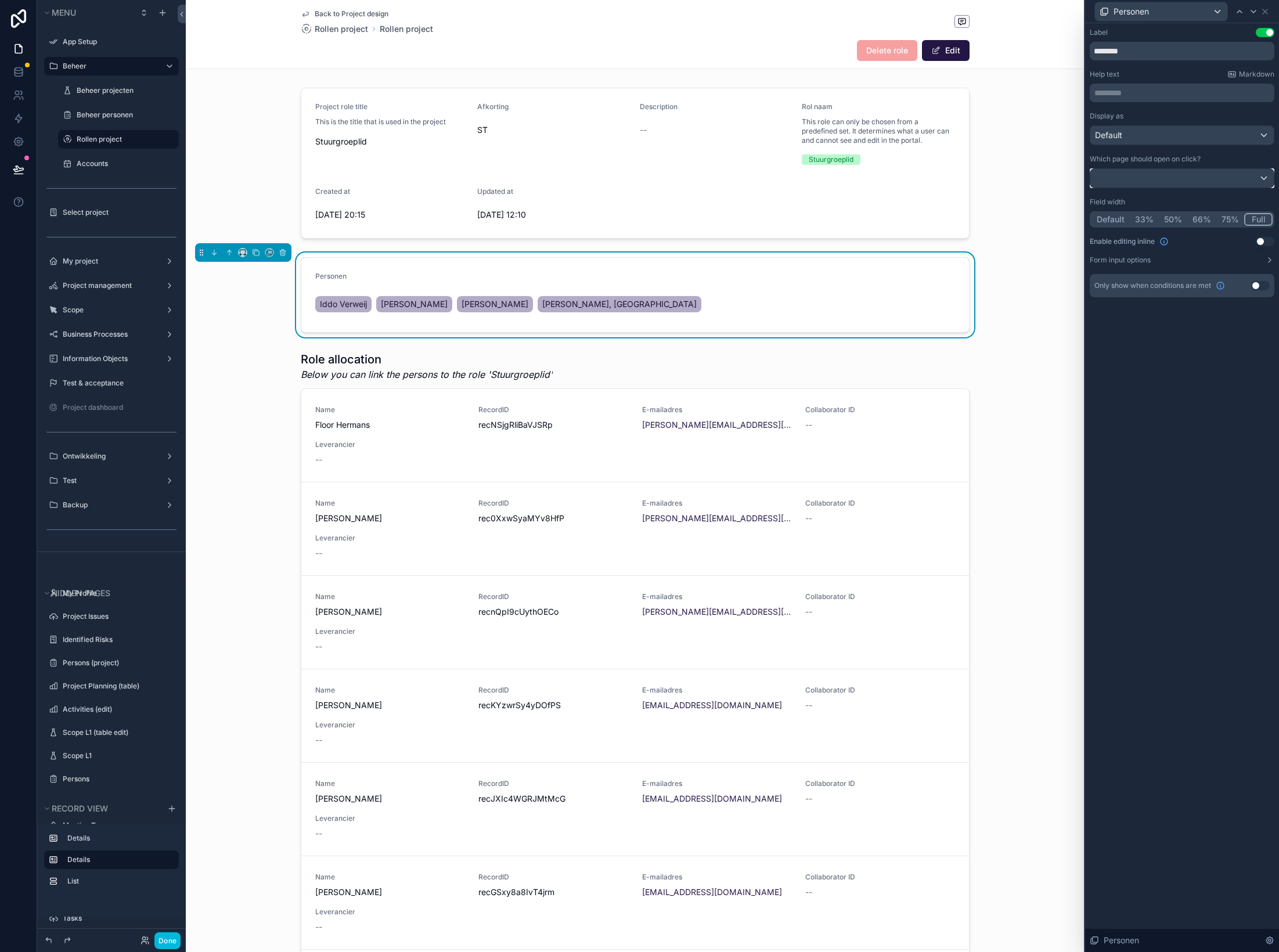
click at [1065, 177] on div at bounding box center [1181, 178] width 183 height 19
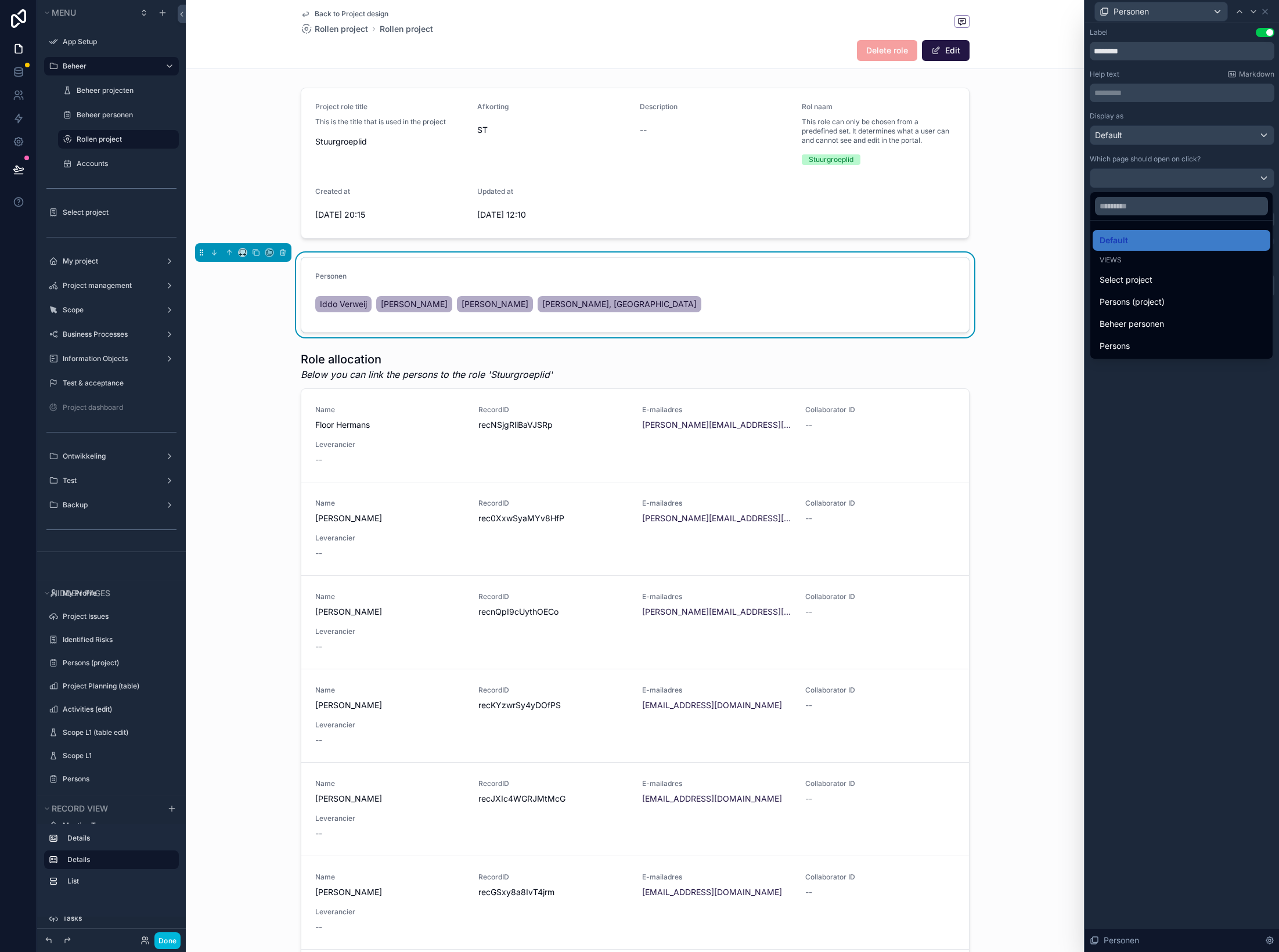
click at [1065, 177] on div at bounding box center [1182, 476] width 194 height 952
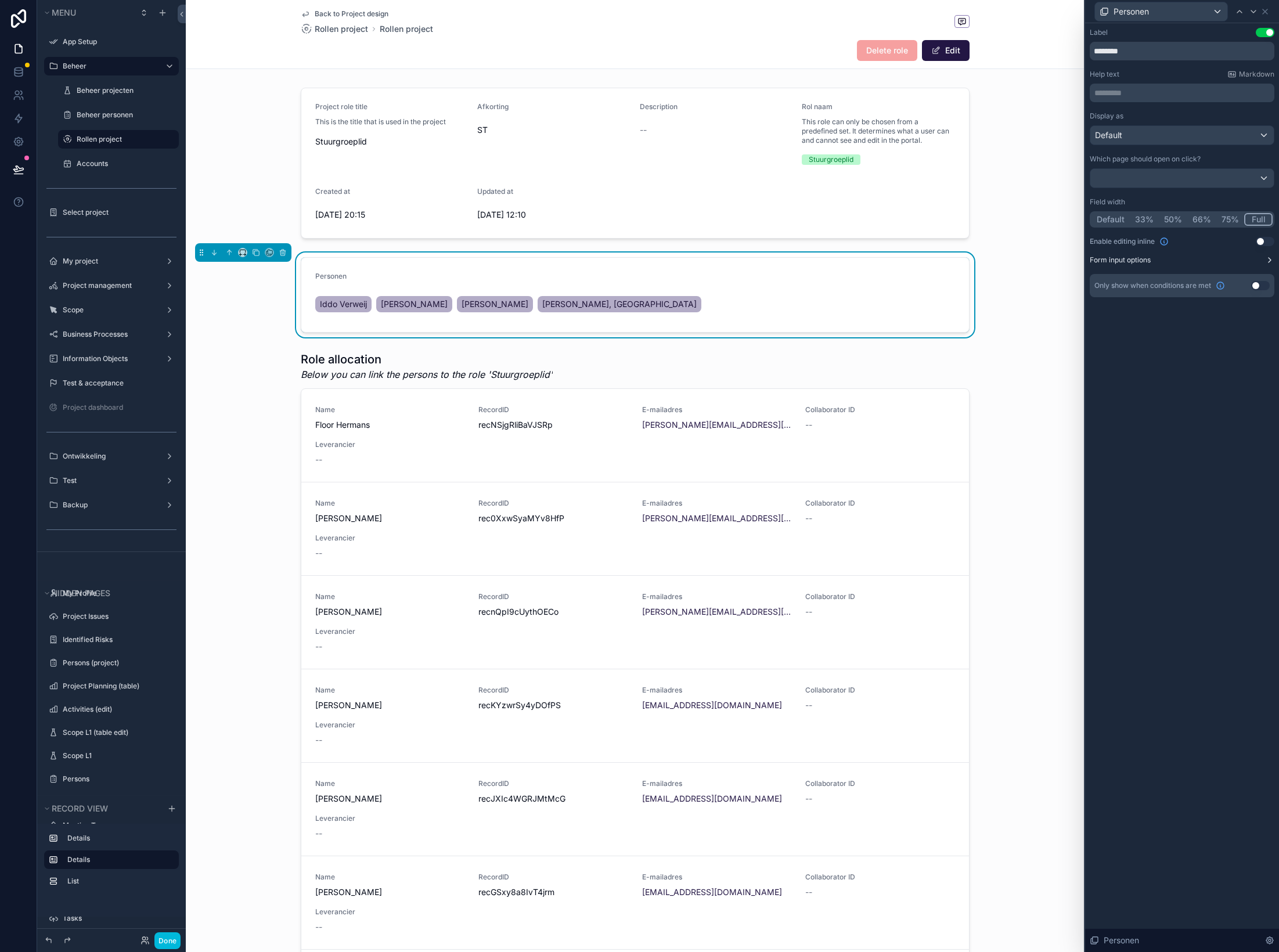
click at [1065, 257] on button "Form input options" at bounding box center [1181, 260] width 185 height 9
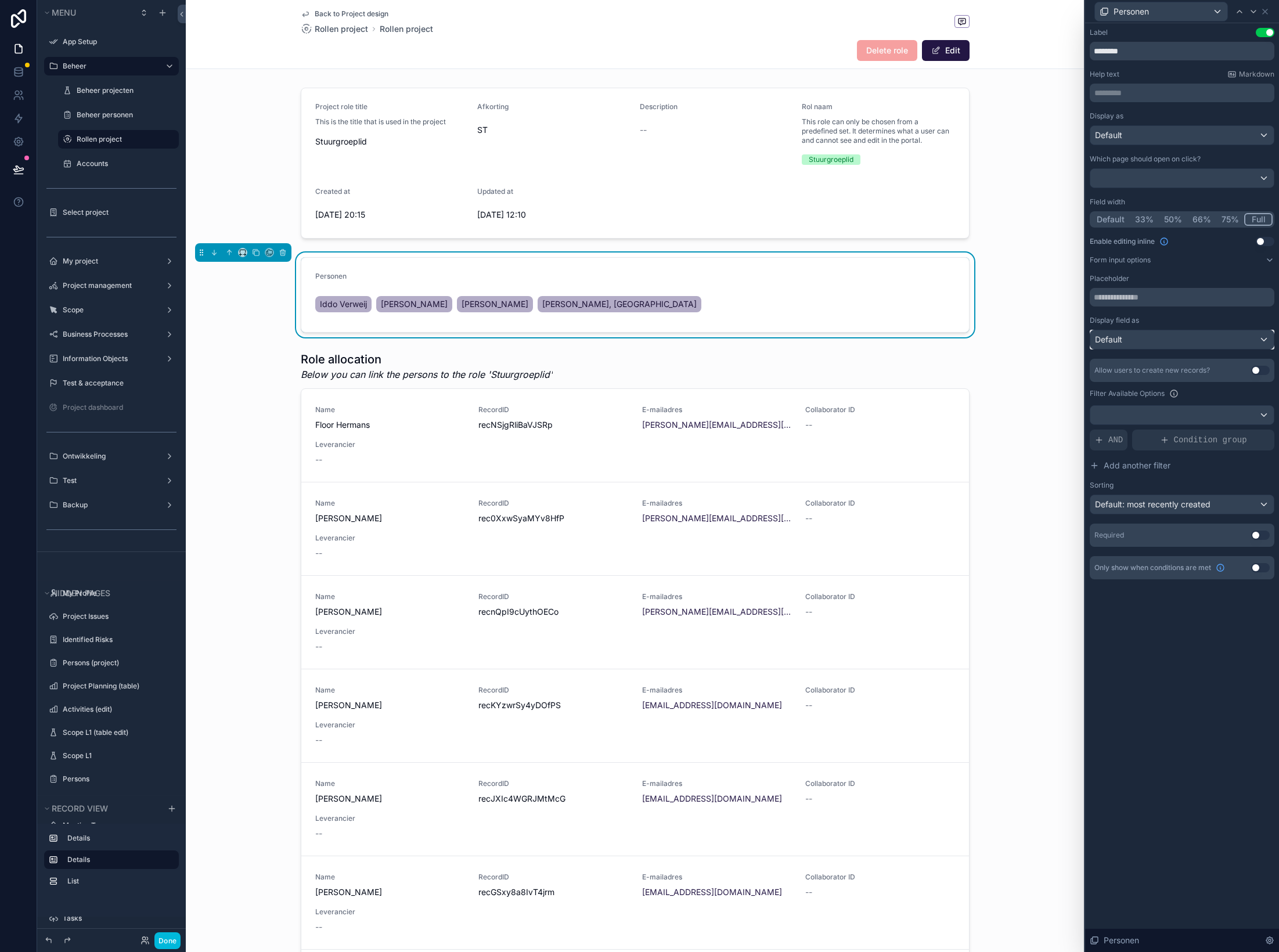
click at [1065, 344] on div "Default" at bounding box center [1181, 340] width 183 height 19
click at [1065, 418] on div "List" at bounding box center [1195, 424] width 192 height 14
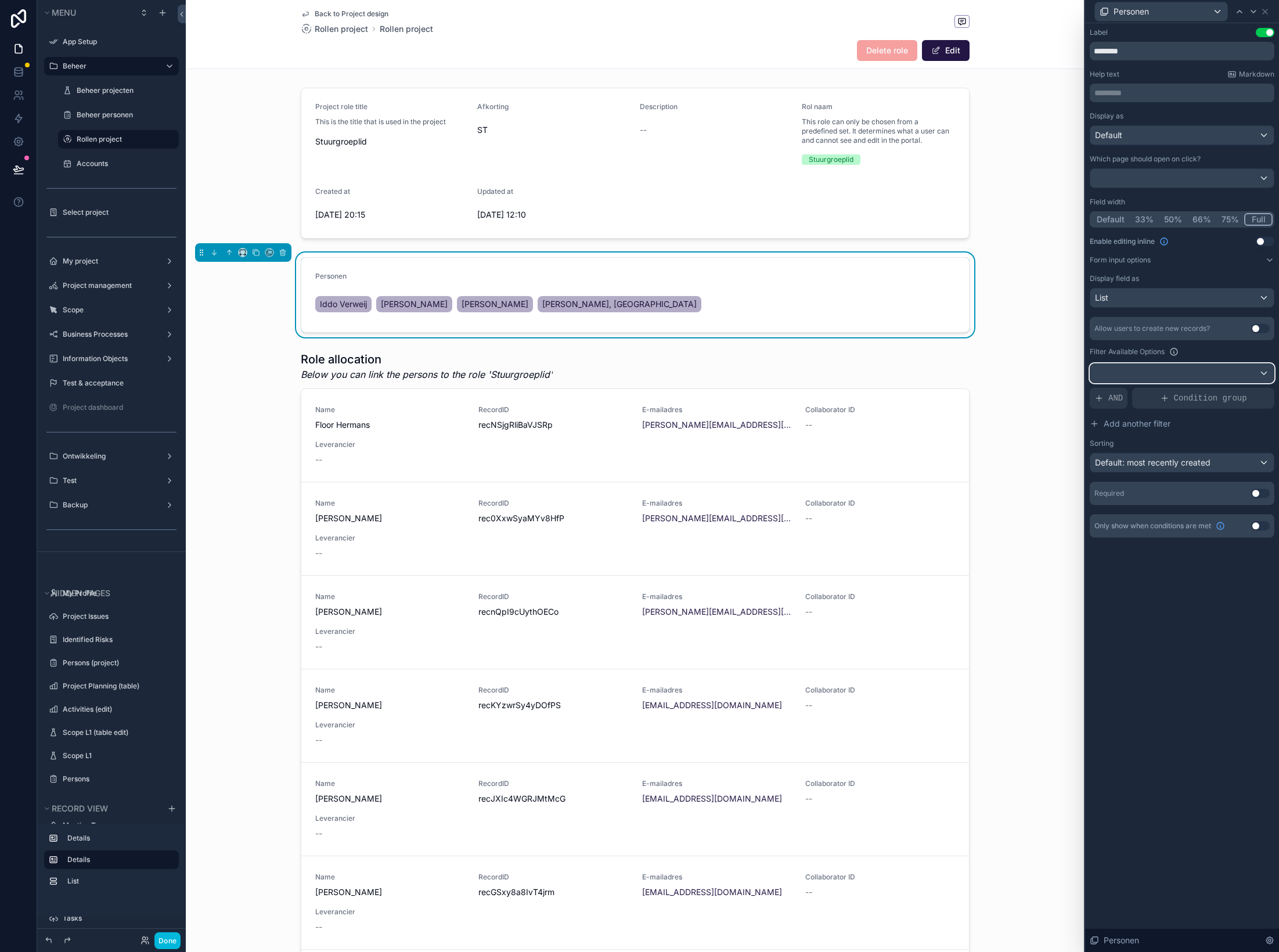
click at [1065, 373] on div at bounding box center [1181, 373] width 183 height 19
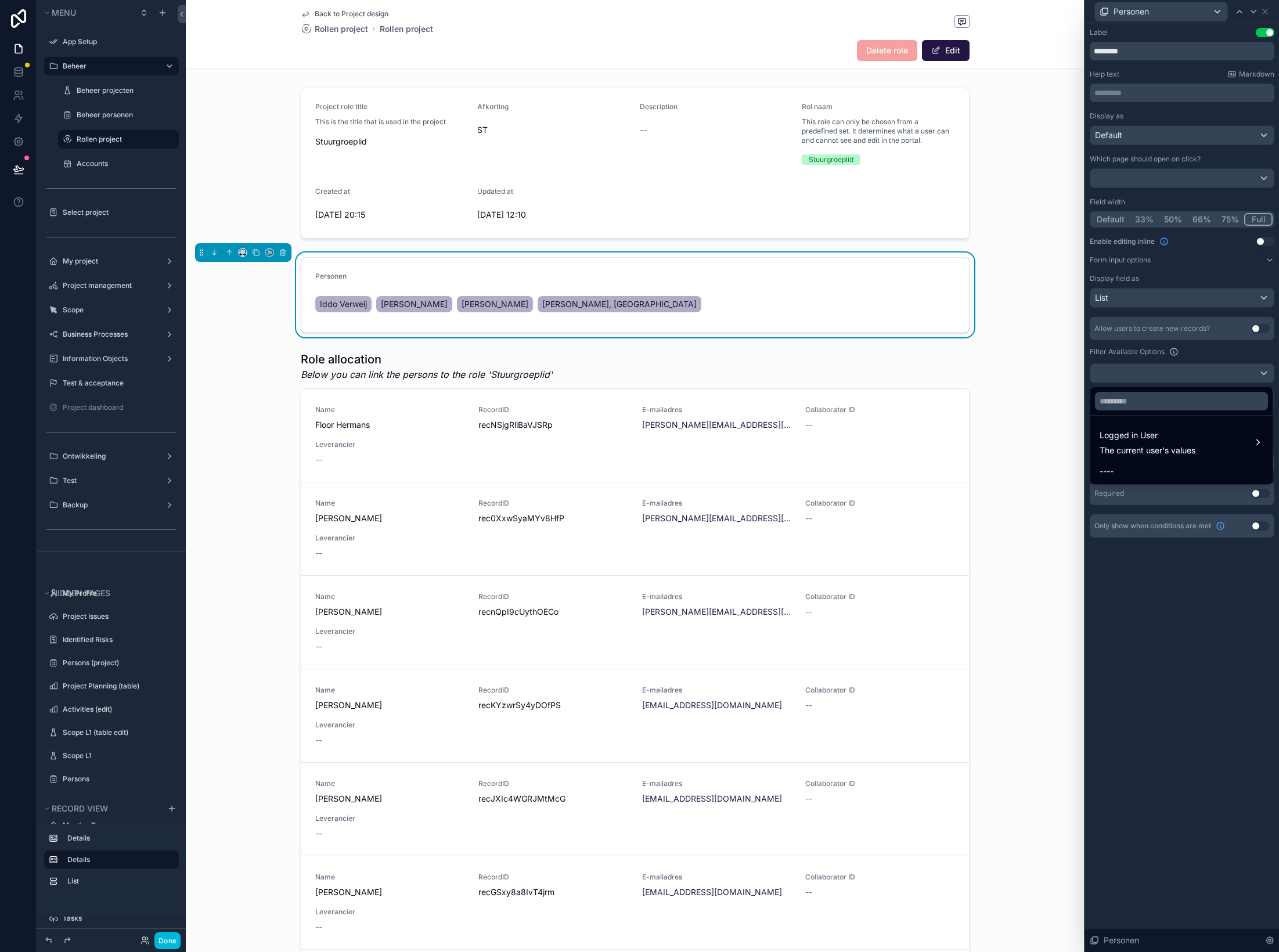
click at [1065, 375] on div at bounding box center [1182, 476] width 194 height 952
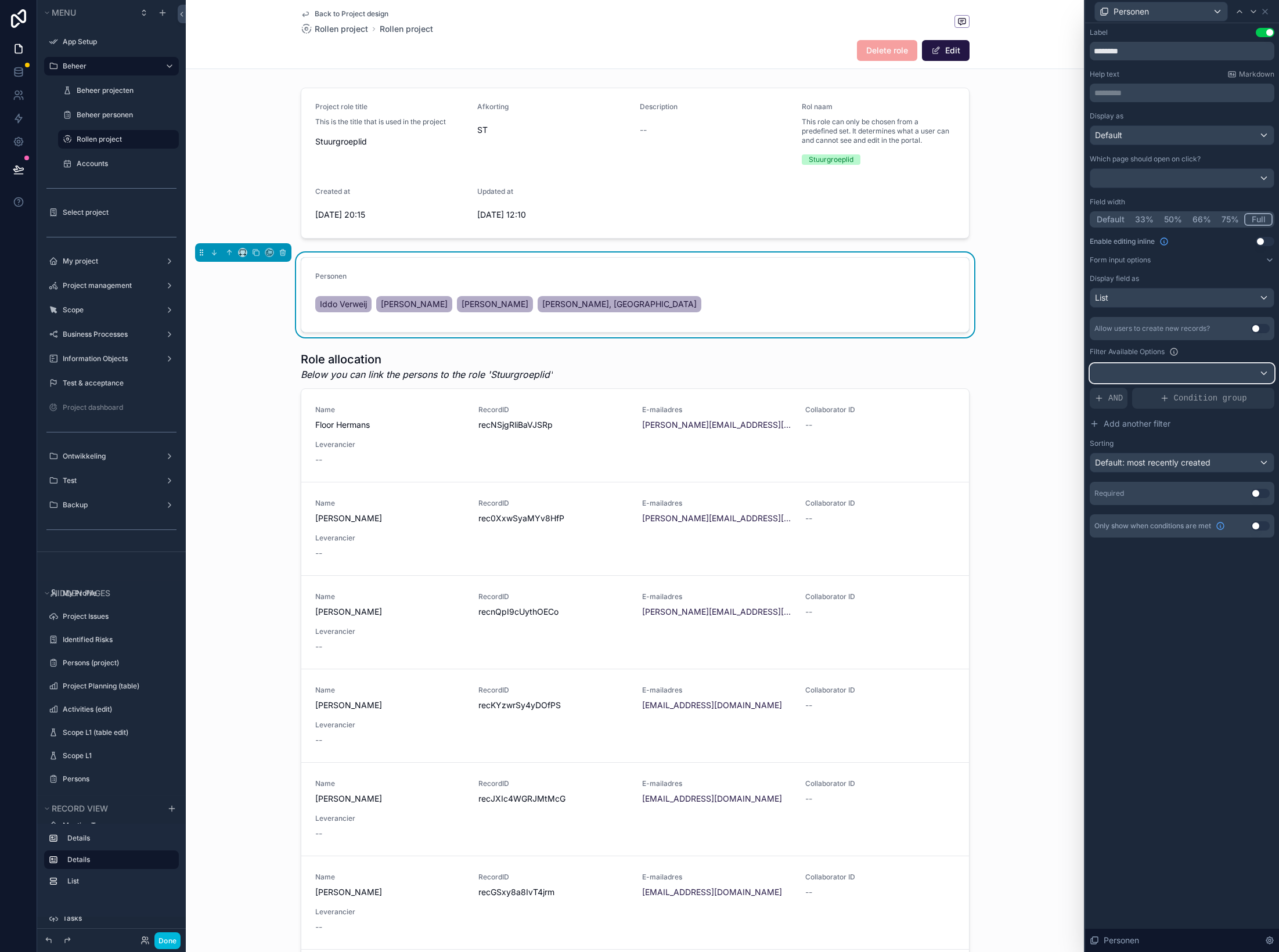
click at [1065, 373] on div at bounding box center [1181, 373] width 183 height 19
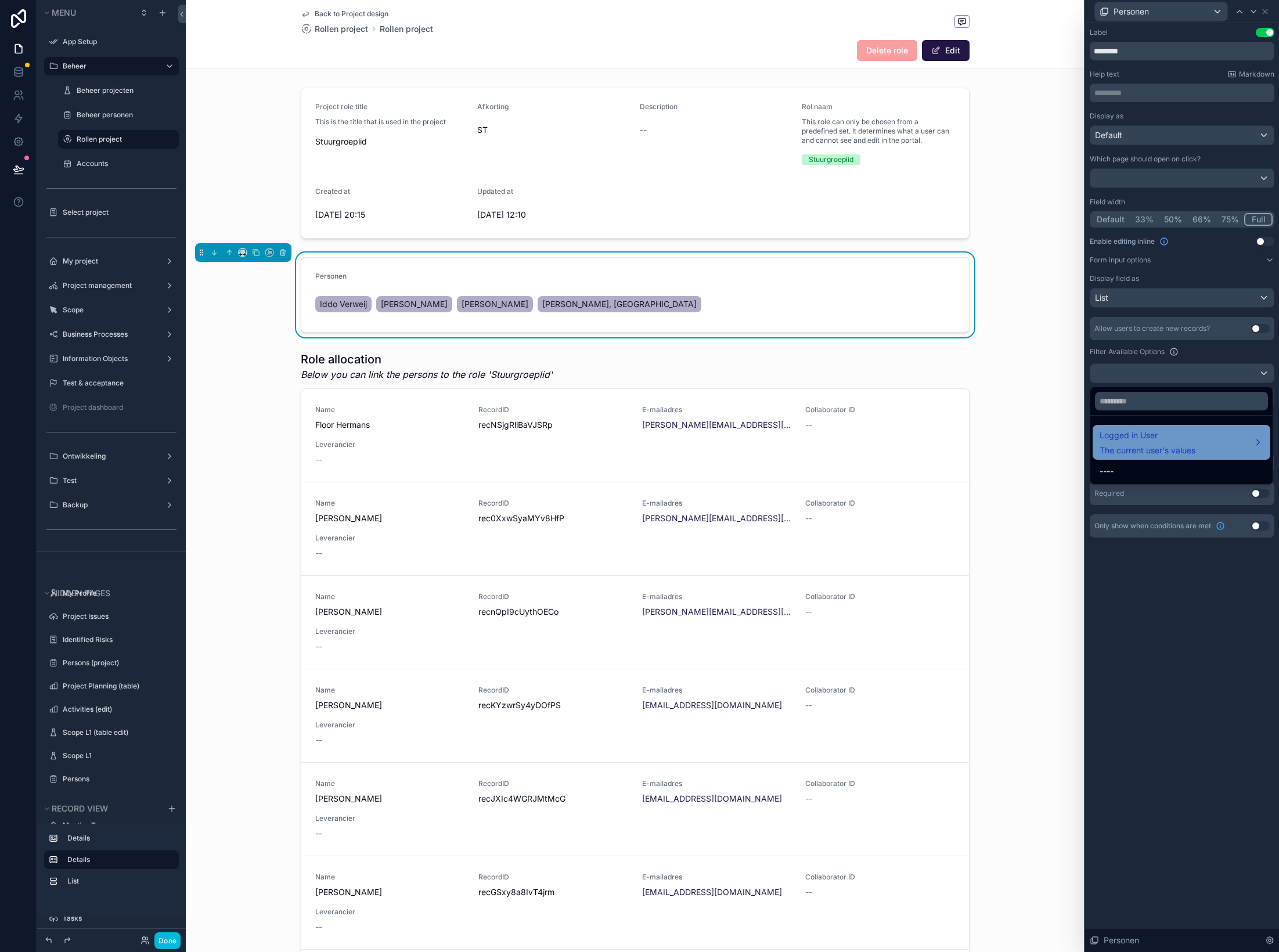
click at [1065, 453] on span "The current user's values" at bounding box center [1147, 450] width 95 height 11
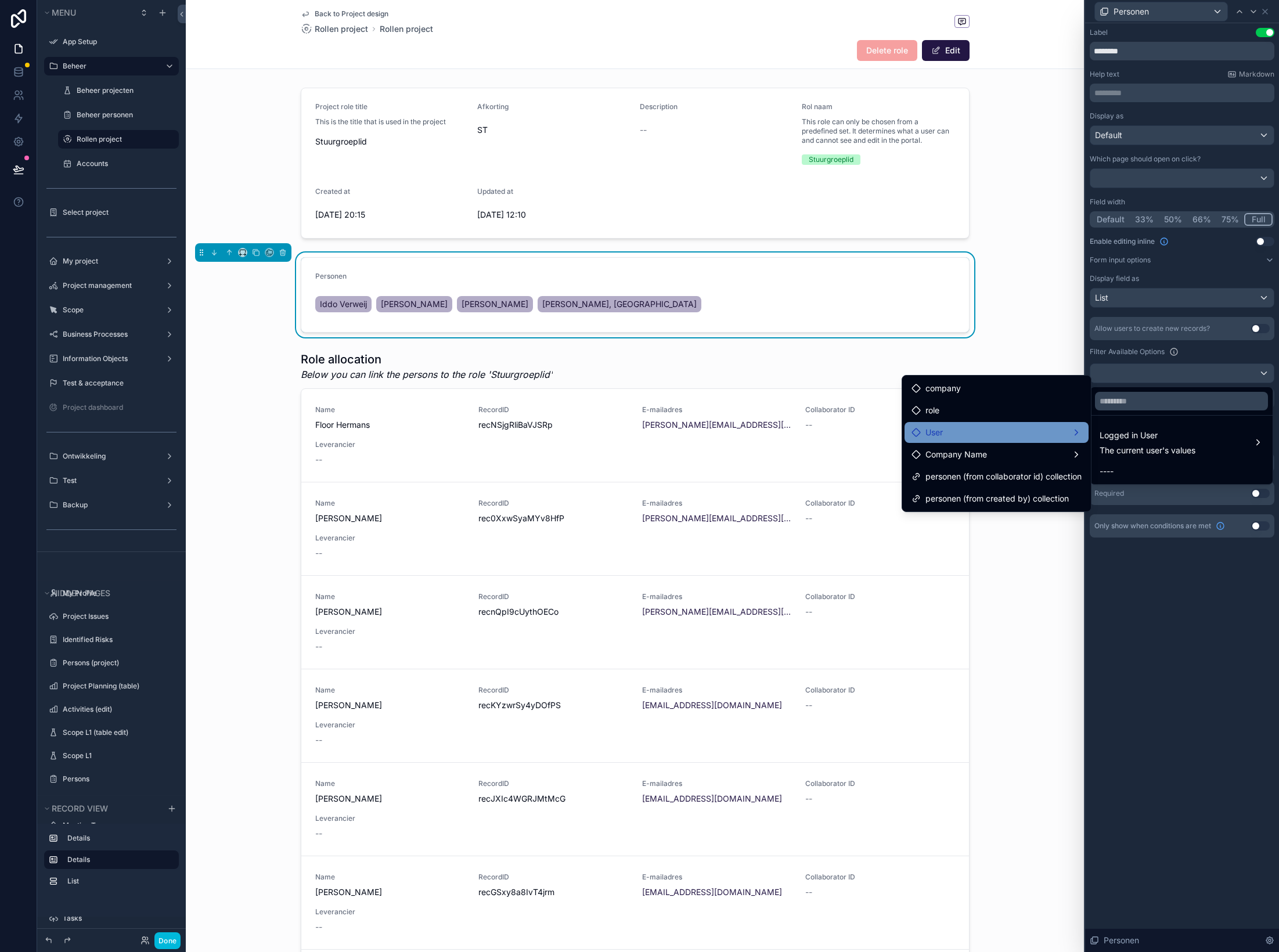
click at [1065, 438] on div "User" at bounding box center [996, 433] width 170 height 14
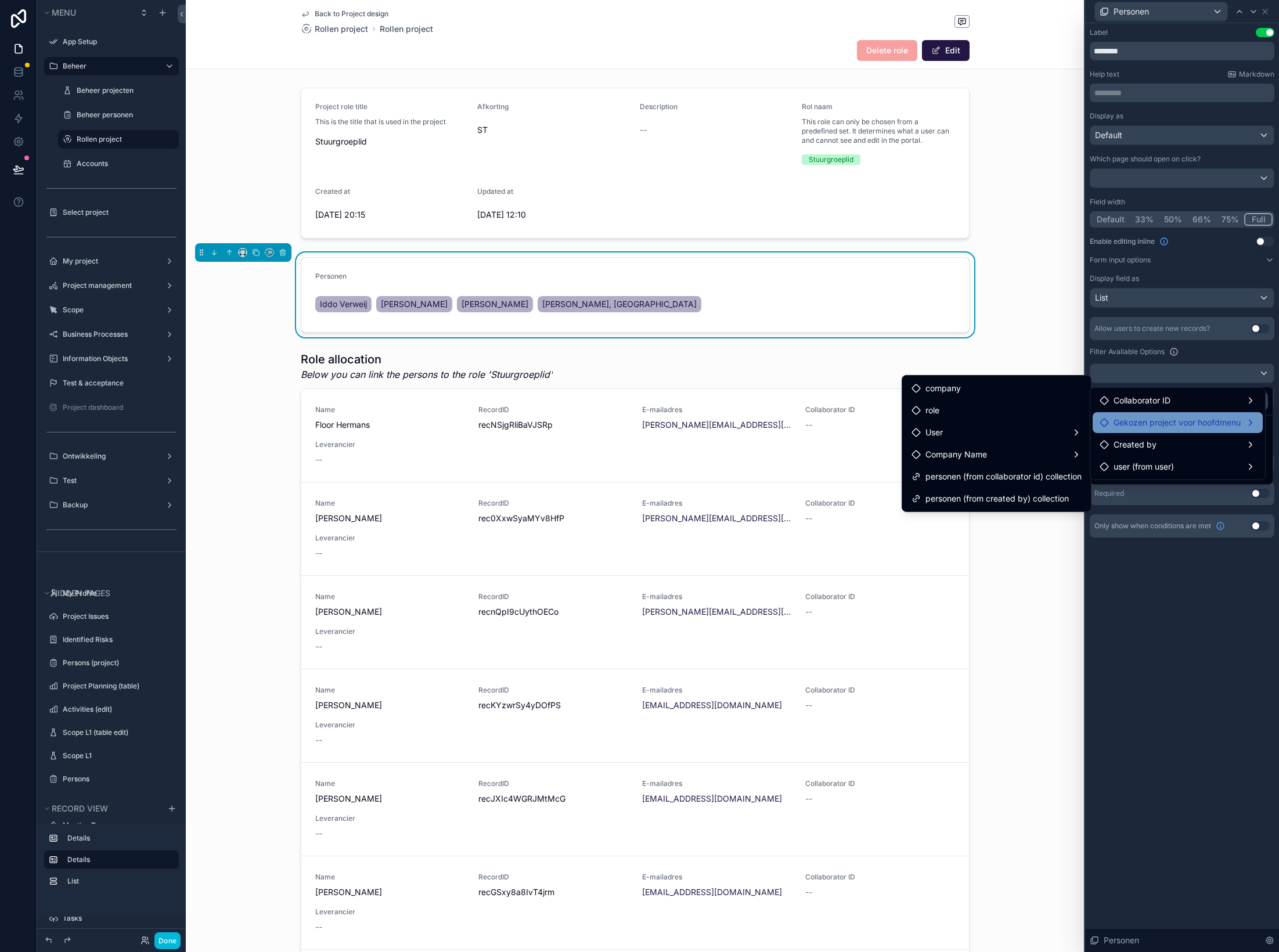
click at [1065, 428] on span "Gekozen project voor hoofdmenu" at bounding box center [1177, 423] width 127 height 14
click at [1062, 442] on span "betrokkenen project collection" at bounding box center [1019, 435] width 115 height 14
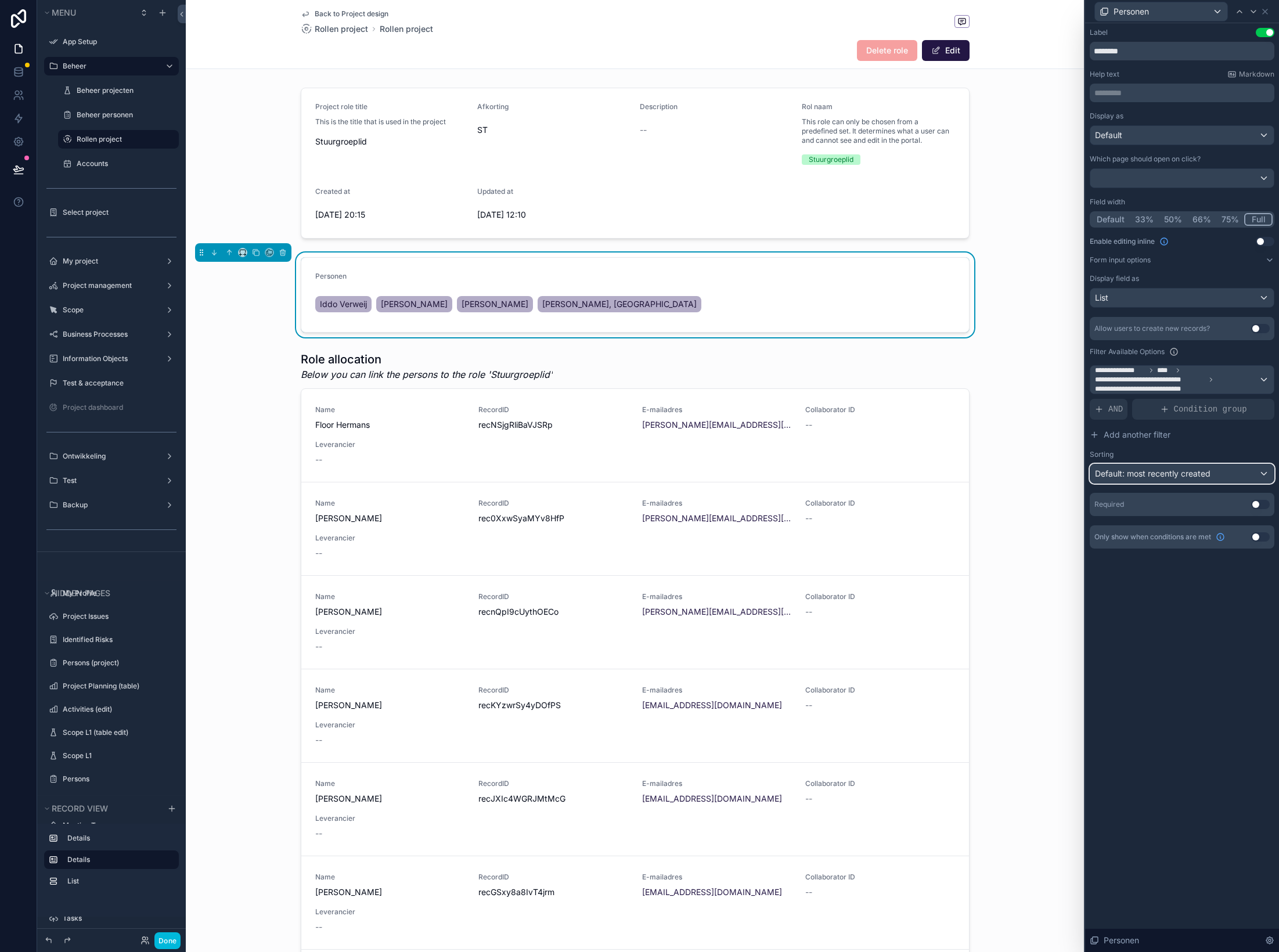
click at [1065, 480] on div "Default: most recently created" at bounding box center [1181, 474] width 183 height 19
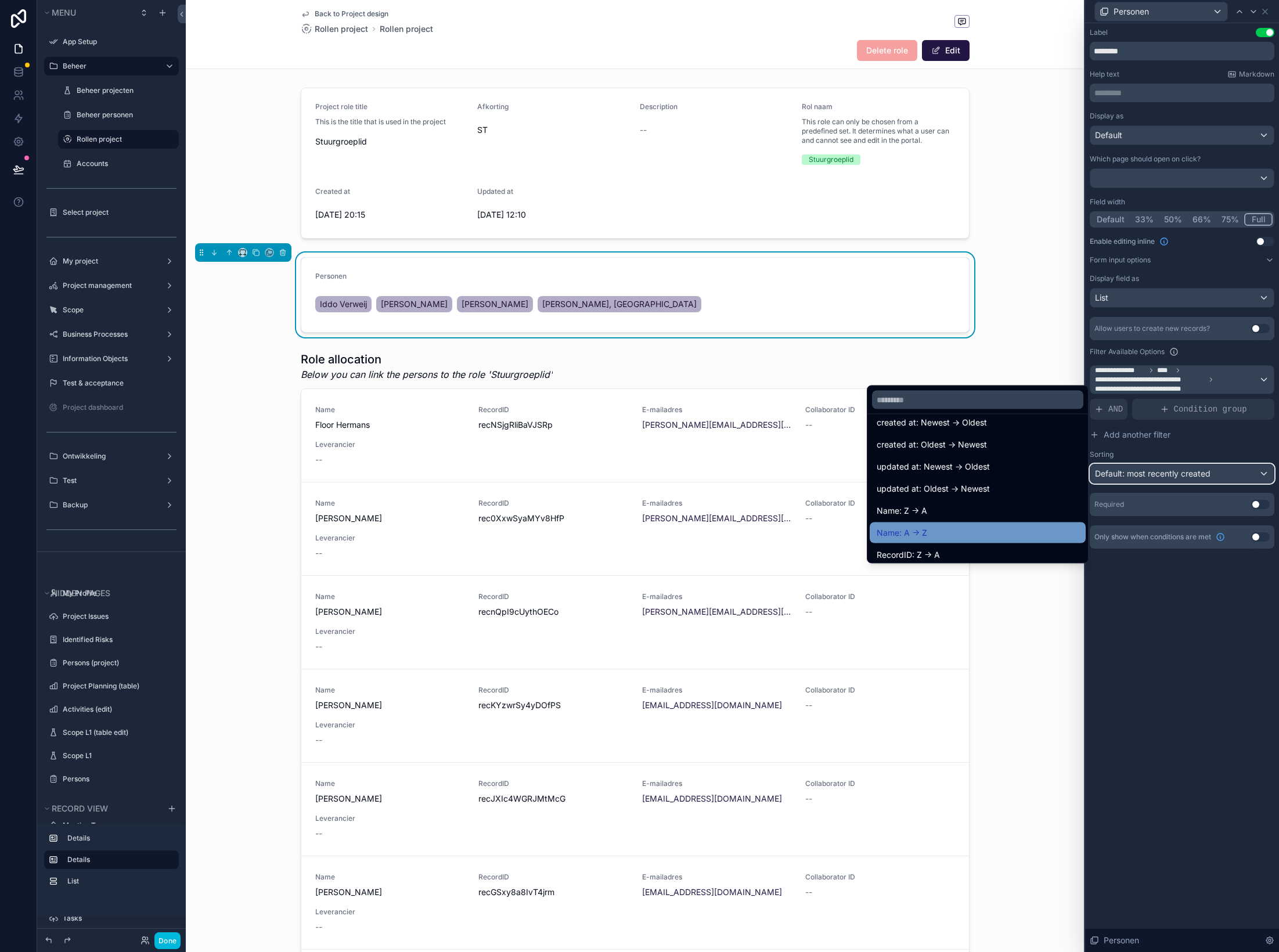
scroll to position [35, 0]
click at [948, 534] on div "Name: A -> Z" at bounding box center [978, 532] width 202 height 14
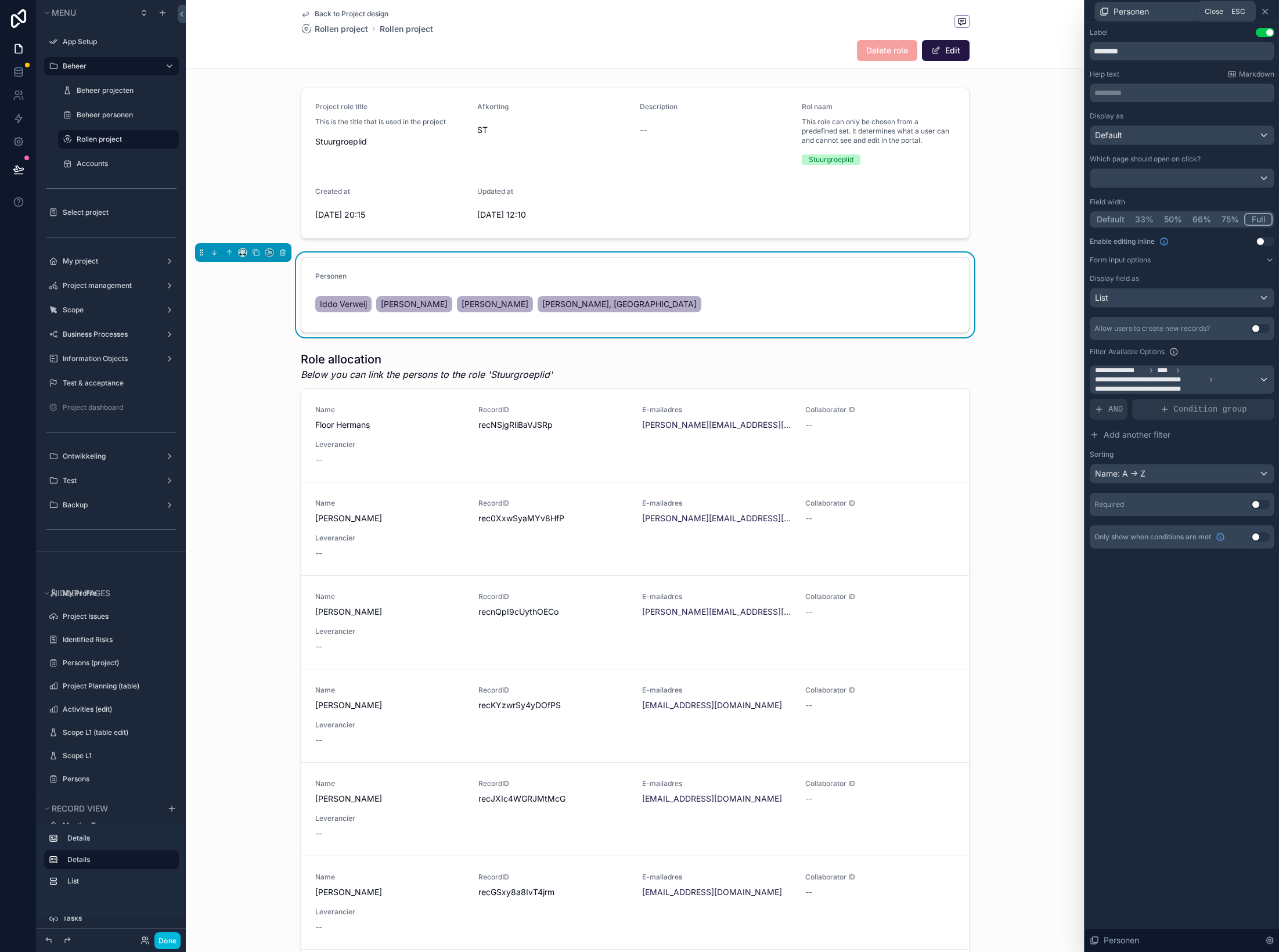
click at [1065, 13] on icon at bounding box center [1265, 11] width 5 height 5
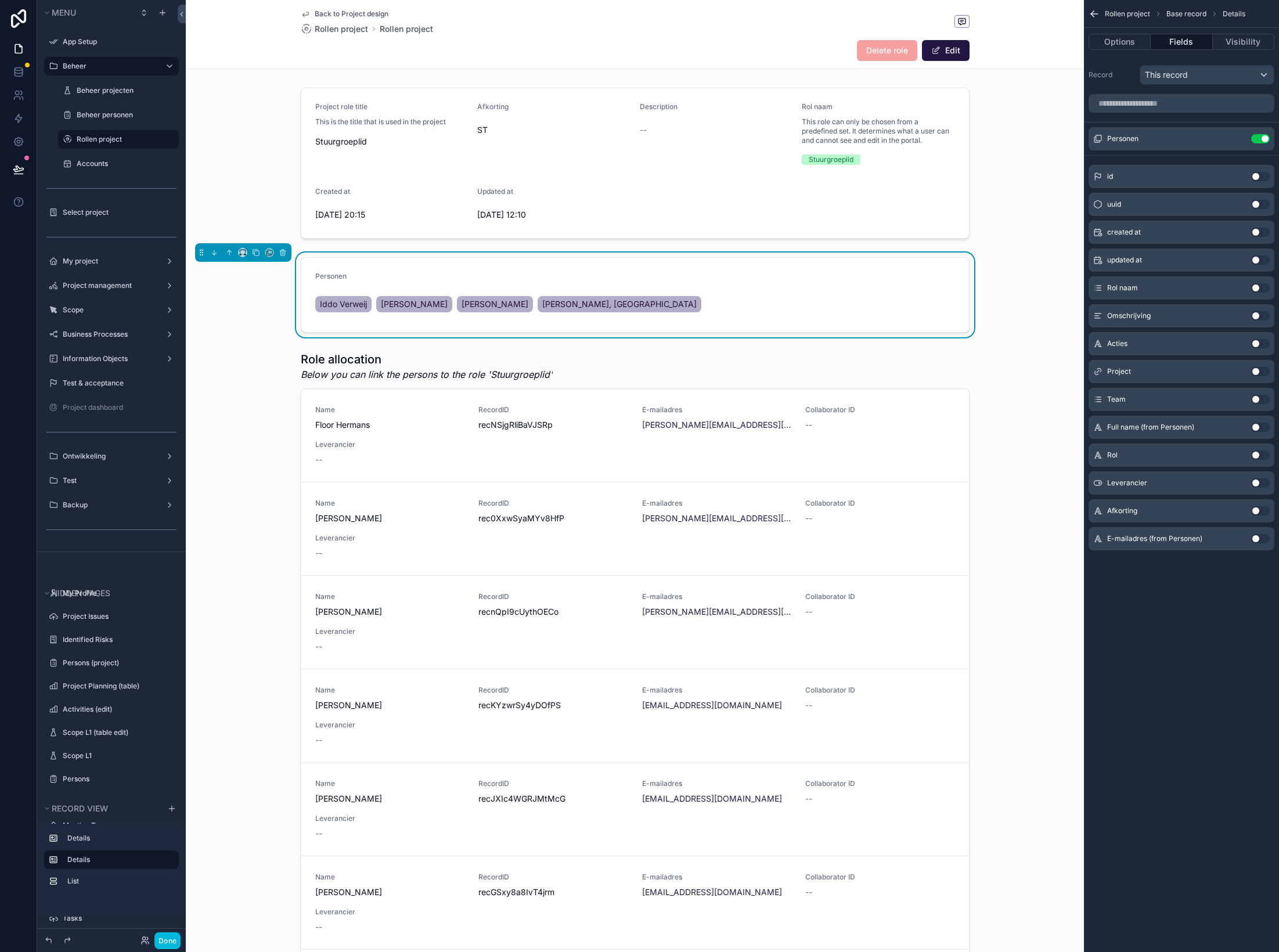
click at [942, 262] on form "Personen Iddo Verweij Wilfred Wijnands Reinier Foppen Sandra Bemmel, van" at bounding box center [635, 295] width 668 height 74
click at [1065, 43] on button "Options" at bounding box center [1119, 41] width 62 height 16
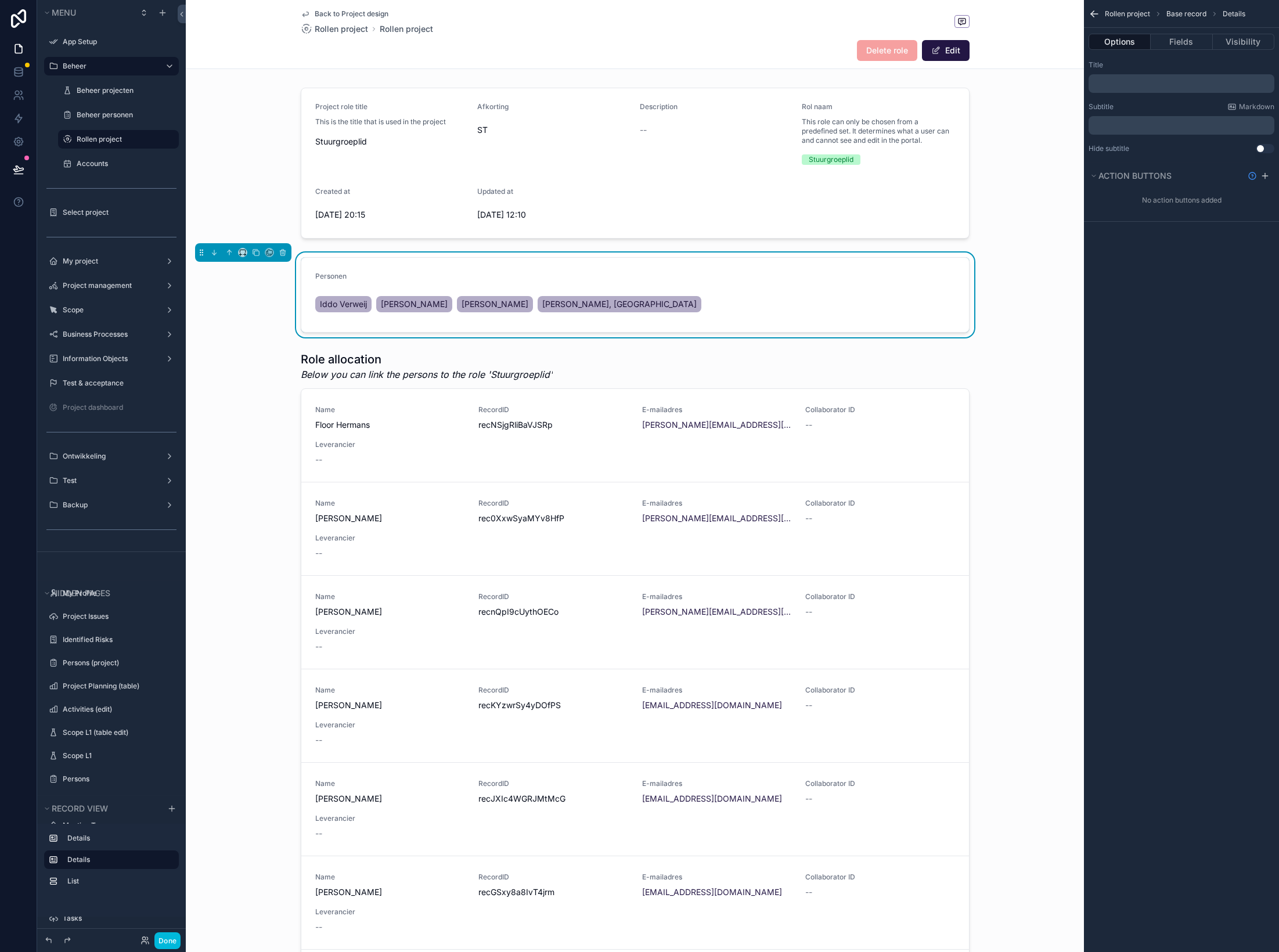
click at [1065, 34] on button "Fields" at bounding box center [1181, 41] width 61 height 16
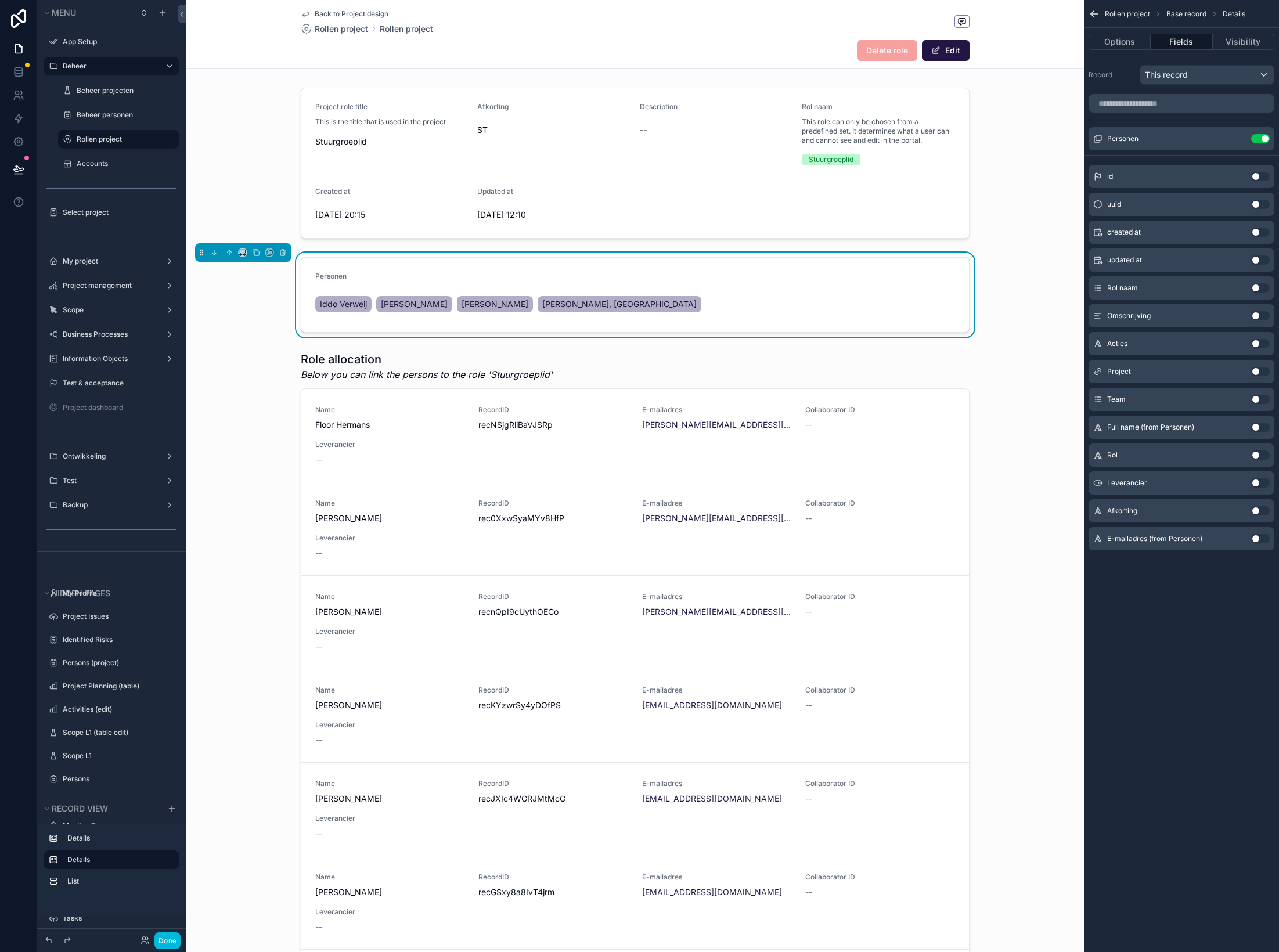
click at [773, 288] on div "Personen Iddo Verweij Wilfred Wijnands Reinier Foppen Sandra Bemmel, van" at bounding box center [635, 294] width 640 height 46
click at [944, 50] on button "Edit" at bounding box center [946, 50] width 48 height 21
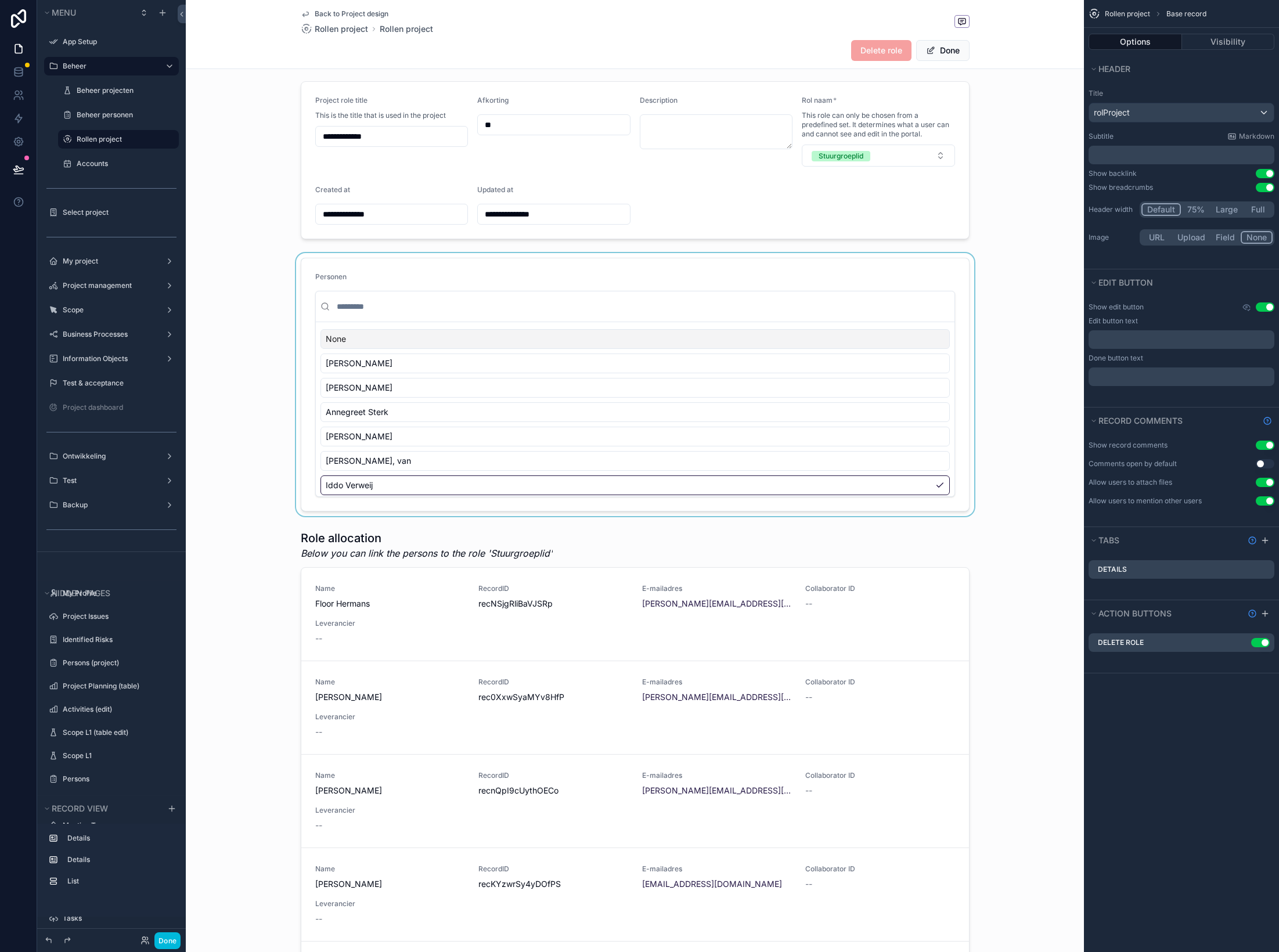
scroll to position [0, 0]
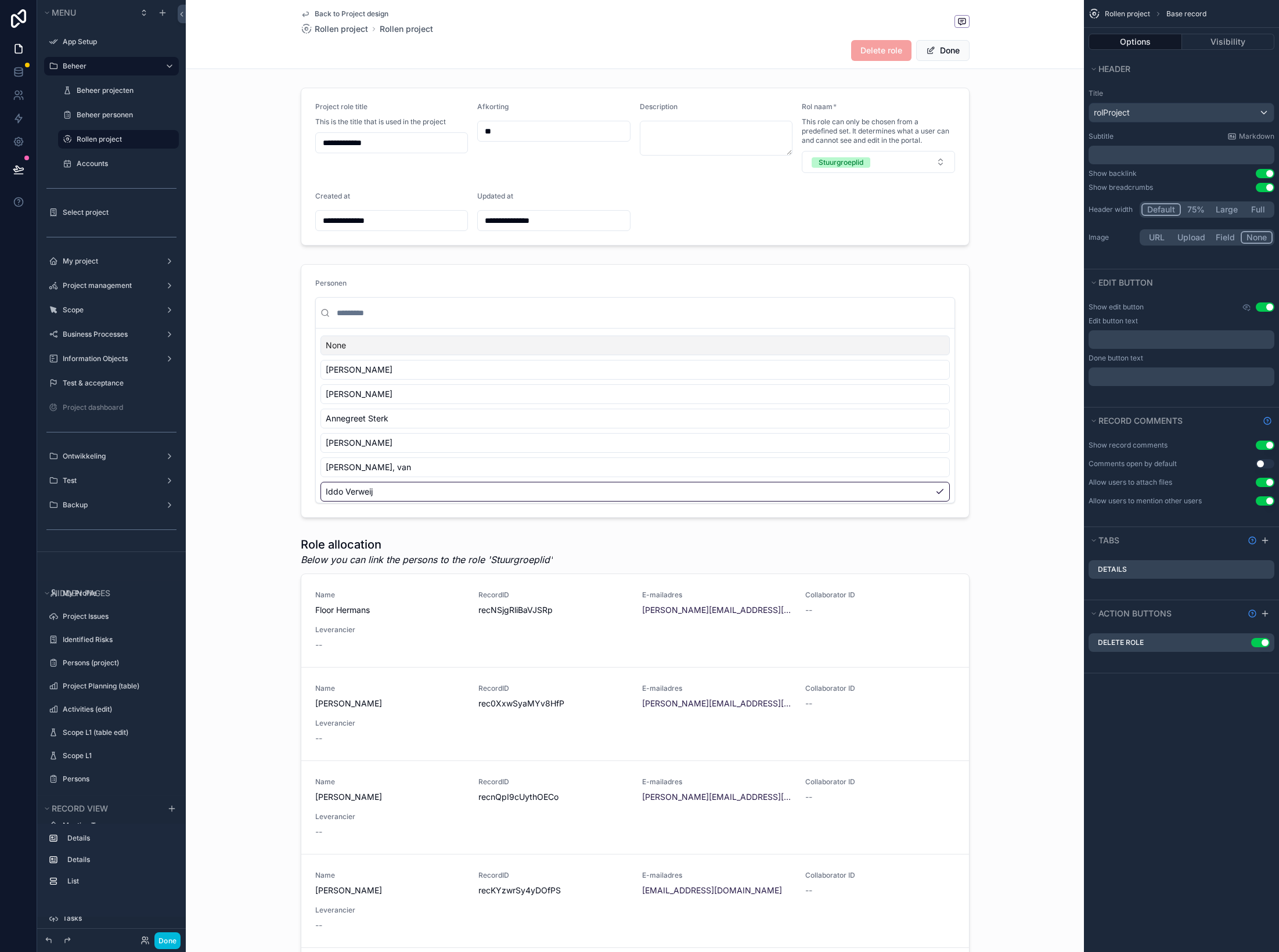
click at [1065, 155] on p "﻿" at bounding box center [1182, 155] width 179 height 11
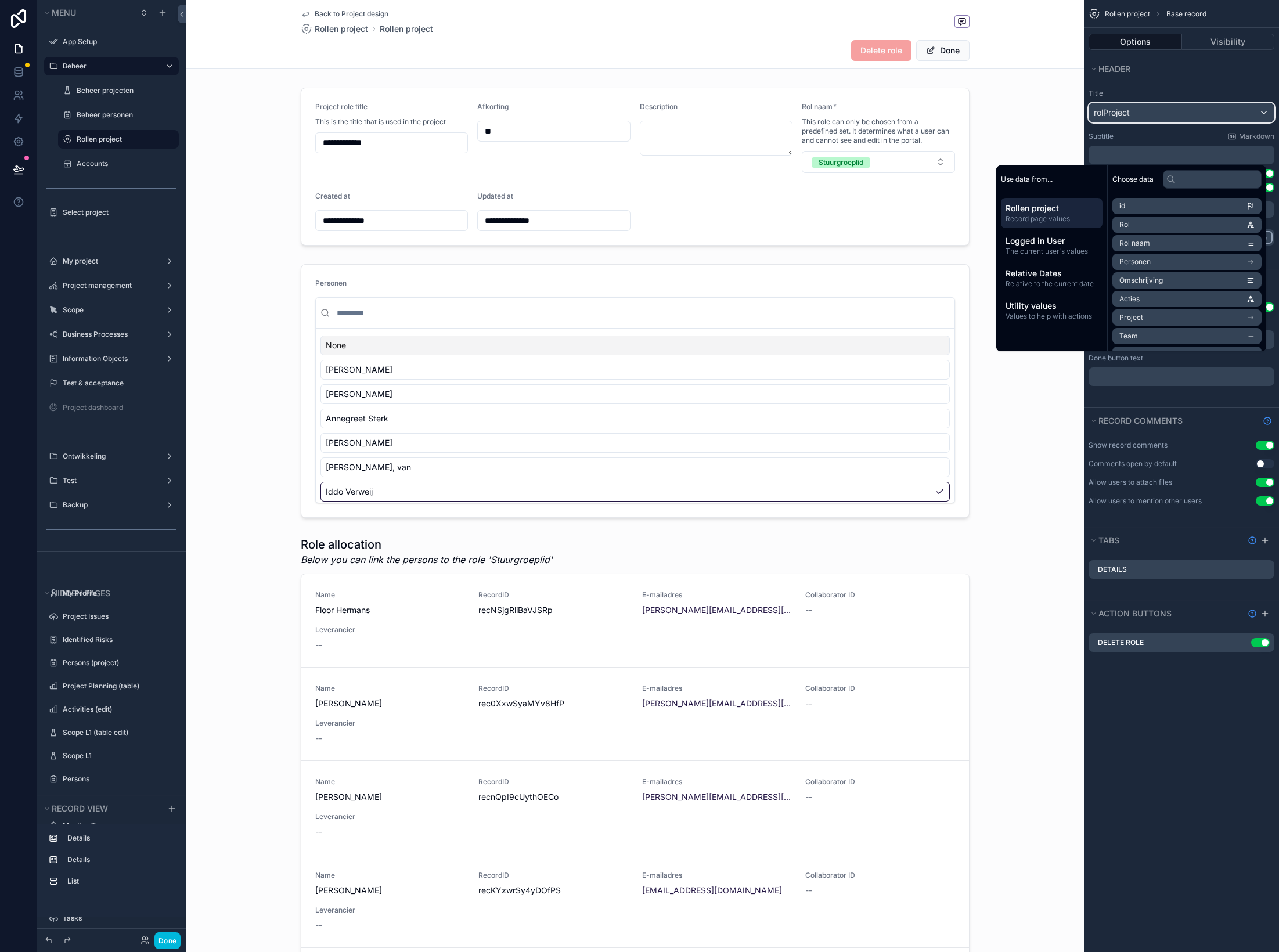
click at [1065, 118] on span "rolProject" at bounding box center [1112, 113] width 36 height 11
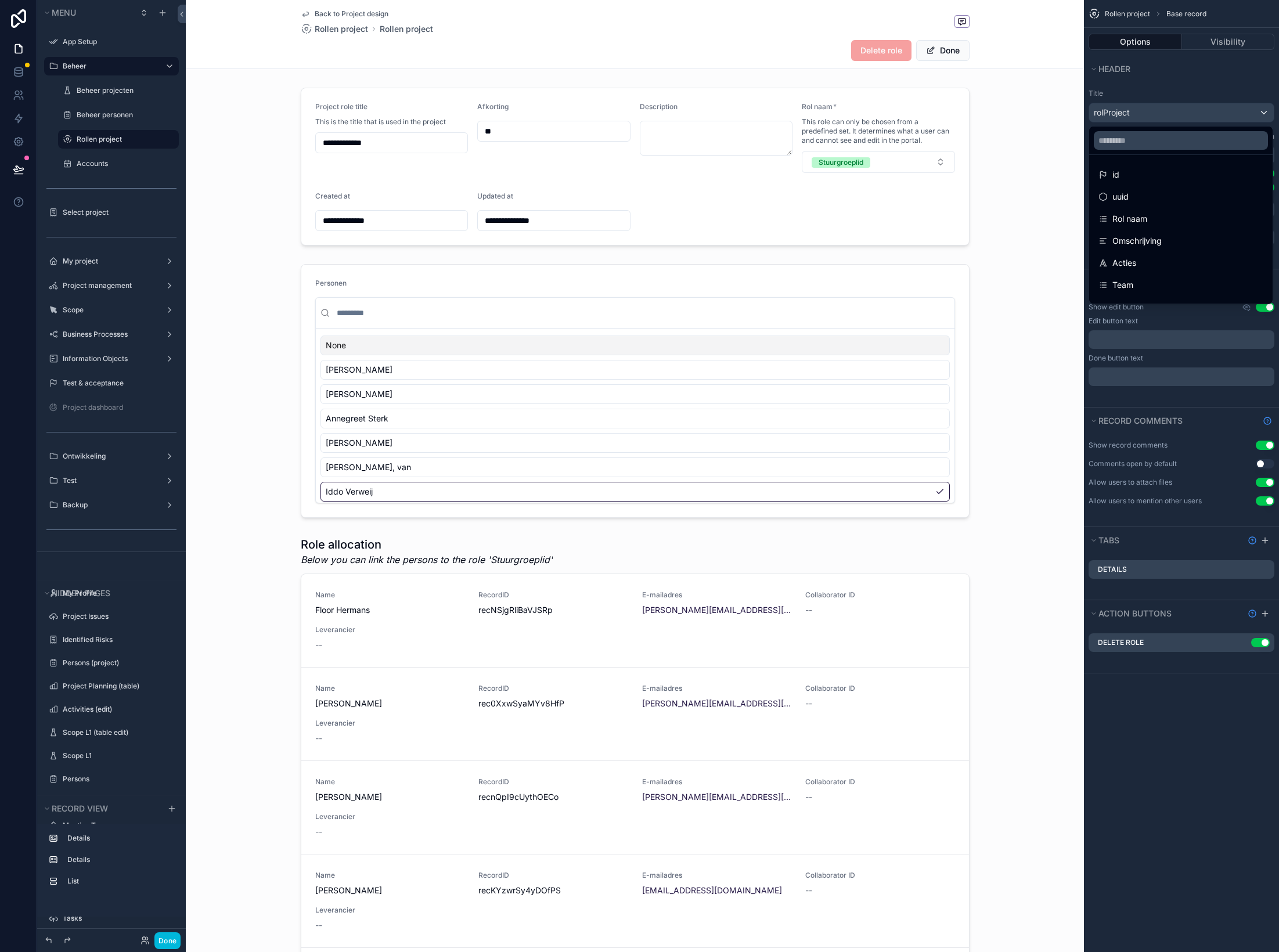
click at [1065, 88] on div "scrollable content" at bounding box center [639, 476] width 1279 height 952
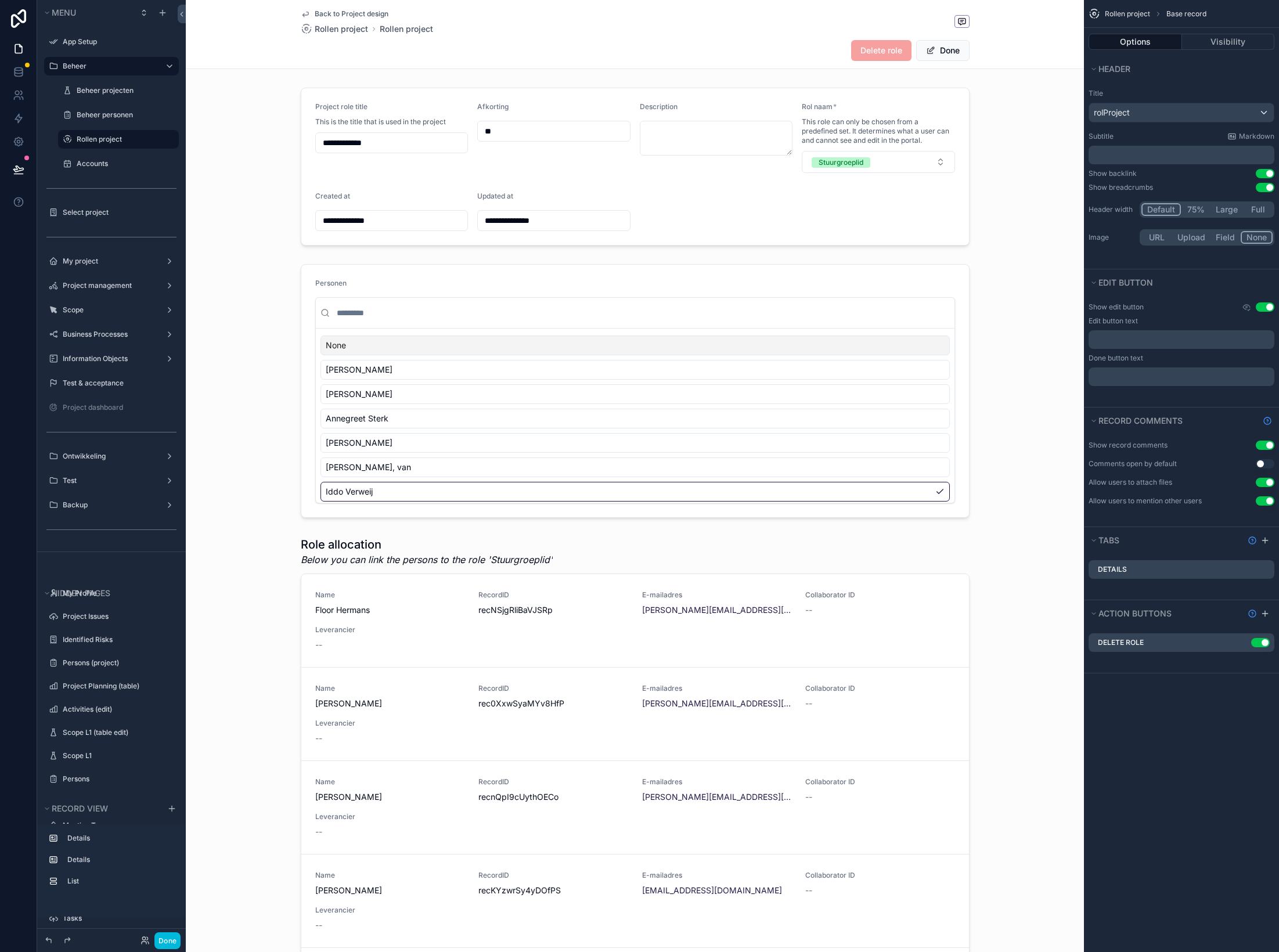
click at [1065, 340] on p "﻿" at bounding box center [1182, 339] width 179 height 9
click at [1065, 382] on div "﻿" at bounding box center [1181, 377] width 186 height 19
click at [1065, 334] on div "﻿" at bounding box center [1181, 340] width 186 height 19
click at [1065, 339] on p "﻿" at bounding box center [1182, 339] width 179 height 9
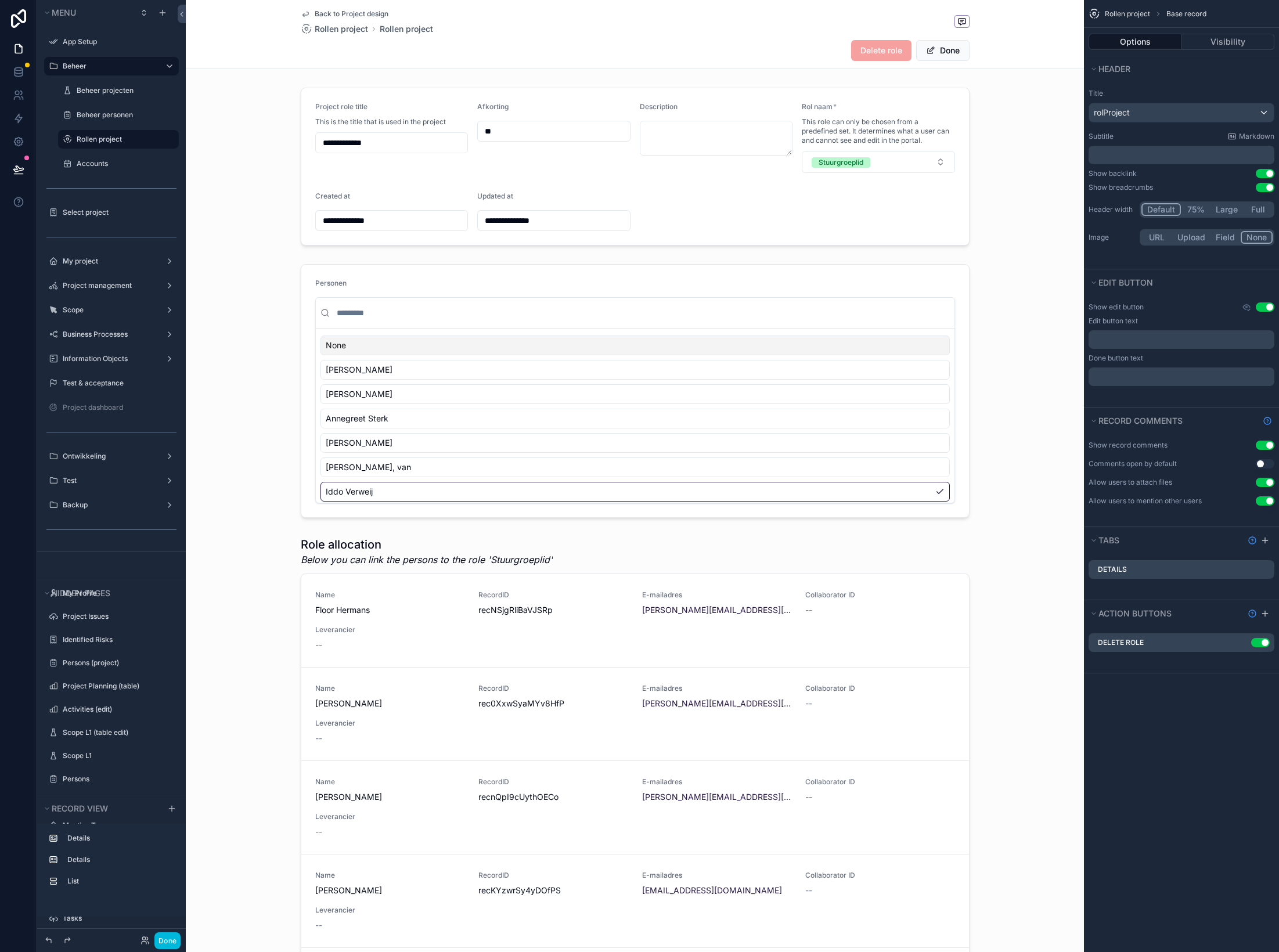
click at [1065, 765] on div "Rollen project Base record Options Visibility Header Title rolProject Subtitle …" at bounding box center [1181, 476] width 195 height 952
click at [756, 287] on div "scrollable content" at bounding box center [635, 390] width 899 height 263
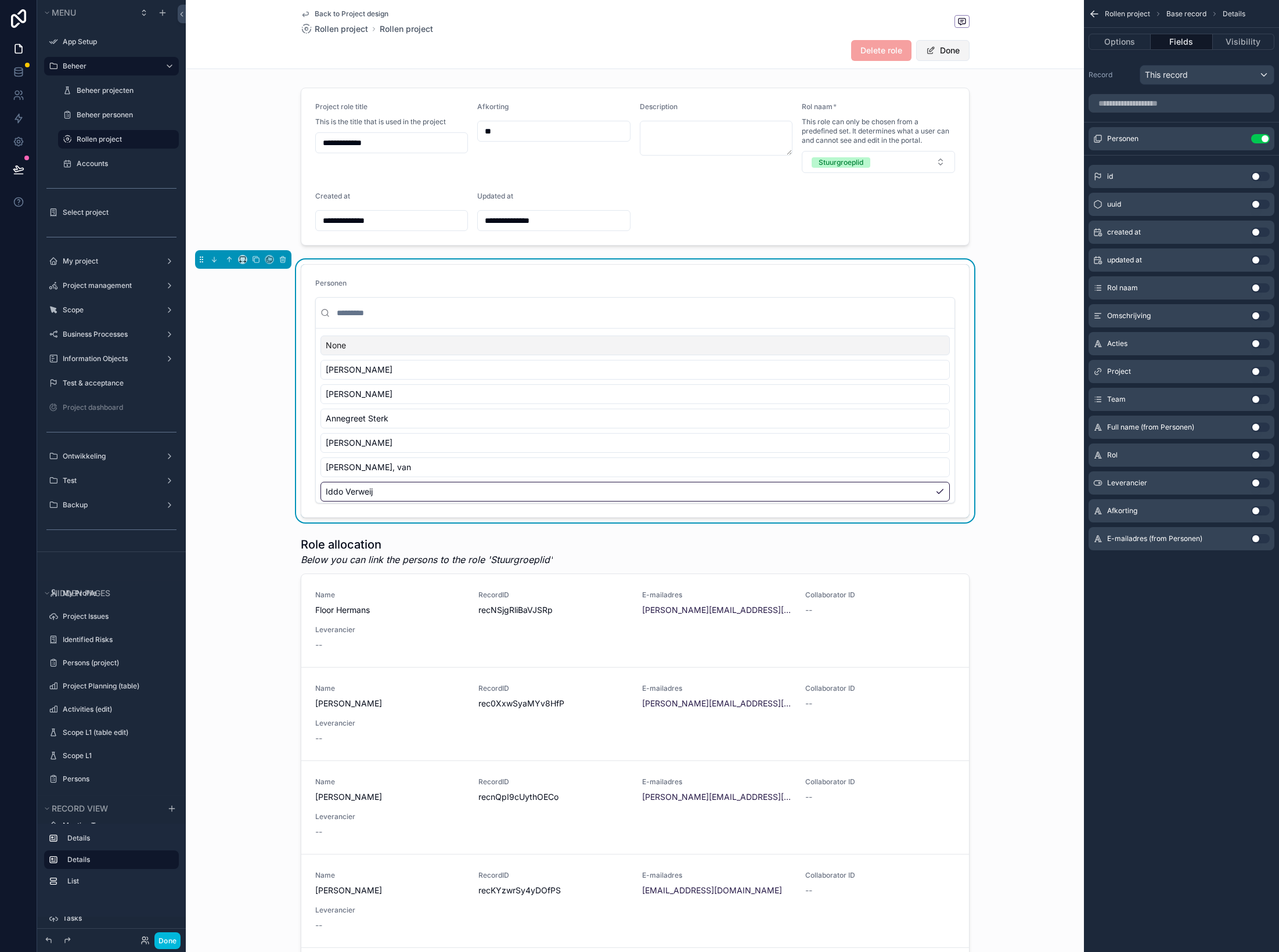
click at [930, 54] on span "scrollable content" at bounding box center [931, 50] width 9 height 9
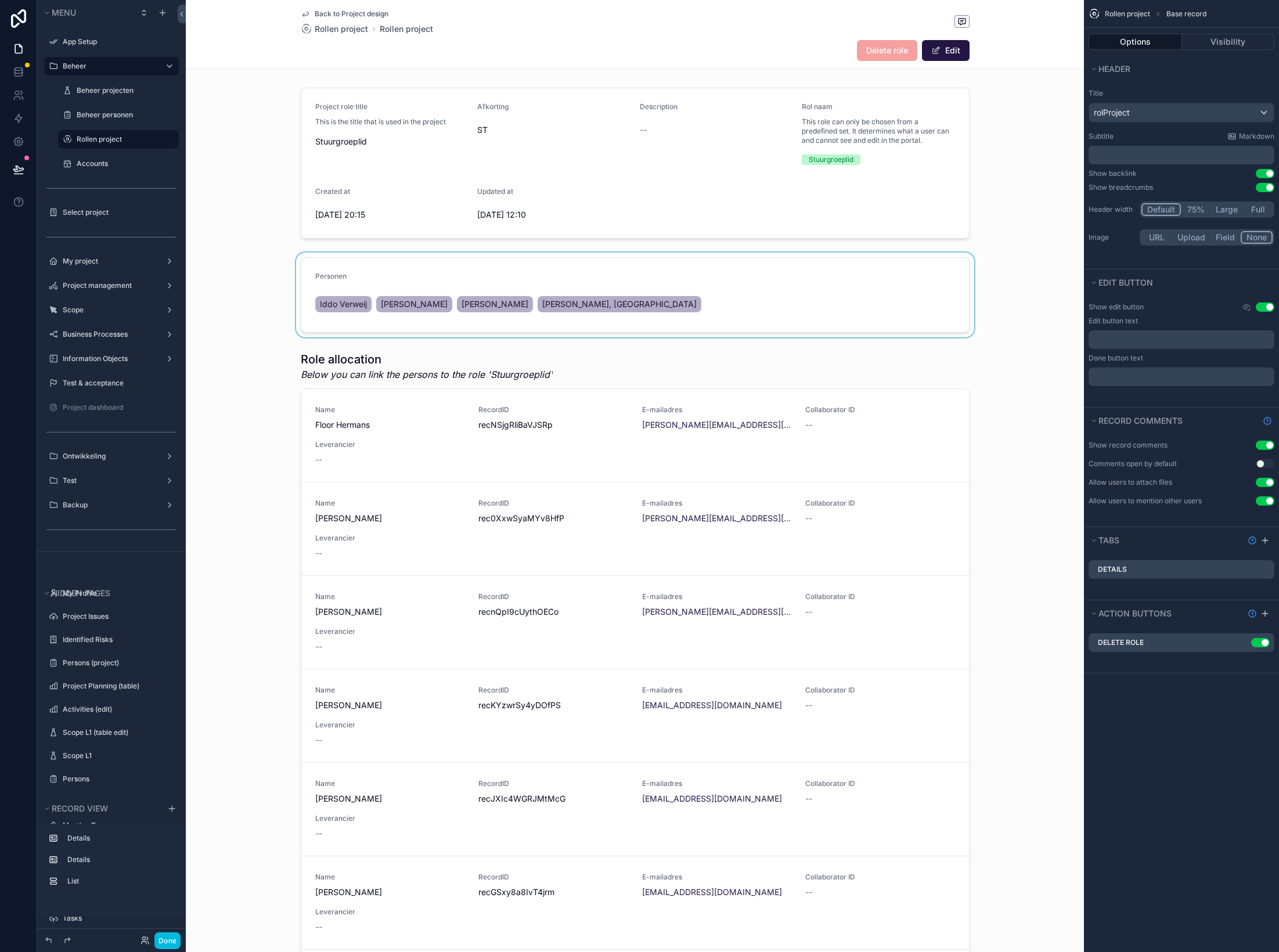
click at [710, 262] on div "scrollable content" at bounding box center [635, 294] width 899 height 85
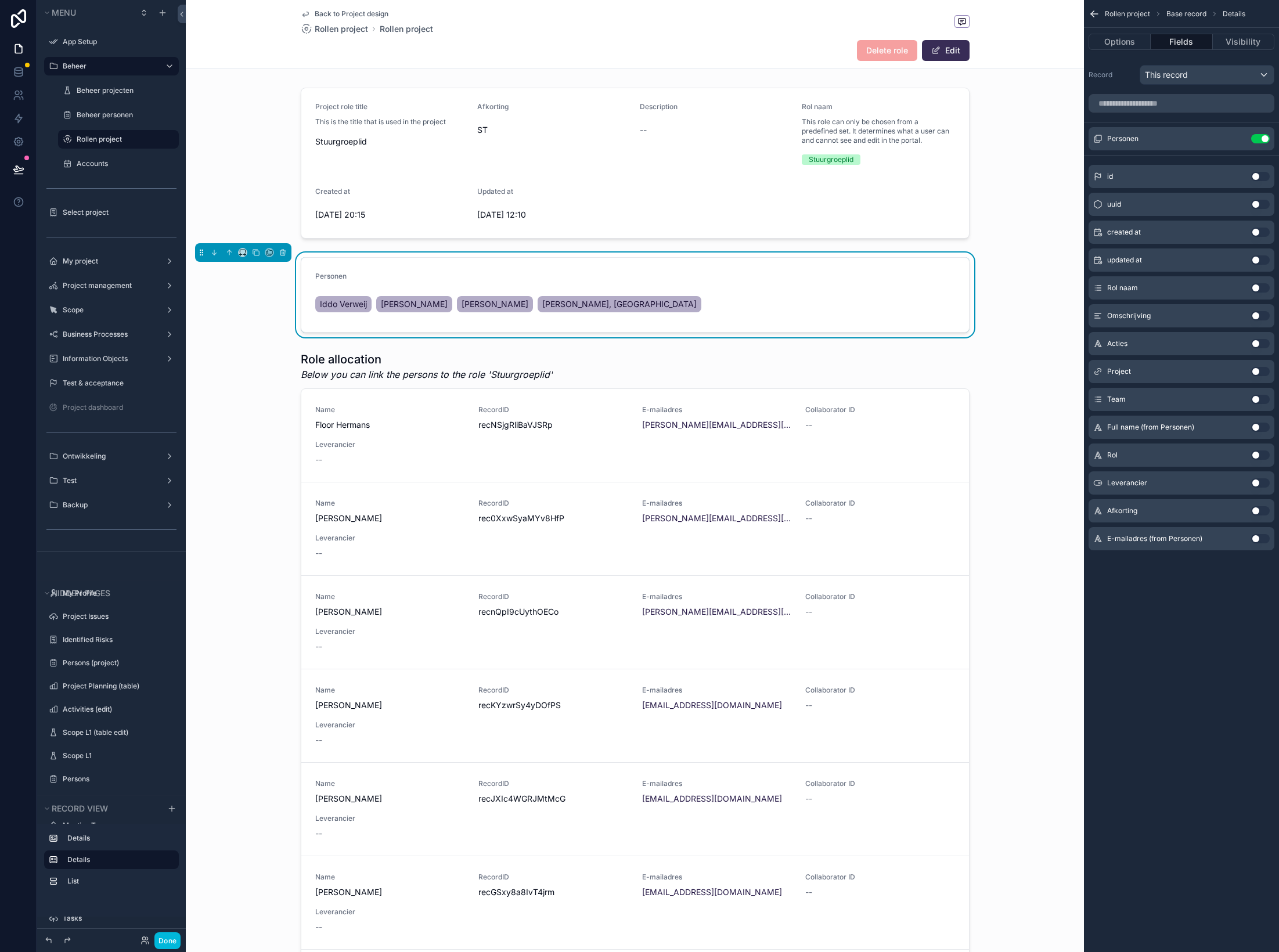
click at [952, 53] on button "Edit" at bounding box center [946, 50] width 48 height 21
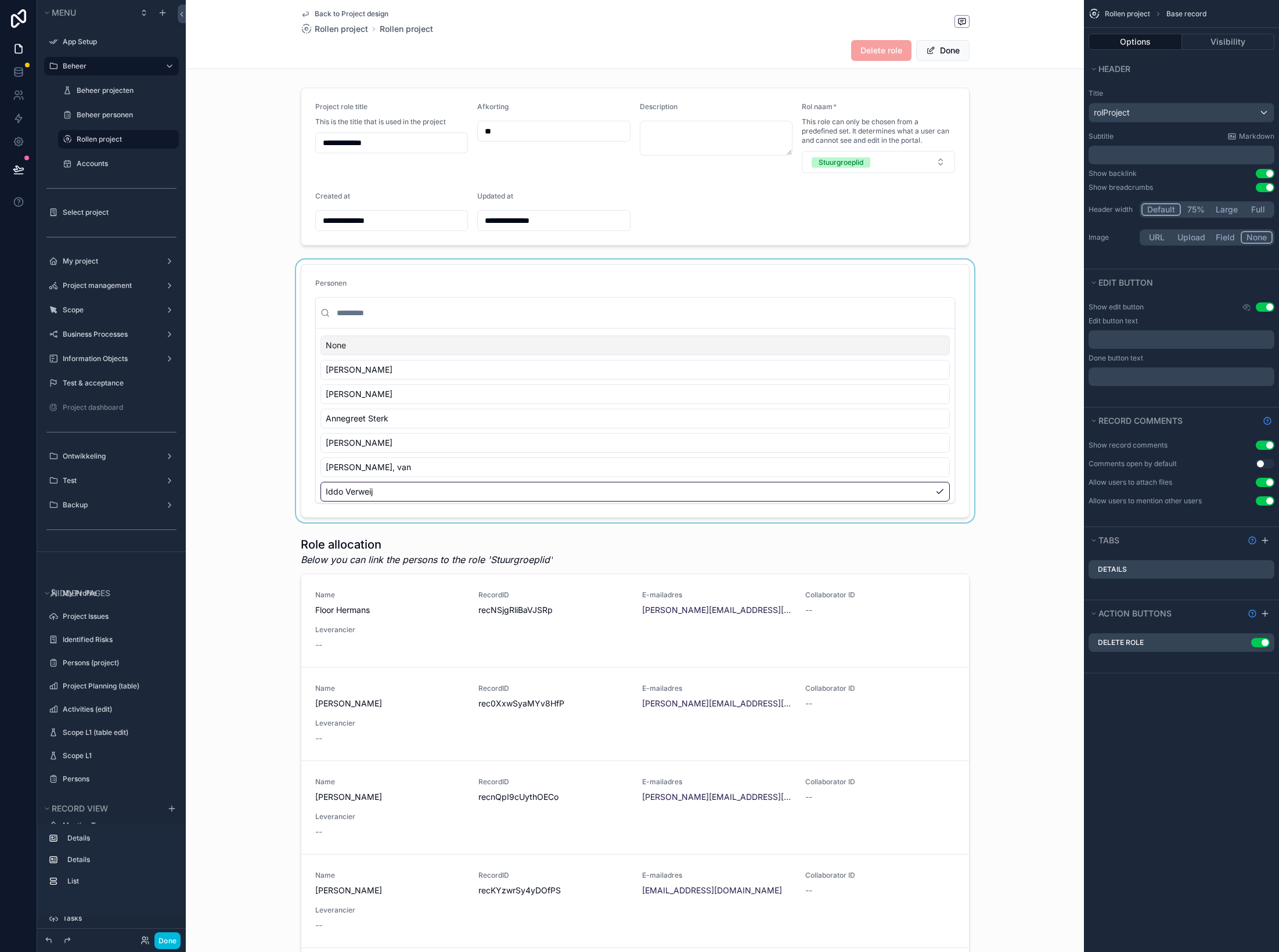
click at [723, 277] on div "scrollable content" at bounding box center [635, 390] width 899 height 263
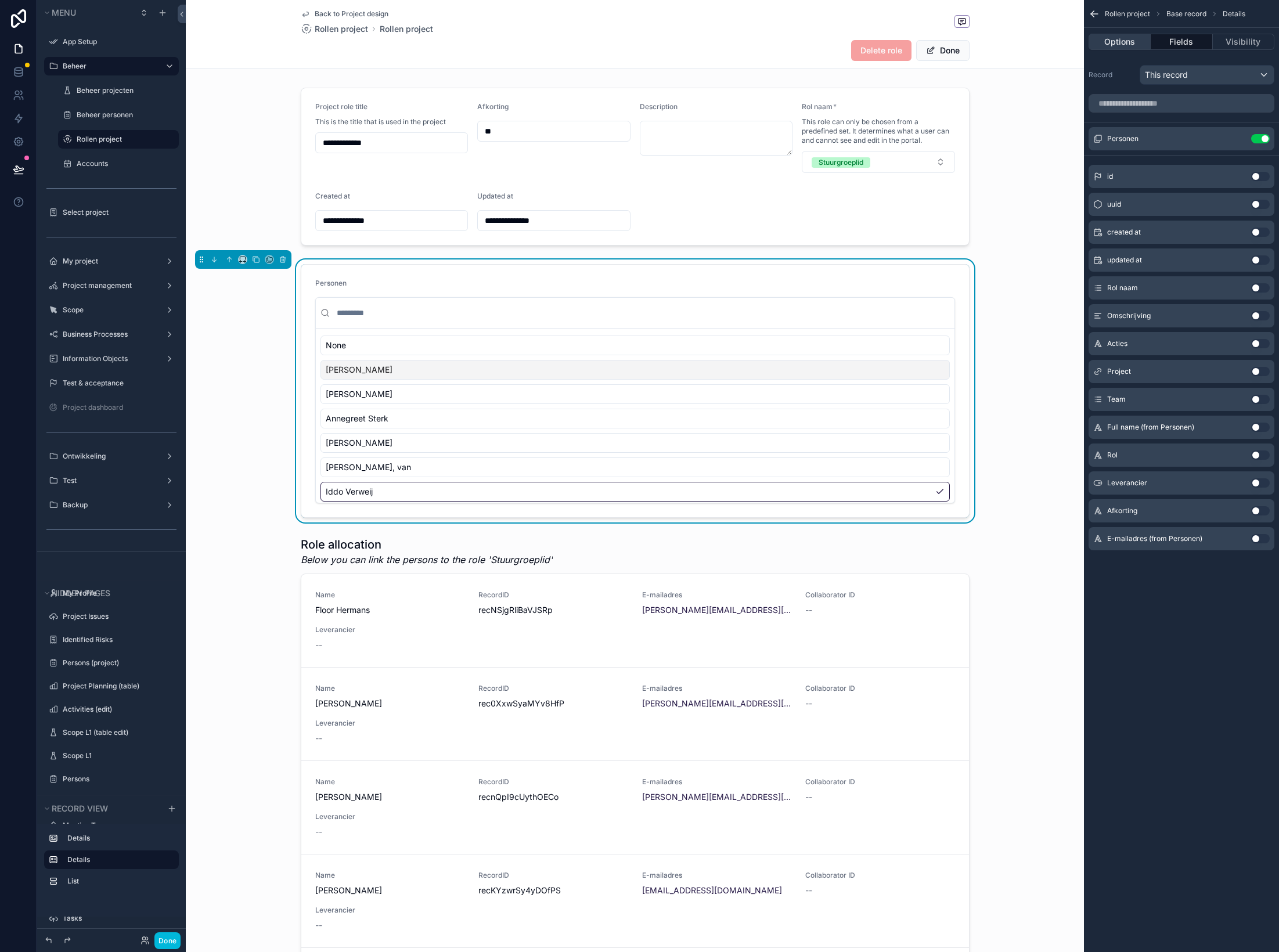
click at [1065, 41] on button "Options" at bounding box center [1119, 41] width 62 height 16
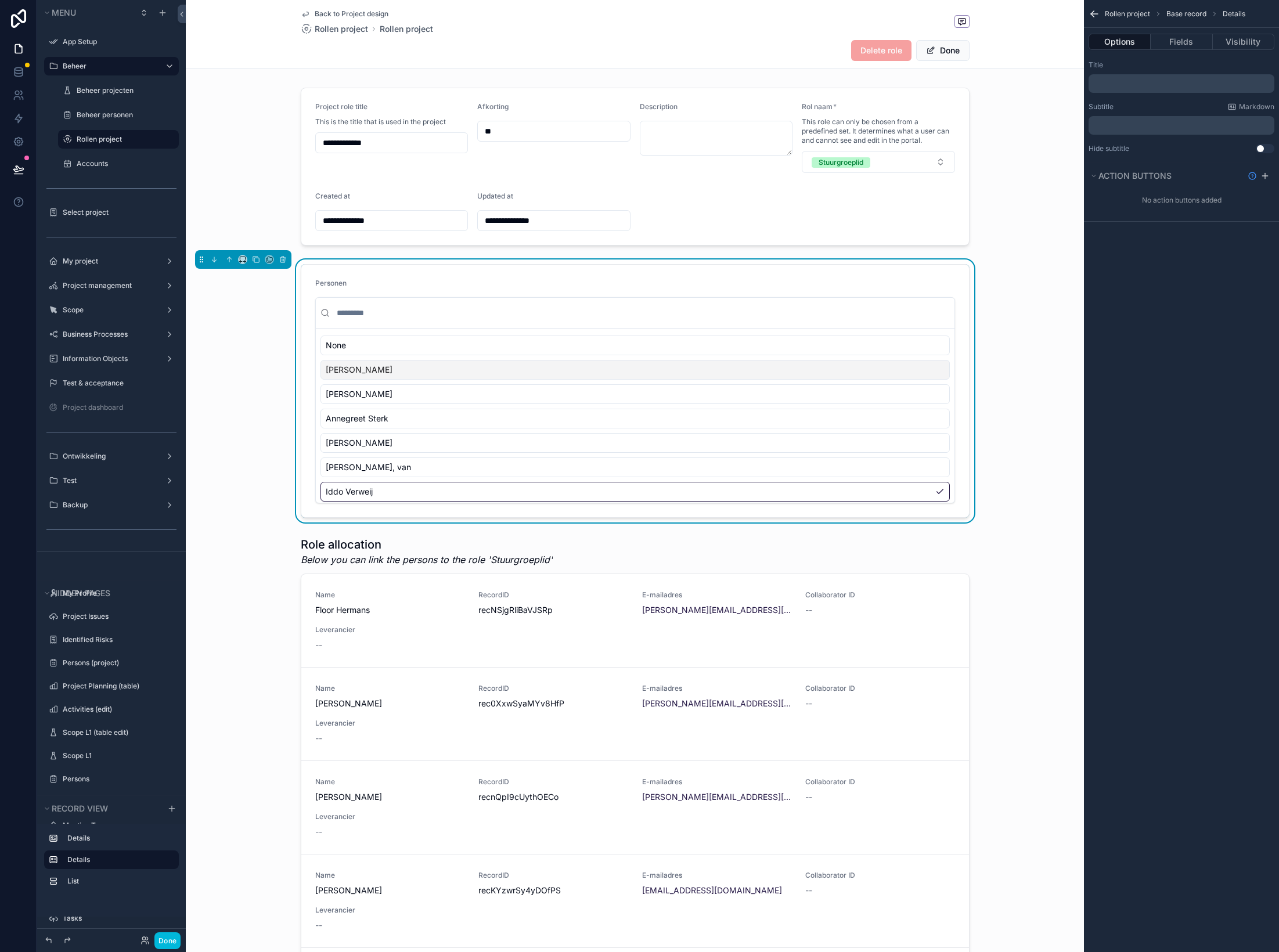
click at [1065, 78] on div "﻿" at bounding box center [1181, 83] width 186 height 19
click at [1065, 129] on p "﻿" at bounding box center [1182, 125] width 179 height 9
click at [1065, 84] on p "﻿" at bounding box center [1182, 83] width 179 height 9
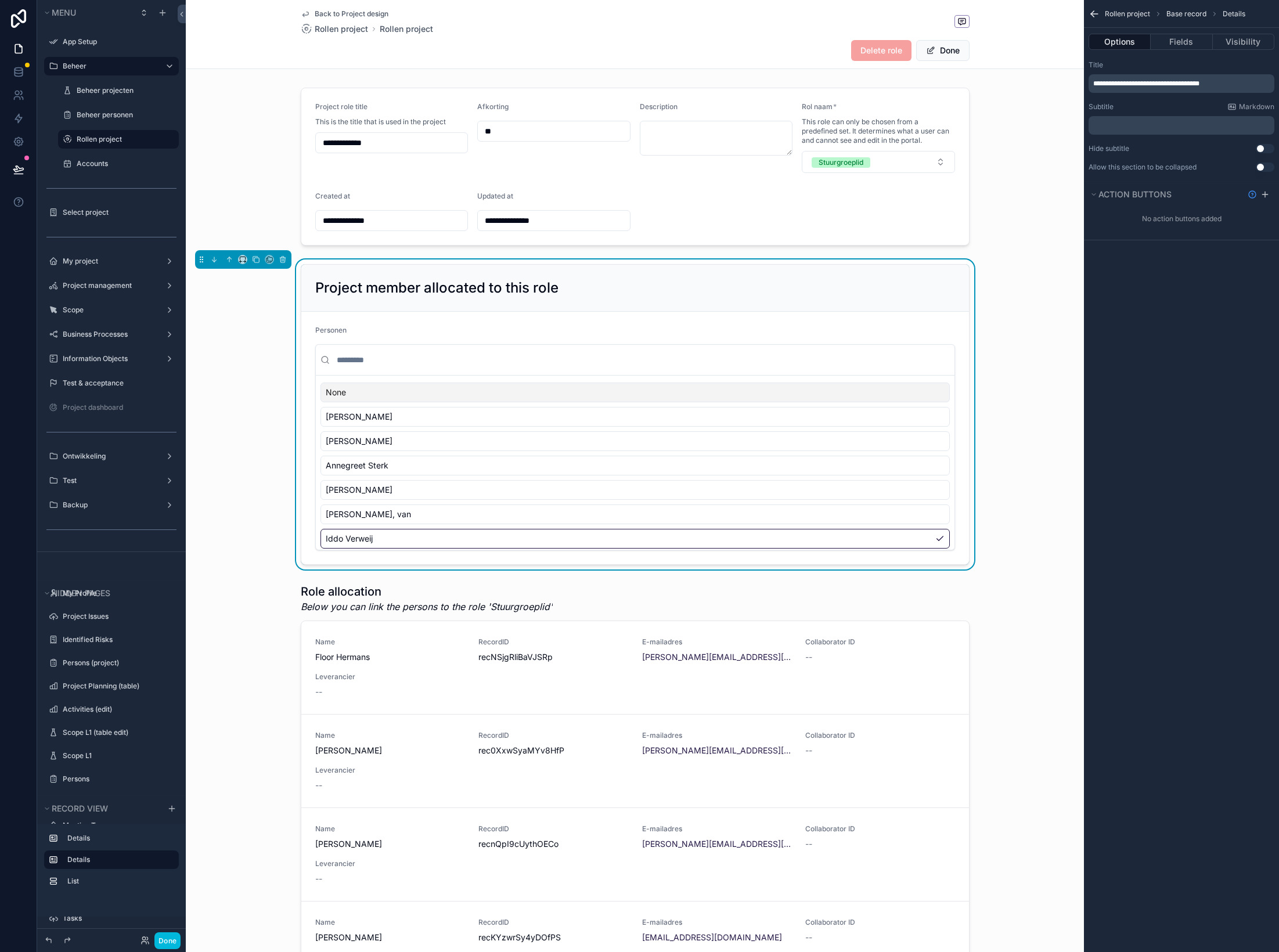
click at [1065, 86] on span "**********" at bounding box center [1146, 83] width 106 height 7
click at [1065, 423] on div "**********" at bounding box center [1181, 476] width 195 height 952
click at [1065, 85] on span "**********" at bounding box center [1139, 83] width 92 height 7
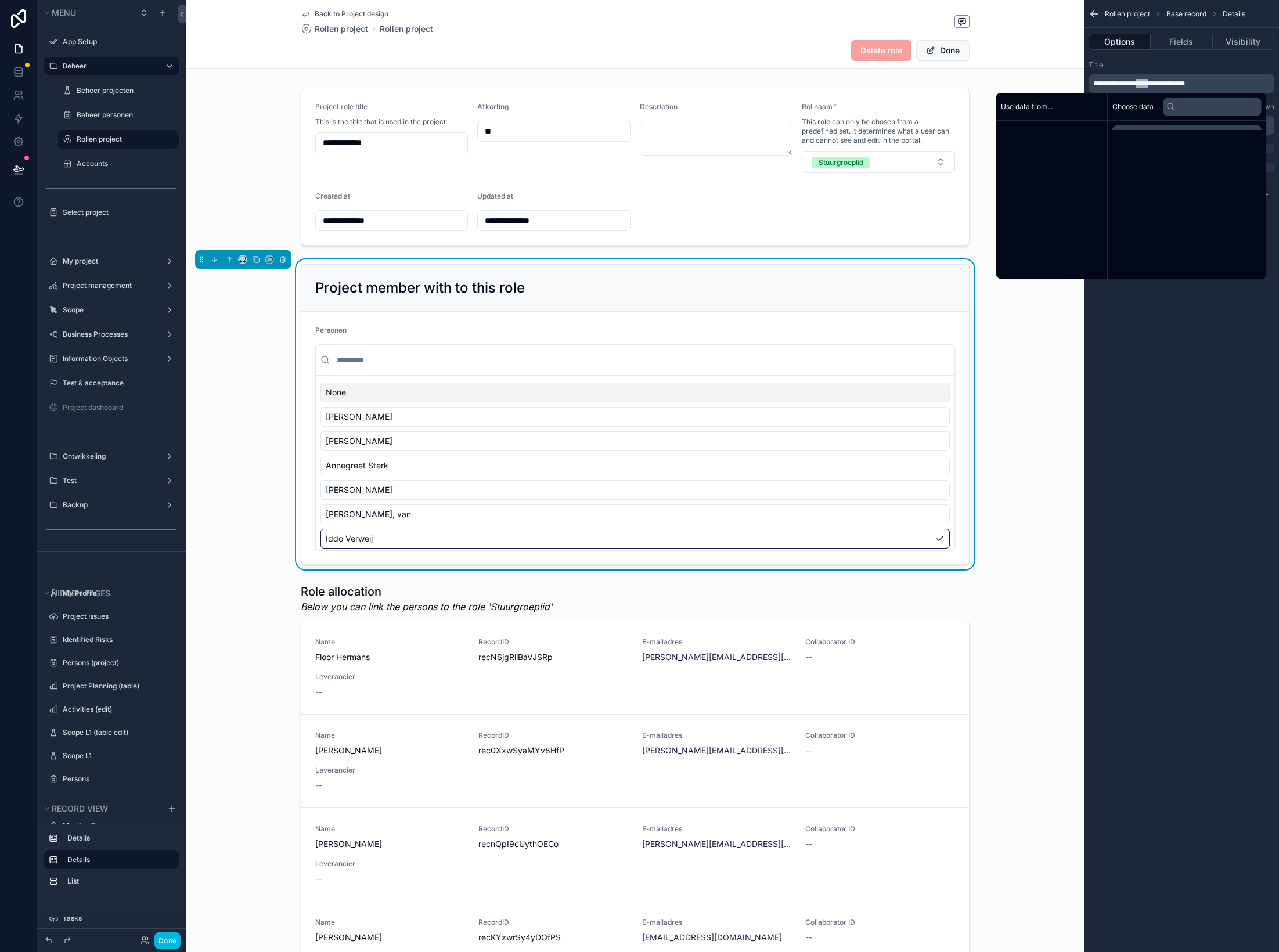
click at [1065, 85] on span "**********" at bounding box center [1139, 83] width 92 height 7
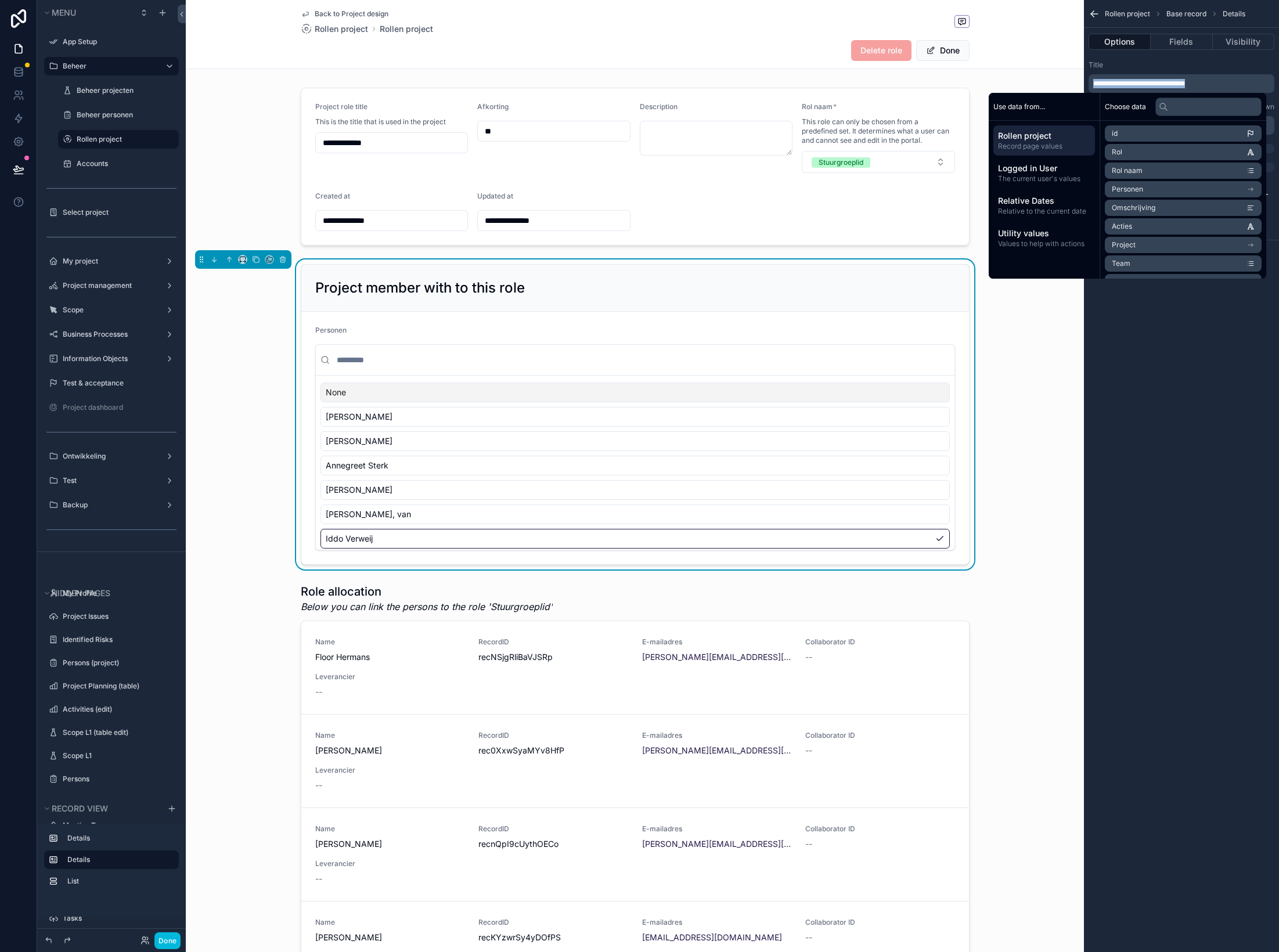
click at [1065, 85] on span "**********" at bounding box center [1139, 83] width 92 height 7
click at [1065, 363] on div "**********" at bounding box center [1181, 476] width 195 height 952
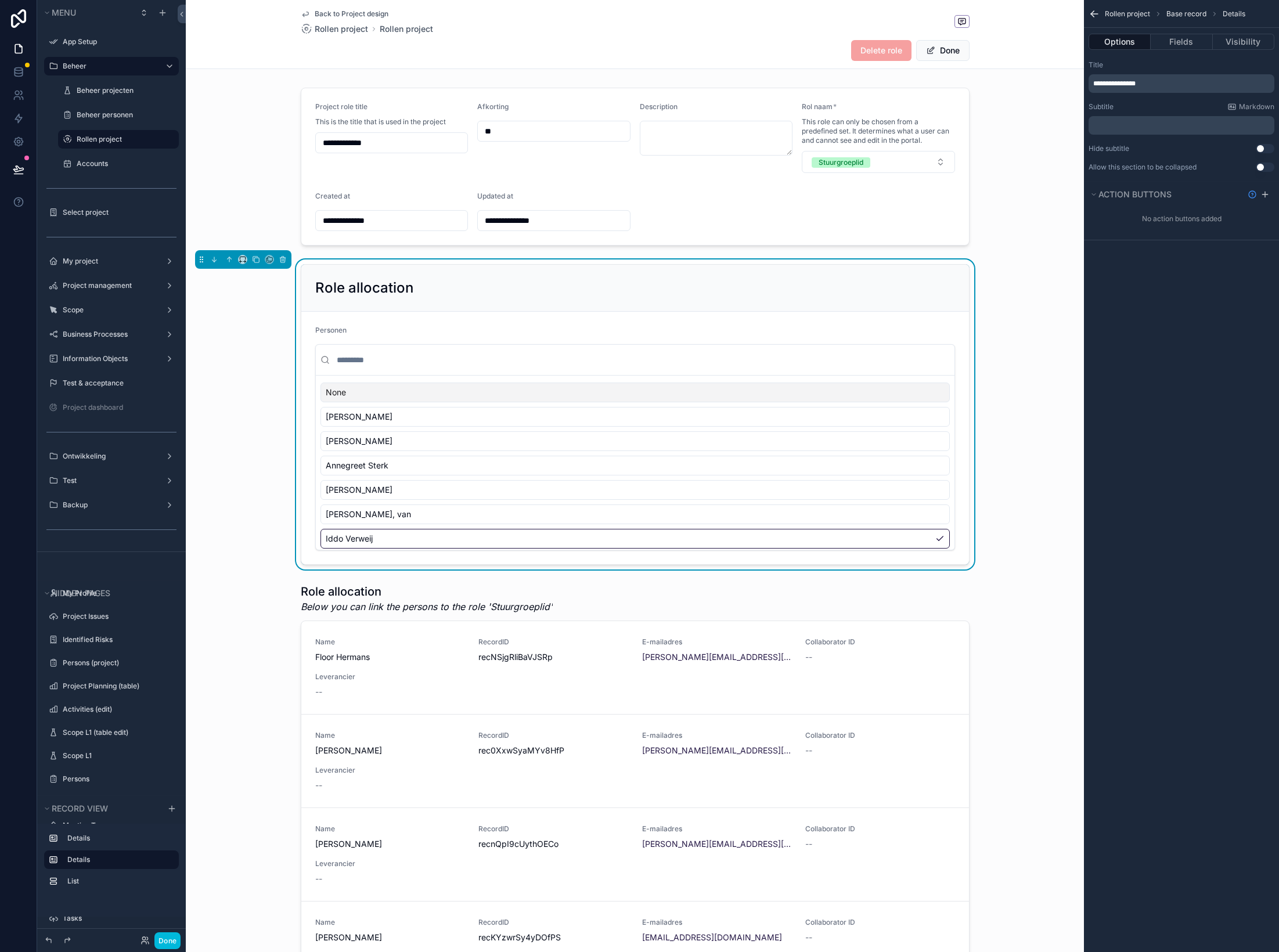
click at [1065, 127] on p "﻿" at bounding box center [1182, 125] width 179 height 9
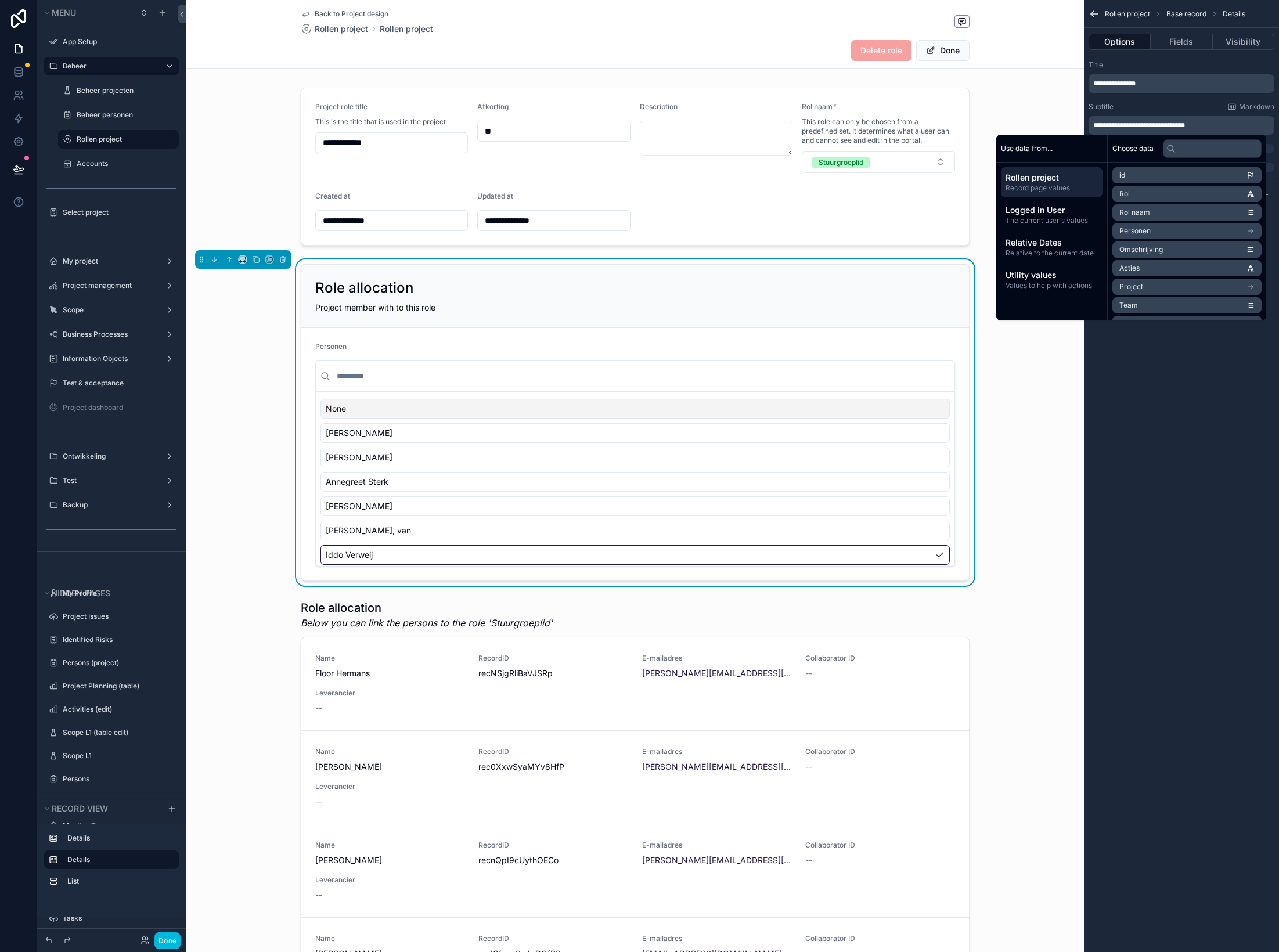
click at [1065, 125] on span "**********" at bounding box center [1139, 125] width 92 height 7
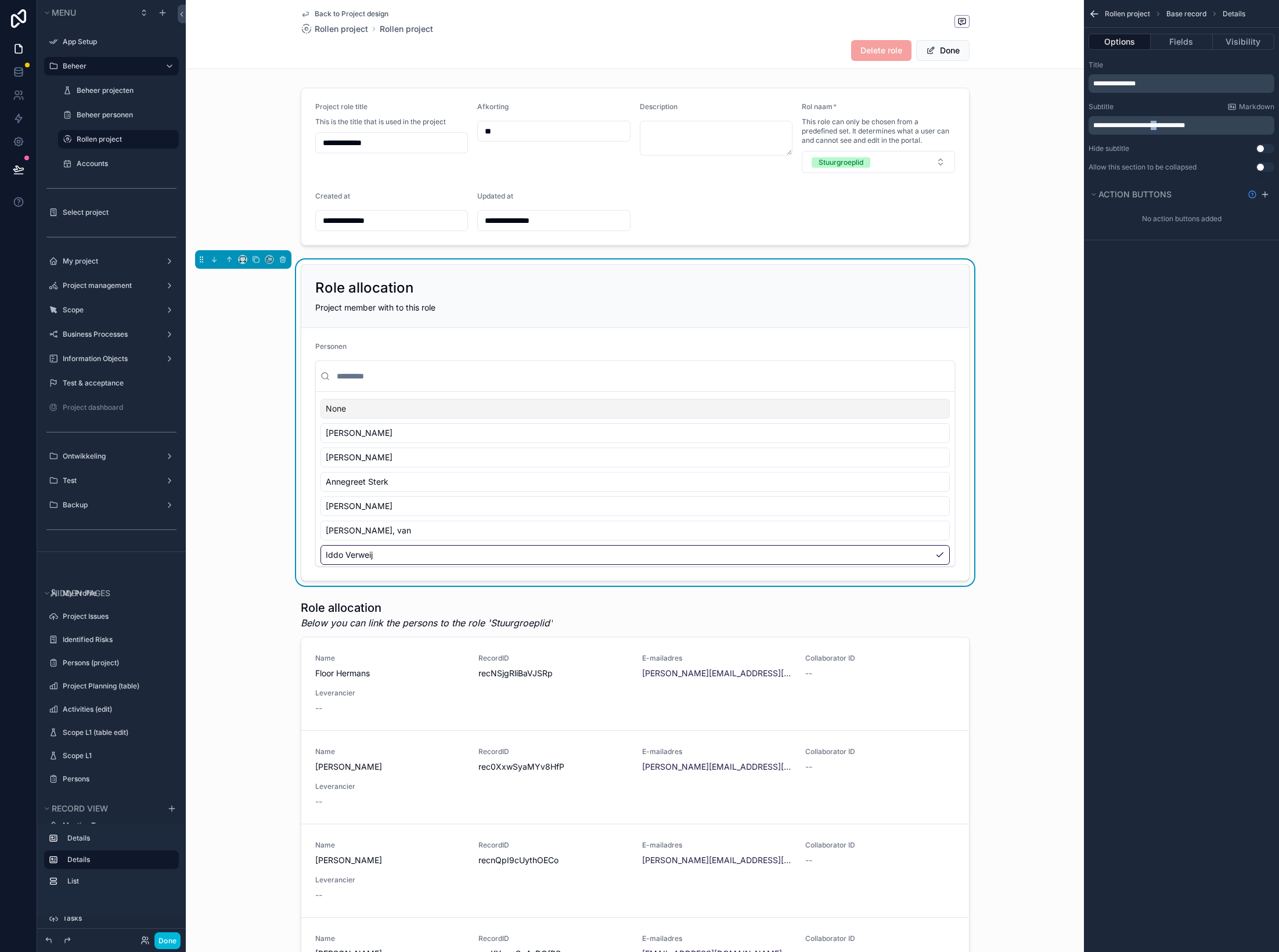
drag, startPoint x: 1168, startPoint y: 125, endPoint x: 1185, endPoint y: 134, distance: 19.2
click at [1065, 125] on span "**********" at bounding box center [1139, 125] width 92 height 7
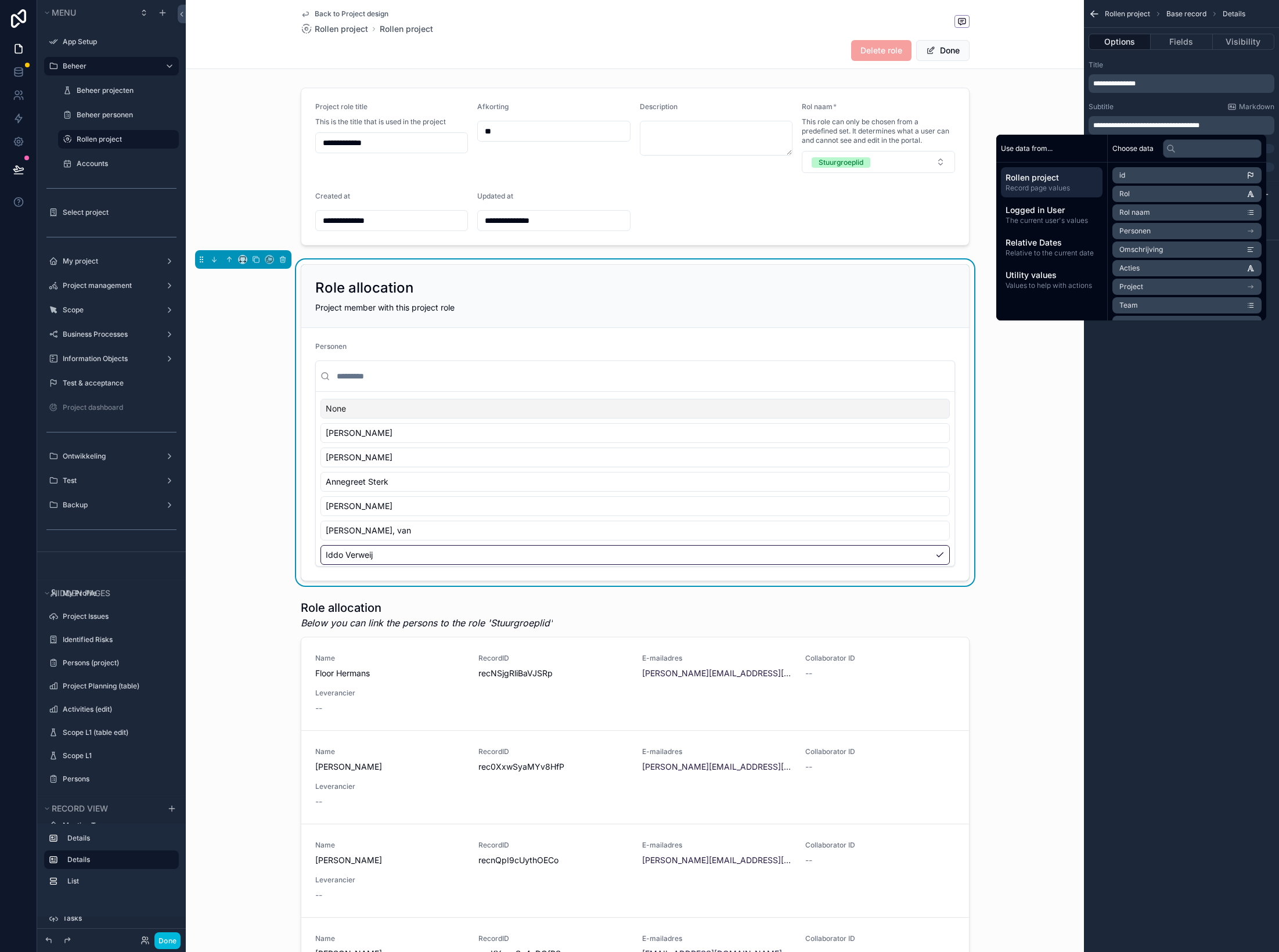
click at [1065, 443] on div "**********" at bounding box center [1181, 476] width 195 height 952
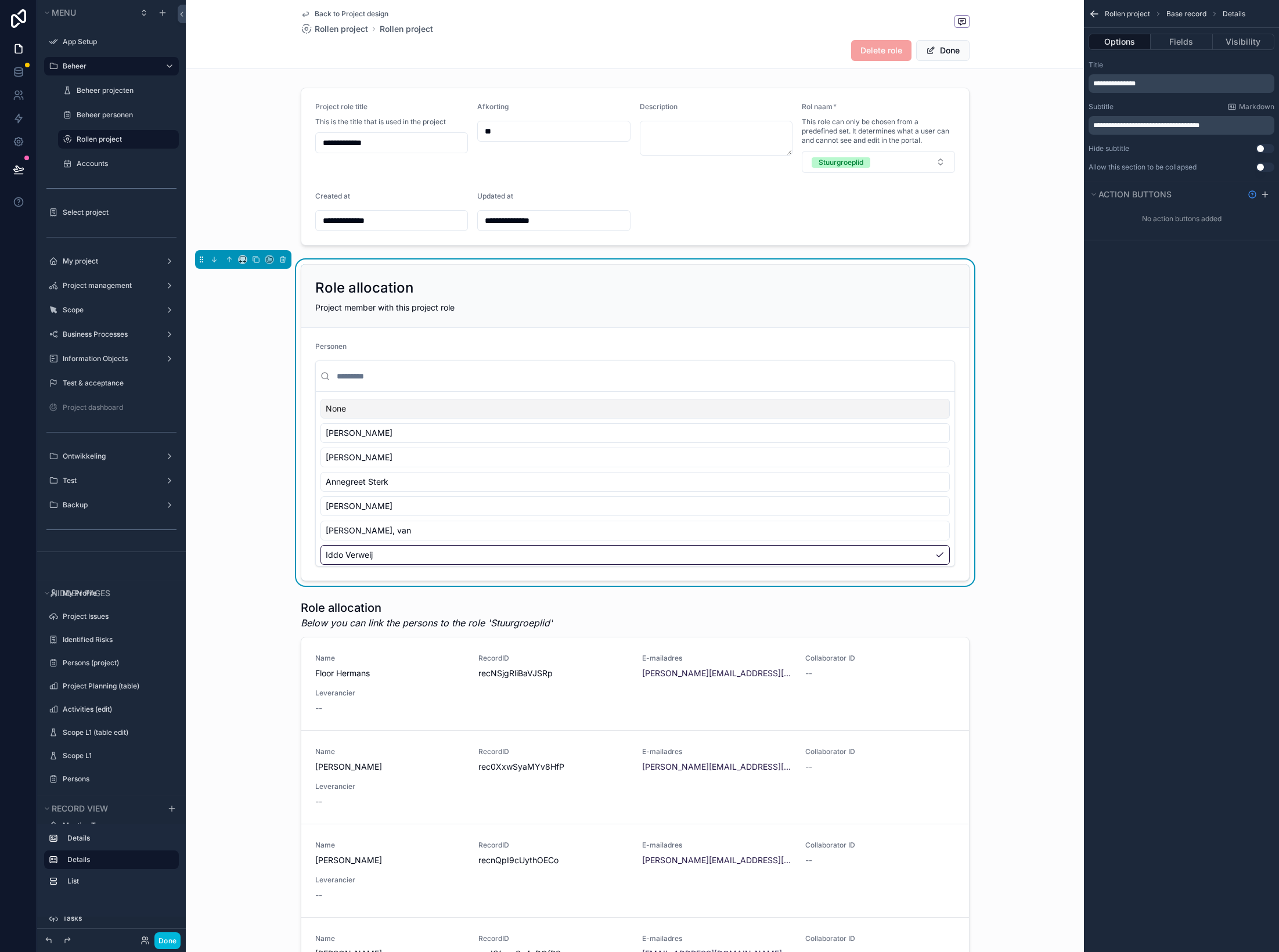
click at [1065, 165] on button "Use setting" at bounding box center [1265, 167] width 19 height 9
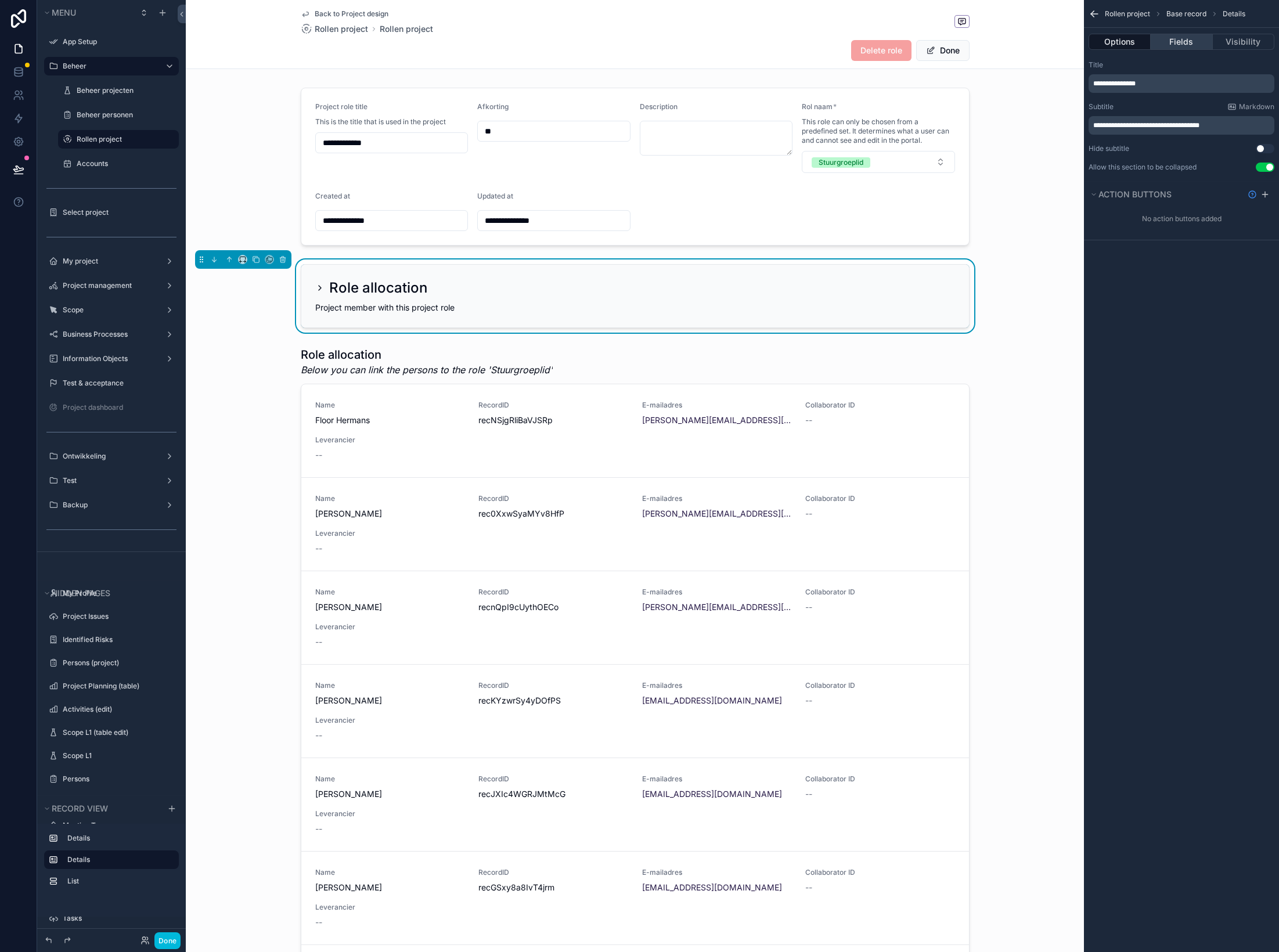
click at [1065, 40] on button "Fields" at bounding box center [1181, 41] width 61 height 16
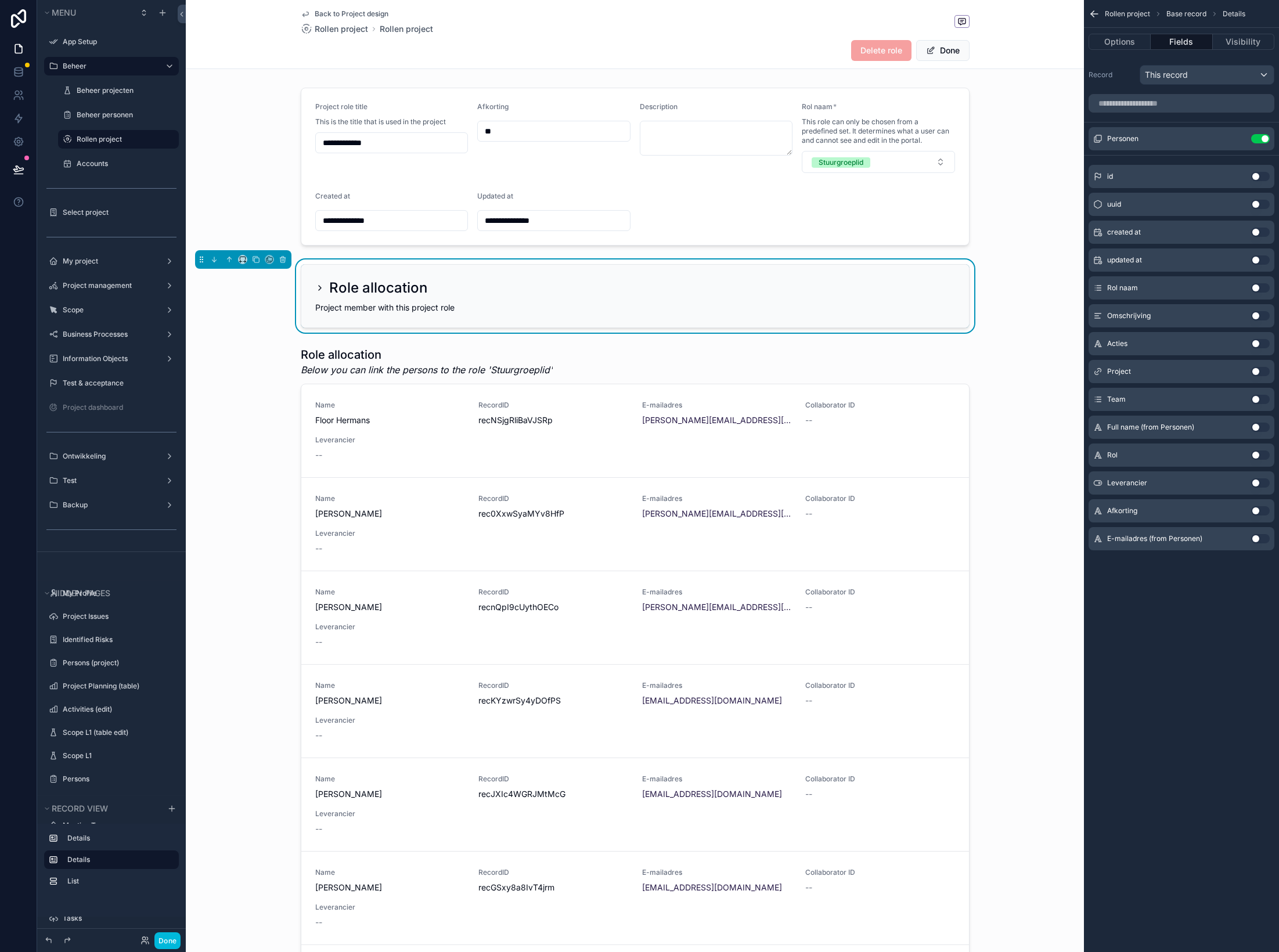
click at [1065, 14] on icon "scrollable content" at bounding box center [1094, 14] width 7 height 0
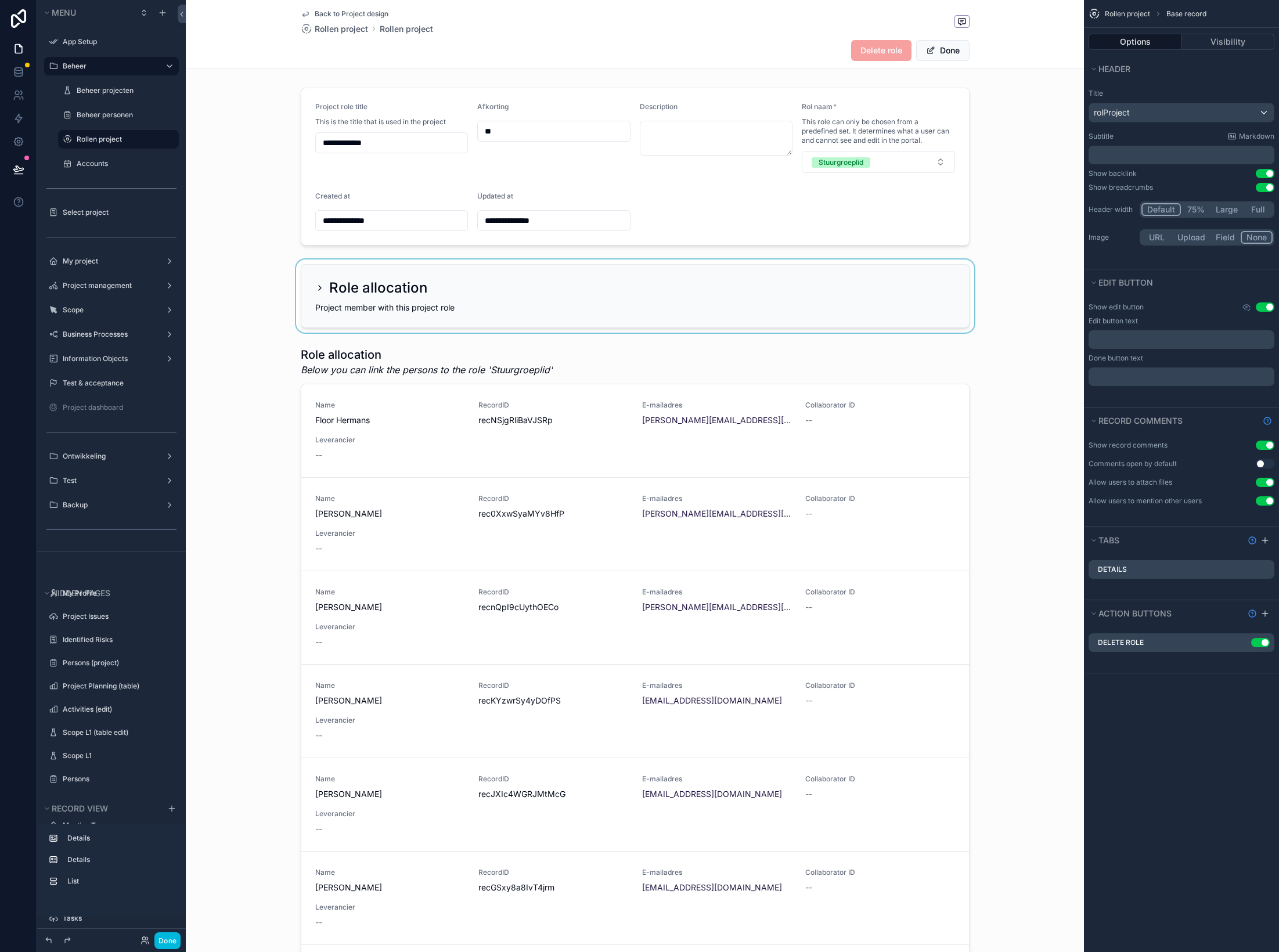
click at [317, 289] on div "scrollable content" at bounding box center [635, 296] width 899 height 73
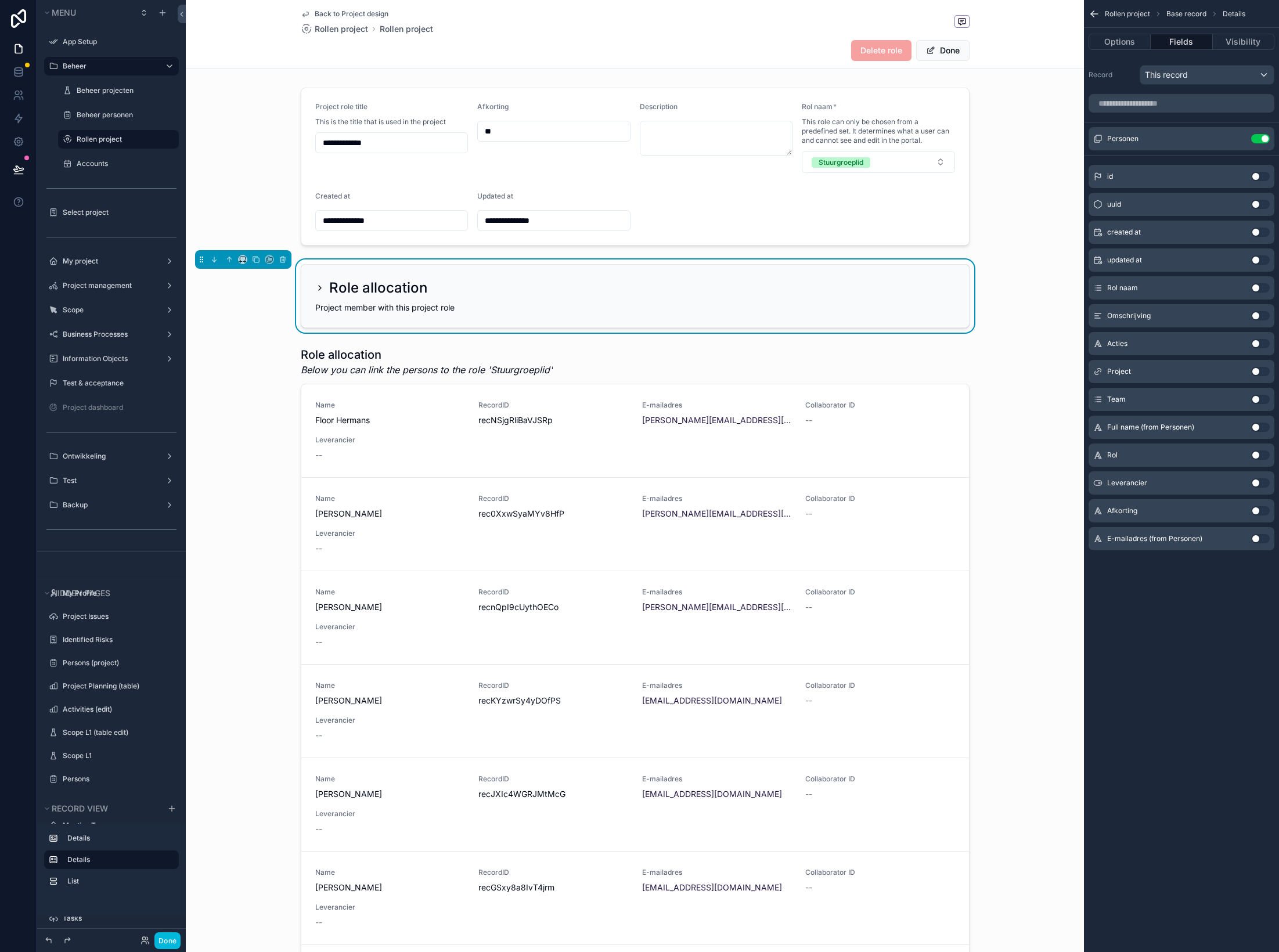
click at [320, 288] on icon "scrollable content" at bounding box center [319, 288] width 9 height 9
click at [323, 286] on icon "scrollable content" at bounding box center [319, 288] width 9 height 9
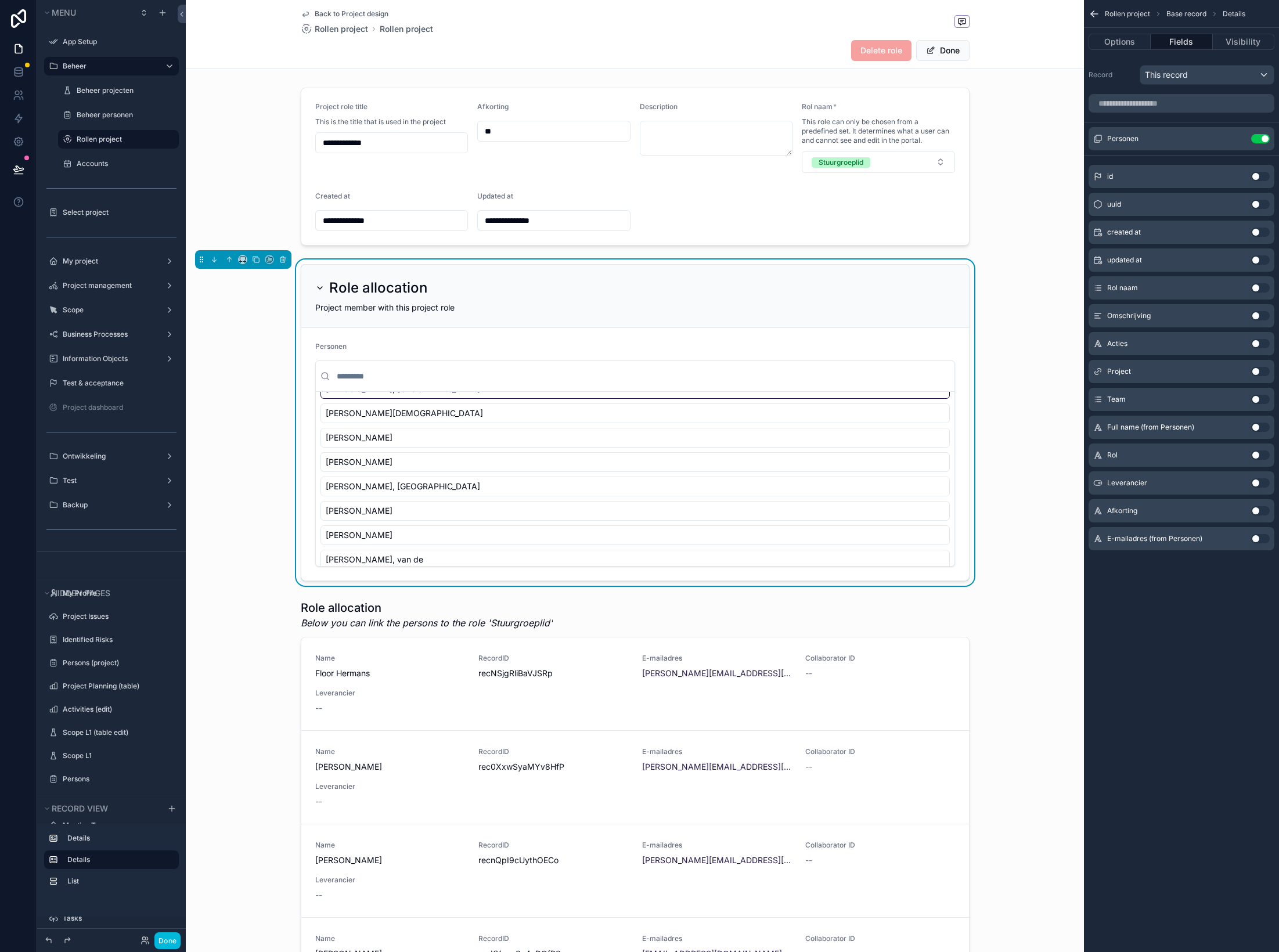
scroll to position [351, 0]
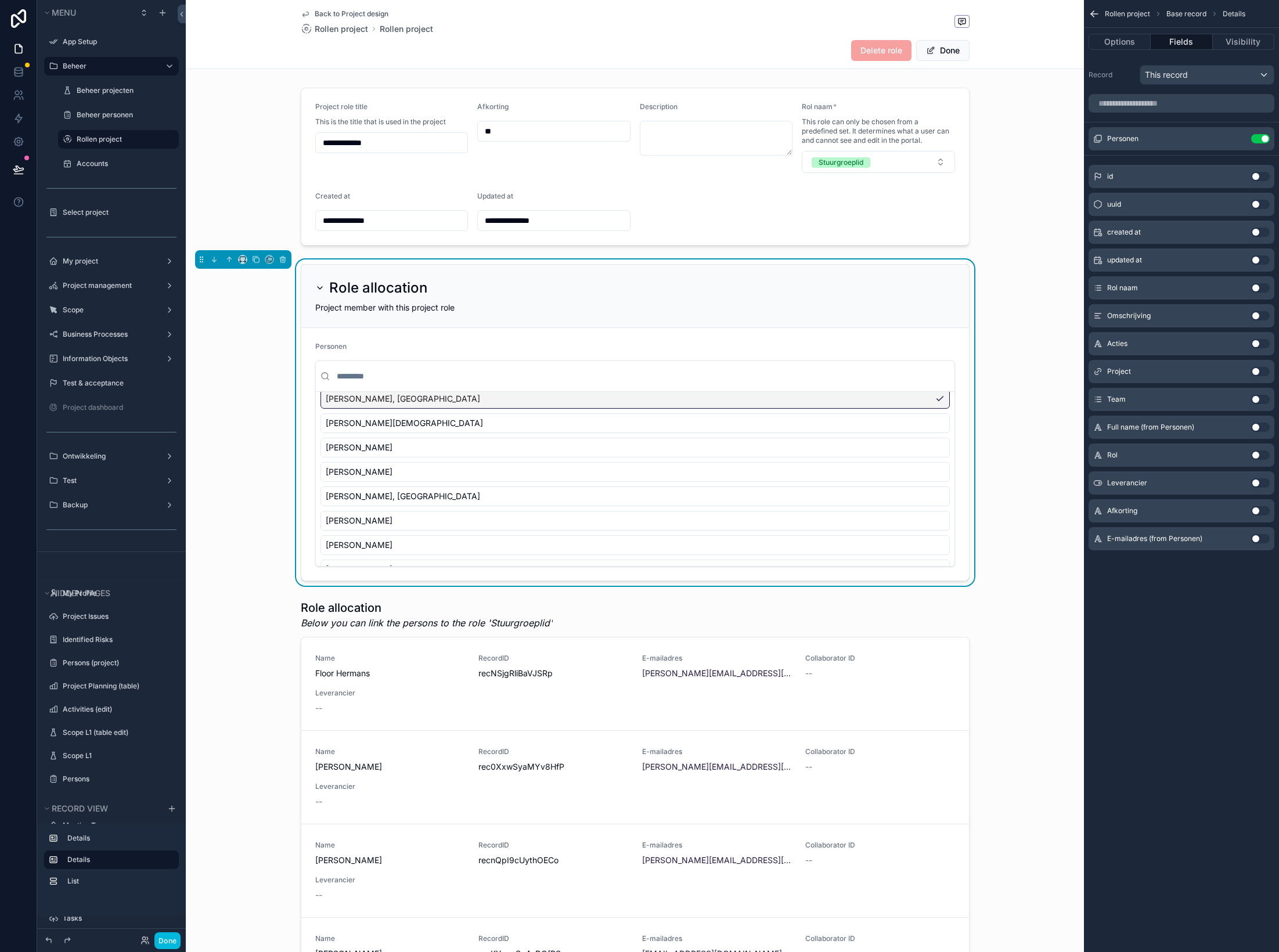
click at [412, 403] on div "[PERSON_NAME], [GEOGRAPHIC_DATA]" at bounding box center [635, 399] width 629 height 20
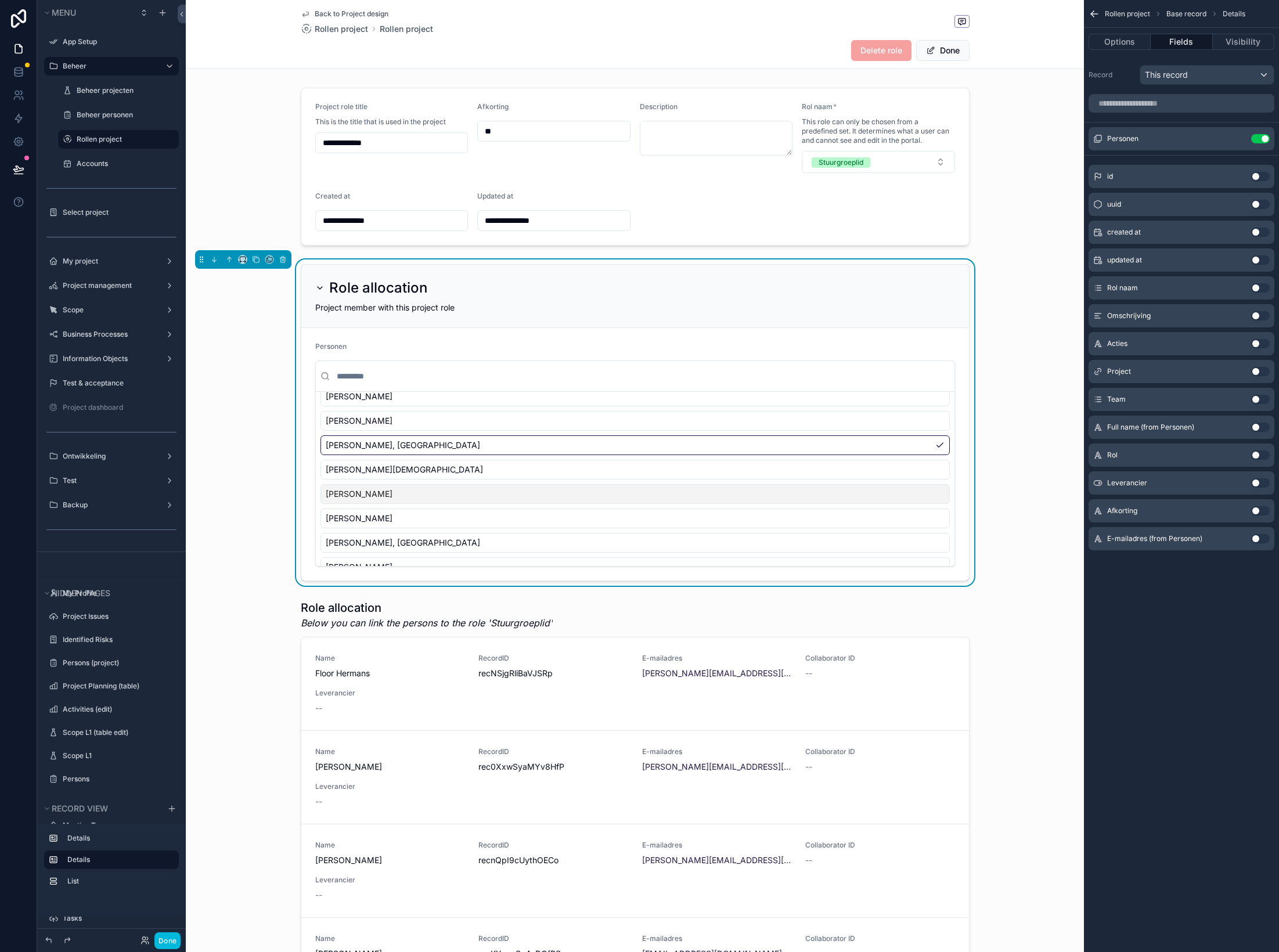
scroll to position [293, 0]
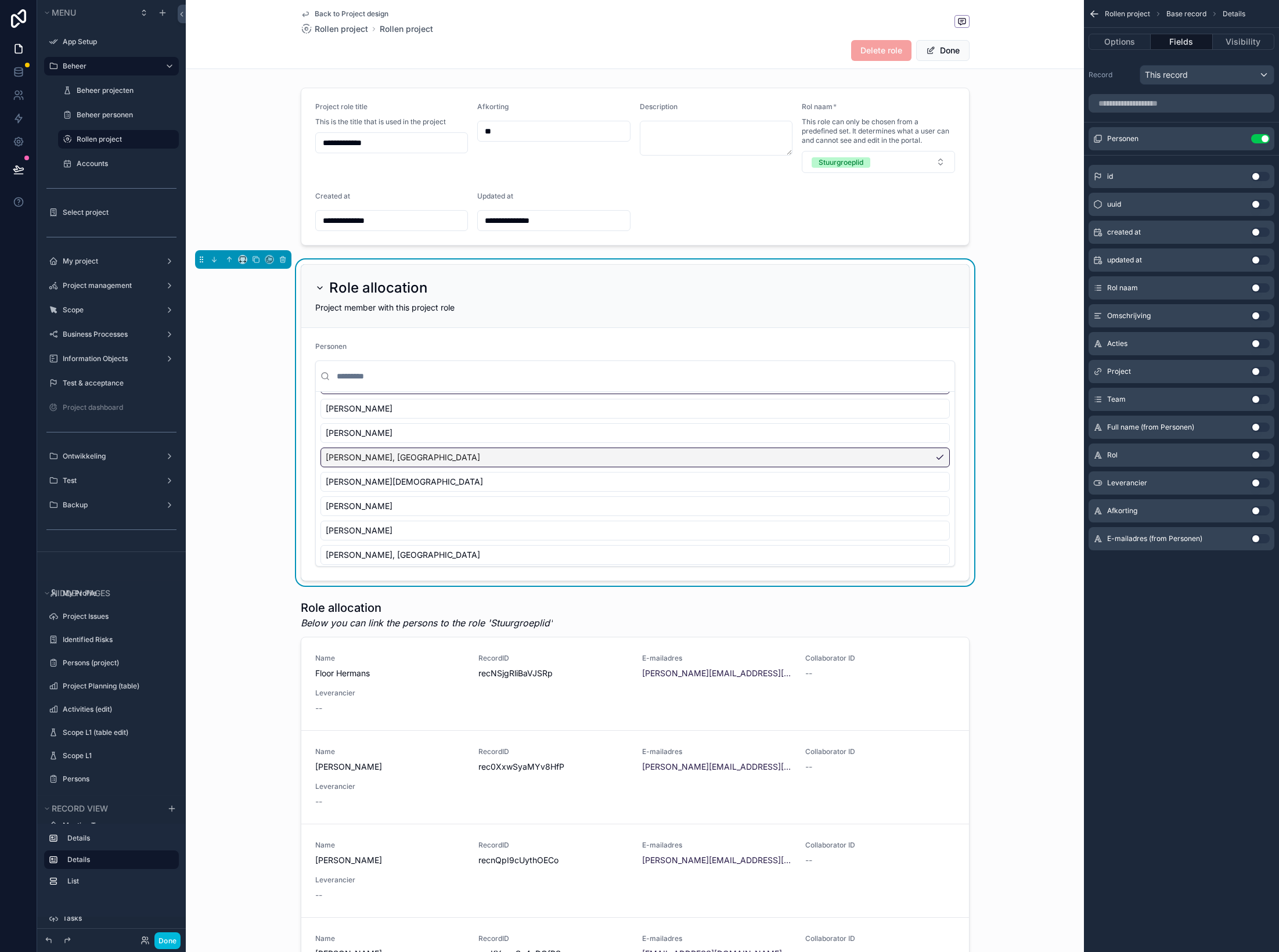
click at [942, 457] on div "[PERSON_NAME], [GEOGRAPHIC_DATA]" at bounding box center [635, 457] width 629 height 20
click at [931, 457] on div "[PERSON_NAME], [GEOGRAPHIC_DATA]" at bounding box center [635, 457] width 629 height 20
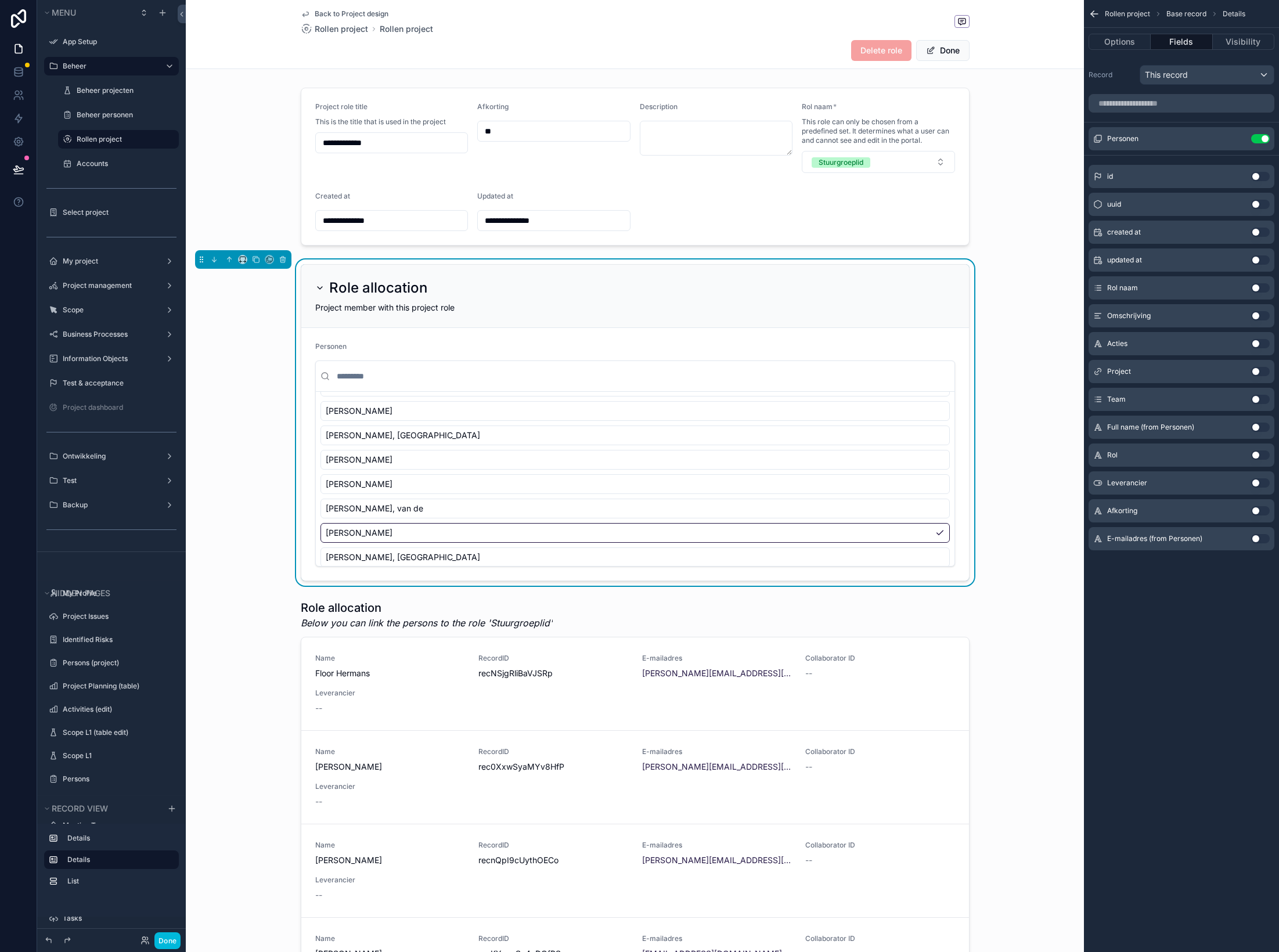
scroll to position [420, 0]
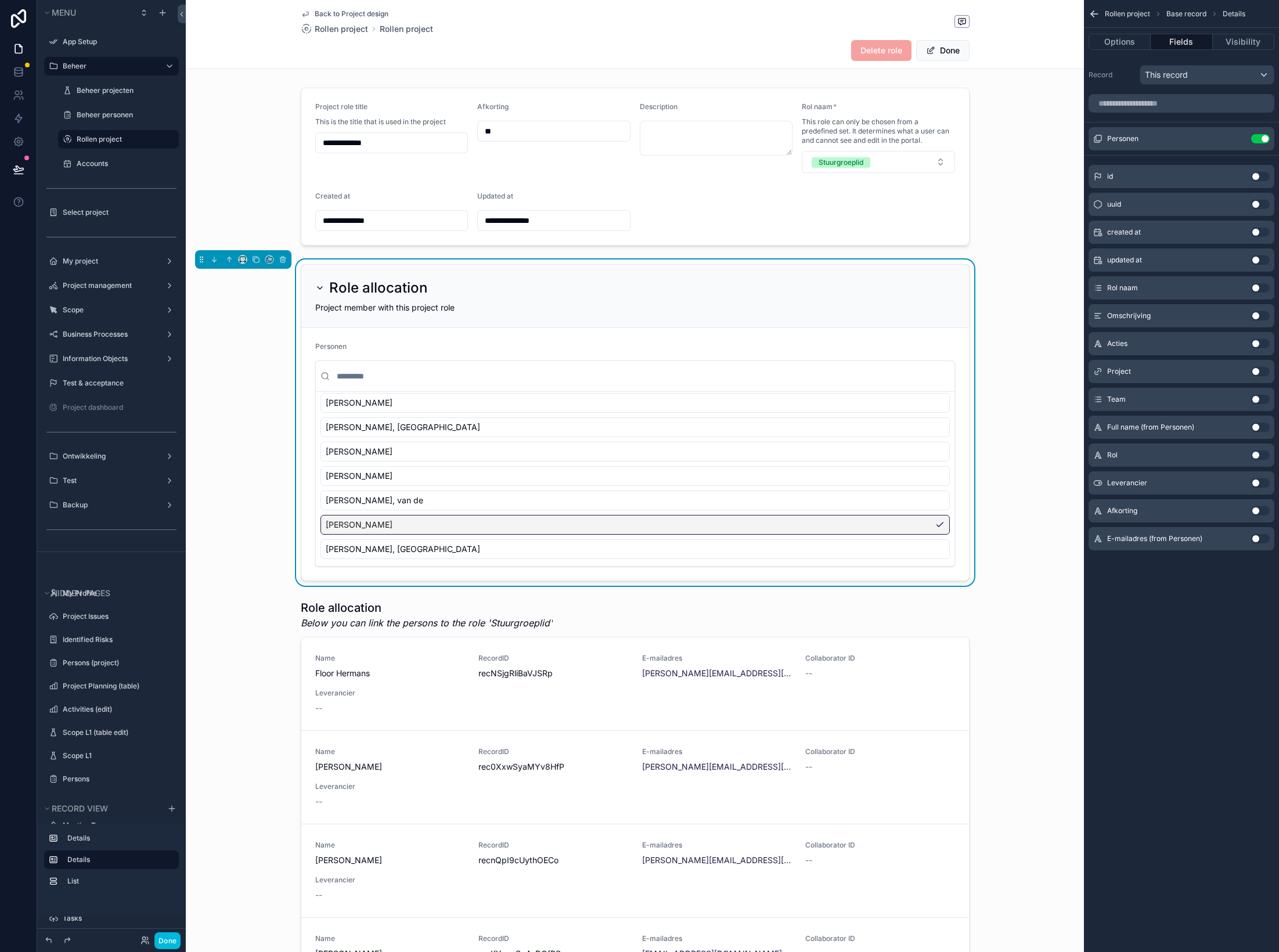
click at [943, 523] on div "[PERSON_NAME]" at bounding box center [635, 525] width 629 height 20
click at [904, 526] on div "[PERSON_NAME]" at bounding box center [635, 525] width 629 height 20
click at [936, 52] on button "Done" at bounding box center [943, 50] width 53 height 21
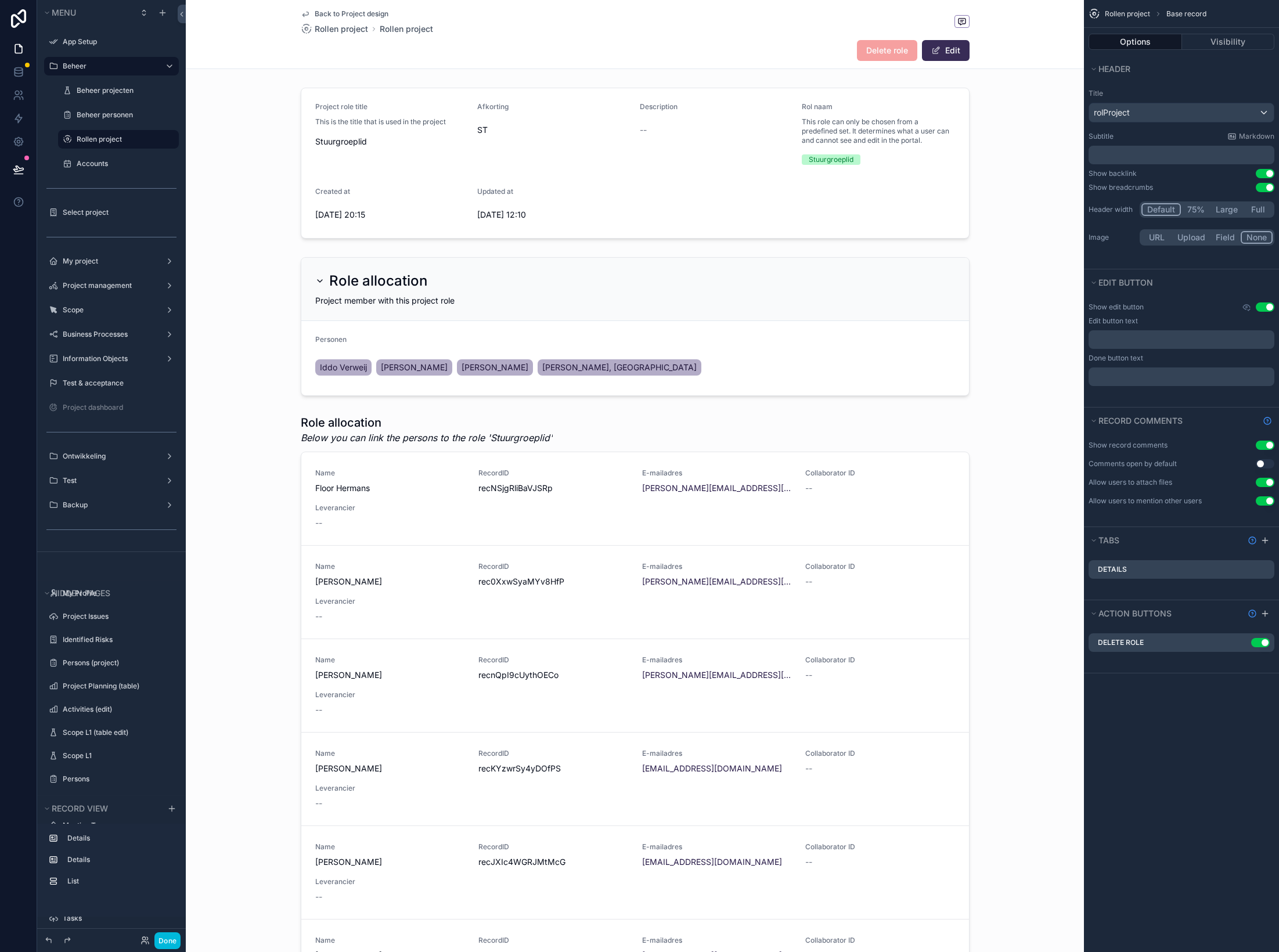
click at [939, 54] on span "scrollable content" at bounding box center [936, 50] width 9 height 9
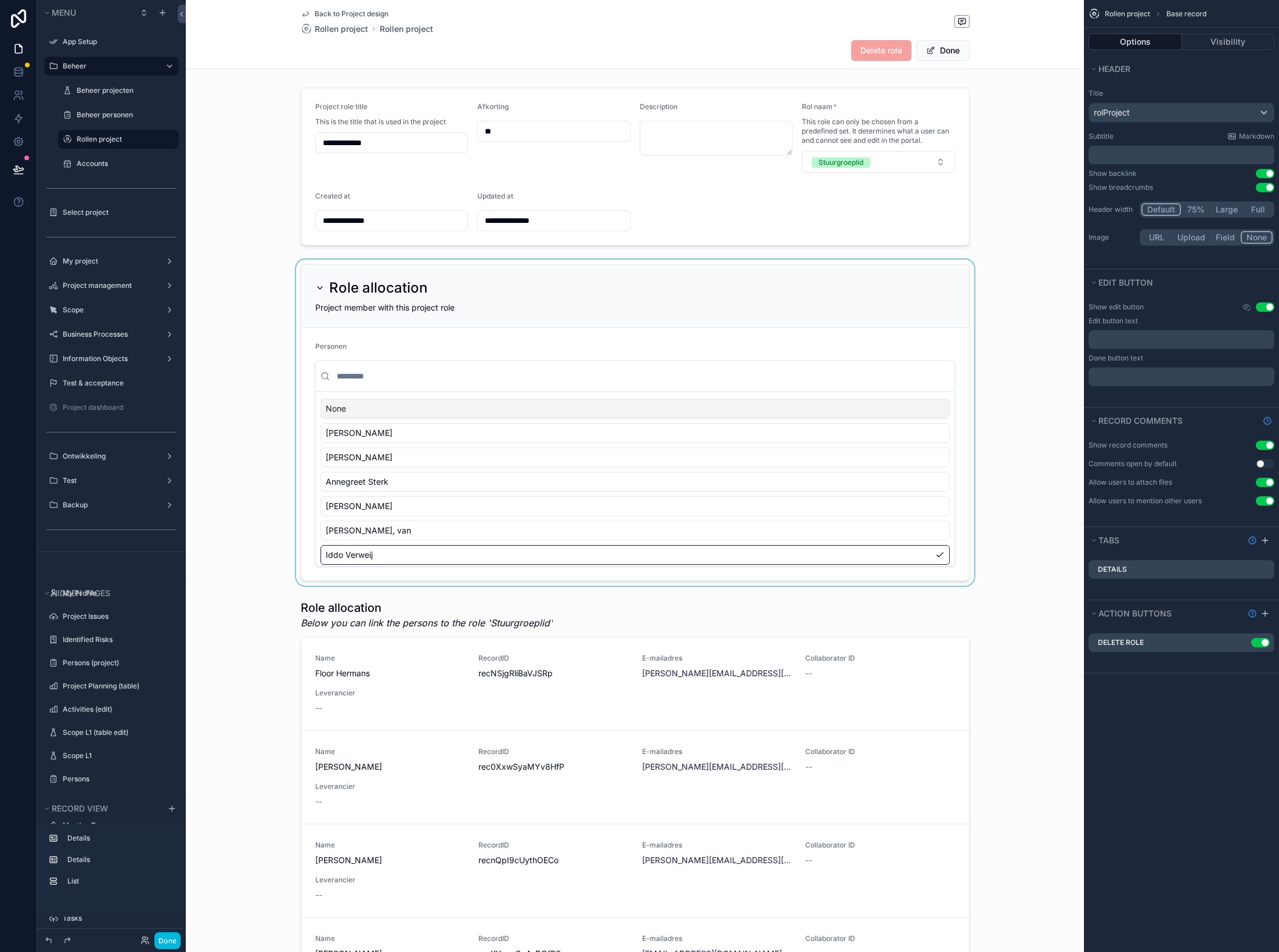
click at [817, 554] on div "scrollable content" at bounding box center [635, 423] width 899 height 326
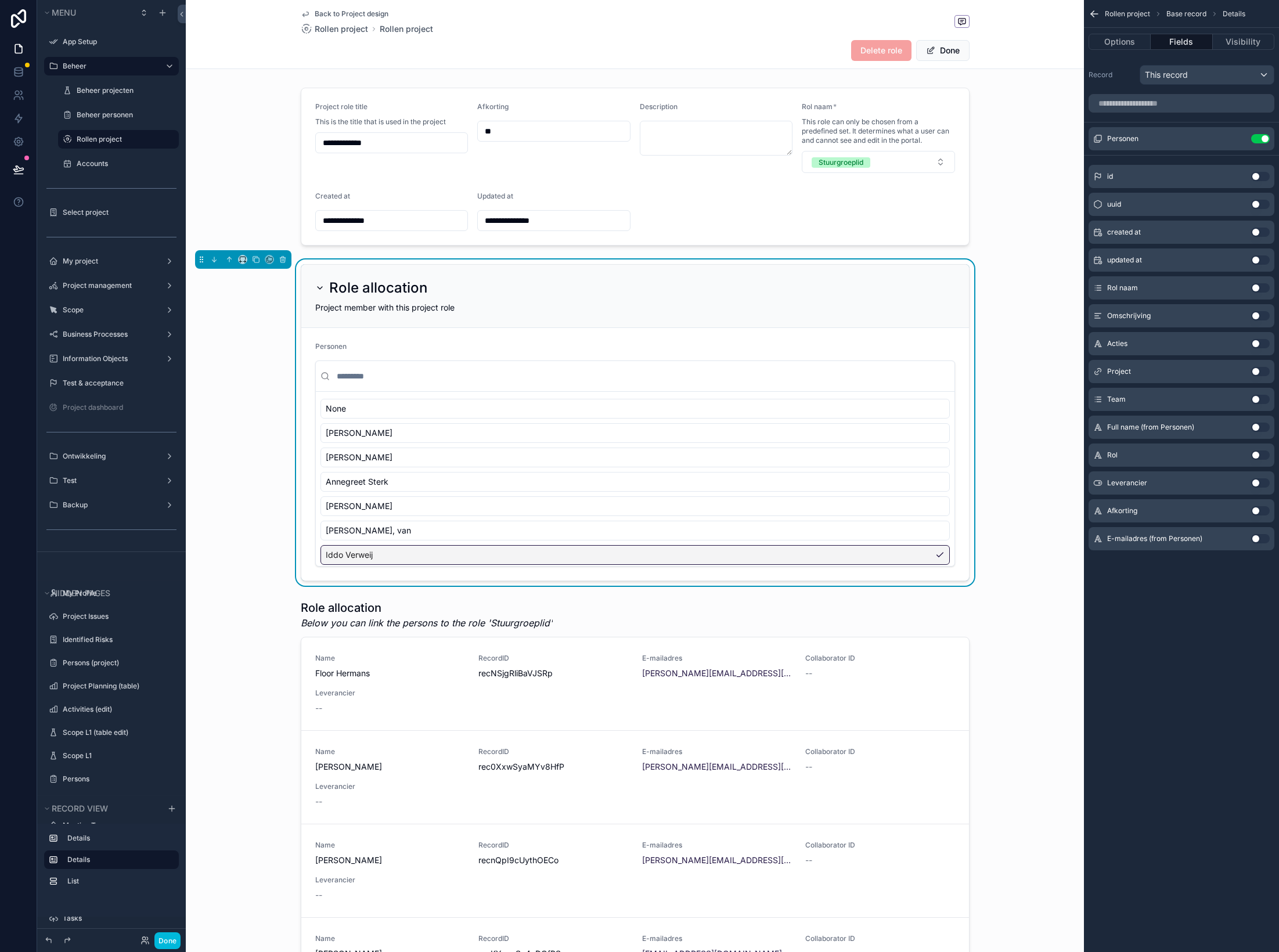
click at [854, 554] on div "Iddo Verweij" at bounding box center [635, 555] width 629 height 20
click at [916, 554] on div "Iddo Verweij" at bounding box center [635, 555] width 629 height 20
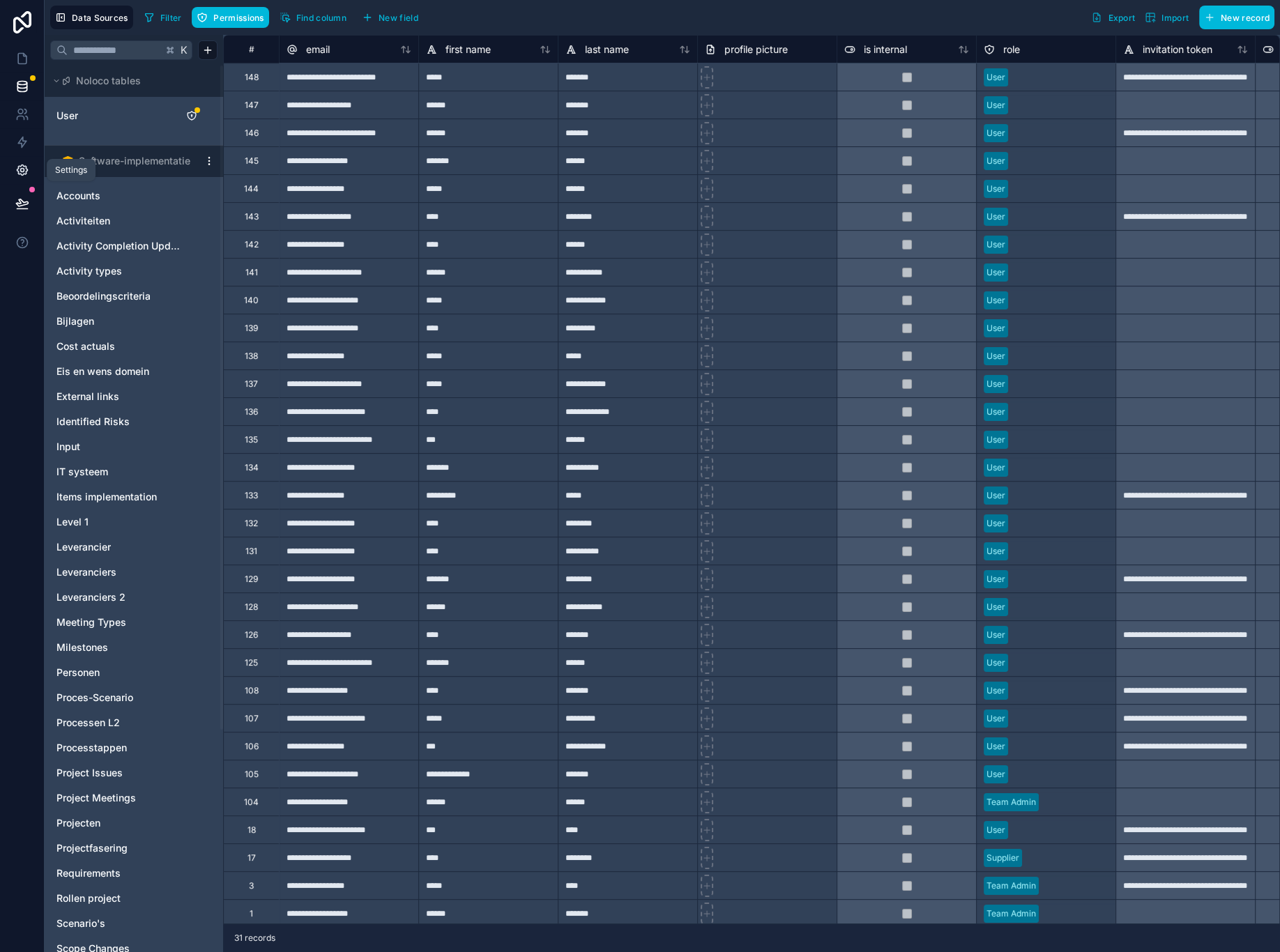
click at [23, 177] on link at bounding box center [21, 170] width 44 height 28
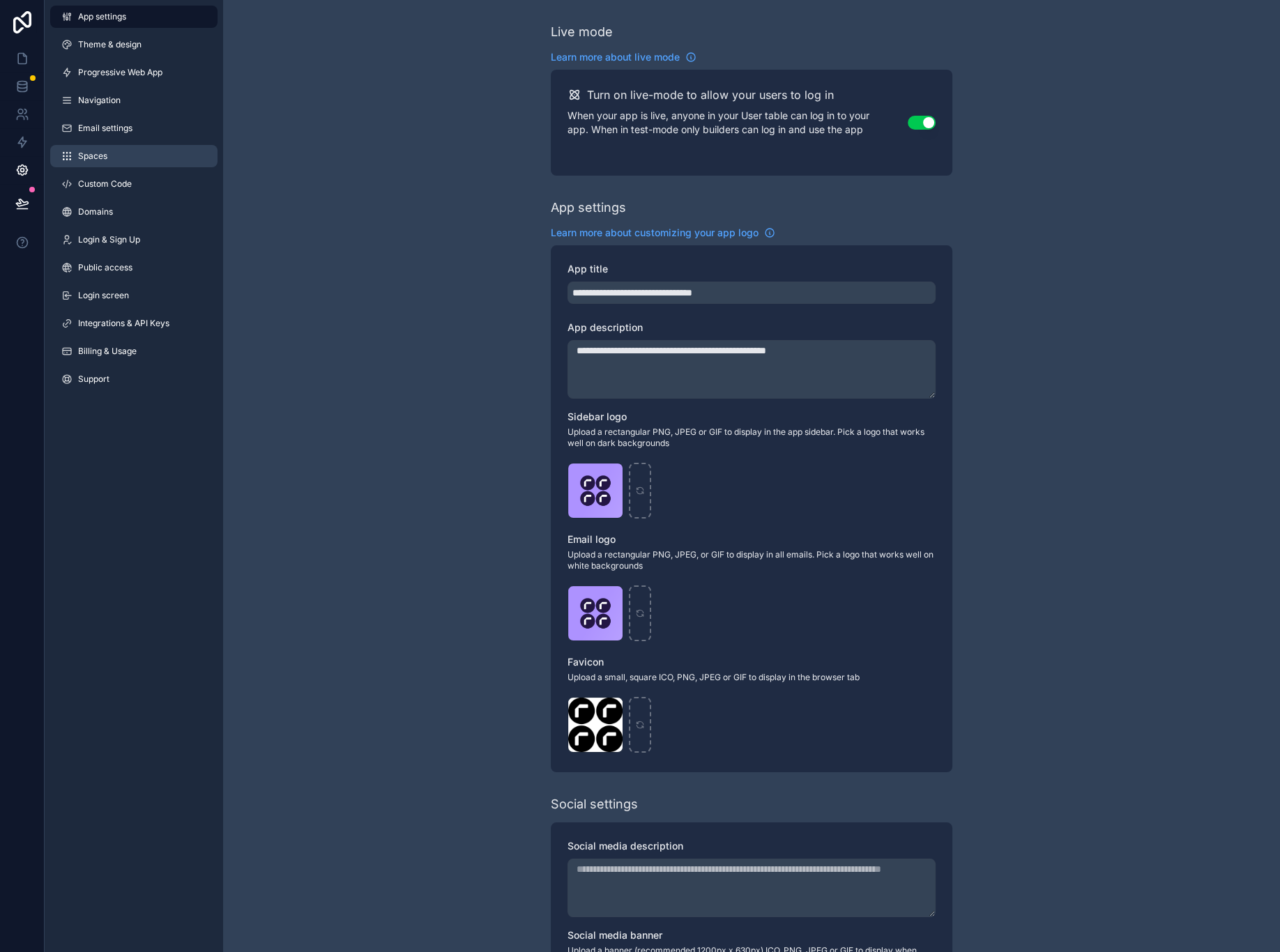
click at [104, 157] on span "Spaces" at bounding box center [92, 156] width 29 height 11
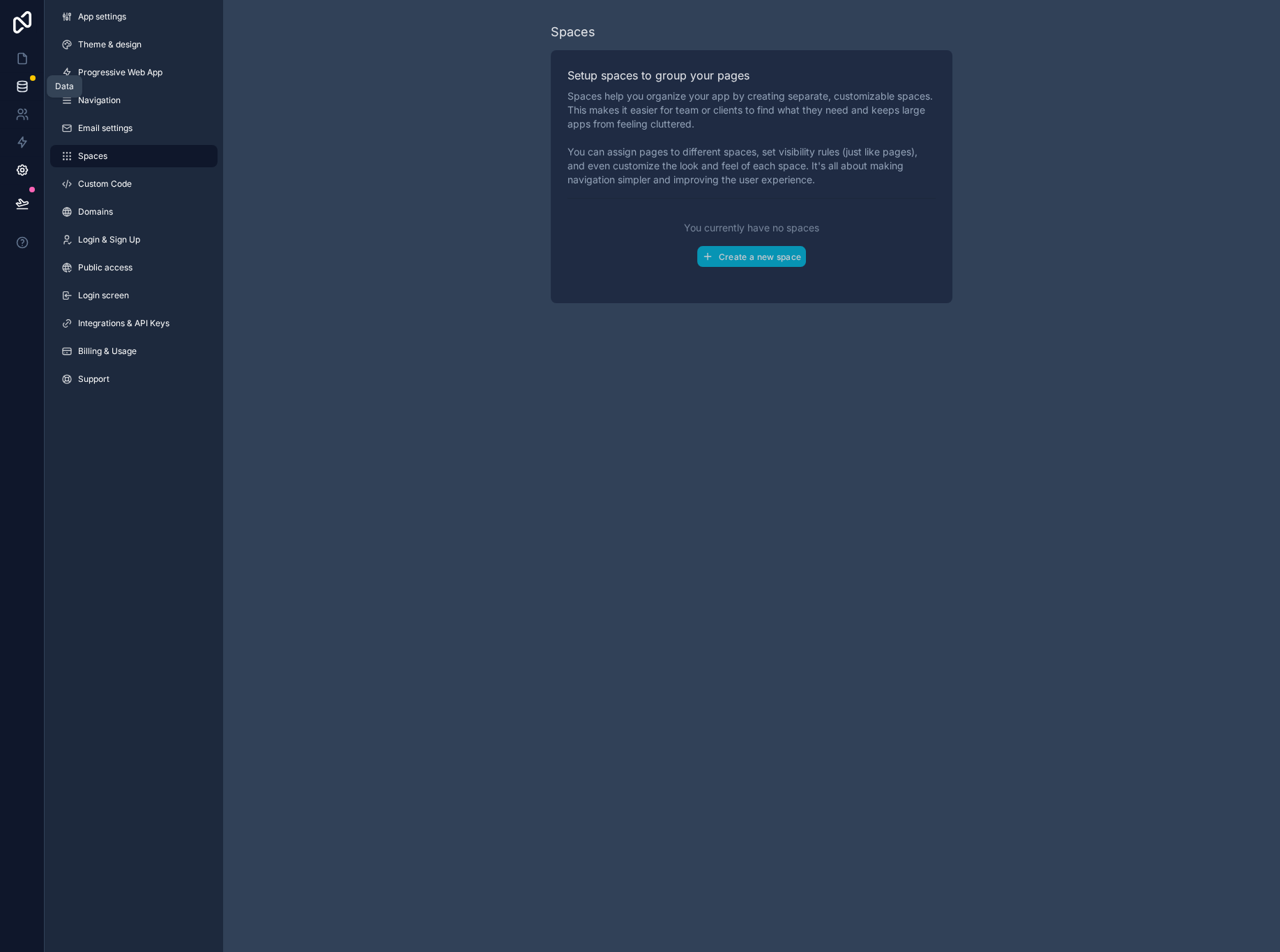
click at [26, 86] on icon at bounding box center [22, 86] width 14 height 14
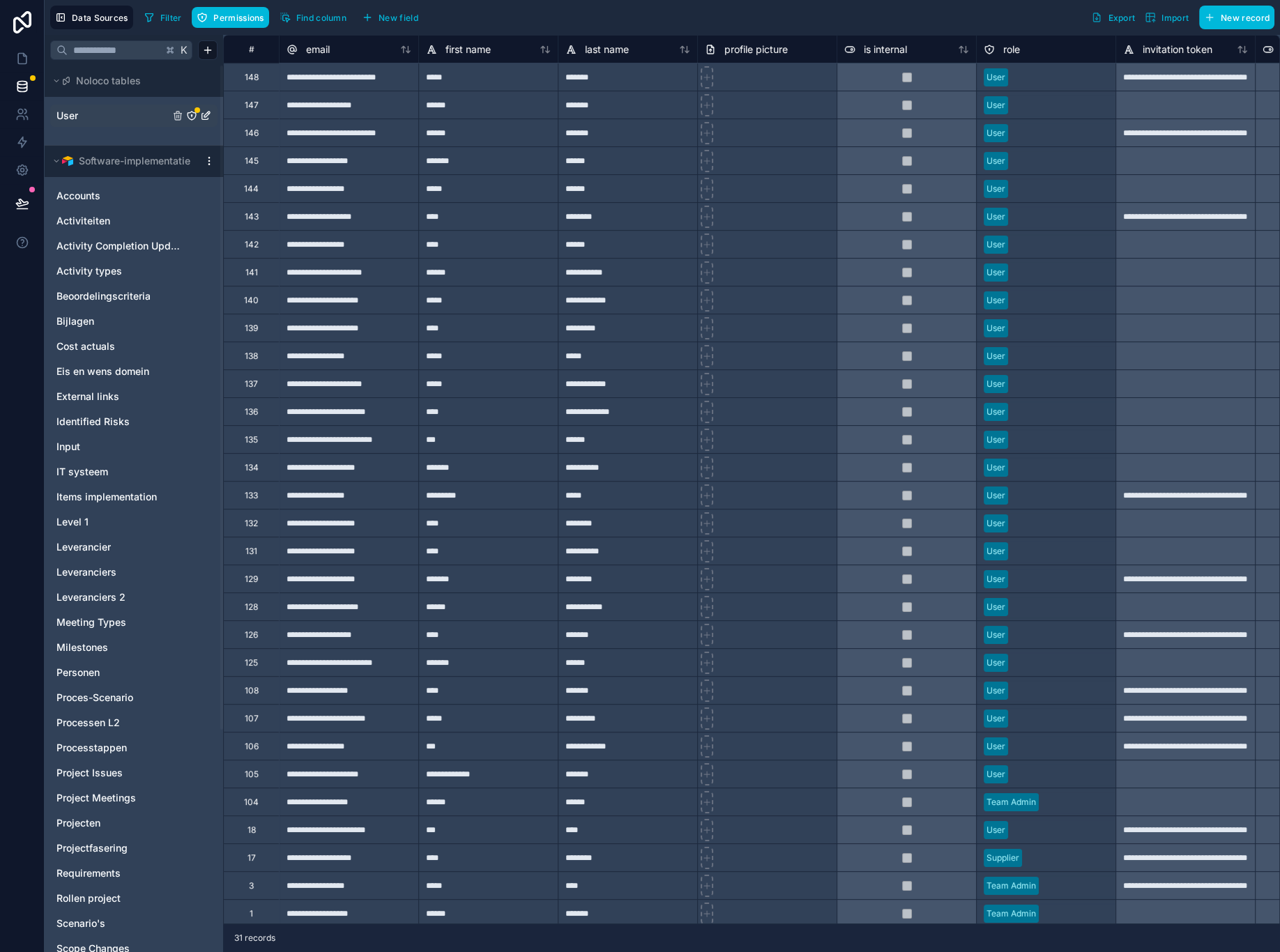
click at [72, 119] on span "User" at bounding box center [67, 115] width 21 height 14
click at [333, 80] on div "**********" at bounding box center [348, 76] width 139 height 28
click at [86, 224] on span "Activiteiten" at bounding box center [83, 221] width 54 height 14
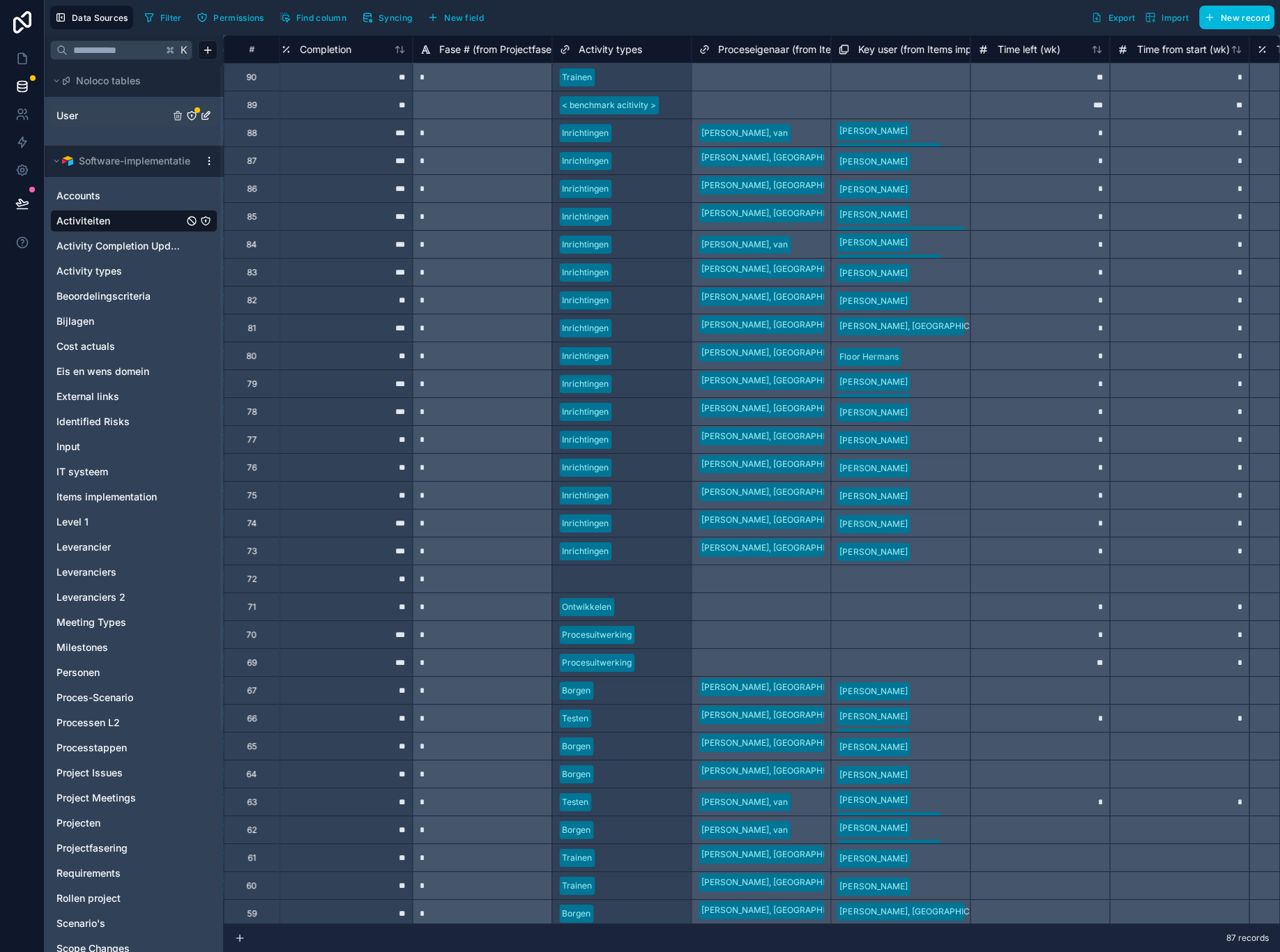
scroll to position [0, 3214]
click at [792, 138] on div "[PERSON_NAME], van" at bounding box center [760, 133] width 139 height 28
click at [74, 115] on div "Users" at bounding box center [66, 114] width 23 height 11
click at [133, 117] on link "User" at bounding box center [113, 115] width 113 height 14
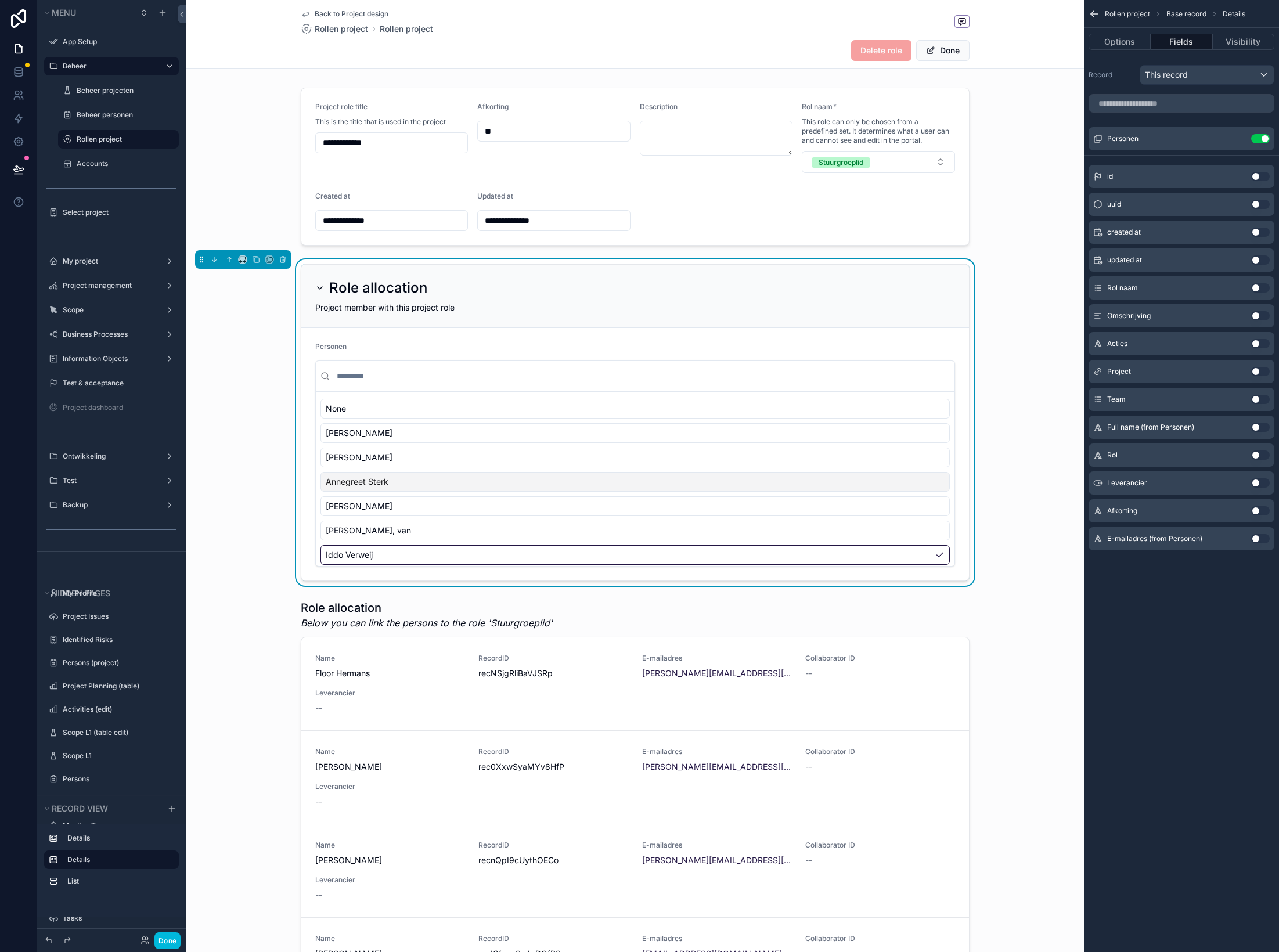
scroll to position [420, 0]
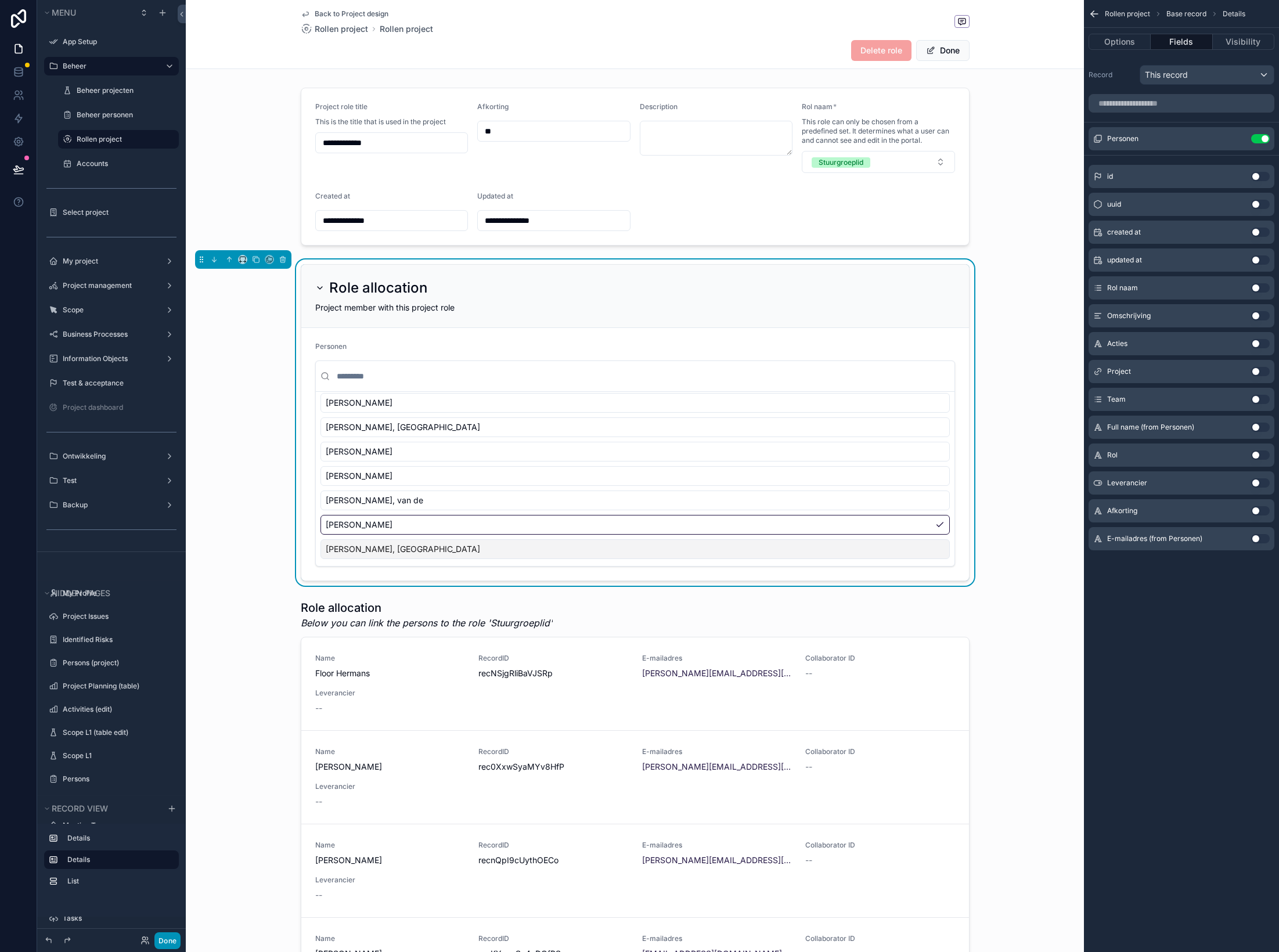
click at [175, 938] on button "Done" at bounding box center [167, 941] width 26 height 17
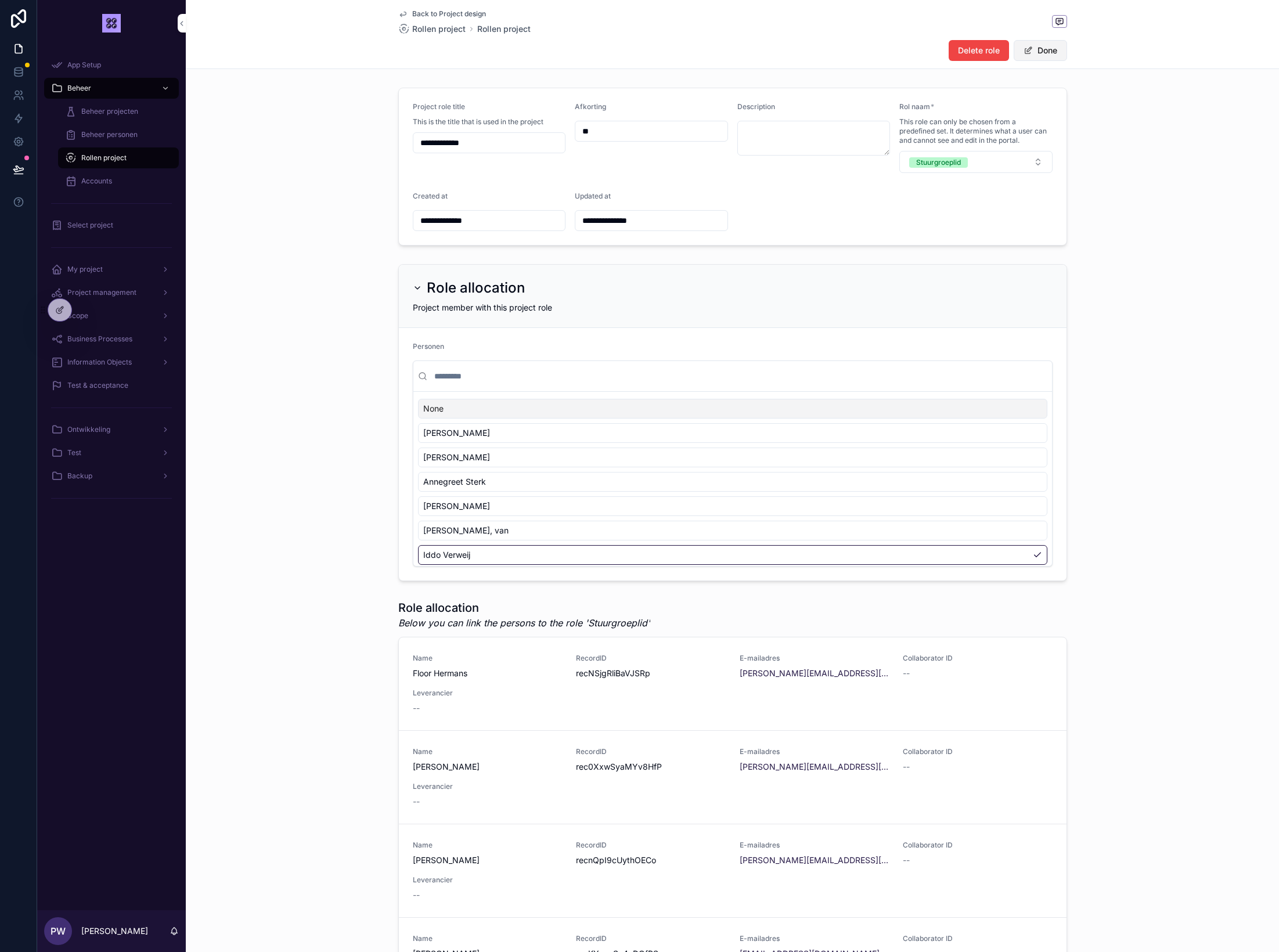
click at [1046, 41] on button "Done" at bounding box center [1040, 50] width 53 height 21
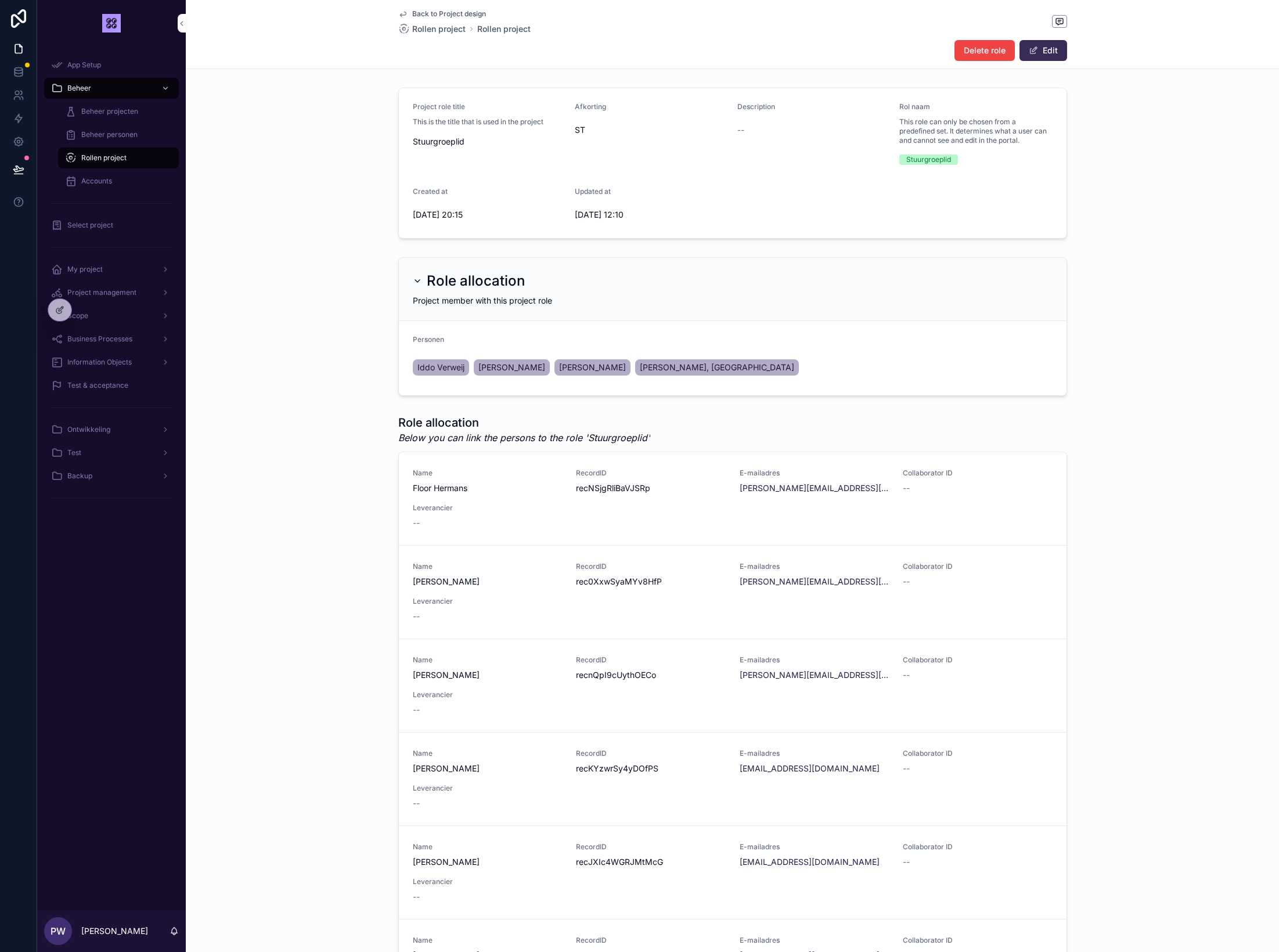
click at [1053, 53] on button "Edit" at bounding box center [1043, 50] width 48 height 21
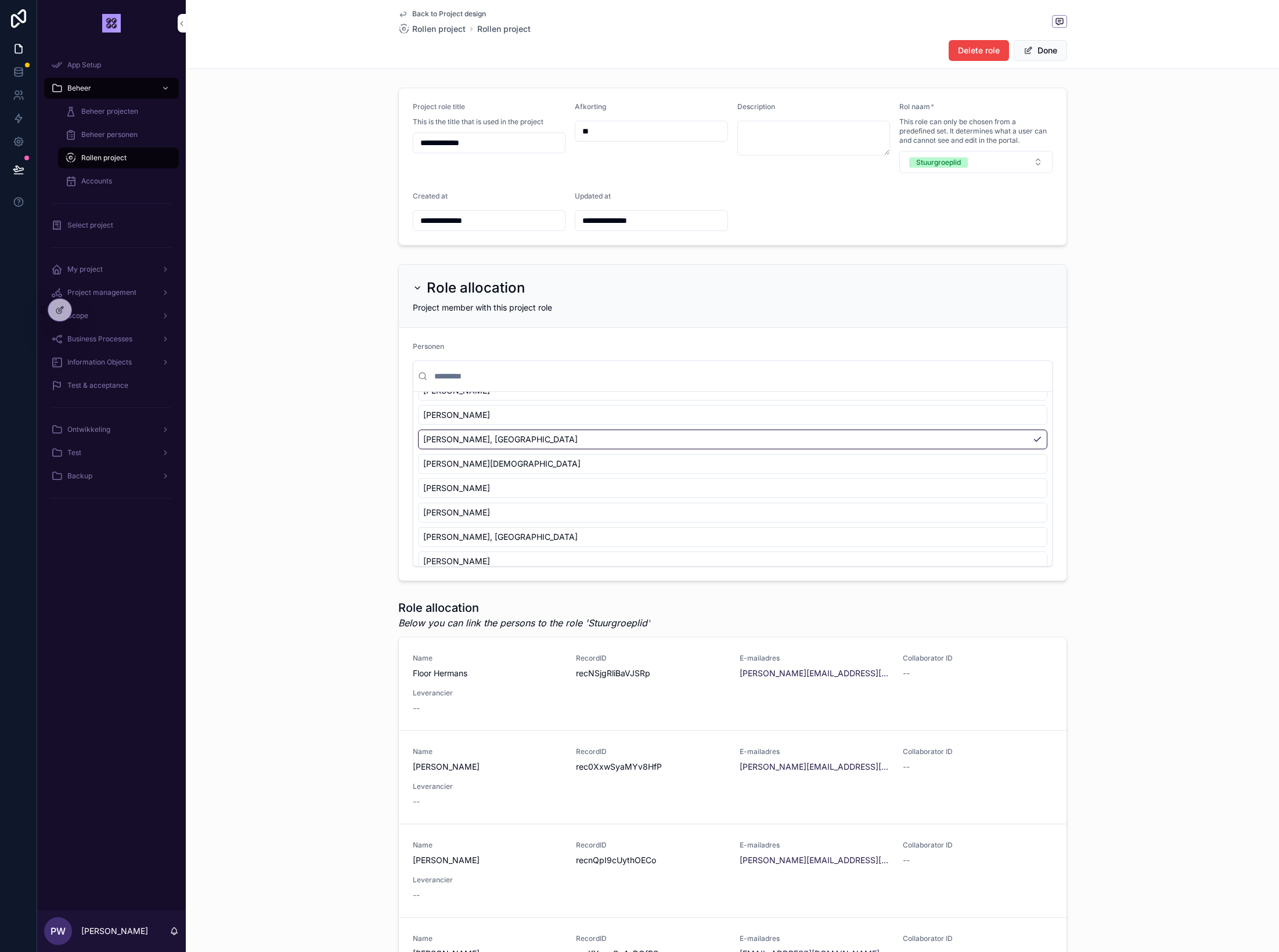
scroll to position [311, 0]
click at [846, 435] on div "[PERSON_NAME], [GEOGRAPHIC_DATA]" at bounding box center [732, 439] width 629 height 20
click at [1040, 437] on div "[PERSON_NAME], [GEOGRAPHIC_DATA]" at bounding box center [732, 439] width 629 height 20
click at [1109, 432] on div "Role allocation Project member with this project role Personen None [PERSON_NAM…" at bounding box center [732, 423] width 1093 height 326
click at [1057, 49] on button "Done" at bounding box center [1040, 50] width 53 height 21
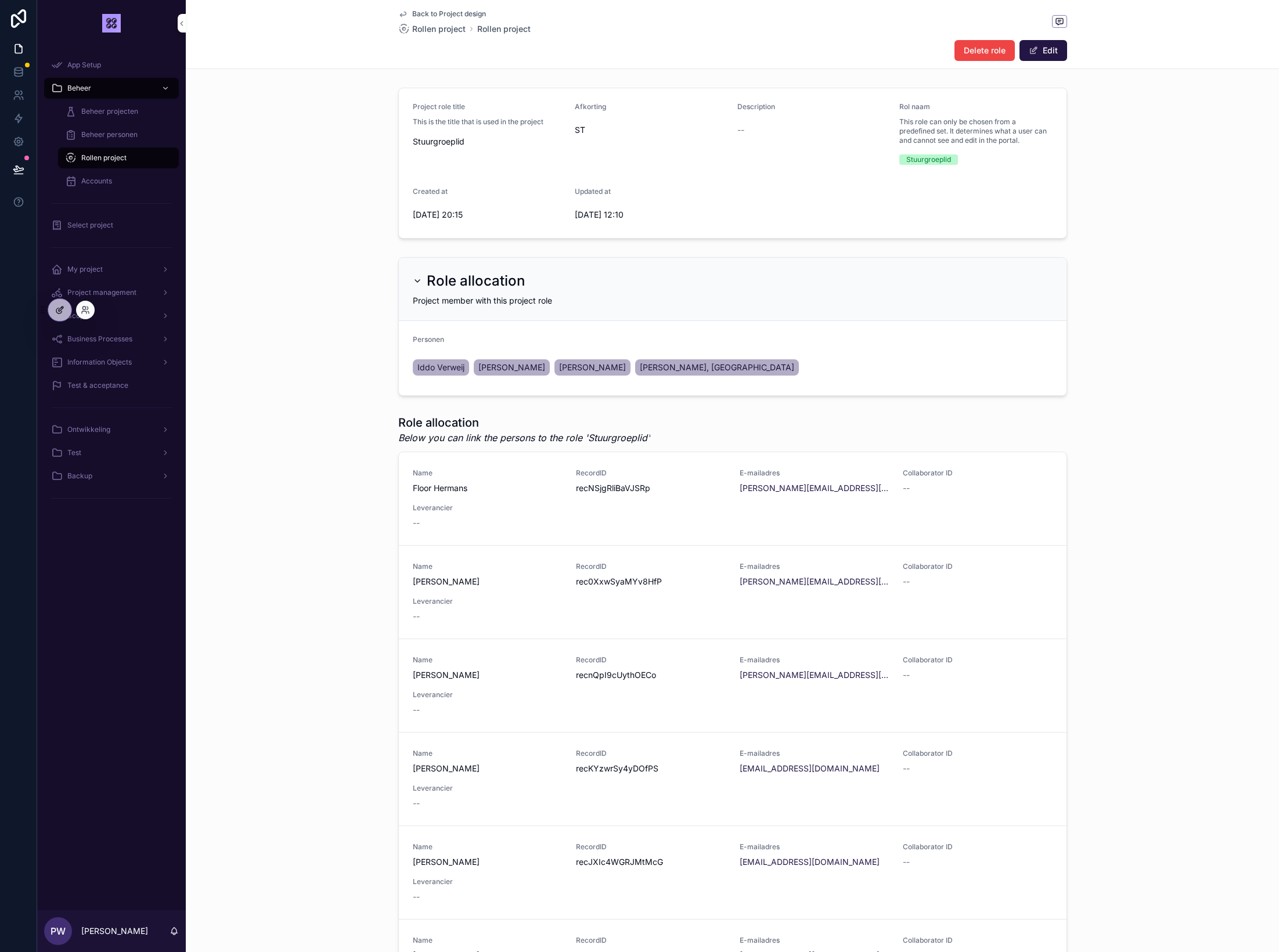
click at [61, 310] on icon at bounding box center [59, 310] width 9 height 9
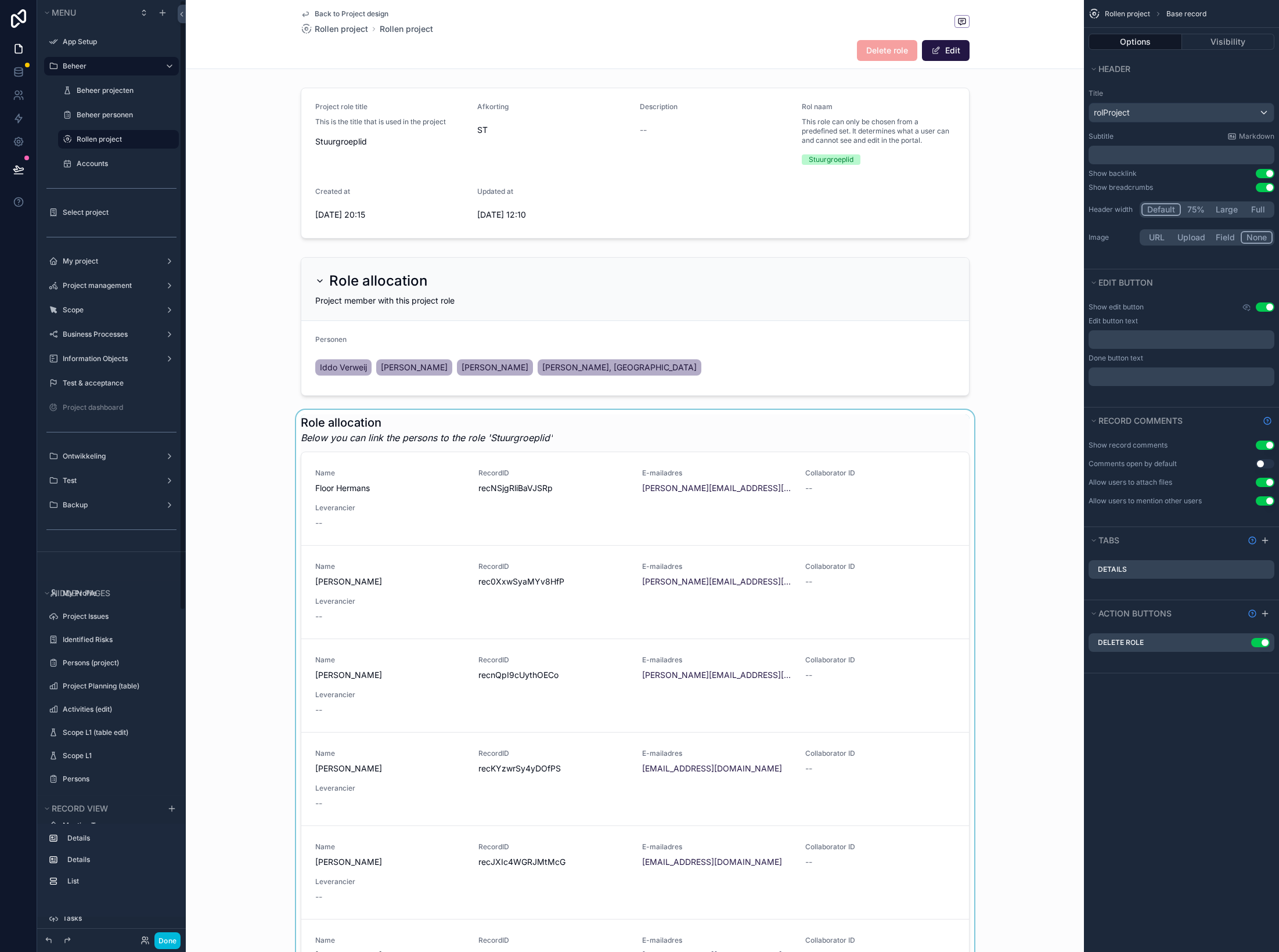
click at [472, 485] on div "scrollable content" at bounding box center [635, 792] width 899 height 765
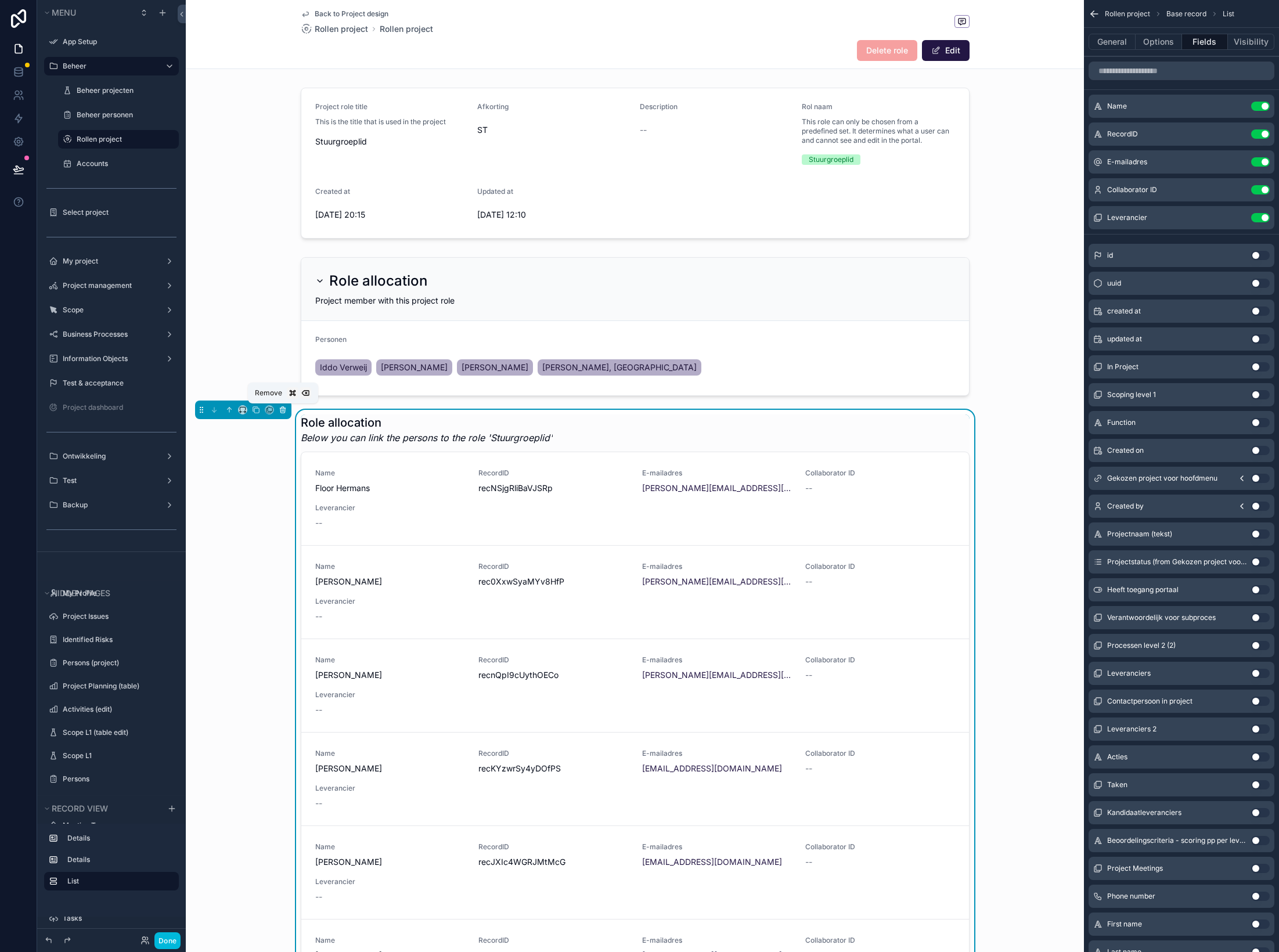
click at [281, 410] on icon "scrollable content" at bounding box center [282, 410] width 8 height 8
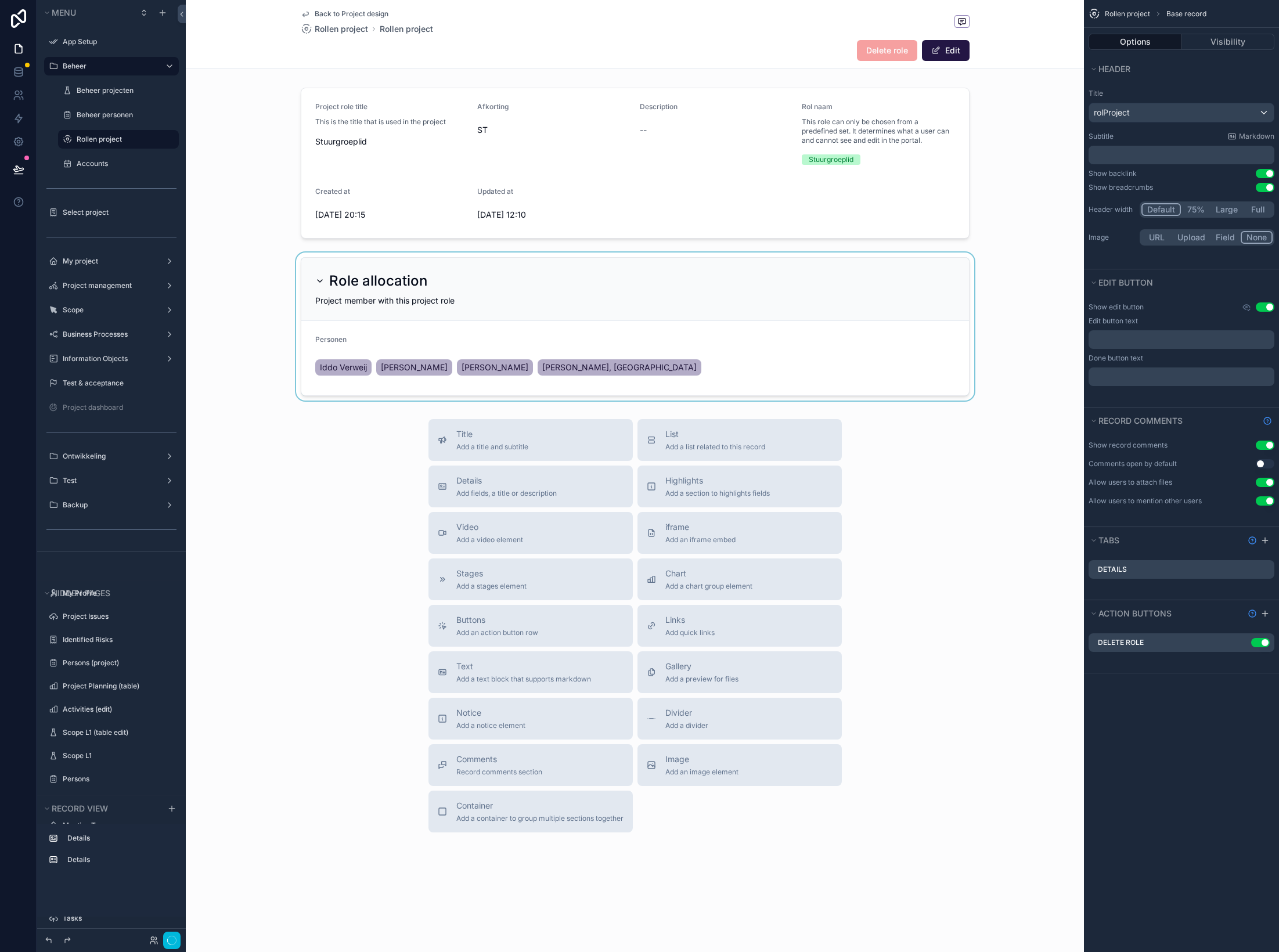
click at [572, 262] on div "scrollable content" at bounding box center [635, 326] width 899 height 148
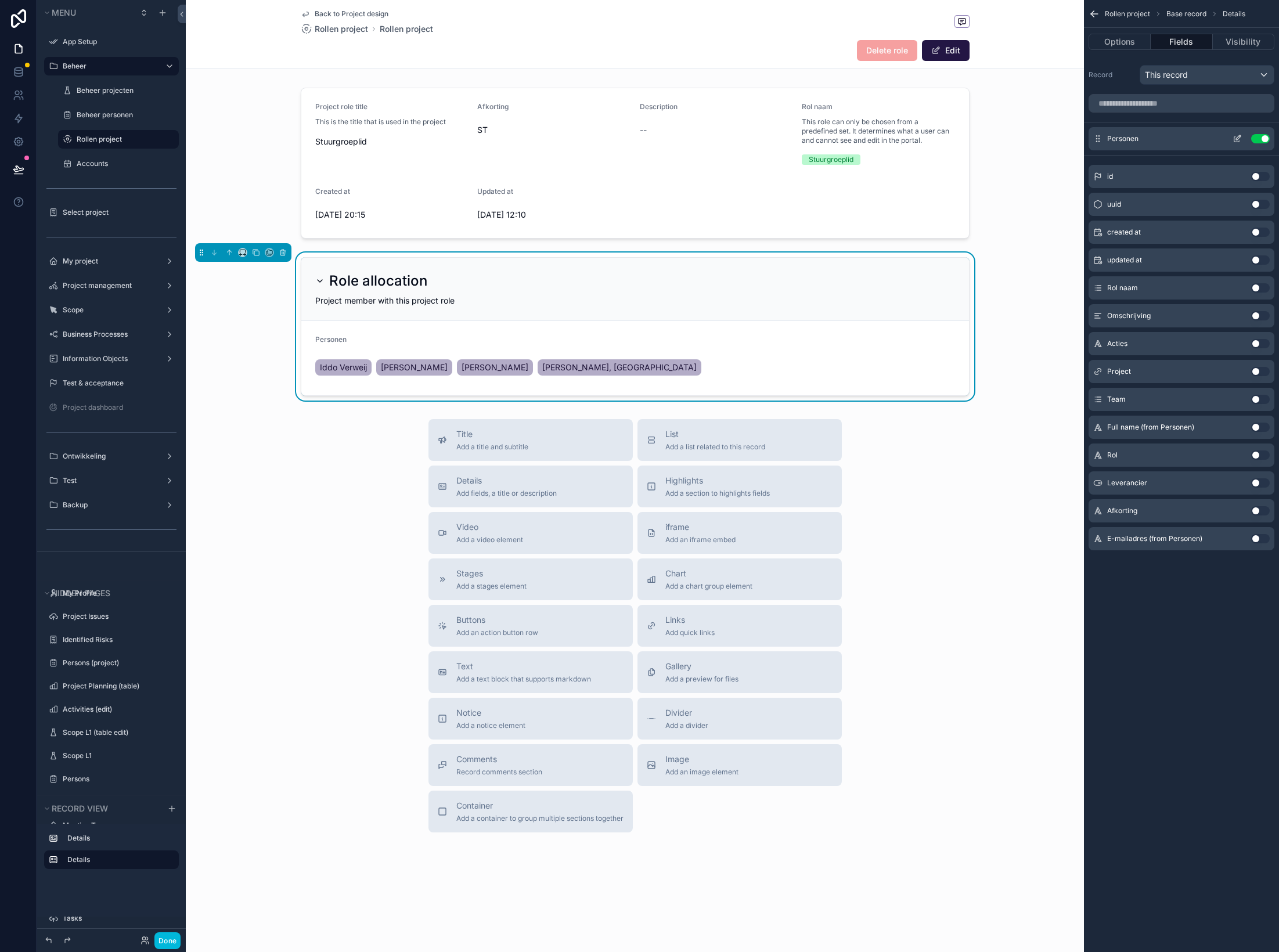
click at [1234, 136] on icon "scrollable content" at bounding box center [1237, 138] width 9 height 9
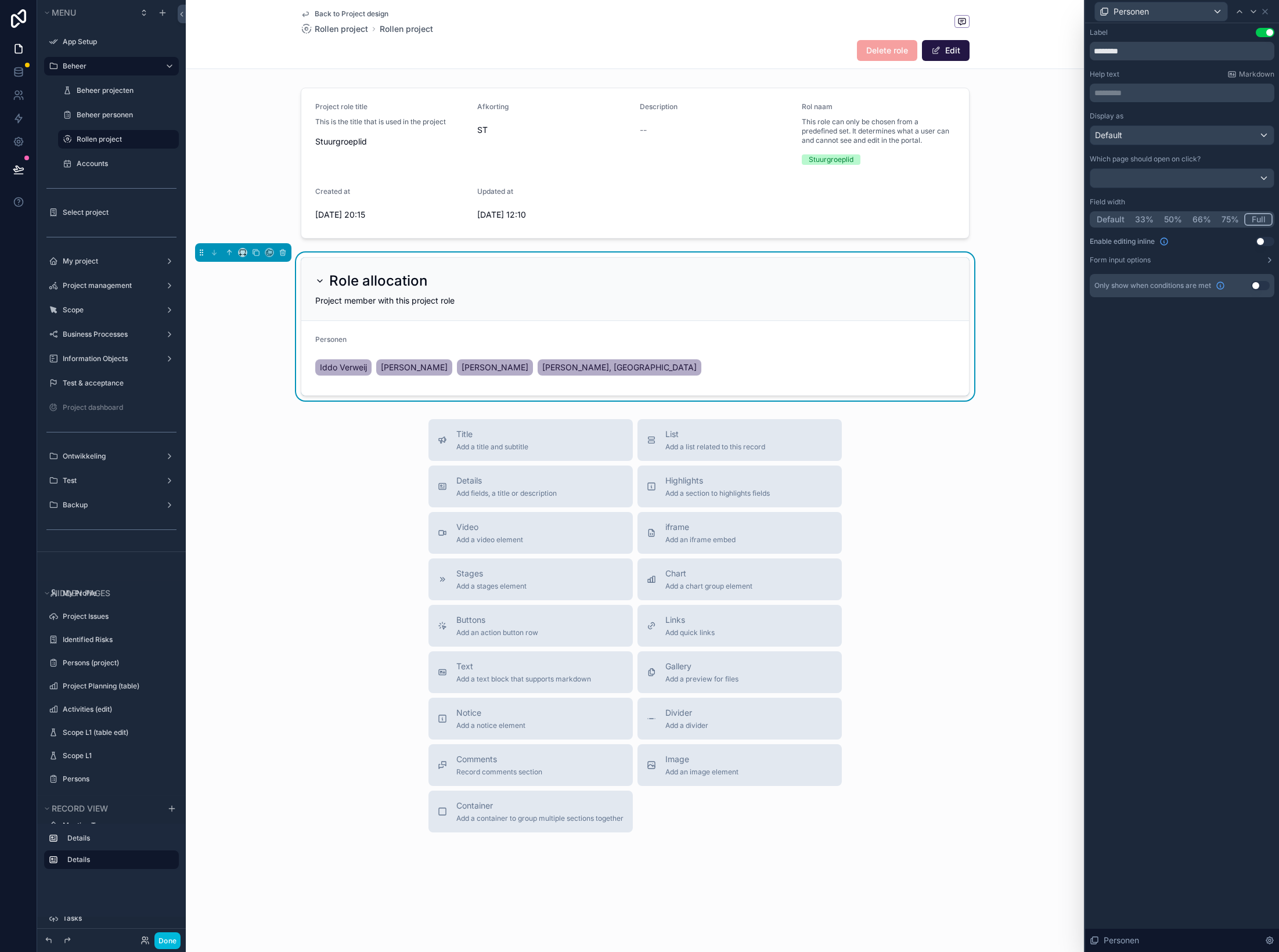
click at [1265, 36] on button "Use setting" at bounding box center [1265, 32] width 19 height 9
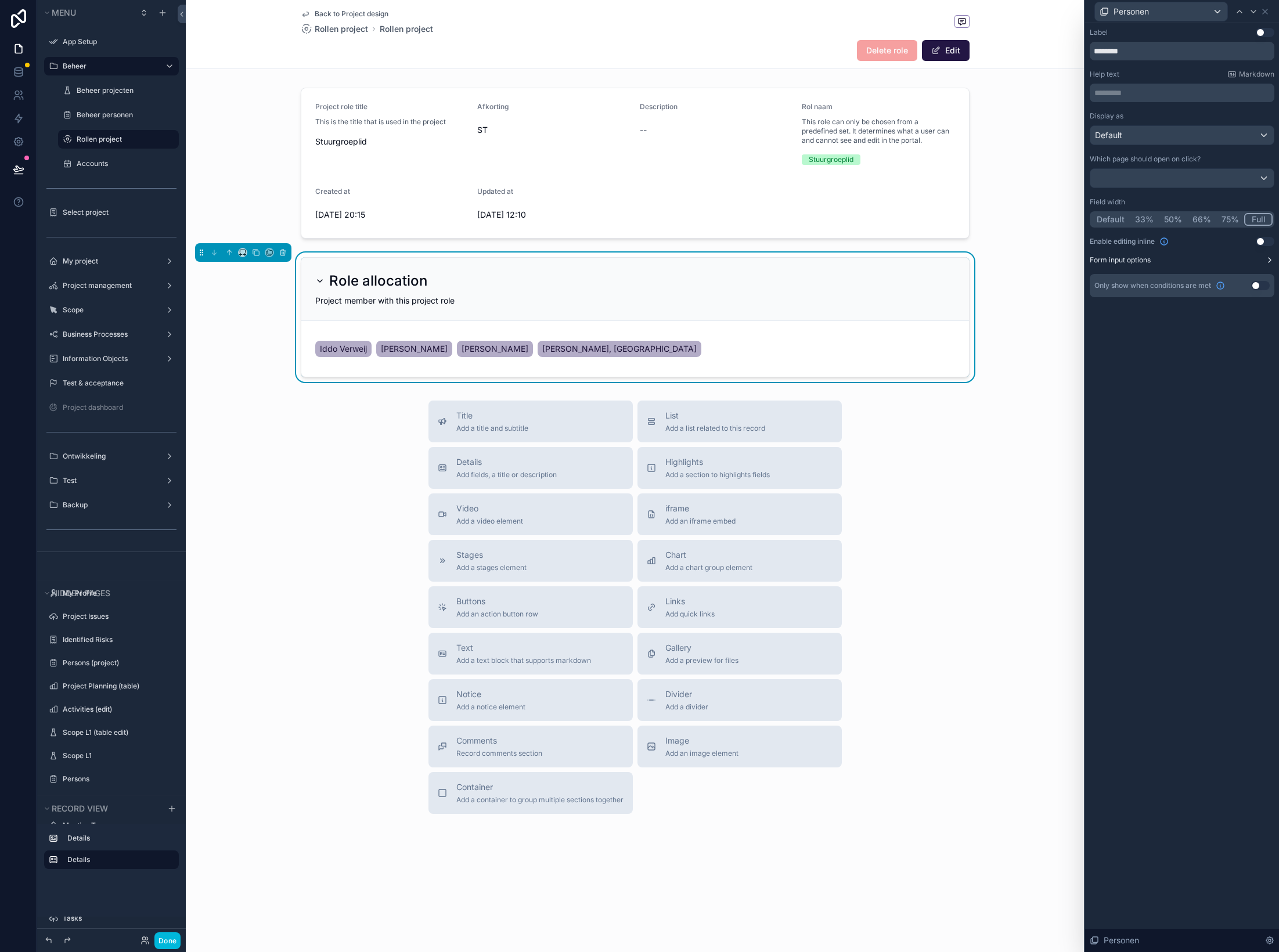
click at [1265, 263] on button "Form input options" at bounding box center [1181, 260] width 185 height 9
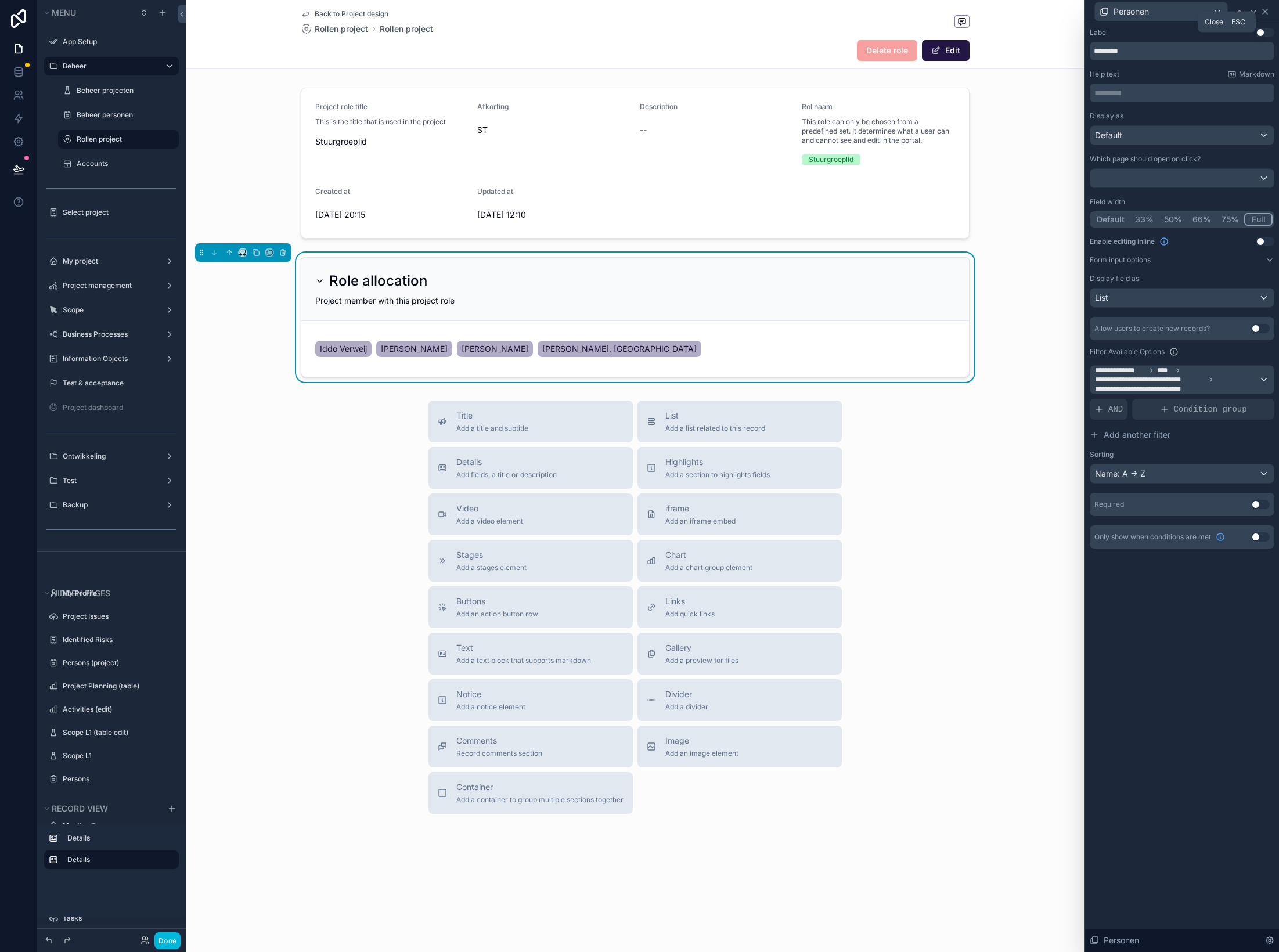
click at [1265, 11] on icon at bounding box center [1265, 11] width 9 height 9
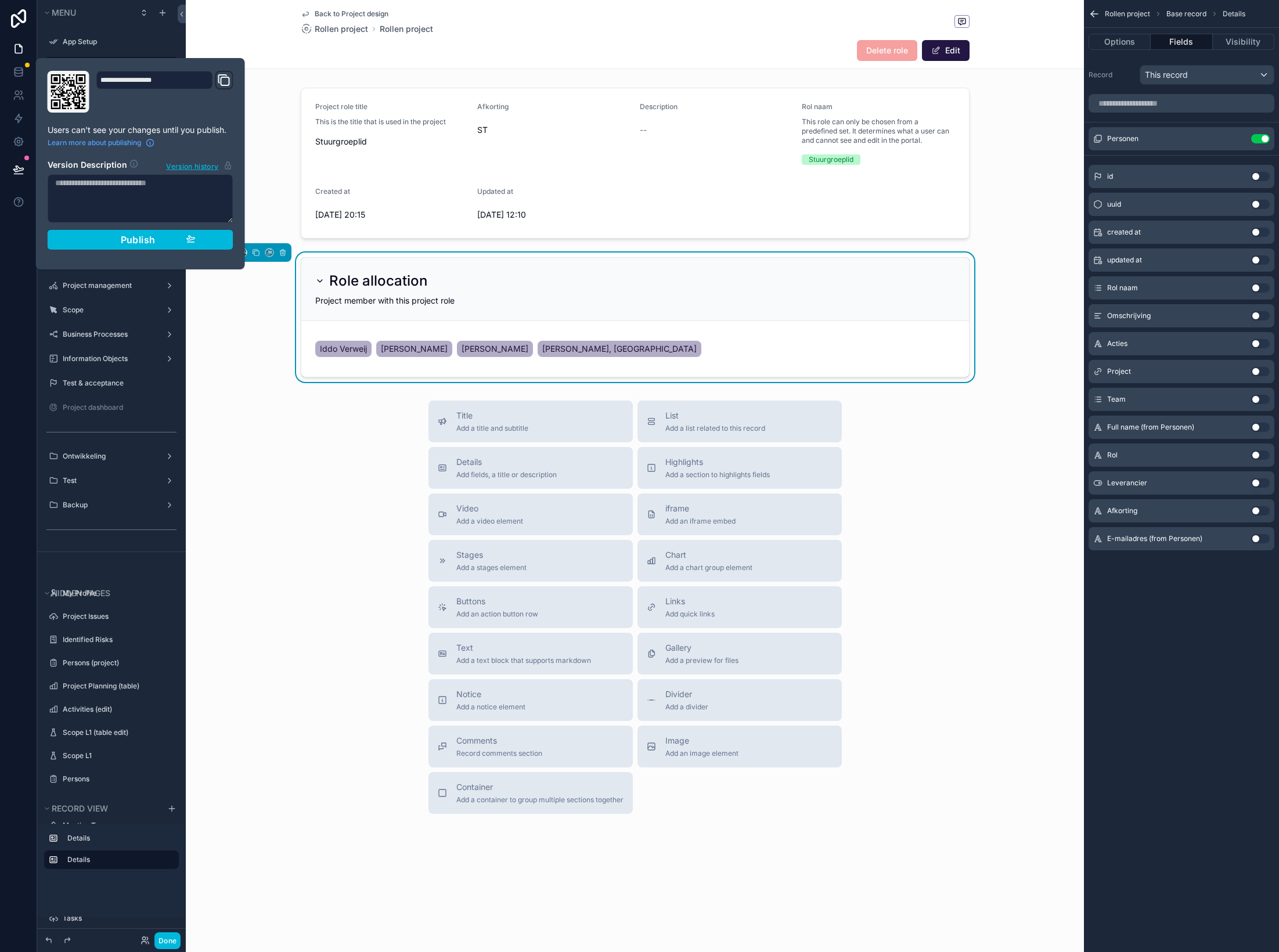
click at [170, 248] on button "Publish" at bounding box center [140, 240] width 186 height 20
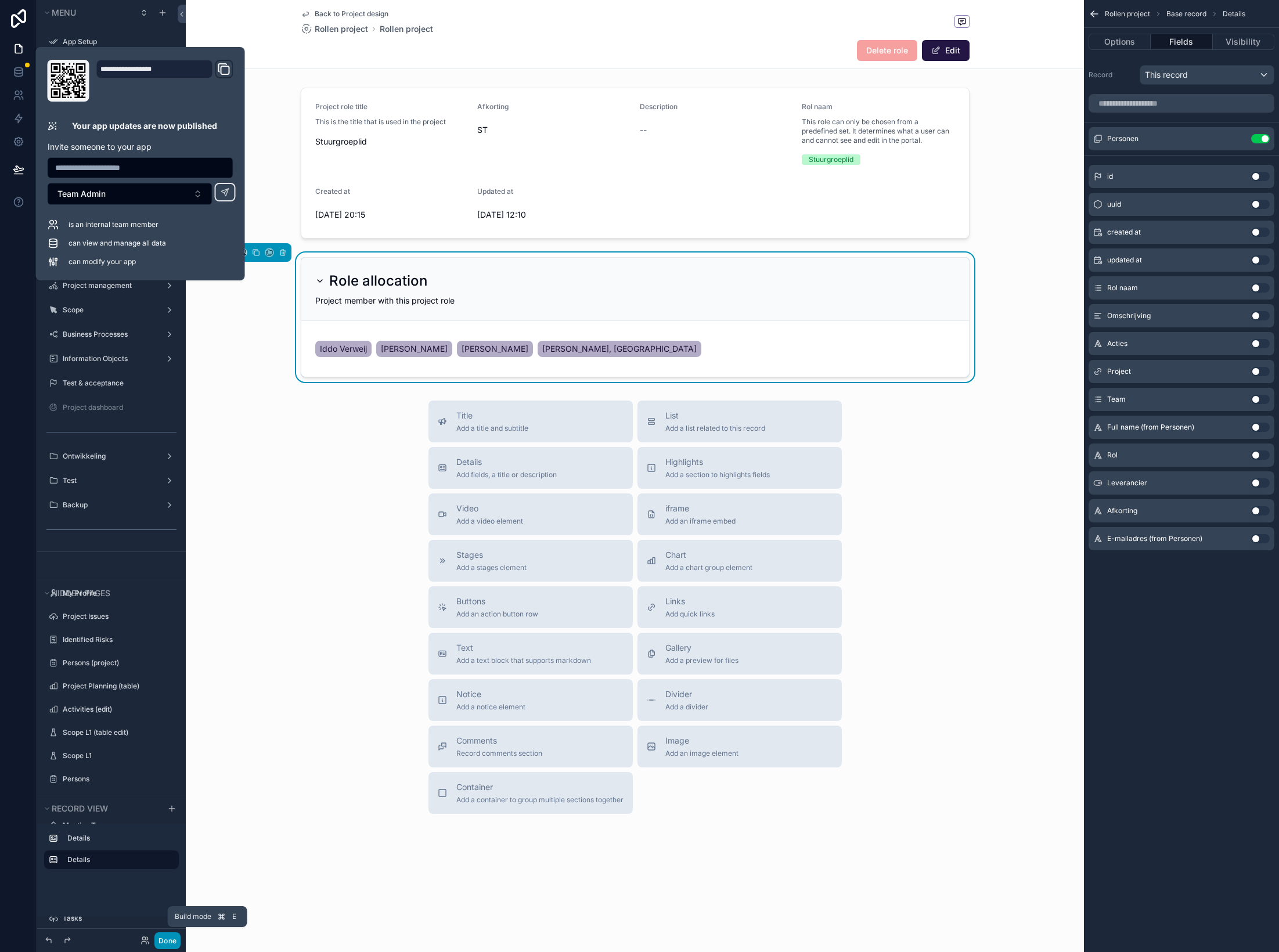
click at [163, 937] on button "Done" at bounding box center [167, 941] width 26 height 17
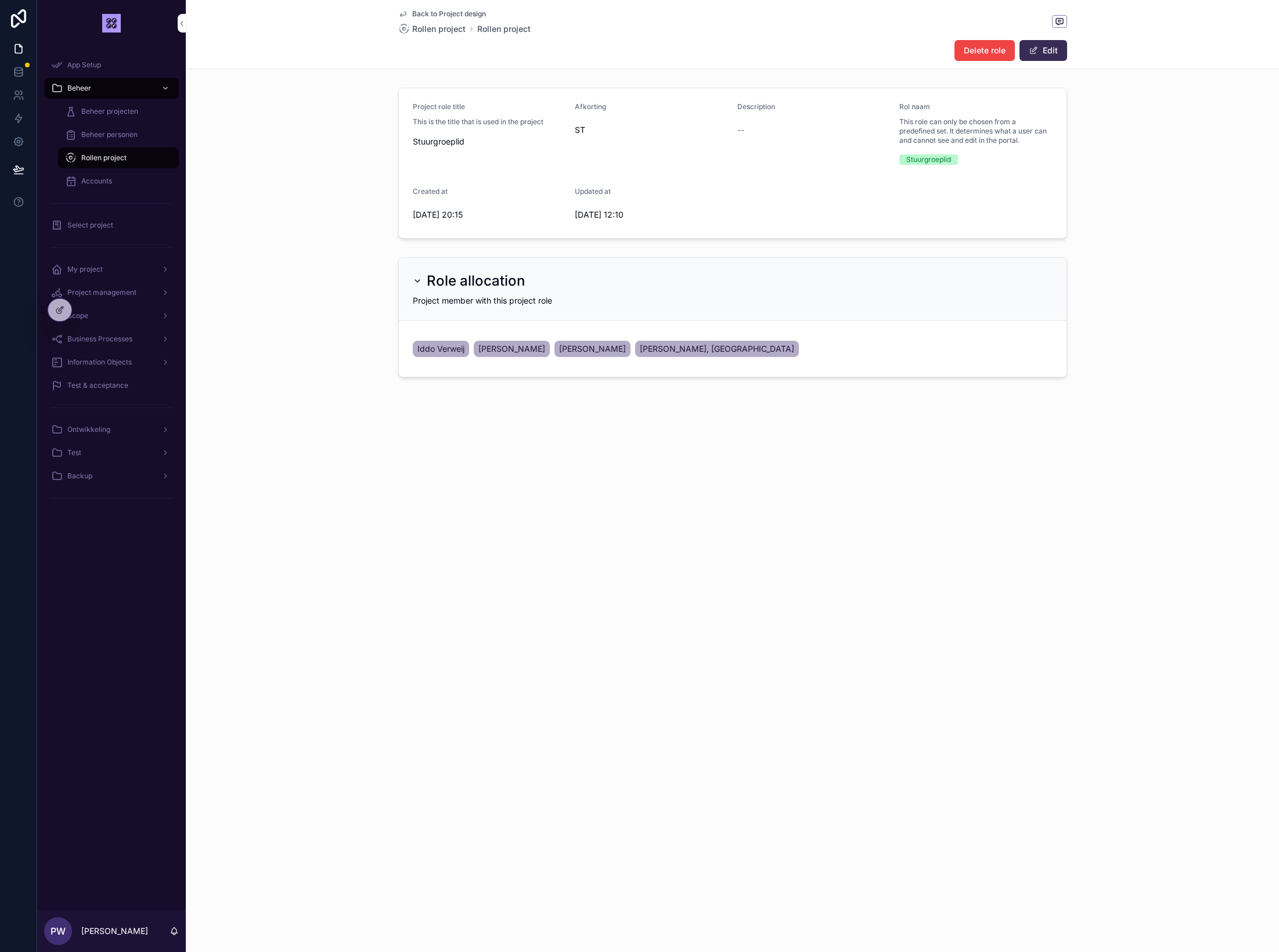
click at [1045, 48] on button "Edit" at bounding box center [1043, 50] width 48 height 21
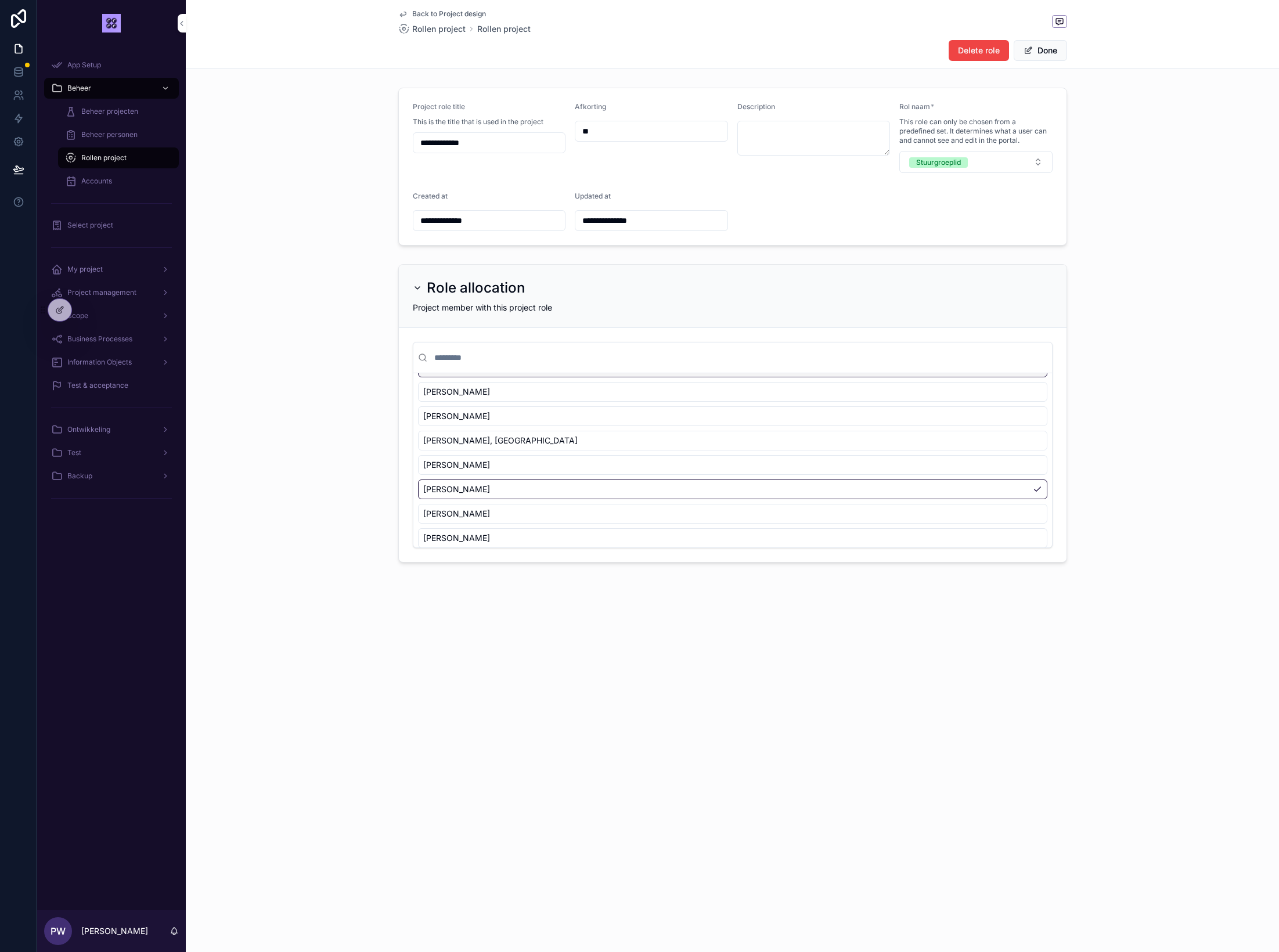
scroll to position [420, 0]
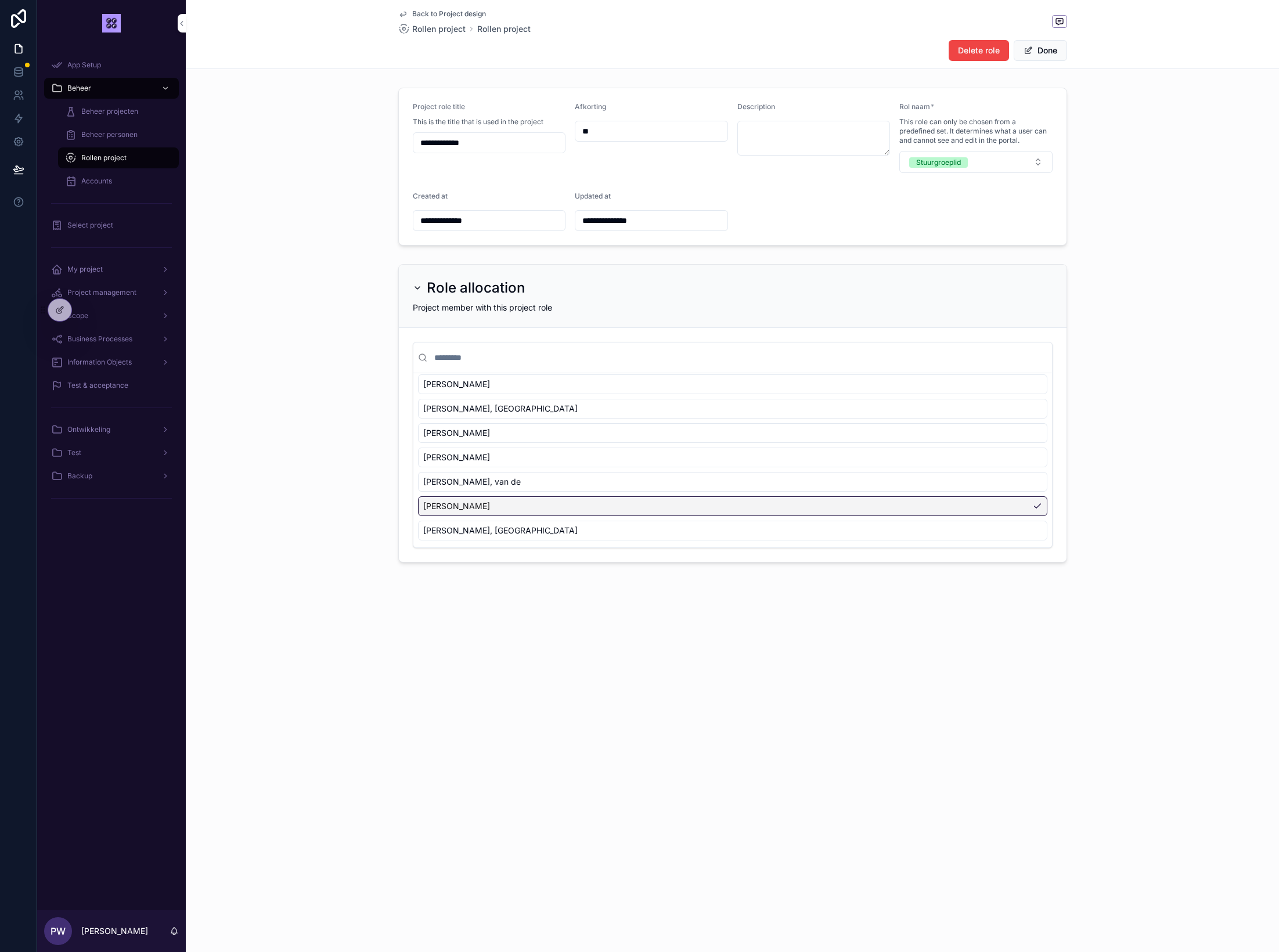
click at [527, 508] on div "[PERSON_NAME]" at bounding box center [732, 507] width 629 height 20
click at [1037, 507] on div "[PERSON_NAME]" at bounding box center [732, 507] width 629 height 20
click at [845, 509] on div "[PERSON_NAME]" at bounding box center [732, 507] width 629 height 20
click at [1029, 502] on div "[PERSON_NAME]" at bounding box center [732, 507] width 629 height 20
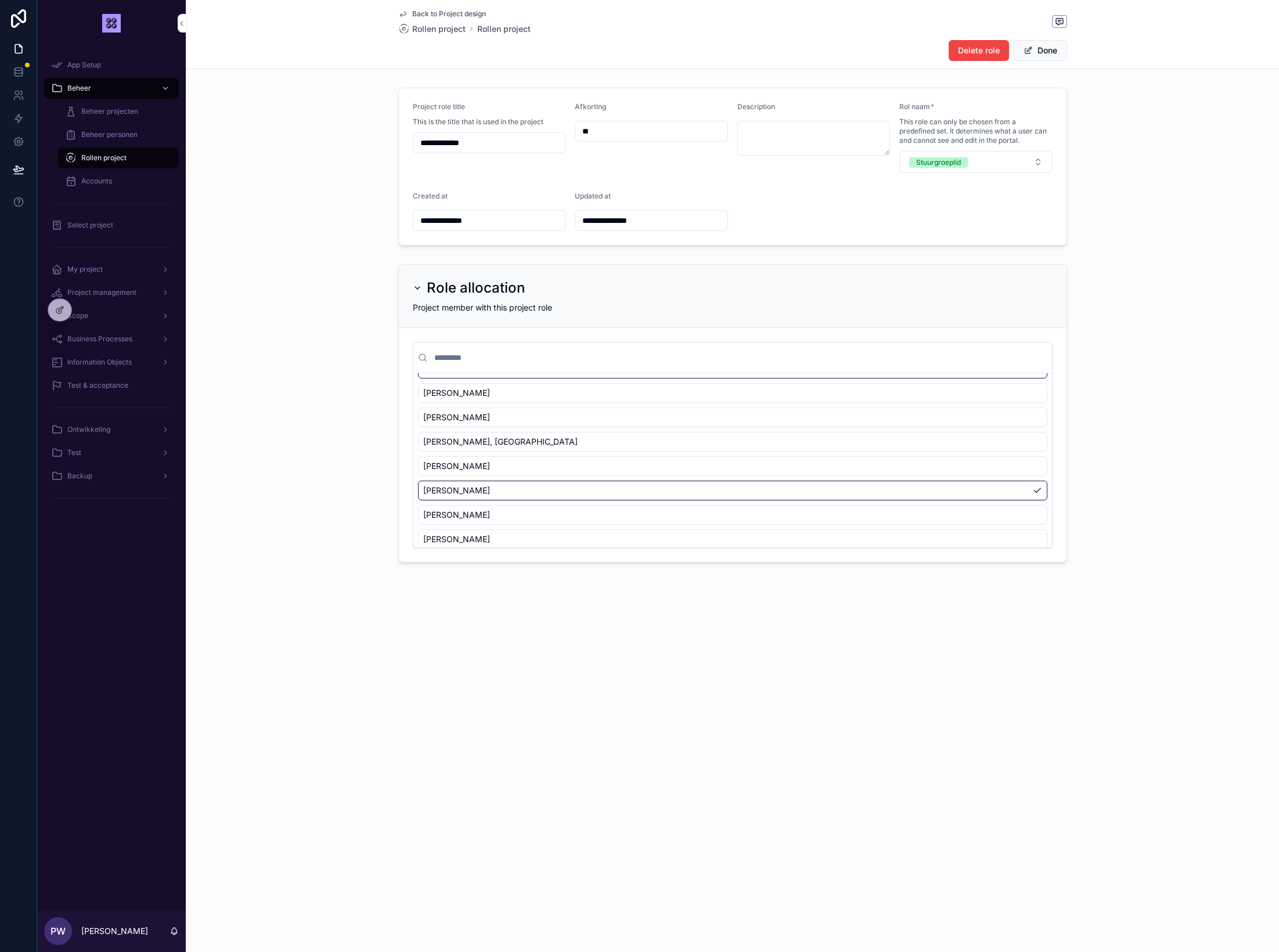
scroll to position [0, 0]
click at [525, 410] on div "[PERSON_NAME]" at bounding box center [732, 415] width 629 height 20
click at [464, 413] on span "[PERSON_NAME]" at bounding box center [457, 415] width 67 height 11
click at [268, 358] on div "Role allocation Project member with this project role None [PERSON_NAME] [PERSO…" at bounding box center [732, 413] width 1093 height 308
click at [1046, 51] on button "Done" at bounding box center [1040, 50] width 53 height 21
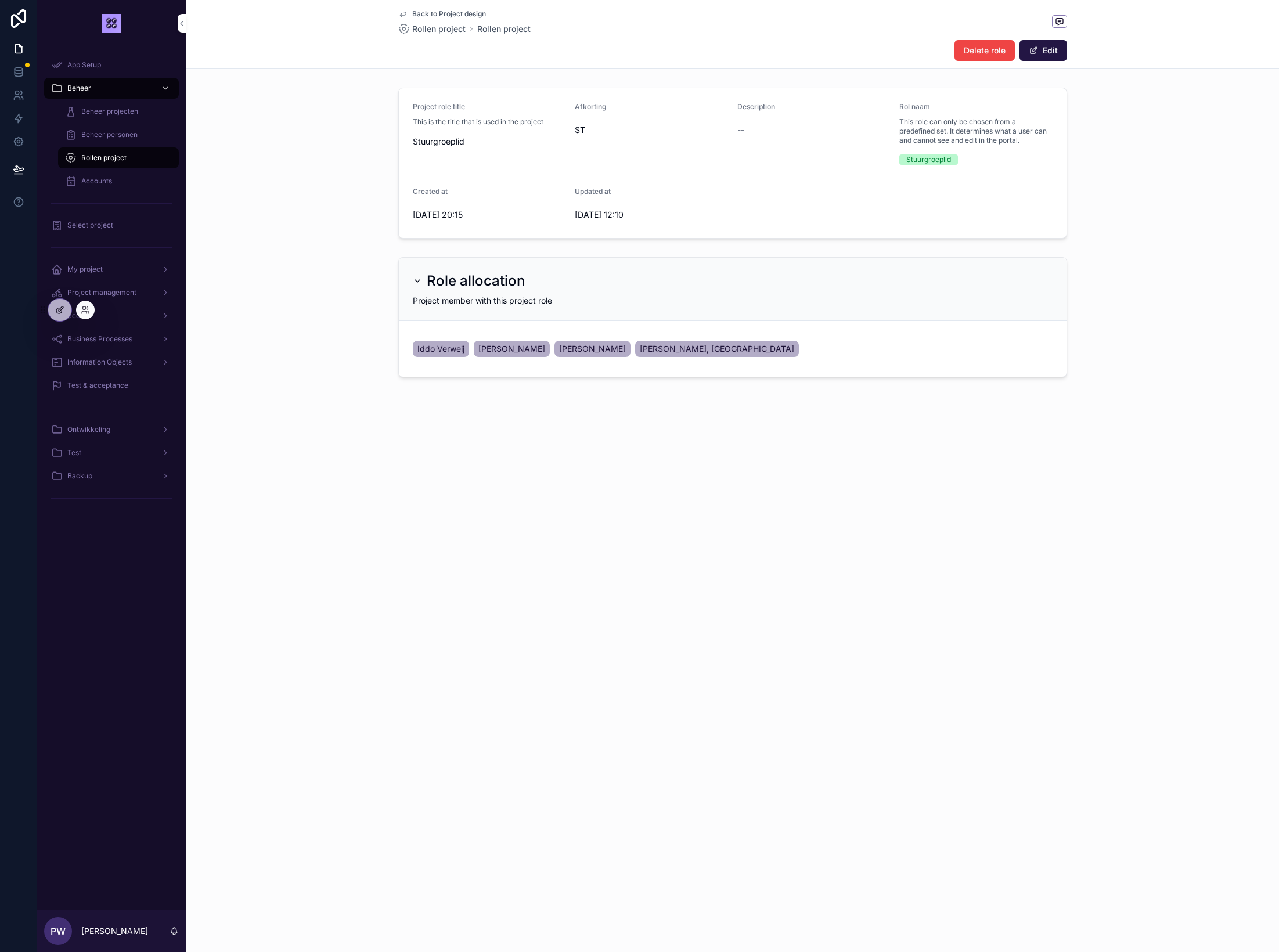
click at [64, 309] on icon at bounding box center [59, 310] width 9 height 9
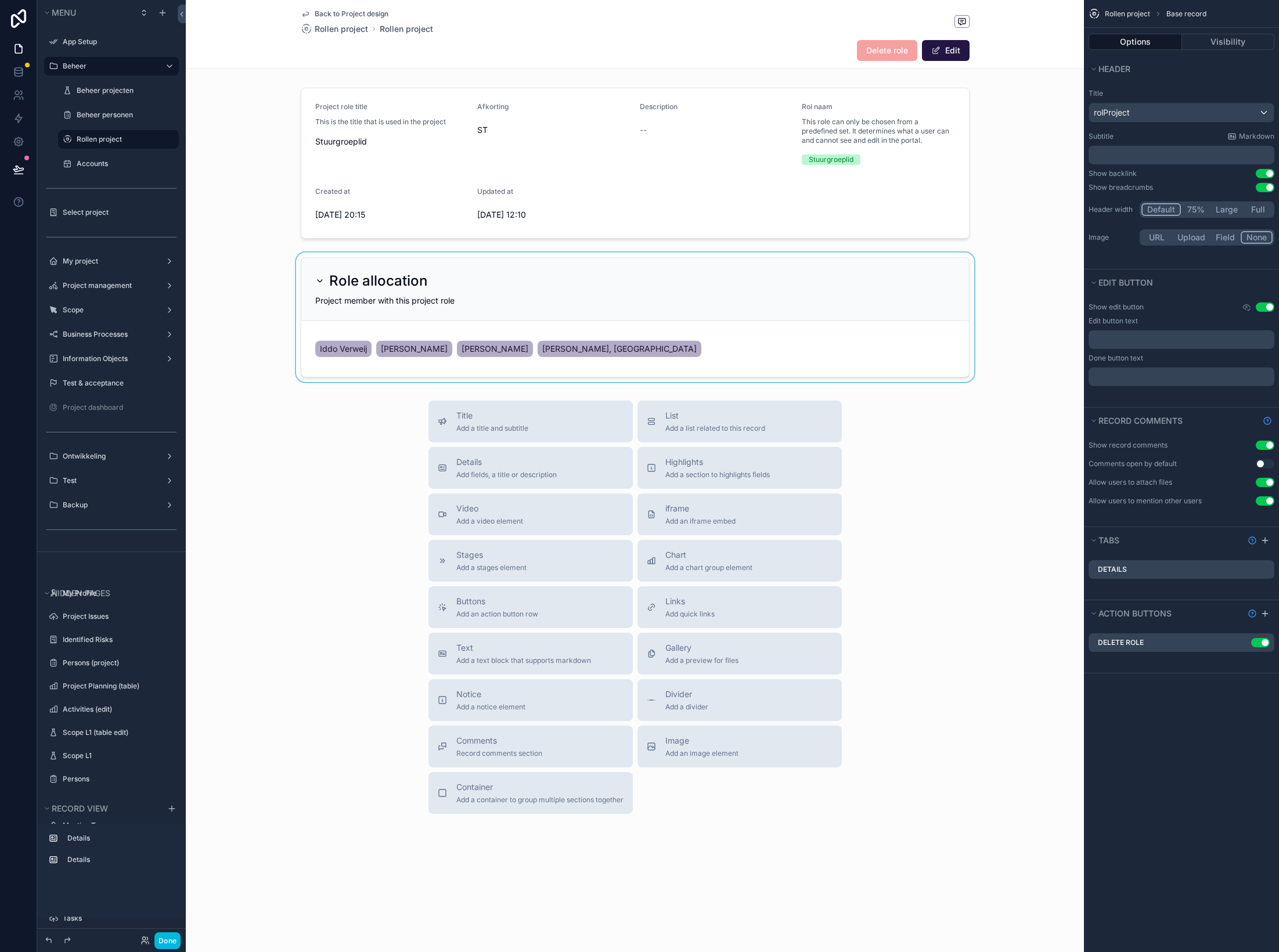
click at [748, 341] on div "scrollable content" at bounding box center [635, 317] width 899 height 130
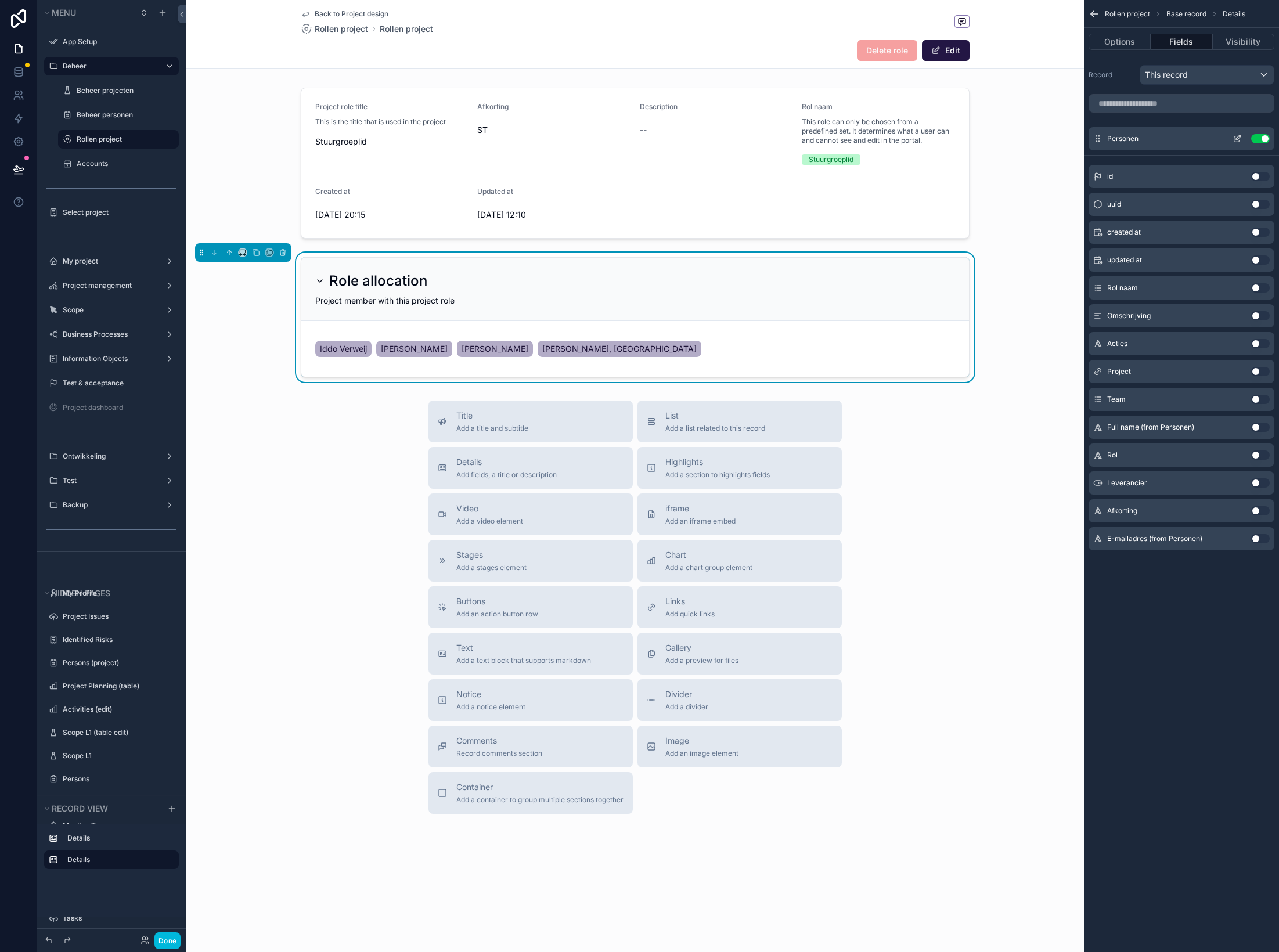
click at [1239, 138] on icon "scrollable content" at bounding box center [1237, 138] width 9 height 9
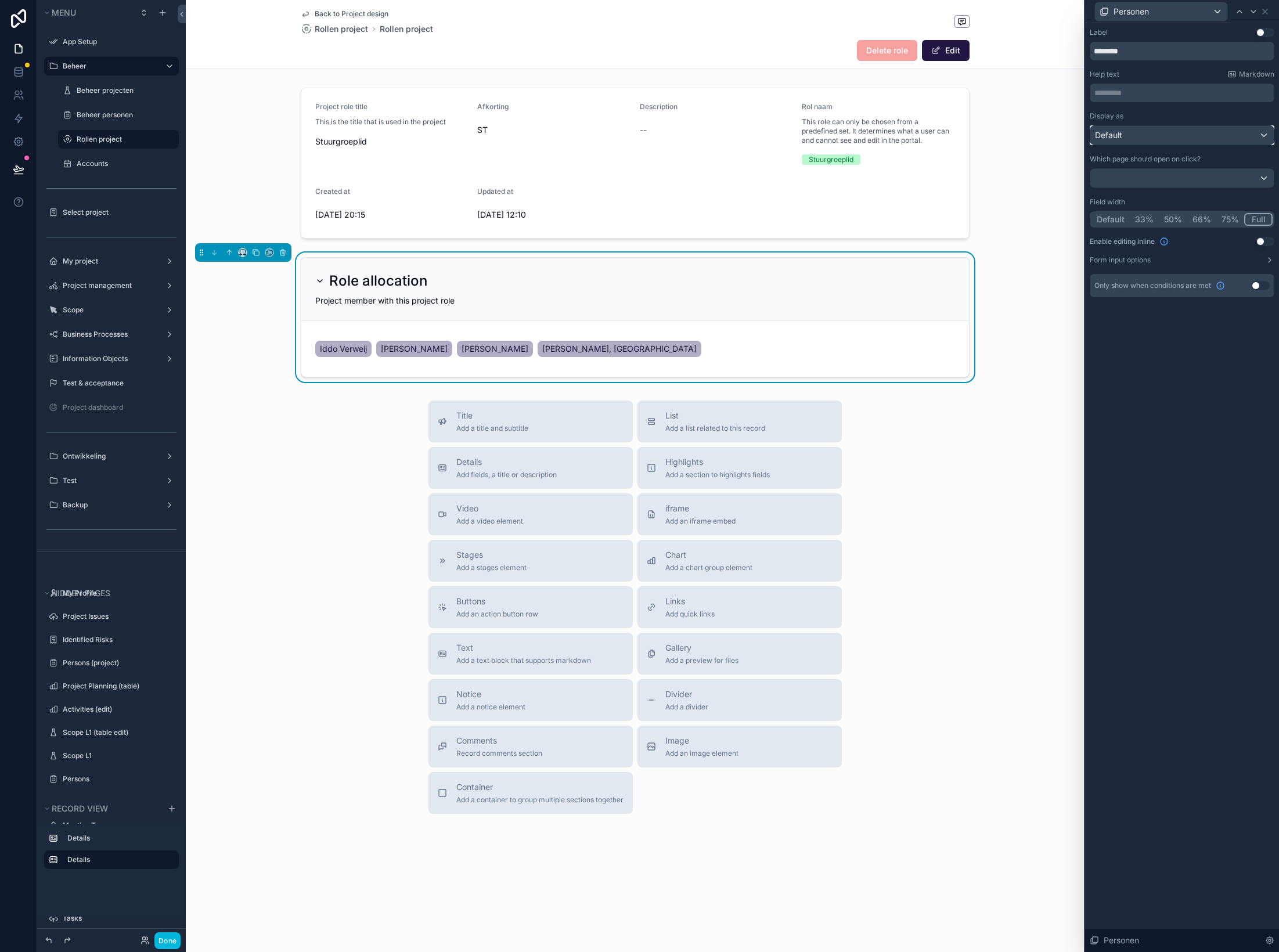
click at [1237, 135] on div "Default" at bounding box center [1181, 135] width 183 height 19
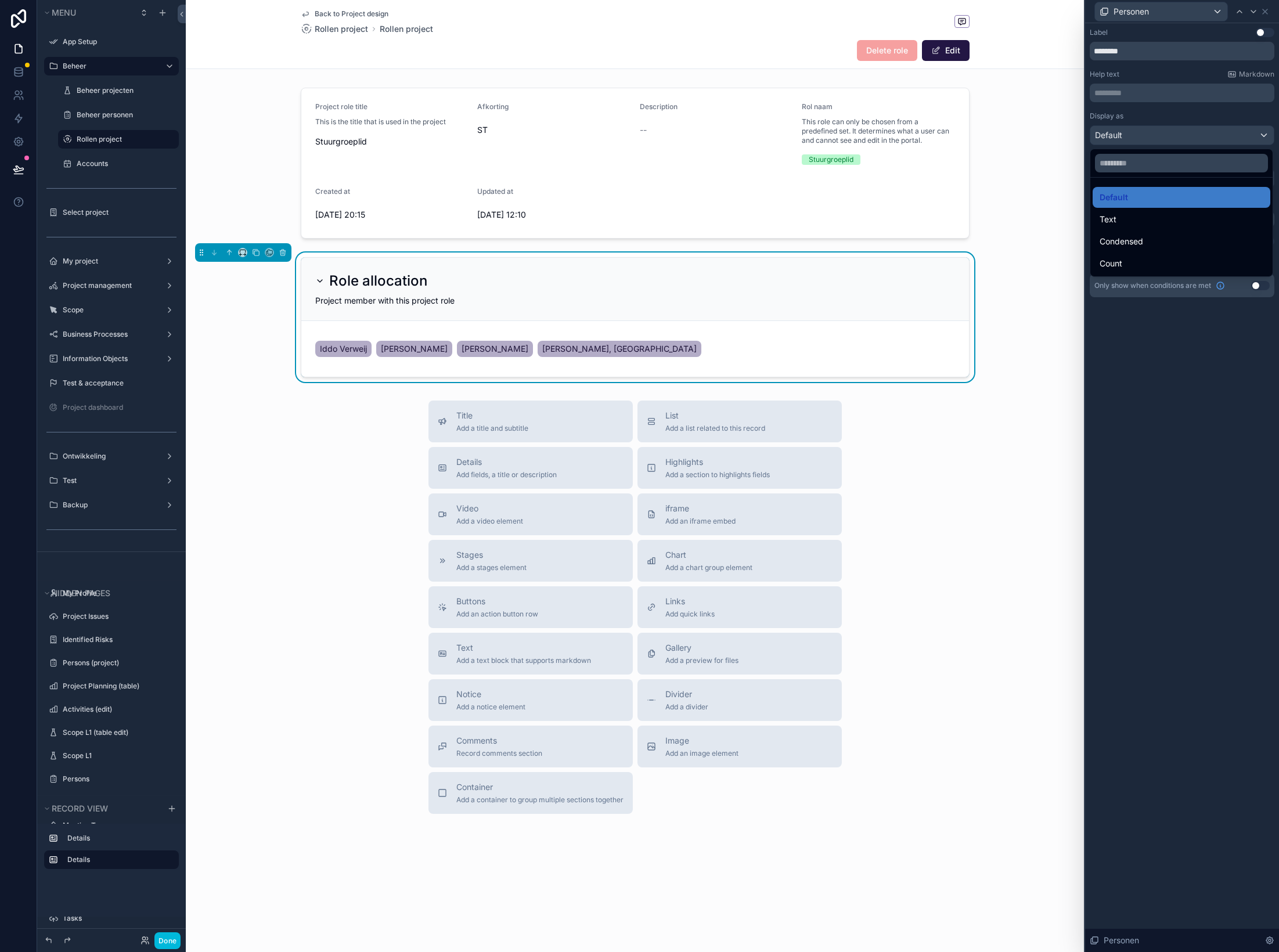
click at [1151, 361] on div at bounding box center [1182, 476] width 194 height 952
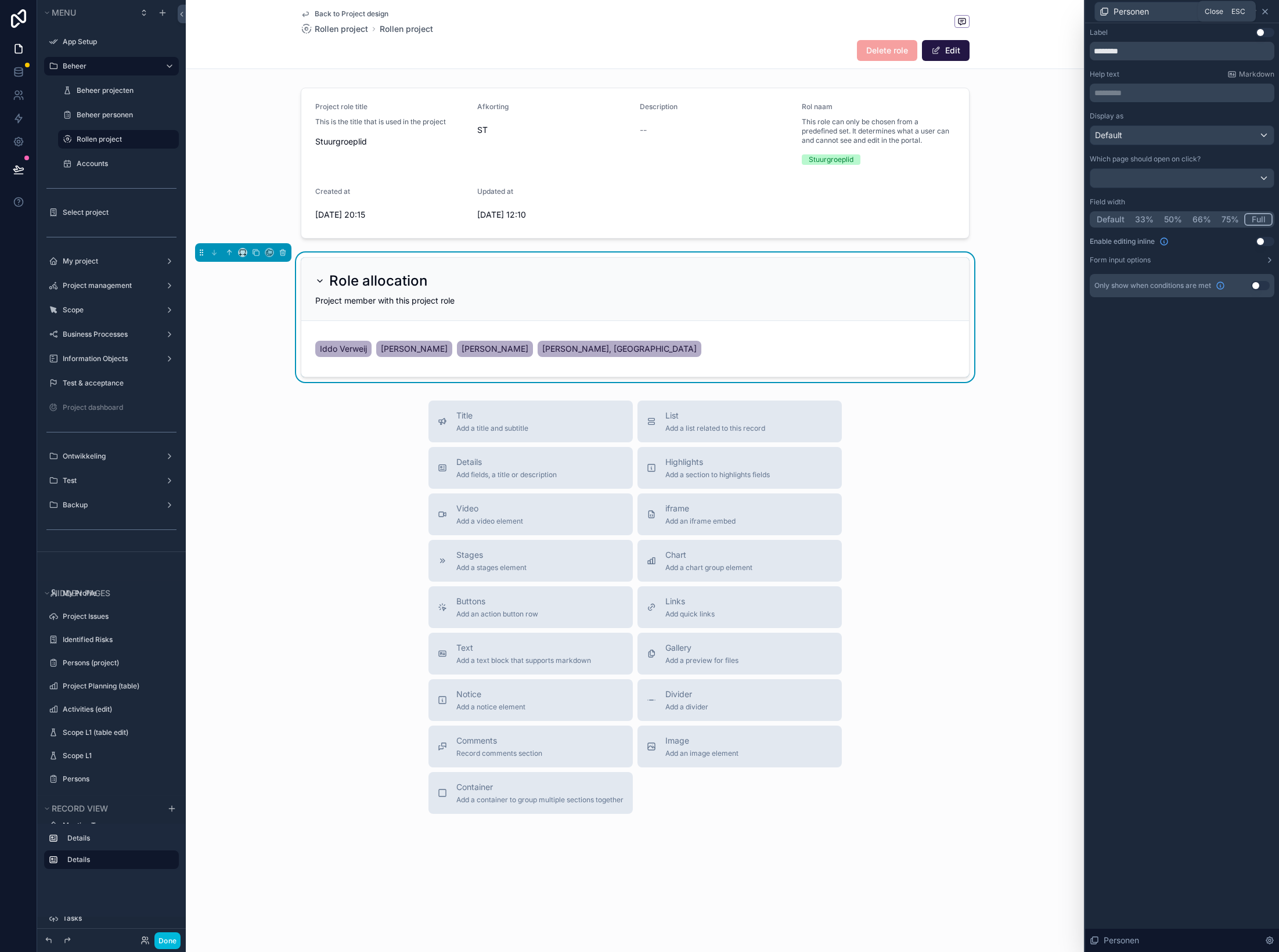
click at [1266, 11] on icon at bounding box center [1265, 11] width 9 height 9
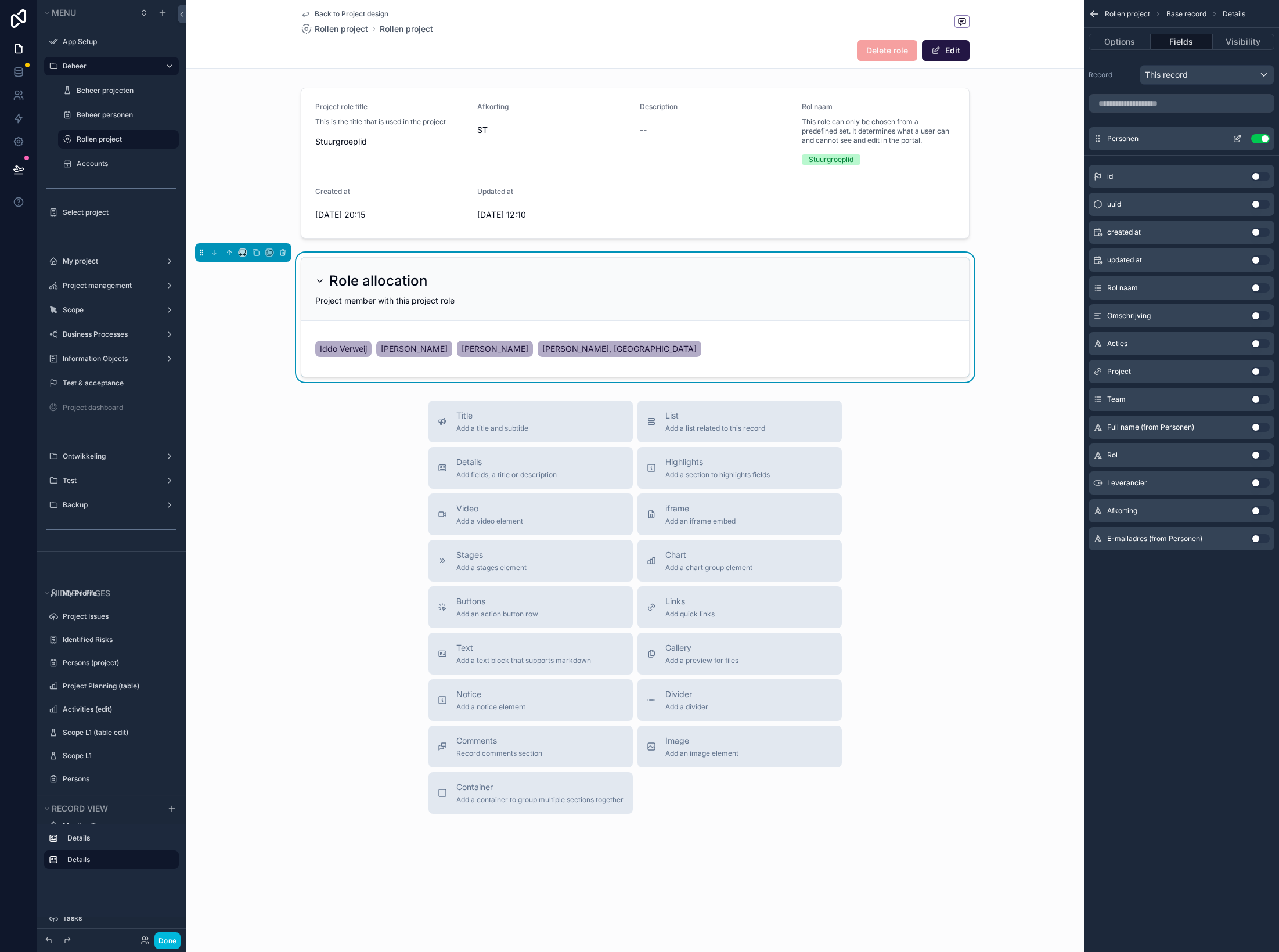
click at [1240, 138] on icon "scrollable content" at bounding box center [1238, 138] width 5 height 5
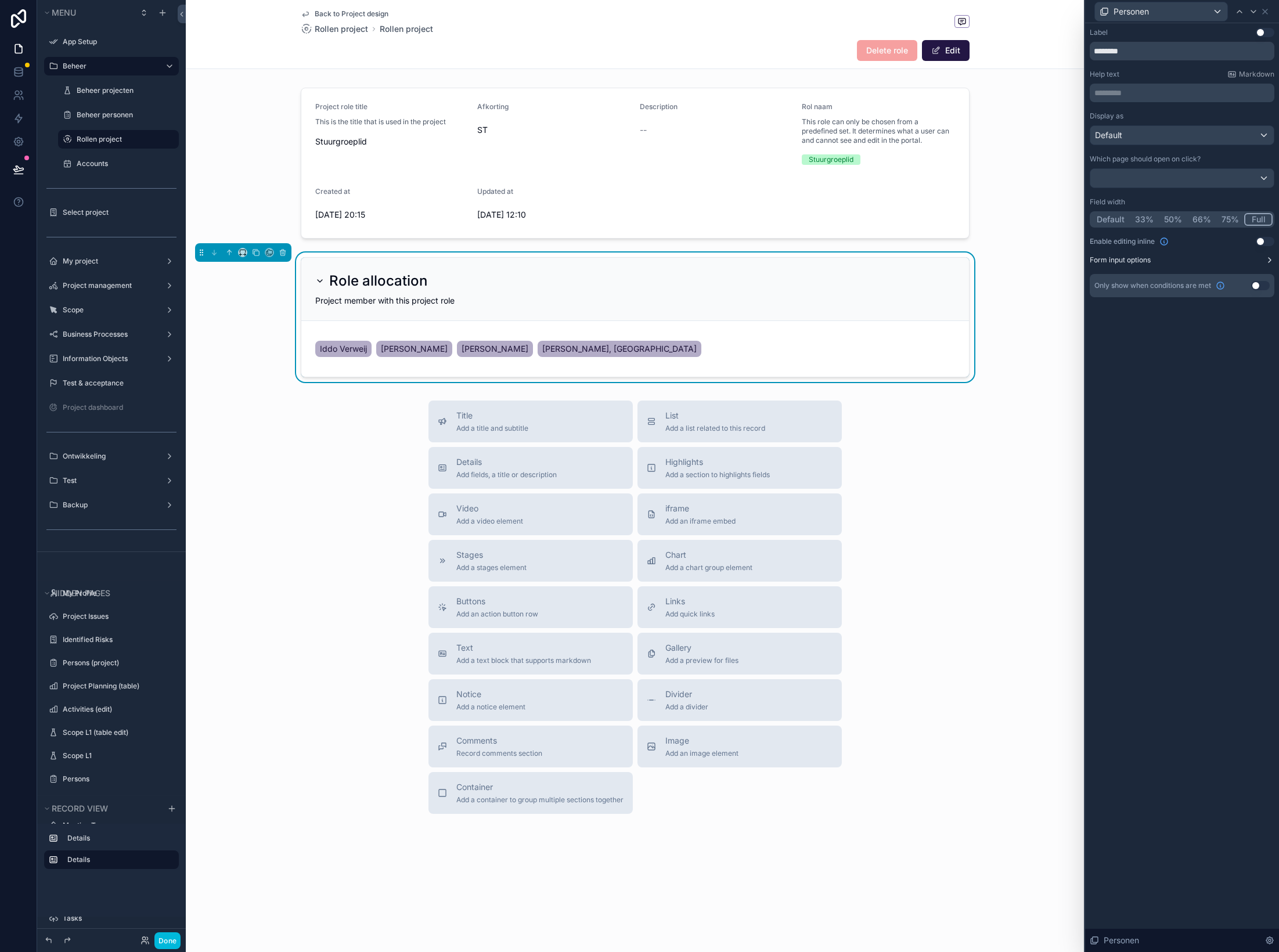
click at [1262, 260] on button "Form input options" at bounding box center [1181, 260] width 185 height 9
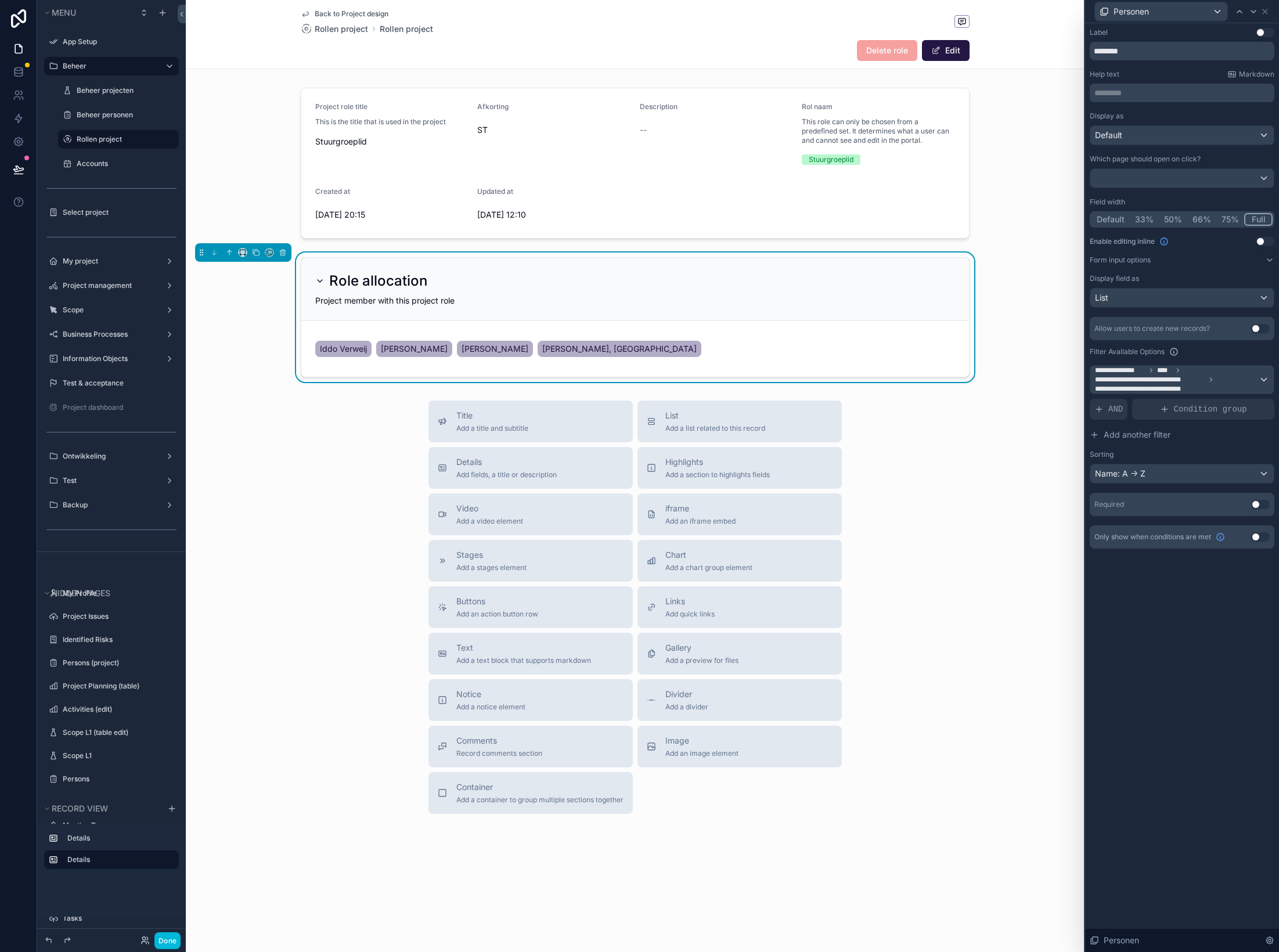
click at [1186, 577] on div "**********" at bounding box center [1182, 488] width 194 height 929
click at [1268, 10] on icon at bounding box center [1265, 11] width 5 height 5
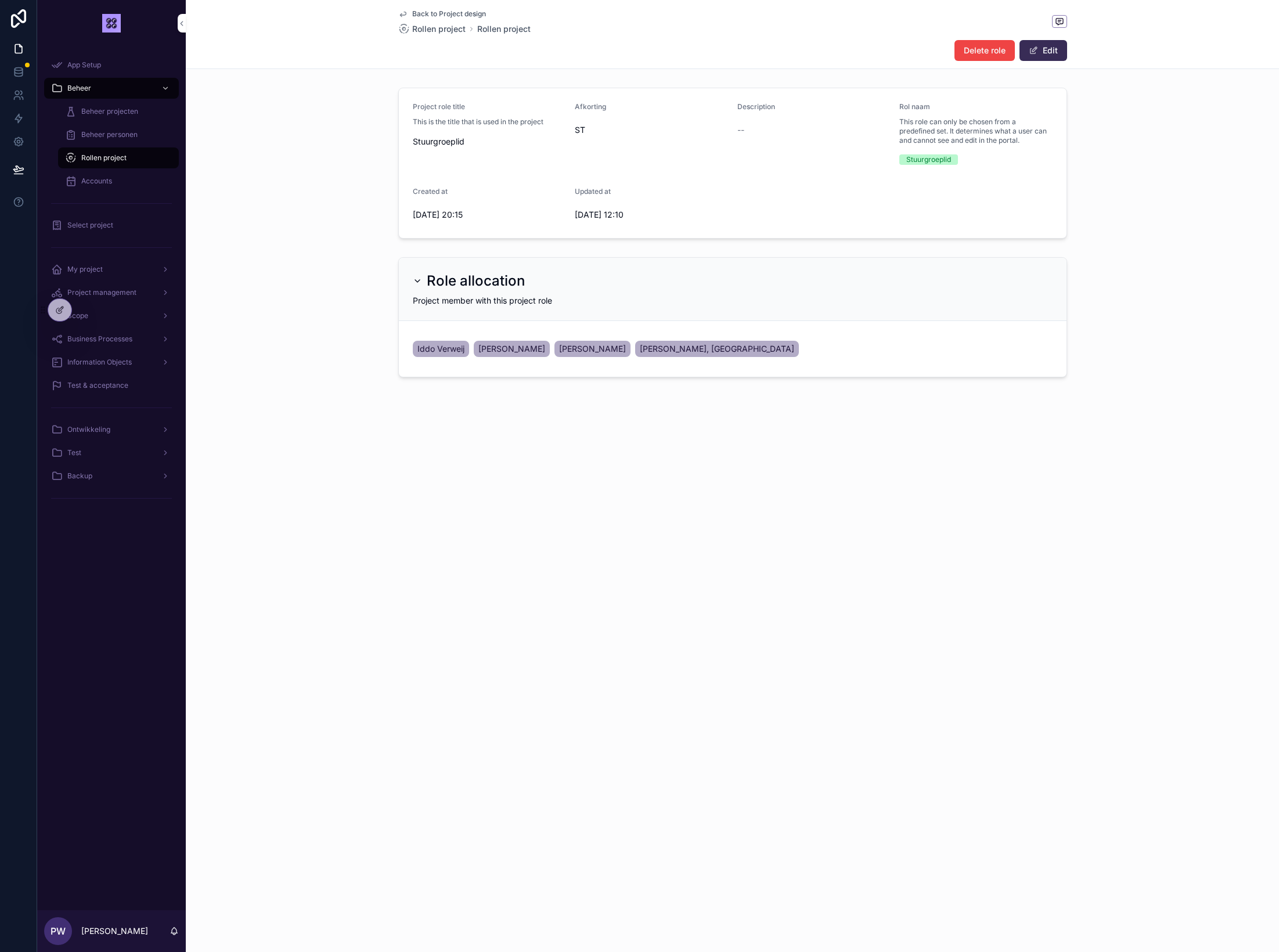
click at [1052, 44] on button "Edit" at bounding box center [1043, 50] width 48 height 21
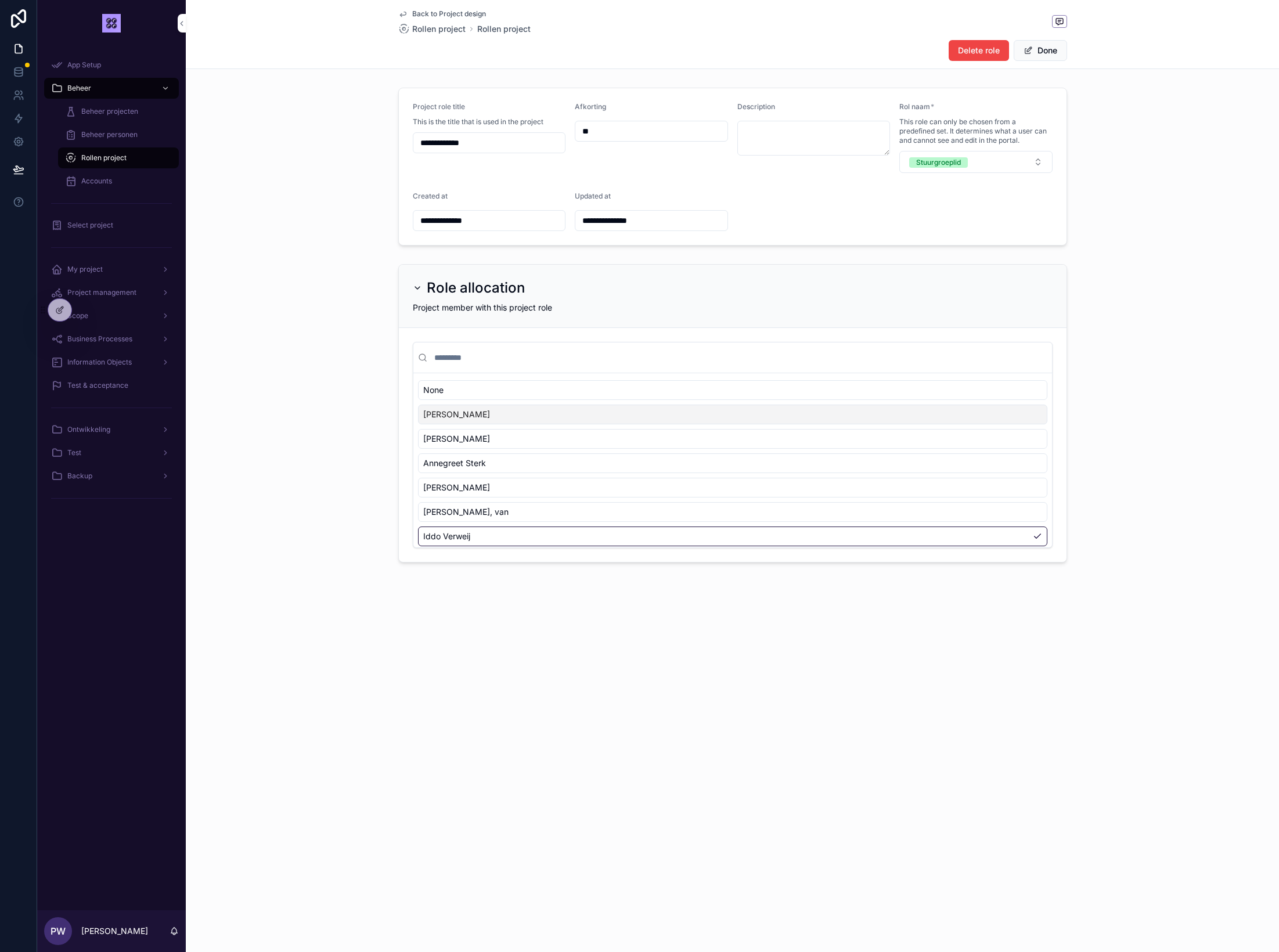
click at [488, 418] on div "[PERSON_NAME]" at bounding box center [732, 415] width 629 height 20
type input "**********"
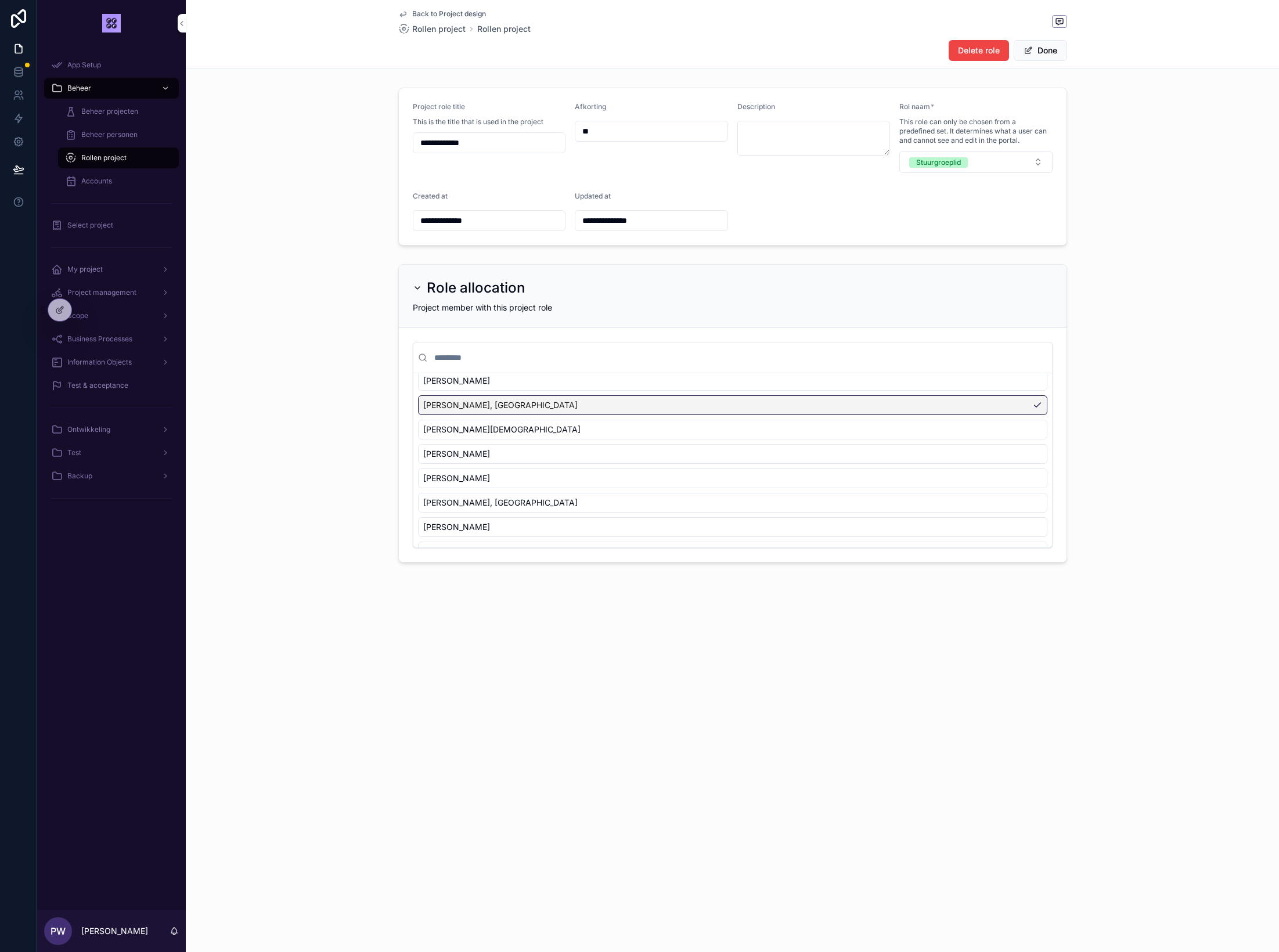
click at [641, 410] on div "[PERSON_NAME], [GEOGRAPHIC_DATA]" at bounding box center [732, 405] width 629 height 20
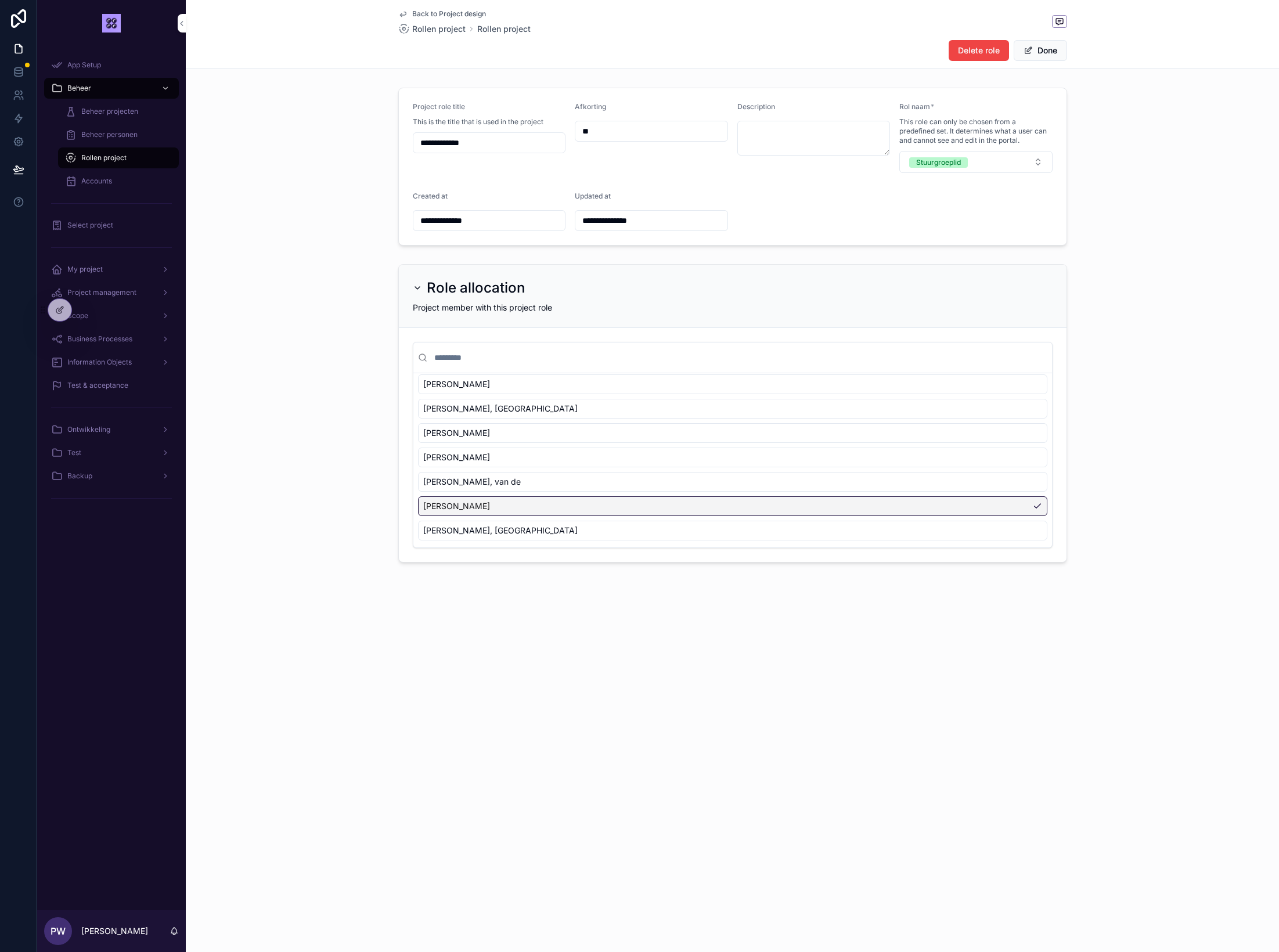
click at [600, 507] on div "[PERSON_NAME]" at bounding box center [732, 507] width 629 height 20
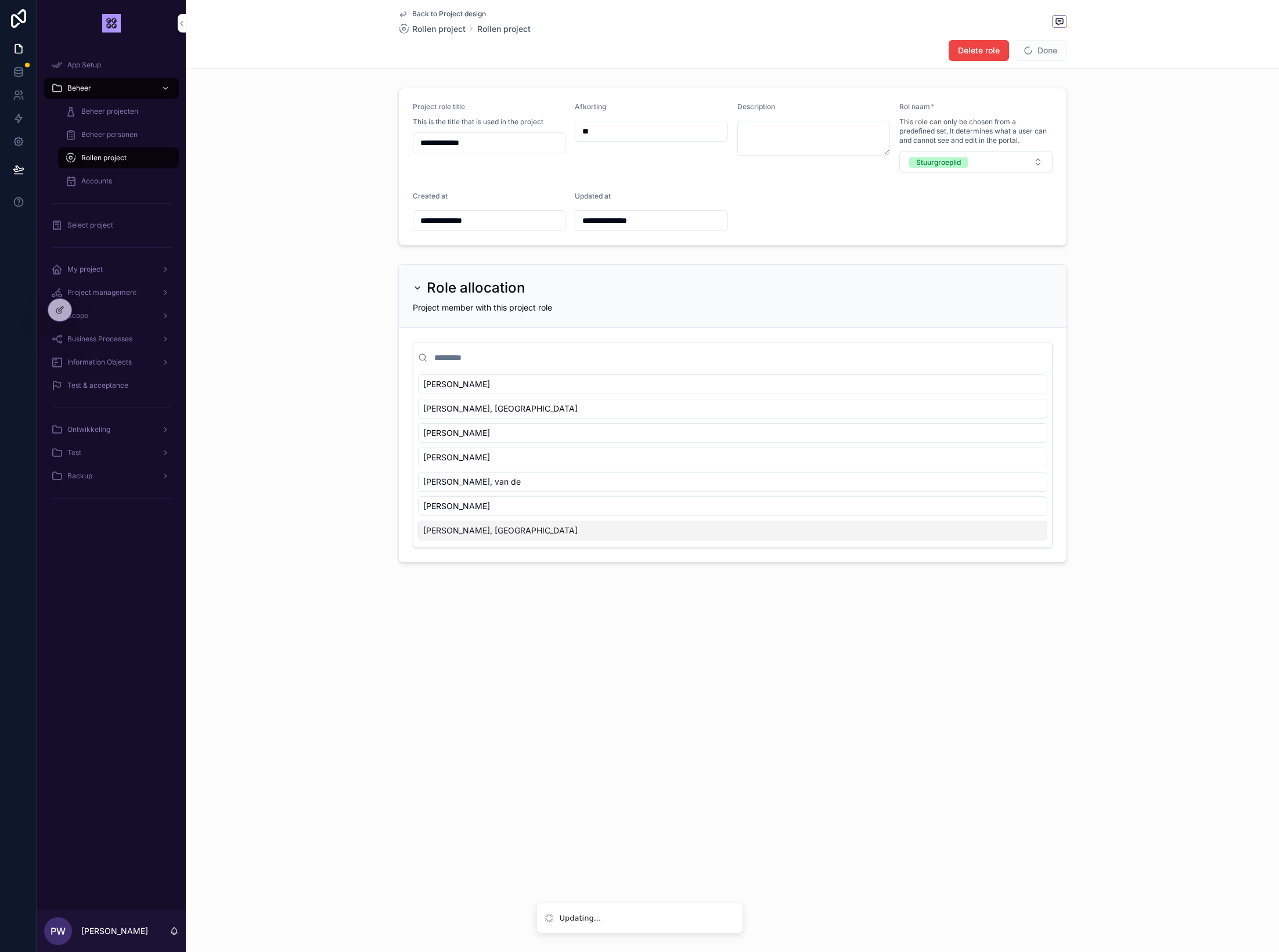
click at [333, 532] on div "Role allocation Project member with this project role None [PERSON_NAME] [PERSO…" at bounding box center [732, 413] width 1093 height 308
click at [1030, 53] on span "scrollable content" at bounding box center [1028, 50] width 9 height 9
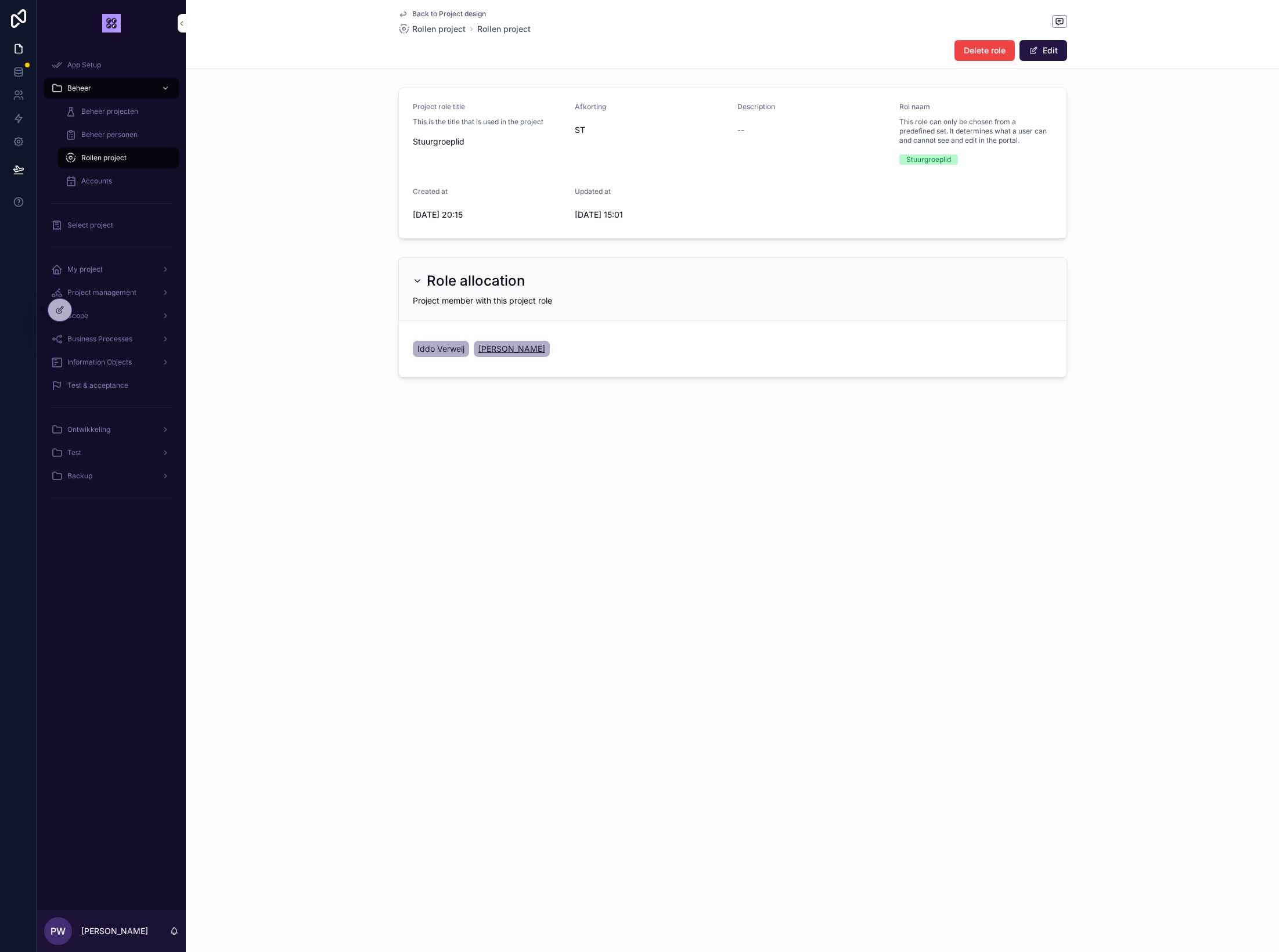
click at [499, 346] on span "[PERSON_NAME]" at bounding box center [512, 349] width 67 height 11
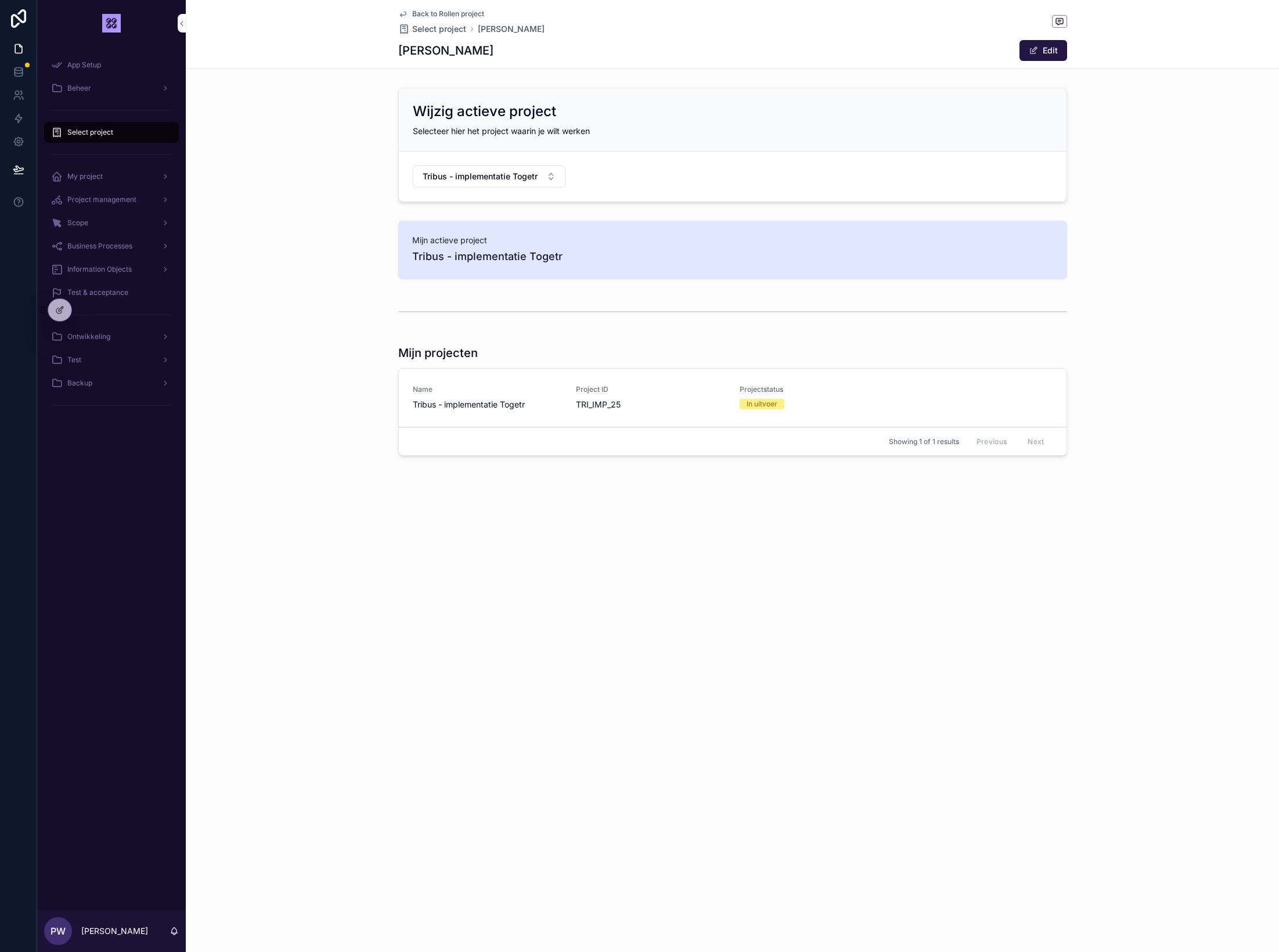
click at [406, 15] on icon "scrollable content" at bounding box center [403, 14] width 9 height 9
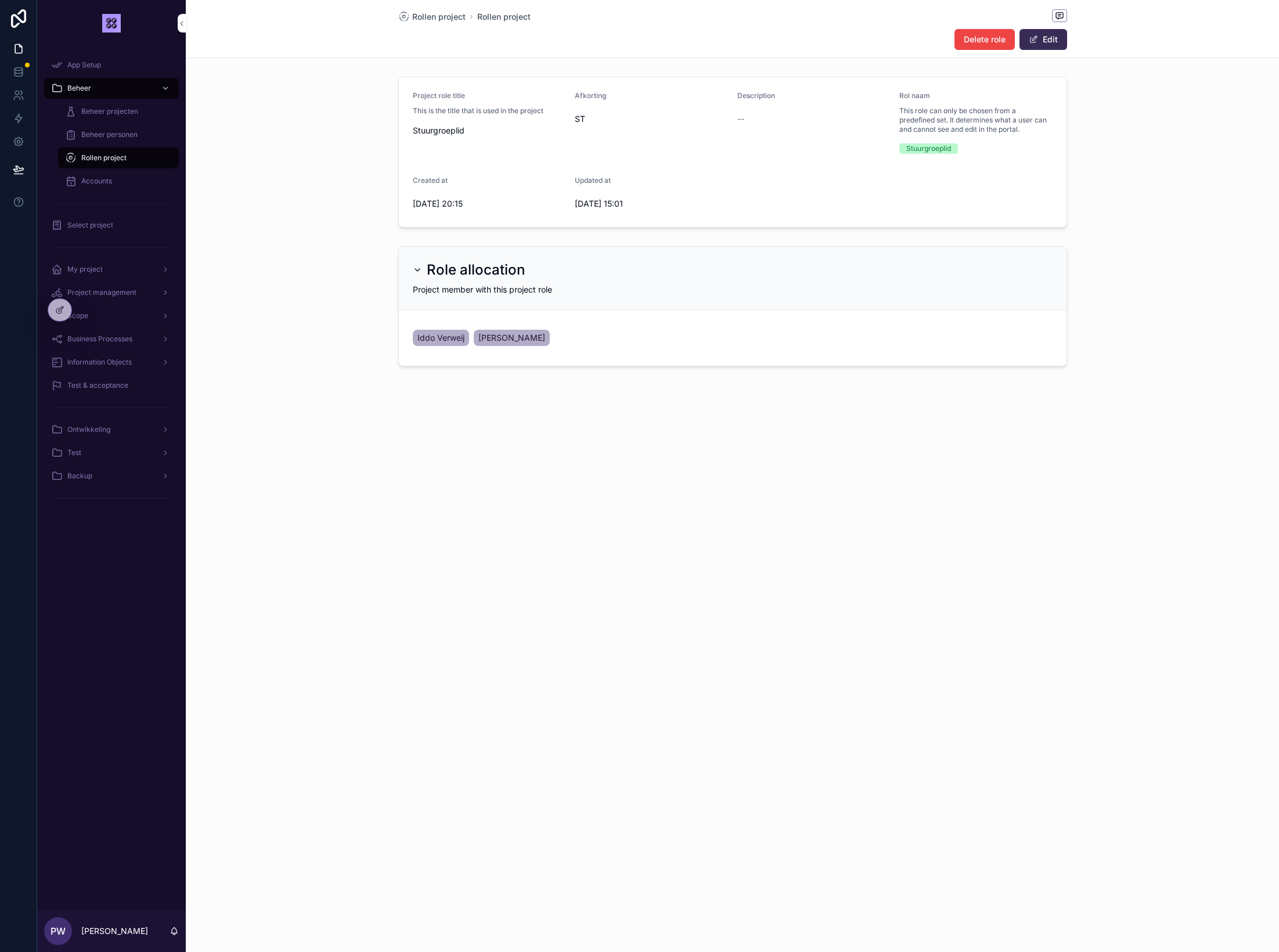
click at [1050, 42] on button "Edit" at bounding box center [1043, 39] width 48 height 21
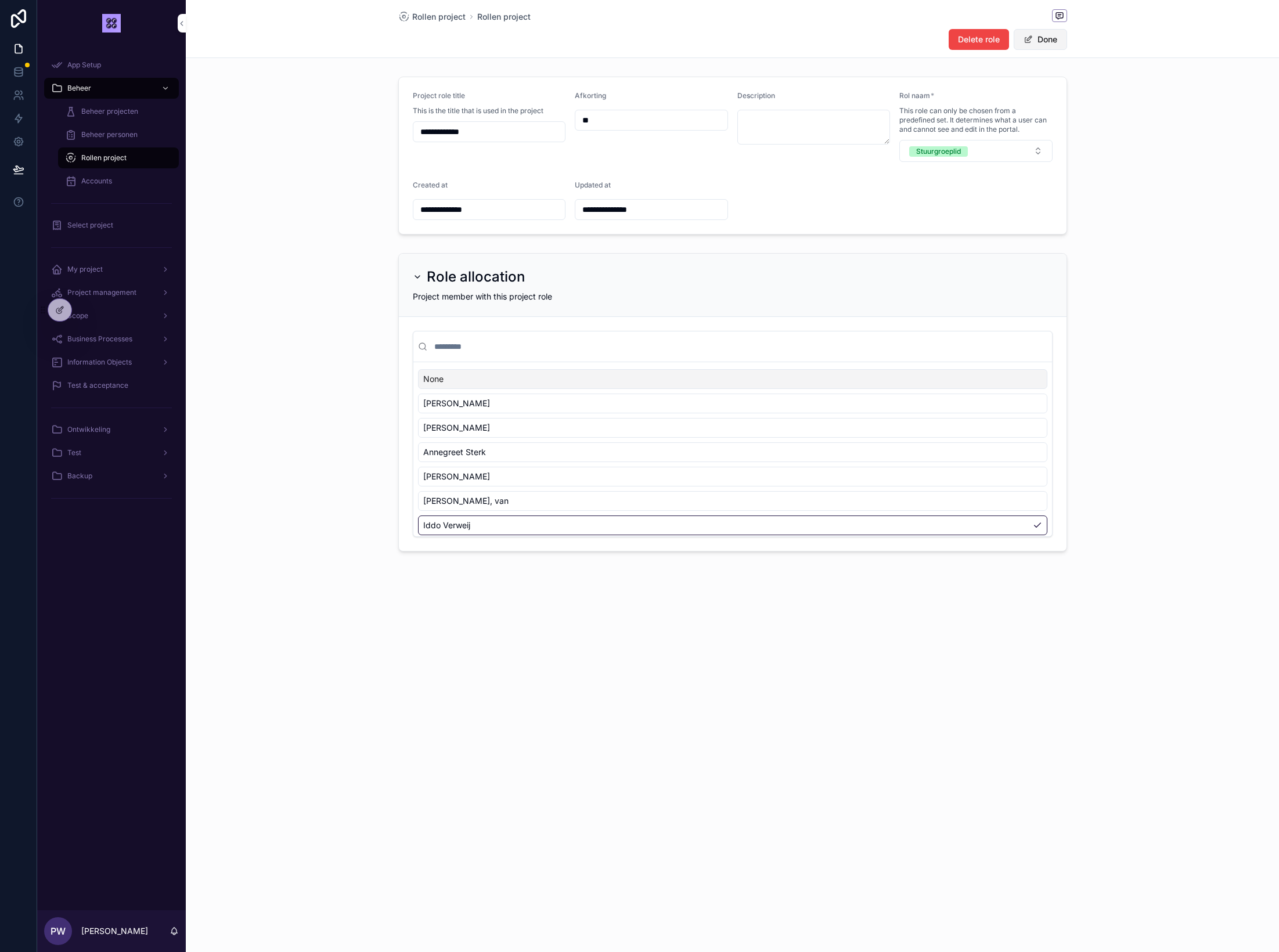
click at [1046, 49] on button "Done" at bounding box center [1040, 39] width 53 height 21
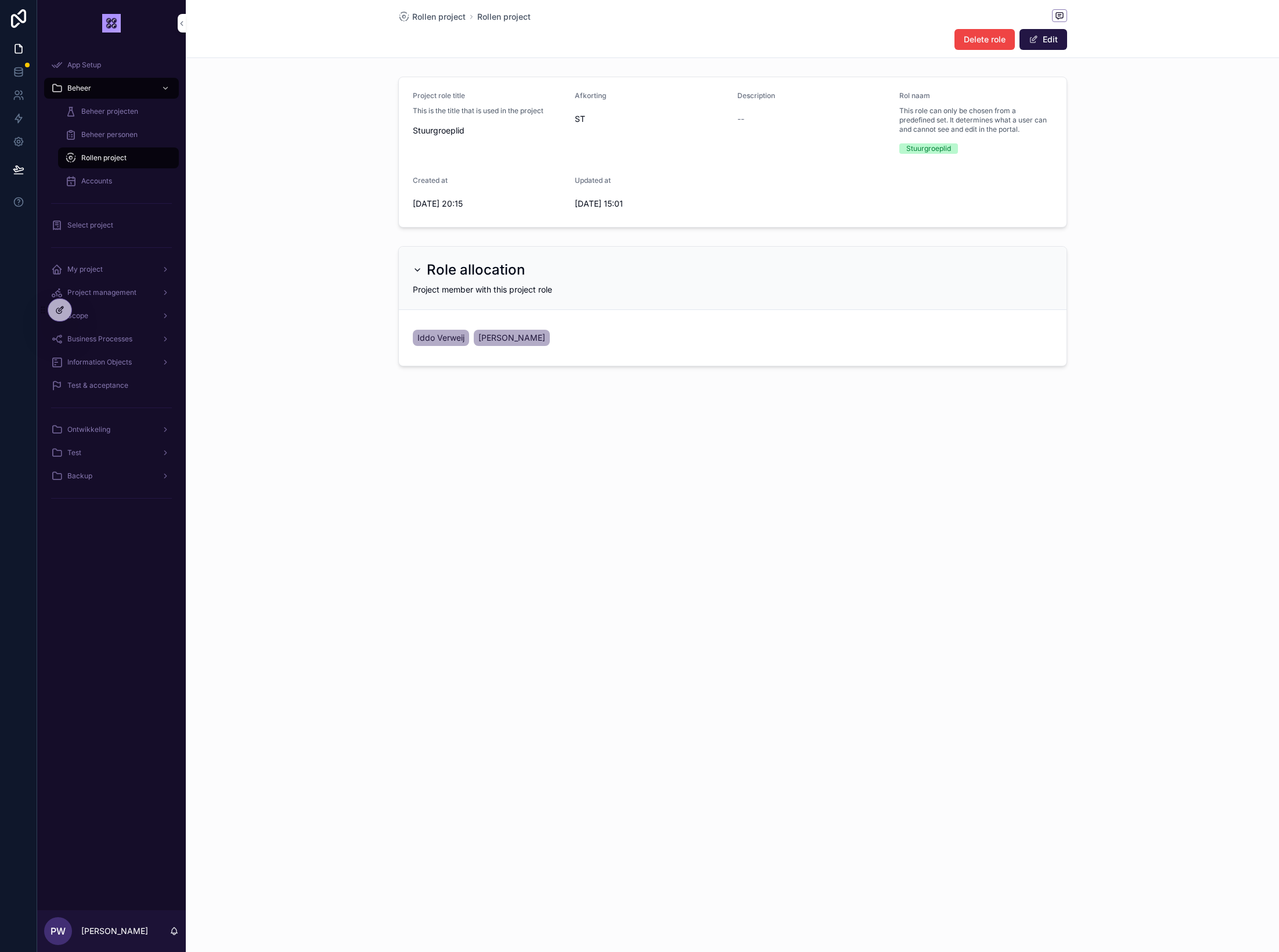
click at [64, 309] on icon at bounding box center [59, 310] width 9 height 9
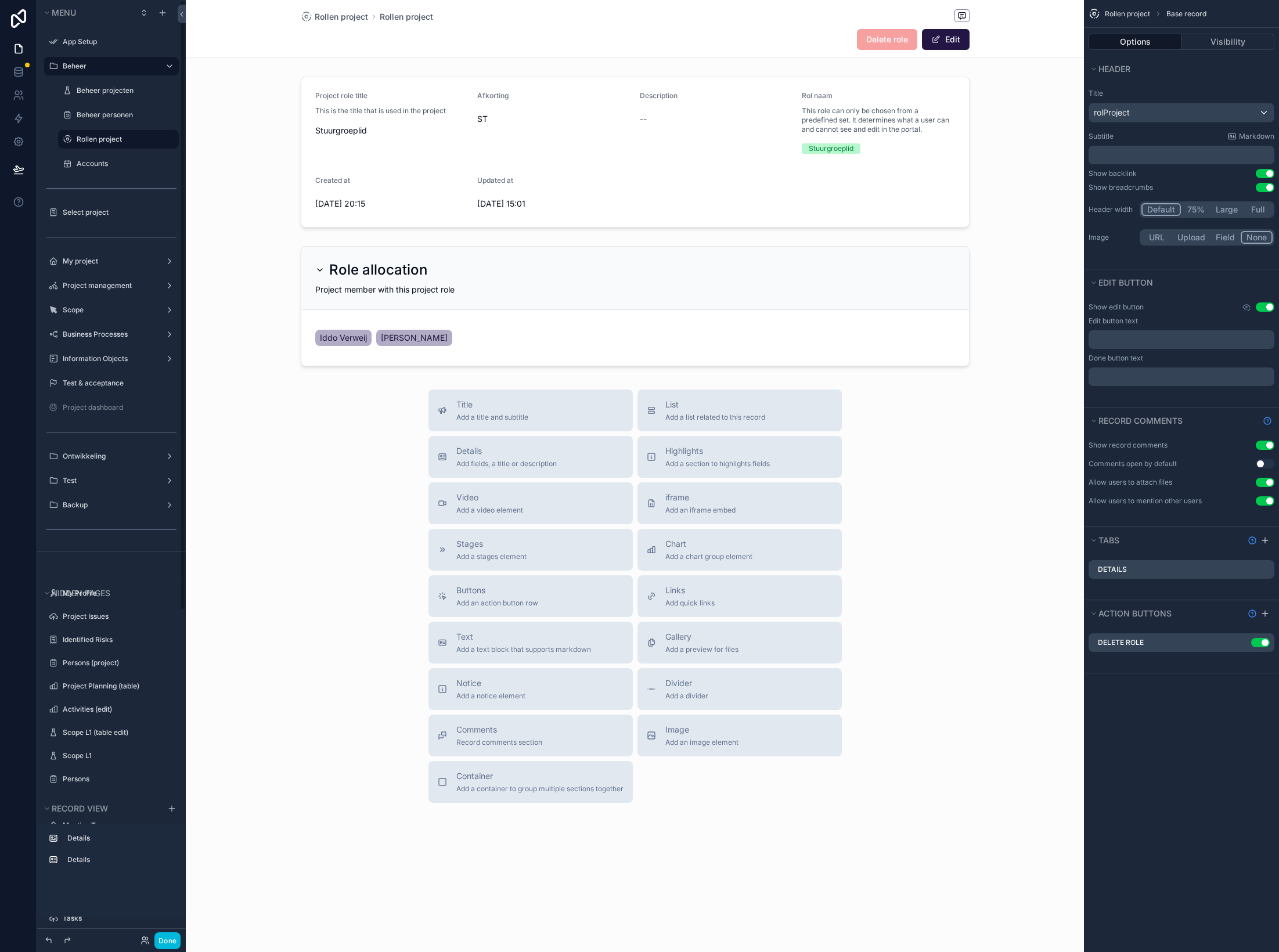
click at [574, 285] on div "scrollable content" at bounding box center [635, 306] width 899 height 130
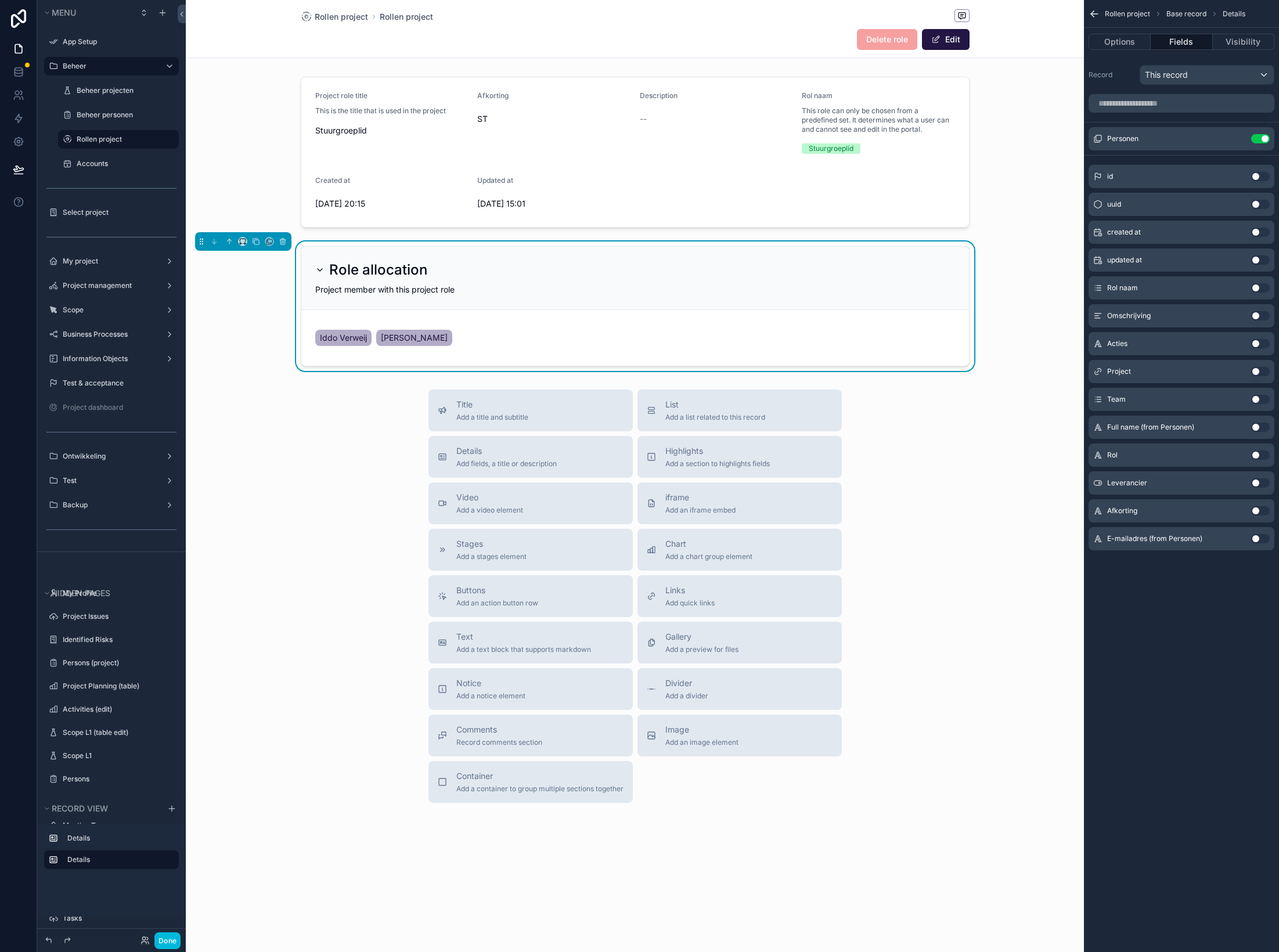
click at [0, 0] on icon "scrollable content" at bounding box center [0, 0] width 0 height 0
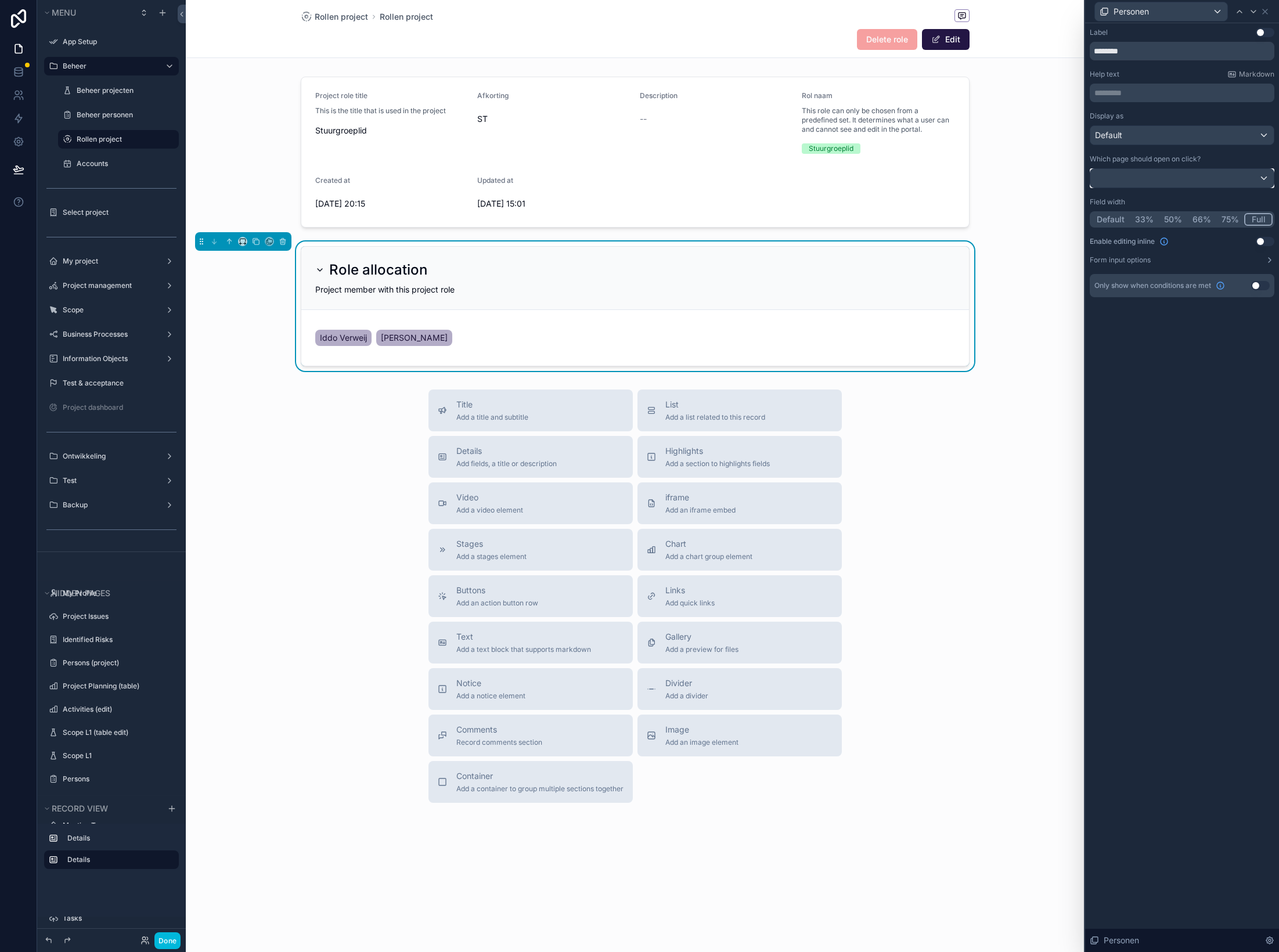
click at [1206, 176] on div at bounding box center [1181, 178] width 183 height 19
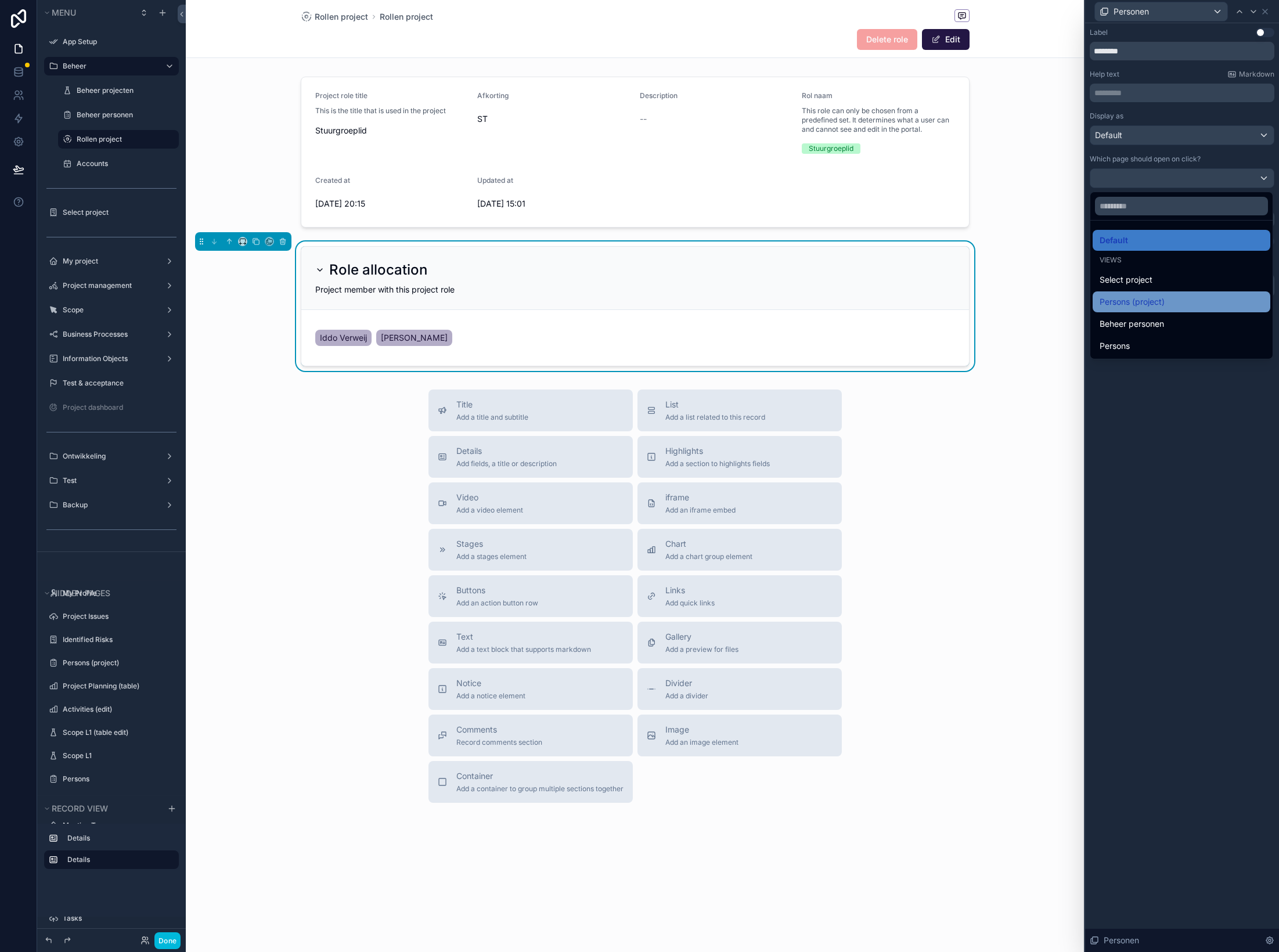
click at [1176, 305] on div "Persons (project)" at bounding box center [1181, 302] width 164 height 14
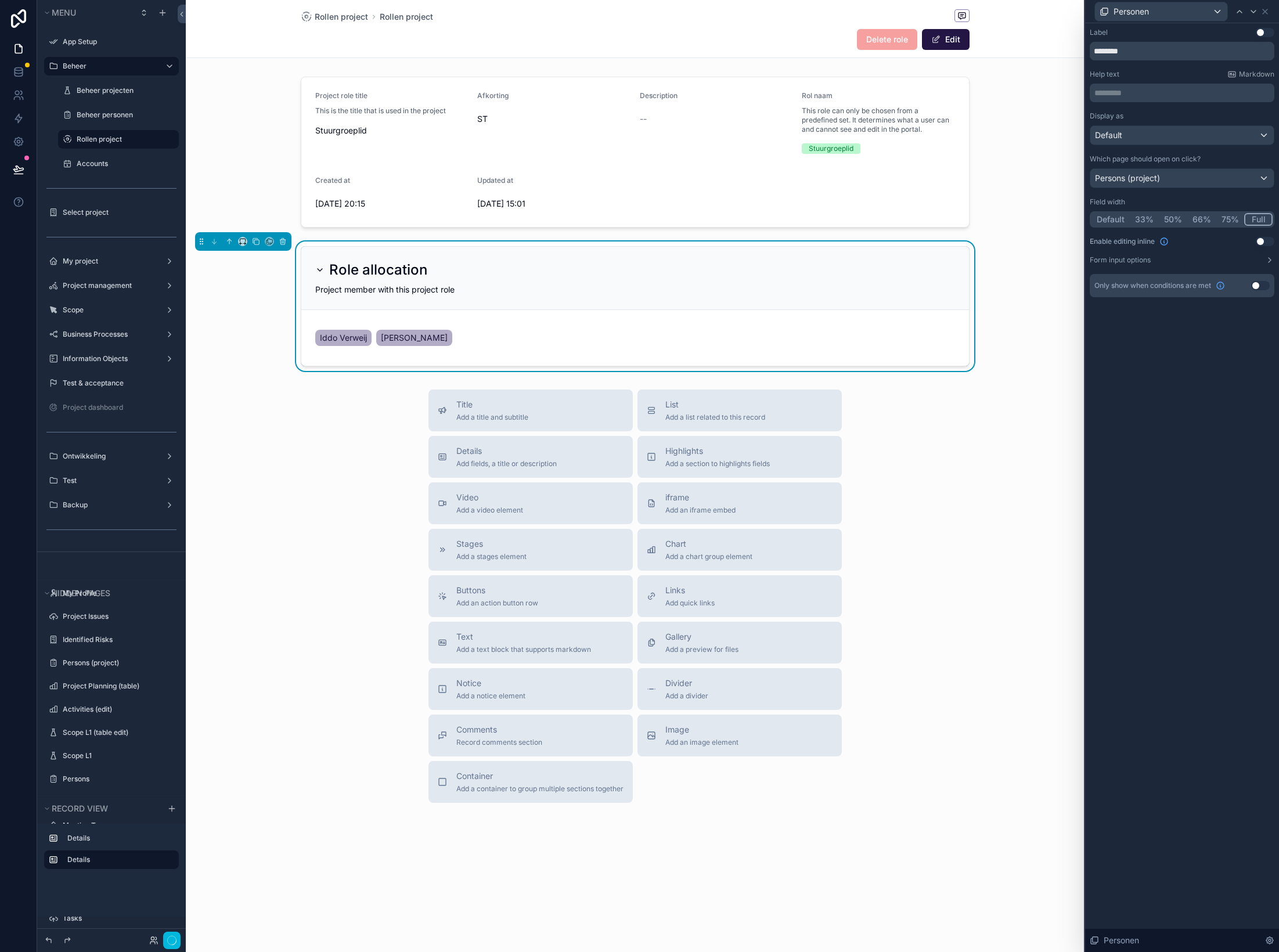
drag, startPoint x: 1144, startPoint y: 353, endPoint x: 1109, endPoint y: 353, distance: 35.0
click at [1144, 353] on div "Label Use setting ******** Help text Markdown ********* ﻿ Display as Default Wh…" at bounding box center [1182, 488] width 194 height 929
click at [404, 337] on span "[PERSON_NAME]" at bounding box center [415, 338] width 67 height 11
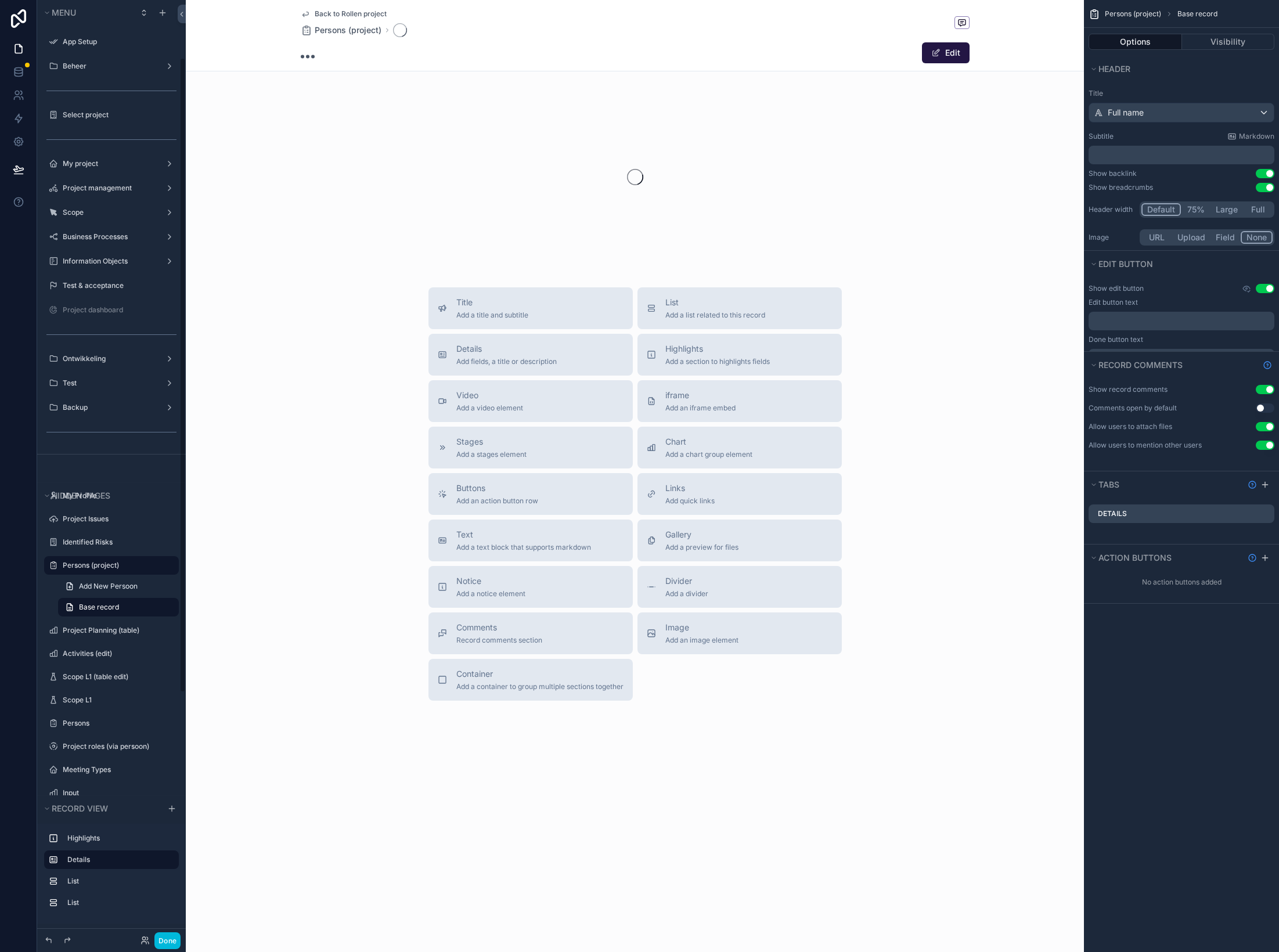
scroll to position [85, 0]
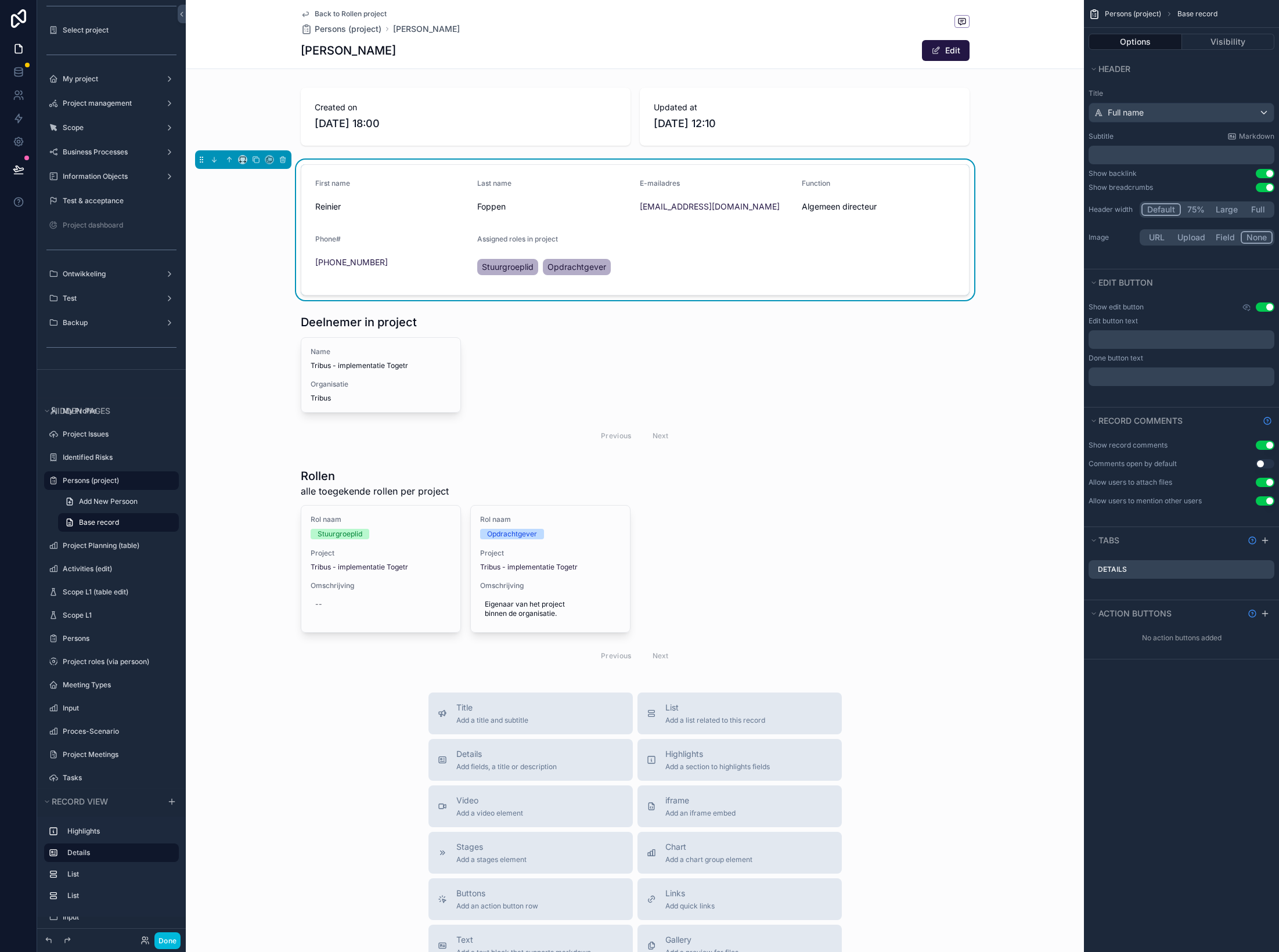
click at [323, 15] on span "Back to Rollen project" at bounding box center [351, 14] width 72 height 9
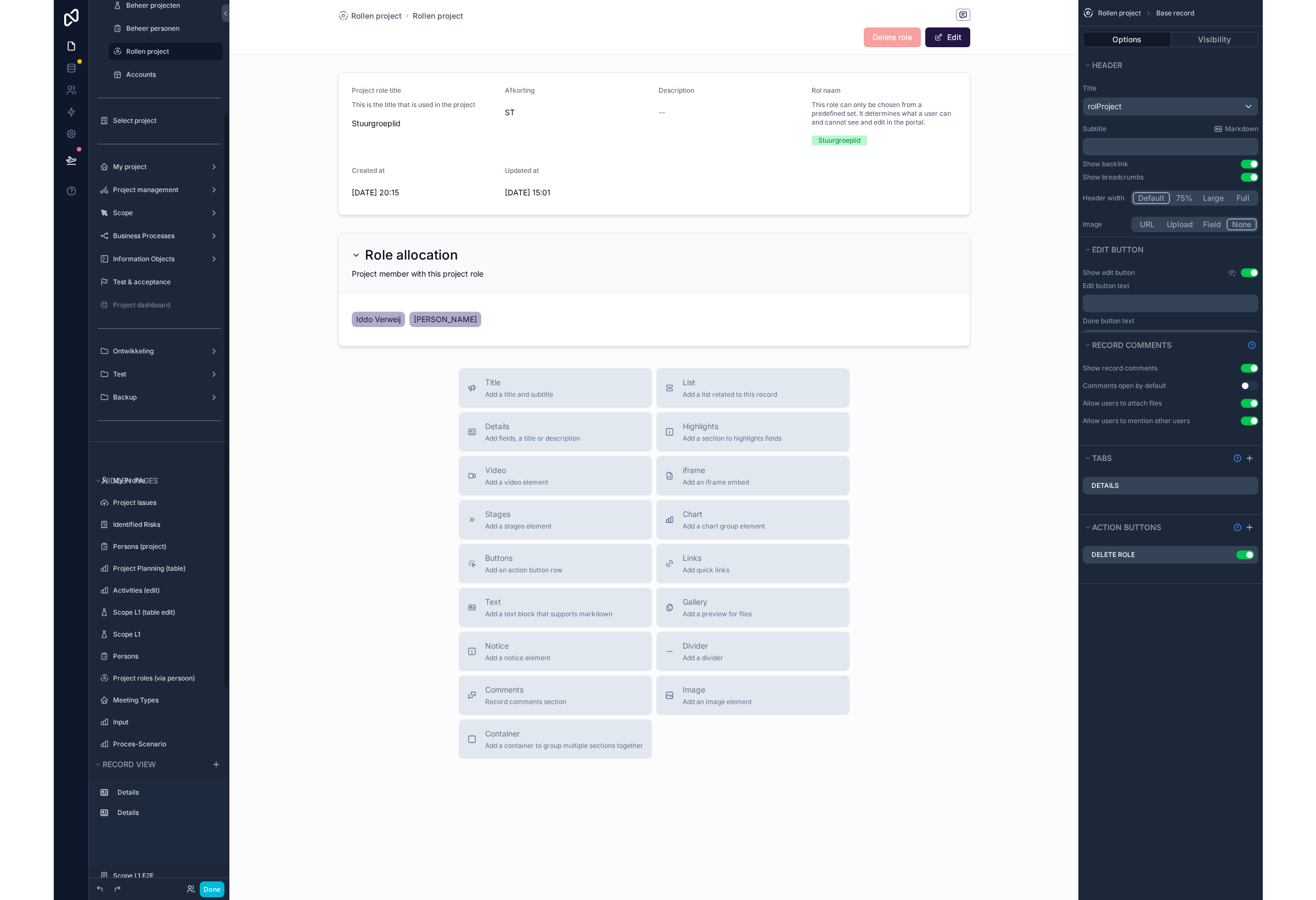
scroll to position [172, 0]
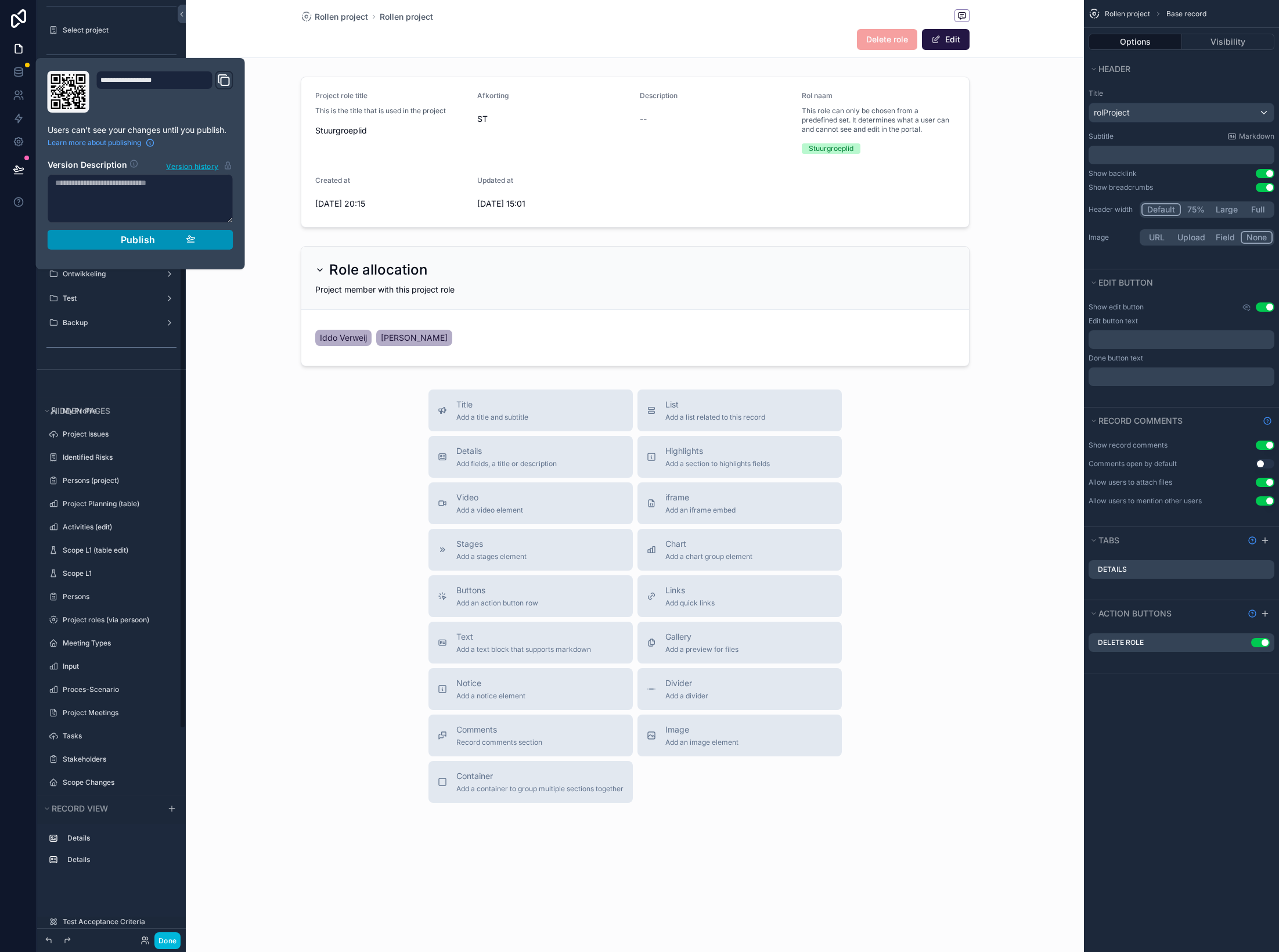
click at [144, 244] on span "Publish" at bounding box center [138, 239] width 35 height 11
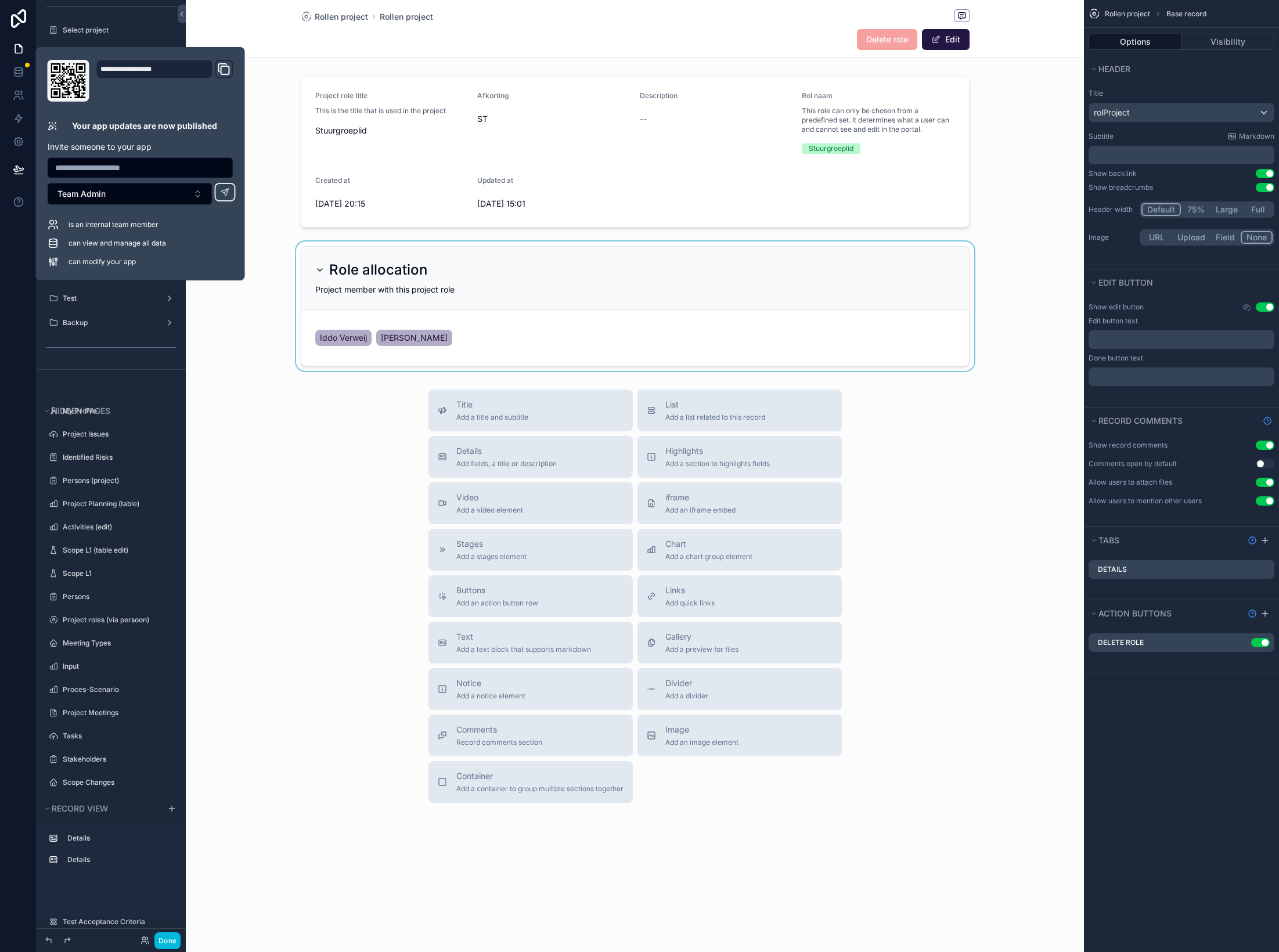
click at [190, 302] on div "scrollable content" at bounding box center [635, 306] width 899 height 130
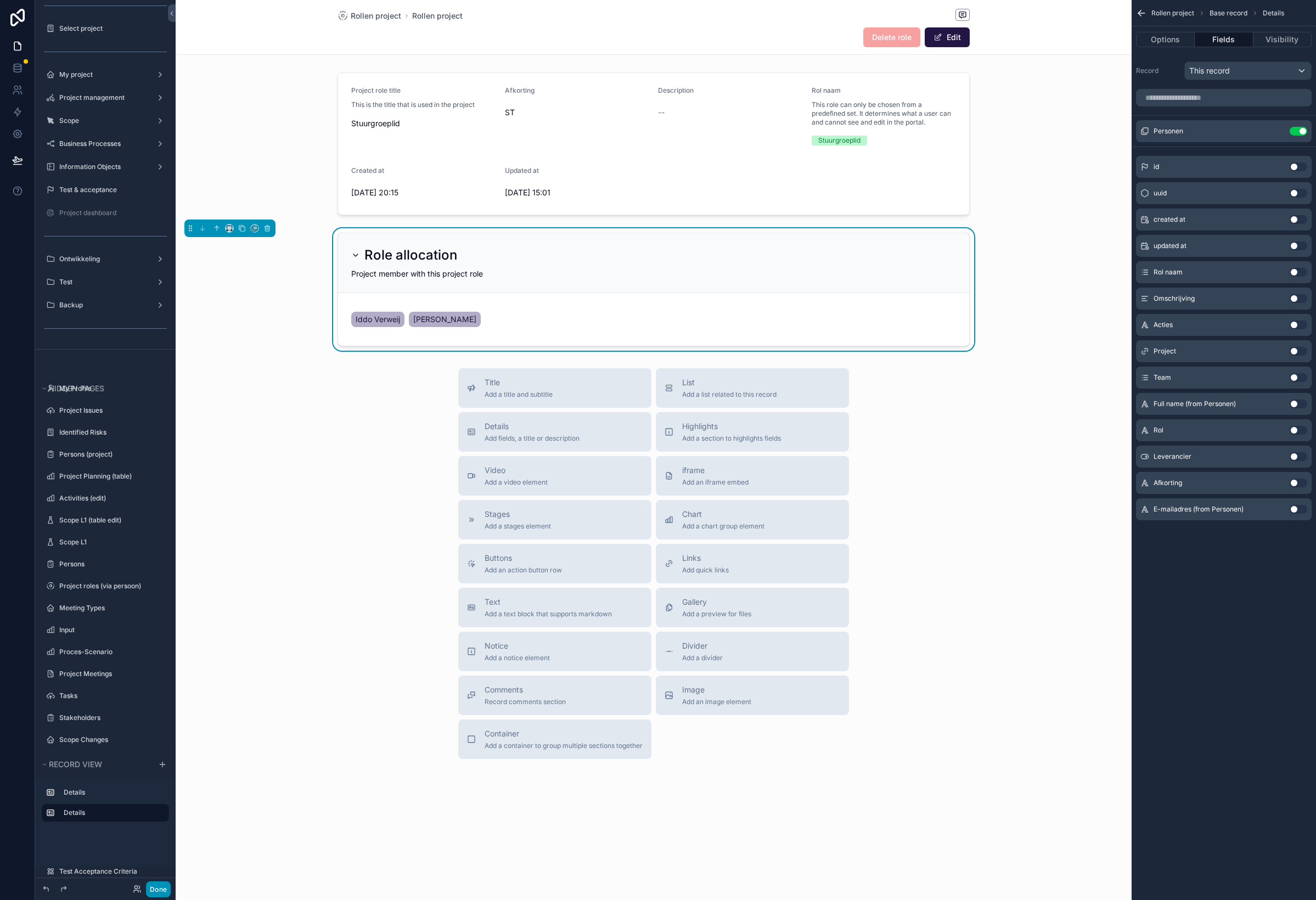
click at [158, 889] on button "Done" at bounding box center [158, 890] width 25 height 16
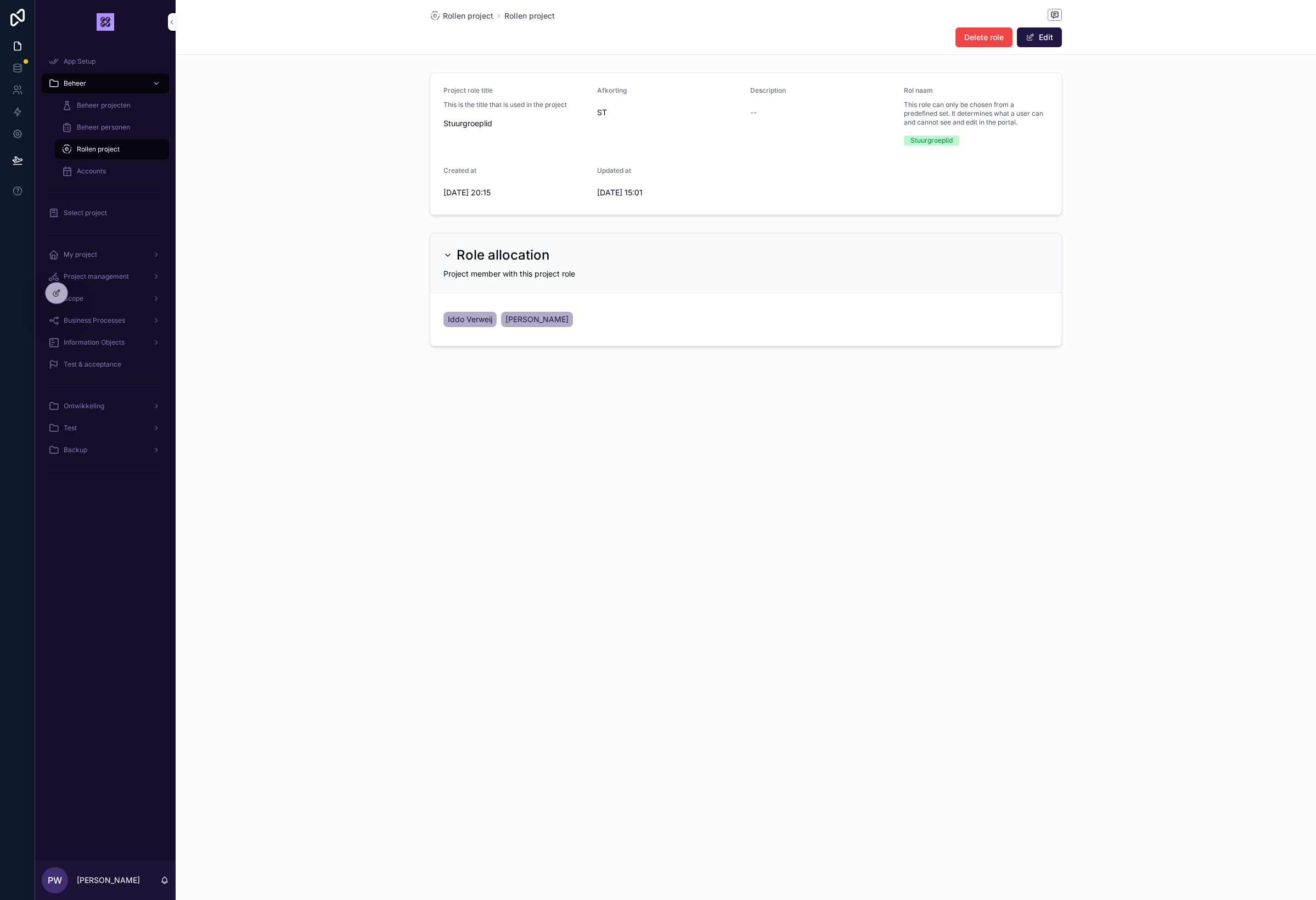
click at [88, 259] on span "My project" at bounding box center [81, 255] width 34 height 9
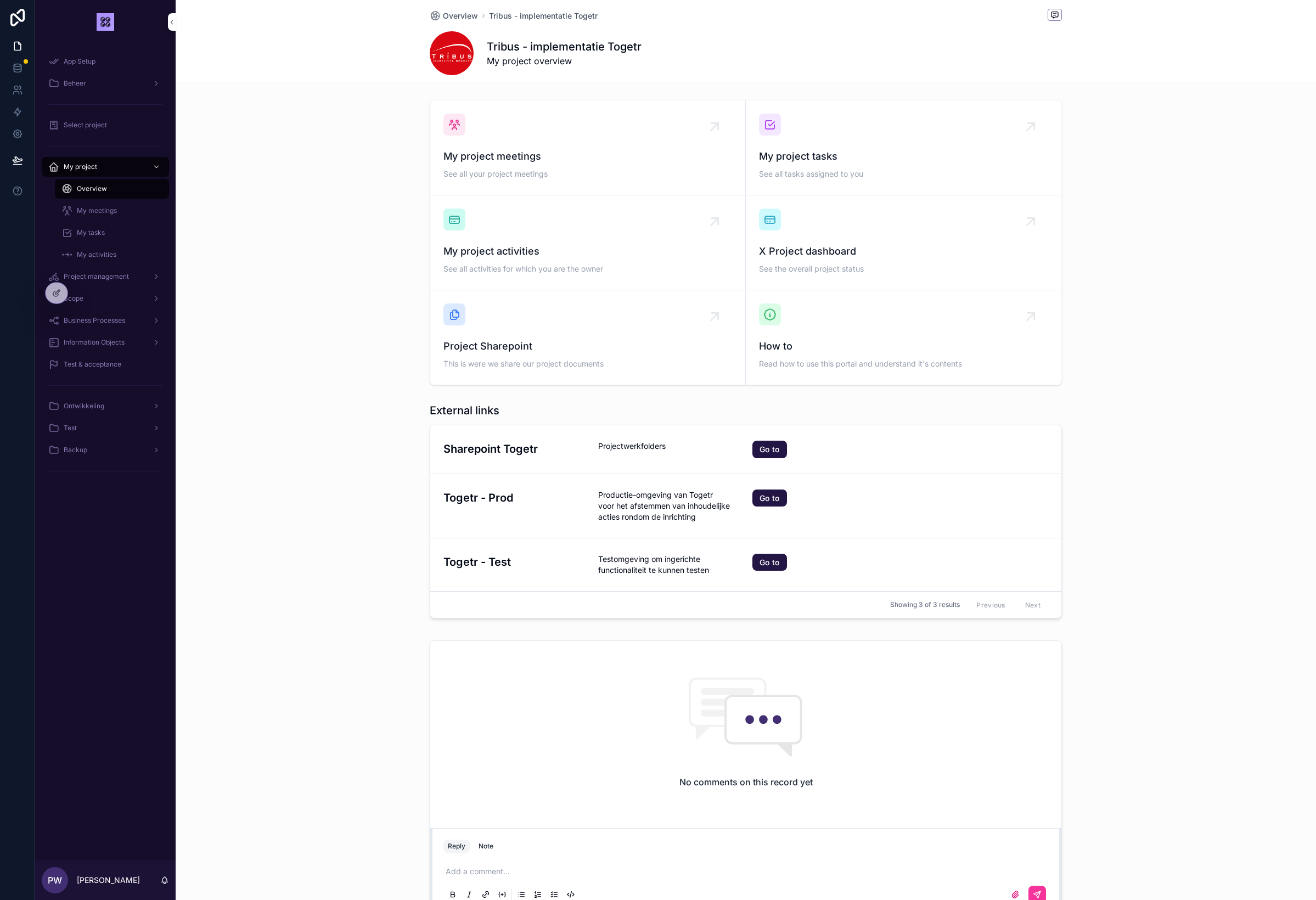
click at [94, 277] on span "Project management" at bounding box center [96, 276] width 65 height 9
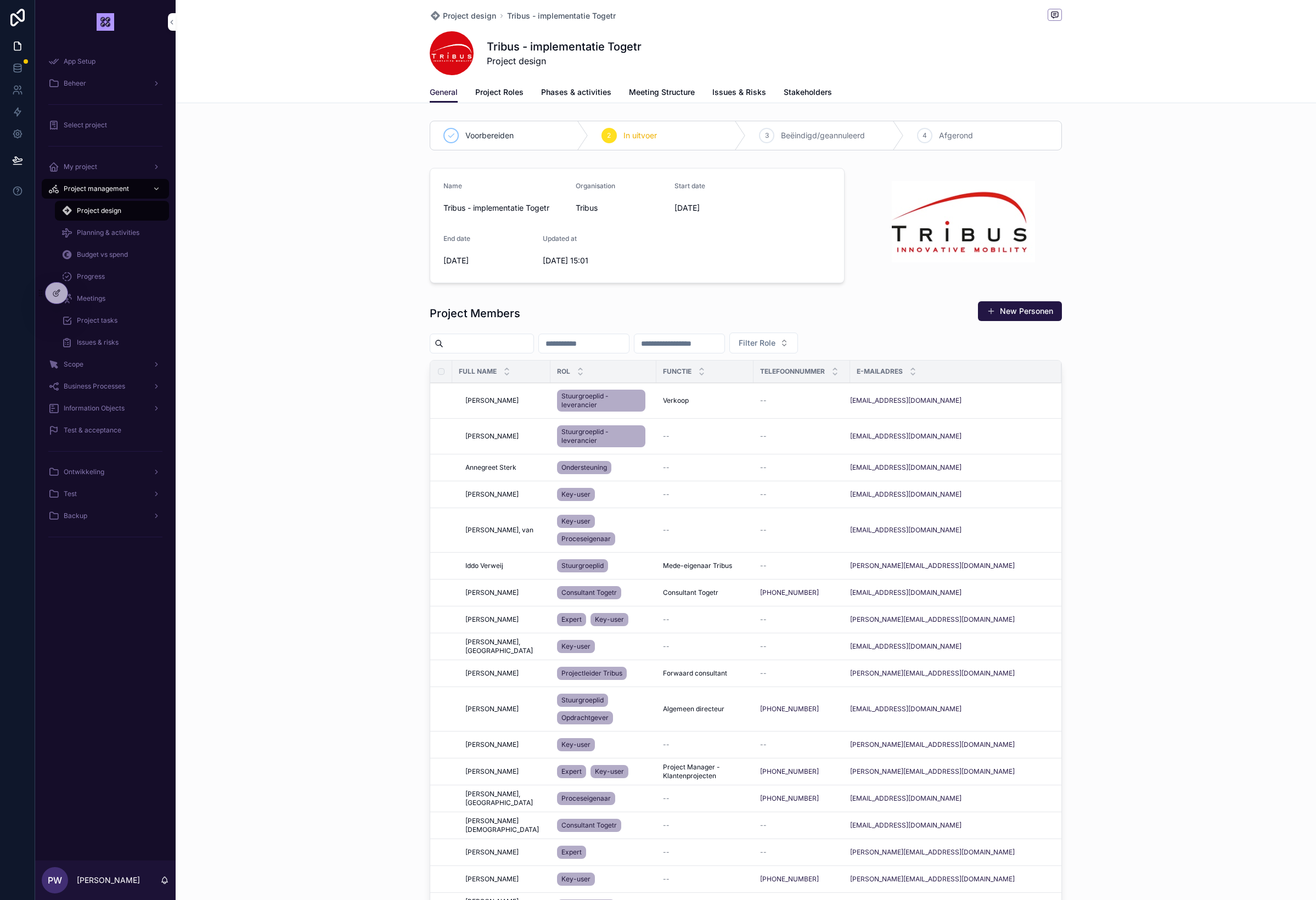
click at [587, 96] on span "Phases & activities" at bounding box center [576, 92] width 70 height 11
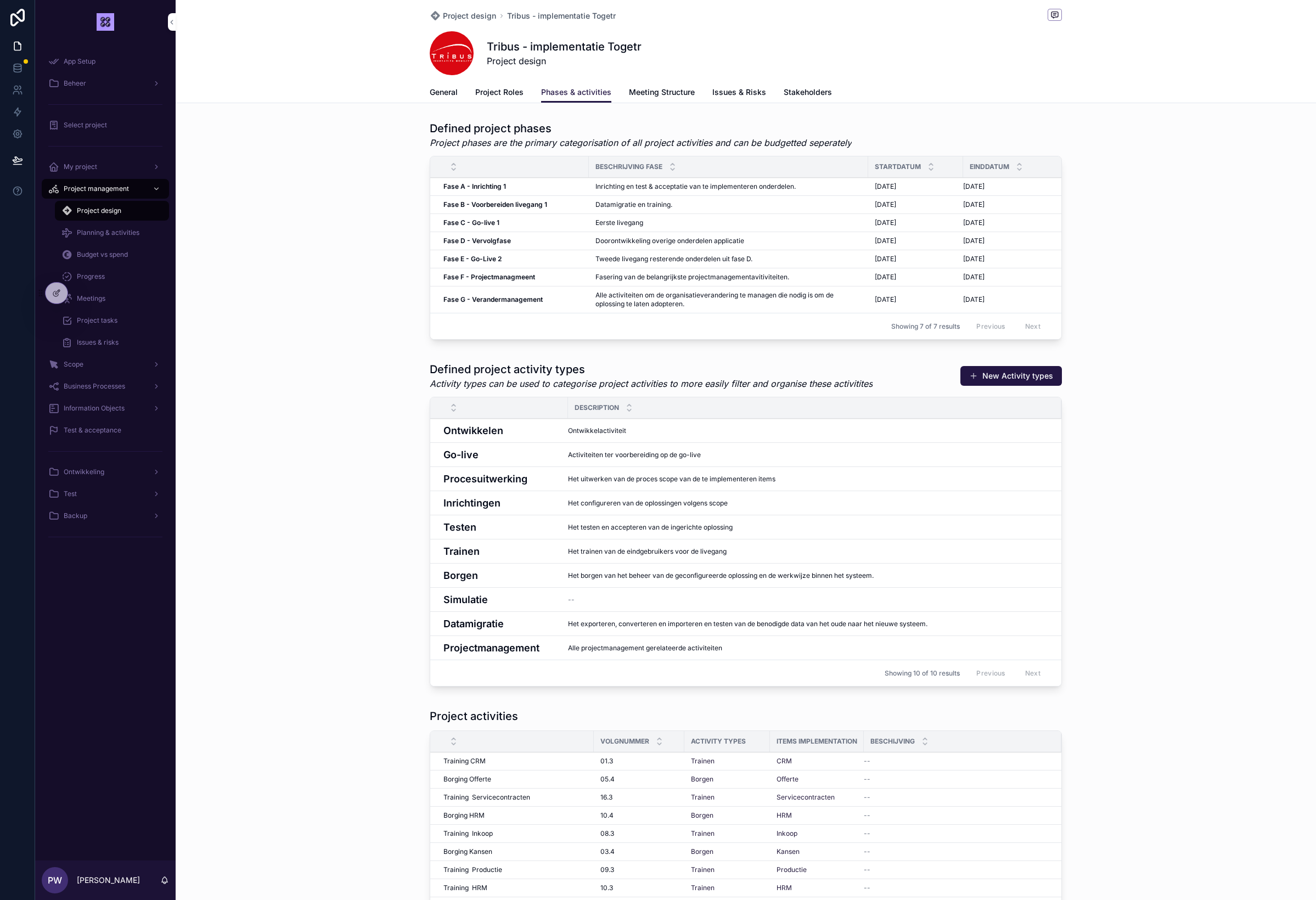
click at [76, 366] on span "Scope" at bounding box center [73, 364] width 20 height 9
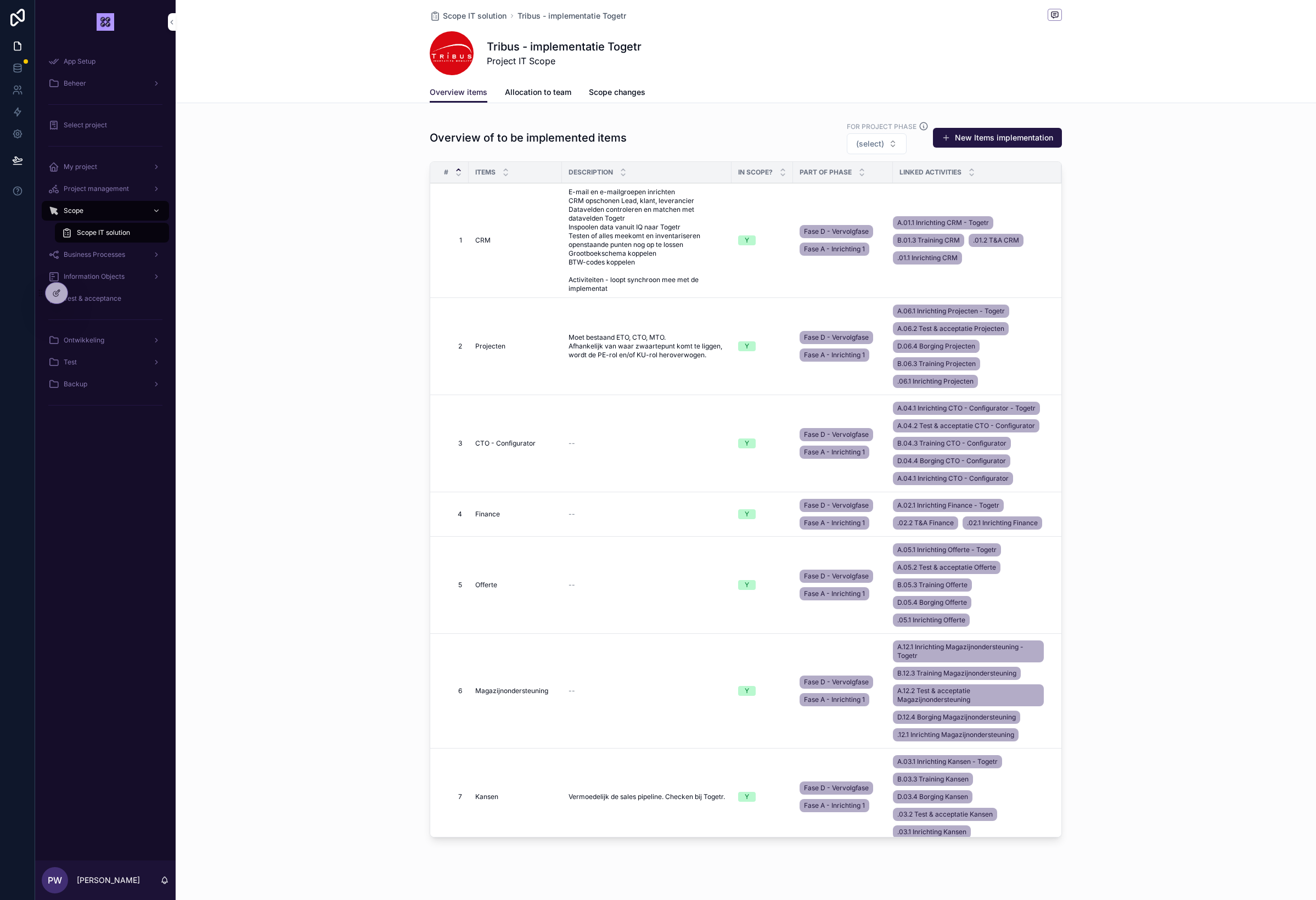
click at [69, 256] on span "Business Processes" at bounding box center [94, 255] width 61 height 9
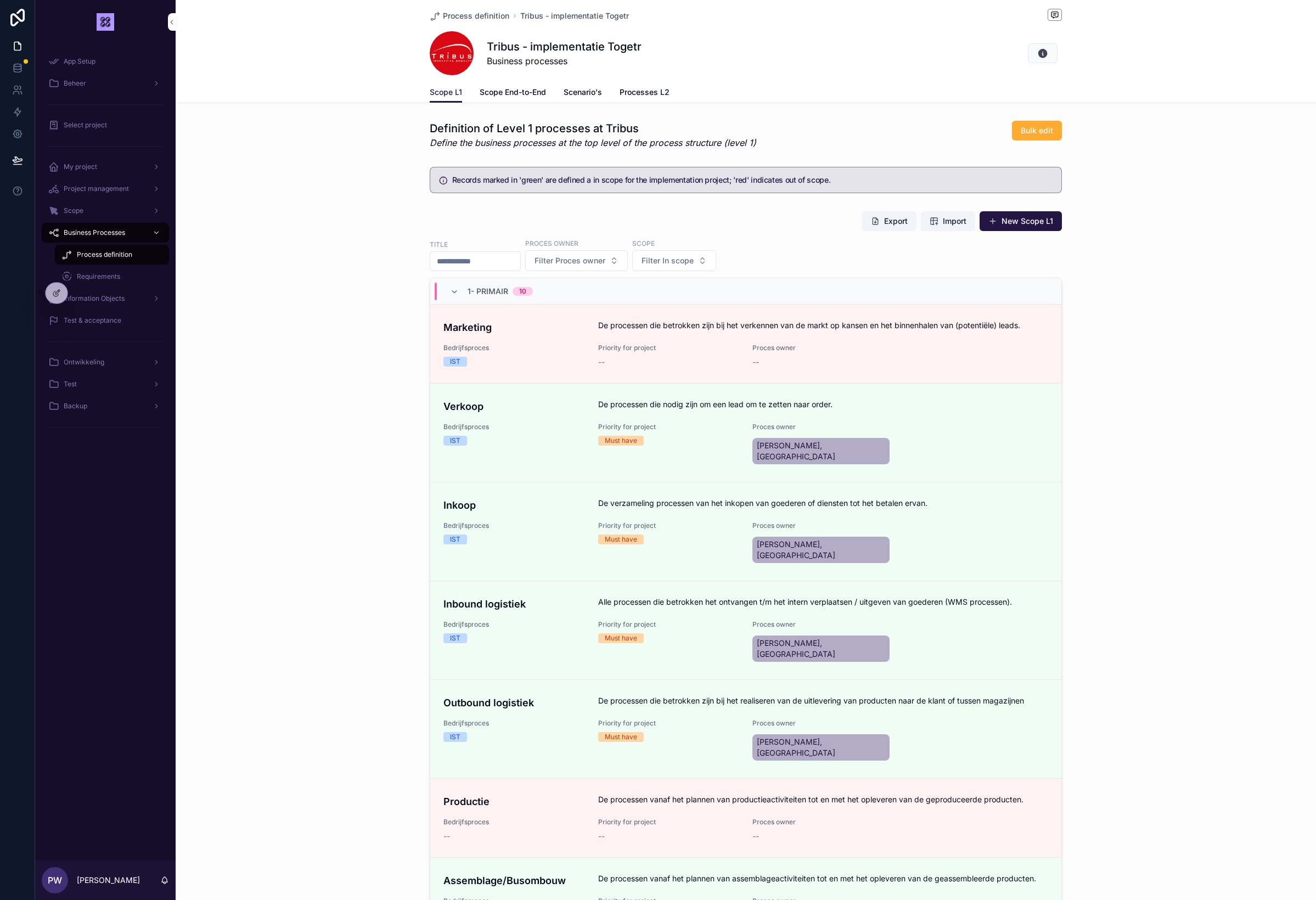
click at [66, 211] on span "Scope" at bounding box center [73, 210] width 20 height 9
